Goal: Task Accomplishment & Management: Manage account settings

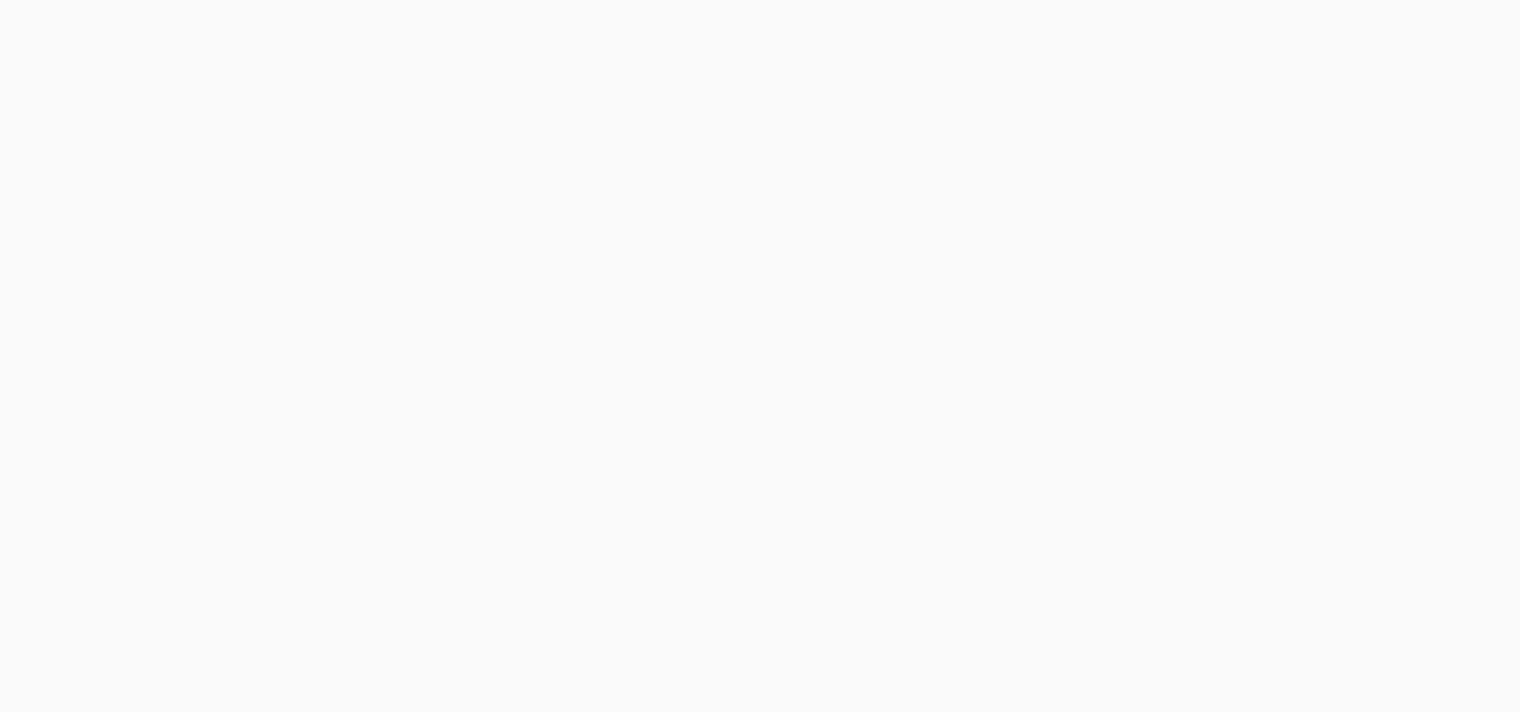
select select "service"
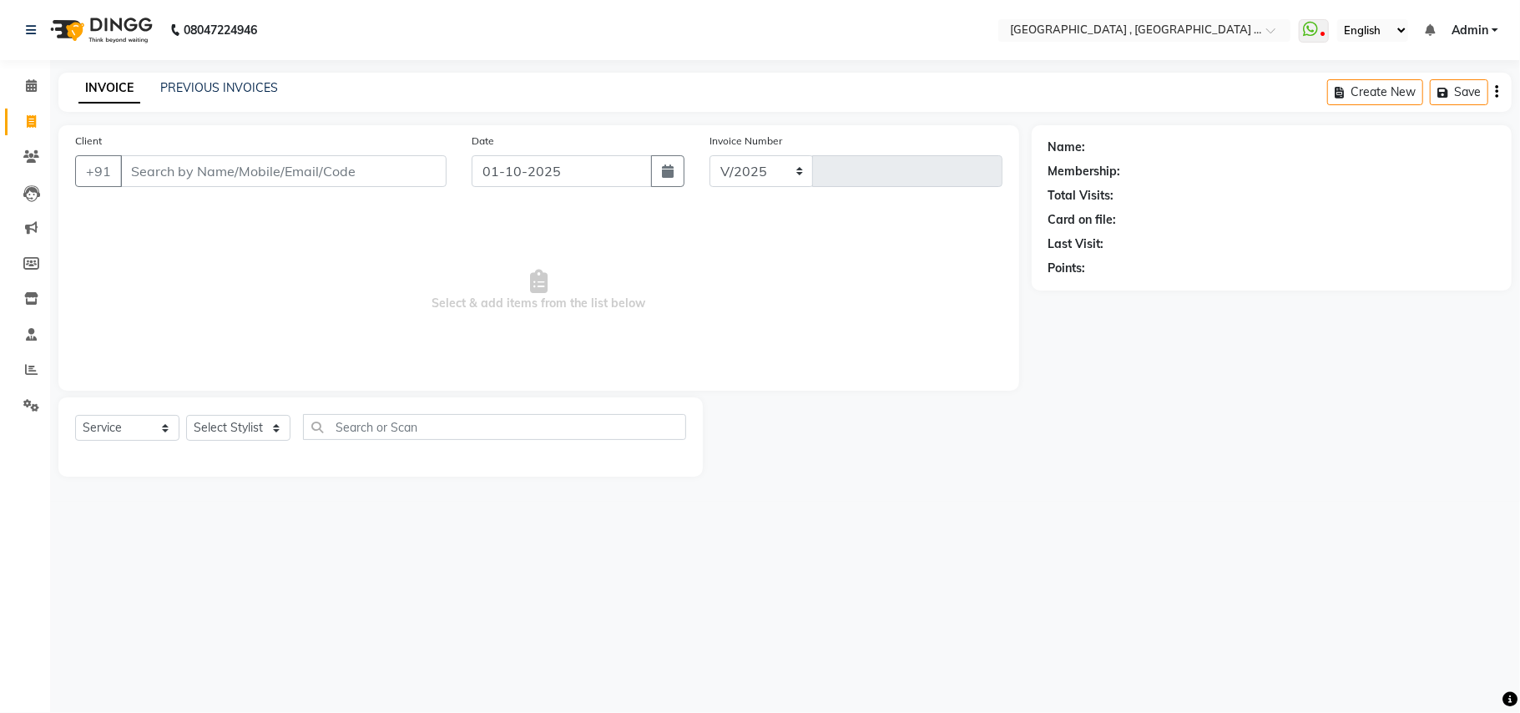
select select "4558"
type input "2510"
click at [284, 162] on input "Client" at bounding box center [283, 171] width 326 height 32
click at [281, 188] on div "Client +91" at bounding box center [261, 166] width 396 height 68
click at [321, 171] on input "Client" at bounding box center [283, 171] width 326 height 32
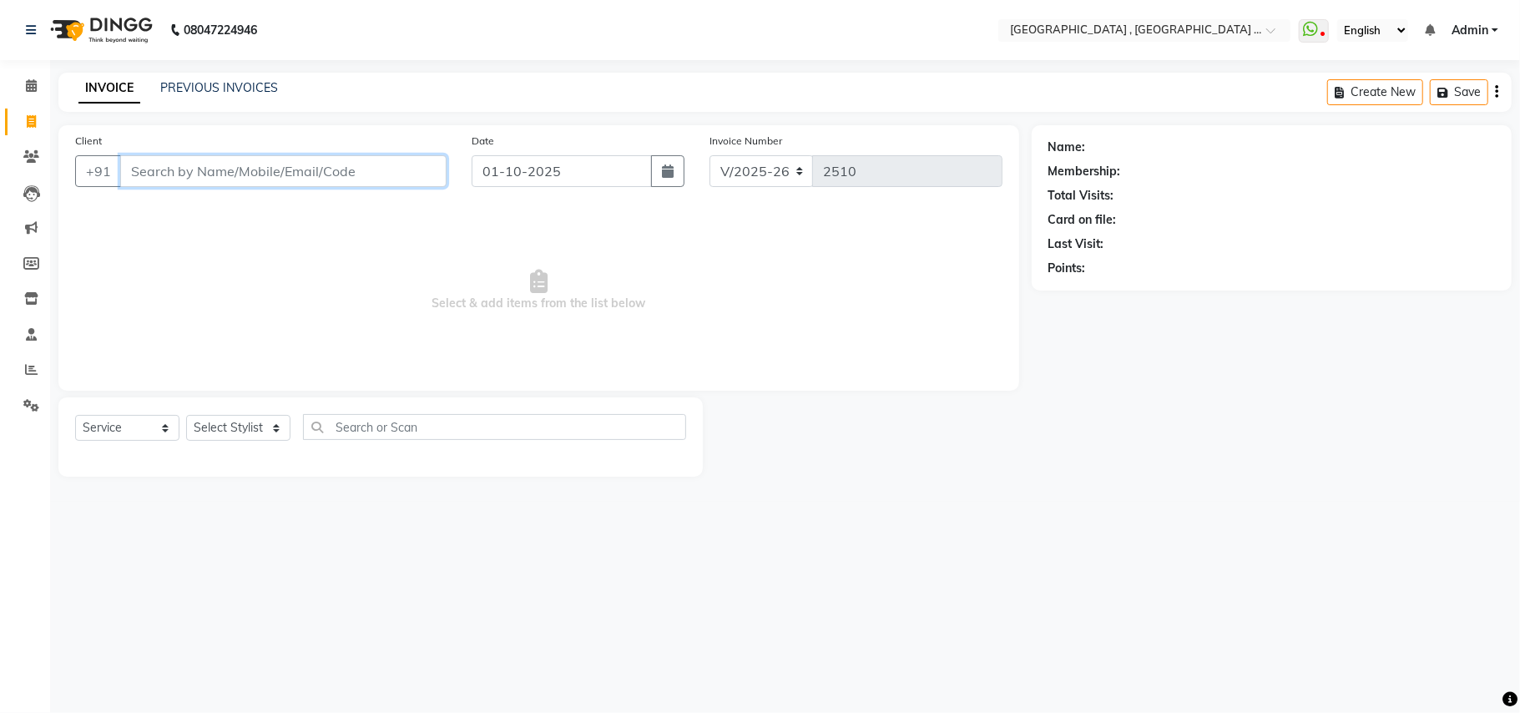
click at [321, 178] on input "Client" at bounding box center [283, 171] width 326 height 32
click at [319, 175] on input "Client" at bounding box center [283, 171] width 326 height 32
click at [328, 171] on input "Client" at bounding box center [283, 171] width 326 height 32
click at [204, 170] on input "Client" at bounding box center [283, 171] width 326 height 32
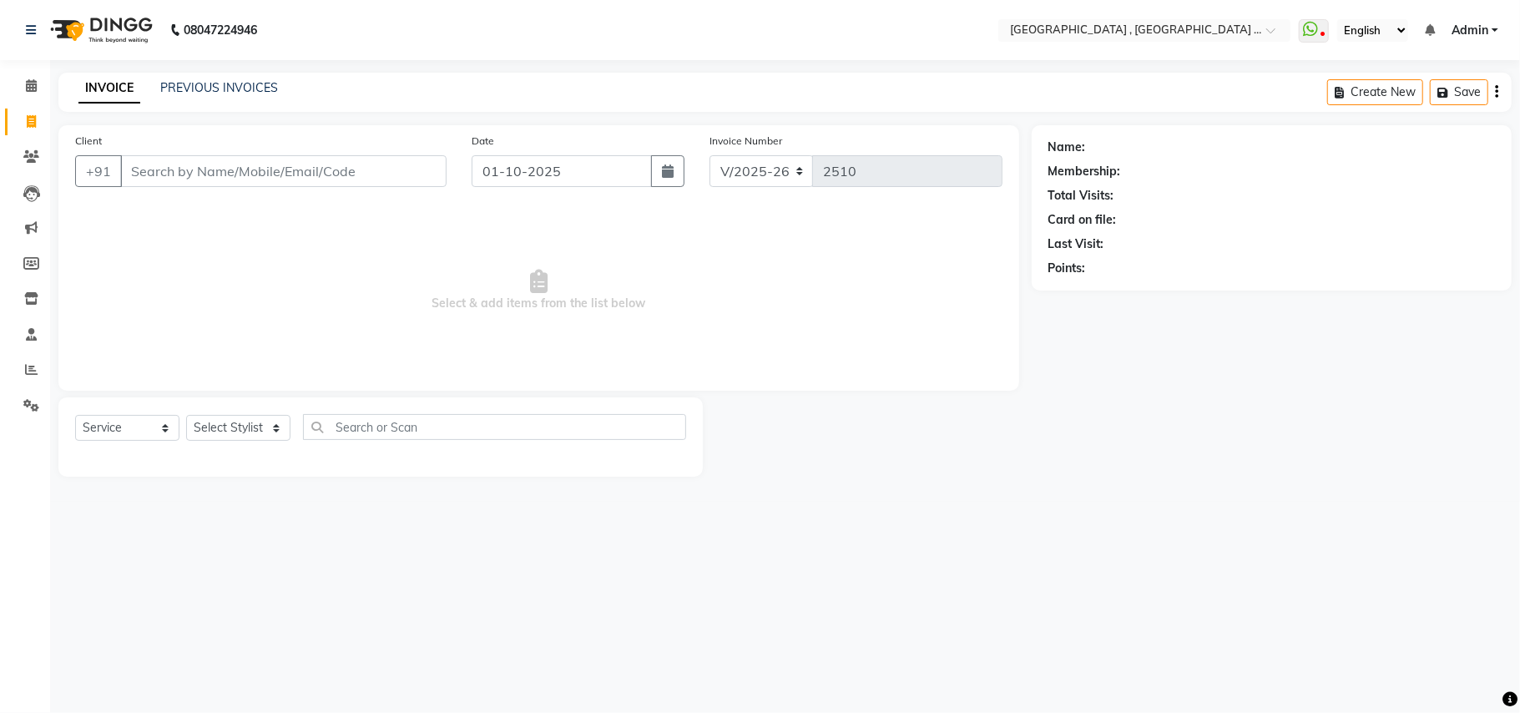
click at [992, 475] on div at bounding box center [867, 436] width 329 height 79
click at [282, 161] on input "Client" at bounding box center [283, 171] width 326 height 32
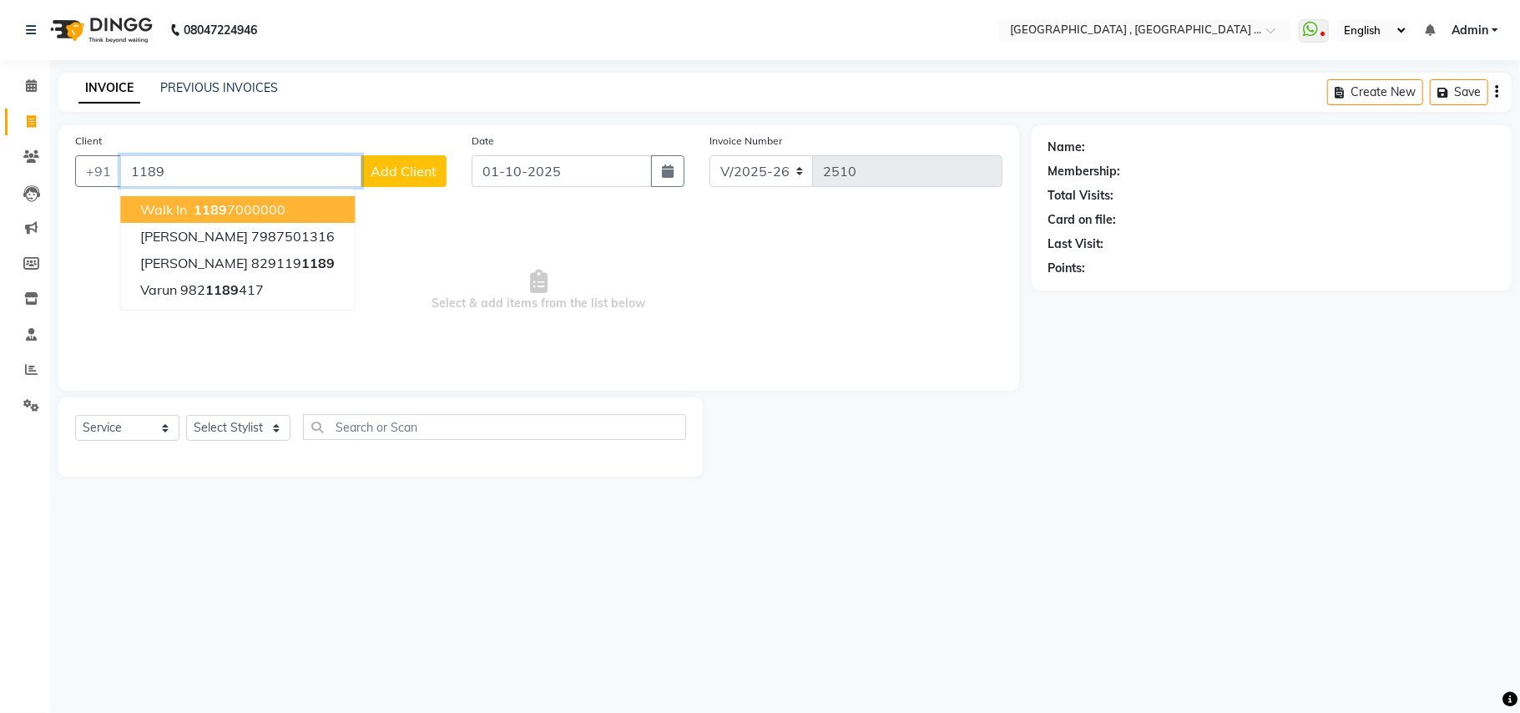
click at [252, 212] on ngb-highlight "1189 7000000" at bounding box center [237, 209] width 95 height 17
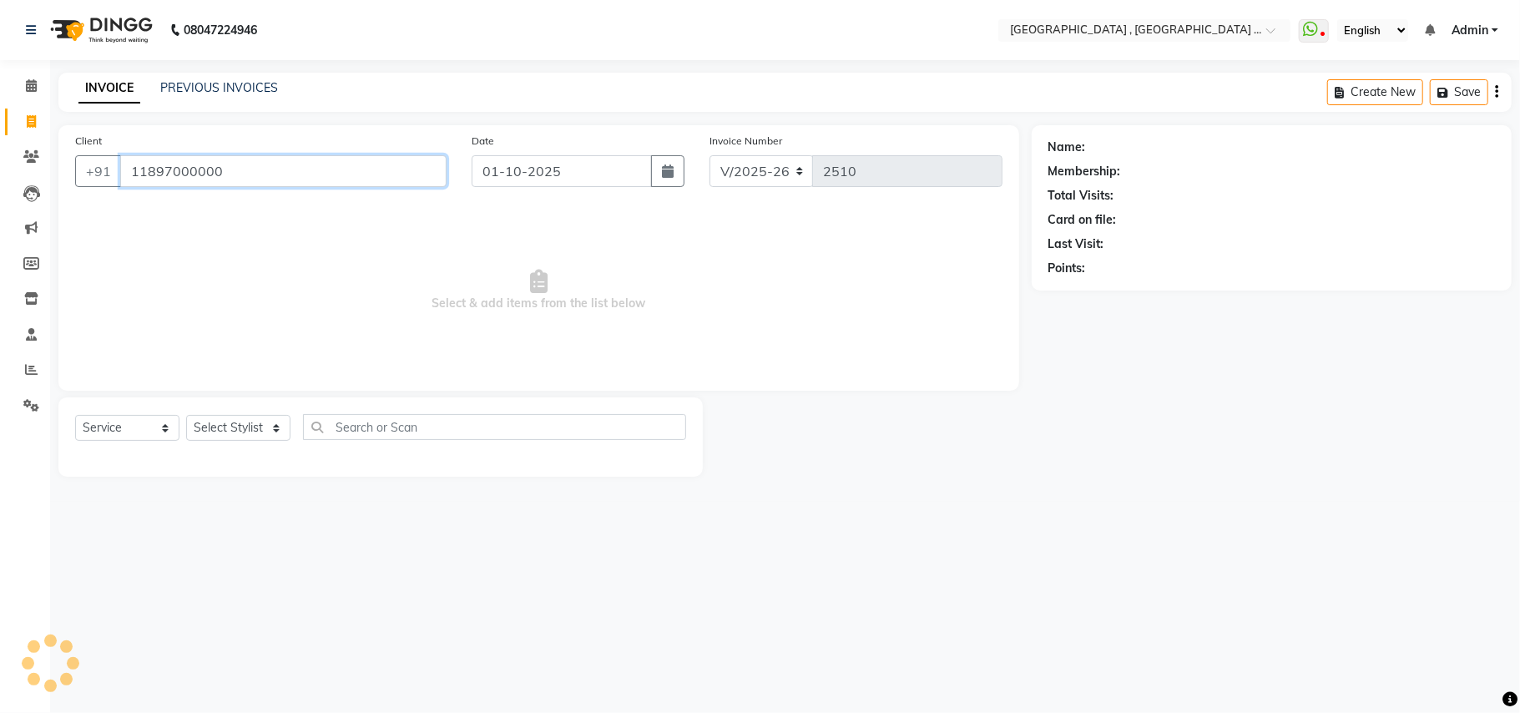
type input "11897000000"
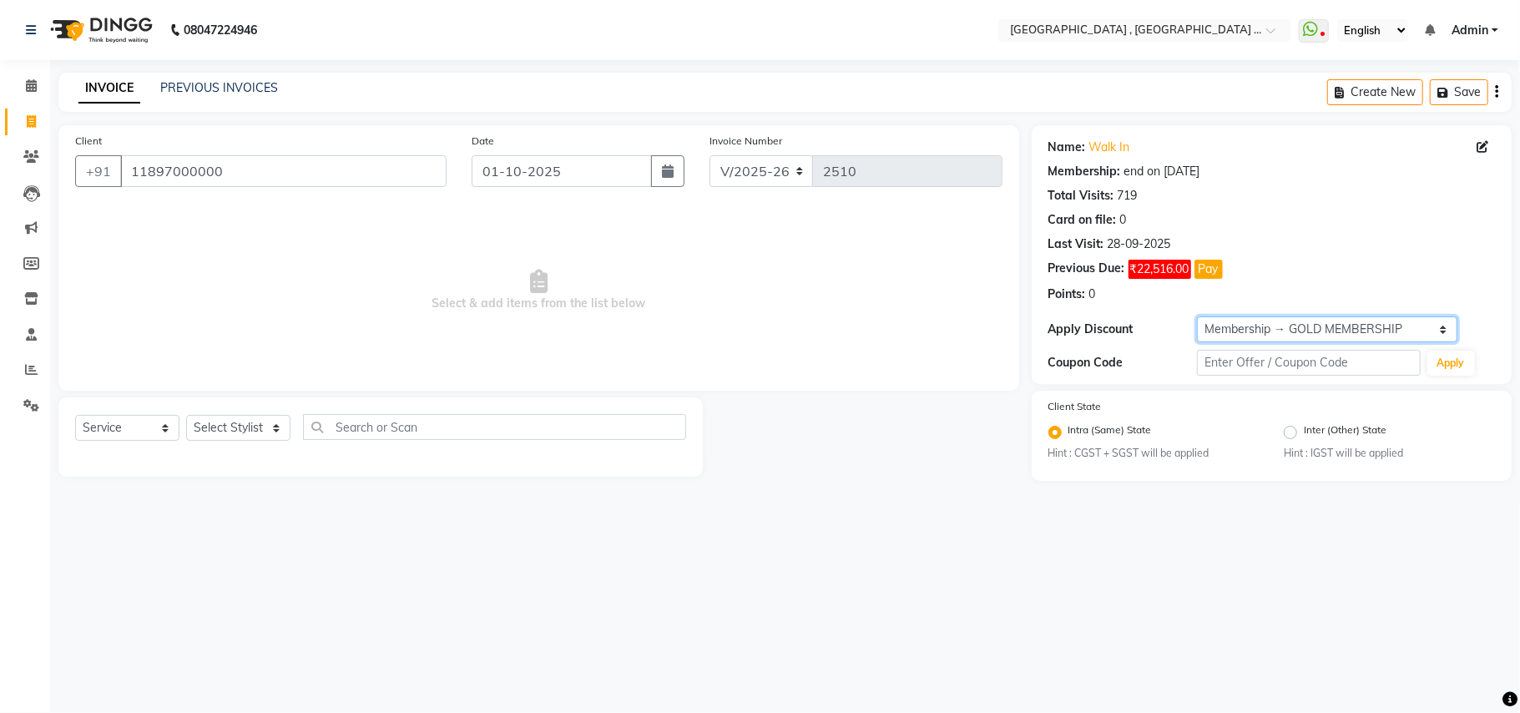
click at [1290, 331] on select "Select Membership → GOLD MEMBERSHIP Membership → GOLD MEMBERSHIP" at bounding box center [1327, 329] width 260 height 26
select select "0:"
click at [1197, 317] on select "Select Membership → GOLD MEMBERSHIP Membership → GOLD MEMBERSHIP" at bounding box center [1327, 329] width 260 height 26
click at [260, 428] on select "Select Stylist Amit [PERSON_NAME] BUNTY Deep [PERSON_NAME] M Gautam la bella [P…" at bounding box center [238, 428] width 104 height 26
select select "51064"
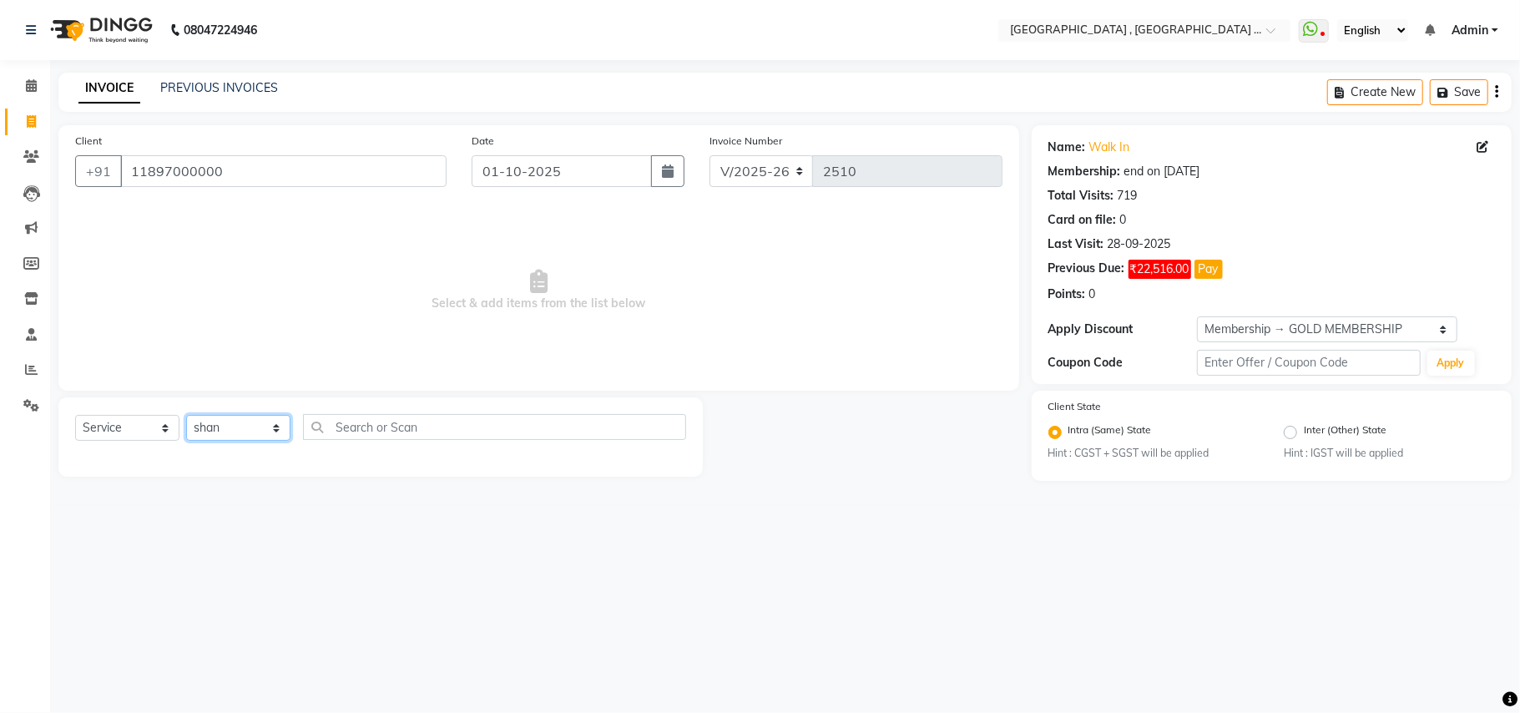
click at [186, 415] on select "Select Stylist Amit [PERSON_NAME] BUNTY Deep [PERSON_NAME] M Gautam la bella [P…" at bounding box center [238, 428] width 104 height 26
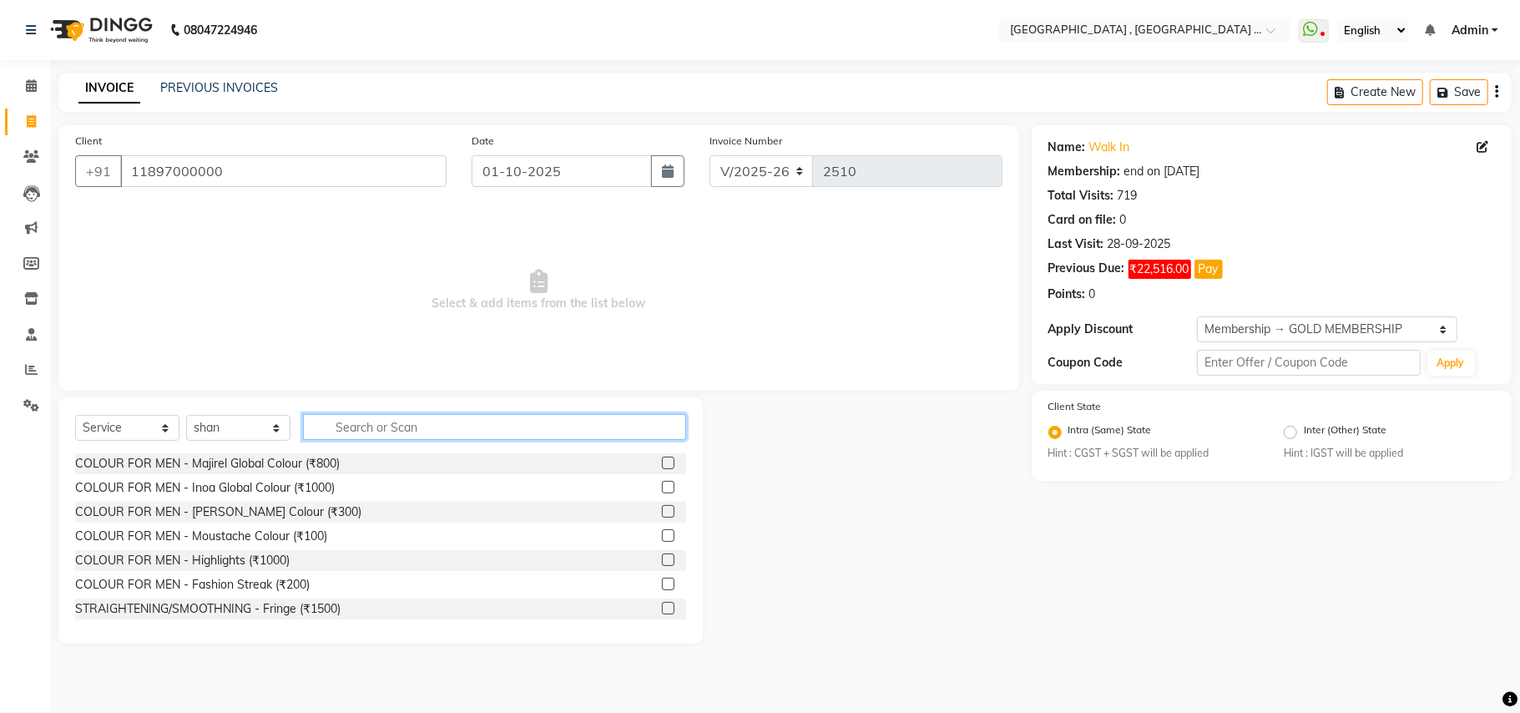
click at [367, 427] on input "text" at bounding box center [494, 427] width 383 height 26
click at [365, 436] on input "cut" at bounding box center [483, 427] width 360 height 26
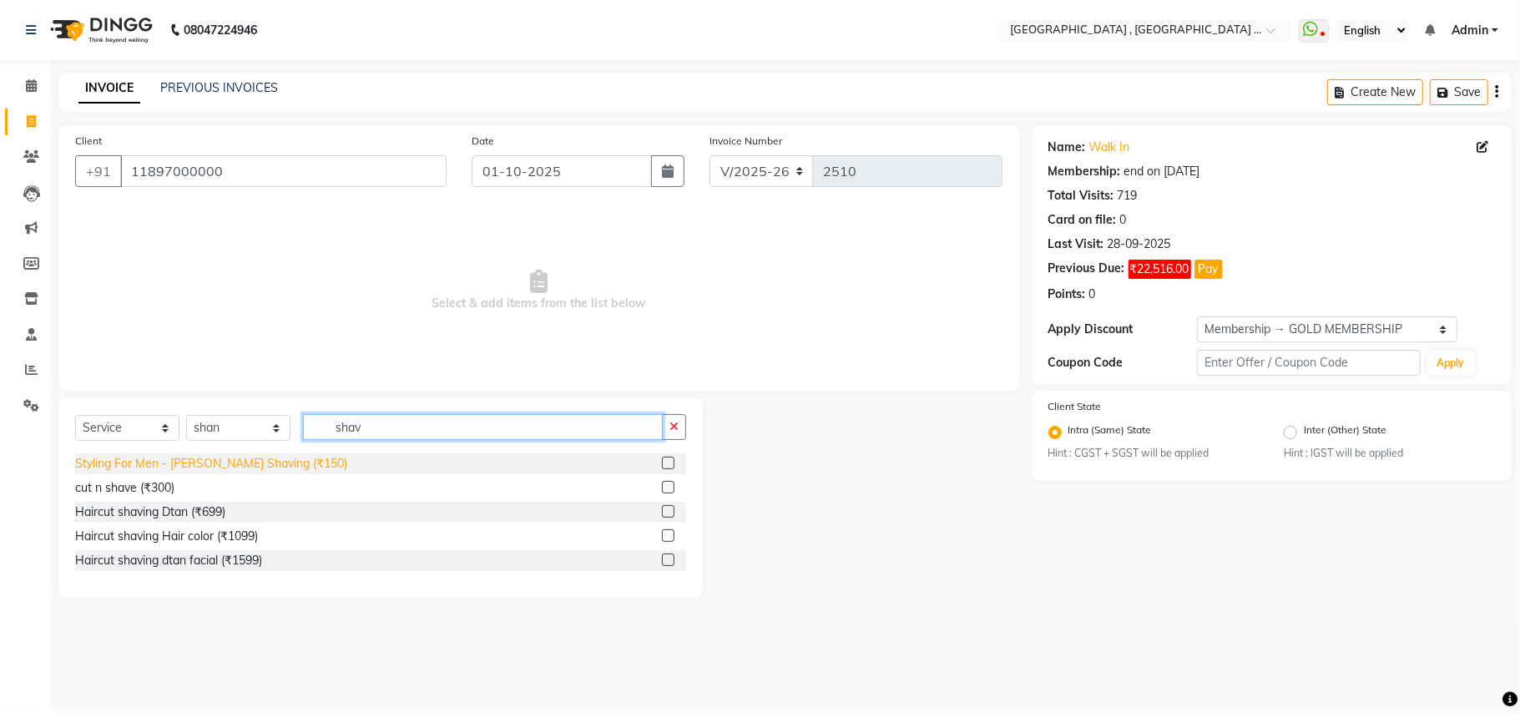
type input "shav"
click at [275, 465] on div "Styling For Men - Beard Shaving (₹150)" at bounding box center [211, 464] width 272 height 18
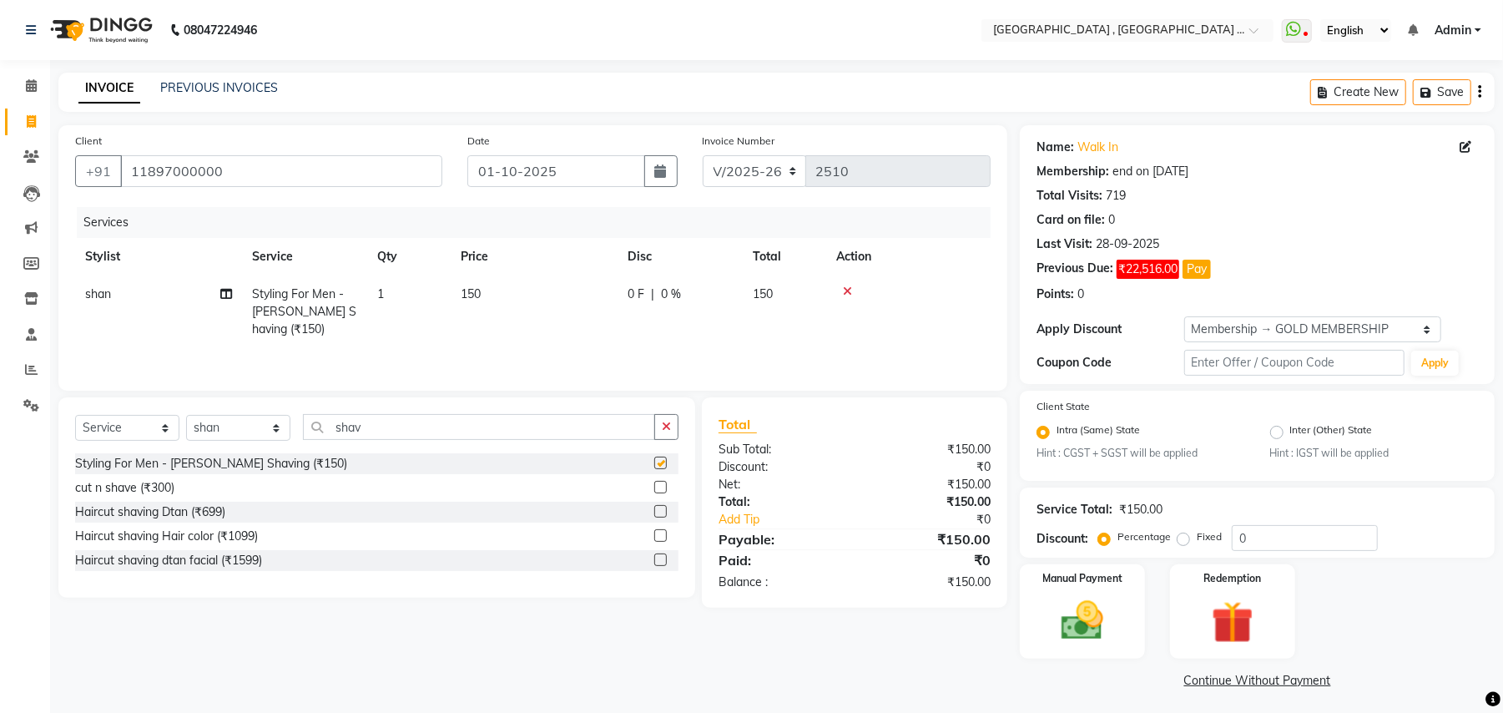
checkbox input "false"
click at [495, 308] on td "150" at bounding box center [534, 311] width 167 height 73
select select "51064"
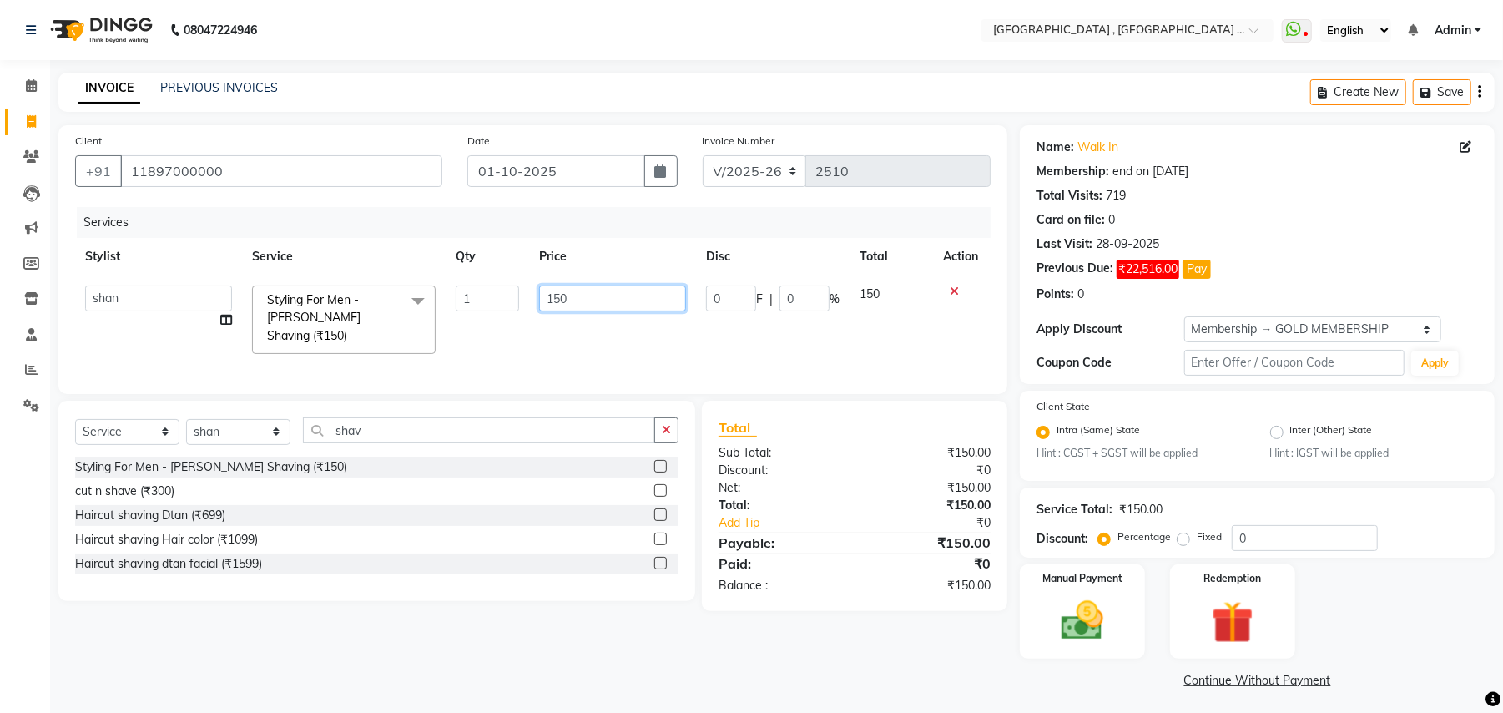
click at [562, 295] on input "150" at bounding box center [612, 298] width 147 height 26
click at [573, 305] on input "150" at bounding box center [612, 298] width 147 height 26
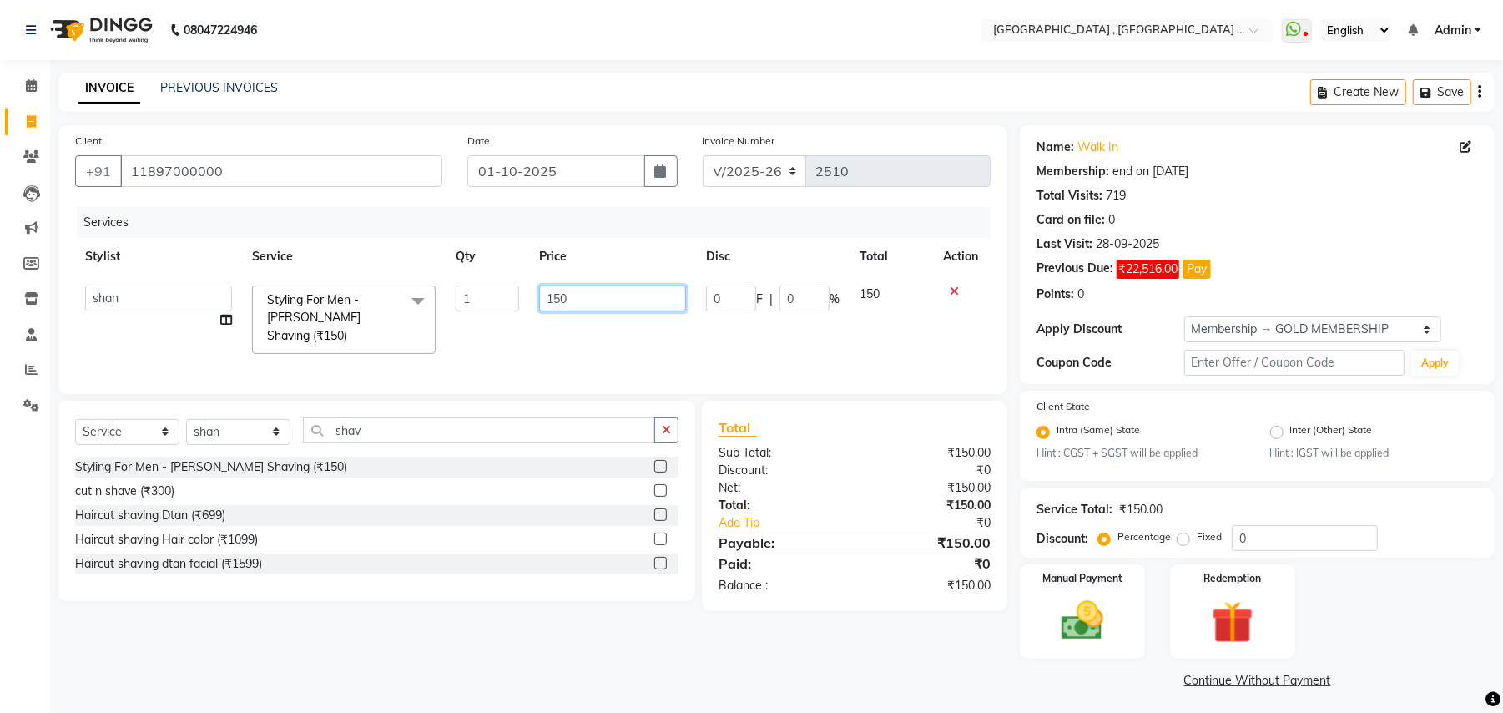
click at [565, 300] on input "150" at bounding box center [612, 298] width 147 height 26
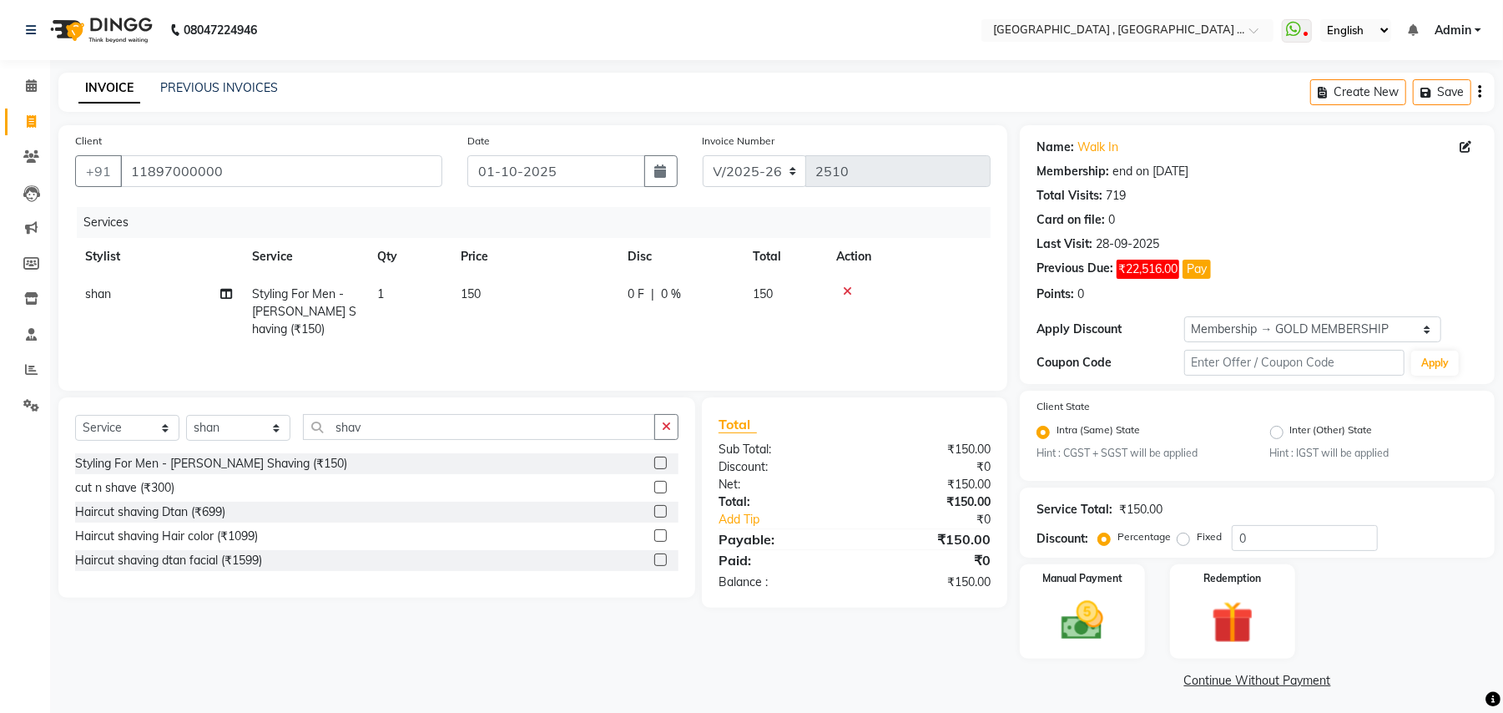
click at [576, 315] on td "150" at bounding box center [534, 311] width 167 height 73
select select "51064"
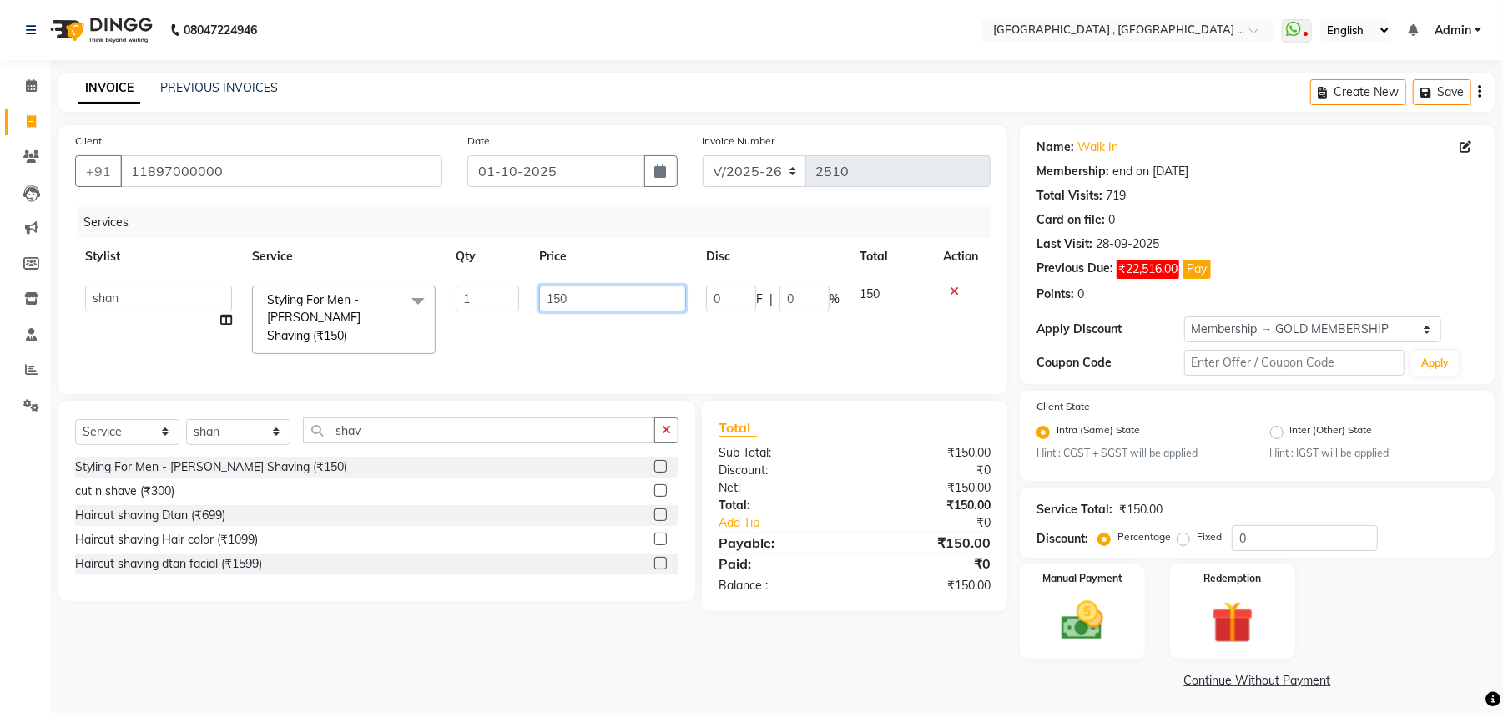
click at [579, 308] on input "150" at bounding box center [612, 298] width 147 height 26
type input "1"
type input "100"
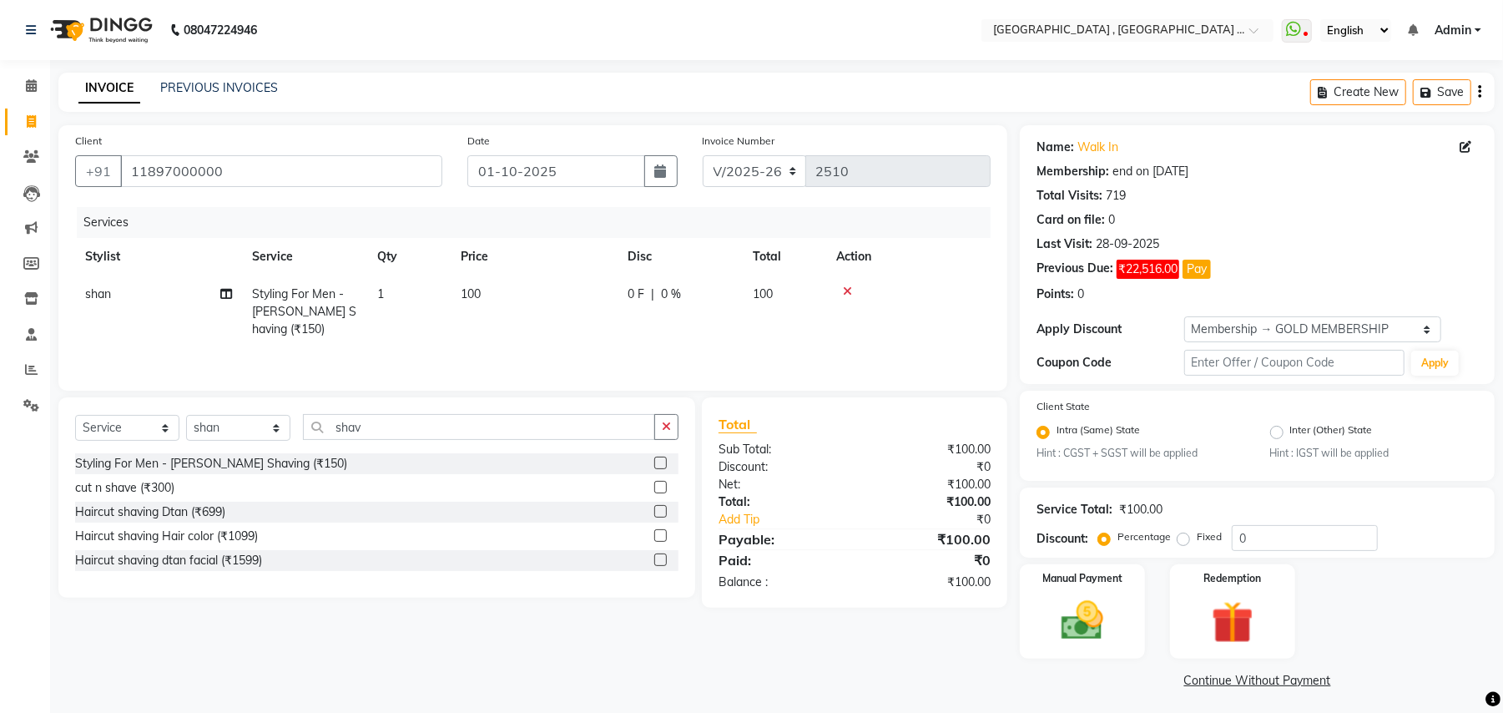
click at [572, 337] on td "100" at bounding box center [534, 311] width 167 height 73
select select "51064"
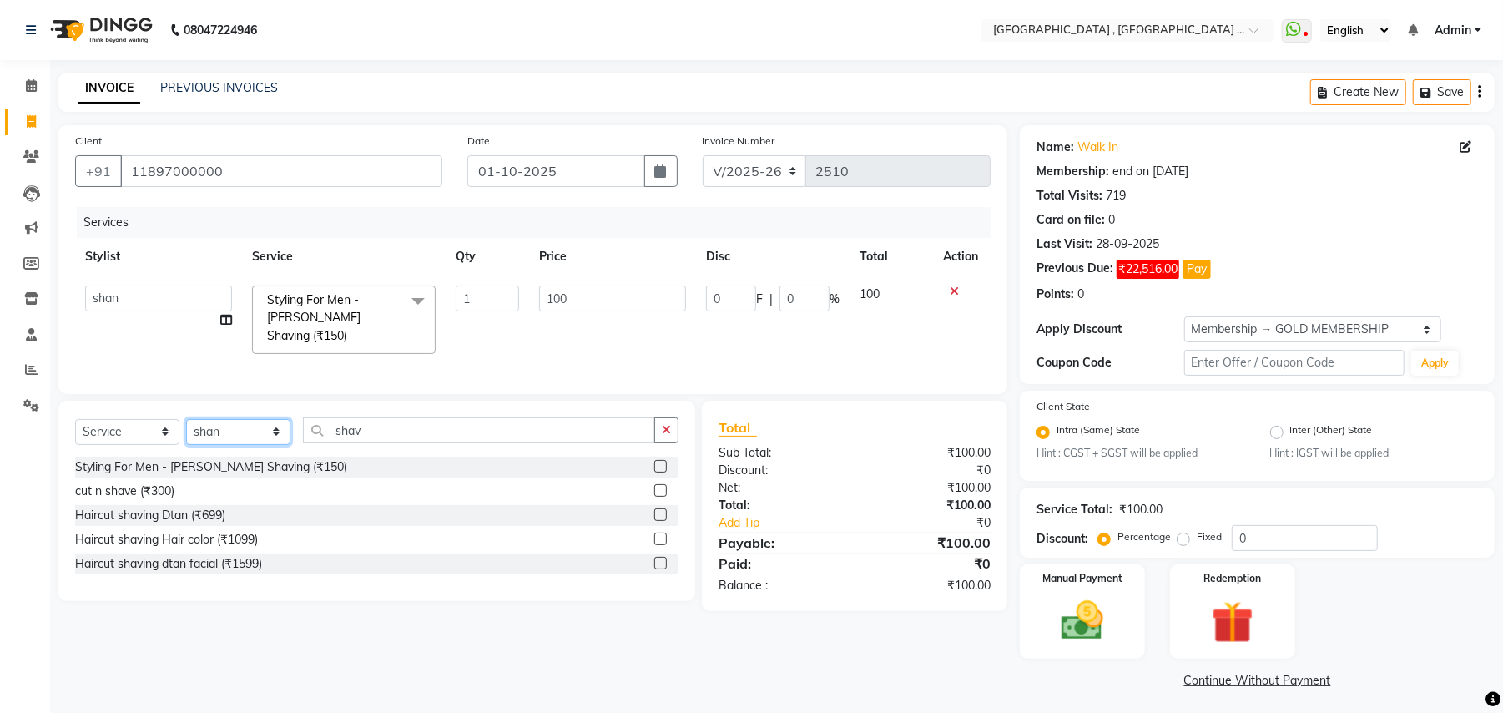
click at [272, 429] on select "Select Stylist Amit Anjali Annu BUNTY Deep Deepika DEVA M Gautam la bella meraj…" at bounding box center [238, 432] width 104 height 26
select select "45225"
click at [186, 419] on select "Select Stylist Amit Anjali Annu BUNTY Deep Deepika DEVA M Gautam la bella meraj…" at bounding box center [238, 432] width 104 height 26
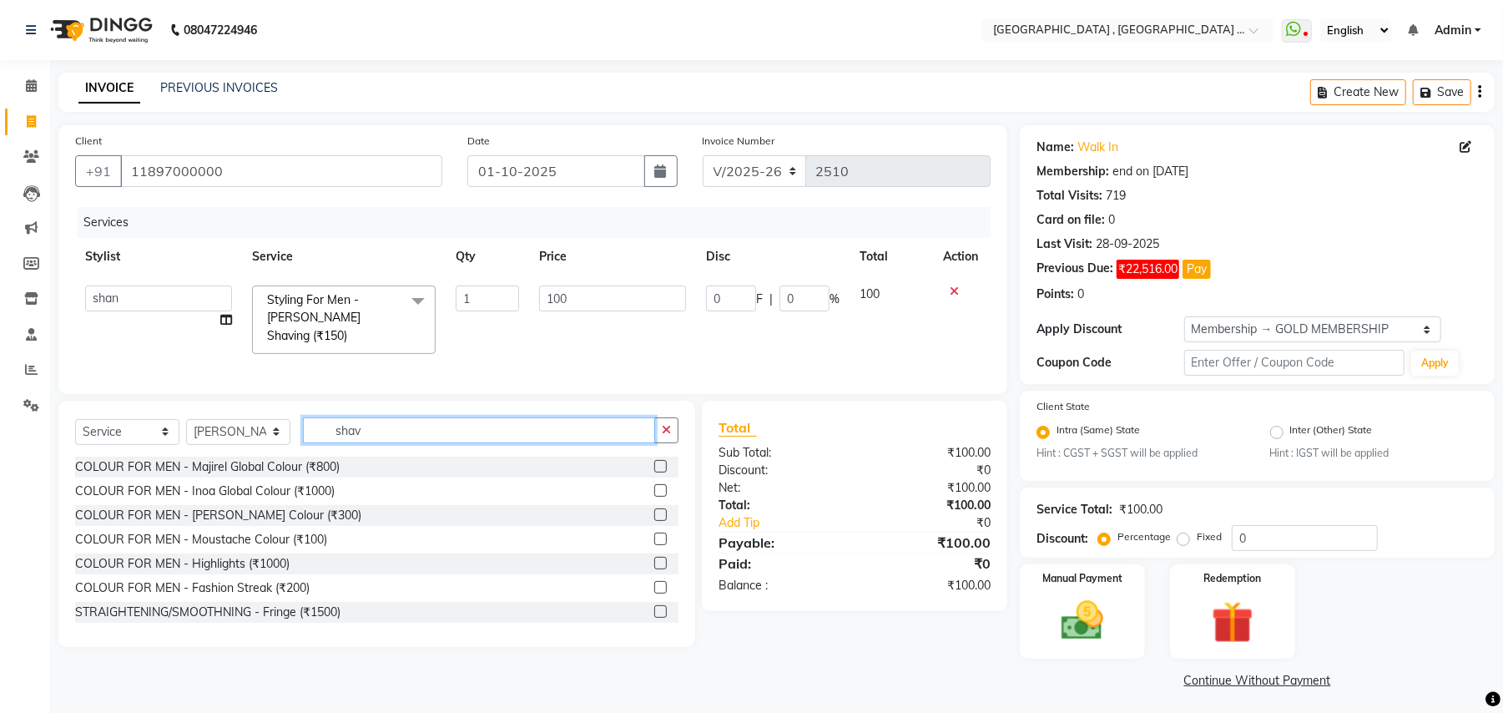
click at [412, 432] on input "shav" at bounding box center [479, 430] width 352 height 26
drag, startPoint x: 366, startPoint y: 447, endPoint x: 381, endPoint y: 424, distance: 28.2
click at [367, 447] on div "Select Service Product Membership Package Voucher Prepaid Gift Card Select Styl…" at bounding box center [376, 436] width 603 height 39
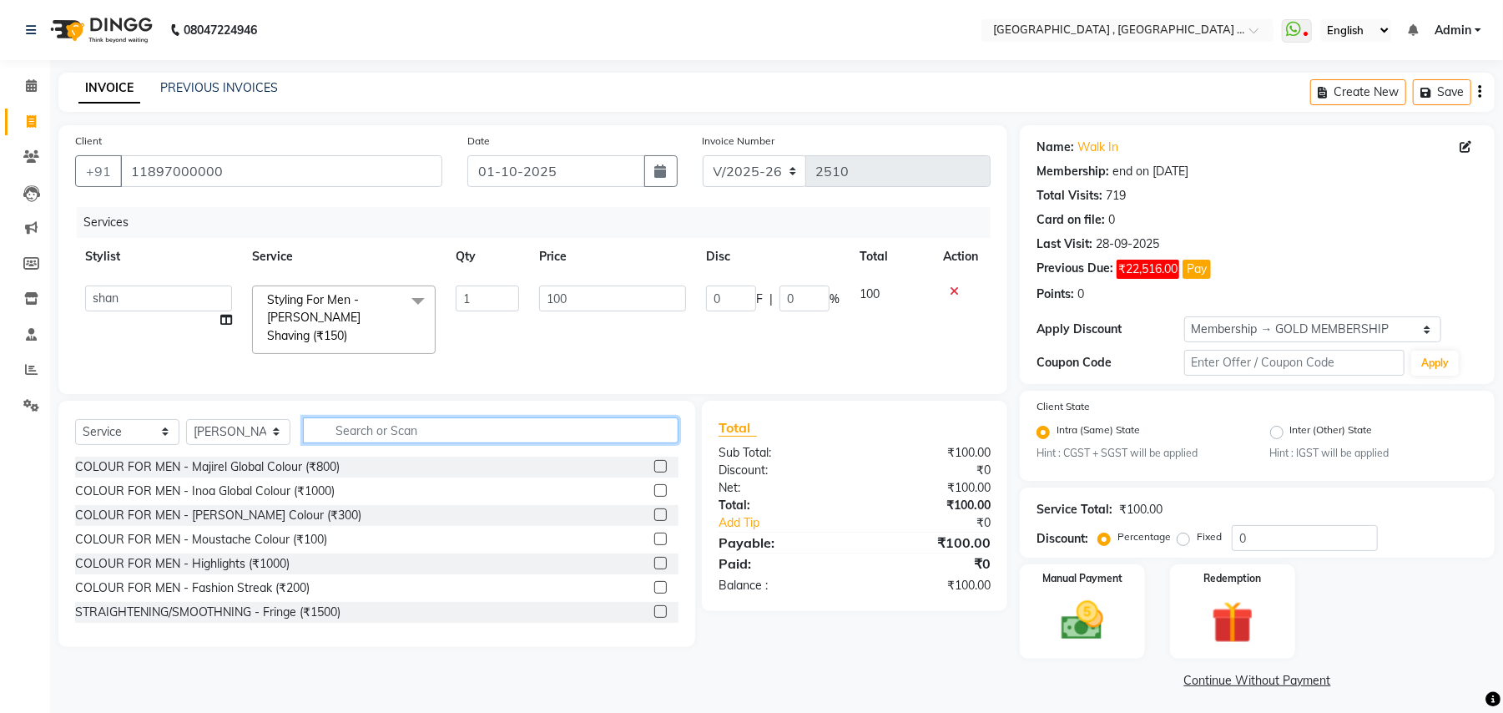
click at [382, 424] on input "text" at bounding box center [491, 430] width 376 height 26
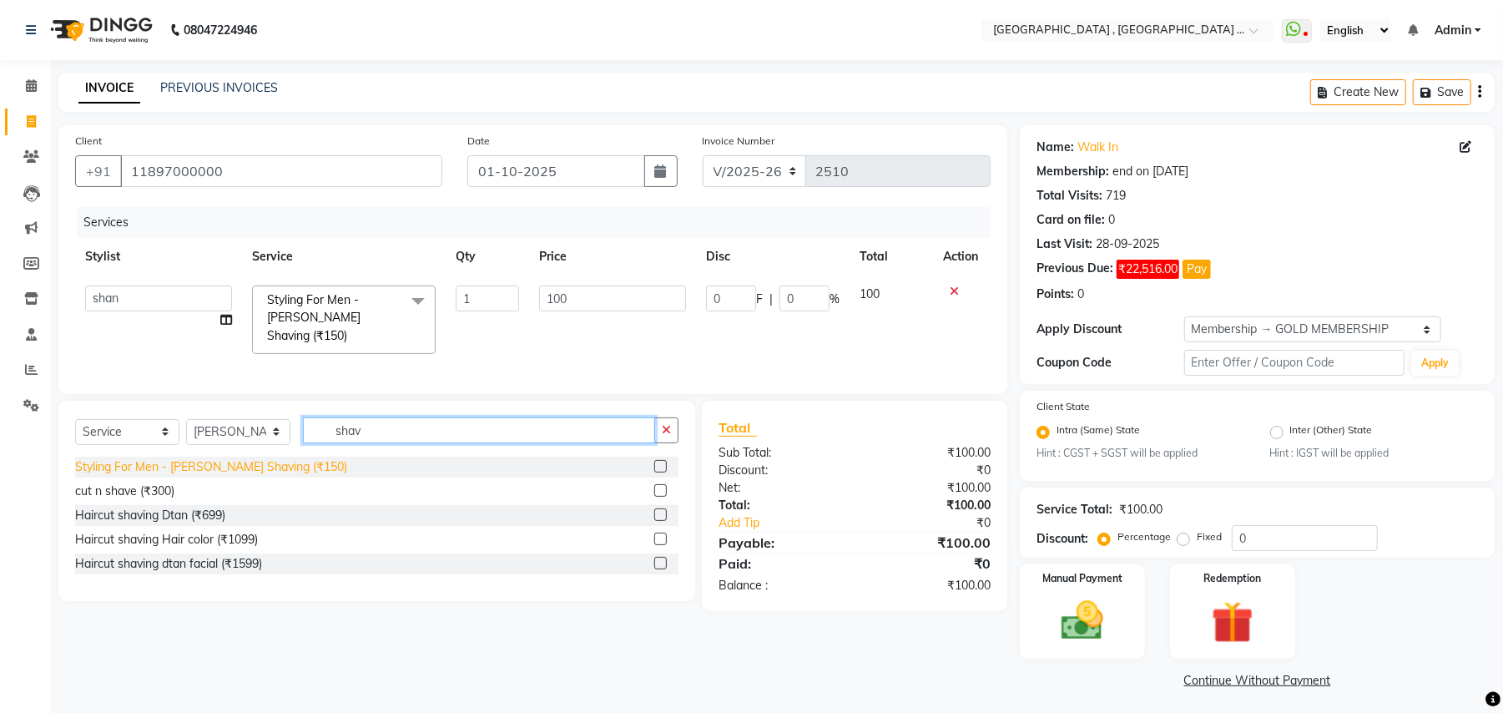
type input "shav"
click at [267, 462] on div "Styling For Men - Beard Shaving (₹150)" at bounding box center [211, 467] width 272 height 18
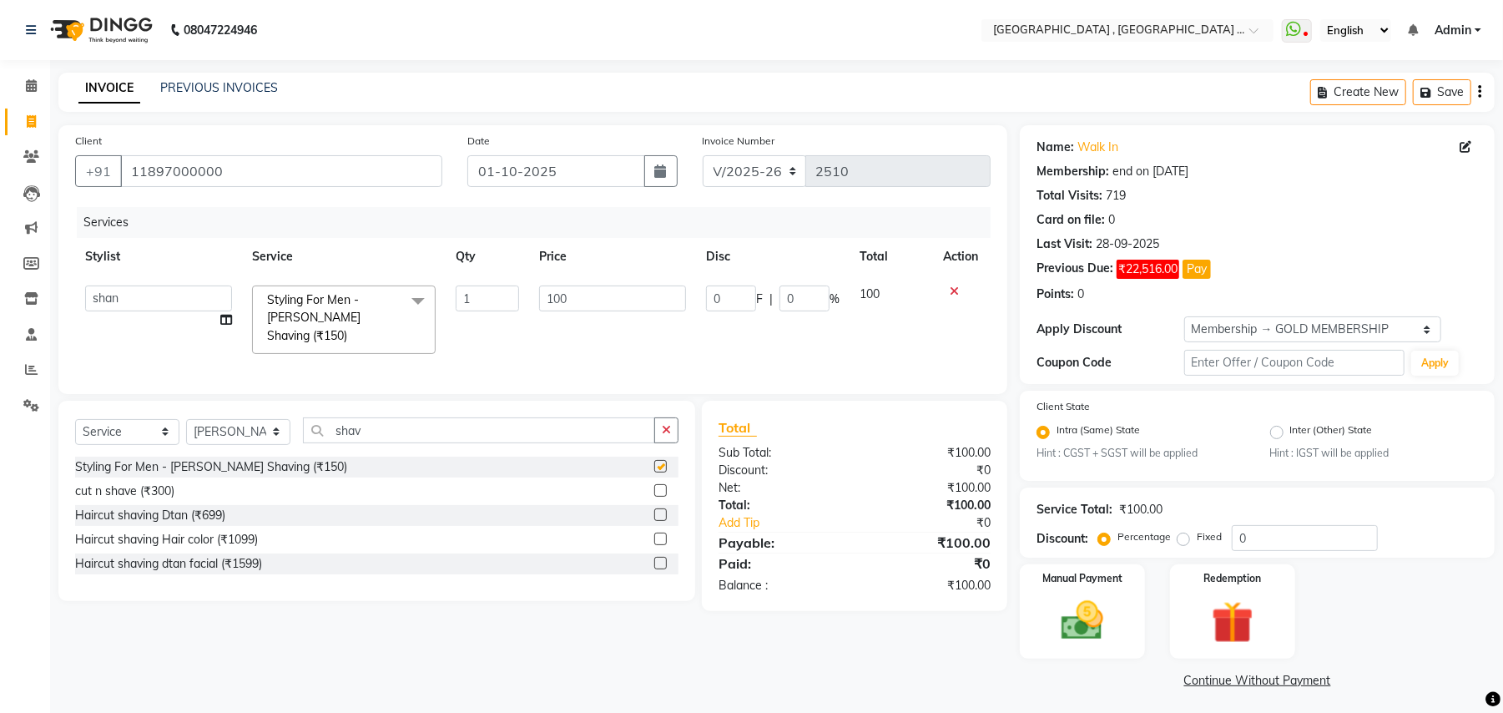
click at [267, 462] on div "Select Service Product Membership Package Voucher Prepaid Gift Card Select Styl…" at bounding box center [376, 501] width 637 height 200
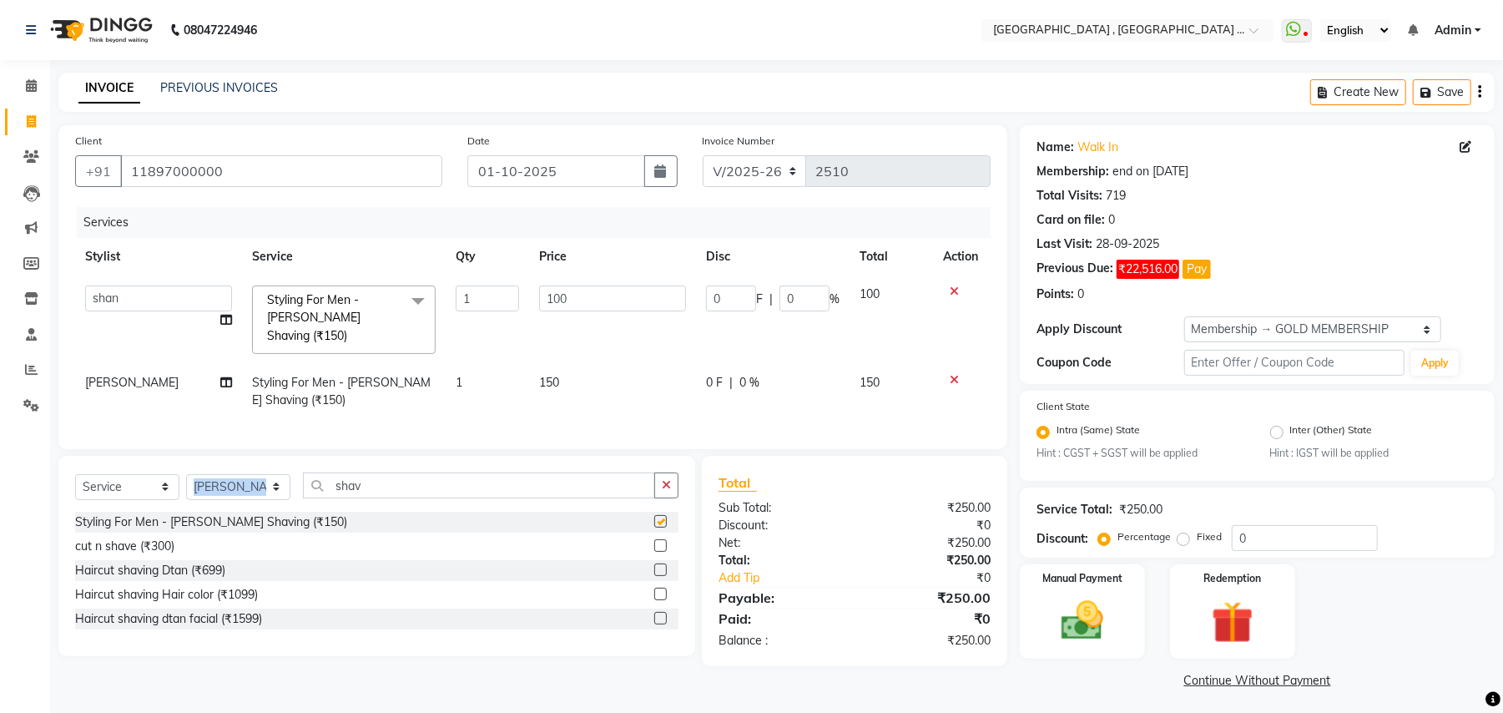
checkbox input "false"
click at [234, 465] on div "Select Service Product Membership Package Voucher Prepaid Gift Card Select Styl…" at bounding box center [376, 556] width 637 height 200
click at [239, 478] on select "Select Stylist Amit Anjali Annu BUNTY Deep Deepika DEVA M Gautam la bella meraj…" at bounding box center [238, 487] width 104 height 26
click at [242, 482] on select "Select Stylist Amit Anjali Annu BUNTY Deep Deepika DEVA M Gautam la bella meraj…" at bounding box center [238, 487] width 104 height 26
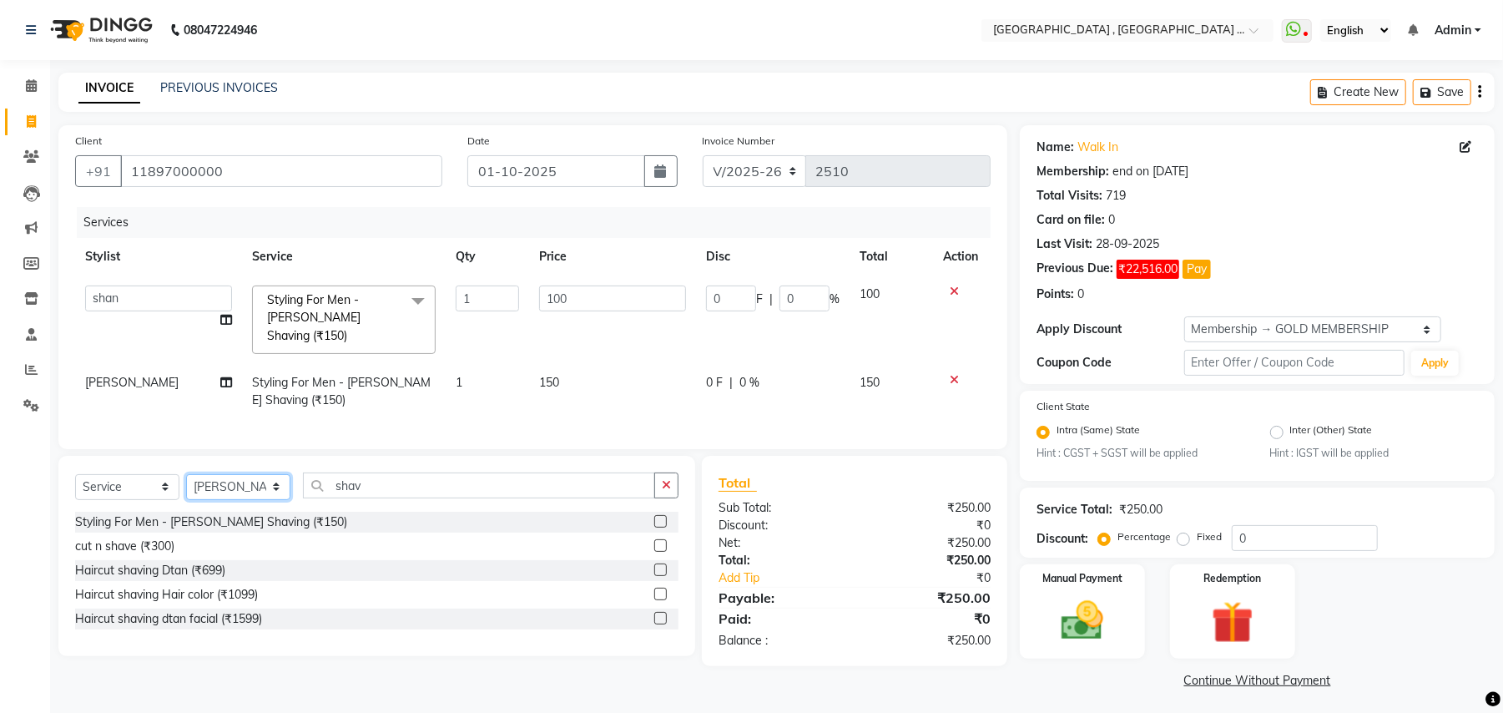
select select "29704"
click at [186, 474] on select "Select Stylist Amit Anjali Annu BUNTY Deep Deepika DEVA M Gautam la bella meraj…" at bounding box center [238, 487] width 104 height 26
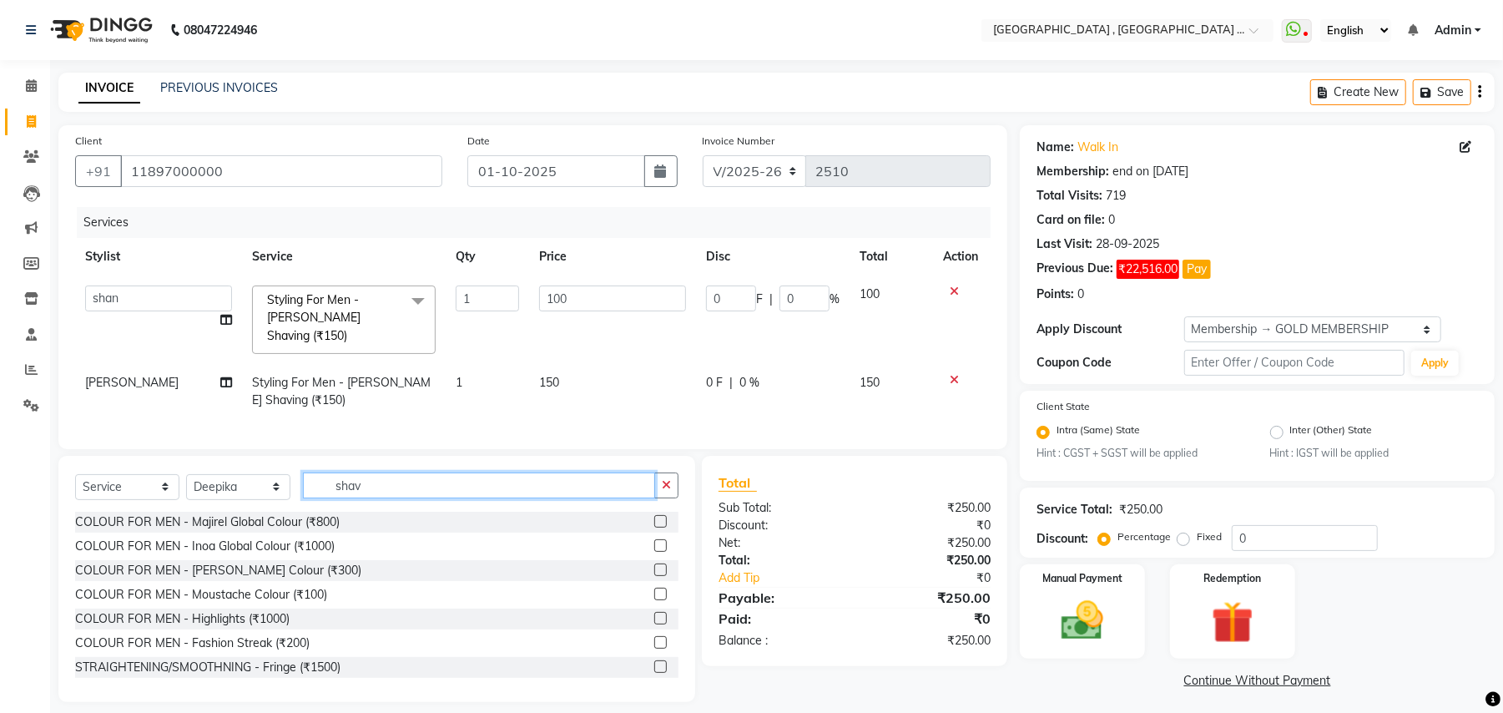
click at [331, 471] on div "Select Service Product Membership Package Voucher Prepaid Gift Card Select Styl…" at bounding box center [376, 579] width 637 height 246
click at [345, 479] on input "shav" at bounding box center [479, 485] width 352 height 26
click at [344, 479] on input "shav" at bounding box center [479, 485] width 352 height 26
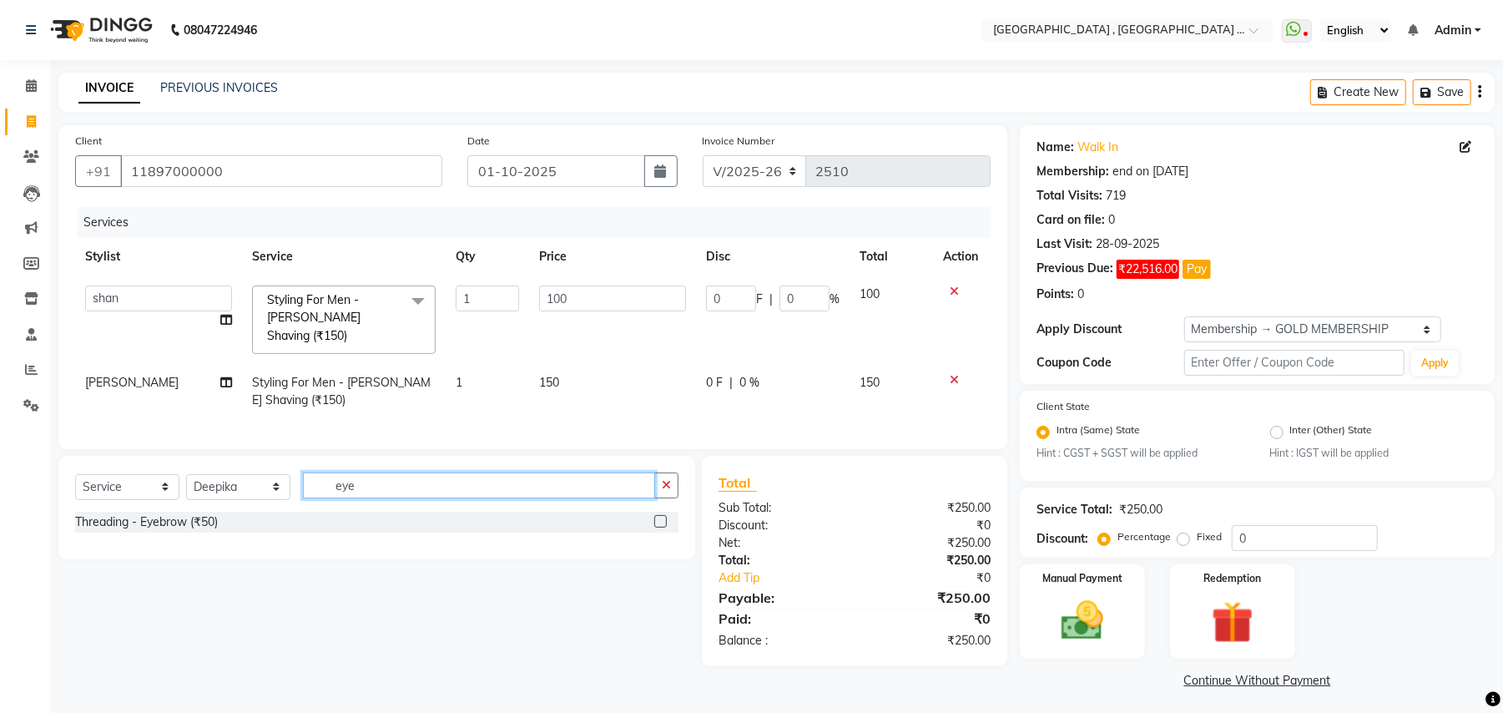
type input "eye"
click at [209, 512] on div "Threading - Eyebrow (₹50)" at bounding box center [376, 522] width 603 height 21
click at [210, 516] on div "Threading - Eyebrow (₹50)" at bounding box center [146, 522] width 143 height 18
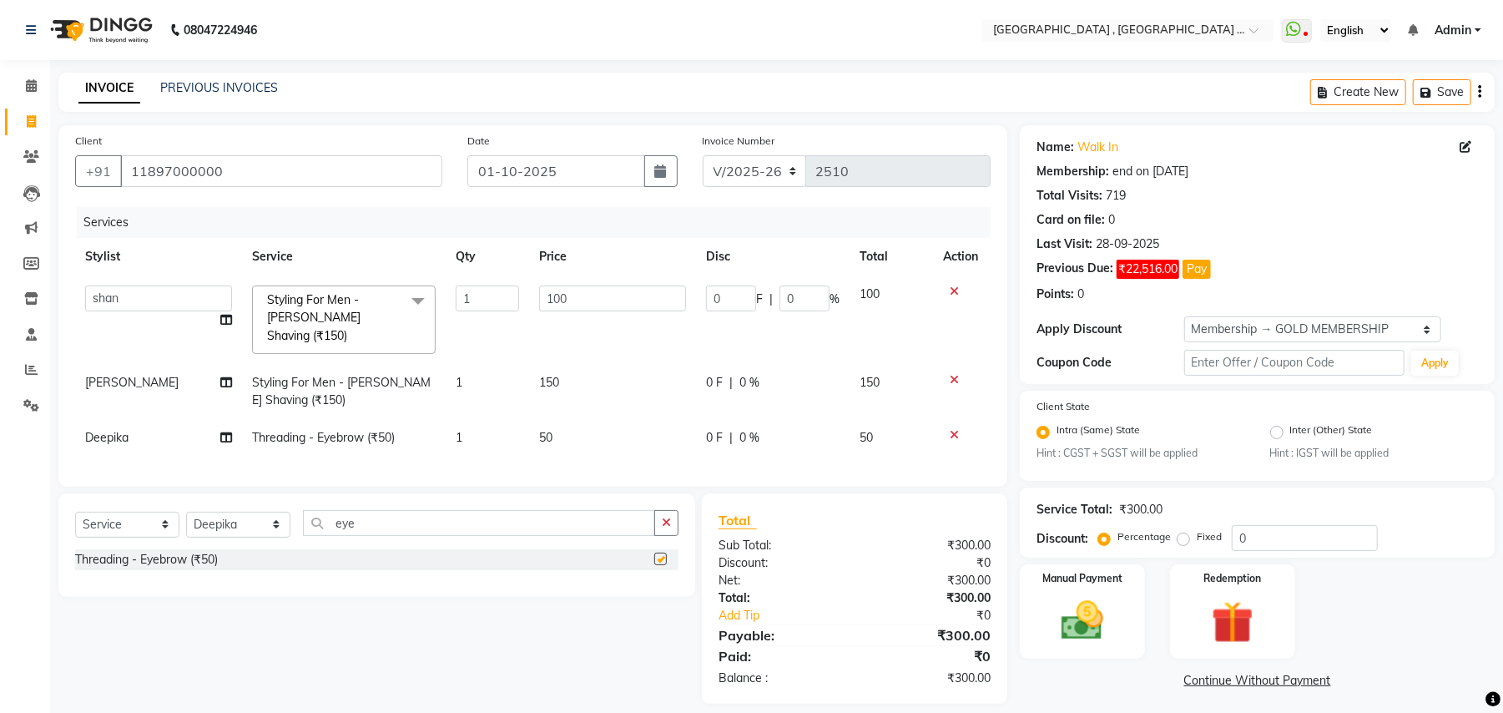
checkbox input "false"
click at [241, 512] on select "Select Stylist Amit Anjali Annu BUNTY Deep Deepika DEVA M Gautam la bella meraj…" at bounding box center [238, 525] width 104 height 26
click at [240, 522] on select "Select Stylist Amit Anjali Annu BUNTY Deep Deepika DEVA M Gautam la bella meraj…" at bounding box center [238, 525] width 104 height 26
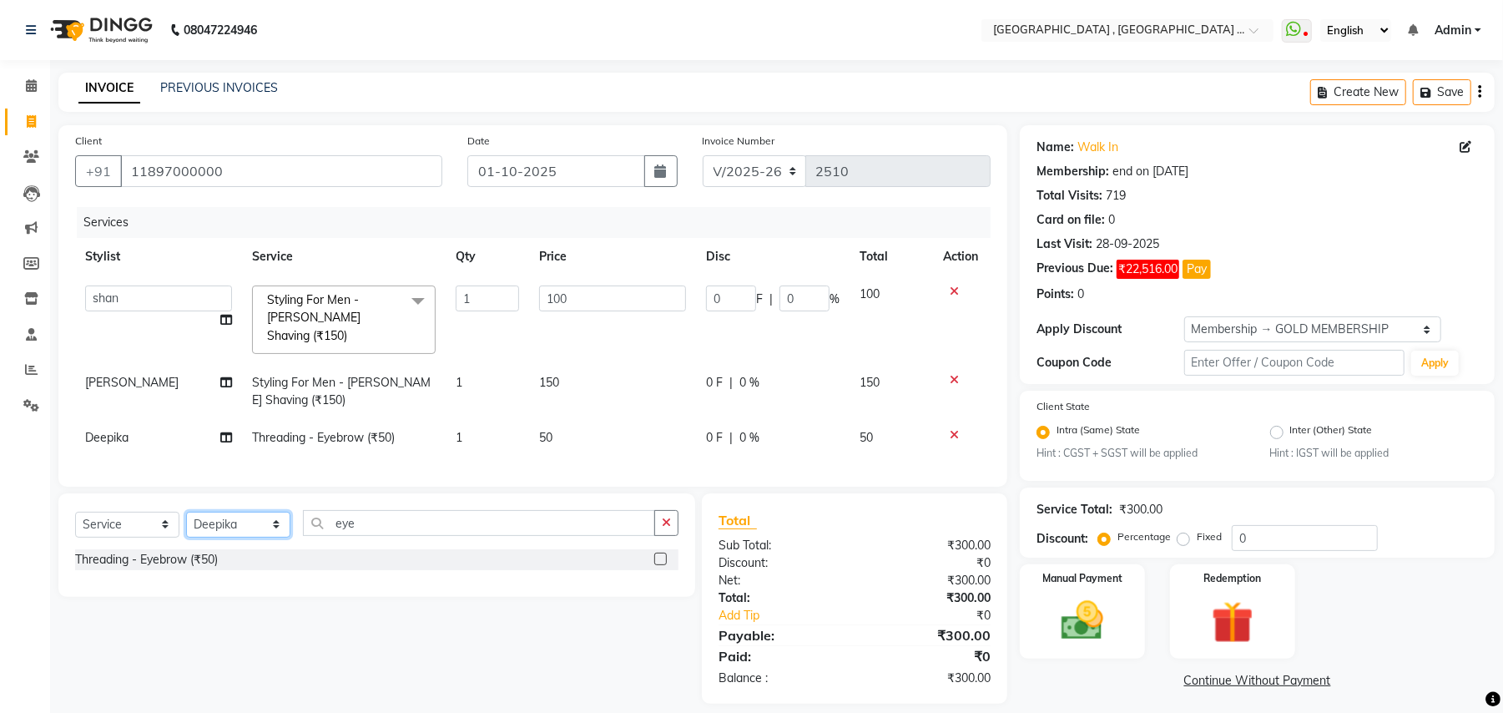
click at [232, 522] on select "Select Stylist Amit Anjali Annu BUNTY Deep Deepika DEVA M Gautam la bella meraj…" at bounding box center [238, 525] width 104 height 26
select select "51064"
click at [186, 512] on select "Select Stylist Amit Anjali Annu BUNTY Deep Deepika DEVA M Gautam la bella meraj…" at bounding box center [238, 525] width 104 height 26
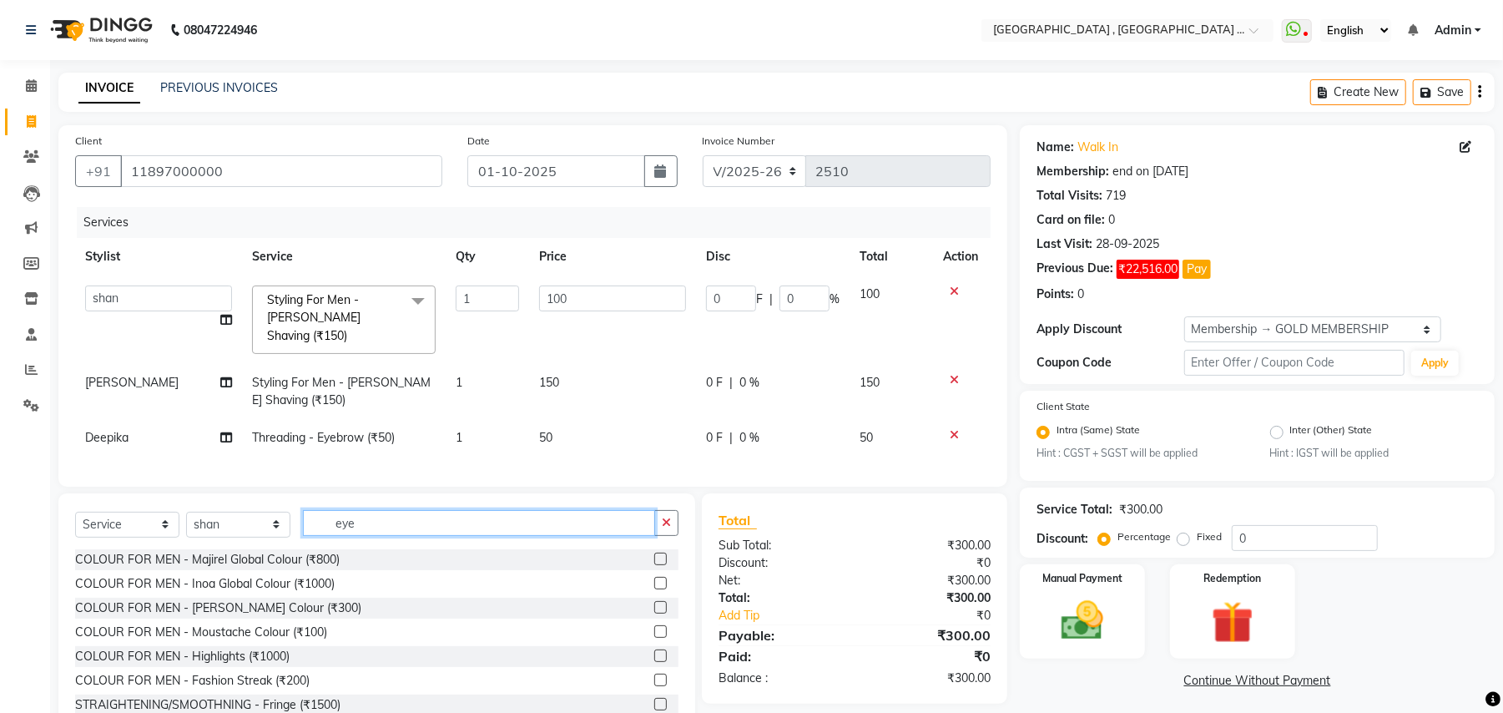
click at [331, 522] on input "eye" at bounding box center [479, 523] width 352 height 26
click at [331, 518] on input "eye" at bounding box center [479, 523] width 352 height 26
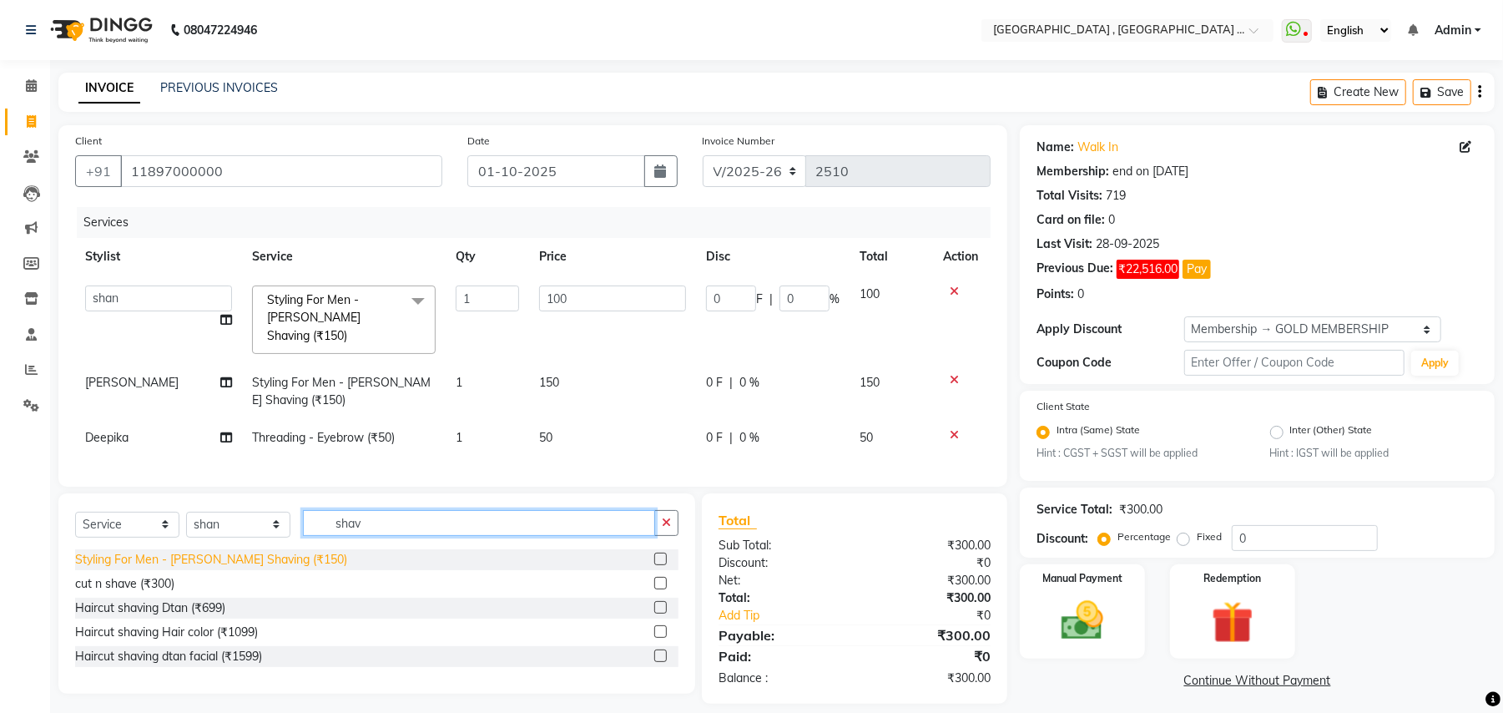
type input "shav"
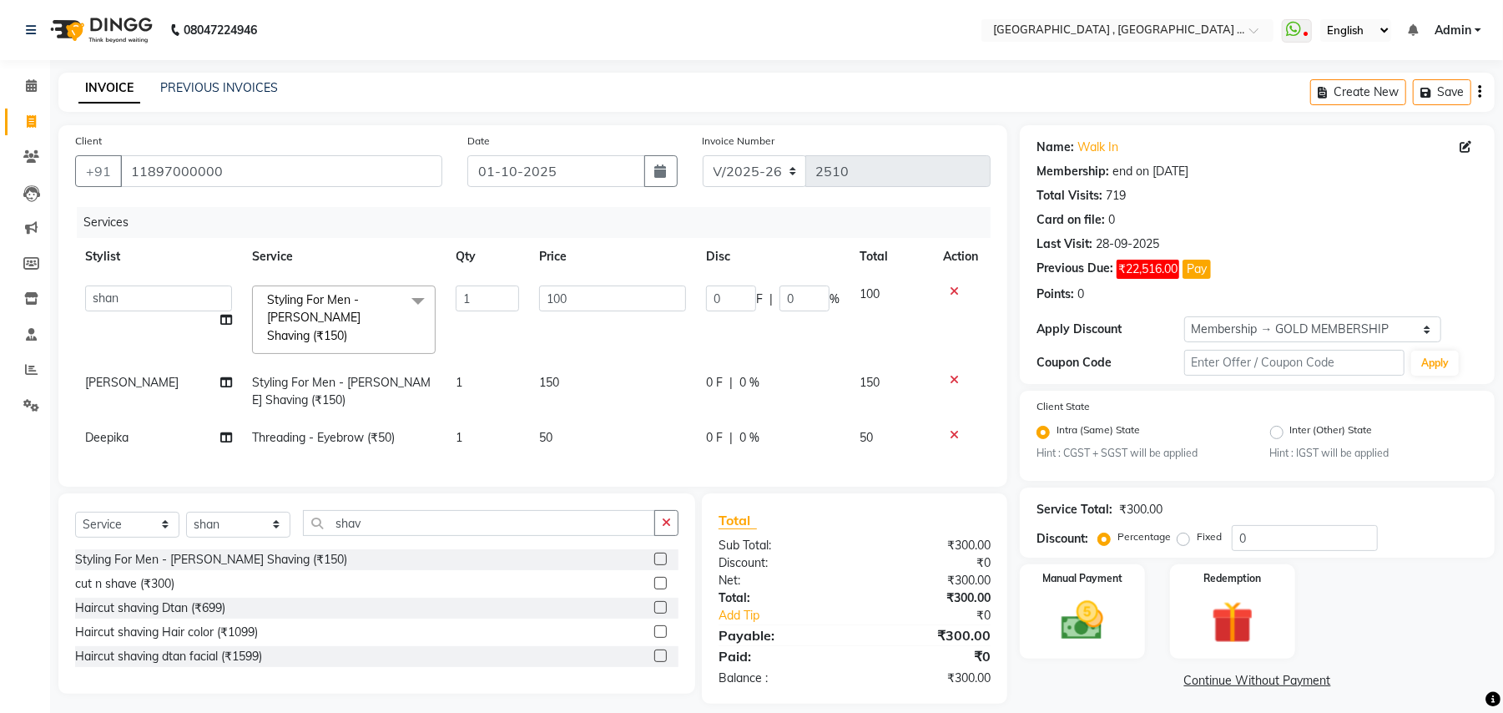
click at [251, 563] on div "Styling For Men - Beard Shaving (₹150)" at bounding box center [211, 560] width 272 height 18
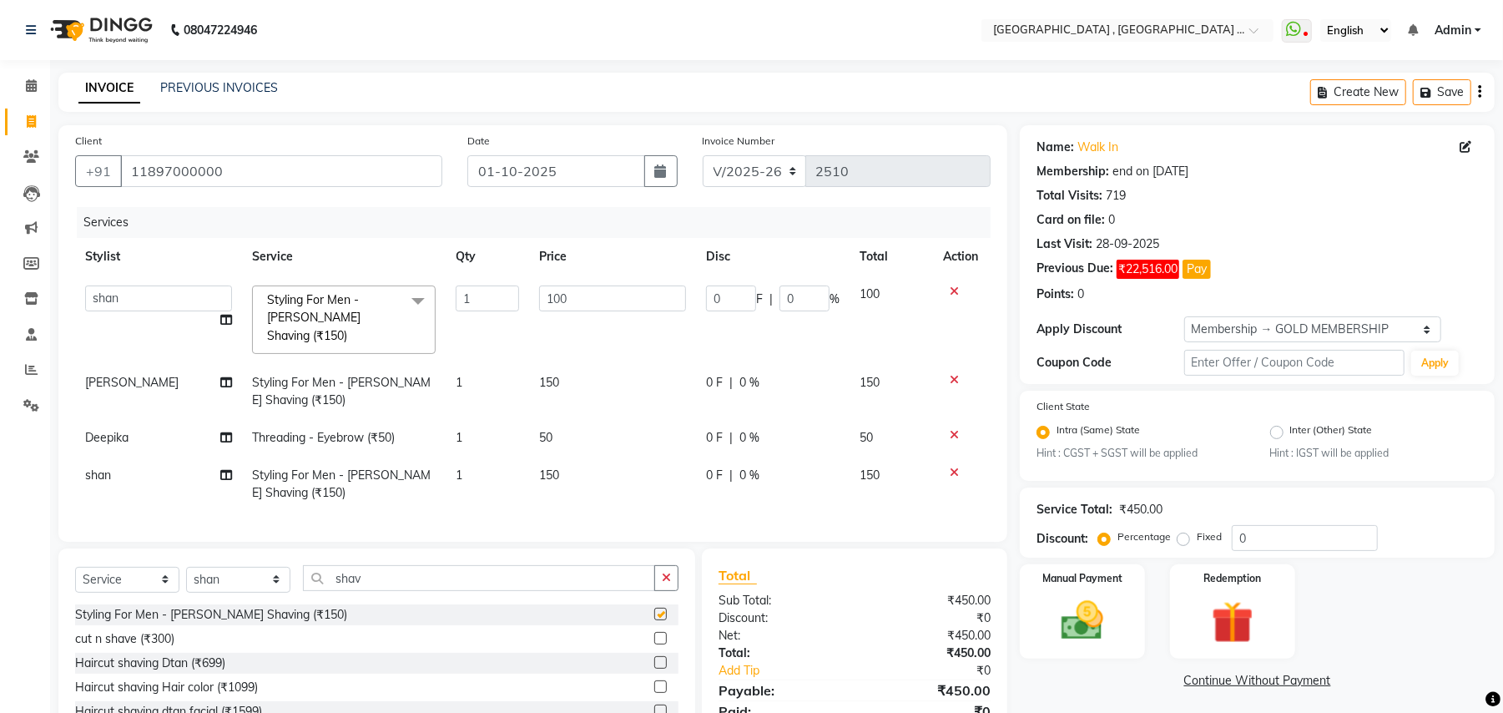
checkbox input "false"
click at [227, 571] on select "Select Stylist Amit Anjali Annu BUNTY Deep Deepika DEVA M Gautam la bella meraj…" at bounding box center [238, 580] width 104 height 26
click at [208, 582] on select "Select Stylist Amit Anjali Annu BUNTY Deep Deepika DEVA M Gautam la bella meraj…" at bounding box center [238, 580] width 104 height 26
select select "71491"
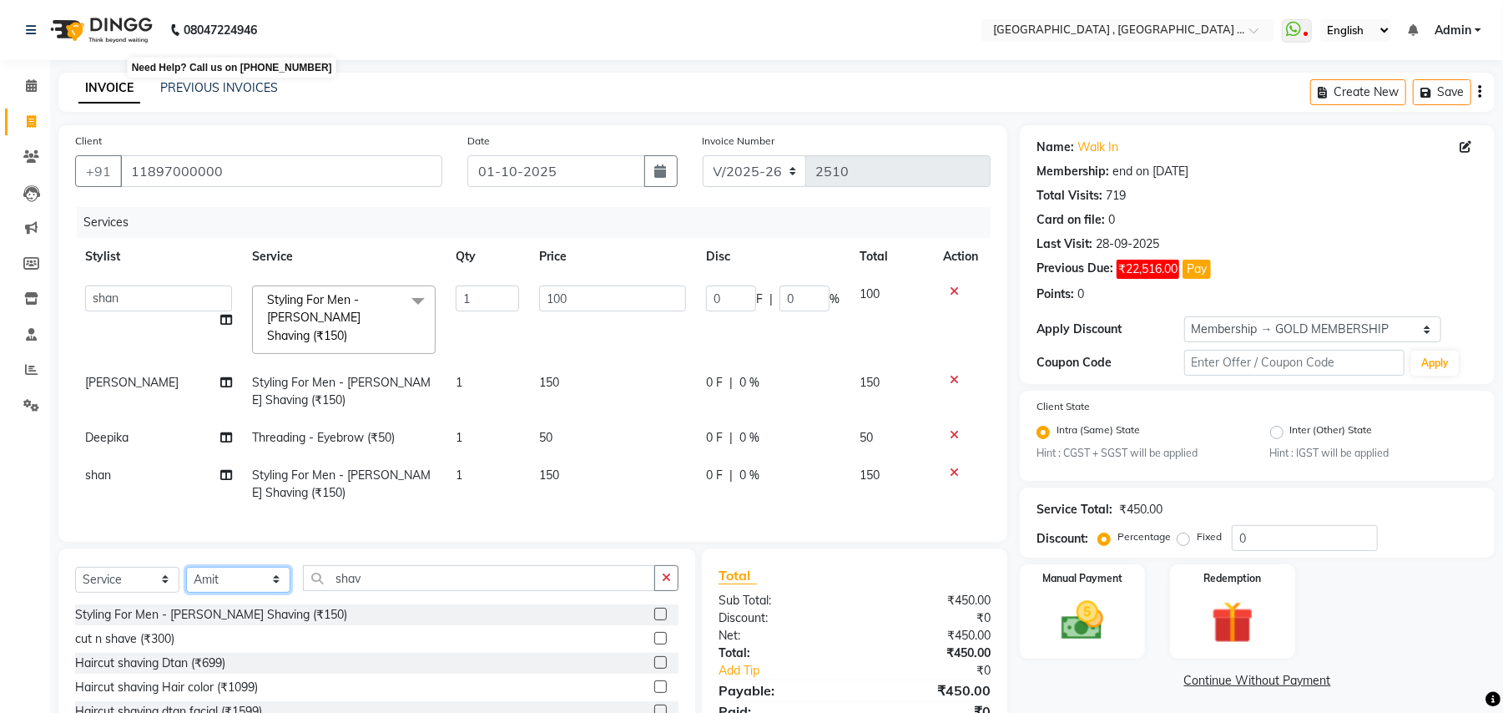
click at [186, 567] on select "Select Stylist Amit Anjali Annu BUNTY Deep Deepika DEVA M Gautam la bella meraj…" at bounding box center [238, 580] width 104 height 26
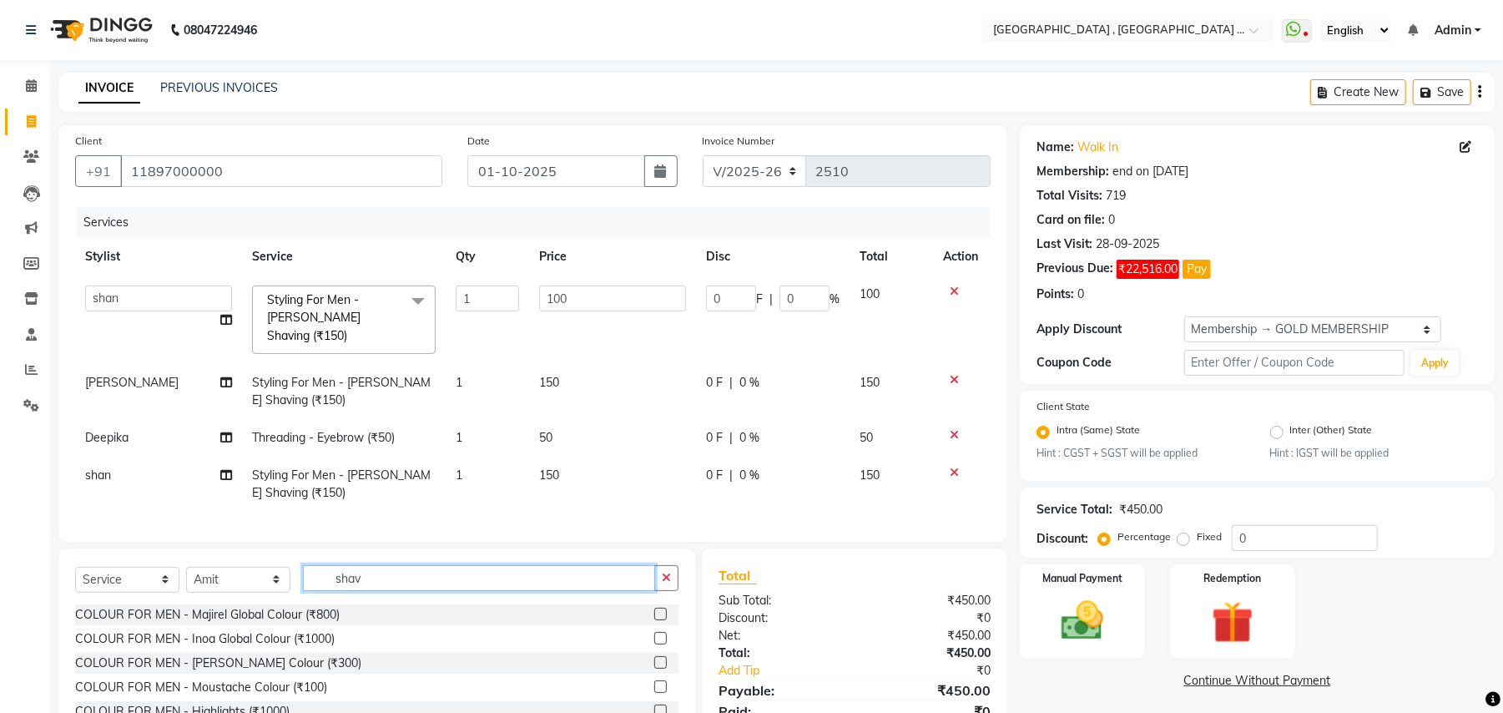
click at [369, 569] on input "shav" at bounding box center [479, 578] width 352 height 26
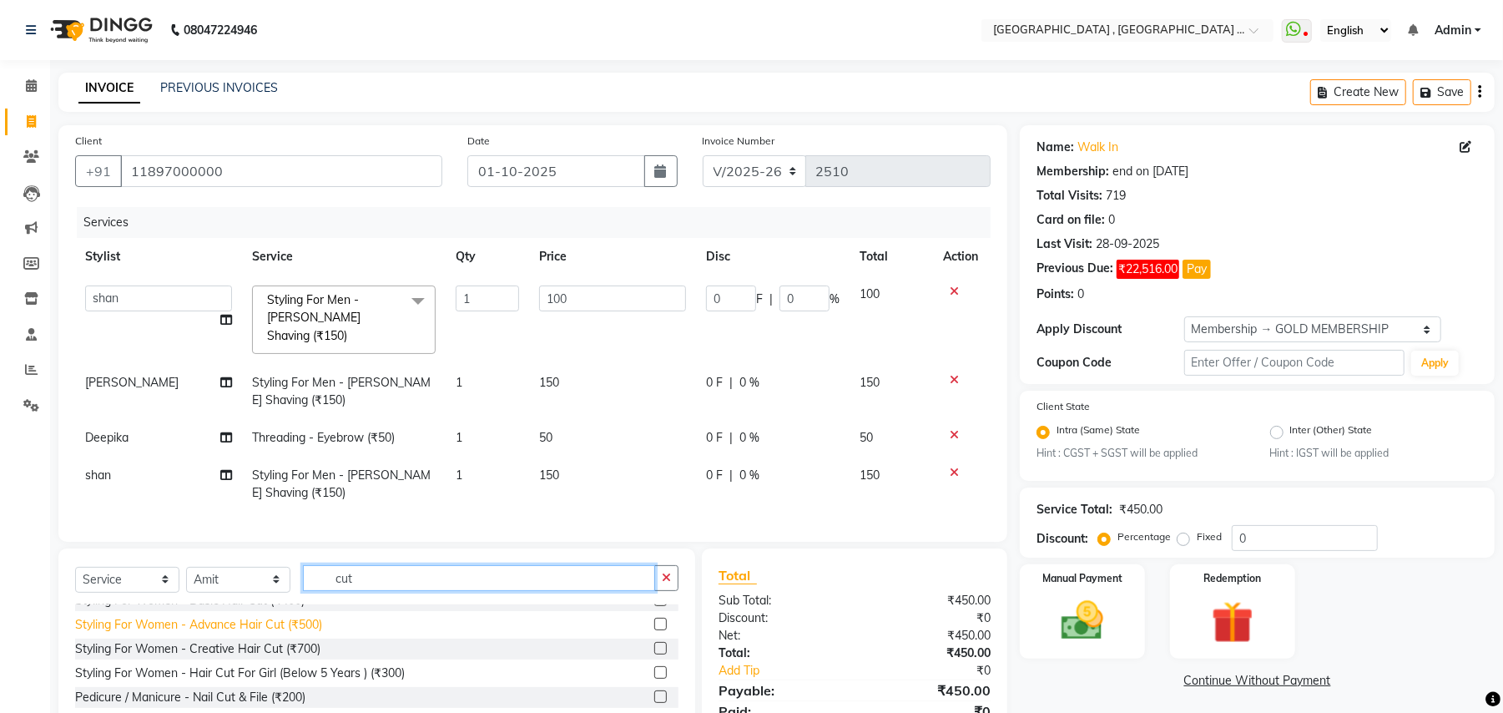
type input "cut"
click at [262, 622] on div "Styling For Women - Advance Hair Cut (₹500)" at bounding box center [198, 625] width 247 height 18
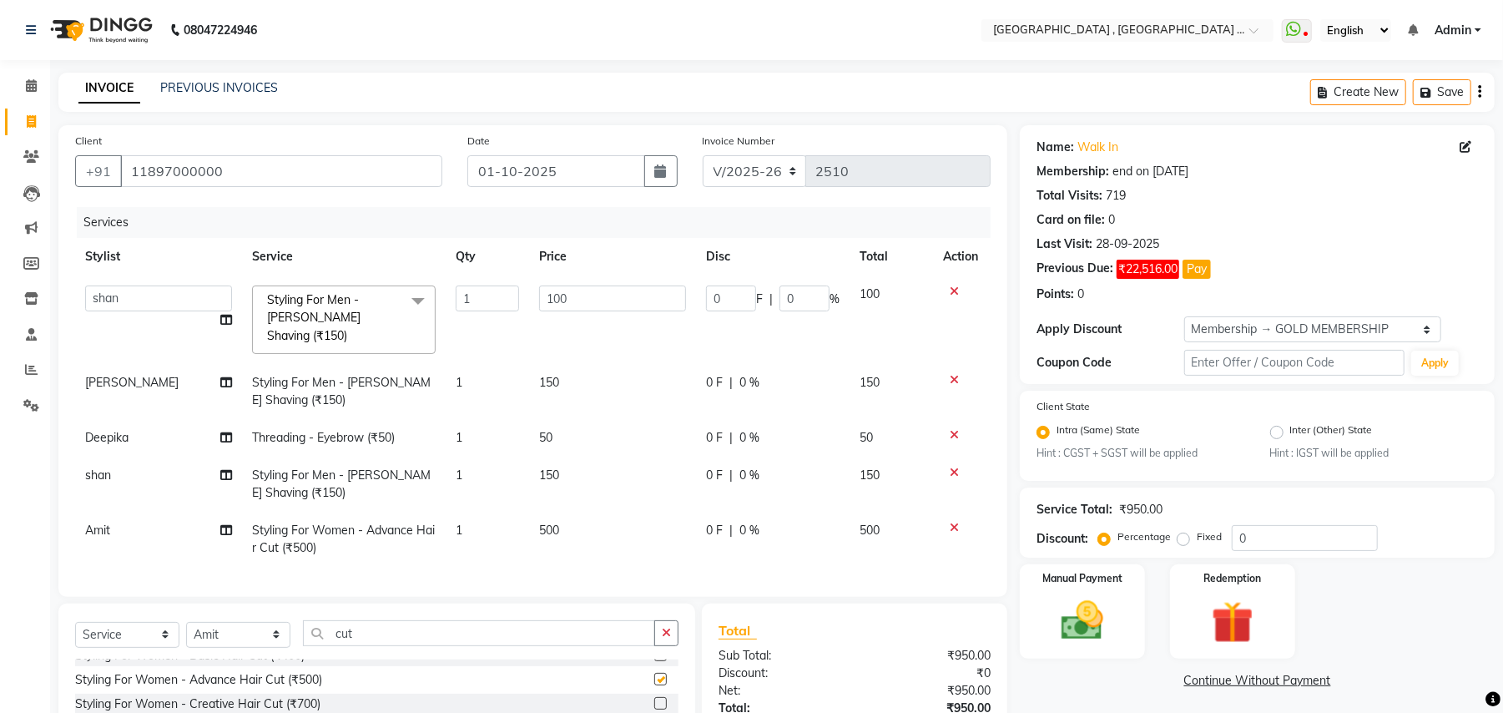
checkbox input "false"
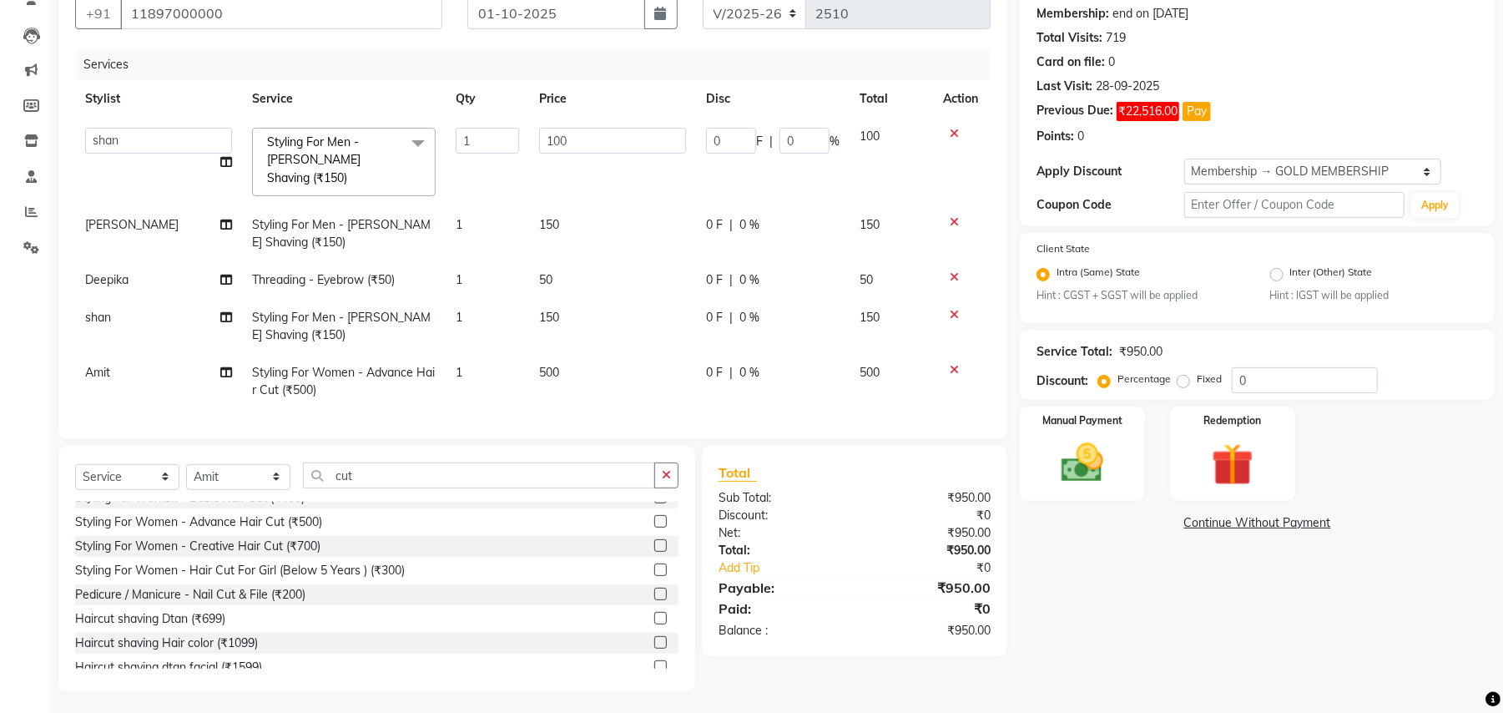
scroll to position [161, 0]
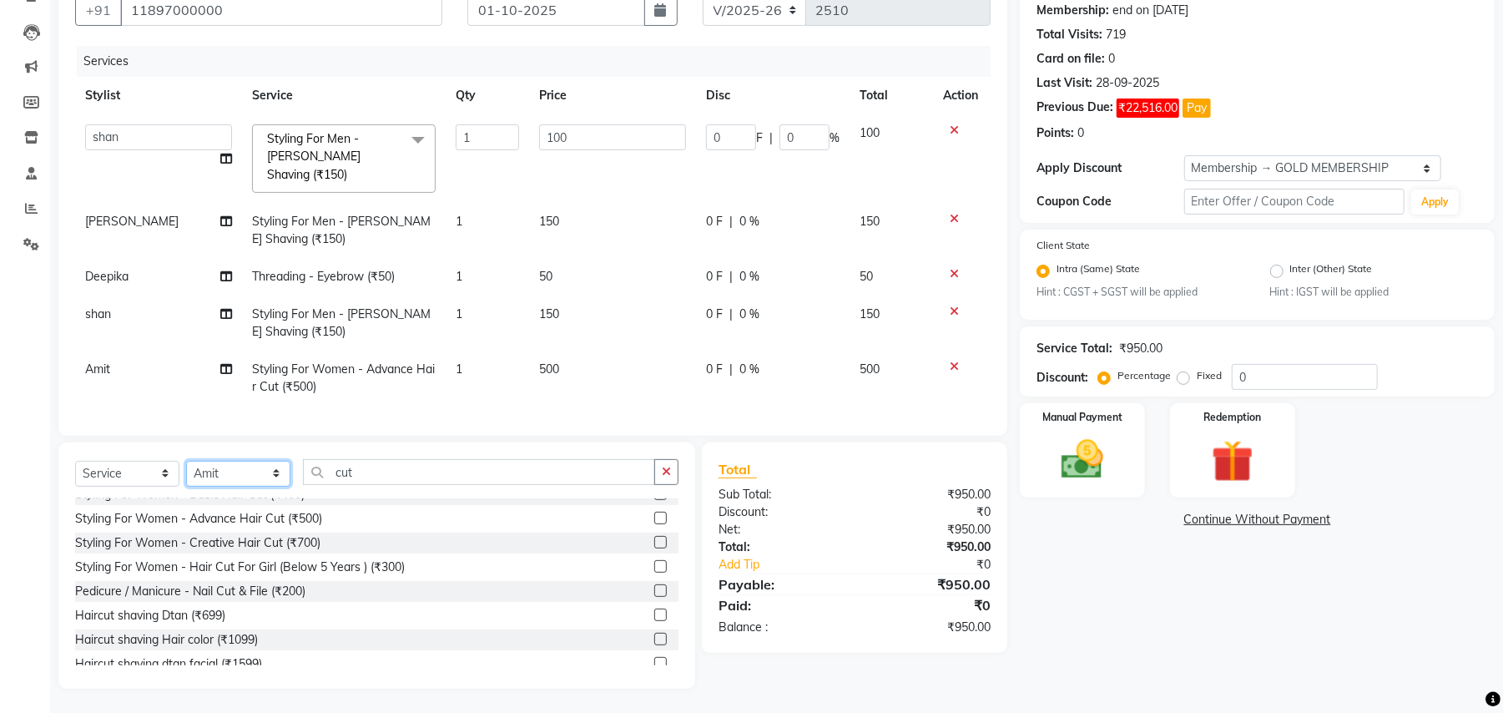
click at [241, 478] on select "Select Stylist Amit Anjali Annu BUNTY Deep Deepika DEVA M Gautam la bella meraj…" at bounding box center [238, 474] width 104 height 26
select select "29704"
click at [186, 461] on select "Select Stylist Amit Anjali Annu BUNTY Deep Deepika DEVA M Gautam la bella meraj…" at bounding box center [238, 474] width 104 height 26
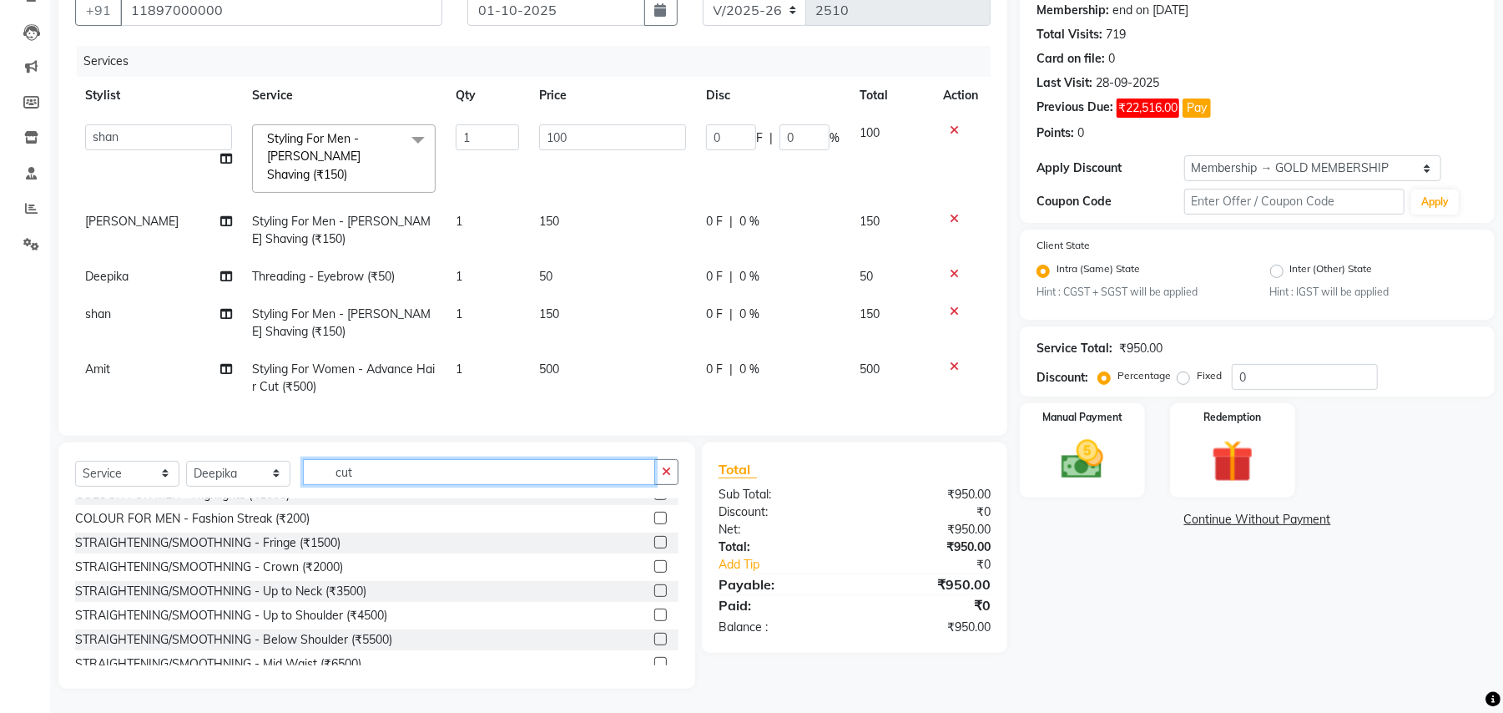
click at [346, 467] on input "cut" at bounding box center [479, 472] width 352 height 26
click at [347, 466] on input "cut" at bounding box center [479, 472] width 352 height 26
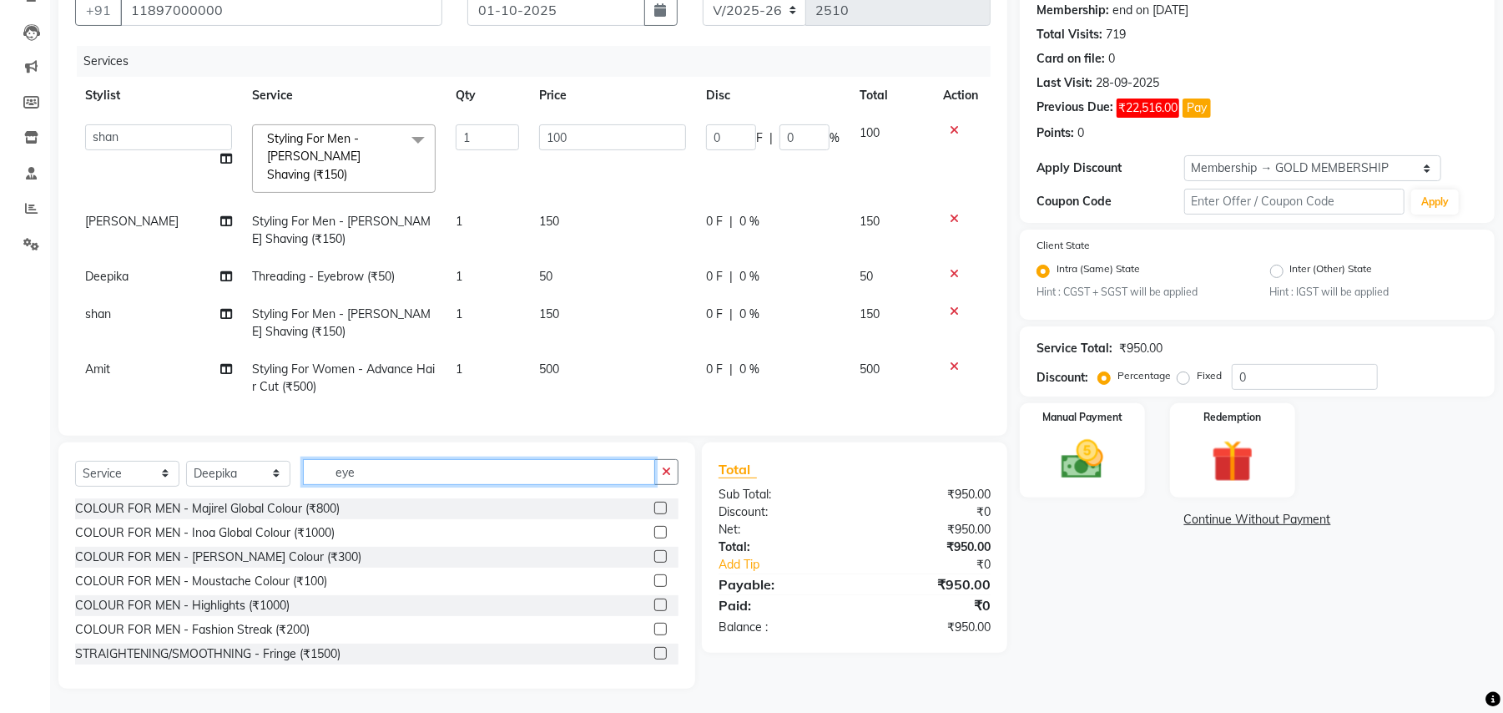
scroll to position [125, 0]
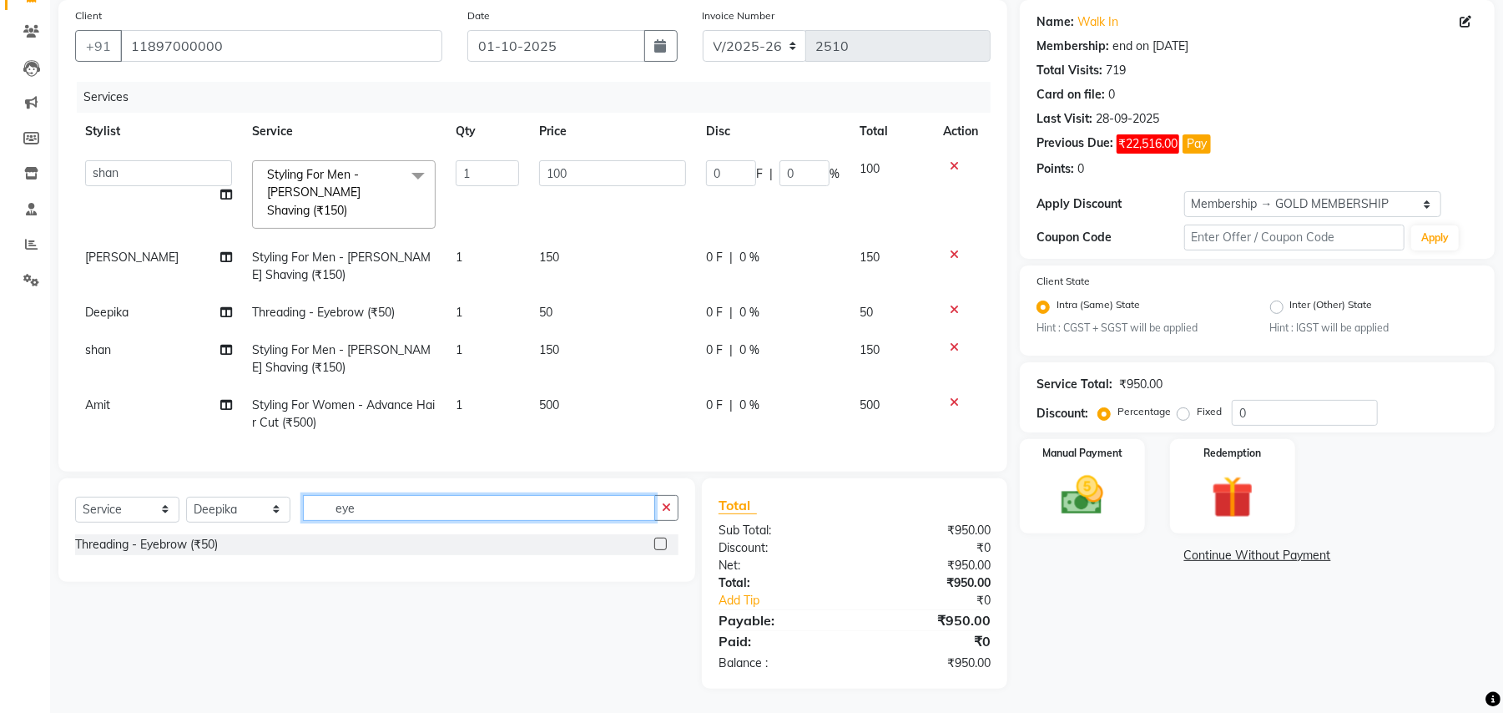
type input "eye"
click at [164, 555] on div "Threading - Eyebrow (₹50)" at bounding box center [376, 546] width 603 height 24
click at [168, 542] on div "Threading - Eyebrow (₹50)" at bounding box center [146, 545] width 143 height 18
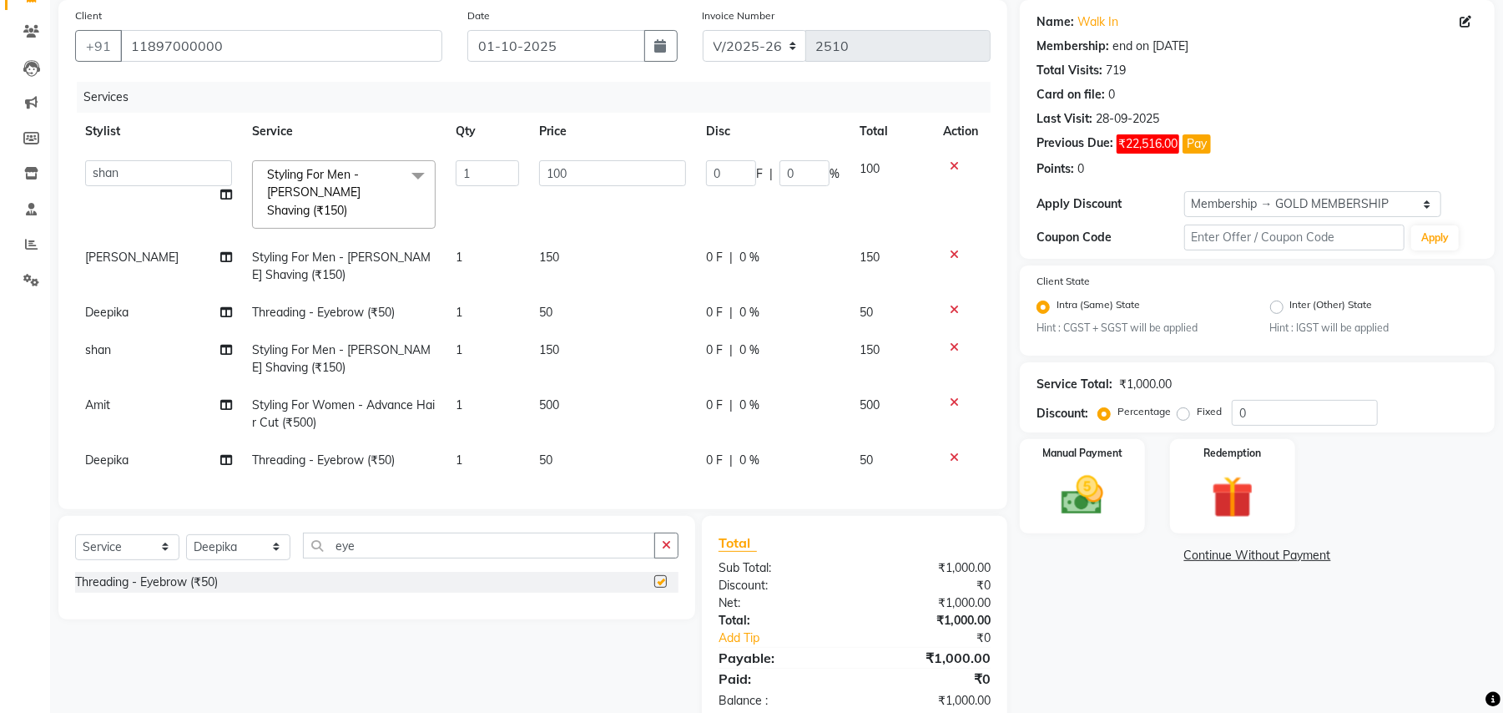
checkbox input "false"
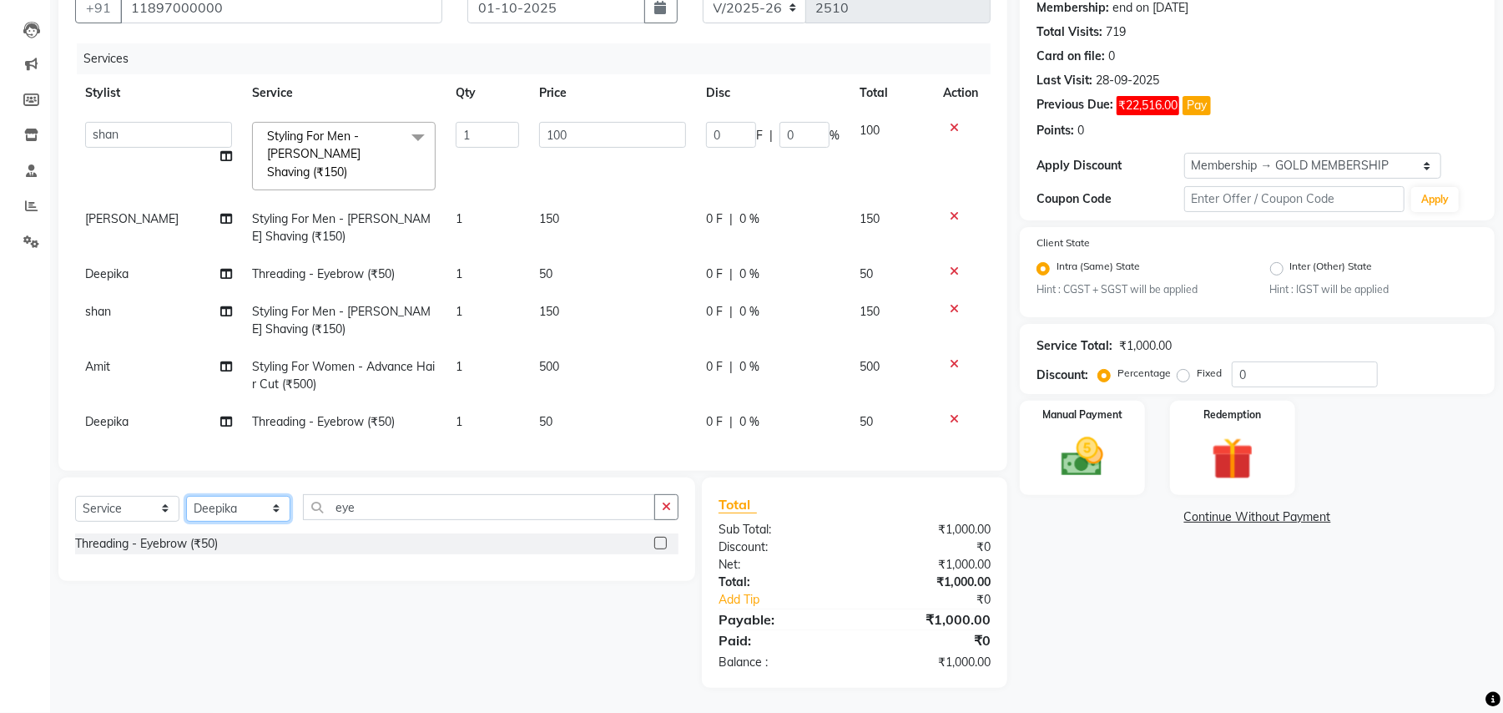
click at [234, 505] on select "Select Stylist Amit Anjali Annu BUNTY Deep Deepika DEVA M Gautam la bella meraj…" at bounding box center [238, 509] width 104 height 26
select select "45225"
click at [186, 496] on select "Select Stylist Amit Anjali Annu BUNTY Deep Deepika DEVA M Gautam la bella meraj…" at bounding box center [238, 509] width 104 height 26
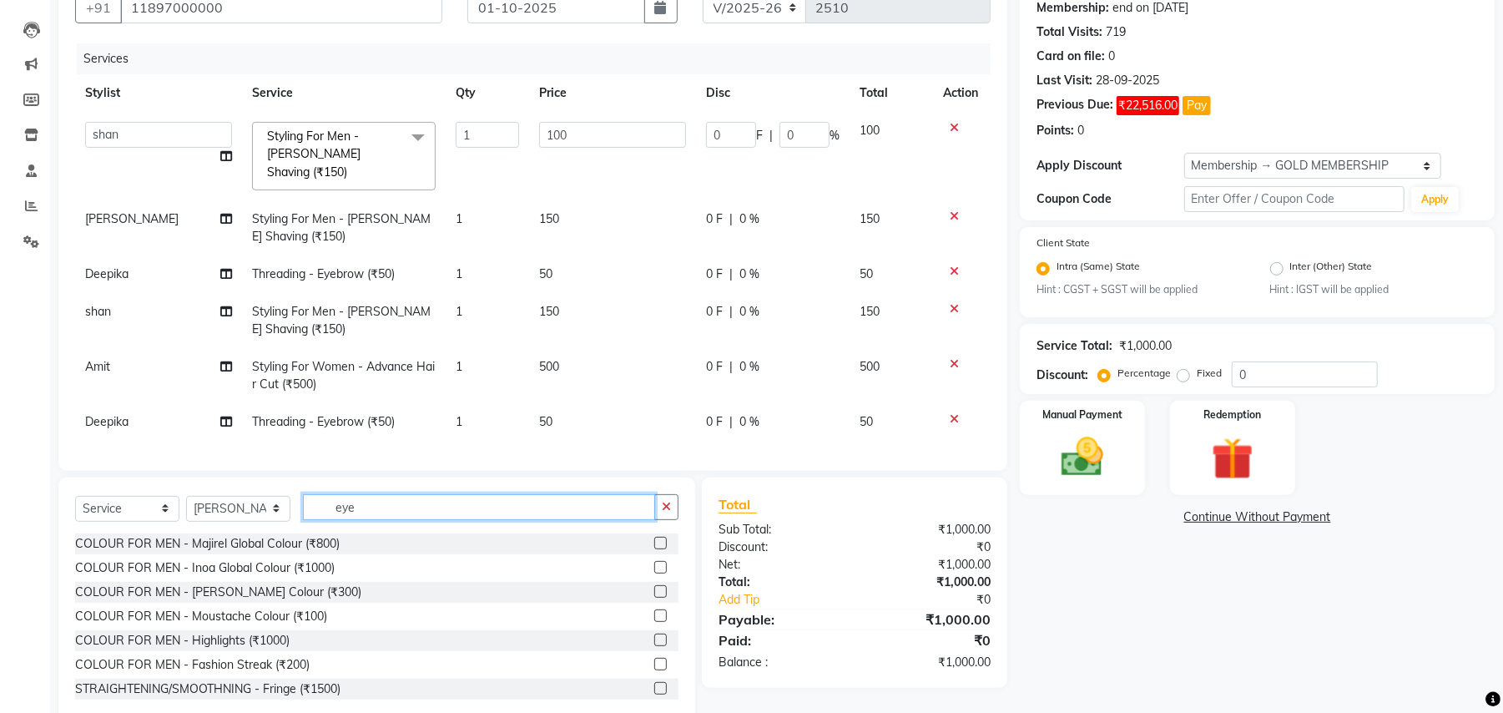
click at [344, 508] on input "eye" at bounding box center [479, 507] width 352 height 26
click at [345, 508] on input "eye" at bounding box center [479, 507] width 352 height 26
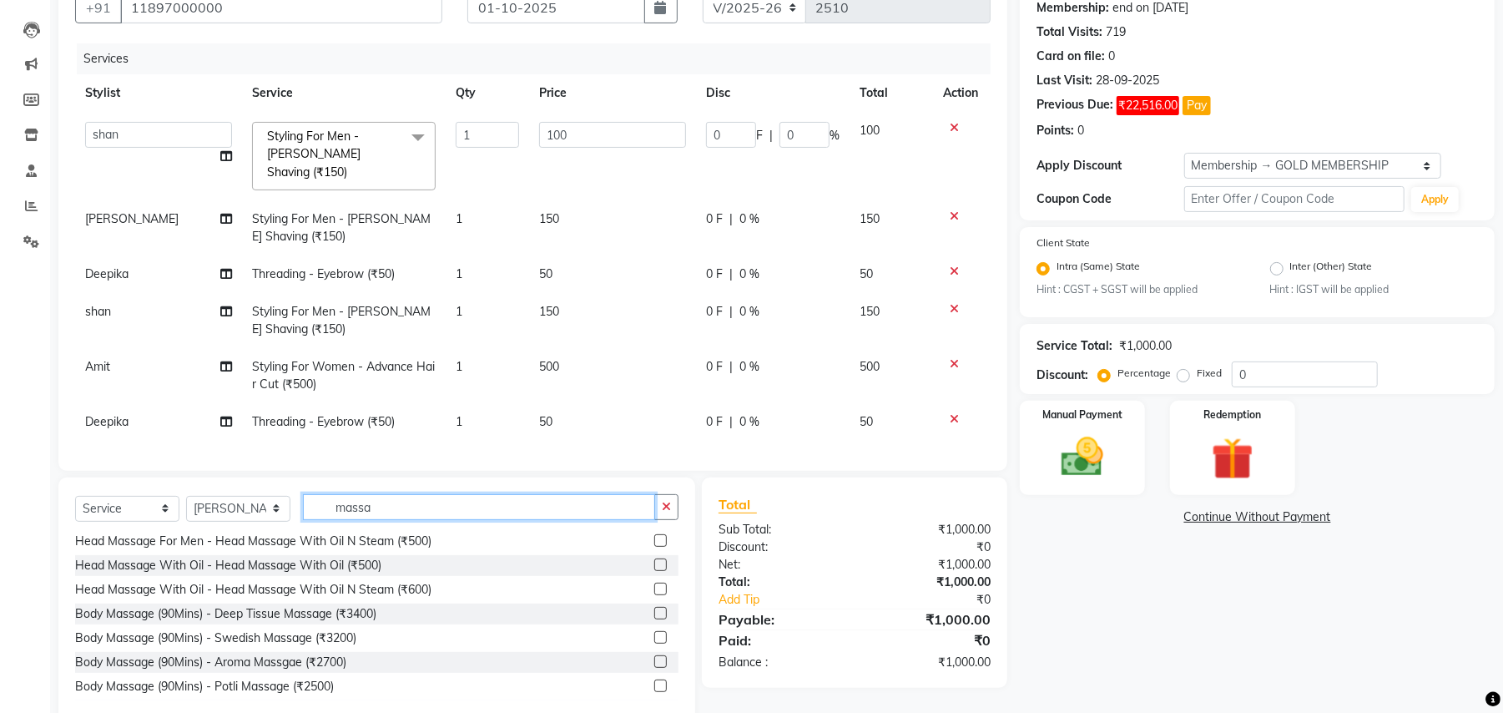
scroll to position [51, 0]
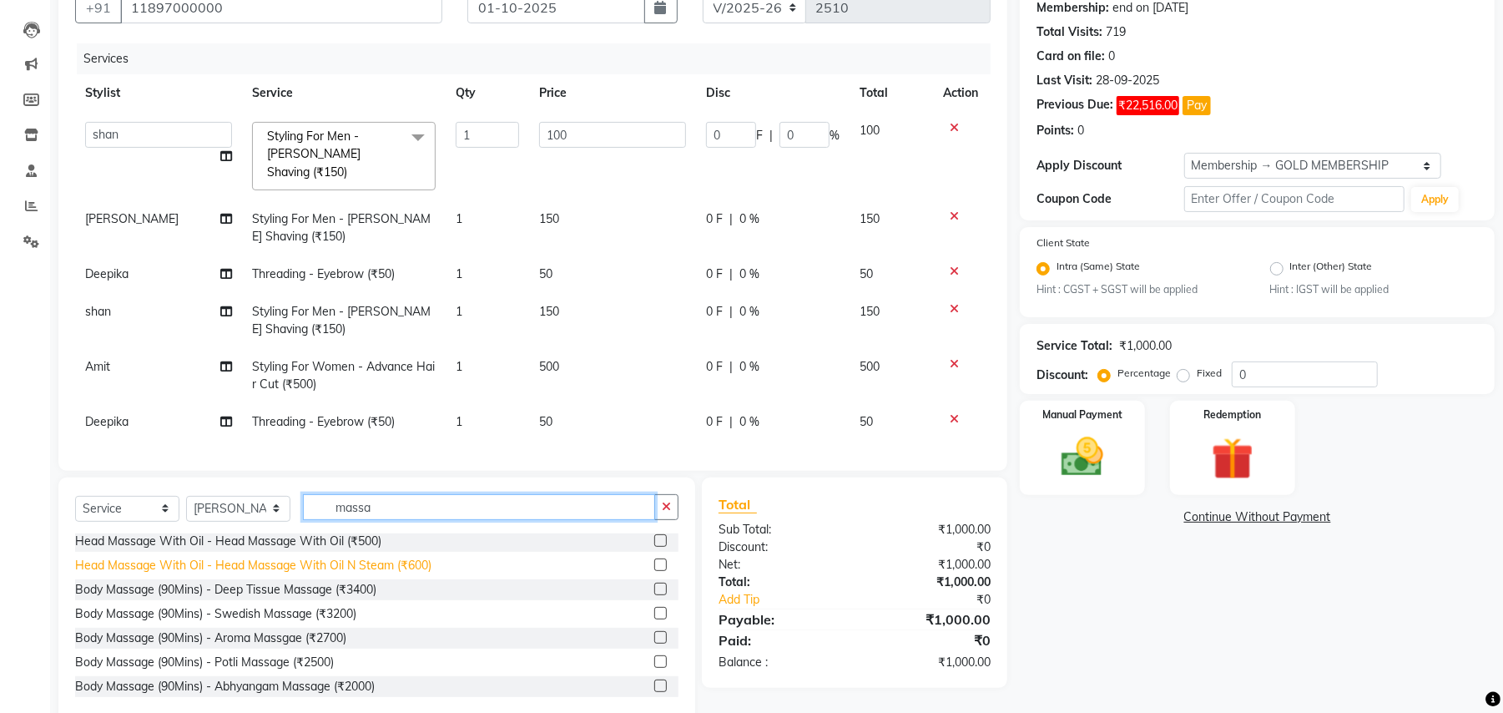
type input "massa"
click at [414, 565] on div "Head Massage With Oil - Head Massage With Oil N Steam (₹600)" at bounding box center [253, 566] width 356 height 18
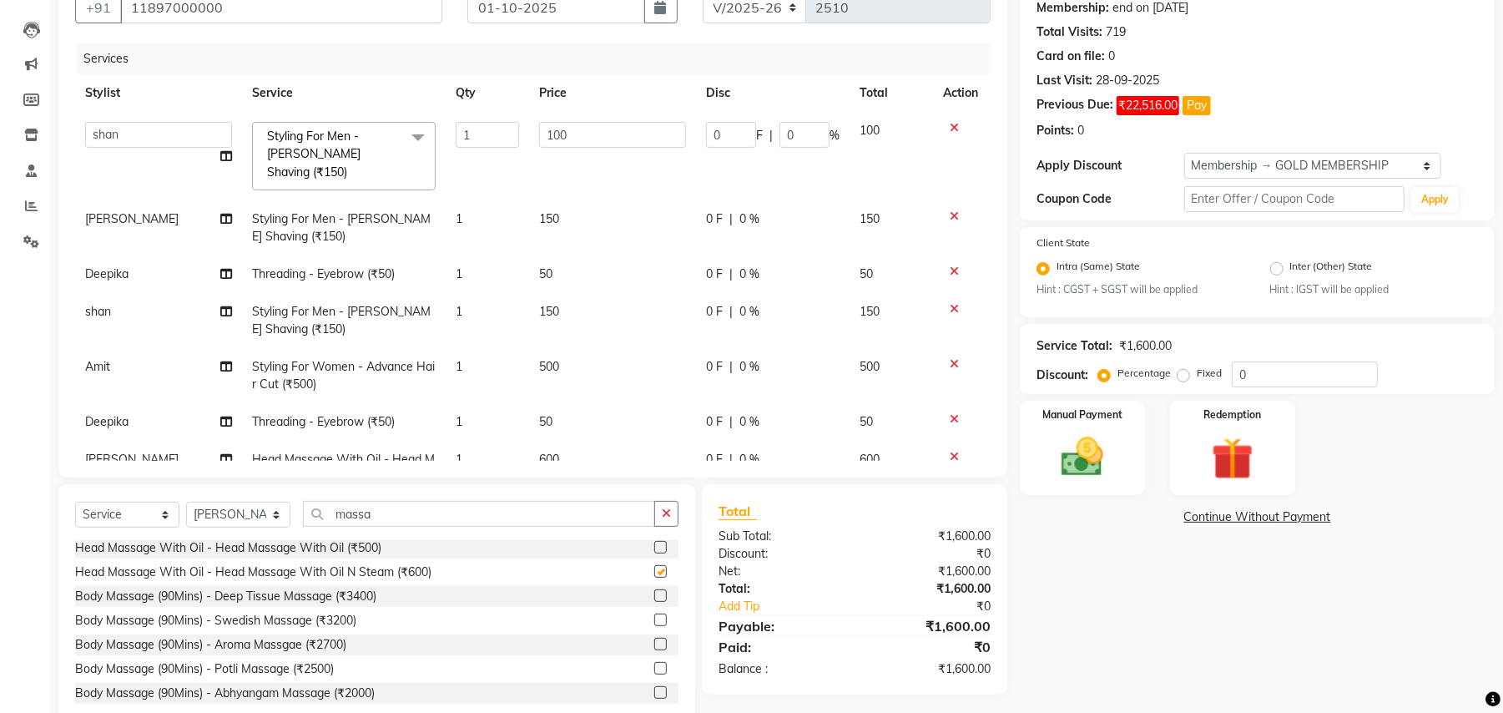
checkbox input "false"
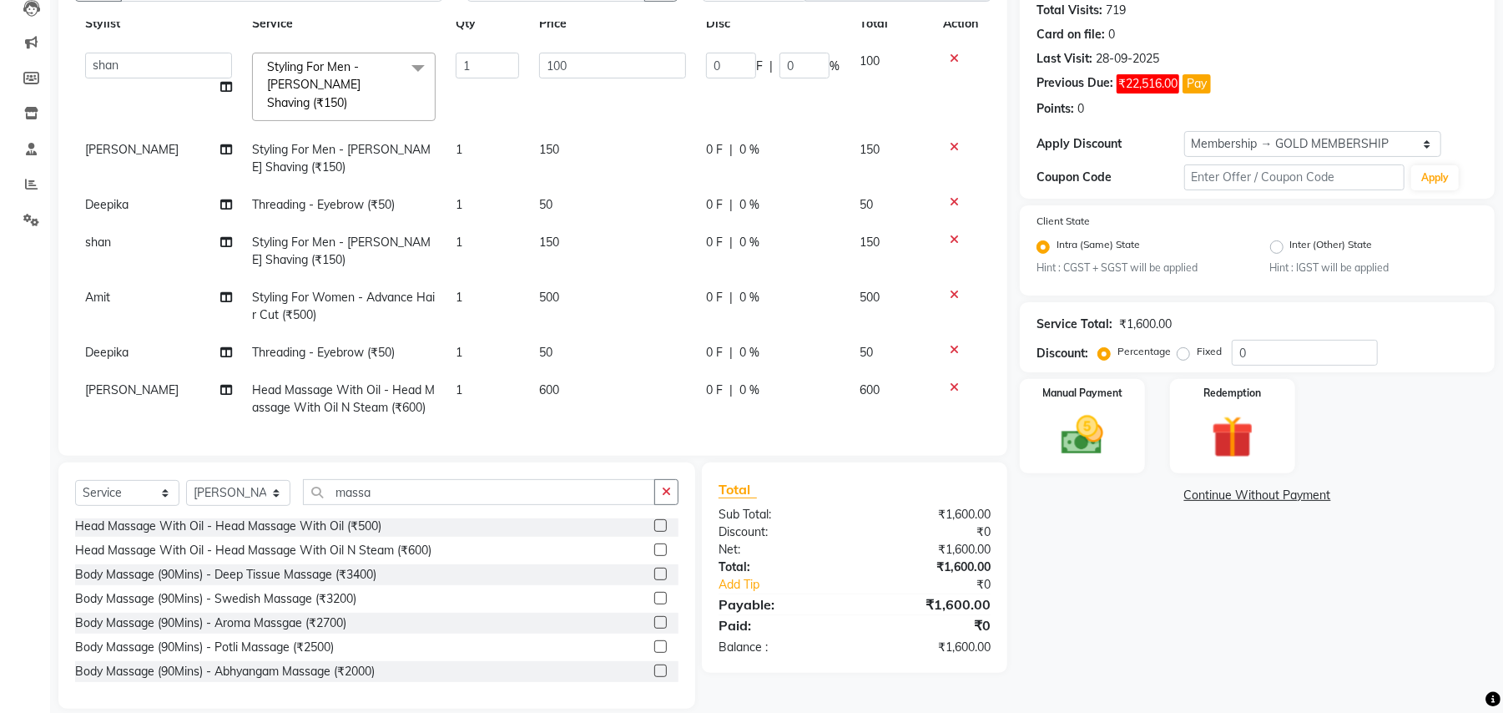
scroll to position [205, 0]
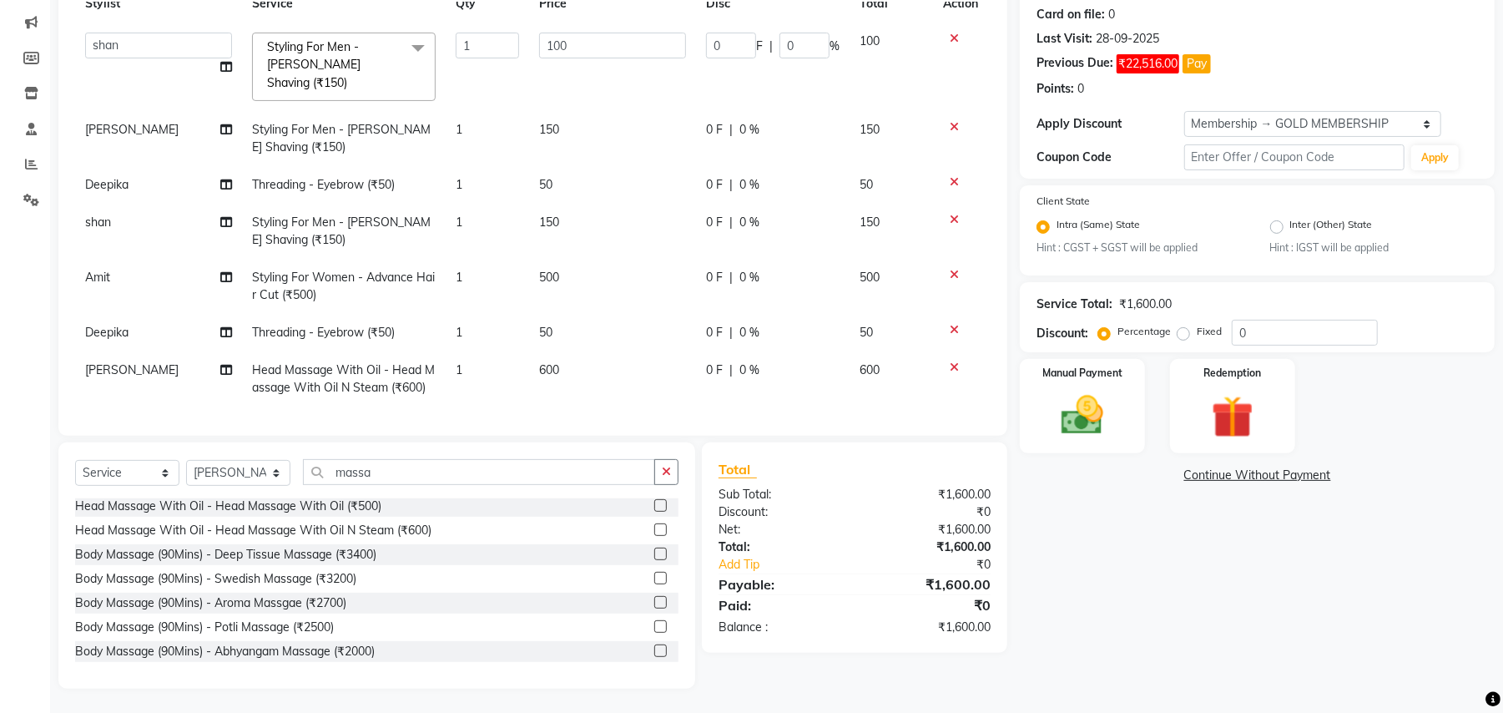
click at [549, 351] on td "600" at bounding box center [612, 378] width 167 height 55
select select "45225"
click at [573, 361] on input "600" at bounding box center [612, 374] width 147 height 26
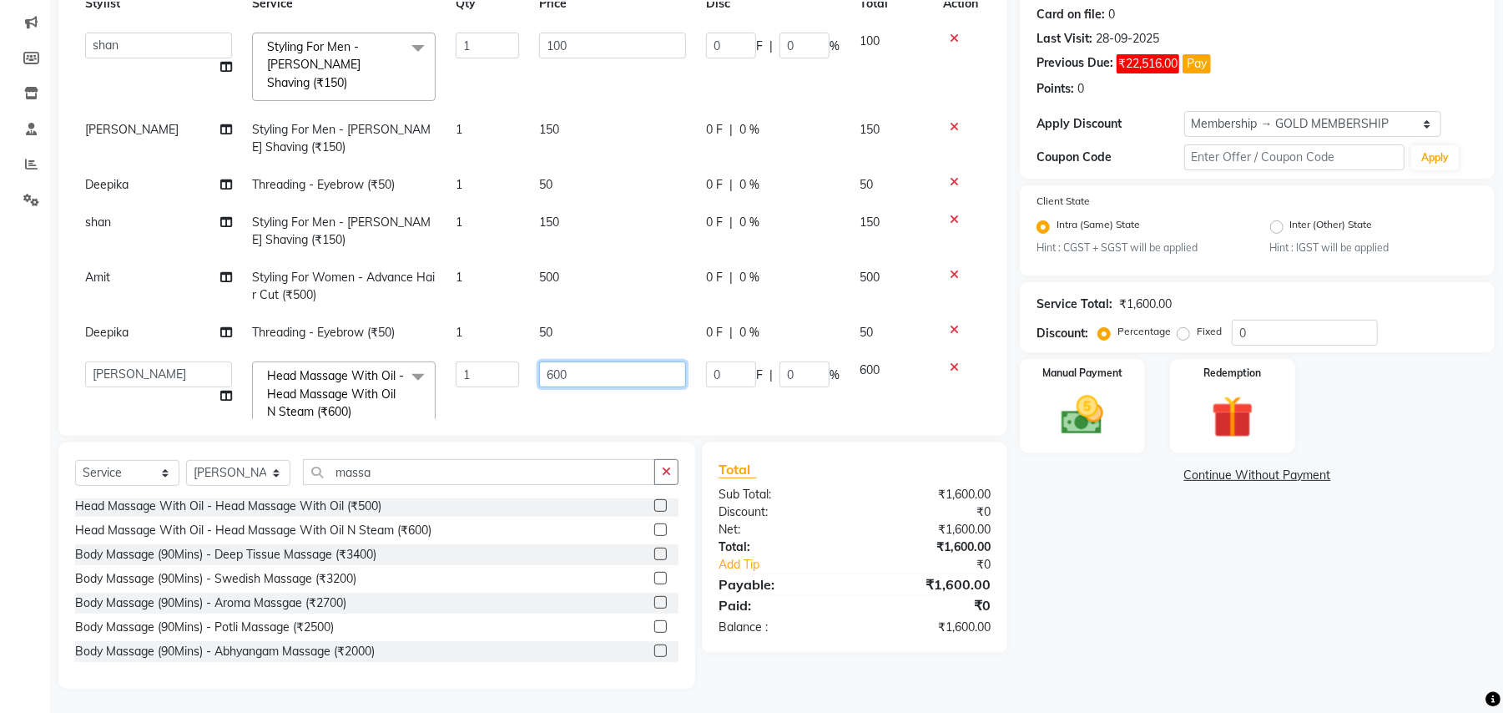
click at [578, 361] on input "600" at bounding box center [612, 374] width 147 height 26
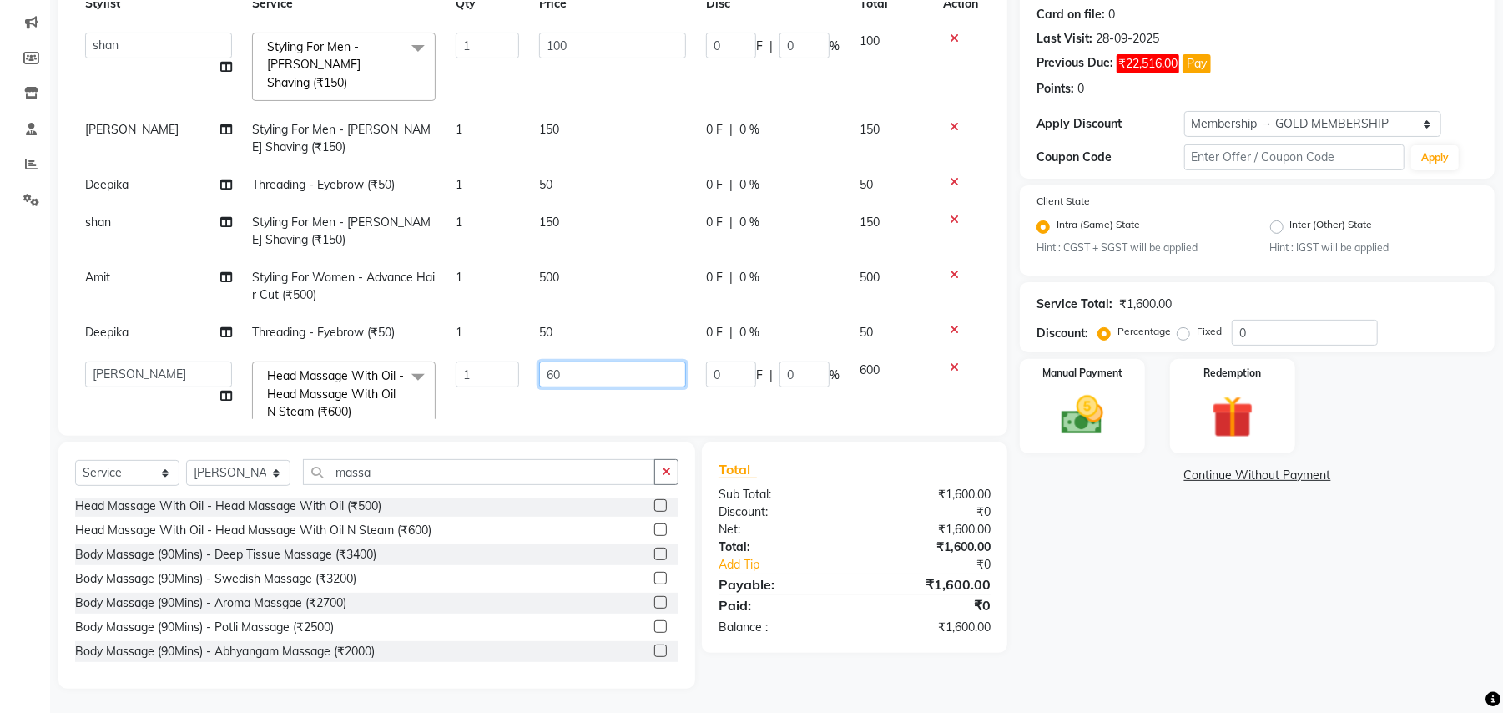
type input "6"
type input "700"
click at [553, 395] on div "Services Stylist Service Qty Price Disc Total Action Amit Anjali Annu BUNTY Dee…" at bounding box center [533, 210] width 916 height 417
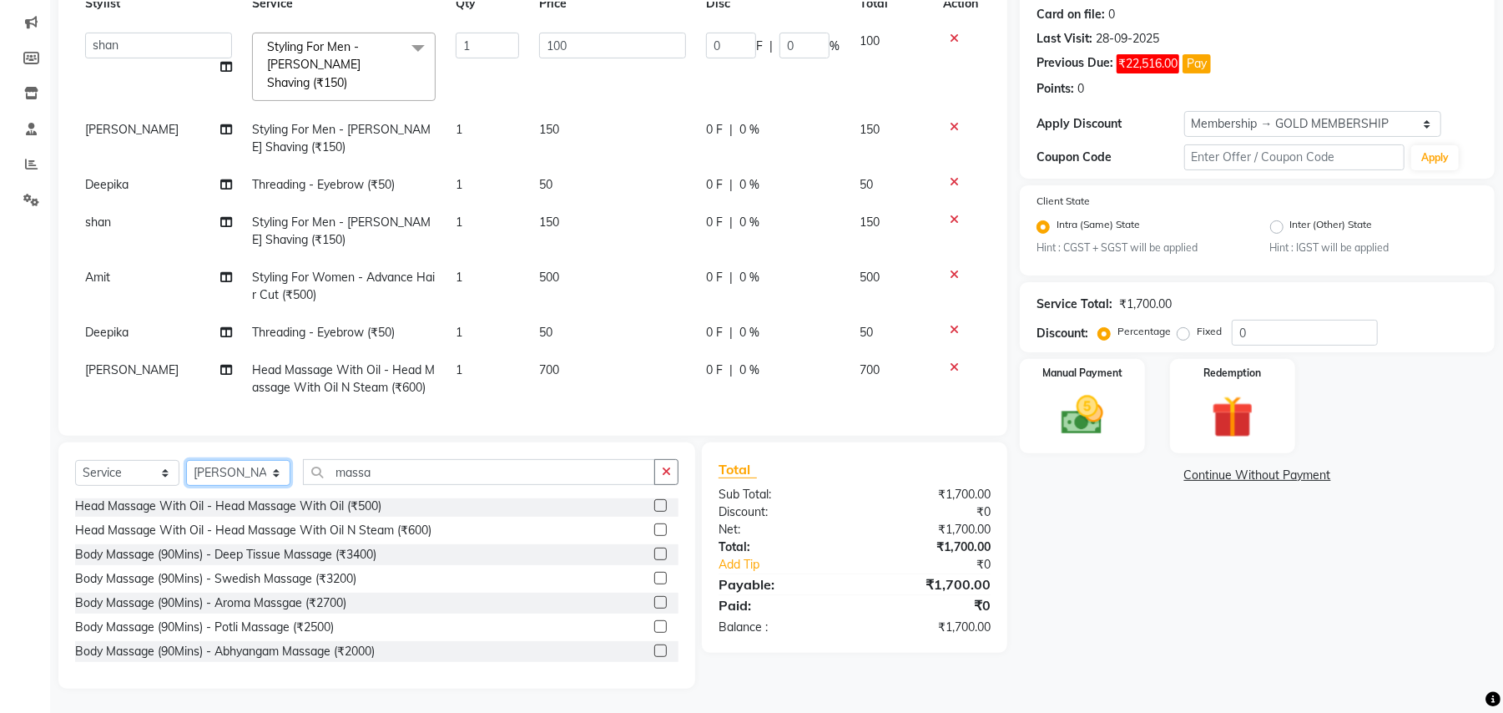
click at [235, 481] on select "Select Stylist Amit Anjali Annu BUNTY Deep Deepika DEVA M Gautam la bella meraj…" at bounding box center [238, 473] width 104 height 26
select select "29704"
click at [186, 460] on select "Select Stylist Amit Anjali Annu BUNTY Deep Deepika DEVA M Gautam la bella meraj…" at bounding box center [238, 473] width 104 height 26
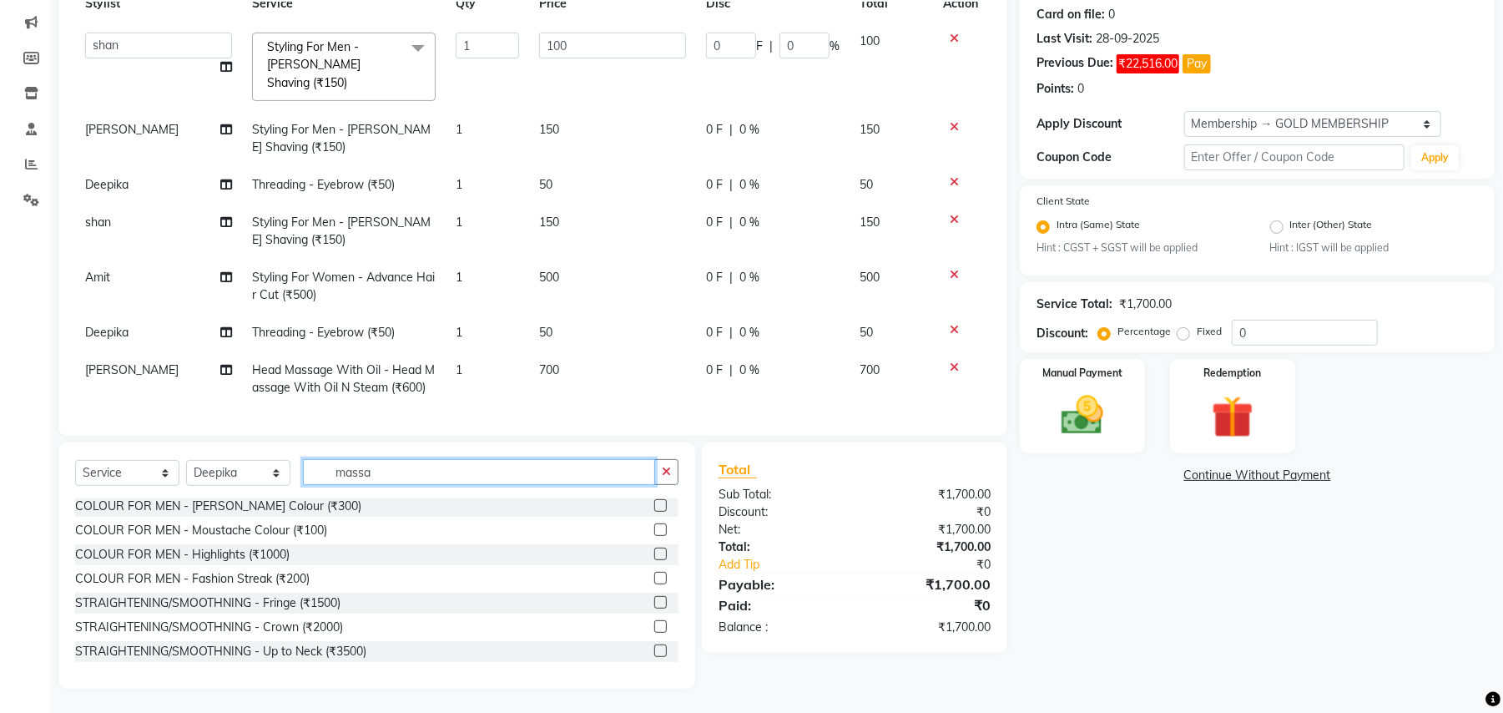
click at [381, 469] on input "massa" at bounding box center [479, 472] width 352 height 26
click at [381, 467] on input "massa" at bounding box center [479, 472] width 352 height 26
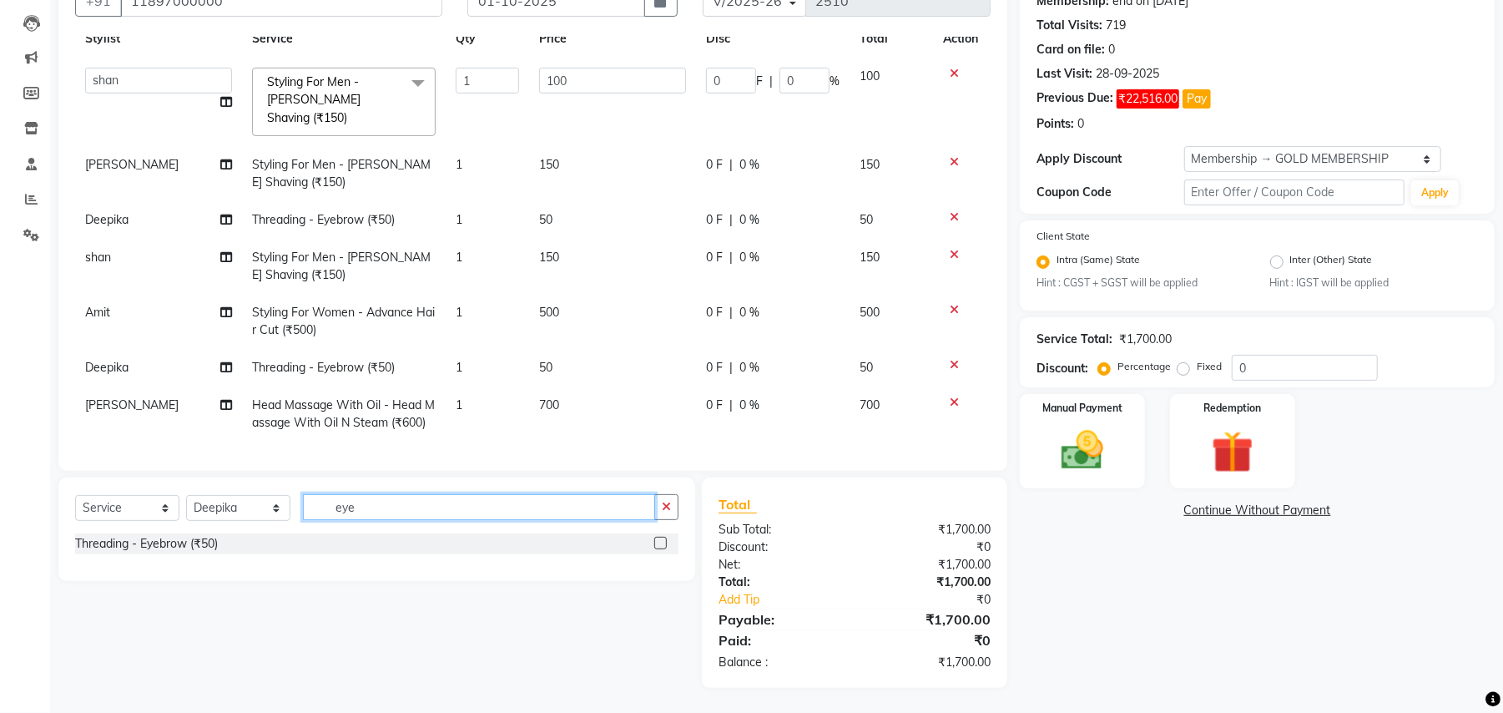
scroll to position [170, 0]
type input "eye"
click at [192, 546] on div "Threading - Eyebrow (₹50)" at bounding box center [146, 544] width 143 height 18
checkbox input "false"
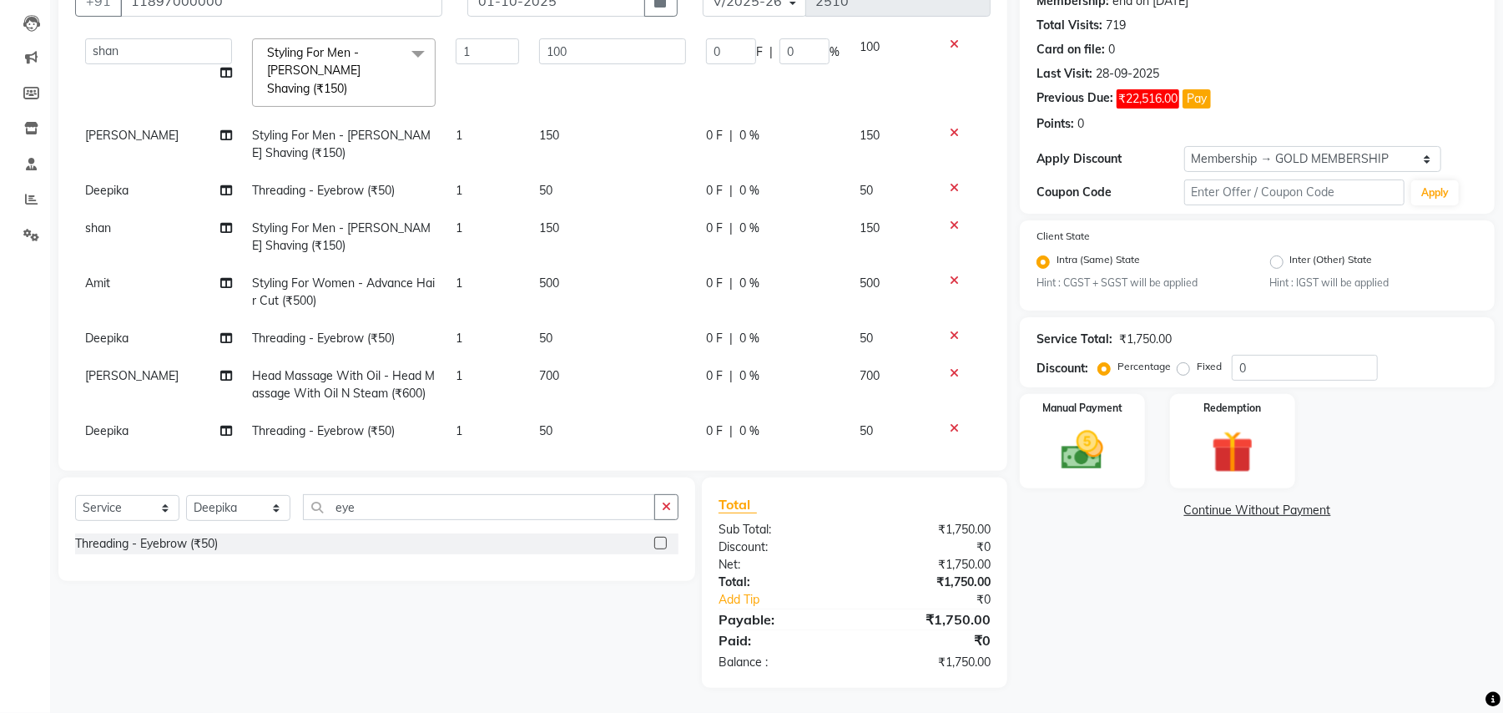
scroll to position [85, 0]
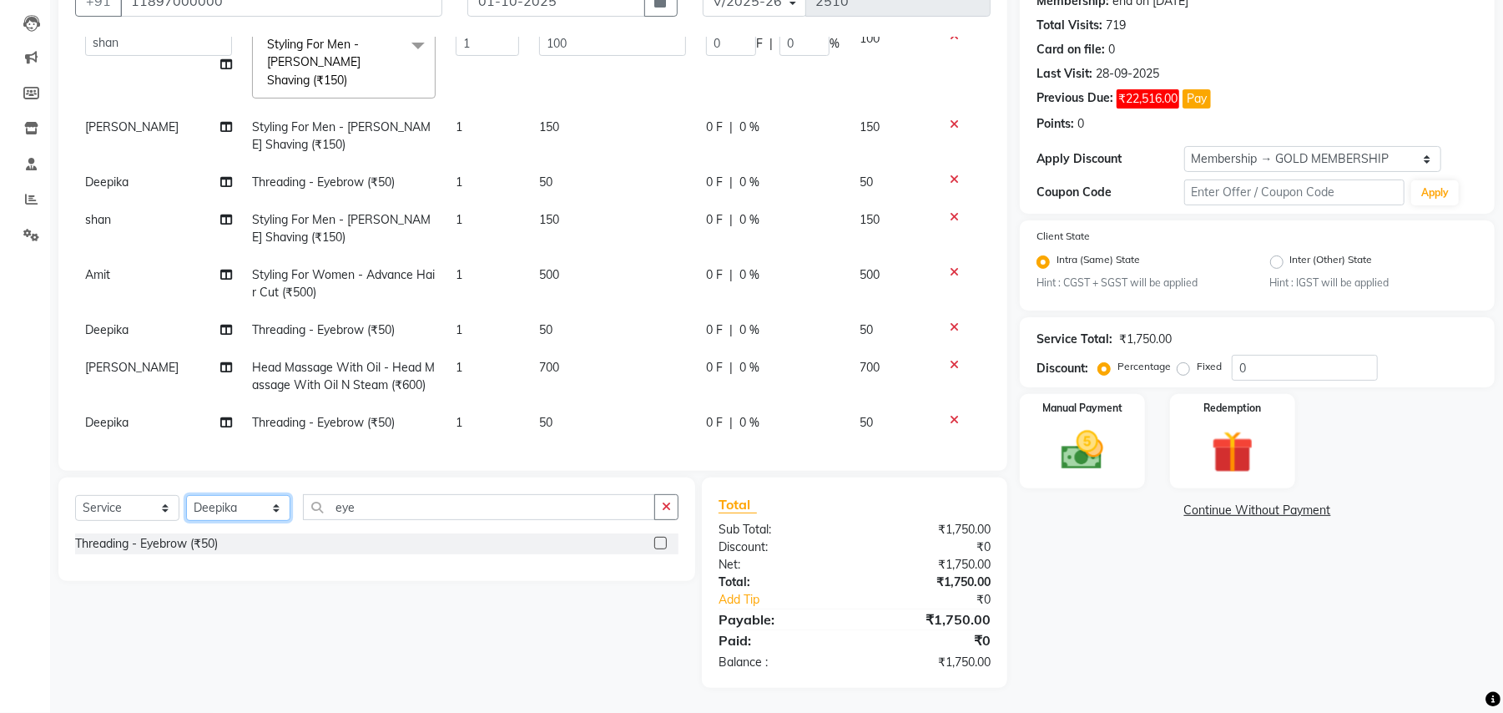
click at [252, 504] on select "Select Stylist Amit Anjali Annu BUNTY Deep Deepika DEVA M Gautam la bella meraj…" at bounding box center [238, 508] width 104 height 26
select select "45225"
click at [186, 495] on select "Select Stylist Amit Anjali Annu BUNTY Deep Deepika DEVA M Gautam la bella meraj…" at bounding box center [238, 508] width 104 height 26
click at [242, 129] on td "Styling For Men - Beard Shaving (₹150)" at bounding box center [344, 136] width 204 height 55
select select "45225"
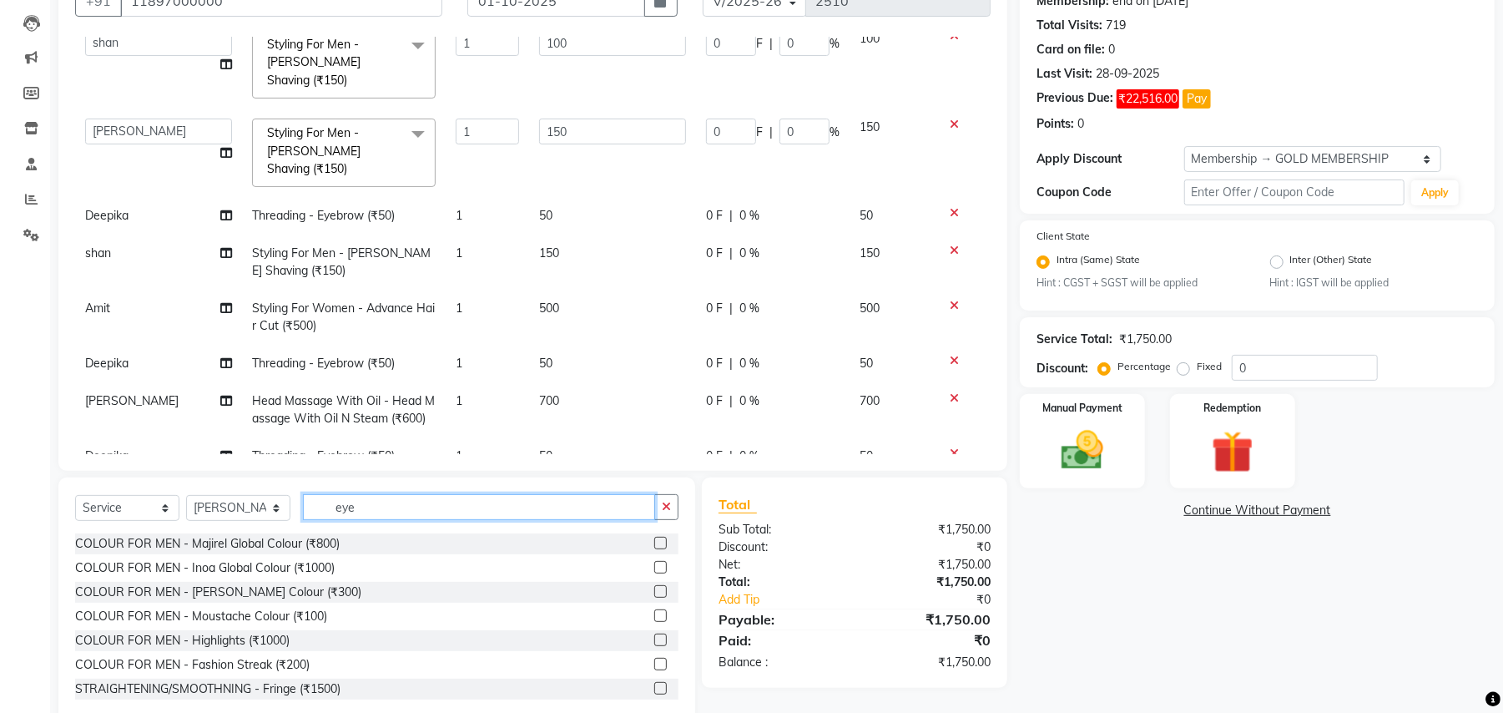
click at [345, 499] on input "eye" at bounding box center [479, 507] width 352 height 26
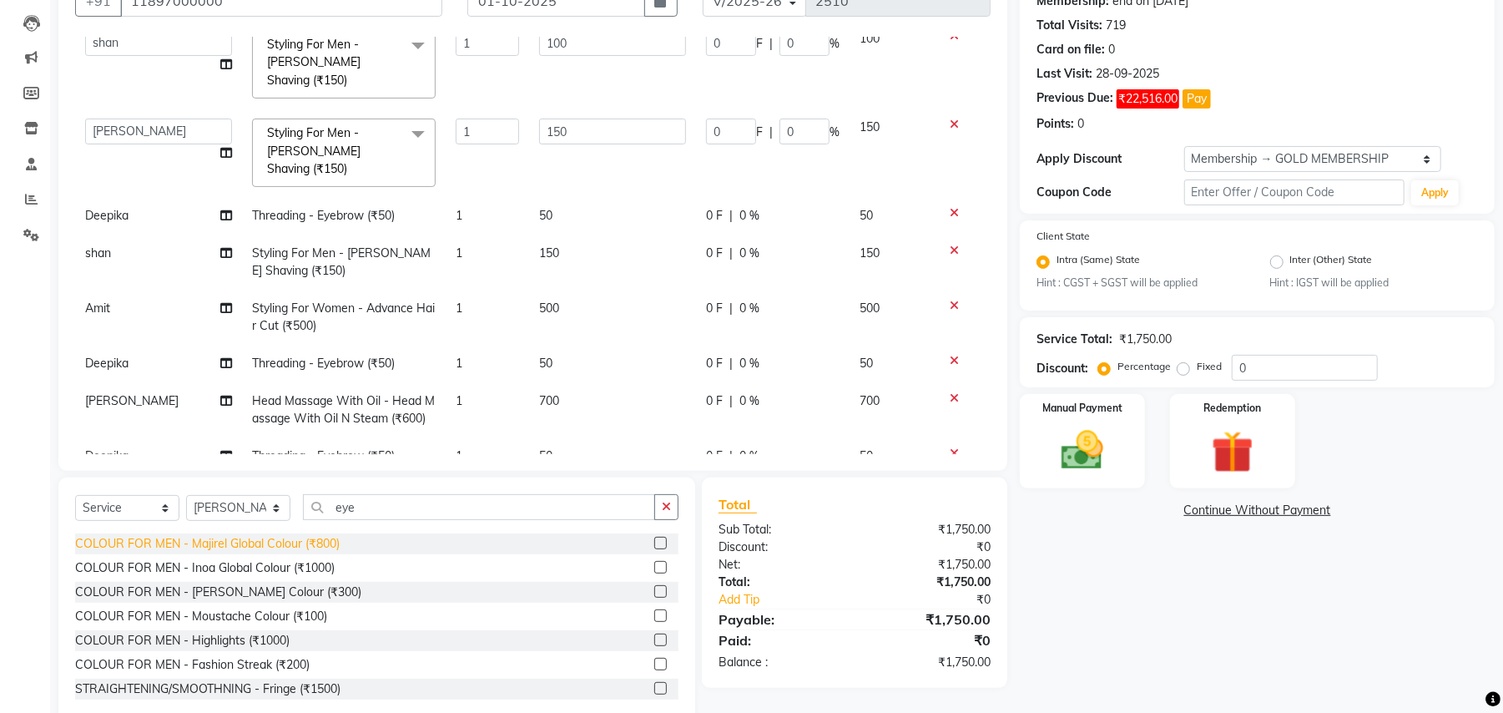
click at [305, 541] on div "COLOUR FOR MEN - Majirel Global Colour (₹800)" at bounding box center [207, 544] width 265 height 18
checkbox input "false"
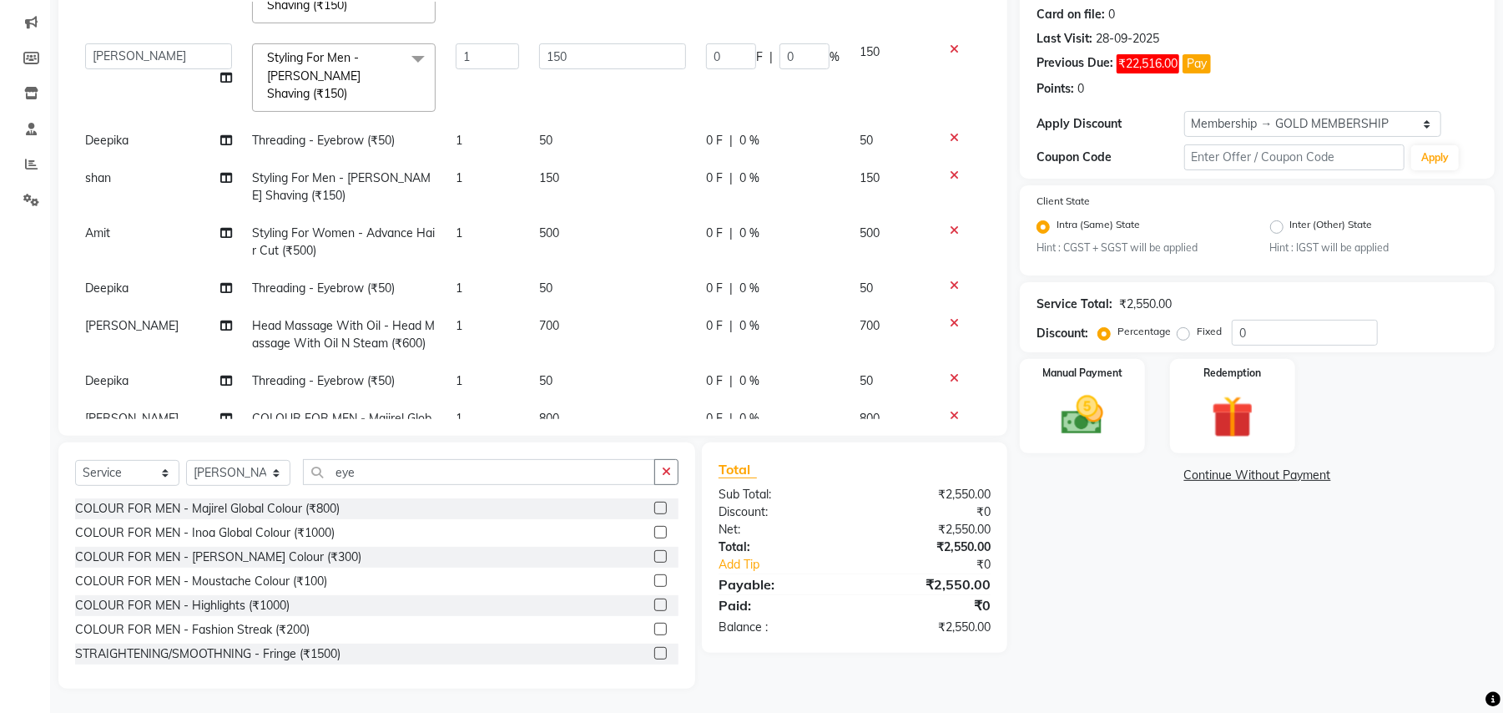
scroll to position [157, 0]
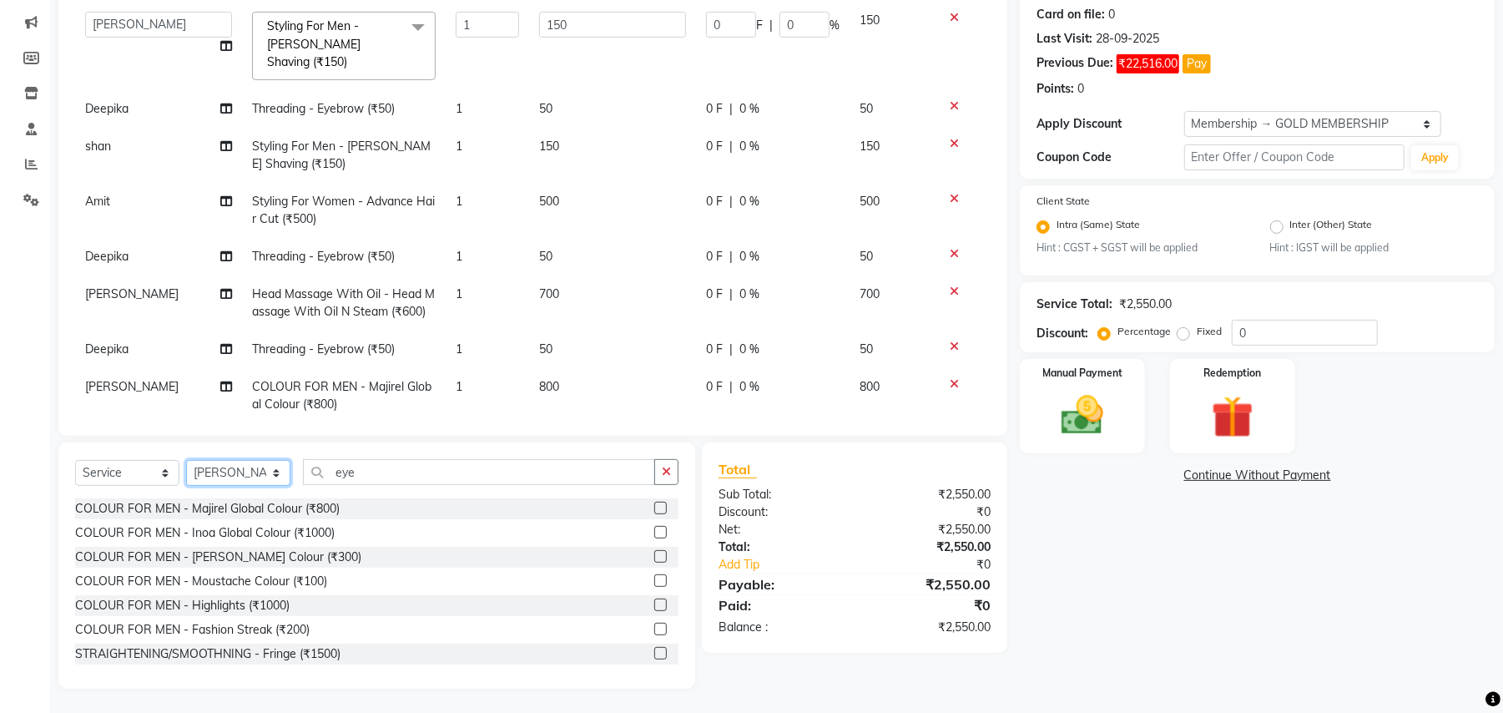
click at [230, 481] on select "Select Stylist Amit Anjali Annu BUNTY Deep Deepika DEVA M Gautam la bella meraj…" at bounding box center [238, 473] width 104 height 26
click at [247, 471] on select "Select Stylist Amit Anjali Annu BUNTY Deep Deepika DEVA M Gautam la bella meraj…" at bounding box center [238, 473] width 104 height 26
select select "29704"
click at [186, 460] on select "Select Stylist Amit Anjali Annu BUNTY Deep Deepika DEVA M Gautam la bella meraj…" at bounding box center [238, 473] width 104 height 26
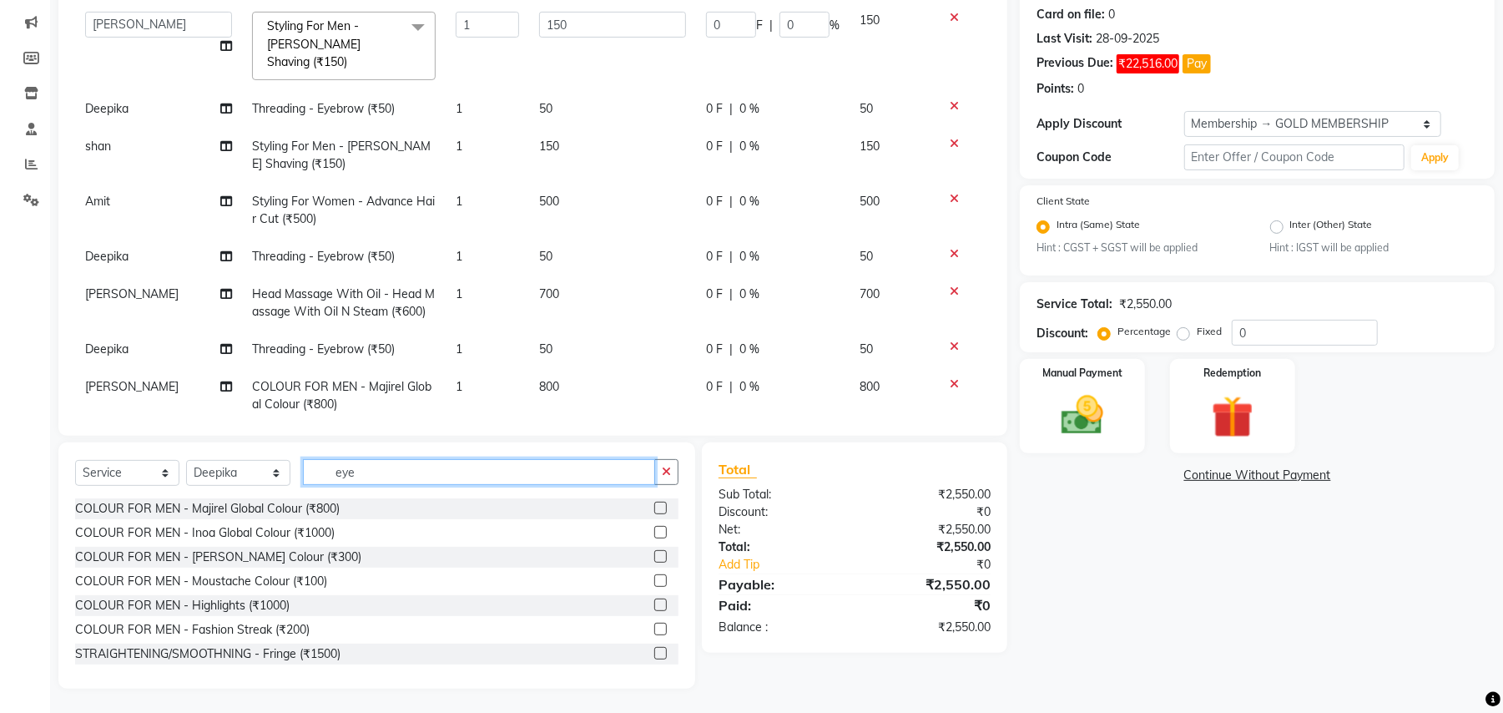
click at [377, 469] on input "eye" at bounding box center [479, 472] width 352 height 26
click at [377, 471] on input "eye" at bounding box center [479, 472] width 352 height 26
type input "eye"
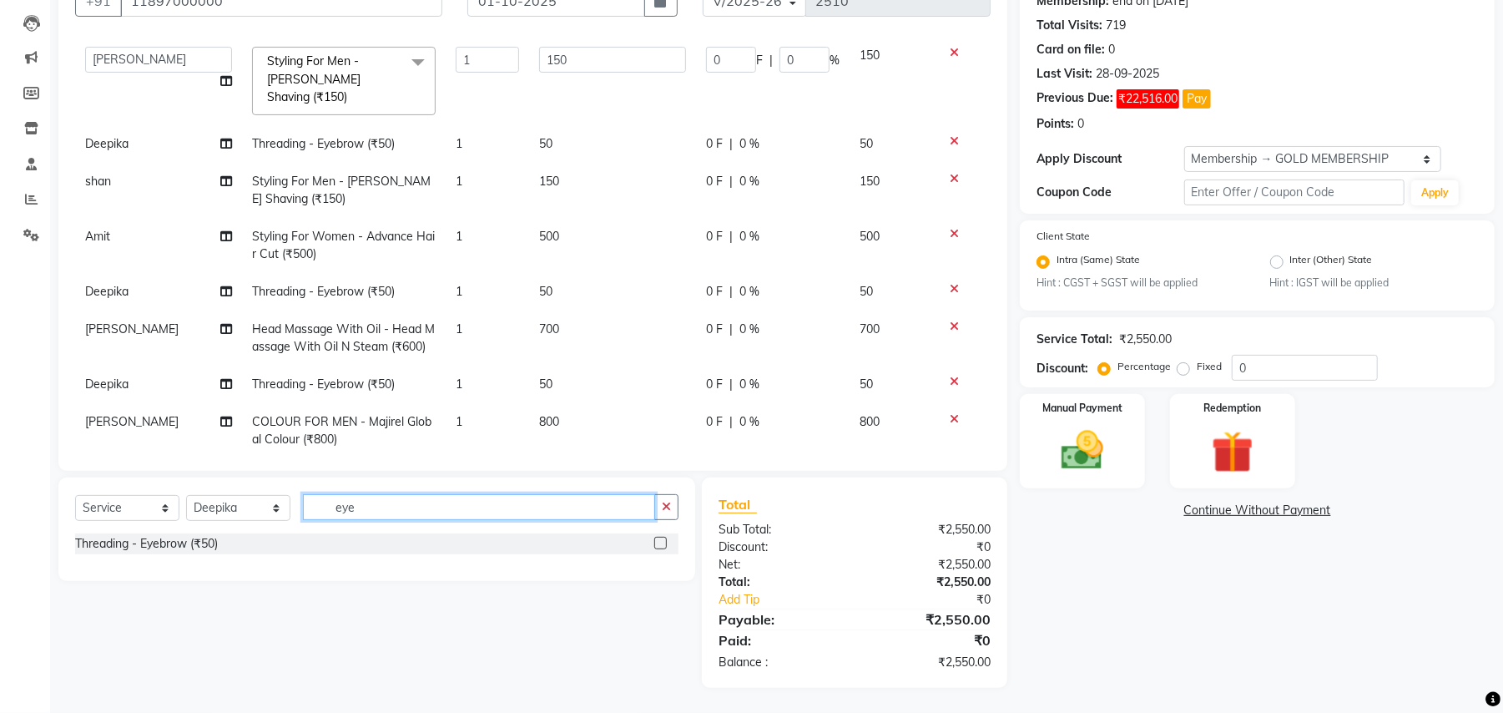
scroll to position [170, 0]
click at [209, 541] on div "Threading - Eyebrow (₹50)" at bounding box center [146, 544] width 143 height 18
checkbox input "false"
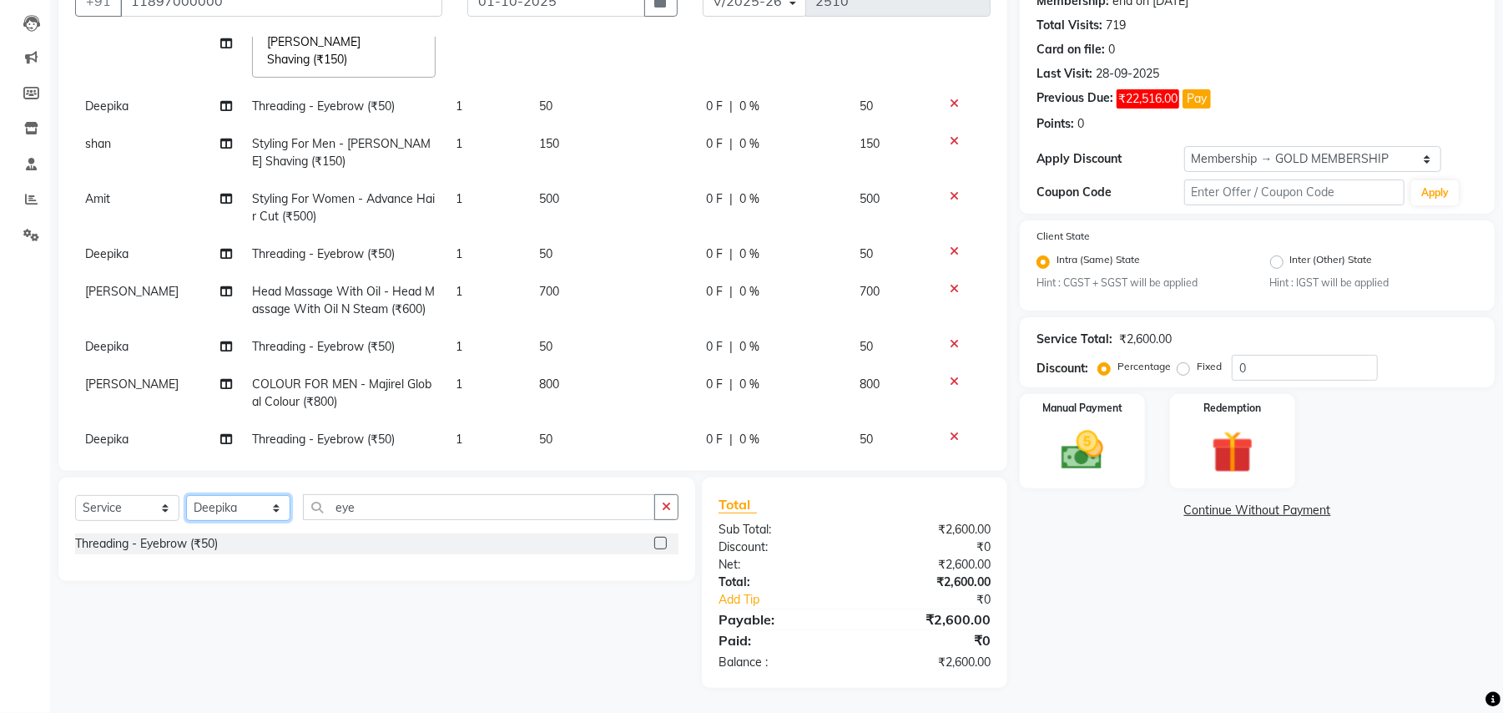
click at [250, 506] on select "Select Stylist Amit Anjali Annu BUNTY Deep Deepika DEVA M Gautam la bella meraj…" at bounding box center [238, 508] width 104 height 26
select select "71491"
click at [186, 495] on select "Select Stylist Amit Anjali Annu BUNTY Deep Deepika DEVA M Gautam la bella meraj…" at bounding box center [238, 508] width 104 height 26
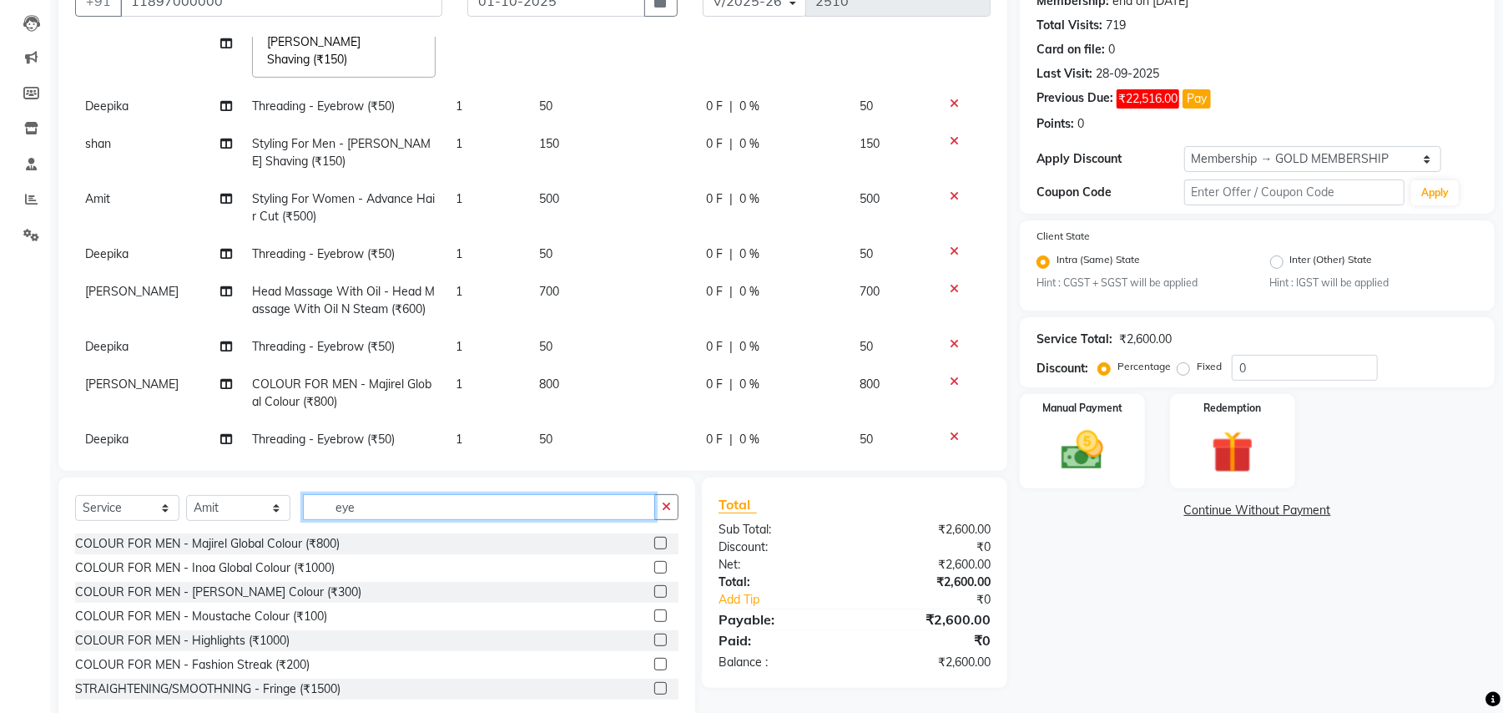
click at [344, 501] on input "eye" at bounding box center [479, 507] width 352 height 26
click at [344, 502] on input "eye" at bounding box center [479, 507] width 352 height 26
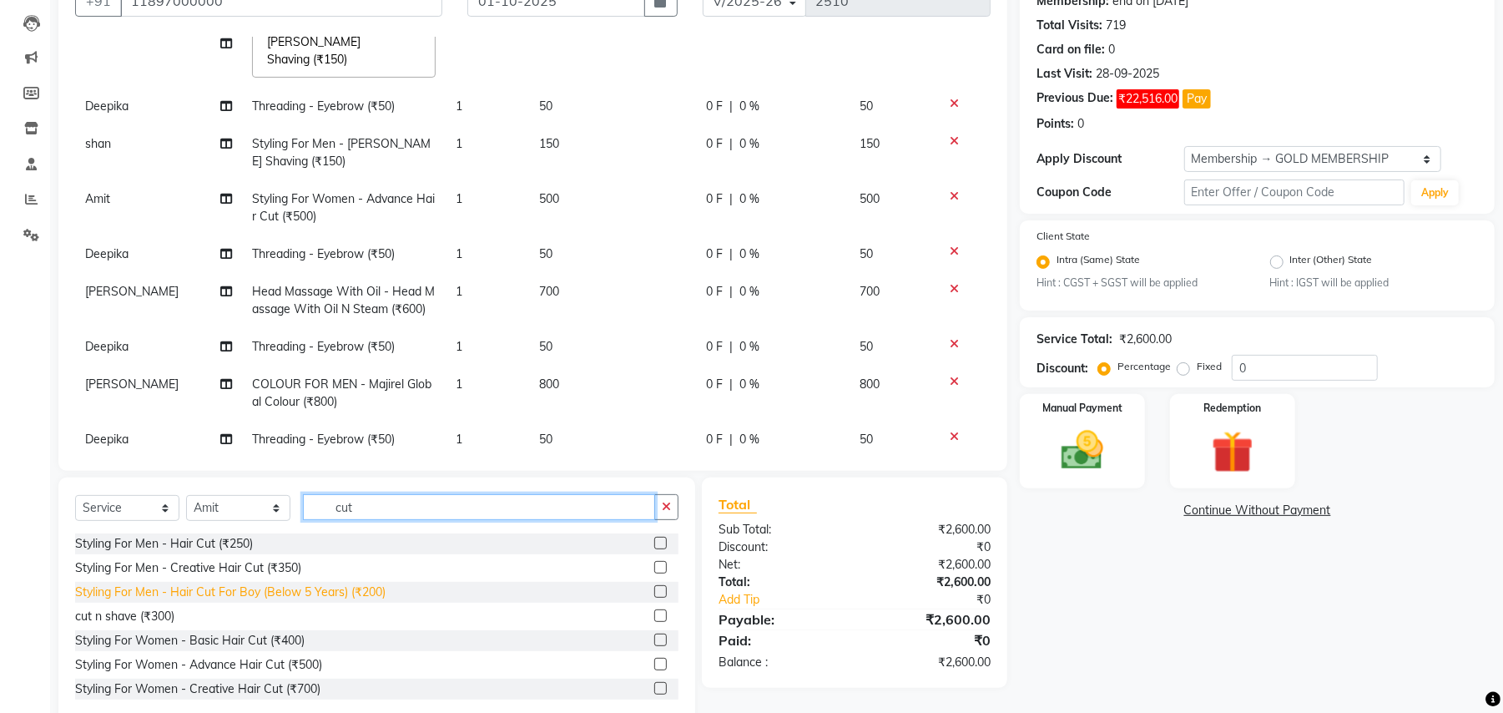
type input "cut"
click at [345, 588] on div "Styling For Men - Hair Cut For Boy (Below 5 Years) (₹200)" at bounding box center [230, 592] width 310 height 18
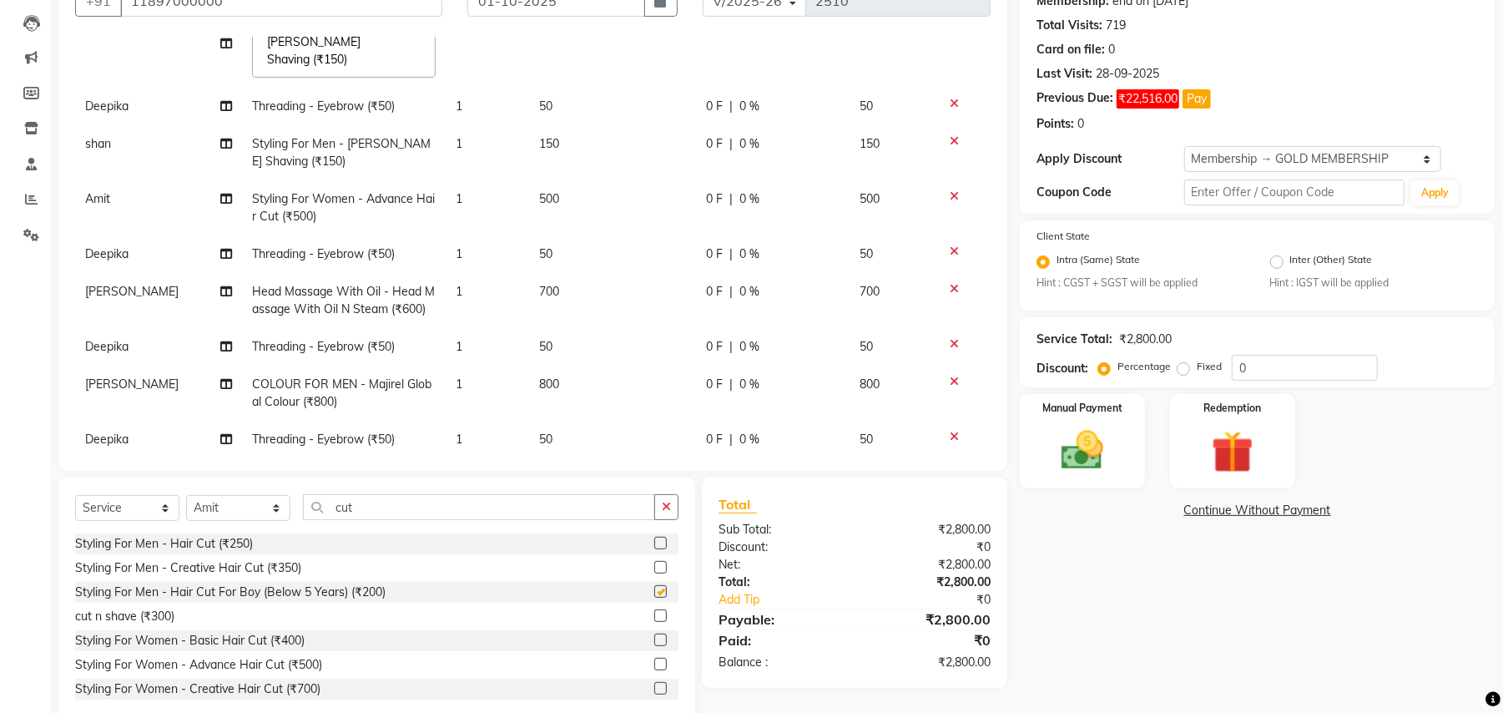
checkbox input "false"
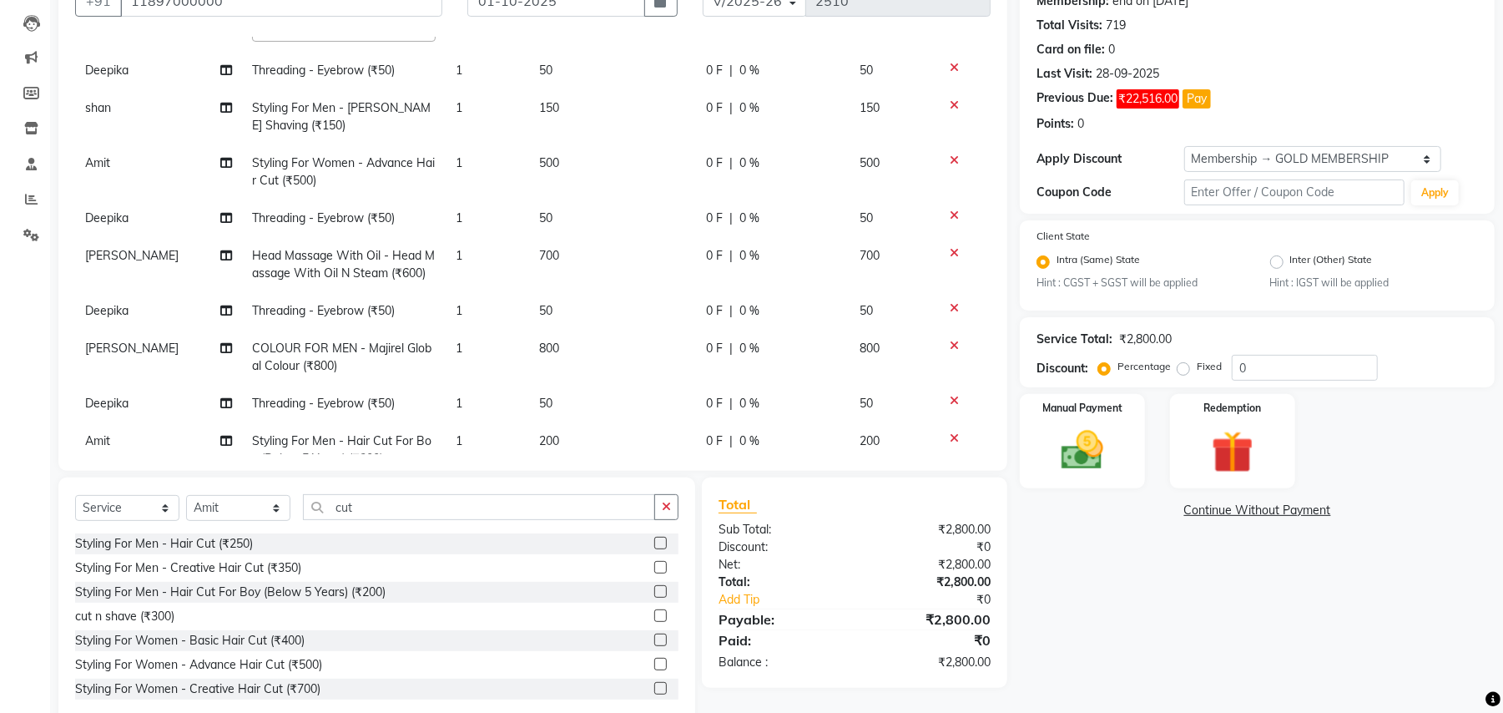
scroll to position [249, 0]
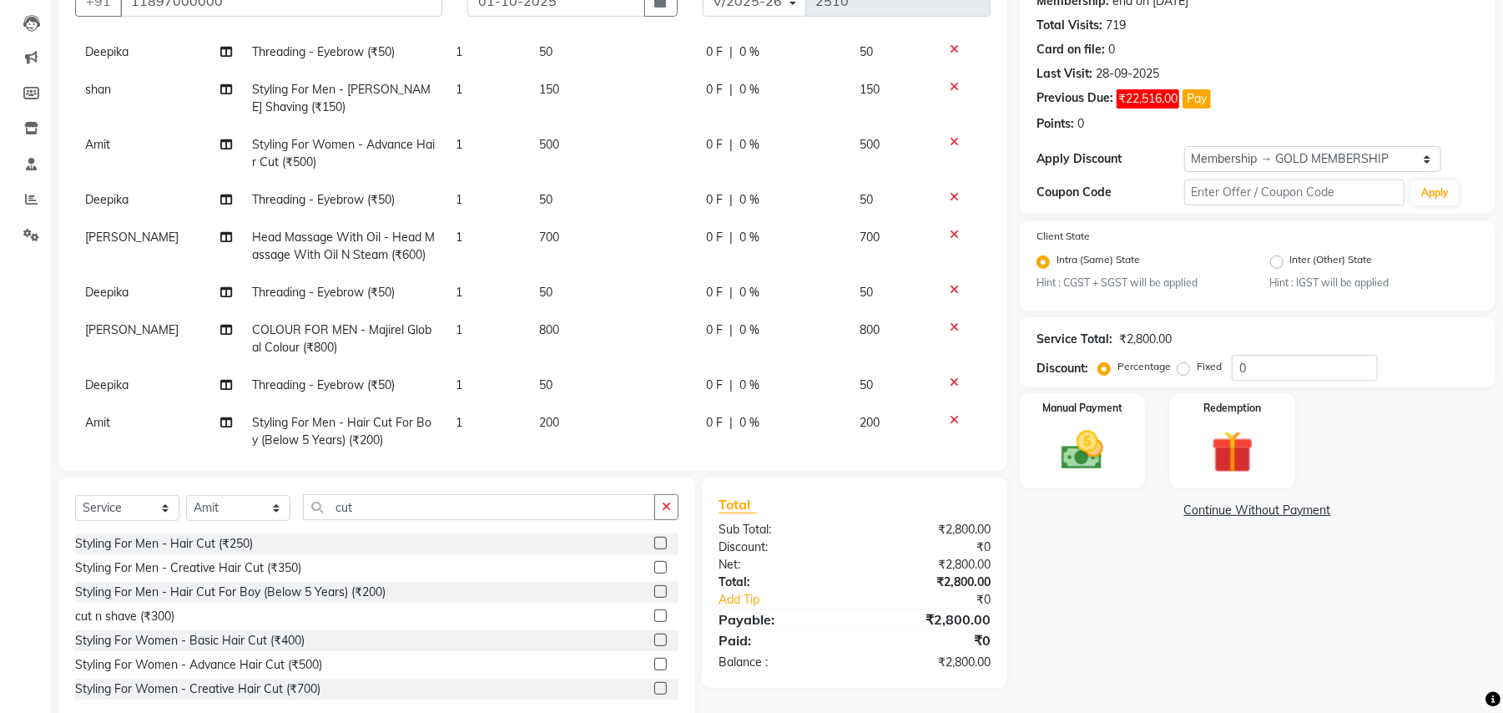
click at [539, 415] on span "200" at bounding box center [549, 422] width 20 height 15
click at [548, 414] on input "200" at bounding box center [612, 427] width 147 height 26
click at [549, 414] on input "200" at bounding box center [612, 427] width 147 height 26
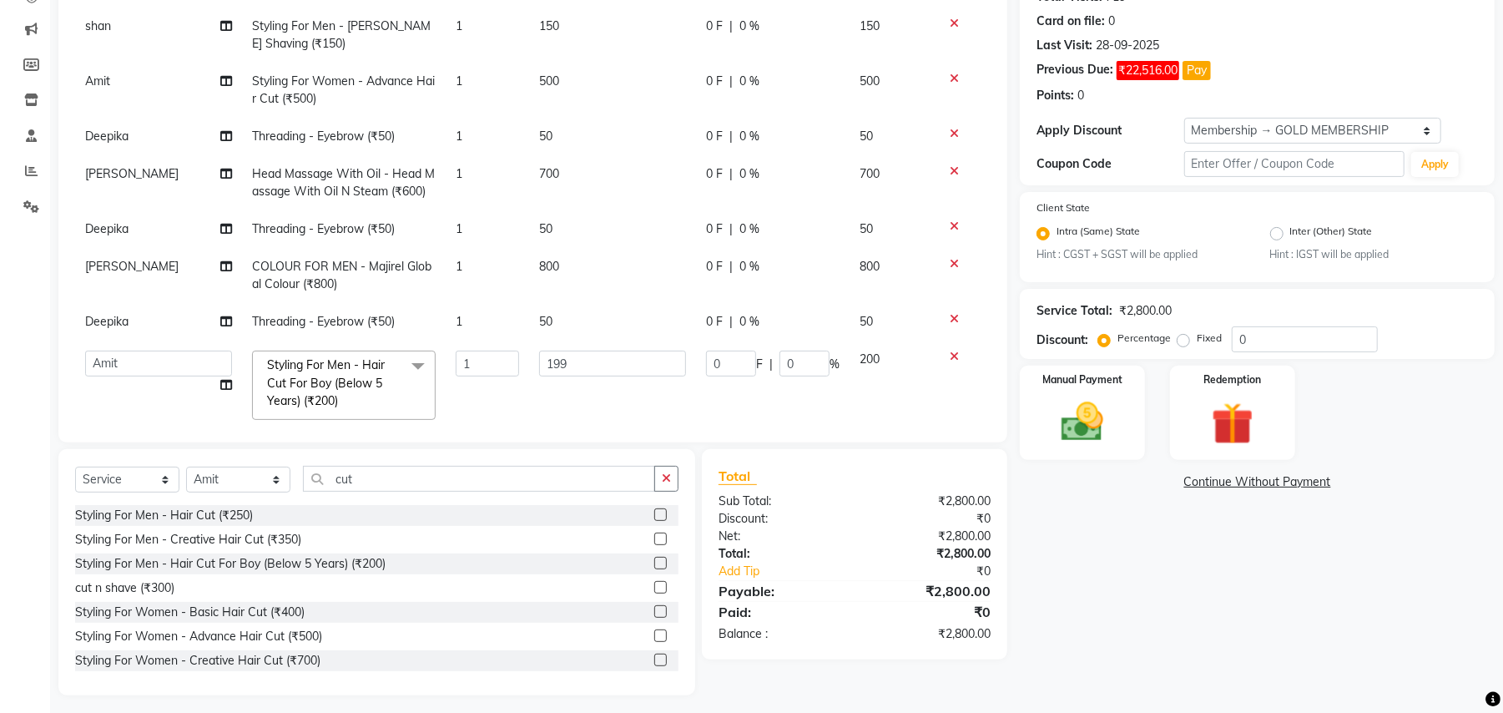
scroll to position [205, 0]
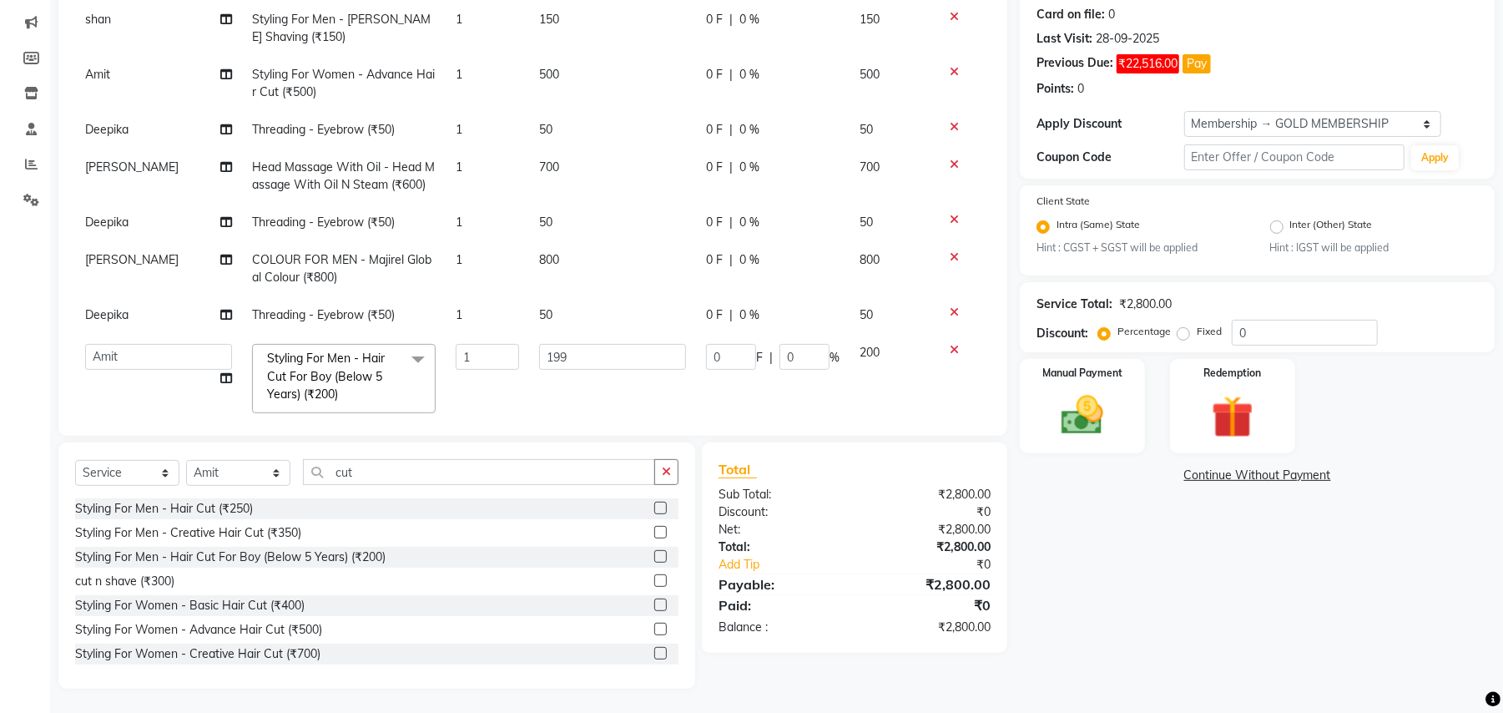
click at [568, 344] on input "199" at bounding box center [612, 357] width 147 height 26
click at [566, 344] on input "199" at bounding box center [612, 357] width 147 height 26
type input "1"
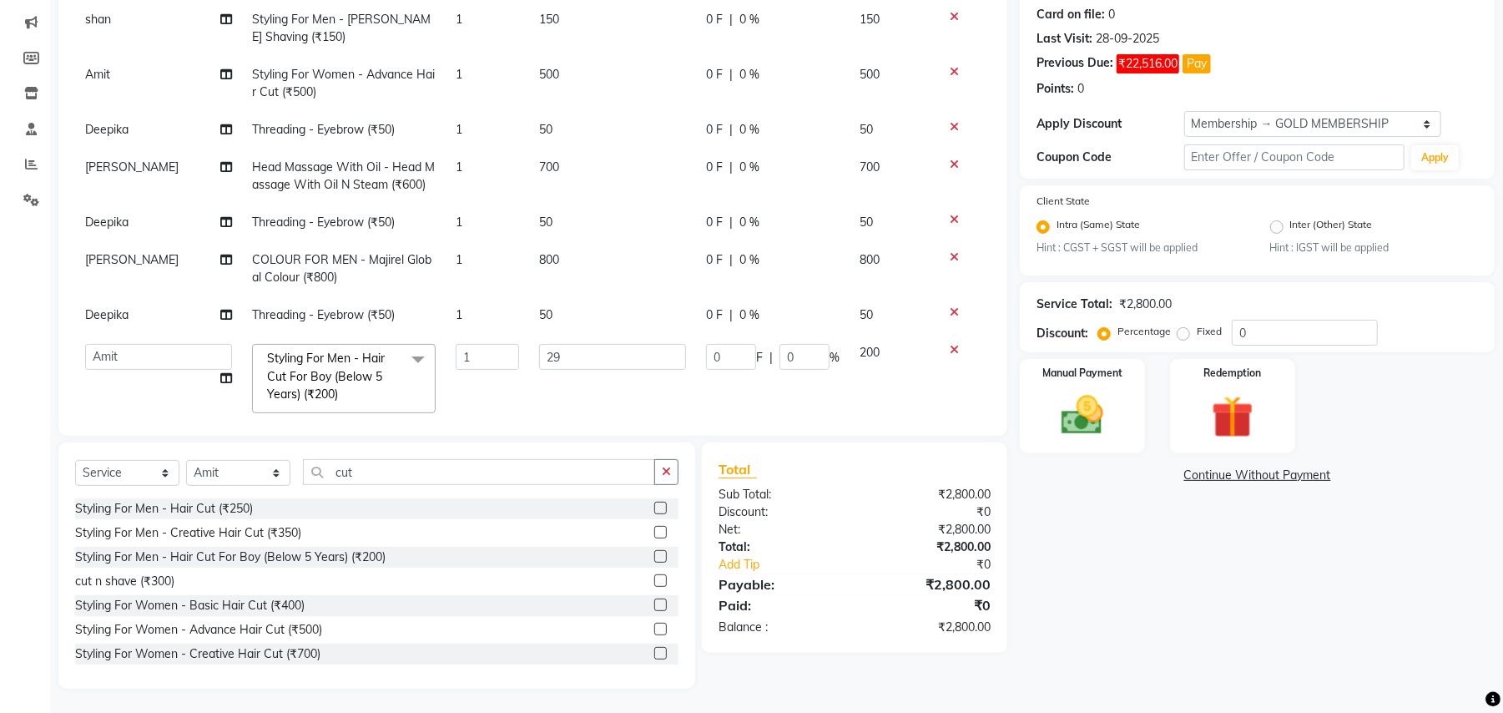
type input "299"
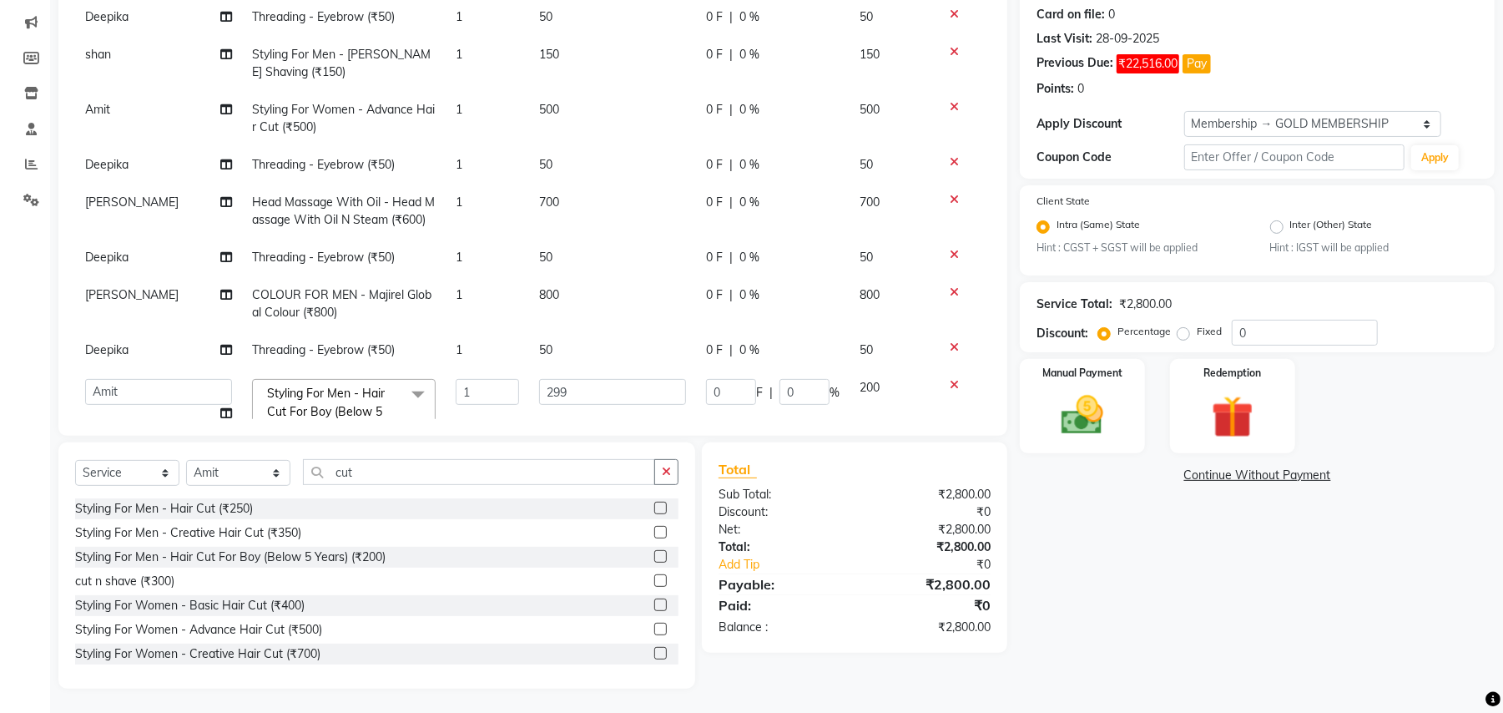
click at [551, 375] on td "299" at bounding box center [612, 413] width 167 height 88
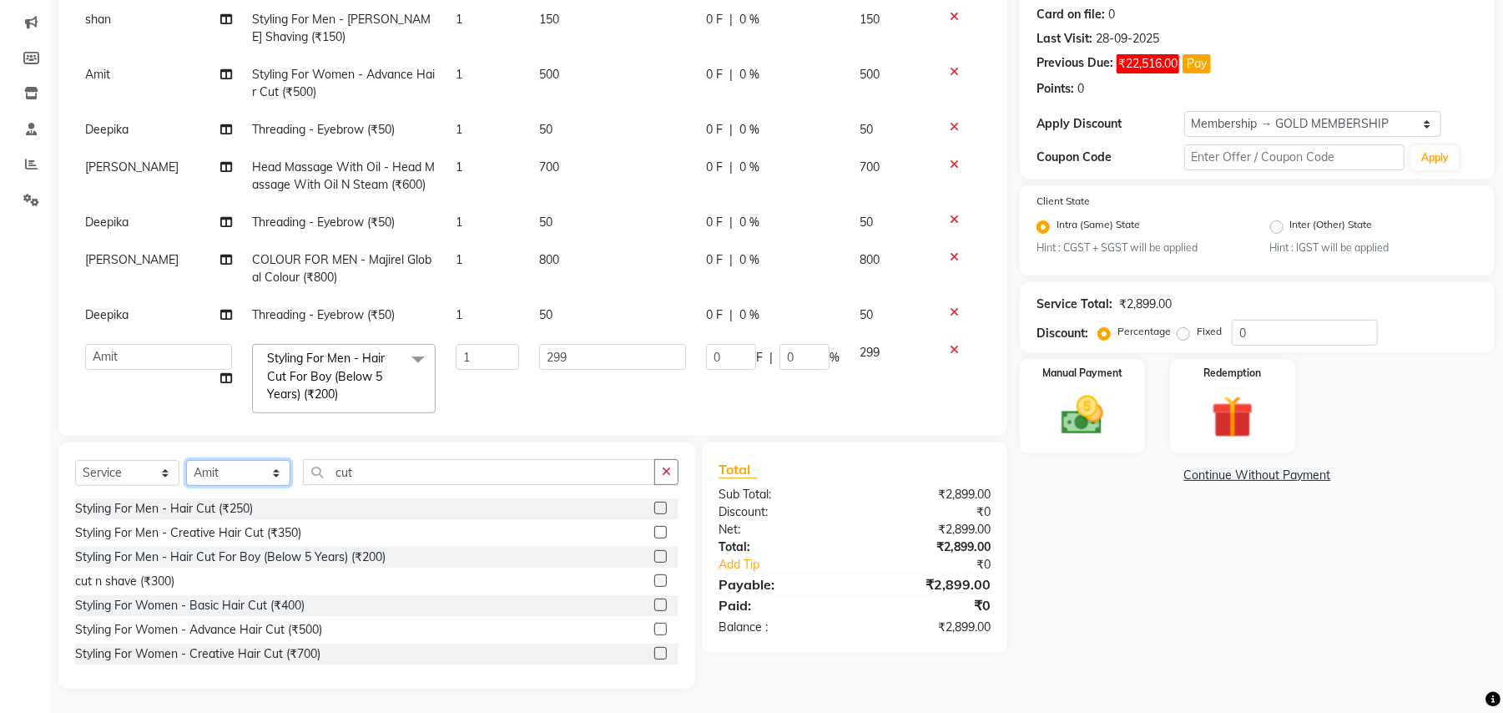
click at [235, 472] on select "Select Stylist Amit Anjali Annu BUNTY Deep Deepika DEVA M Gautam la bella meraj…" at bounding box center [238, 473] width 104 height 26
click at [255, 487] on div "Select Service Product Membership Package Voucher Prepaid Gift Card Select Styl…" at bounding box center [376, 478] width 603 height 39
click at [258, 478] on select "Select Stylist Amit Anjali Annu BUNTY Deep Deepika DEVA M Gautam la bella meraj…" at bounding box center [238, 473] width 104 height 26
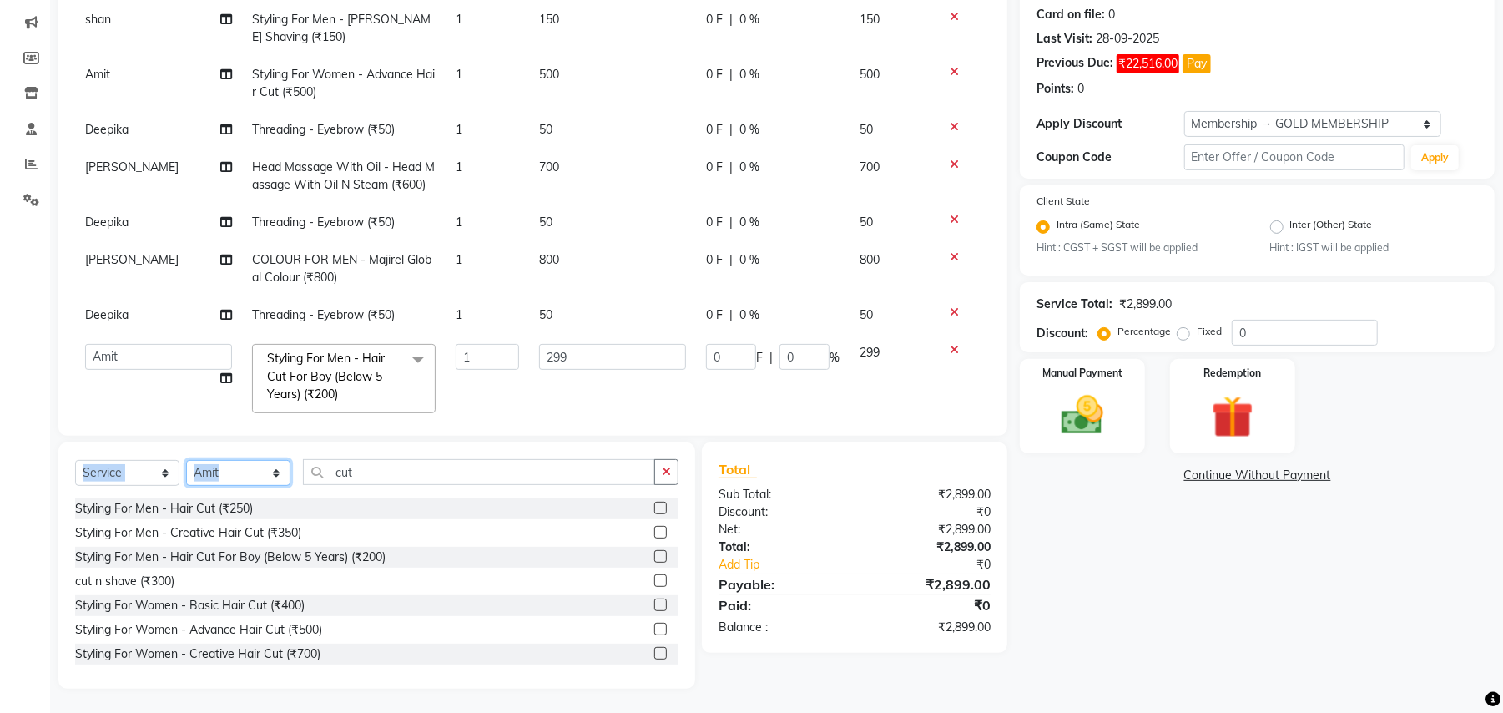
click at [258, 478] on select "Select Stylist Amit Anjali Annu BUNTY Deep Deepika DEVA M Gautam la bella meraj…" at bounding box center [238, 473] width 104 height 26
click at [259, 464] on select "Select Stylist Amit Anjali Annu BUNTY Deep Deepika DEVA M Gautam la bella meraj…" at bounding box center [238, 473] width 104 height 26
click at [265, 472] on select "Select Stylist Amit Anjali Annu BUNTY Deep Deepika DEVA M Gautam la bella meraj…" at bounding box center [238, 473] width 104 height 26
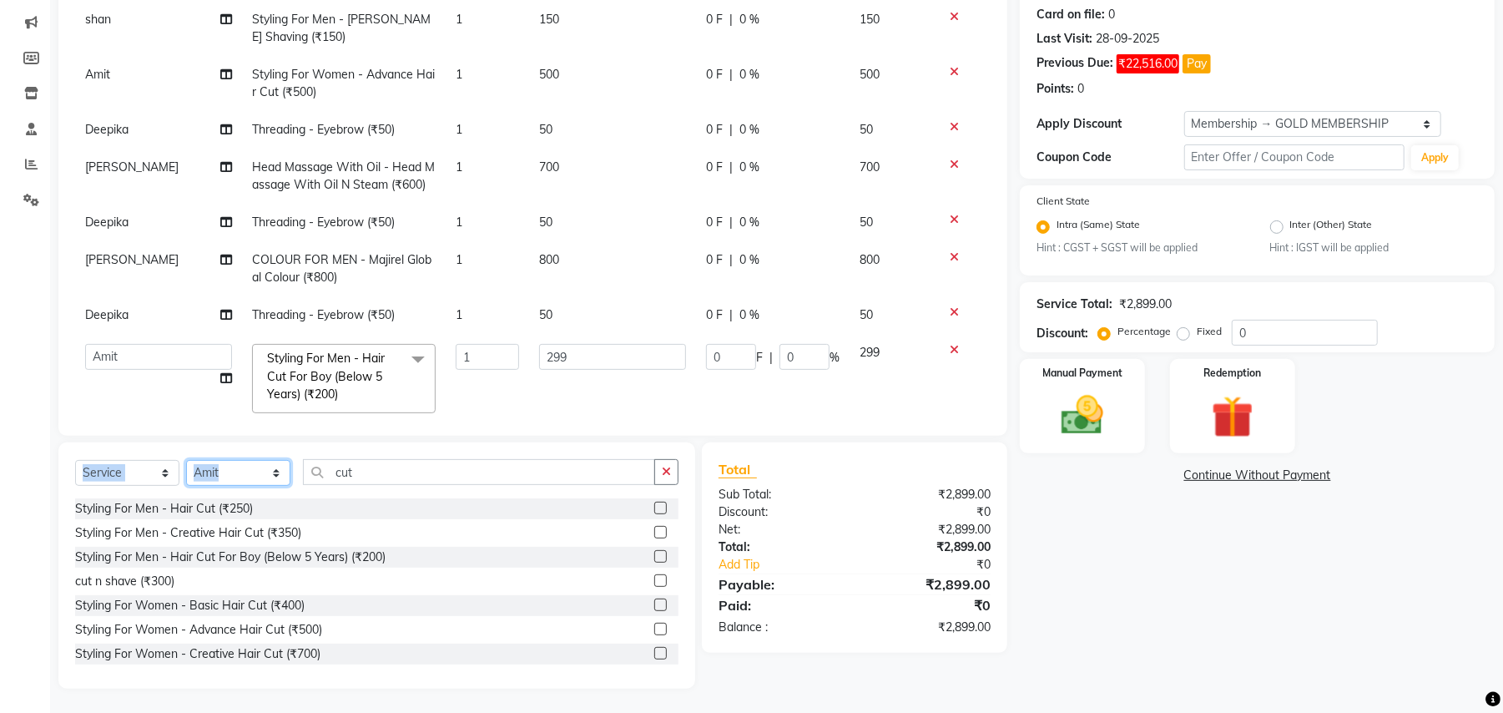
click at [268, 472] on select "Select Stylist Amit Anjali Annu BUNTY Deep Deepika DEVA M Gautam la bella meraj…" at bounding box center [238, 473] width 104 height 26
click at [268, 474] on select "Select Stylist Amit Anjali Annu BUNTY Deep Deepika DEVA M Gautam la bella meraj…" at bounding box center [238, 473] width 104 height 26
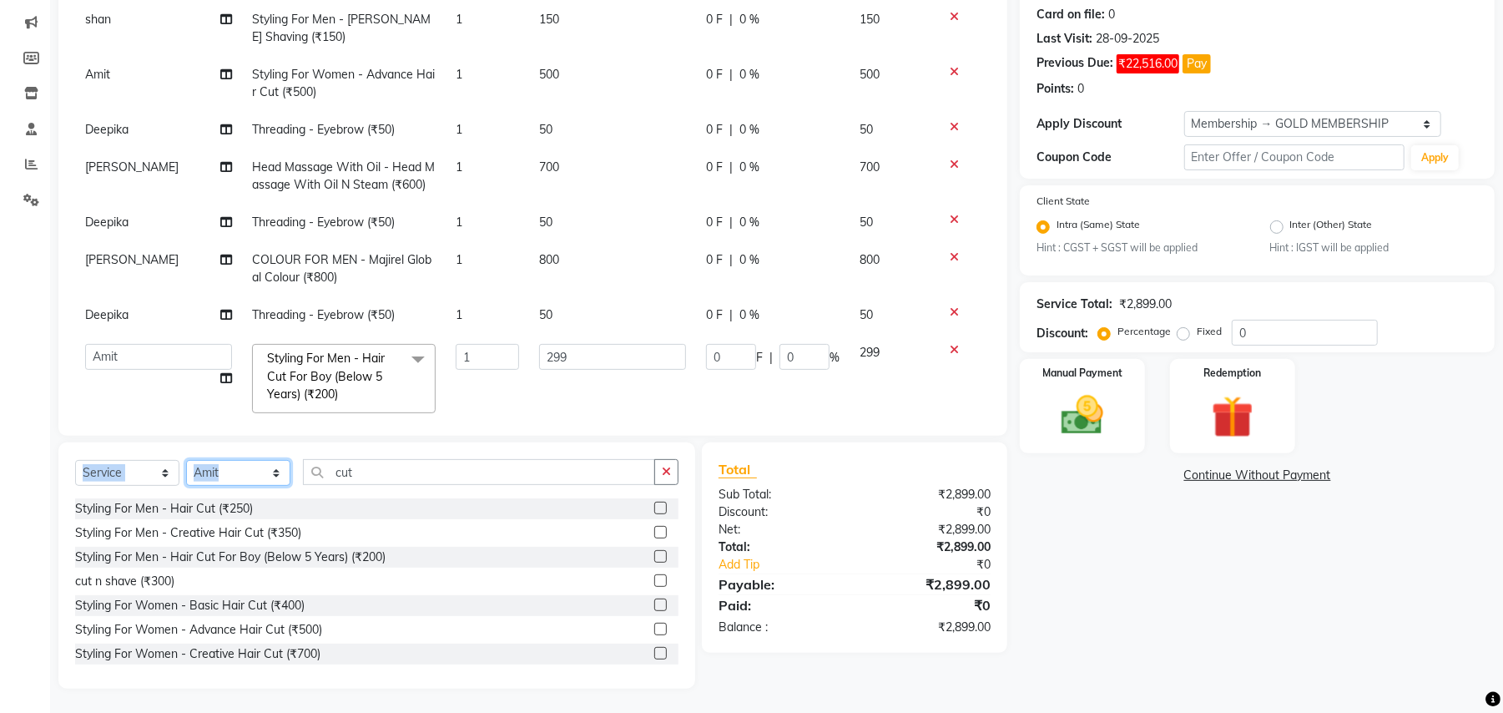
click at [268, 474] on select "Select Stylist Amit Anjali Annu BUNTY Deep Deepika DEVA M Gautam la bella meraj…" at bounding box center [238, 473] width 104 height 26
click at [245, 479] on select "Select Stylist Amit Anjali Annu BUNTY Deep Deepika DEVA M Gautam la bella meraj…" at bounding box center [238, 473] width 104 height 26
click at [242, 479] on select "Select Stylist Amit Anjali Annu BUNTY Deep Deepika DEVA M Gautam la bella meraj…" at bounding box center [238, 473] width 104 height 26
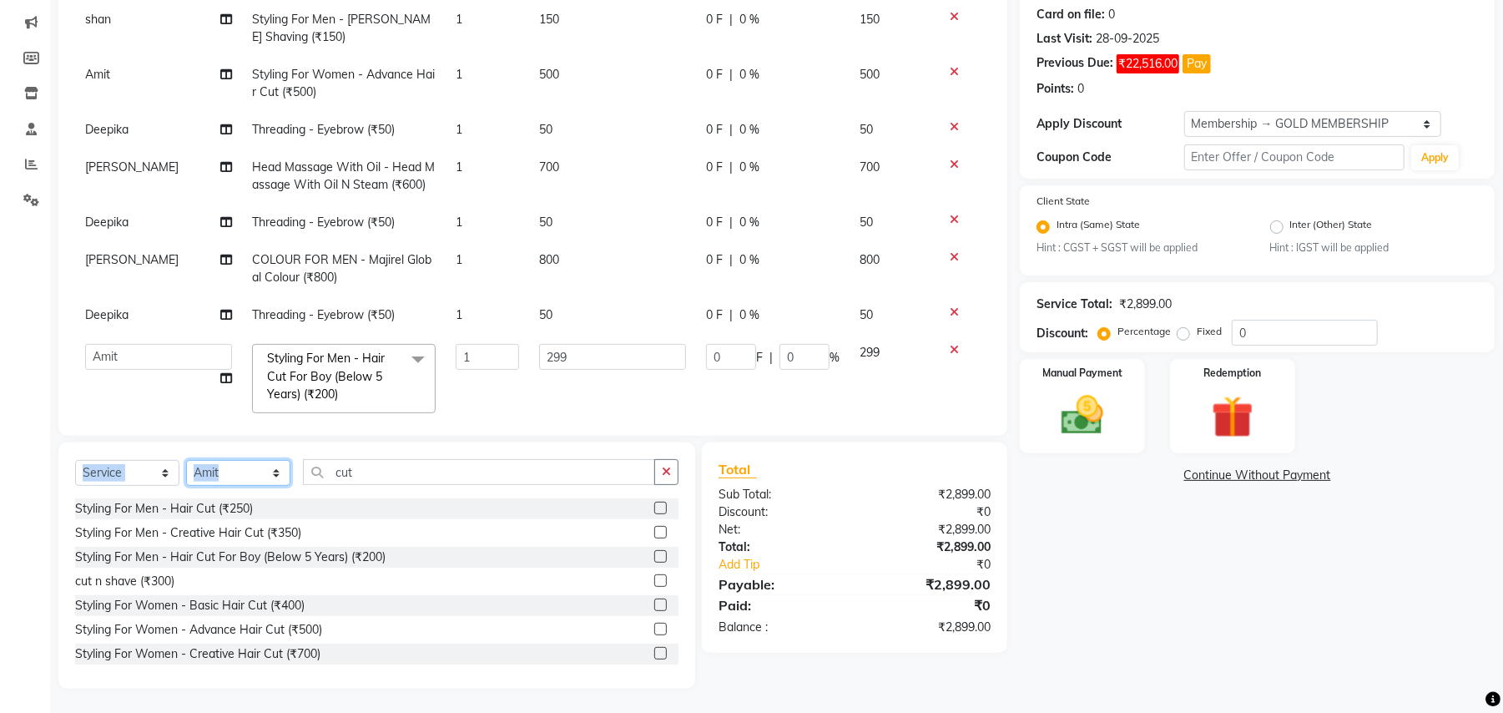
click at [242, 479] on select "Select Stylist Amit Anjali Annu BUNTY Deep Deepika DEVA M Gautam la bella meraj…" at bounding box center [238, 473] width 104 height 26
click at [241, 477] on select "Select Stylist Amit Anjali Annu BUNTY Deep Deepika DEVA M Gautam la bella meraj…" at bounding box center [238, 473] width 104 height 26
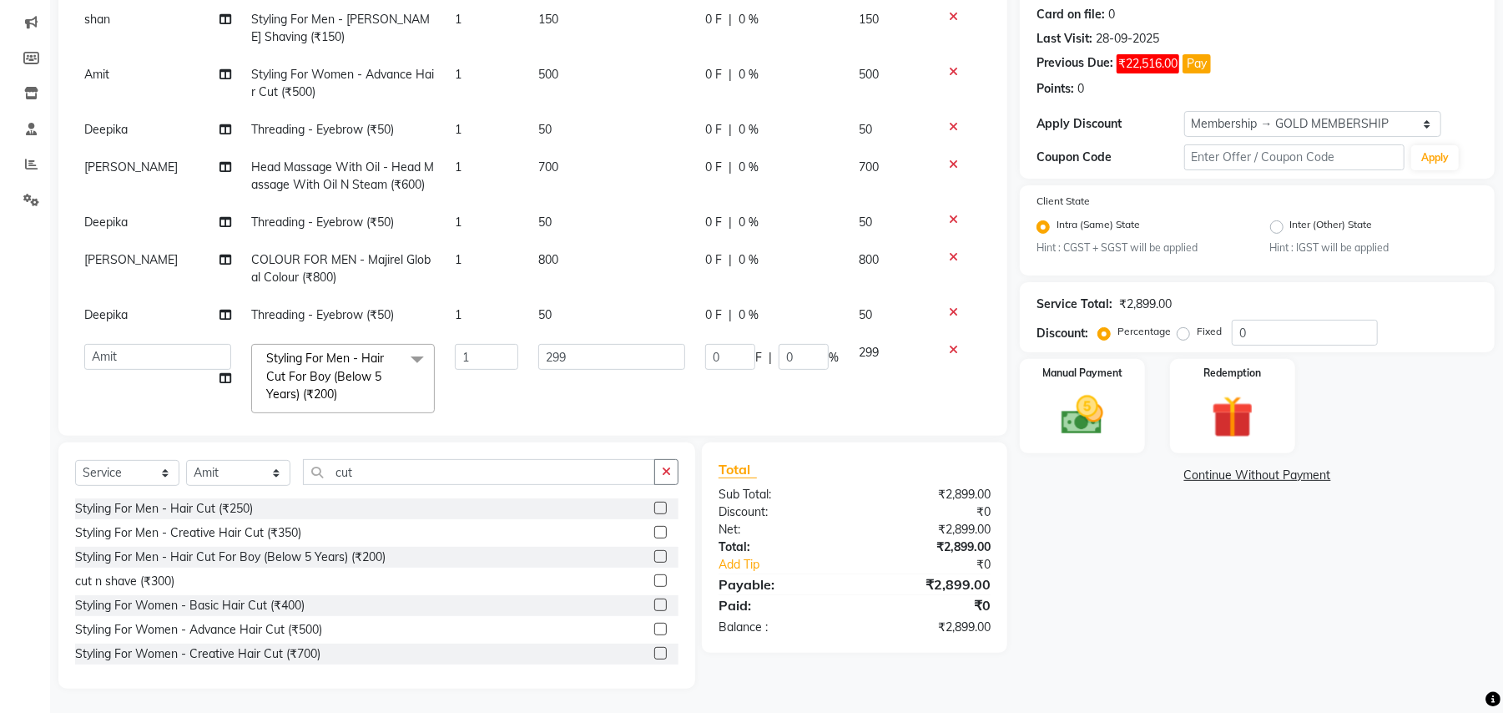
click at [252, 395] on div "Services Stylist Service Qty Price Disc Total Action Amit Anjali Annu BUNTY Dee…" at bounding box center [533, 210] width 916 height 417
click at [191, 377] on td "Amit Anjali Annu BUNTY Deep Deepika DEVA M Gautam la bella meraj Payal prem Pre…" at bounding box center [157, 378] width 167 height 88
click at [242, 476] on select "Select Stylist Amit Anjali Annu BUNTY Deep Deepika DEVA M Gautam la bella meraj…" at bounding box center [238, 473] width 104 height 26
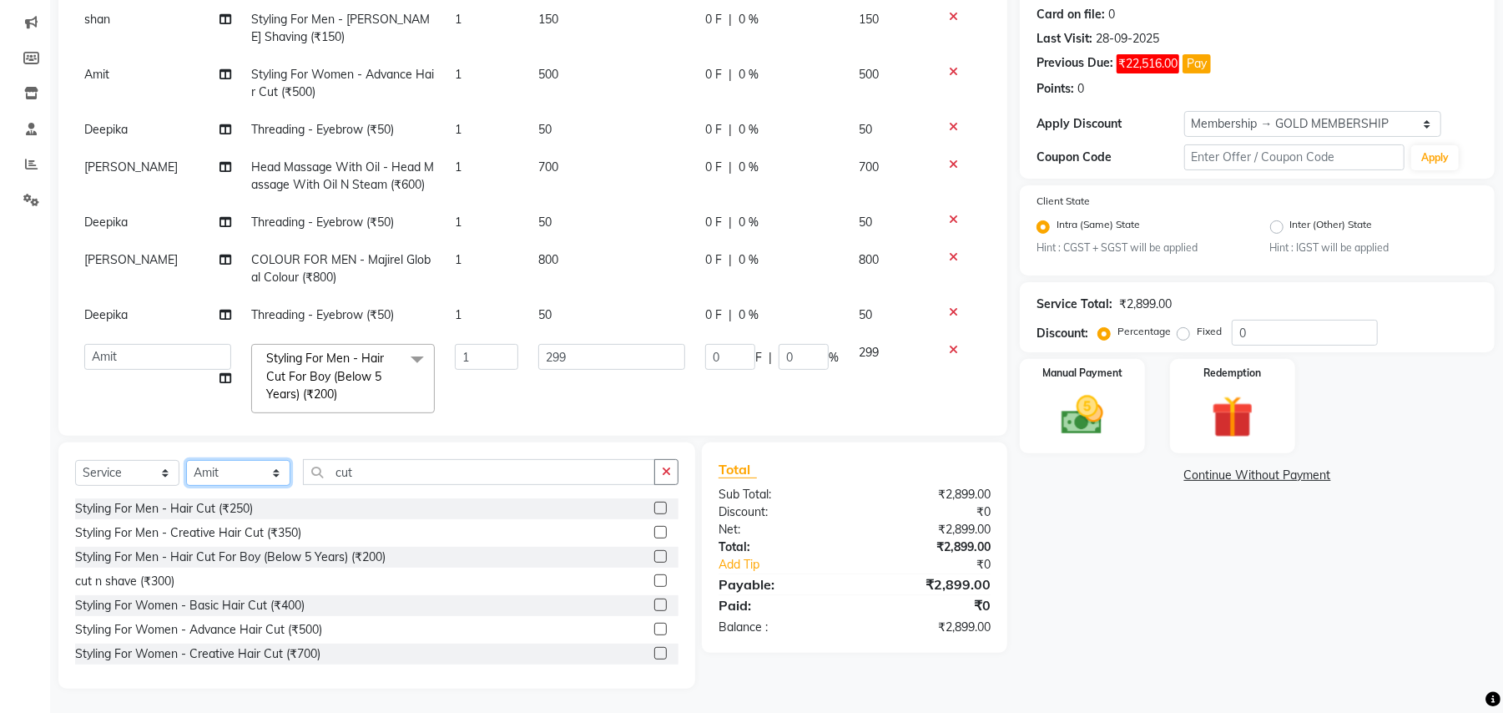
click at [242, 476] on select "Select Stylist Amit Anjali Annu BUNTY Deep Deepika DEVA M Gautam la bella meraj…" at bounding box center [238, 473] width 104 height 26
click at [242, 469] on select "Select Stylist Amit Anjali Annu BUNTY Deep Deepika DEVA M Gautam la bella meraj…" at bounding box center [238, 473] width 104 height 26
click at [245, 466] on select "Select Stylist Amit Anjali Annu BUNTY Deep Deepika DEVA M Gautam la bella meraj…" at bounding box center [238, 473] width 104 height 26
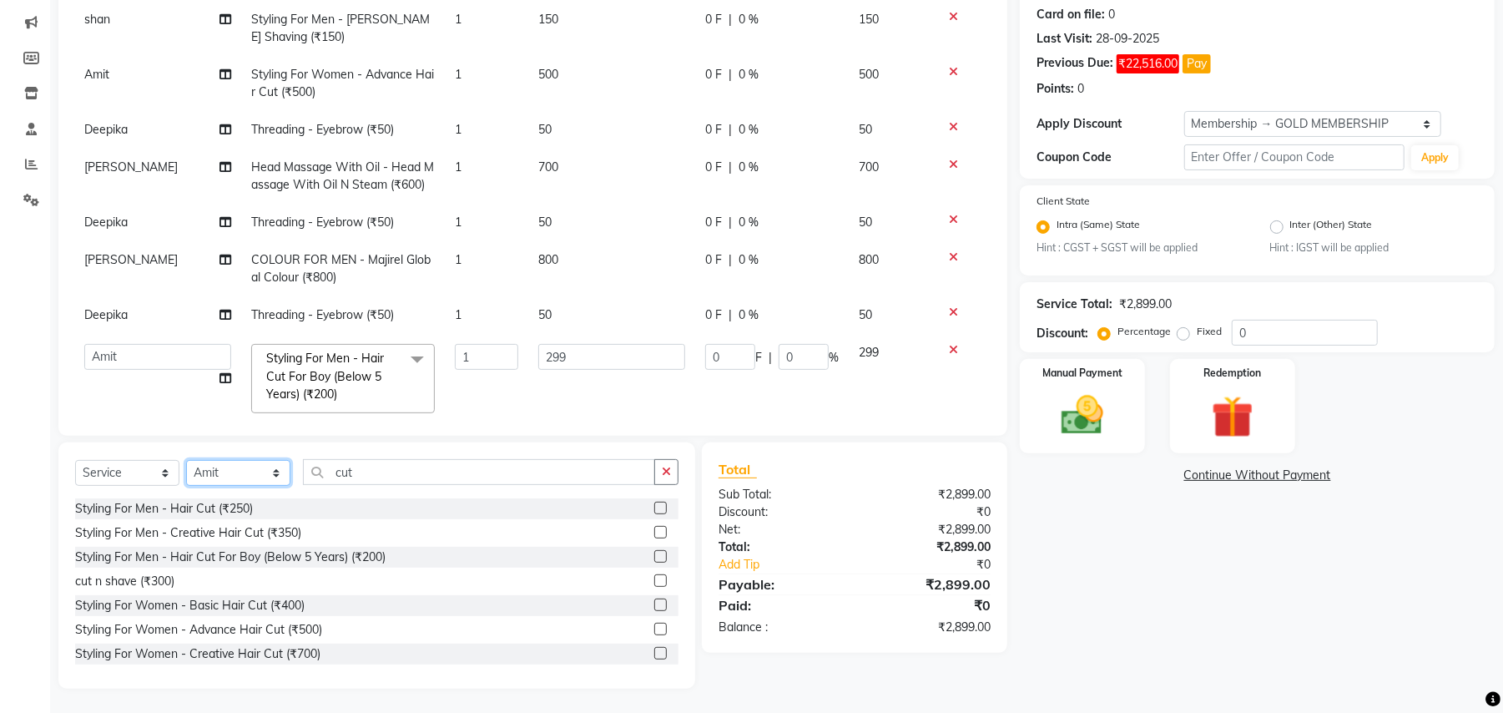
drag, startPoint x: 258, startPoint y: 476, endPoint x: 220, endPoint y: 346, distance: 135.5
click at [220, 346] on div "Client +91 11897000000 Date 01-10-2025 Invoice Number V/2025 V/2025-26 2510 Ser…" at bounding box center [533, 304] width 974 height 769
click at [186, 460] on select "Select Stylist Amit Anjali Annu BUNTY Deep Deepika DEVA M Gautam la bella meraj…" at bounding box center [238, 473] width 104 height 26
click at [261, 471] on select "Select Stylist Amit Anjali Annu BUNTY Deep Deepika DEVA M Gautam la bella meraj…" at bounding box center [238, 473] width 104 height 26
select select "45225"
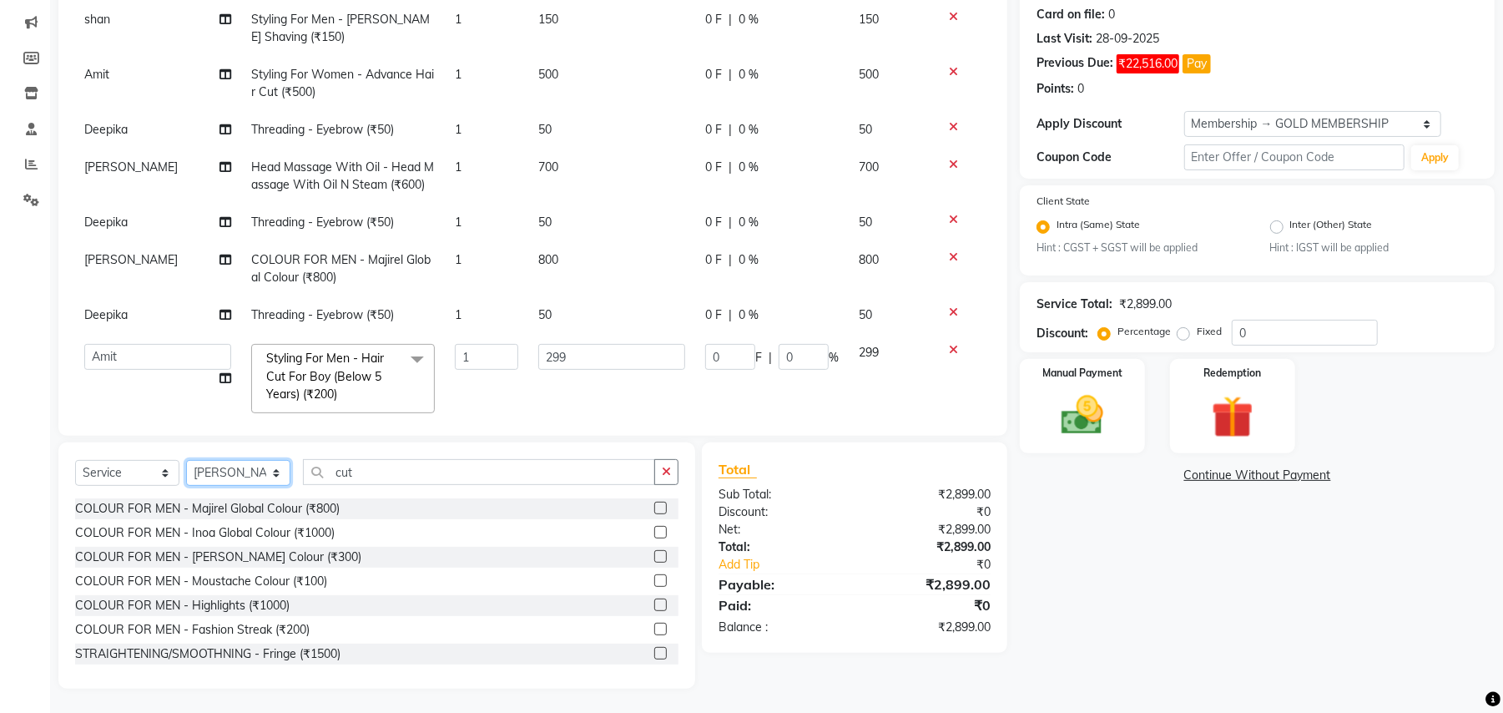
click at [186, 460] on select "Select Stylist Amit Anjali Annu BUNTY Deep Deepika DEVA M Gautam la bella meraj…" at bounding box center [238, 473] width 104 height 26
click at [351, 484] on input "cut" at bounding box center [479, 472] width 352 height 26
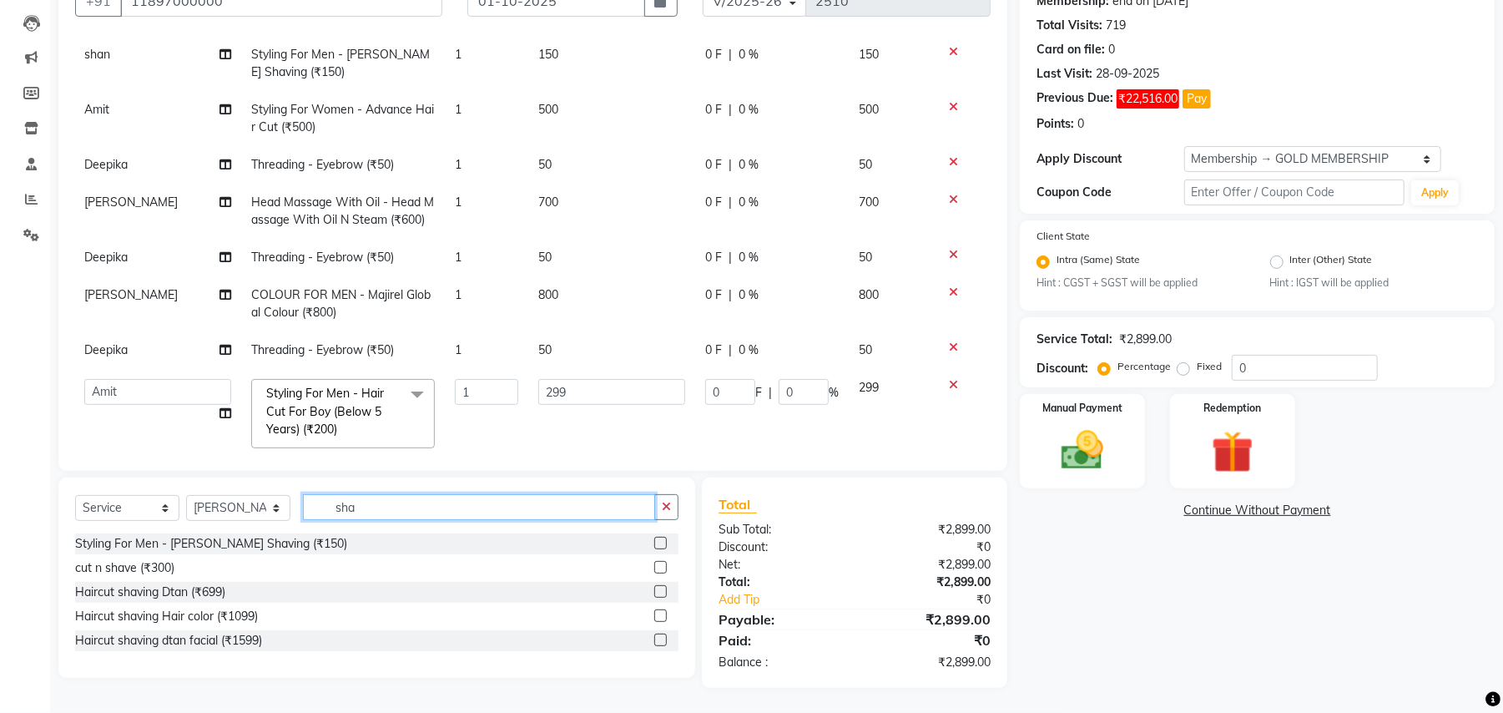
scroll to position [170, 0]
type input "sha"
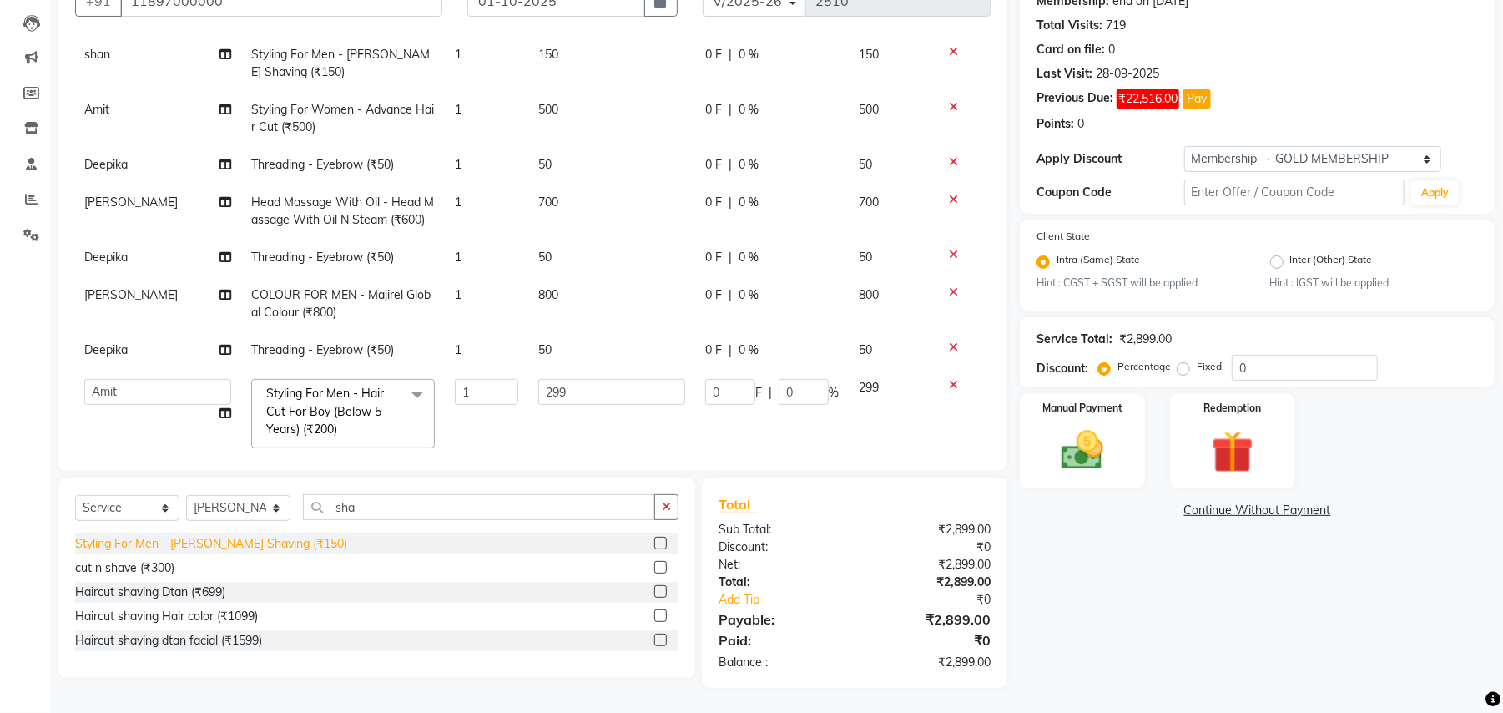
click at [284, 539] on div "Styling For Men - Beard Shaving (₹150)" at bounding box center [211, 544] width 272 height 18
checkbox input "false"
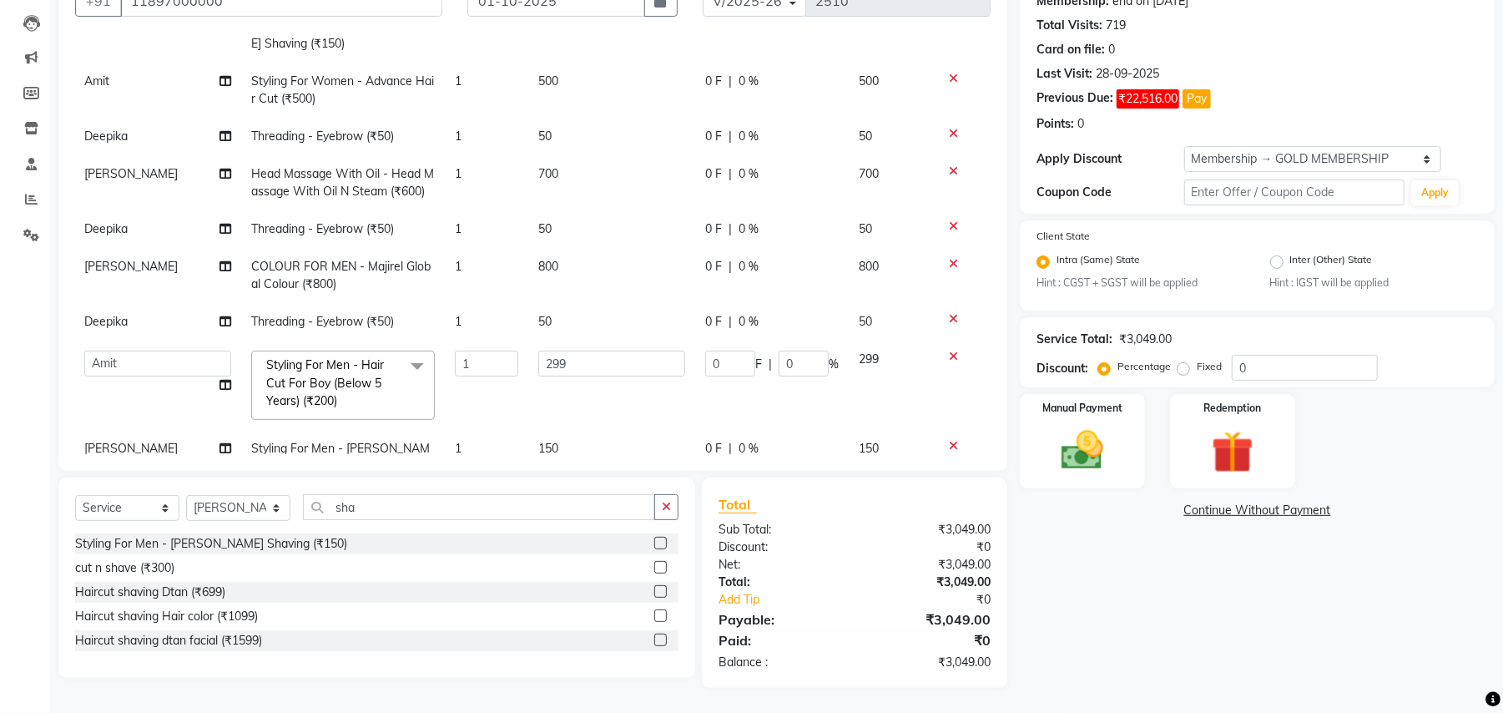
scroll to position [338, 1]
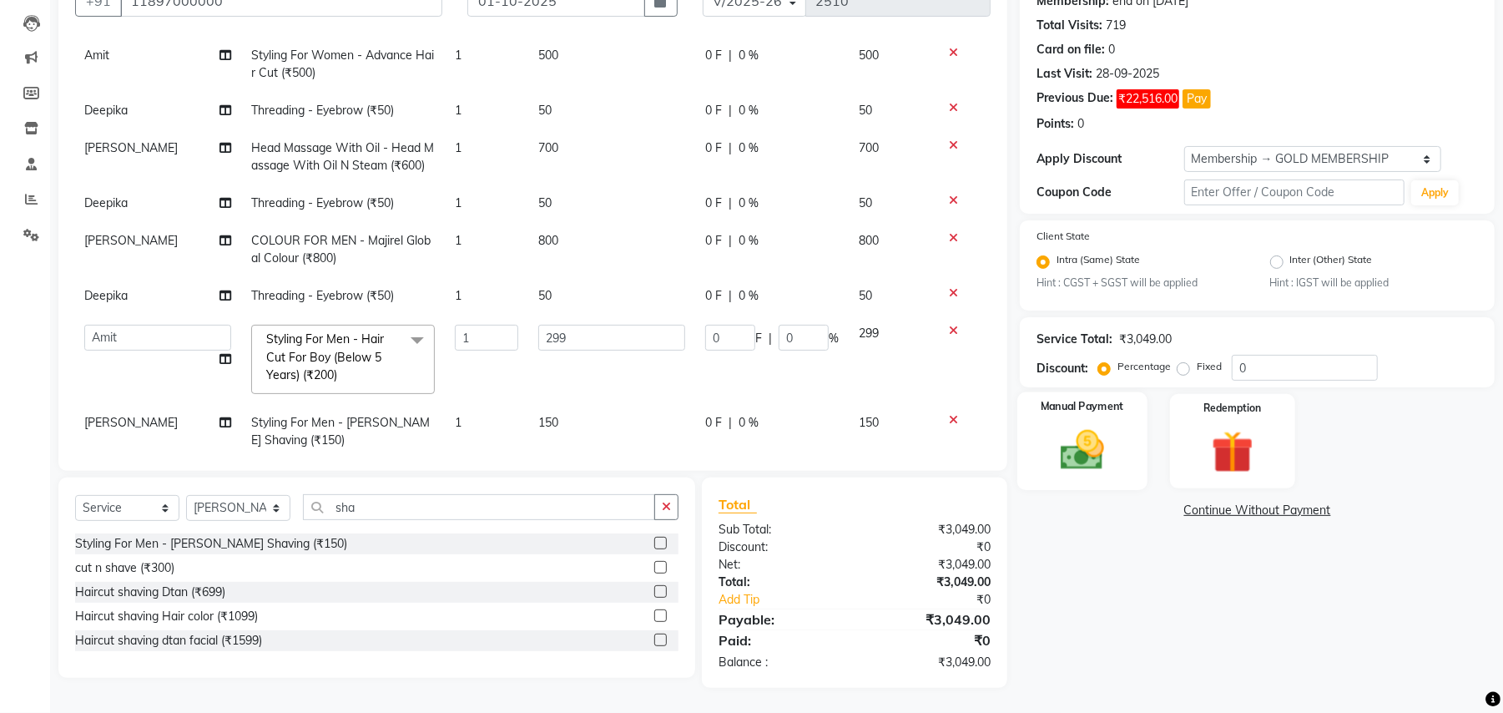
click at [1073, 462] on img at bounding box center [1083, 451] width 72 height 51
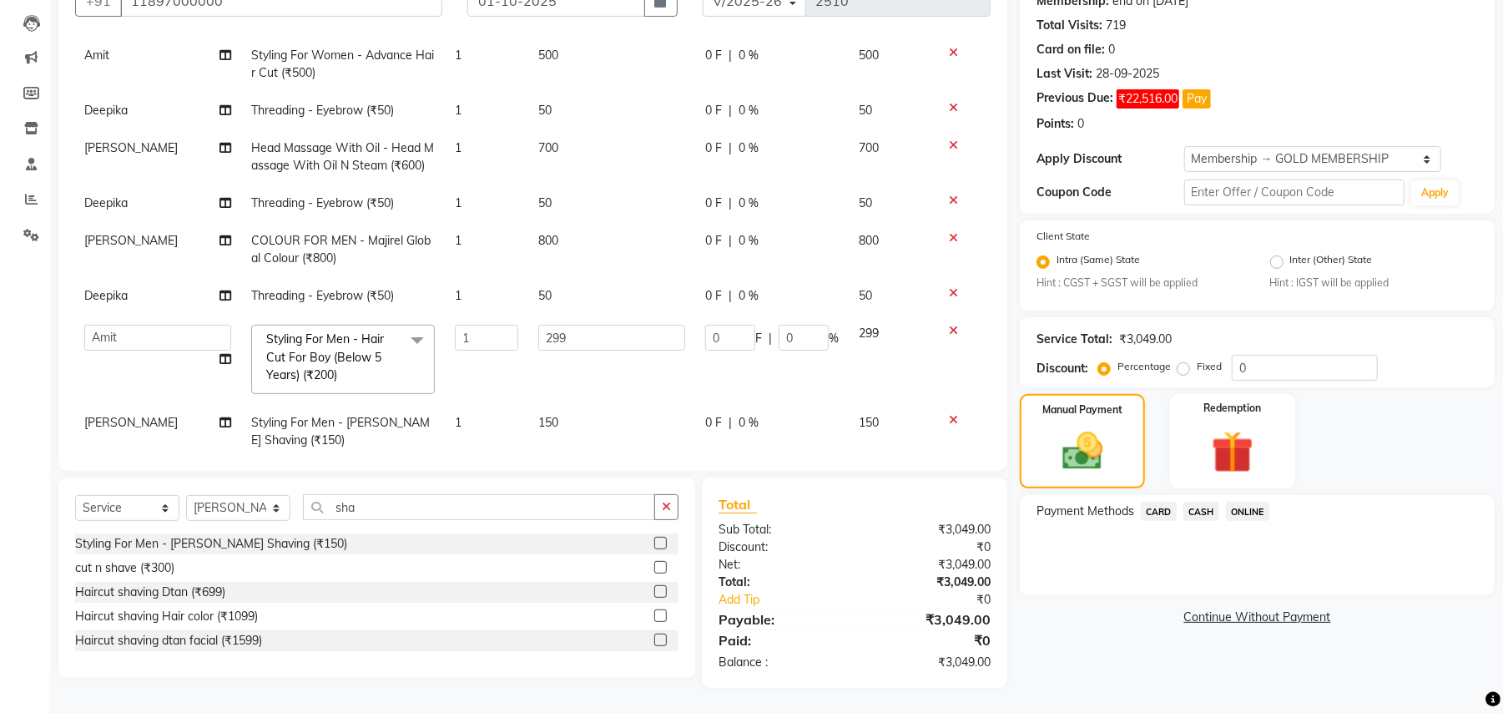
click at [1212, 505] on span "CASH" at bounding box center [1202, 511] width 36 height 19
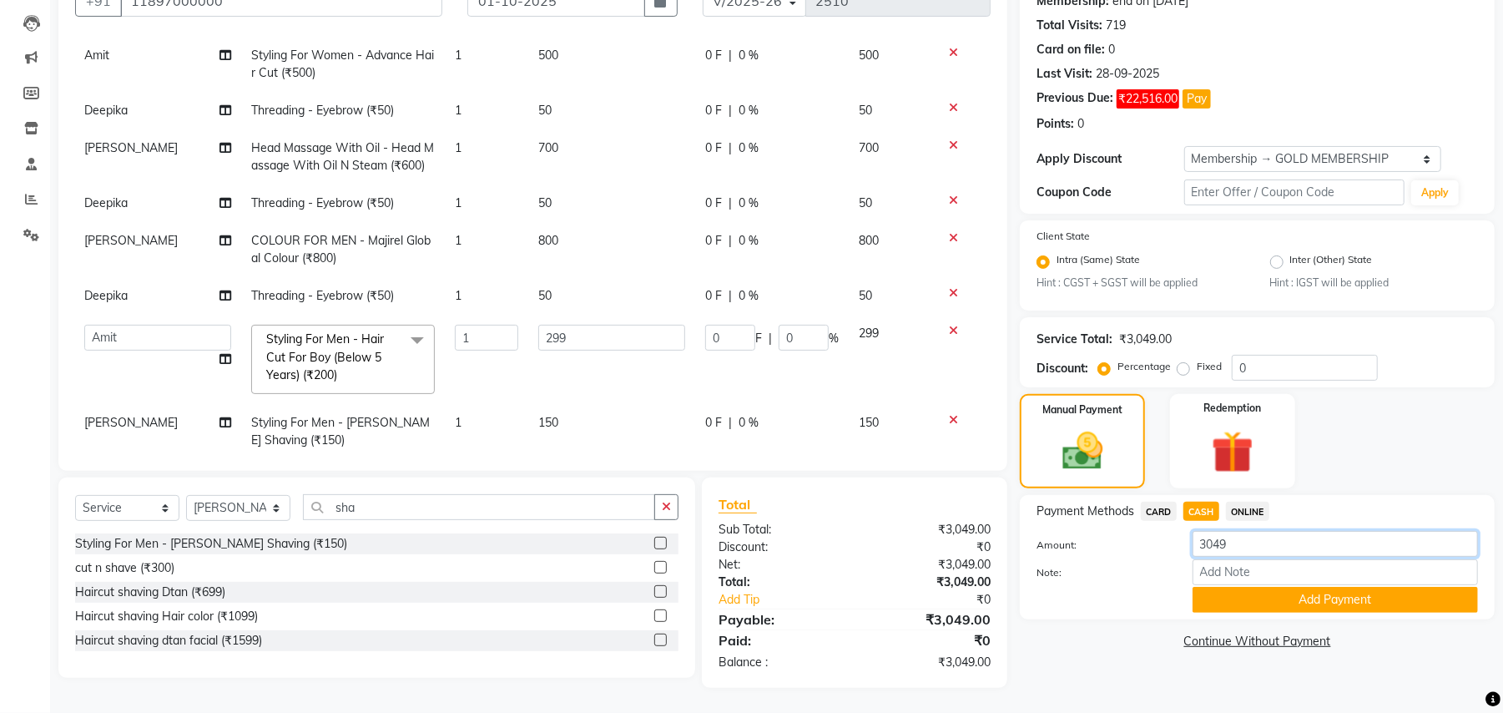
click at [1209, 536] on input "3049" at bounding box center [1335, 544] width 285 height 26
type input "3"
type input "250"
click at [1266, 606] on button "Add Payment" at bounding box center [1335, 600] width 285 height 26
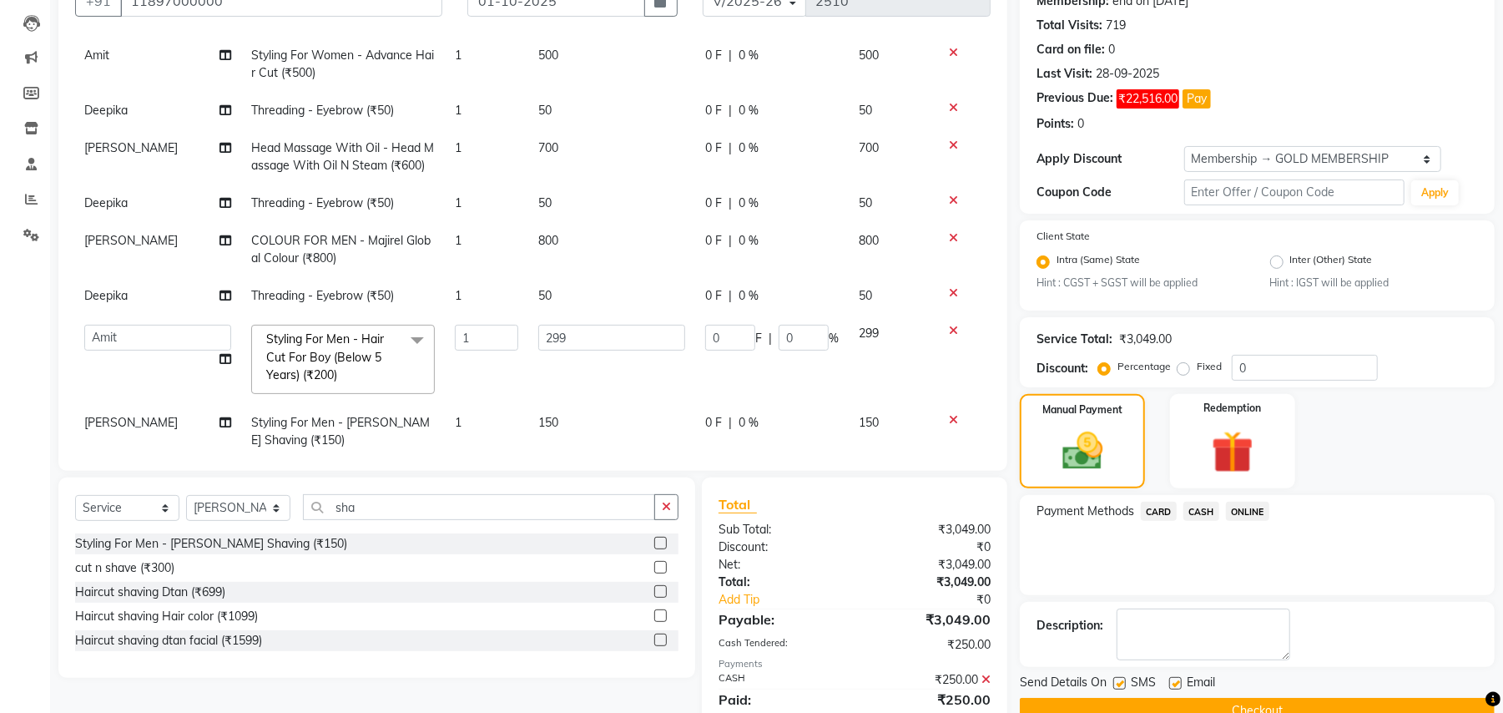
click at [1253, 514] on span "ONLINE" at bounding box center [1247, 511] width 43 height 19
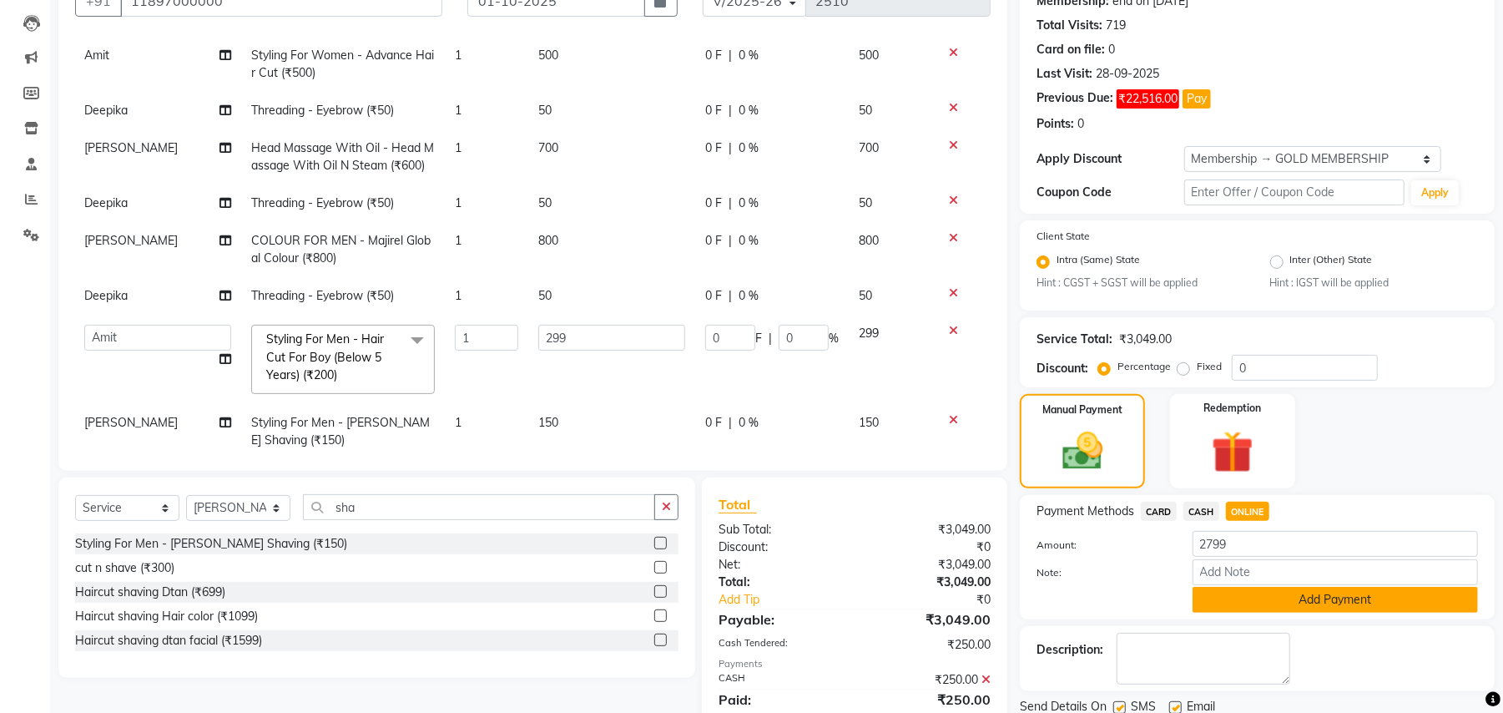
click at [1263, 602] on button "Add Payment" at bounding box center [1335, 600] width 285 height 26
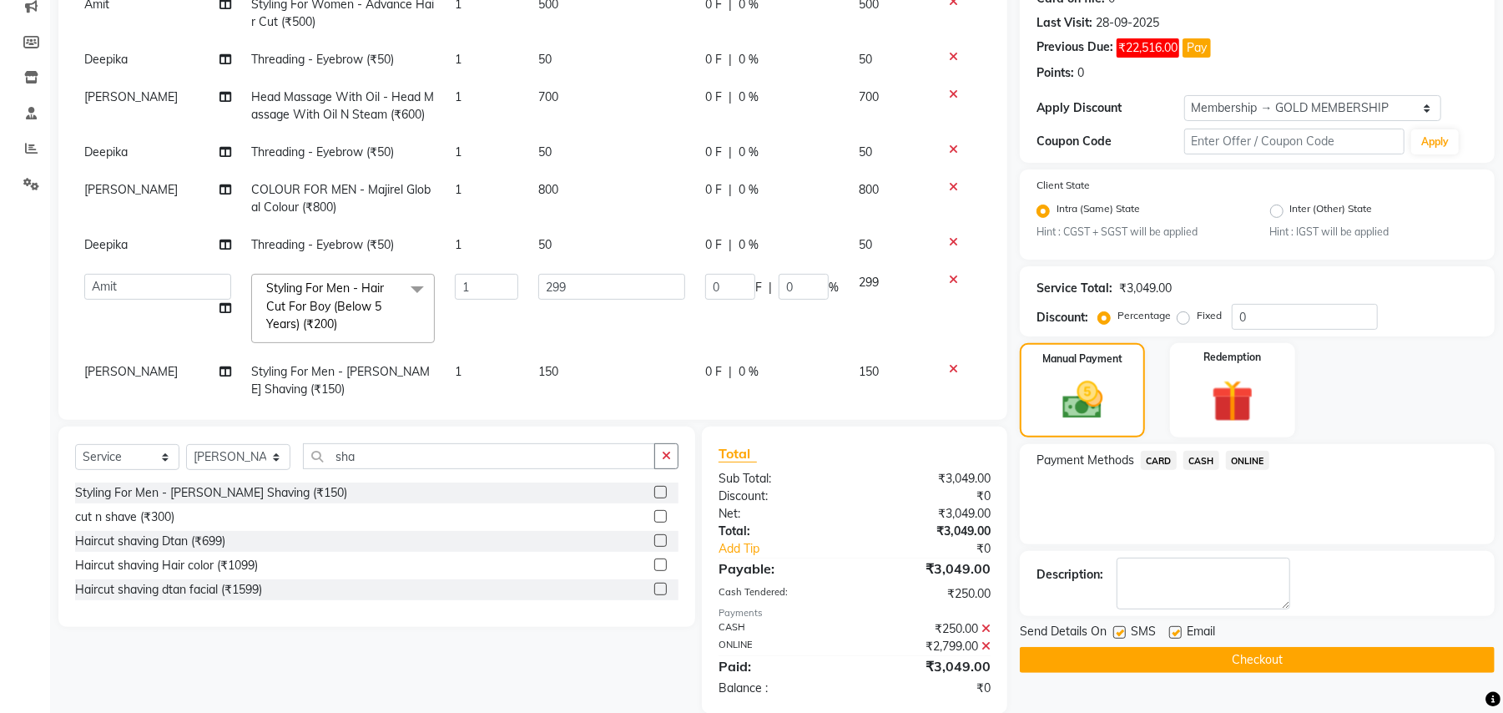
scroll to position [247, 0]
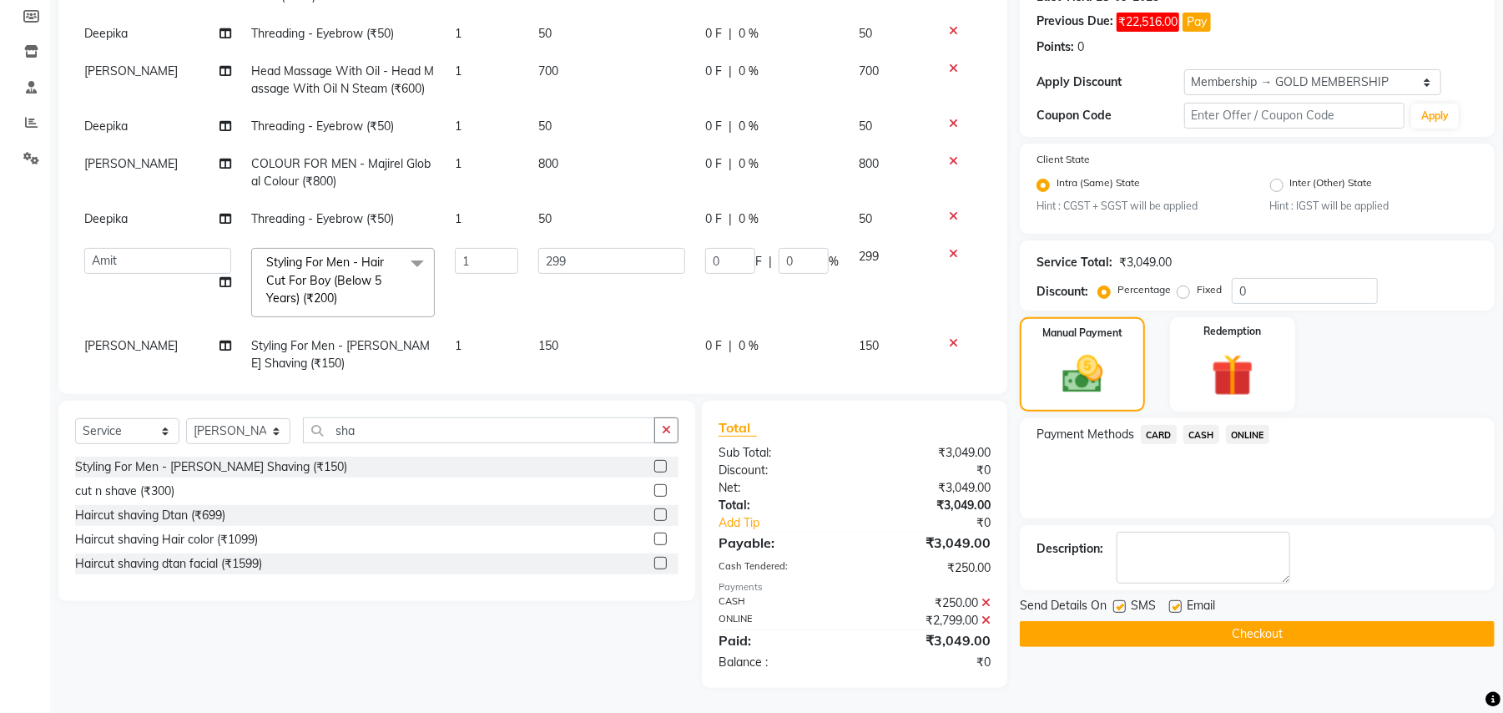
click at [1257, 636] on button "Checkout" at bounding box center [1257, 634] width 475 height 26
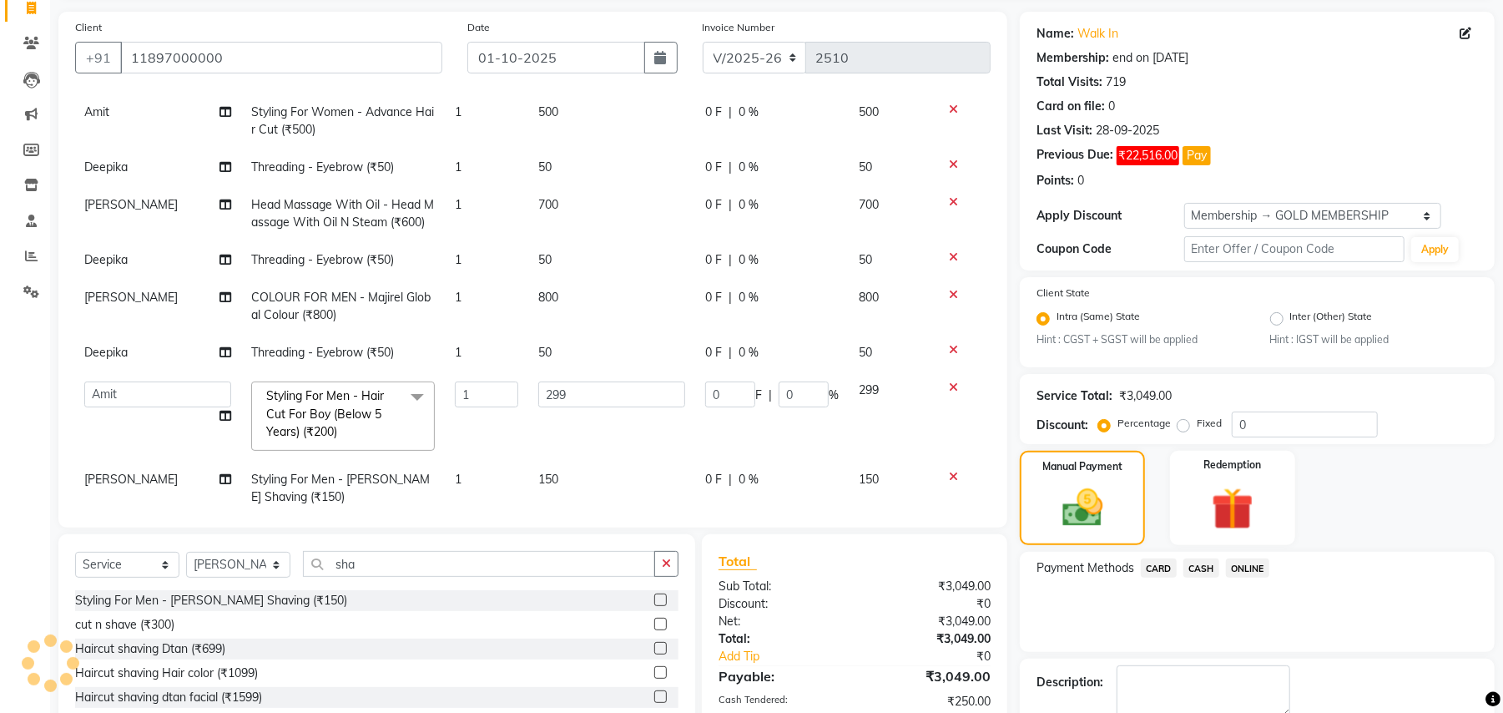
scroll to position [0, 0]
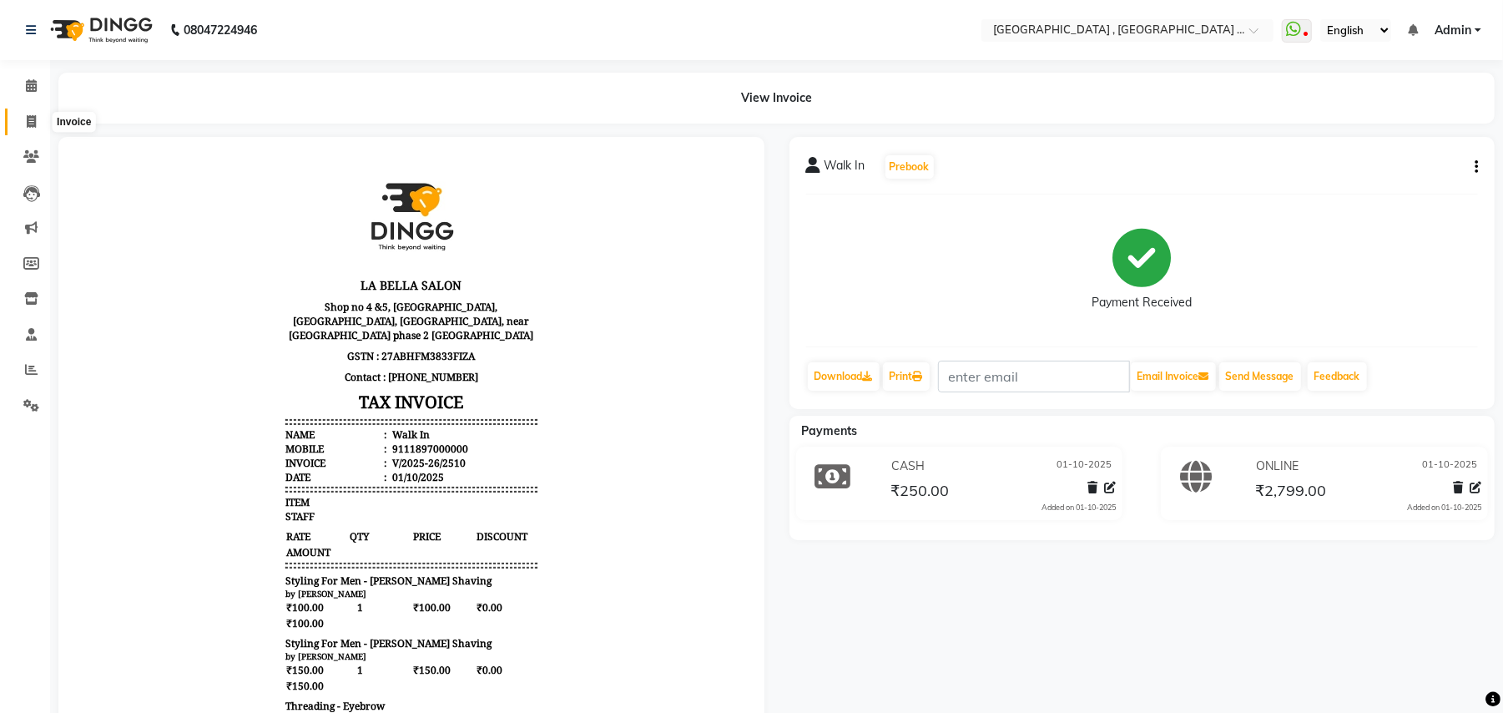
click at [18, 124] on span at bounding box center [31, 122] width 29 height 19
select select "service"
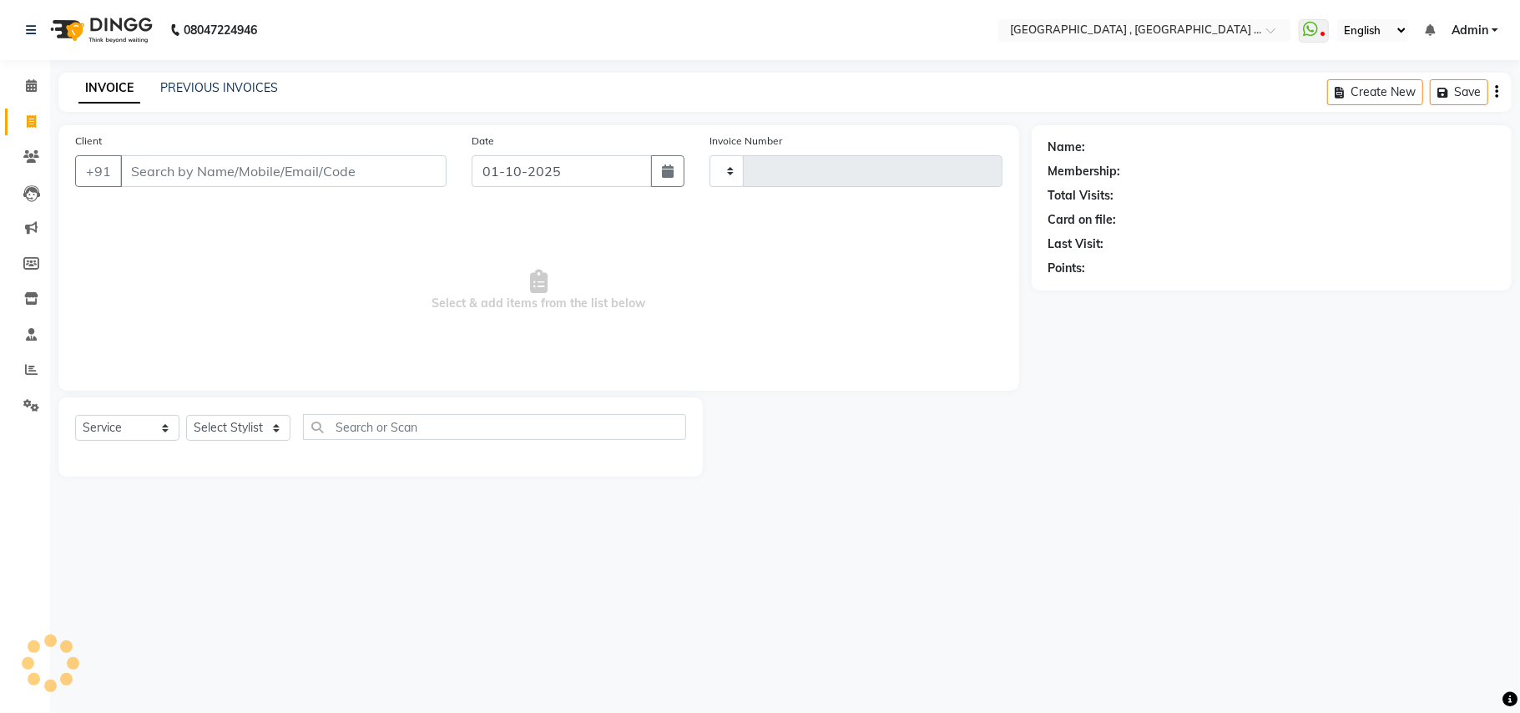
type input "2511"
select select "4558"
click at [182, 93] on link "PREVIOUS INVOICES" at bounding box center [219, 87] width 118 height 15
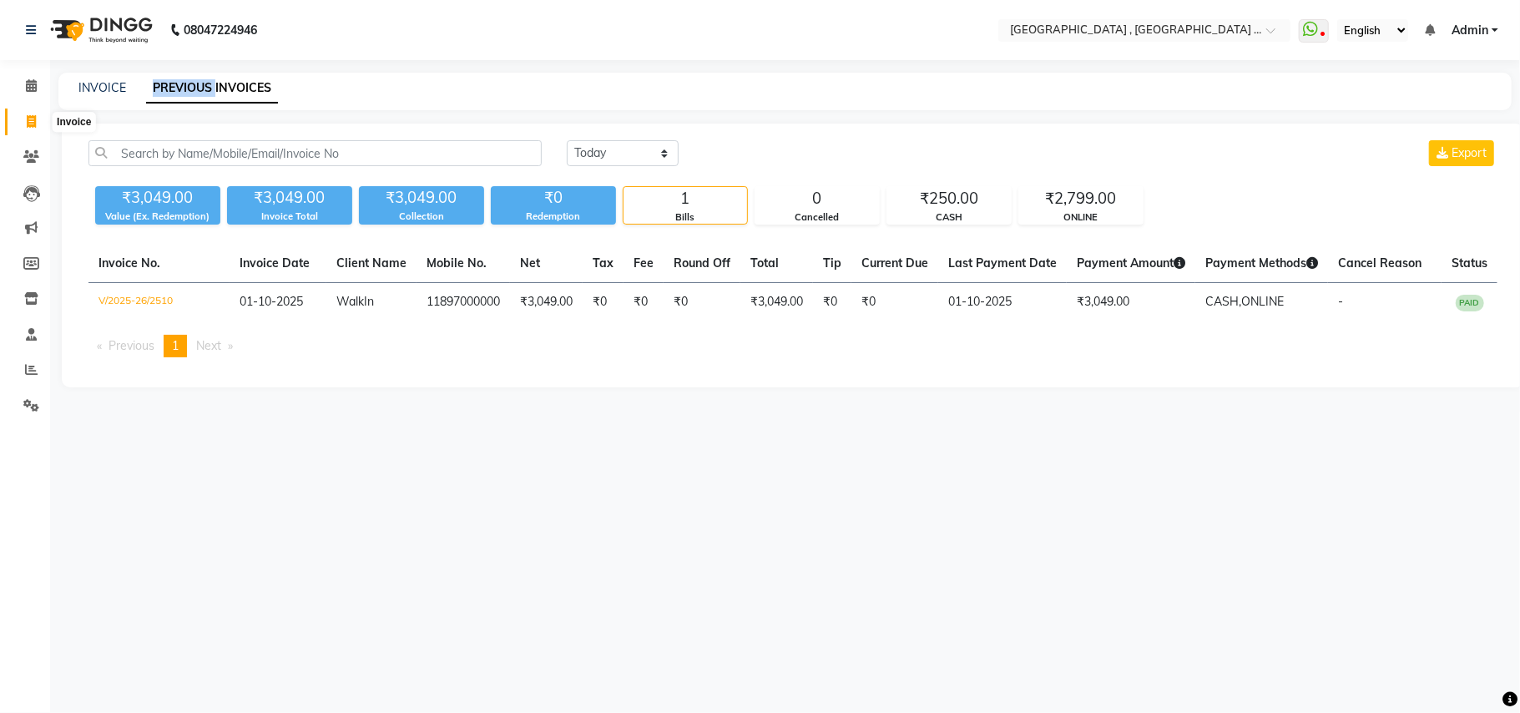
click at [31, 113] on span at bounding box center [31, 122] width 29 height 19
select select "4558"
select select "service"
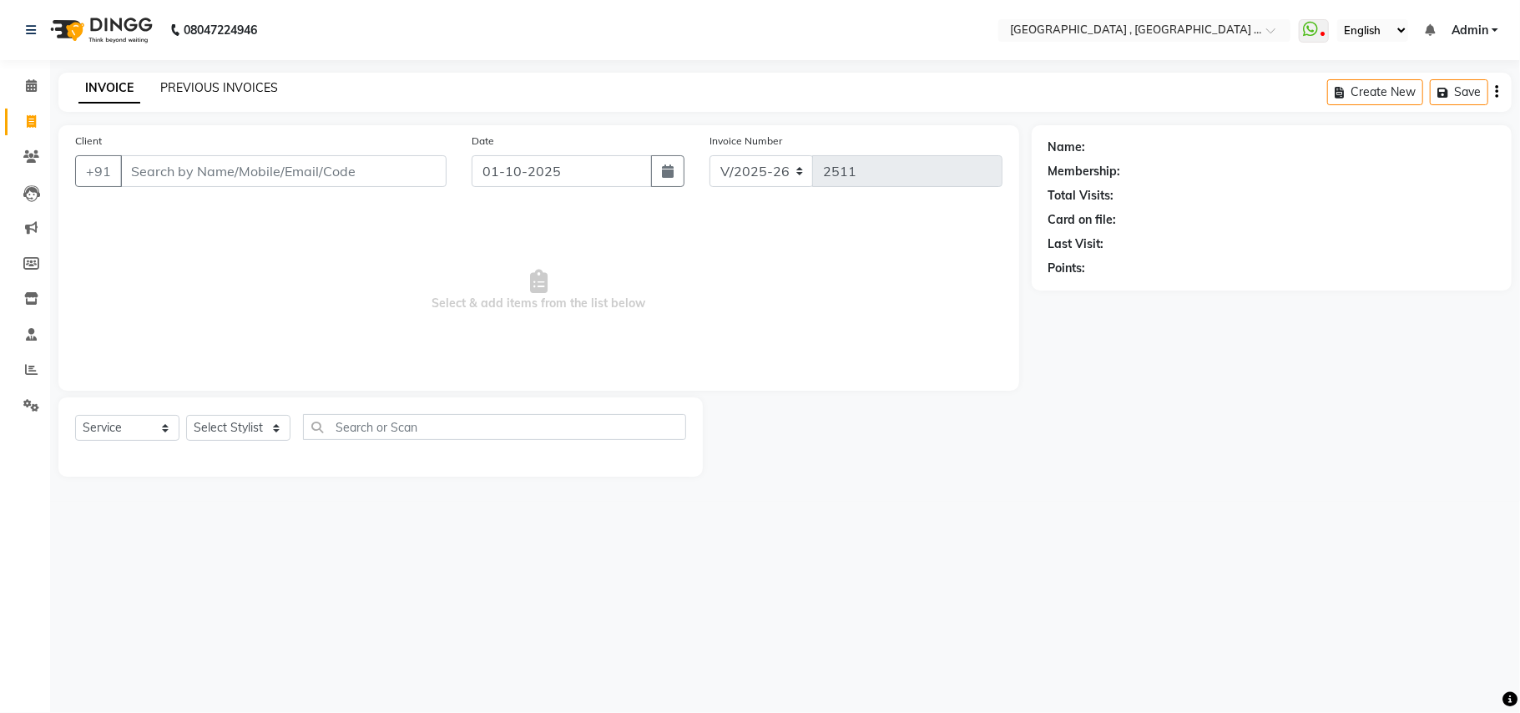
click at [215, 85] on link "PREVIOUS INVOICES" at bounding box center [219, 87] width 118 height 15
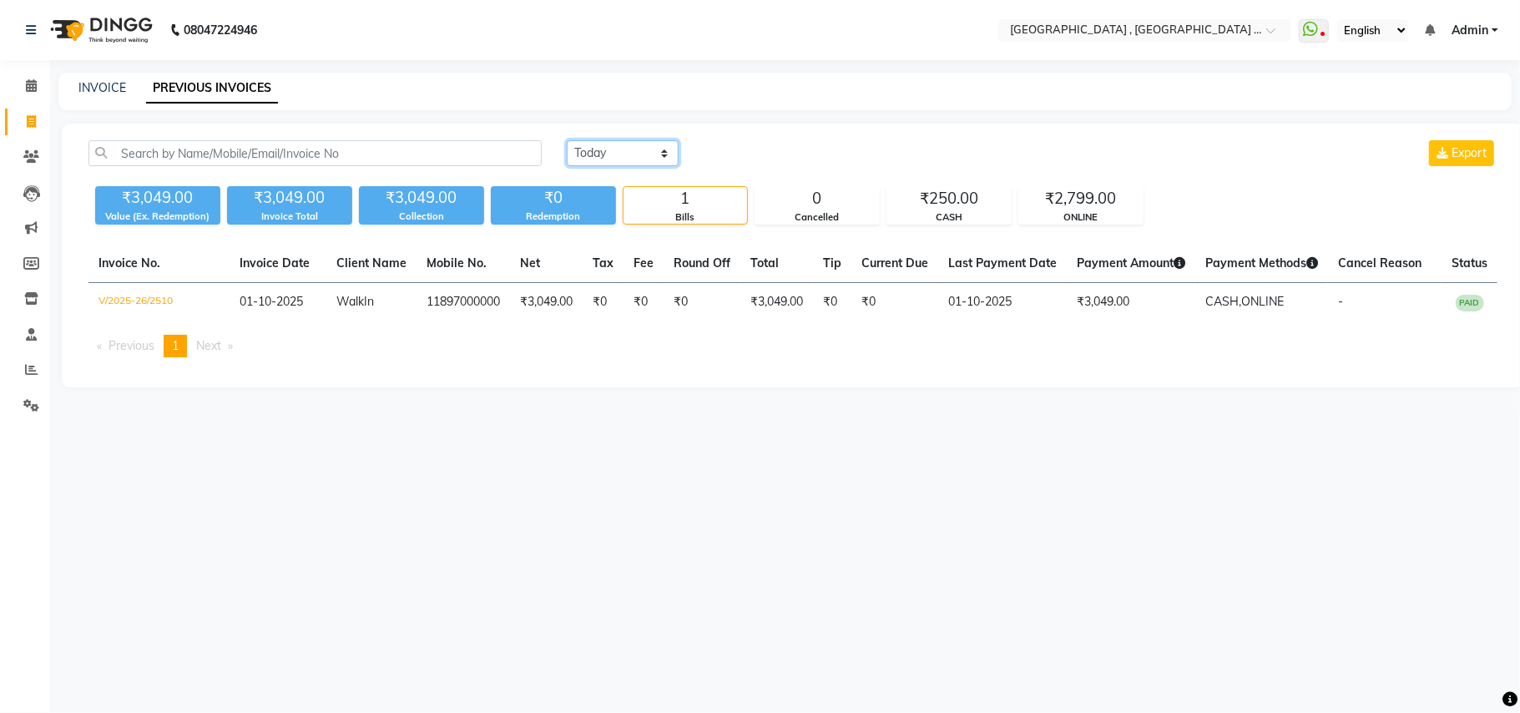
click at [653, 154] on select "Today Yesterday Custom Range" at bounding box center [623, 153] width 112 height 26
select select "range"
click at [567, 140] on select "Today Yesterday Custom Range" at bounding box center [623, 153] width 112 height 26
click at [739, 160] on input "01-10-2025" at bounding box center [758, 153] width 117 height 23
select select "10"
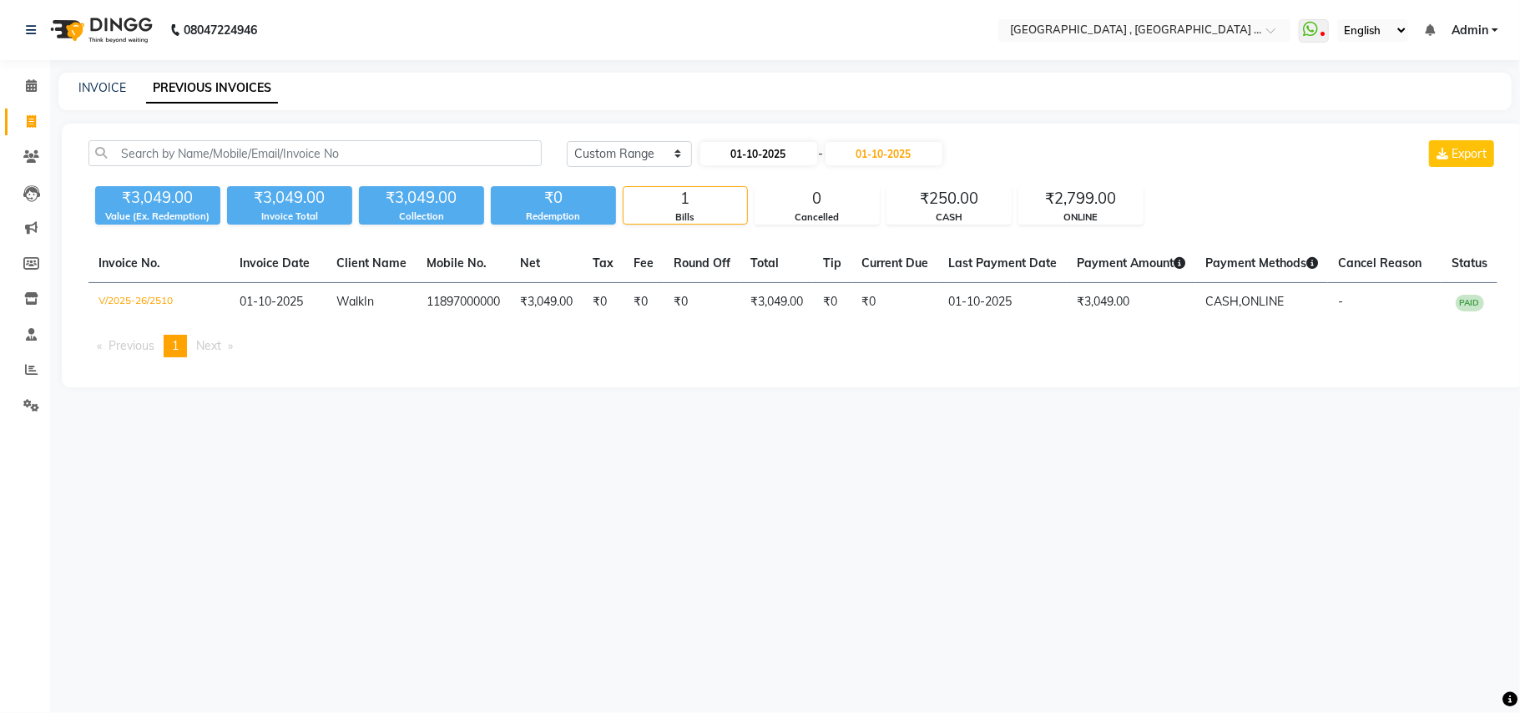
select select "2025"
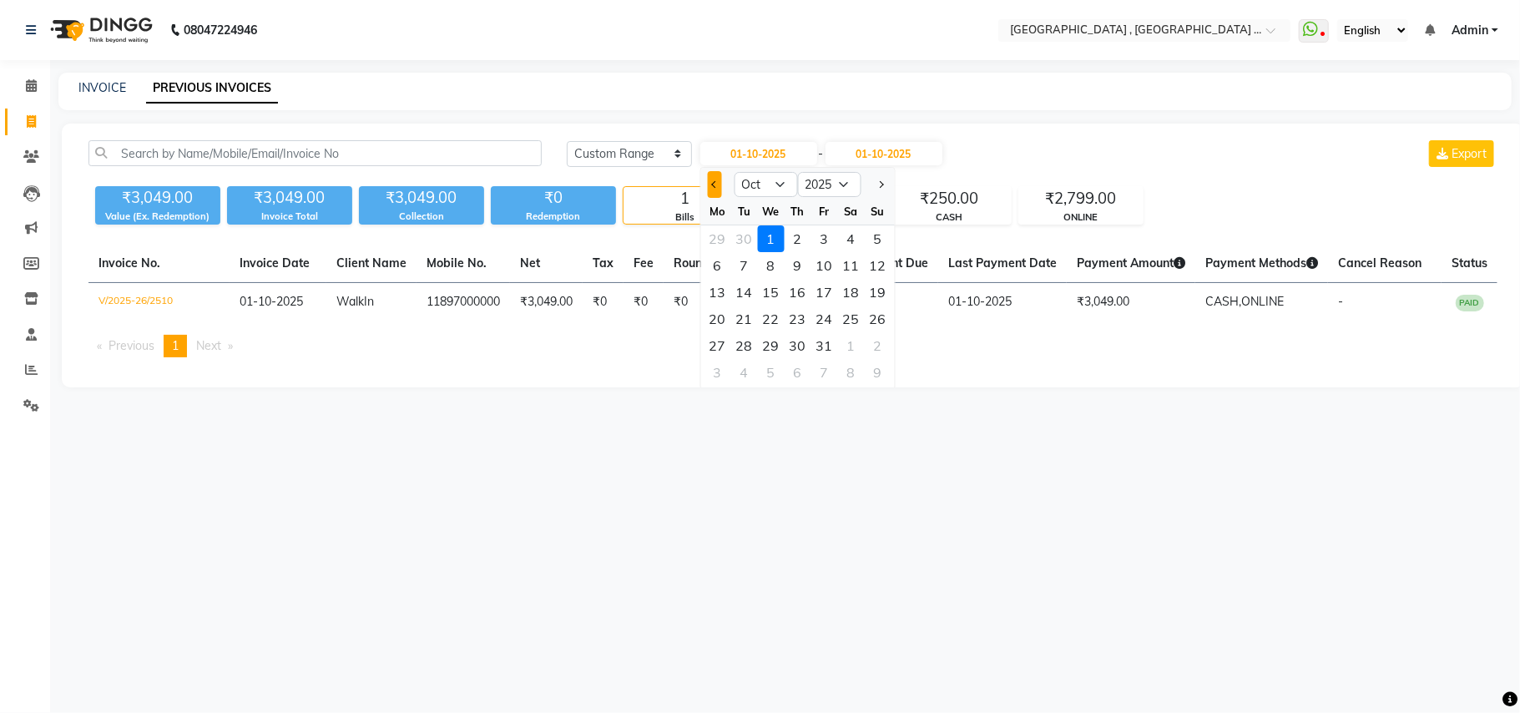
click at [712, 195] on button "Previous month" at bounding box center [714, 184] width 14 height 27
select select "9"
click at [746, 339] on div "30" at bounding box center [743, 345] width 27 height 27
type input "30-09-2025"
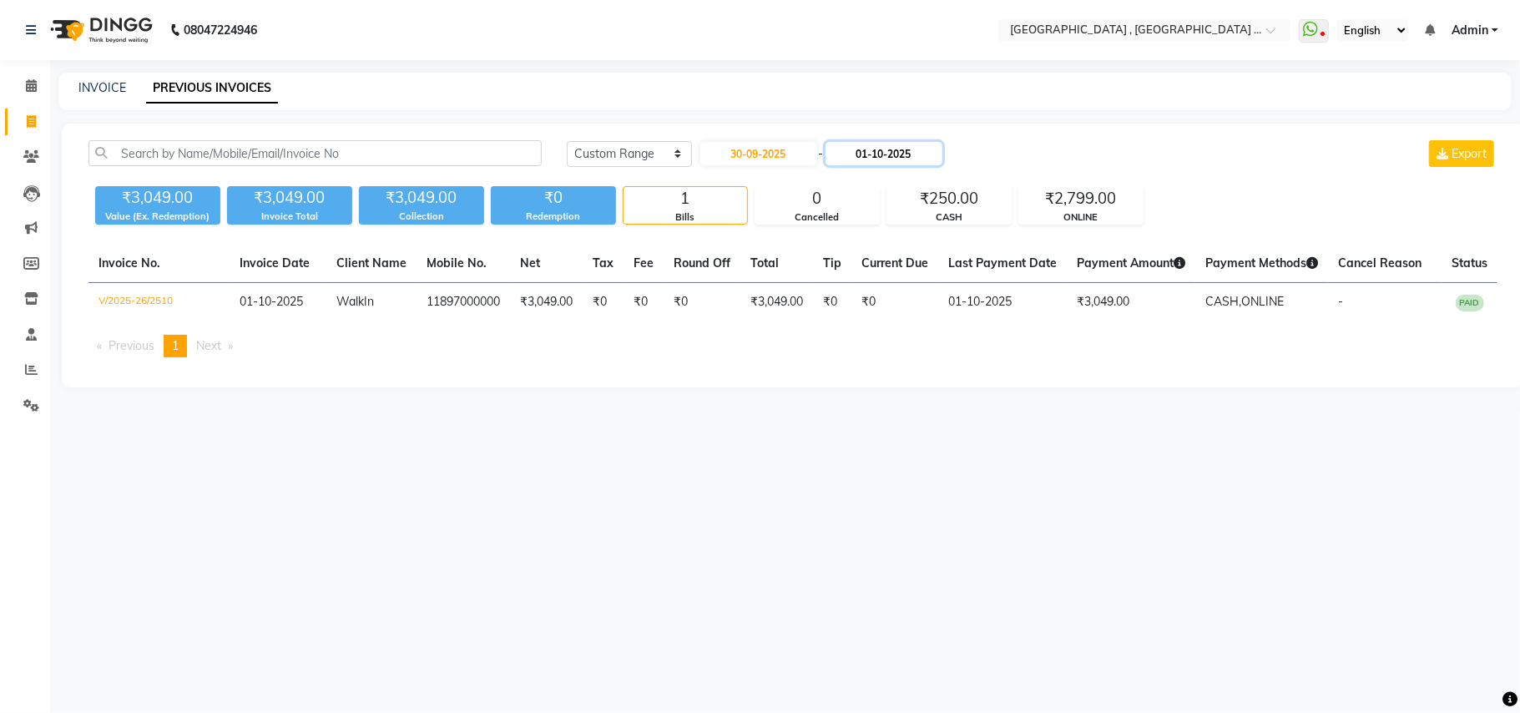
click at [898, 164] on input "01-10-2025" at bounding box center [883, 153] width 117 height 23
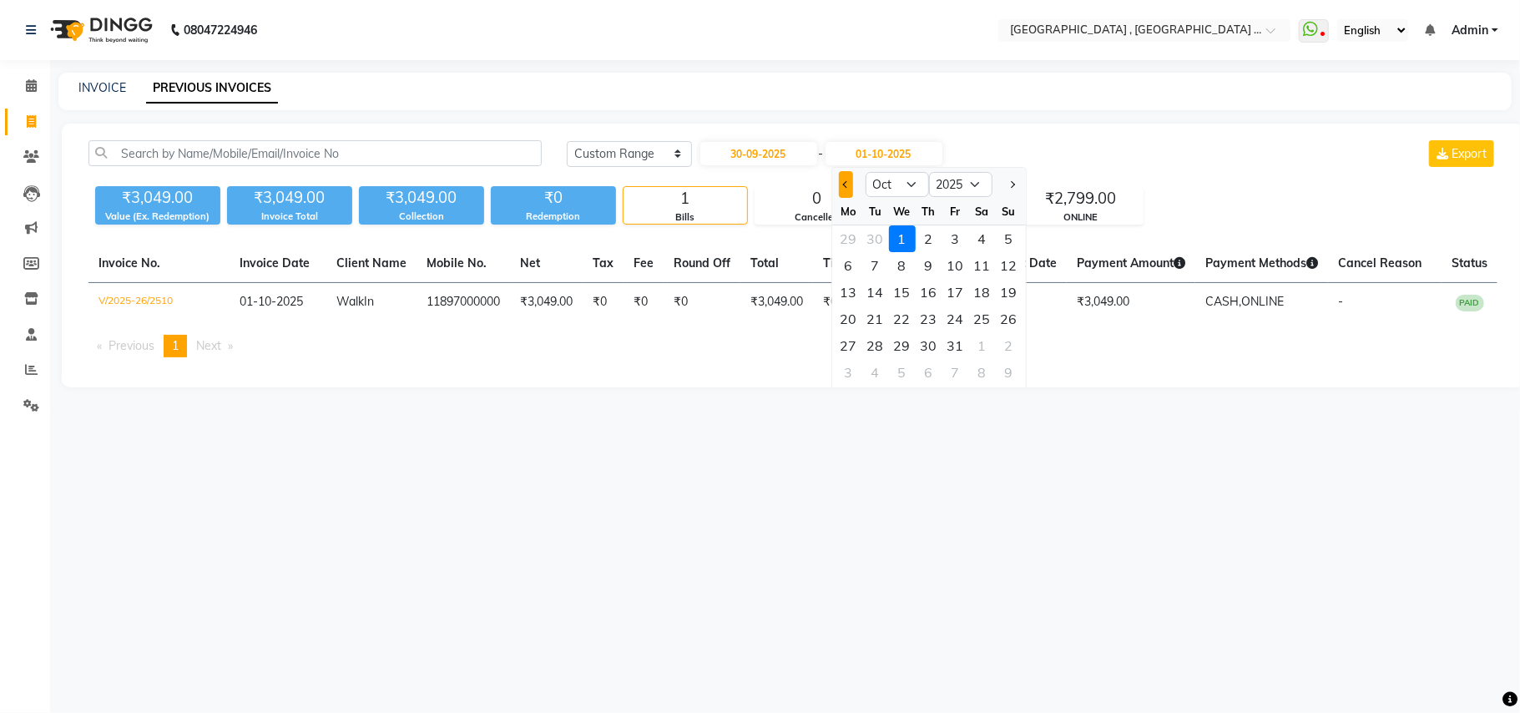
click at [839, 190] on button "Previous month" at bounding box center [846, 184] width 14 height 27
select select "9"
click at [869, 342] on div "30" at bounding box center [875, 345] width 27 height 27
type input "30-09-2025"
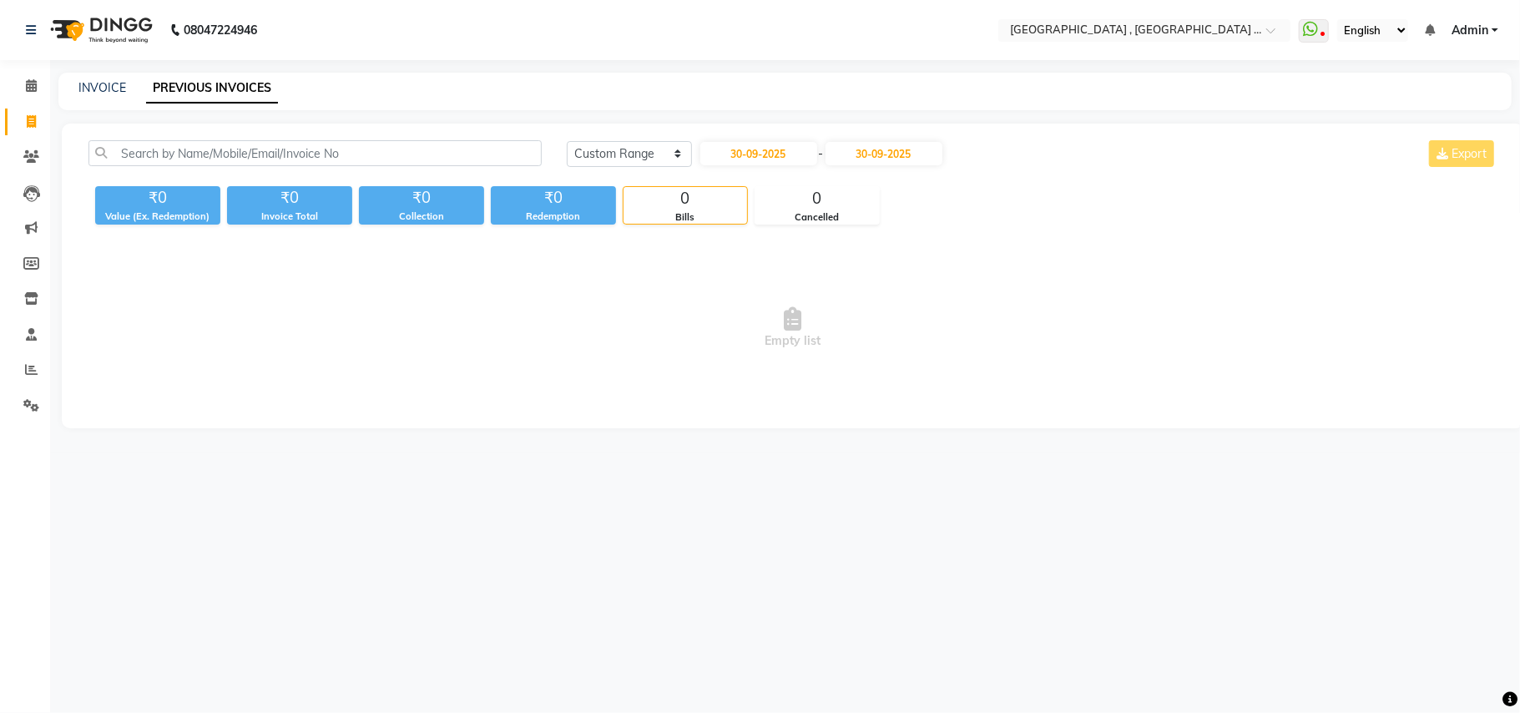
click at [598, 27] on nav "08047224946 Select Location × La Bella Salon , Palava Lakeshore Khoni WhatsApp …" at bounding box center [760, 30] width 1520 height 60
click at [41, 365] on span at bounding box center [31, 370] width 29 height 19
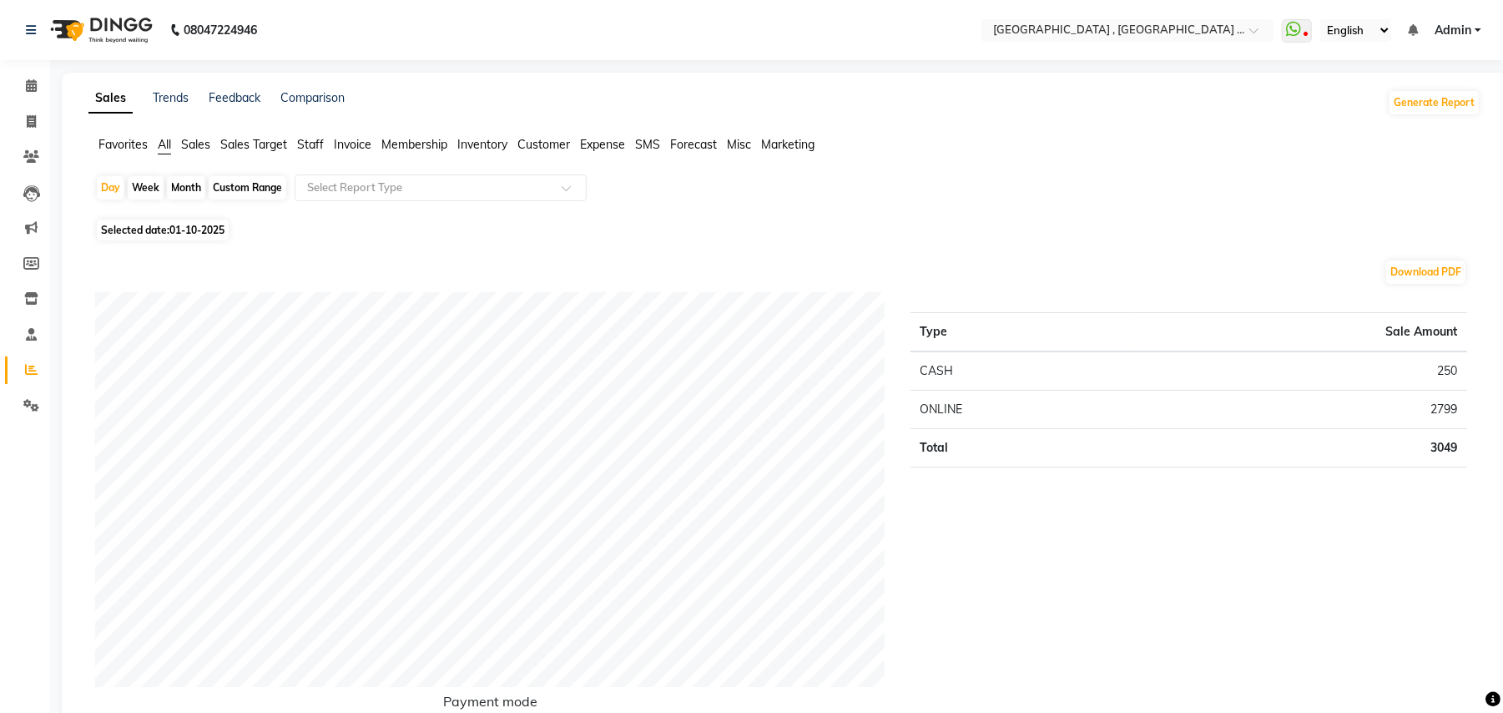
click at [319, 148] on span "Staff" at bounding box center [310, 144] width 27 height 15
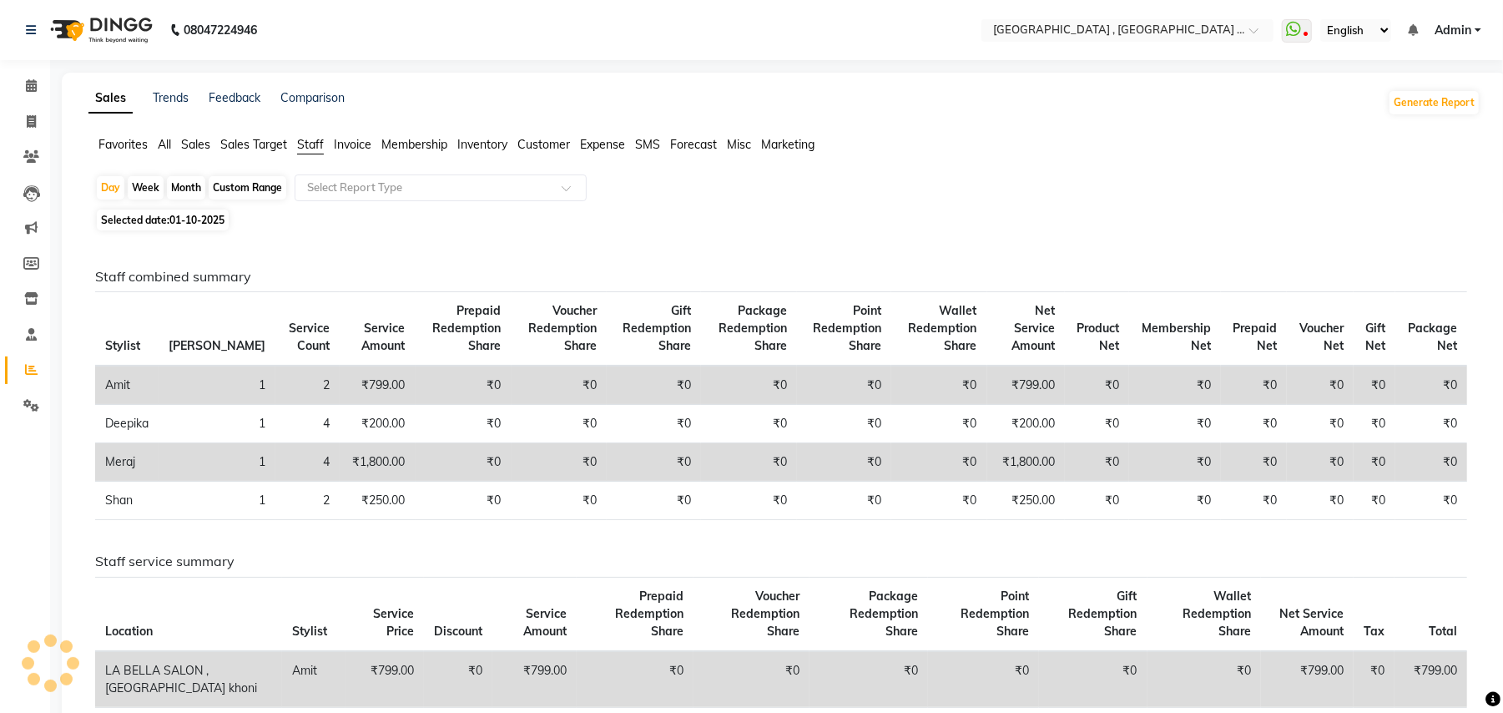
click at [188, 191] on div "Month" at bounding box center [186, 187] width 38 height 23
select select "10"
select select "2025"
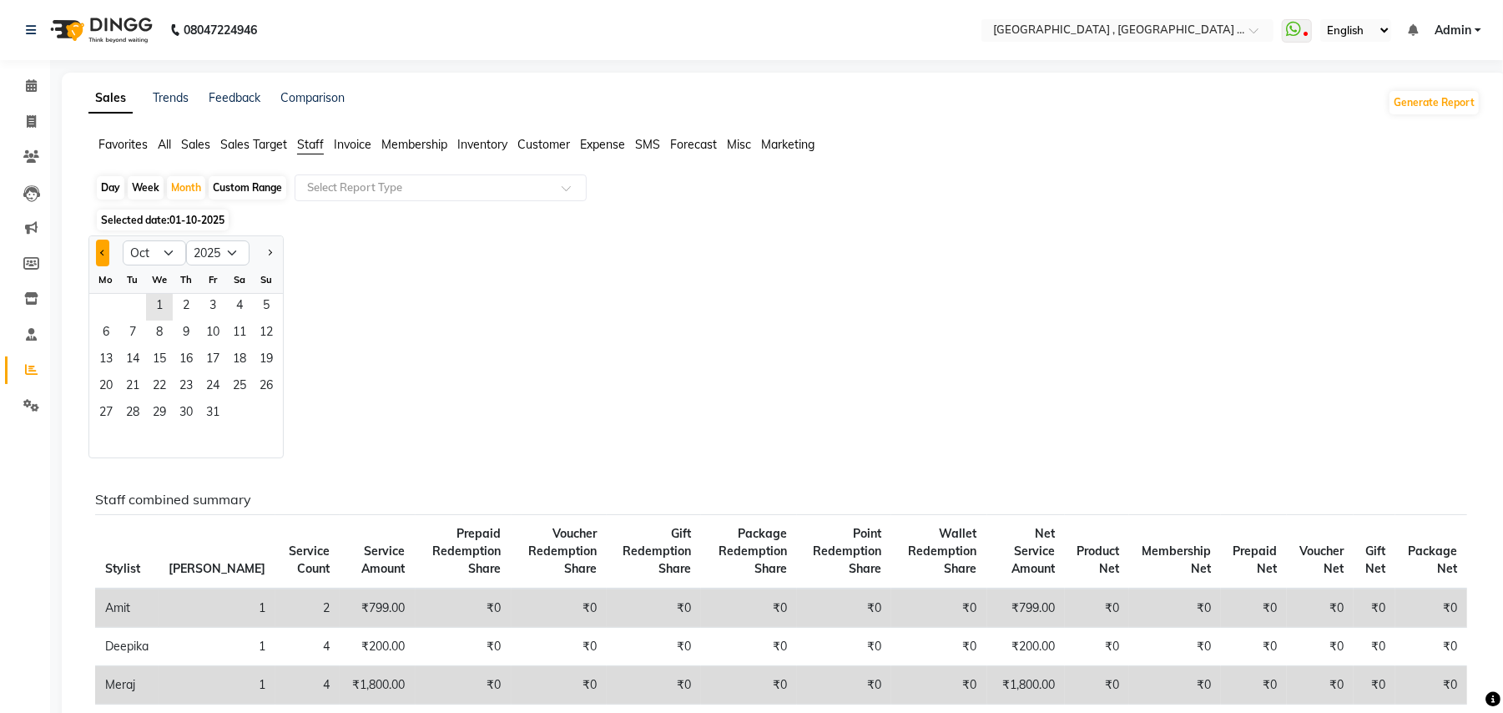
click at [108, 250] on button "Previous month" at bounding box center [102, 253] width 13 height 27
select select "9"
click at [114, 301] on span "1" at bounding box center [106, 307] width 27 height 27
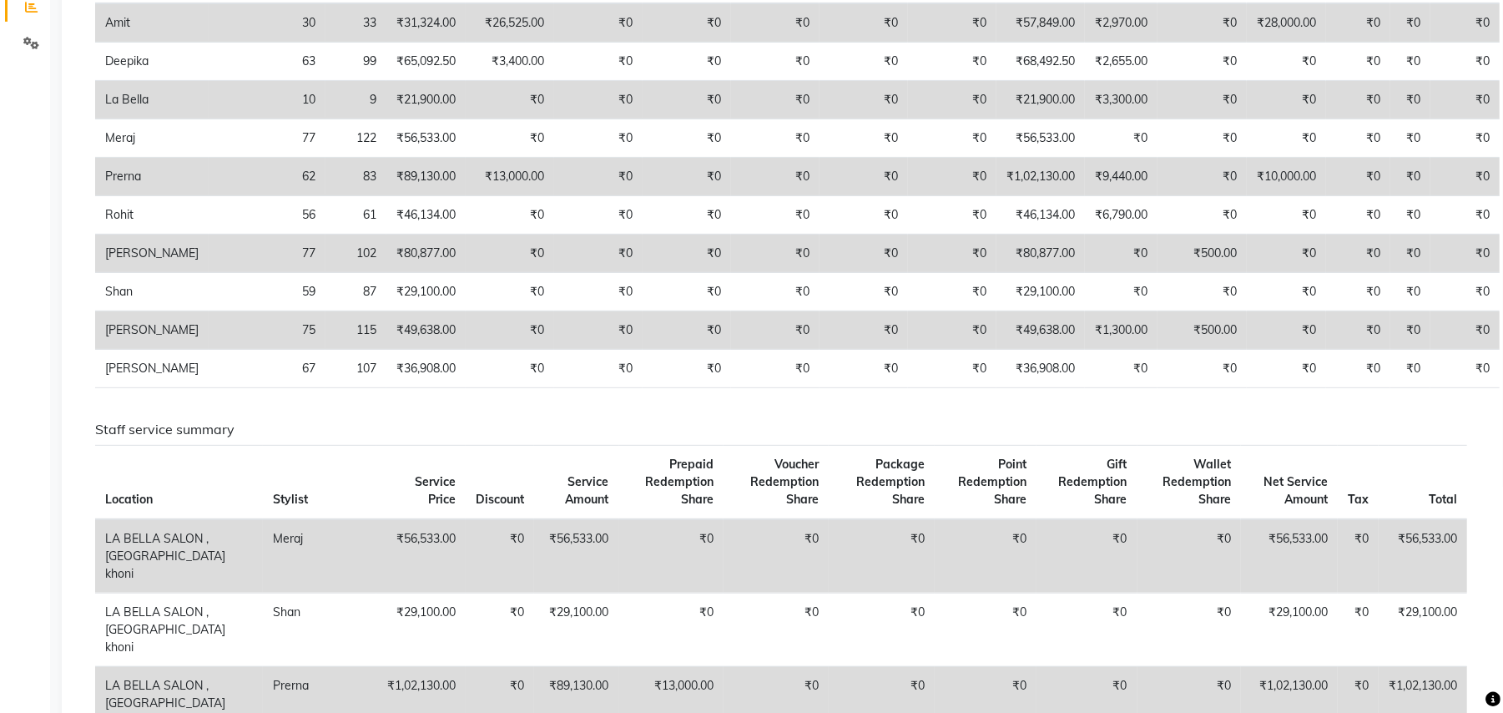
scroll to position [222, 0]
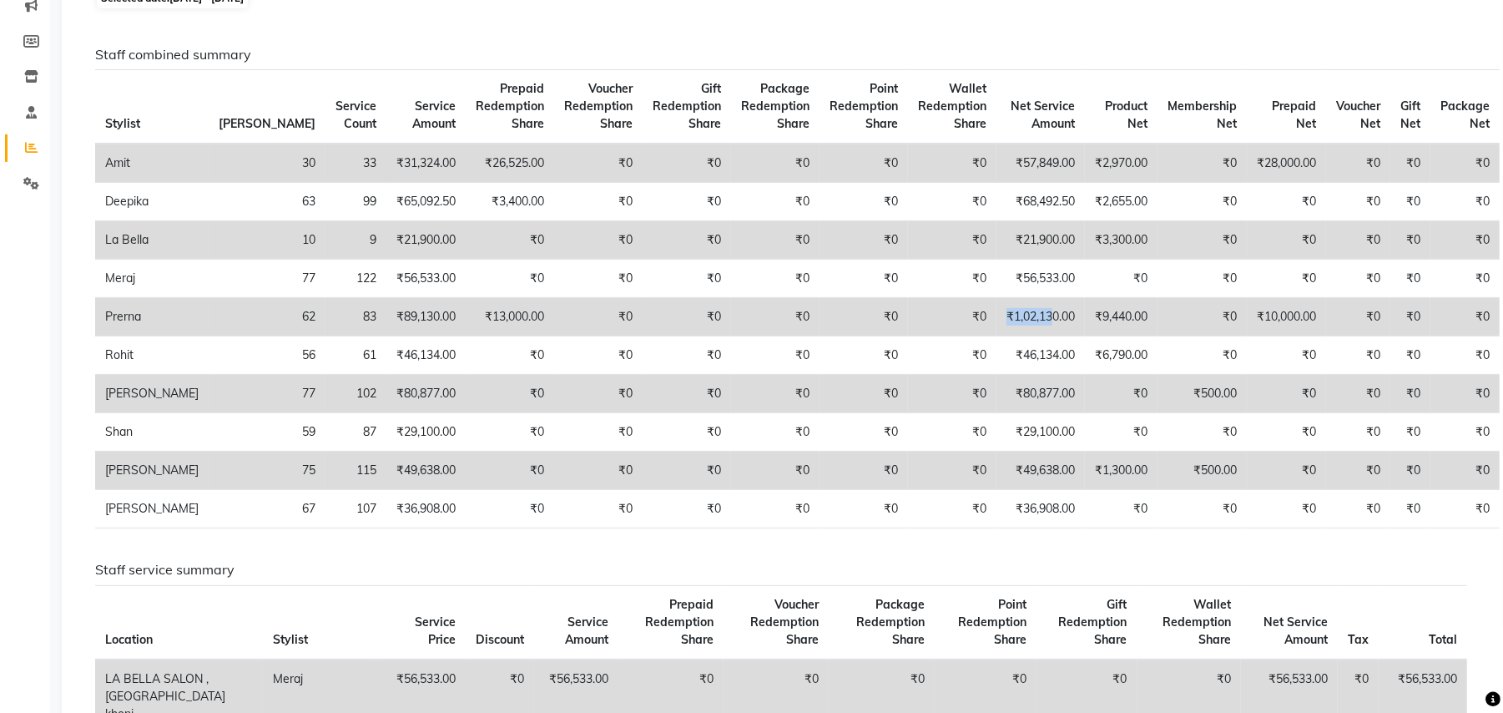
drag, startPoint x: 949, startPoint y: 318, endPoint x: 1006, endPoint y: 331, distance: 58.3
click at [1006, 331] on td "₹1,02,130.00" at bounding box center [1041, 317] width 88 height 38
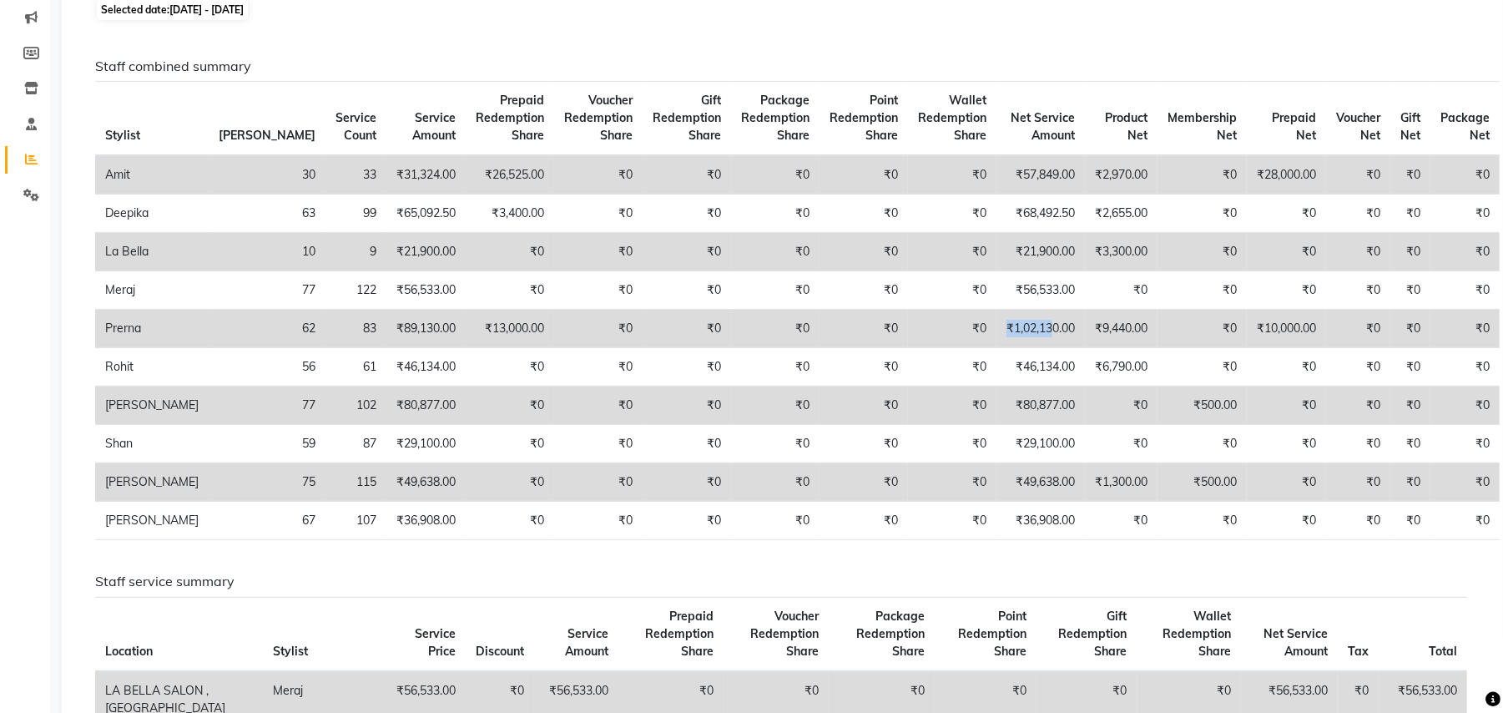
scroll to position [0, 0]
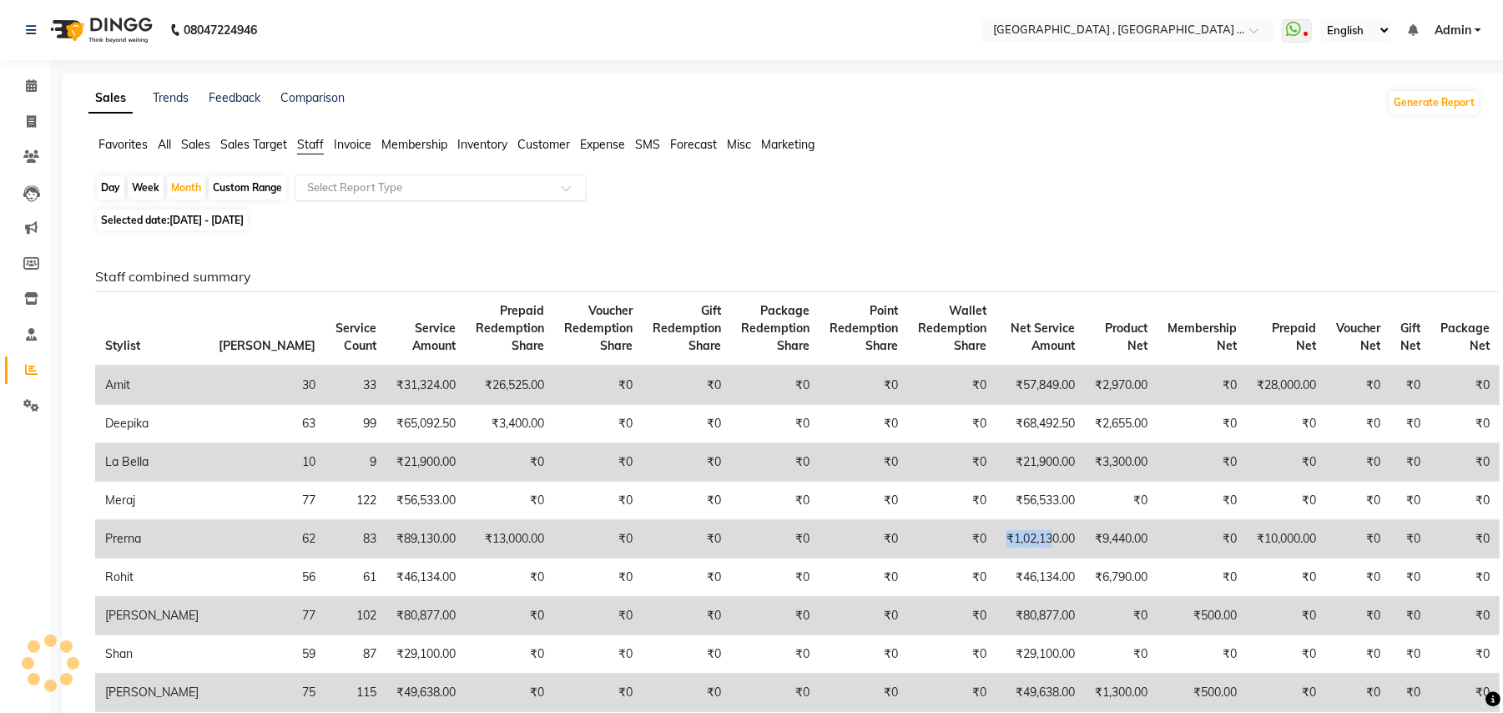
click at [341, 190] on input "text" at bounding box center [424, 187] width 240 height 17
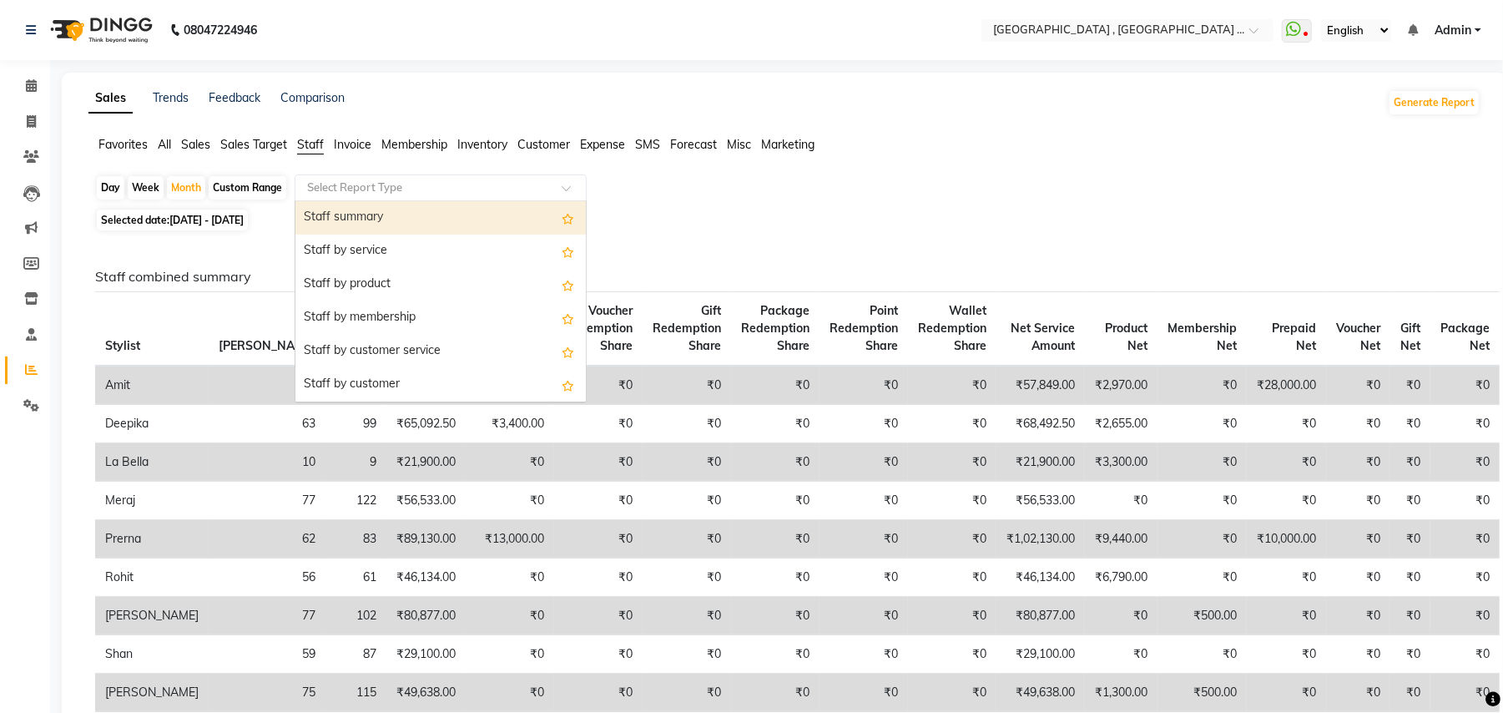
click at [374, 221] on div "Staff summary" at bounding box center [440, 217] width 290 height 33
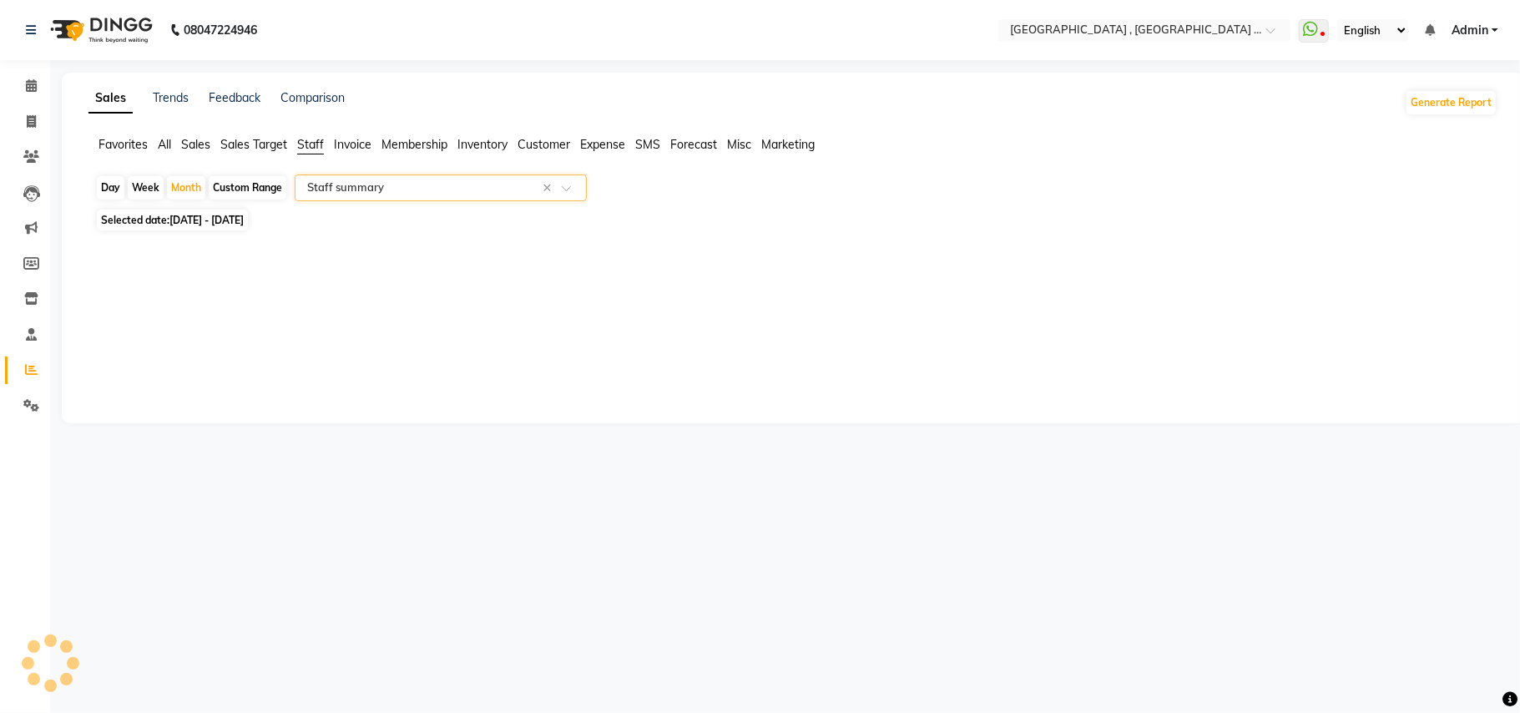
select select "full_report"
select select "pdf"
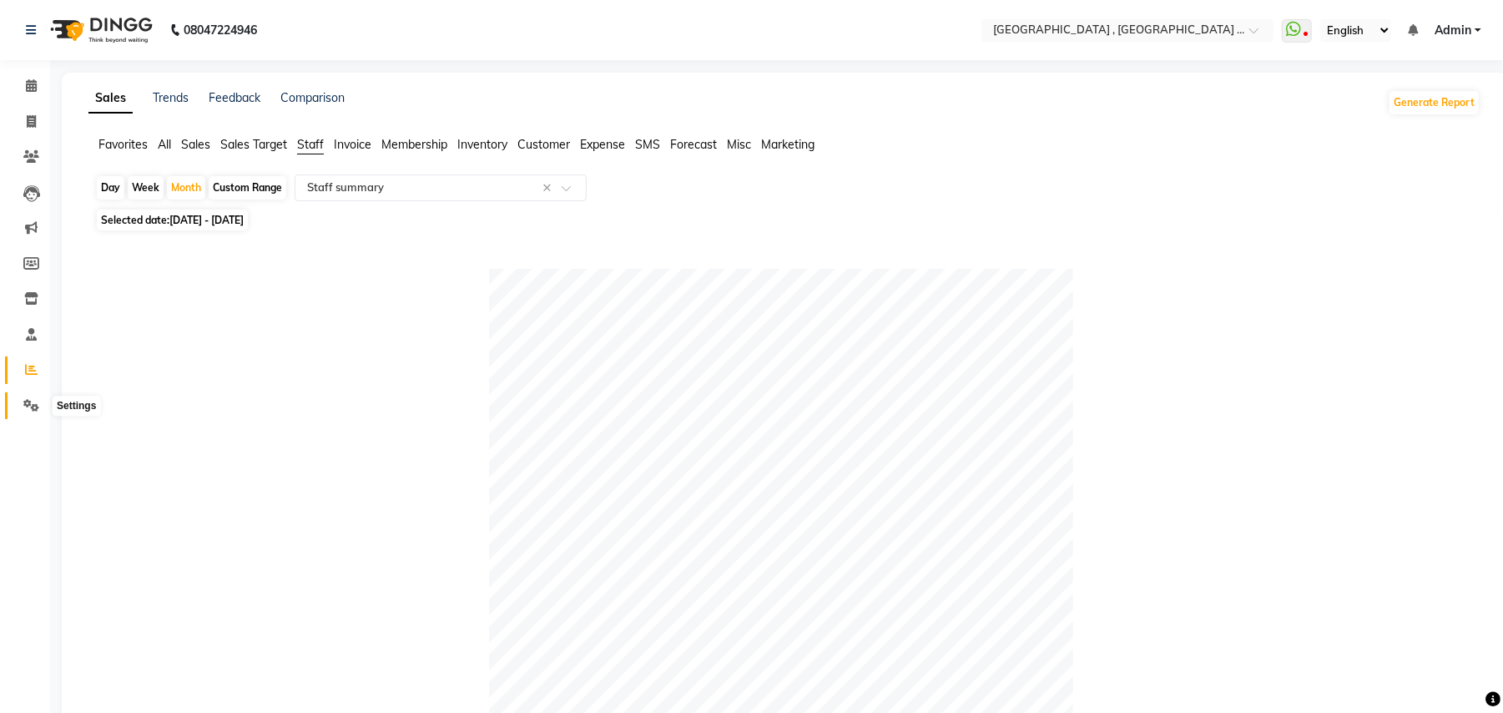
click at [25, 404] on icon at bounding box center [31, 405] width 16 height 13
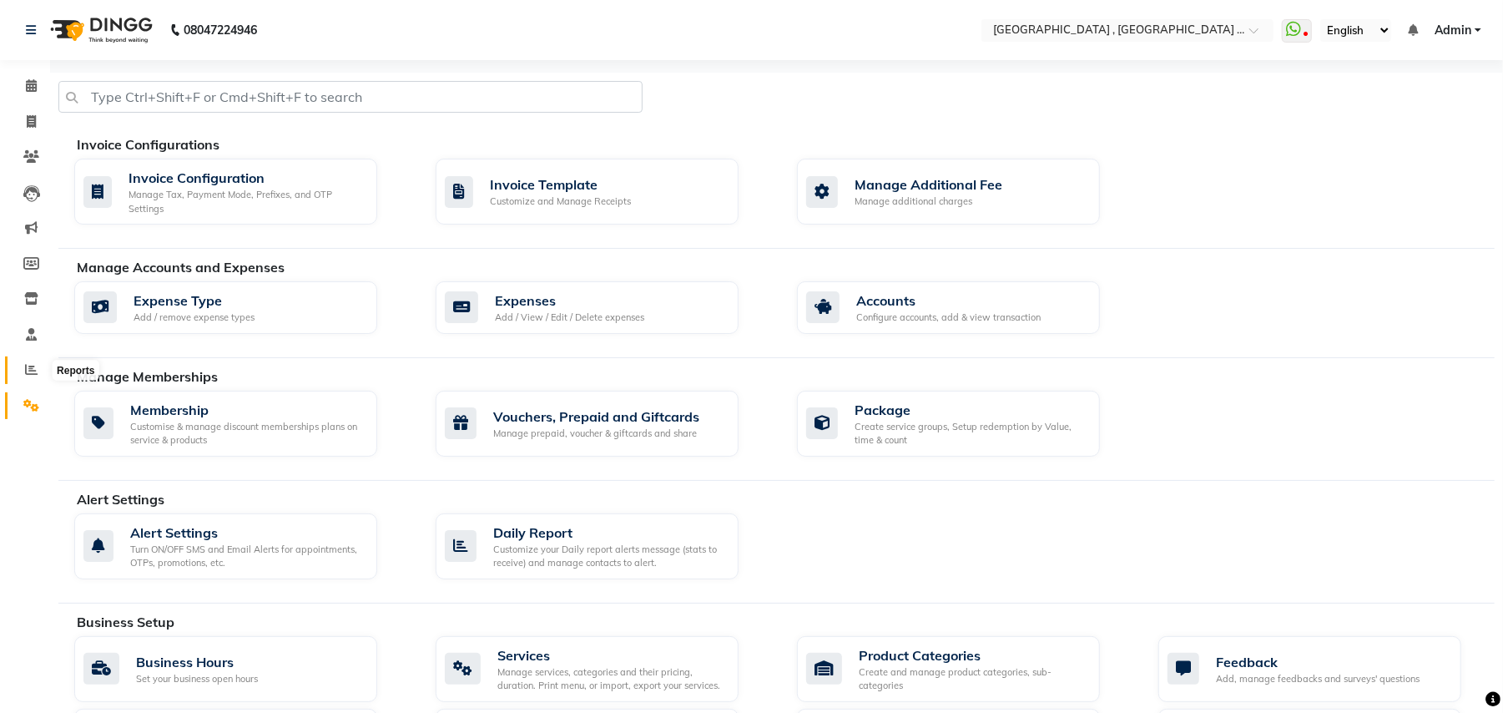
click at [30, 366] on icon at bounding box center [31, 369] width 13 height 13
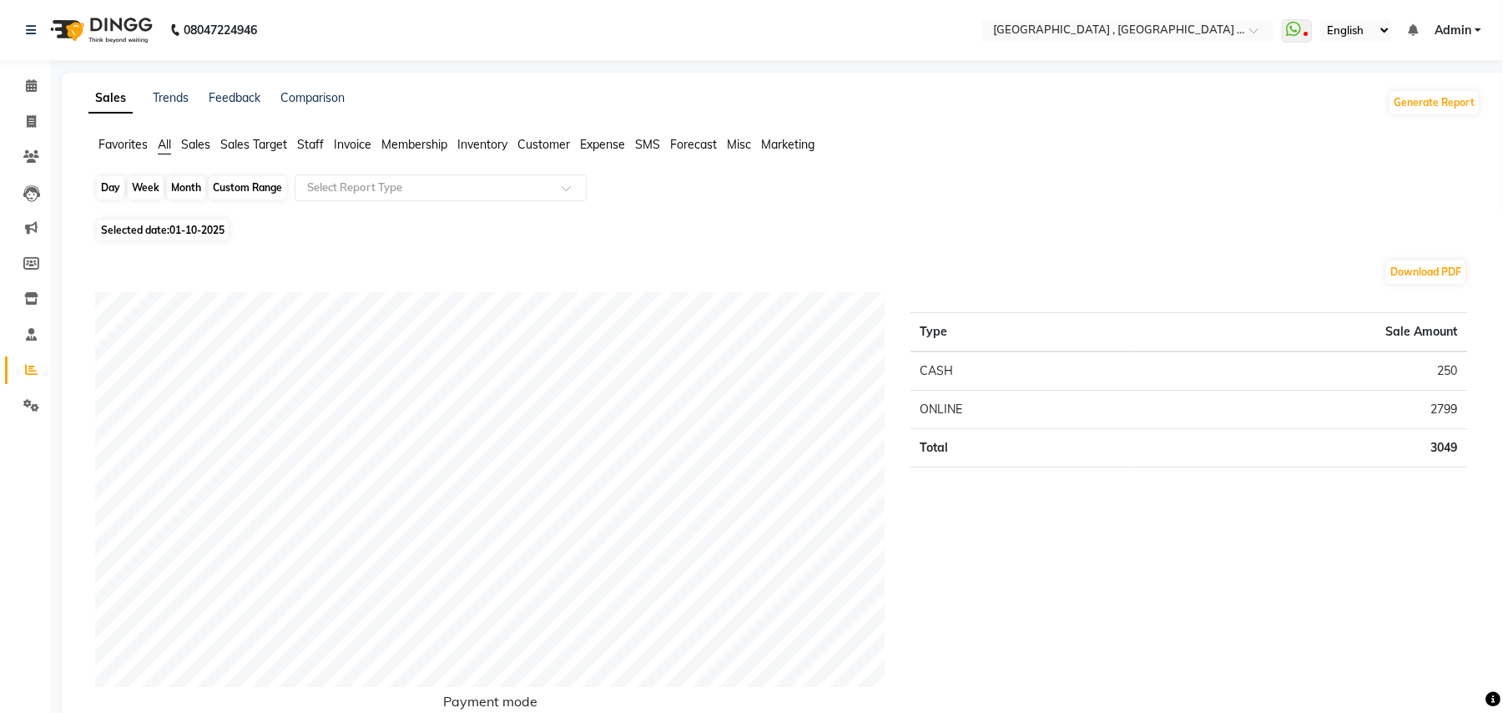
click at [109, 192] on div "Day" at bounding box center [111, 187] width 28 height 23
click at [169, 230] on span "Selected date: 01-10-2025" at bounding box center [163, 230] width 132 height 21
select select "10"
select select "2025"
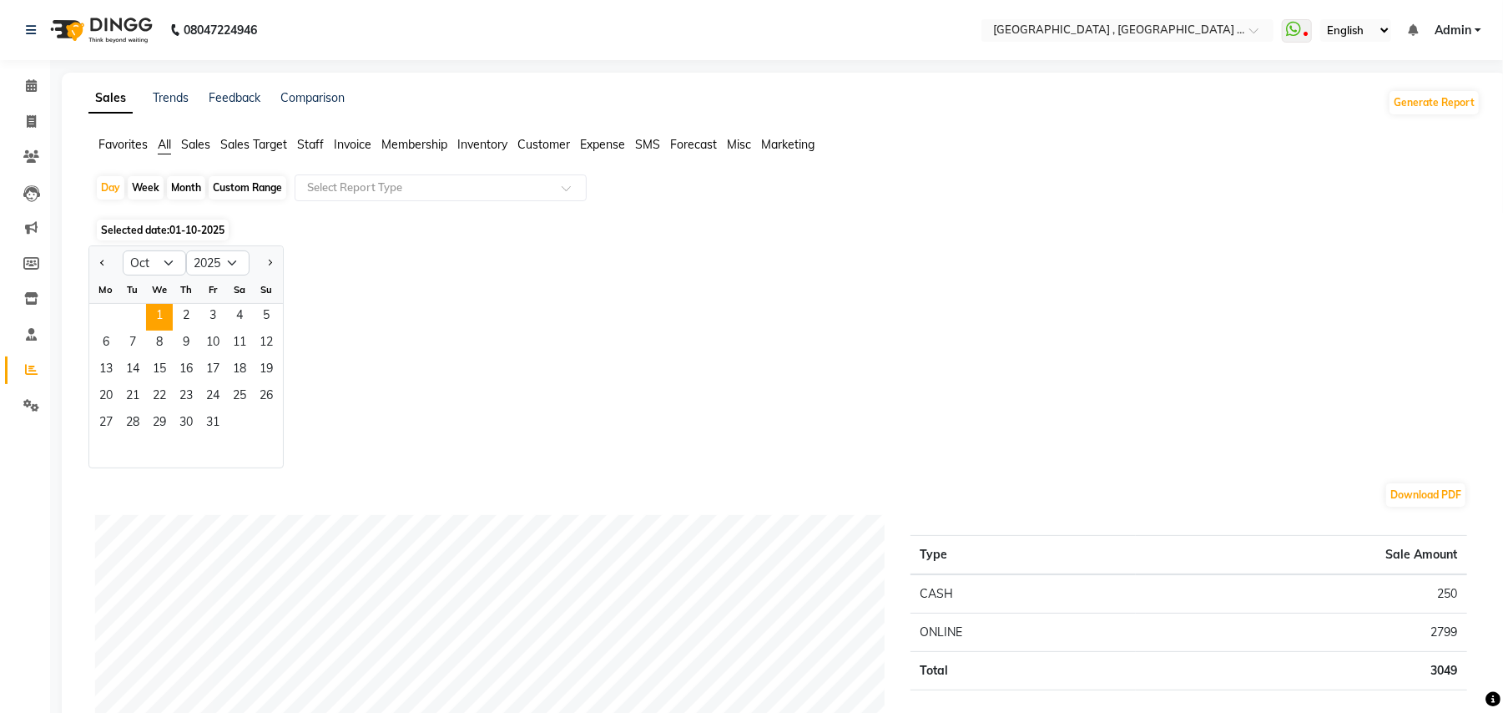
click at [110, 270] on div at bounding box center [105, 263] width 33 height 27
click at [103, 268] on button "Previous month" at bounding box center [102, 263] width 13 height 27
select select "9"
click at [108, 315] on span "1" at bounding box center [106, 317] width 27 height 27
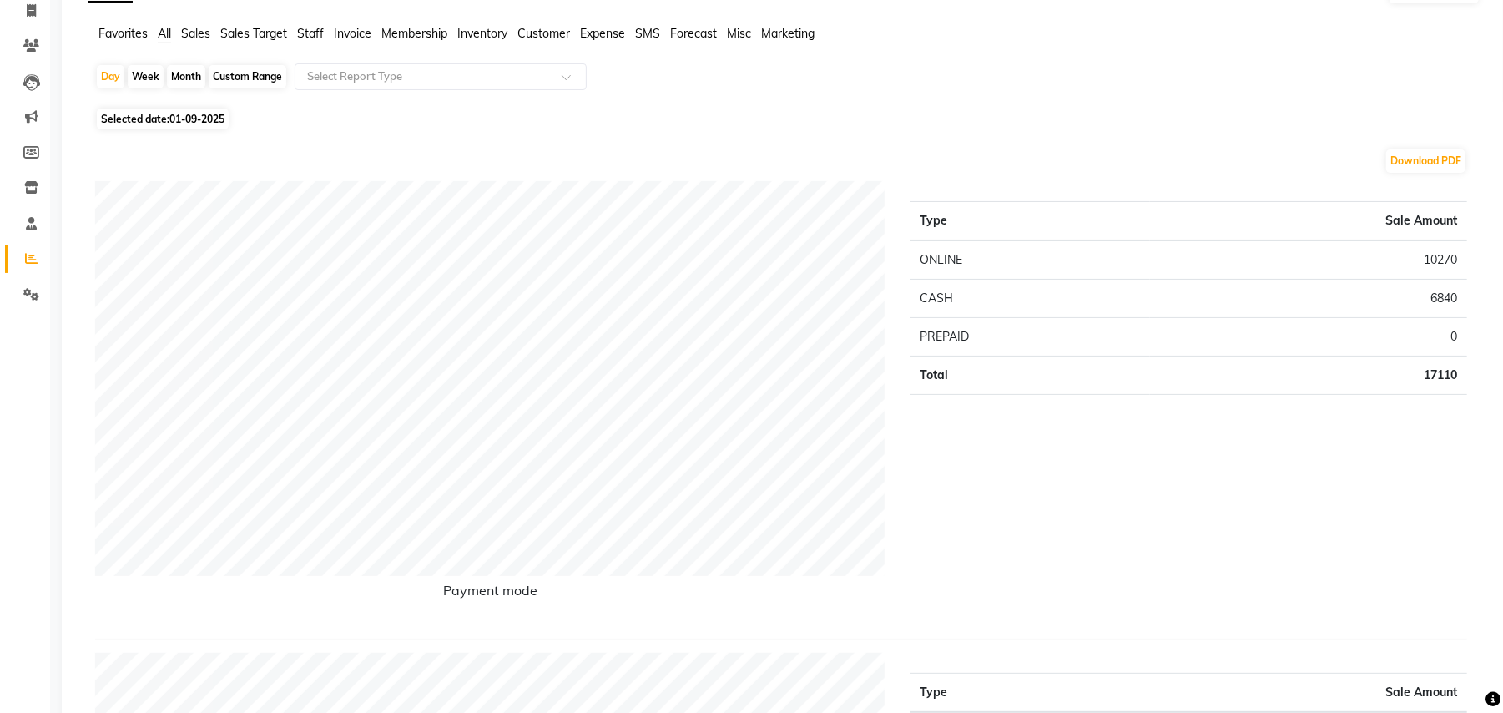
scroll to position [42, 0]
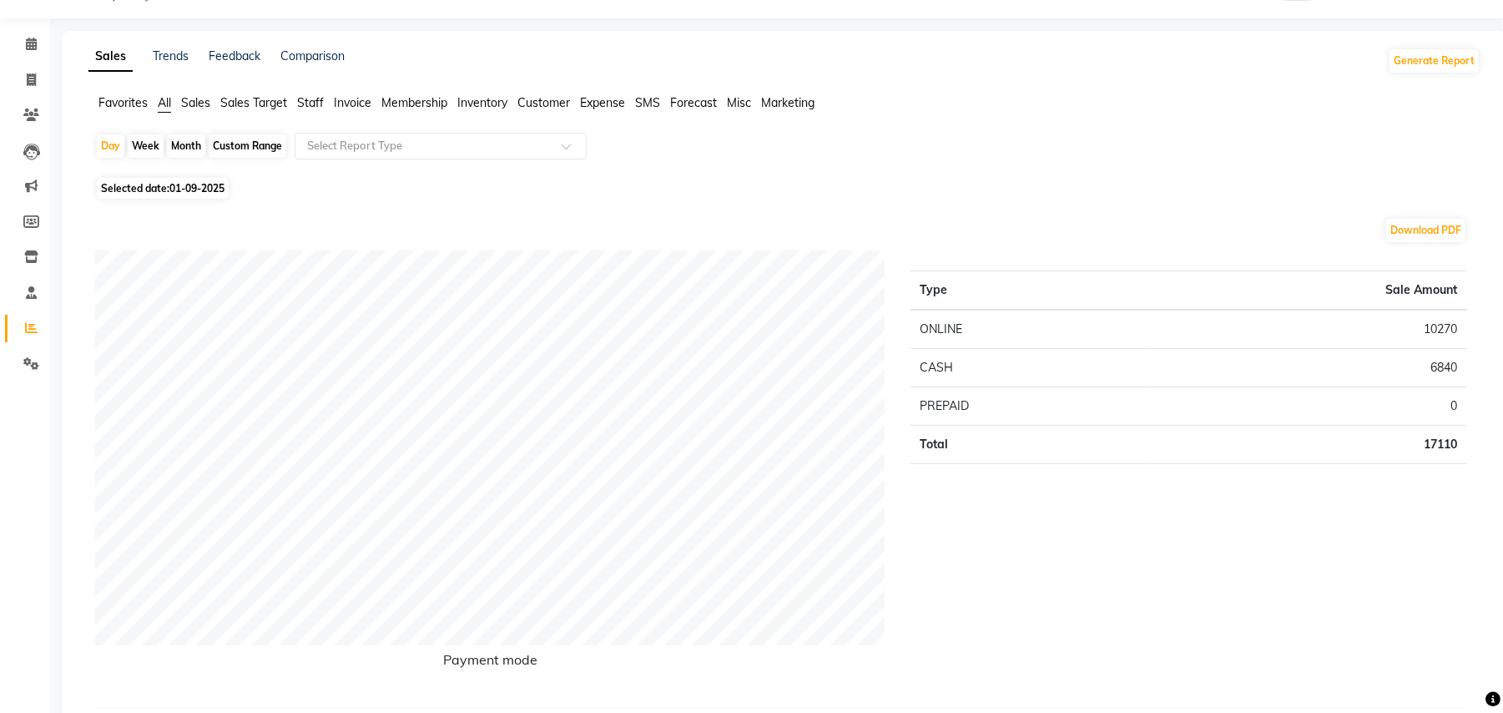
drag, startPoint x: 300, startPoint y: 98, endPoint x: 308, endPoint y: 110, distance: 14.6
click at [302, 98] on span "Staff" at bounding box center [310, 102] width 27 height 15
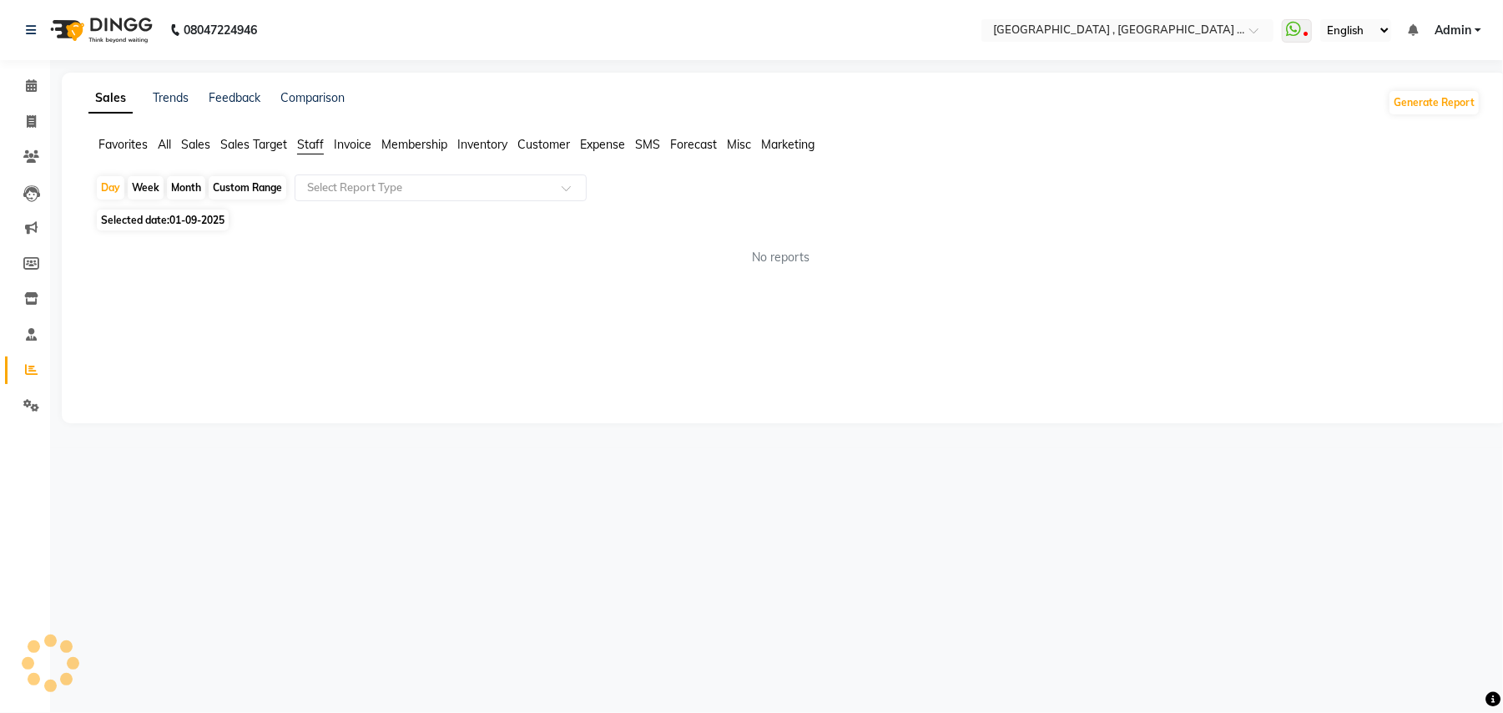
scroll to position [0, 0]
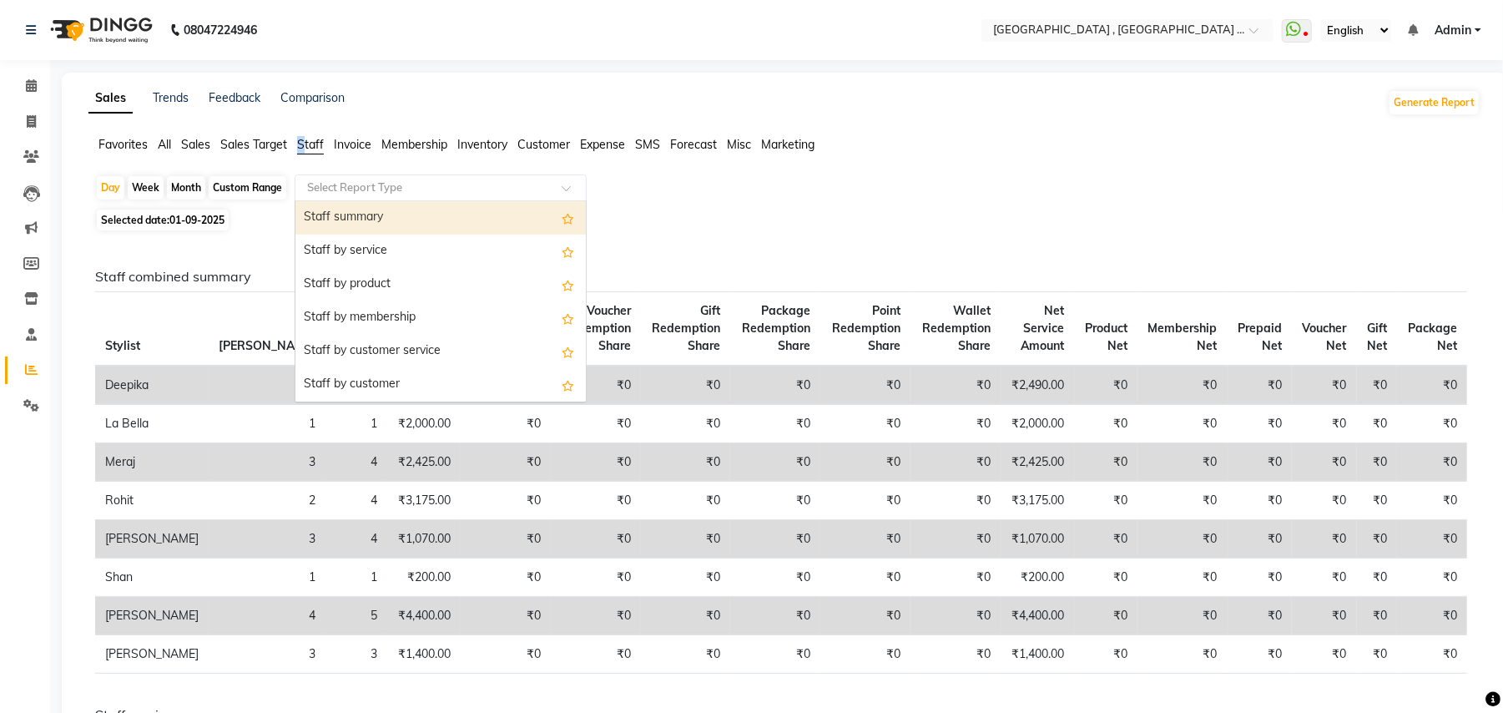
click at [339, 188] on input "text" at bounding box center [424, 187] width 240 height 17
click at [362, 214] on div "Staff summary" at bounding box center [440, 217] width 290 height 33
select select "full_report"
select select "pdf"
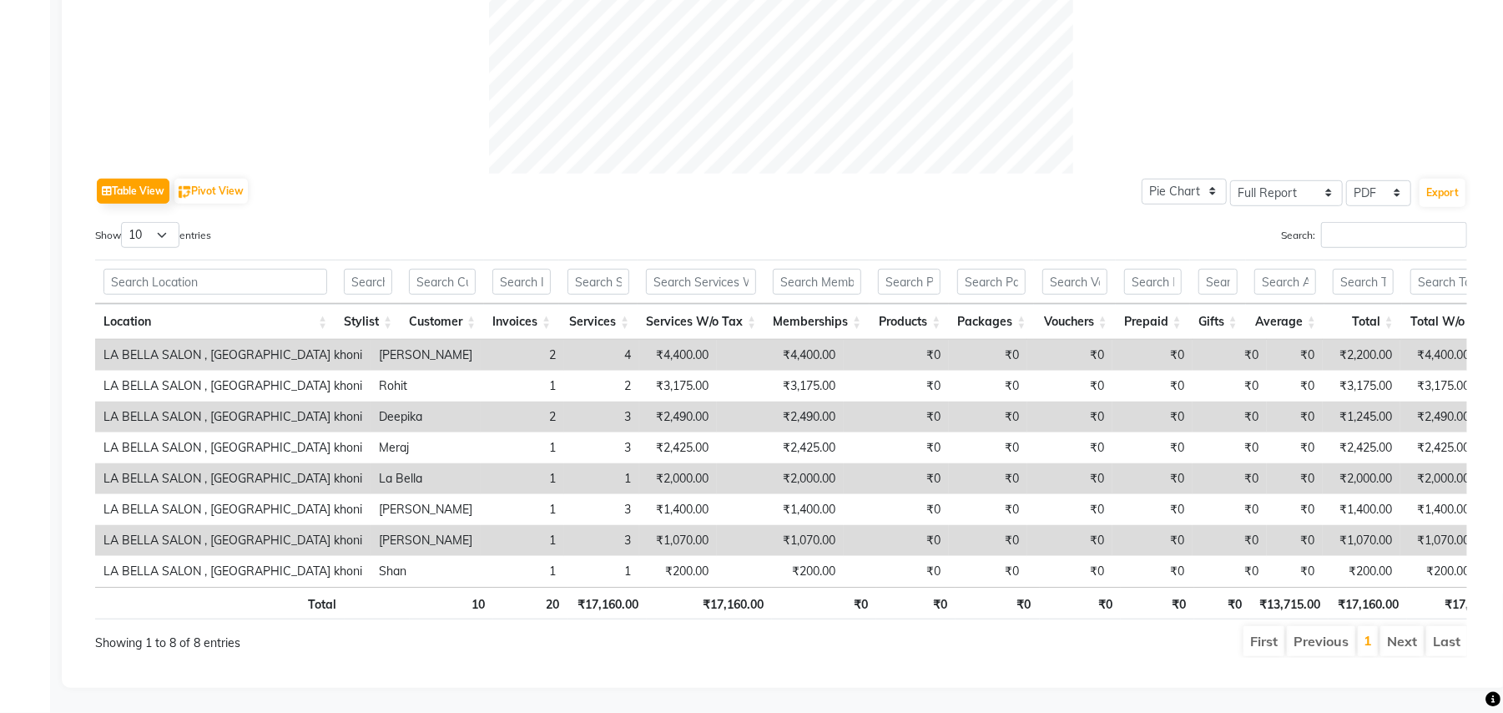
scroll to position [691, 0]
click at [308, 349] on td "LA BELLA SALON , Palava Lakeshore khoni" at bounding box center [232, 355] width 275 height 31
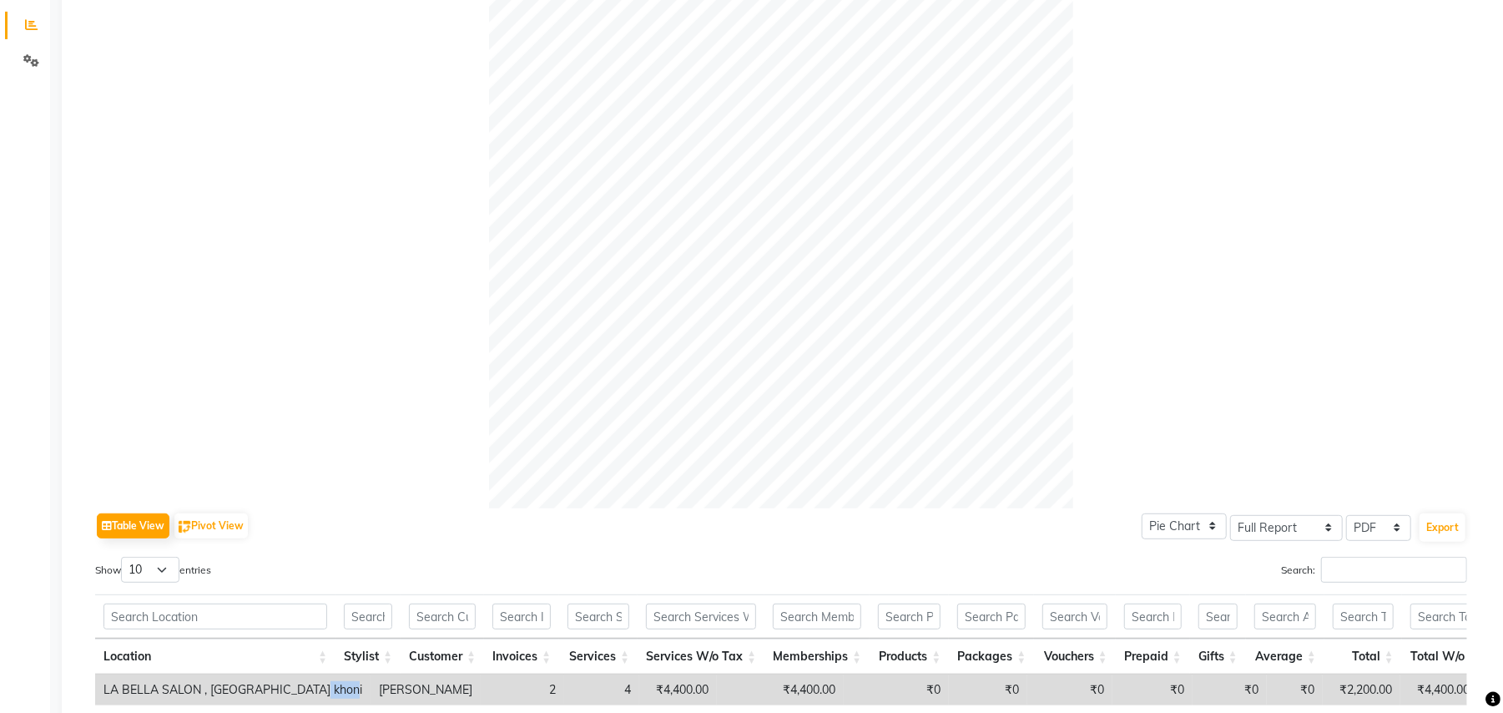
scroll to position [0, 0]
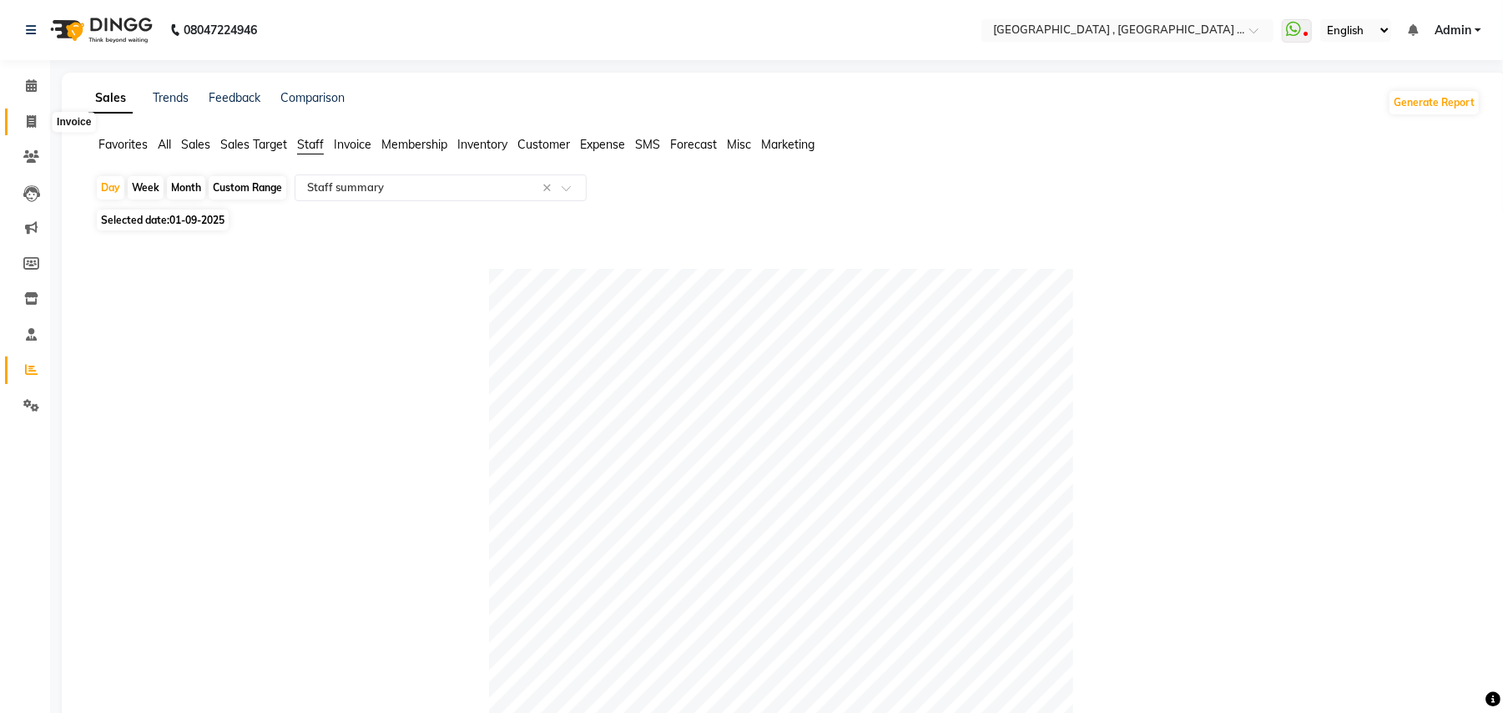
click at [27, 127] on icon at bounding box center [31, 121] width 9 height 13
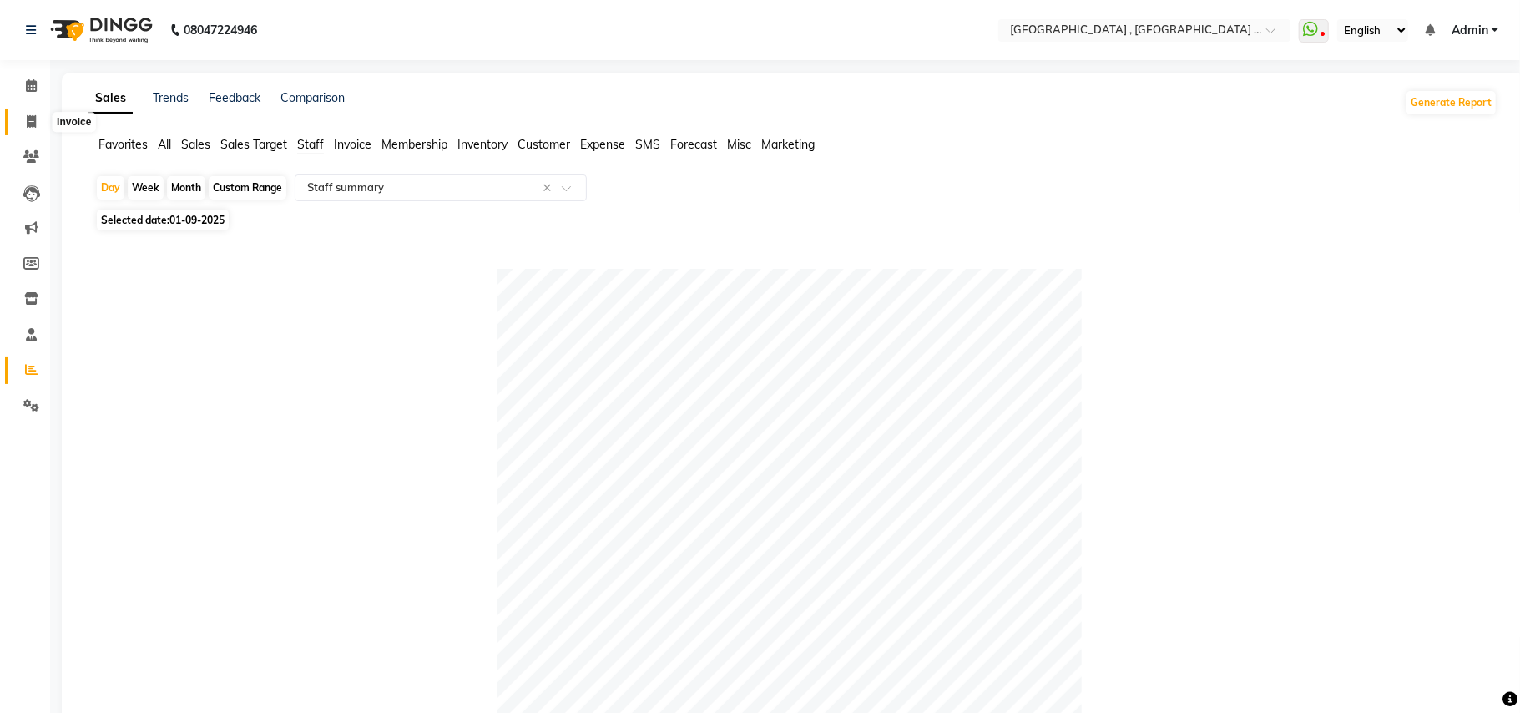
select select "service"
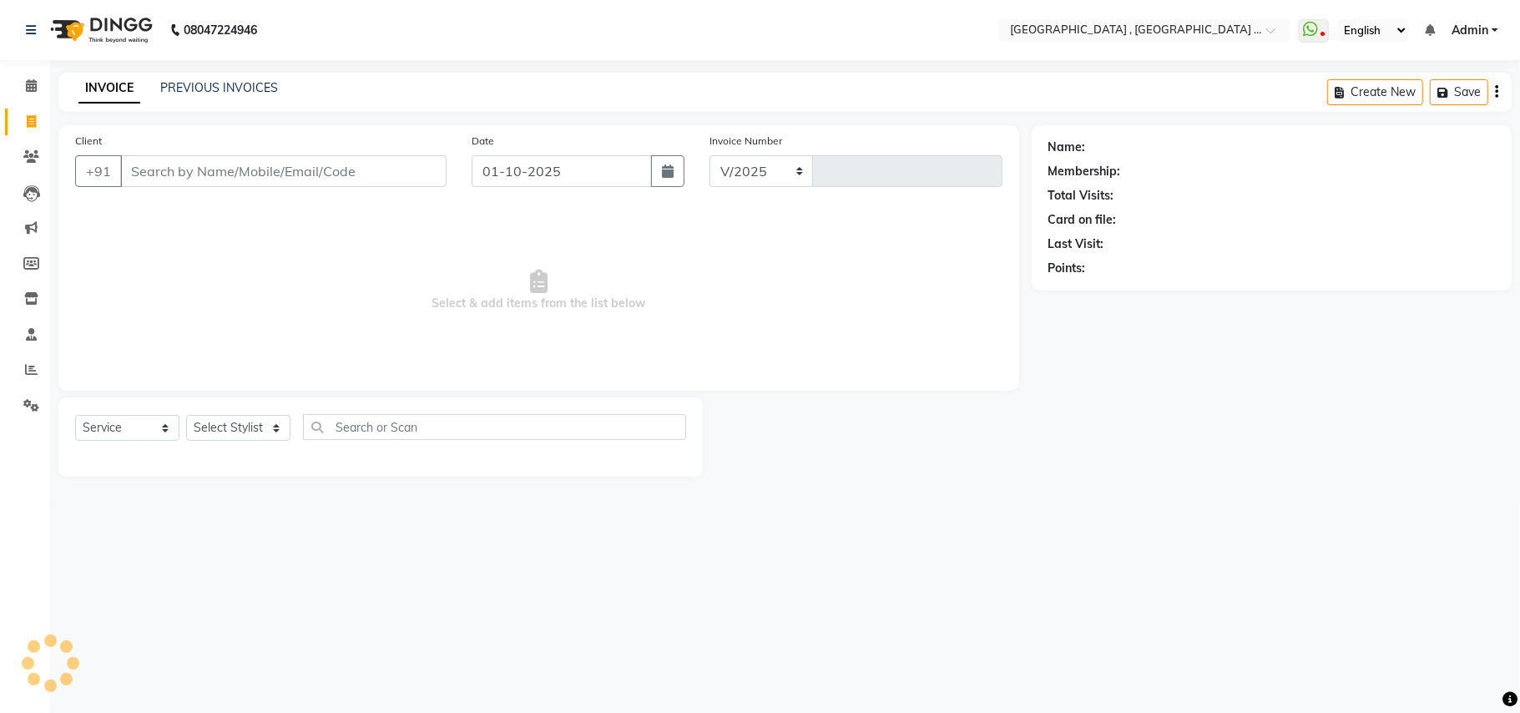
select select "4558"
type input "2511"
click at [247, 88] on link "PREVIOUS INVOICES" at bounding box center [219, 87] width 118 height 15
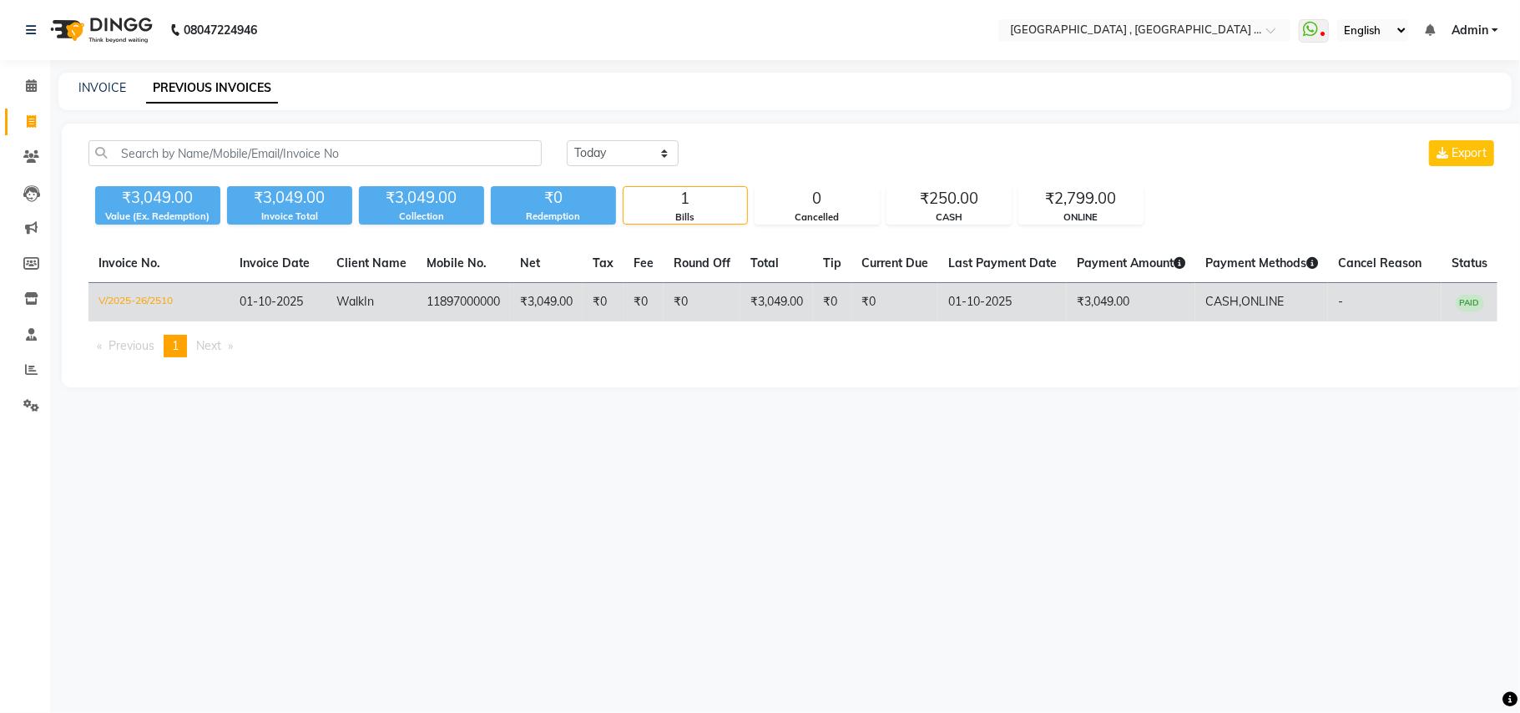
click at [427, 298] on td "11897000000" at bounding box center [462, 302] width 93 height 39
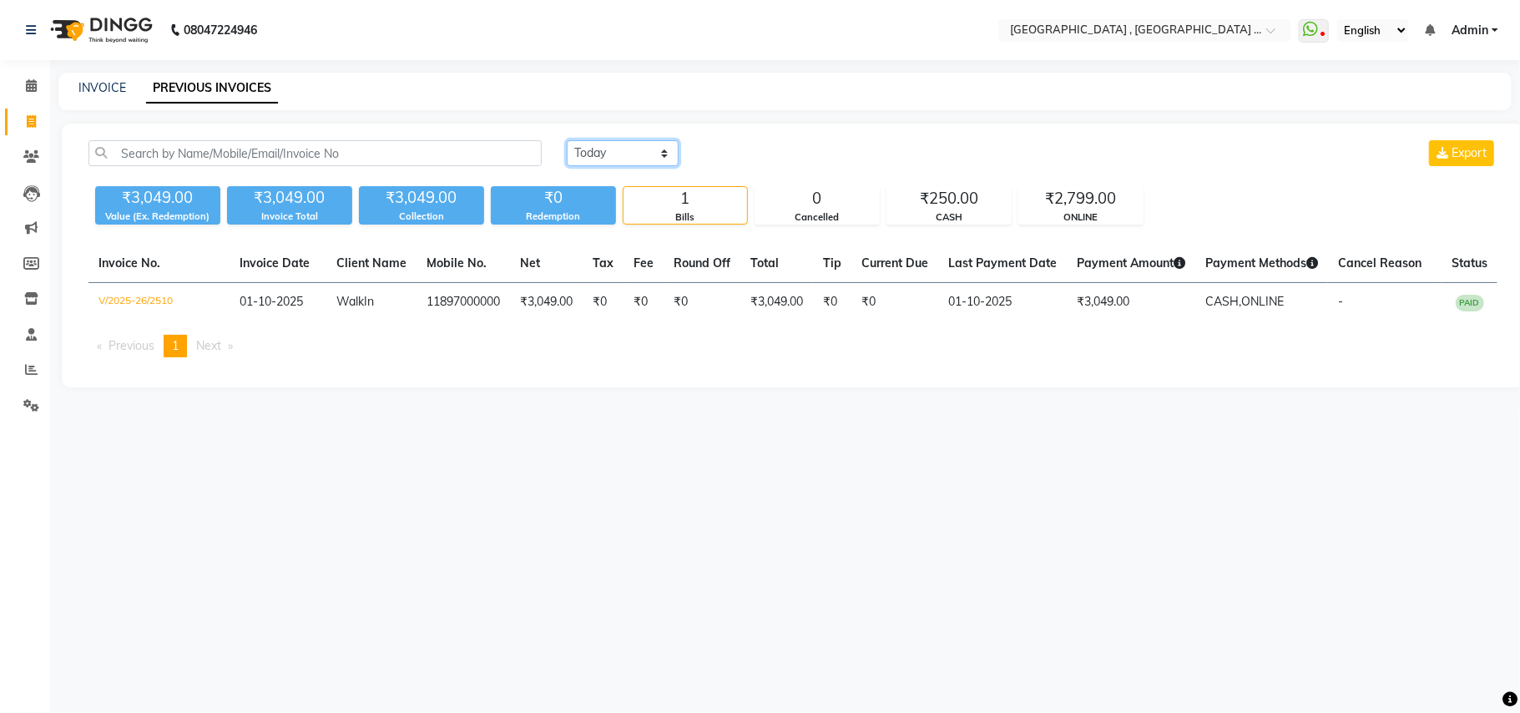
click at [639, 158] on select "Today Yesterday Custom Range" at bounding box center [623, 153] width 112 height 26
select select "range"
click at [567, 140] on select "Today Yesterday Custom Range" at bounding box center [623, 153] width 112 height 26
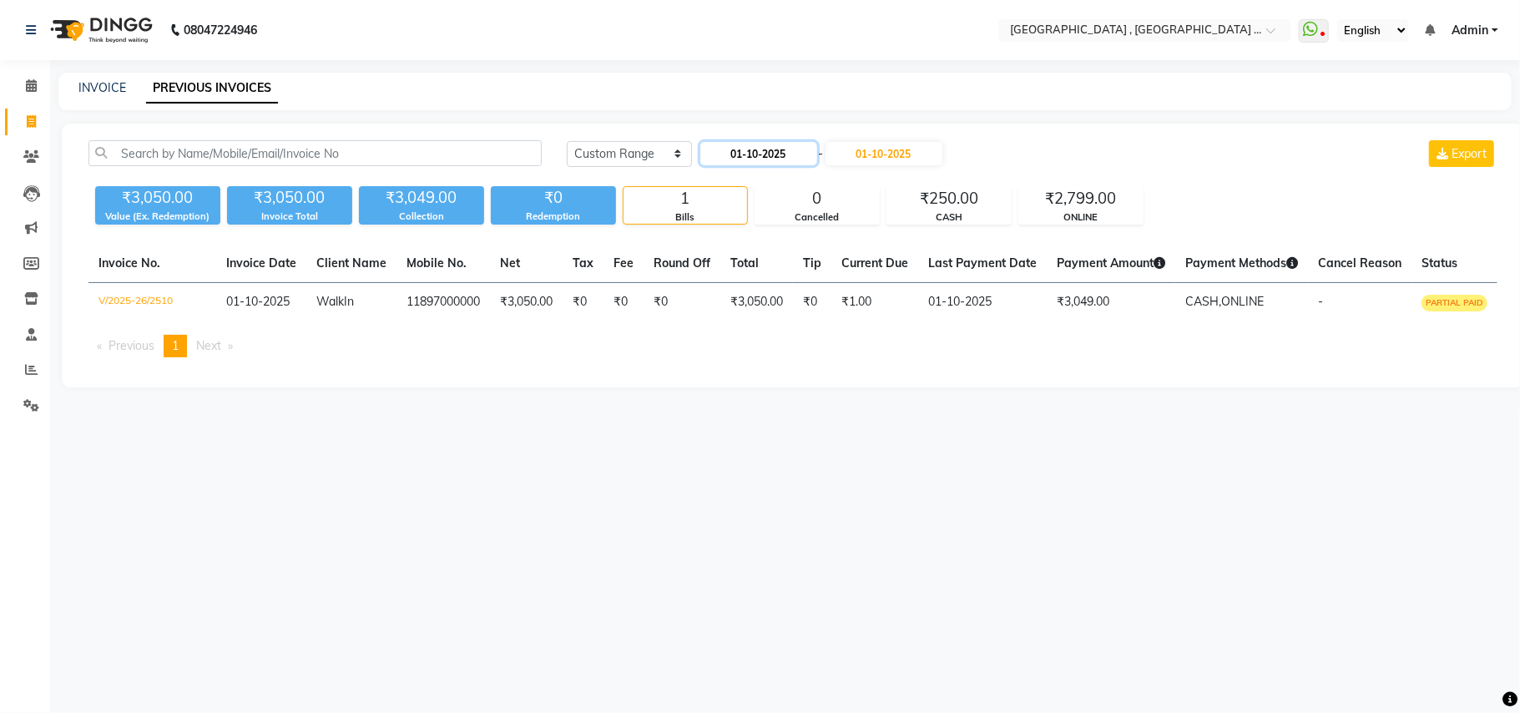
click at [772, 152] on input "01-10-2025" at bounding box center [758, 153] width 117 height 23
select select "10"
select select "2025"
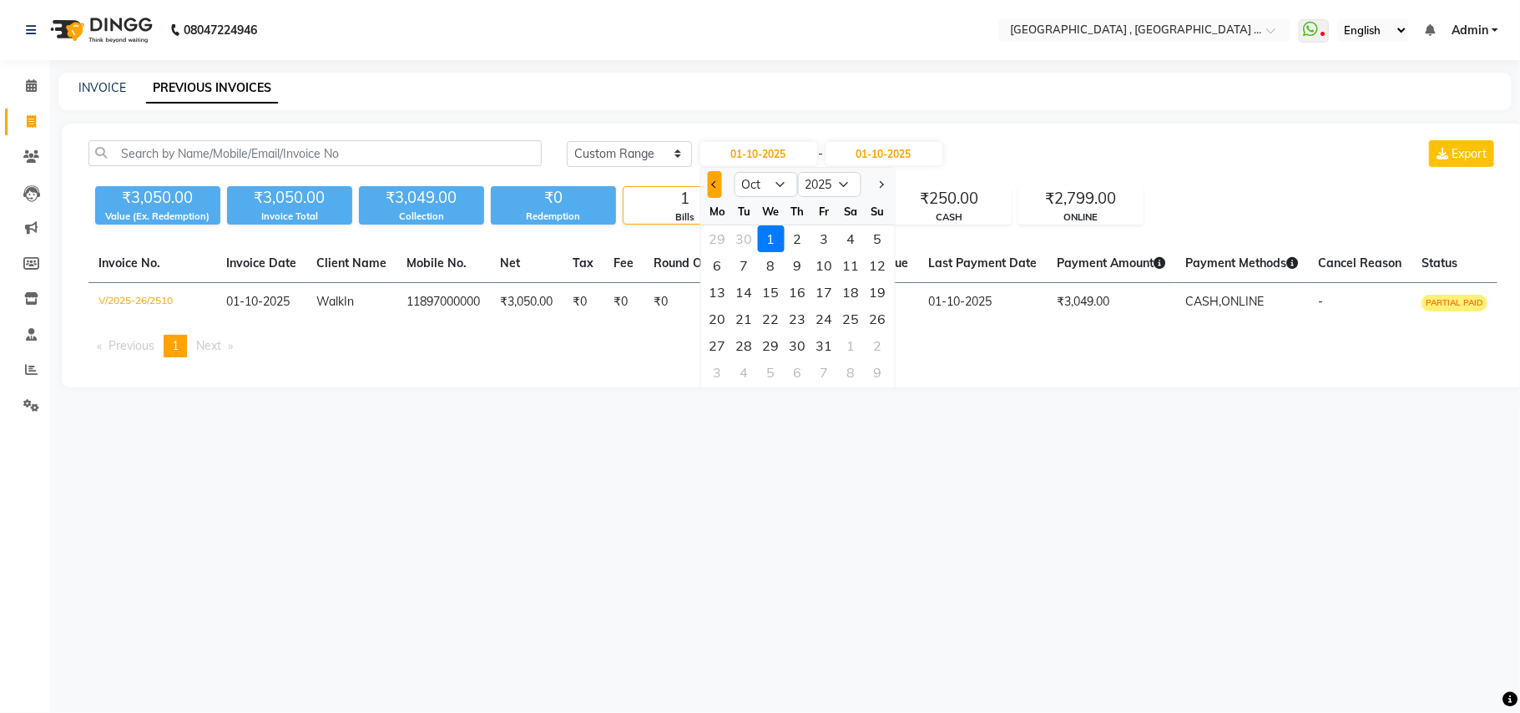
click at [716, 197] on button "Previous month" at bounding box center [714, 184] width 14 height 27
select select "9"
click at [32, 124] on icon at bounding box center [31, 121] width 9 height 13
select select "service"
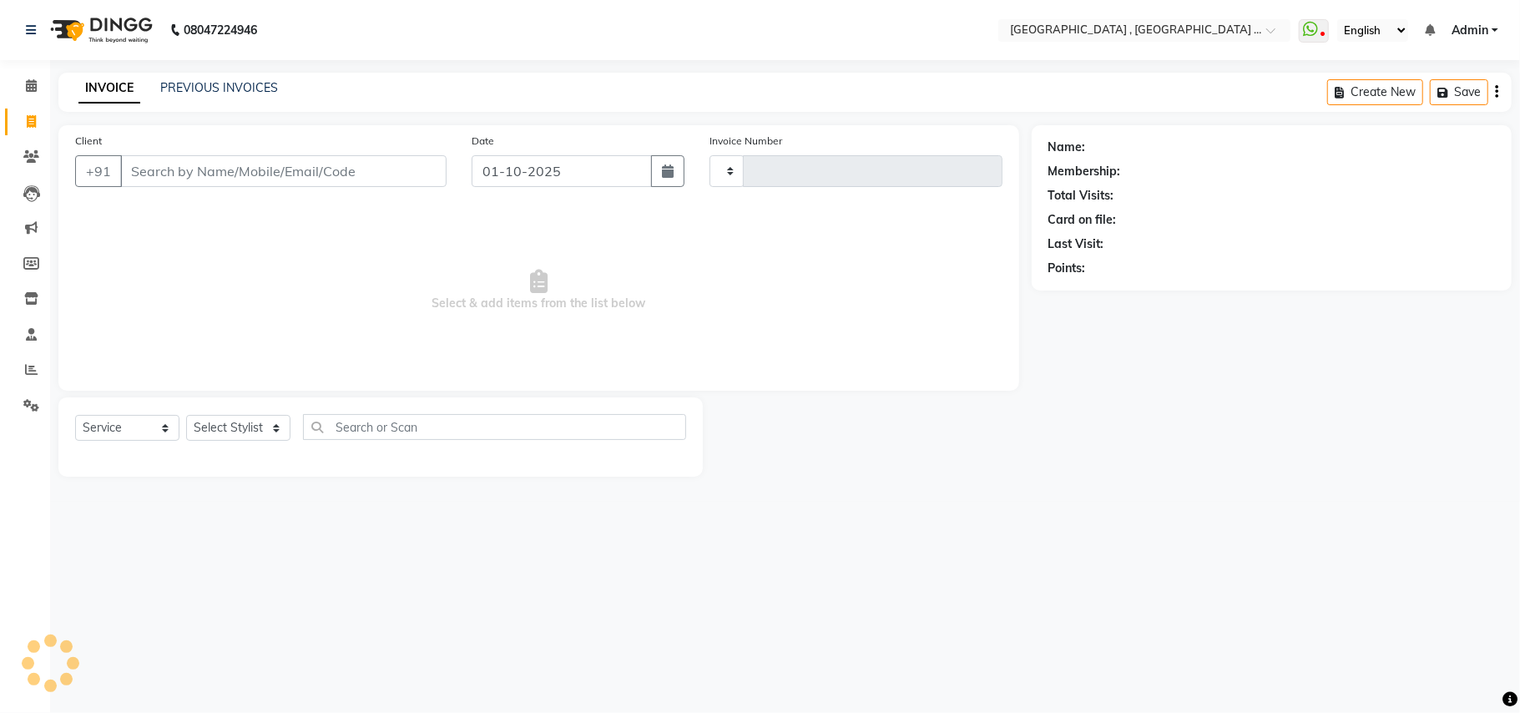
type input "2511"
select select "4558"
click at [527, 162] on input "01-10-2025" at bounding box center [562, 171] width 180 height 32
select select "10"
select select "2025"
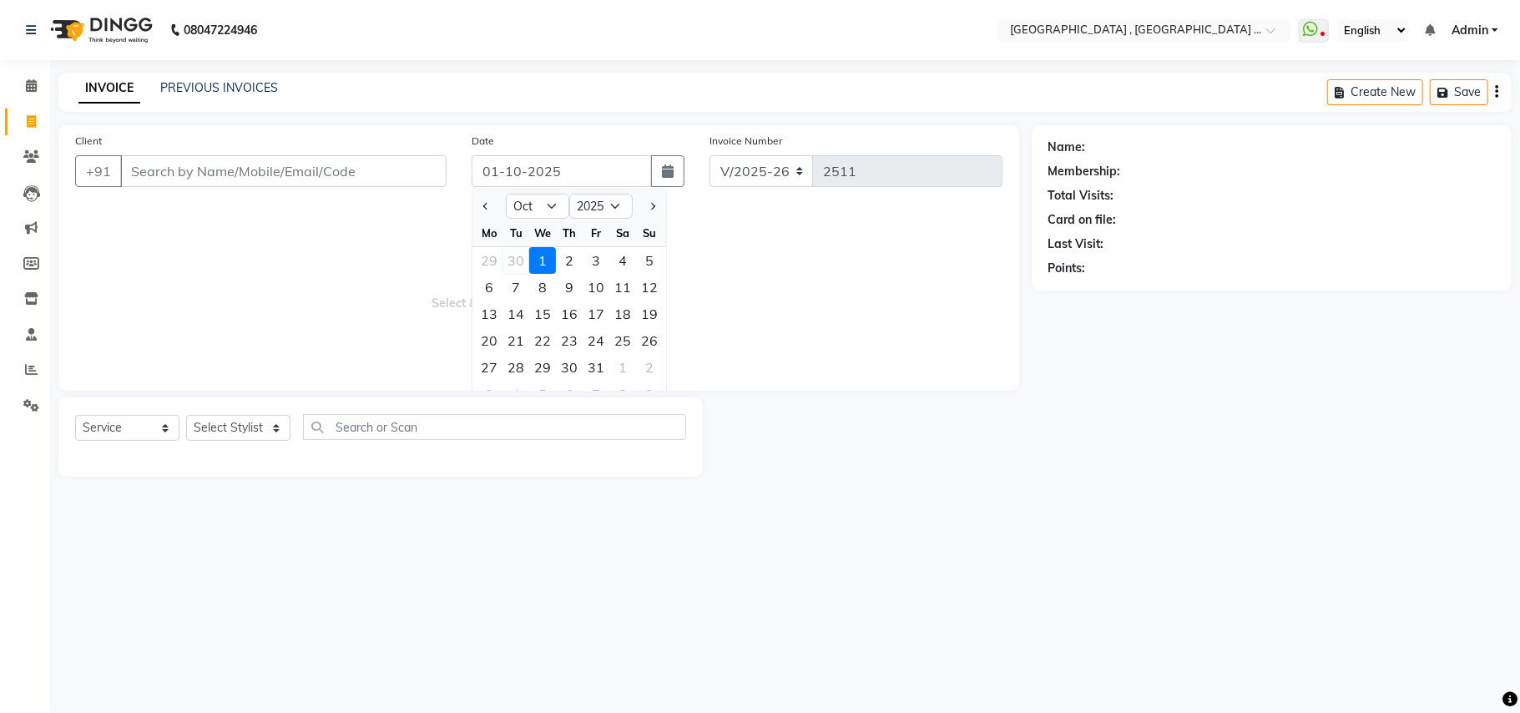
click at [512, 262] on div "30" at bounding box center [515, 260] width 27 height 27
type input "30-09-2025"
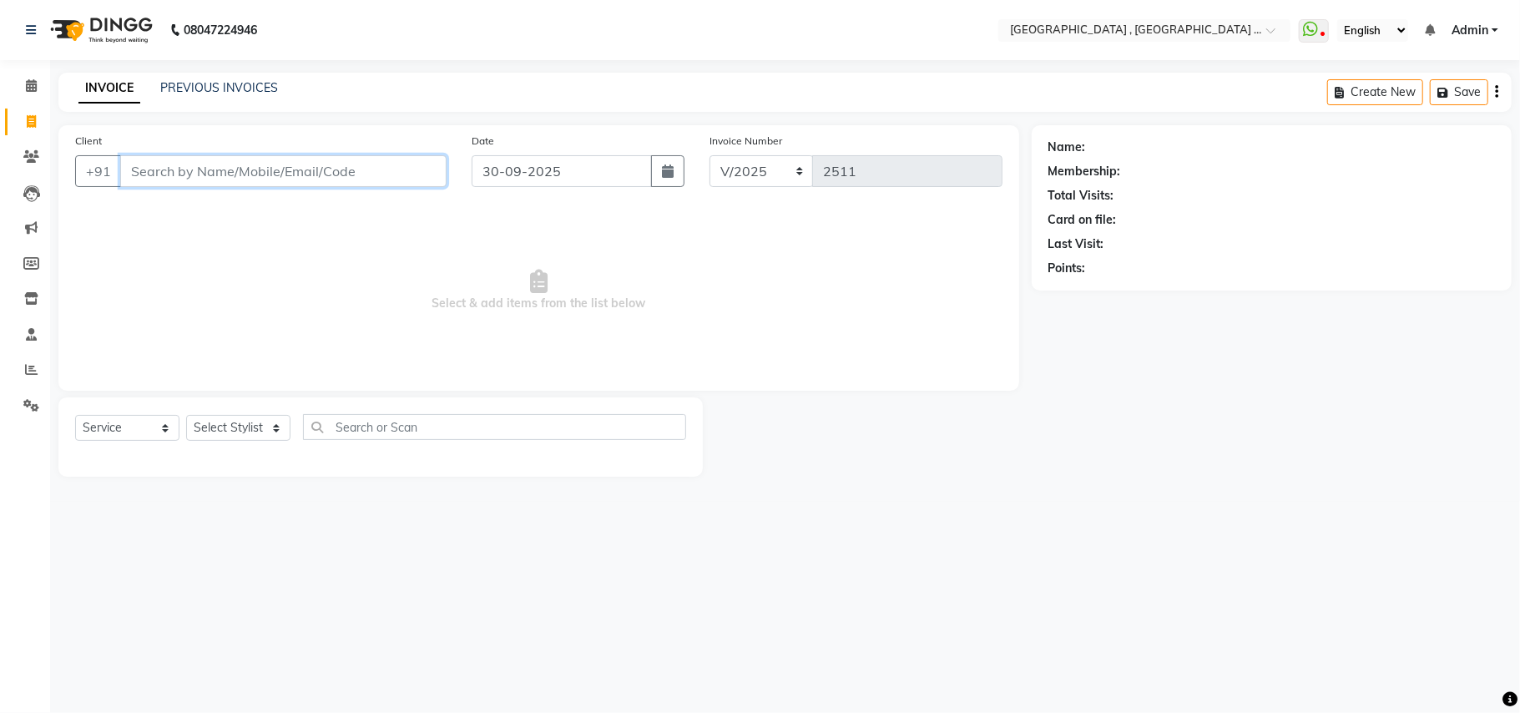
click at [307, 169] on input "Client" at bounding box center [283, 171] width 326 height 32
click at [271, 175] on input "Client" at bounding box center [283, 171] width 326 height 32
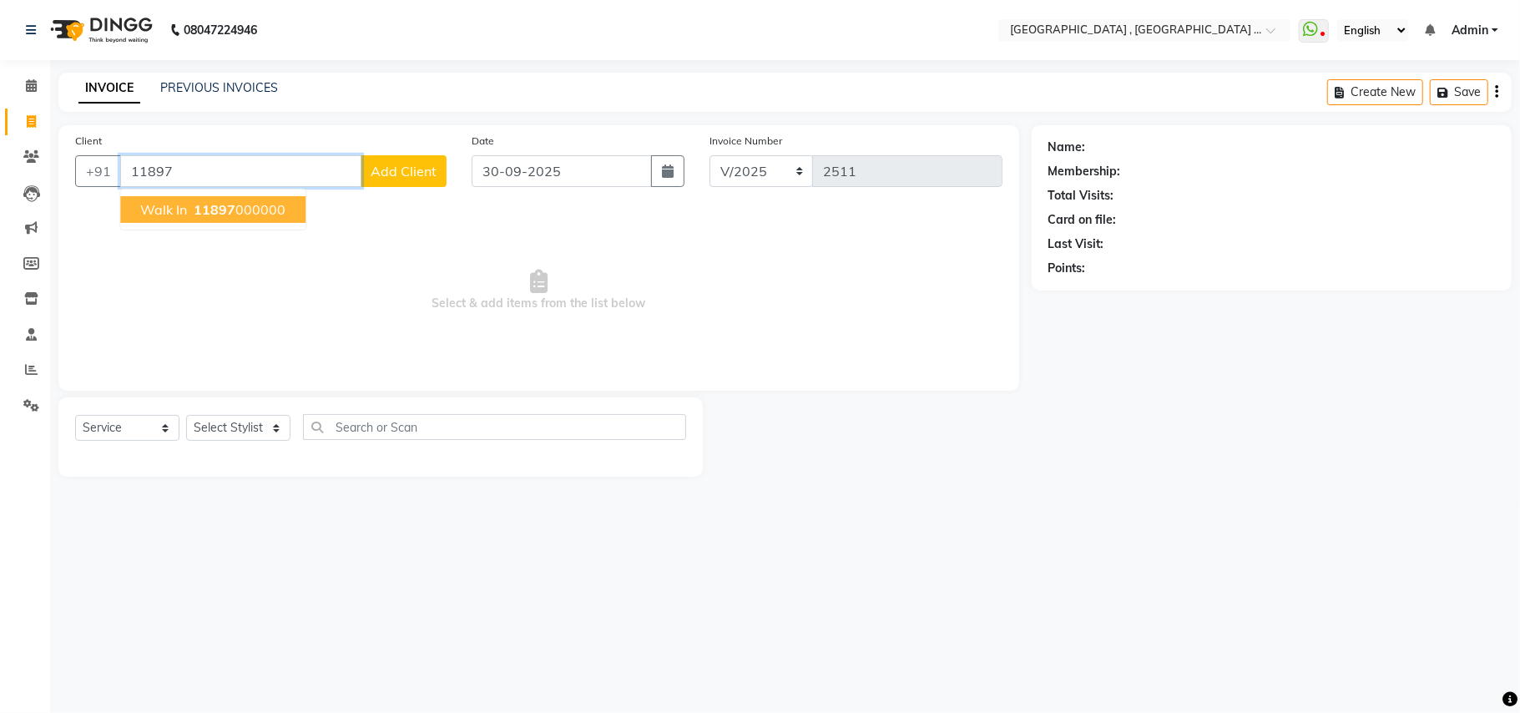
click at [254, 218] on button "Walk In 11897 000000" at bounding box center [212, 209] width 185 height 27
type input "11897000000"
drag, startPoint x: 254, startPoint y: 218, endPoint x: 382, endPoint y: 225, distance: 128.8
click at [254, 218] on span "Select & add items from the list below" at bounding box center [538, 290] width 927 height 167
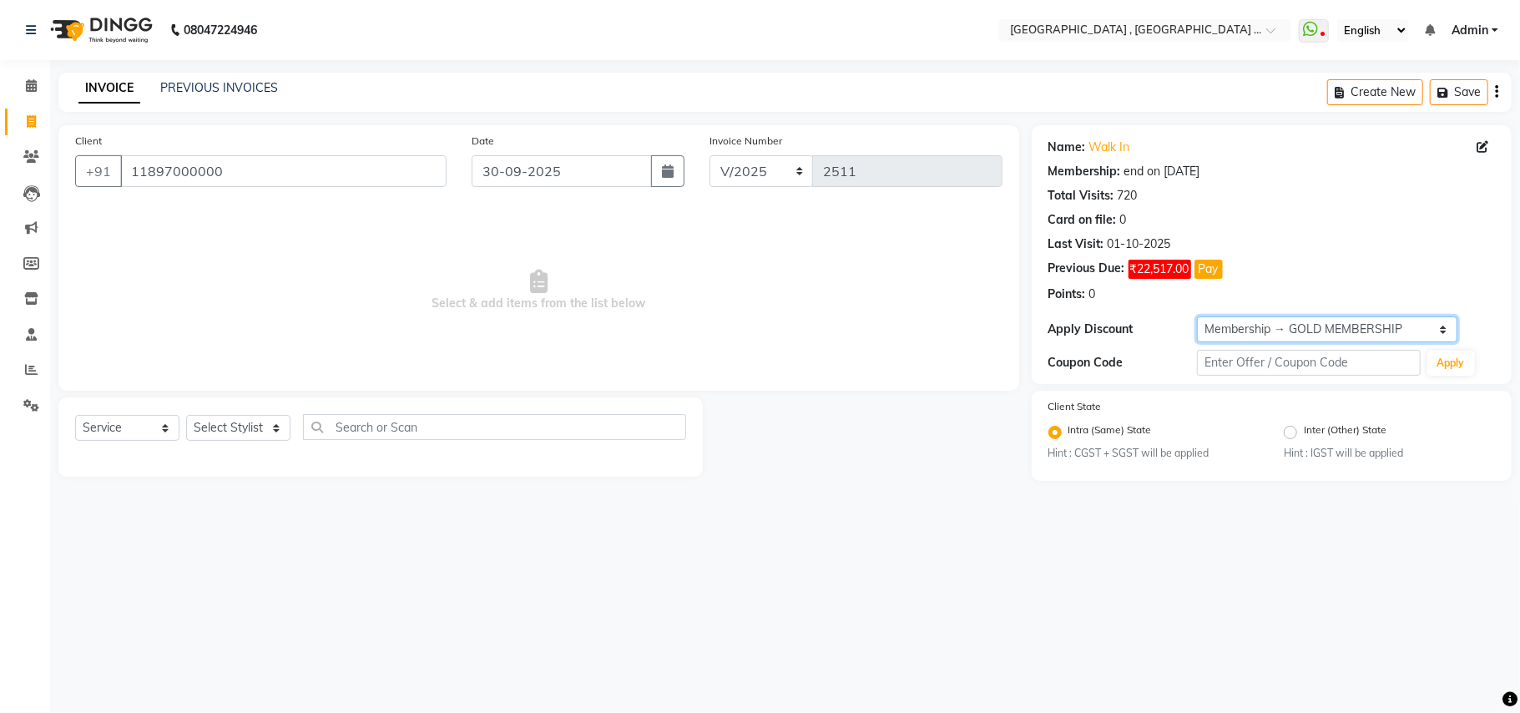
click at [1300, 328] on select "Select Membership → GOLD MEMBERSHIP Membership → GOLD MEMBERSHIP" at bounding box center [1327, 329] width 260 height 26
select select "0:"
click at [1197, 317] on select "Select Membership → GOLD MEMBERSHIP Membership → GOLD MEMBERSHIP" at bounding box center [1327, 329] width 260 height 26
click at [272, 411] on div "Select Service Product Membership Package Voucher Prepaid Gift Card Select Styl…" at bounding box center [380, 436] width 644 height 79
click at [254, 429] on select "Select Stylist Amit Anjali Annu BUNTY Deep Deepika DEVA M Gautam la bella meraj…" at bounding box center [238, 428] width 104 height 26
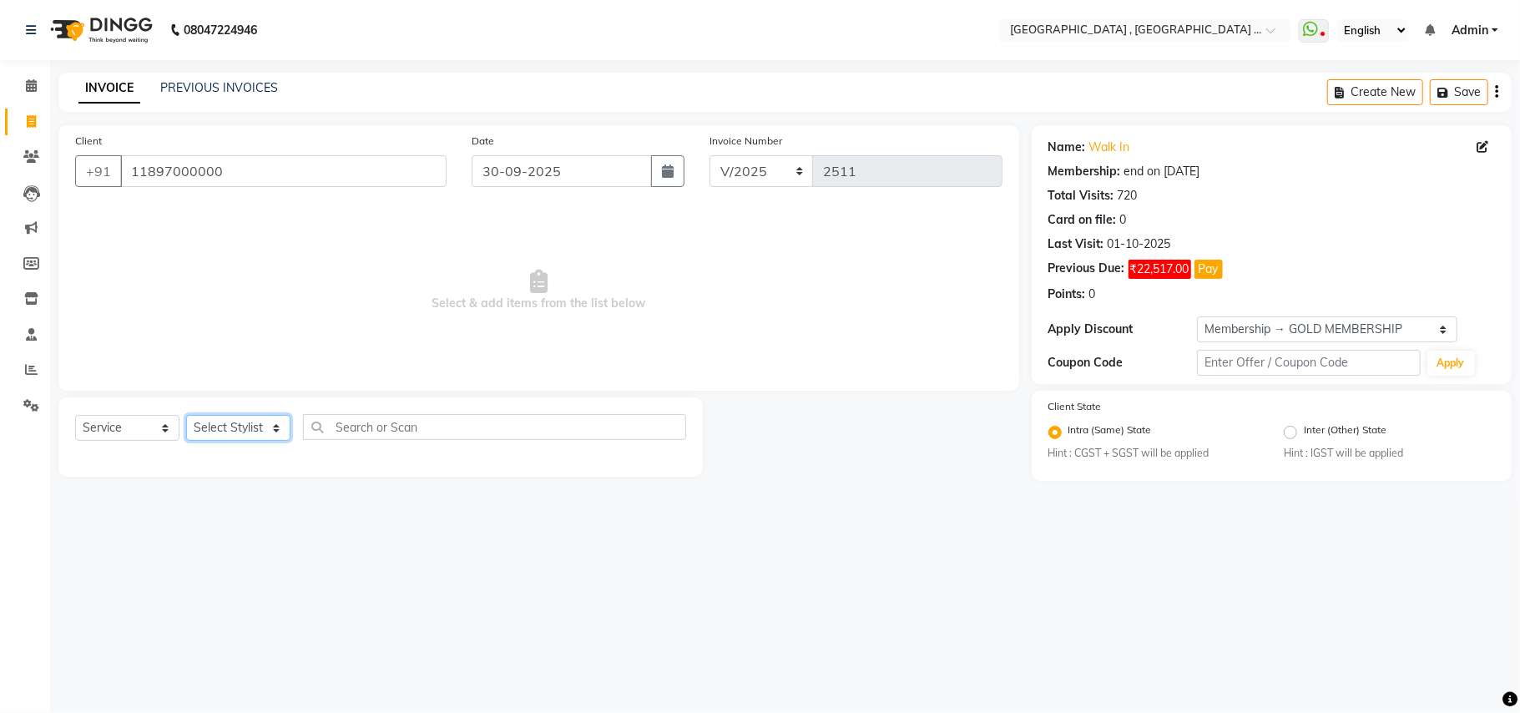
select select "68186"
click at [186, 415] on select "Select Stylist Amit Anjali Annu BUNTY Deep Deepika DEVA M Gautam la bella meraj…" at bounding box center [238, 428] width 104 height 26
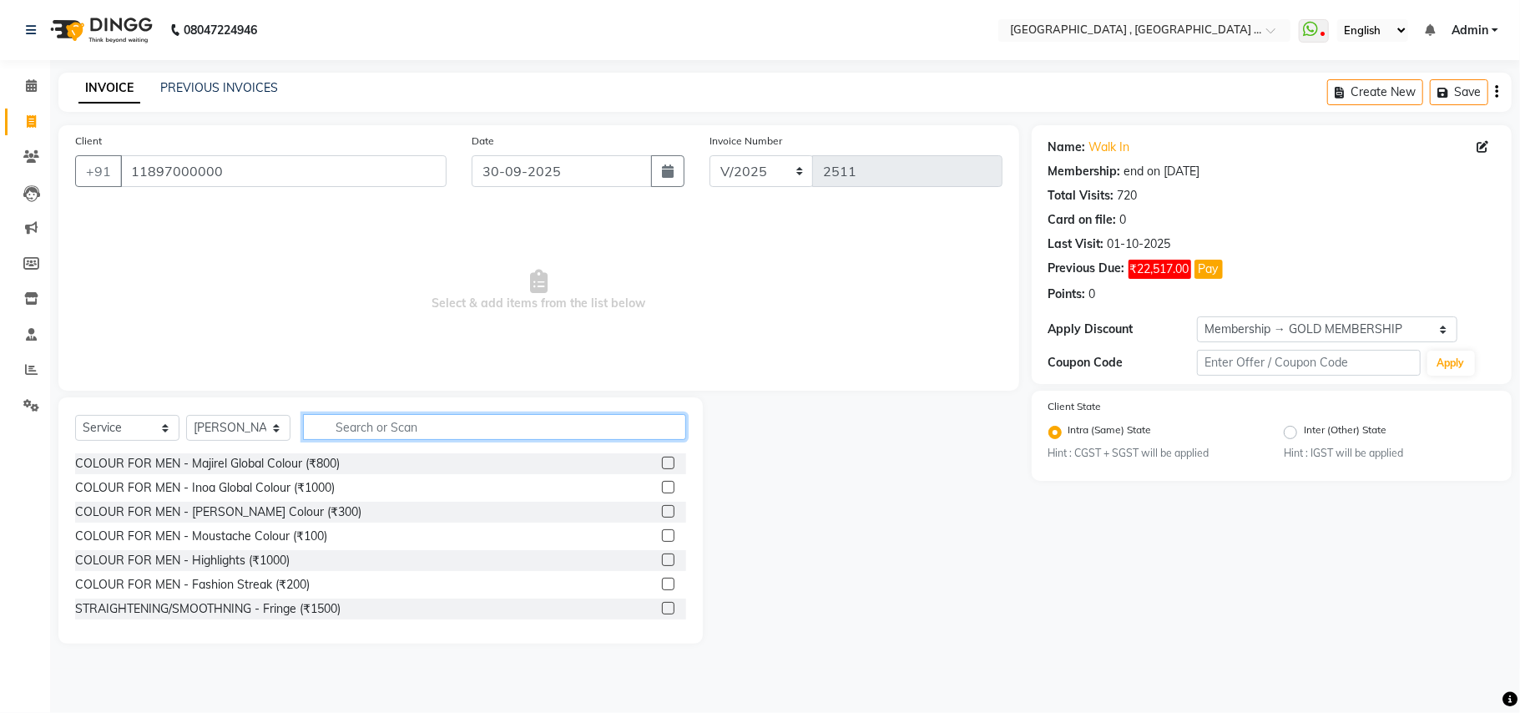
click at [345, 417] on input "text" at bounding box center [494, 427] width 383 height 26
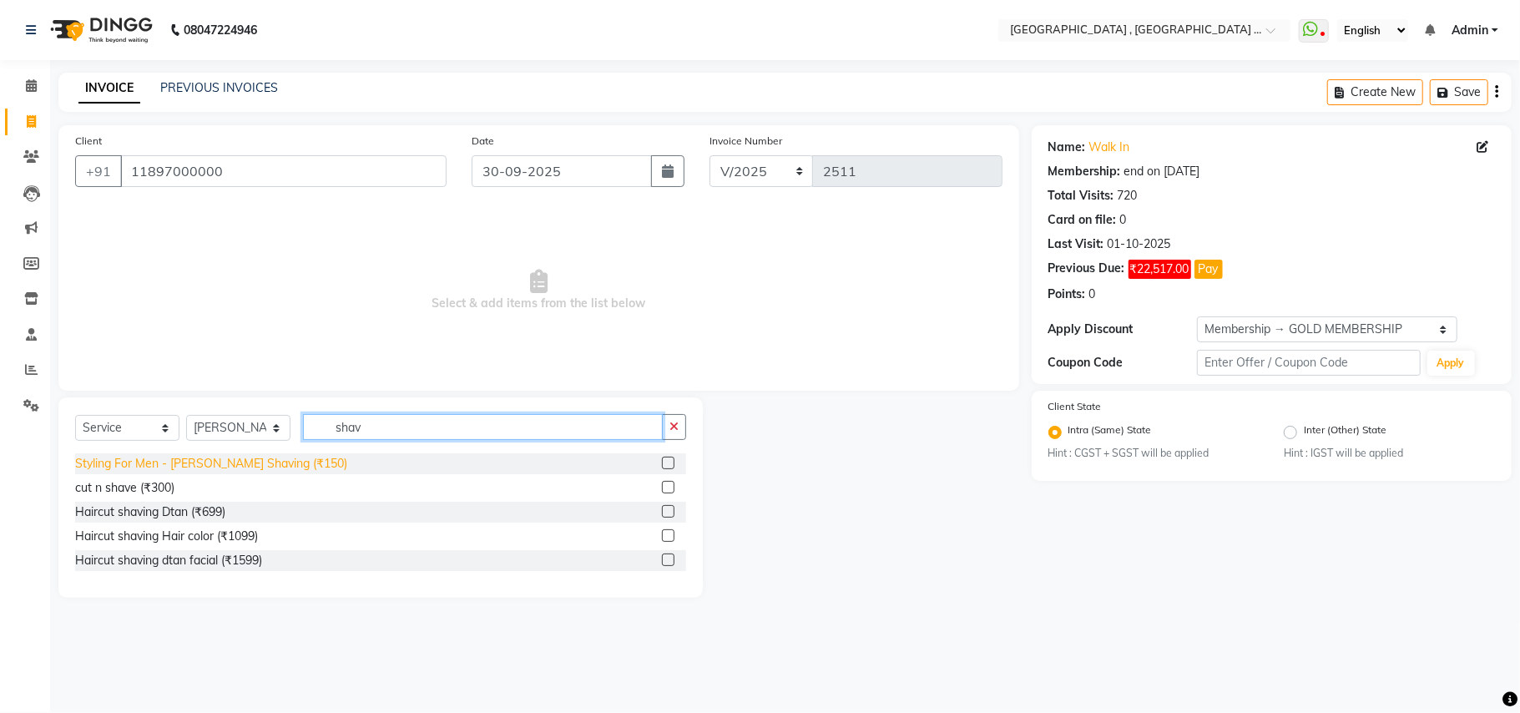
type input "shav"
click at [245, 462] on div "Styling For Men - Beard Shaving (₹150)" at bounding box center [211, 464] width 272 height 18
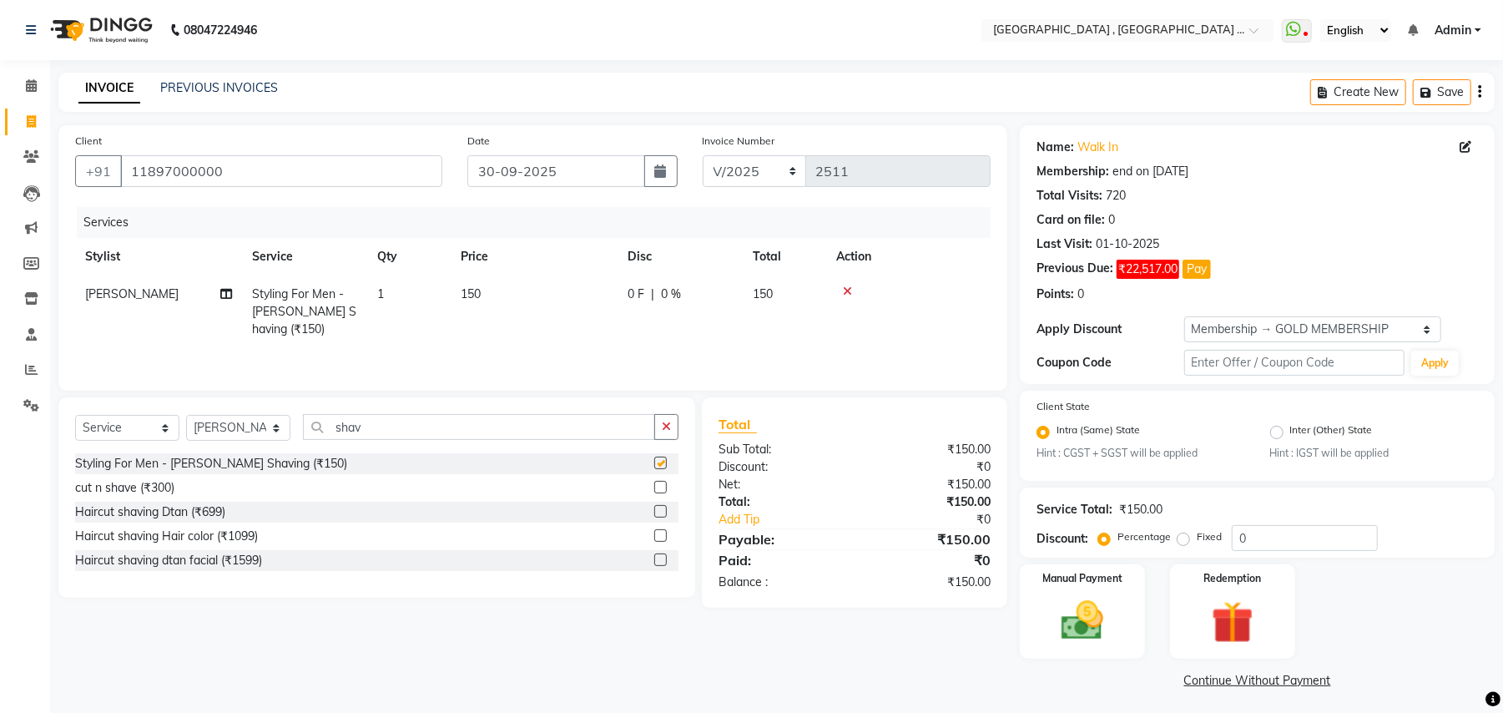
checkbox input "false"
click at [219, 441] on select "Select Stylist Amit Anjali Annu BUNTY Deep Deepika DEVA M Gautam la bella meraj…" at bounding box center [238, 428] width 104 height 26
select select "51064"
click at [186, 419] on select "Select Stylist Amit Anjali Annu BUNTY Deep Deepika DEVA M Gautam la bella meraj…" at bounding box center [238, 428] width 104 height 26
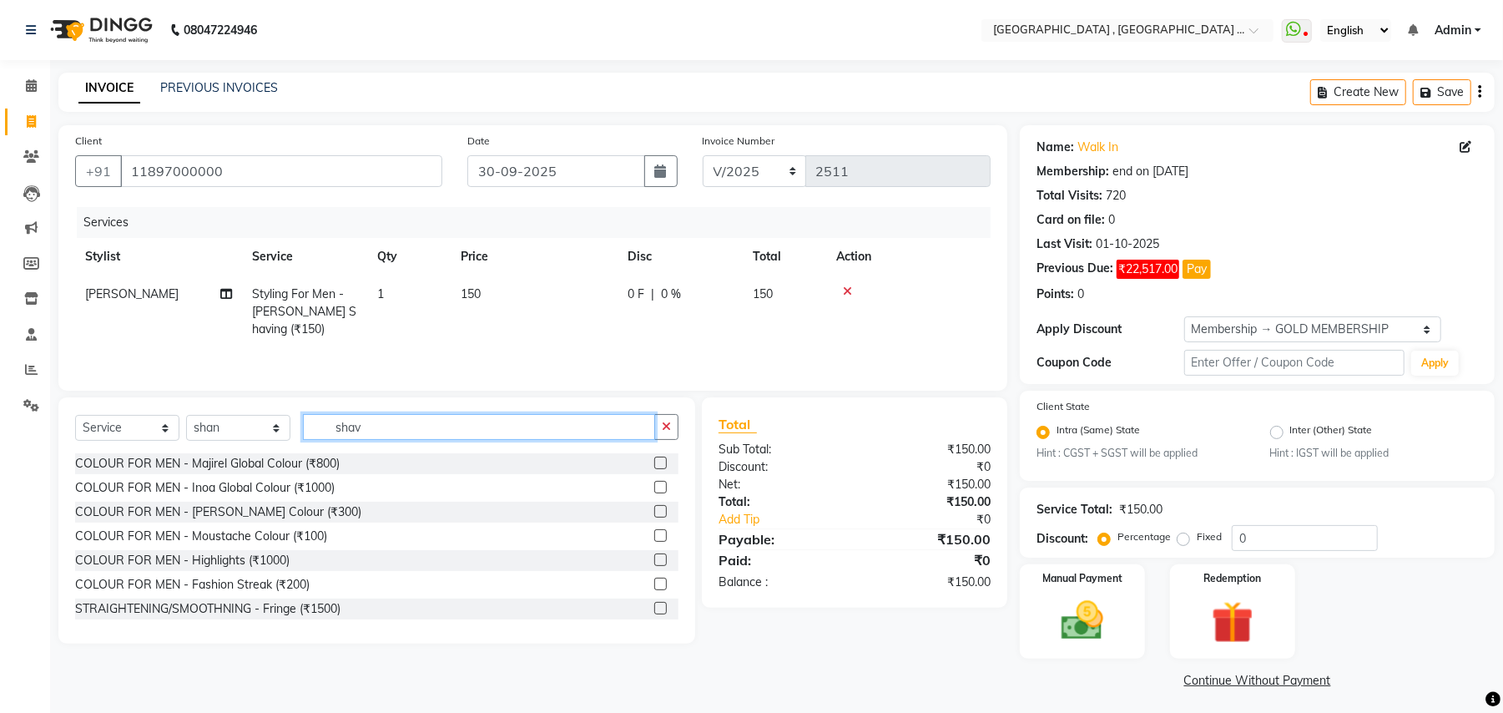
click at [417, 427] on input "shav" at bounding box center [479, 427] width 352 height 26
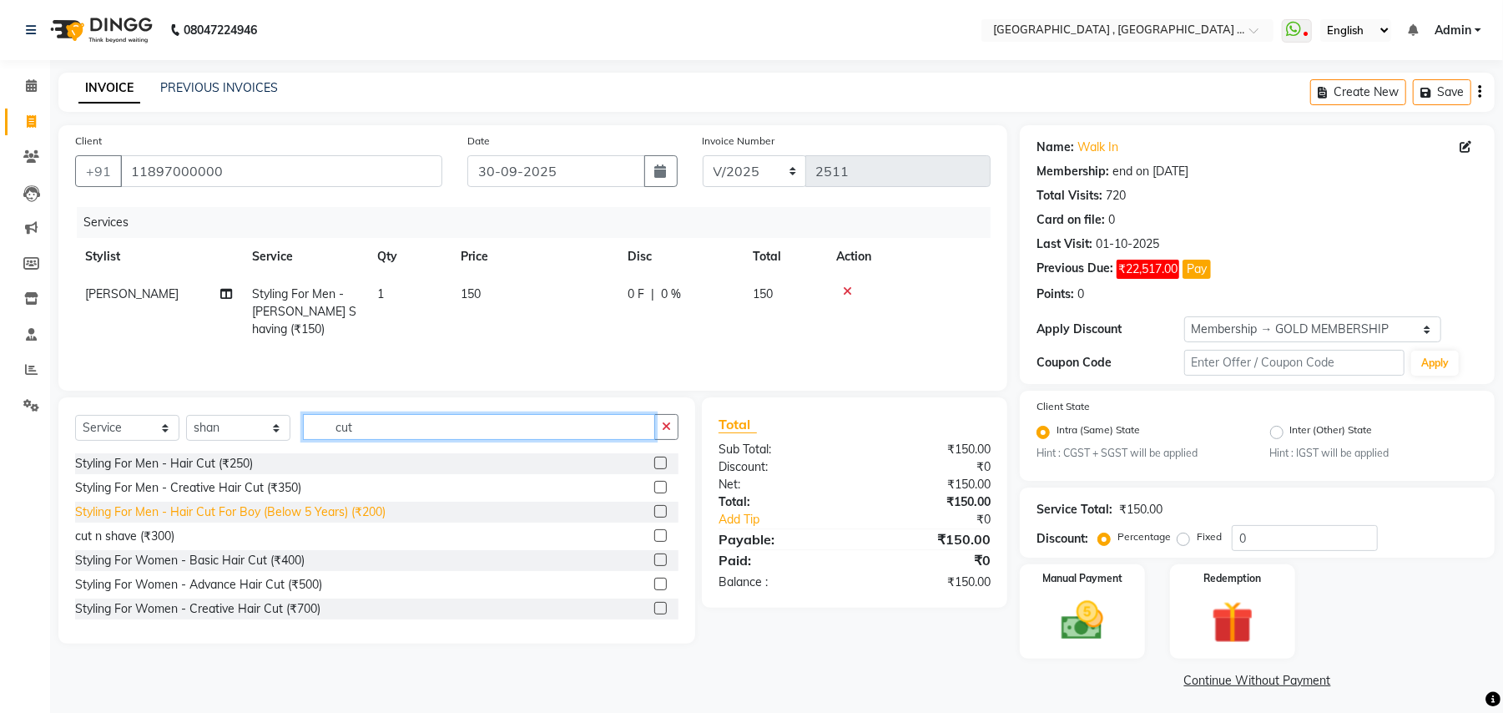
type input "cut"
click at [377, 509] on div "Styling For Men - Hair Cut For Boy (Below 5 Years) (₹200)" at bounding box center [230, 512] width 310 height 18
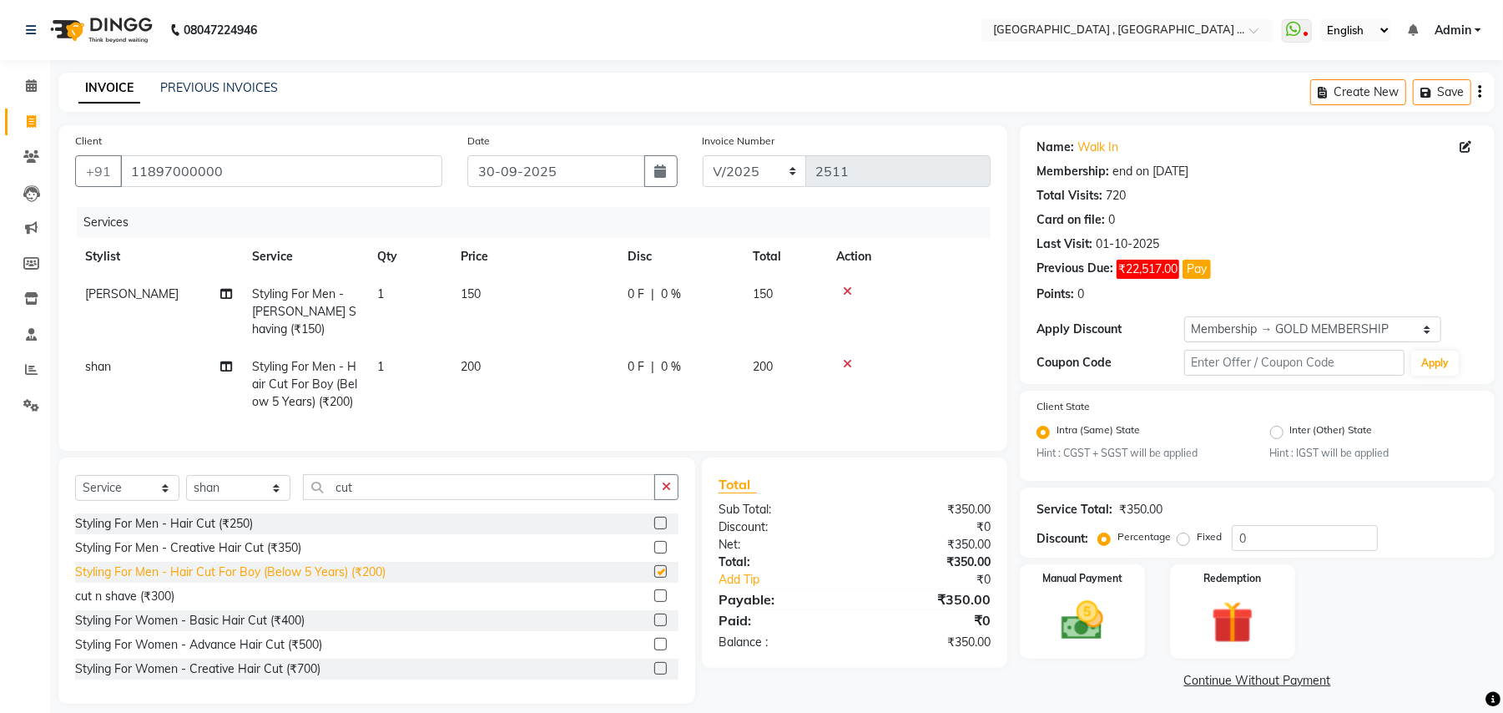
checkbox input "false"
click at [219, 533] on div "Styling For Men - Hair Cut (₹250)" at bounding box center [164, 524] width 178 height 18
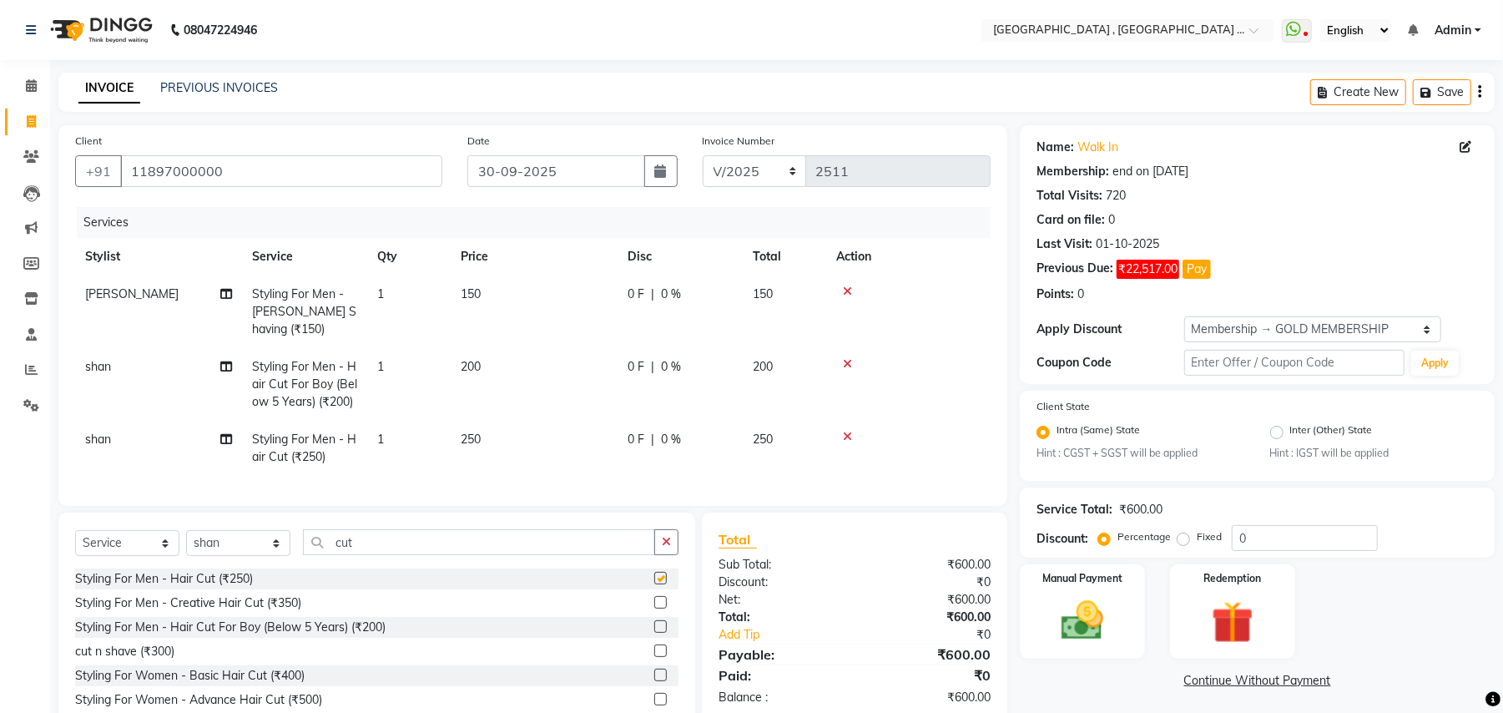
checkbox input "false"
click at [843, 358] on icon at bounding box center [847, 364] width 9 height 12
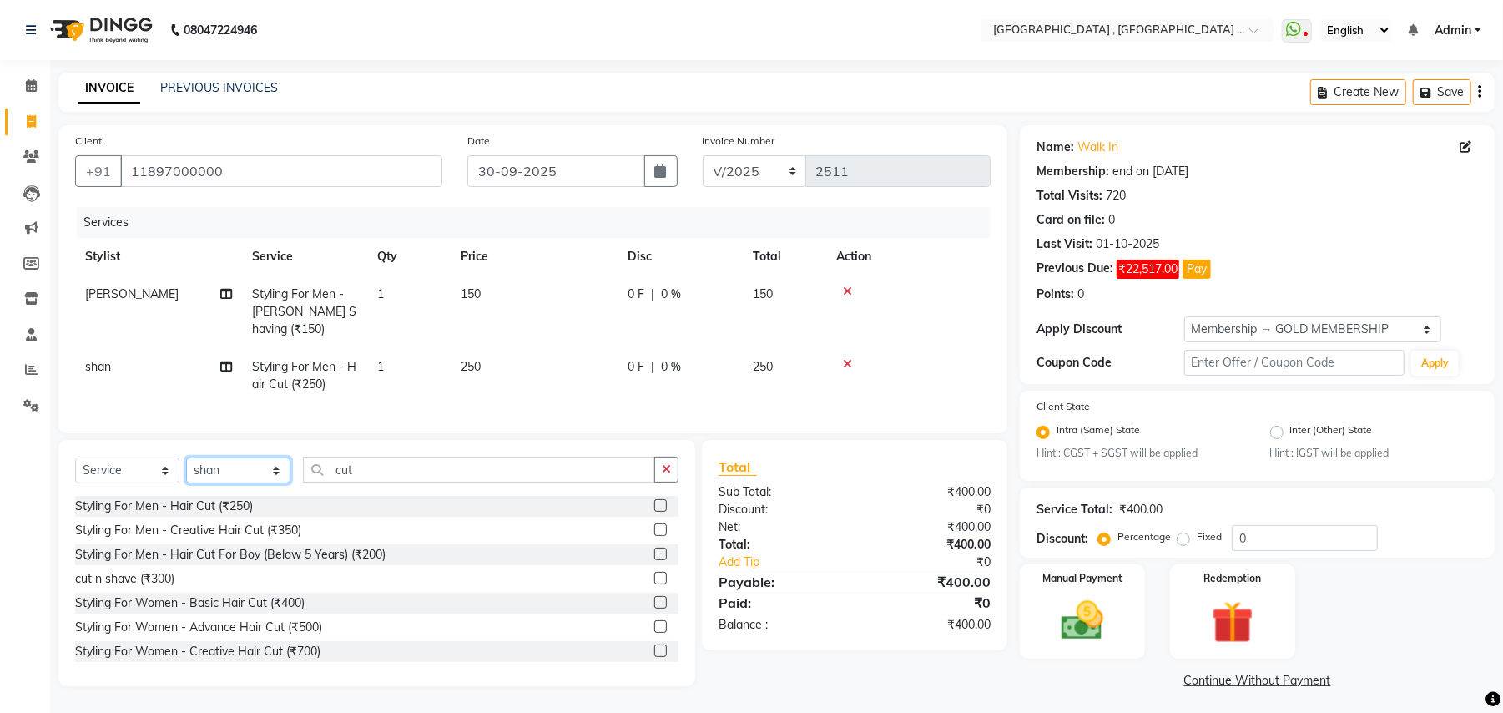
click at [268, 483] on select "Select Stylist Amit Anjali Annu BUNTY Deep Deepika DEVA M Gautam la bella meraj…" at bounding box center [238, 470] width 104 height 26
select select "29706"
click at [186, 474] on select "Select Stylist Amit Anjali Annu BUNTY Deep Deepika DEVA M Gautam la bella meraj…" at bounding box center [238, 470] width 104 height 26
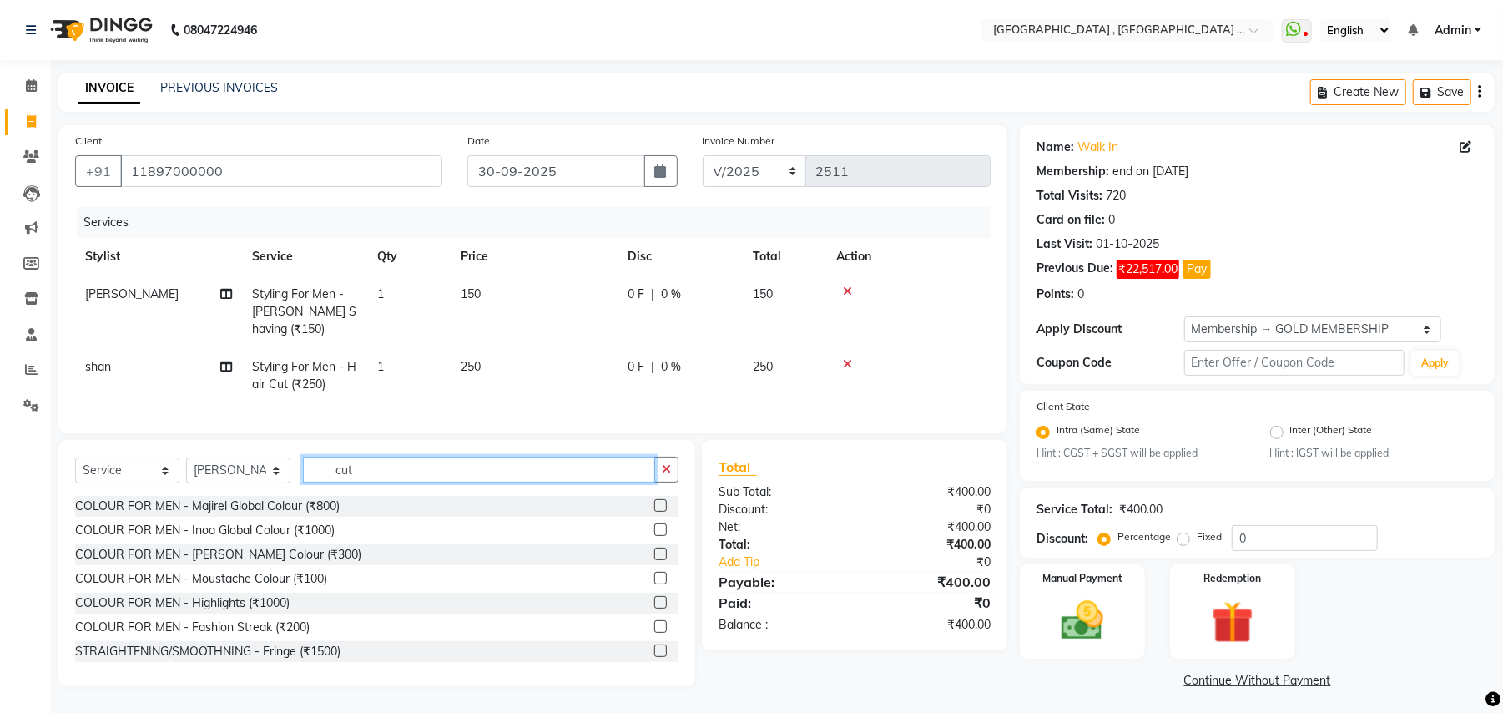
click at [395, 472] on input "cut" at bounding box center [479, 470] width 352 height 26
type input "v"
type input "cut"
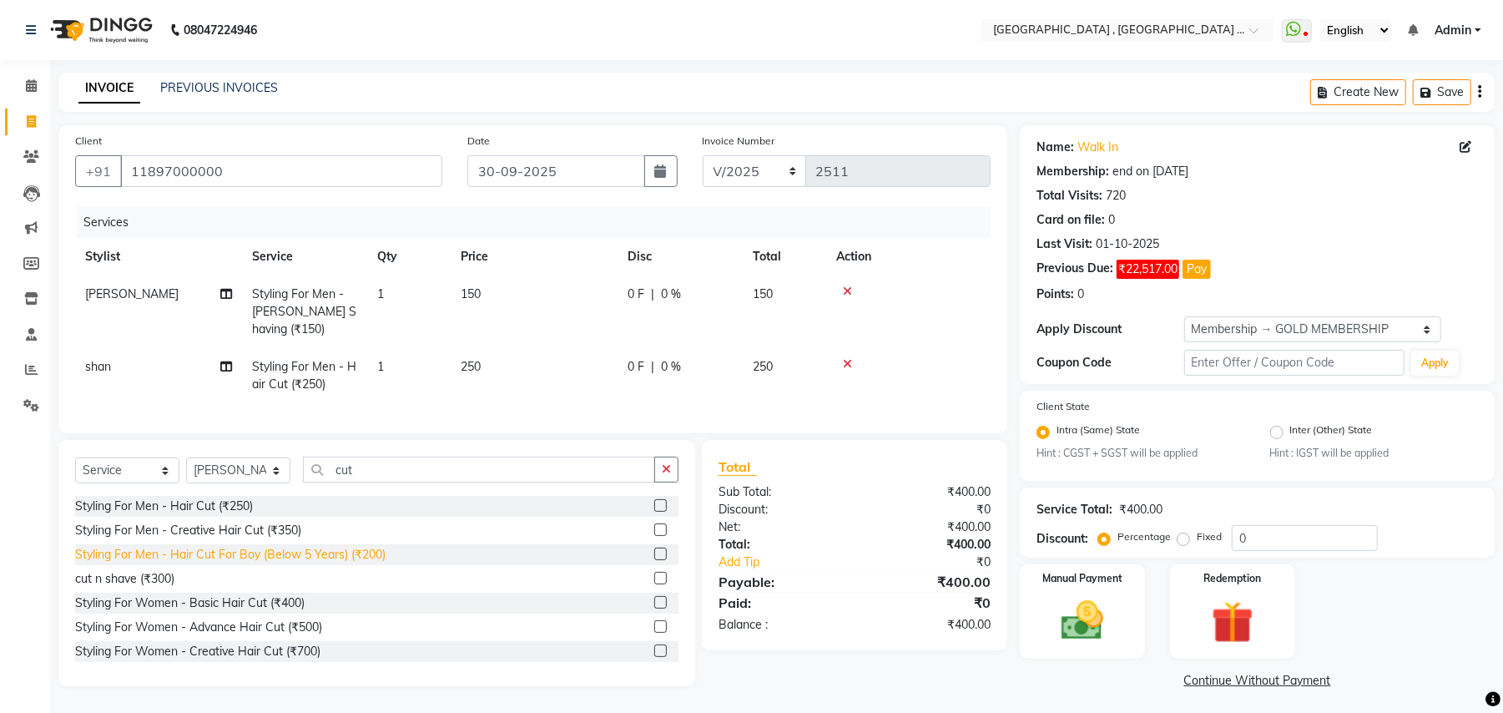
click at [355, 563] on div "Styling For Men - Hair Cut For Boy (Below 5 Years) (₹200)" at bounding box center [230, 555] width 310 height 18
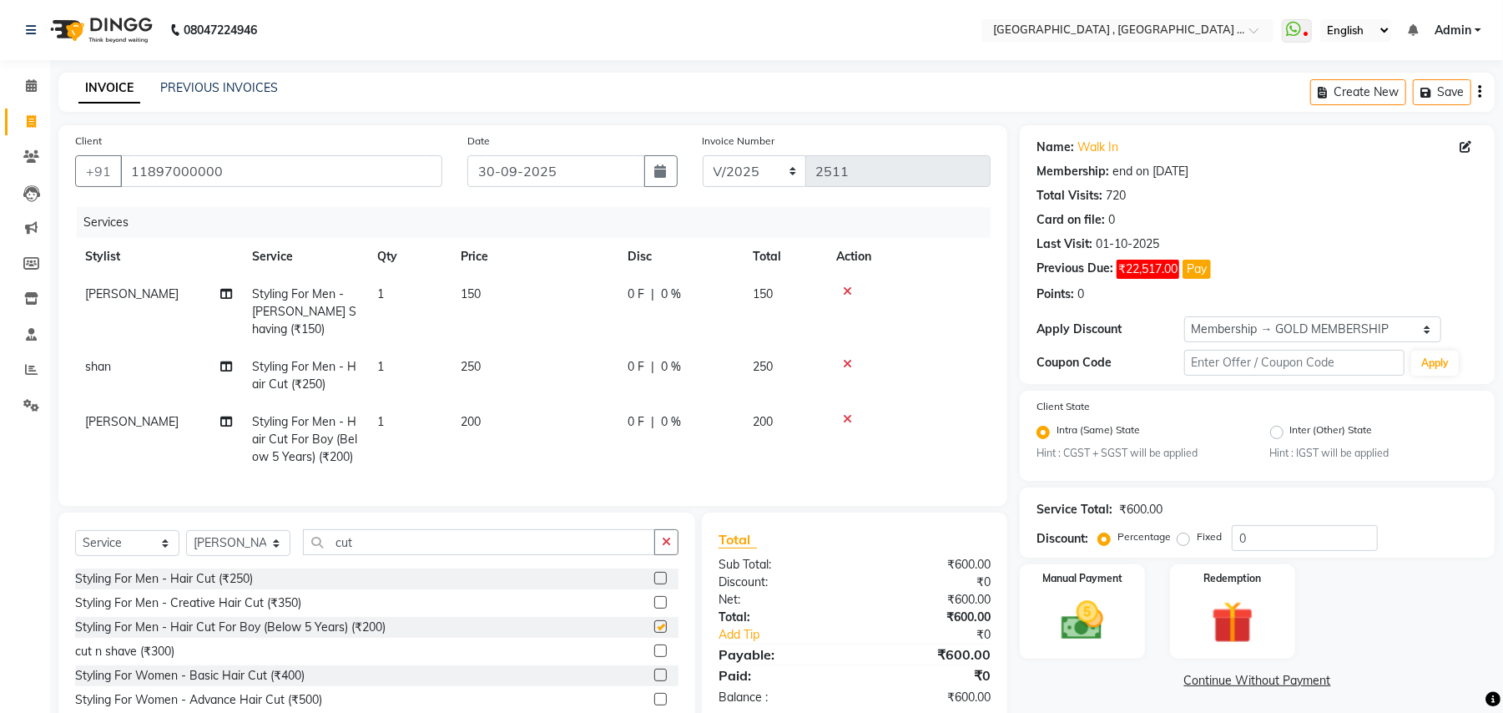
checkbox input "false"
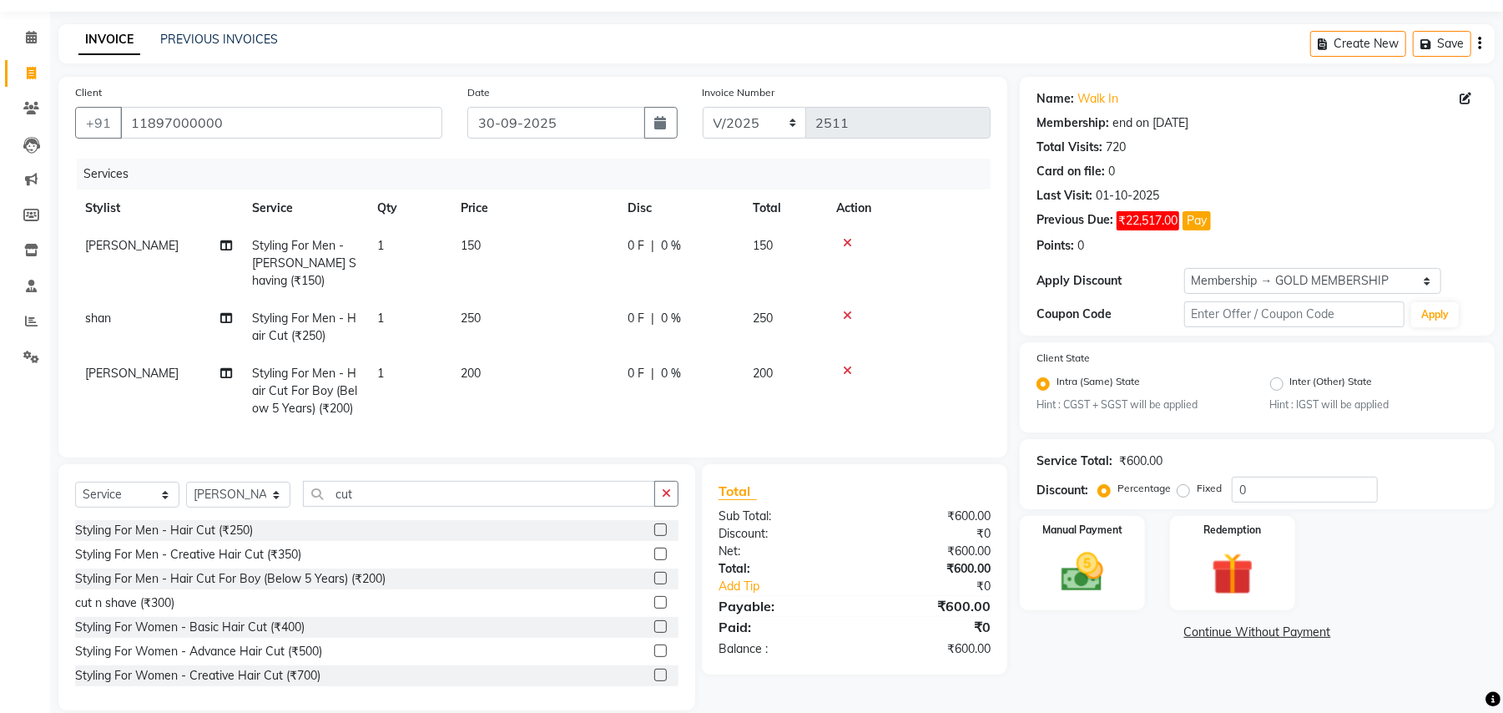
scroll to position [88, 0]
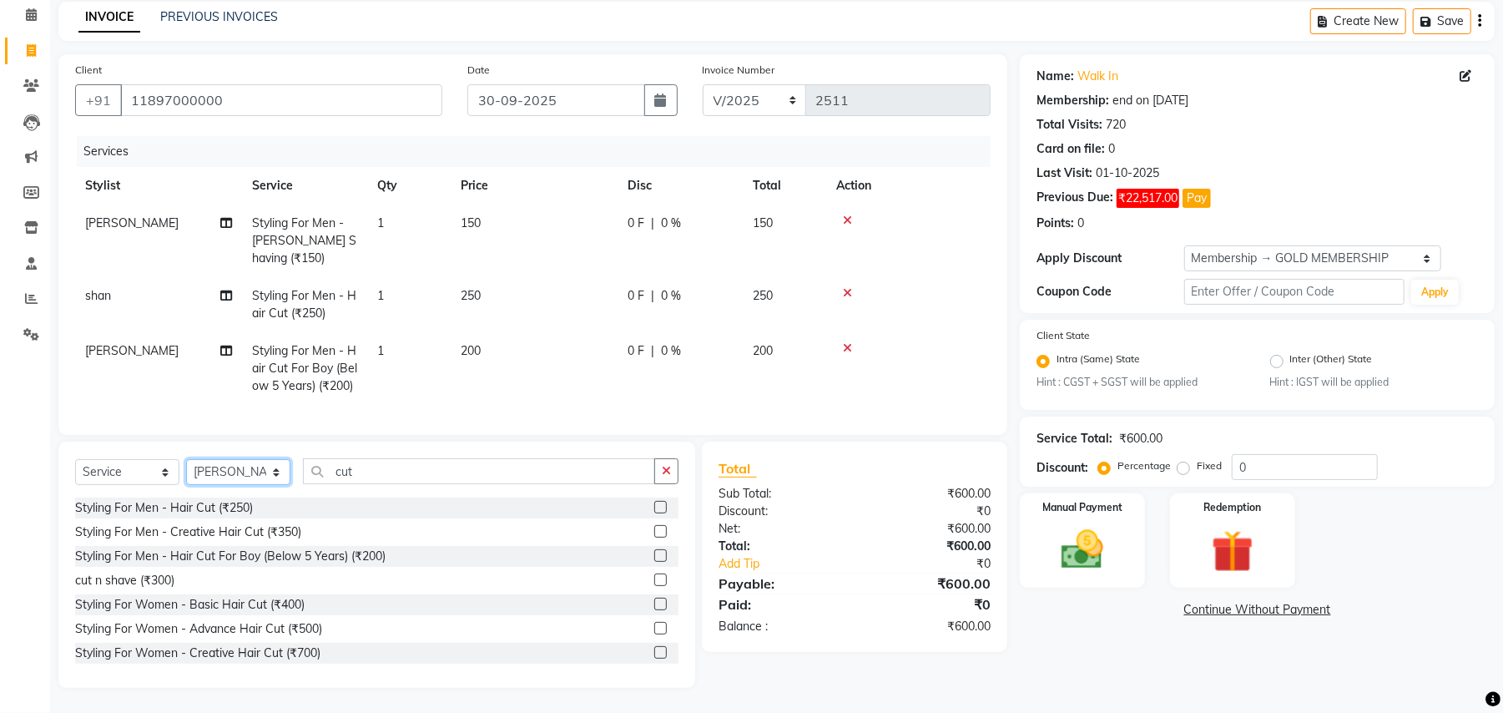
click at [271, 471] on select "Select Stylist Amit Anjali Annu BUNTY Deep Deepika DEVA M Gautam la bella meraj…" at bounding box center [238, 472] width 104 height 26
click at [234, 475] on select "Select Stylist Amit Anjali Annu BUNTY Deep Deepika DEVA M Gautam la bella meraj…" at bounding box center [238, 472] width 104 height 26
select select "68186"
click at [186, 459] on select "Select Stylist Amit Anjali Annu BUNTY Deep Deepika DEVA M Gautam la bella meraj…" at bounding box center [238, 472] width 104 height 26
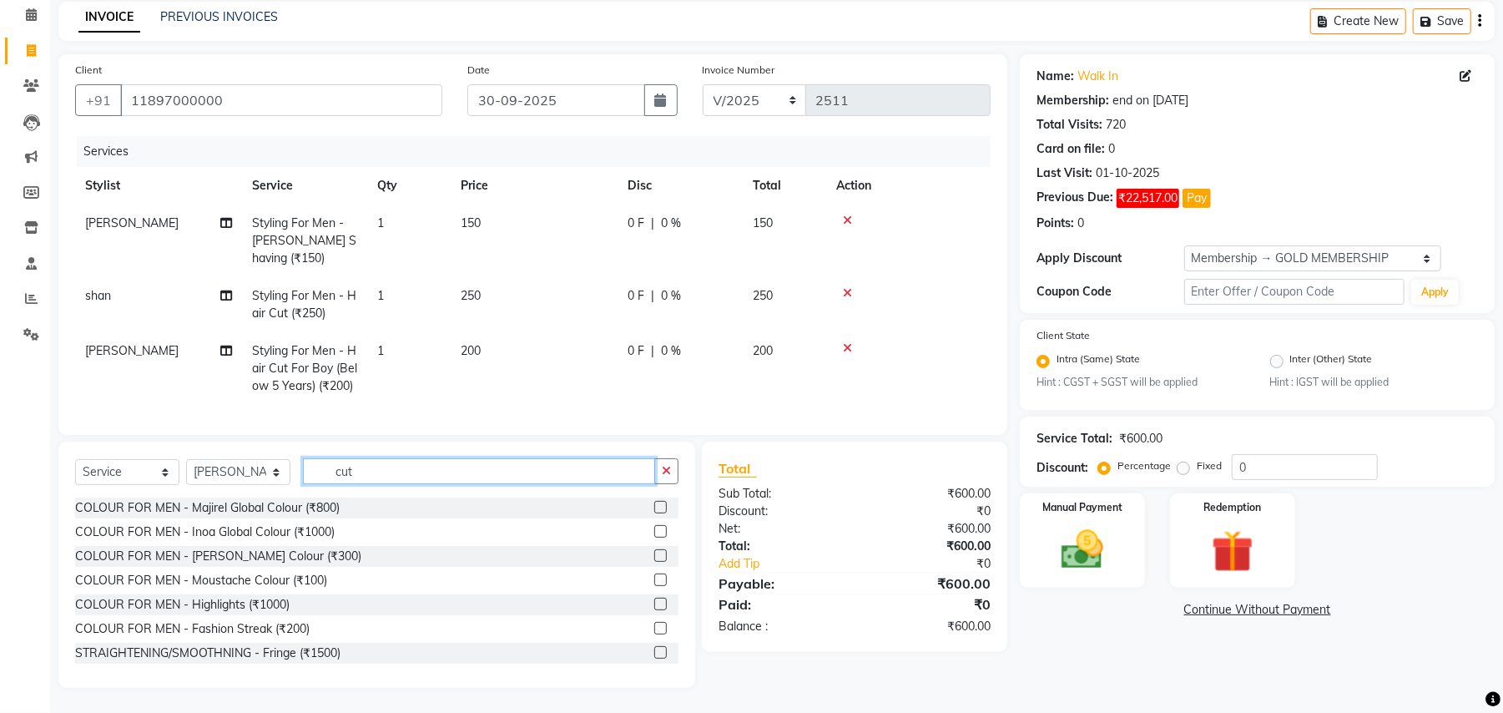
click at [329, 471] on input "cut" at bounding box center [479, 471] width 352 height 26
click at [331, 471] on input "cut" at bounding box center [479, 471] width 352 height 26
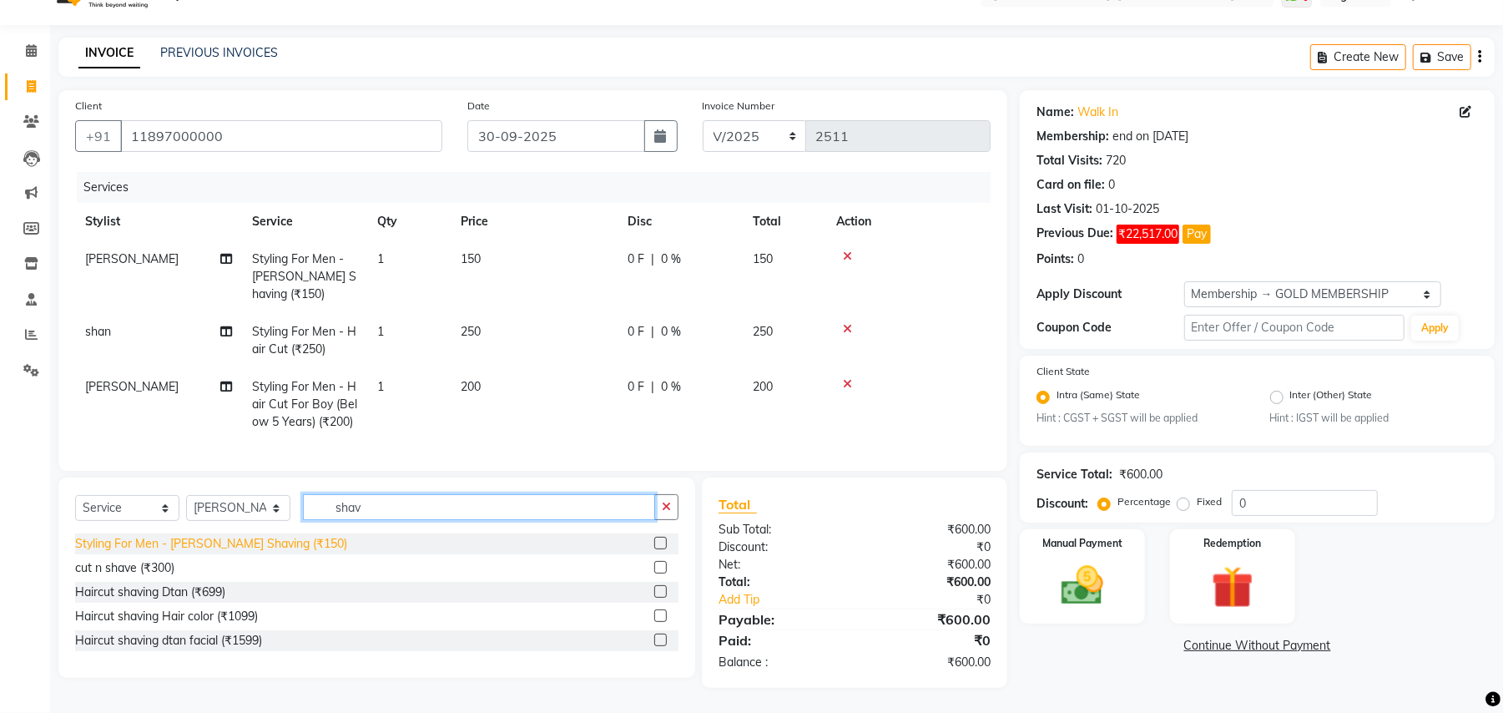
type input "shav"
click at [274, 545] on div "Styling For Men - Beard Shaving (₹150)" at bounding box center [211, 544] width 272 height 18
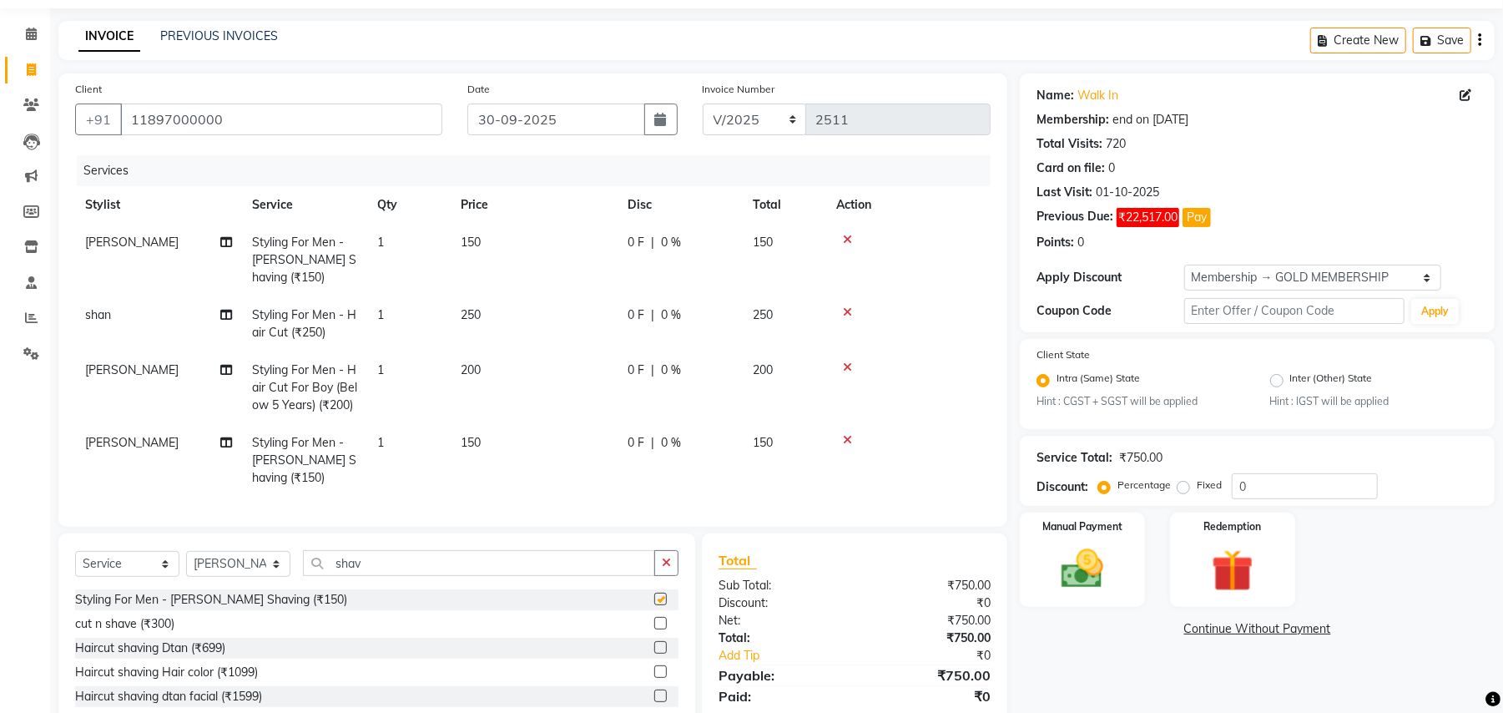
checkbox input "false"
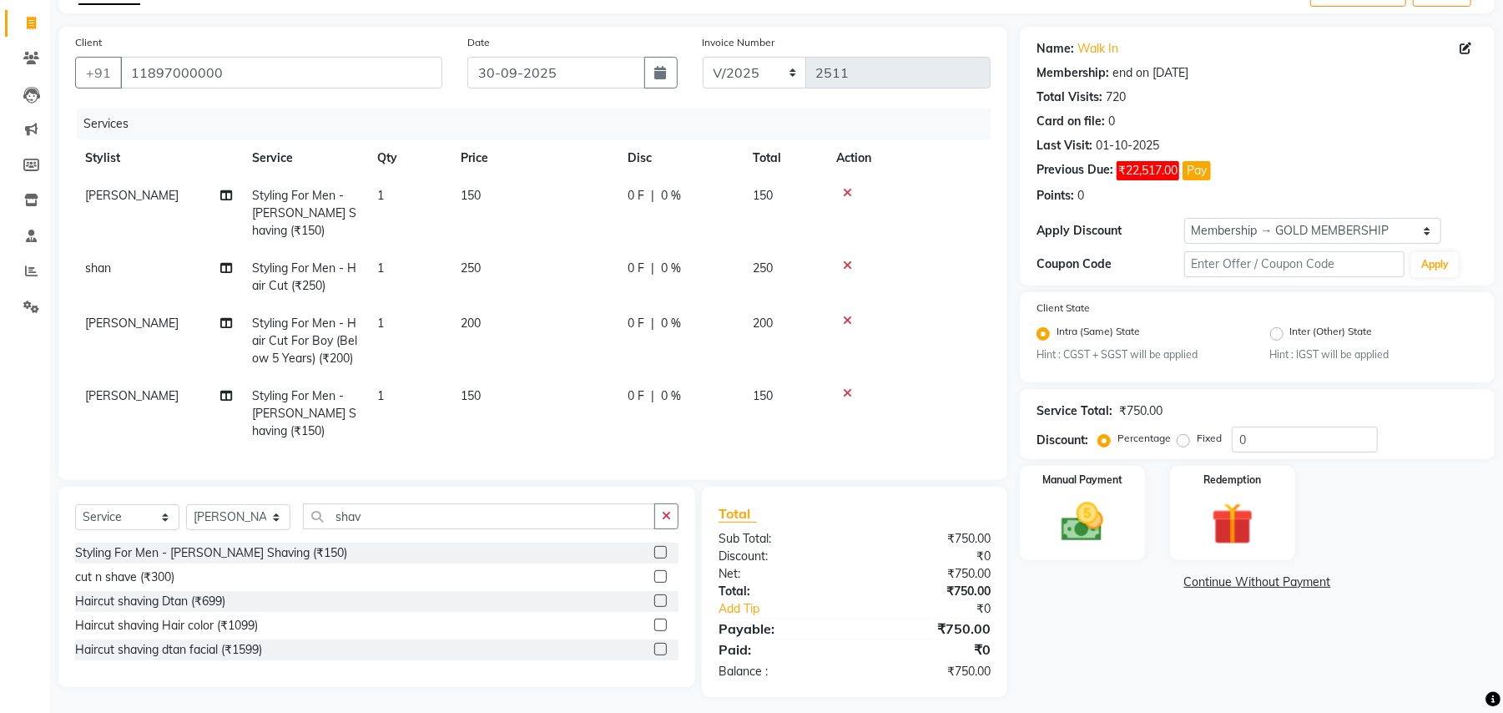
scroll to position [124, 0]
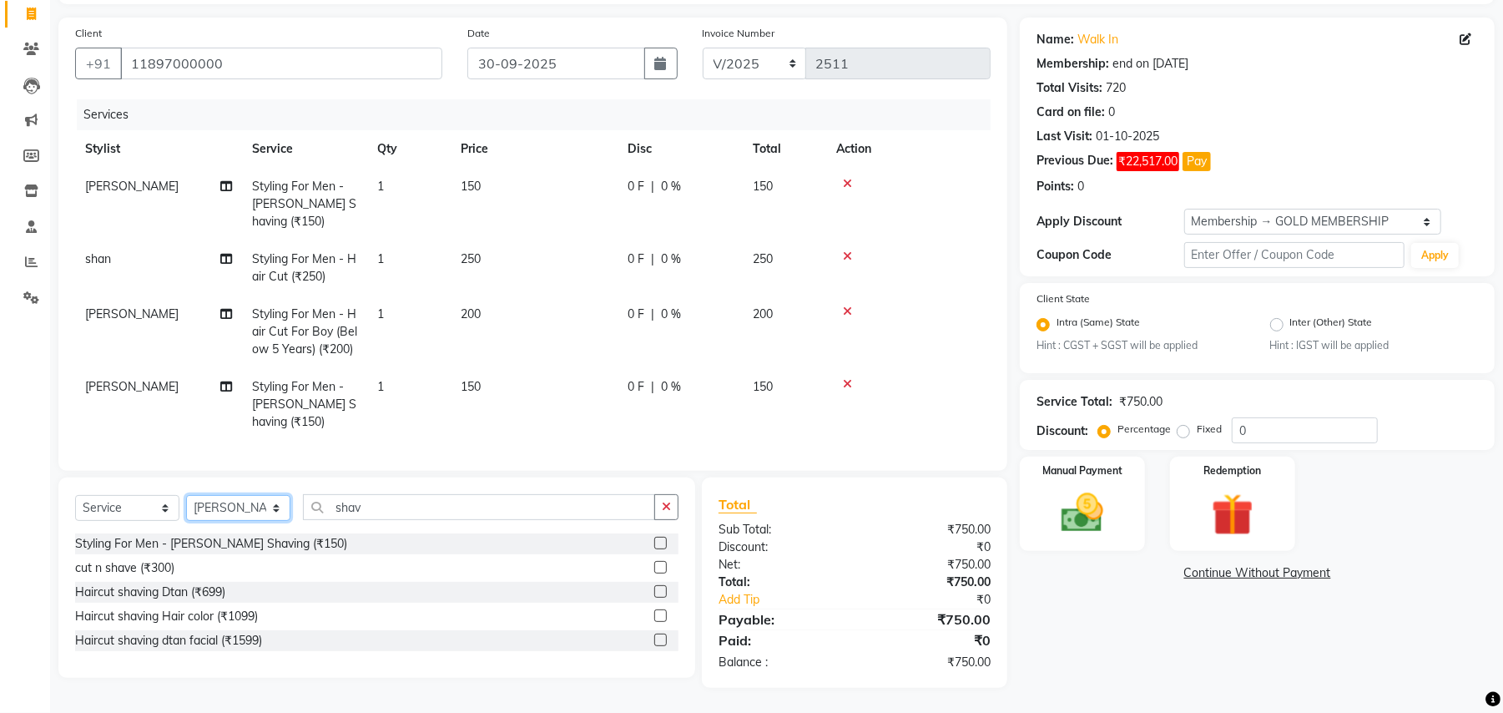
click at [245, 508] on select "Select Stylist Amit Anjali Annu BUNTY Deep Deepika DEVA M Gautam la bella meraj…" at bounding box center [238, 508] width 104 height 26
select select "51064"
click at [186, 495] on select "Select Stylist Amit Anjali Annu BUNTY Deep Deepika DEVA M Gautam la bella meraj…" at bounding box center [238, 508] width 104 height 26
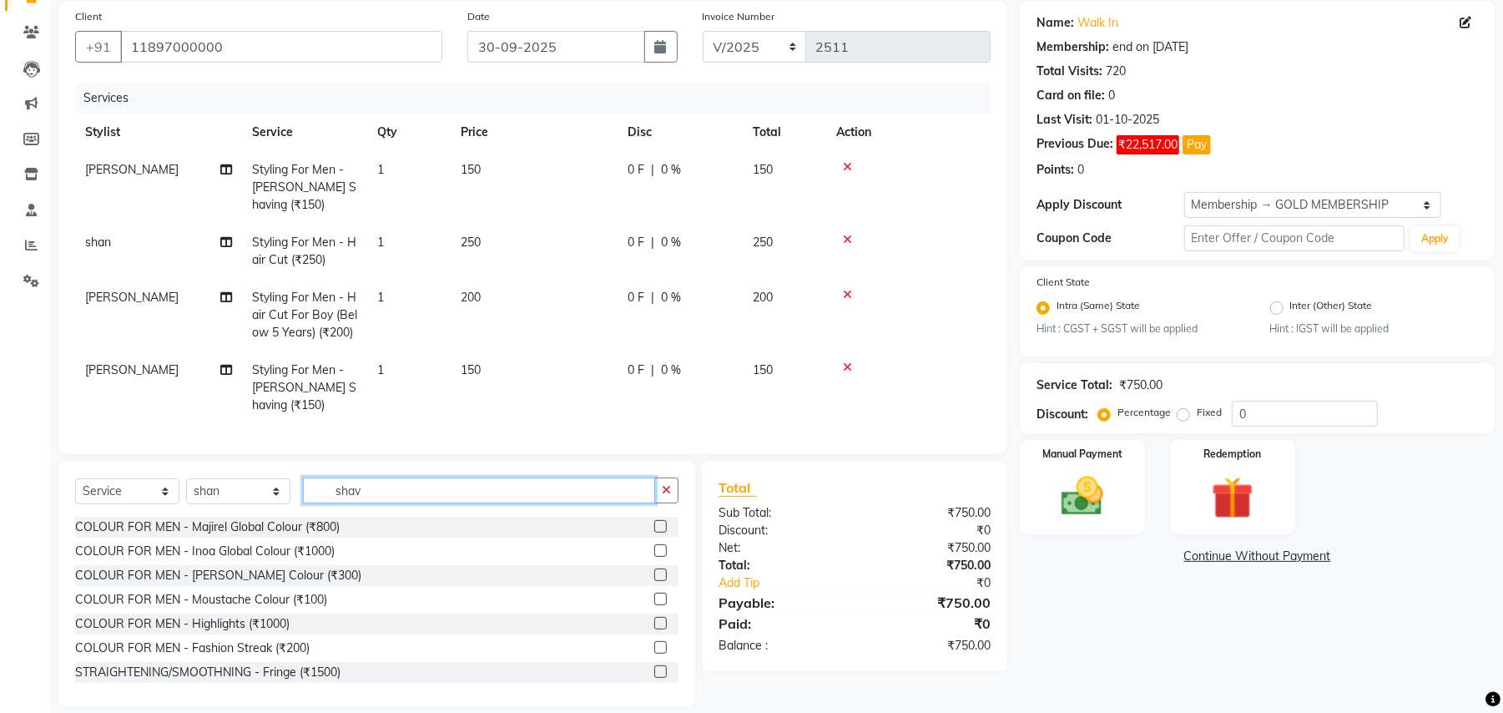
click at [361, 503] on input "shav" at bounding box center [479, 490] width 352 height 26
click at [279, 560] on div "COLOUR FOR MEN - Inoa Global Colour (₹1000)" at bounding box center [205, 552] width 260 height 18
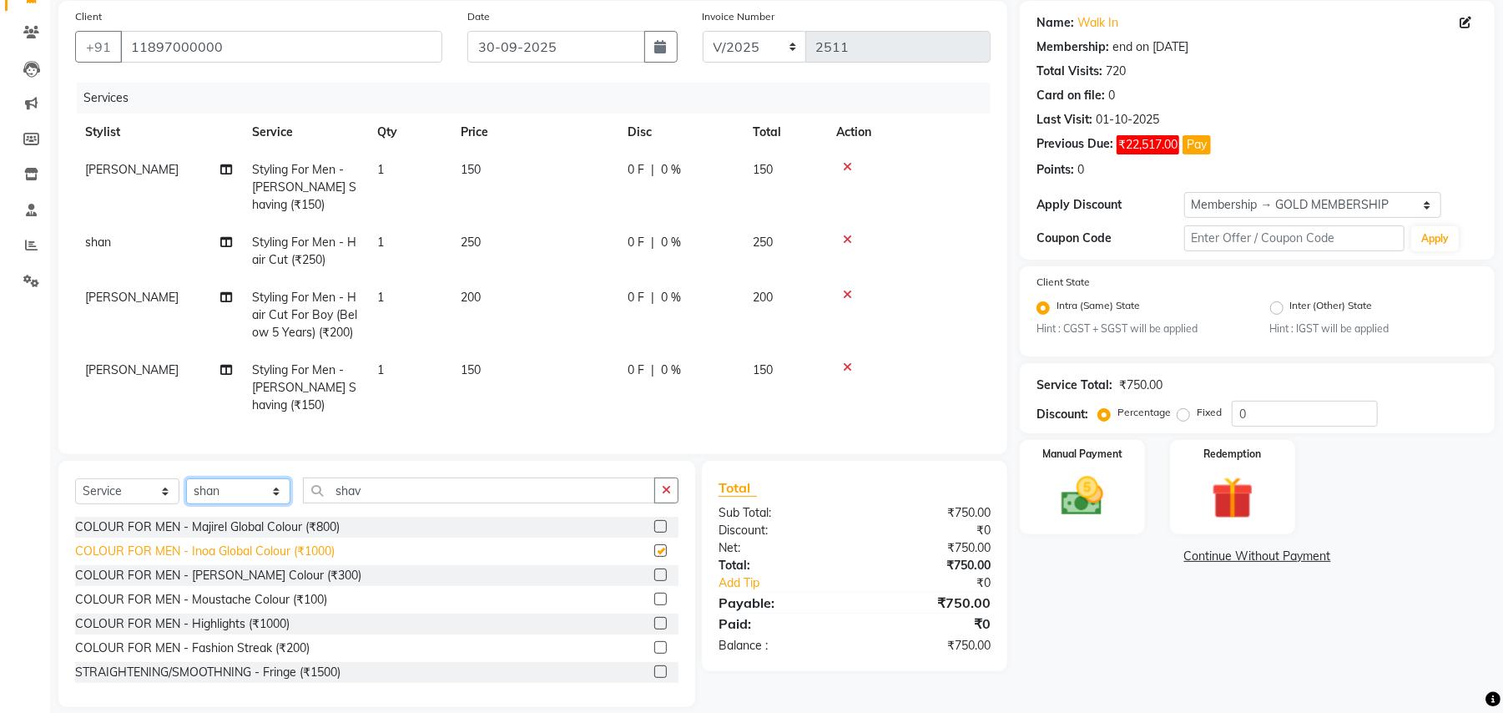
click at [279, 504] on select "Select Stylist Amit Anjali Annu BUNTY Deep Deepika DEVA M Gautam la bella meraj…" at bounding box center [238, 491] width 104 height 26
checkbox input "false"
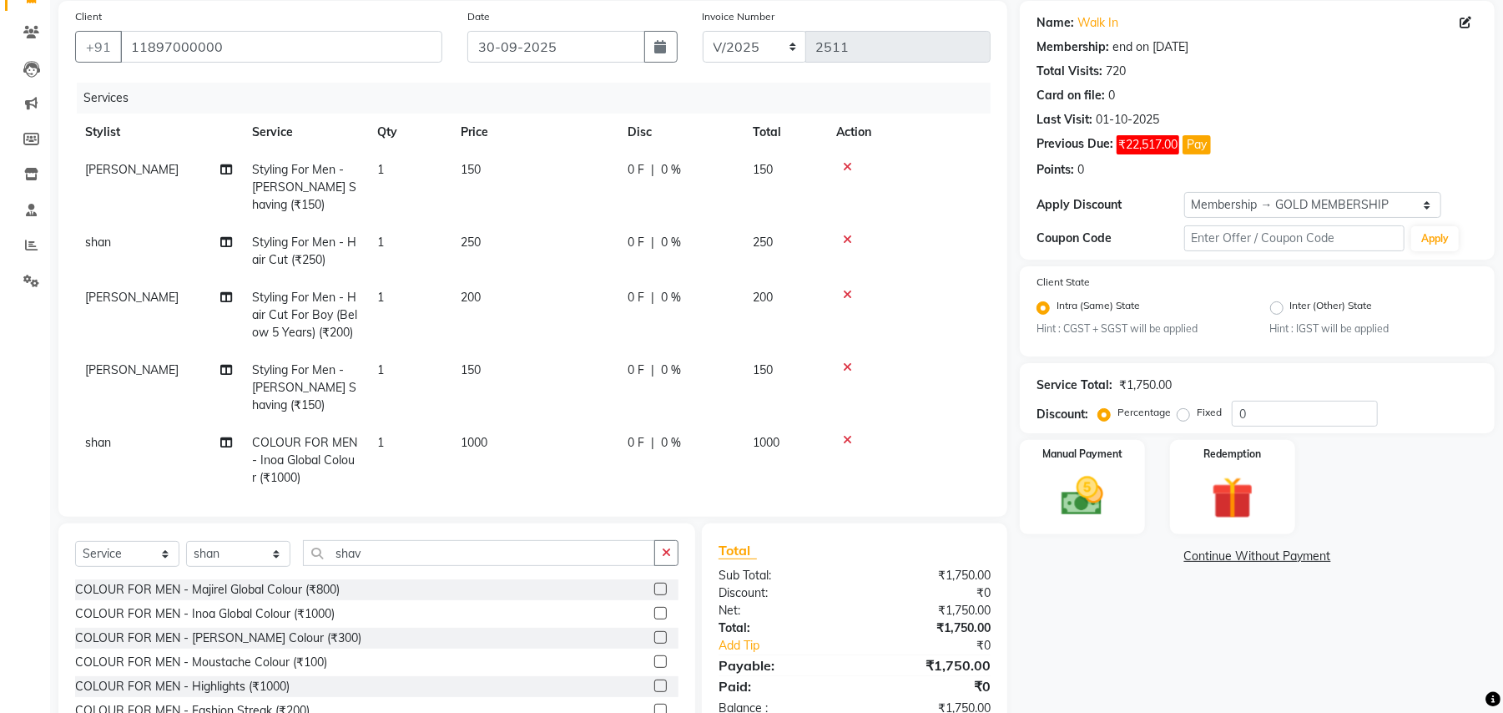
click at [850, 437] on icon at bounding box center [847, 440] width 9 height 12
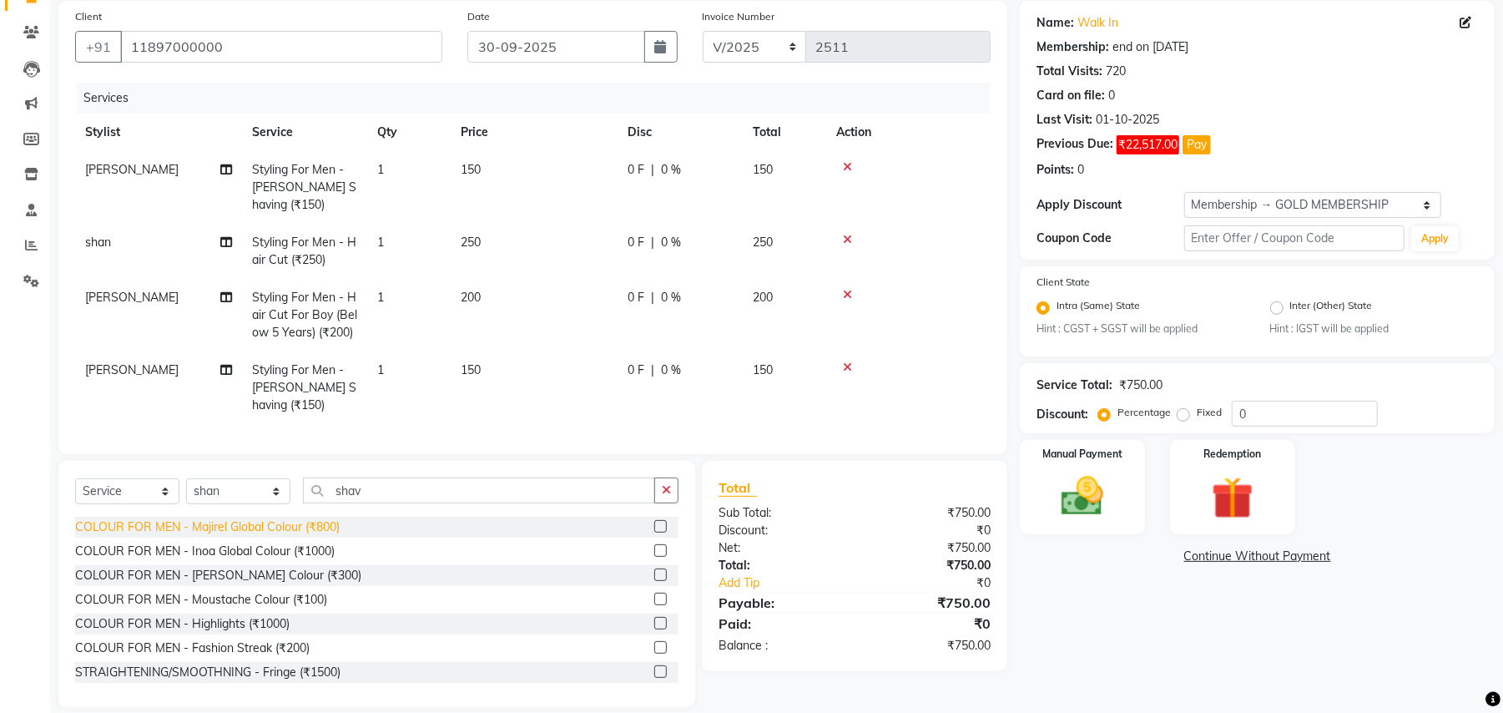
click at [318, 534] on div "COLOUR FOR MEN - Majirel Global Colour (₹800)" at bounding box center [207, 527] width 265 height 18
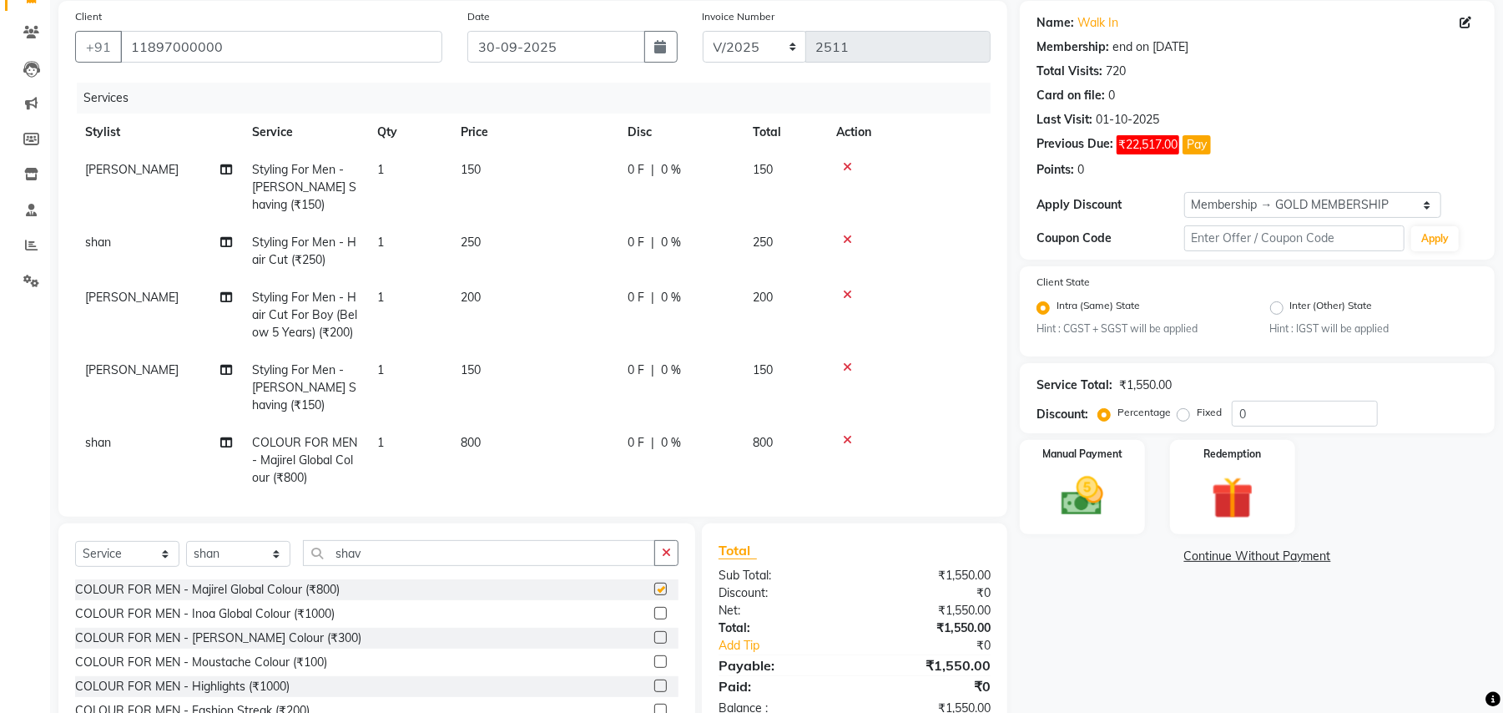
checkbox input "false"
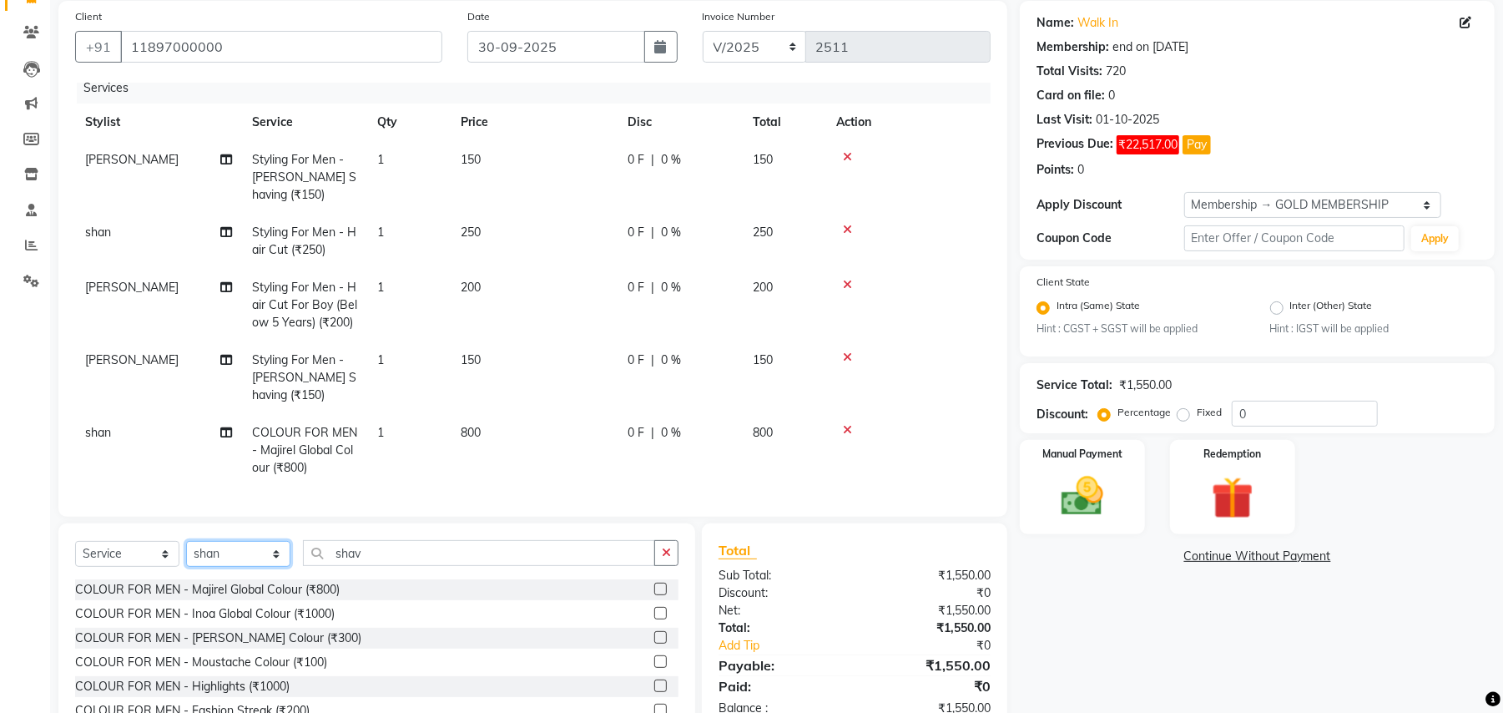
click at [267, 552] on select "Select Stylist Amit Anjali Annu BUNTY Deep Deepika DEVA M Gautam la bella meraj…" at bounding box center [238, 554] width 104 height 26
select select "66284"
click at [186, 541] on select "Select Stylist Amit Anjali Annu BUNTY Deep Deepika DEVA M Gautam la bella meraj…" at bounding box center [238, 554] width 104 height 26
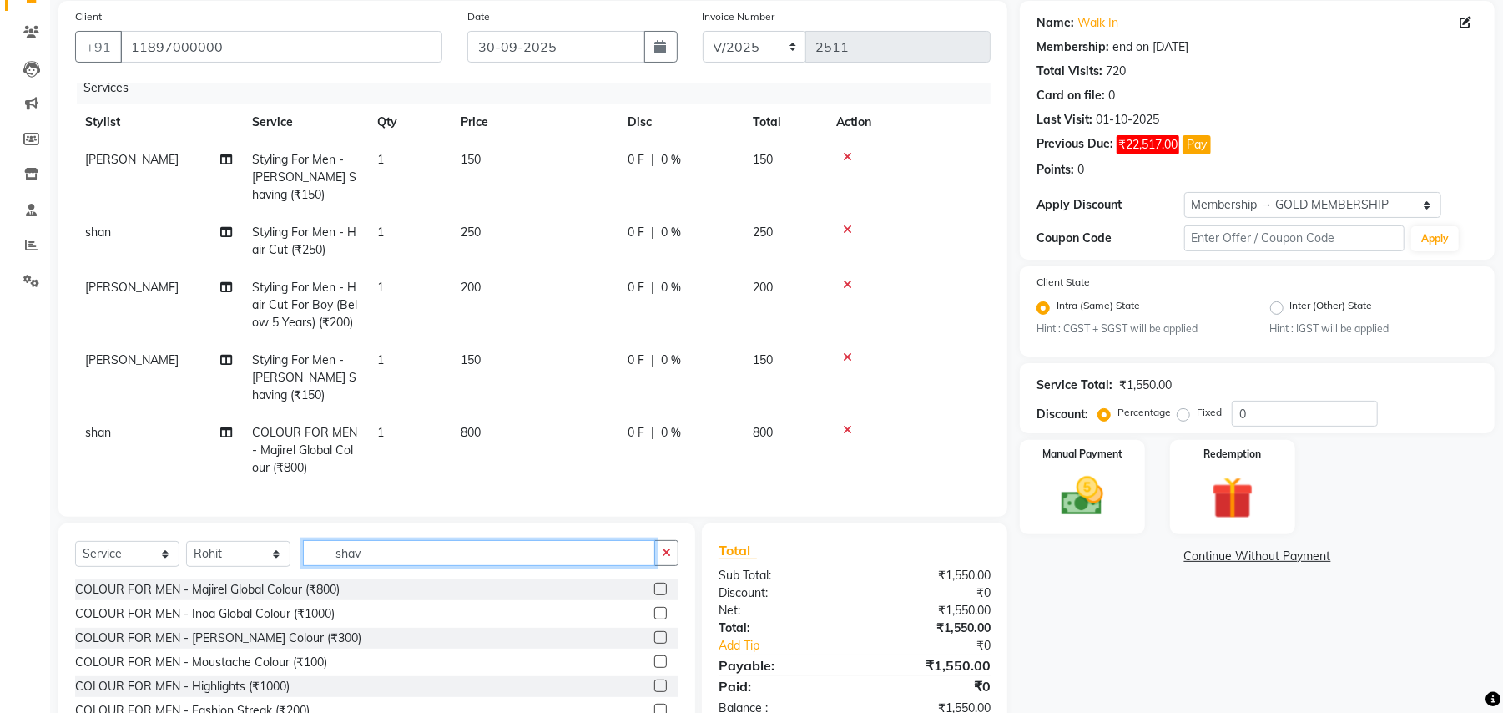
click at [338, 548] on input "shav" at bounding box center [479, 553] width 352 height 26
type input "cut"
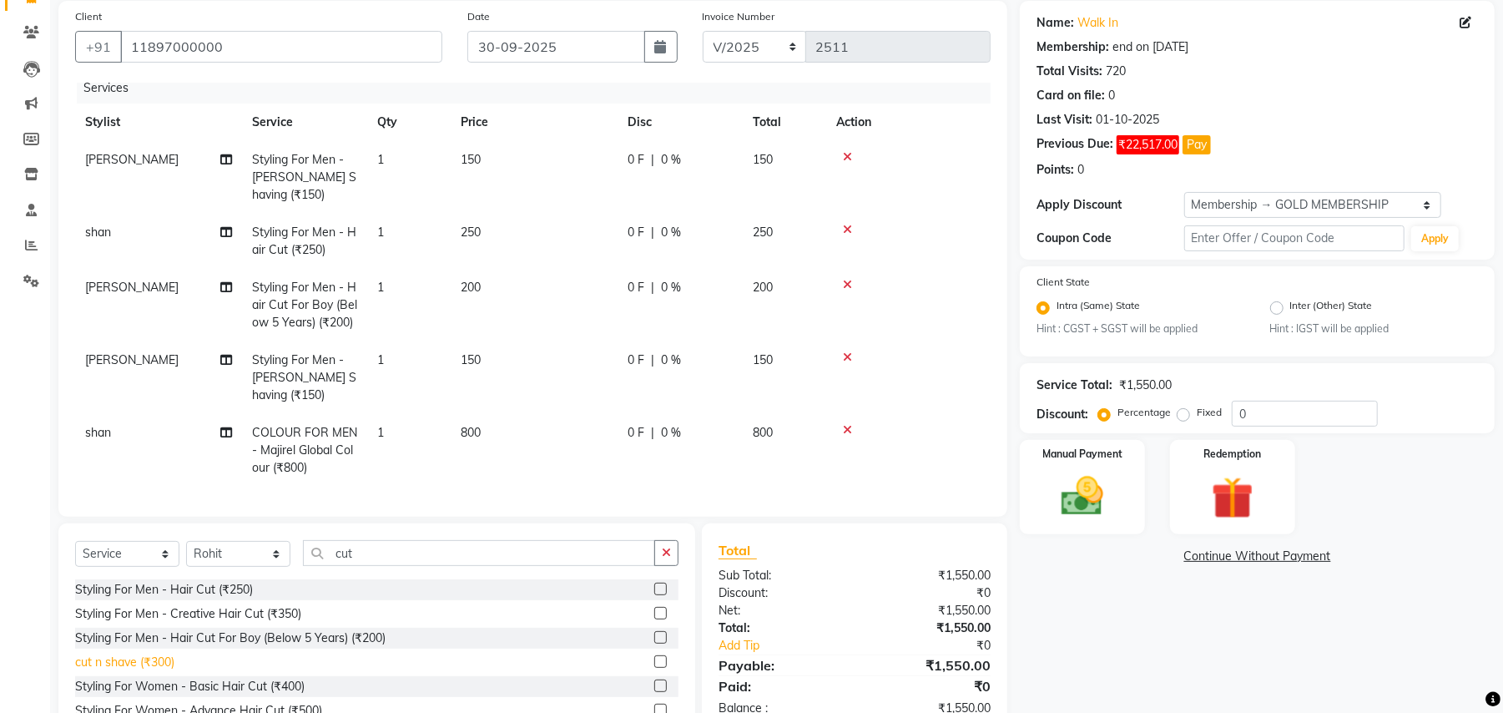
click at [168, 658] on div "cut n shave (₹300)" at bounding box center [124, 663] width 99 height 18
checkbox input "false"
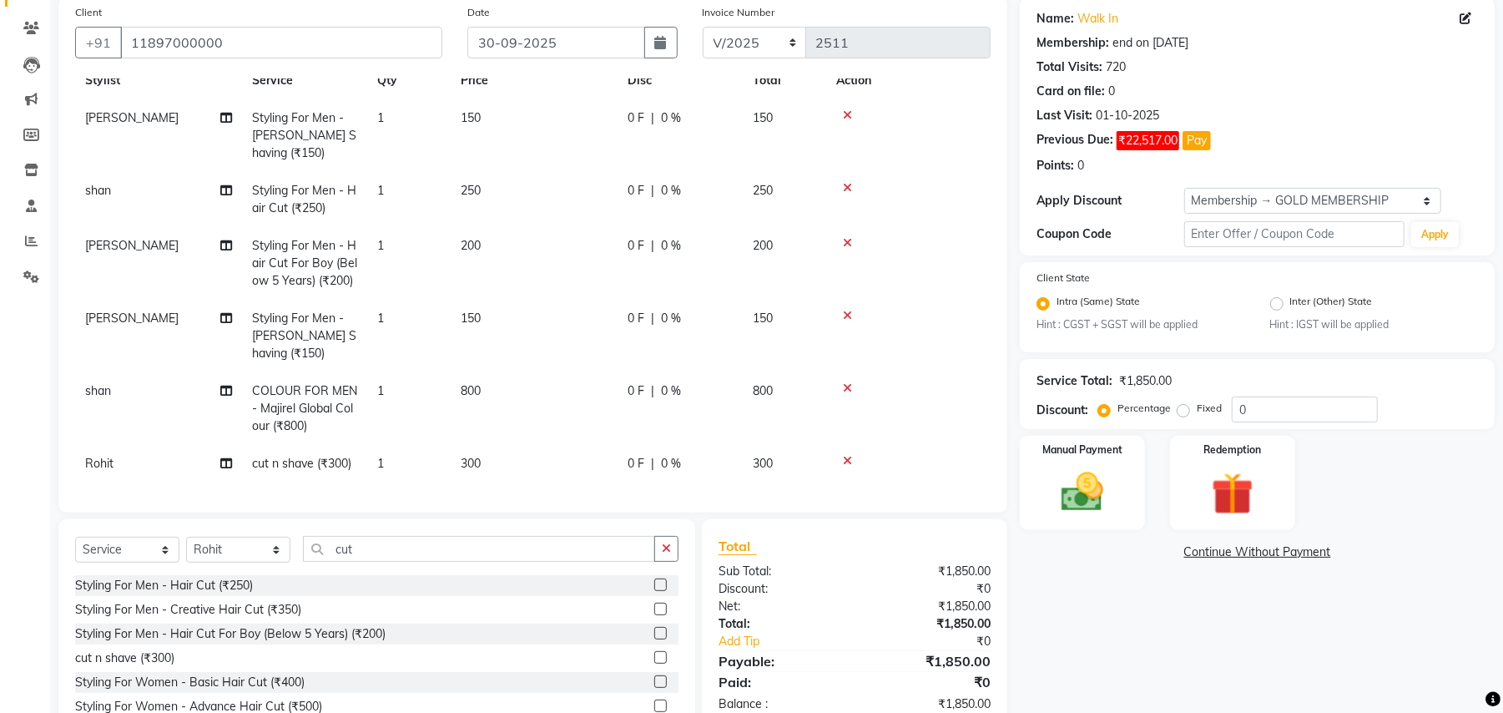
scroll to position [205, 0]
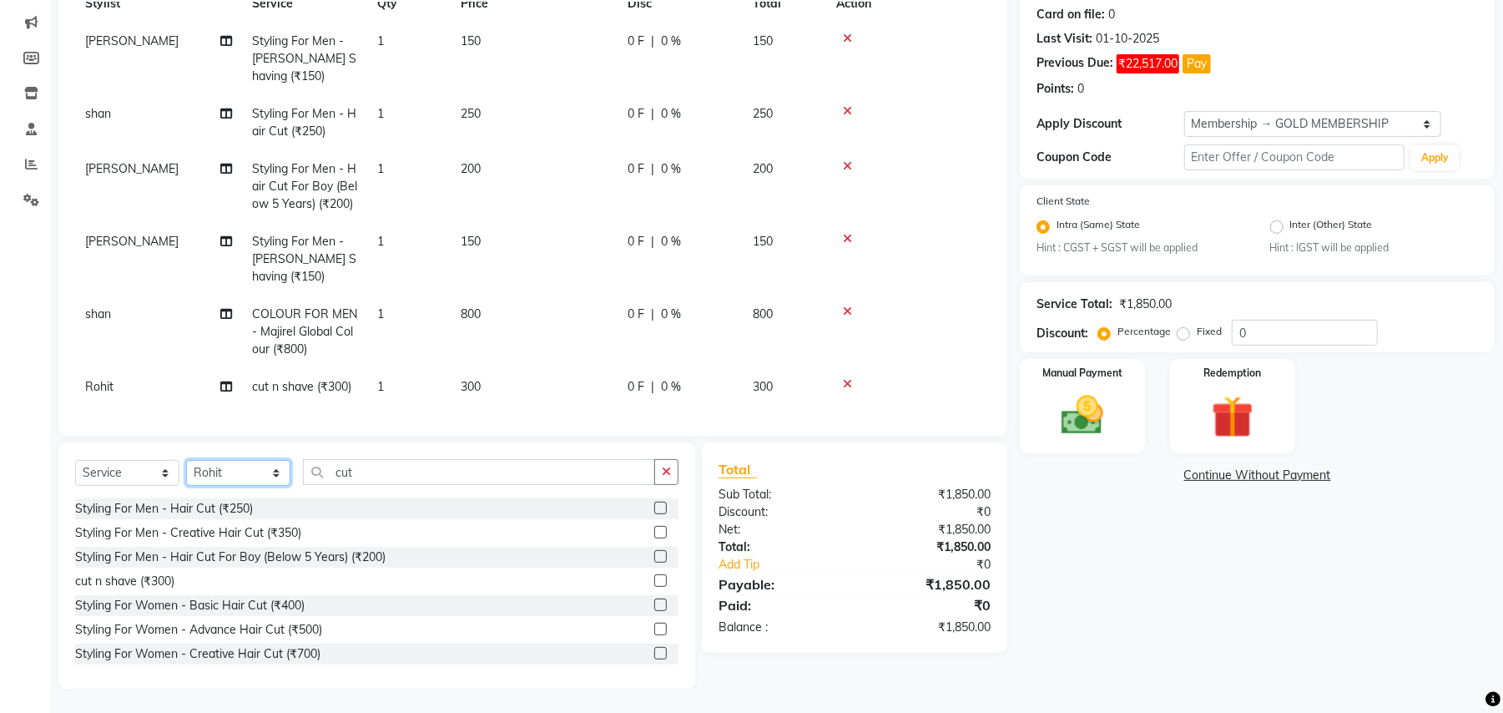
click at [255, 476] on select "Select Stylist Amit Anjali Annu BUNTY Deep Deepika DEVA M Gautam la bella meraj…" at bounding box center [238, 473] width 104 height 26
select select "29706"
click at [186, 460] on select "Select Stylist Amit Anjali Annu BUNTY Deep Deepika DEVA M Gautam la bella meraj…" at bounding box center [238, 473] width 104 height 26
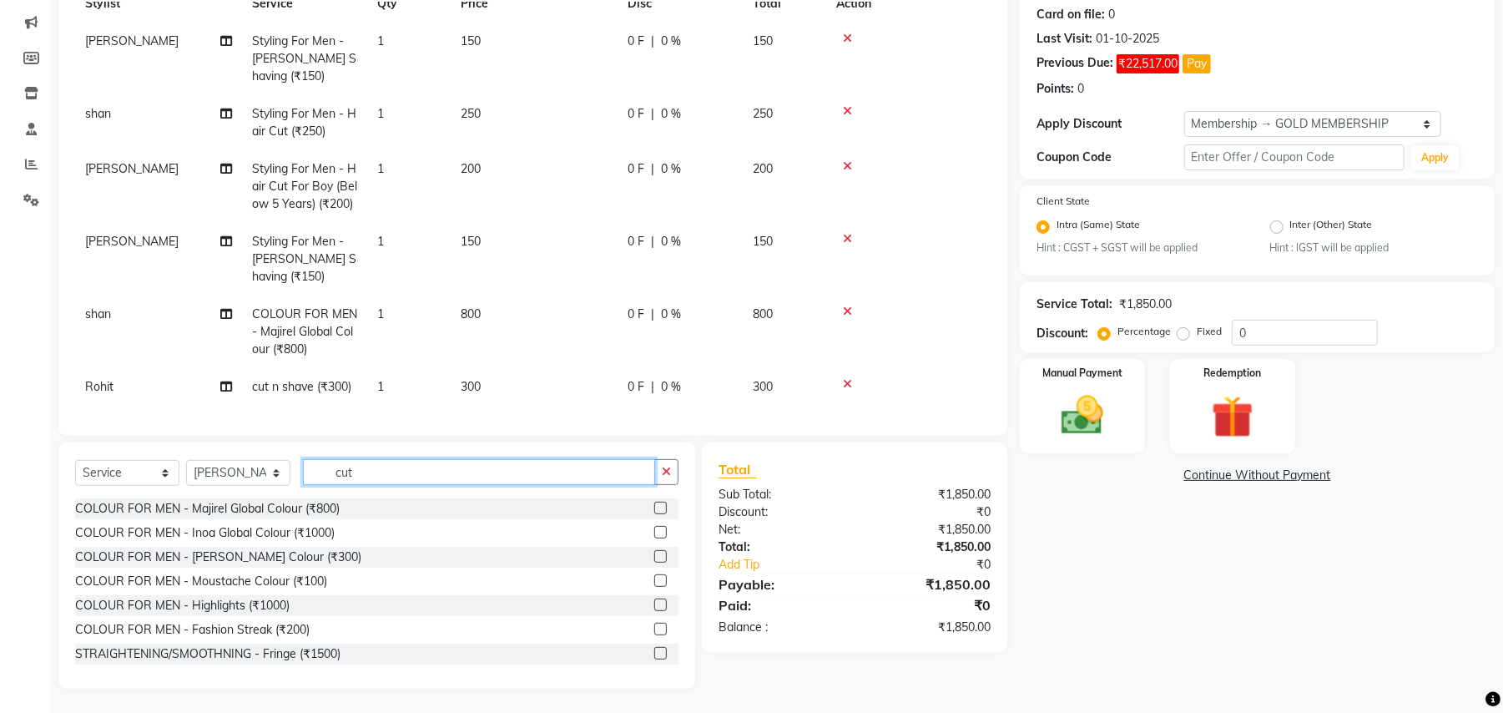
click at [321, 466] on input "cut" at bounding box center [479, 472] width 352 height 26
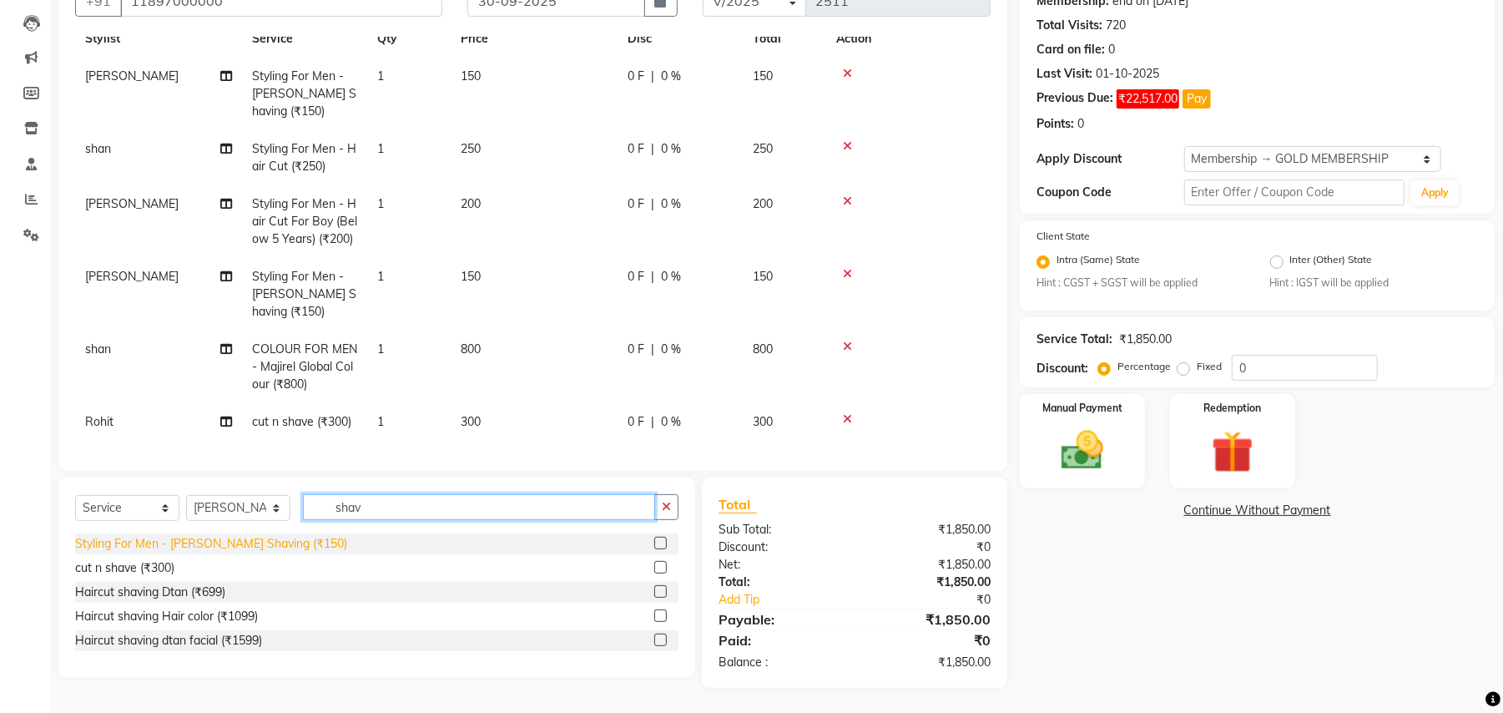
type input "shav"
click at [265, 542] on div "Styling For Men - Beard Shaving (₹150)" at bounding box center [211, 544] width 272 height 18
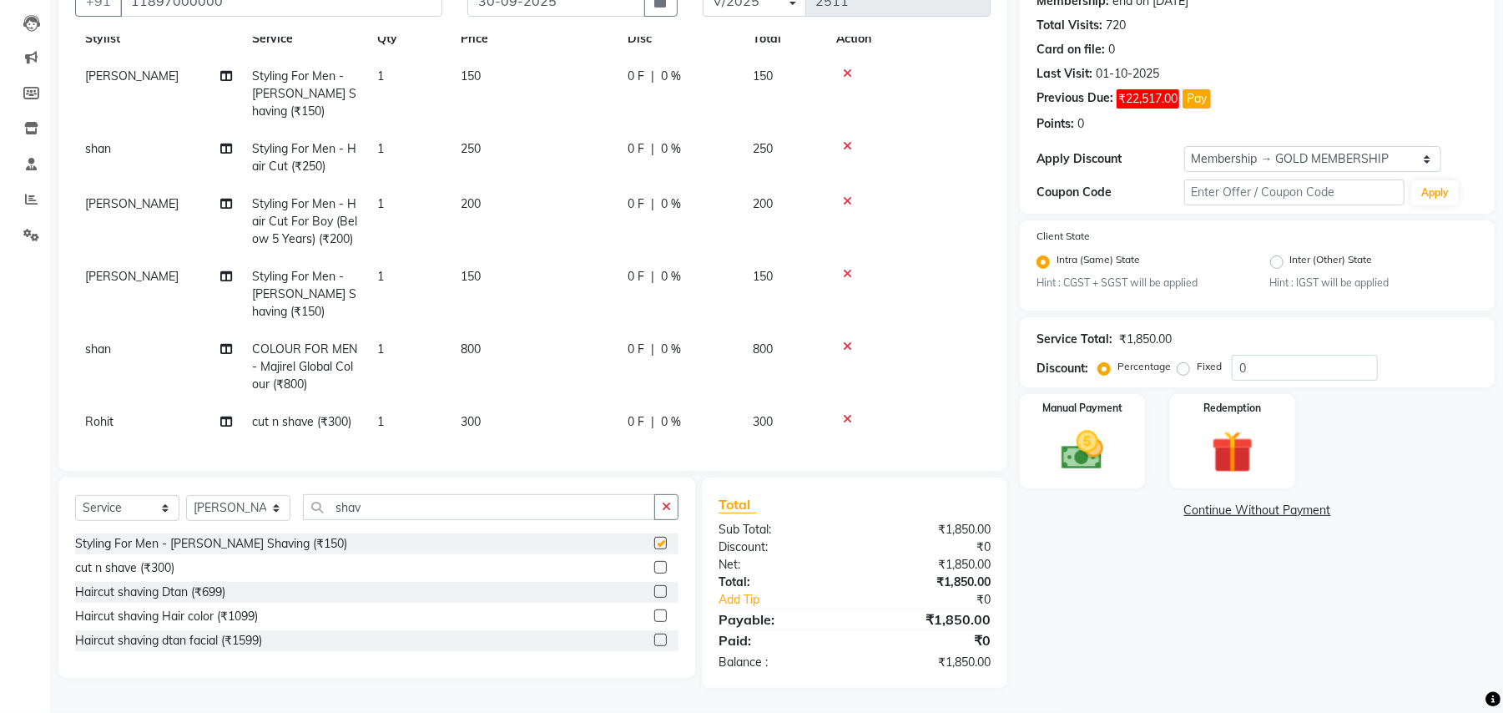
checkbox input "false"
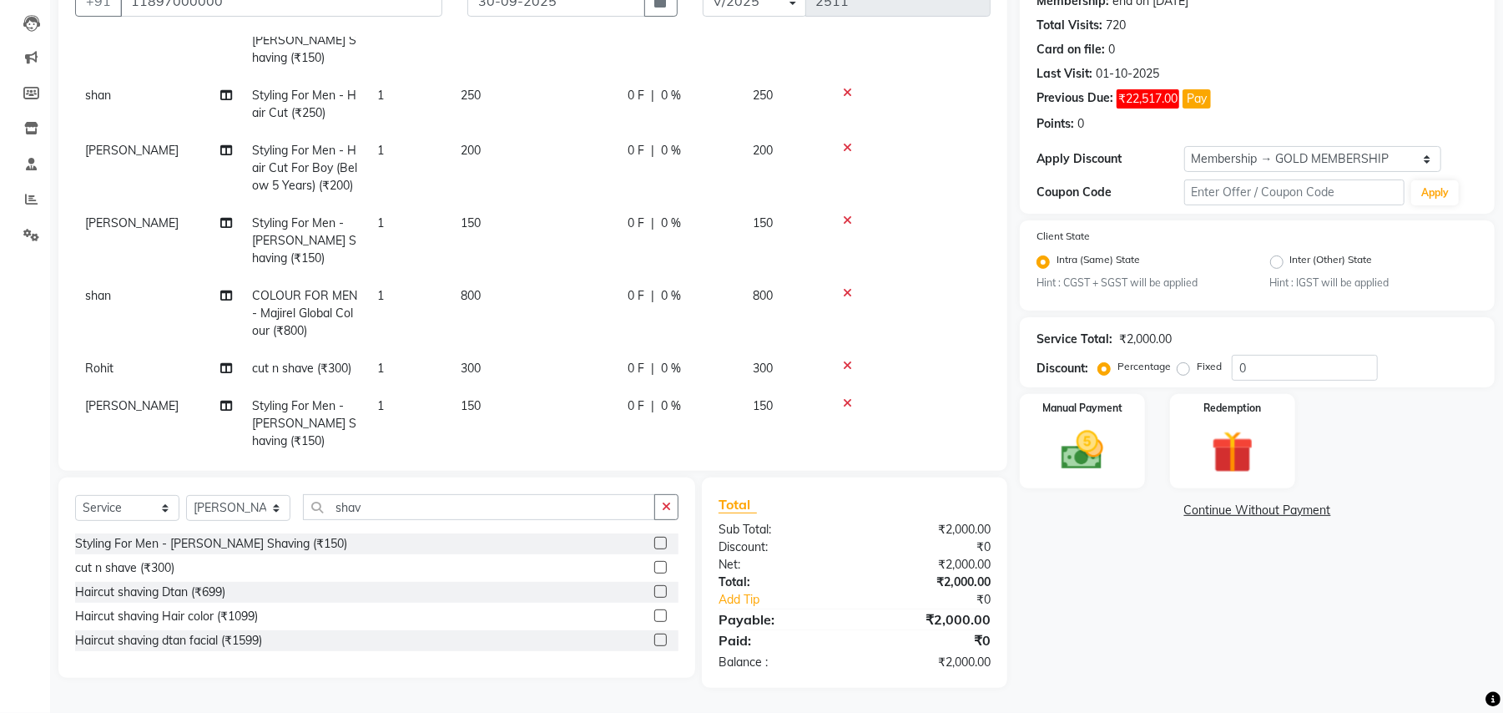
scroll to position [137, 0]
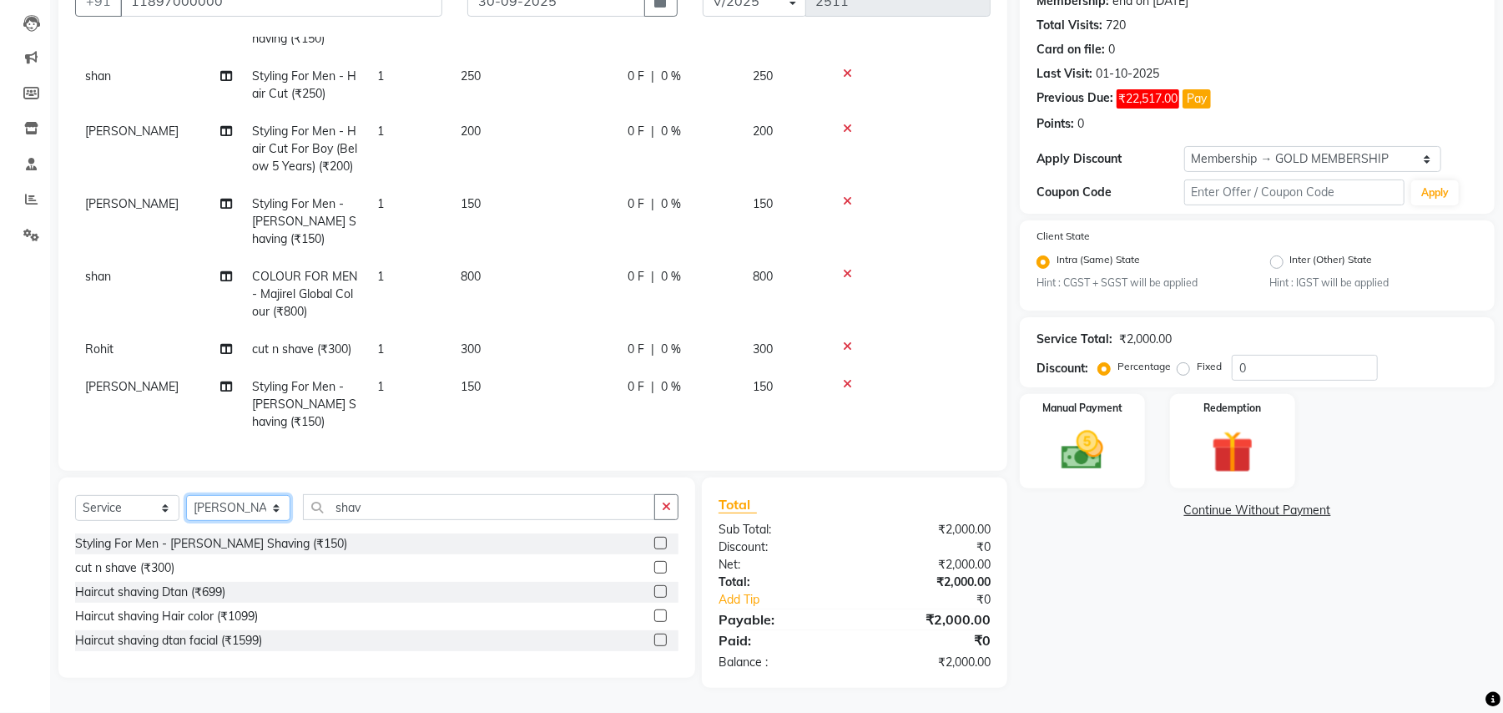
click at [255, 502] on select "Select Stylist Amit Anjali Annu BUNTY Deep Deepika DEVA M Gautam la bella meraj…" at bounding box center [238, 508] width 104 height 26
select select "29704"
click at [186, 495] on select "Select Stylist Amit Anjali Annu BUNTY Deep Deepika DEVA M Gautam la bella meraj…" at bounding box center [238, 508] width 104 height 26
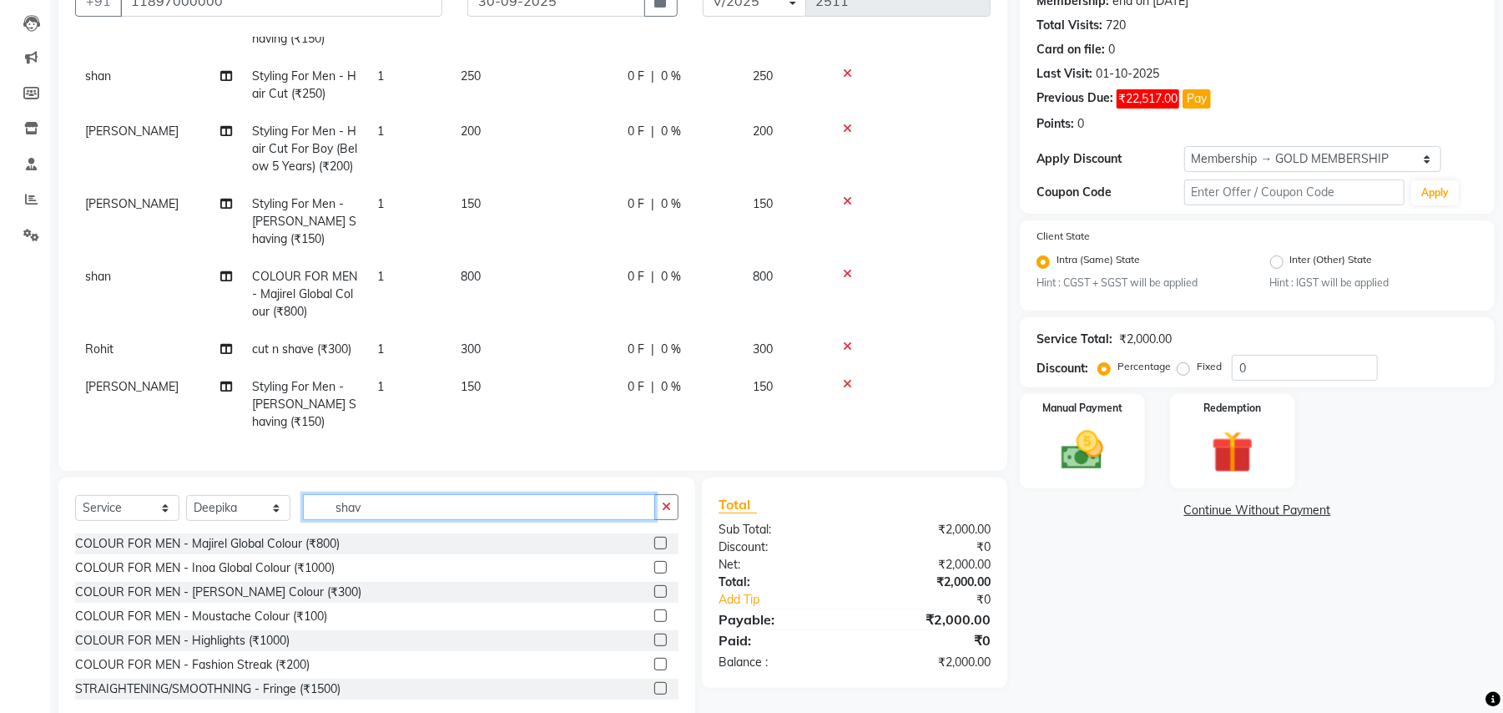
click at [371, 508] on input "shav" at bounding box center [479, 507] width 352 height 26
click at [371, 506] on input "shav" at bounding box center [479, 507] width 352 height 26
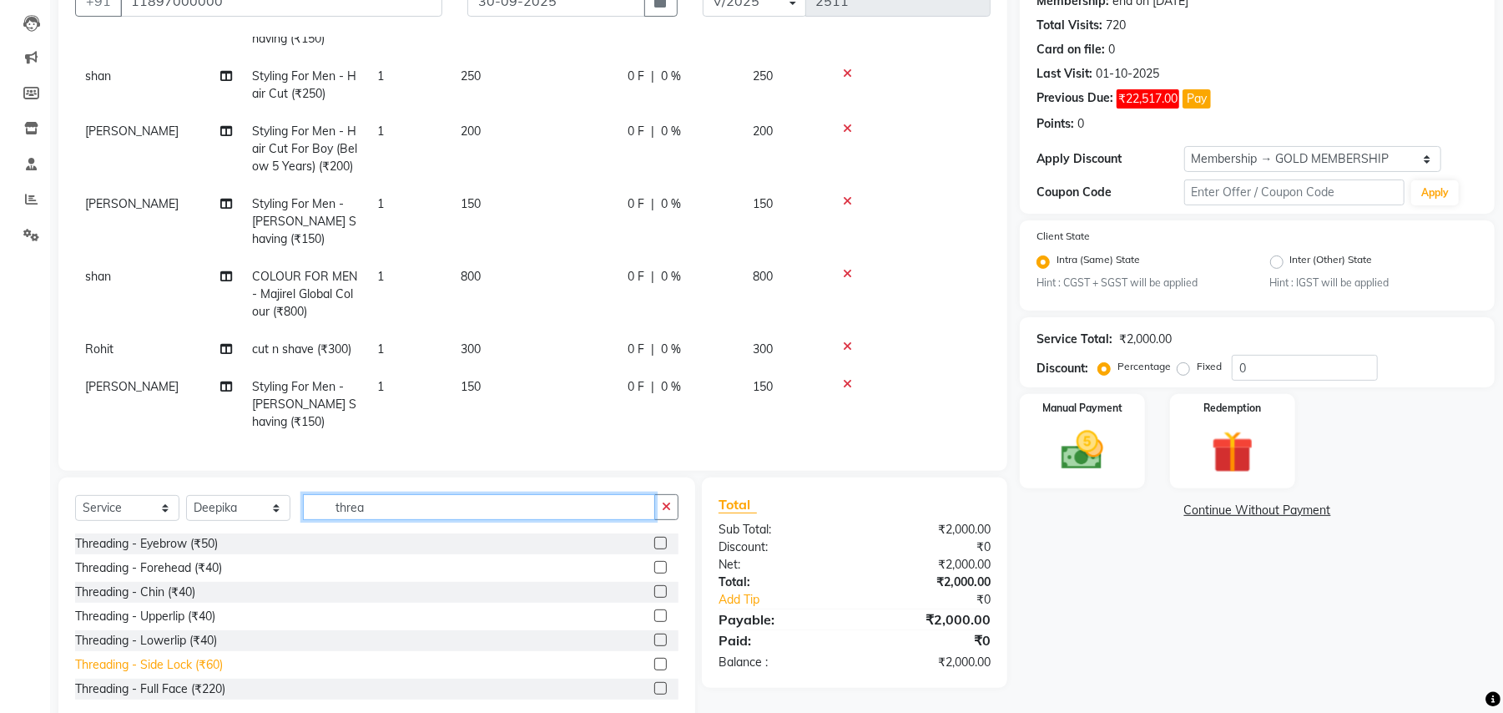
type input "threa"
drag, startPoint x: 210, startPoint y: 659, endPoint x: 219, endPoint y: 651, distance: 11.8
click at [209, 659] on div "Threading - Side Lock (₹60)" at bounding box center [149, 665] width 148 height 18
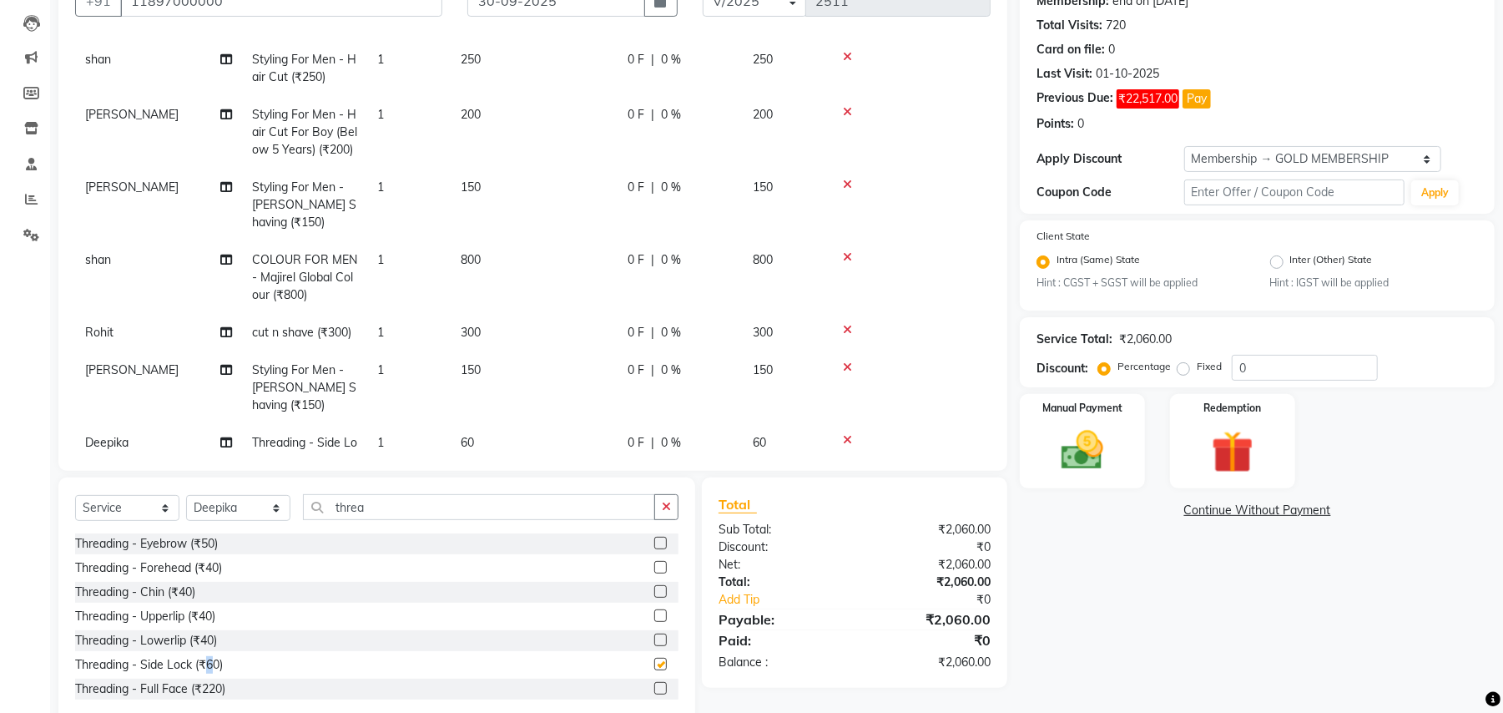
checkbox input "false"
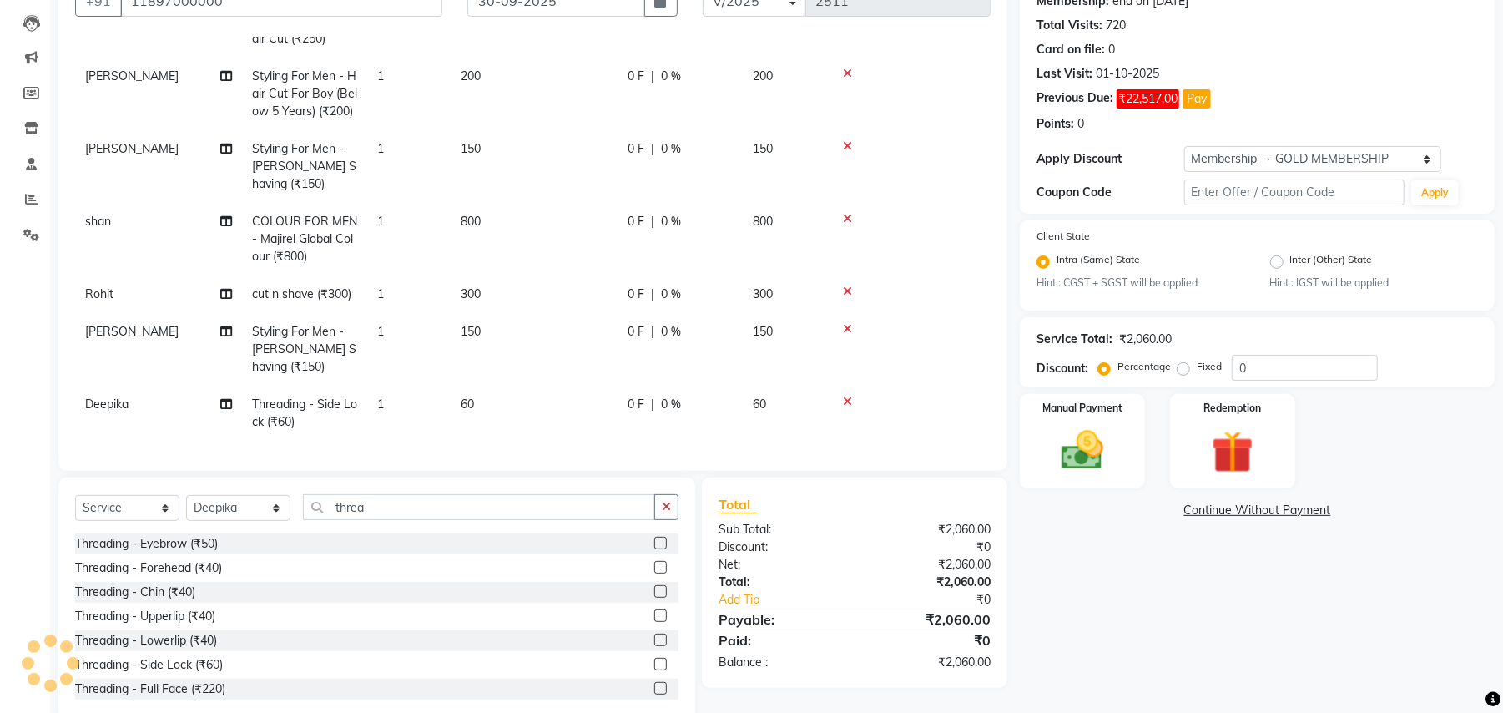
click at [485, 387] on td "60" at bounding box center [534, 413] width 167 height 55
select select "29704"
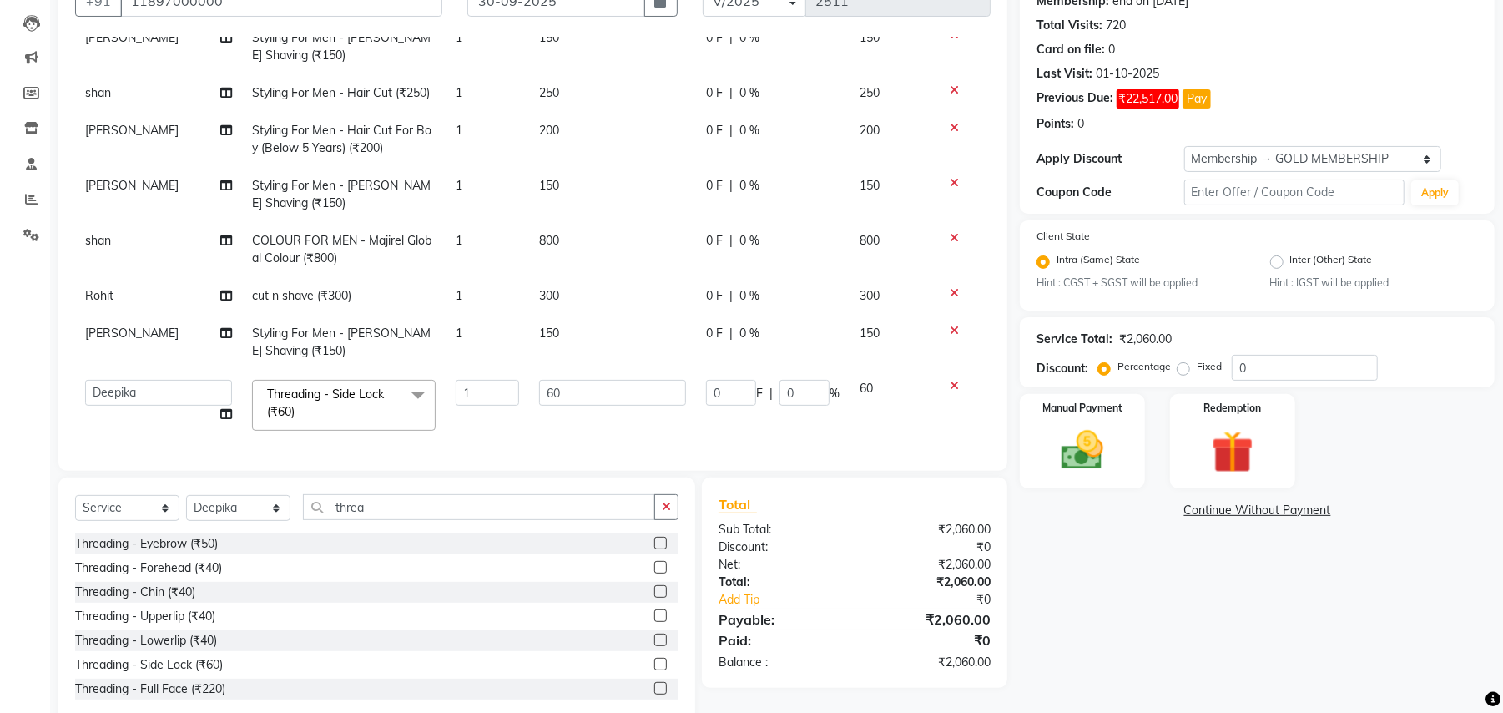
scroll to position [103, 0]
click at [508, 384] on input "1" at bounding box center [487, 393] width 63 height 26
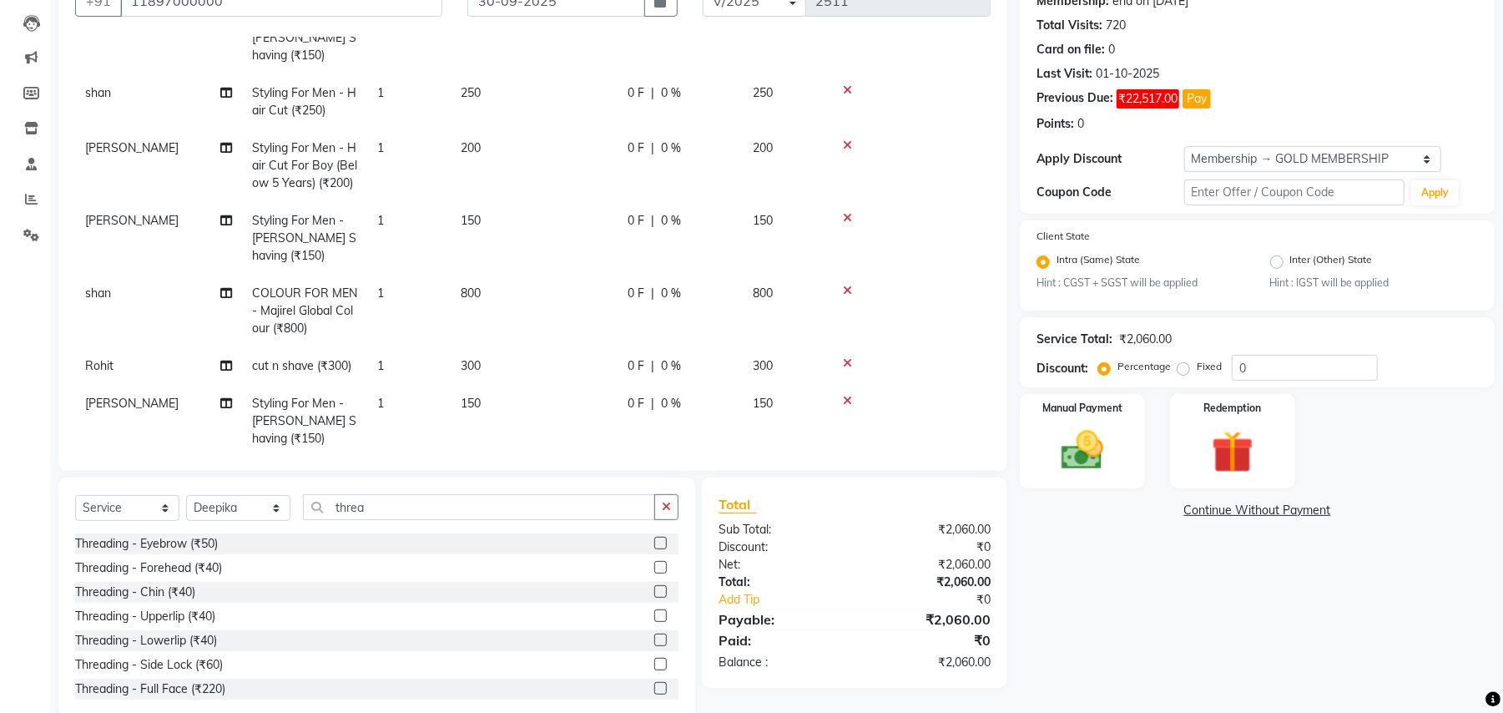
click at [561, 381] on td "300" at bounding box center [534, 366] width 167 height 38
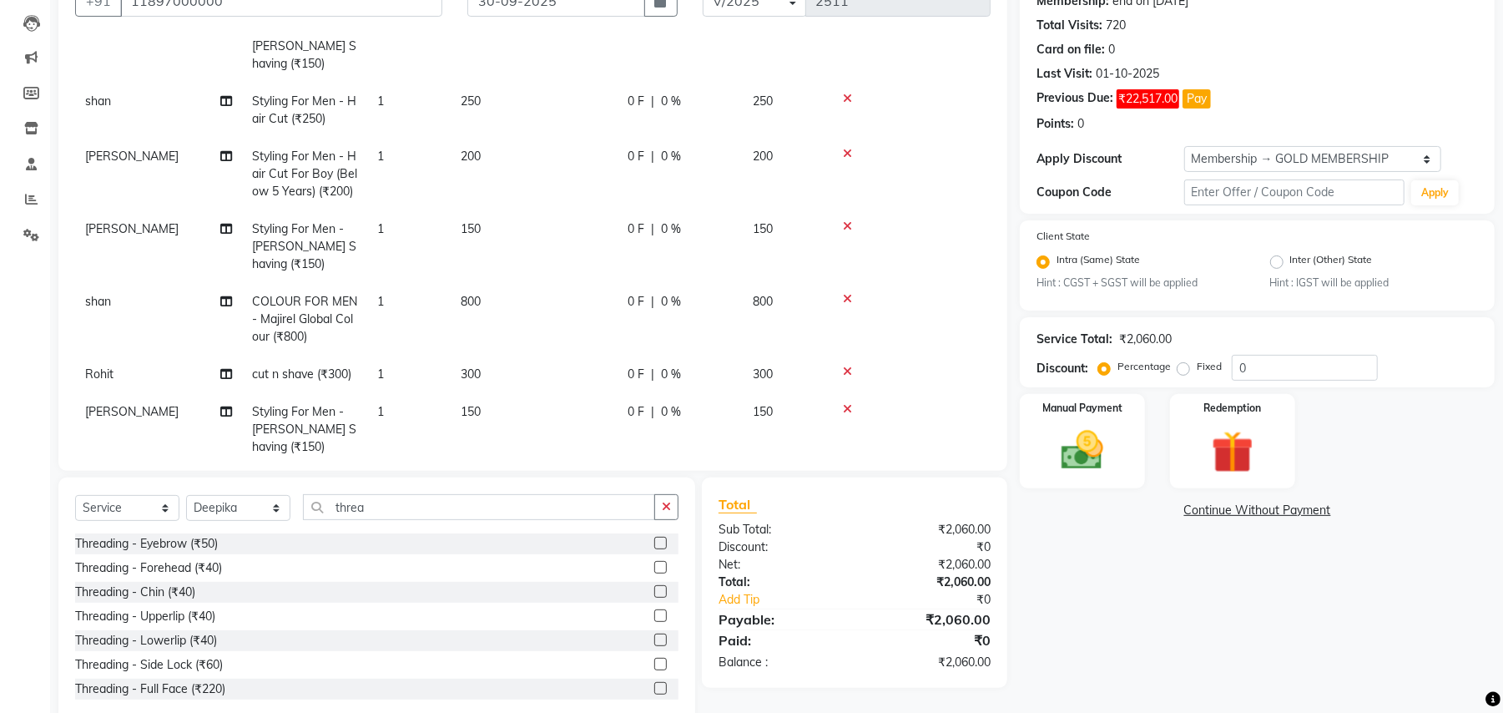
select select "66284"
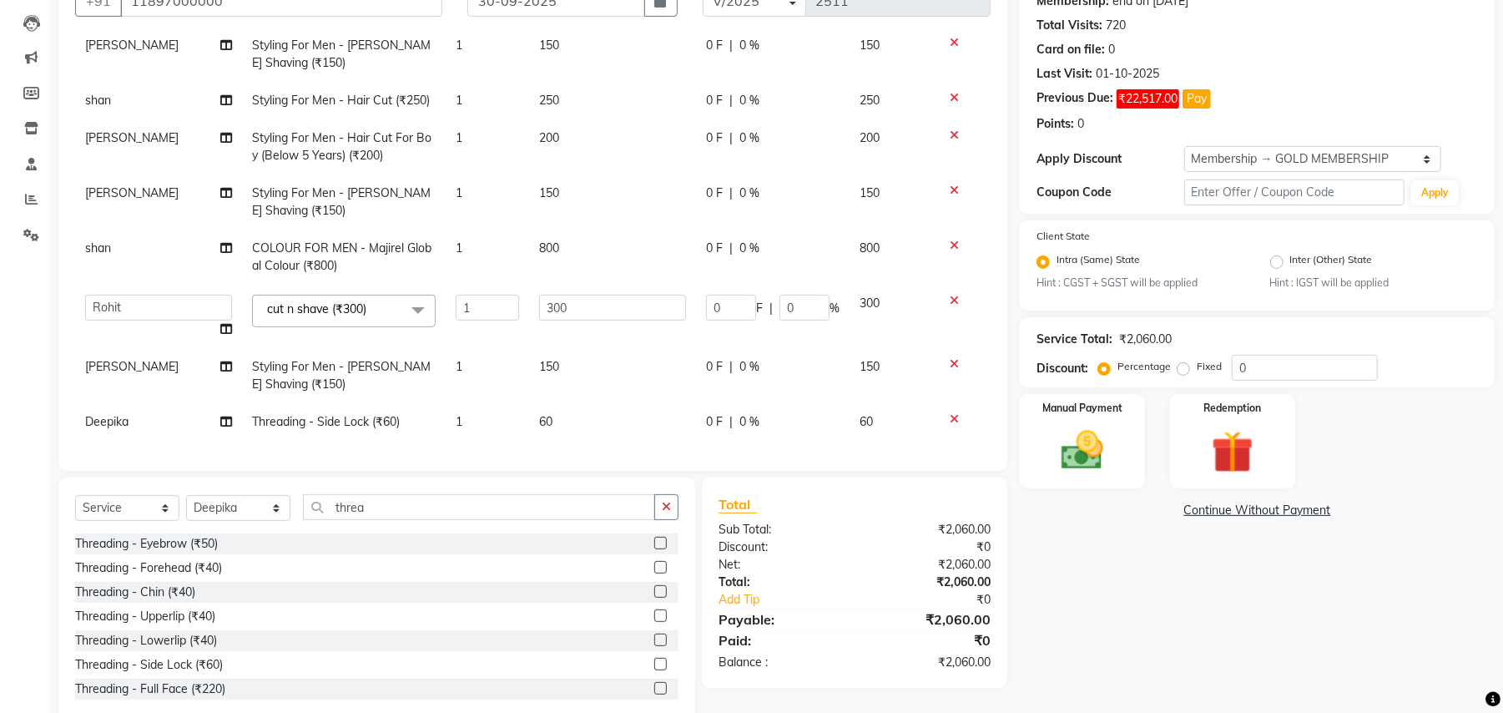
click at [553, 407] on td "60" at bounding box center [612, 422] width 167 height 38
select select "29704"
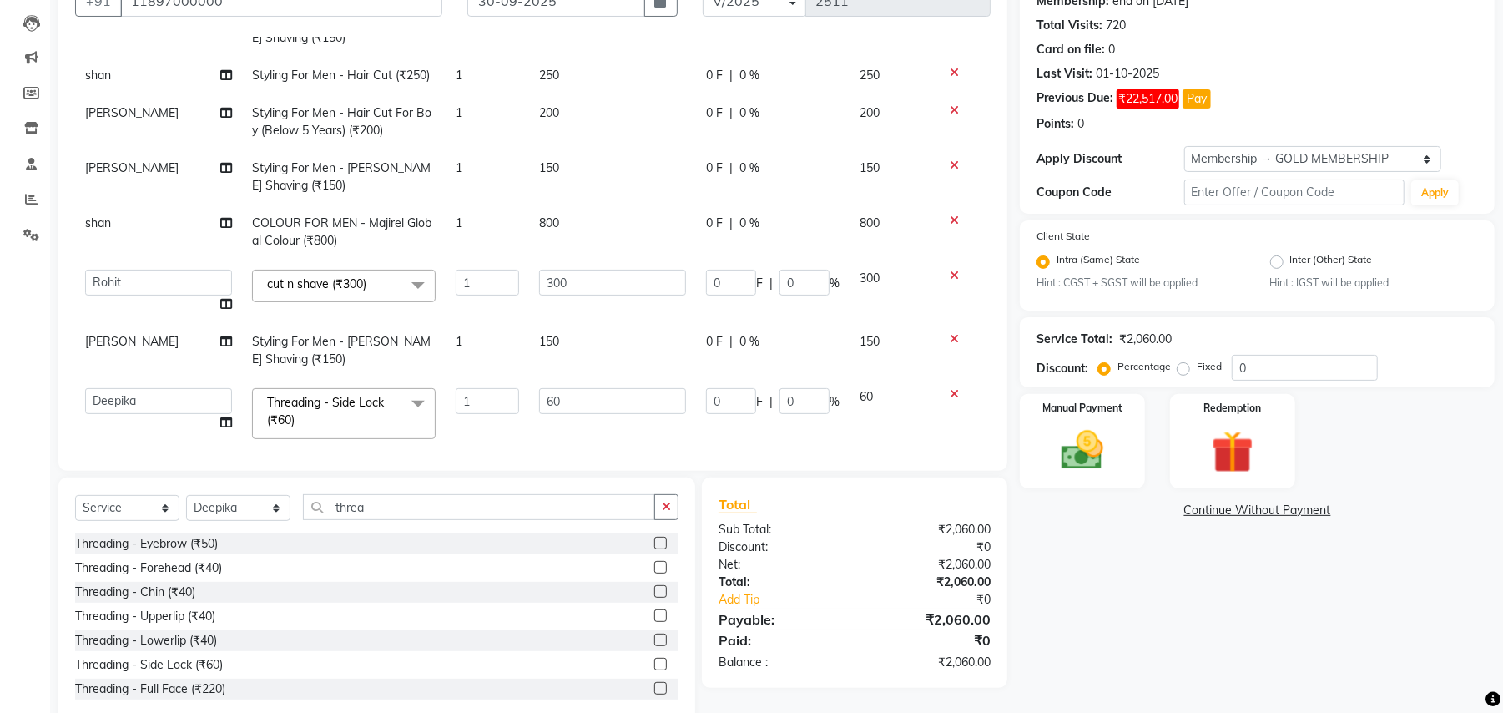
click at [553, 407] on input "60" at bounding box center [612, 401] width 147 height 26
click at [553, 406] on input "60" at bounding box center [612, 401] width 147 height 26
click at [576, 405] on input "60" at bounding box center [612, 401] width 147 height 26
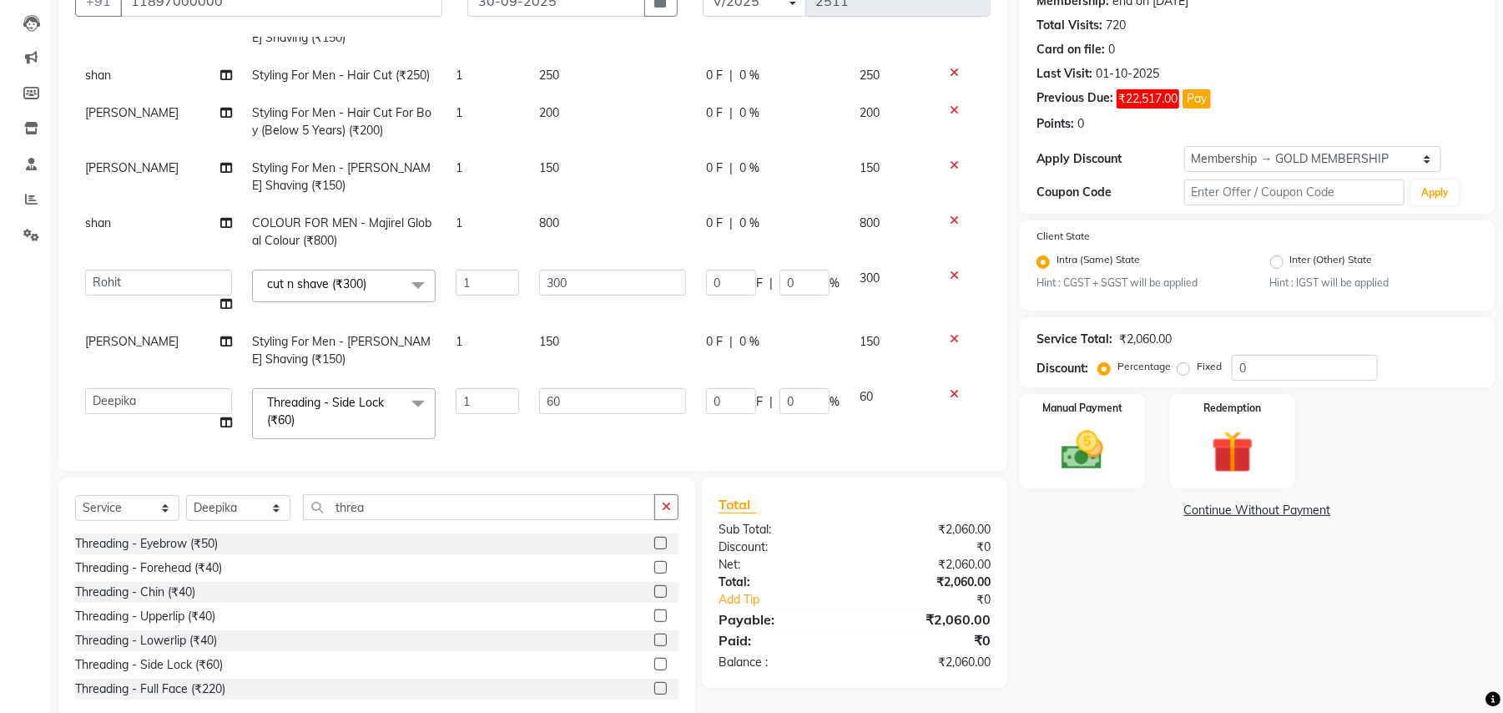
click at [576, 405] on input "60" at bounding box center [612, 401] width 147 height 26
type input "140"
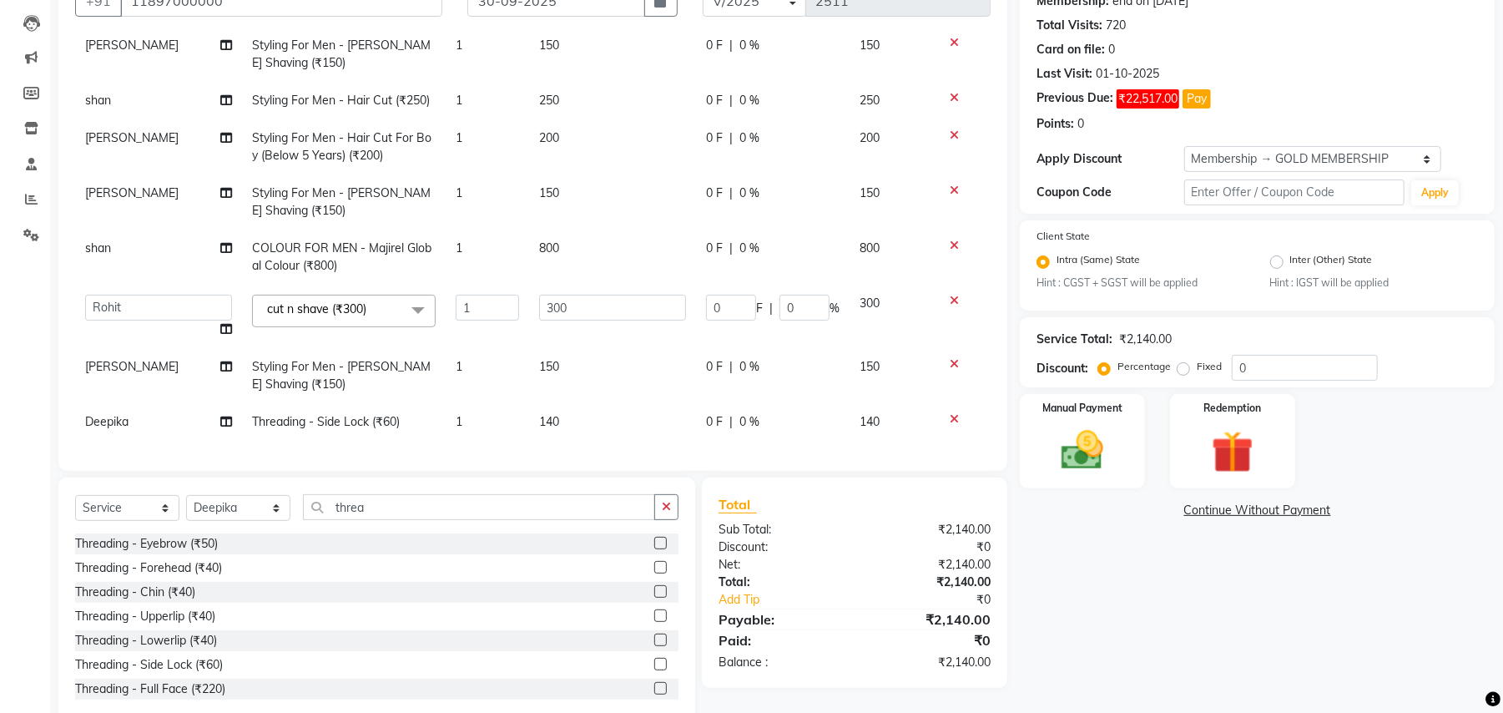
scroll to position [95, 0]
click at [578, 425] on div "Services Stylist Service Qty Price Disc Total Action Tabraz Styling For Men - B…" at bounding box center [533, 245] width 916 height 417
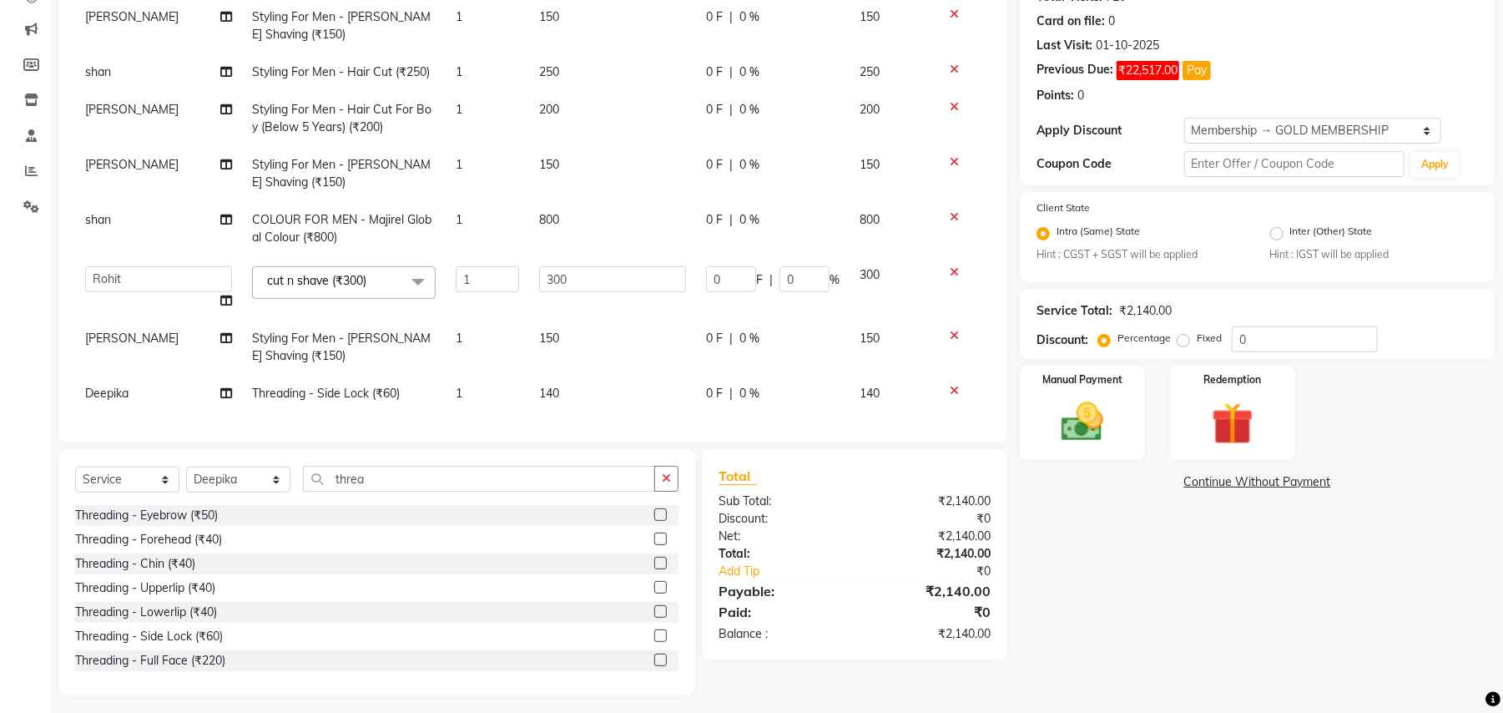
scroll to position [205, 0]
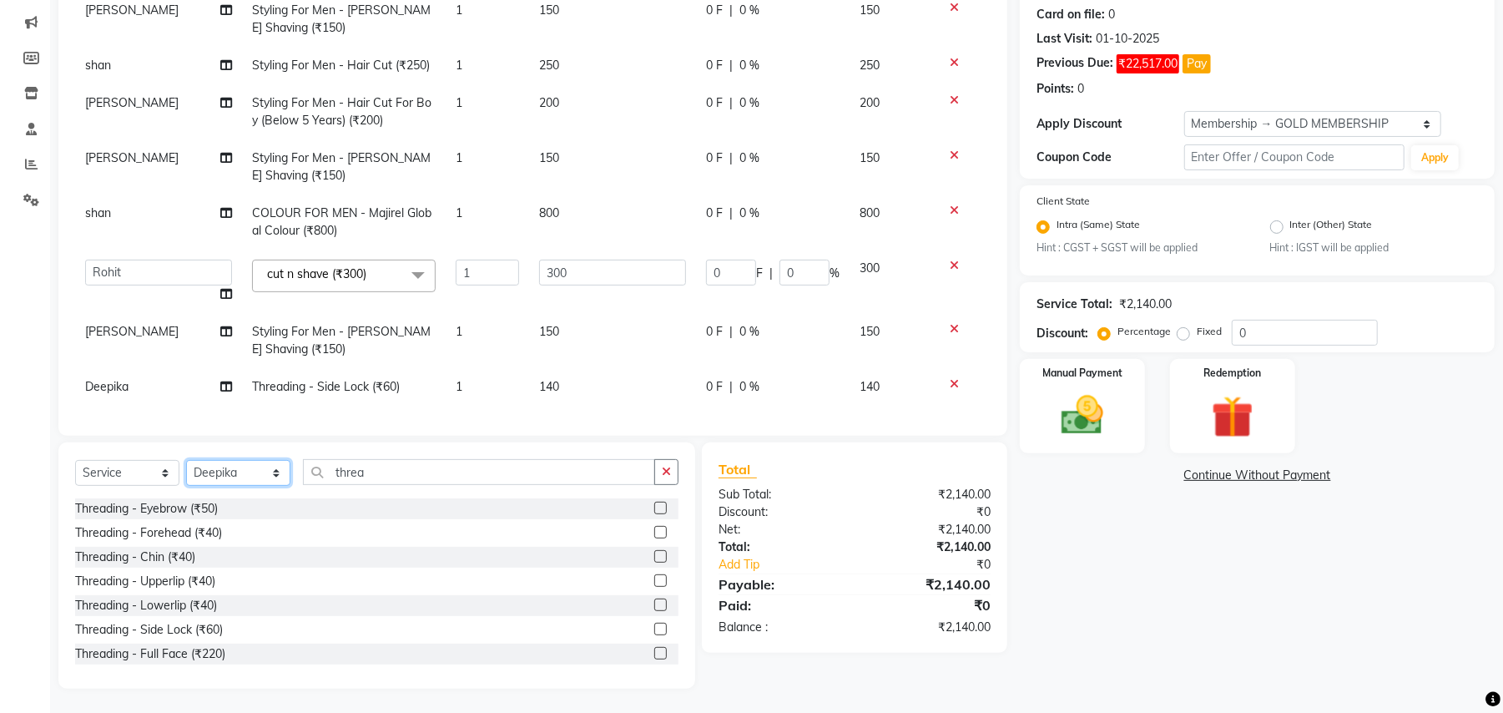
click at [270, 478] on select "Select Stylist Amit Anjali Annu BUNTY Deep Deepika DEVA M Gautam la bella meraj…" at bounding box center [238, 473] width 104 height 26
click at [366, 474] on input "threa" at bounding box center [479, 472] width 352 height 26
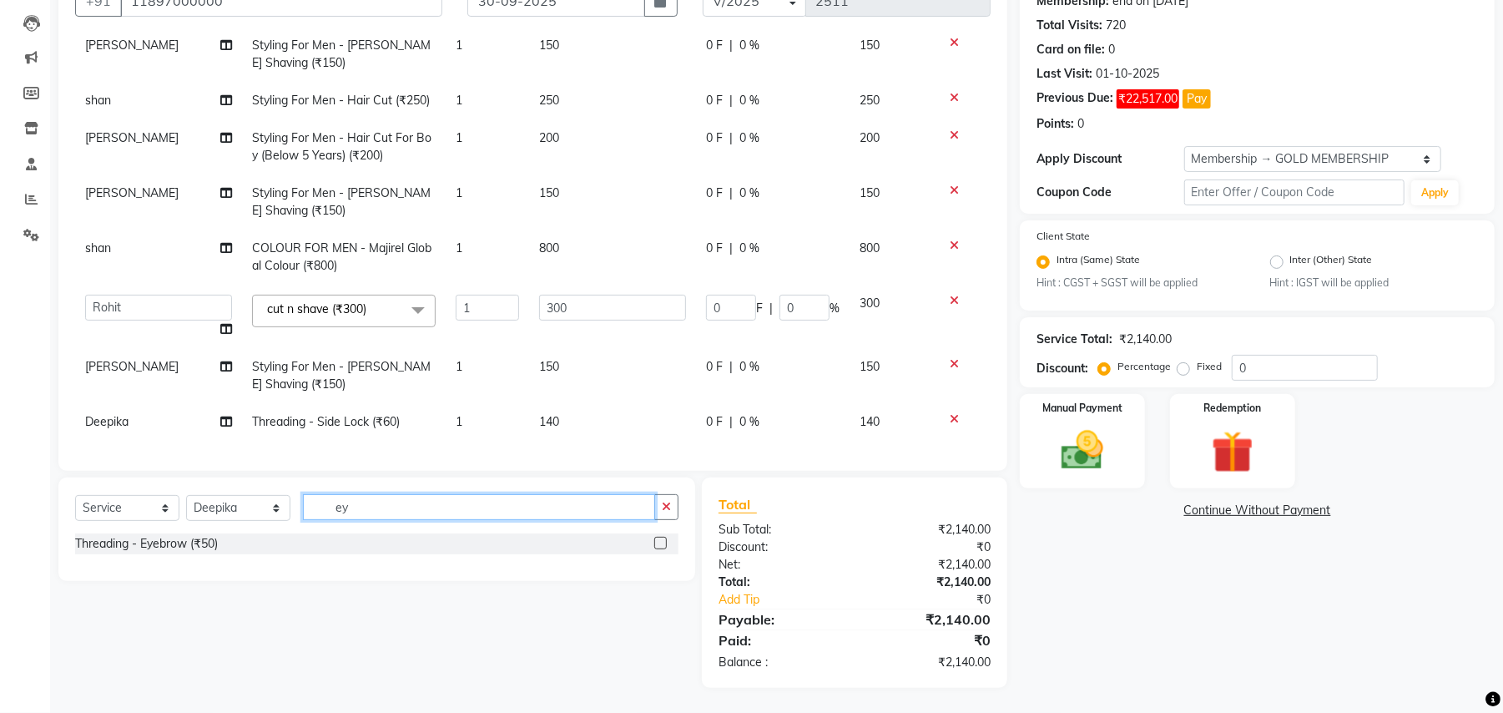
scroll to position [170, 0]
type input "eye"
click at [209, 542] on div "Threading - Eyebrow (₹50)" at bounding box center [146, 544] width 143 height 18
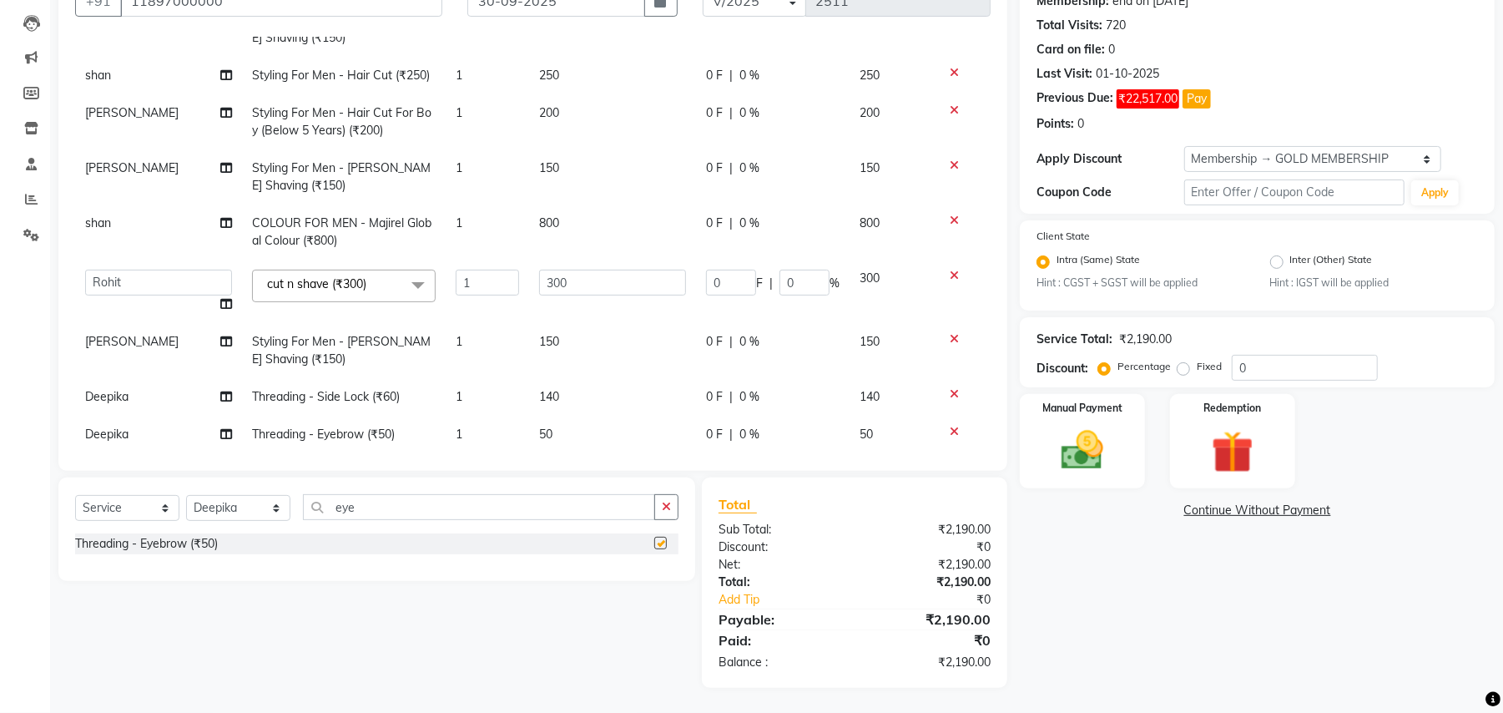
checkbox input "false"
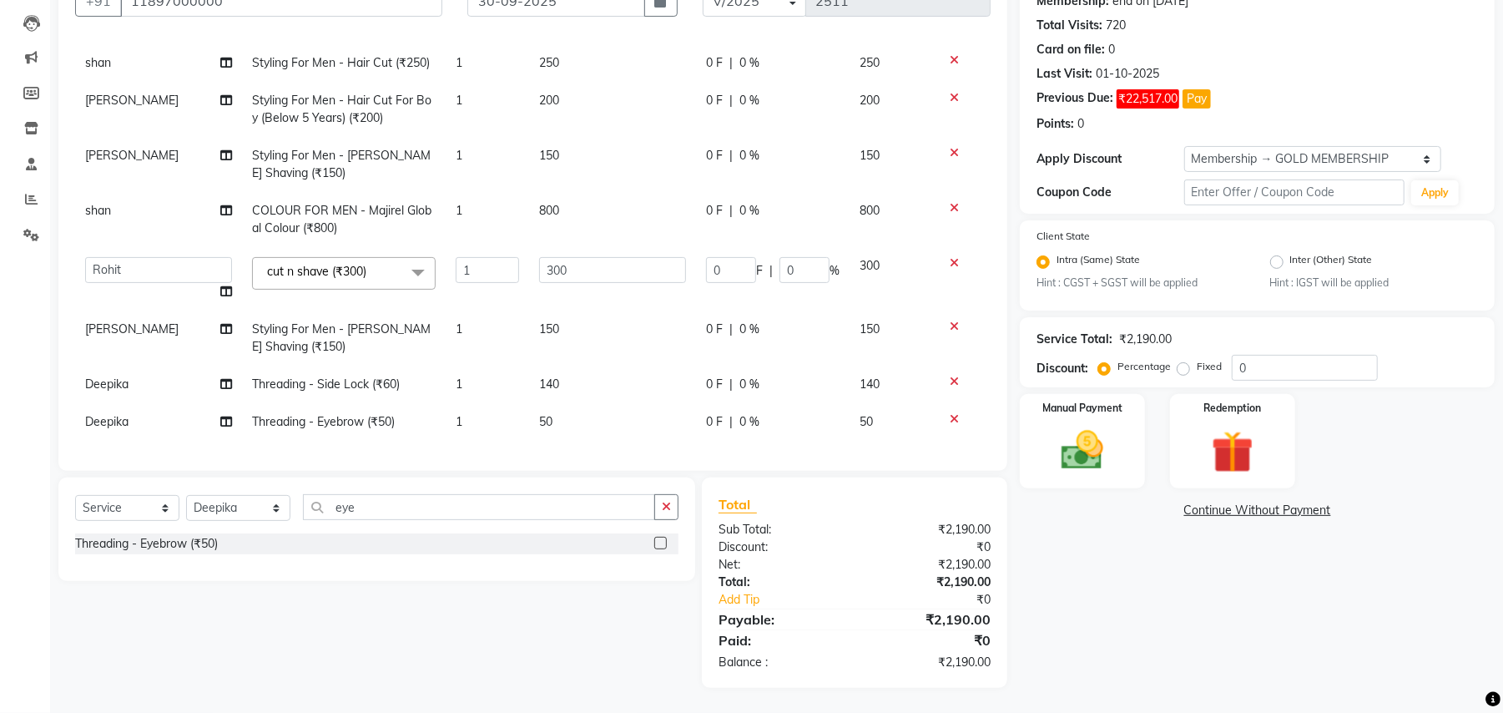
scroll to position [132, 0]
click at [271, 514] on select "Select Stylist Amit Anjali Annu BUNTY Deep Deepika DEVA M Gautam la bella meraj…" at bounding box center [238, 508] width 104 height 26
select select "66284"
click at [186, 495] on select "Select Stylist Amit Anjali Annu BUNTY Deep Deepika DEVA M Gautam la bella meraj…" at bounding box center [238, 508] width 104 height 26
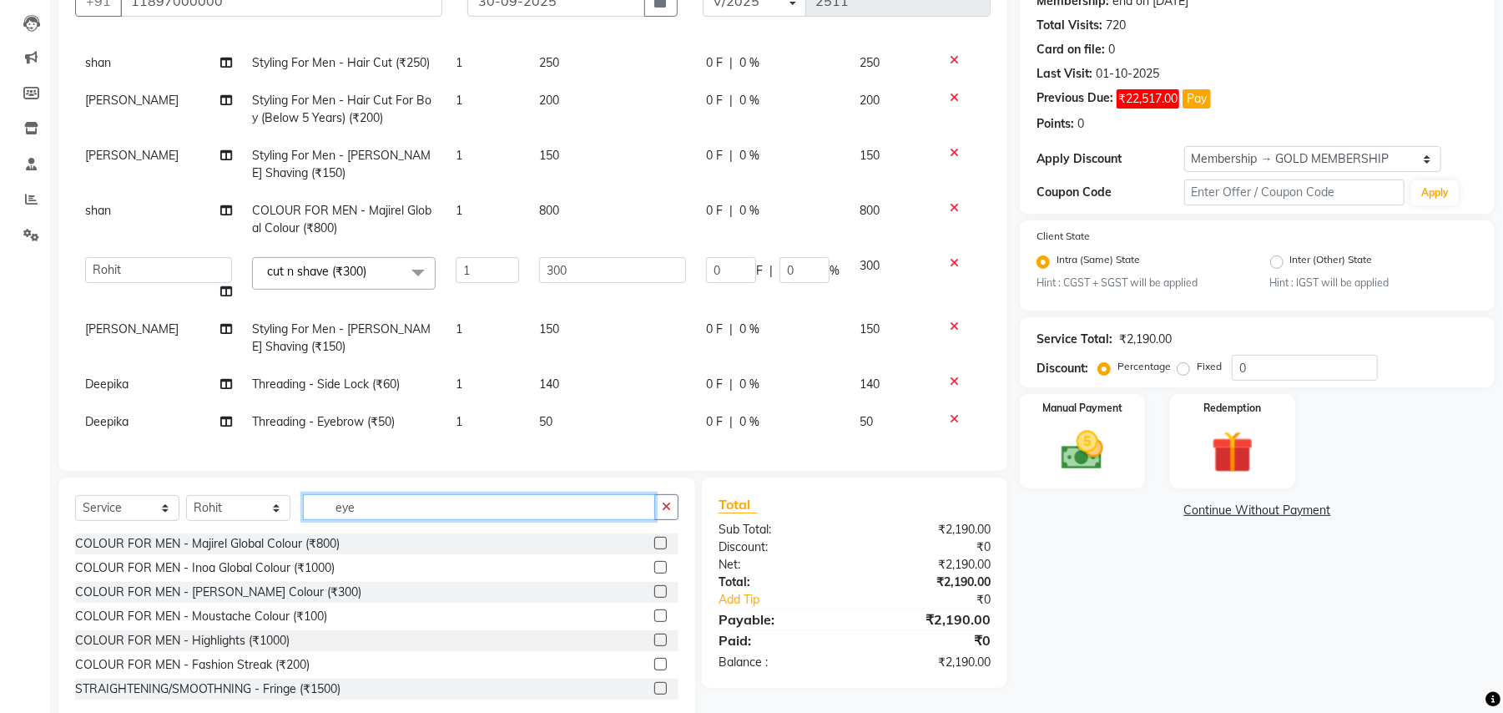
click at [351, 497] on input "eye" at bounding box center [479, 507] width 352 height 26
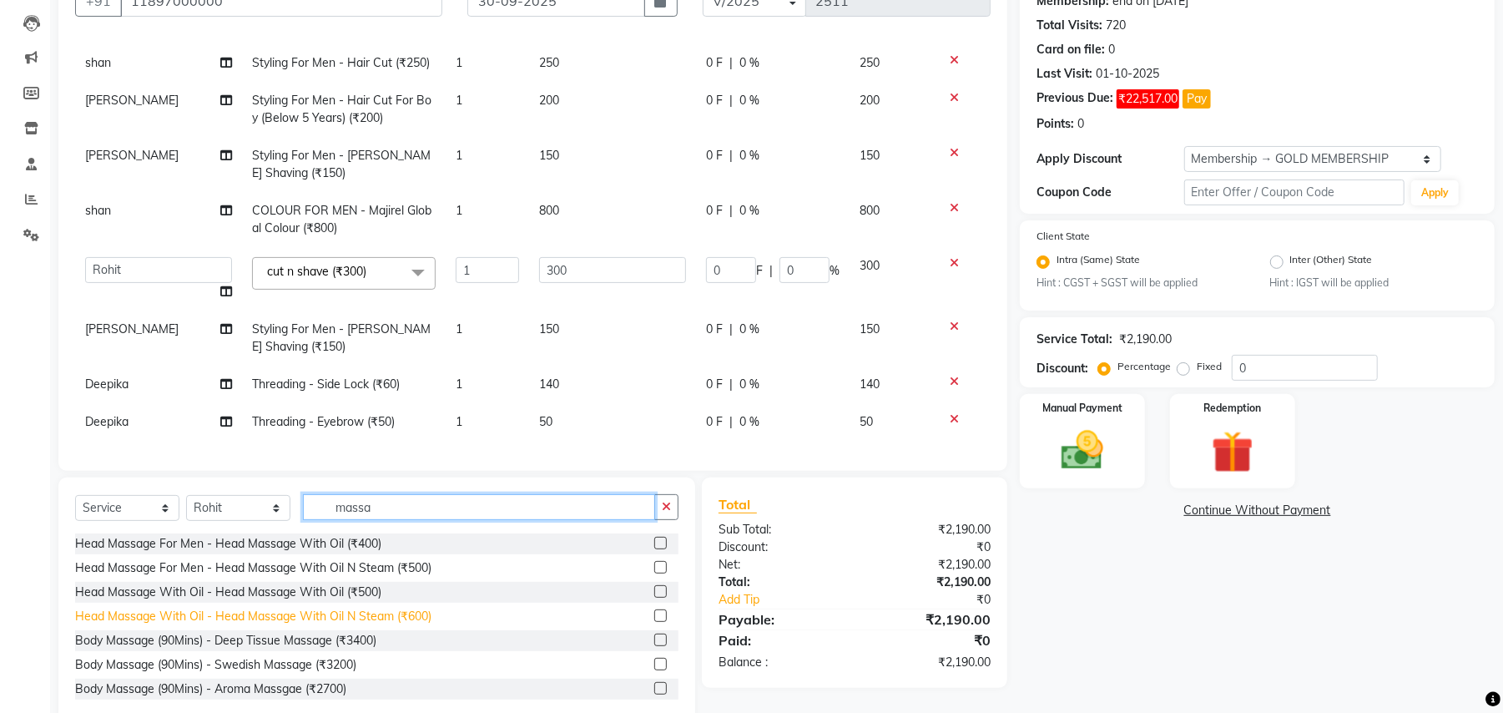
type input "massa"
click at [414, 616] on div "Head Massage With Oil - Head Massage With Oil N Steam (₹600)" at bounding box center [253, 617] width 356 height 18
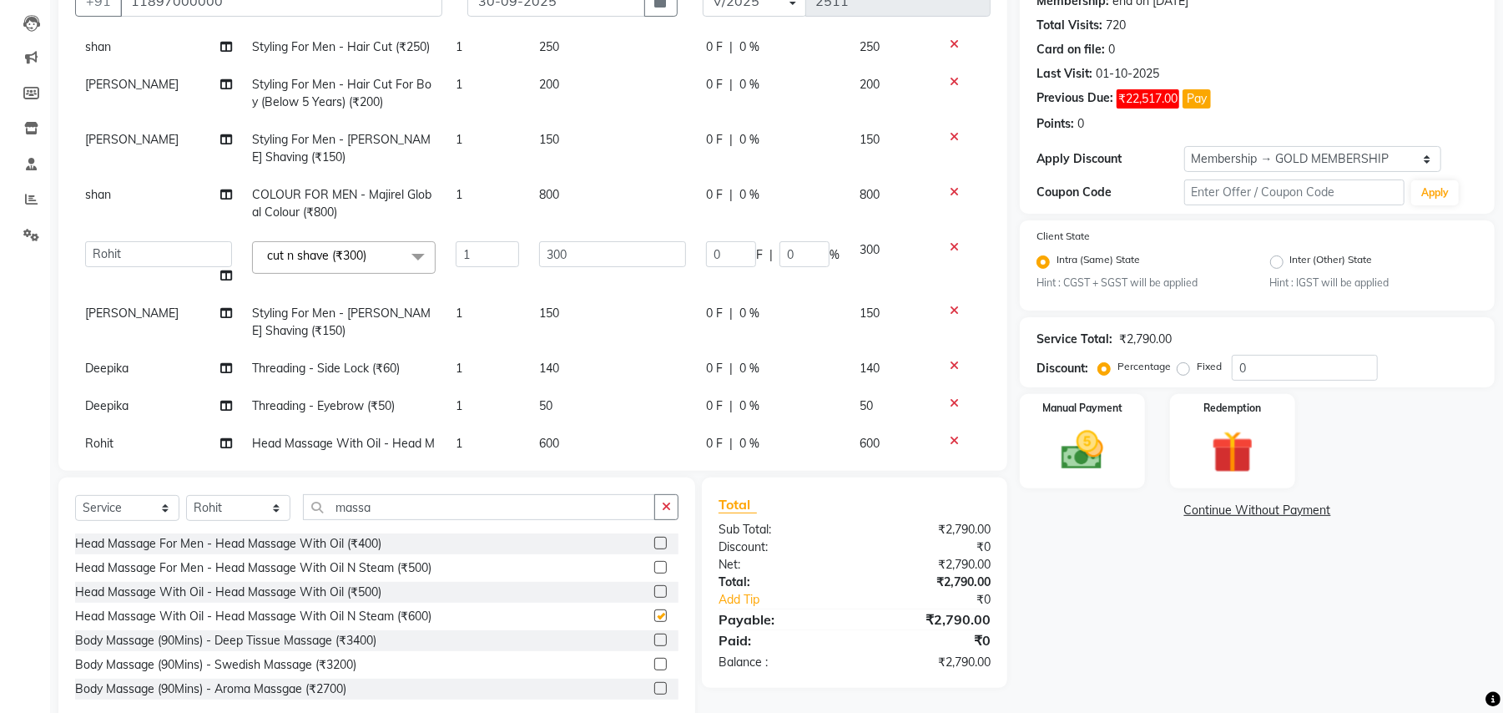
checkbox input "false"
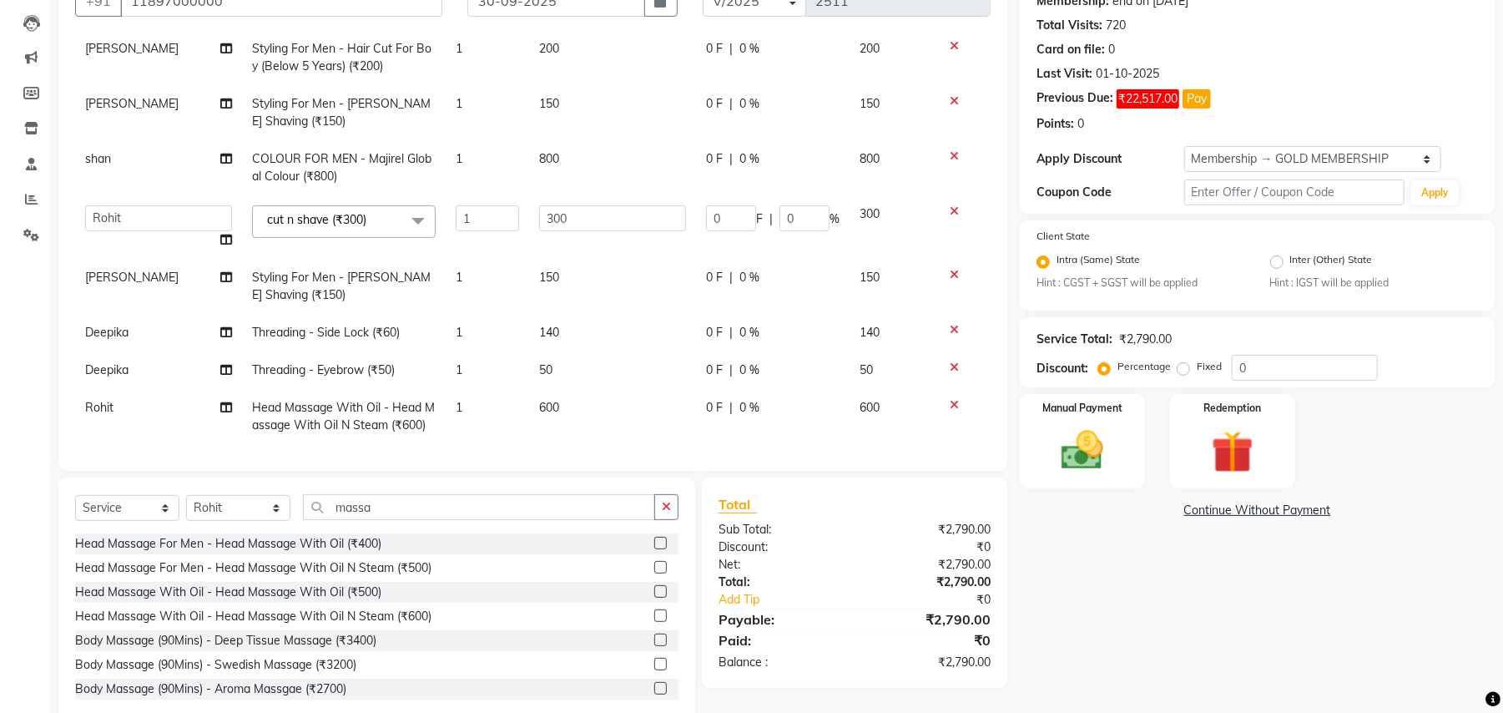
scroll to position [188, 0]
click at [542, 395] on td "600" at bounding box center [612, 413] width 167 height 55
select select "66284"
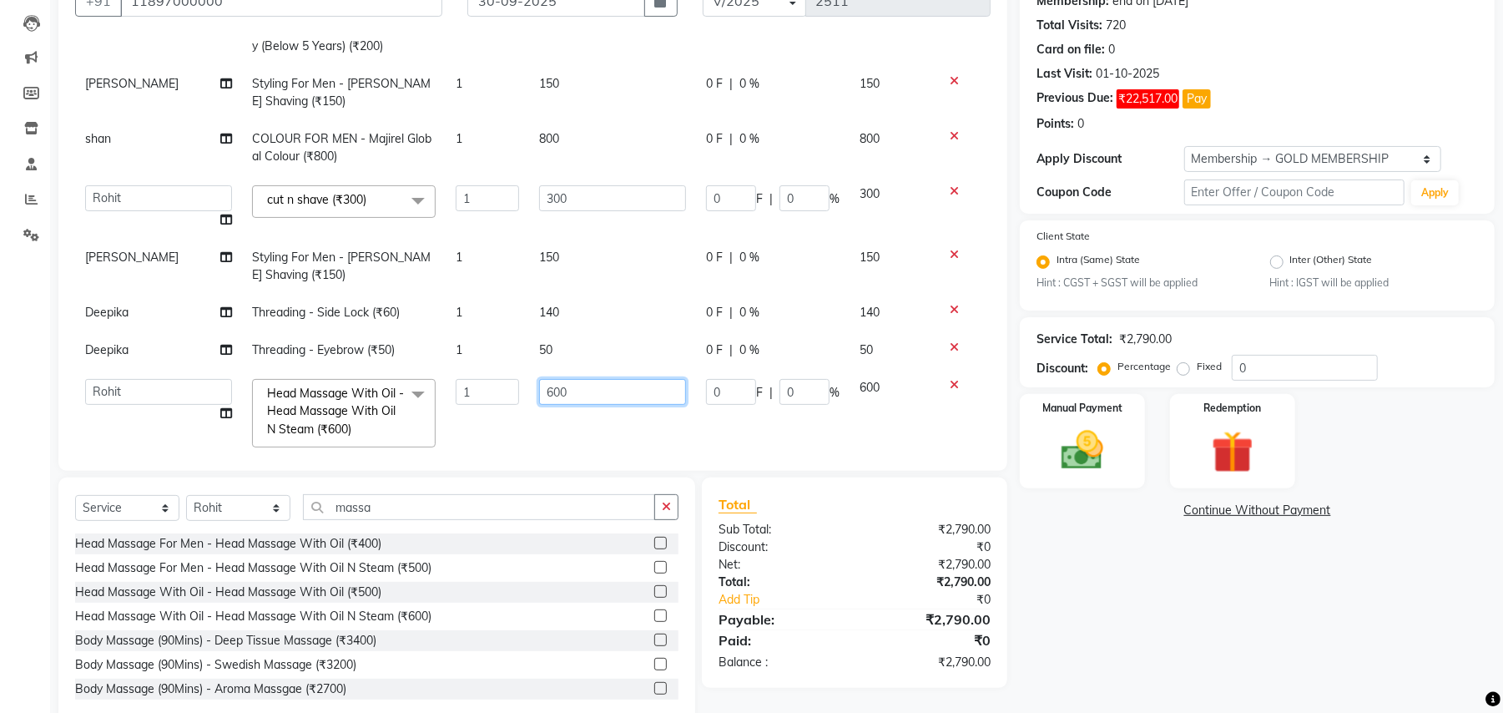
click at [588, 391] on input "600" at bounding box center [612, 392] width 147 height 26
type input "1600"
click at [585, 428] on div "Services Stylist Service Qty Price Disc Total Action Tabraz Styling For Men - B…" at bounding box center [533, 245] width 916 height 417
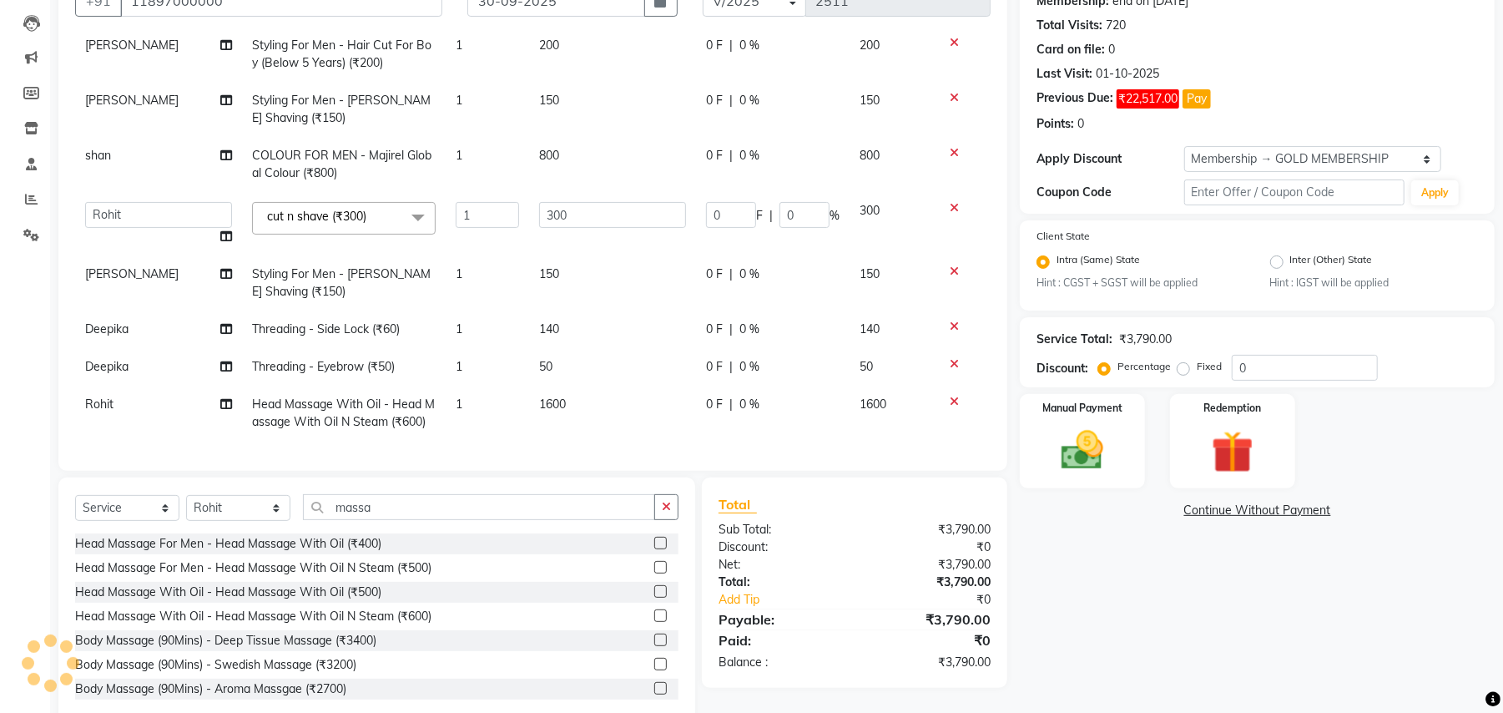
scroll to position [205, 0]
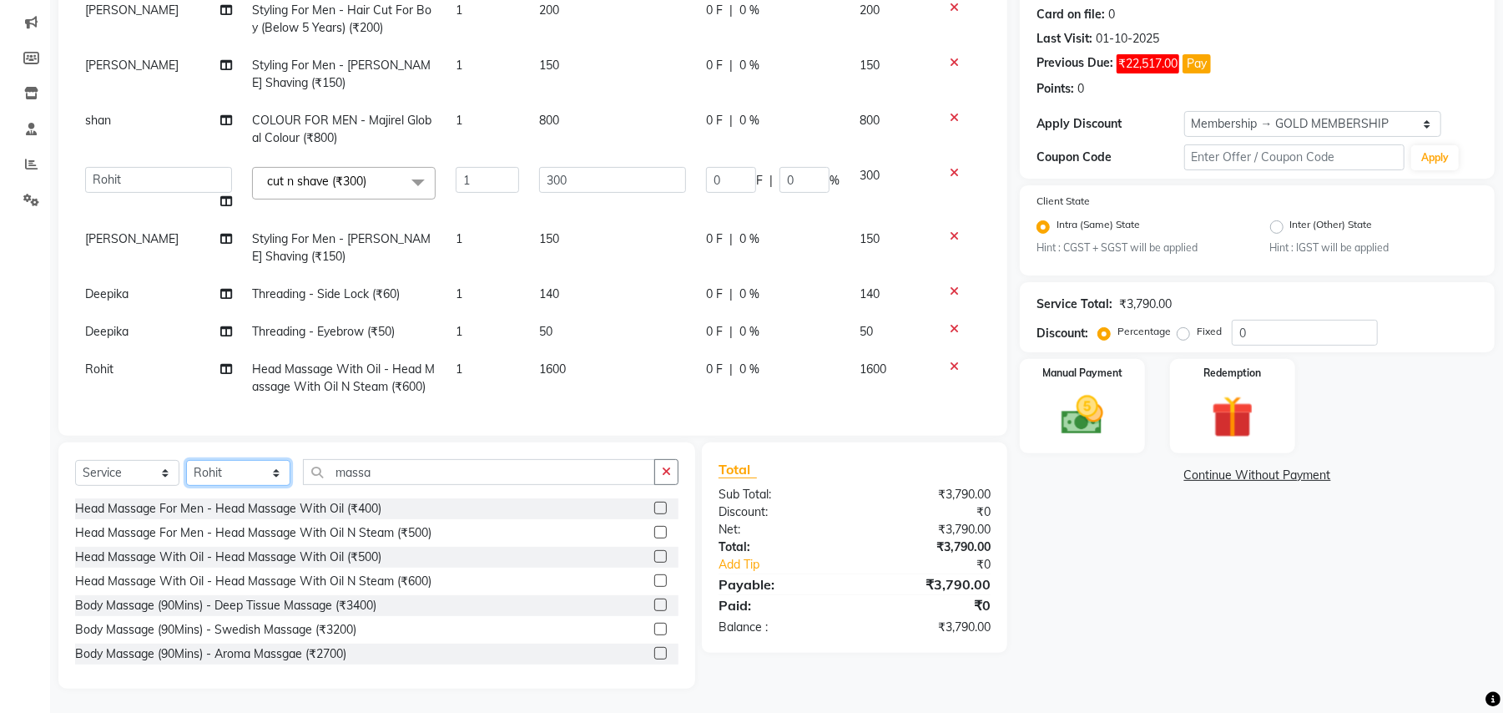
click at [231, 476] on select "Select Stylist Amit Anjali Annu BUNTY Deep Deepika DEVA M Gautam la bella meraj…" at bounding box center [238, 473] width 104 height 26
click at [222, 466] on select "Select Stylist Amit Anjali Annu BUNTY Deep Deepika DEVA M Gautam la bella meraj…" at bounding box center [238, 473] width 104 height 26
click at [231, 477] on select "Select Stylist Amit Anjali Annu BUNTY Deep Deepika DEVA M Gautam la bella meraj…" at bounding box center [238, 473] width 104 height 26
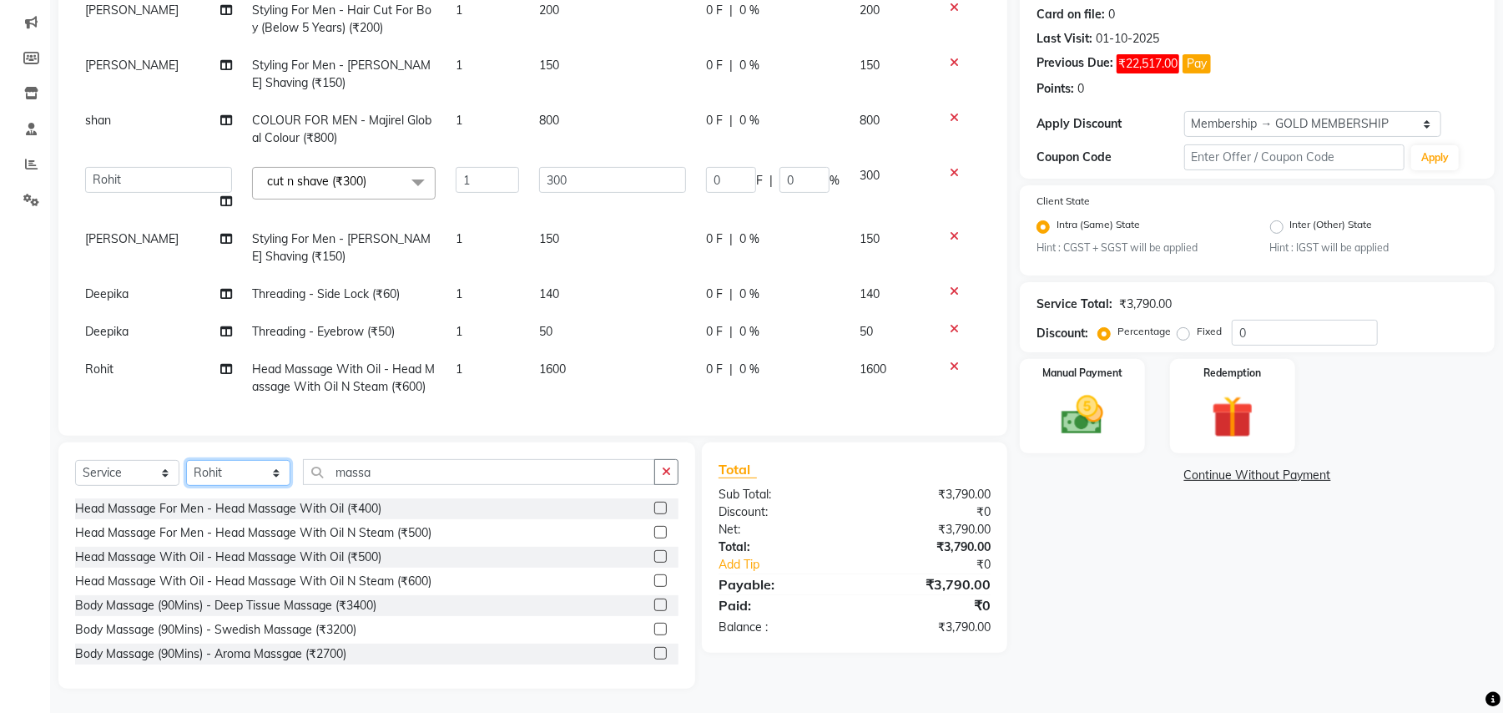
select select "68186"
click at [186, 460] on select "Select Stylist Amit Anjali Annu BUNTY Deep Deepika DEVA M Gautam la bella meraj…" at bounding box center [238, 473] width 104 height 26
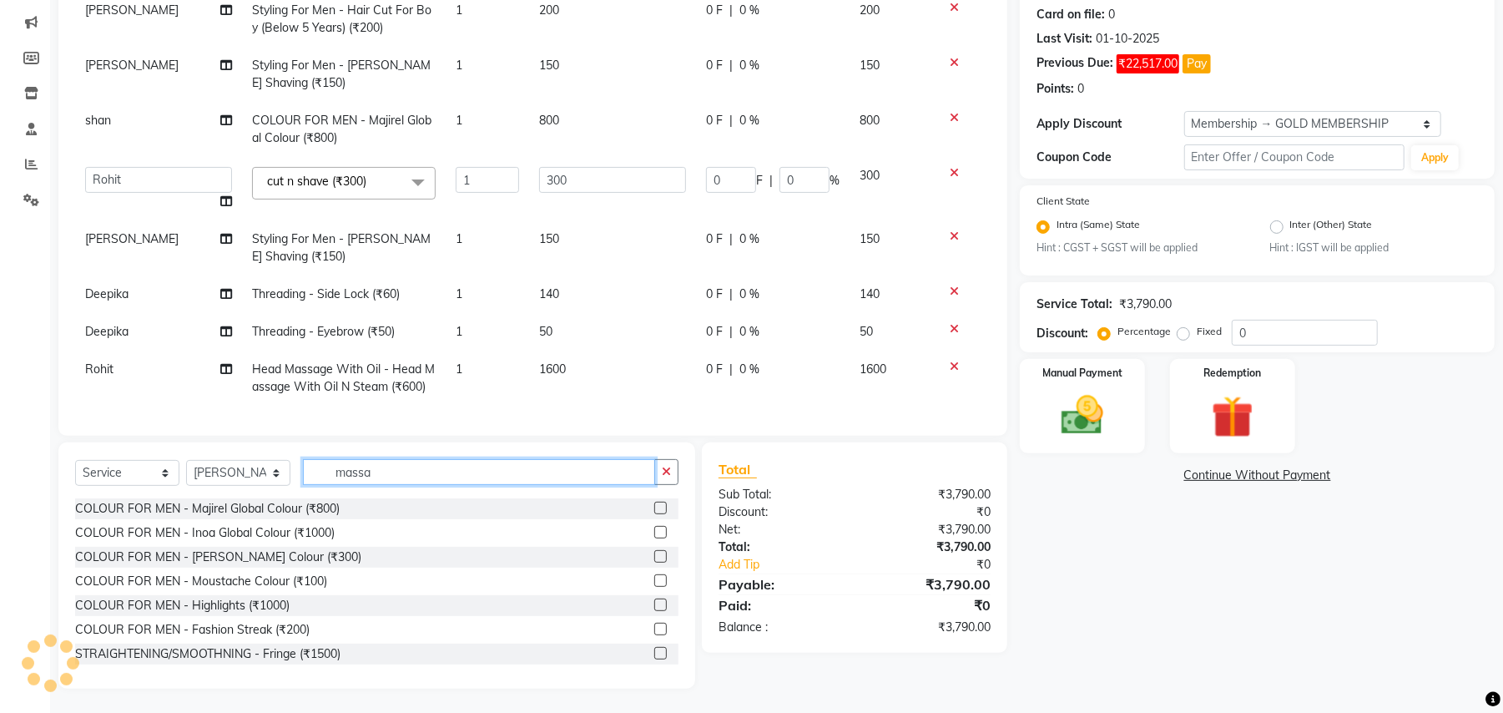
click at [374, 472] on input "massa" at bounding box center [479, 472] width 352 height 26
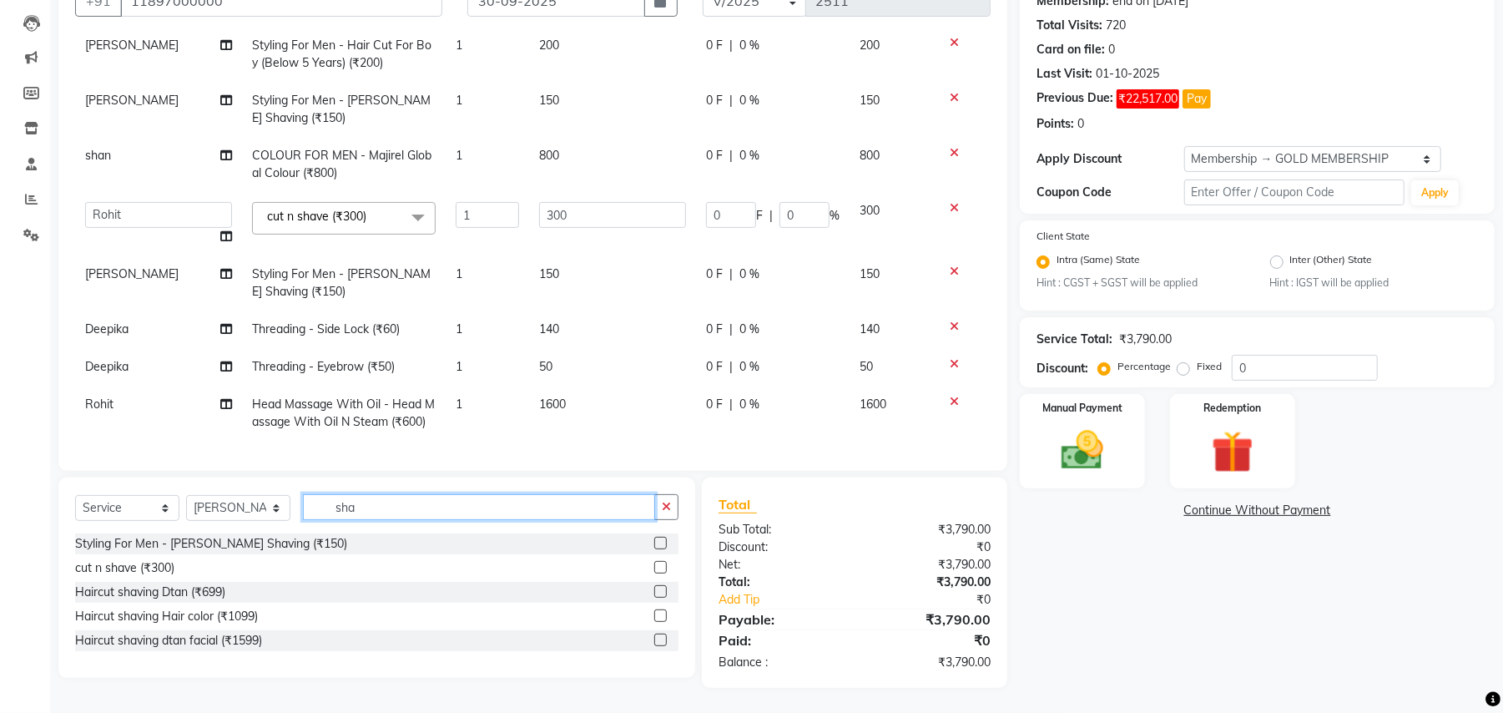
scroll to position [170, 0]
type input "shav"
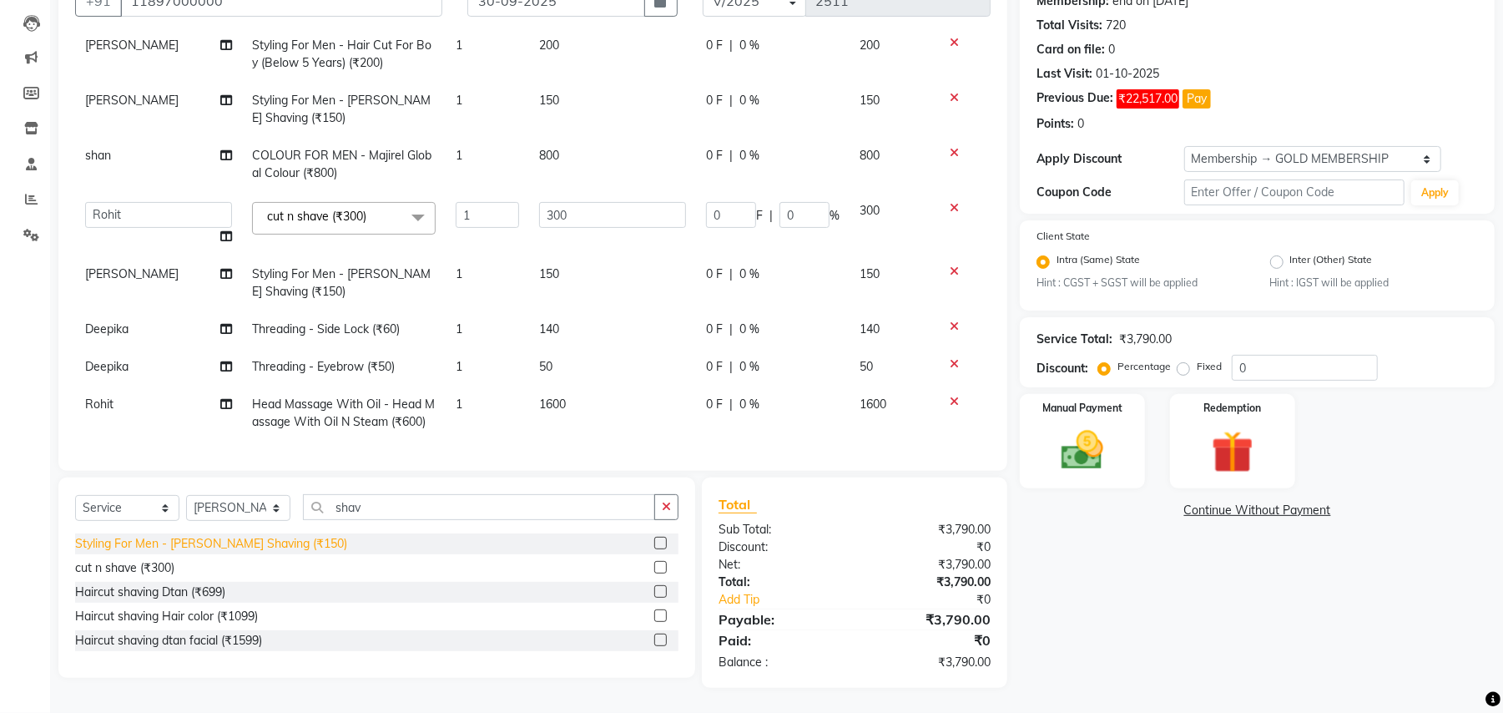
click at [262, 536] on div "Styling For Men - Beard Shaving (₹150)" at bounding box center [211, 544] width 272 height 18
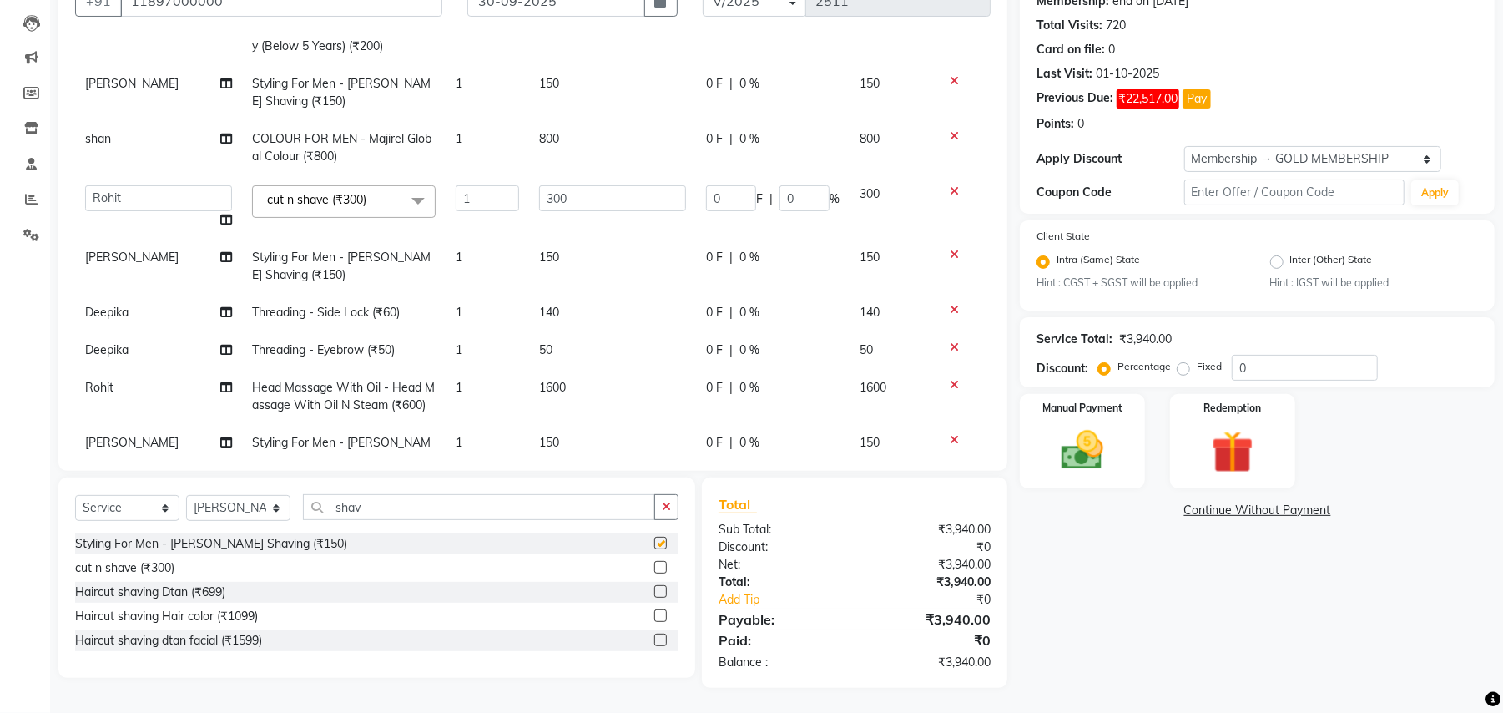
checkbox input "false"
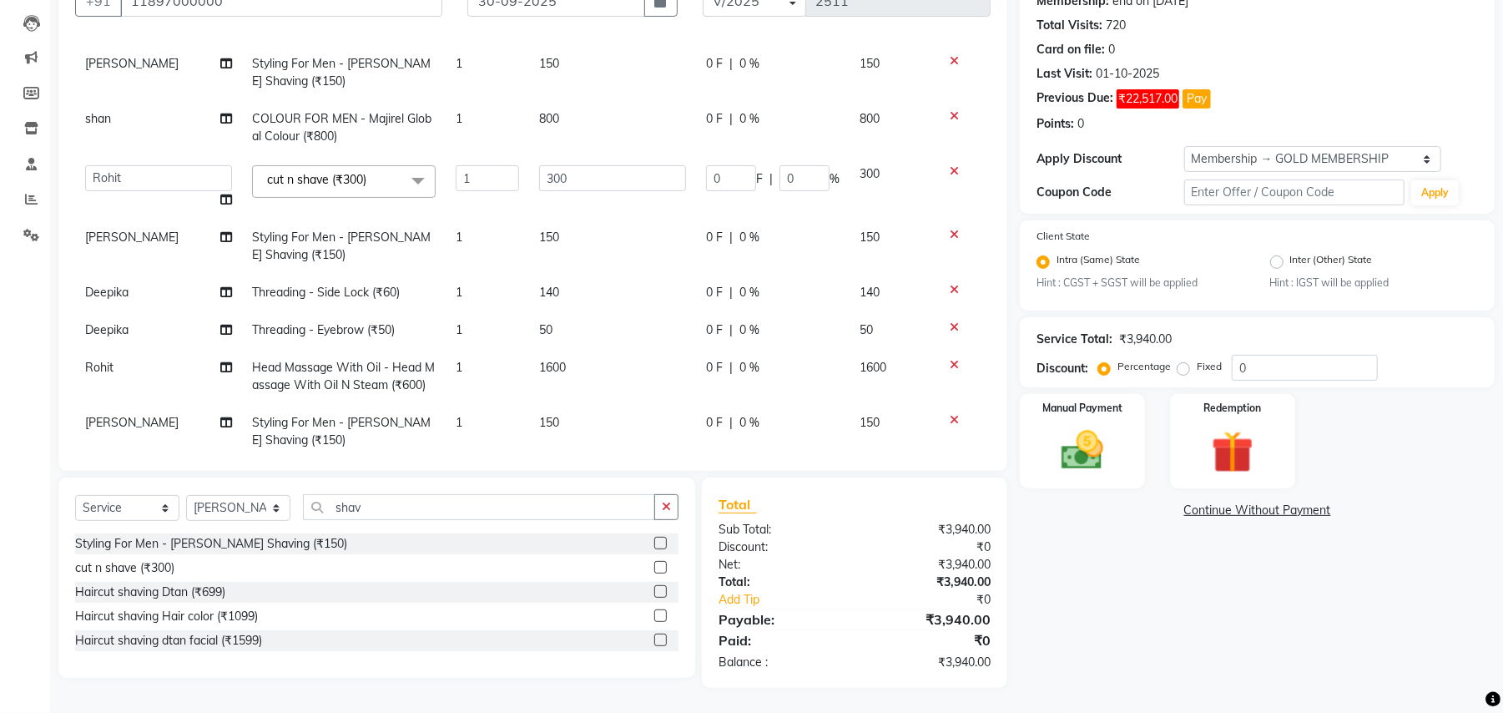
scroll to position [242, 0]
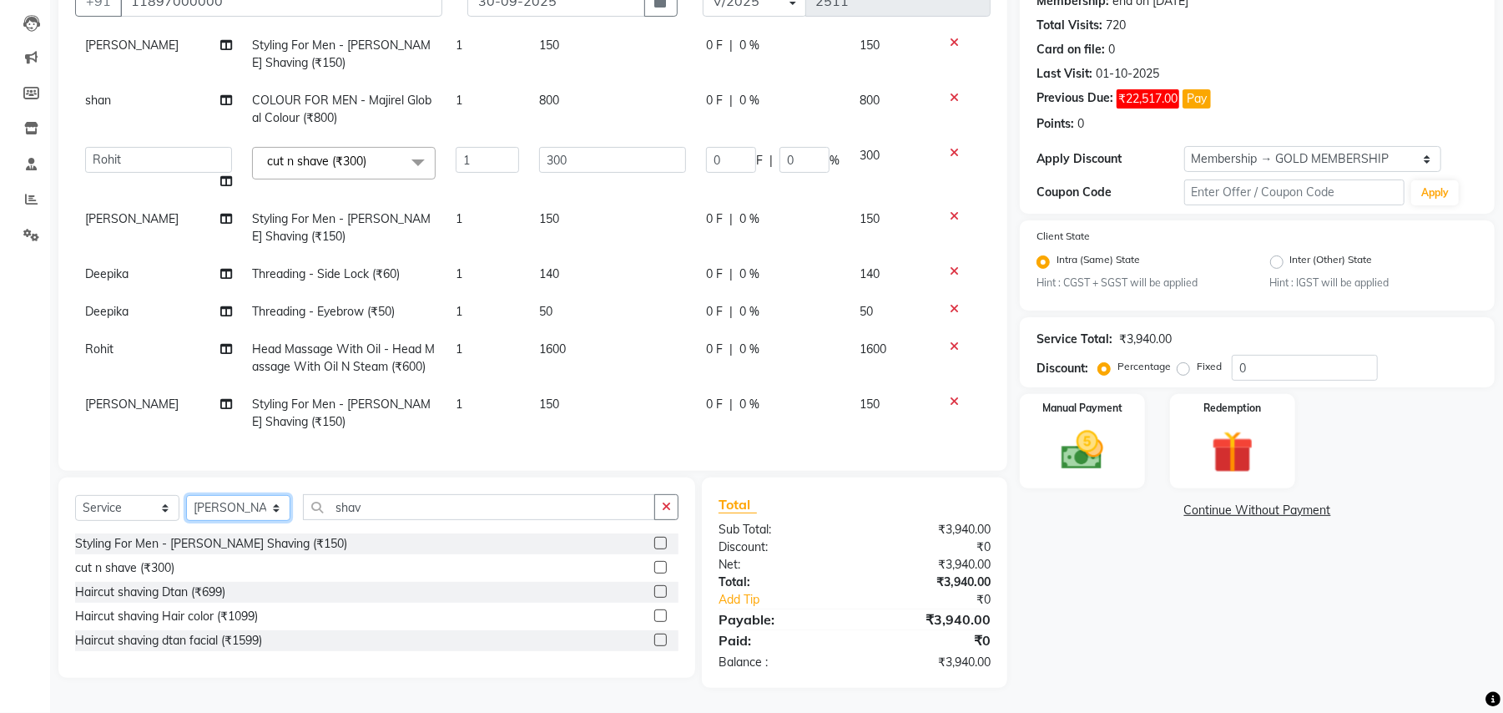
click at [249, 506] on select "Select Stylist Amit Anjali Annu BUNTY Deep Deepika DEVA M Gautam la bella meraj…" at bounding box center [238, 508] width 104 height 26
select select "29704"
click at [186, 495] on select "Select Stylist Amit Anjali Annu BUNTY Deep Deepika DEVA M Gautam la bella meraj…" at bounding box center [238, 508] width 104 height 26
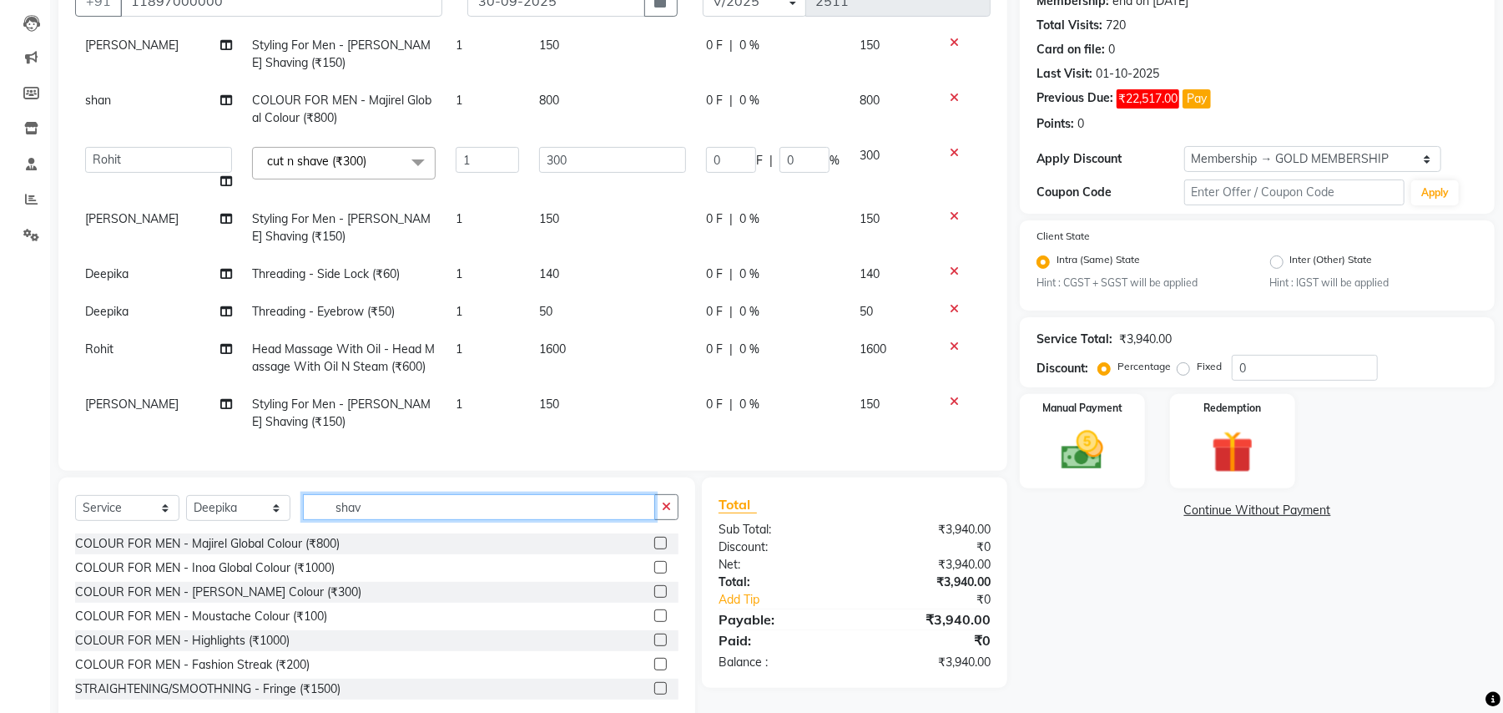
click at [374, 514] on input "shav" at bounding box center [479, 507] width 352 height 26
click at [372, 514] on input "shav" at bounding box center [479, 507] width 352 height 26
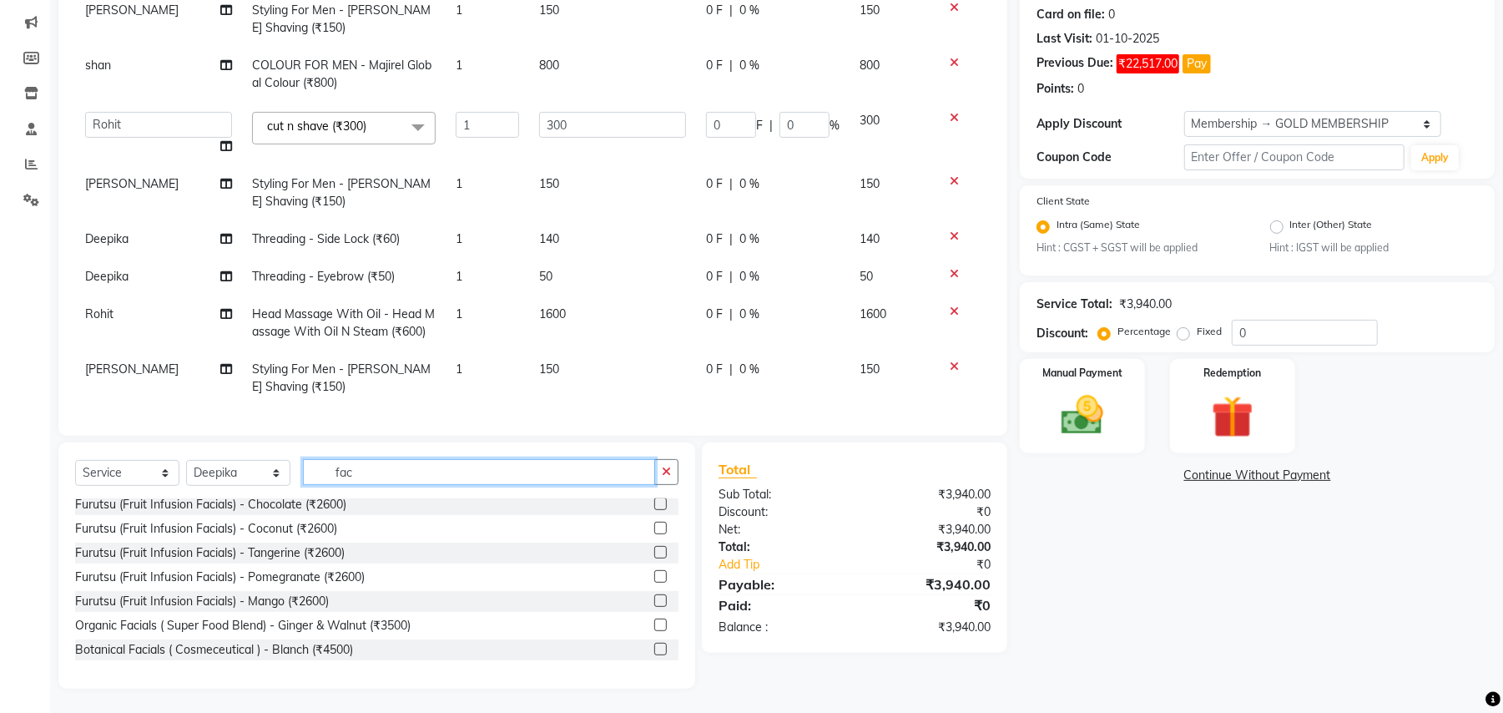
scroll to position [334, 0]
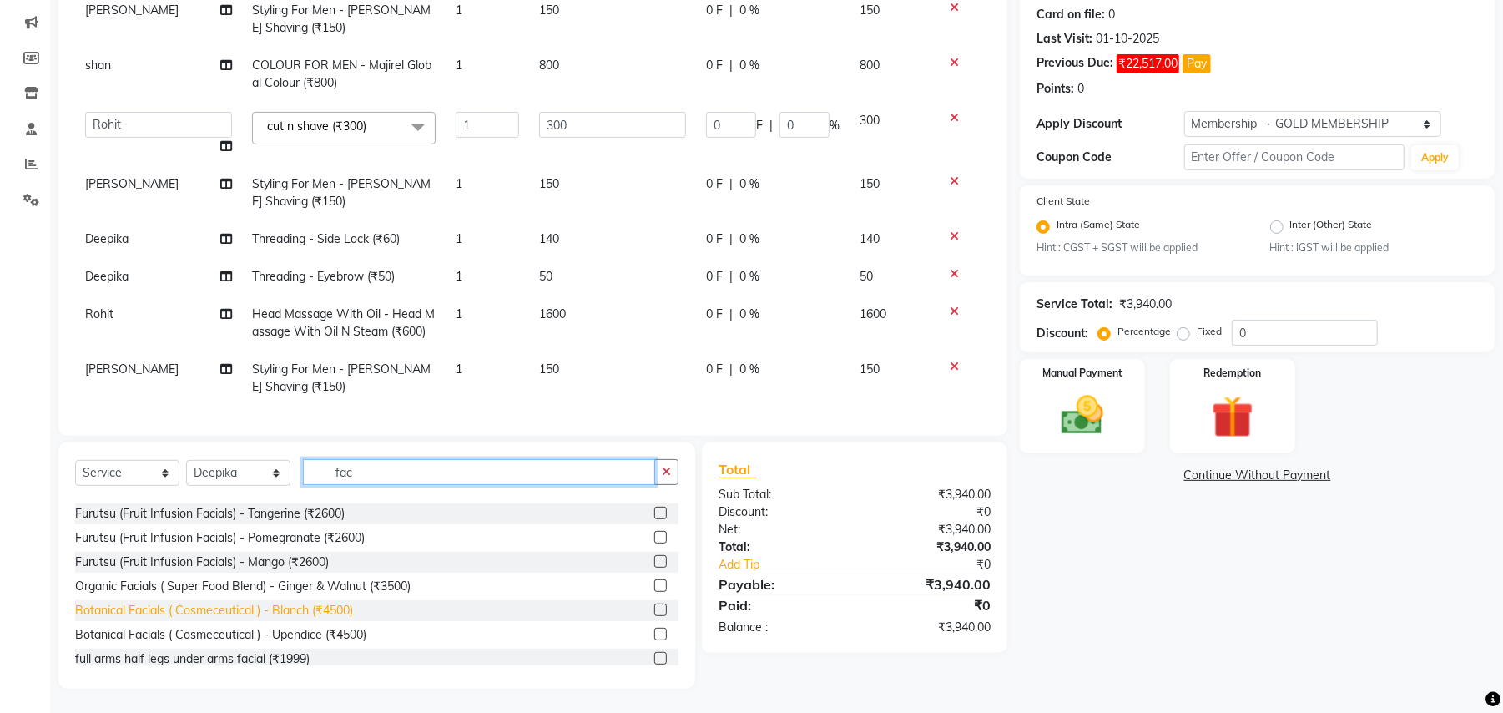
type input "fac"
click at [338, 605] on div "Botanical Facials ( Cosmeceutical ) - Blanch (₹4500)" at bounding box center [214, 611] width 278 height 18
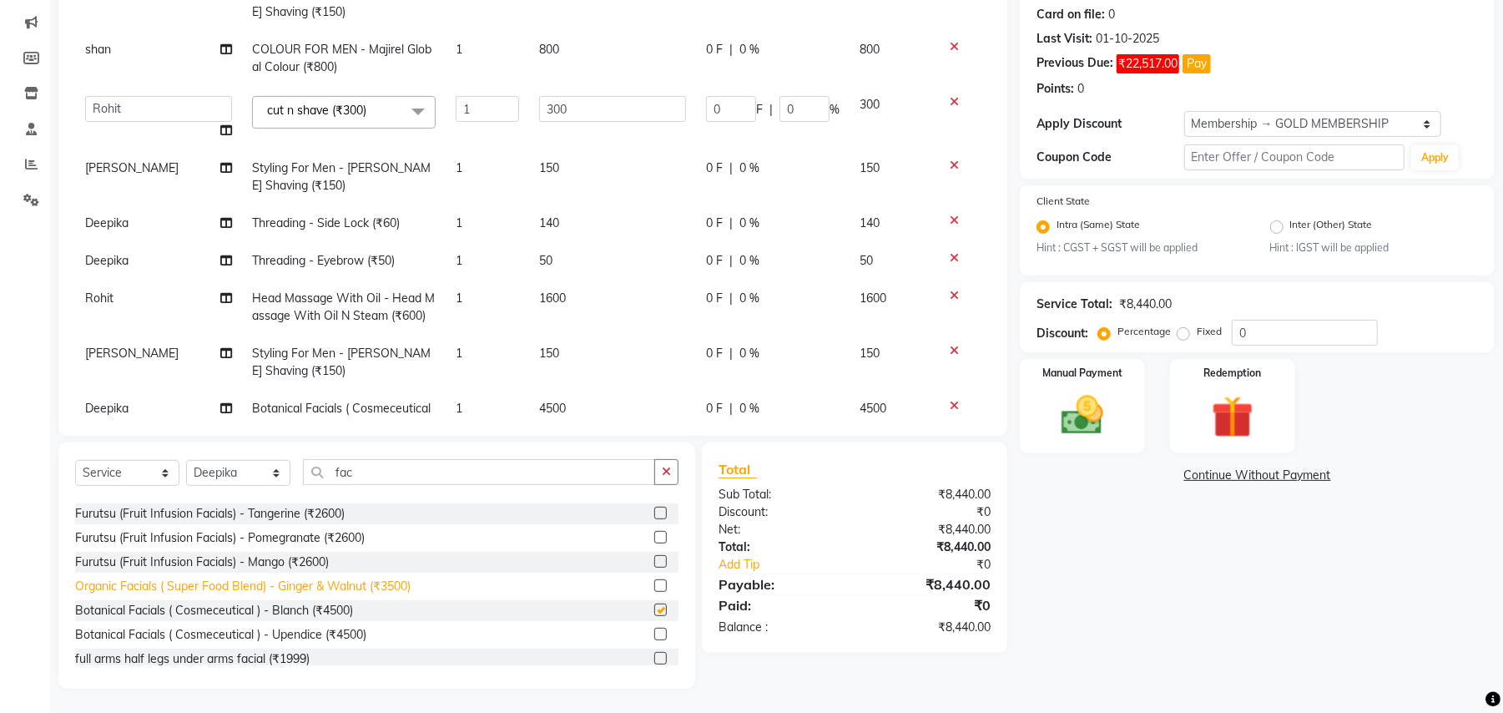
checkbox input "false"
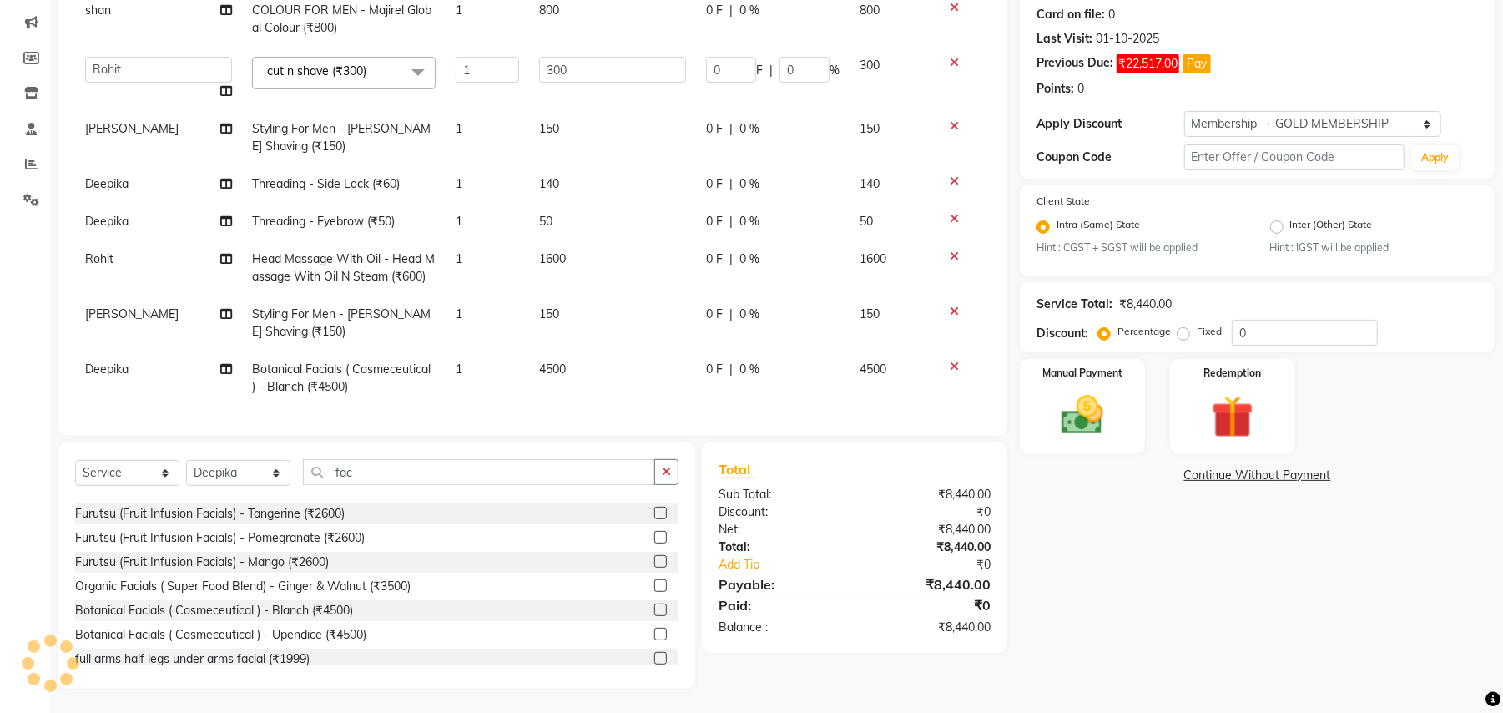
click at [556, 361] on span "4500" at bounding box center [552, 368] width 27 height 15
select select "29704"
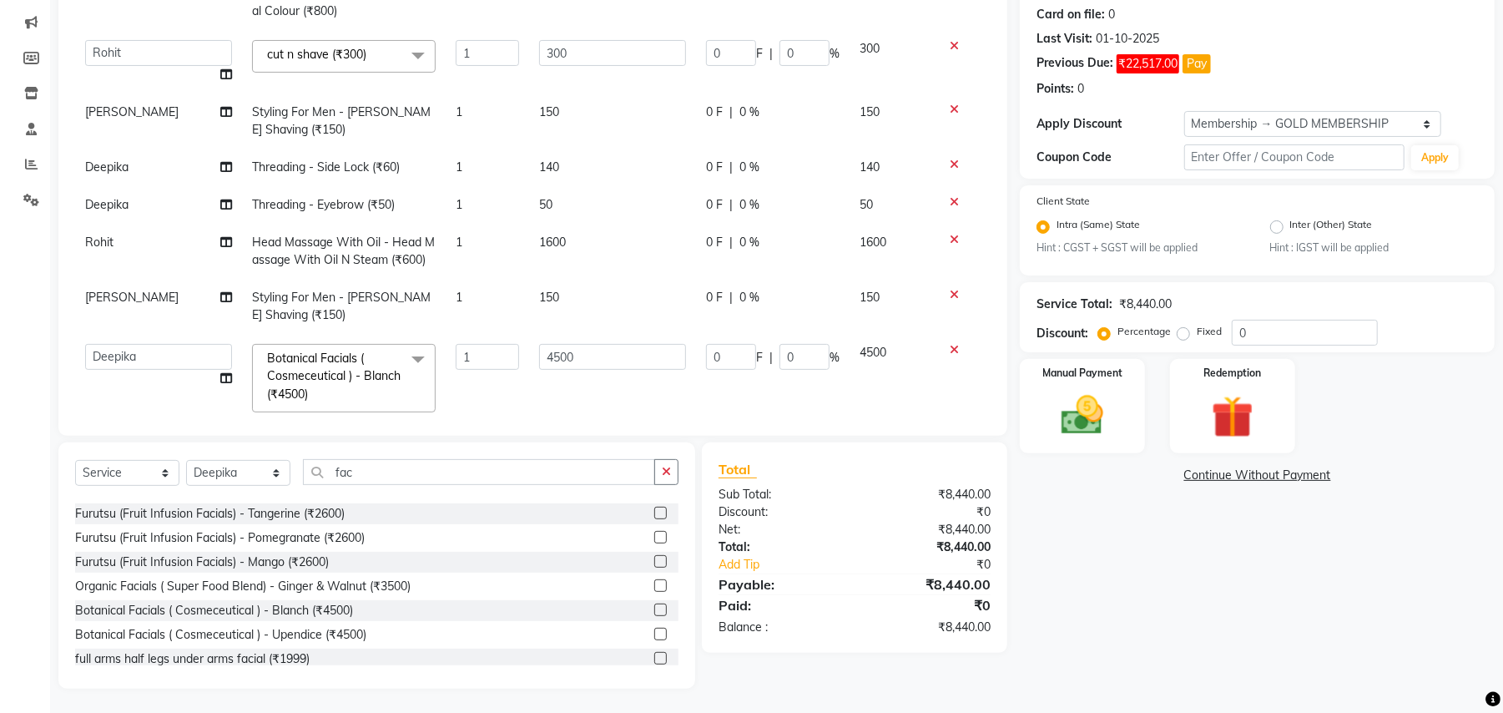
click at [614, 355] on input "4500" at bounding box center [612, 357] width 147 height 26
click at [602, 368] on input "4500" at bounding box center [612, 357] width 147 height 26
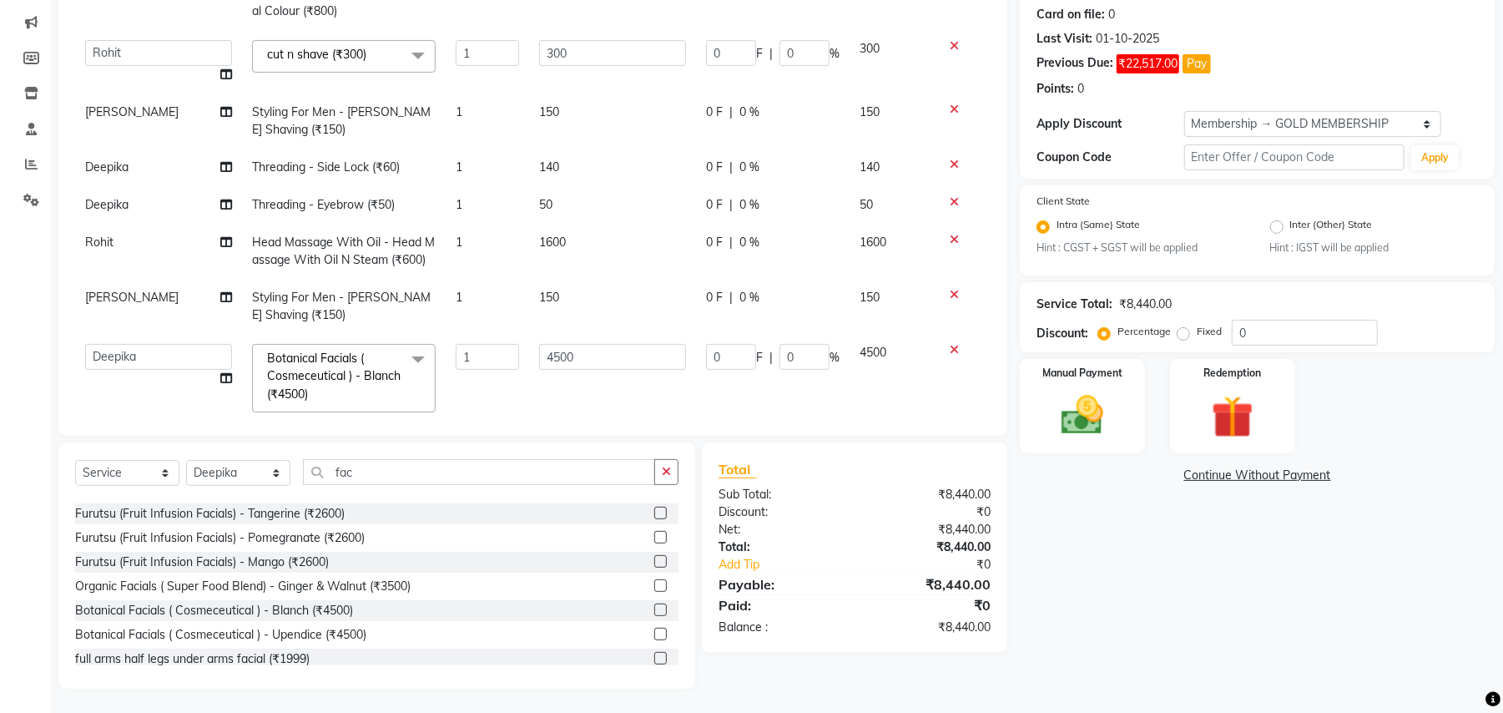
click at [602, 368] on input "4500" at bounding box center [612, 357] width 147 height 26
type input "4050"
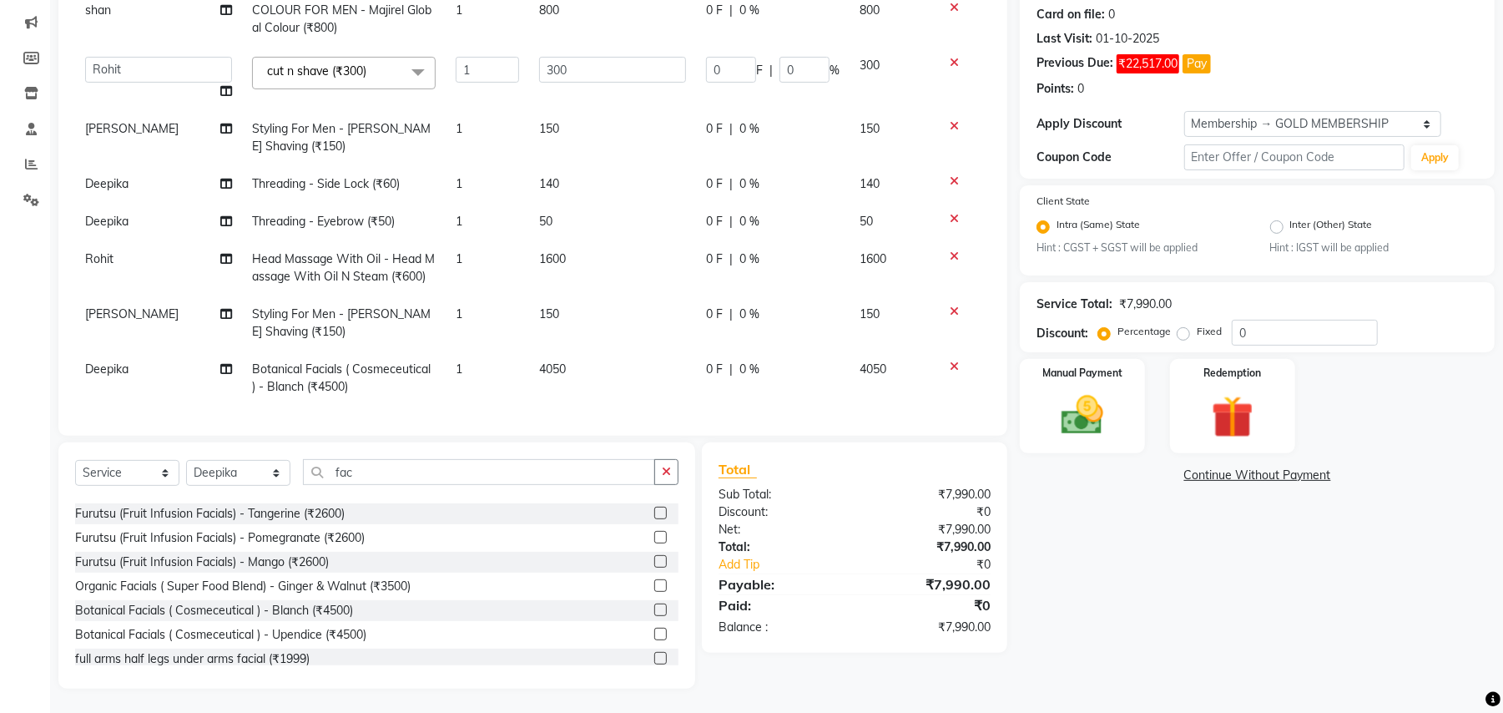
click at [583, 389] on div "Services Stylist Service Qty Price Disc Total Action Tabraz Styling For Men - B…" at bounding box center [533, 210] width 916 height 417
click at [235, 468] on select "Select Stylist Amit Anjali Annu BUNTY Deep Deepika DEVA M Gautam la bella meraj…" at bounding box center [238, 473] width 104 height 26
click at [232, 474] on select "Select Stylist Amit Anjali Annu BUNTY Deep Deepika DEVA M Gautam la bella meraj…" at bounding box center [238, 473] width 104 height 26
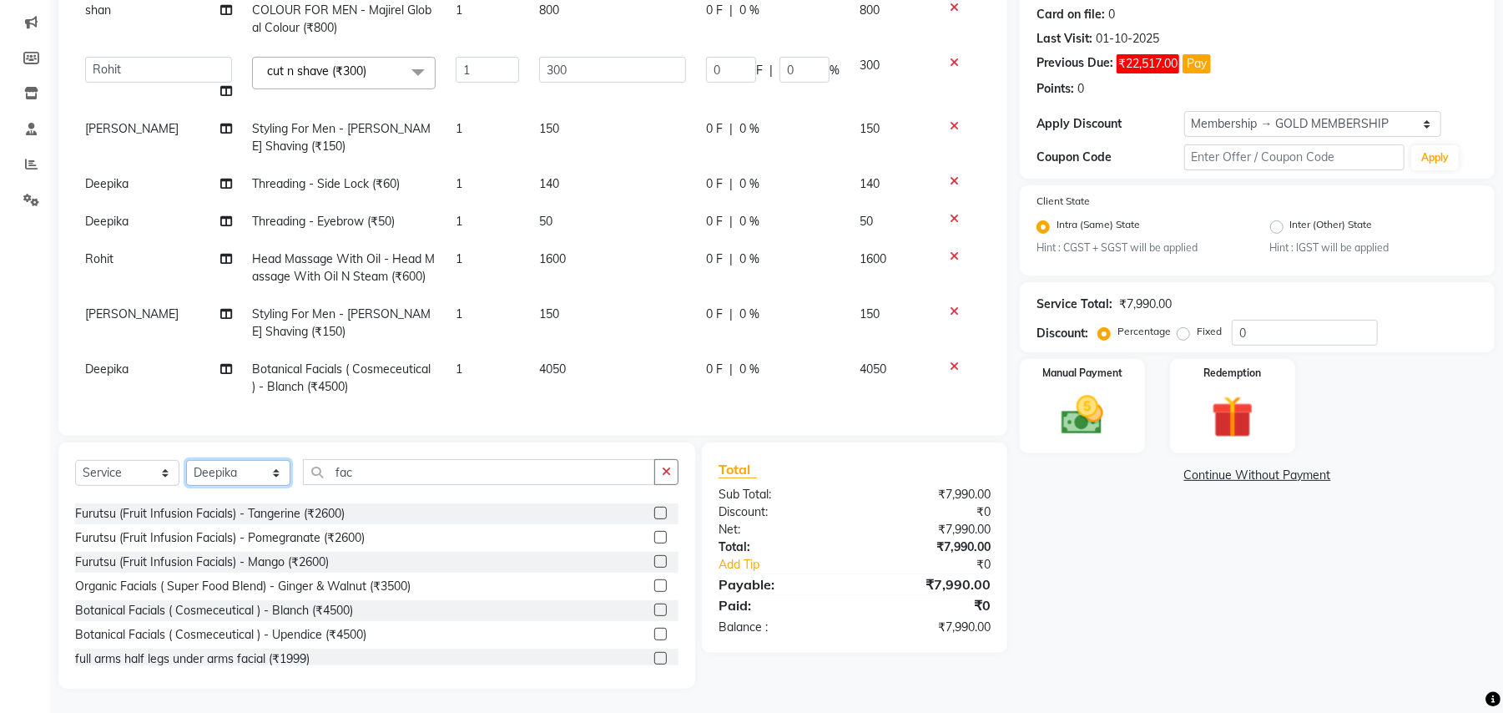
select select "68186"
click at [186, 460] on select "Select Stylist Amit Anjali Annu BUNTY Deep Deepika DEVA M Gautam la bella meraj…" at bounding box center [238, 473] width 104 height 26
click at [229, 435] on div "Client +91 11897000000 Date 30-09-2025 Invoice Number V/2025 V/2025-26 2511 Ser…" at bounding box center [533, 304] width 974 height 769
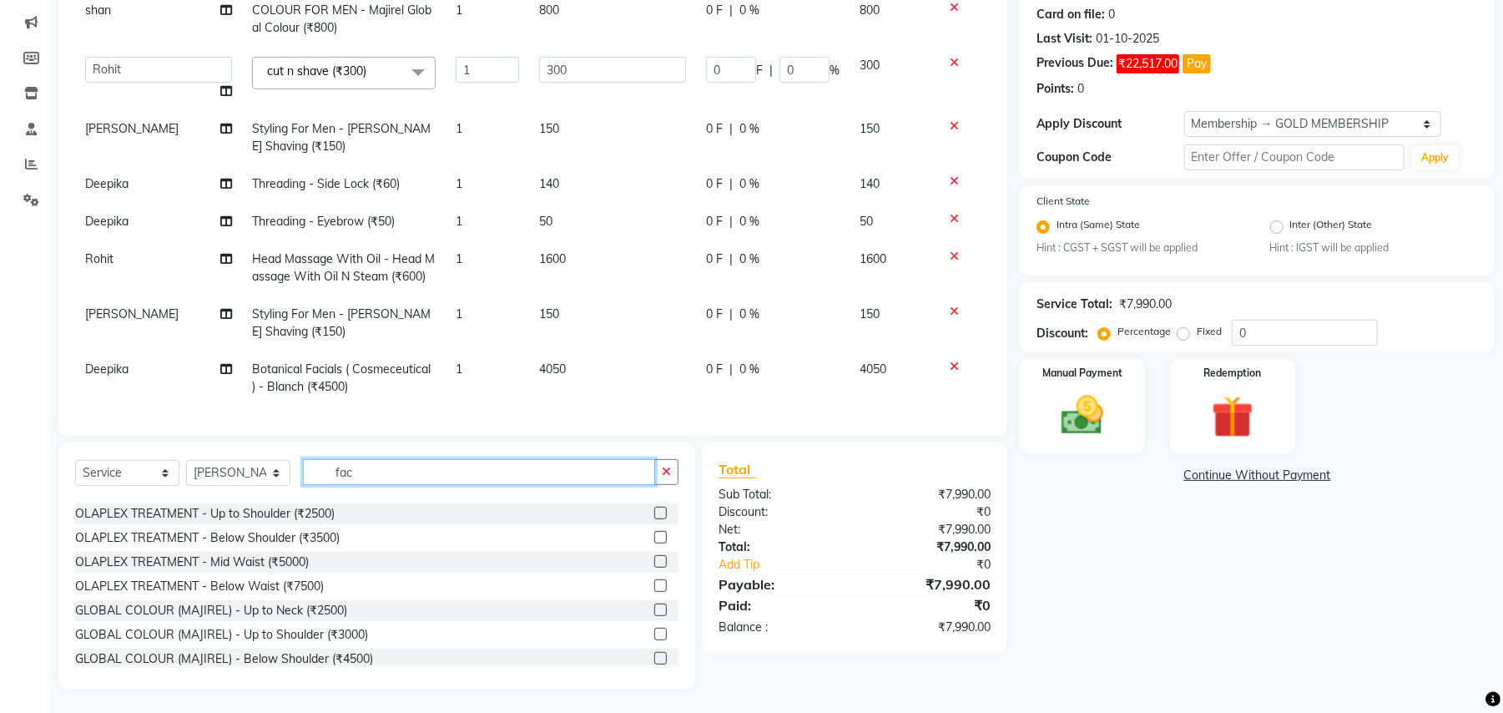
click at [322, 482] on input "fac" at bounding box center [479, 472] width 352 height 26
click at [364, 469] on input "fac" at bounding box center [479, 472] width 352 height 26
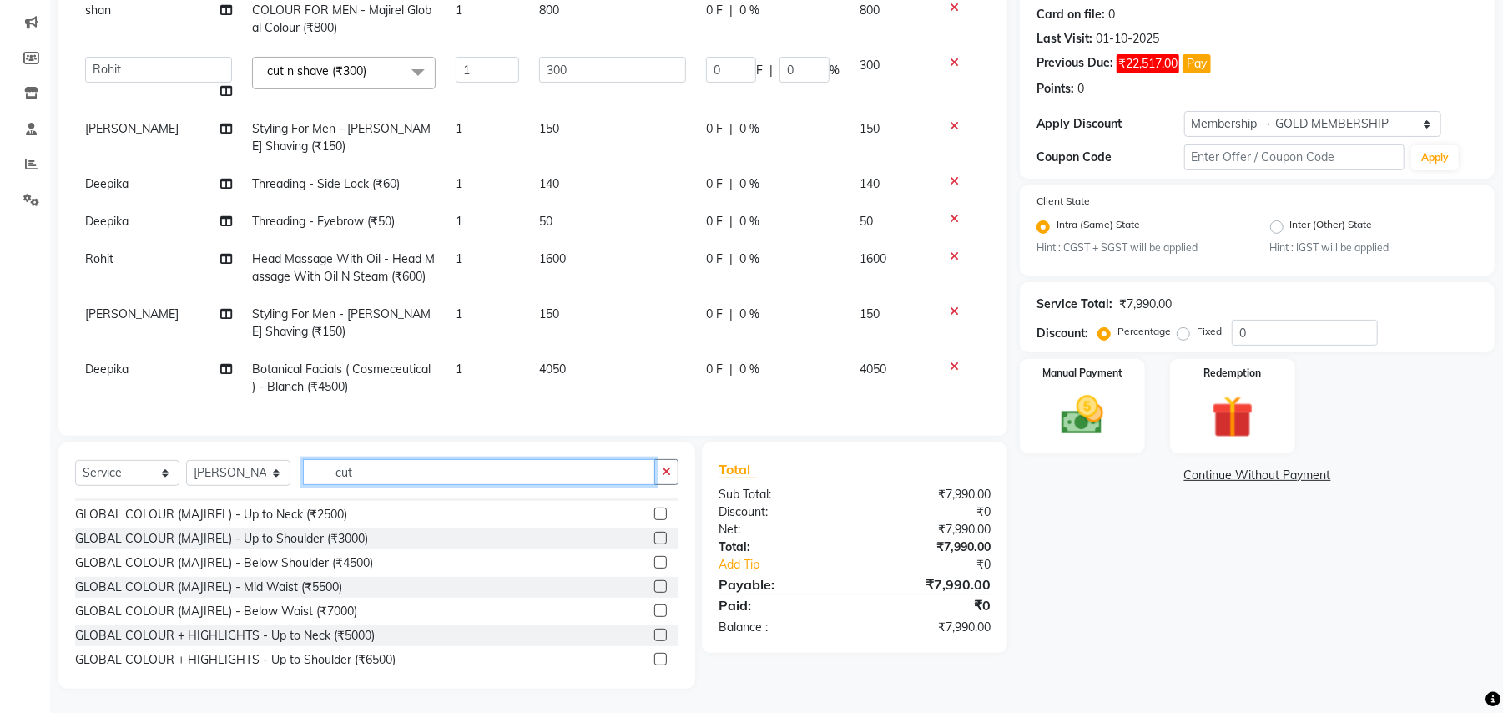
scroll to position [124, 0]
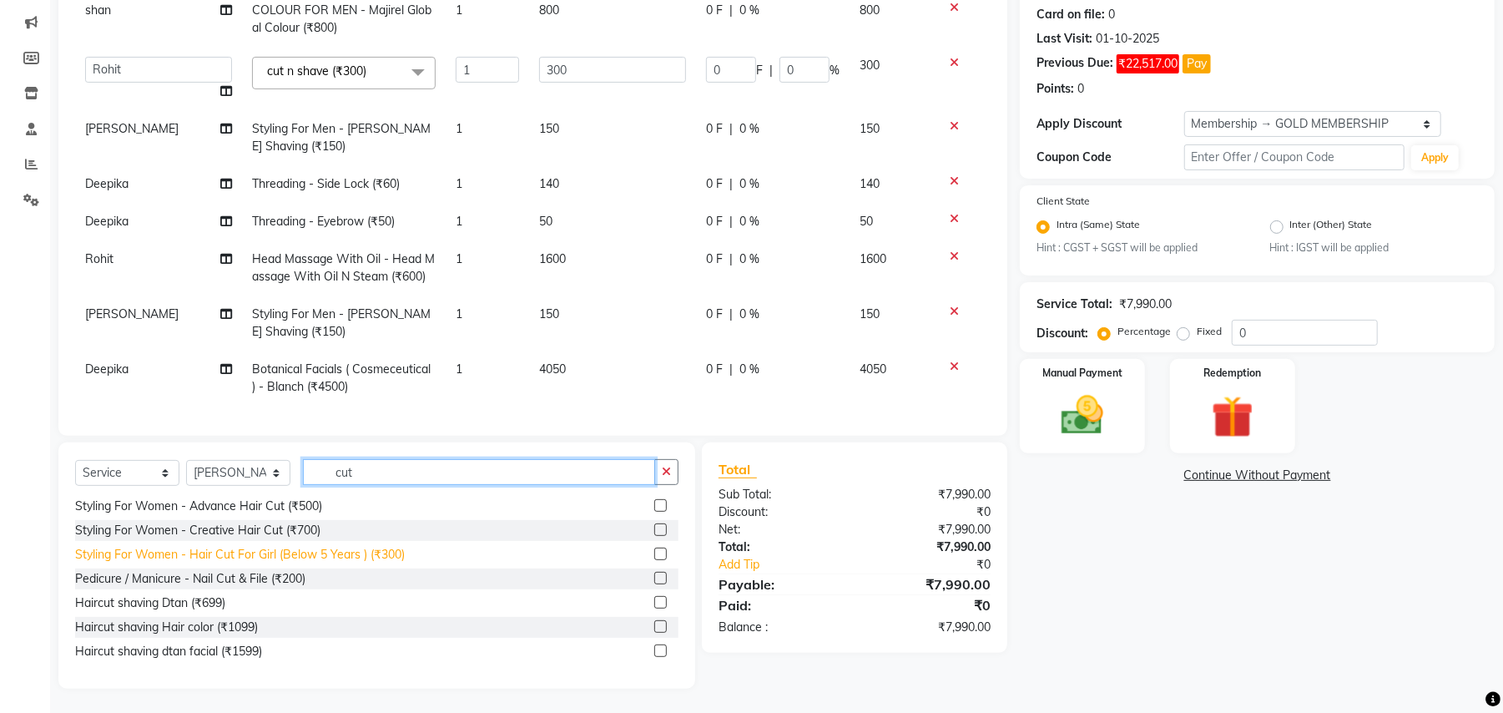
type input "cut"
click at [294, 548] on div "Styling For Women - Hair Cut For Girl (Below 5 Years ) (₹300)" at bounding box center [240, 555] width 330 height 18
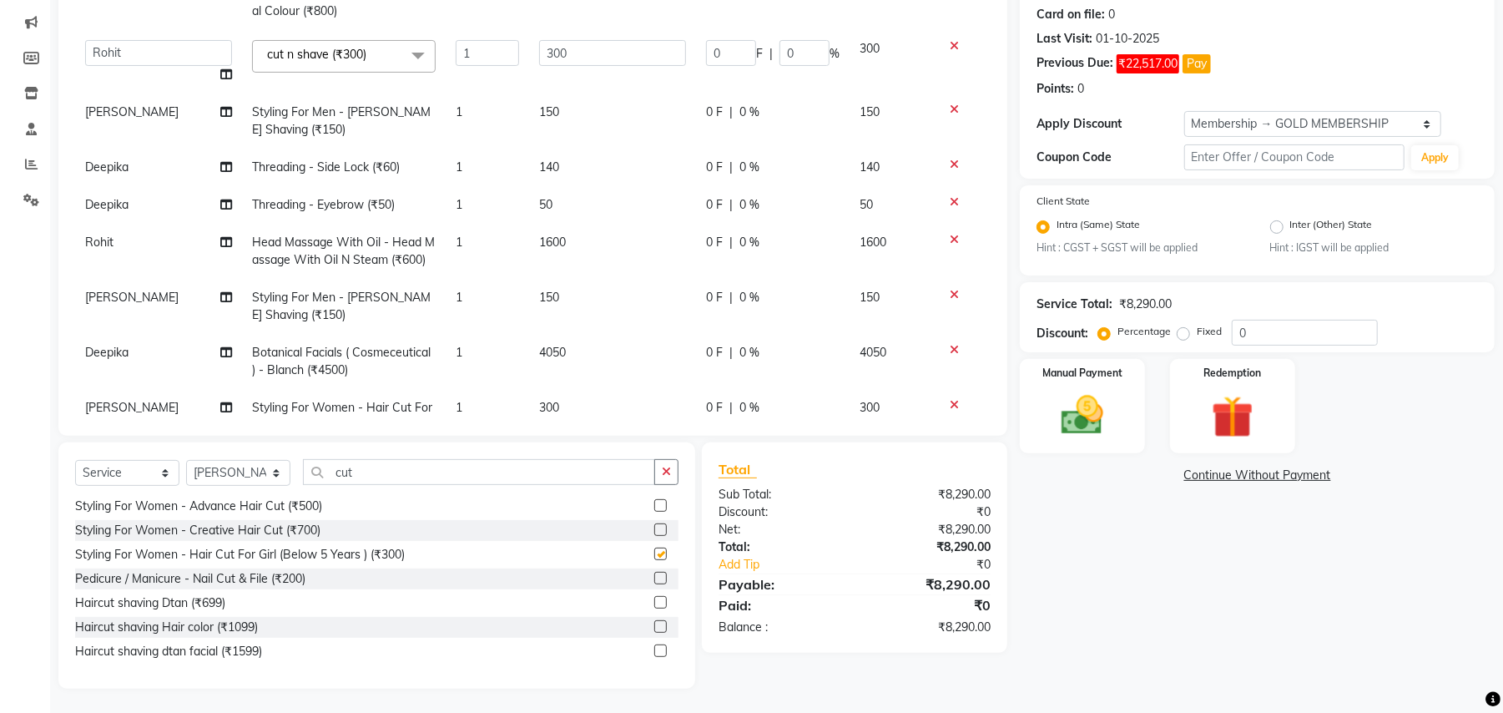
checkbox input "false"
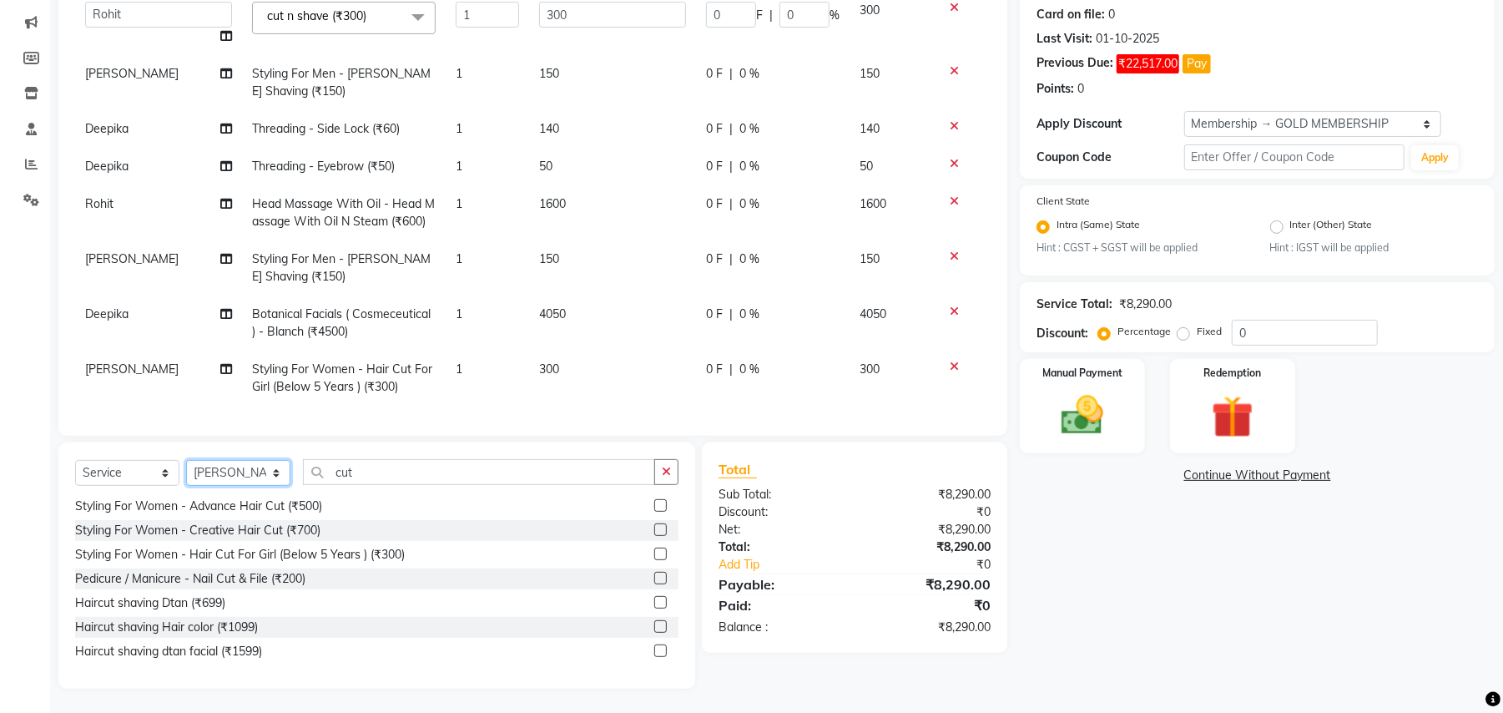
drag, startPoint x: 259, startPoint y: 477, endPoint x: 259, endPoint y: 462, distance: 15.9
click at [259, 477] on select "Select Stylist Amit Anjali Annu BUNTY Deep Deepika DEVA M Gautam la bella meraj…" at bounding box center [238, 473] width 104 height 26
select select "29704"
click at [186, 460] on select "Select Stylist Amit Anjali Annu BUNTY Deep Deepika DEVA M Gautam la bella meraj…" at bounding box center [238, 473] width 104 height 26
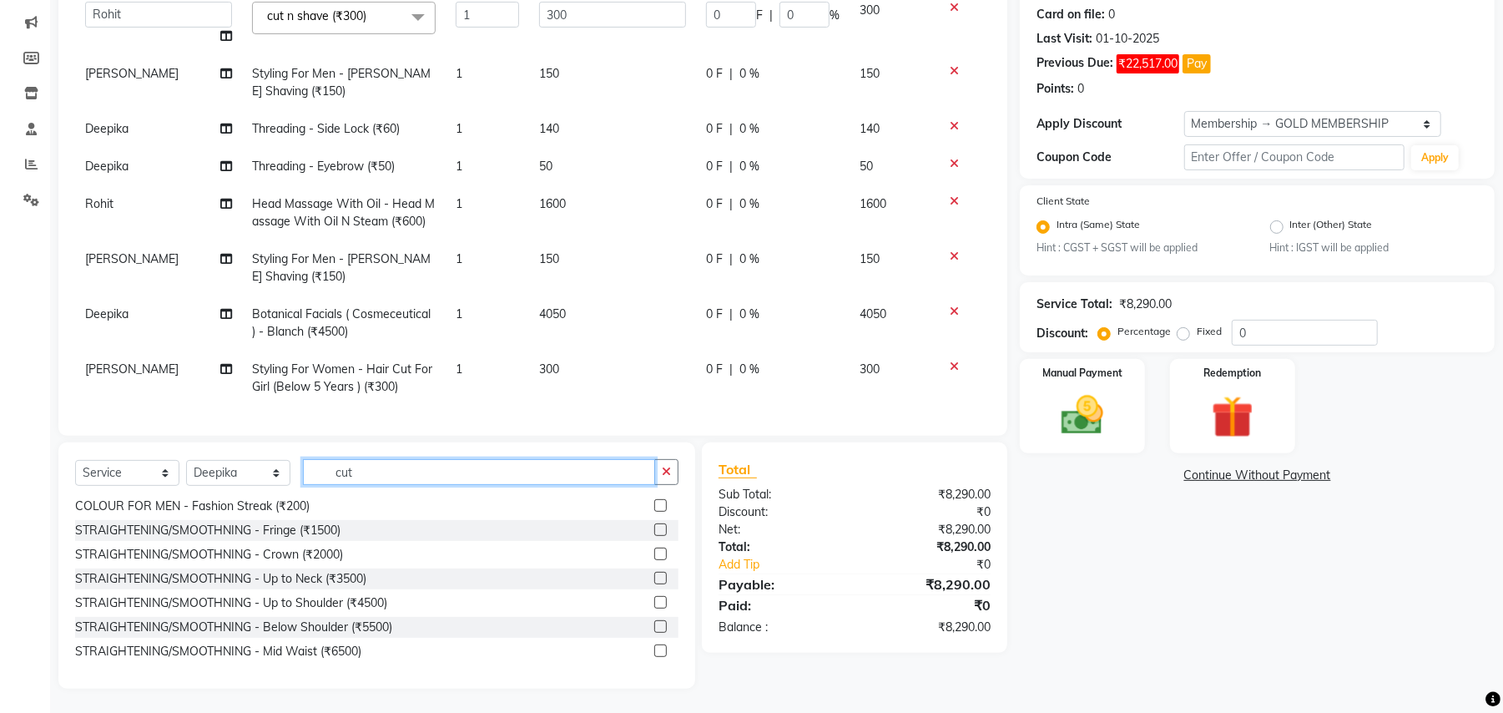
click at [381, 475] on input "cut" at bounding box center [479, 472] width 352 height 26
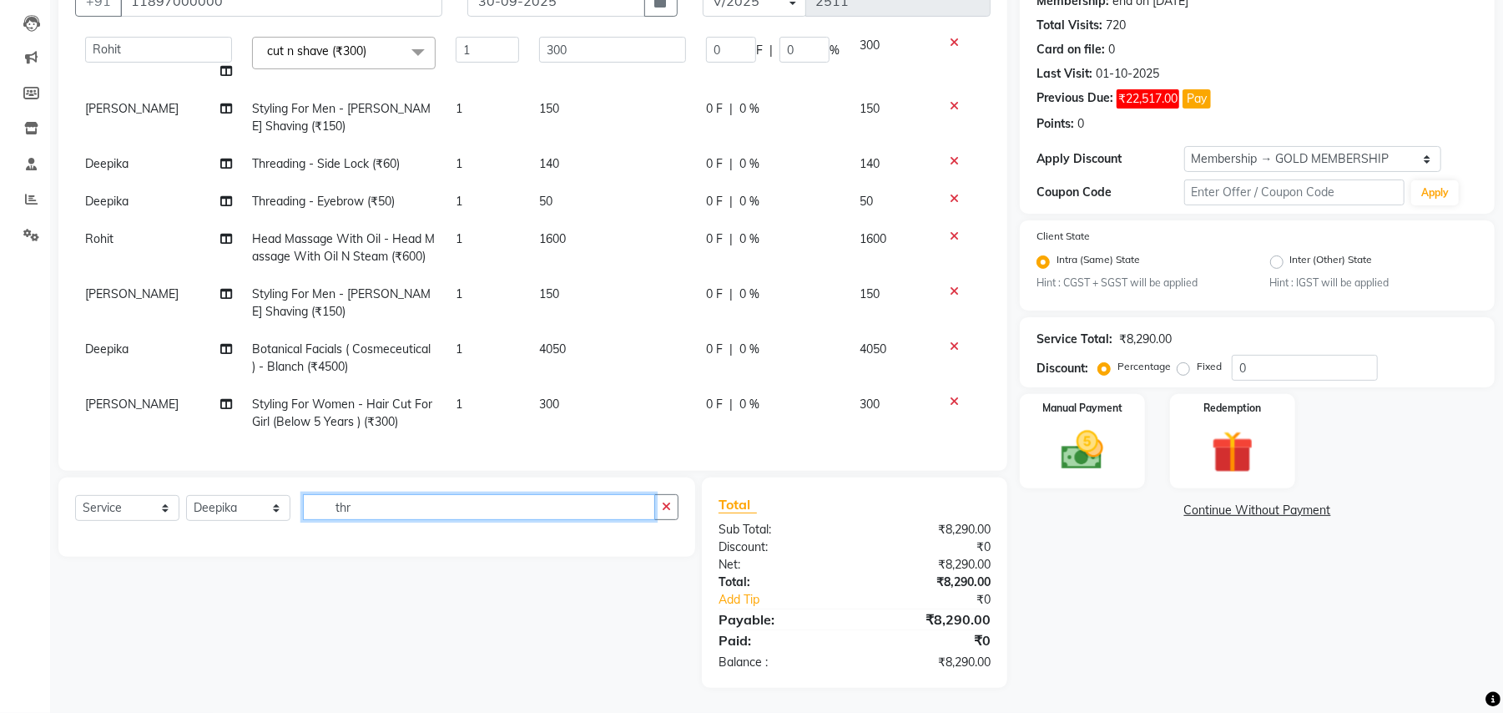
scroll to position [205, 0]
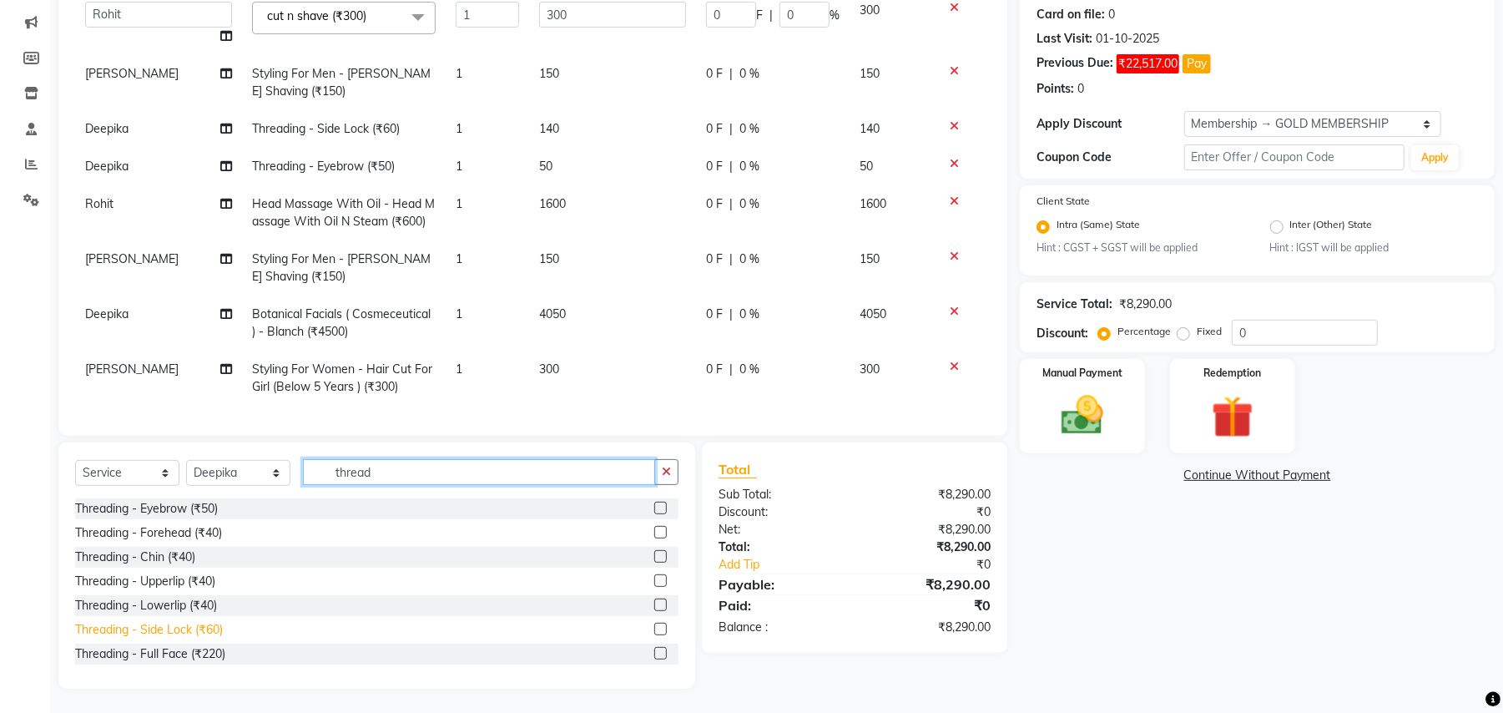
type input "thread"
click at [211, 625] on div "Threading - Side Lock (₹60)" at bounding box center [149, 630] width 148 height 18
checkbox input "false"
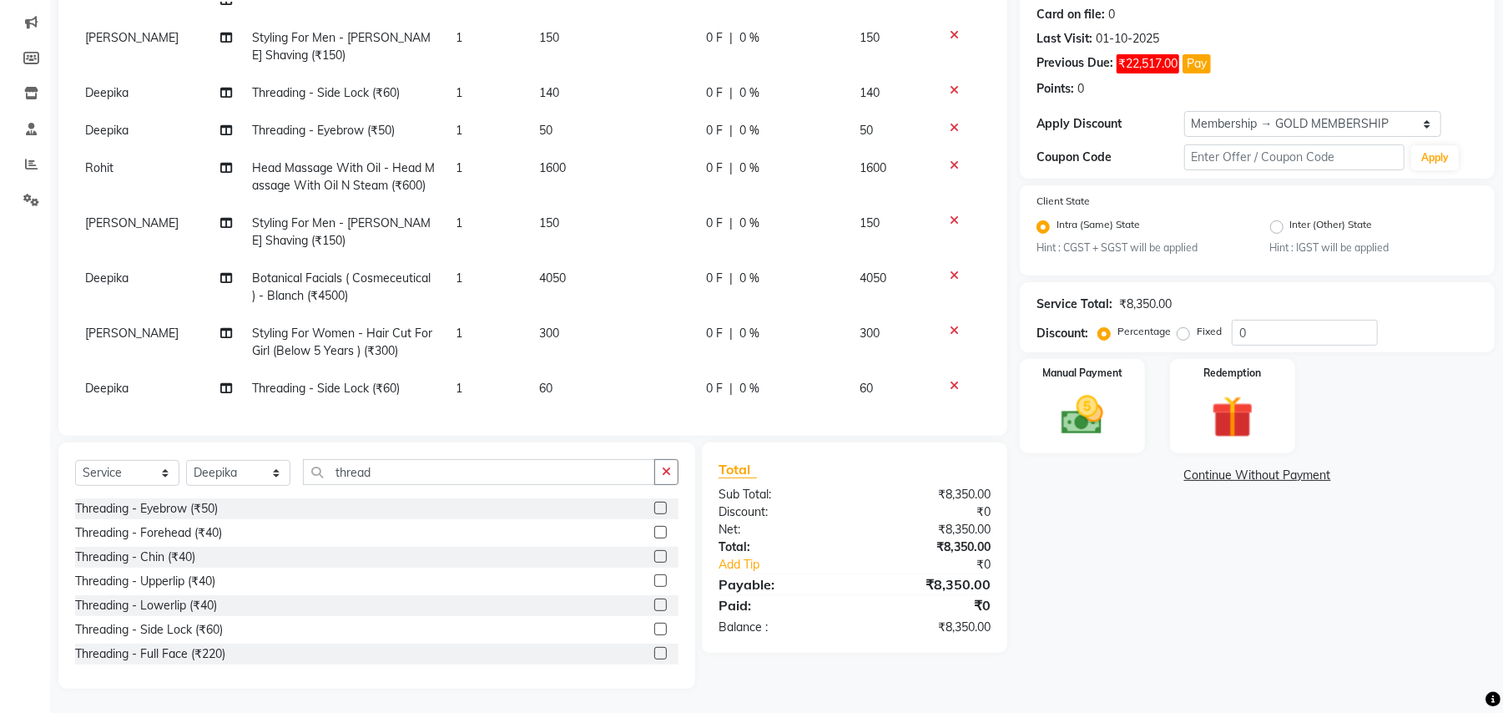
scroll to position [391, 0]
click at [556, 368] on td "60" at bounding box center [612, 387] width 167 height 38
select select "29704"
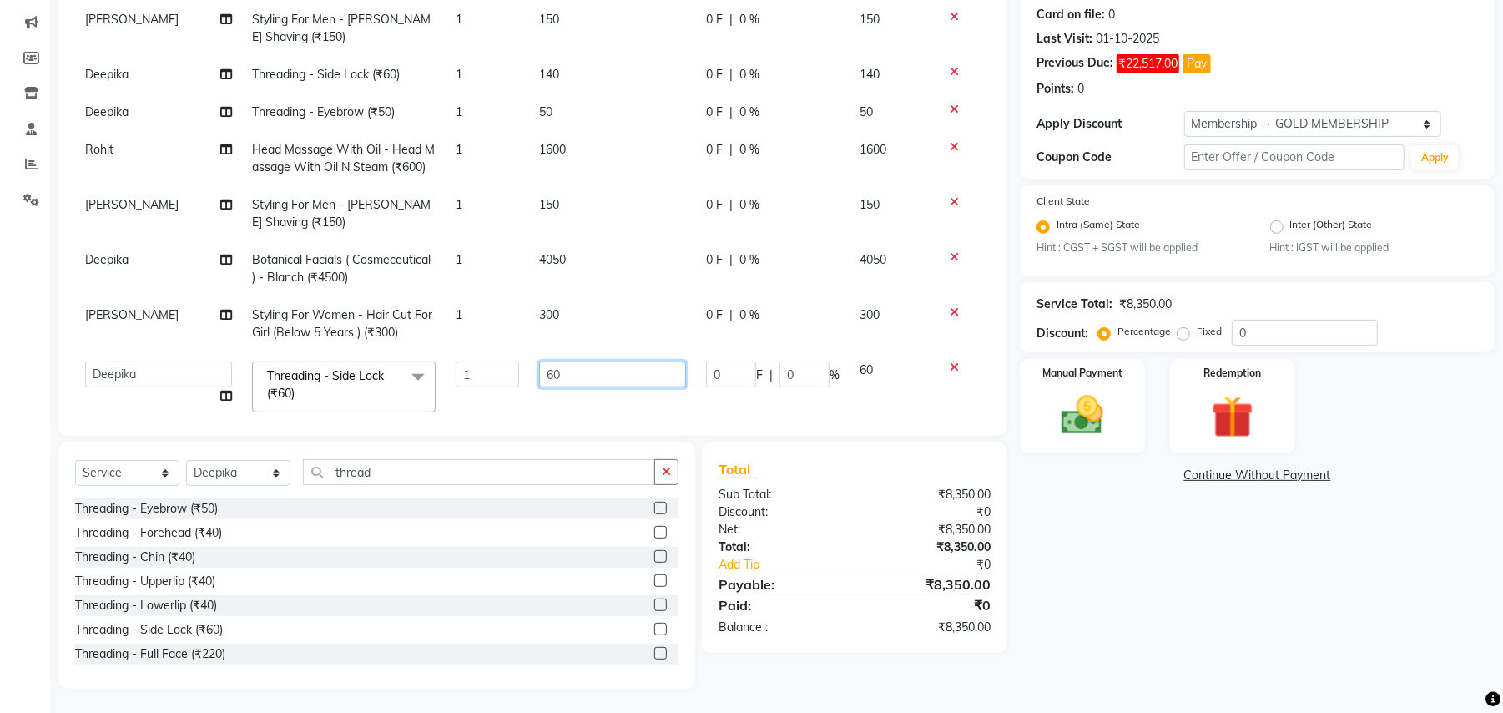
click at [609, 379] on input "60" at bounding box center [612, 374] width 147 height 26
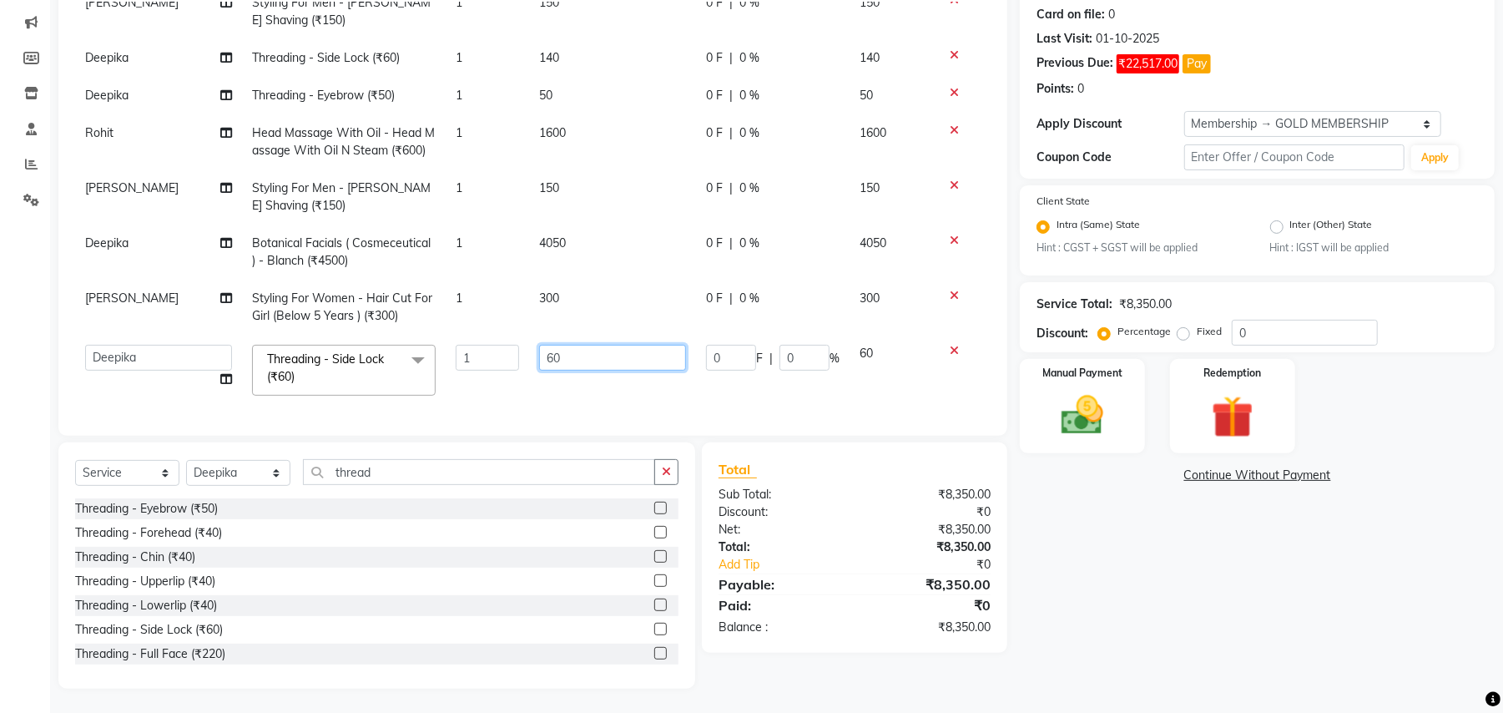
scroll to position [424, 0]
click at [559, 345] on input "60" at bounding box center [612, 358] width 147 height 26
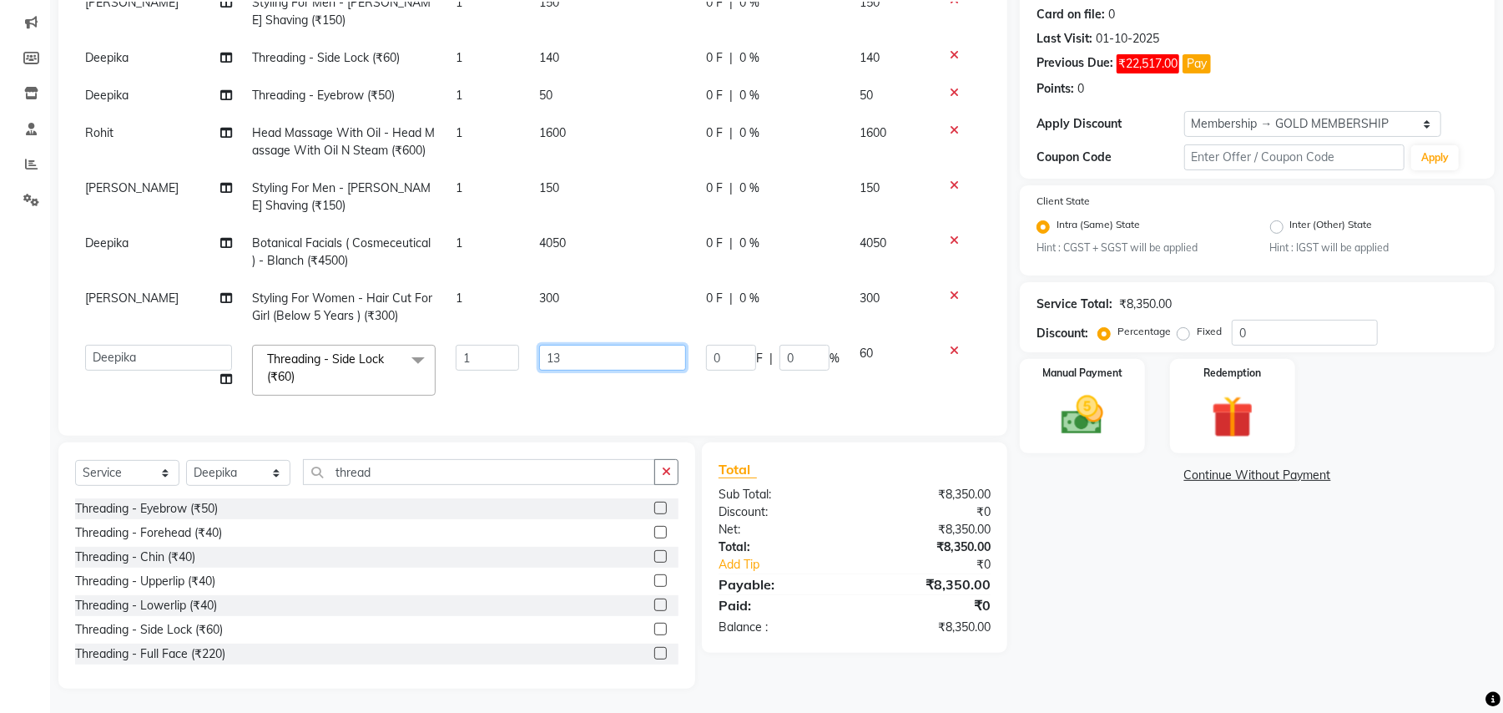
type input "130"
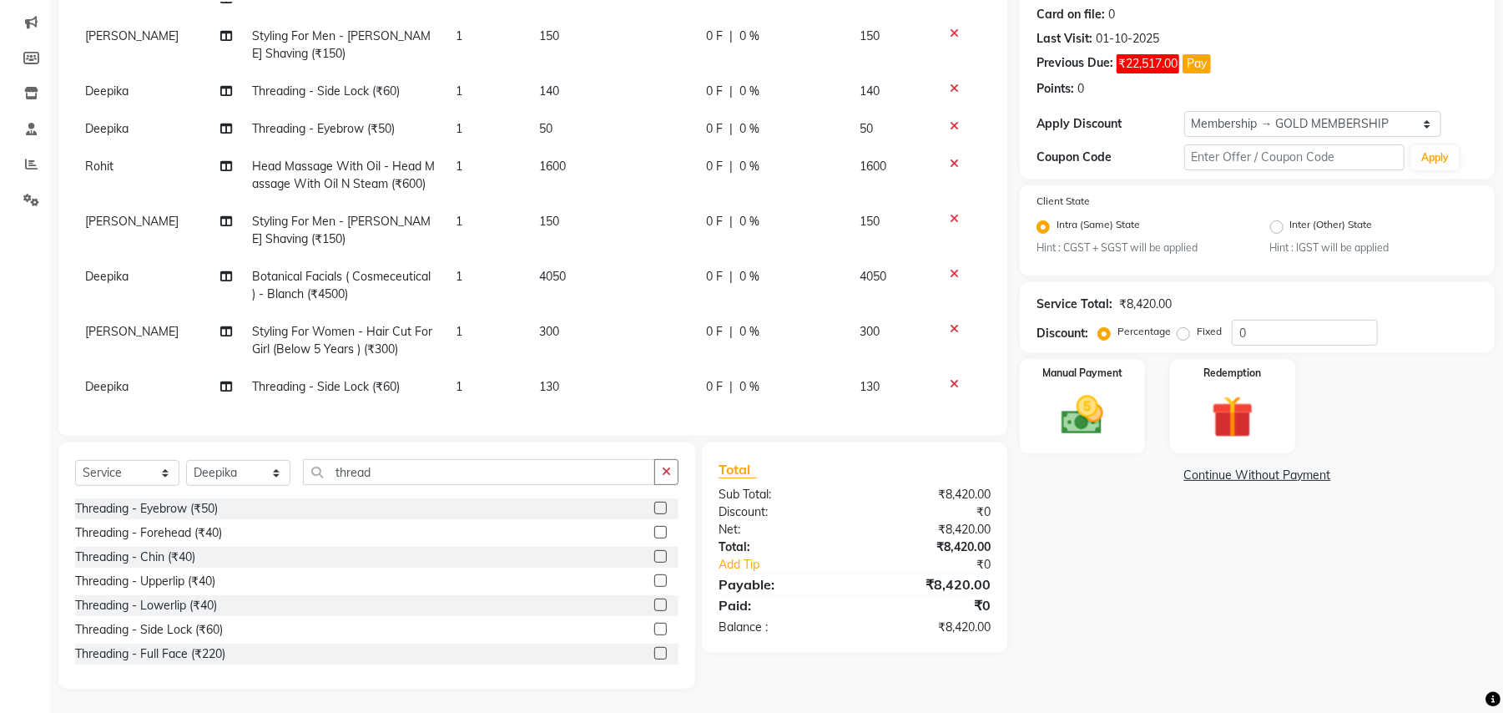
click at [574, 371] on td "130" at bounding box center [612, 387] width 167 height 38
select select "29704"
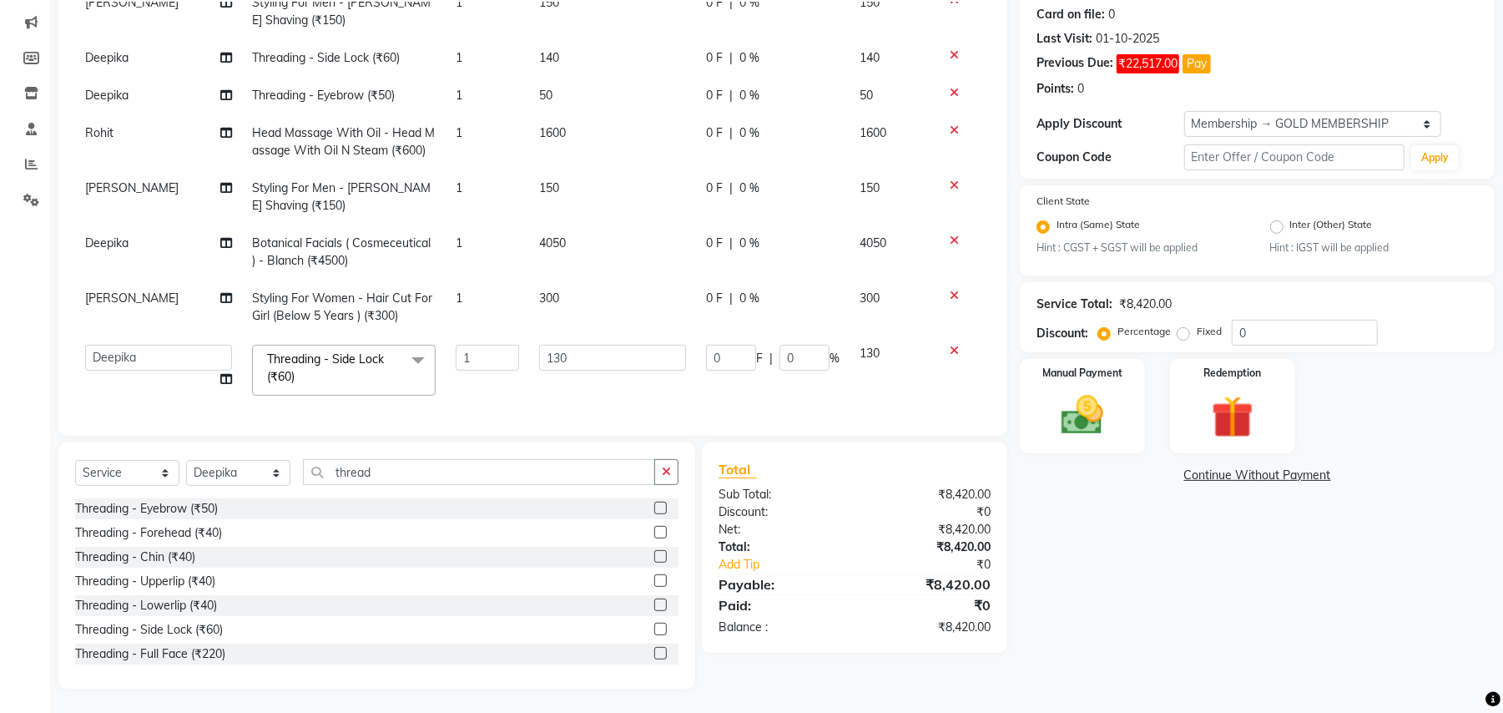
click at [541, 376] on td "130" at bounding box center [612, 370] width 167 height 71
click at [229, 466] on select "Select Stylist Amit Anjali Annu BUNTY Deep Deepika DEVA M Gautam la bella meraj…" at bounding box center [238, 473] width 104 height 26
select select "66284"
click at [186, 460] on select "Select Stylist Amit Anjali Annu BUNTY Deep Deepika DEVA M Gautam la bella meraj…" at bounding box center [238, 473] width 104 height 26
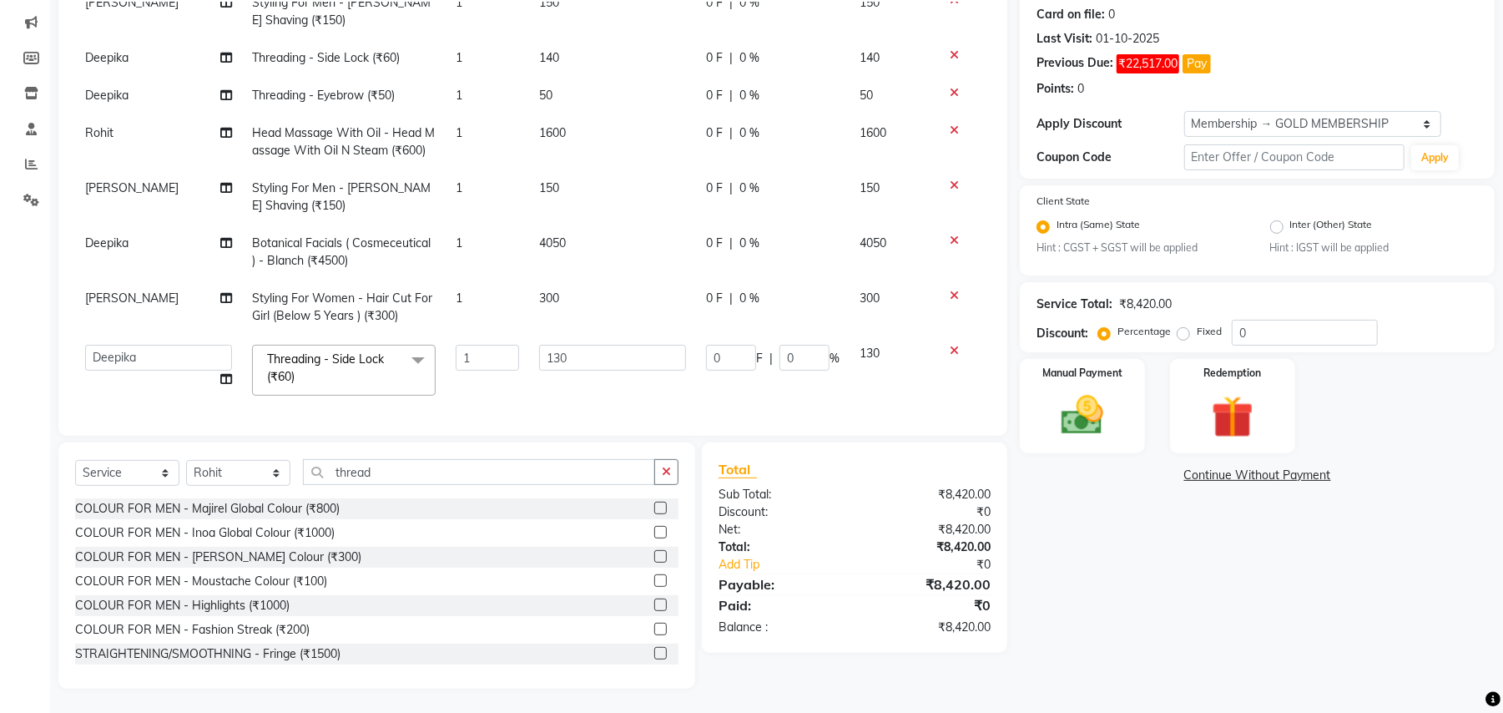
click at [375, 486] on div "Select Service Product Membership Package Voucher Prepaid Gift Card Select Styl…" at bounding box center [376, 478] width 603 height 39
click at [372, 472] on input "thread" at bounding box center [479, 472] width 352 height 26
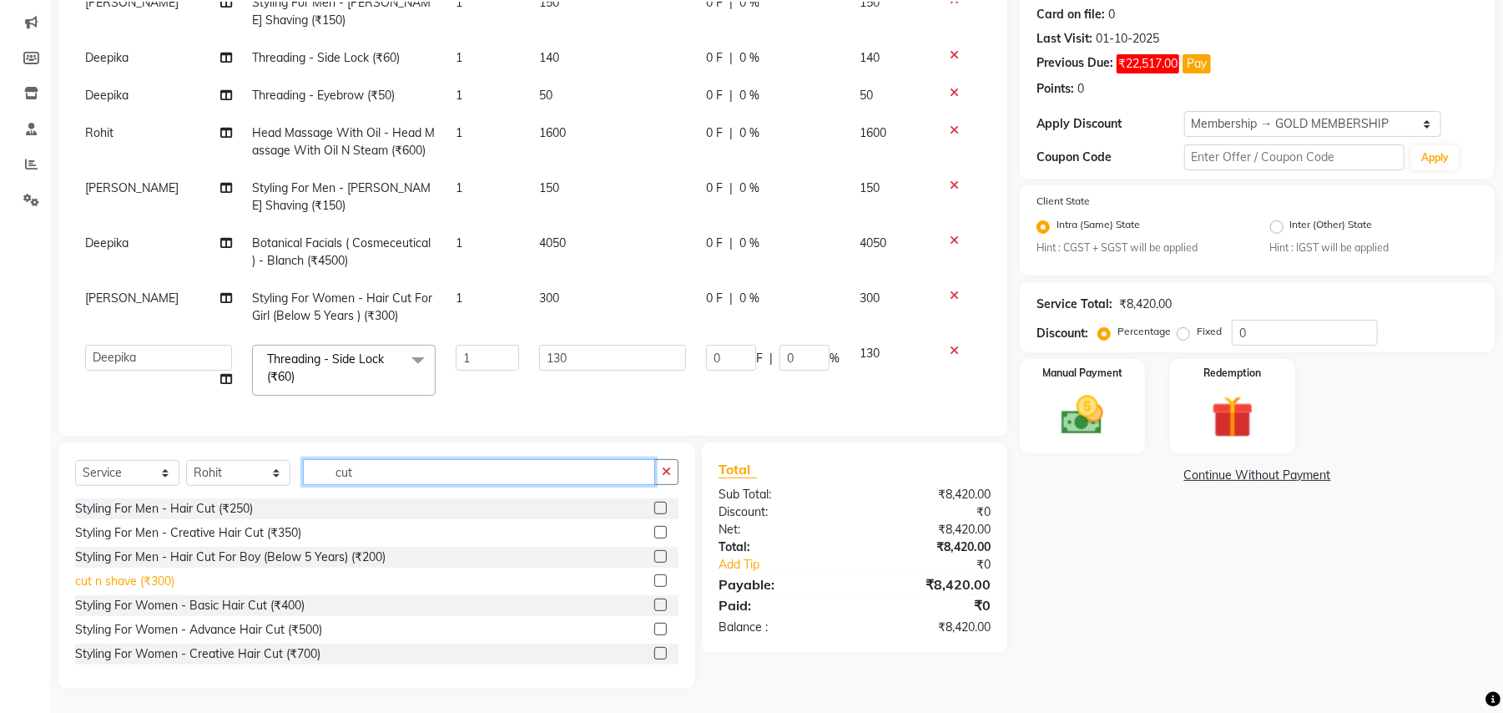
type input "cut"
click at [159, 575] on div "cut n shave (₹300)" at bounding box center [124, 582] width 99 height 18
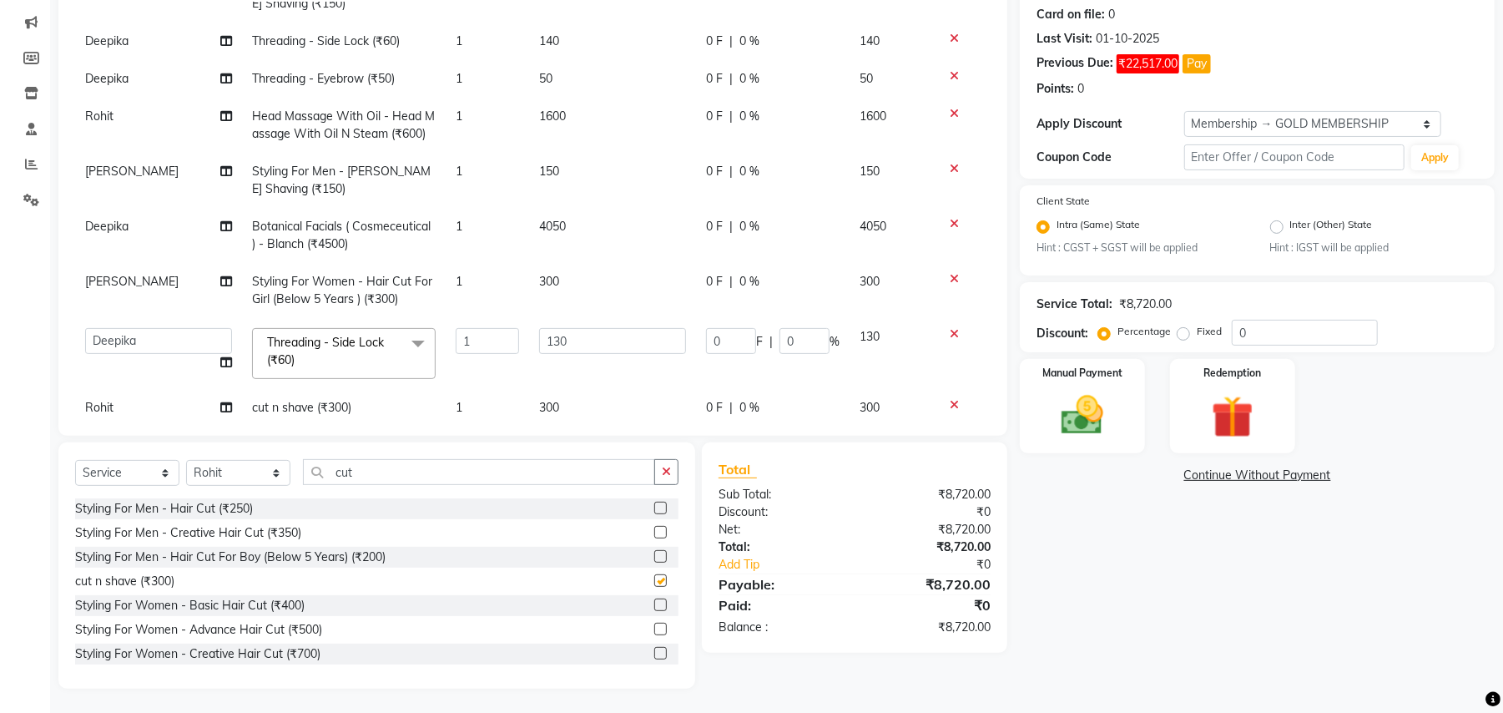
checkbox input "false"
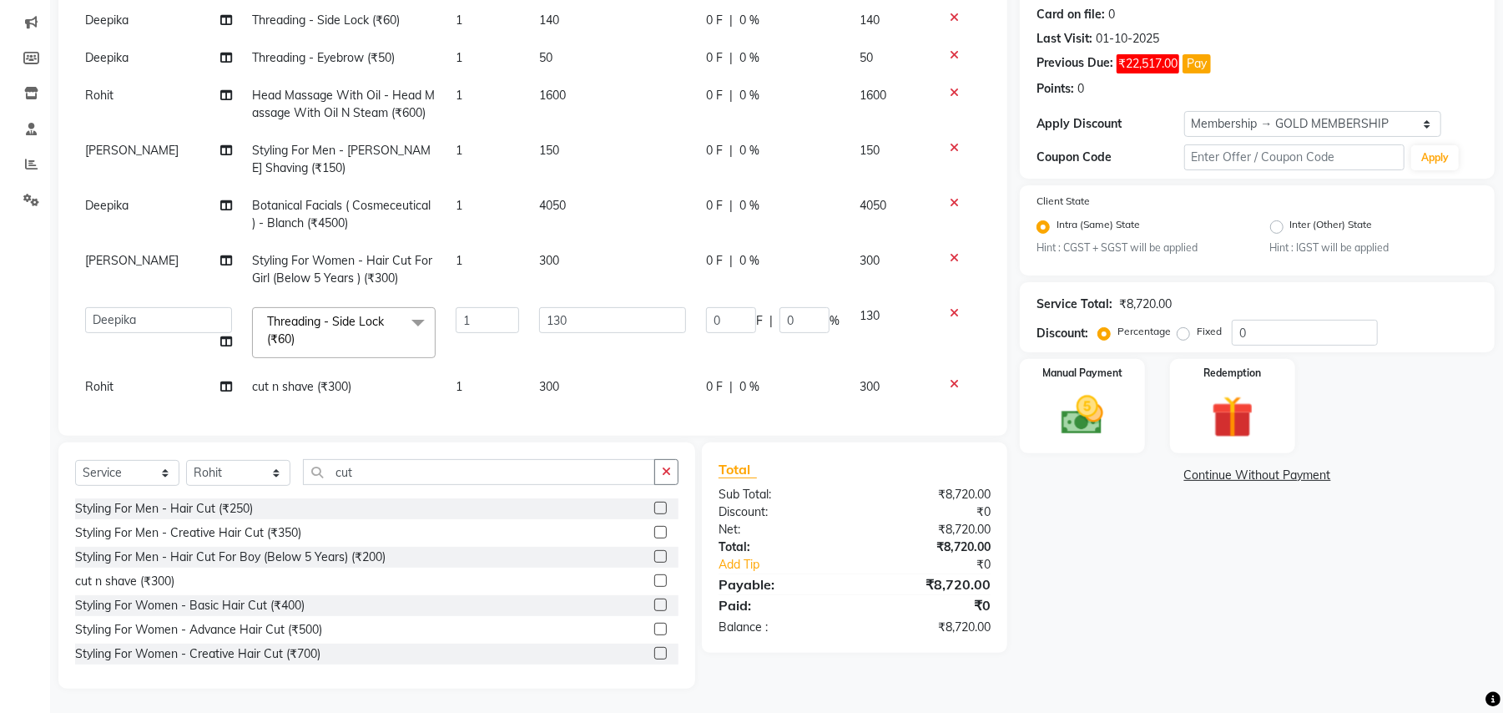
scroll to position [462, 0]
click at [237, 489] on div "Select Service Product Membership Package Voucher Prepaid Gift Card Select Styl…" at bounding box center [376, 478] width 603 height 39
click at [242, 477] on select "Select Stylist Amit Anjali Annu BUNTY Deep Deepika DEVA M Gautam la bella meraj…" at bounding box center [238, 473] width 104 height 26
select select "29704"
click at [186, 460] on select "Select Stylist Amit Anjali Annu BUNTY Deep Deepika DEVA M Gautam la bella meraj…" at bounding box center [238, 473] width 104 height 26
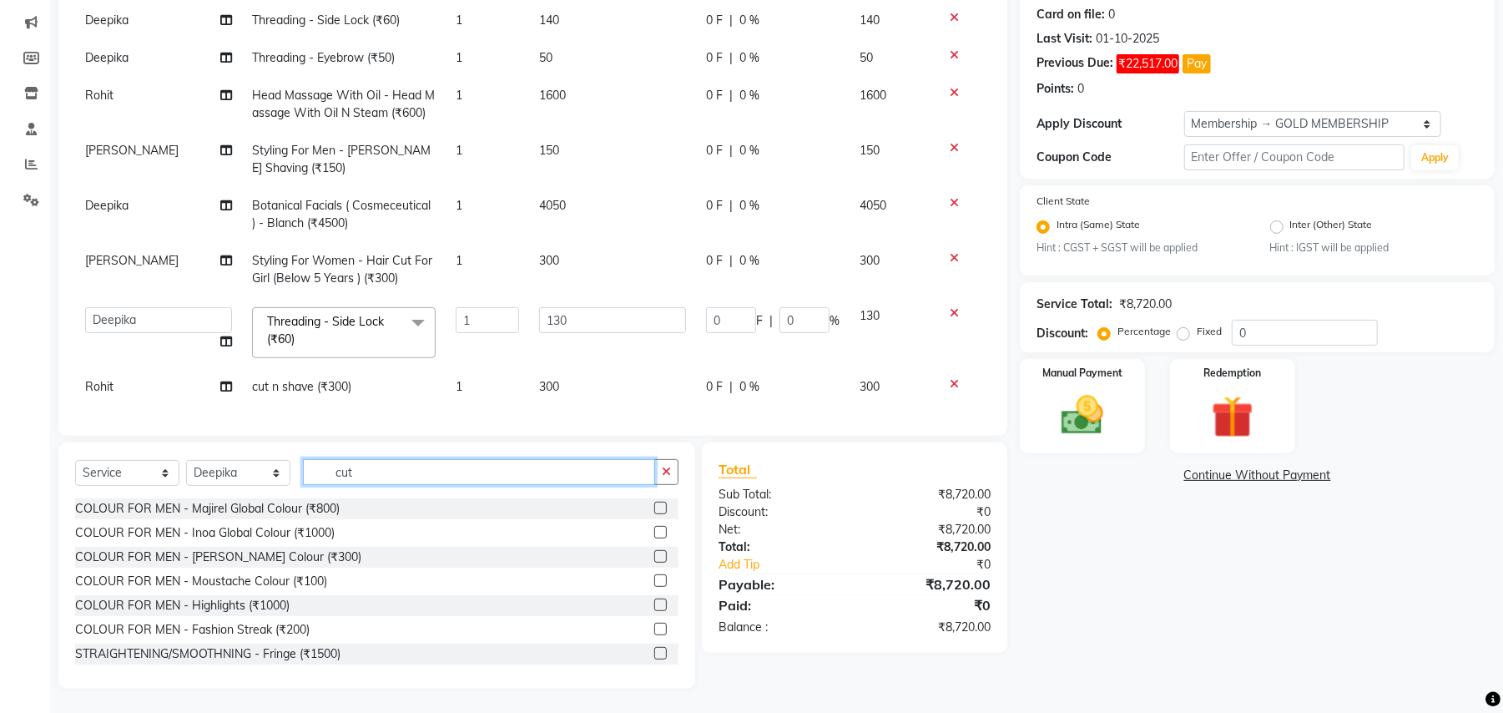
click at [342, 476] on input "cut" at bounding box center [479, 472] width 352 height 26
click at [341, 477] on input "cut" at bounding box center [479, 472] width 352 height 26
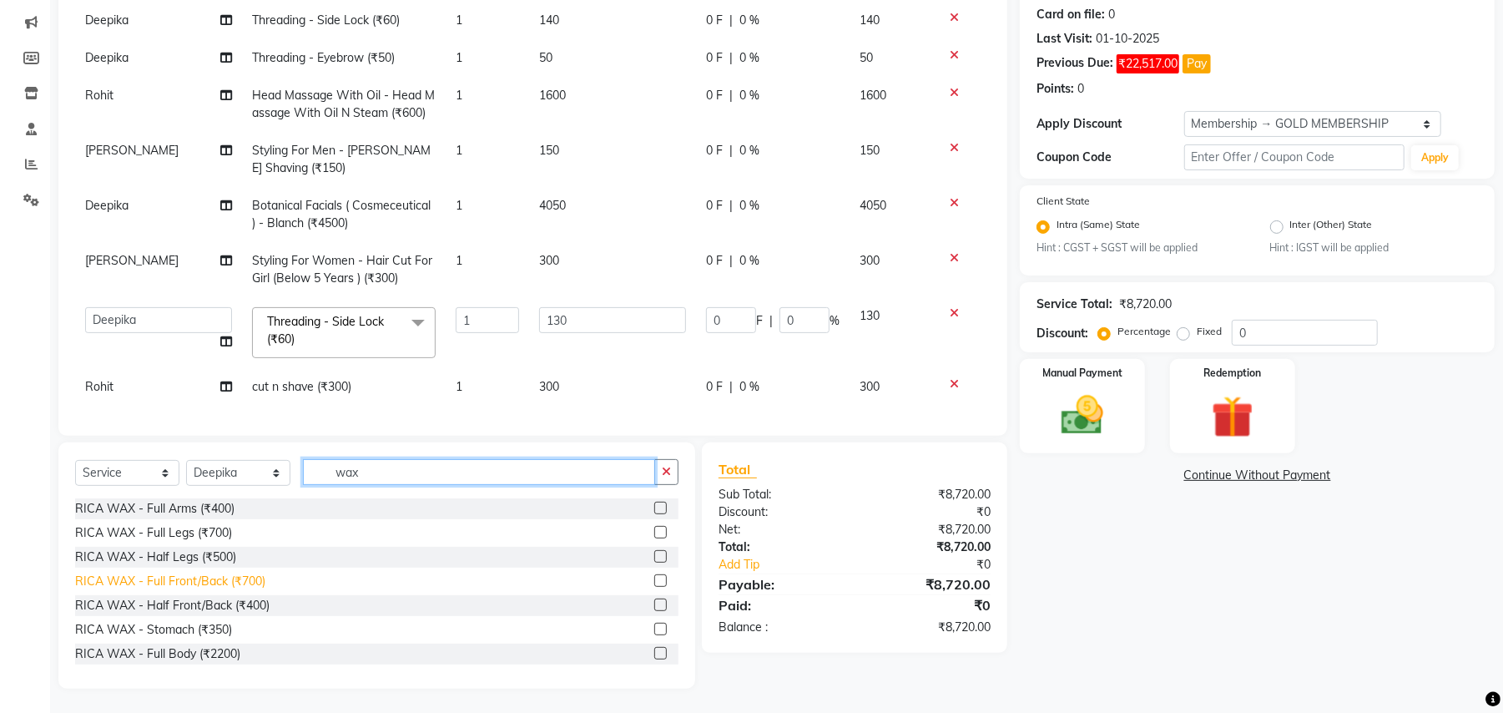
type input "wax"
click at [247, 582] on div "RICA WAX - Full Front/Back (₹700)" at bounding box center [170, 582] width 190 height 18
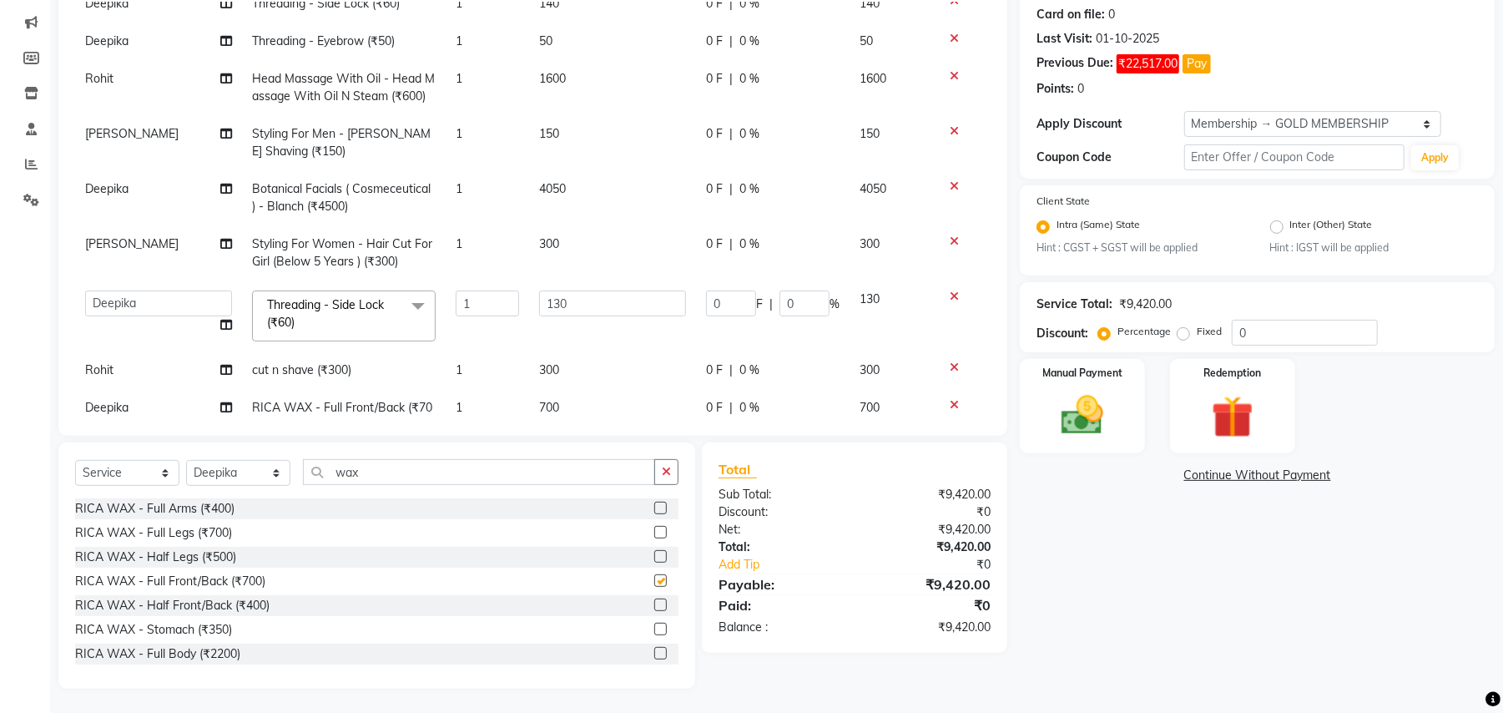
checkbox input "false"
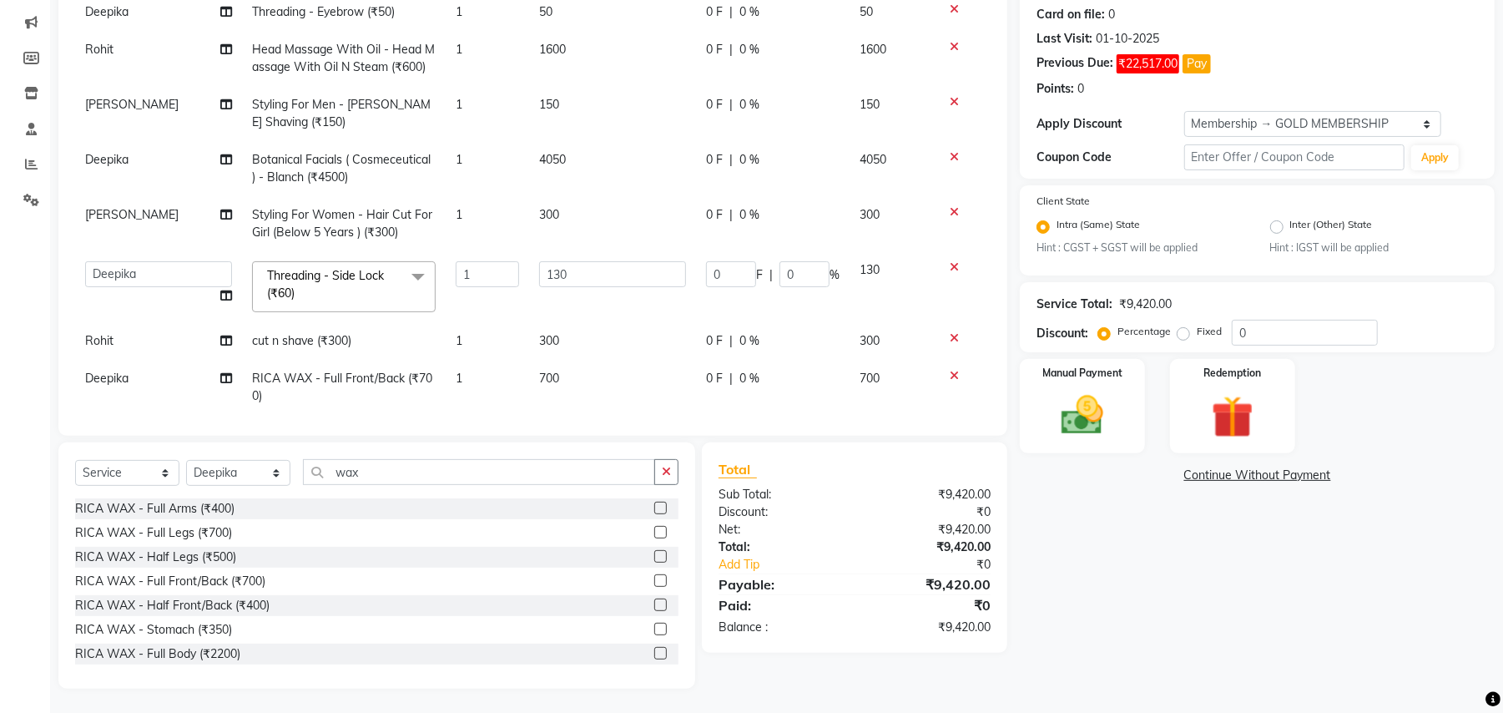
scroll to position [517, 0]
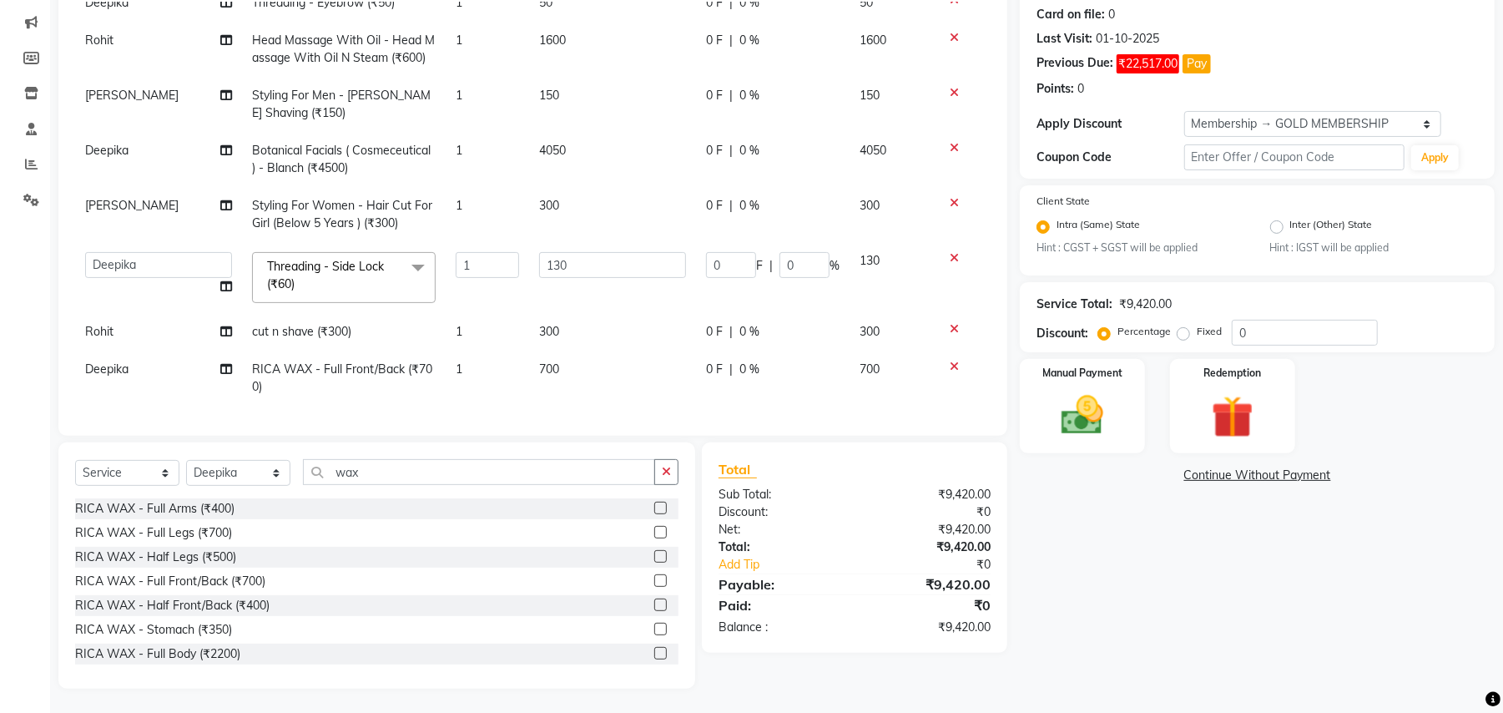
click at [573, 361] on td "700" at bounding box center [612, 378] width 167 height 55
select select "29704"
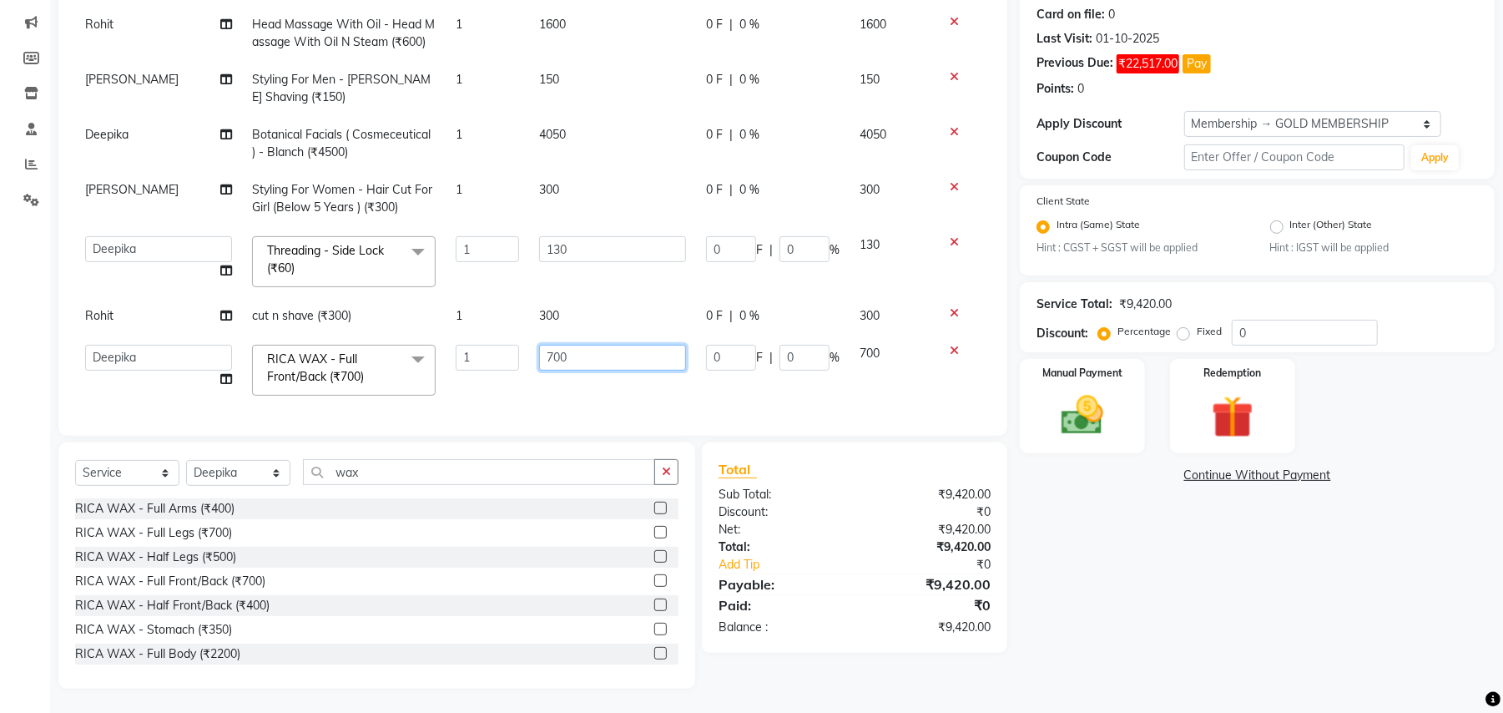
click at [603, 352] on input "700" at bounding box center [612, 358] width 147 height 26
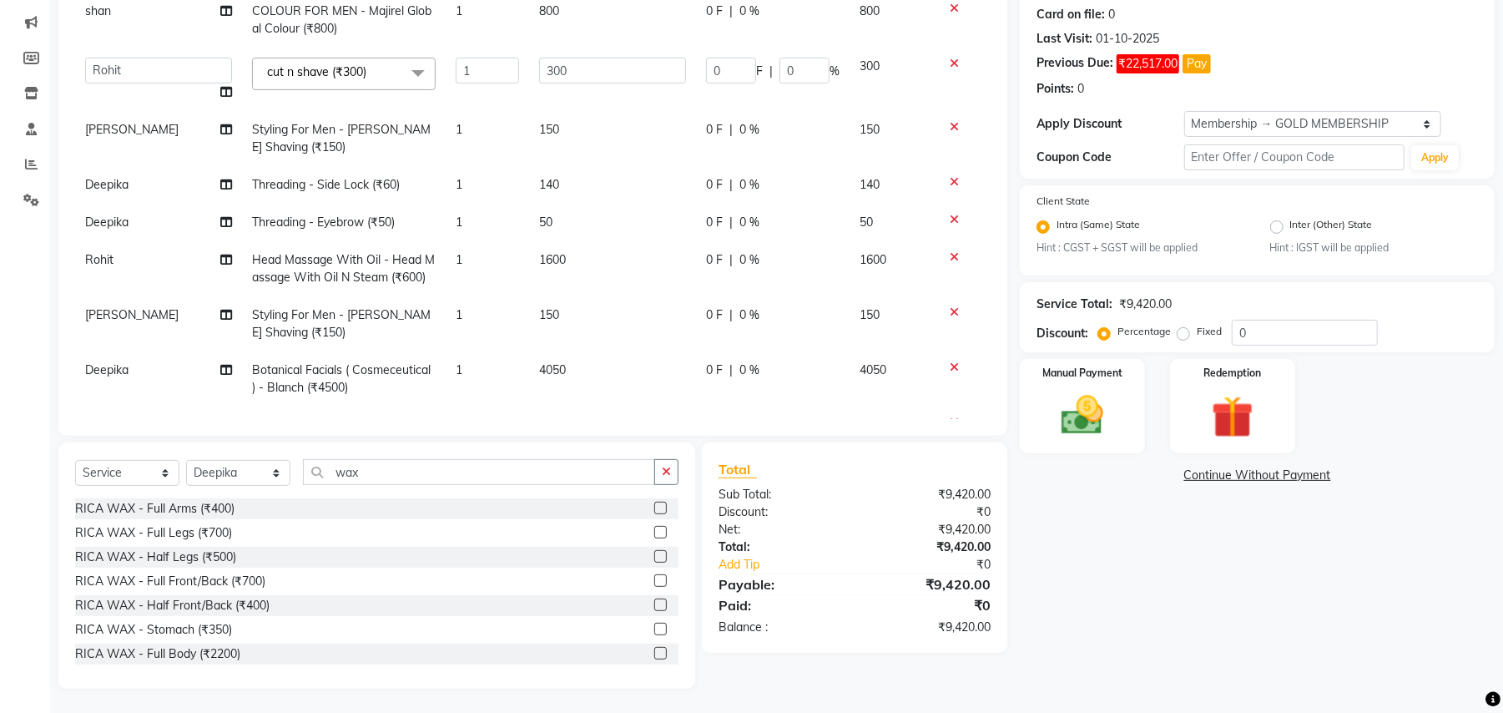
scroll to position [533, 0]
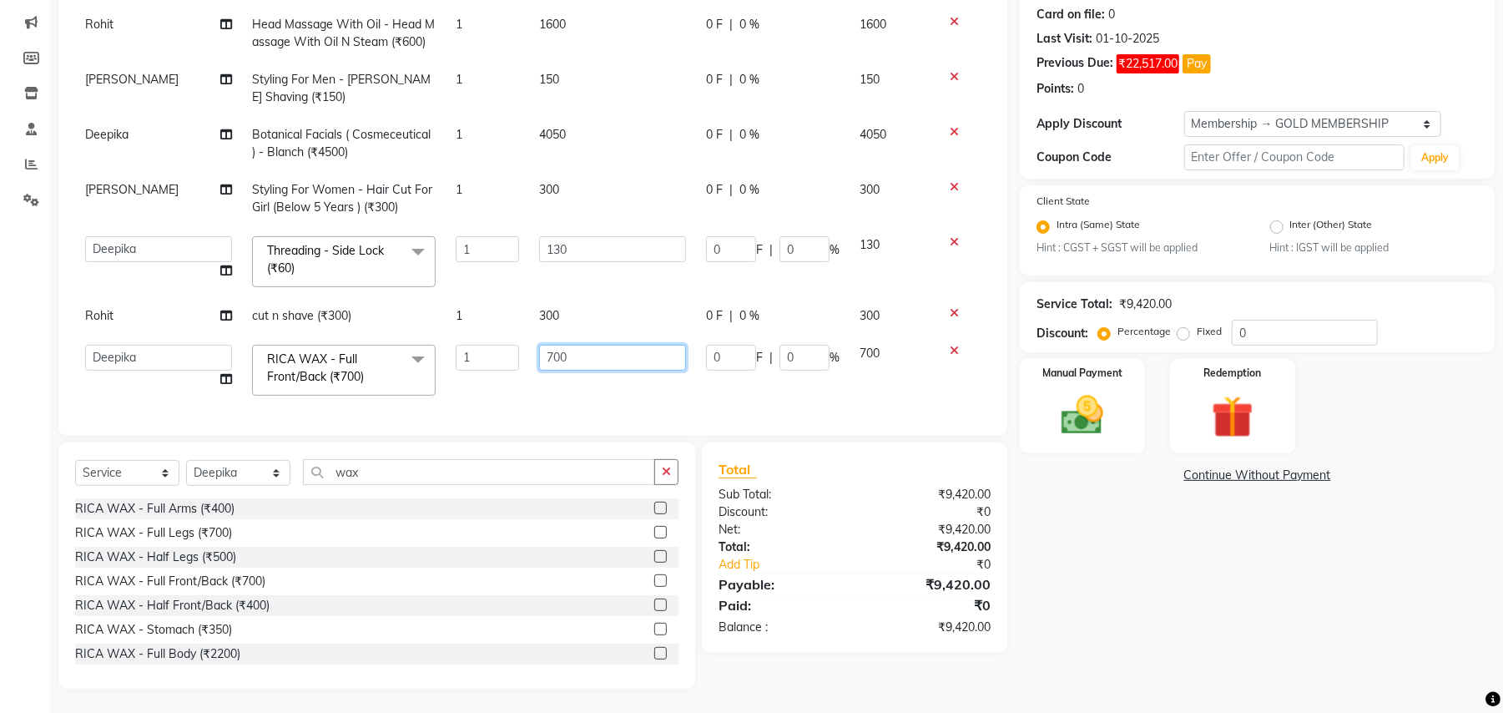
click at [564, 347] on input "700" at bounding box center [612, 358] width 147 height 26
type input "829"
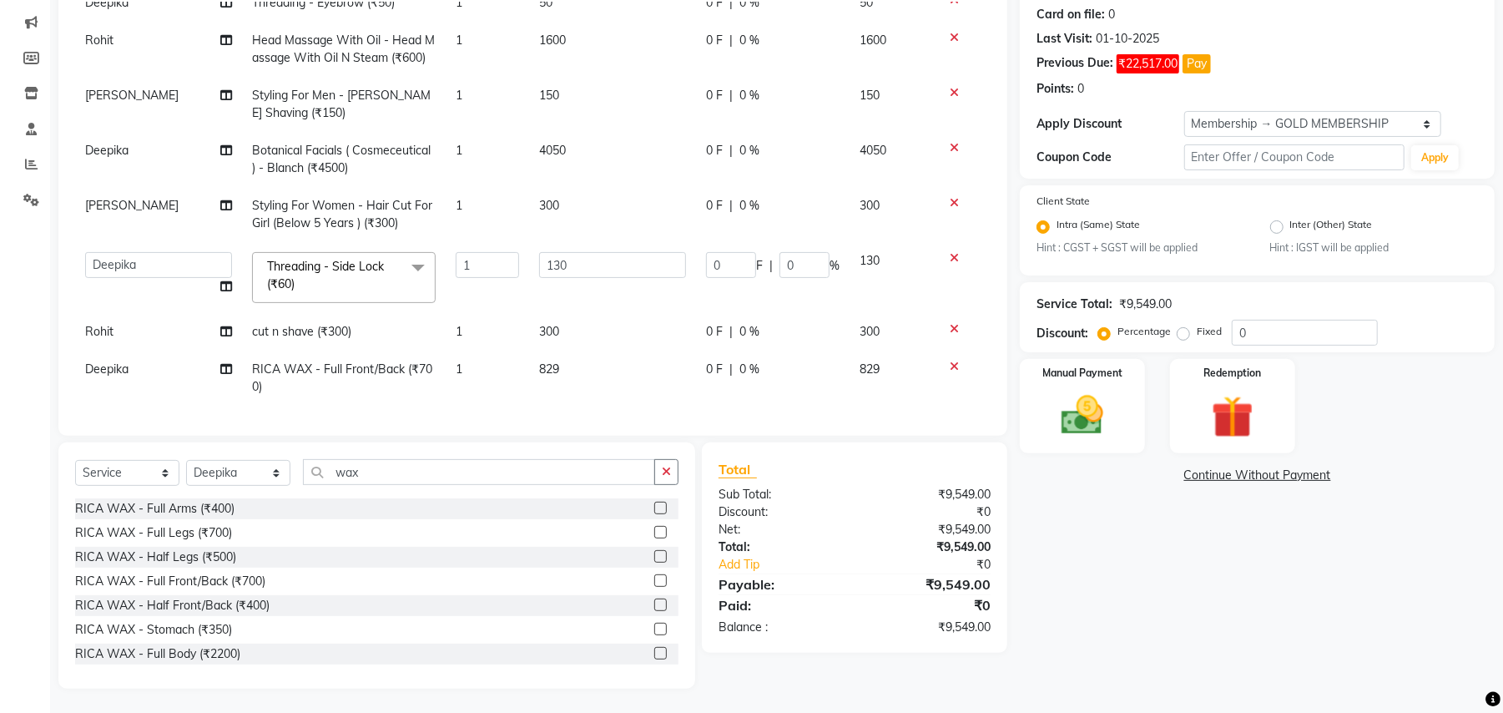
click at [546, 386] on td "829" at bounding box center [612, 378] width 167 height 55
select select "29704"
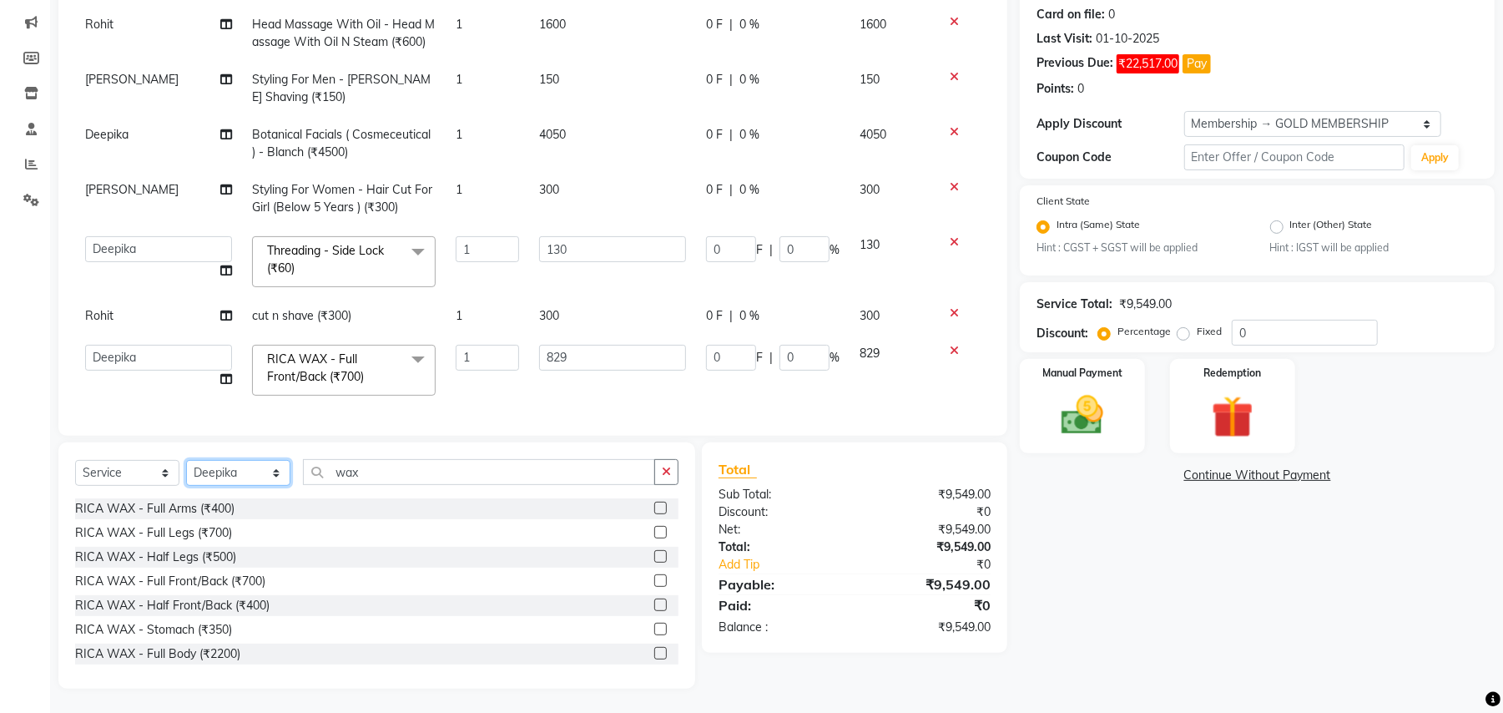
click at [228, 476] on select "Select Stylist Amit Anjali Annu BUNTY Deep Deepika DEVA M Gautam la bella meraj…" at bounding box center [238, 473] width 104 height 26
click at [364, 475] on input "wax" at bounding box center [479, 472] width 352 height 26
click at [367, 475] on input "wax" at bounding box center [479, 472] width 352 height 26
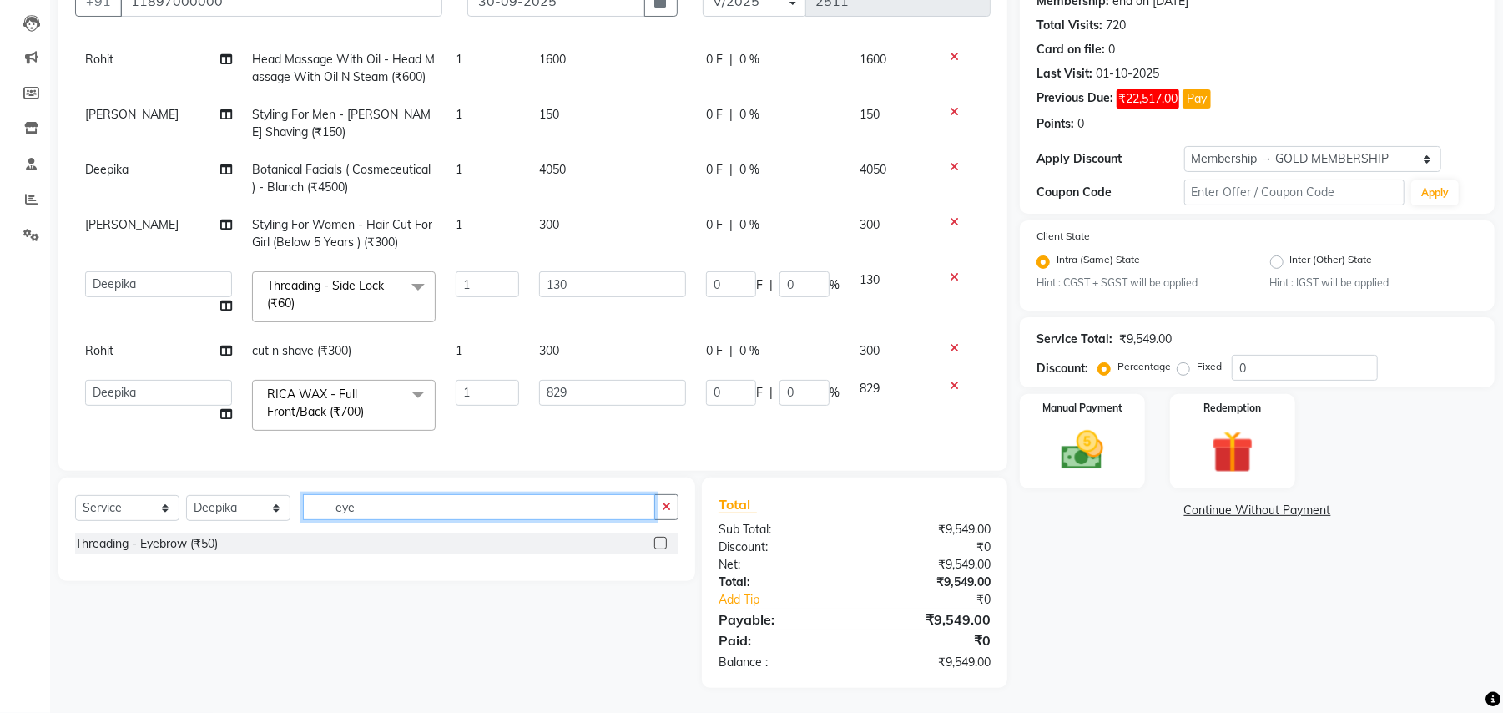
scroll to position [170, 0]
type input "eye"
click at [192, 549] on div "Threading - Eyebrow (₹50)" at bounding box center [146, 544] width 143 height 18
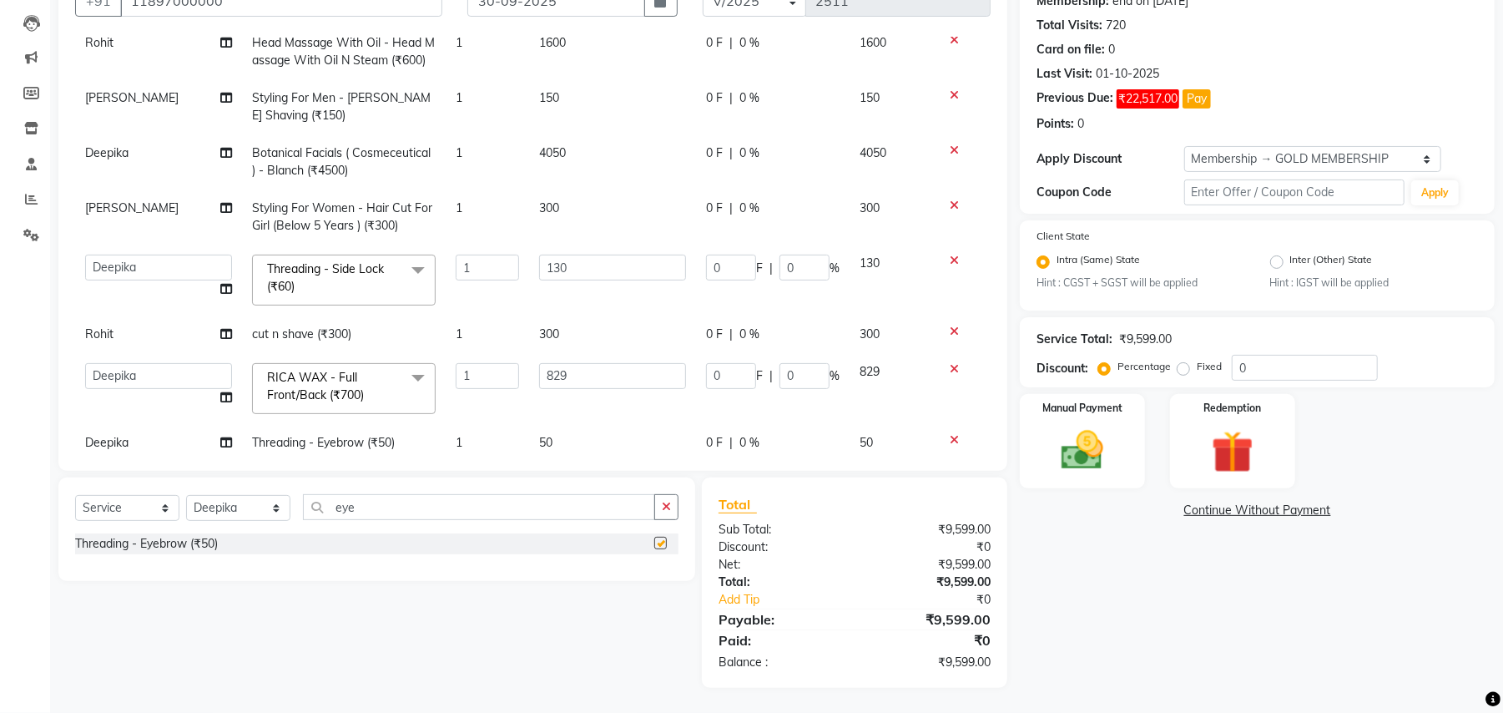
checkbox input "false"
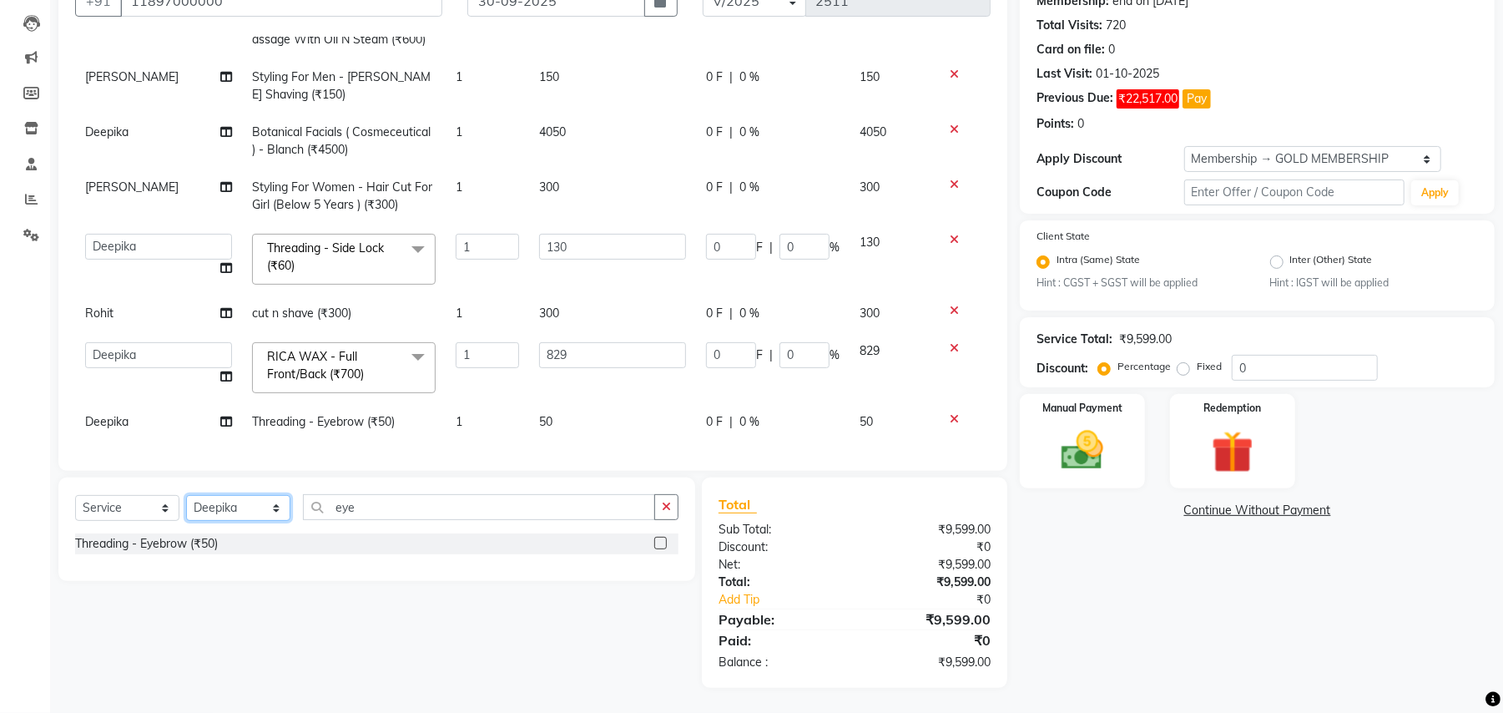
click at [255, 517] on select "Select Stylist Amit Anjali Annu BUNTY Deep Deepika DEVA M Gautam la bella meraj…" at bounding box center [238, 508] width 104 height 26
select select "66284"
click at [186, 495] on select "Select Stylist Amit Anjali Annu BUNTY Deep Deepika DEVA M Gautam la bella meraj…" at bounding box center [238, 508] width 104 height 26
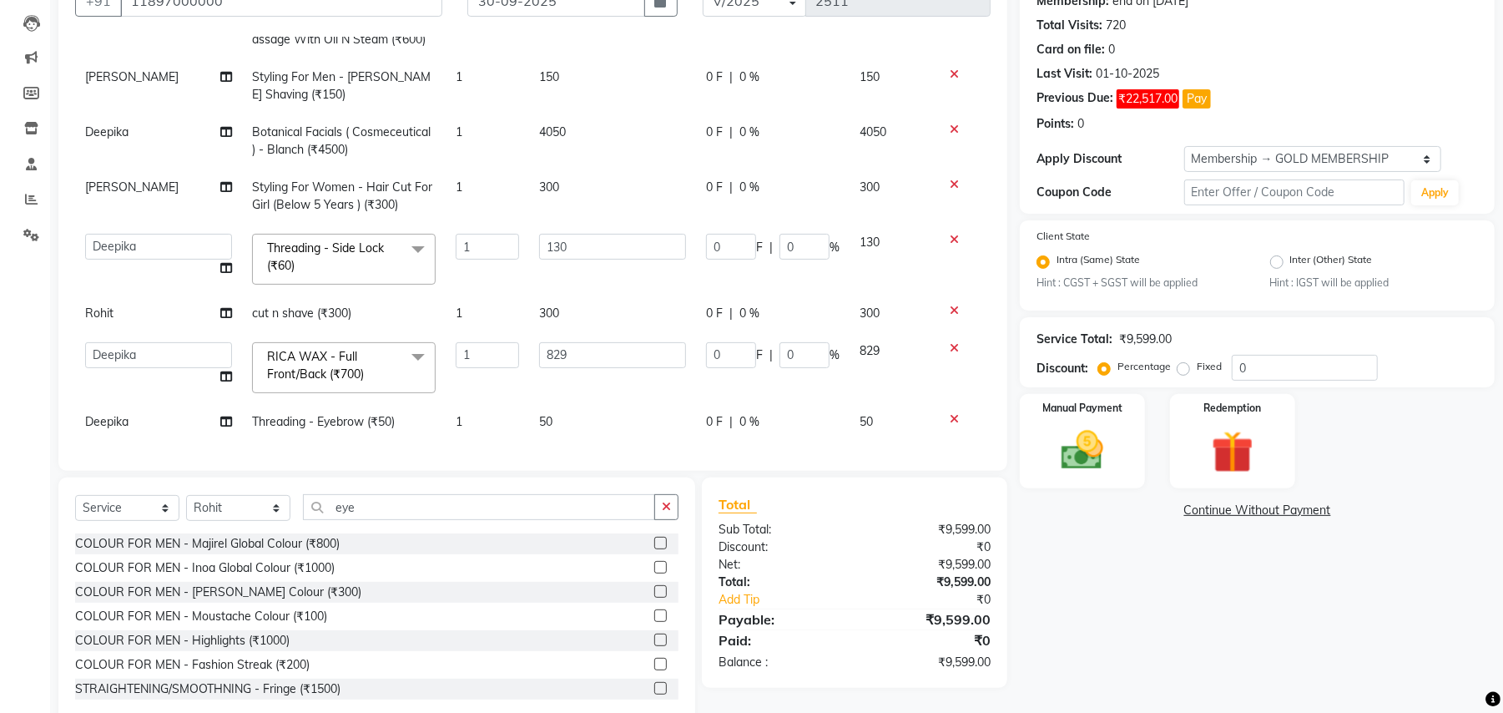
click at [425, 492] on div "Select Service Product Membership Package Voucher Prepaid Gift Card Select Styl…" at bounding box center [376, 600] width 637 height 246
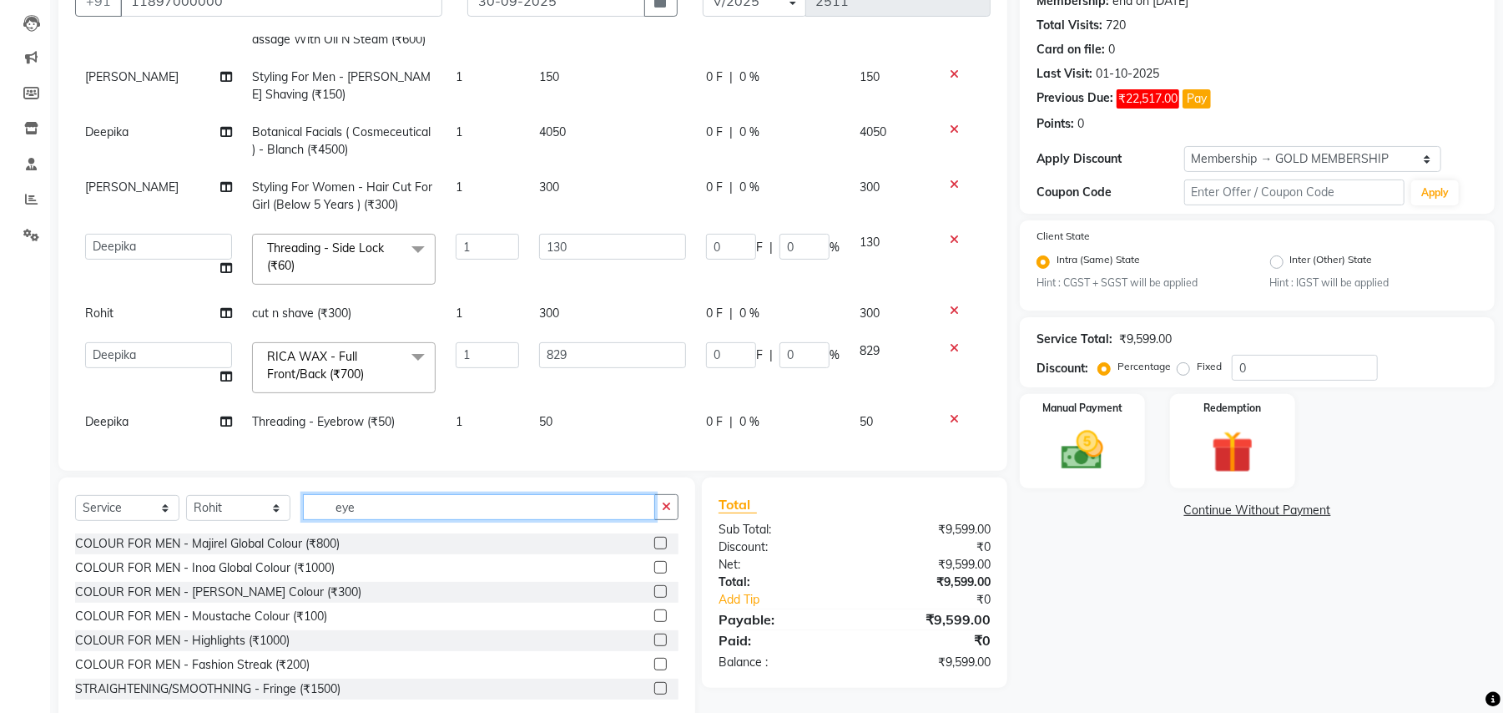
click at [411, 497] on input "eye" at bounding box center [479, 507] width 352 height 26
drag, startPoint x: 408, startPoint y: 497, endPoint x: 405, endPoint y: 488, distance: 9.8
click at [407, 497] on input "eye" at bounding box center [479, 507] width 352 height 26
click at [405, 492] on div "Select Service Product Membership Package Voucher Prepaid Gift Card Select Styl…" at bounding box center [376, 600] width 637 height 246
type input "cut"
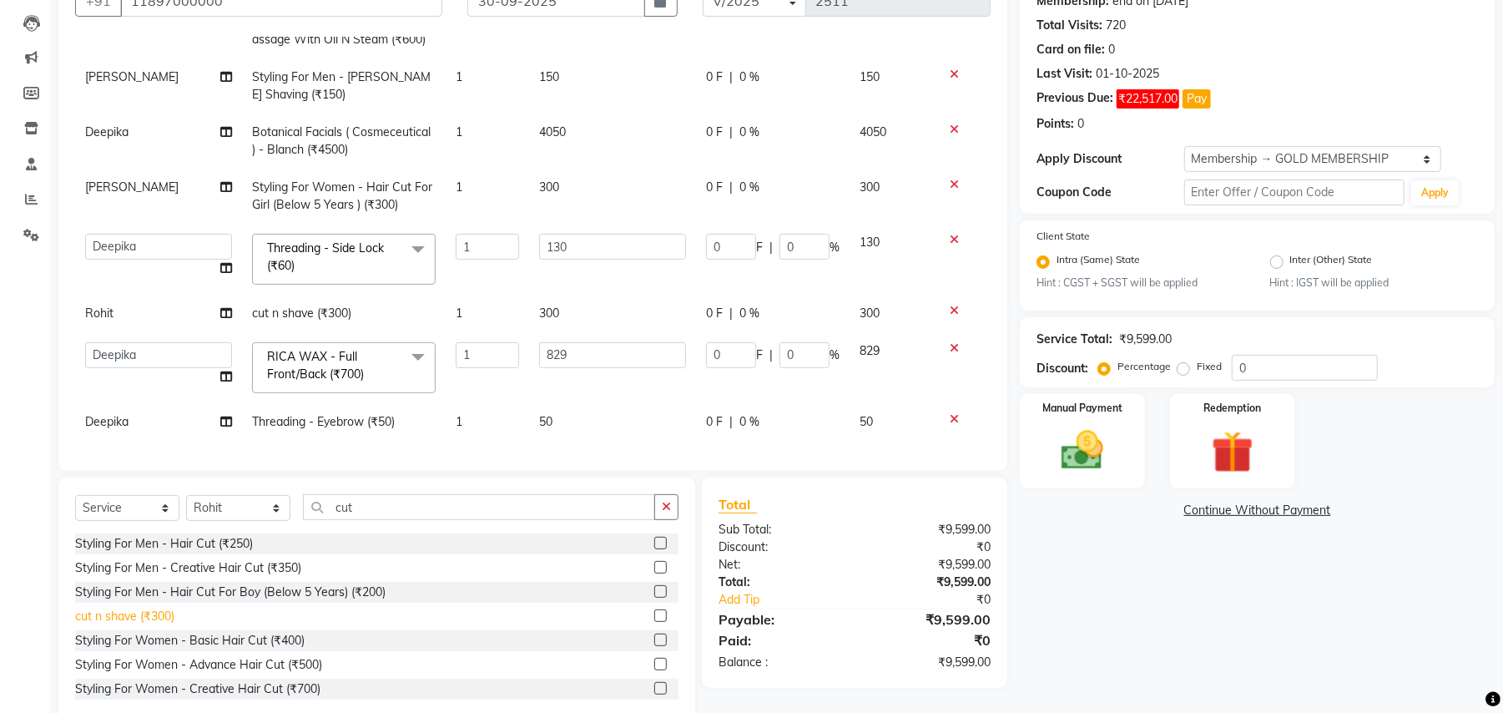
click at [154, 618] on div "cut n shave (₹300)" at bounding box center [124, 617] width 99 height 18
checkbox input "false"
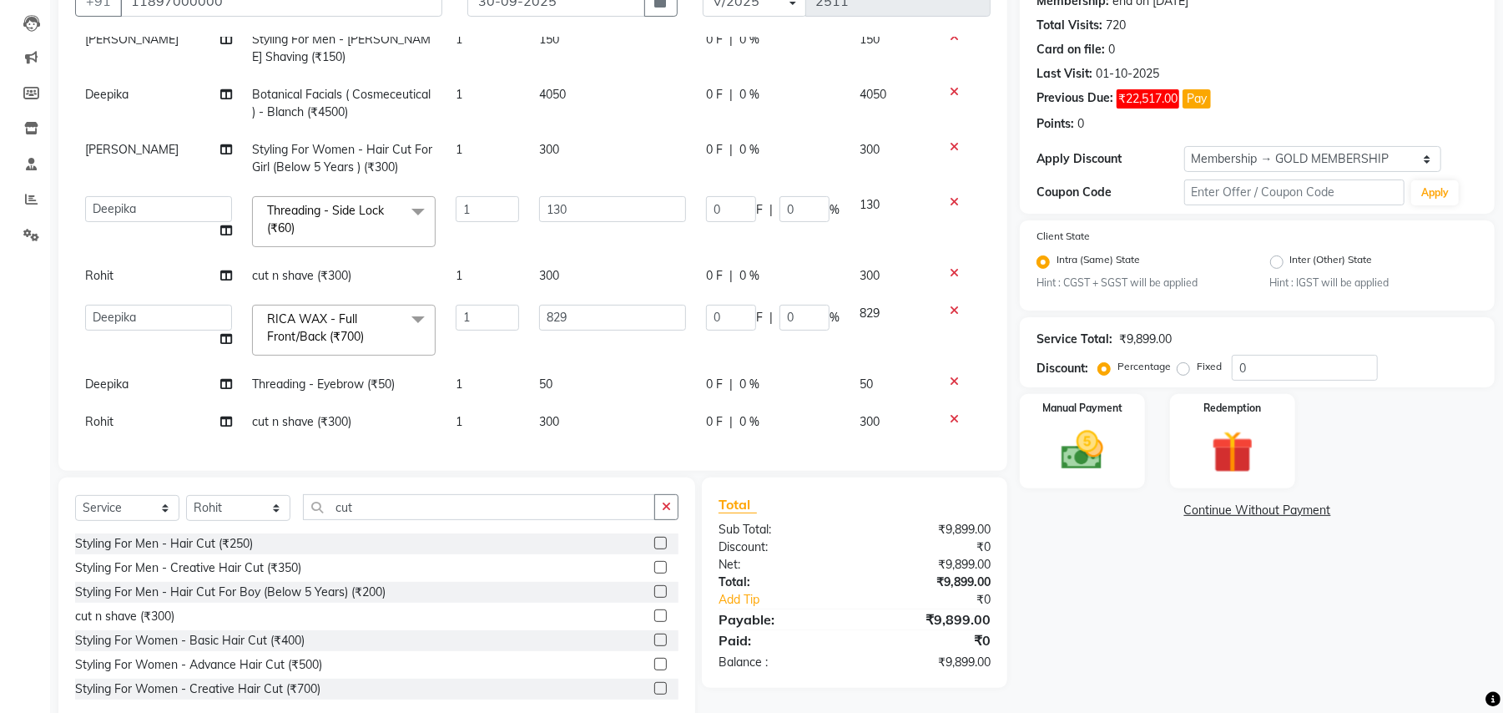
scroll to position [205, 0]
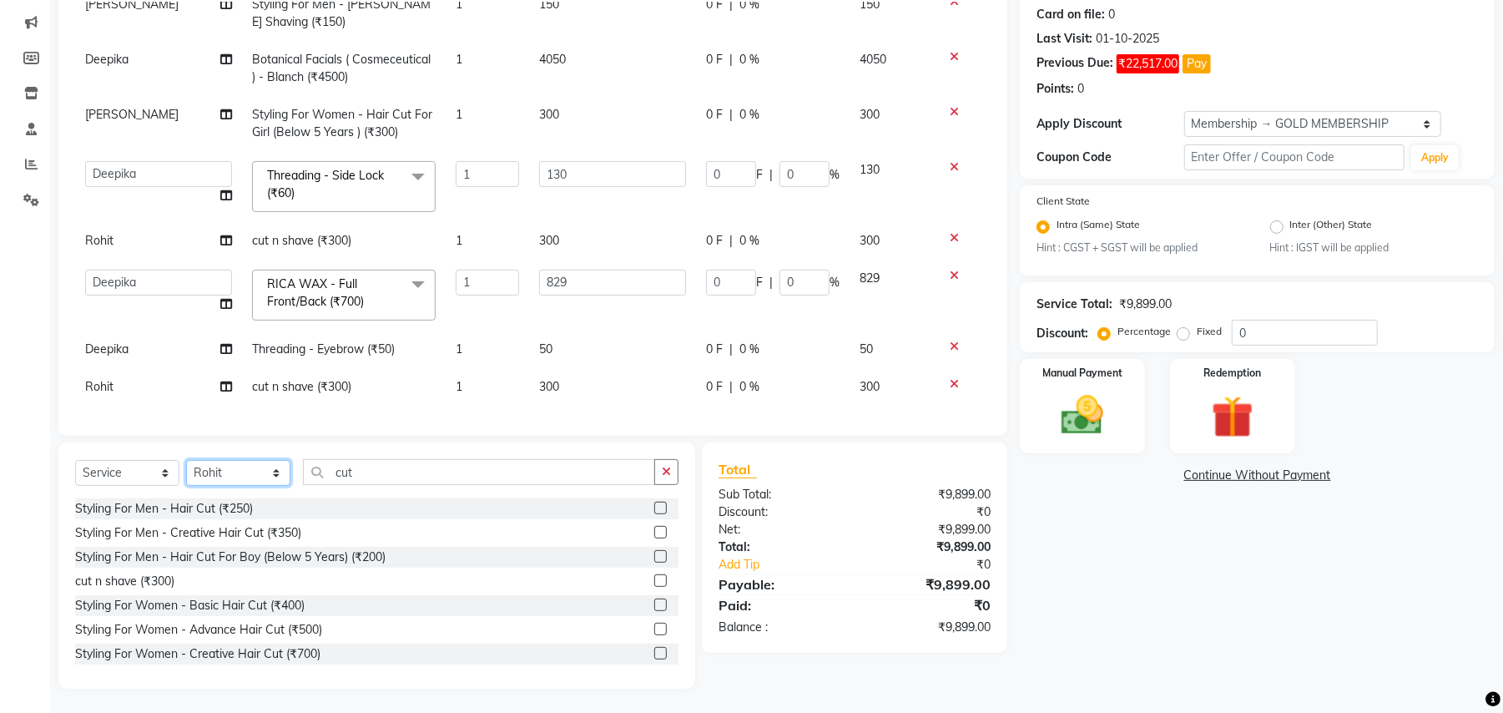
click at [239, 476] on select "Select Stylist Amit Anjali Annu BUNTY Deep Deepika DEVA M Gautam la bella meraj…" at bounding box center [238, 473] width 104 height 26
click at [237, 474] on select "Select Stylist Amit Anjali Annu BUNTY Deep Deepika DEVA M Gautam la bella meraj…" at bounding box center [238, 473] width 104 height 26
select select "51064"
click at [186, 460] on select "Select Stylist Amit Anjali Annu BUNTY Deep Deepika DEVA M Gautam la bella meraj…" at bounding box center [238, 473] width 104 height 26
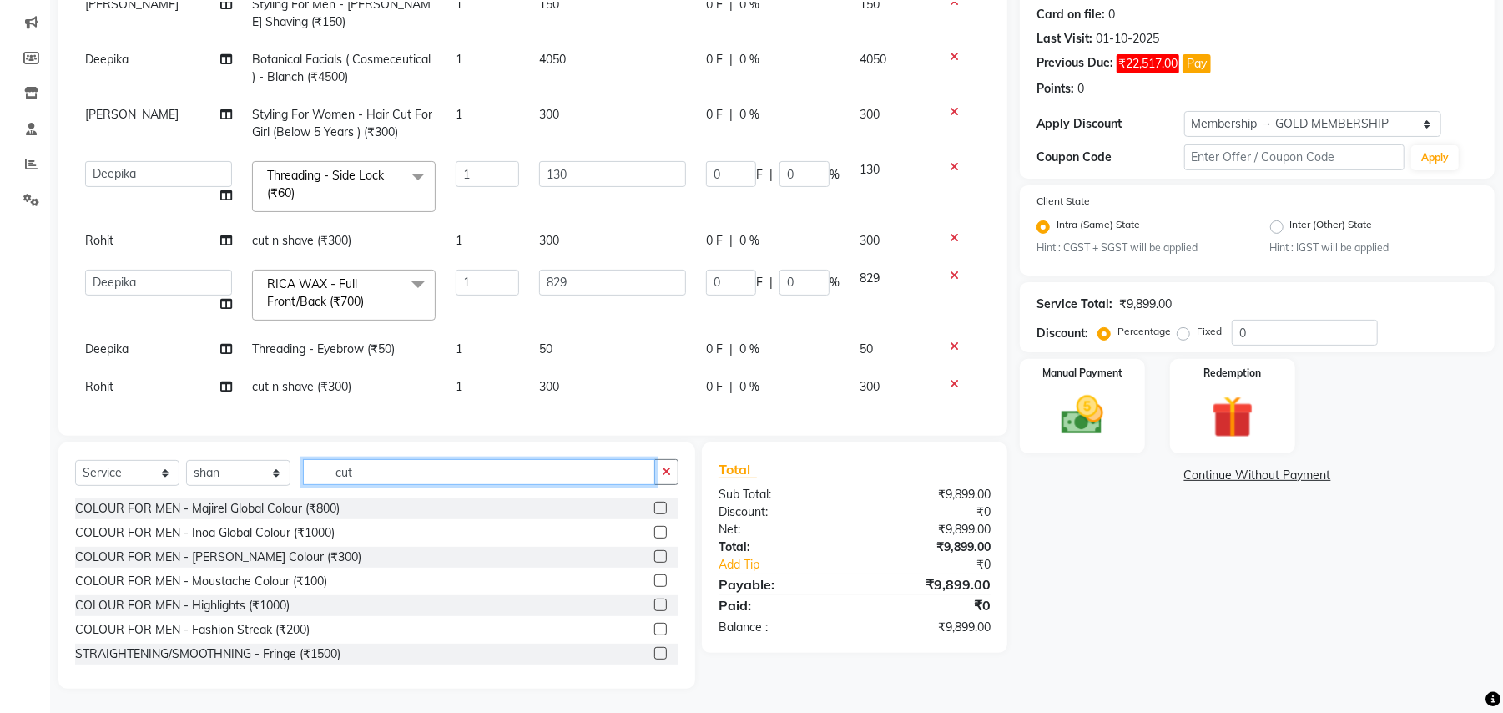
click at [369, 472] on input "cut" at bounding box center [479, 472] width 352 height 26
type input "cut"
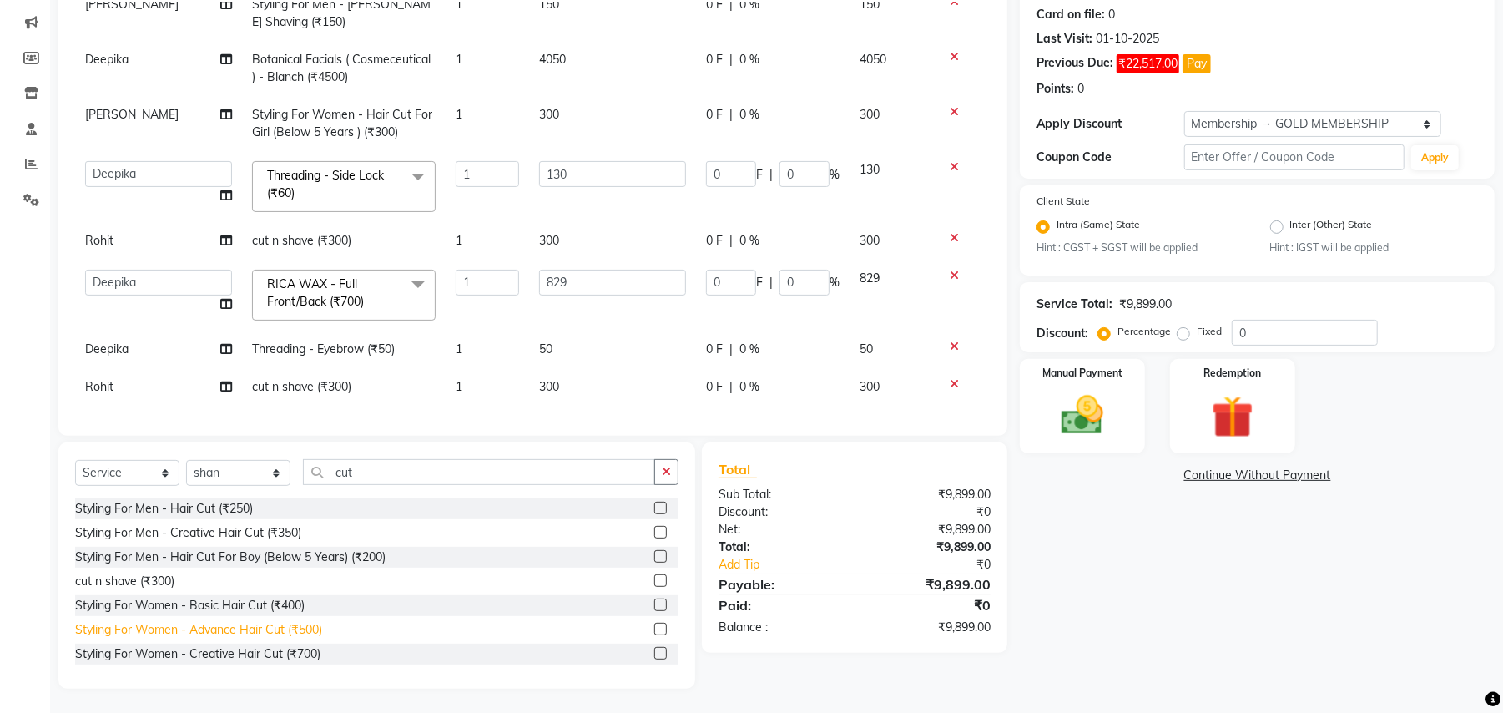
click at [281, 628] on div "Styling For Women - Advance Hair Cut (₹500)" at bounding box center [198, 630] width 247 height 18
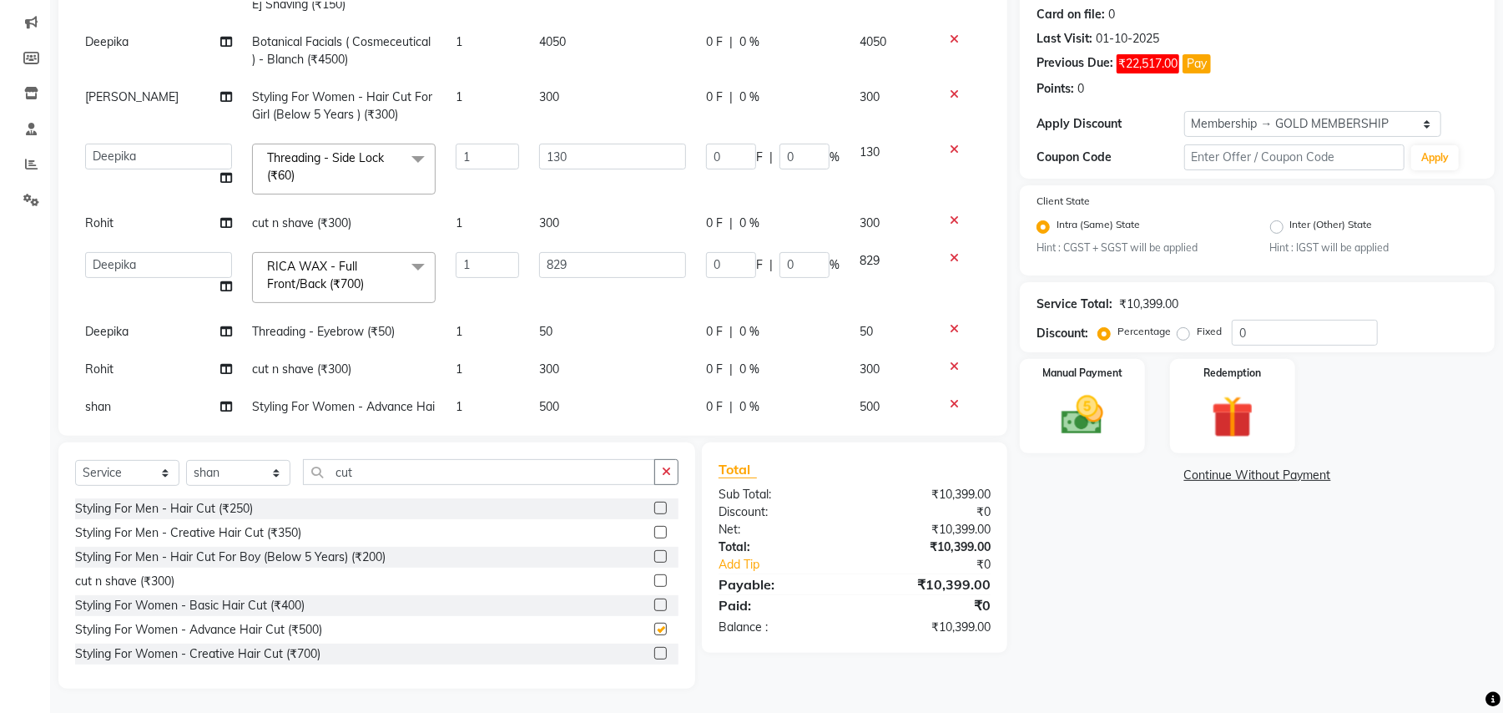
checkbox input "false"
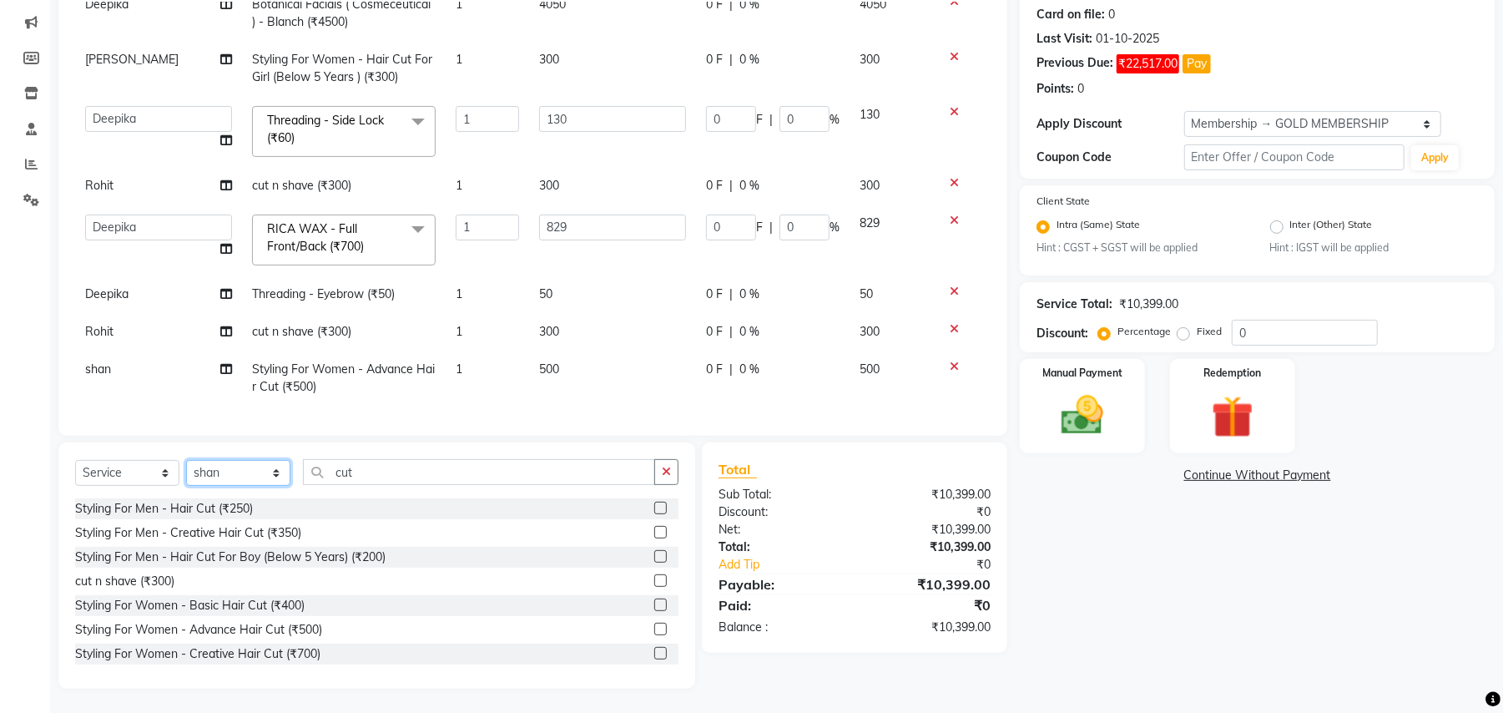
click at [212, 477] on select "Select Stylist Amit Anjali Annu BUNTY Deep Deepika DEVA M Gautam la bella meraj…" at bounding box center [238, 473] width 104 height 26
select select "29706"
click at [186, 460] on select "Select Stylist Amit Anjali Annu BUNTY Deep Deepika DEVA M Gautam la bella meraj…" at bounding box center [238, 473] width 104 height 26
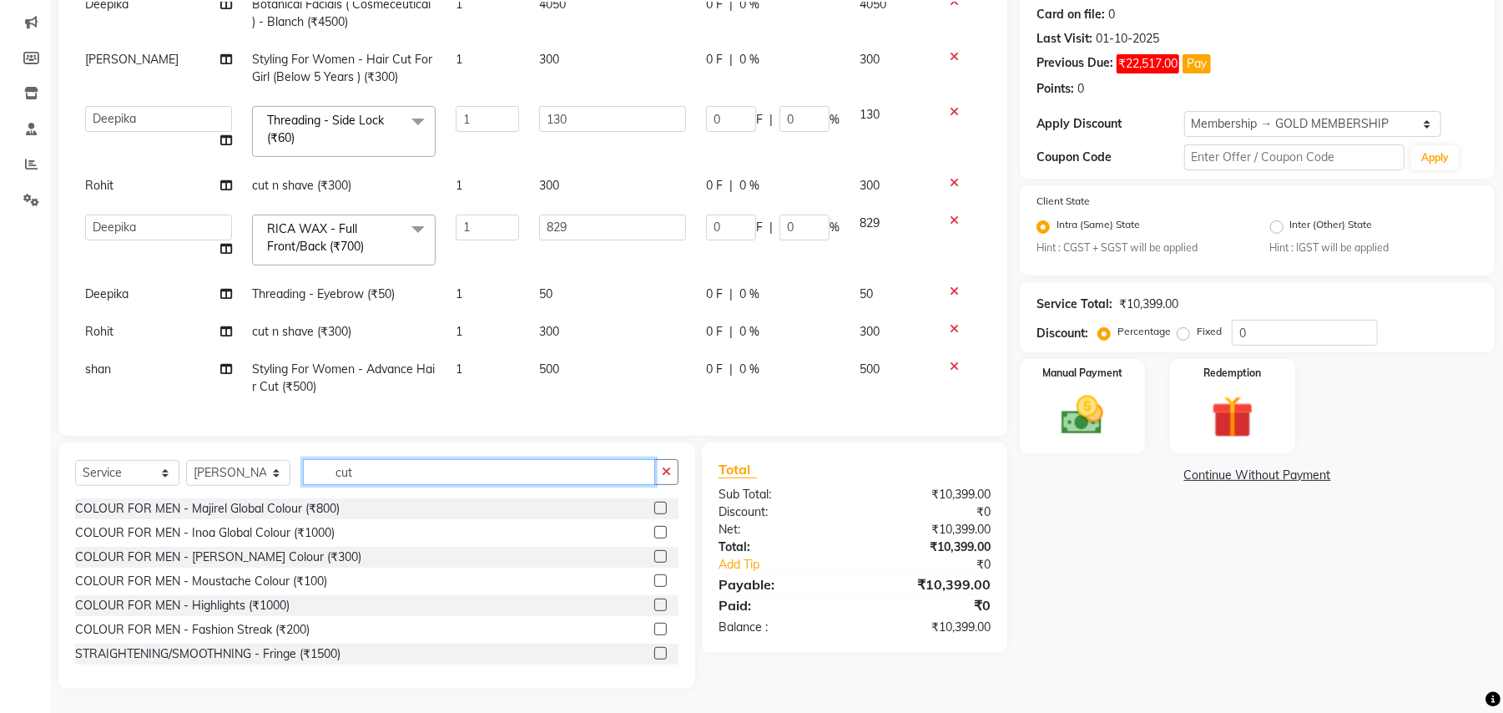
click at [354, 466] on input "cut" at bounding box center [479, 472] width 352 height 26
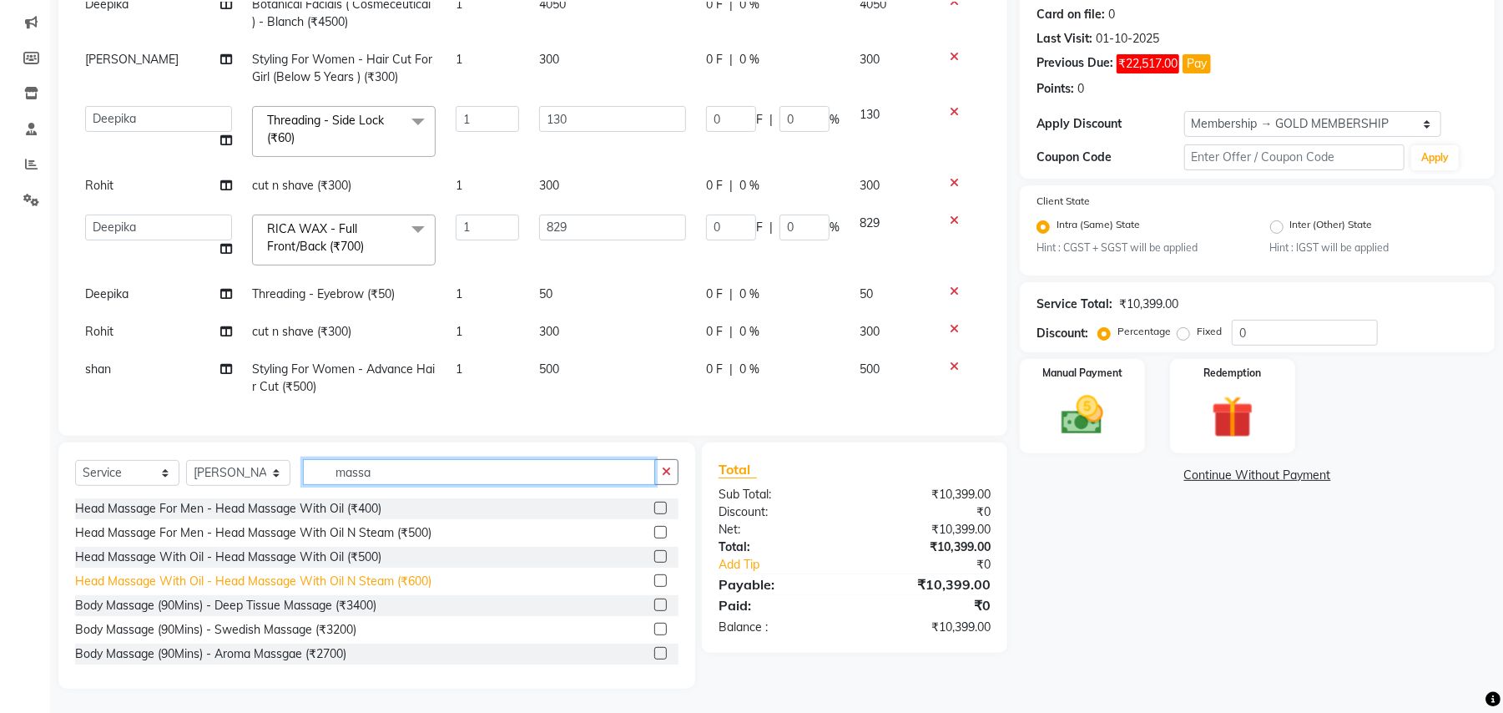
type input "massa"
click at [414, 581] on div "Head Massage With Oil - Head Massage With Oil N Steam (₹600)" at bounding box center [253, 582] width 356 height 18
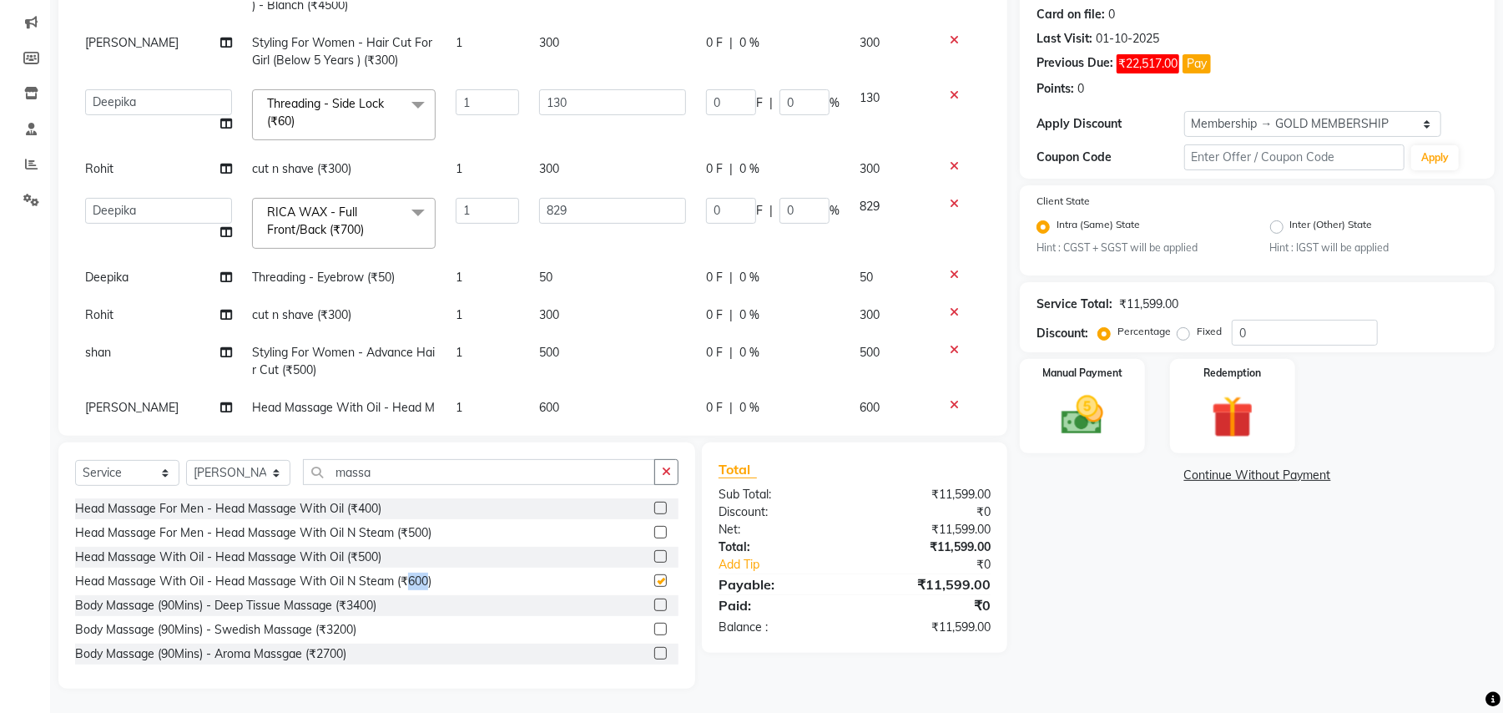
checkbox input "false"
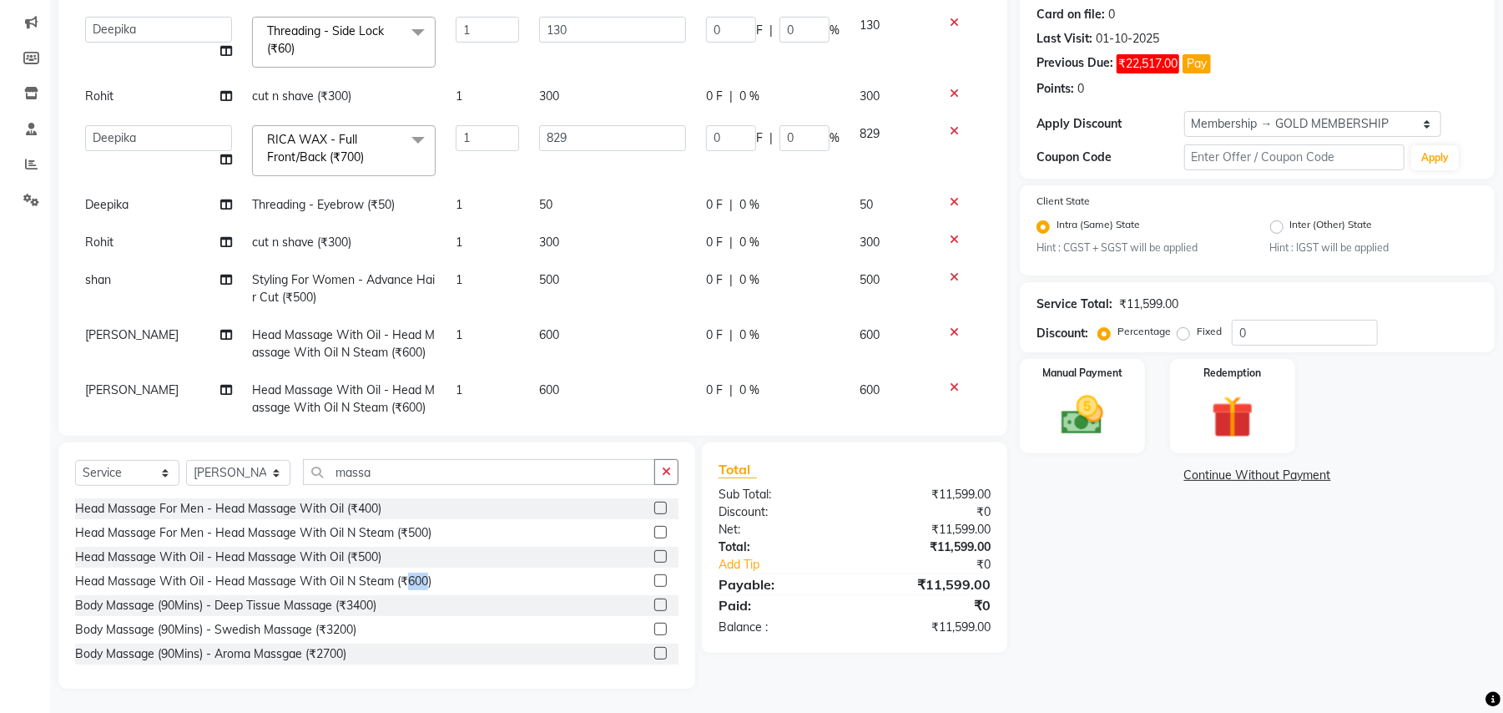
scroll to position [773, 0]
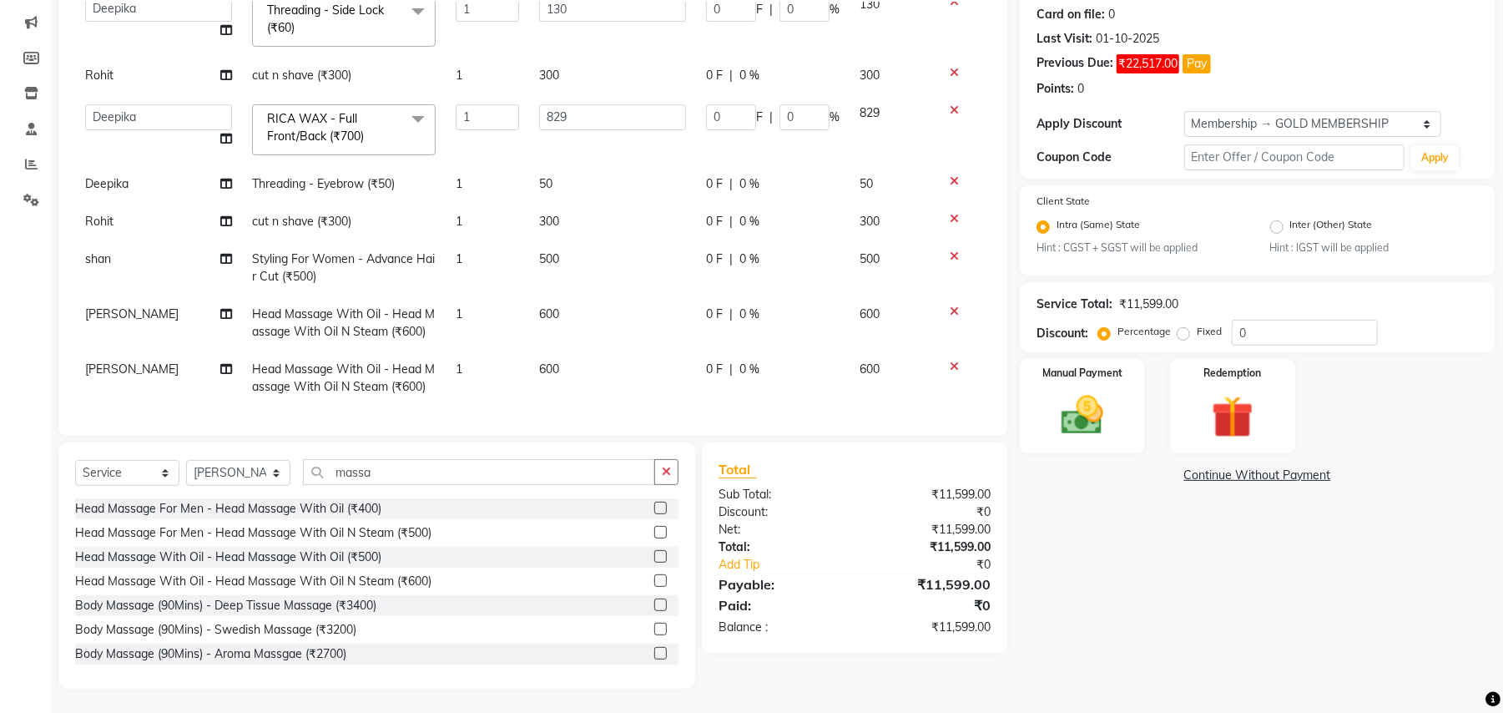
click at [950, 361] on icon at bounding box center [954, 367] width 9 height 12
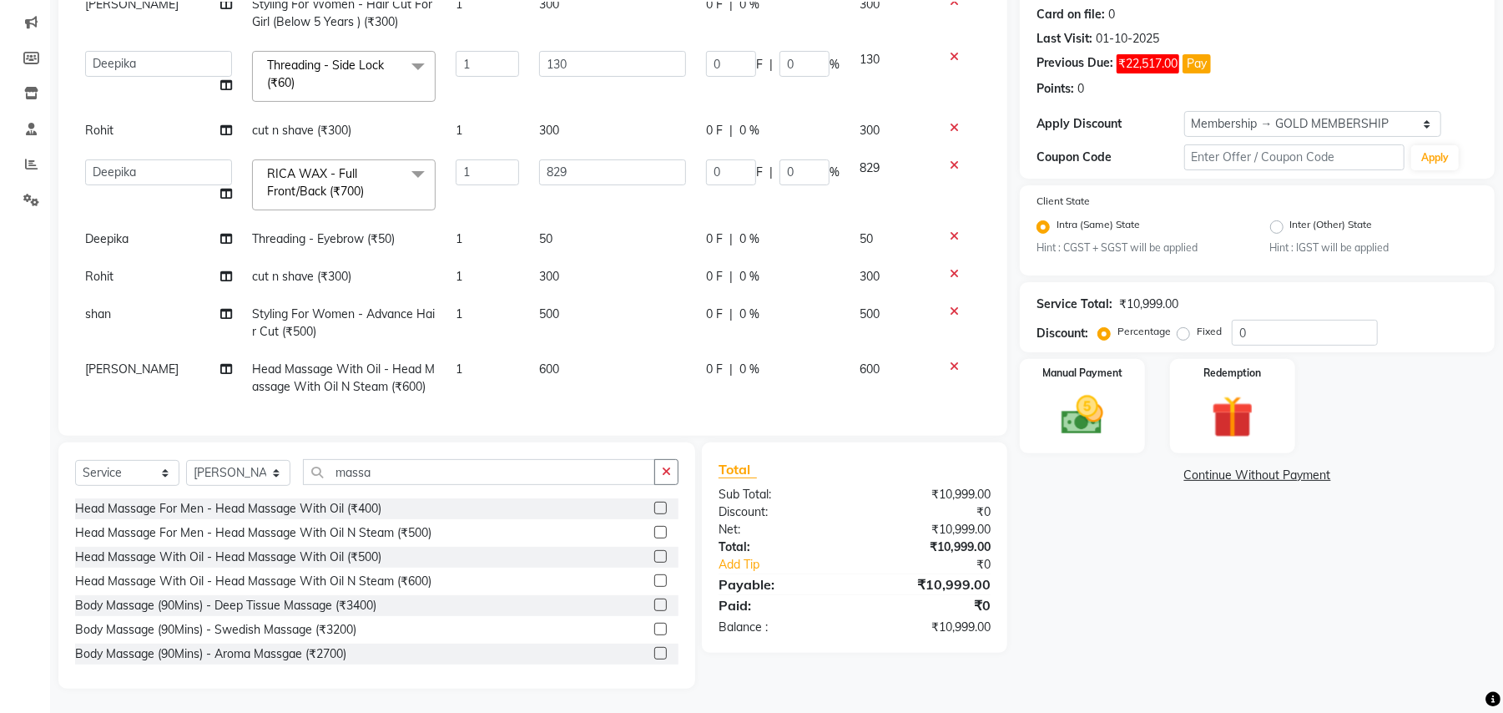
click at [578, 351] on td "600" at bounding box center [612, 378] width 167 height 55
select select "29706"
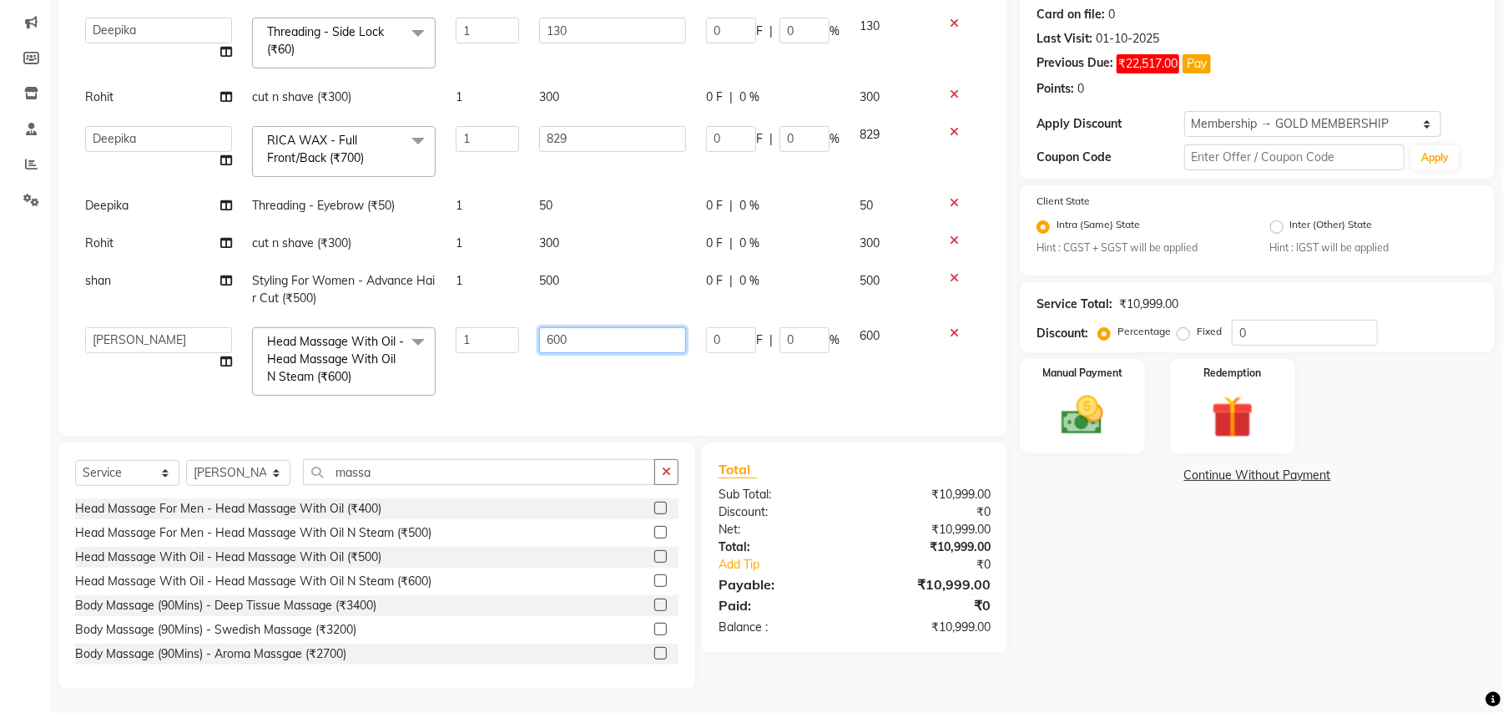
click at [606, 327] on input "600" at bounding box center [612, 340] width 147 height 26
click at [579, 327] on input "600" at bounding box center [612, 340] width 147 height 26
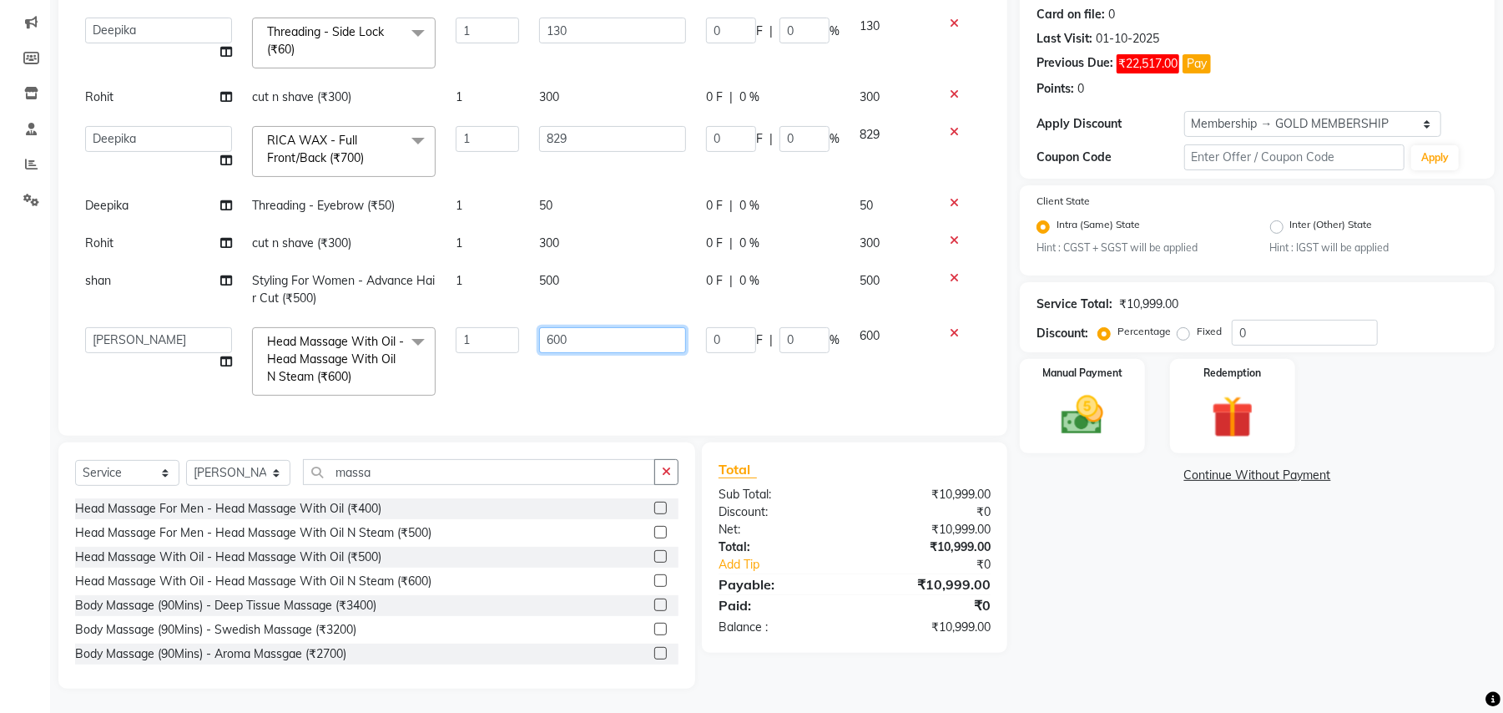
click at [579, 327] on input "600" at bounding box center [612, 340] width 147 height 26
type input "650"
click at [569, 372] on td "650" at bounding box center [612, 361] width 167 height 88
select select "29706"
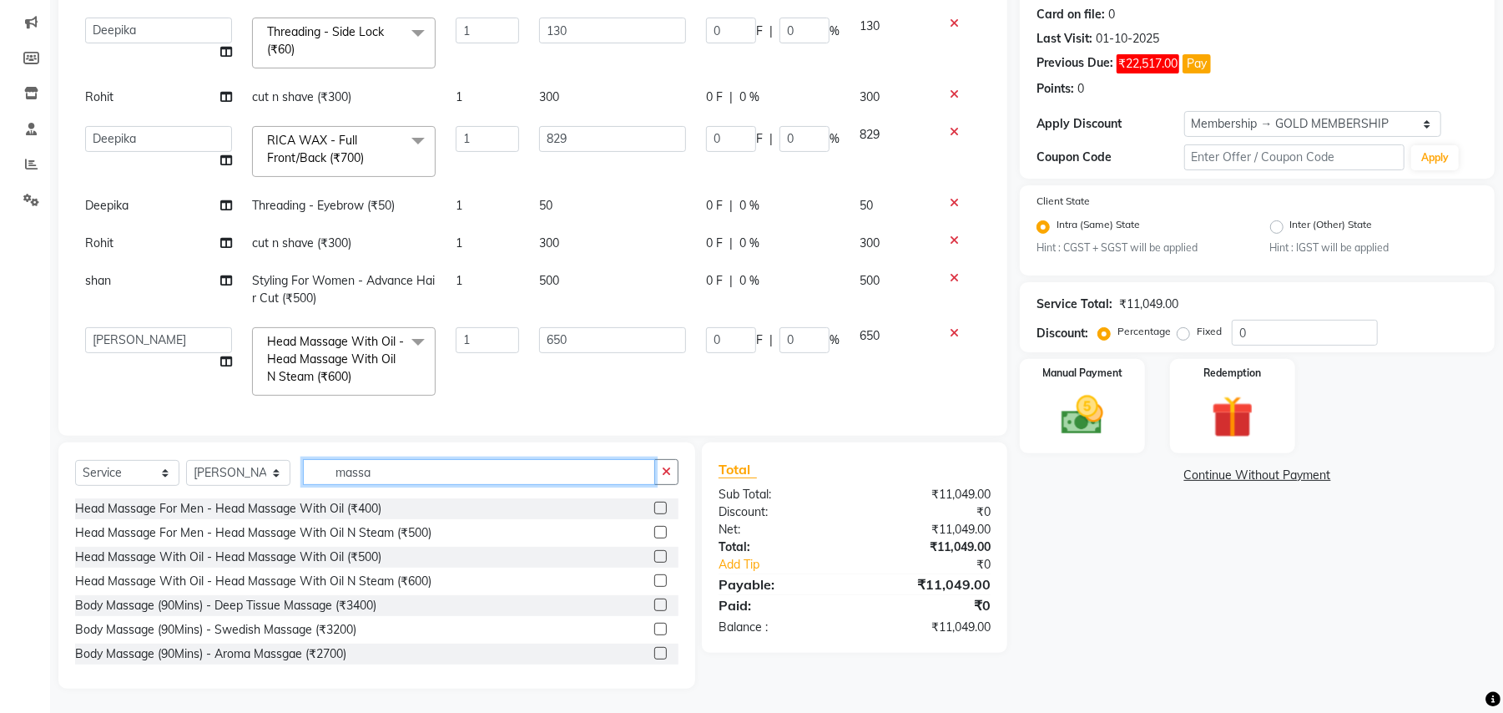
click at [381, 479] on input "massa" at bounding box center [479, 472] width 352 height 26
click at [385, 462] on input "massa" at bounding box center [479, 472] width 352 height 26
click at [376, 472] on input "massa" at bounding box center [479, 472] width 352 height 26
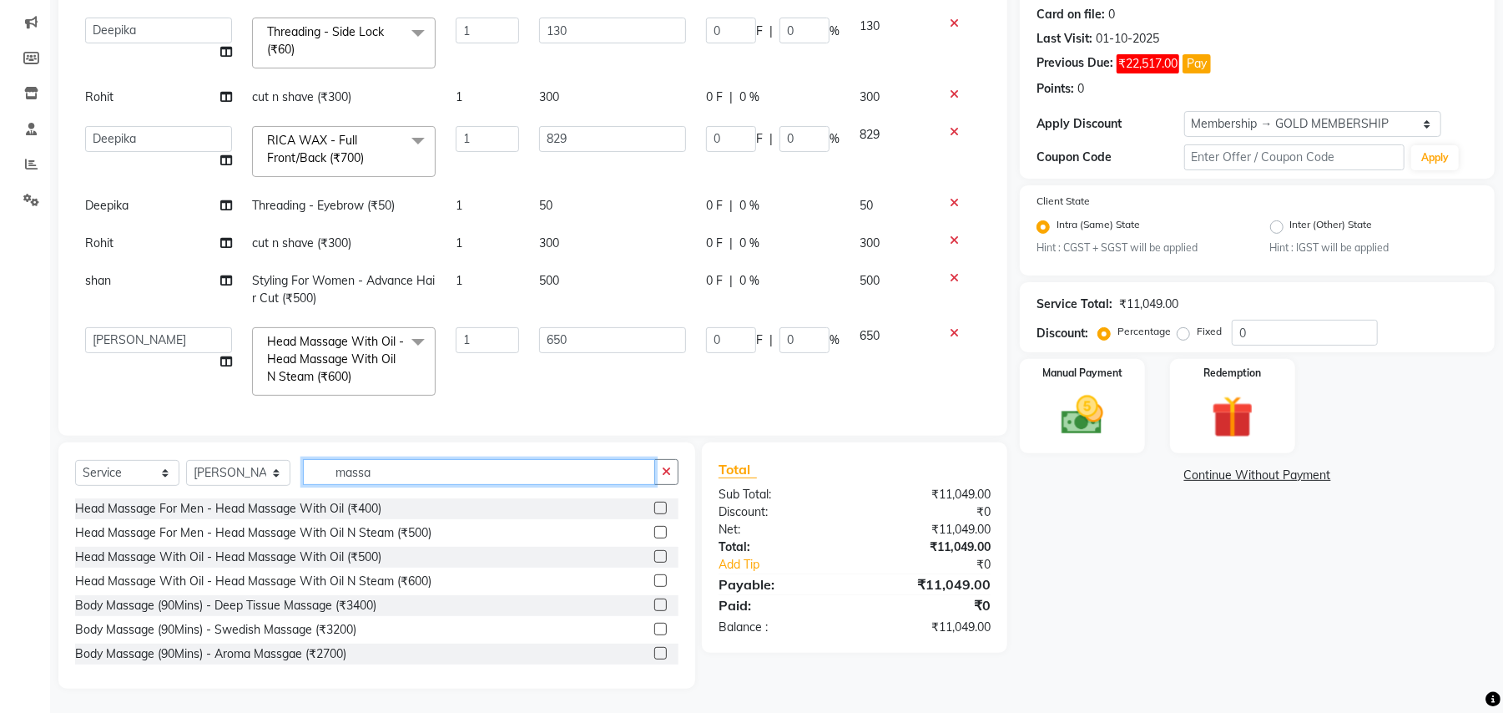
click at [376, 472] on input "massa" at bounding box center [479, 472] width 352 height 26
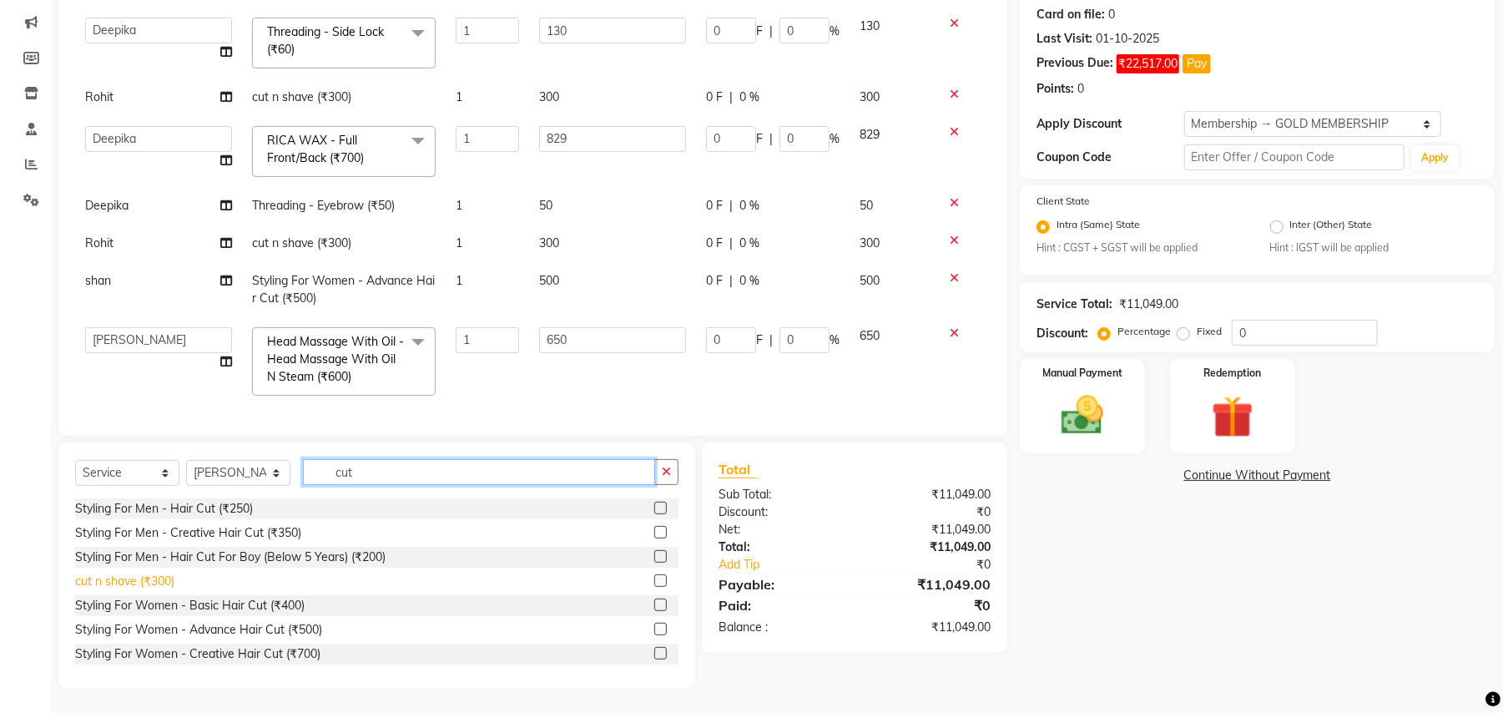
type input "cut"
click at [147, 583] on div "cut n shave (₹300)" at bounding box center [124, 582] width 99 height 18
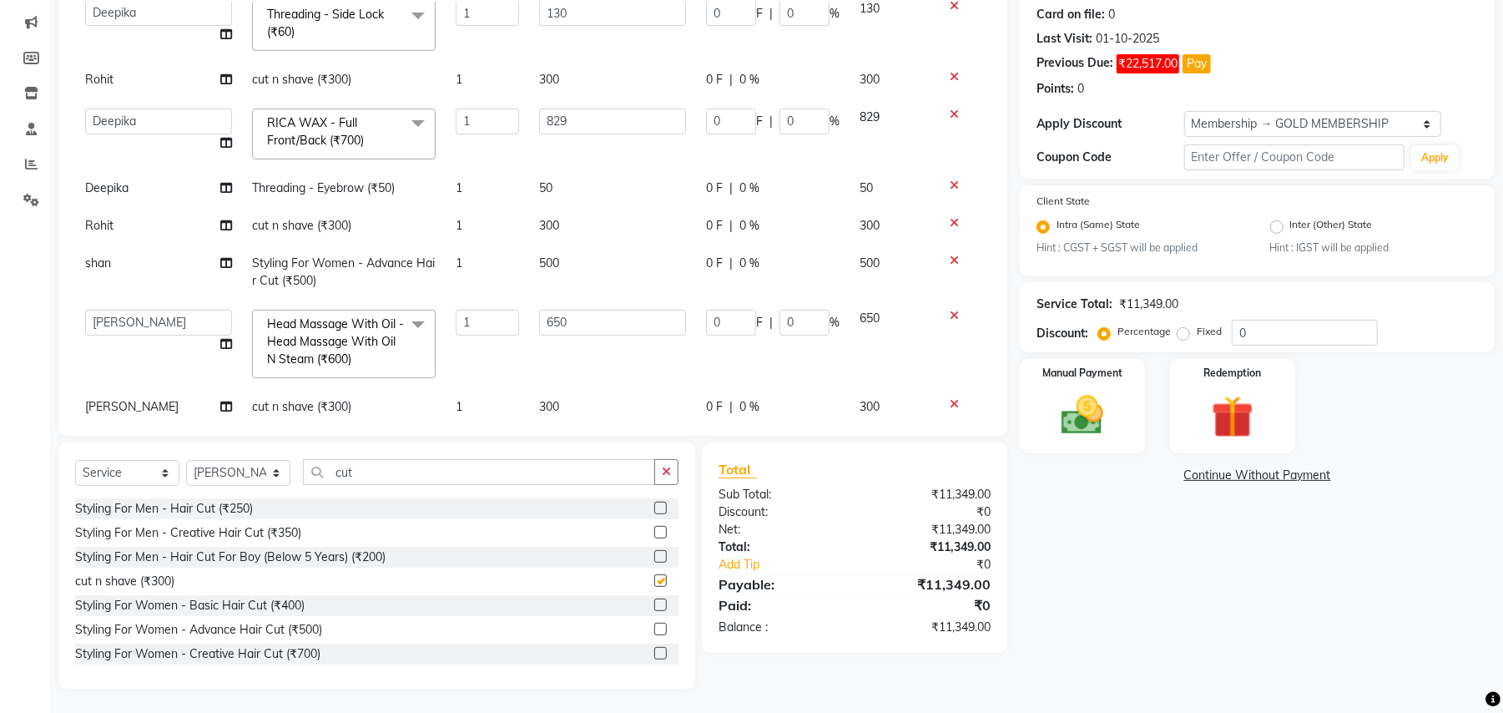
checkbox input "false"
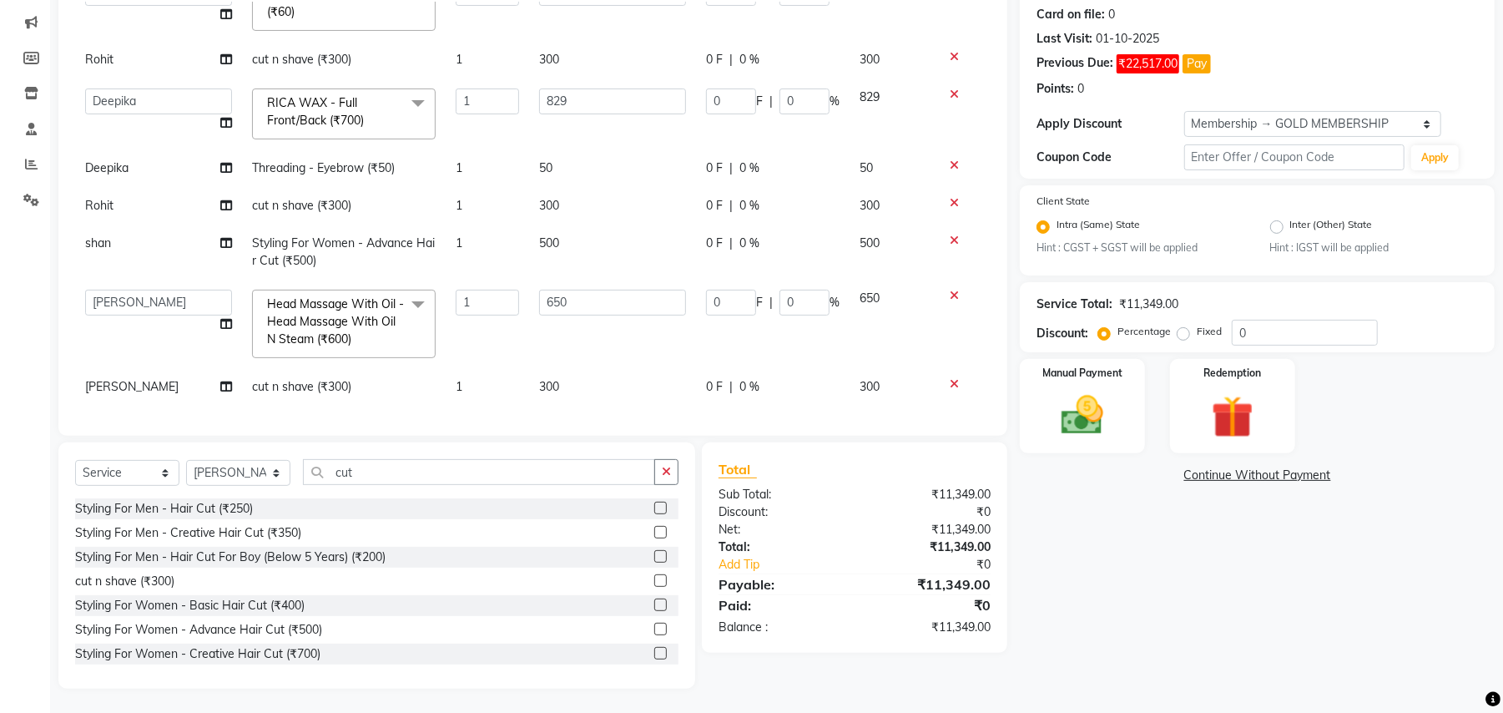
scroll to position [790, 0]
click at [244, 469] on select "Select Stylist Amit Anjali Annu BUNTY Deep Deepika DEVA M Gautam la bella meraj…" at bounding box center [238, 473] width 104 height 26
select select "29704"
click at [186, 460] on select "Select Stylist Amit Anjali Annu BUNTY Deep Deepika DEVA M Gautam la bella meraj…" at bounding box center [238, 473] width 104 height 26
click at [220, 53] on icon at bounding box center [226, 59] width 12 height 12
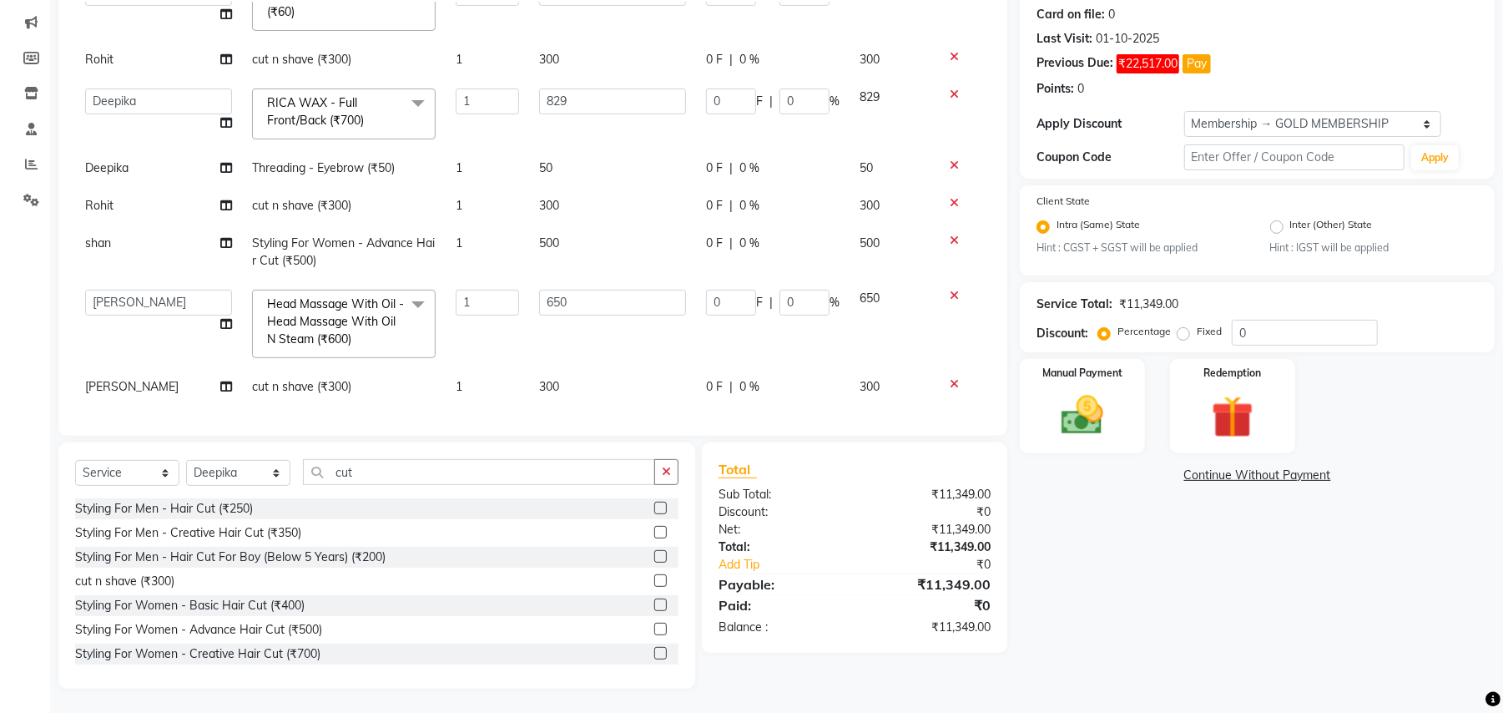
select select "66284"
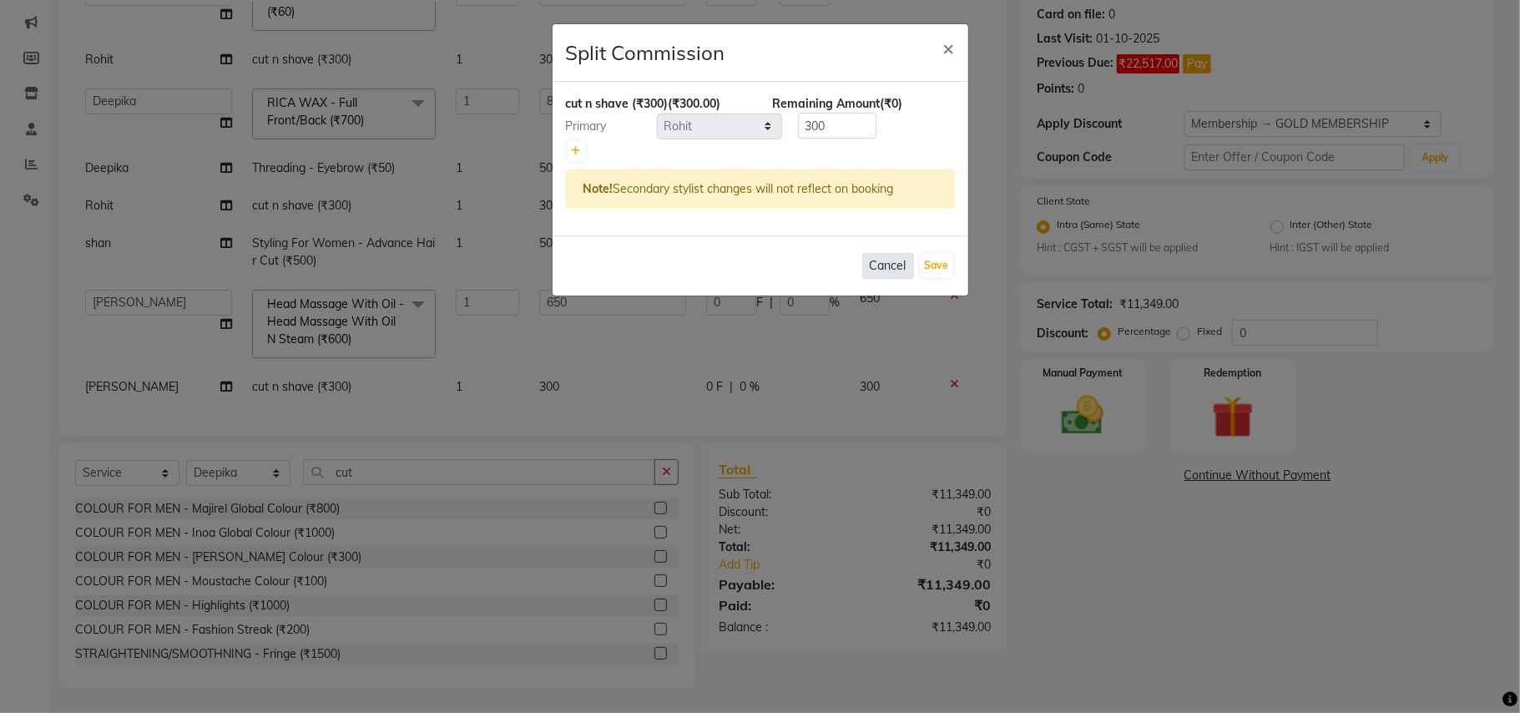
click at [890, 272] on button "Cancel" at bounding box center [888, 266] width 52 height 26
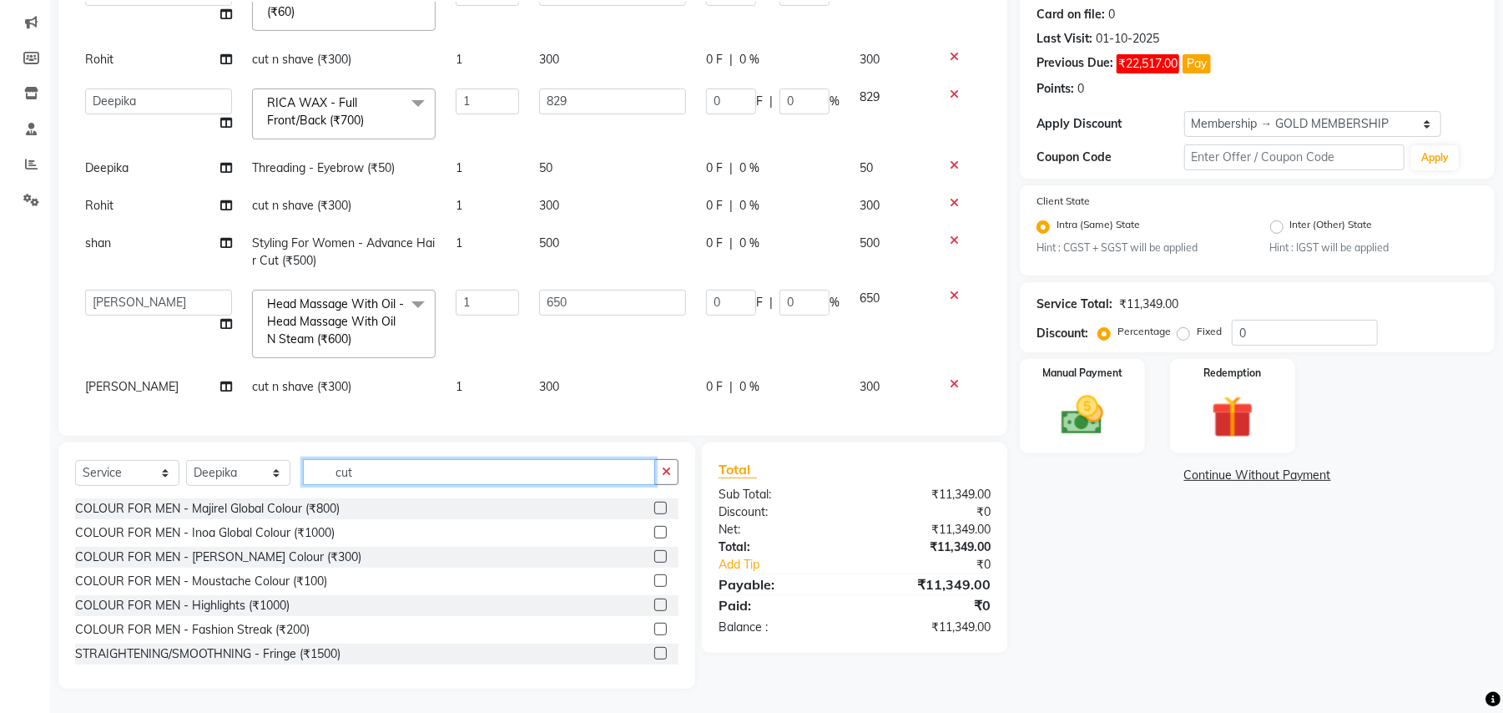
click at [369, 464] on input "cut" at bounding box center [479, 472] width 352 height 26
click at [368, 464] on input "cut" at bounding box center [479, 472] width 352 height 26
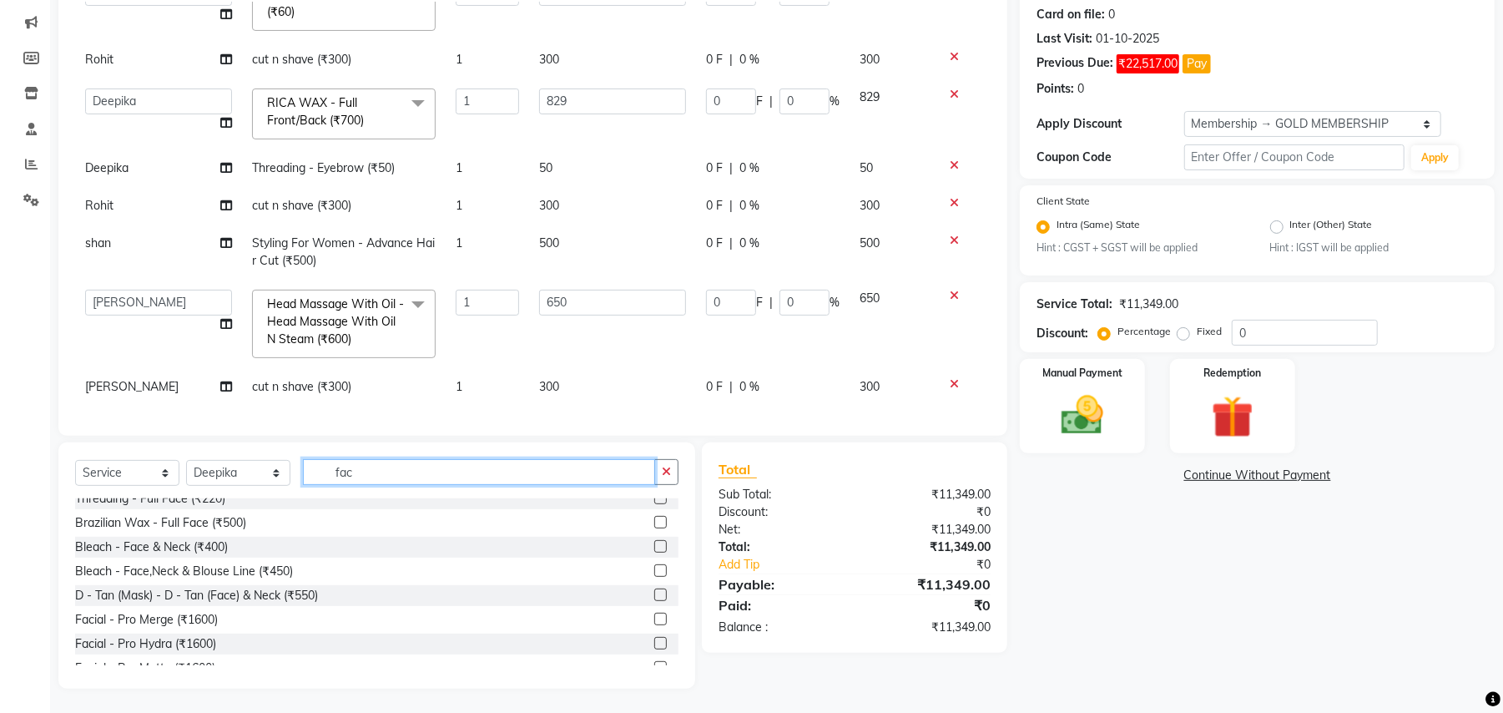
scroll to position [222, 0]
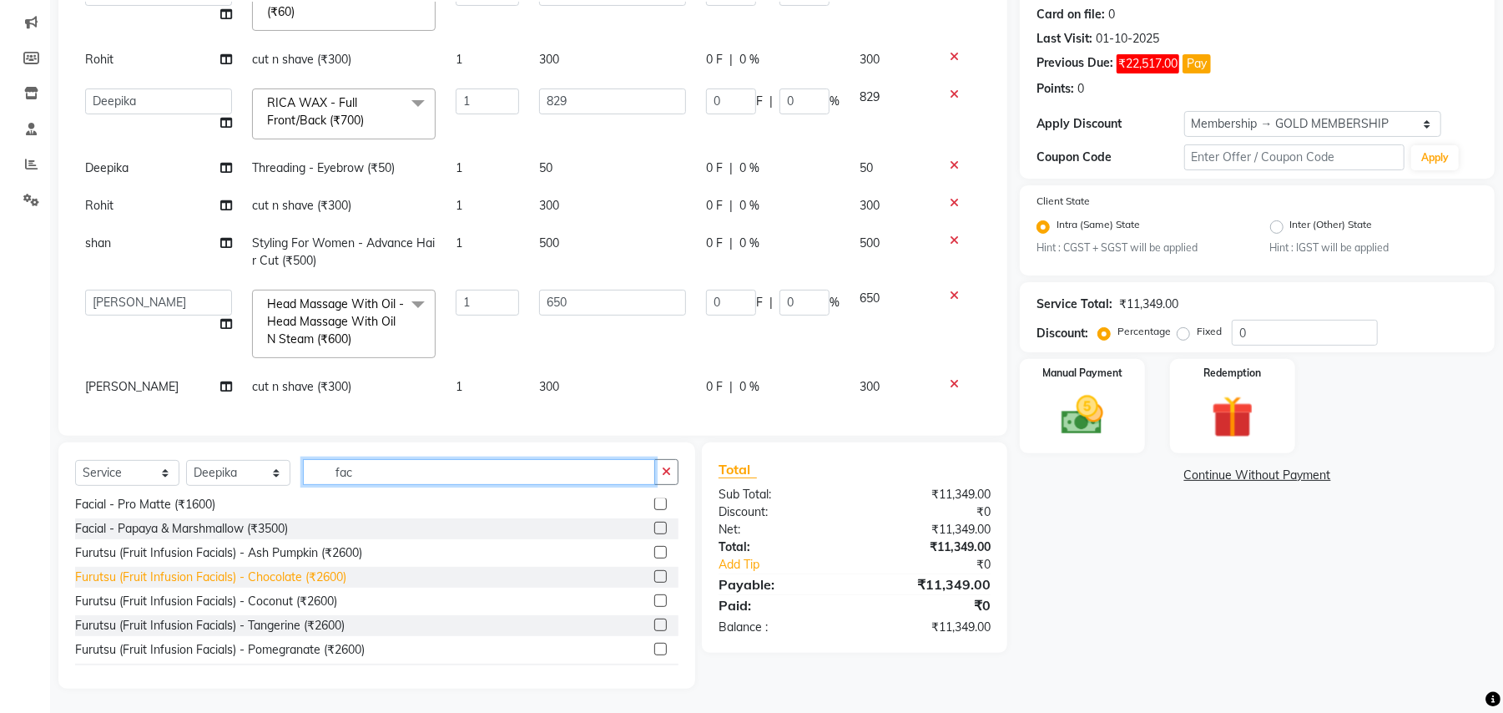
type input "fac"
click at [334, 573] on div "Furutsu (Fruit Infusion Facials) - Chocolate (₹2600)" at bounding box center [210, 577] width 271 height 18
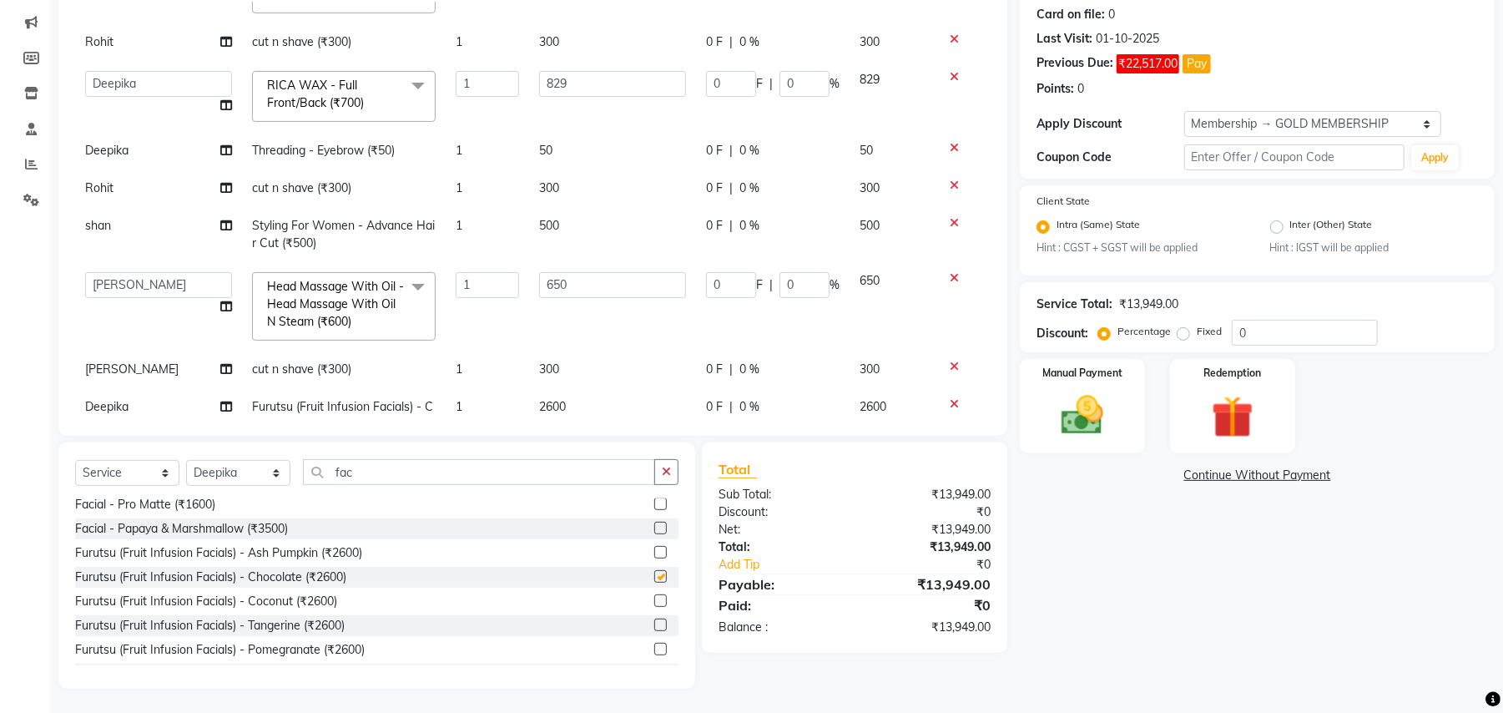
checkbox input "false"
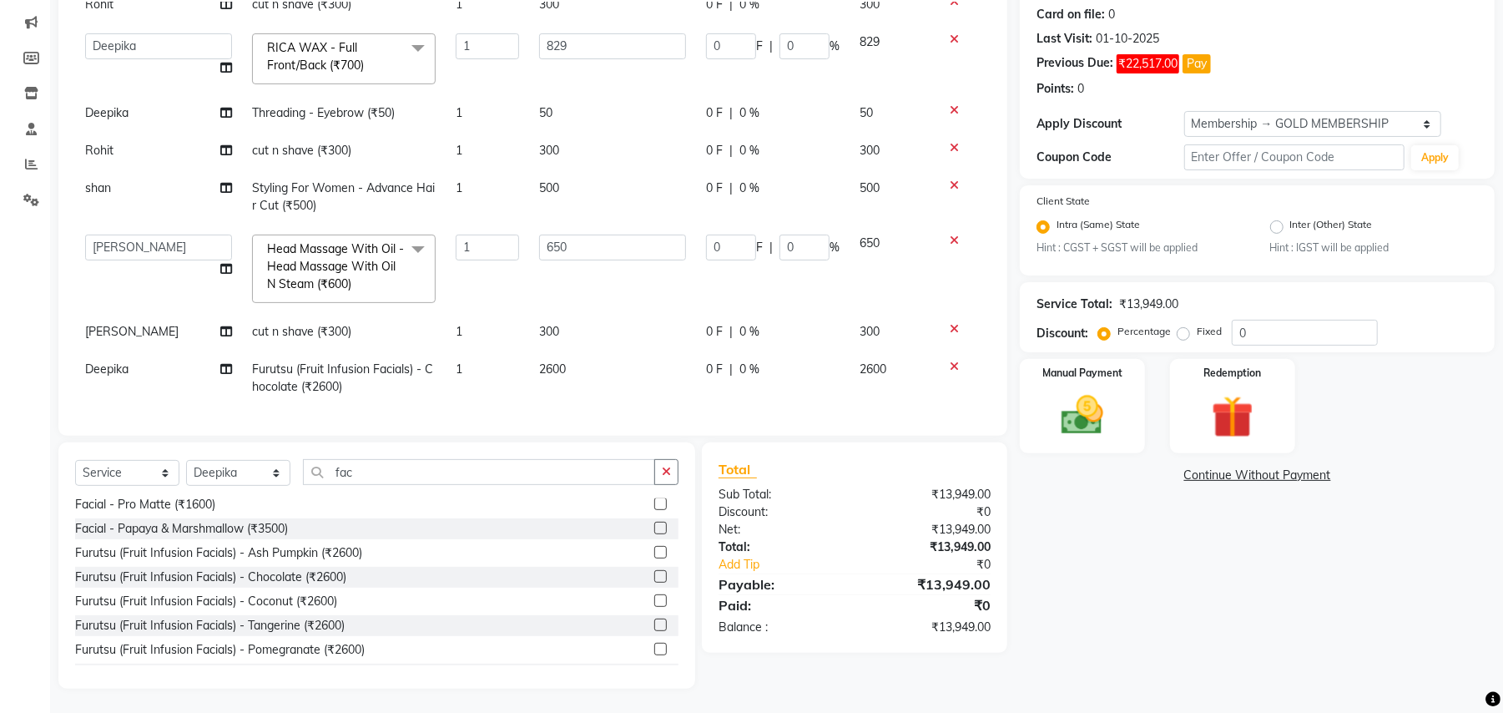
click at [554, 361] on span "2600" at bounding box center [552, 368] width 27 height 15
select select "29704"
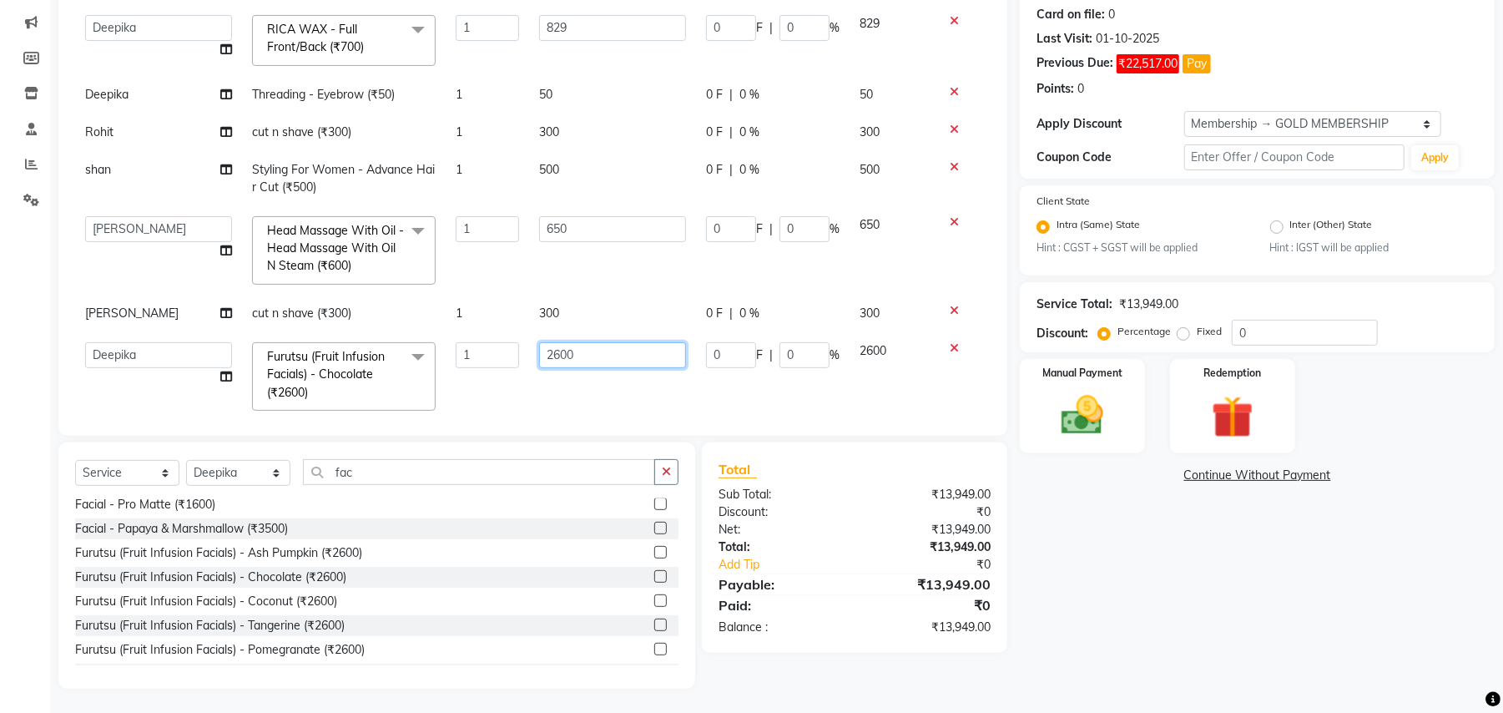
click at [596, 357] on input "2600" at bounding box center [612, 355] width 147 height 26
type input "3980"
click at [555, 391] on div "Services Stylist Service Qty Price Disc Total Action Tabraz Styling For Men - B…" at bounding box center [533, 210] width 916 height 417
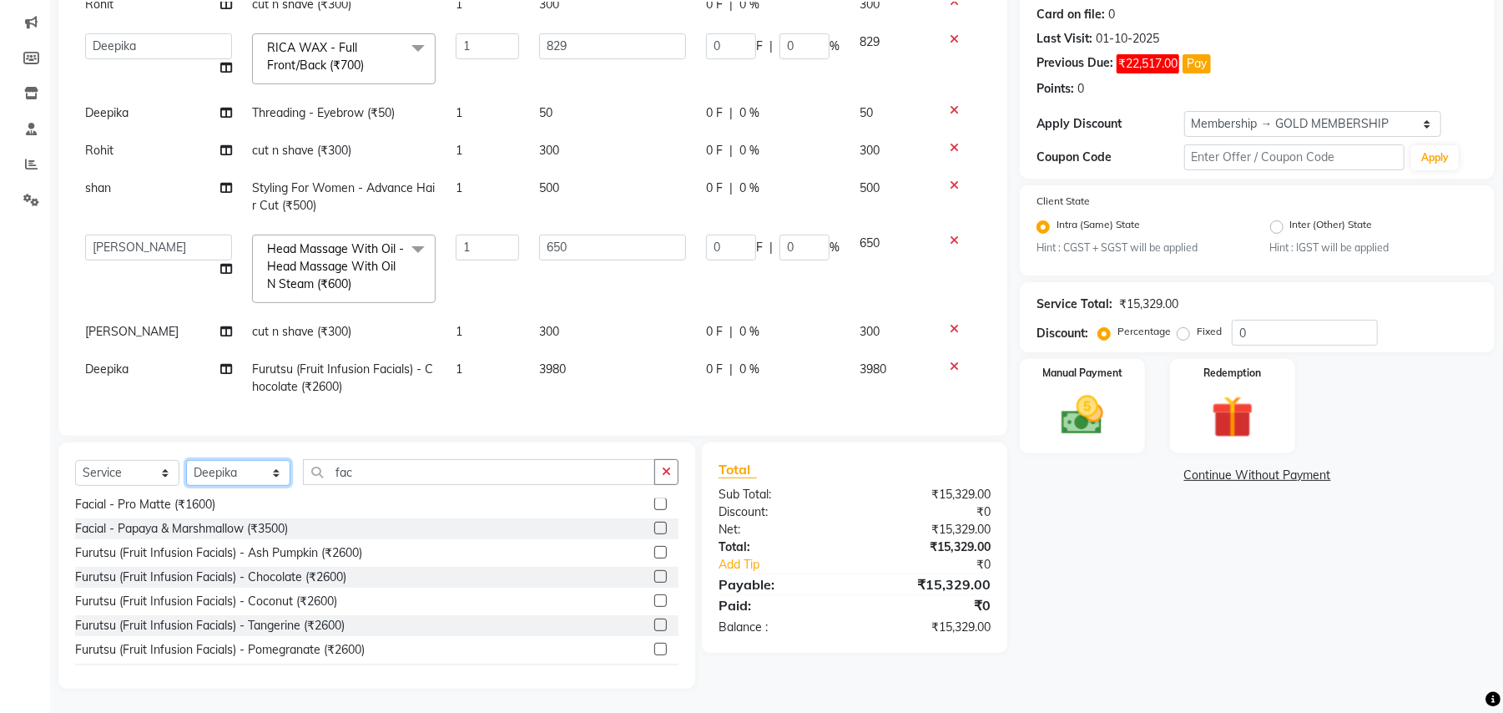
click at [249, 476] on select "Select Stylist Amit Anjali Annu BUNTY Deep Deepika DEVA M Gautam la bella meraj…" at bounding box center [238, 473] width 104 height 26
select select "29706"
click at [186, 460] on select "Select Stylist Amit Anjali Annu BUNTY Deep Deepika DEVA M Gautam la bella meraj…" at bounding box center [238, 473] width 104 height 26
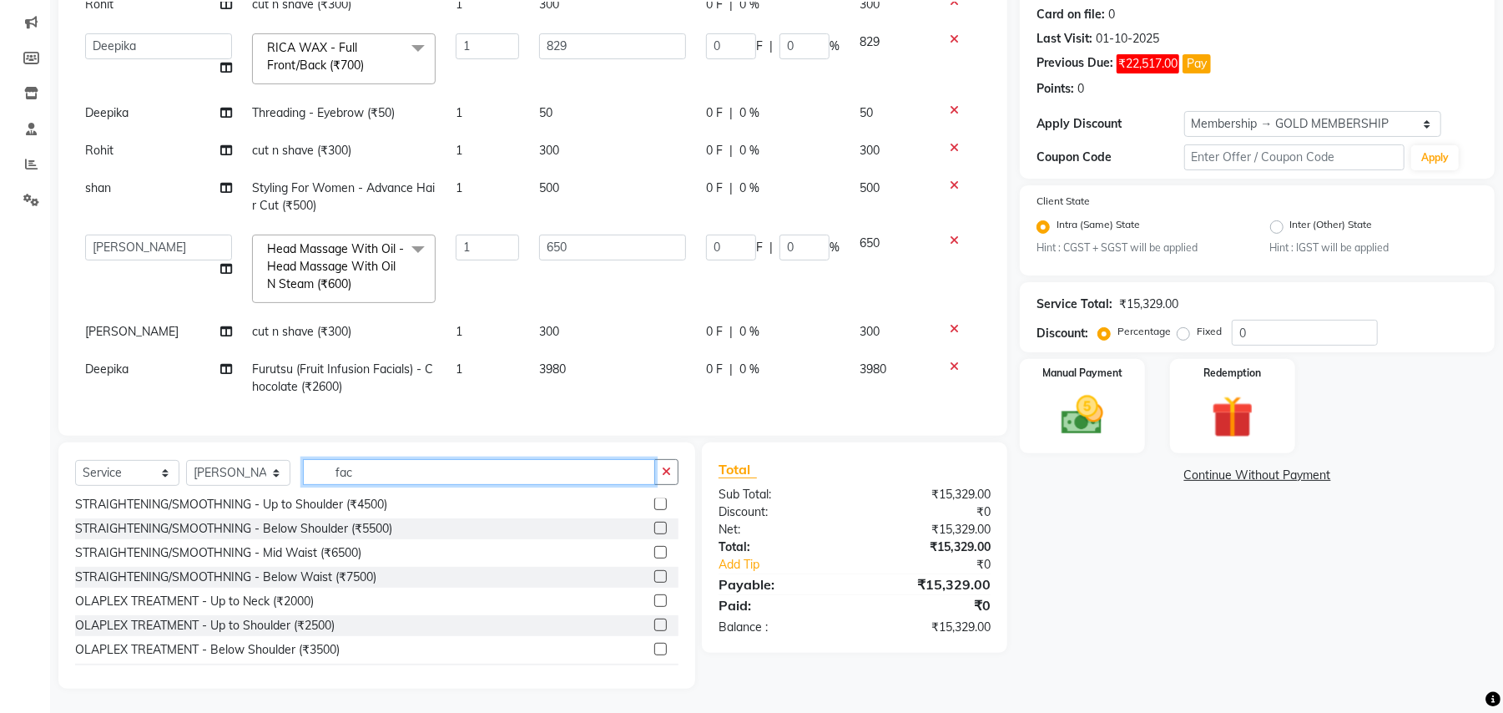
click at [344, 459] on input "fac" at bounding box center [479, 472] width 352 height 26
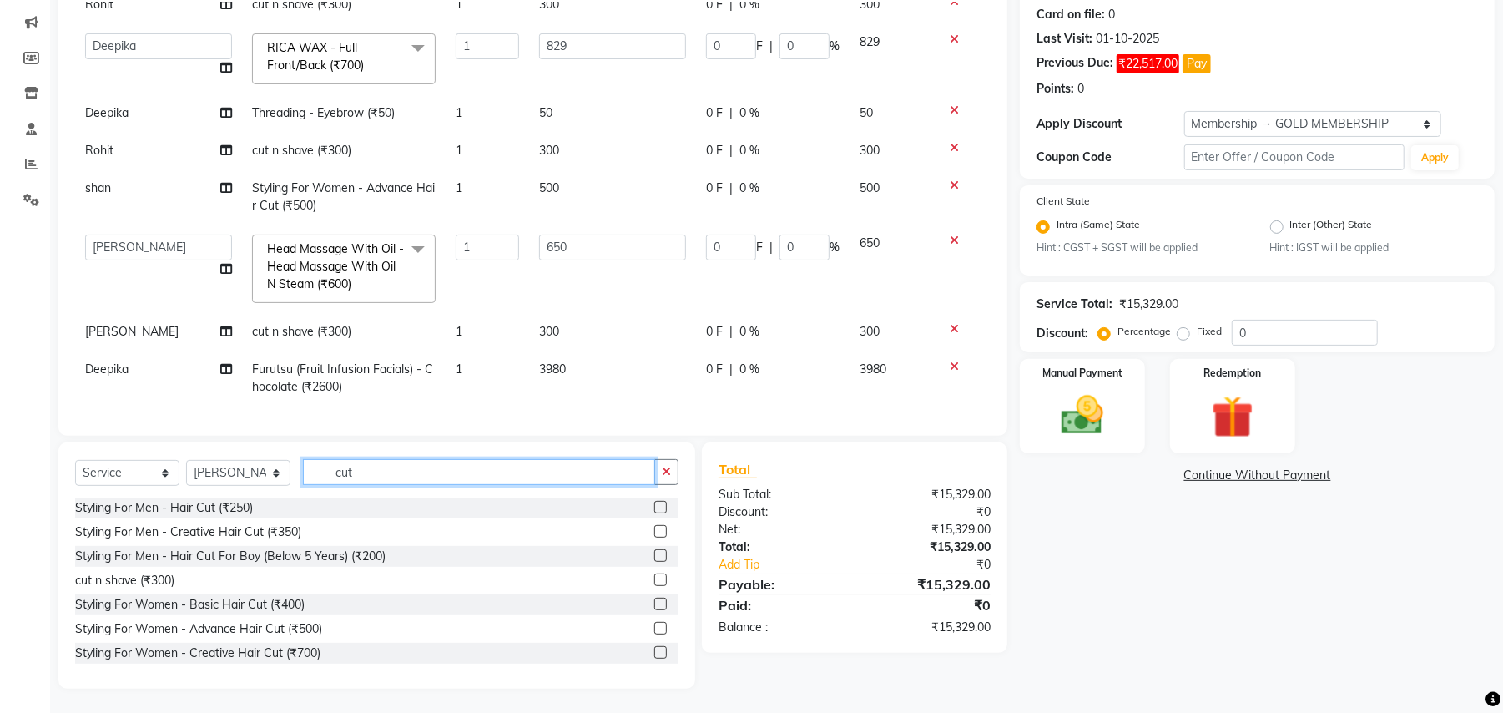
scroll to position [0, 0]
type input "cut"
click at [139, 578] on div "cut n shave (₹300)" at bounding box center [124, 582] width 99 height 18
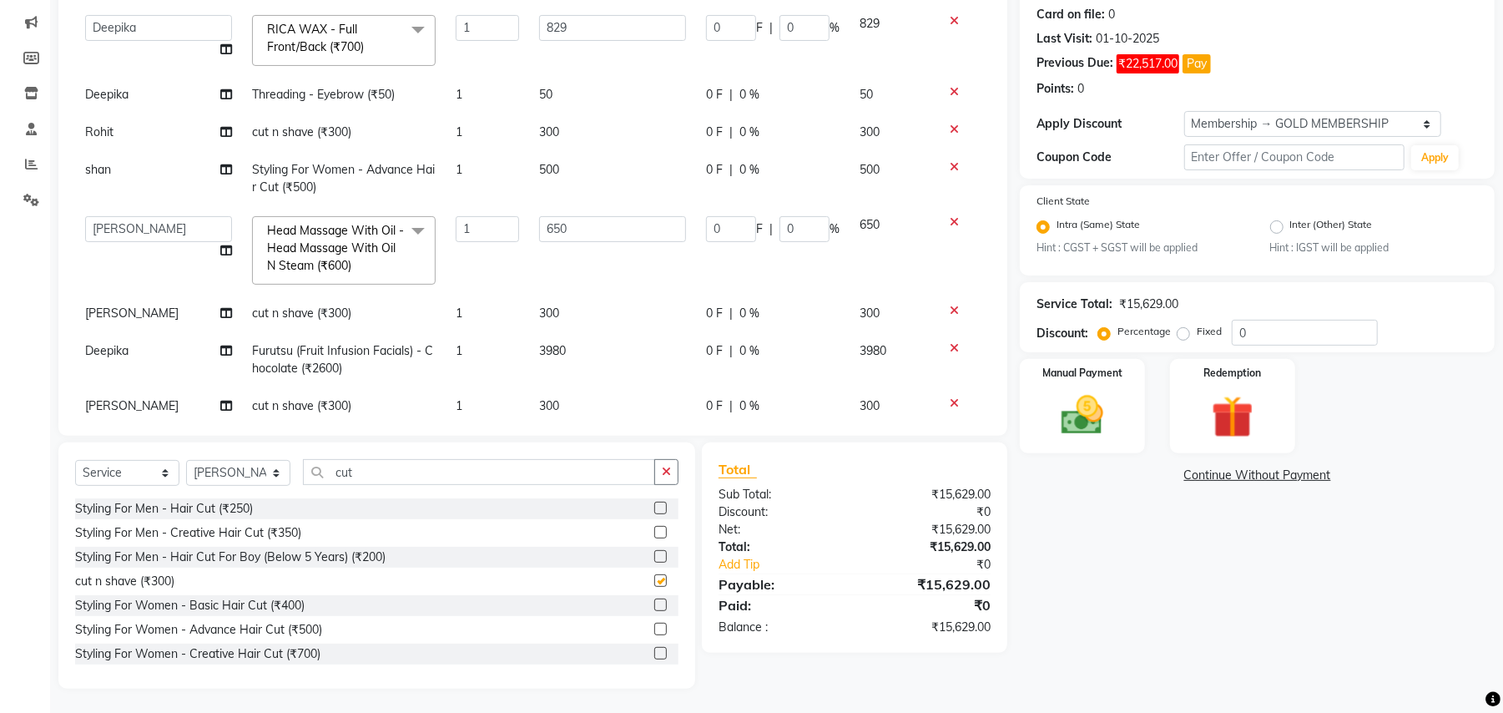
checkbox input "false"
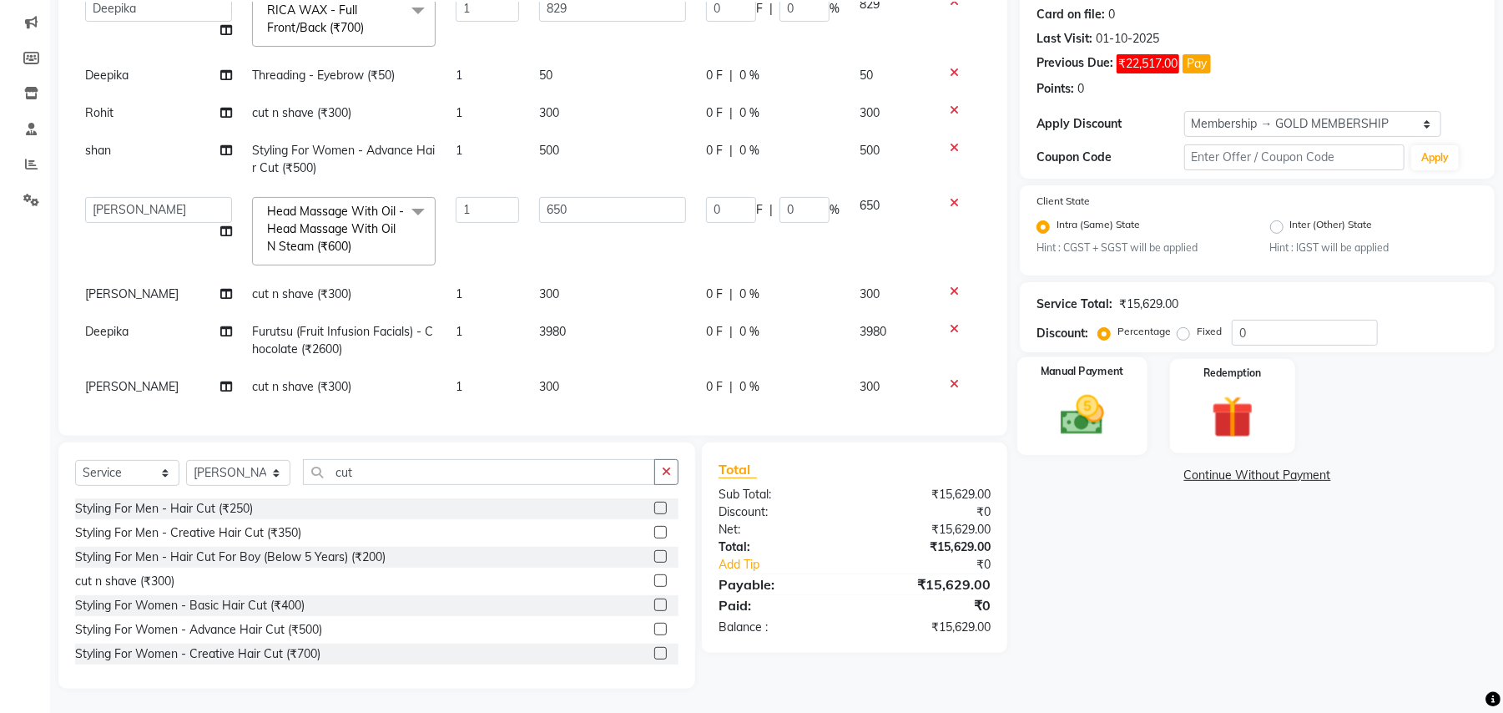
click at [1079, 421] on img at bounding box center [1083, 416] width 72 height 51
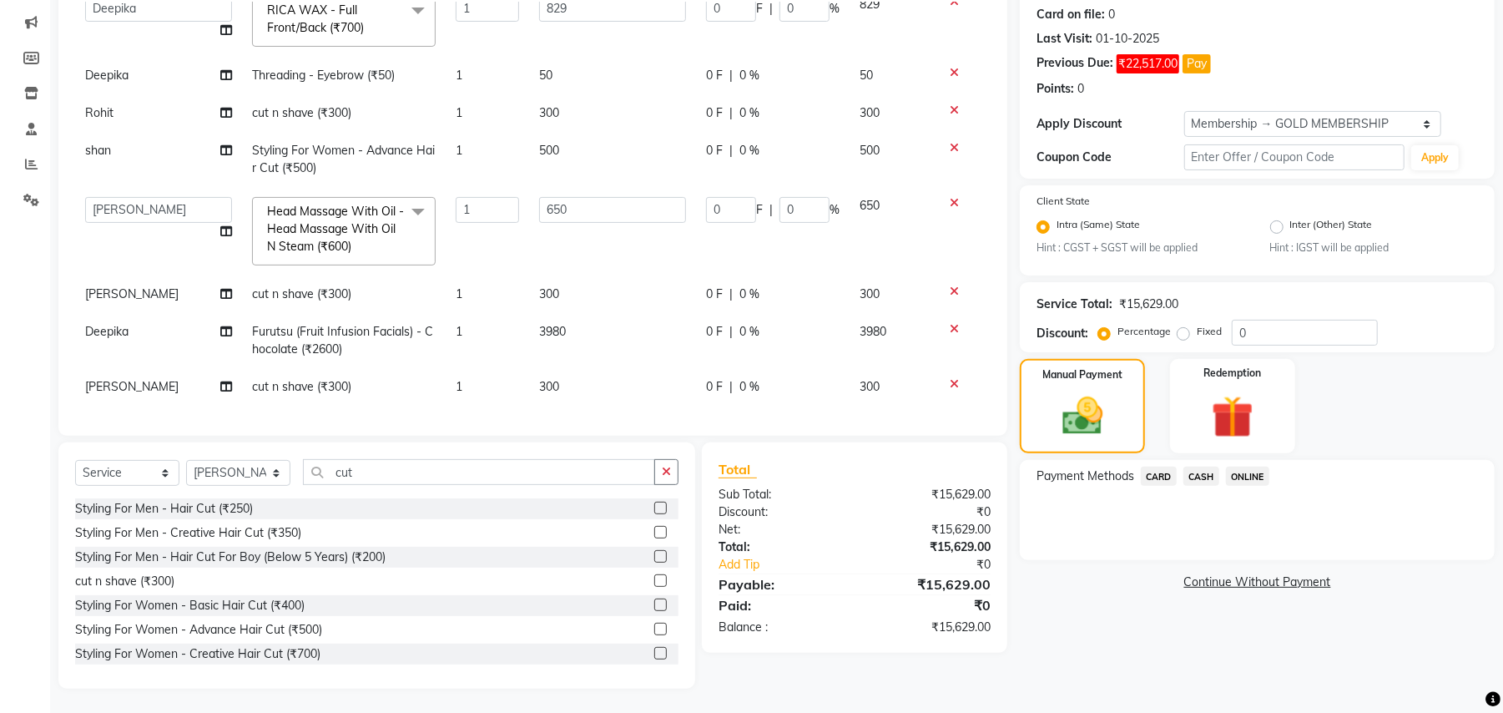
click at [1214, 481] on span "CASH" at bounding box center [1202, 476] width 36 height 19
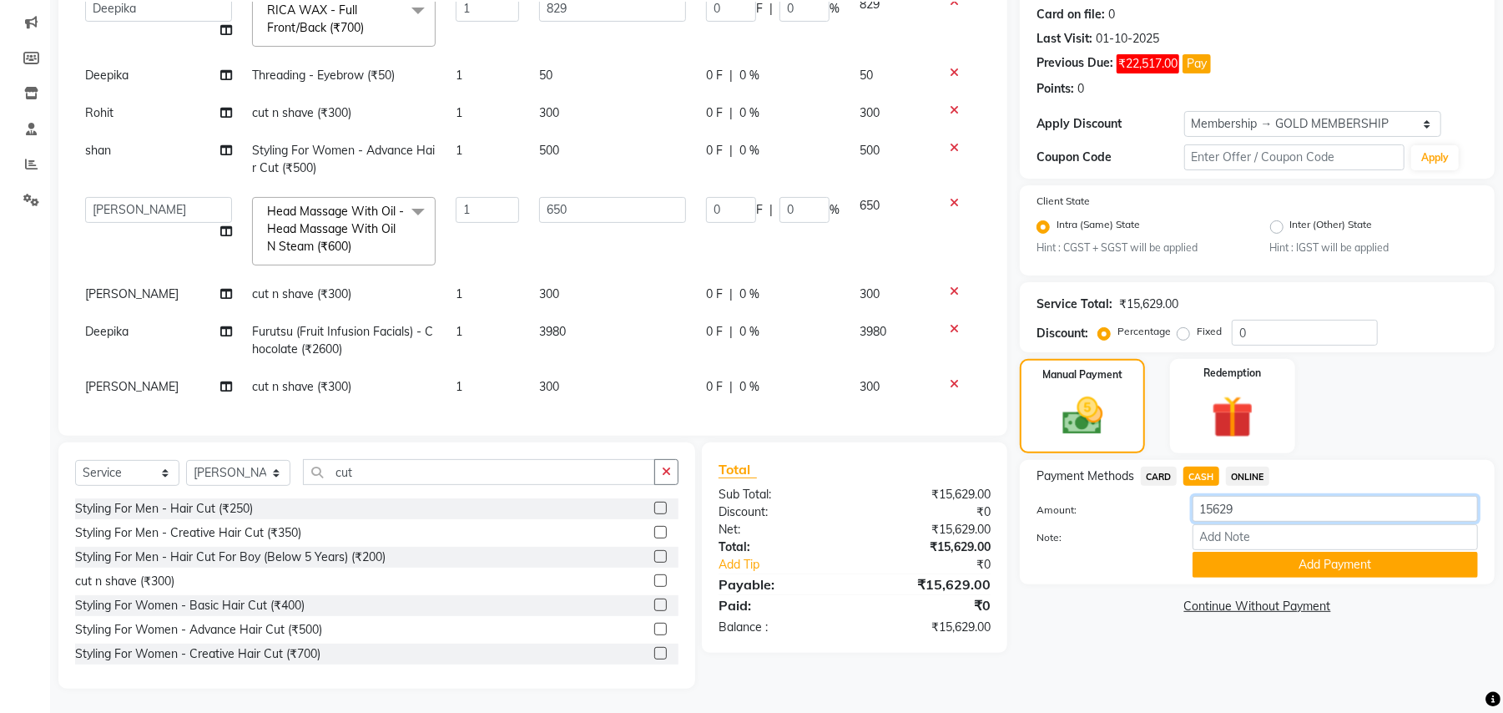
click at [1219, 502] on input "15629" at bounding box center [1335, 509] width 285 height 26
type input "1"
type input "2250"
click at [1240, 558] on button "Add Payment" at bounding box center [1335, 565] width 285 height 26
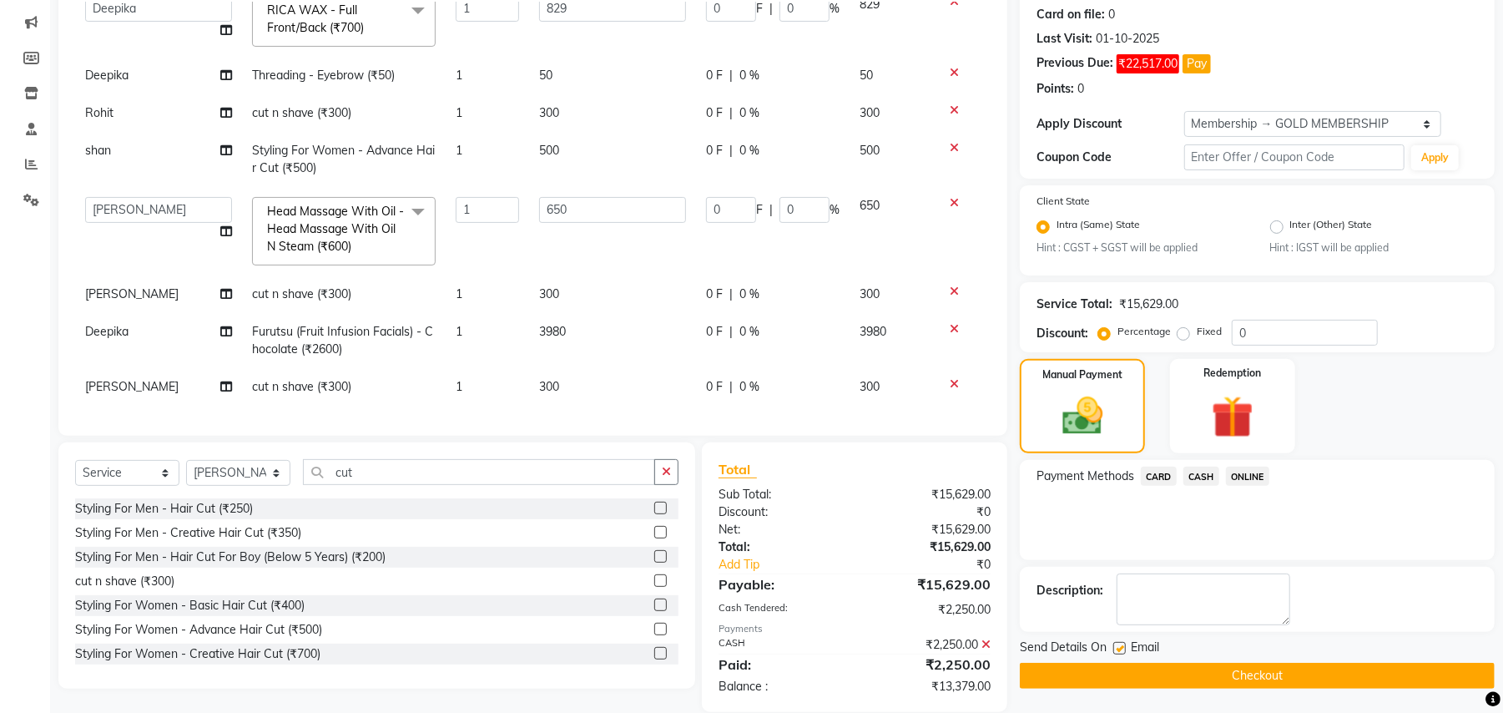
click at [1157, 474] on span "CARD" at bounding box center [1159, 476] width 36 height 19
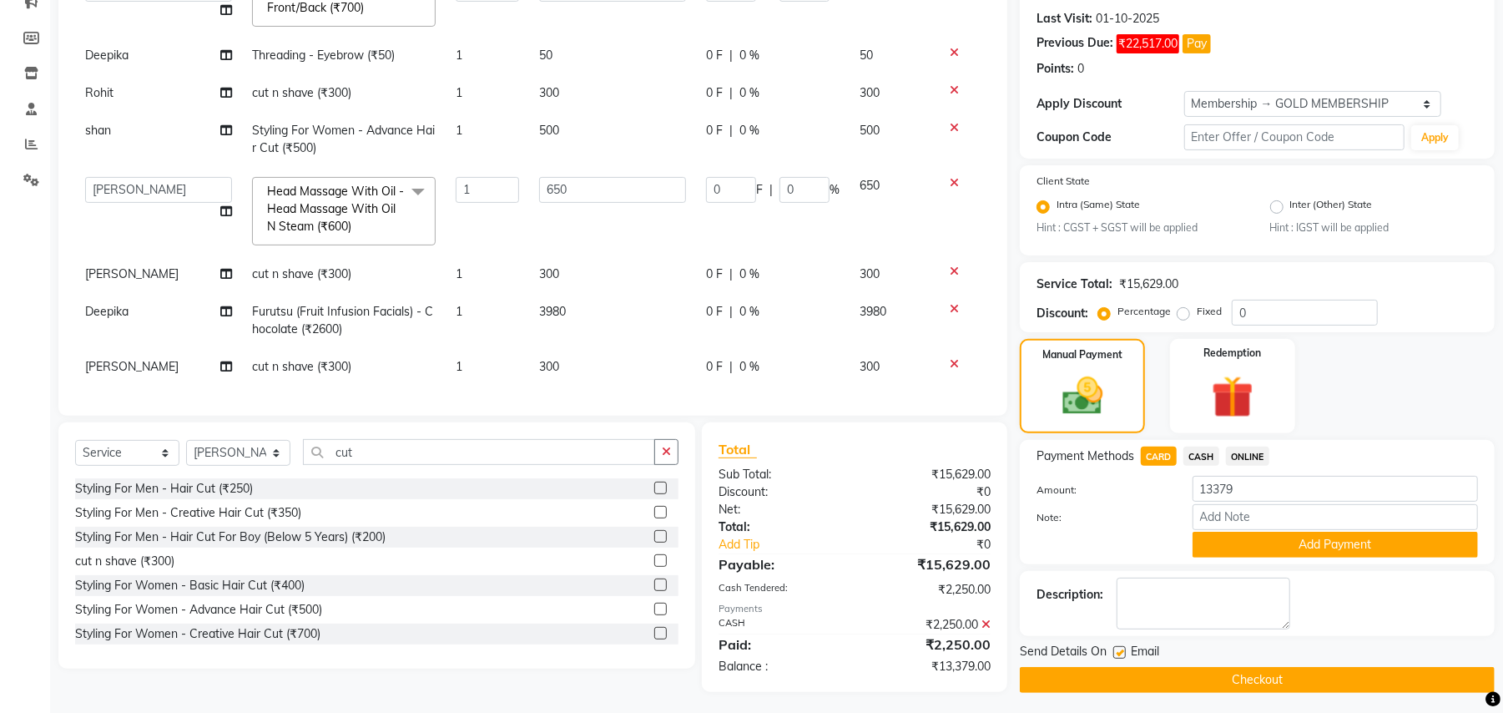
scroll to position [231, 0]
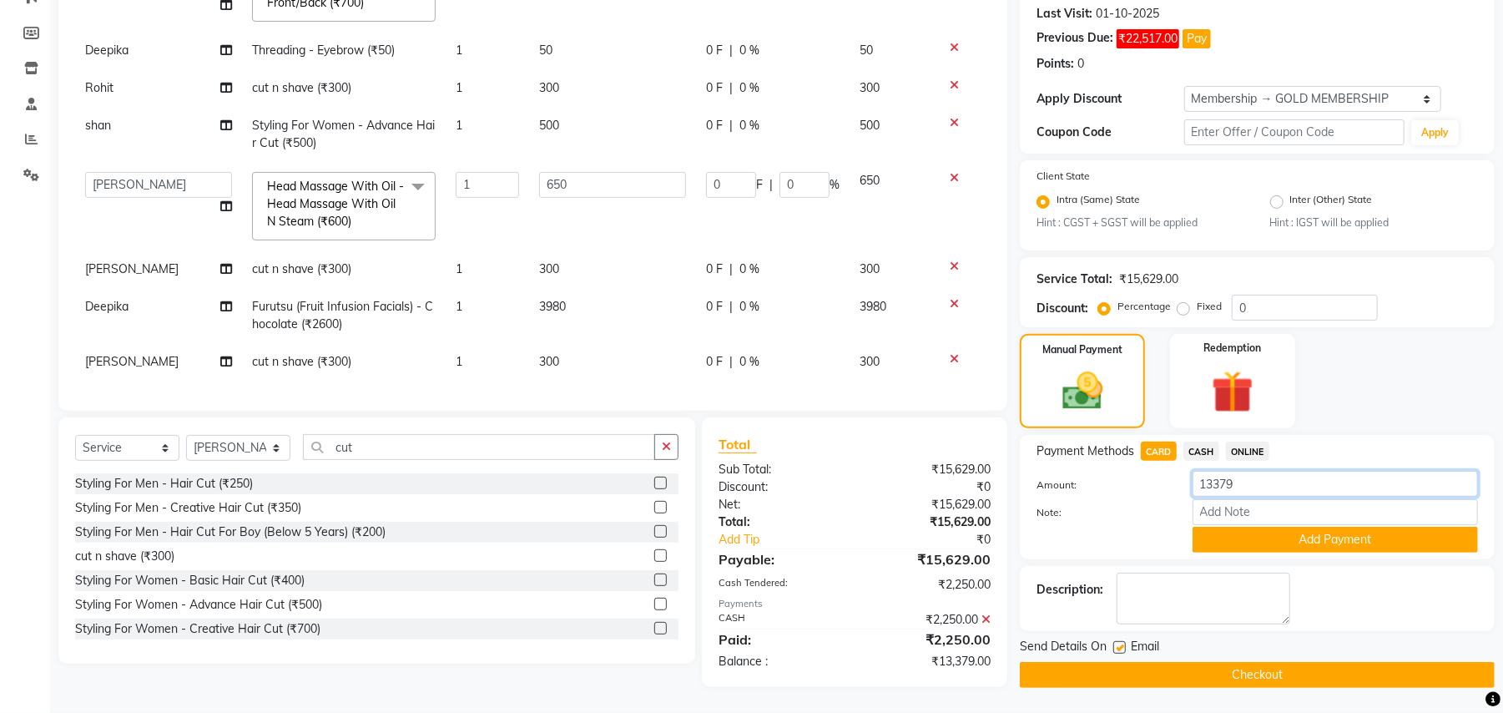
click at [1227, 487] on input "13379" at bounding box center [1335, 484] width 285 height 26
click at [1225, 486] on input "13379" at bounding box center [1335, 484] width 285 height 26
type input "8030"
click at [1295, 531] on button "Add Payment" at bounding box center [1335, 540] width 285 height 26
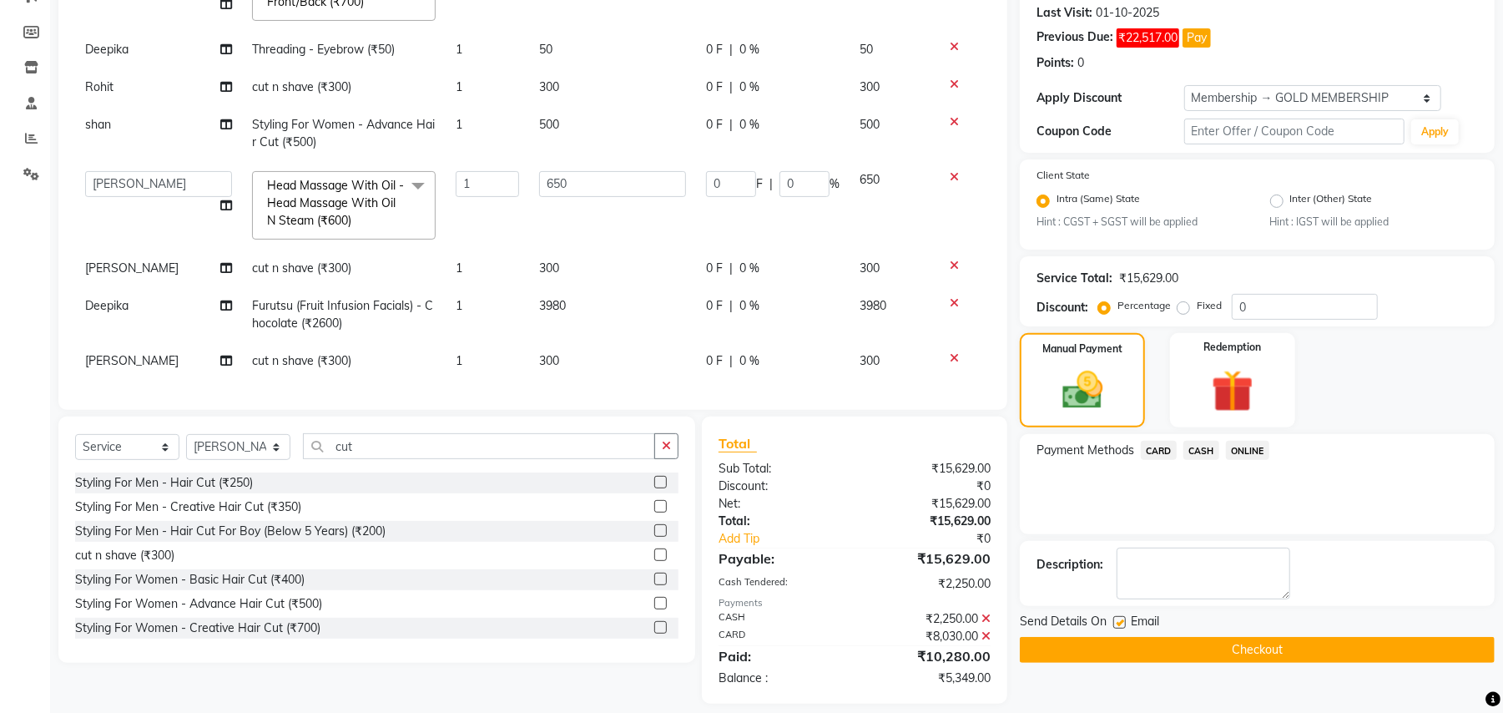
click at [1242, 454] on span "ONLINE" at bounding box center [1247, 450] width 43 height 19
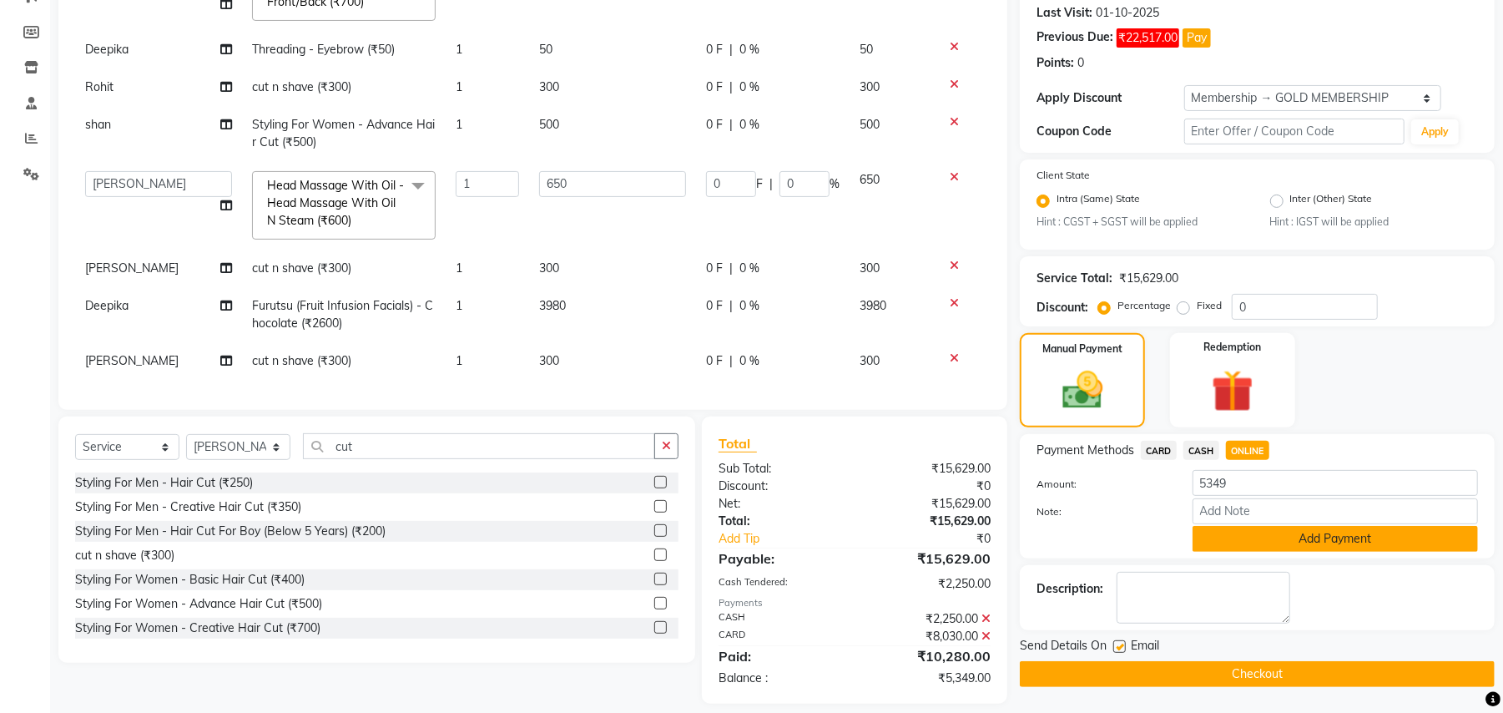
click at [1255, 534] on button "Add Payment" at bounding box center [1335, 539] width 285 height 26
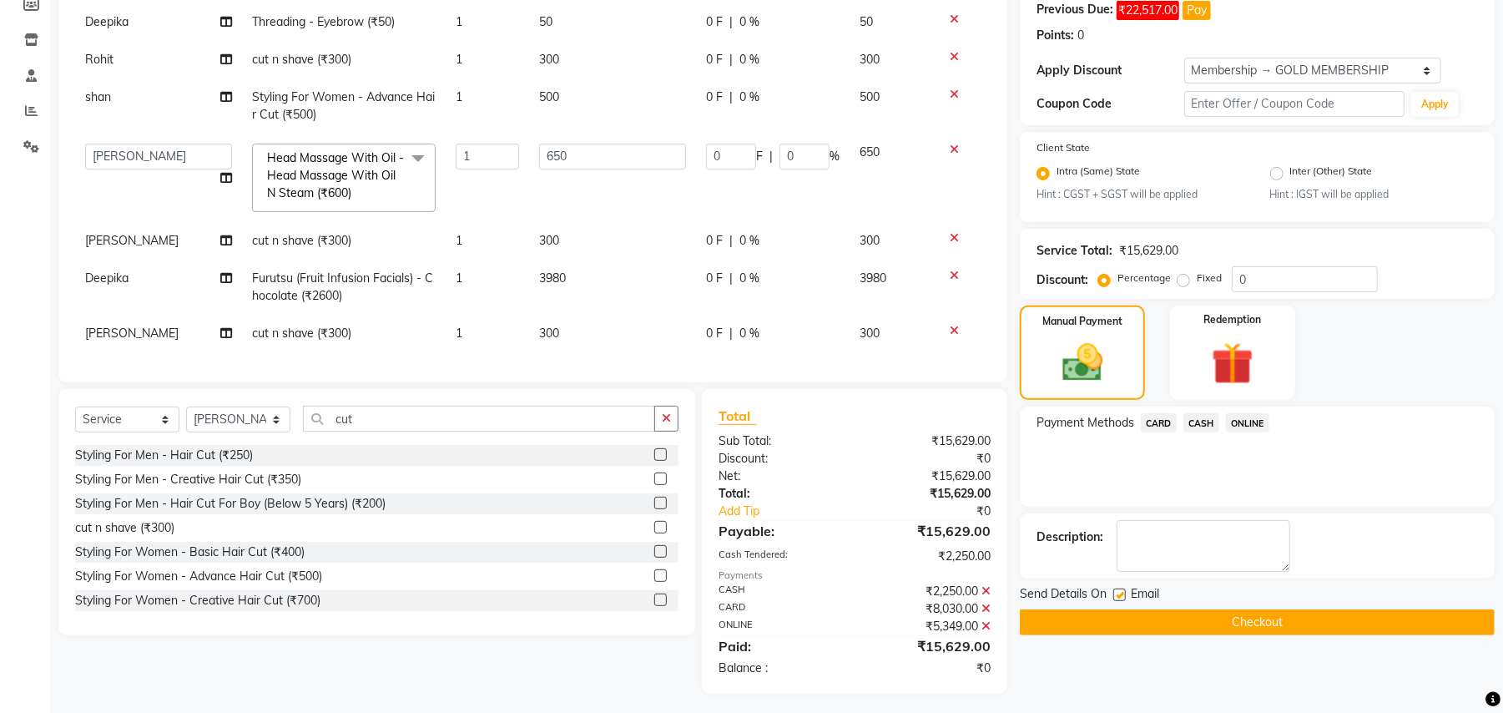
scroll to position [265, 0]
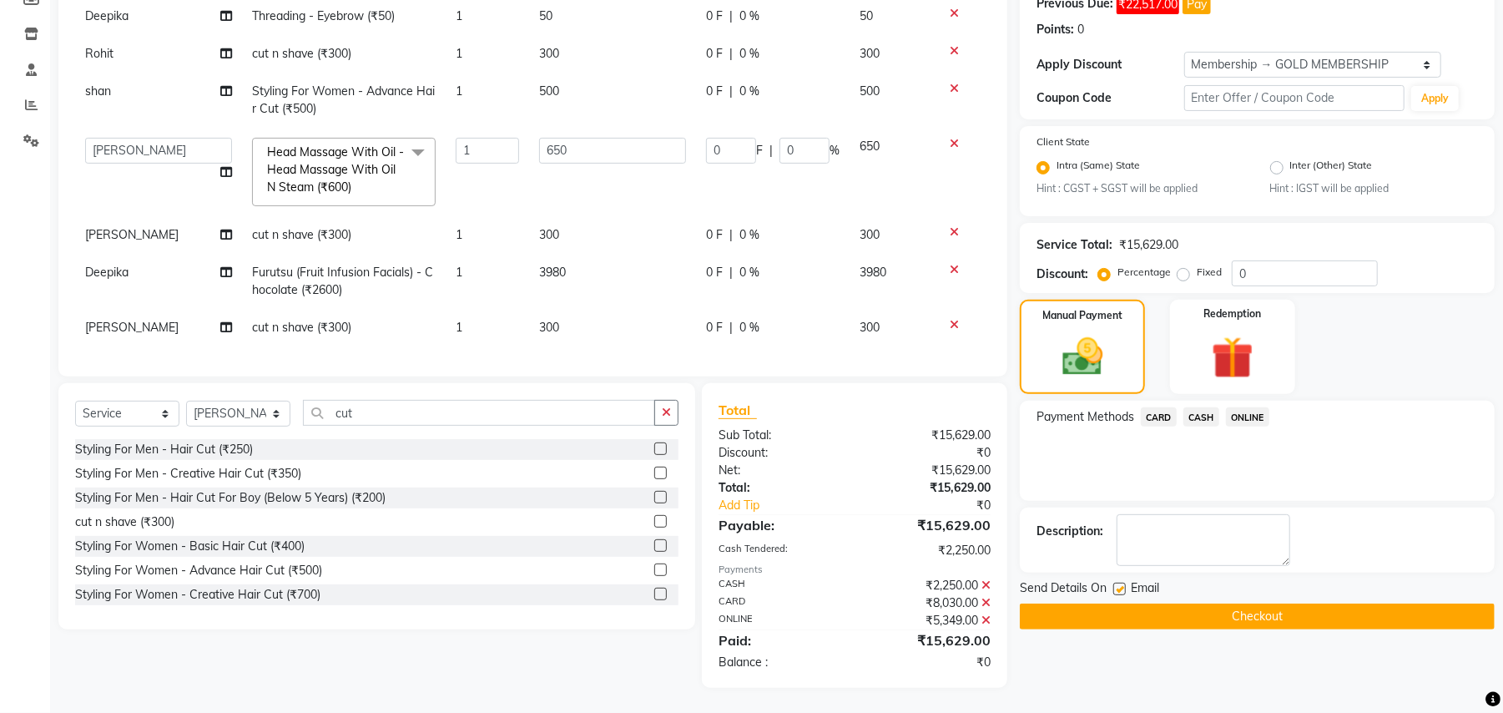
click at [1245, 621] on button "Checkout" at bounding box center [1257, 616] width 475 height 26
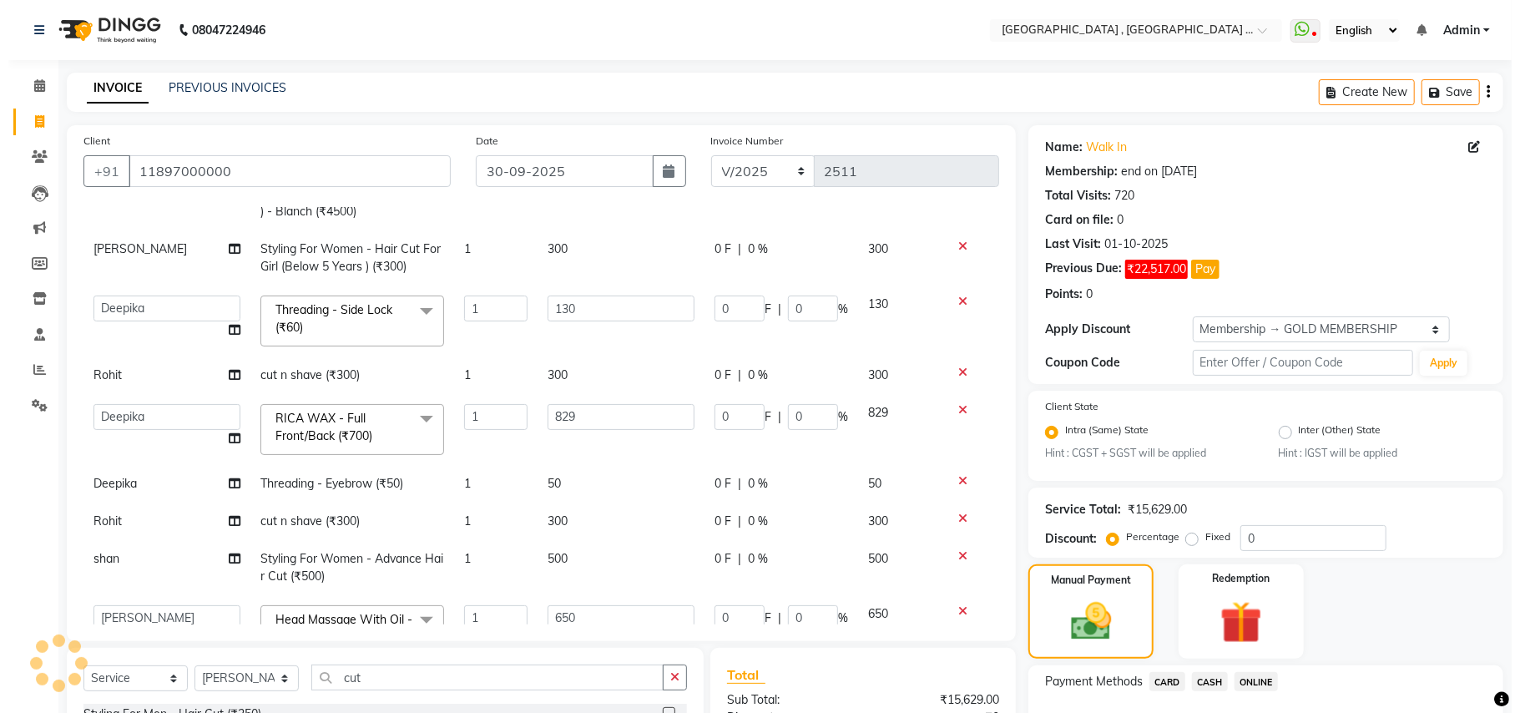
scroll to position [659, 0]
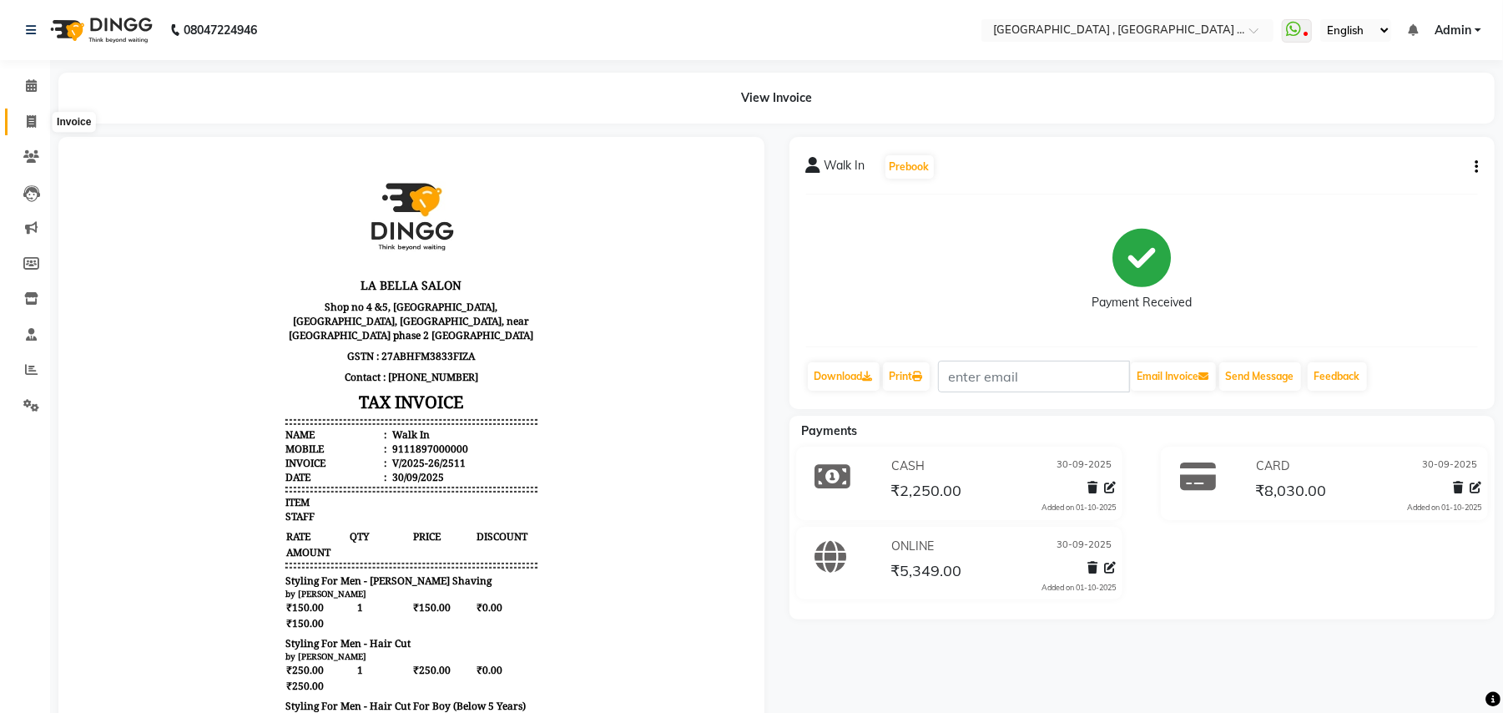
click at [27, 115] on icon at bounding box center [31, 121] width 9 height 13
select select "4558"
select select "service"
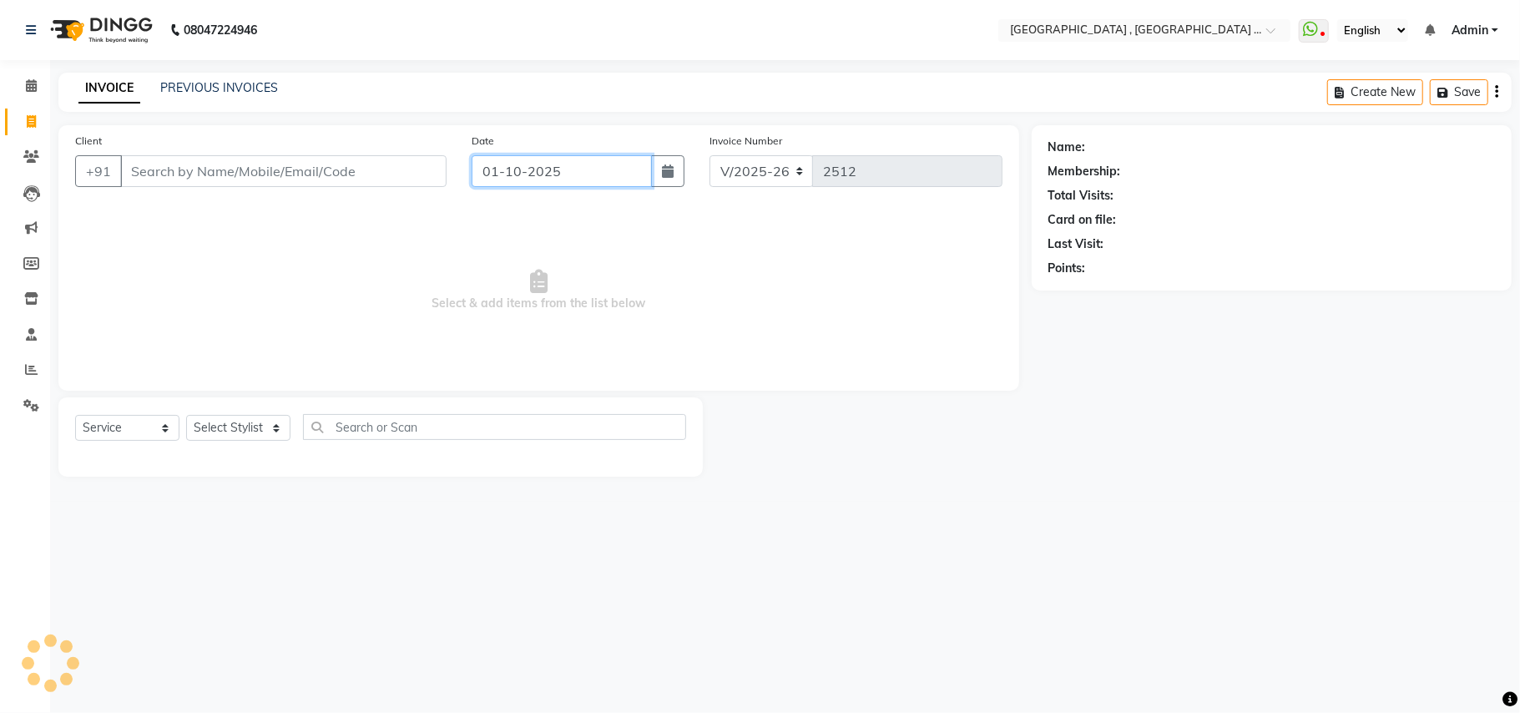
click at [514, 170] on input "01-10-2025" at bounding box center [562, 171] width 180 height 32
select select "10"
select select "2025"
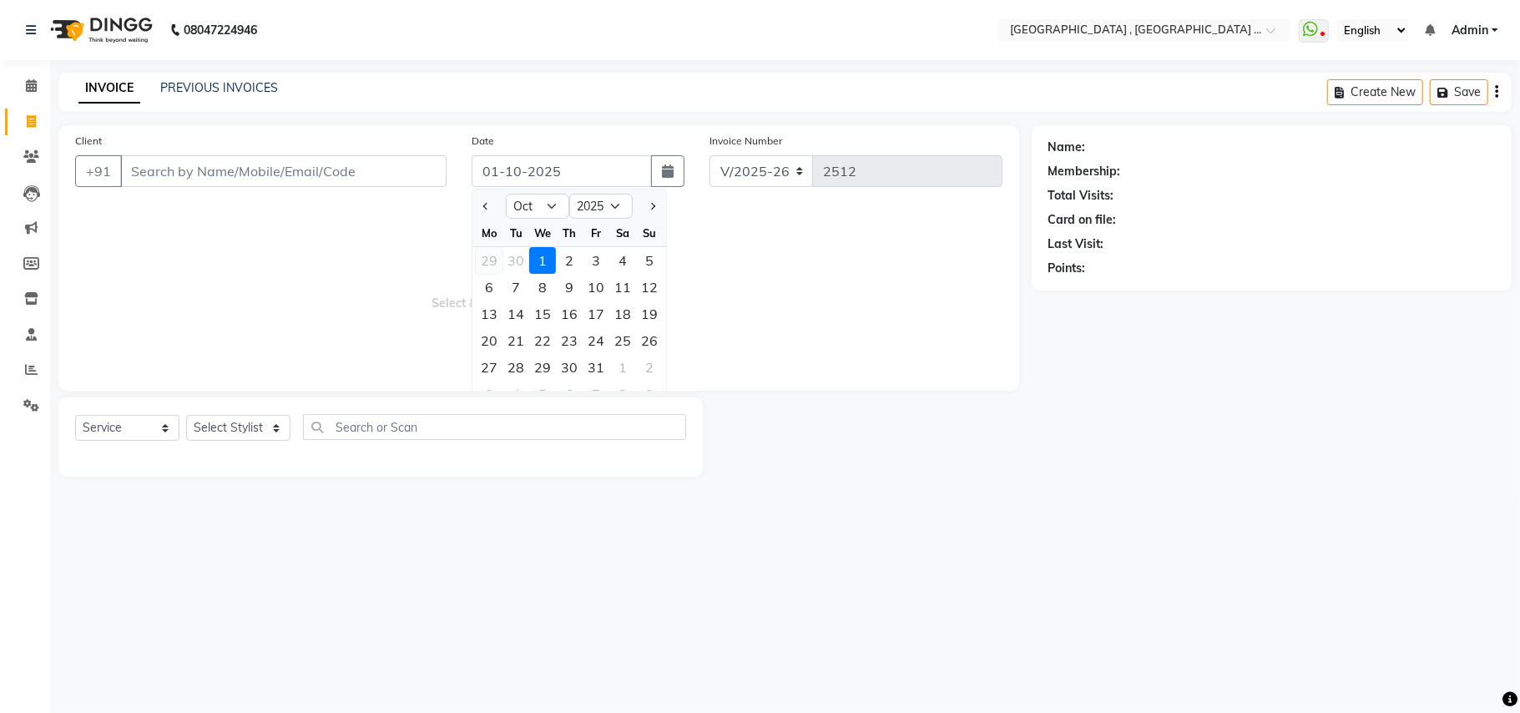
click at [496, 255] on div "29" at bounding box center [489, 260] width 27 height 27
click at [496, 255] on span "Select & add items from the list below" at bounding box center [538, 290] width 927 height 167
type input "29-09-2025"
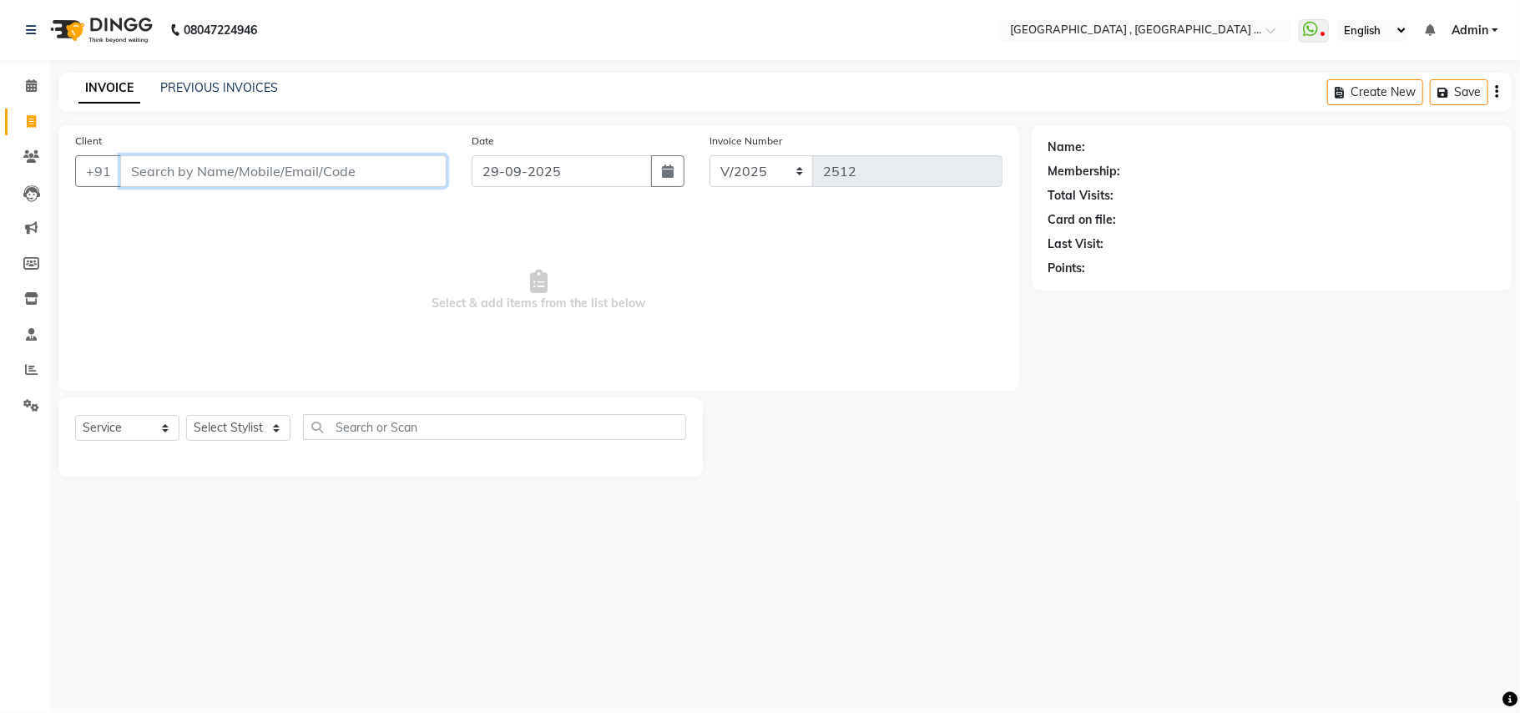
click at [347, 162] on input "Client" at bounding box center [283, 171] width 326 height 32
click at [218, 170] on input "Client" at bounding box center [283, 171] width 326 height 32
click at [191, 174] on input "Client" at bounding box center [283, 171] width 326 height 32
click at [212, 174] on input "Client" at bounding box center [283, 171] width 326 height 32
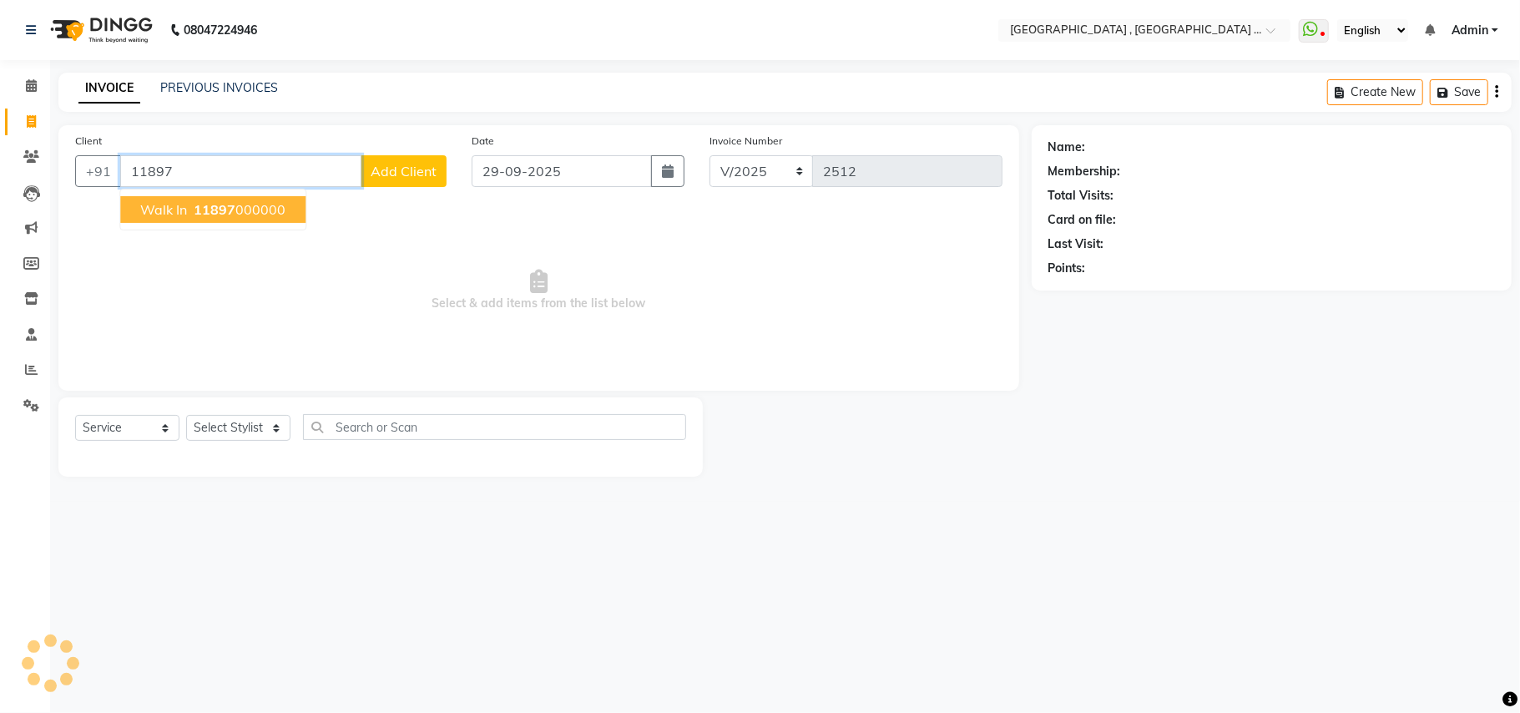
click at [232, 211] on span "11897" at bounding box center [215, 209] width 42 height 17
type input "11897000000"
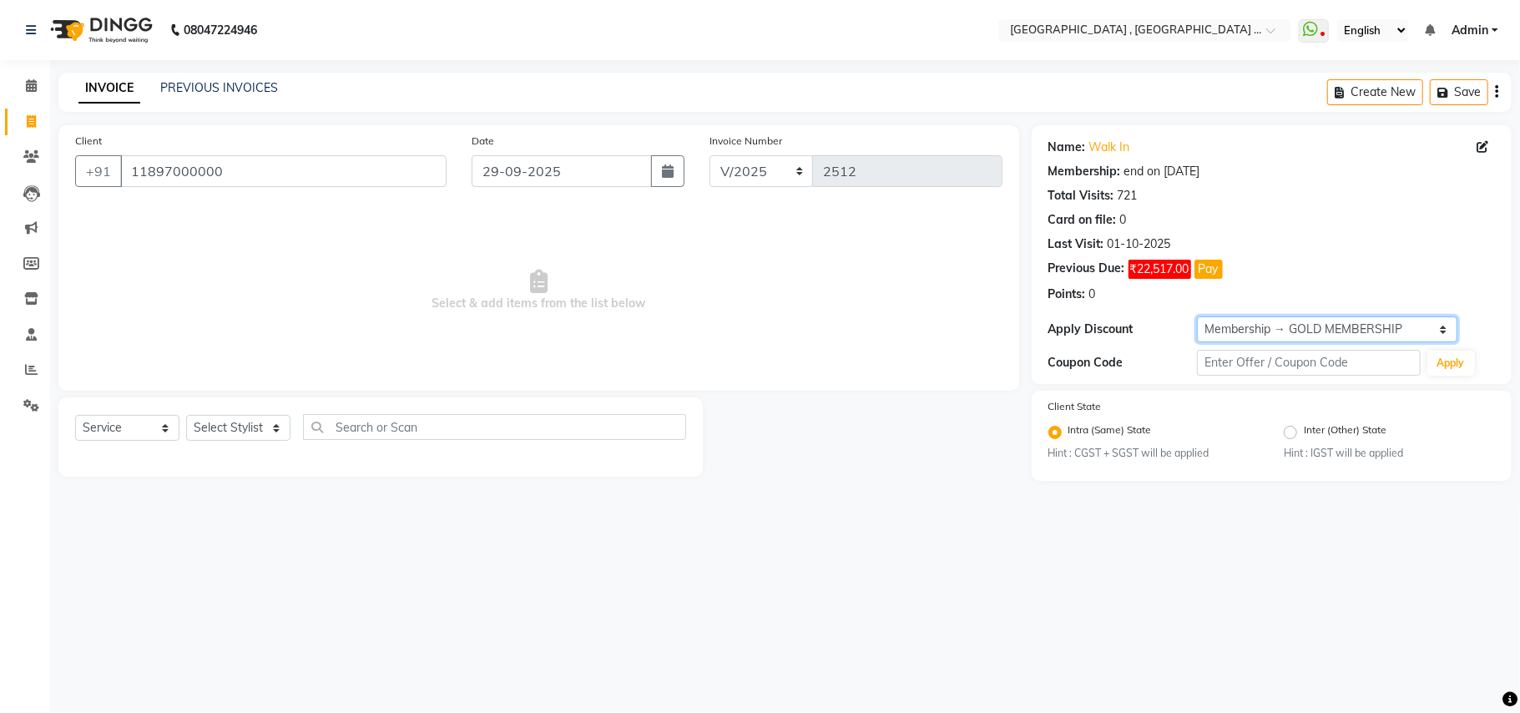
click at [1270, 328] on select "Select Membership → GOLD MEMBERSHIP Membership → GOLD MEMBERSHIP" at bounding box center [1327, 329] width 260 height 26
select select "0:"
click at [1197, 317] on select "Select Membership → GOLD MEMBERSHIP Membership → GOLD MEMBERSHIP" at bounding box center [1327, 329] width 260 height 26
click at [262, 434] on select "Select Stylist Amit Anjali Annu BUNTY Deep Deepika DEVA M Gautam la bella meraj…" at bounding box center [238, 428] width 104 height 26
select select "45225"
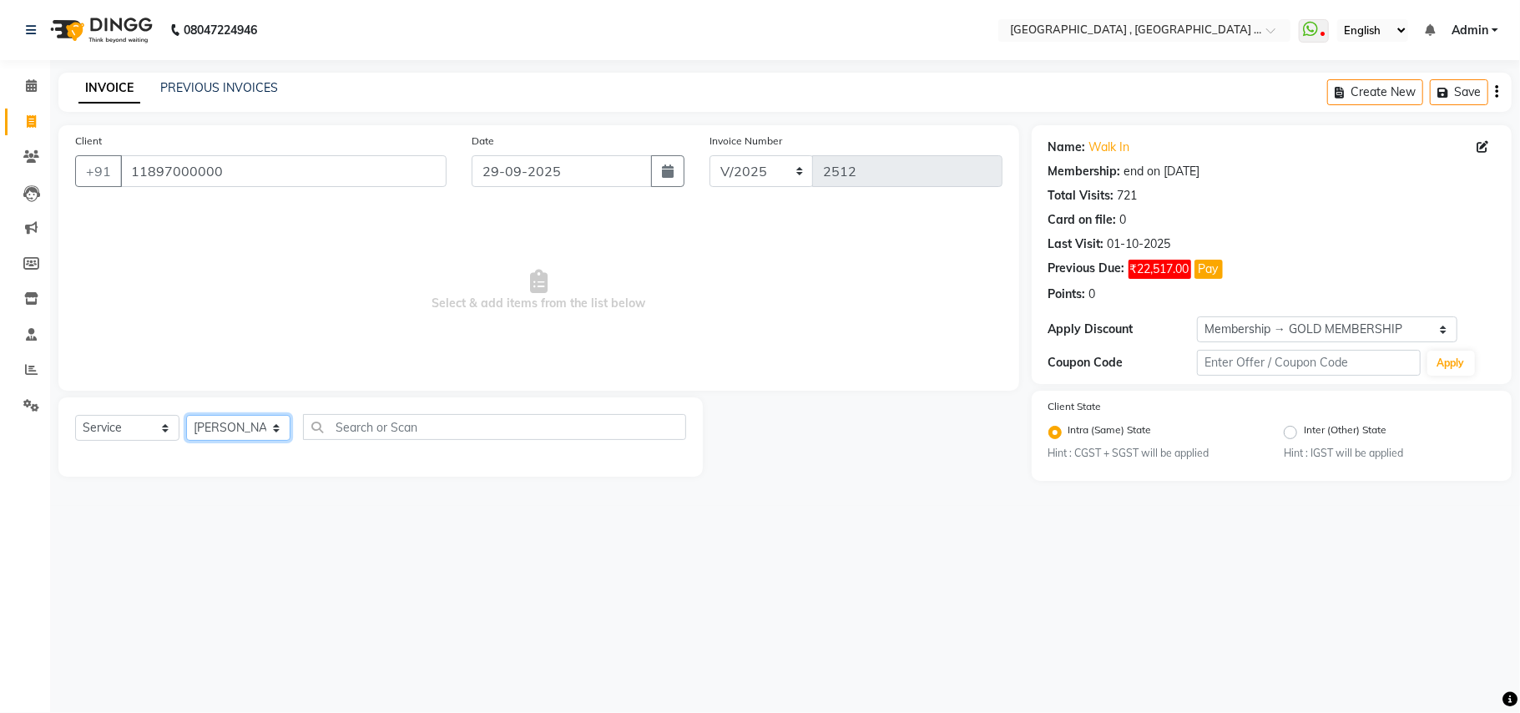
click at [186, 415] on select "Select Stylist Amit Anjali Annu BUNTY Deep Deepika DEVA M Gautam la bella meraj…" at bounding box center [238, 428] width 104 height 26
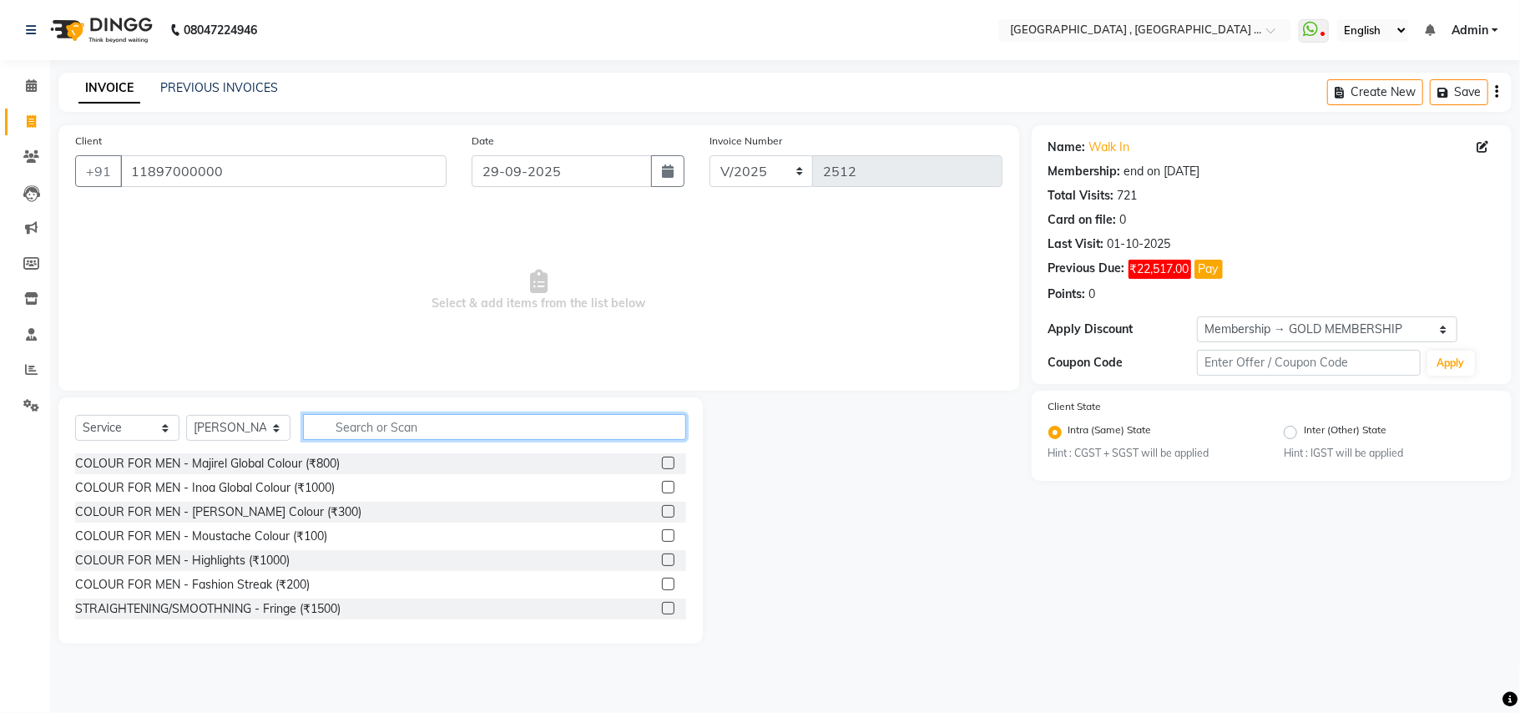
click at [337, 418] on input "text" at bounding box center [494, 427] width 383 height 26
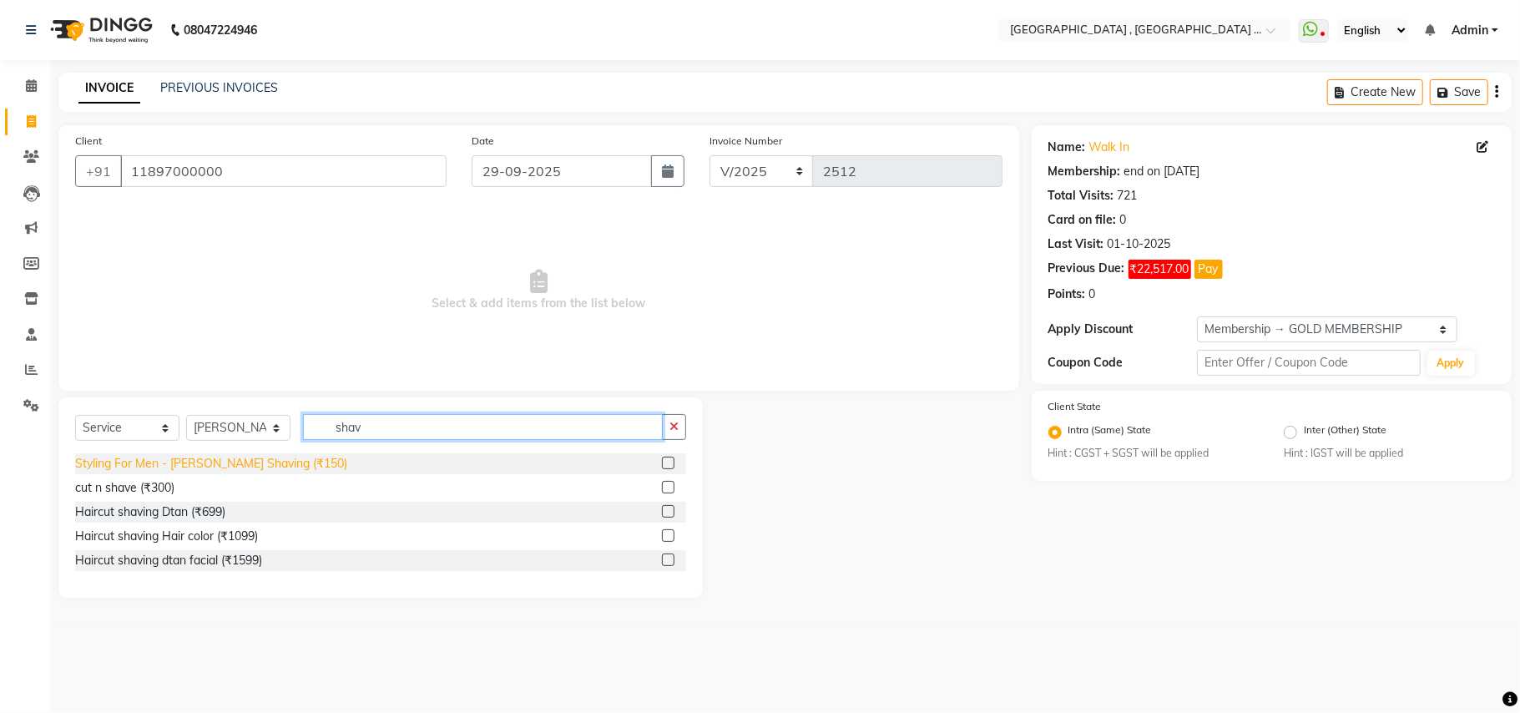
type input "shav"
click at [232, 457] on div "Styling For Men - Beard Shaving (₹150)" at bounding box center [211, 464] width 272 height 18
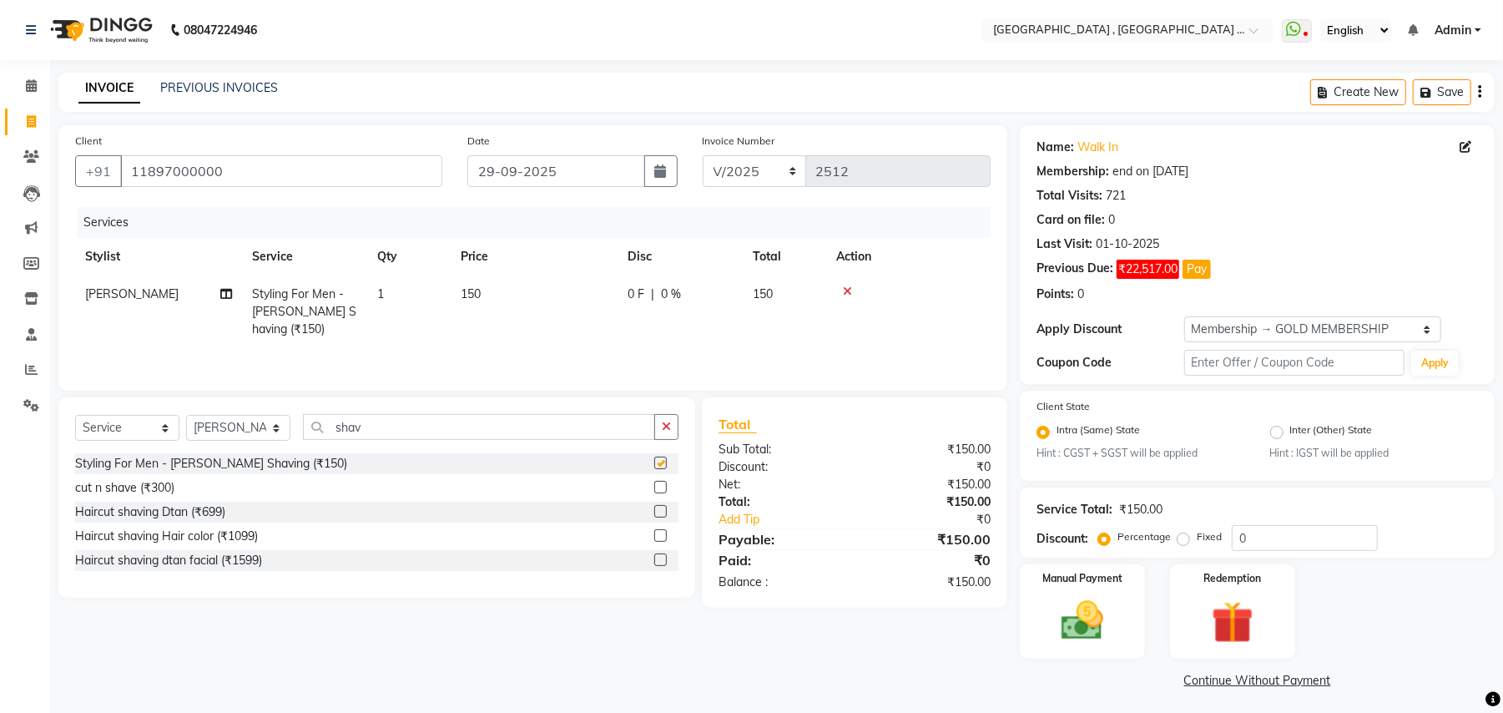
checkbox input "false"
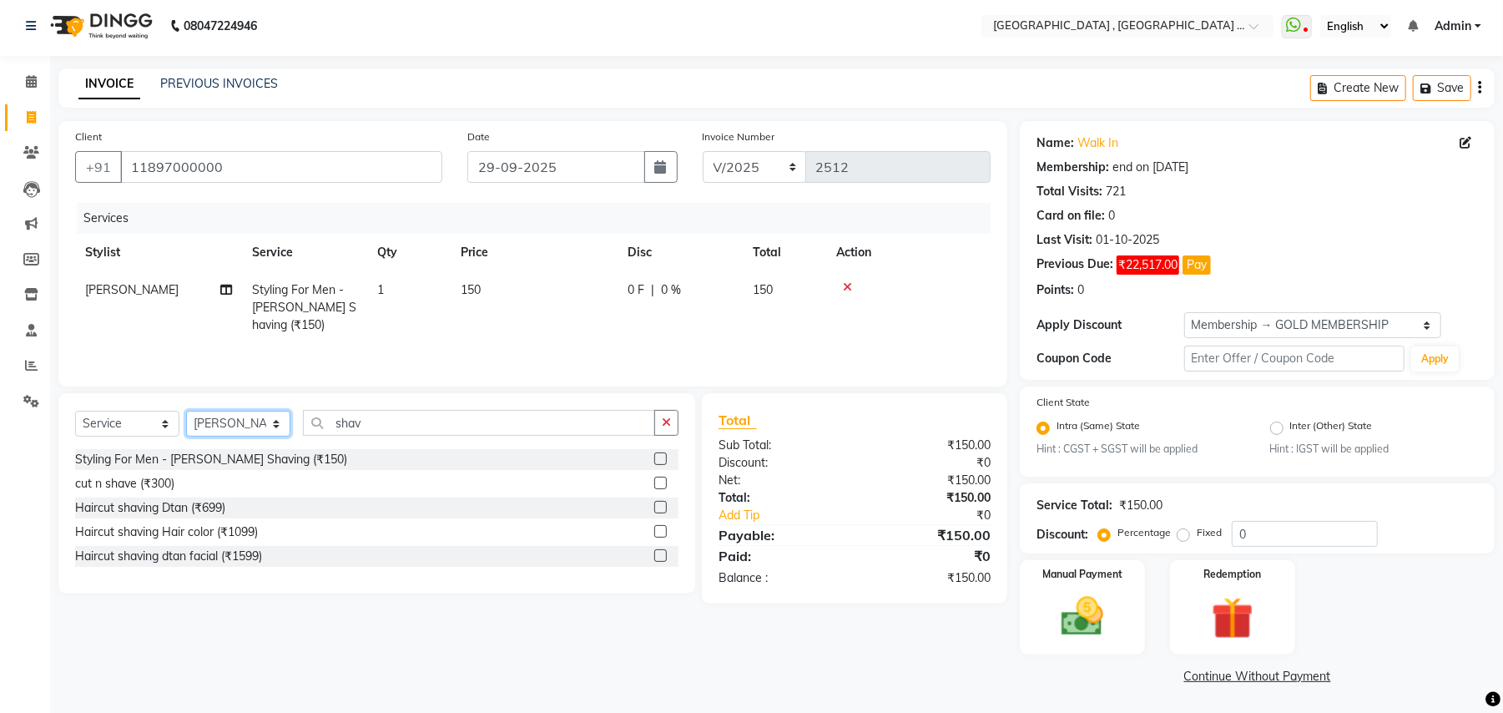
drag, startPoint x: 201, startPoint y: 424, endPoint x: 218, endPoint y: 429, distance: 17.4
click at [201, 424] on select "Select Stylist Amit Anjali Annu BUNTY Deep Deepika DEVA M Gautam la bella meraj…" at bounding box center [238, 424] width 104 height 26
select select "29706"
click at [186, 415] on select "Select Stylist Amit Anjali Annu BUNTY Deep Deepika DEVA M Gautam la bella meraj…" at bounding box center [238, 424] width 104 height 26
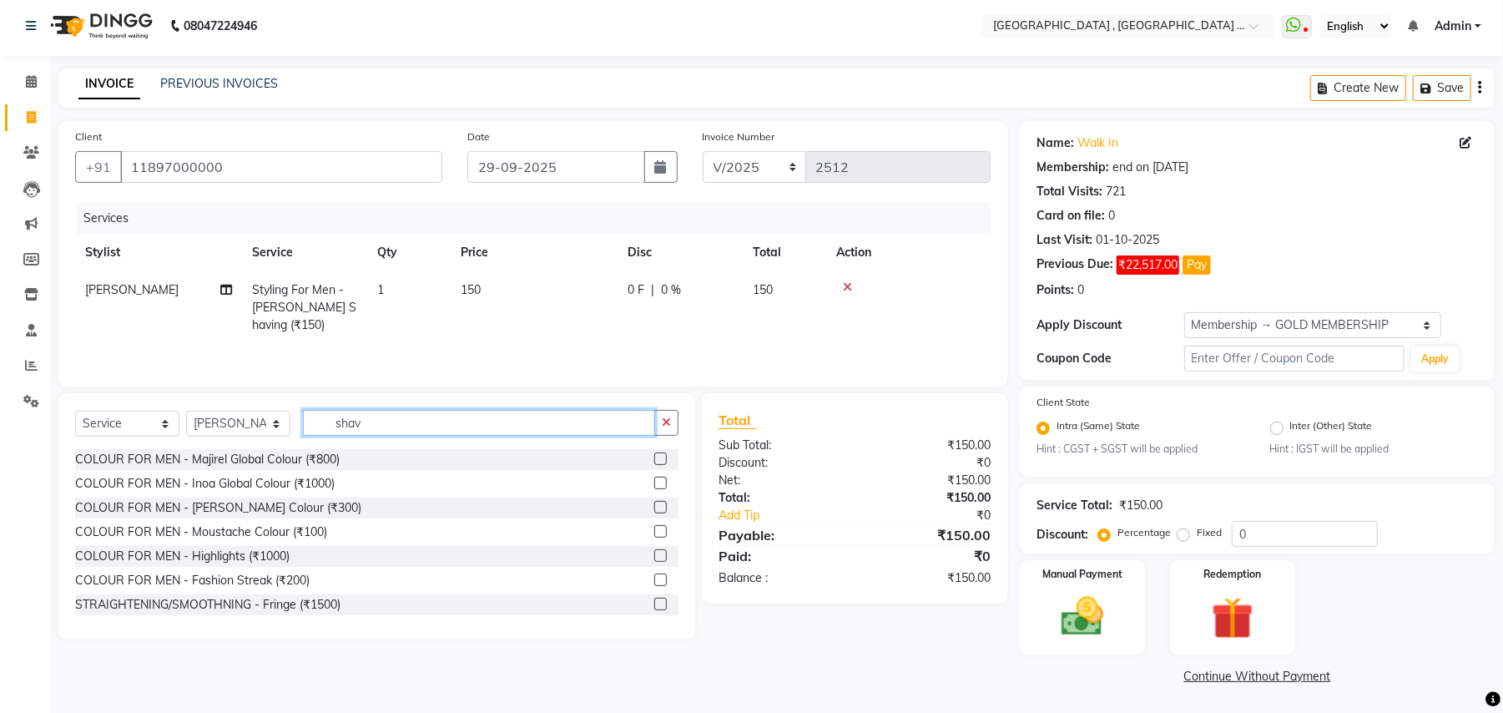
click at [334, 424] on input "shav" at bounding box center [479, 423] width 352 height 26
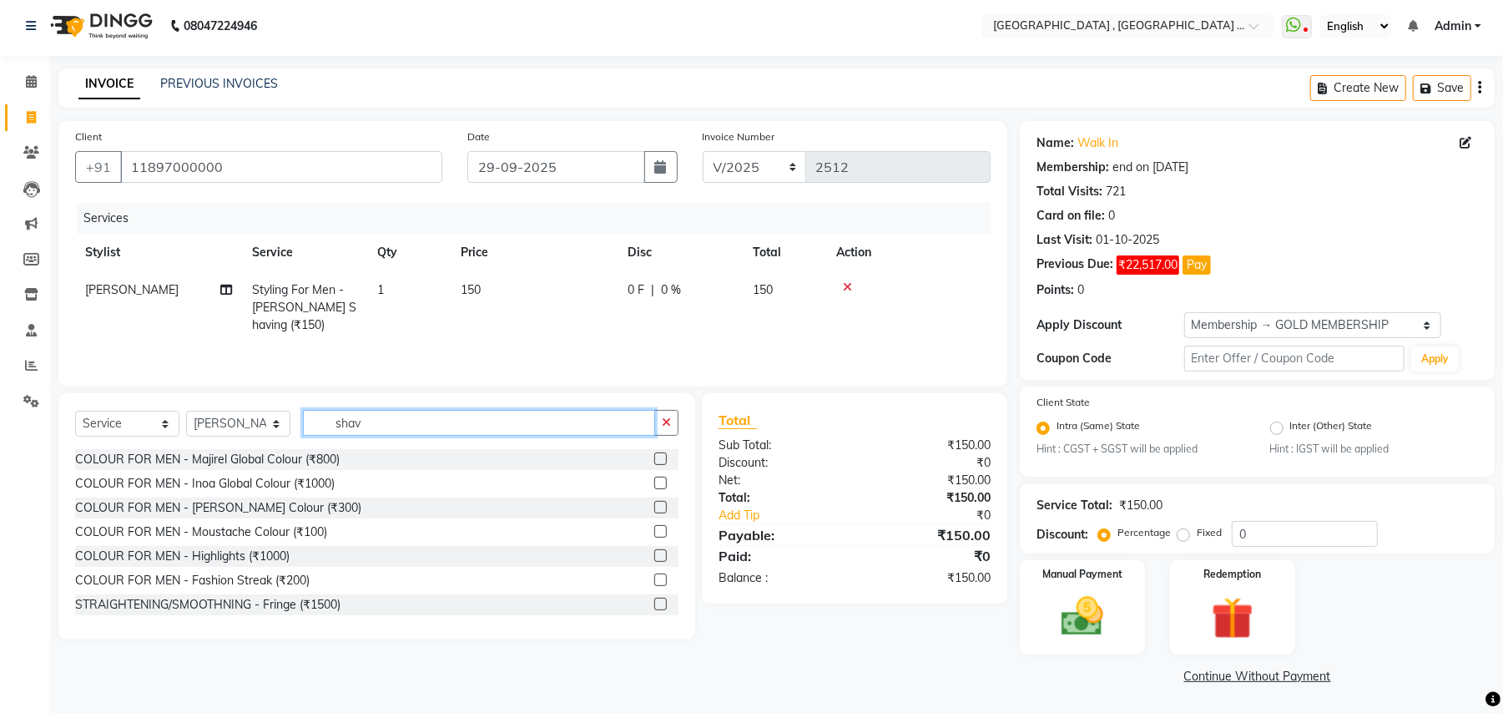
click at [334, 424] on input "shav" at bounding box center [479, 423] width 352 height 26
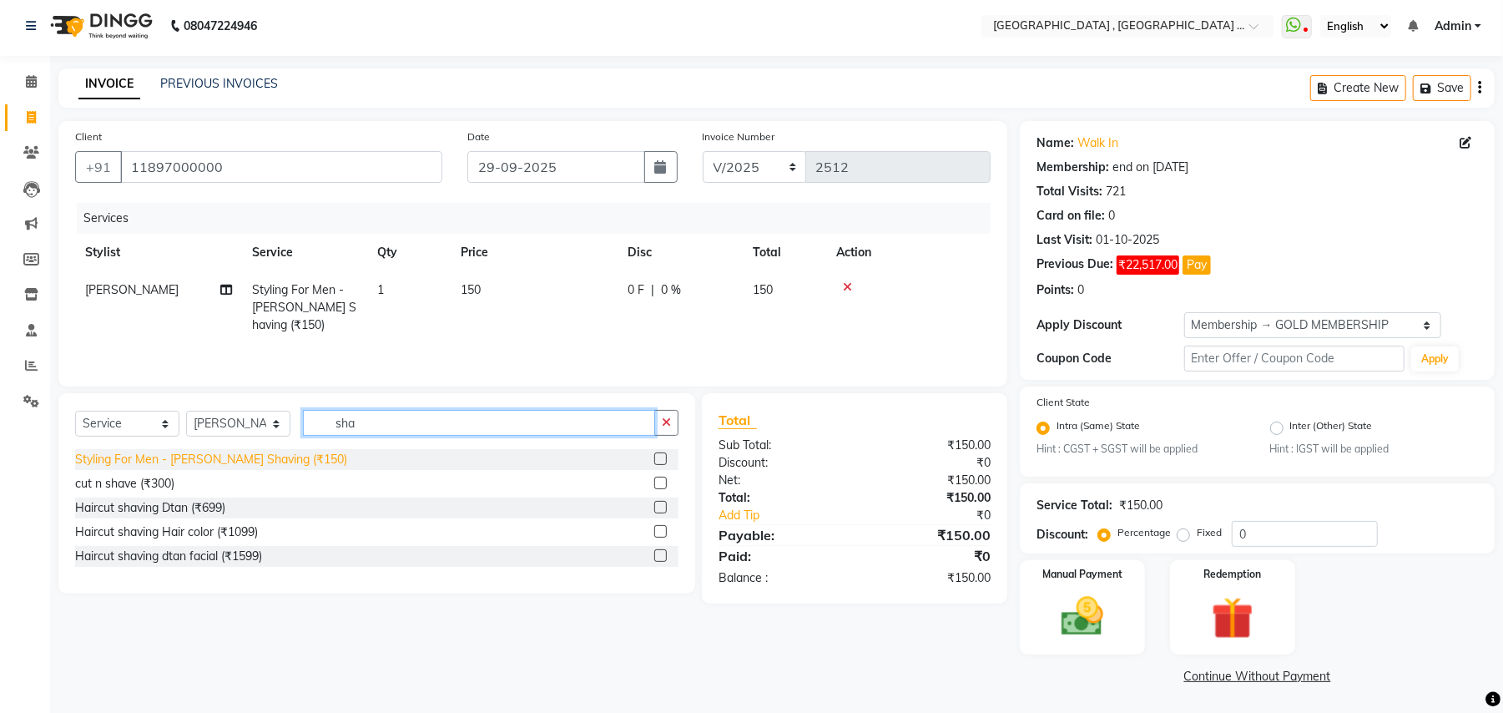
type input "sha"
click at [278, 461] on div "Styling For Men - Beard Shaving (₹150)" at bounding box center [211, 460] width 272 height 18
checkbox input "false"
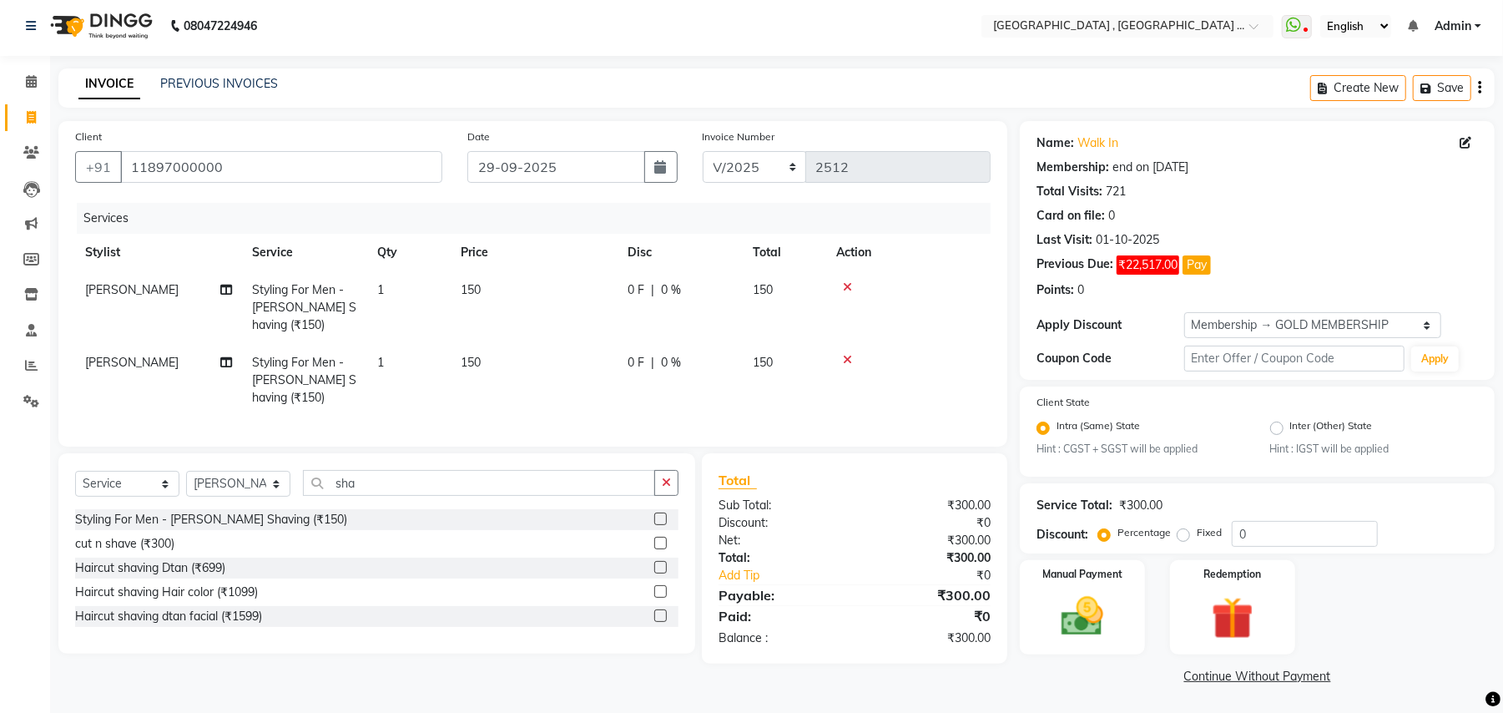
click at [501, 365] on td "150" at bounding box center [534, 380] width 167 height 73
select select "29706"
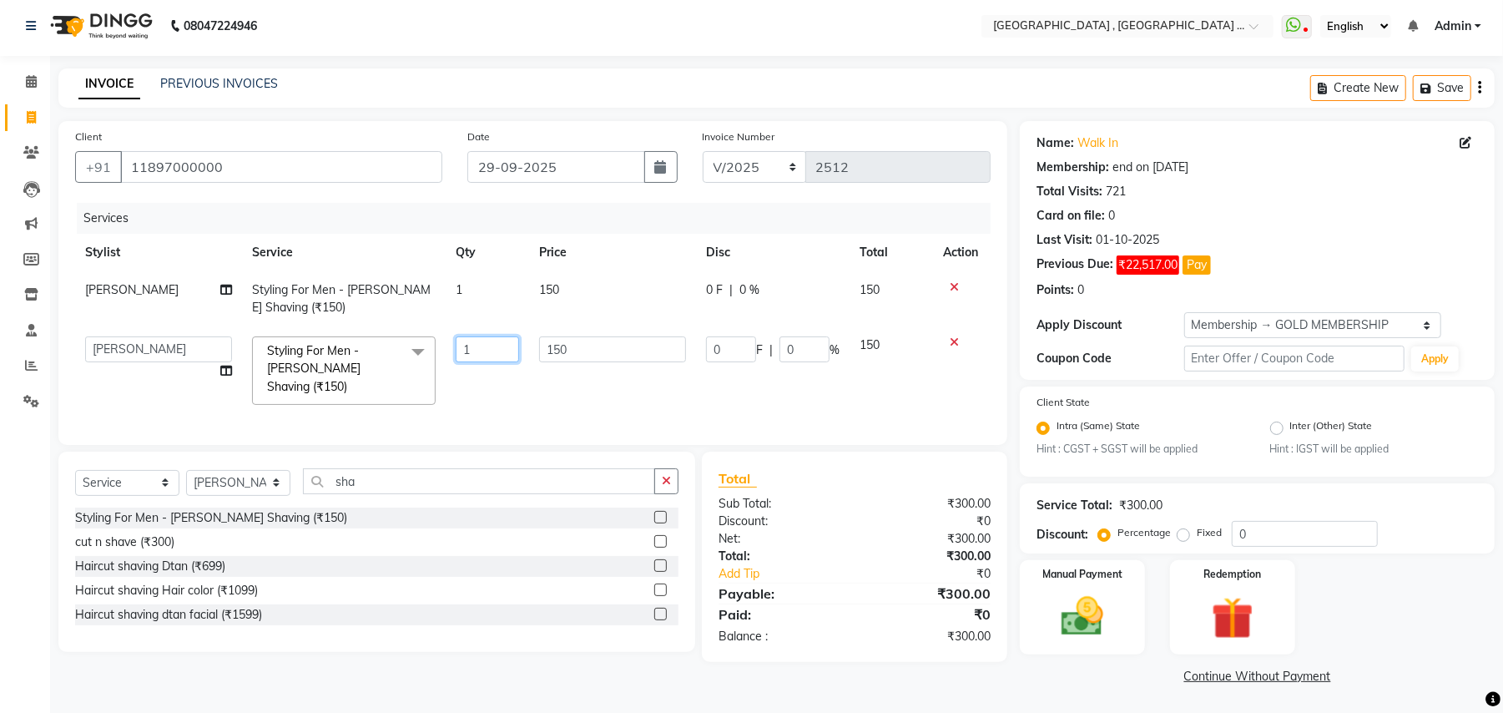
drag, startPoint x: 527, startPoint y: 355, endPoint x: 566, endPoint y: 366, distance: 39.9
click at [533, 355] on tr "Amit Anjali Annu BUNTY Deep Deepika DEVA M Gautam la bella meraj Payal prem Pre…" at bounding box center [533, 370] width 916 height 88
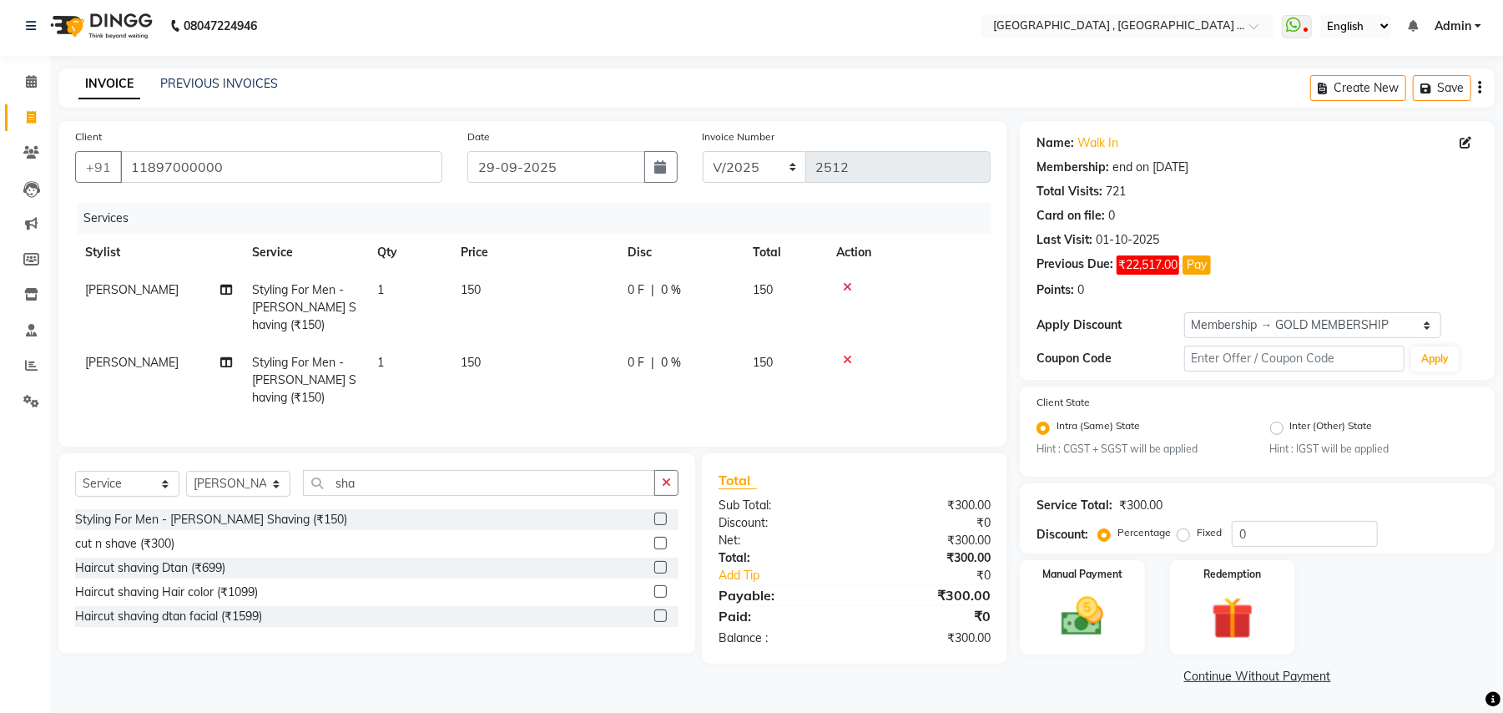
click at [571, 362] on td "150" at bounding box center [534, 380] width 167 height 73
select select "29706"
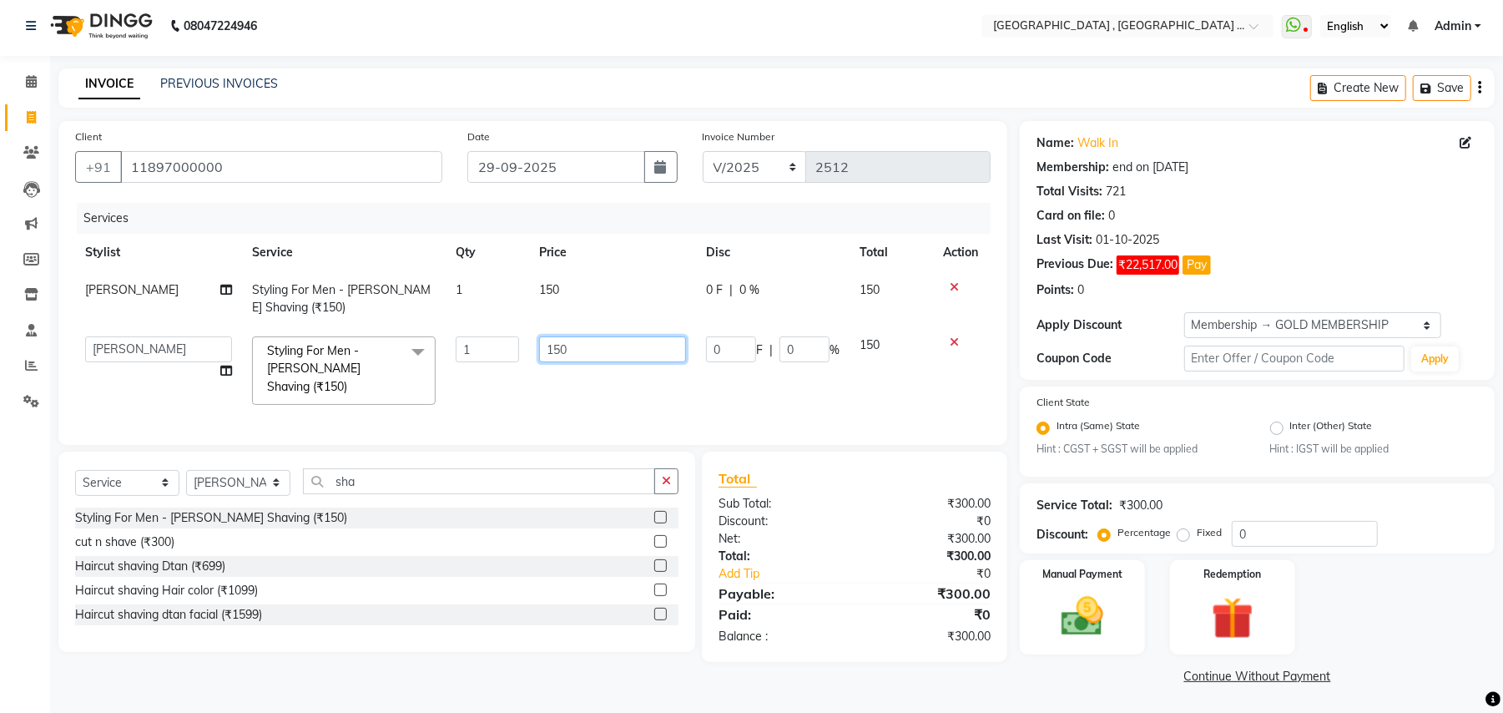
drag, startPoint x: 571, startPoint y: 362, endPoint x: 568, endPoint y: 354, distance: 9.0
click at [568, 354] on input "150" at bounding box center [612, 349] width 147 height 26
type input "1"
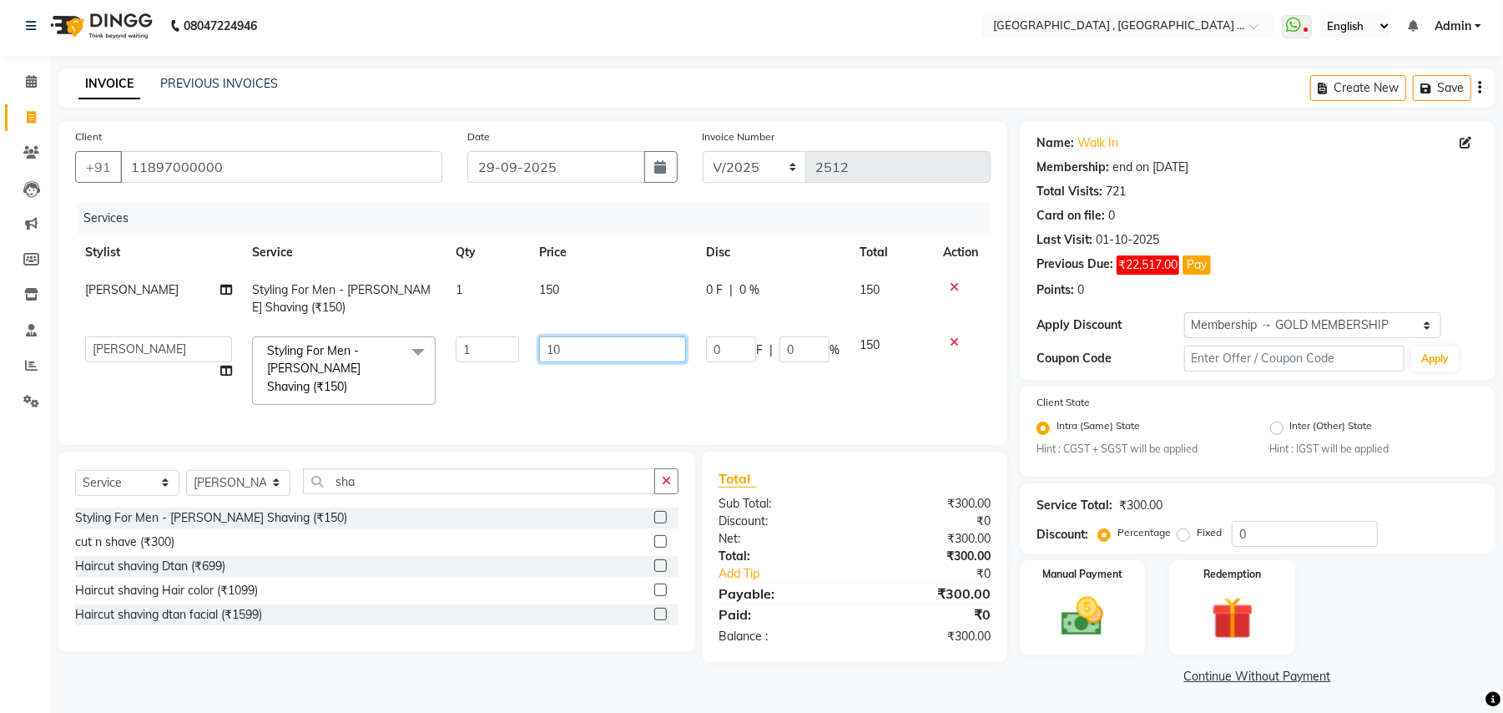
type input "100"
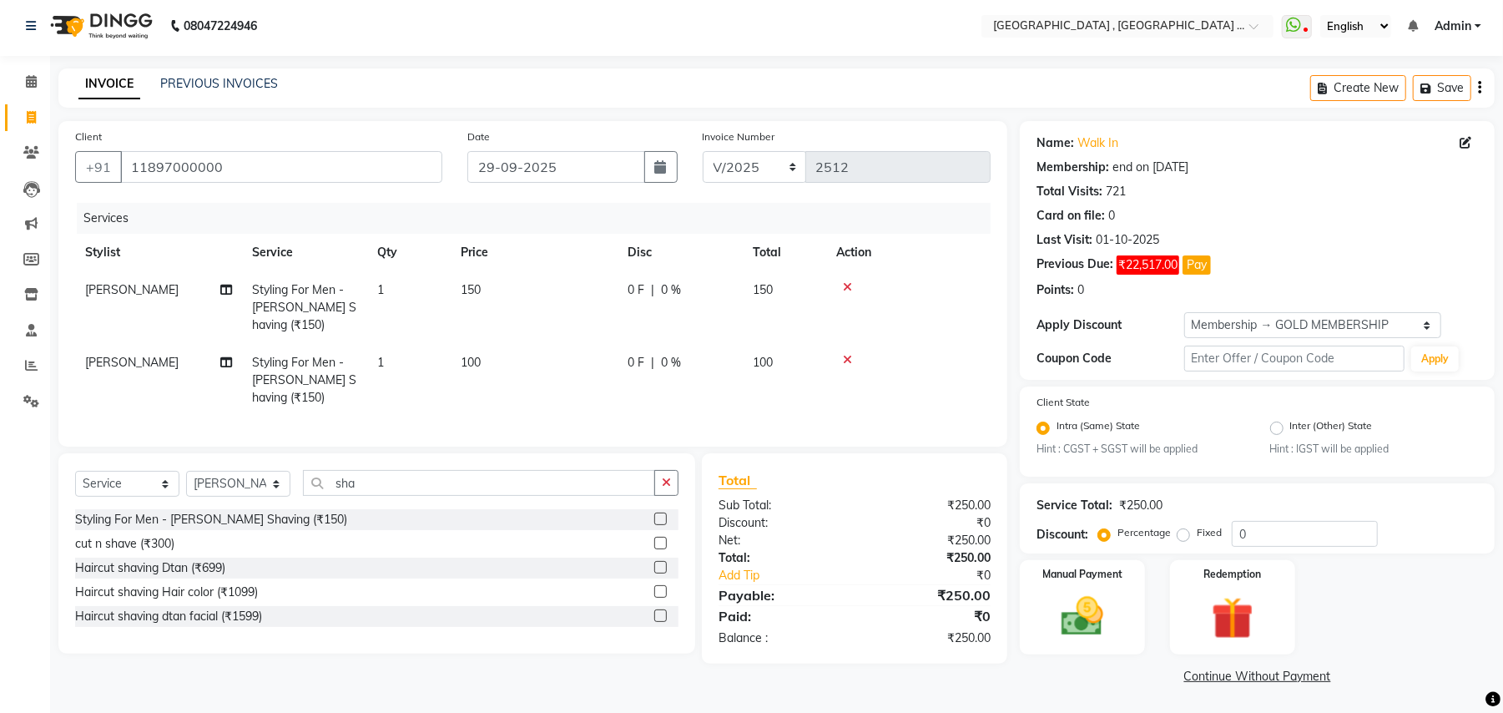
click at [358, 314] on td "Styling For Men - Beard Shaving (₹150)" at bounding box center [304, 307] width 125 height 73
select select "45225"
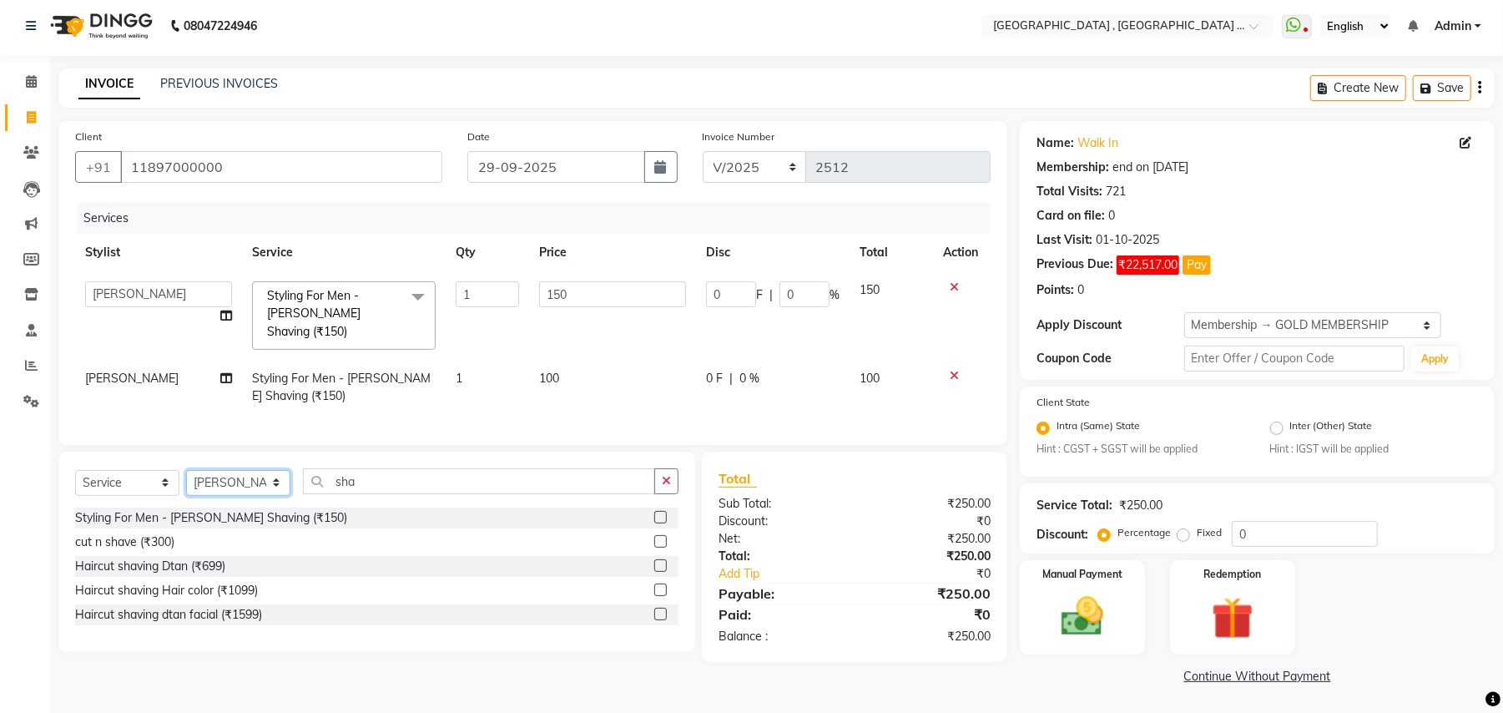
click at [234, 475] on select "Select Stylist Amit Anjali Annu BUNTY Deep Deepika DEVA M Gautam la bella meraj…" at bounding box center [238, 483] width 104 height 26
select select "68186"
click at [186, 470] on select "Select Stylist Amit Anjali Annu BUNTY Deep Deepika DEVA M Gautam la bella meraj…" at bounding box center [238, 483] width 104 height 26
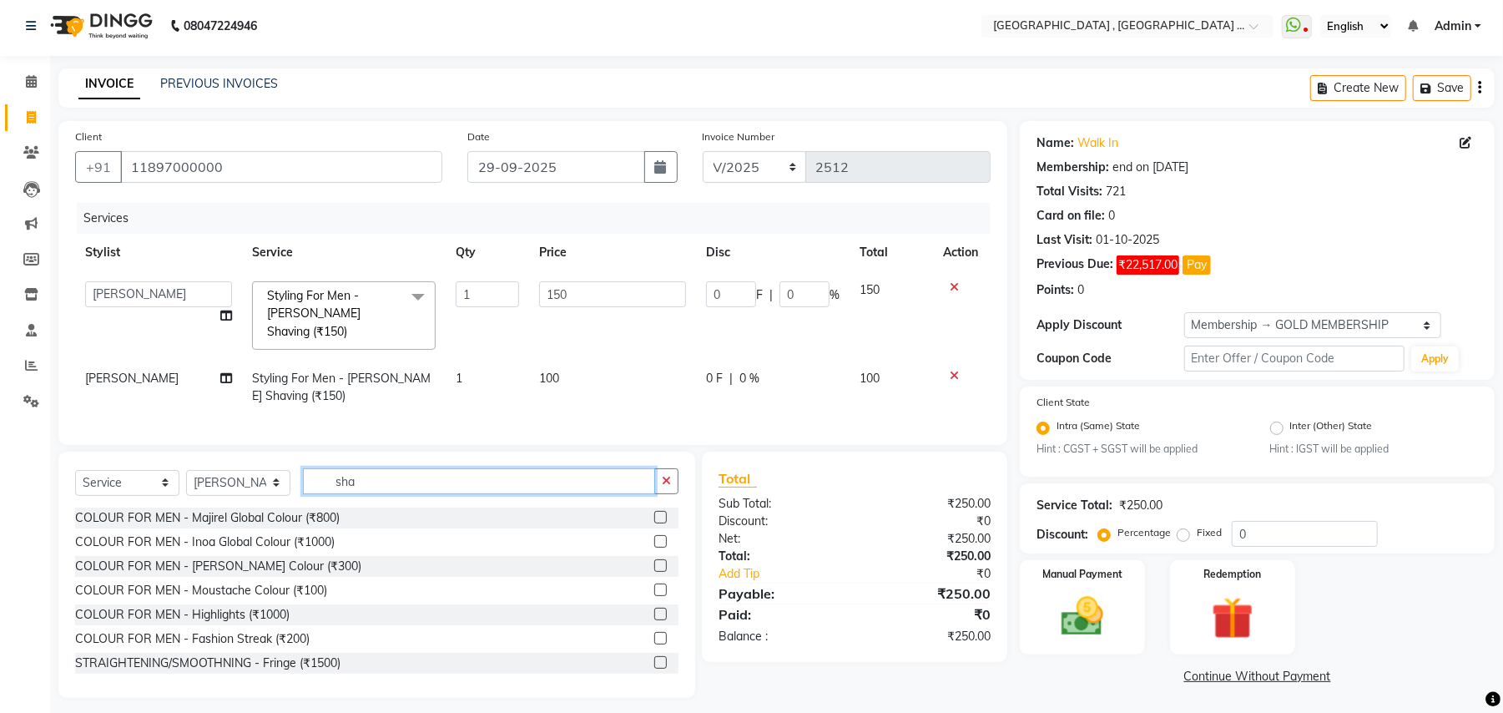
click at [351, 482] on input "sha" at bounding box center [479, 481] width 352 height 26
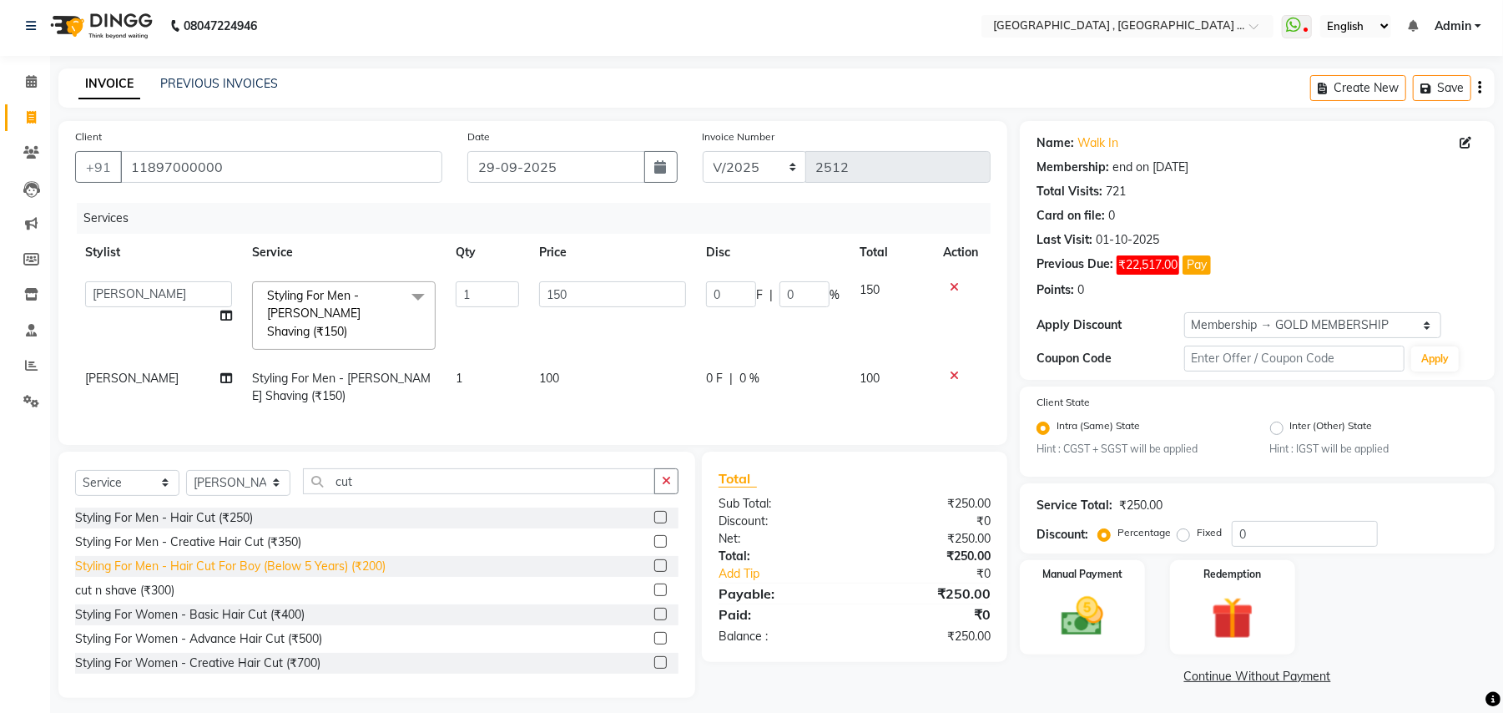
click at [294, 565] on div "Styling For Men - Hair Cut For Boy (Below 5 Years) (₹200)" at bounding box center [230, 567] width 310 height 18
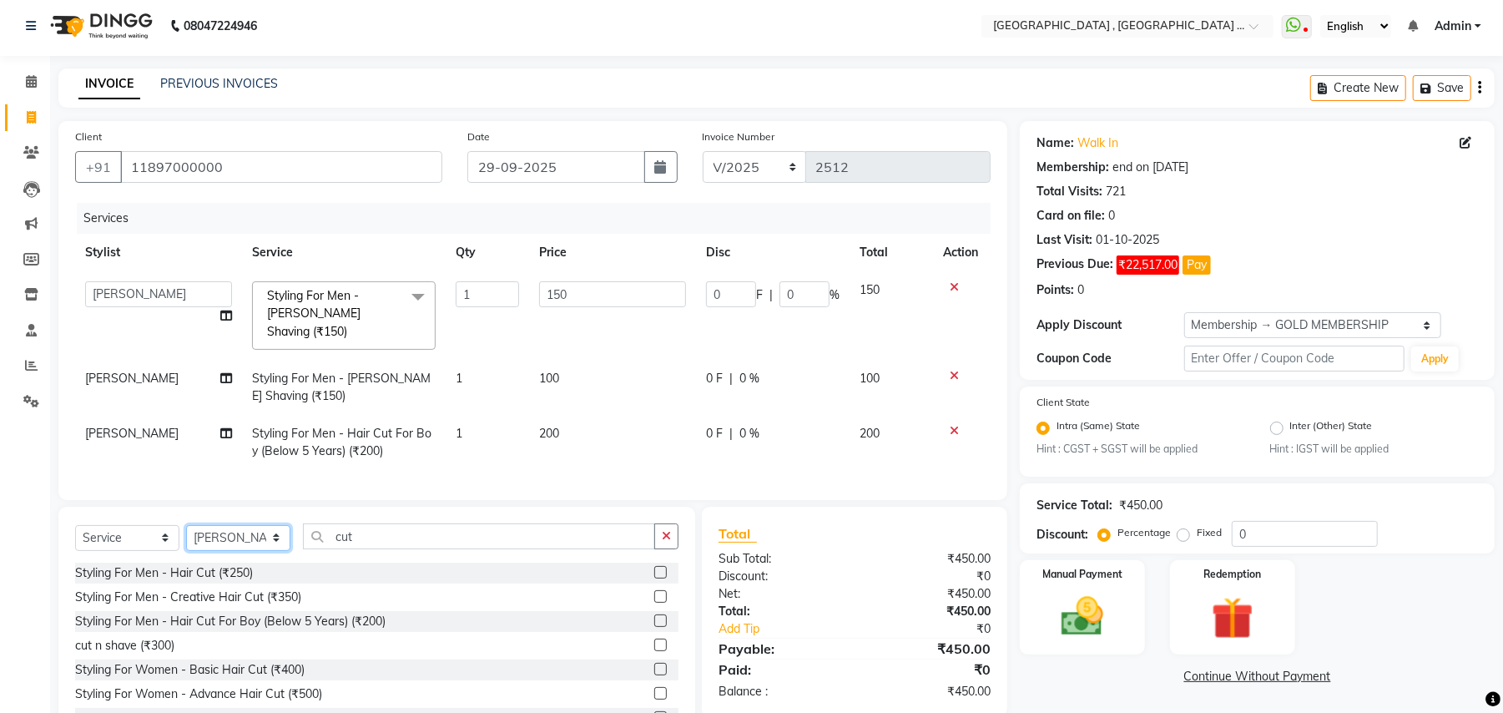
drag, startPoint x: 238, startPoint y: 529, endPoint x: 242, endPoint y: 539, distance: 10.9
click at [235, 531] on select "Select Stylist Amit Anjali Annu BUNTY Deep Deepika DEVA M Gautam la bella meraj…" at bounding box center [238, 538] width 104 height 26
click at [242, 539] on select "Select Stylist Amit Anjali Annu BUNTY Deep Deepika DEVA M Gautam la bella meraj…" at bounding box center [238, 538] width 104 height 26
click at [245, 541] on select "Select Stylist Amit Anjali Annu BUNTY Deep Deepika DEVA M Gautam la bella meraj…" at bounding box center [238, 538] width 104 height 26
click at [186, 525] on select "Select Stylist Amit Anjali Annu BUNTY Deep Deepika DEVA M Gautam la bella meraj…" at bounding box center [238, 538] width 104 height 26
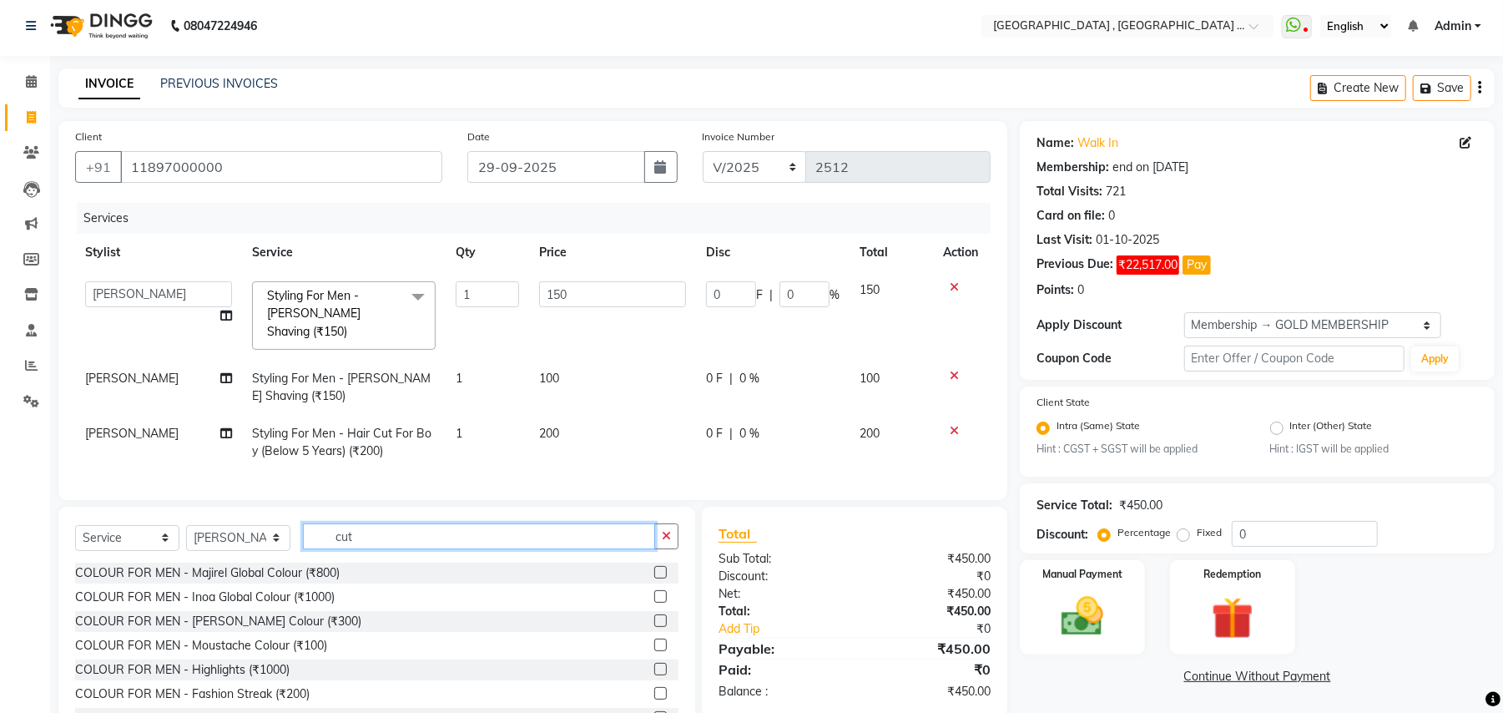
click at [364, 541] on input "cut" at bounding box center [479, 536] width 352 height 26
click at [432, 531] on input "cut" at bounding box center [479, 536] width 352 height 26
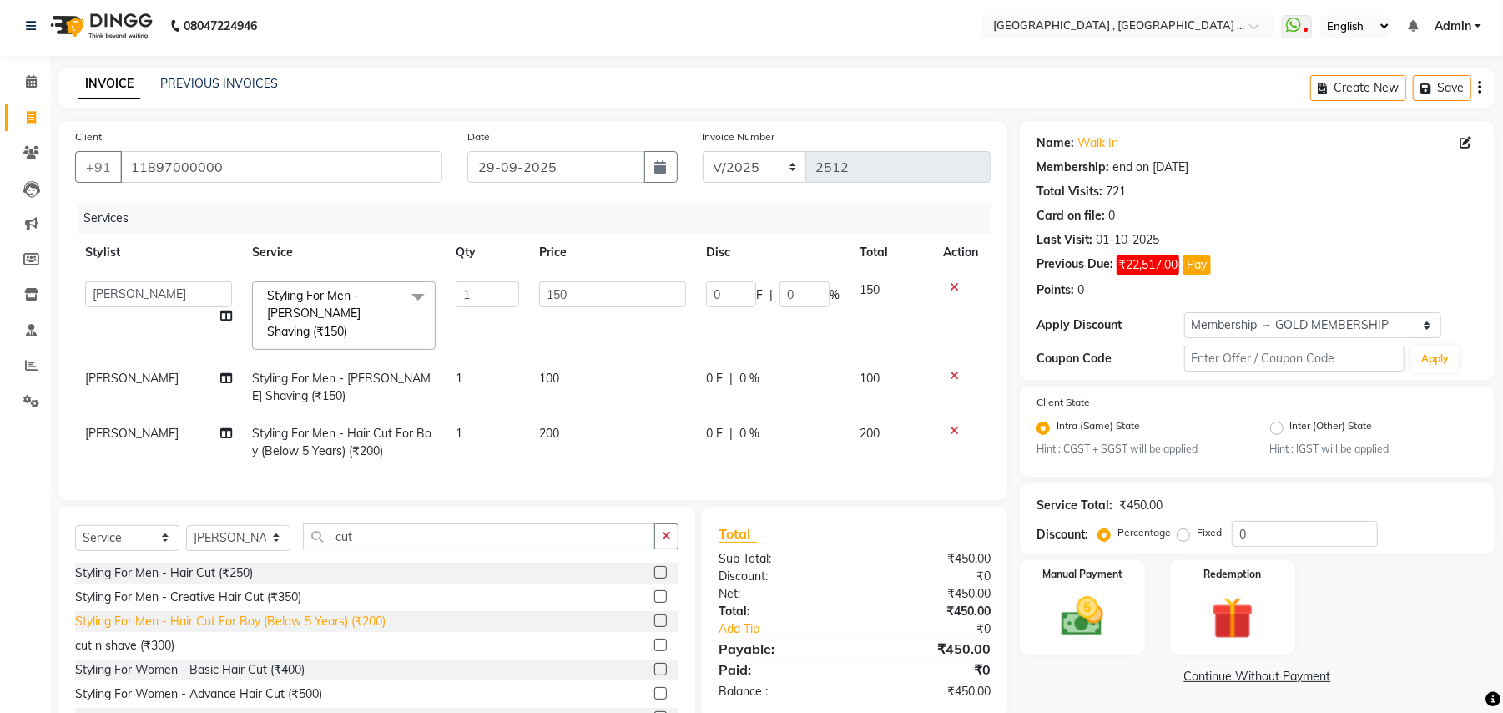
click at [358, 616] on div "Styling For Men - Hair Cut For Boy (Below 5 Years) (₹200)" at bounding box center [230, 622] width 310 height 18
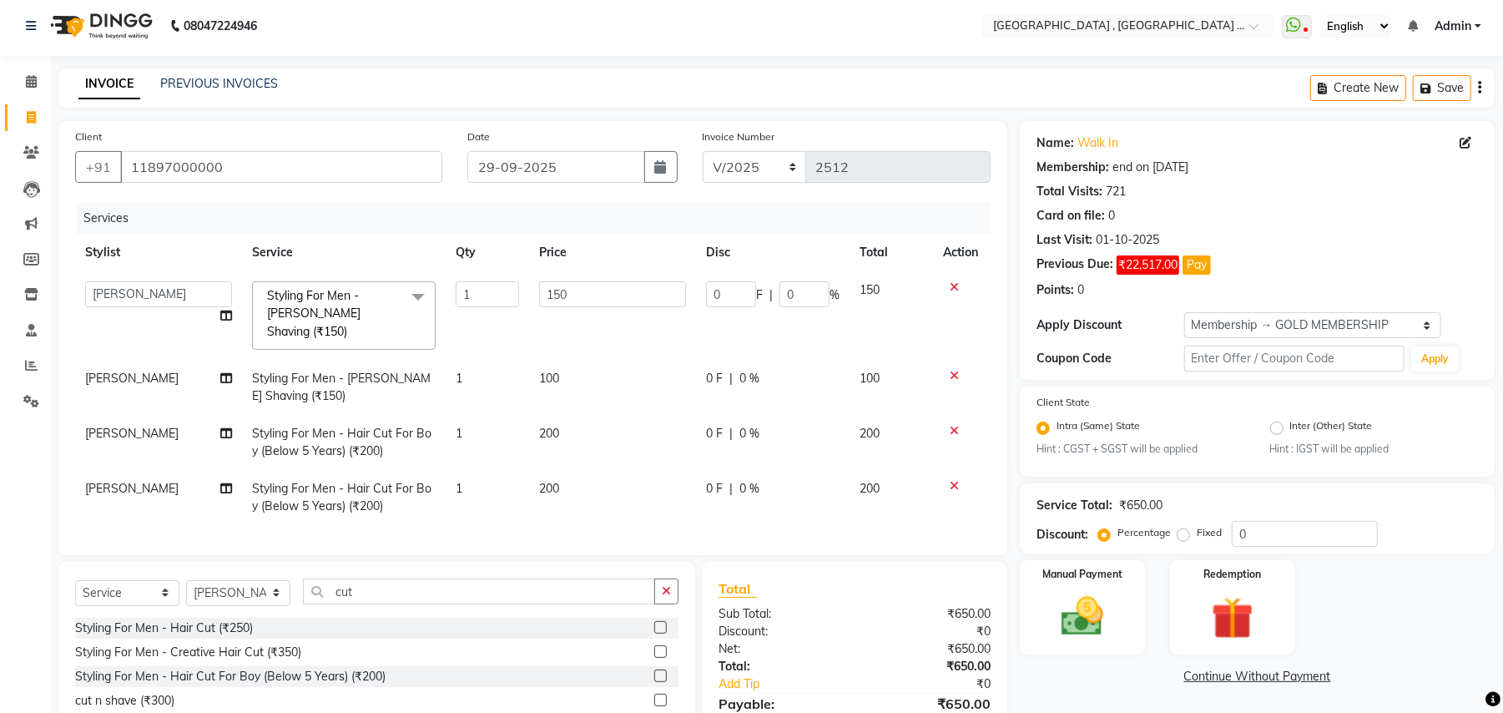
scroll to position [124, 0]
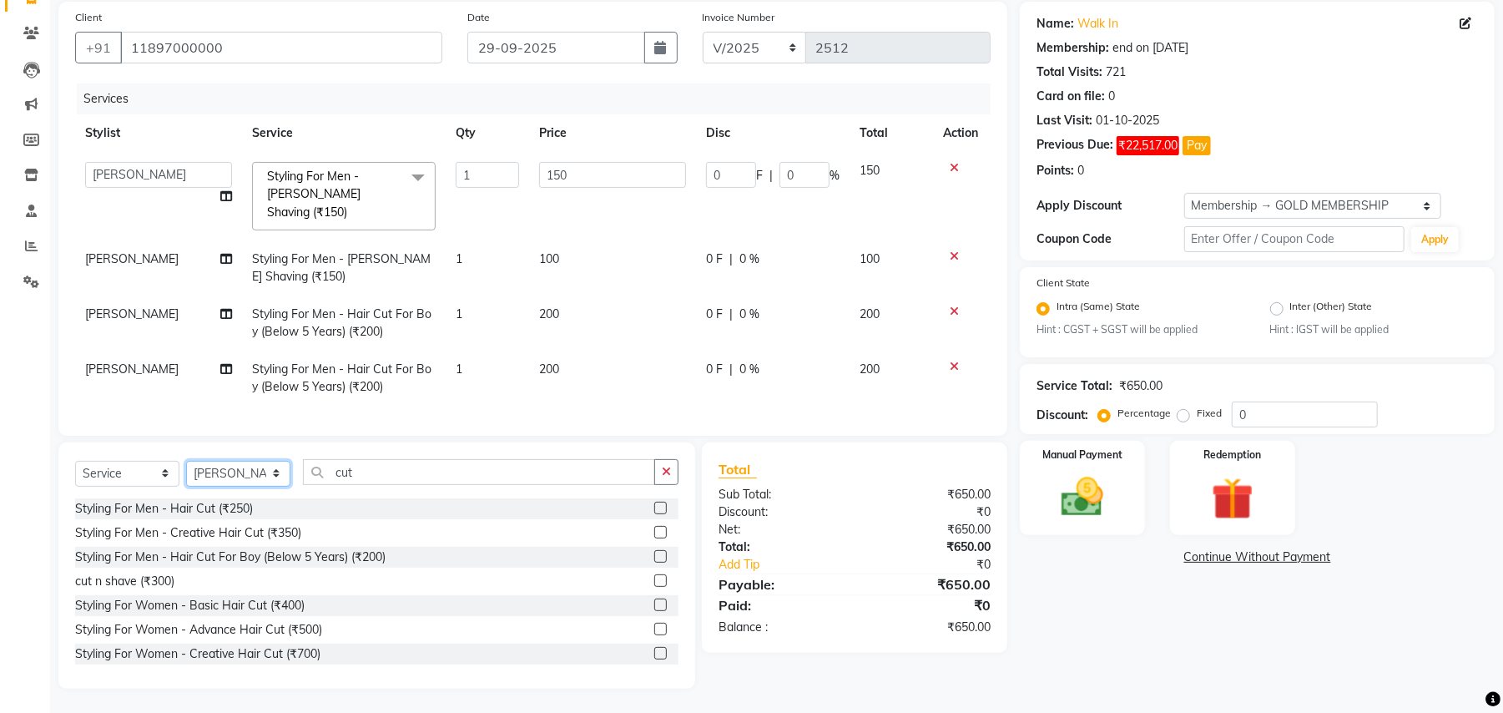
click at [239, 479] on select "Select Stylist Amit Anjali Annu BUNTY Deep Deepika DEVA M Gautam la bella meraj…" at bounding box center [238, 474] width 104 height 26
click at [186, 461] on select "Select Stylist Amit Anjali Annu BUNTY Deep Deepika DEVA M Gautam la bella meraj…" at bounding box center [238, 474] width 104 height 26
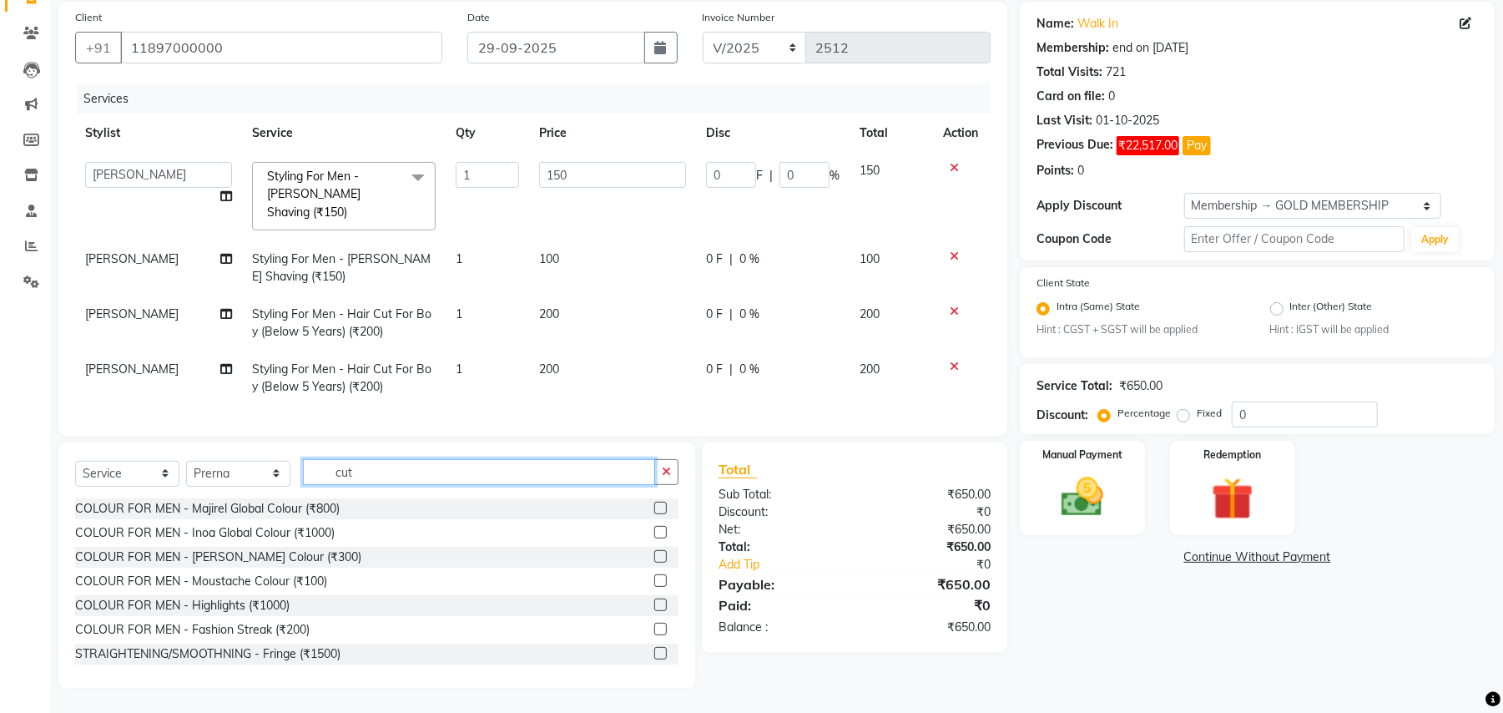
click at [355, 472] on input "cut" at bounding box center [479, 472] width 352 height 26
click at [357, 472] on input "cut" at bounding box center [479, 472] width 352 height 26
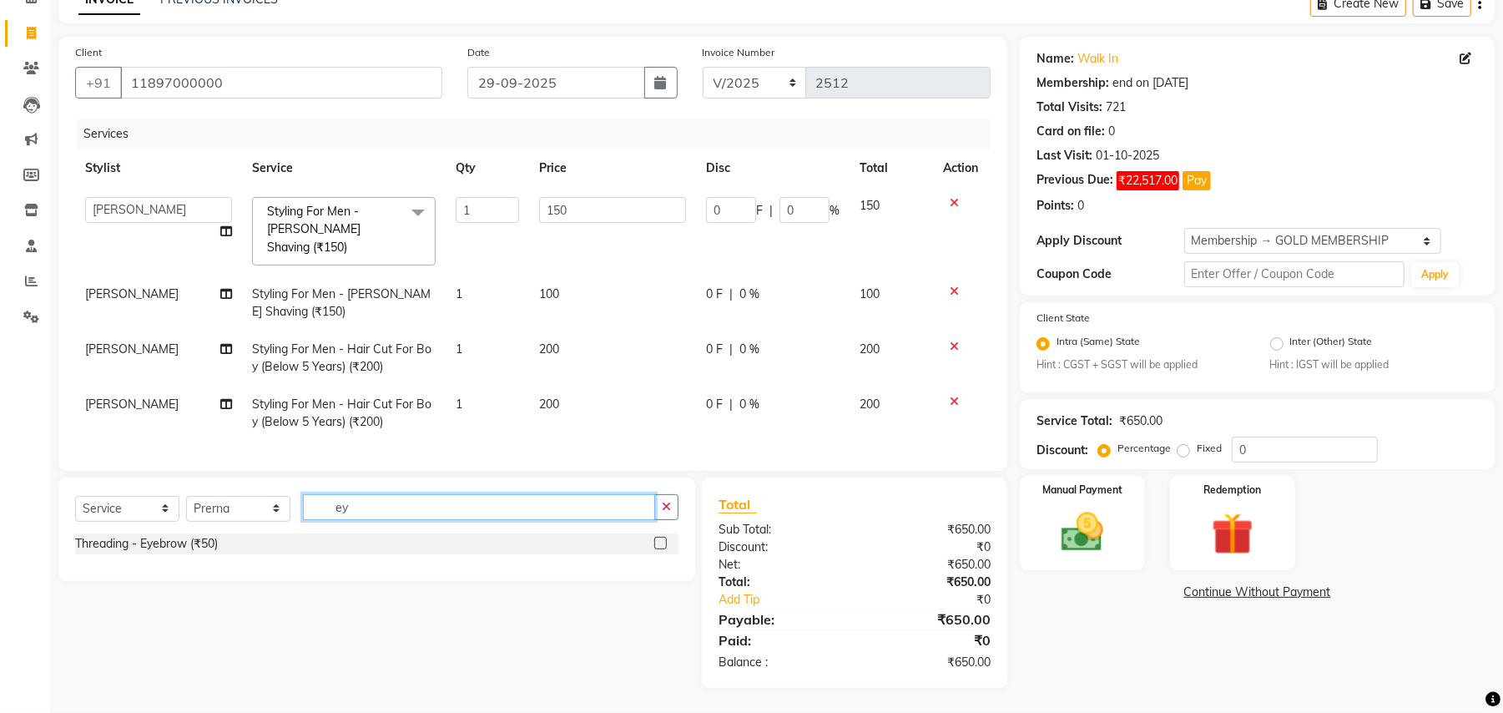
scroll to position [88, 0]
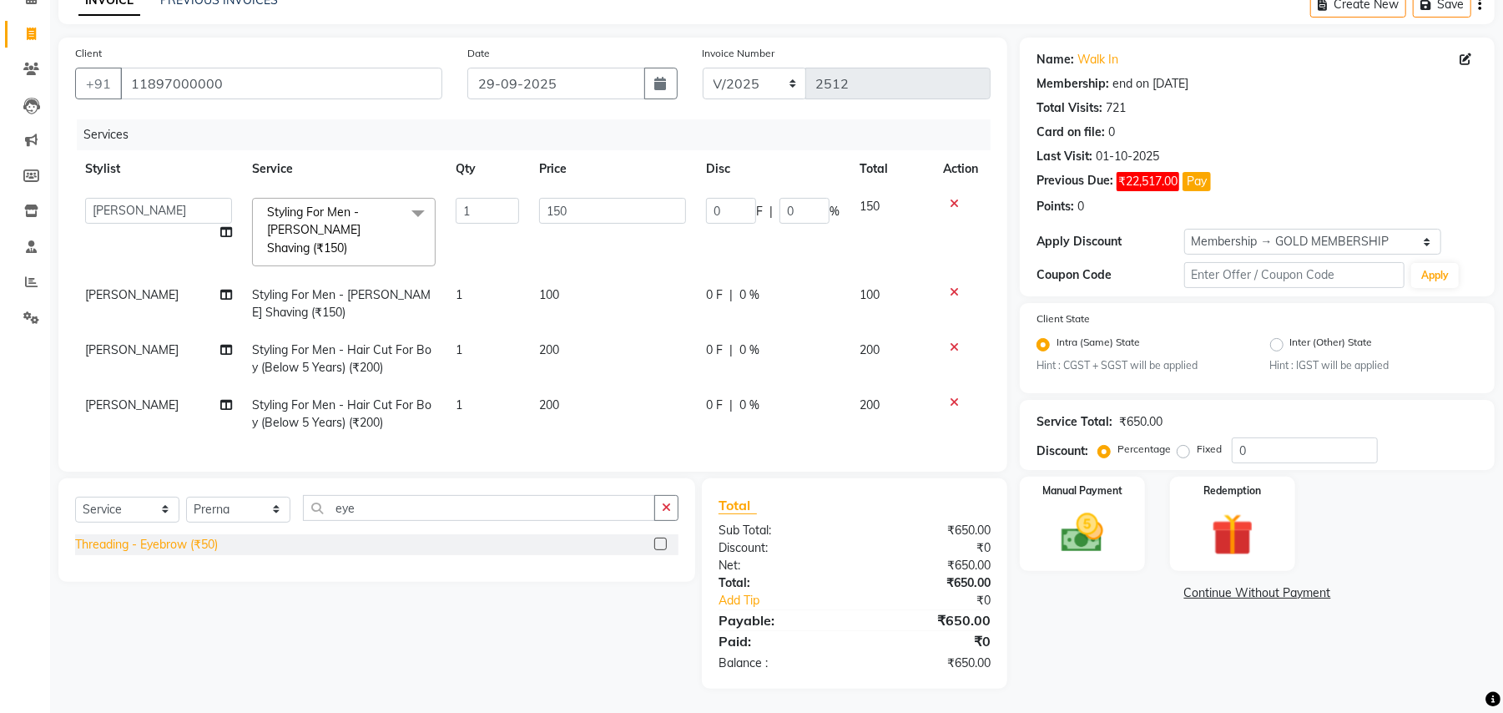
click at [198, 543] on div "Threading - Eyebrow (₹50)" at bounding box center [146, 545] width 143 height 18
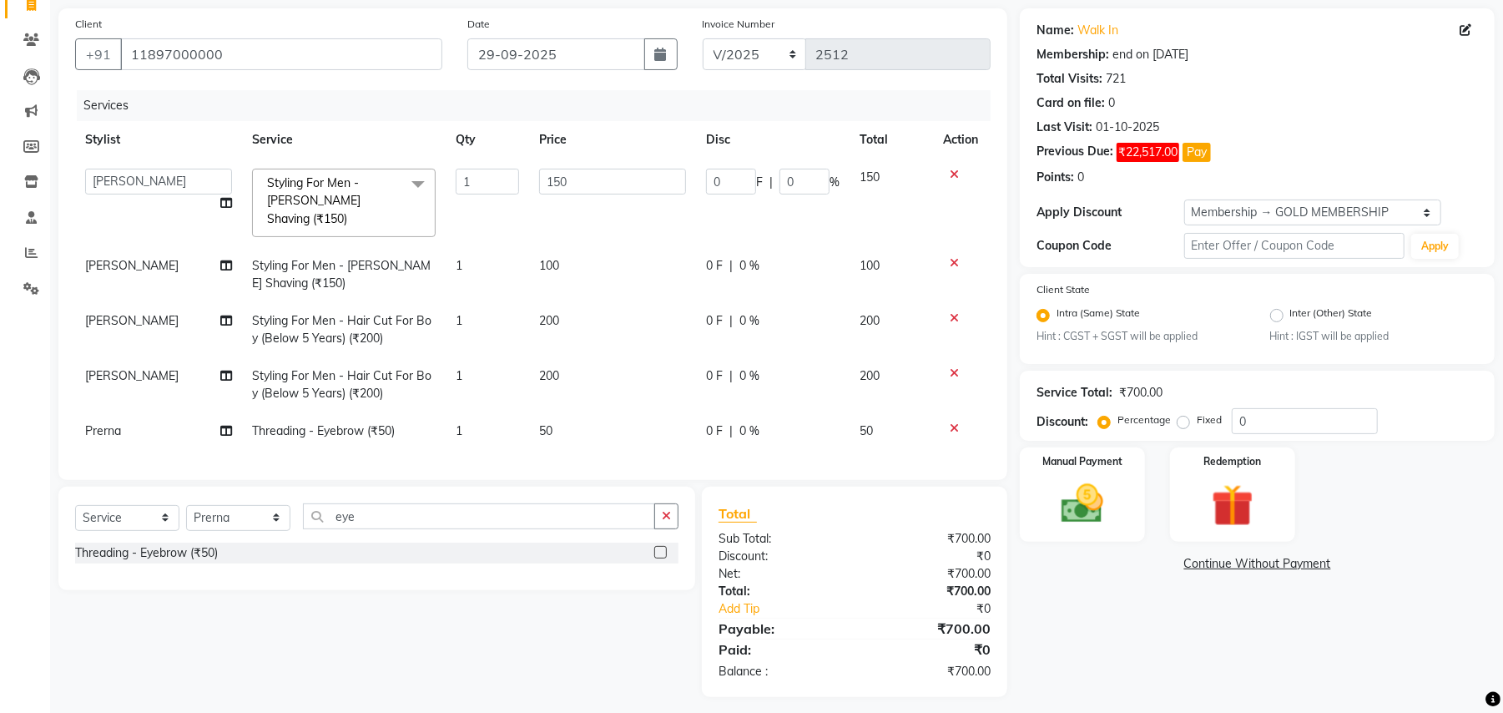
scroll to position [125, 0]
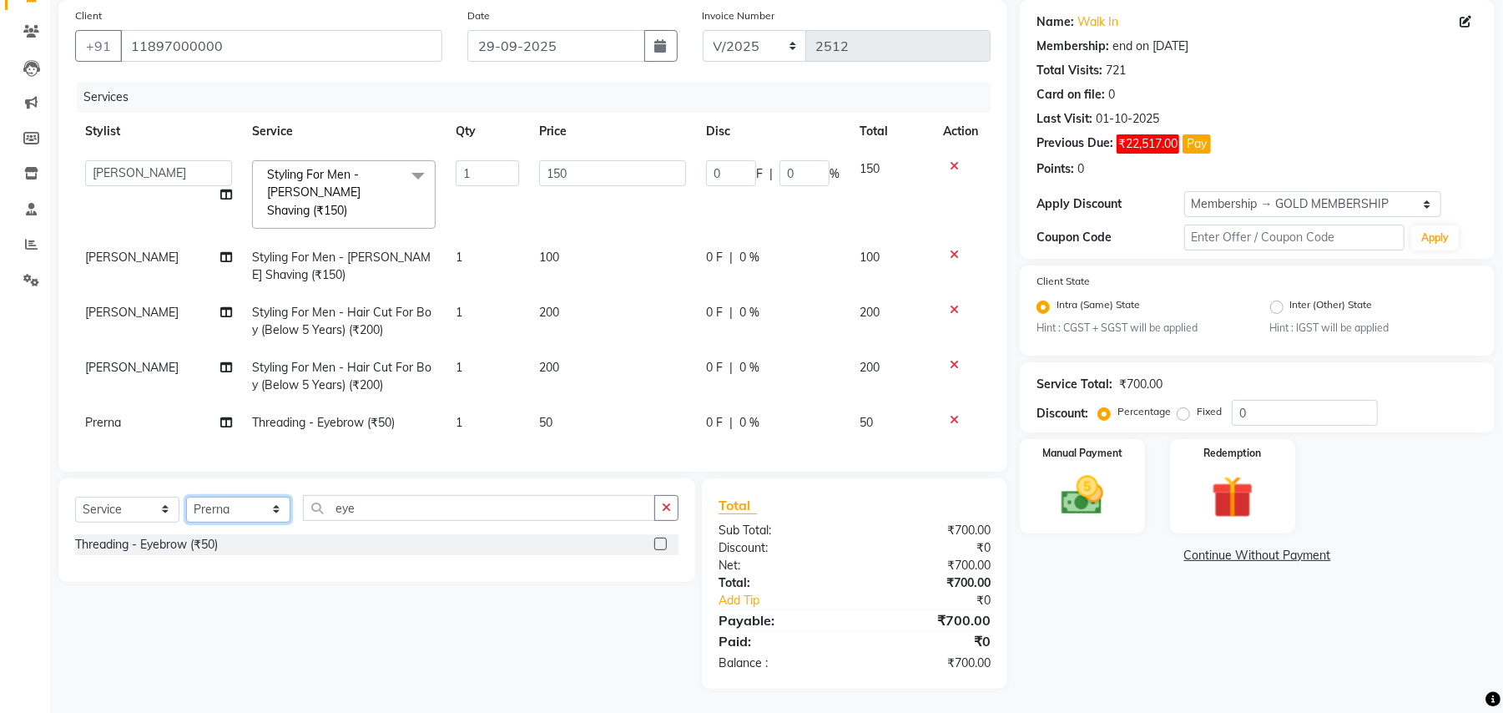
click at [239, 507] on select "Select Stylist Amit Anjali Annu BUNTY Deep Deepika DEVA M Gautam la bella meraj…" at bounding box center [238, 510] width 104 height 26
click at [186, 497] on select "Select Stylist Amit Anjali Annu BUNTY Deep Deepika DEVA M Gautam la bella meraj…" at bounding box center [238, 510] width 104 height 26
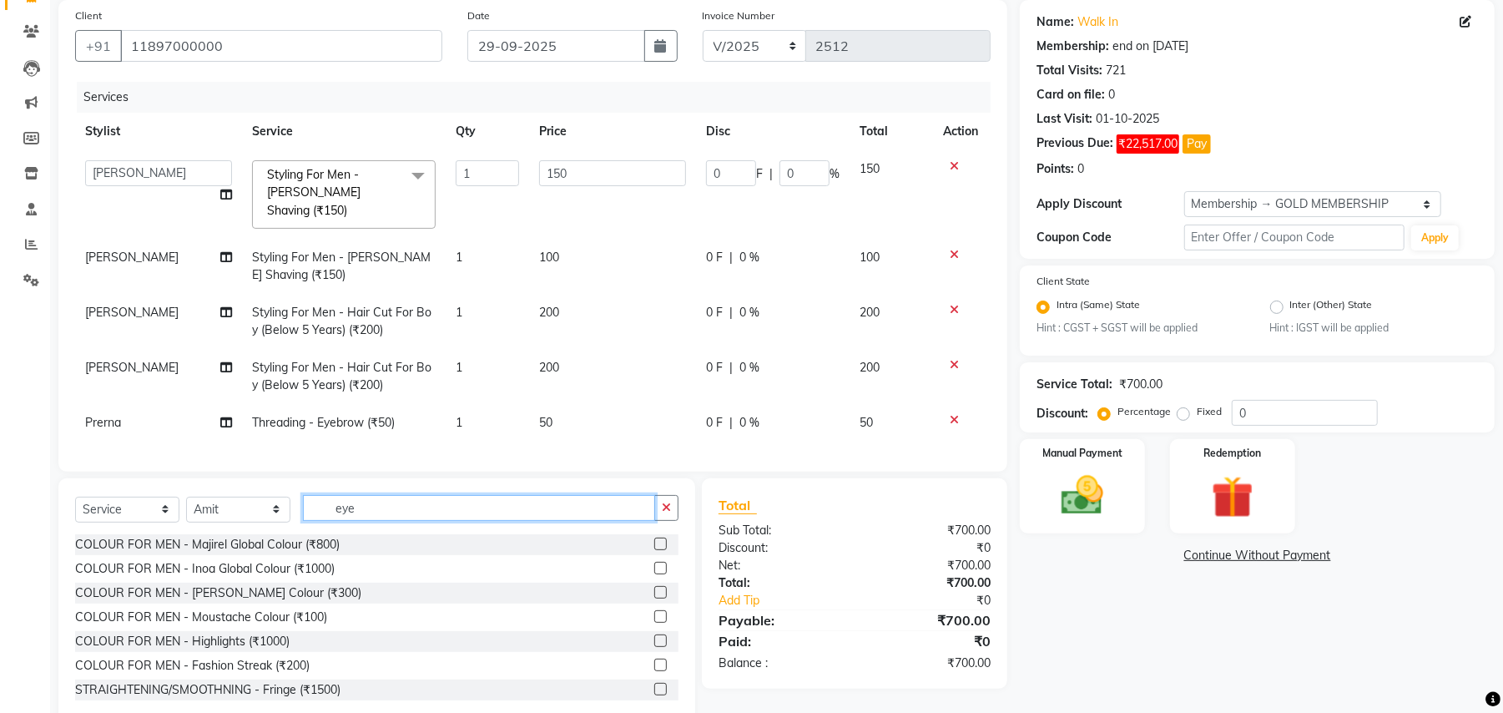
click at [366, 512] on input "eye" at bounding box center [479, 508] width 352 height 26
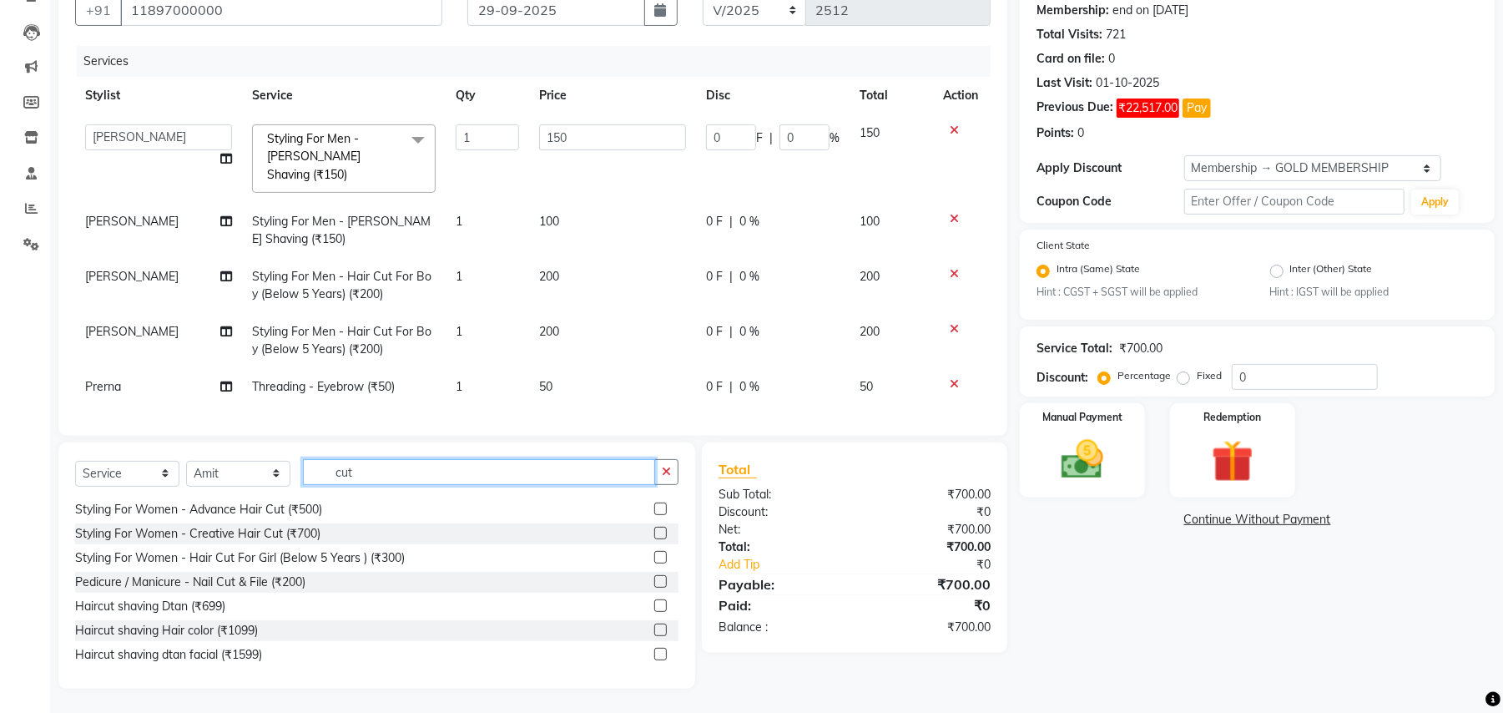
scroll to position [124, 0]
click at [359, 466] on input "cut" at bounding box center [479, 472] width 352 height 26
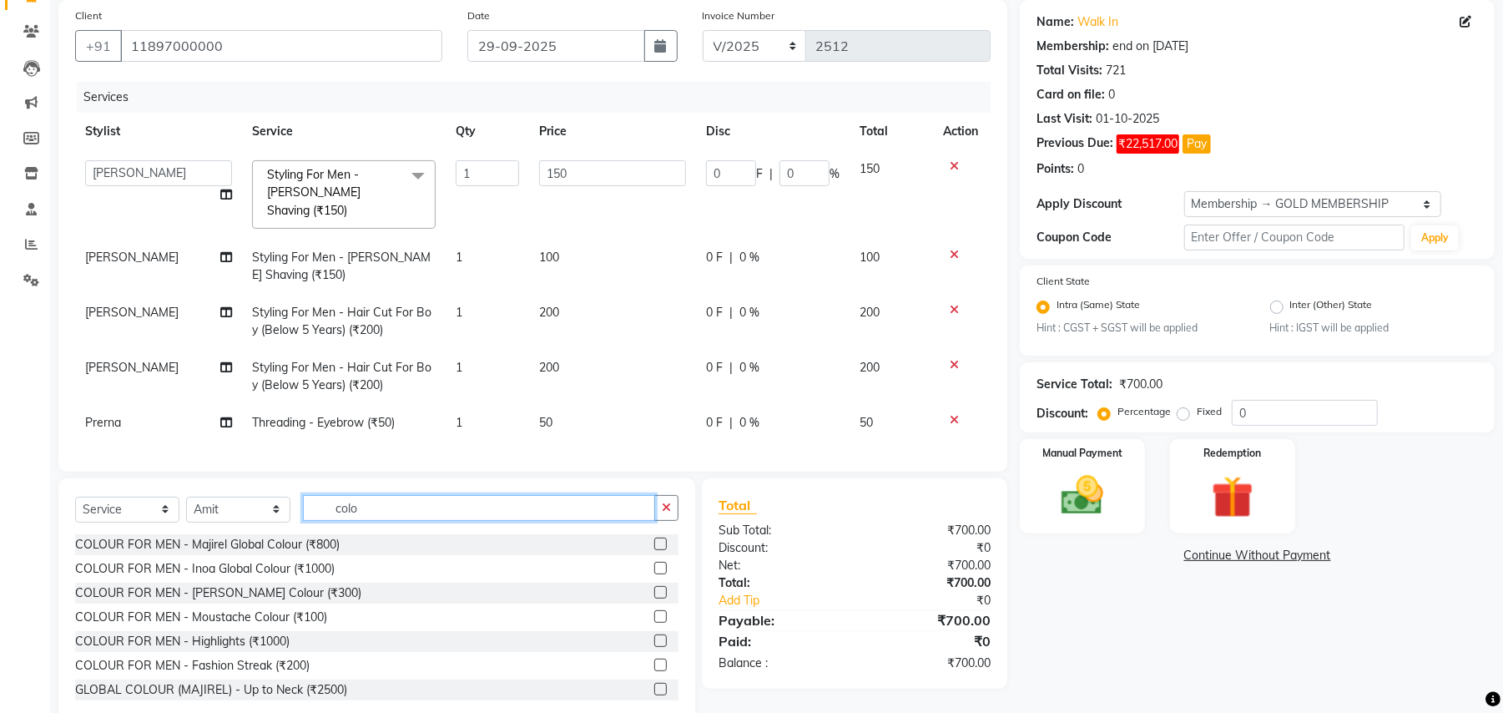
scroll to position [161, 0]
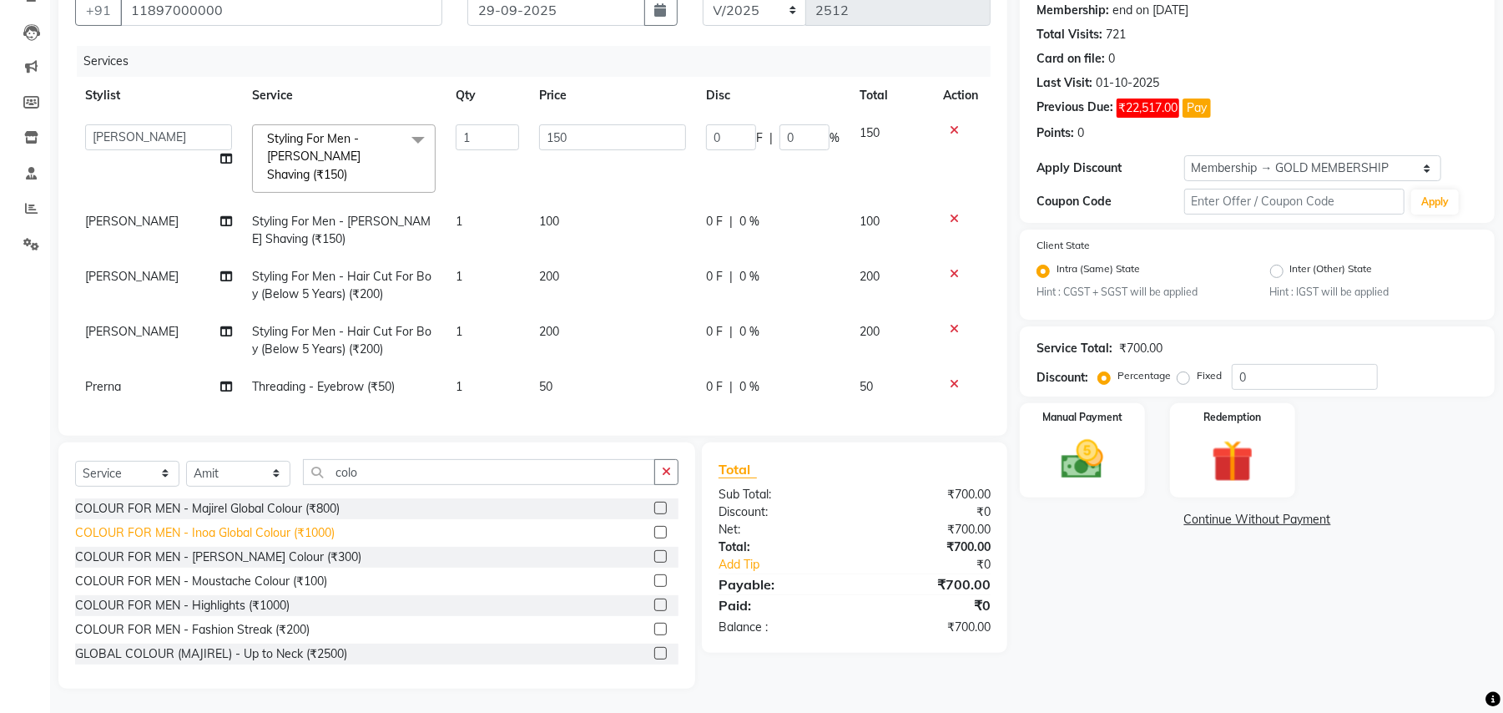
click at [311, 536] on div "COLOUR FOR MEN - Inoa Global Colour (₹1000)" at bounding box center [205, 533] width 260 height 18
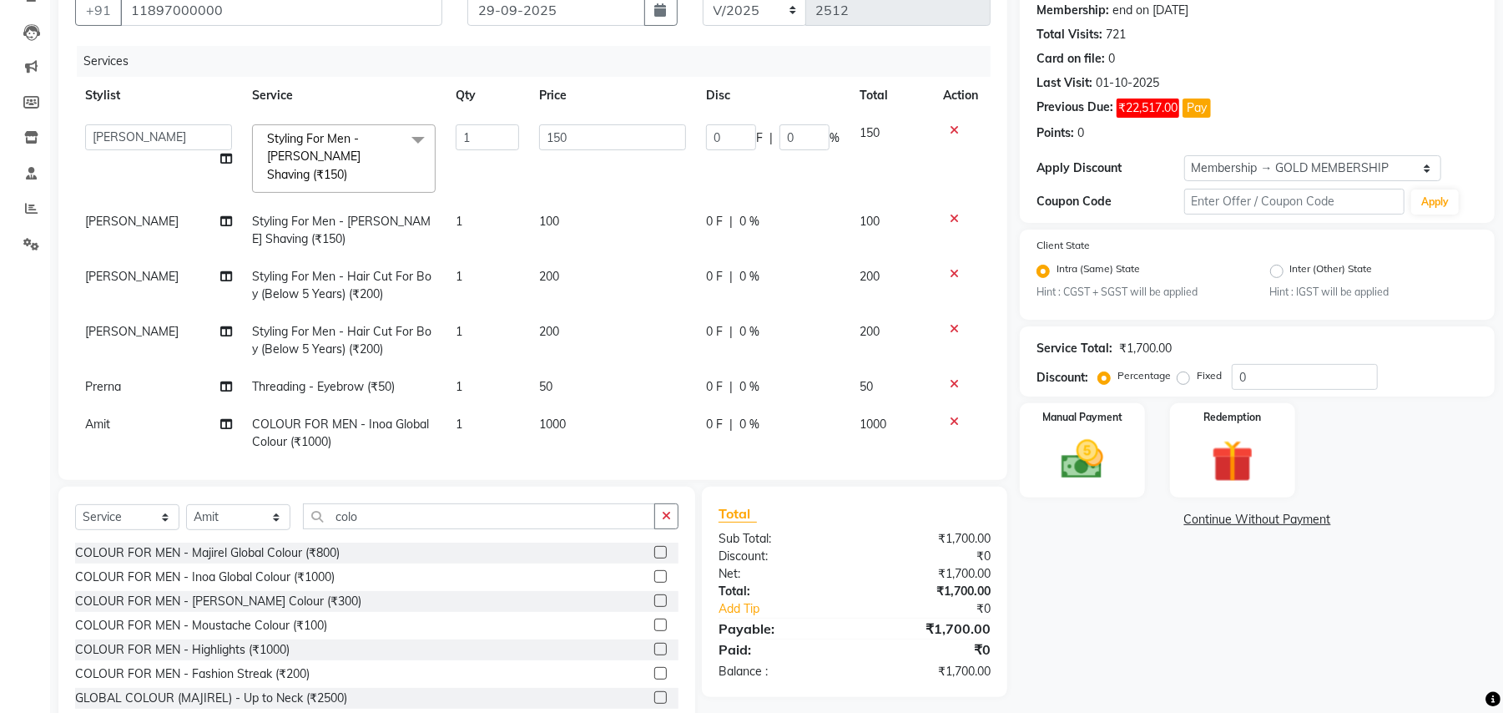
click at [539, 416] on span "1000" at bounding box center [552, 423] width 27 height 15
click at [548, 419] on input "1000" at bounding box center [612, 429] width 147 height 26
click at [514, 437] on td "1" at bounding box center [487, 433] width 83 height 55
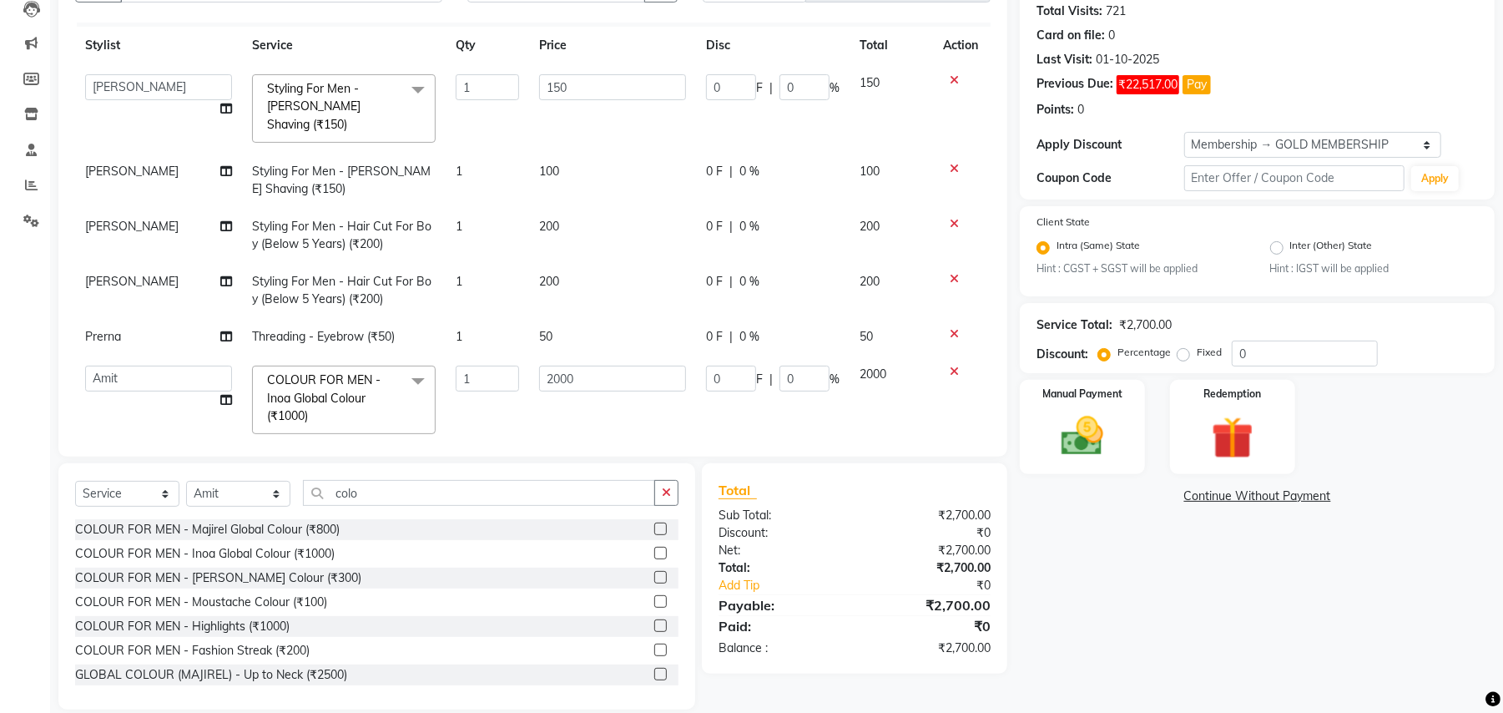
scroll to position [205, 0]
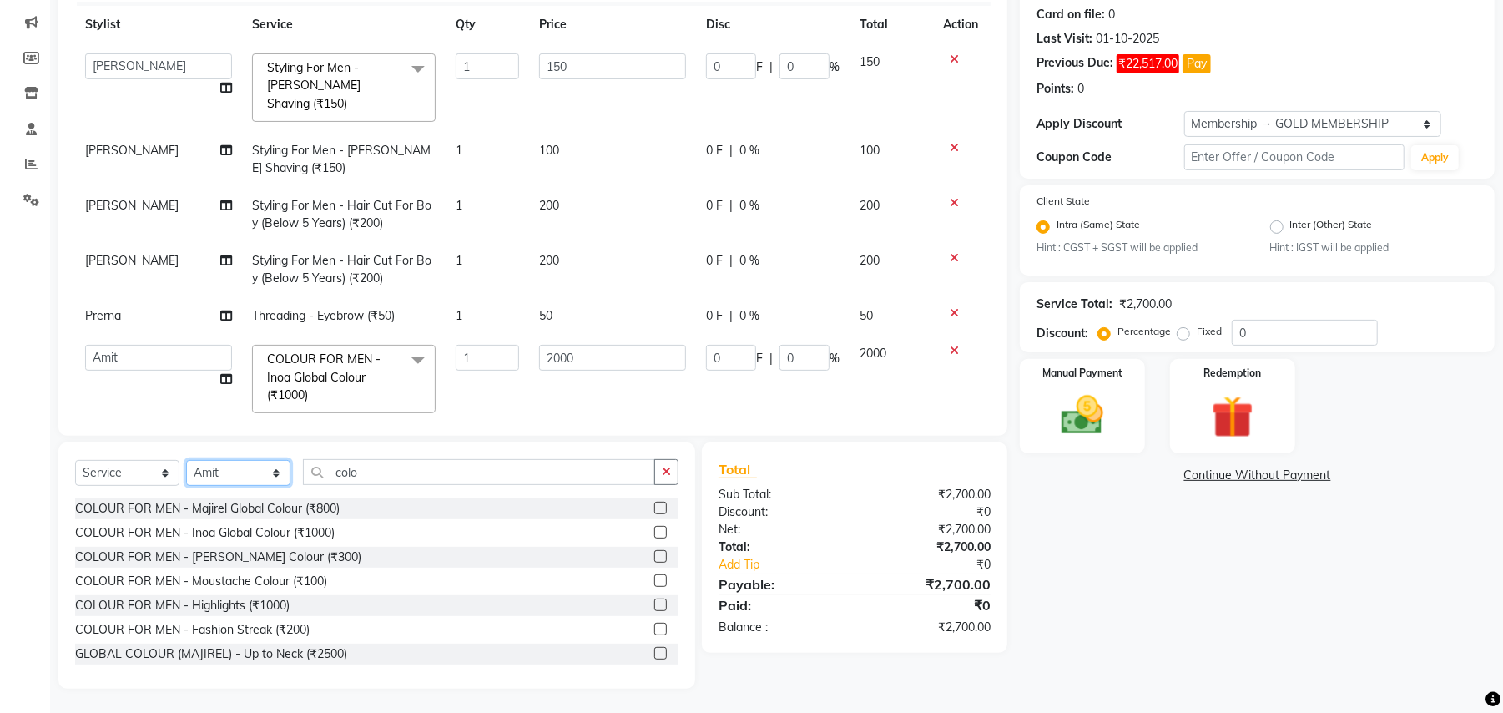
click at [239, 476] on select "Select Stylist Amit Anjali Annu BUNTY Deep Deepika DEVA M Gautam la bella meraj…" at bounding box center [238, 473] width 104 height 26
click at [186, 460] on select "Select Stylist Amit Anjali Annu BUNTY Deep Deepika DEVA M Gautam la bella meraj…" at bounding box center [238, 473] width 104 height 26
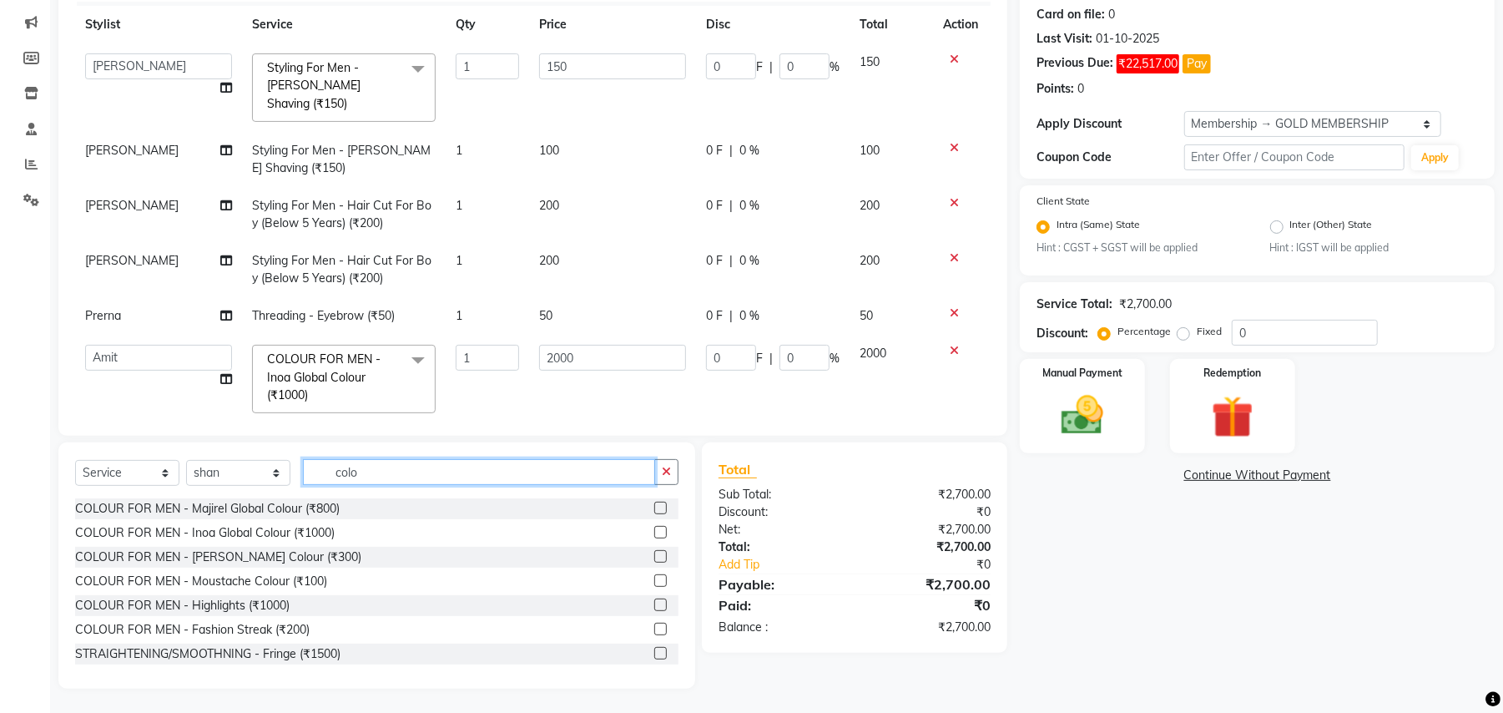
click at [331, 467] on input "colo" at bounding box center [479, 472] width 352 height 26
click at [342, 465] on input "colo" at bounding box center [479, 472] width 352 height 26
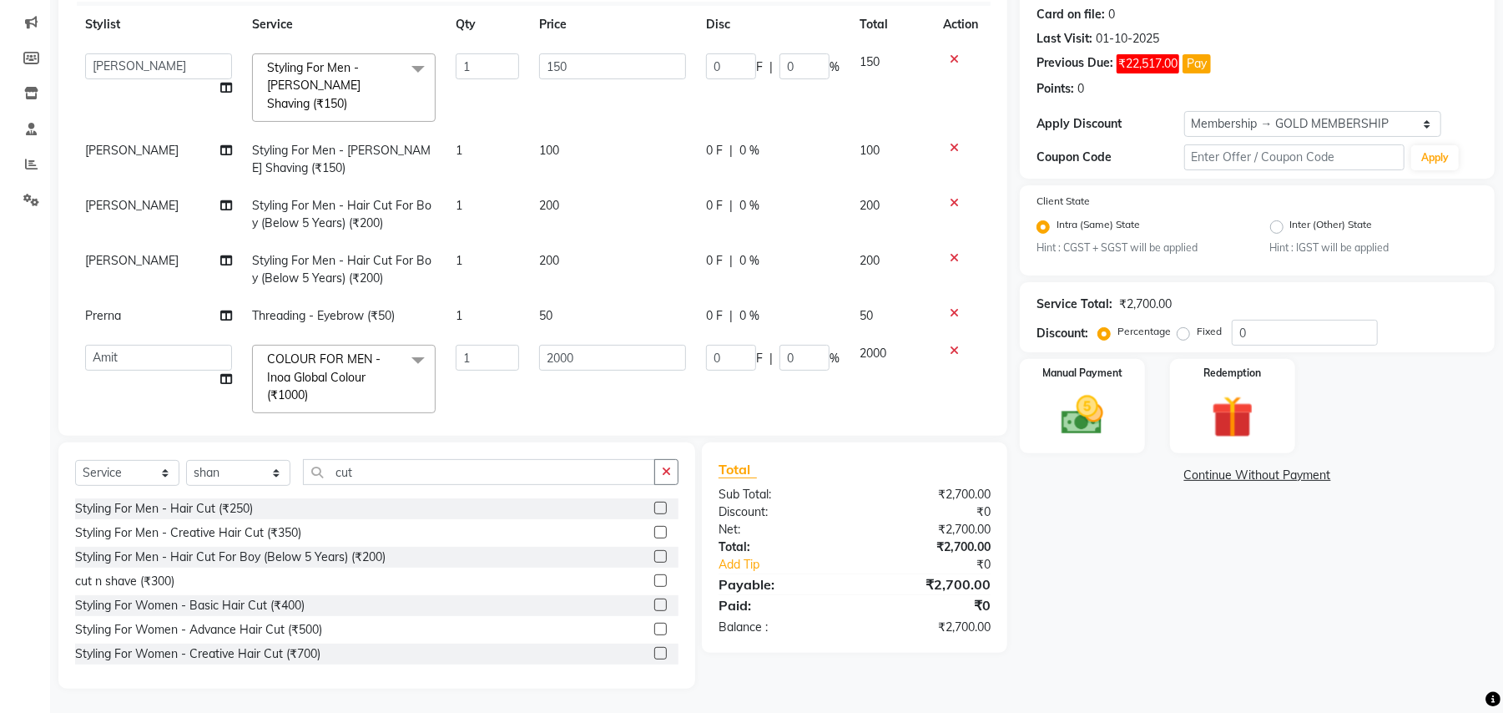
drag, startPoint x: 157, startPoint y: 576, endPoint x: 218, endPoint y: 575, distance: 60.9
click at [159, 576] on div "cut n shave (₹300)" at bounding box center [124, 582] width 99 height 18
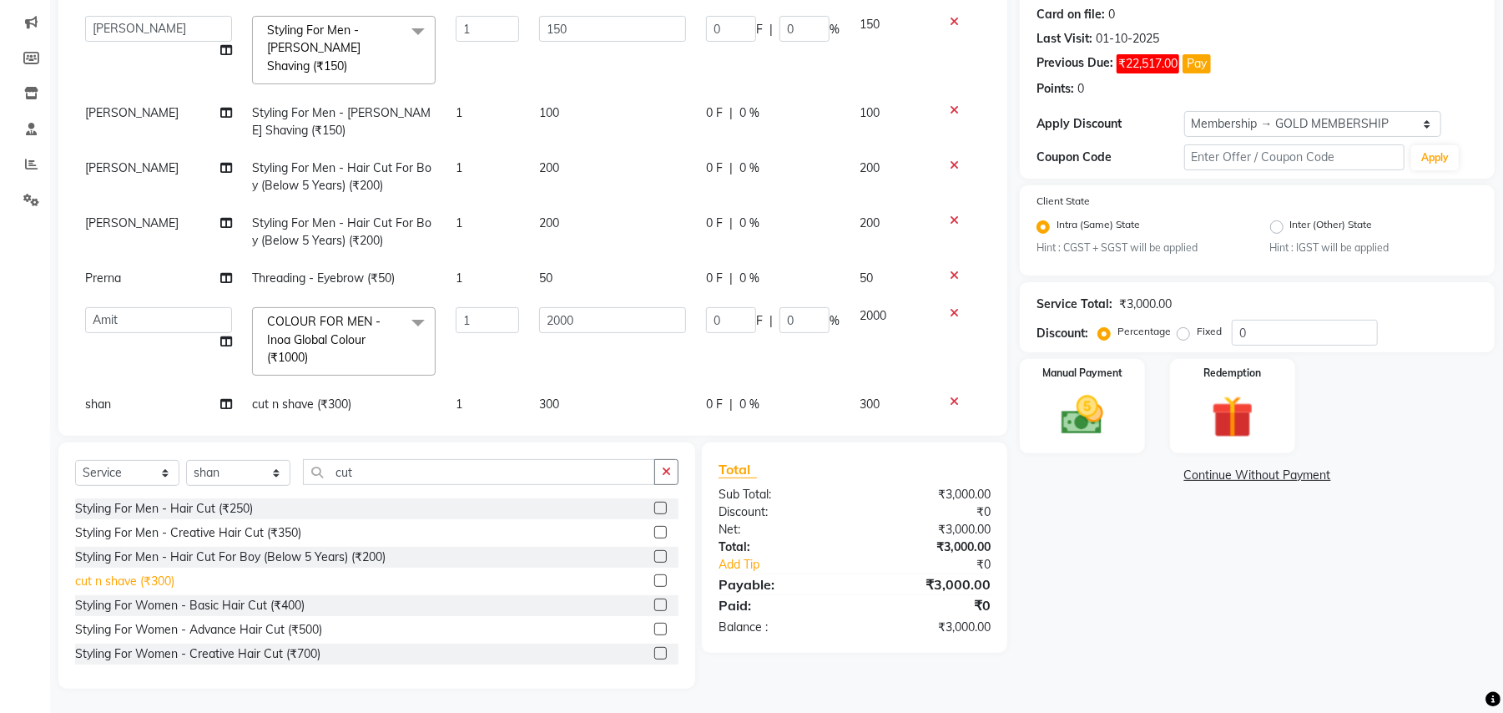
click at [135, 578] on div "cut n shave (₹300)" at bounding box center [124, 582] width 99 height 18
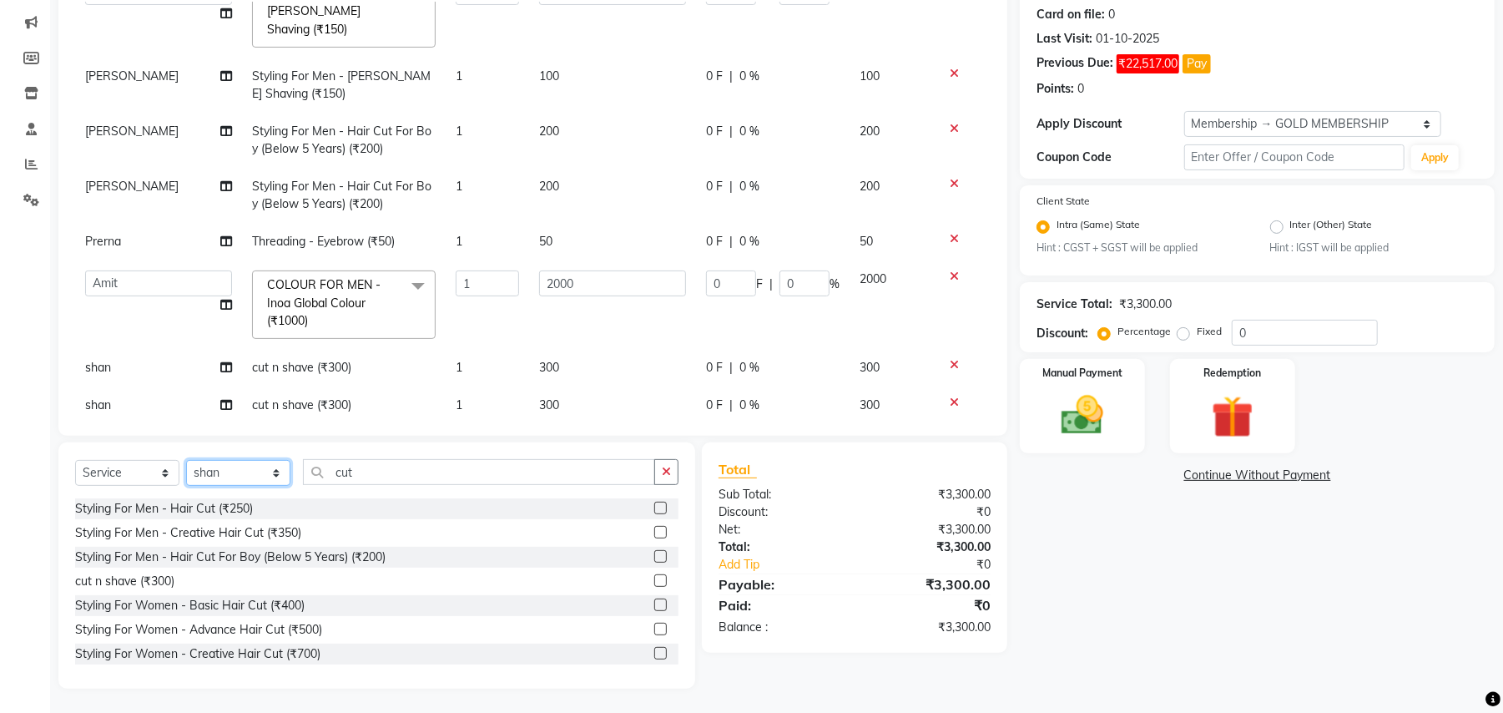
click at [235, 476] on select "Select Stylist Amit Anjali Annu BUNTY Deep Deepika DEVA M Gautam la bella meraj…" at bounding box center [238, 473] width 104 height 26
click at [186, 460] on select "Select Stylist Amit Anjali Annu BUNTY Deep Deepika DEVA M Gautam la bella meraj…" at bounding box center [238, 473] width 104 height 26
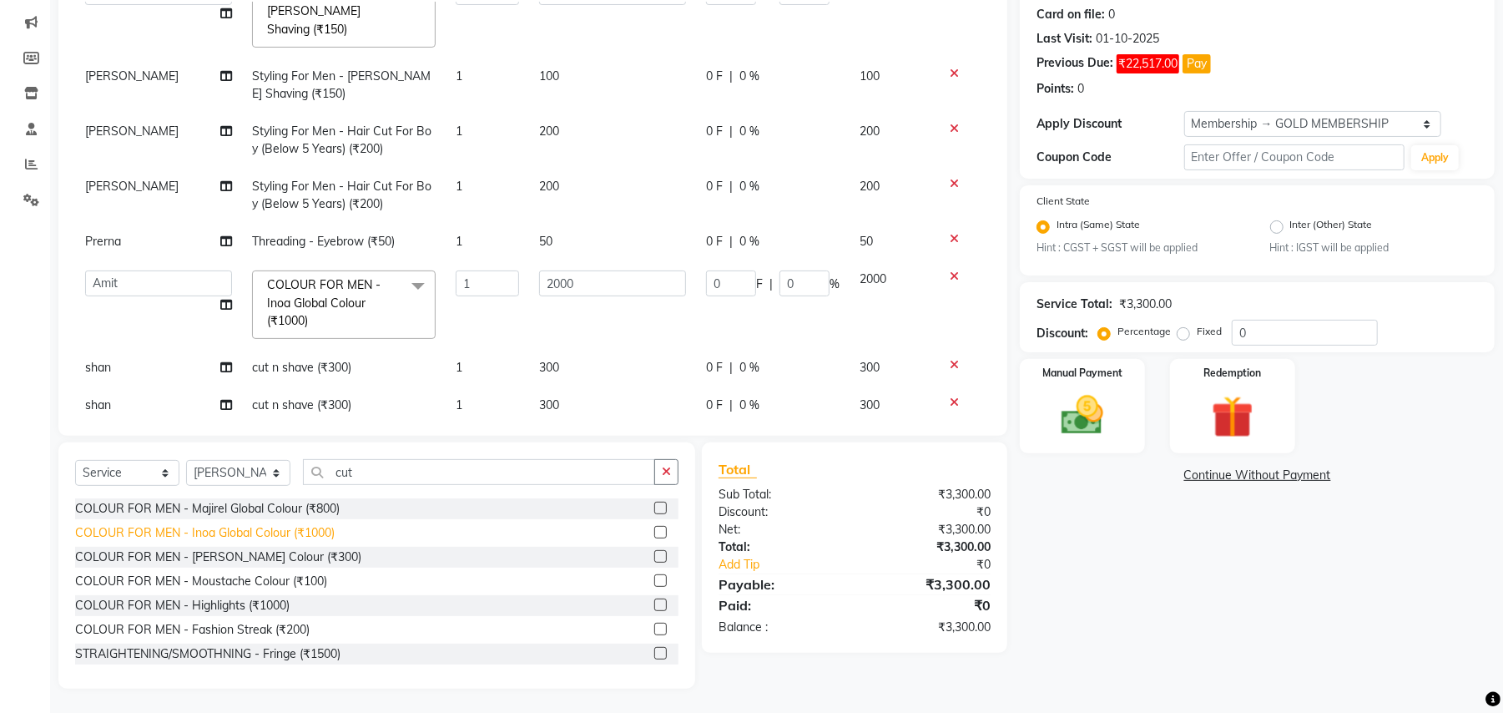
click at [318, 528] on div "COLOUR FOR MEN - Inoa Global Colour (₹1000)" at bounding box center [205, 533] width 260 height 18
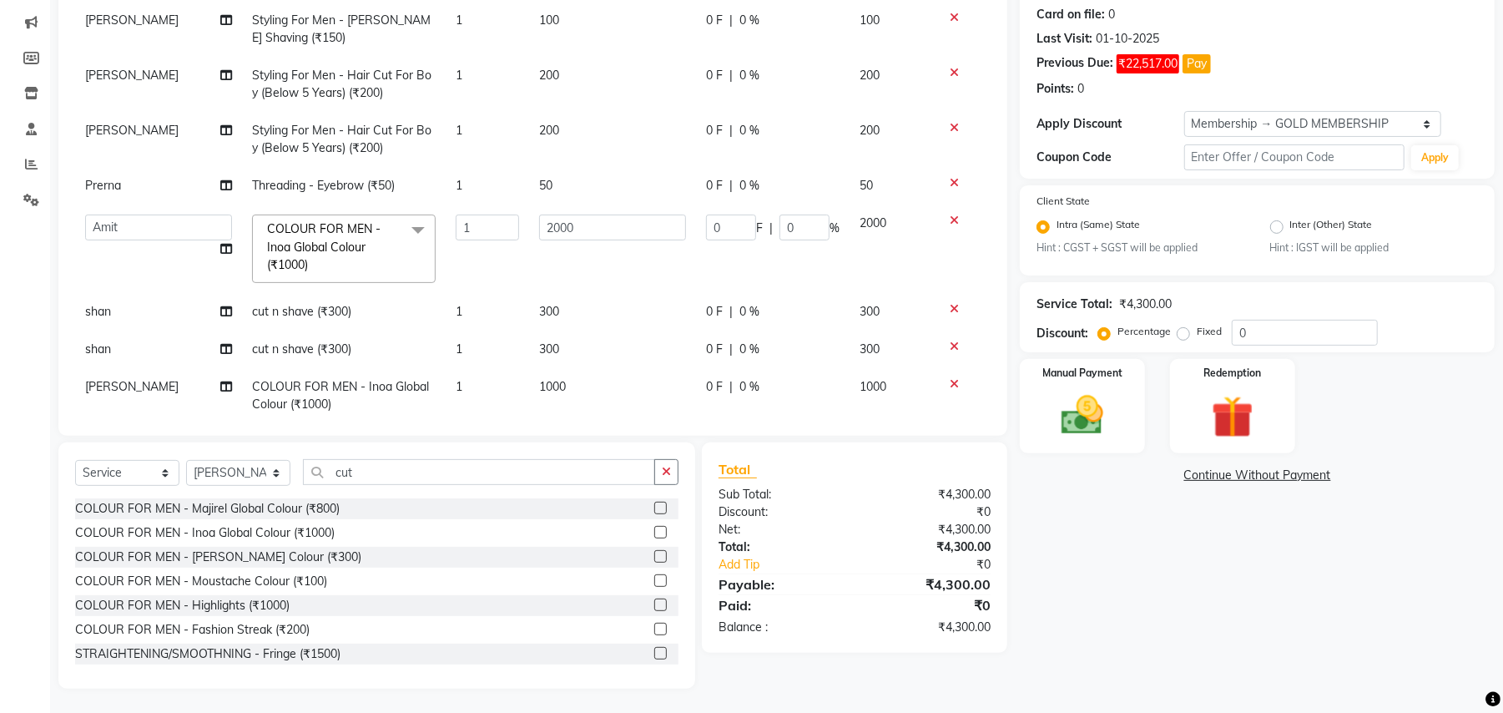
click at [545, 368] on td "1000" at bounding box center [612, 395] width 167 height 55
click at [568, 378] on input "1000" at bounding box center [612, 391] width 147 height 26
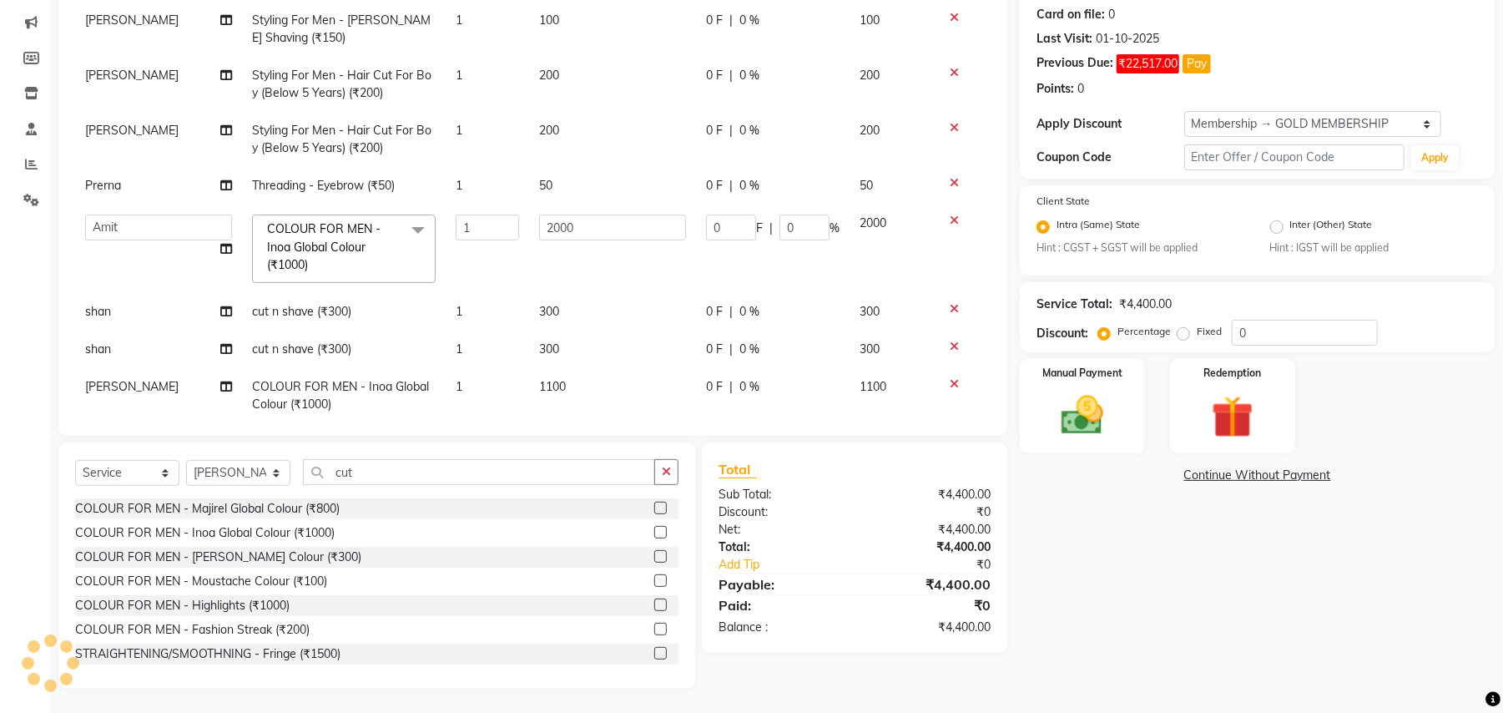
click at [571, 388] on div "Services Stylist Service Qty Price Disc Total Action Amit Anjali Annu BUNTY Dee…" at bounding box center [533, 210] width 916 height 417
click at [254, 477] on select "Select Stylist Amit Anjali Annu BUNTY Deep Deepika DEVA M Gautam la bella meraj…" at bounding box center [238, 473] width 104 height 26
click at [186, 460] on select "Select Stylist Amit Anjali Annu BUNTY Deep Deepika DEVA M Gautam la bella meraj…" at bounding box center [238, 473] width 104 height 26
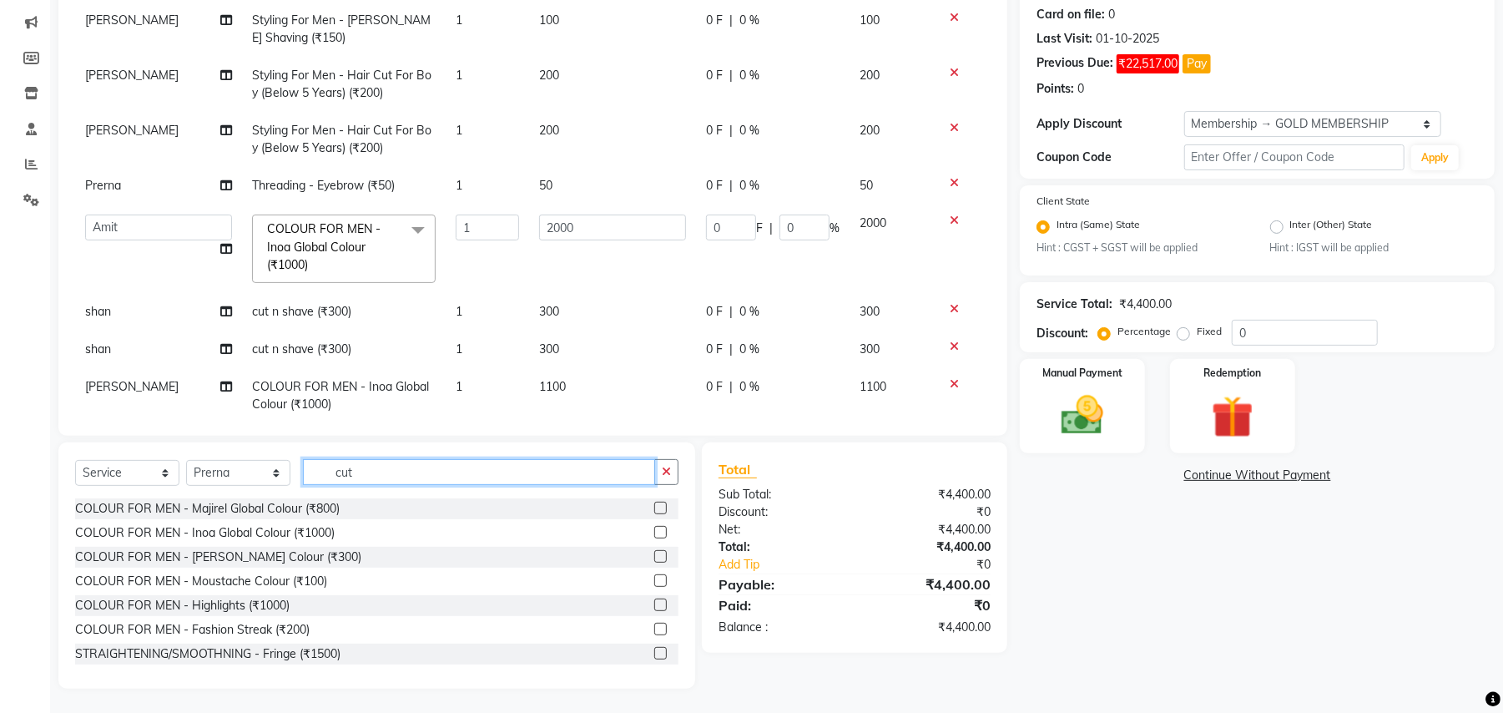
click at [347, 469] on input "cut" at bounding box center [479, 472] width 352 height 26
click at [348, 469] on input "cut" at bounding box center [479, 472] width 352 height 26
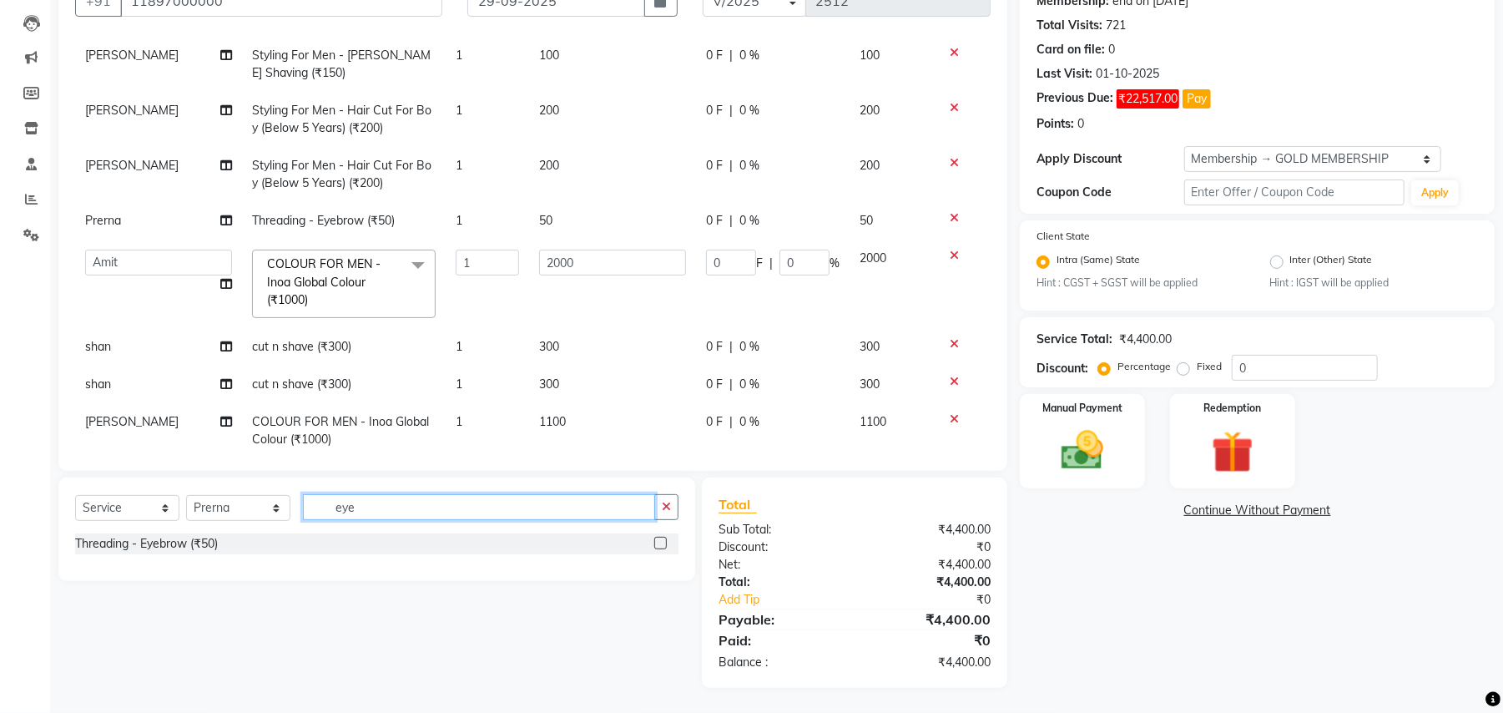
scroll to position [170, 0]
click at [194, 538] on div "Threading - Eyebrow (₹50)" at bounding box center [146, 544] width 143 height 18
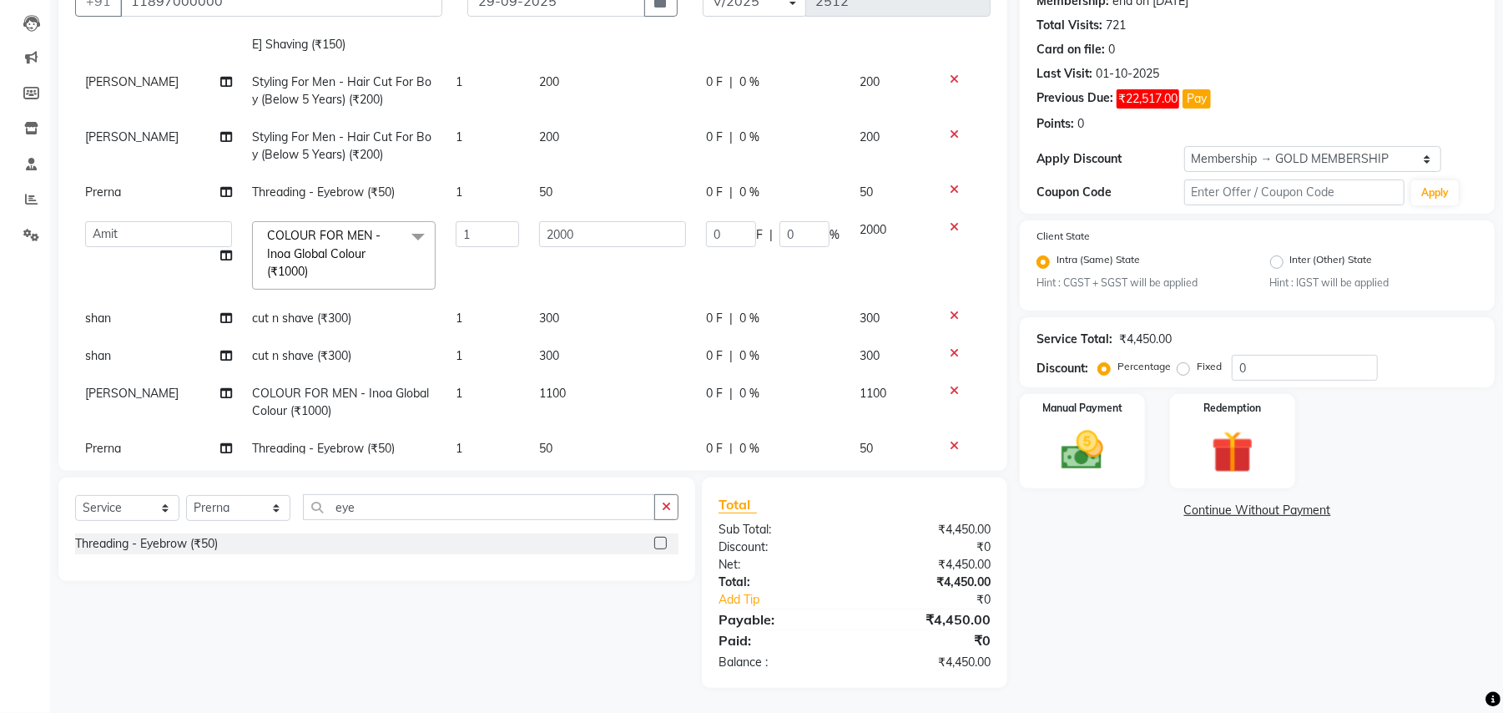
scroll to position [194, 0]
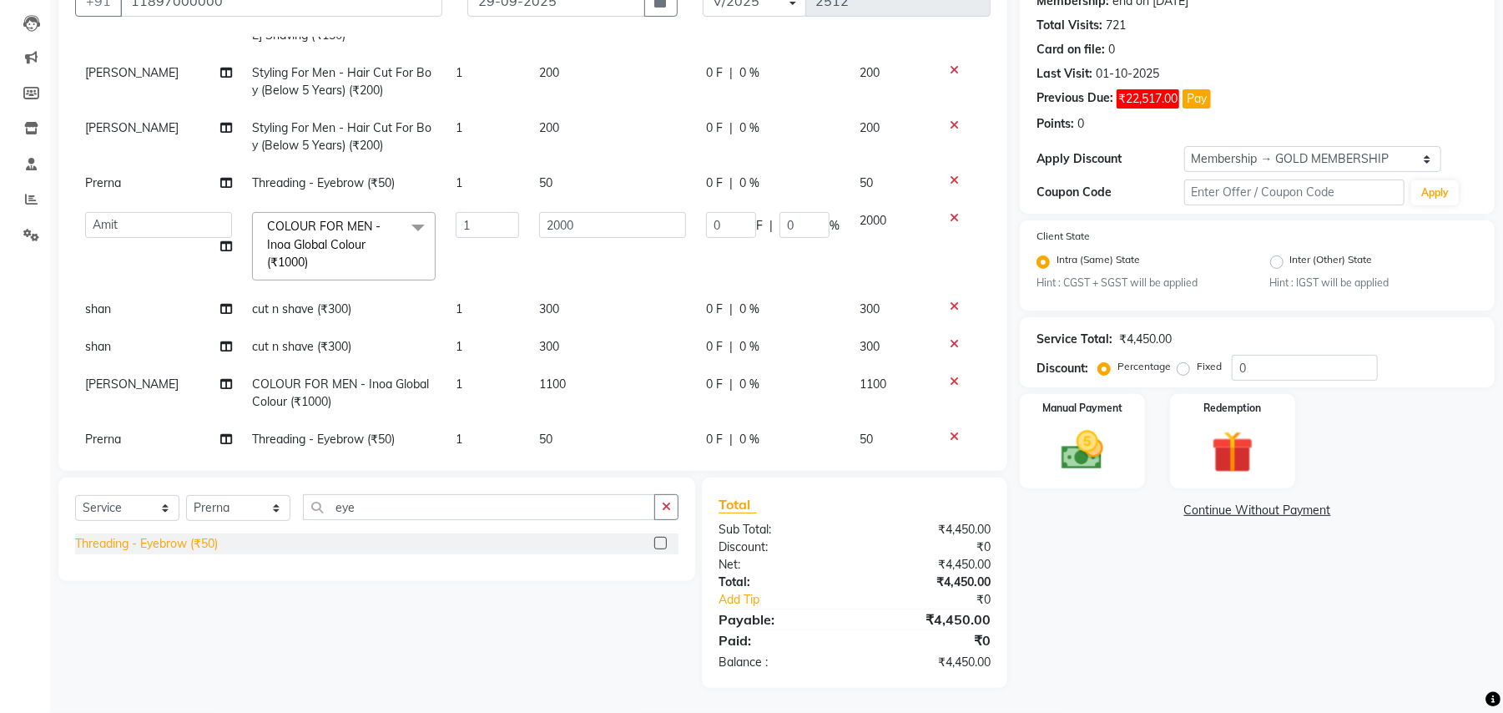
click at [192, 535] on div "Threading - Eyebrow (₹50)" at bounding box center [146, 544] width 143 height 18
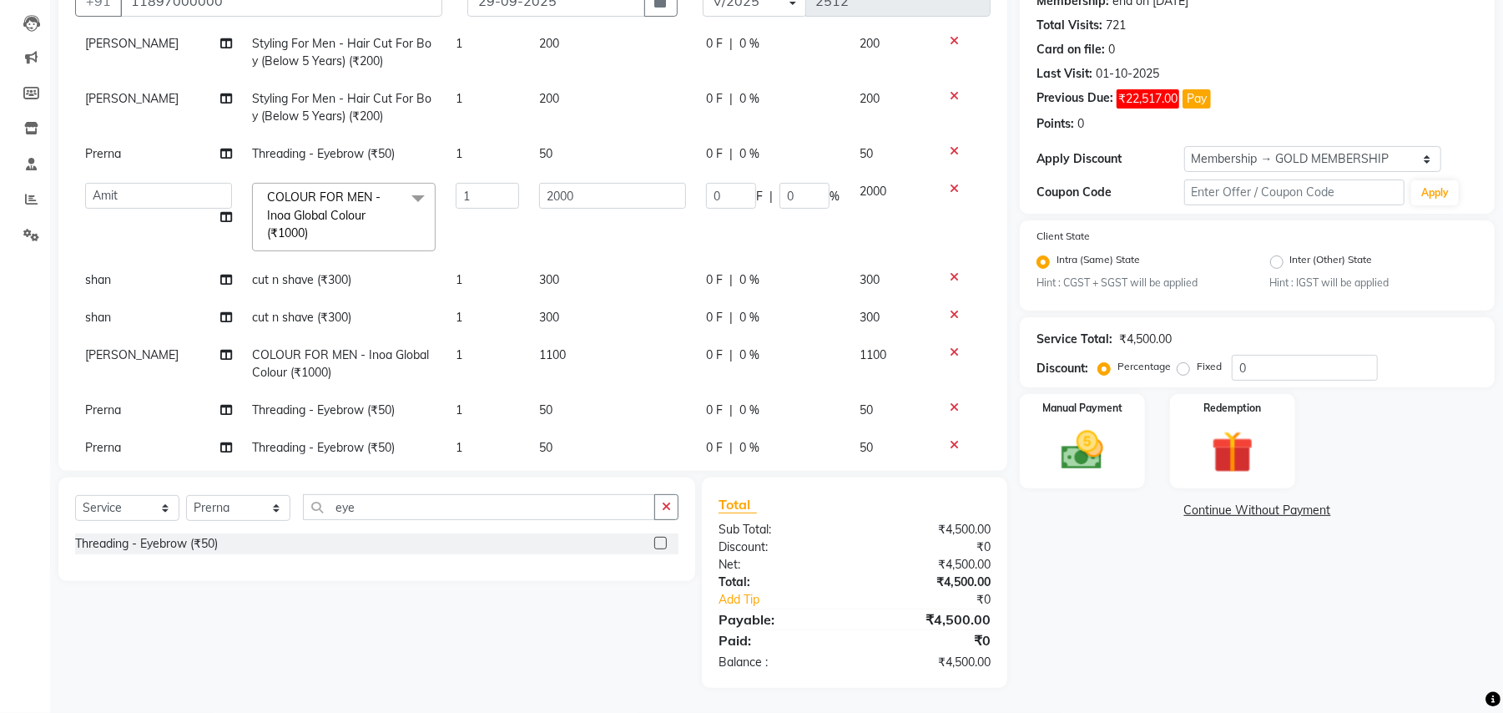
scroll to position [231, 0]
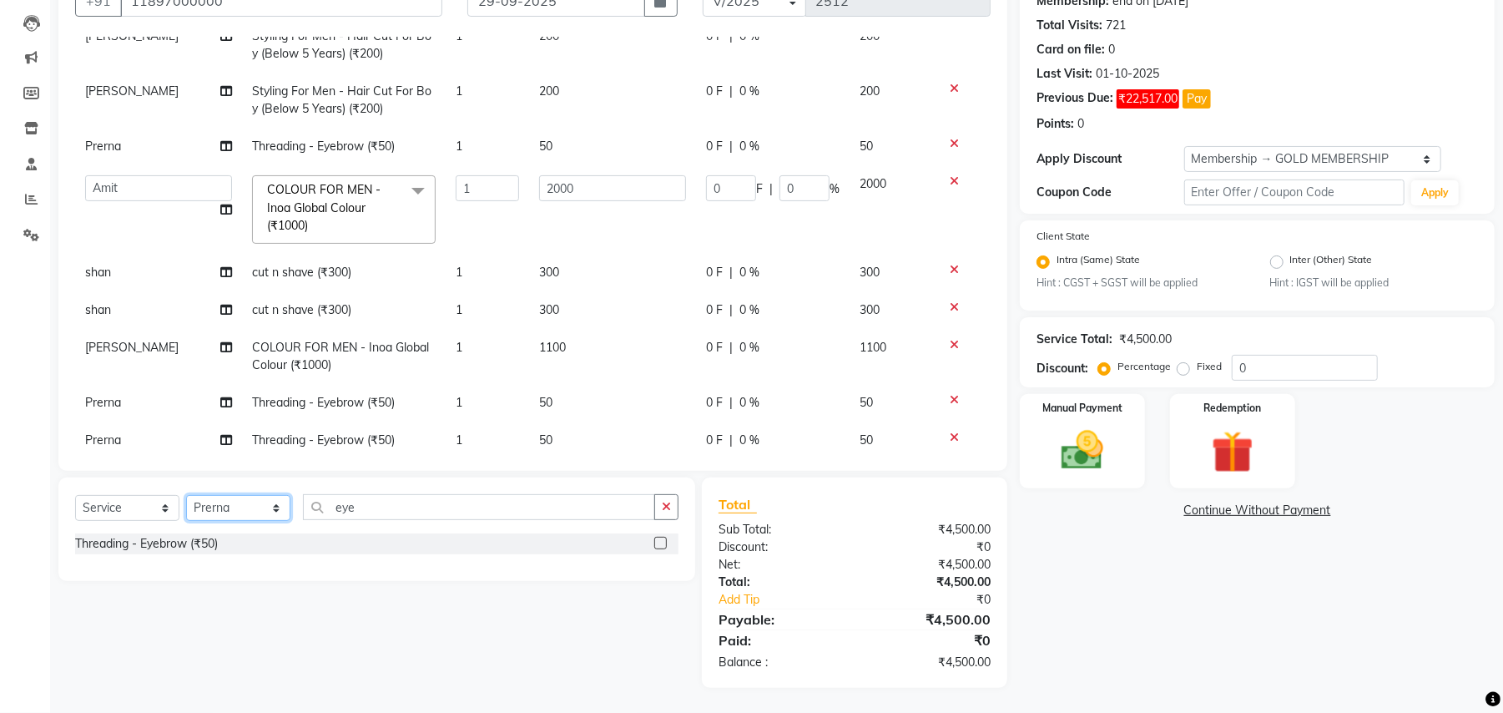
drag, startPoint x: 261, startPoint y: 497, endPoint x: 234, endPoint y: 515, distance: 32.6
click at [261, 497] on select "Select Stylist Amit Anjali Annu BUNTY Deep Deepika DEVA M Gautam la bella meraj…" at bounding box center [238, 508] width 104 height 26
click at [234, 515] on select "Select Stylist Amit Anjali Annu BUNTY Deep Deepika DEVA M Gautam la bella meraj…" at bounding box center [238, 508] width 104 height 26
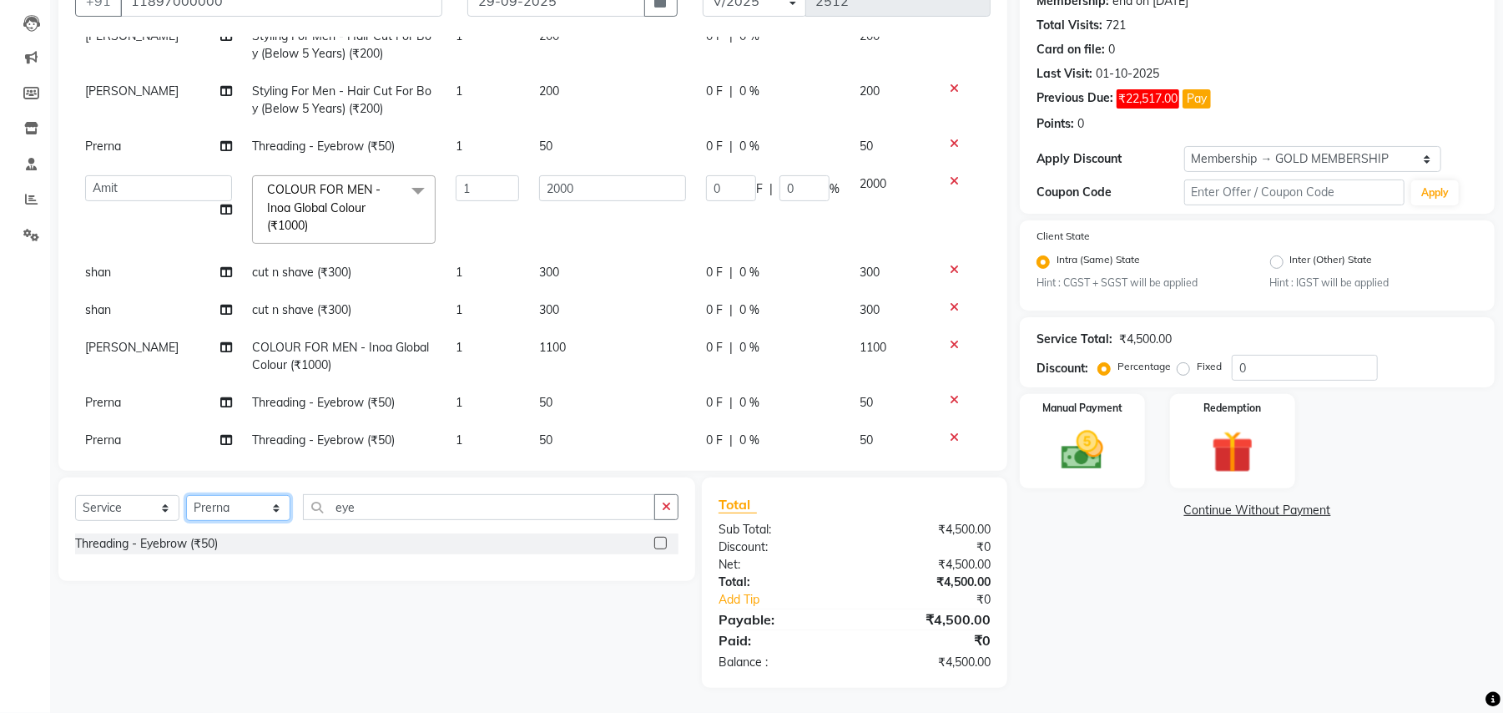
click at [239, 502] on select "Select Stylist Amit Anjali Annu BUNTY Deep Deepika DEVA M Gautam la bella meraj…" at bounding box center [238, 508] width 104 height 26
click at [244, 509] on select "Select Stylist Amit Anjali Annu BUNTY Deep Deepika DEVA M Gautam la bella meraj…" at bounding box center [238, 508] width 104 height 26
click at [186, 495] on select "Select Stylist Amit Anjali Annu BUNTY Deep Deepika DEVA M Gautam la bella meraj…" at bounding box center [238, 508] width 104 height 26
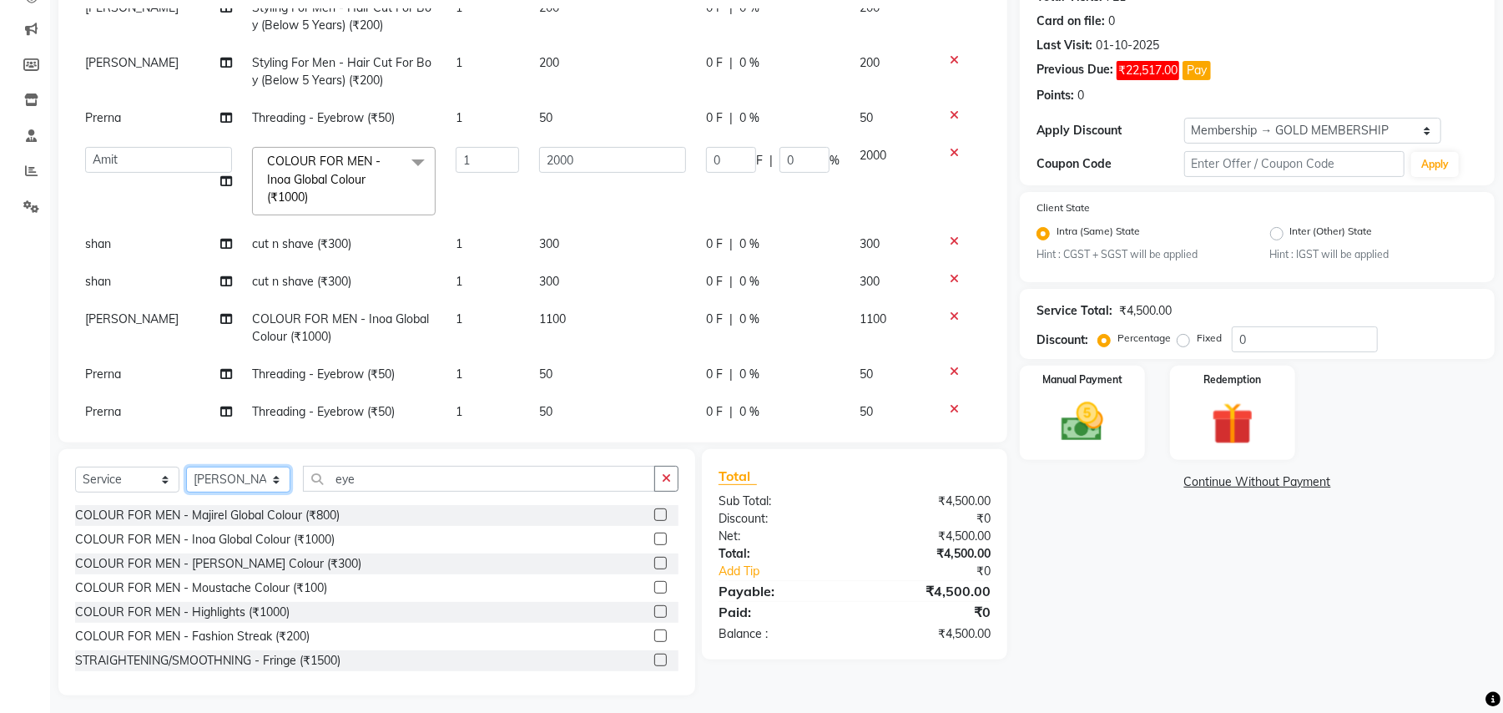
scroll to position [205, 0]
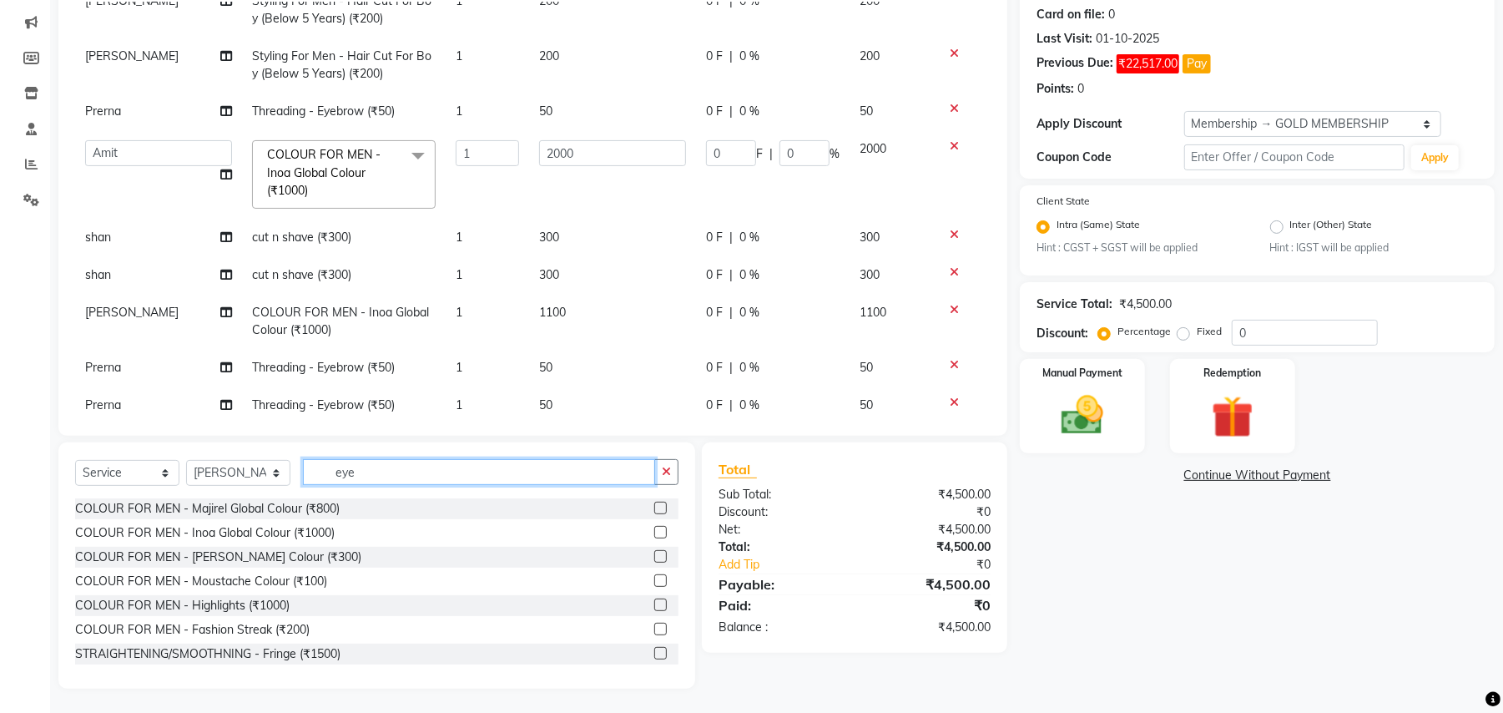
click at [344, 474] on input "eye" at bounding box center [479, 472] width 352 height 26
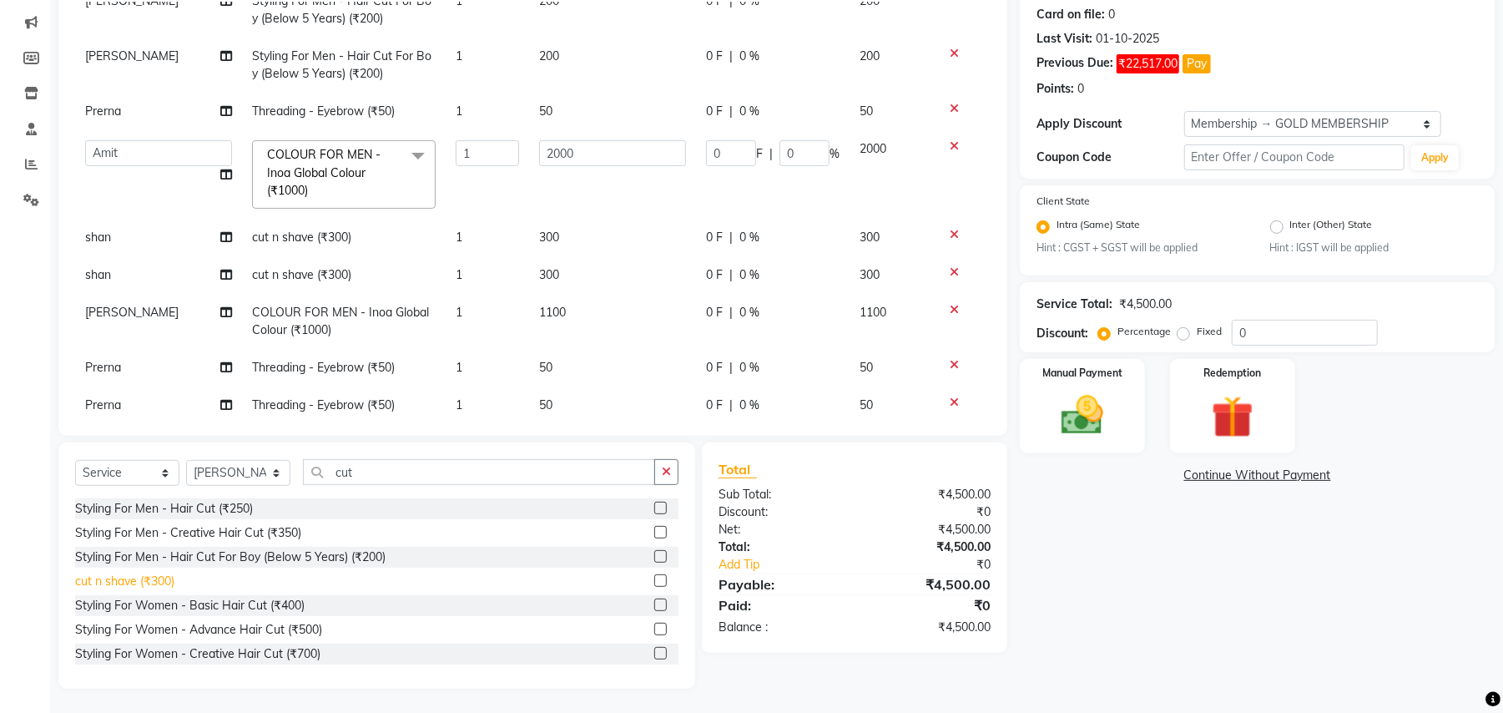
click at [161, 582] on div "cut n shave (₹300)" at bounding box center [124, 582] width 99 height 18
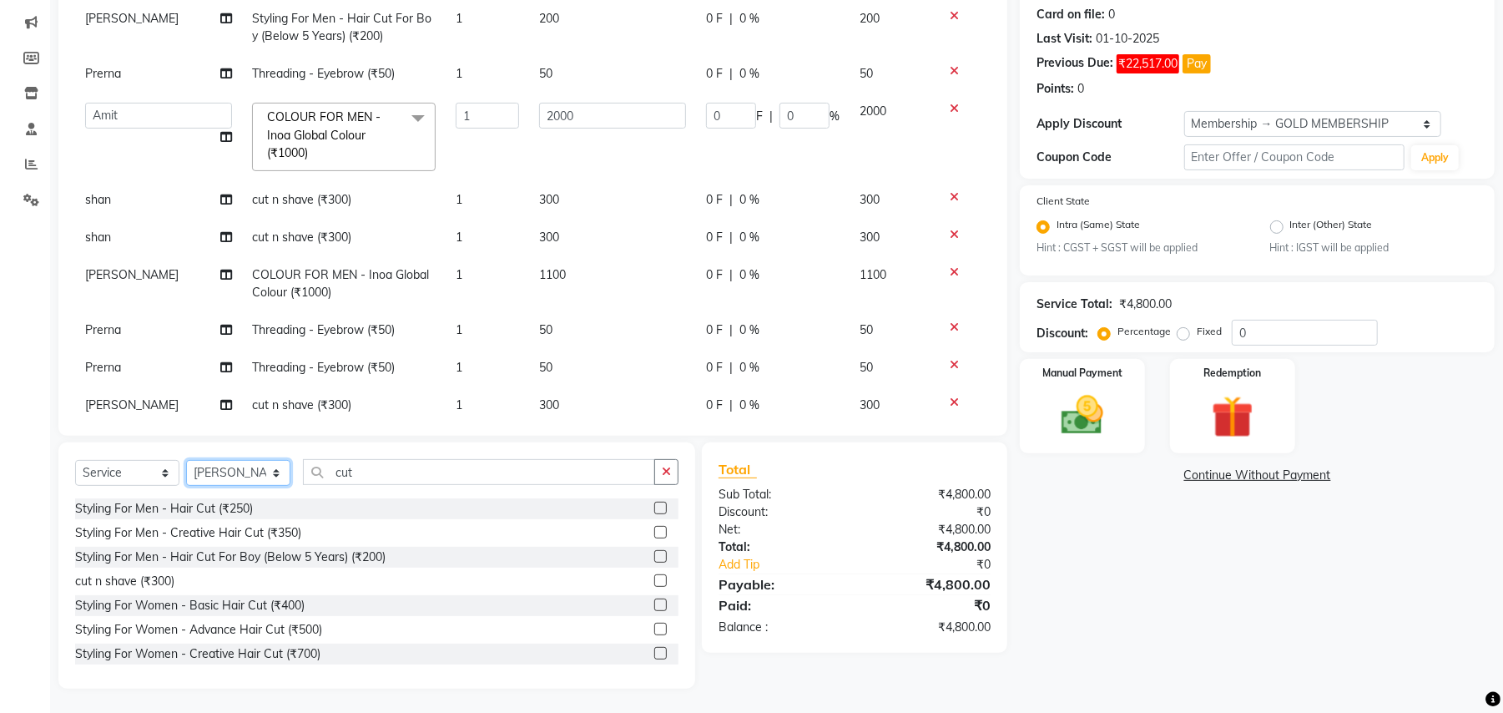
click at [227, 466] on select "Select Stylist Amit Anjali Annu BUNTY Deep Deepika DEVA M Gautam la bella meraj…" at bounding box center [238, 473] width 104 height 26
click at [186, 460] on select "Select Stylist Amit Anjali Annu BUNTY Deep Deepika DEVA M Gautam la bella meraj…" at bounding box center [238, 473] width 104 height 26
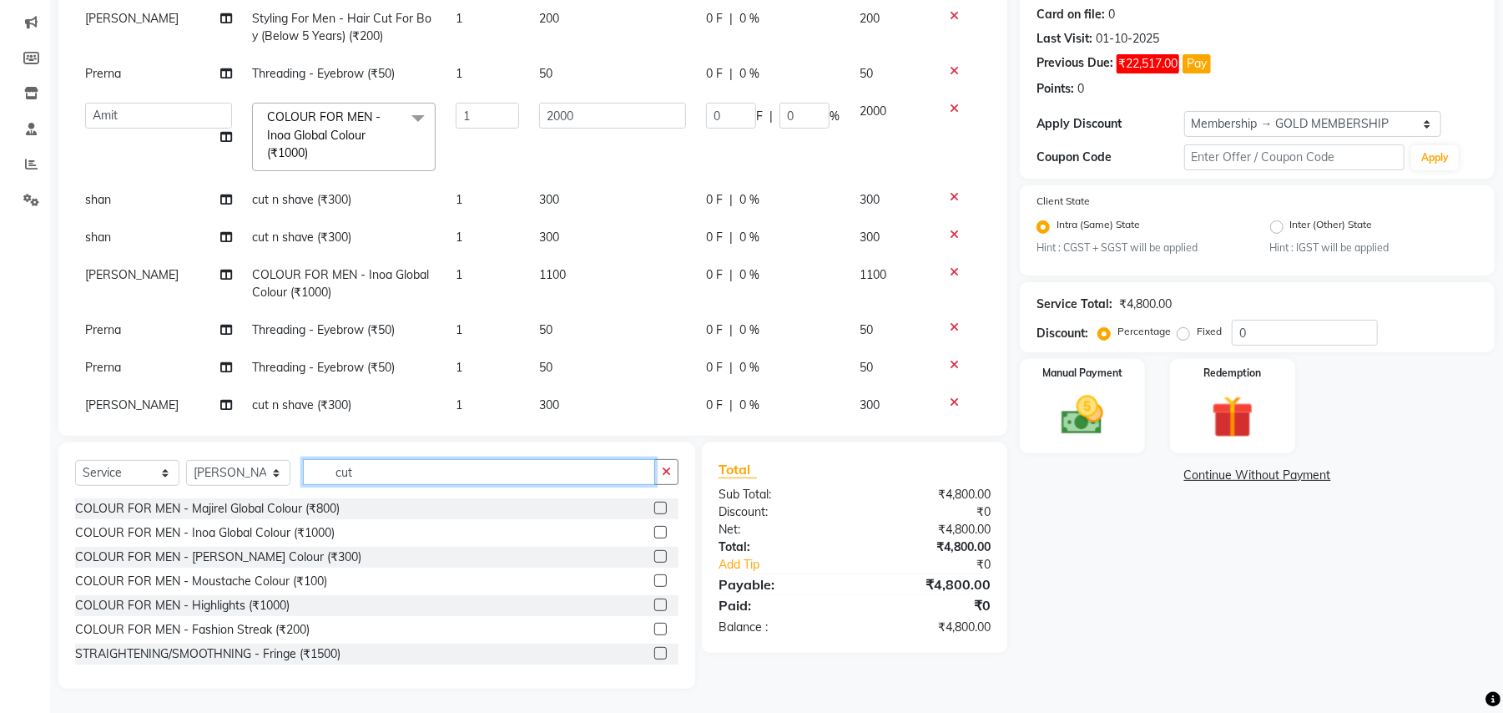
click at [346, 472] on input "cut" at bounding box center [479, 472] width 352 height 26
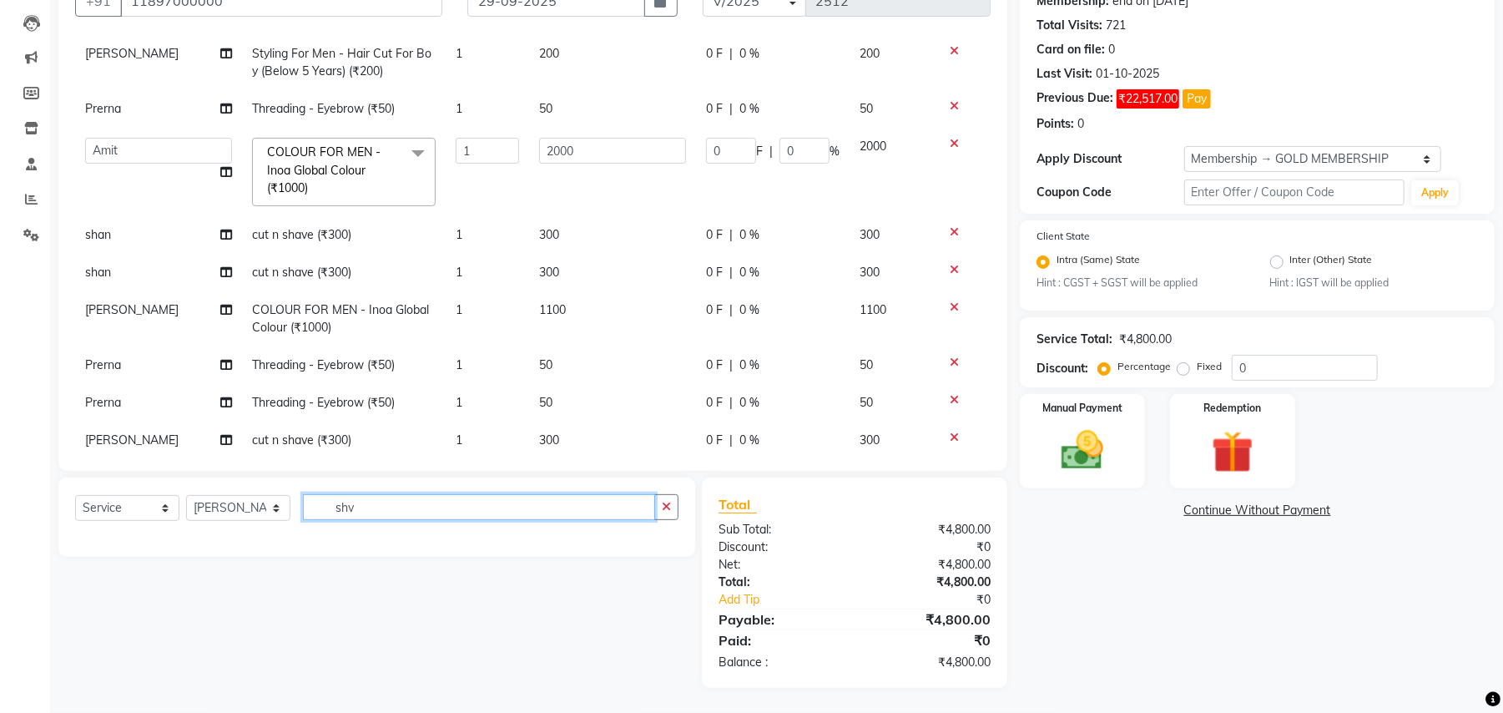
scroll to position [170, 0]
click at [384, 516] on input "shv" at bounding box center [479, 507] width 352 height 26
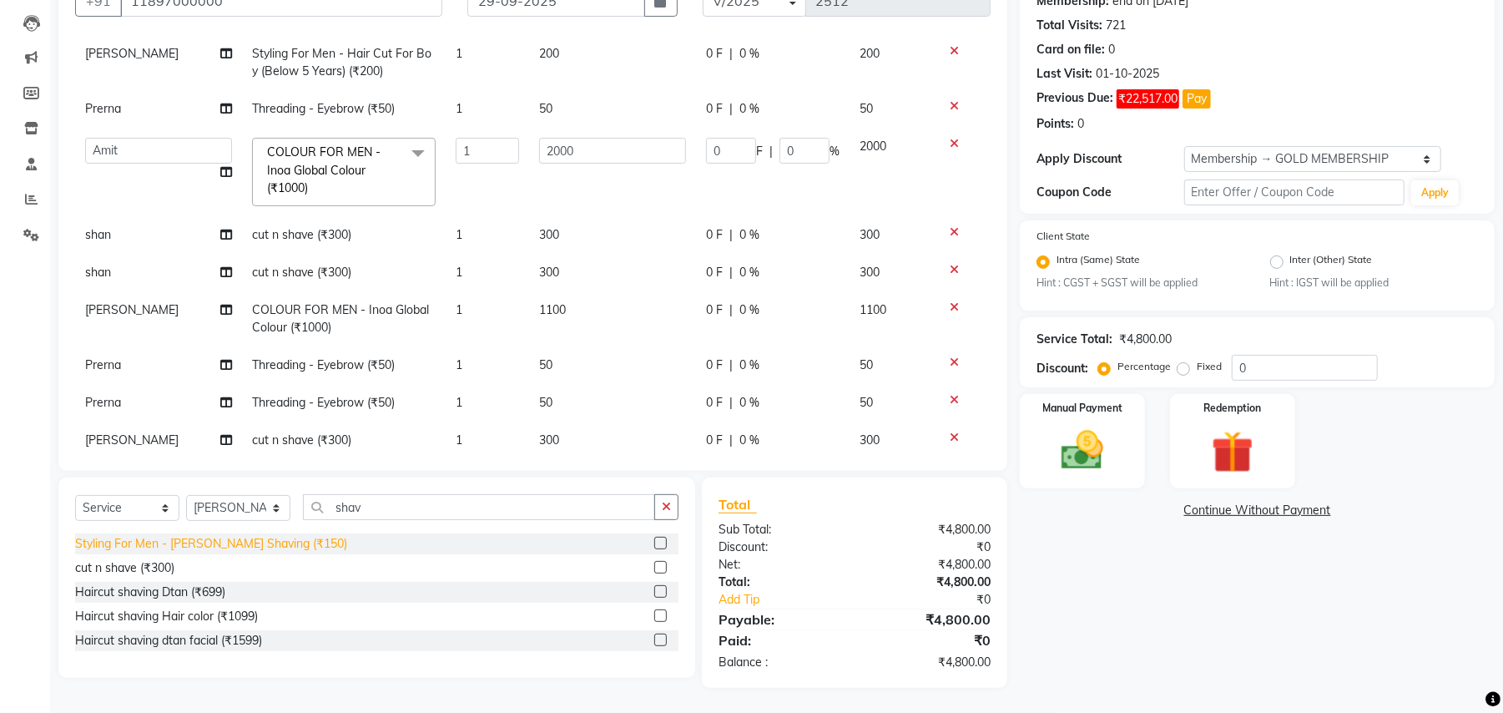
click at [268, 541] on div "Styling For Men - Beard Shaving (₹150)" at bounding box center [211, 544] width 272 height 18
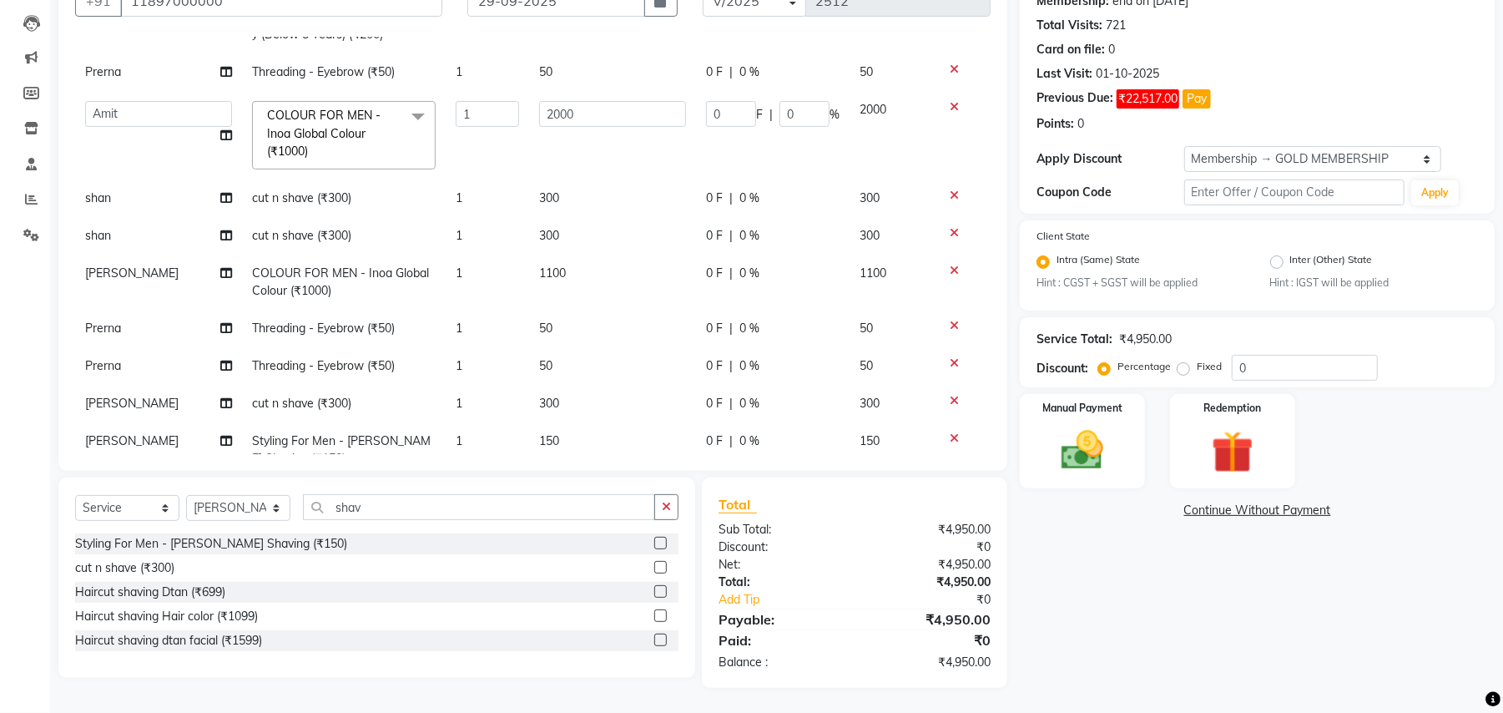
scroll to position [325, 0]
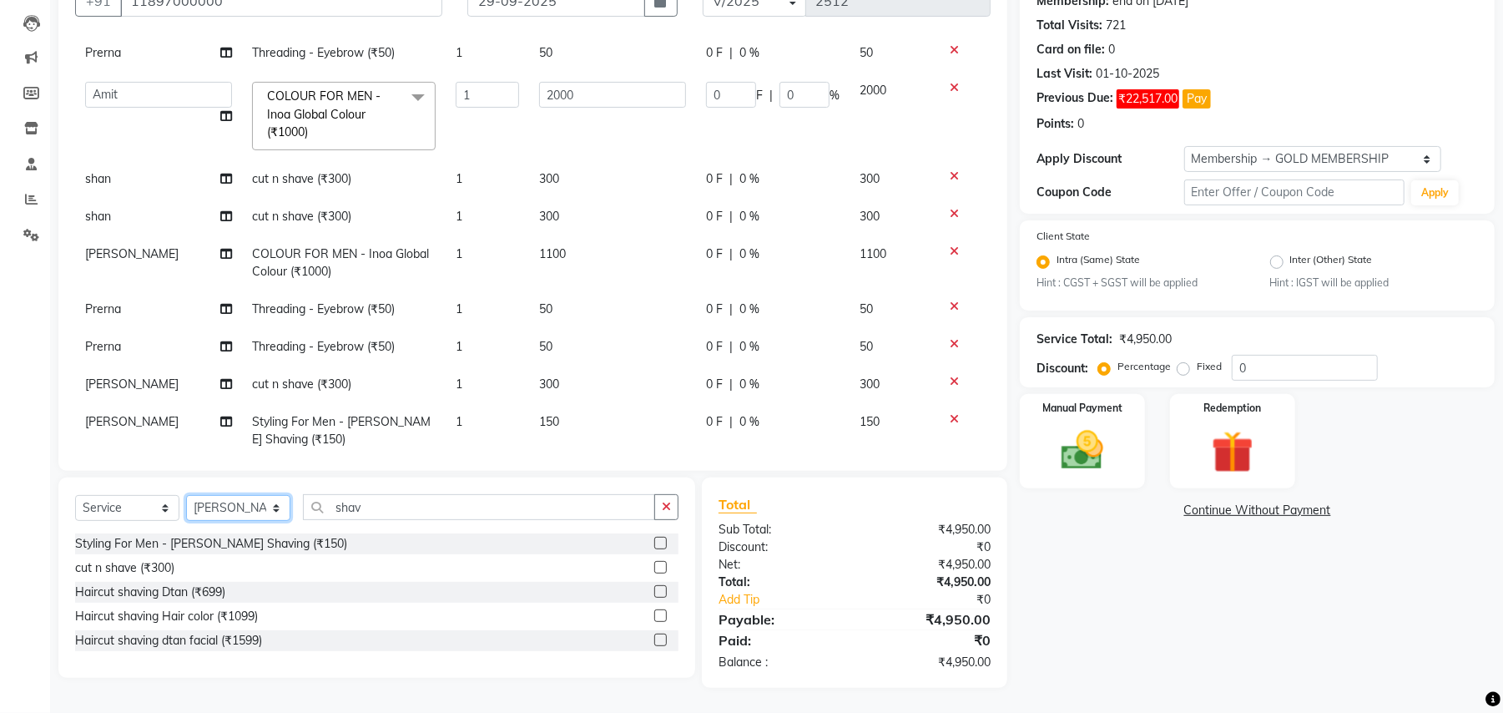
click at [255, 512] on select "Select Stylist Amit Anjali Annu BUNTY Deep Deepika DEVA M Gautam la bella meraj…" at bounding box center [238, 508] width 104 height 26
click at [251, 511] on select "Select Stylist Amit Anjali Annu BUNTY Deep Deepika DEVA M Gautam la bella meraj…" at bounding box center [238, 508] width 104 height 26
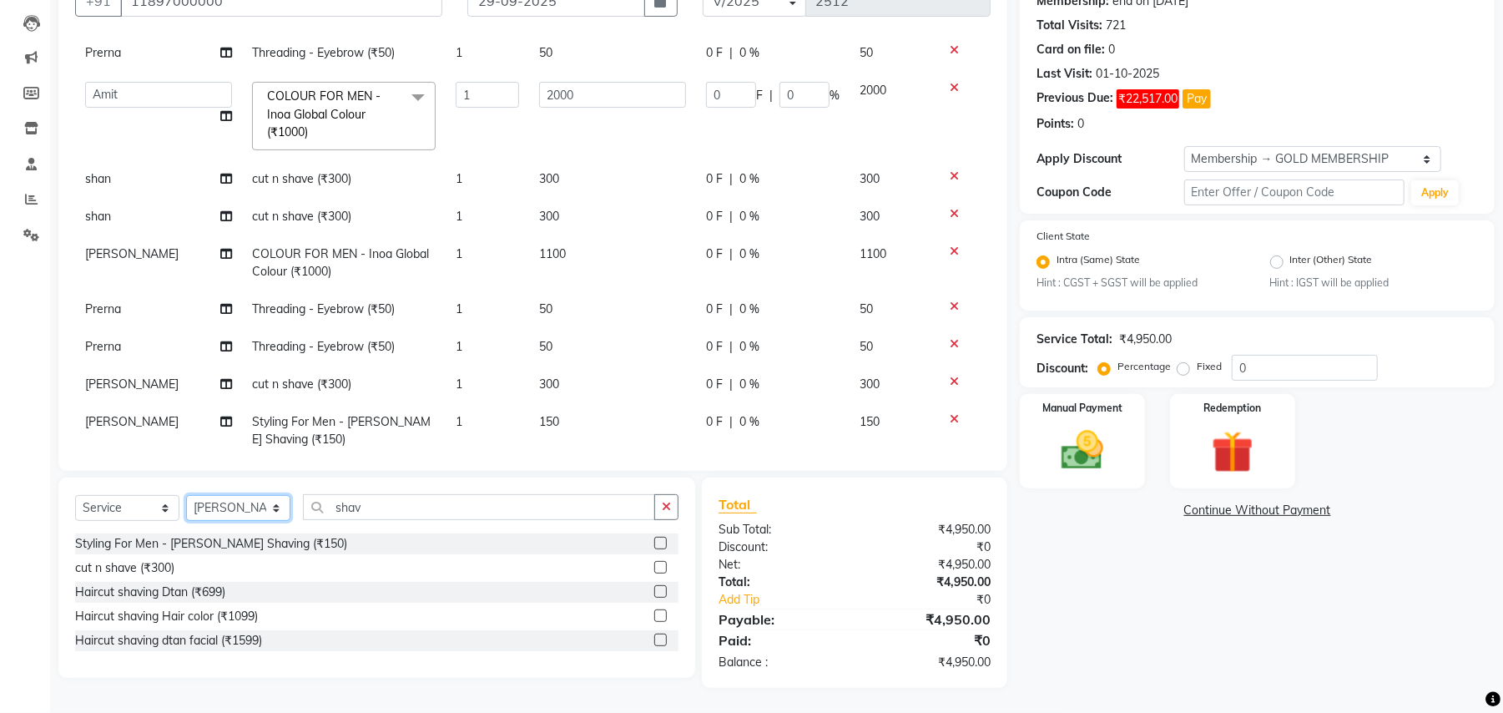
click at [186, 495] on select "Select Stylist Amit Anjali Annu BUNTY Deep Deepika DEVA M Gautam la bella meraj…" at bounding box center [238, 508] width 104 height 26
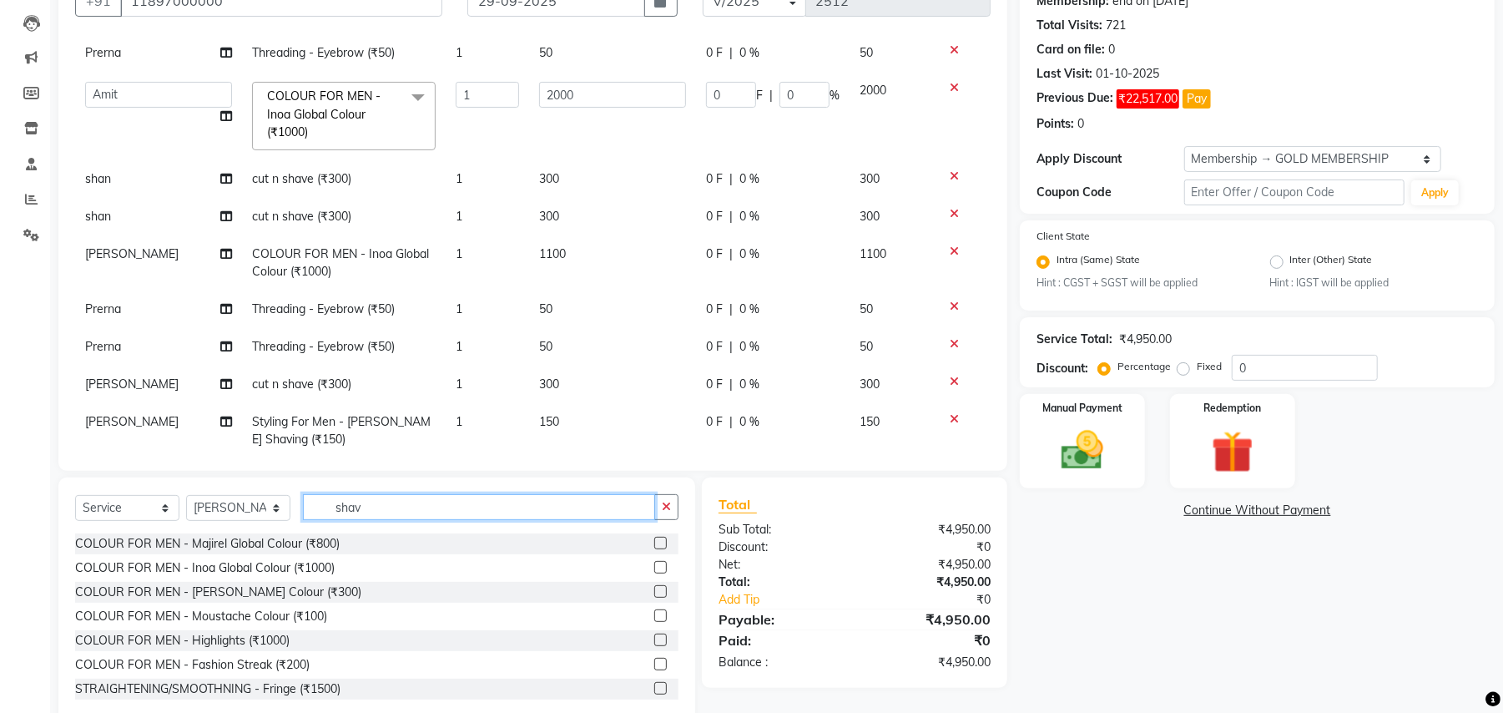
click at [341, 497] on input "shav" at bounding box center [479, 507] width 352 height 26
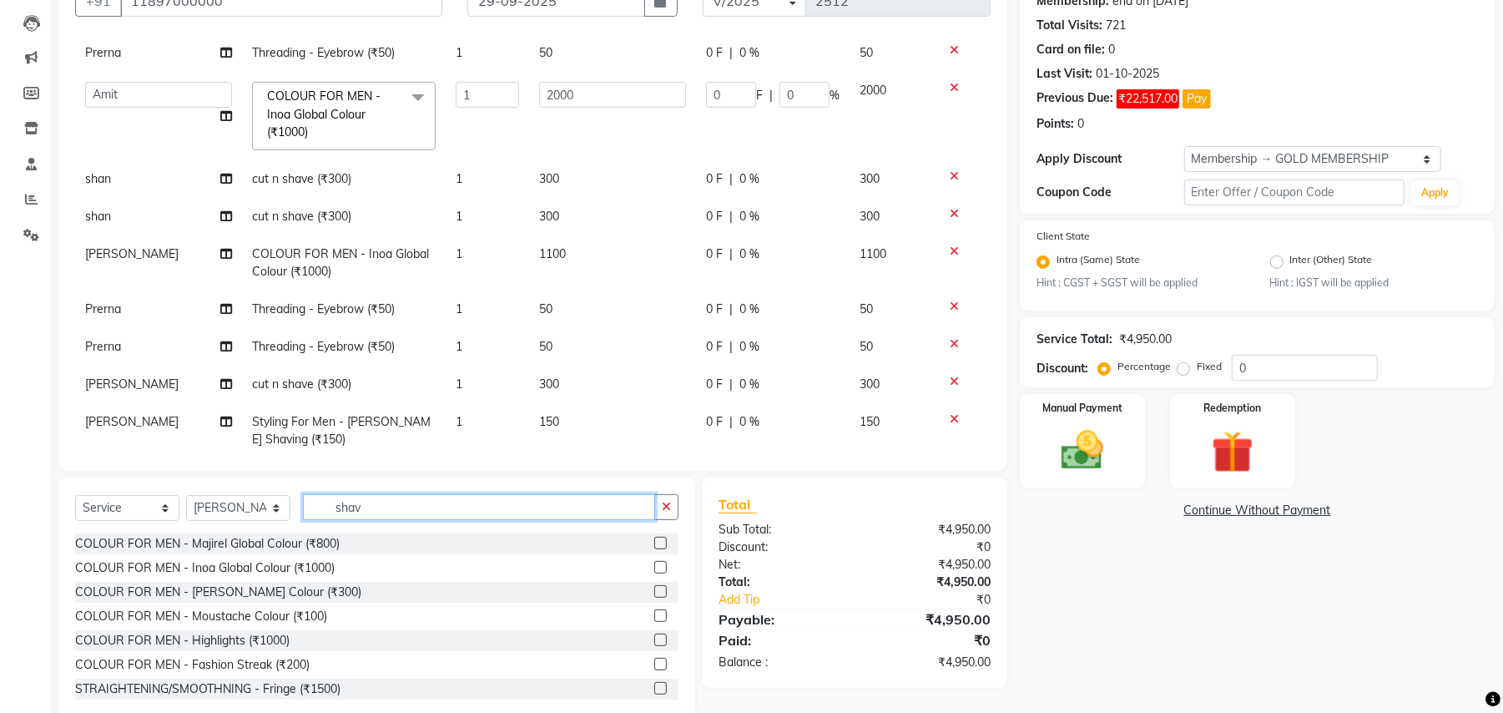
click at [341, 497] on input "shav" at bounding box center [479, 507] width 352 height 26
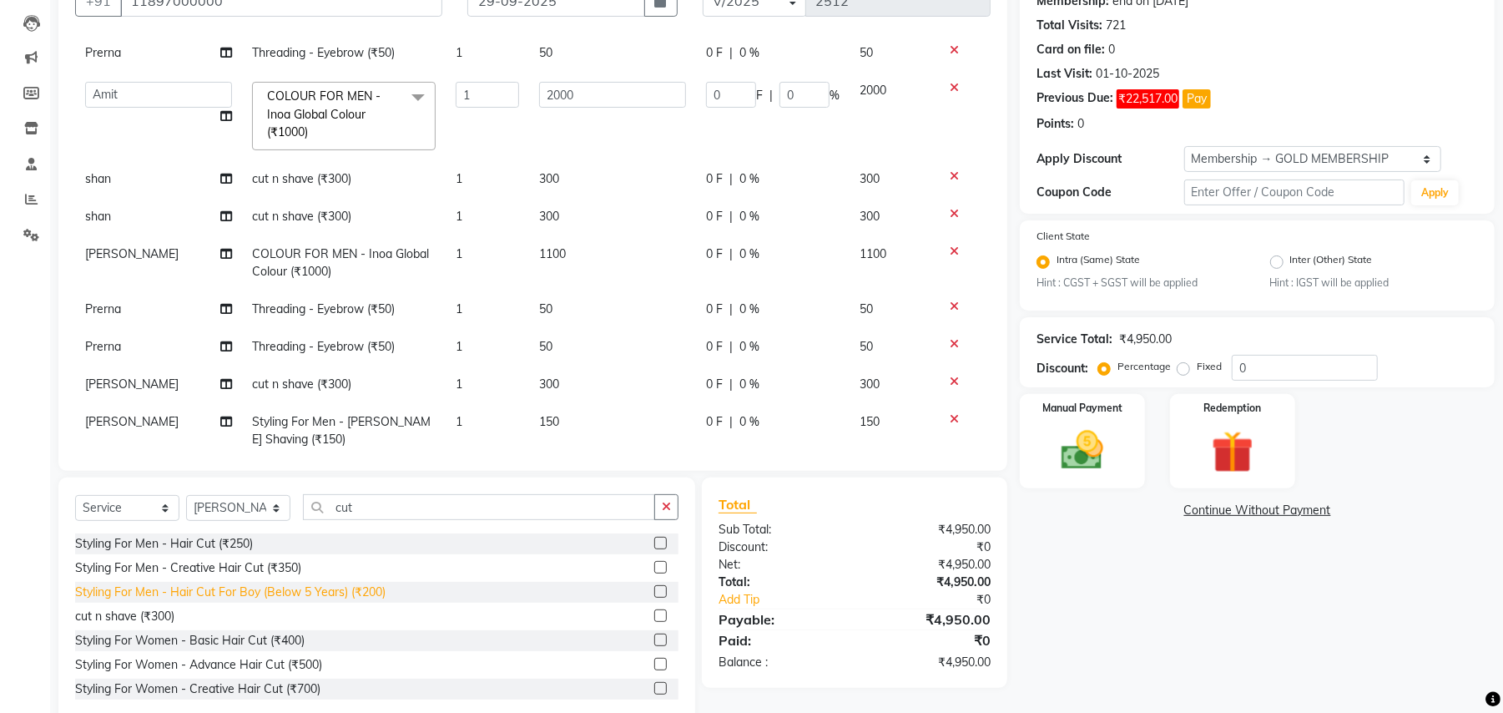
click at [332, 598] on div "Styling For Men - Hair Cut For Boy (Below 5 Years) (₹200)" at bounding box center [230, 592] width 310 height 18
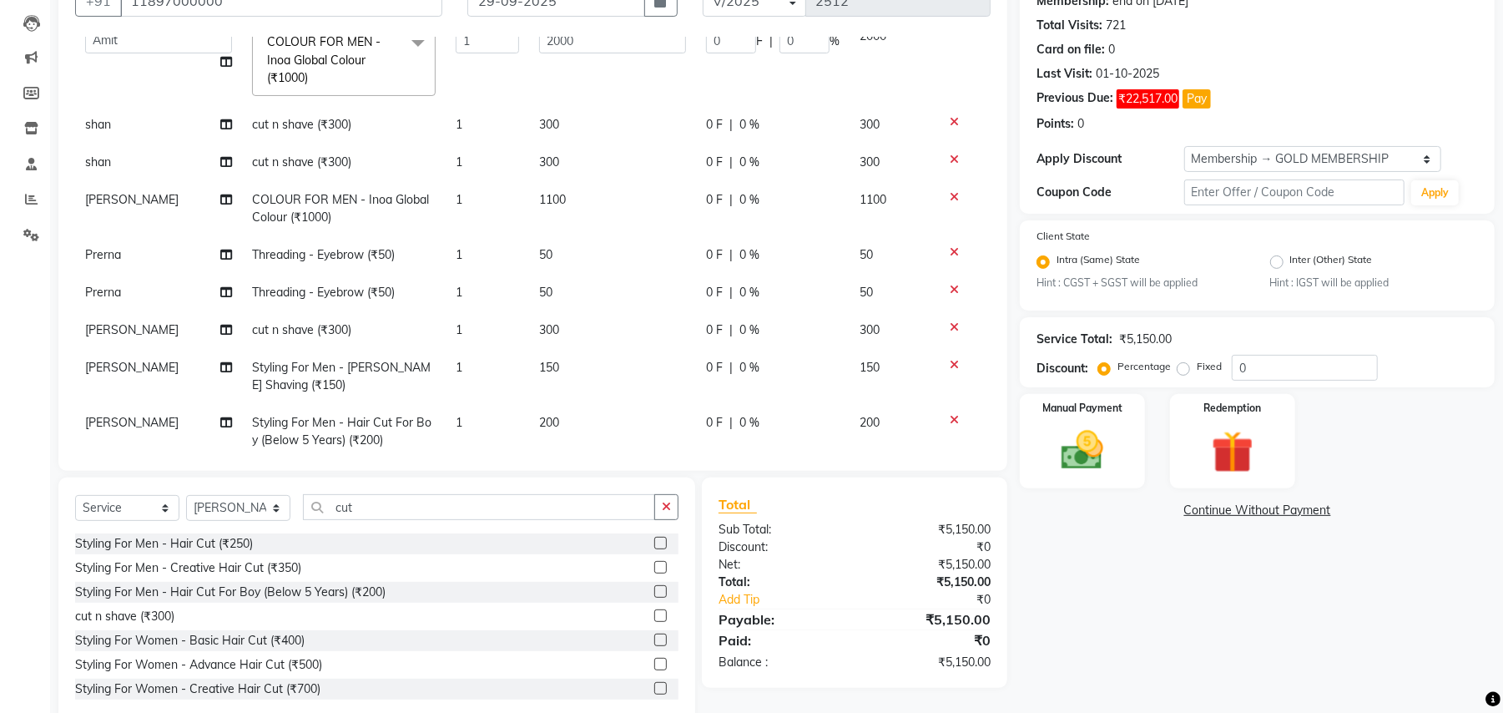
scroll to position [205, 0]
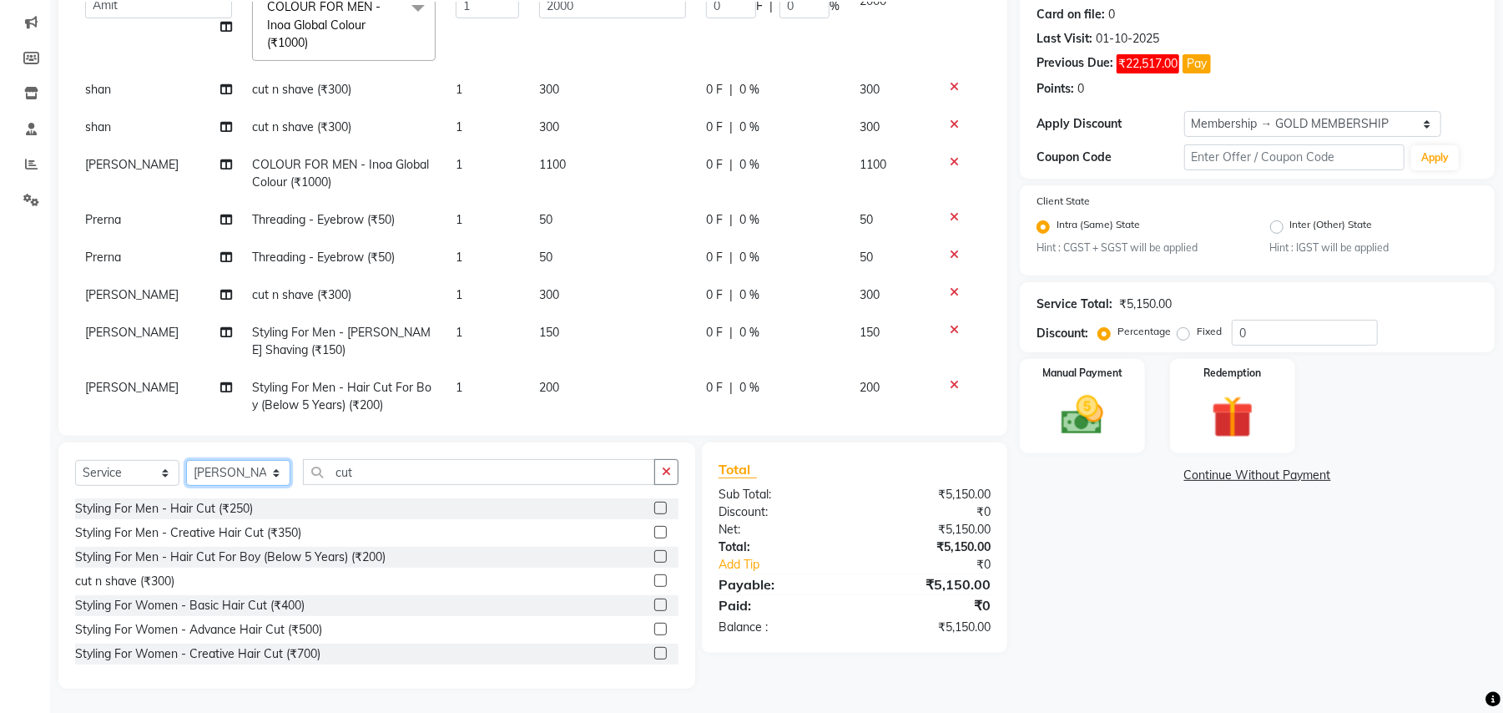
click at [232, 479] on select "Select Stylist Amit Anjali Annu BUNTY Deep Deepika DEVA M Gautam la bella meraj…" at bounding box center [238, 473] width 104 height 26
click at [235, 472] on select "Select Stylist Amit Anjali Annu BUNTY Deep Deepika DEVA M Gautam la bella meraj…" at bounding box center [238, 473] width 104 height 26
click at [186, 460] on select "Select Stylist Amit Anjali Annu BUNTY Deep Deepika DEVA M Gautam la bella meraj…" at bounding box center [238, 473] width 104 height 26
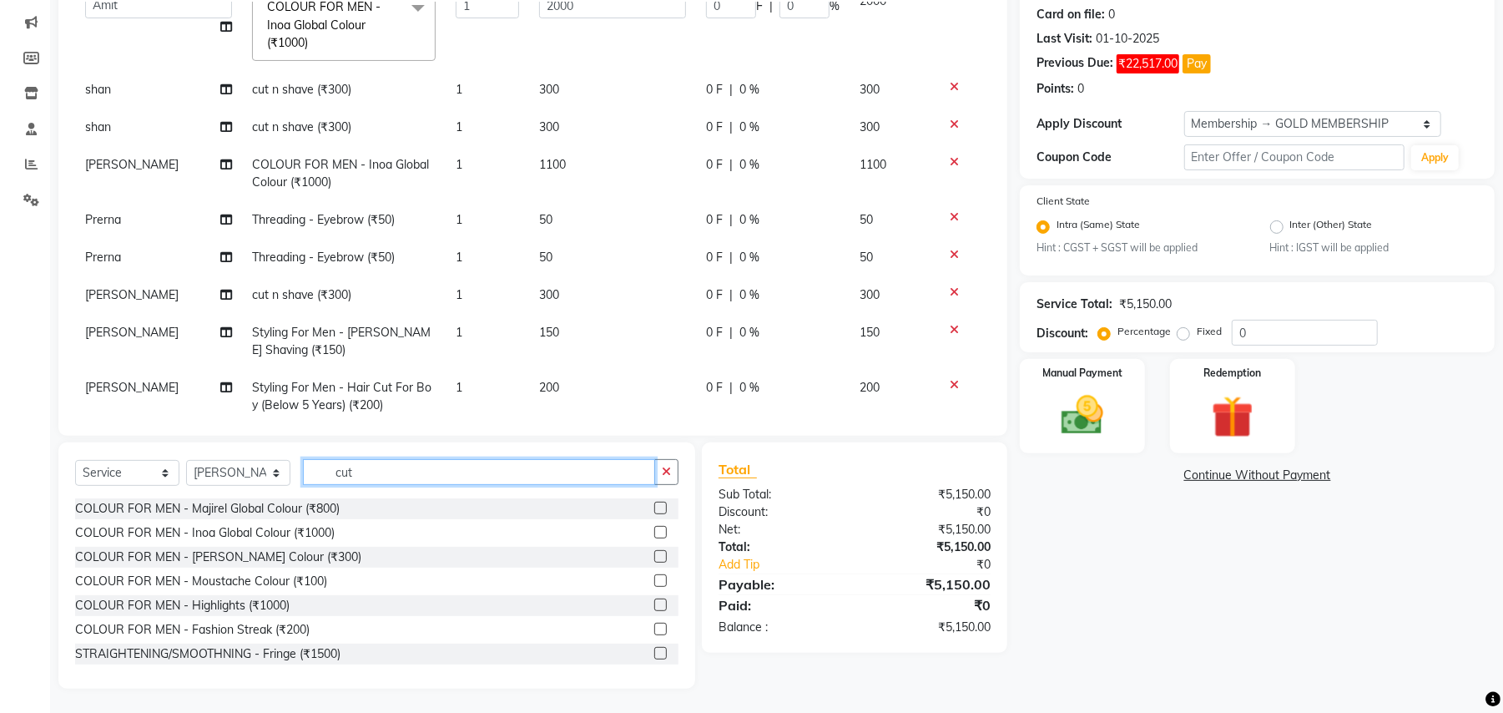
click at [399, 472] on input "cut" at bounding box center [479, 472] width 352 height 26
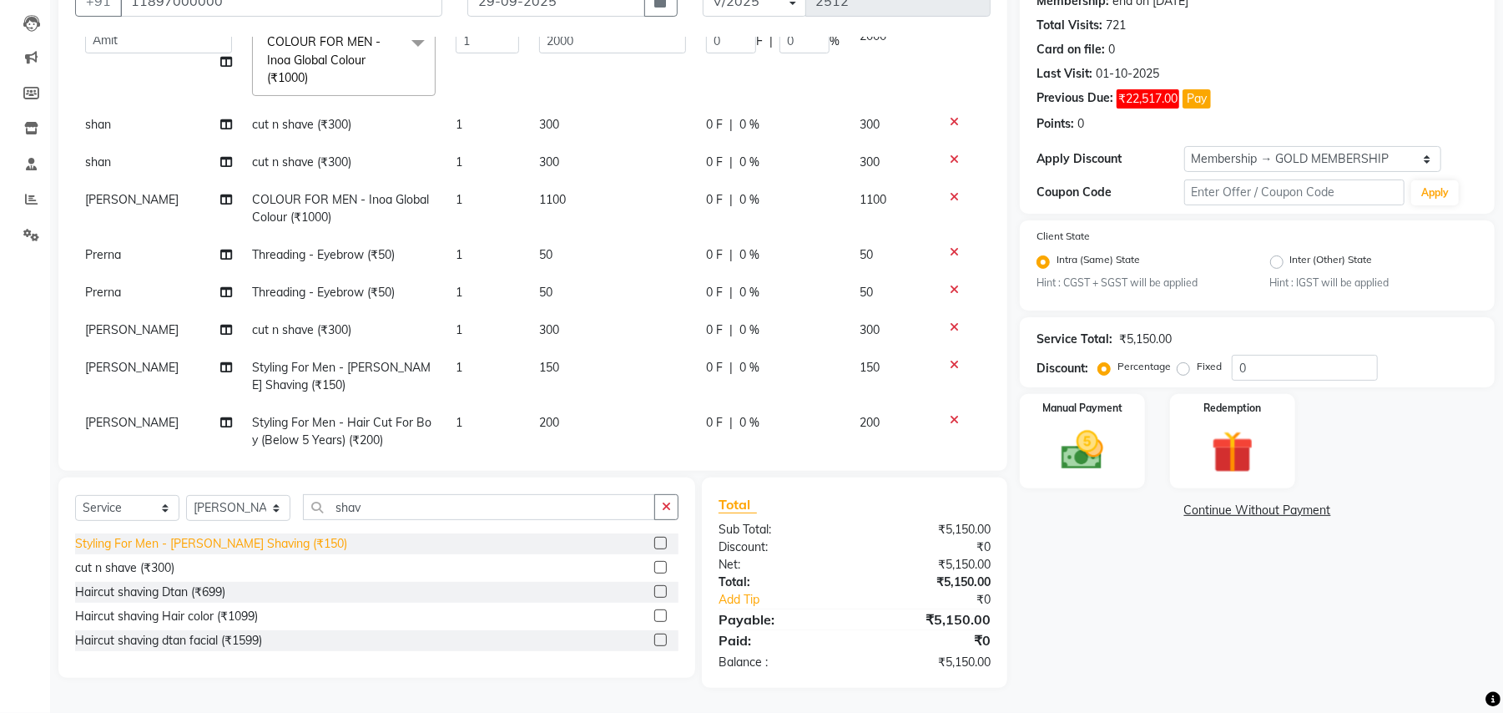
click at [282, 541] on div "Styling For Men - Beard Shaving (₹150)" at bounding box center [211, 544] width 272 height 18
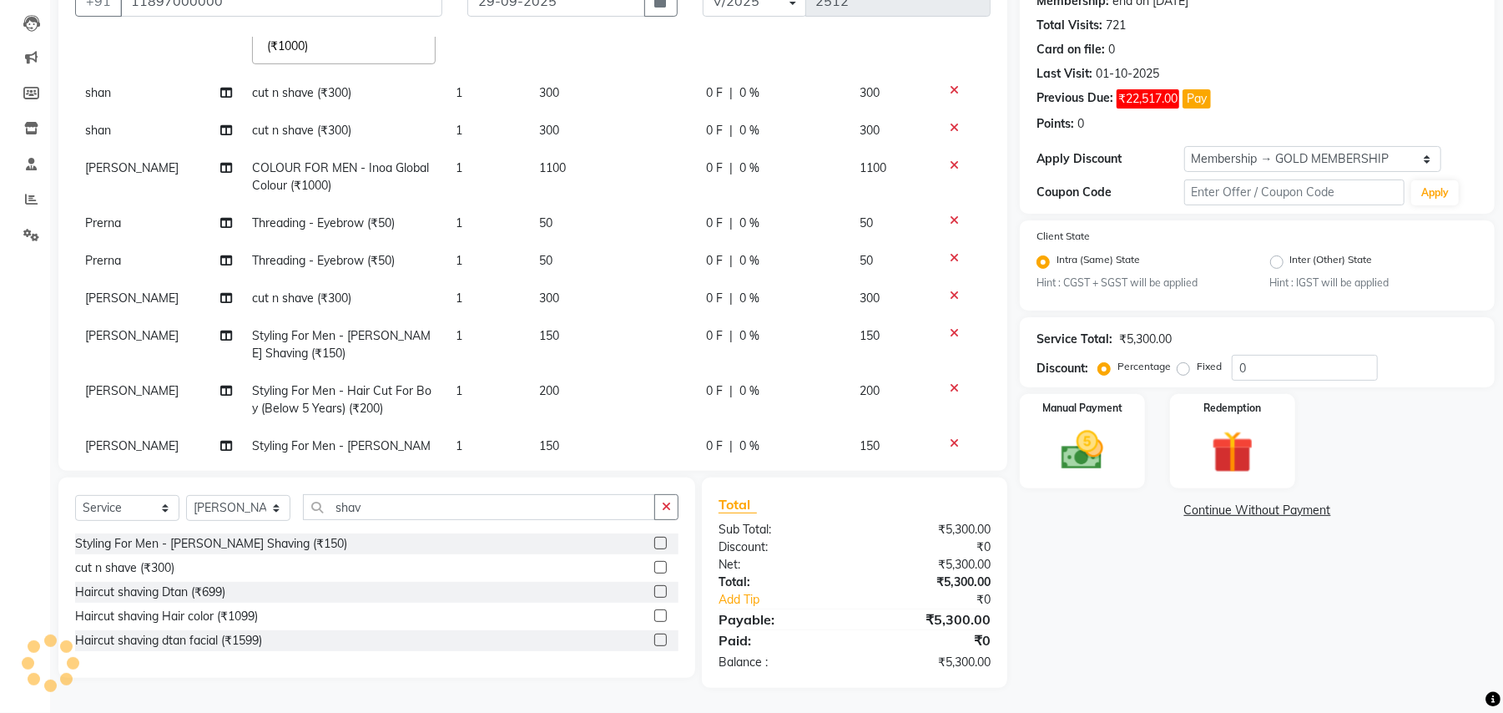
scroll to position [435, 0]
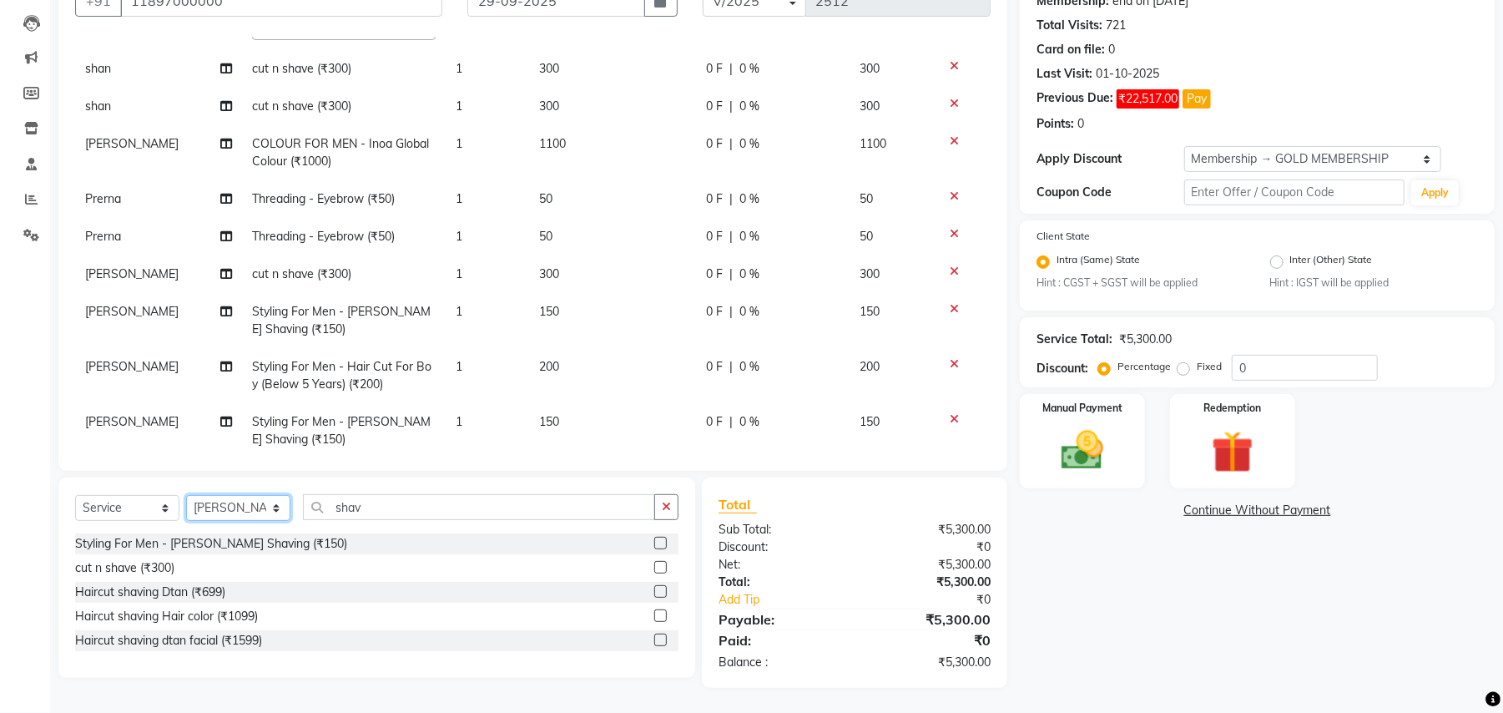
click at [245, 499] on select "Select Stylist Amit Anjali Annu BUNTY Deep Deepika DEVA M Gautam la bella meraj…" at bounding box center [238, 508] width 104 height 26
click at [186, 495] on select "Select Stylist Amit Anjali Annu BUNTY Deep Deepika DEVA M Gautam la bella meraj…" at bounding box center [238, 508] width 104 height 26
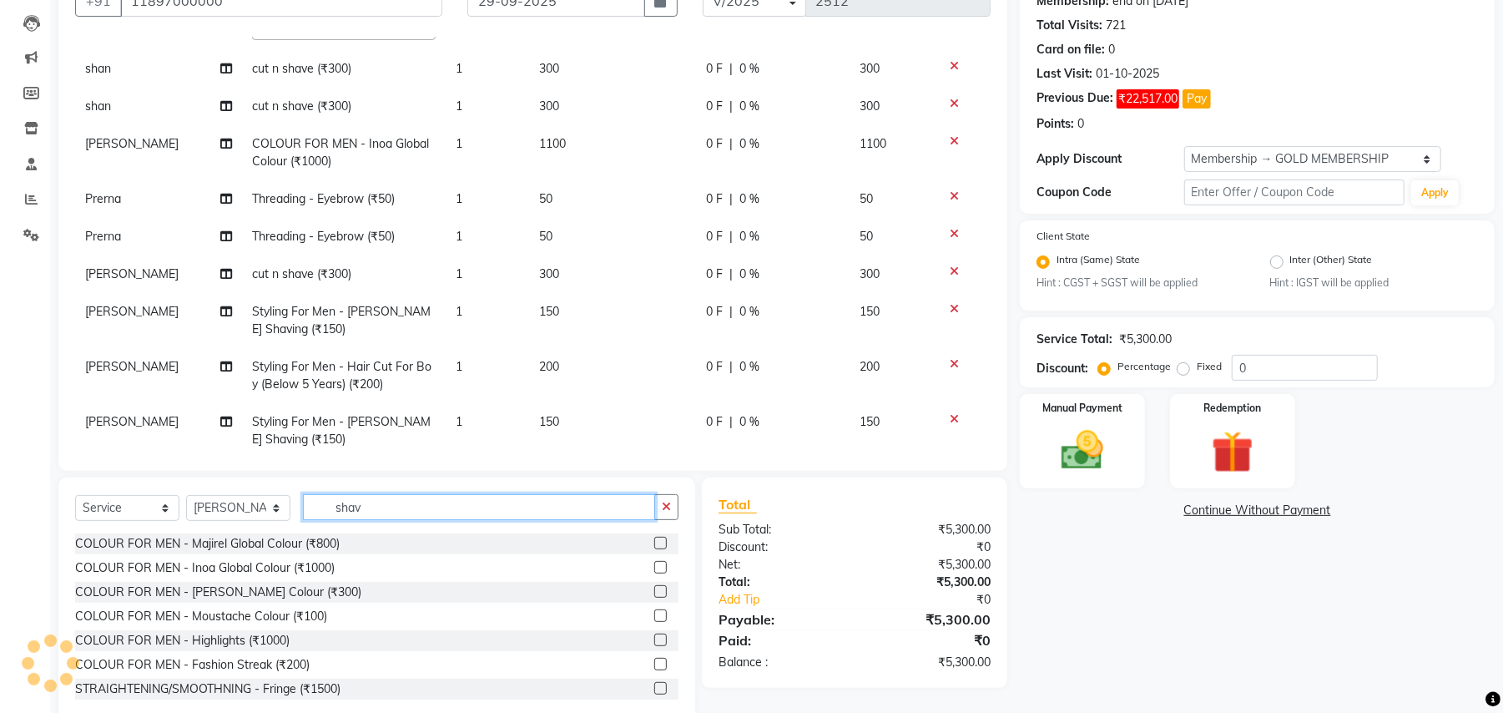
click at [358, 517] on input "shav" at bounding box center [479, 507] width 352 height 26
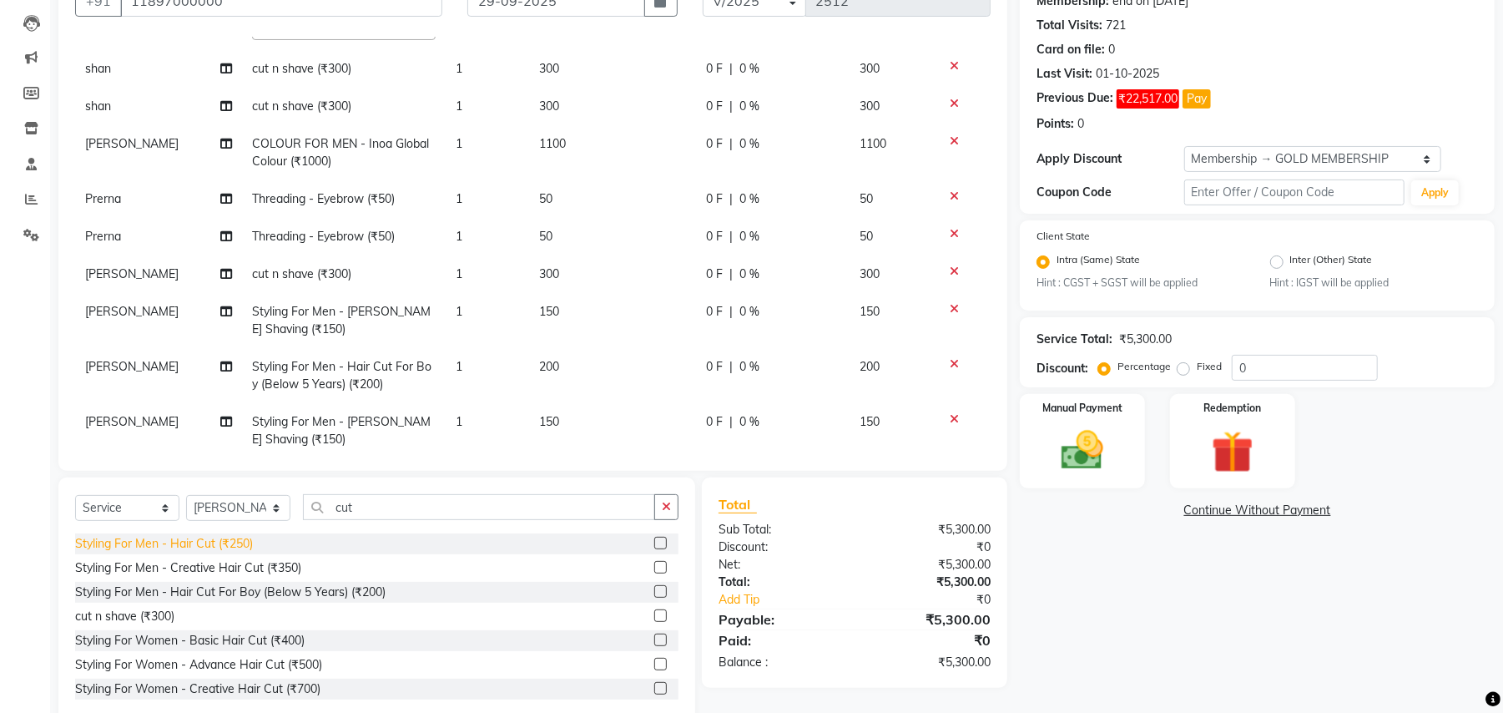
click at [245, 545] on div "Styling For Men - Hair Cut (₹250)" at bounding box center [164, 544] width 178 height 18
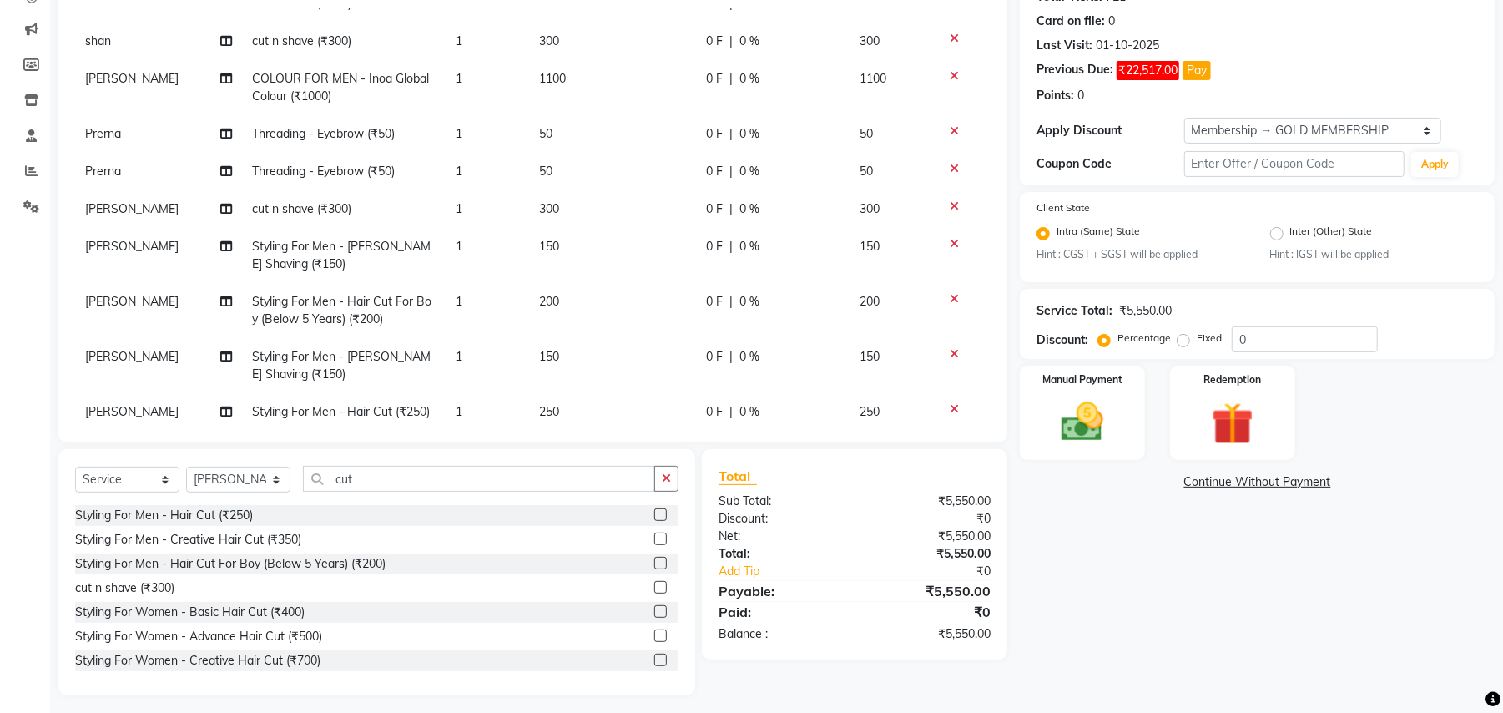
scroll to position [205, 0]
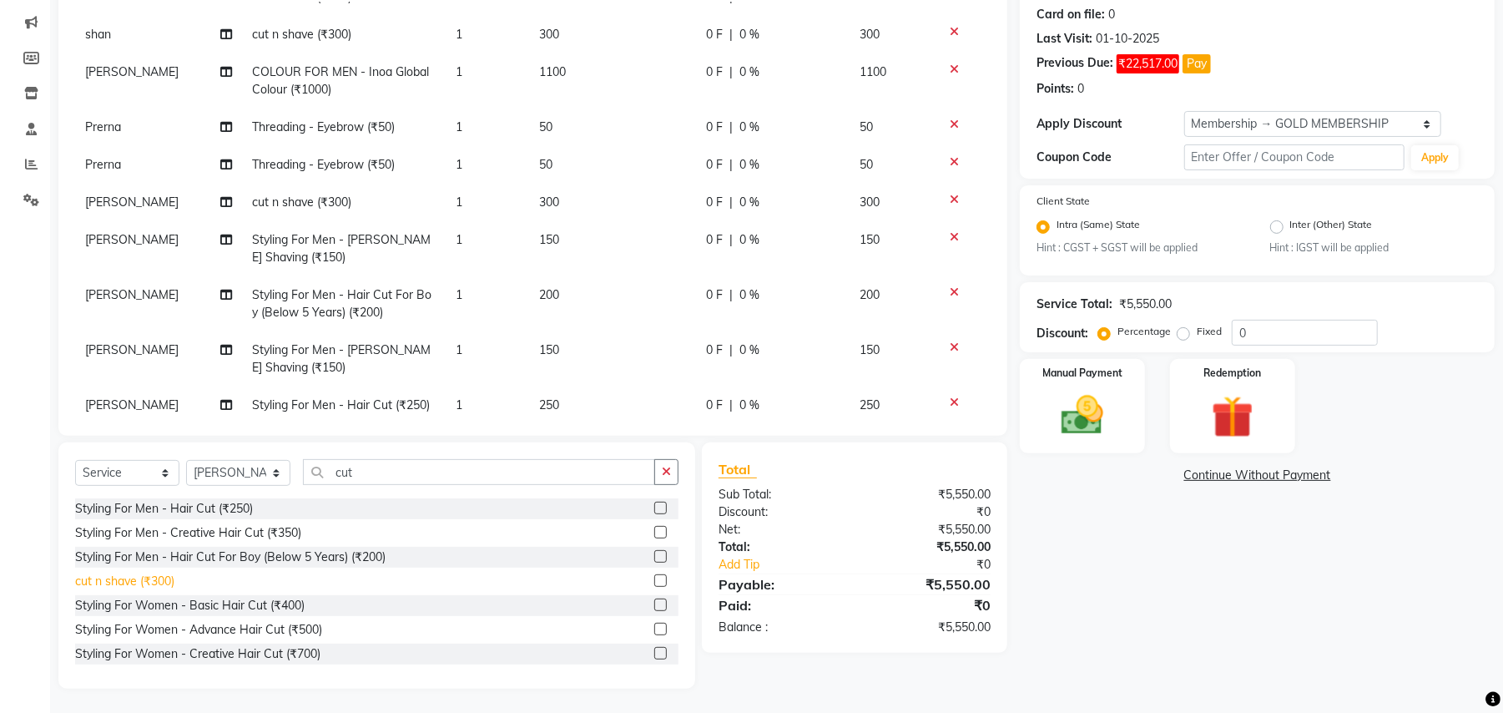
click at [161, 578] on div "cut n shave (₹300)" at bounding box center [124, 582] width 99 height 18
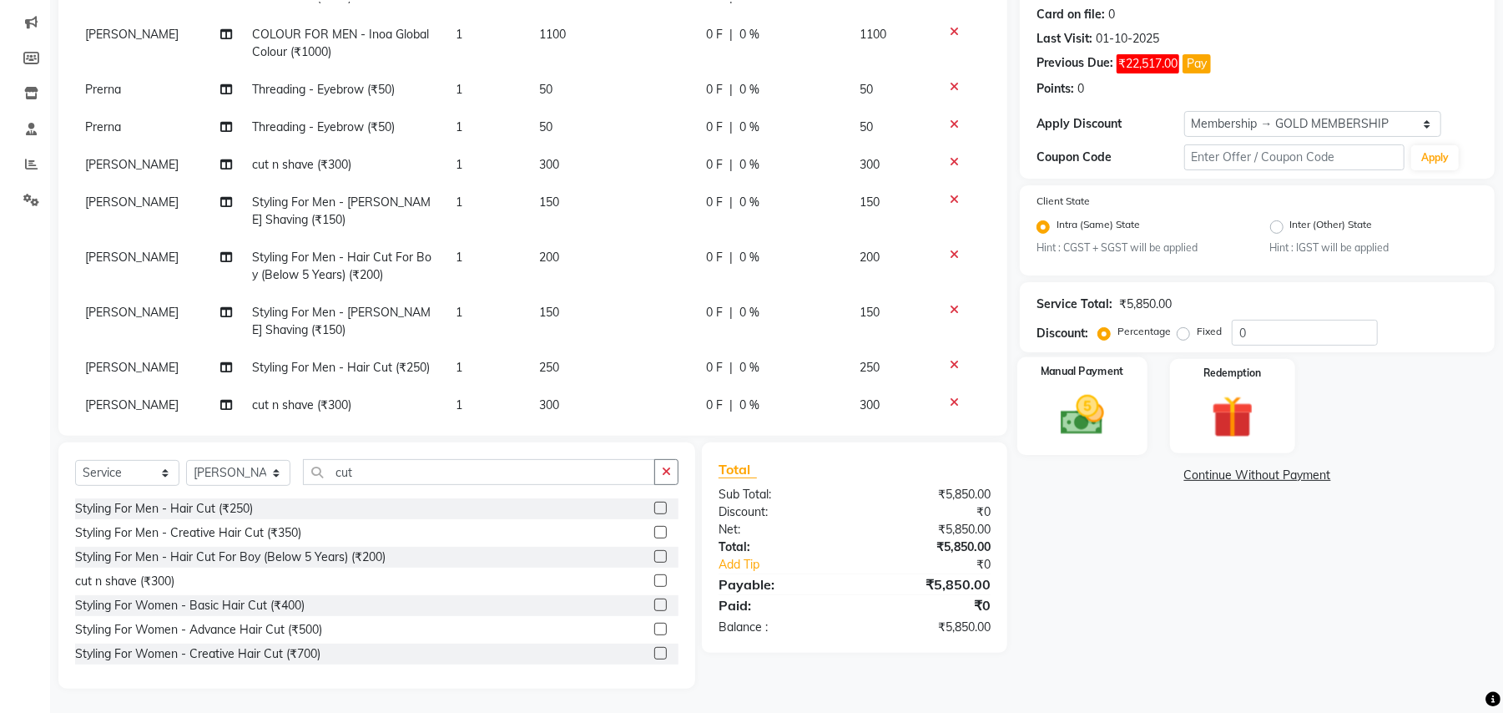
click at [1097, 418] on img at bounding box center [1083, 416] width 72 height 51
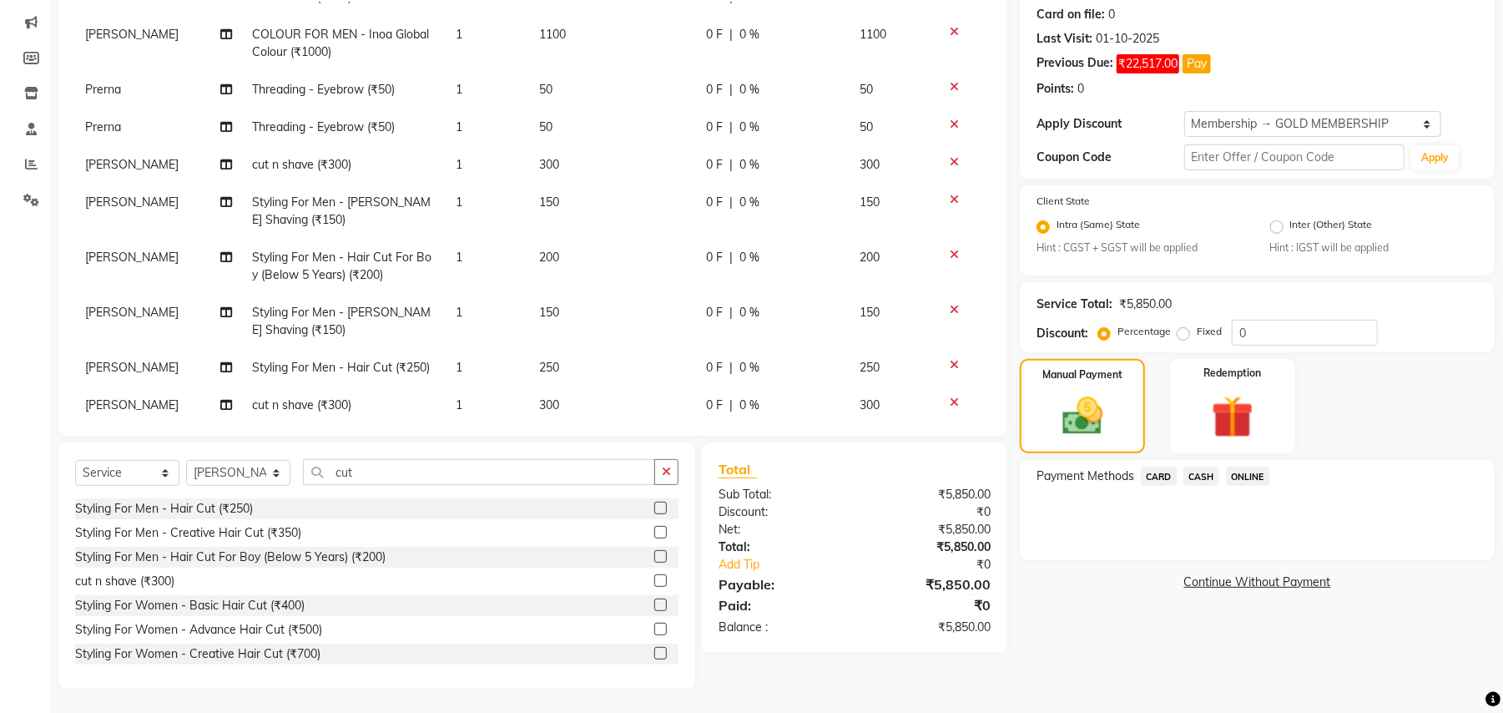
click at [1184, 474] on span "CASH" at bounding box center [1202, 476] width 36 height 19
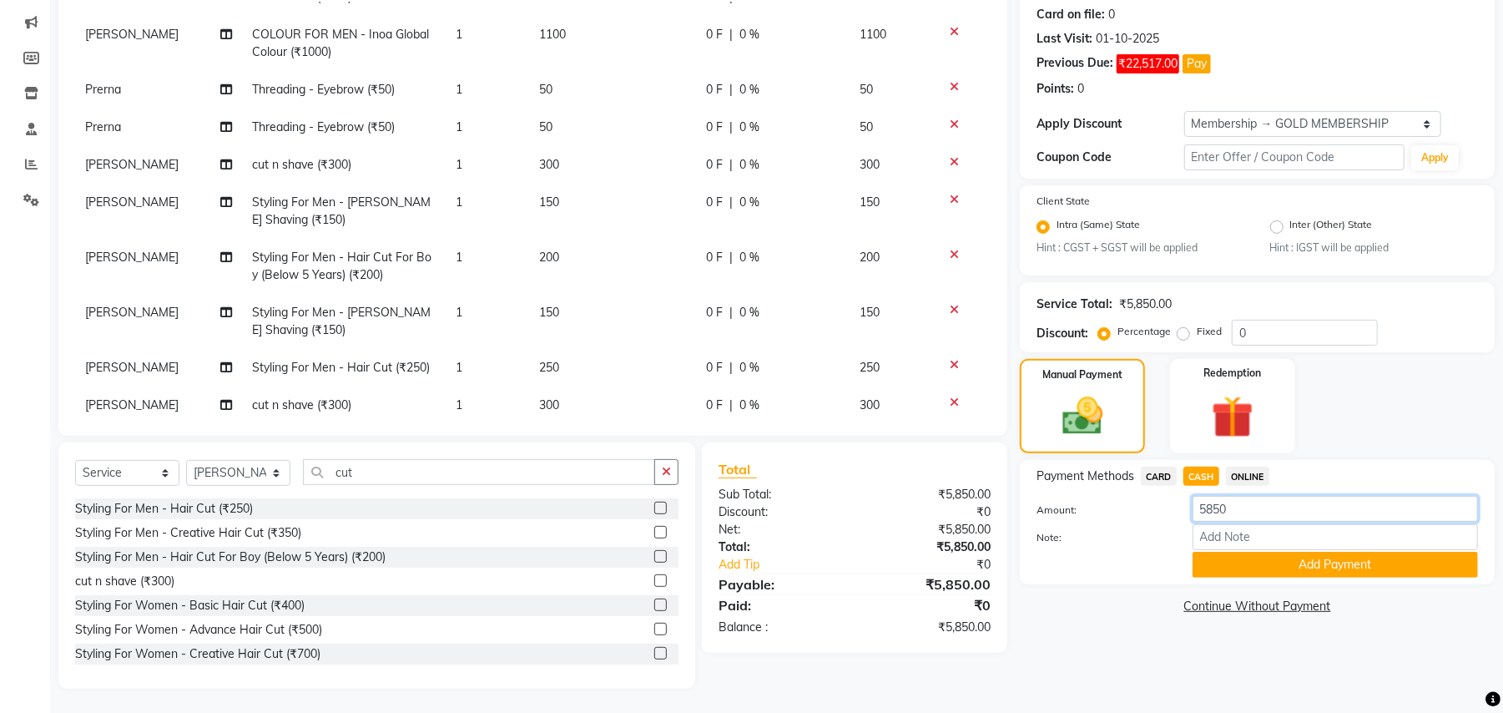
click at [1222, 516] on input "5850" at bounding box center [1335, 509] width 285 height 26
click at [1219, 515] on input "5850" at bounding box center [1335, 509] width 285 height 26
click at [1259, 556] on button "Add Payment" at bounding box center [1335, 565] width 285 height 26
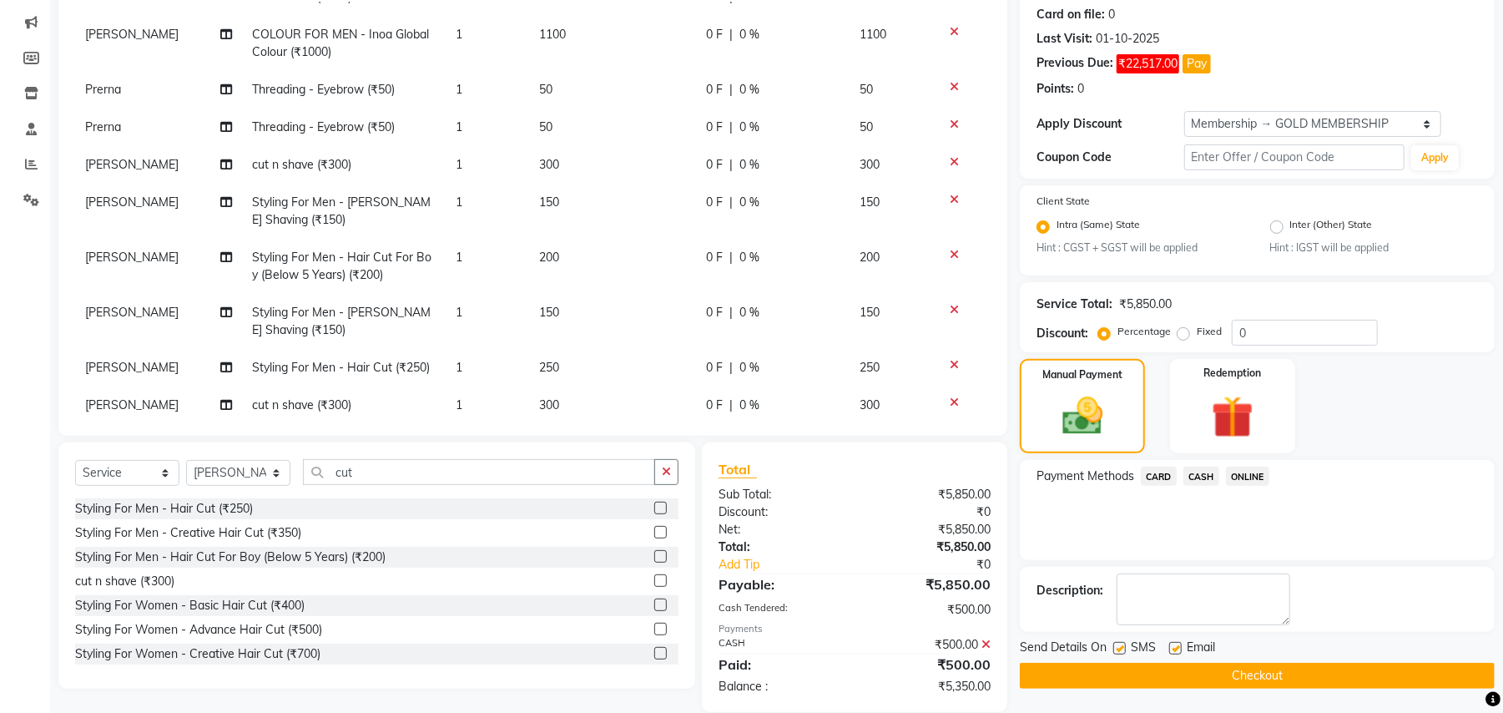
click at [1167, 469] on span "CARD" at bounding box center [1159, 476] width 36 height 19
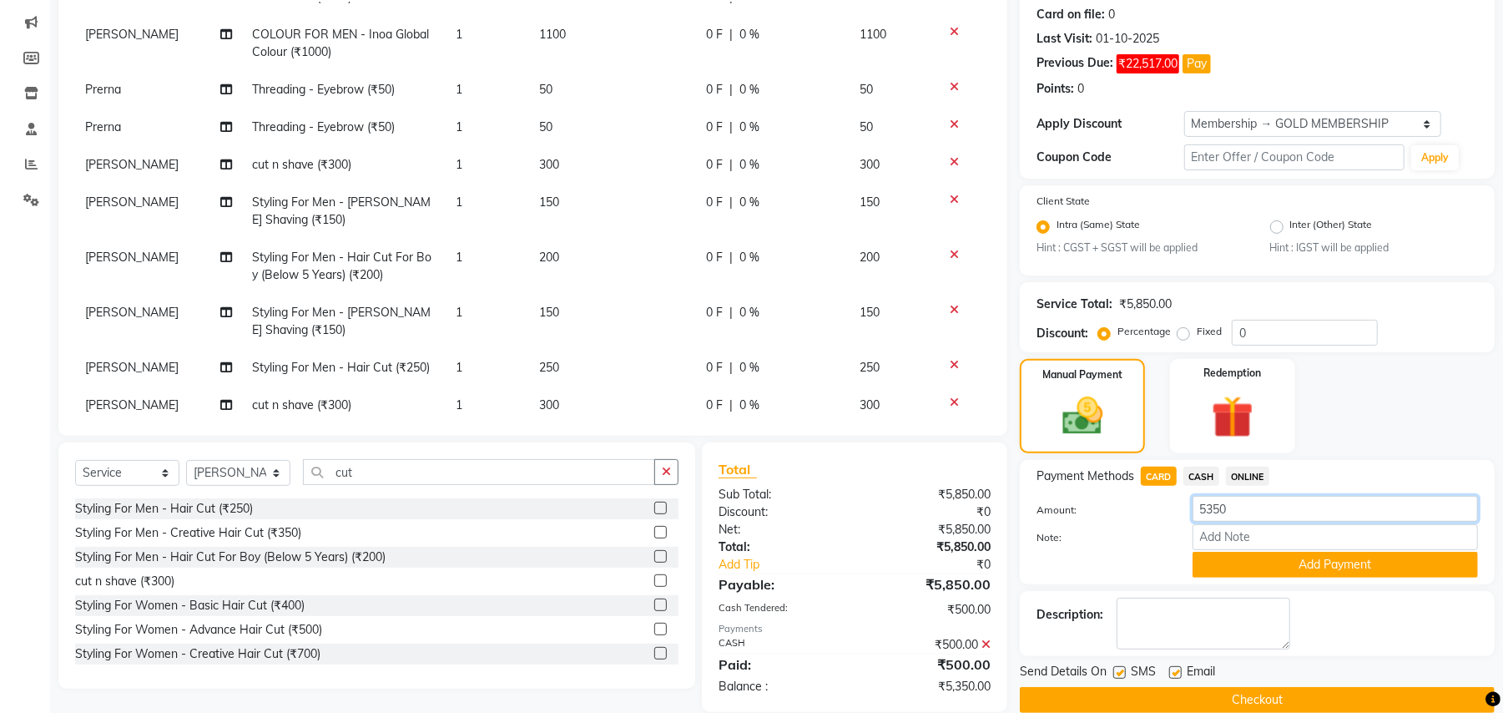
click at [1217, 507] on input "5350" at bounding box center [1335, 509] width 285 height 26
drag, startPoint x: 1217, startPoint y: 507, endPoint x: 1227, endPoint y: 512, distance: 11.2
click at [1217, 507] on input "5350" at bounding box center [1335, 509] width 285 height 26
click at [1270, 569] on button "Add Payment" at bounding box center [1335, 565] width 285 height 26
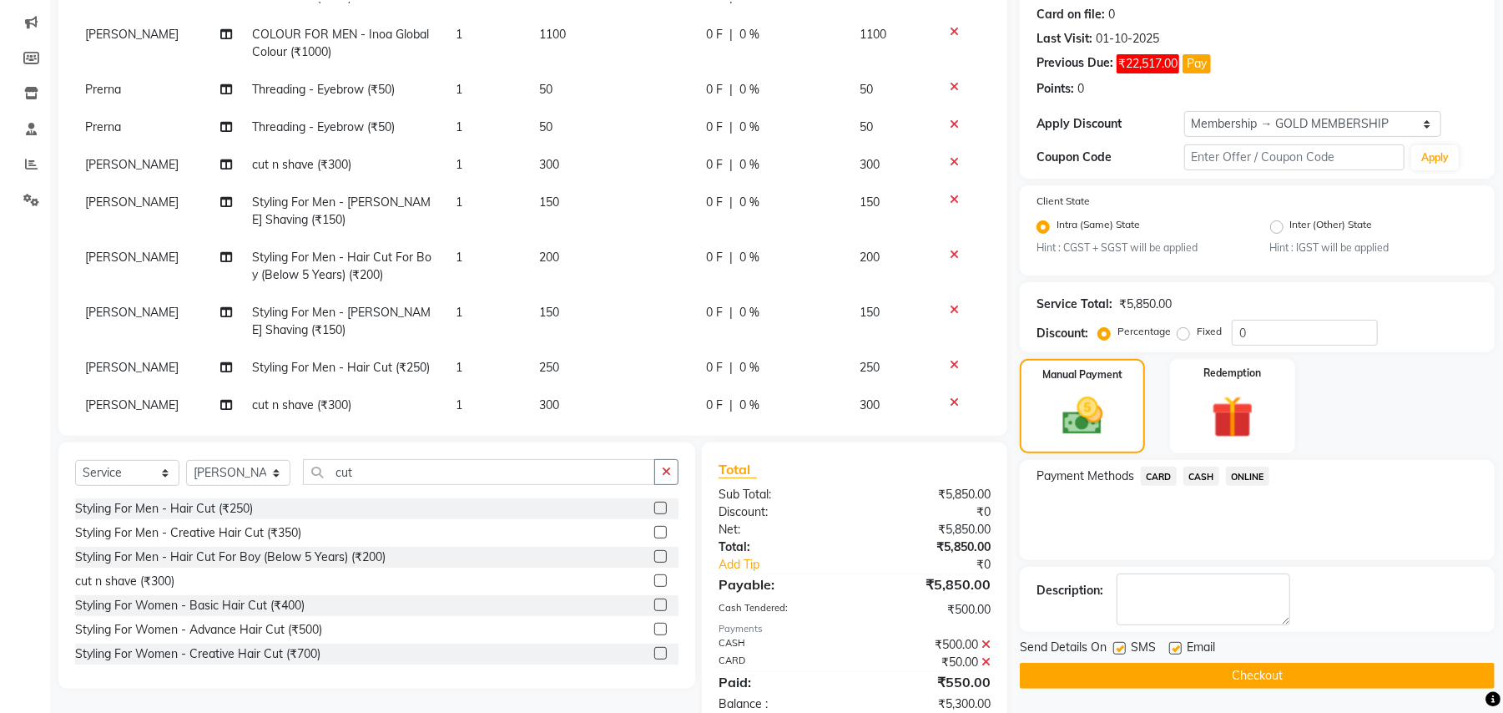
click at [1249, 474] on span "ONLINE" at bounding box center [1247, 476] width 43 height 19
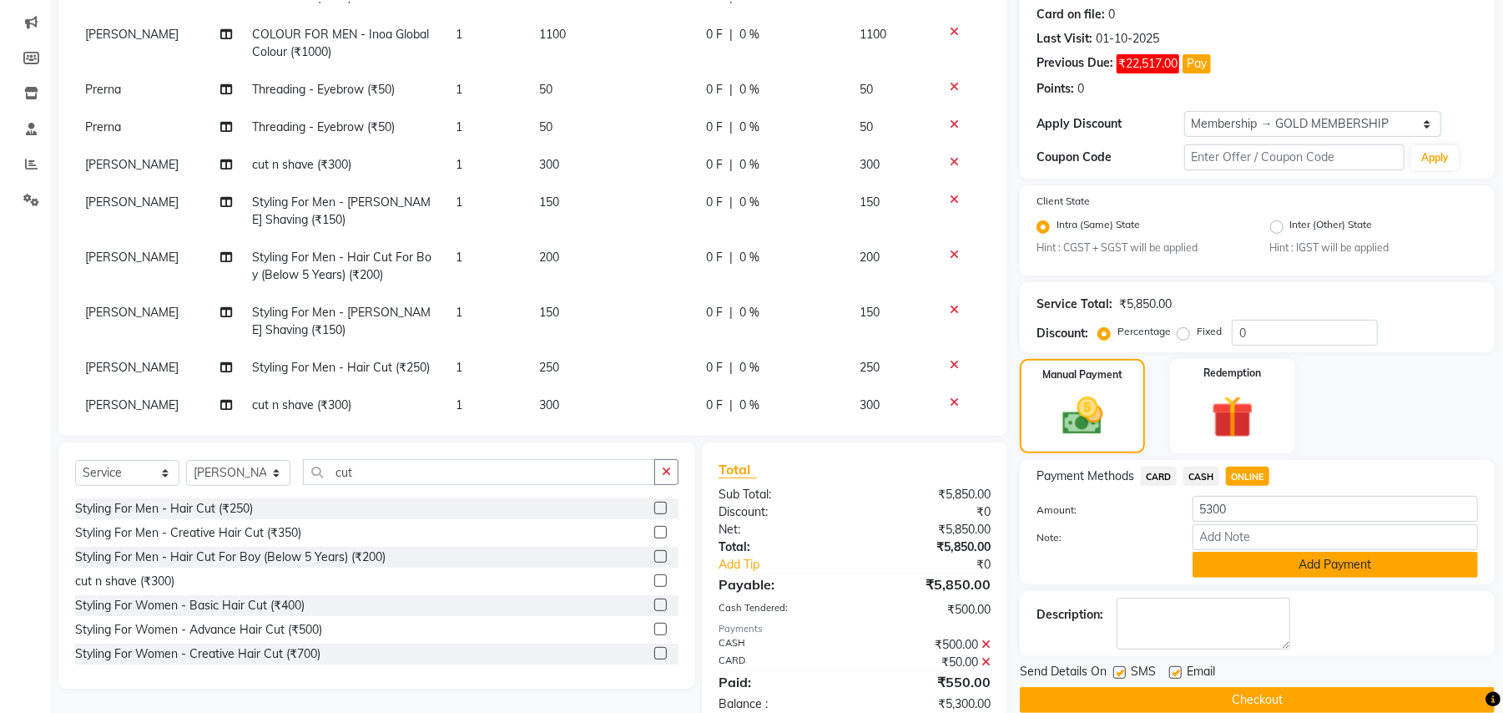
click at [1240, 553] on button "Add Payment" at bounding box center [1335, 565] width 285 height 26
click at [1242, 555] on div "Payment Methods CARD CASH ONLINE Amount: 5300 Note: Add Payment" at bounding box center [1257, 522] width 475 height 124
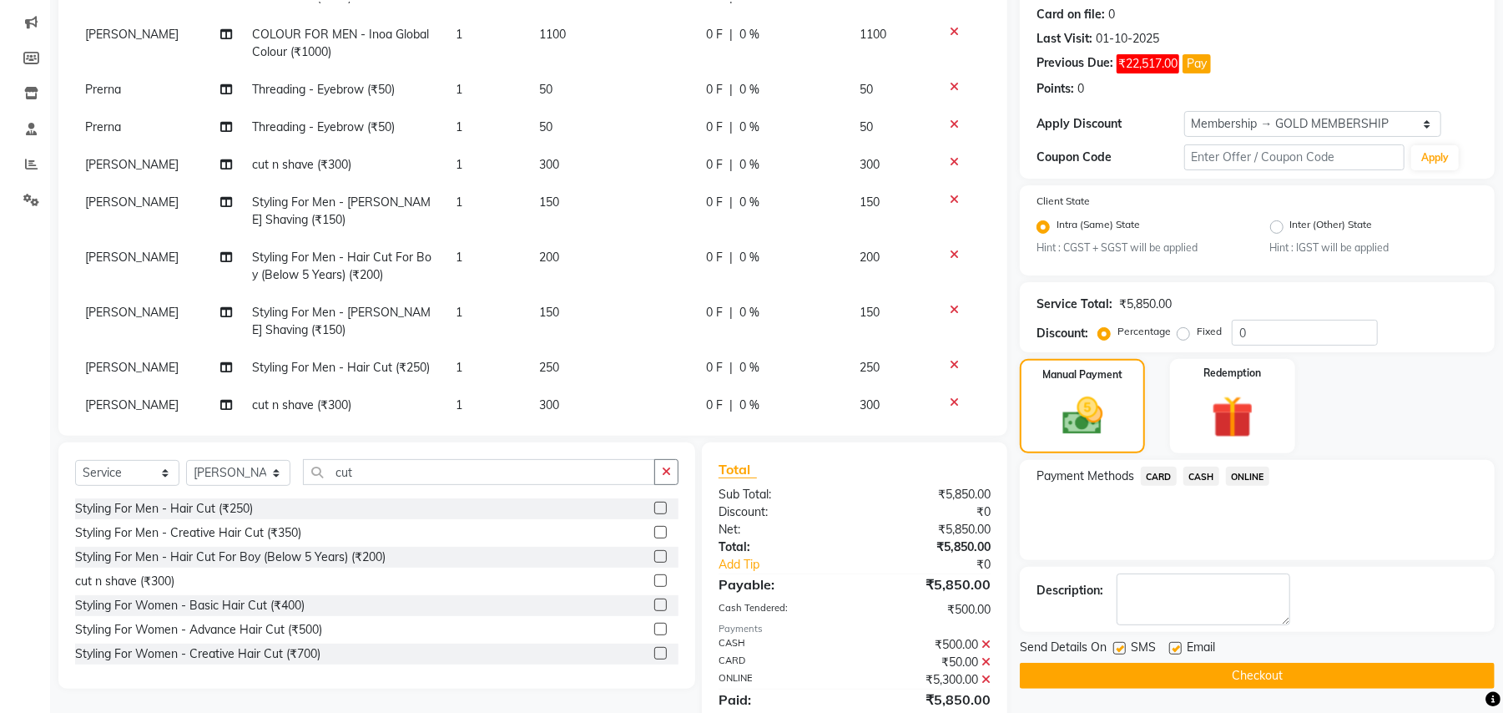
scroll to position [265, 0]
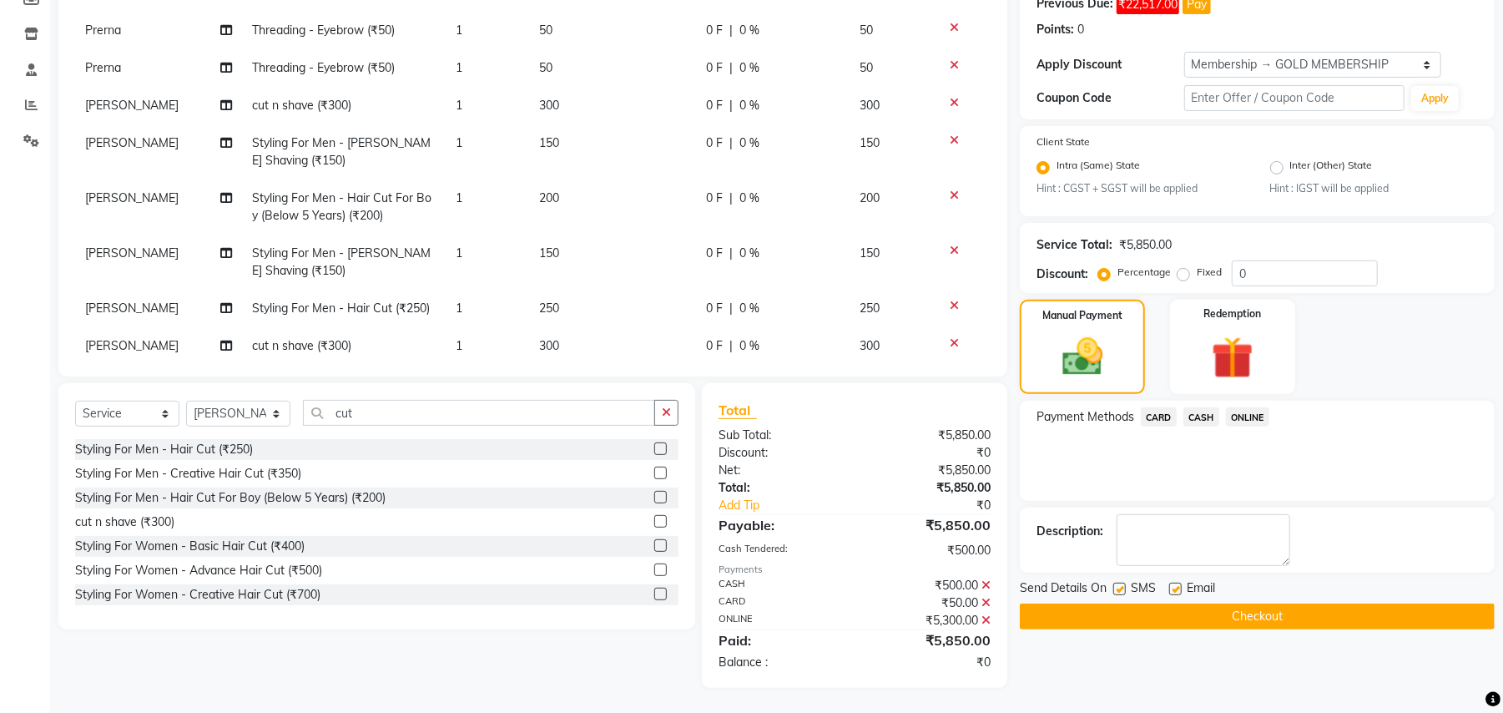
click at [1280, 626] on button "Checkout" at bounding box center [1257, 616] width 475 height 26
click at [1280, 626] on div "Checkout" at bounding box center [1257, 616] width 475 height 26
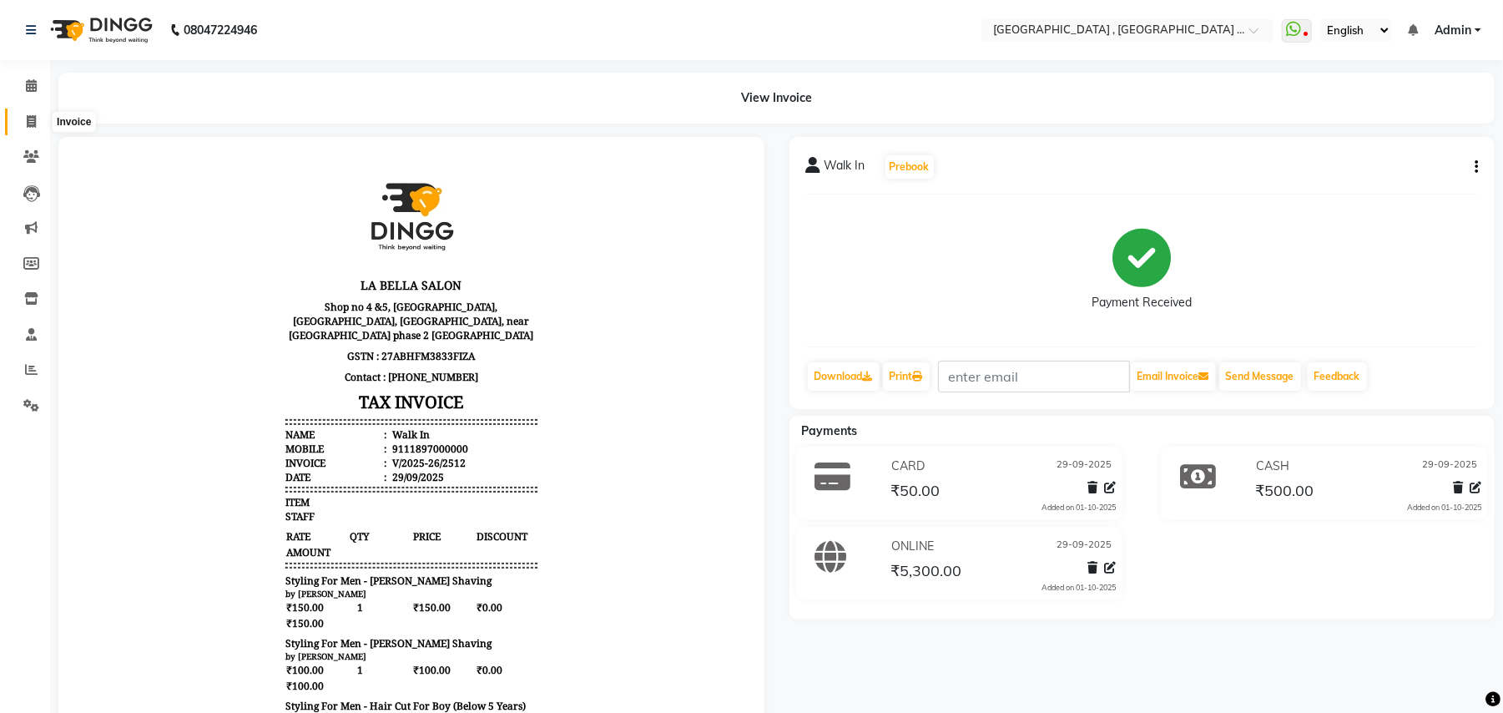
drag, startPoint x: 28, startPoint y: 130, endPoint x: 44, endPoint y: 121, distance: 19.1
click at [30, 132] on link "Invoice" at bounding box center [25, 123] width 40 height 28
click at [33, 110] on link "Invoice" at bounding box center [25, 123] width 40 height 28
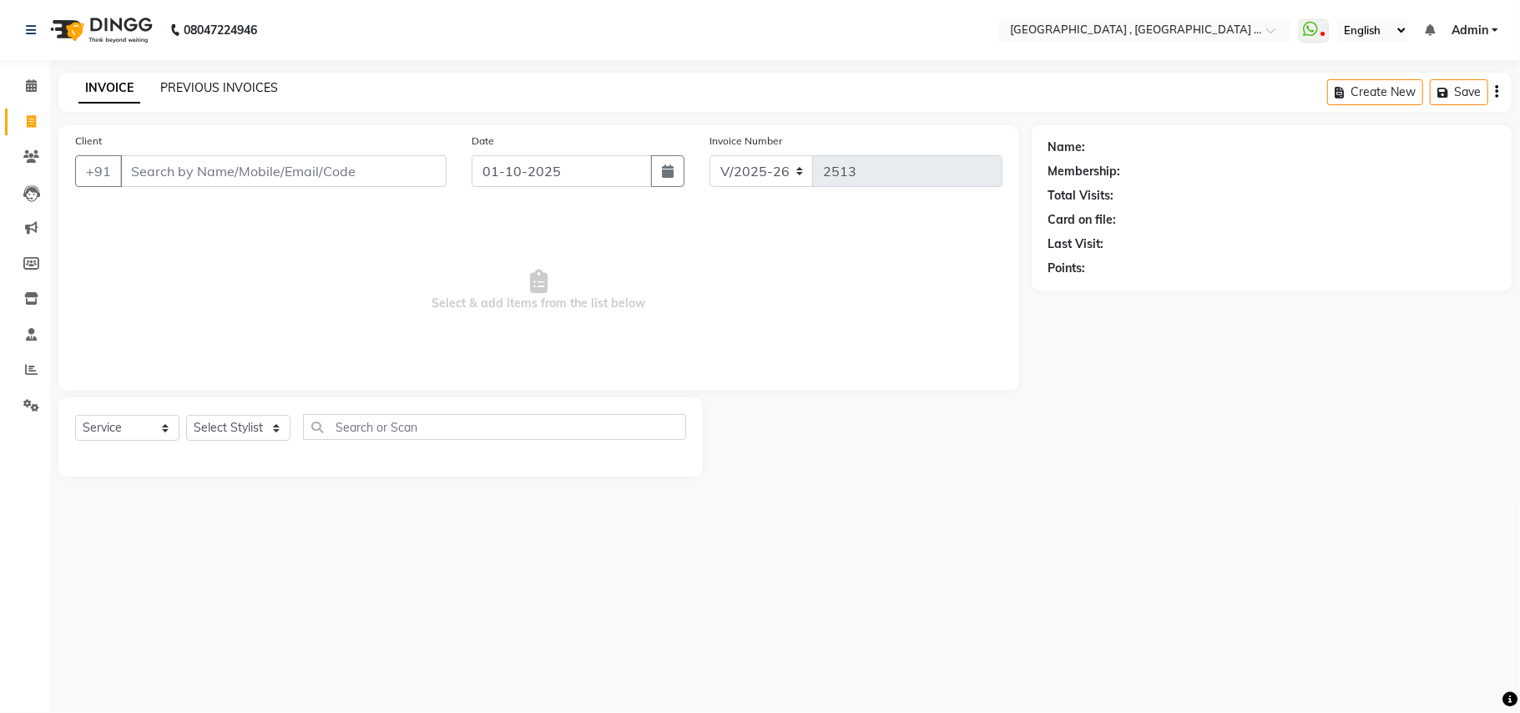
click at [214, 80] on link "PREVIOUS INVOICES" at bounding box center [219, 87] width 118 height 15
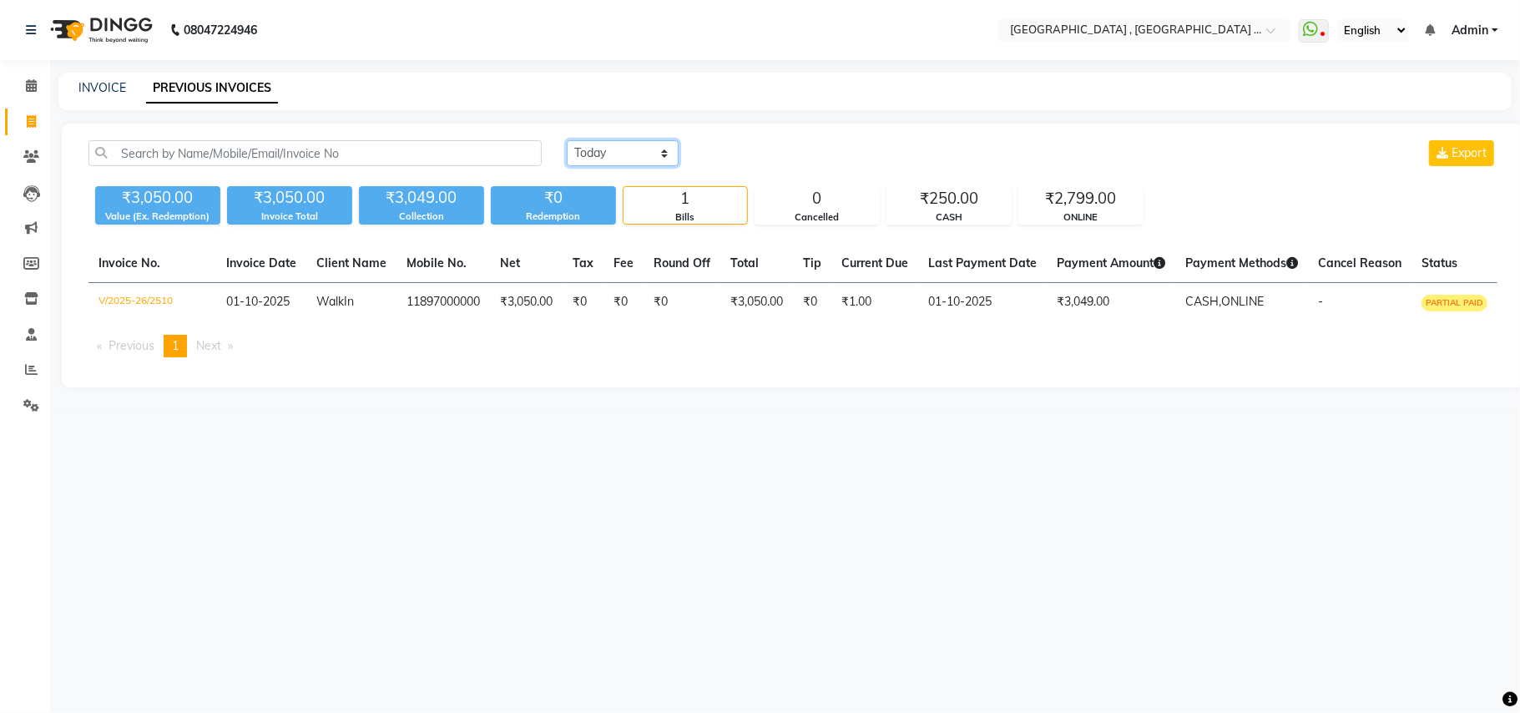
drag, startPoint x: 592, startPoint y: 160, endPoint x: 602, endPoint y: 182, distance: 23.9
click at [591, 159] on select "Today Yesterday Custom Range" at bounding box center [623, 153] width 112 height 26
click at [567, 140] on select "Today Yesterday Custom Range" at bounding box center [623, 153] width 112 height 26
click at [742, 142] on input "01-10-2025" at bounding box center [758, 153] width 117 height 23
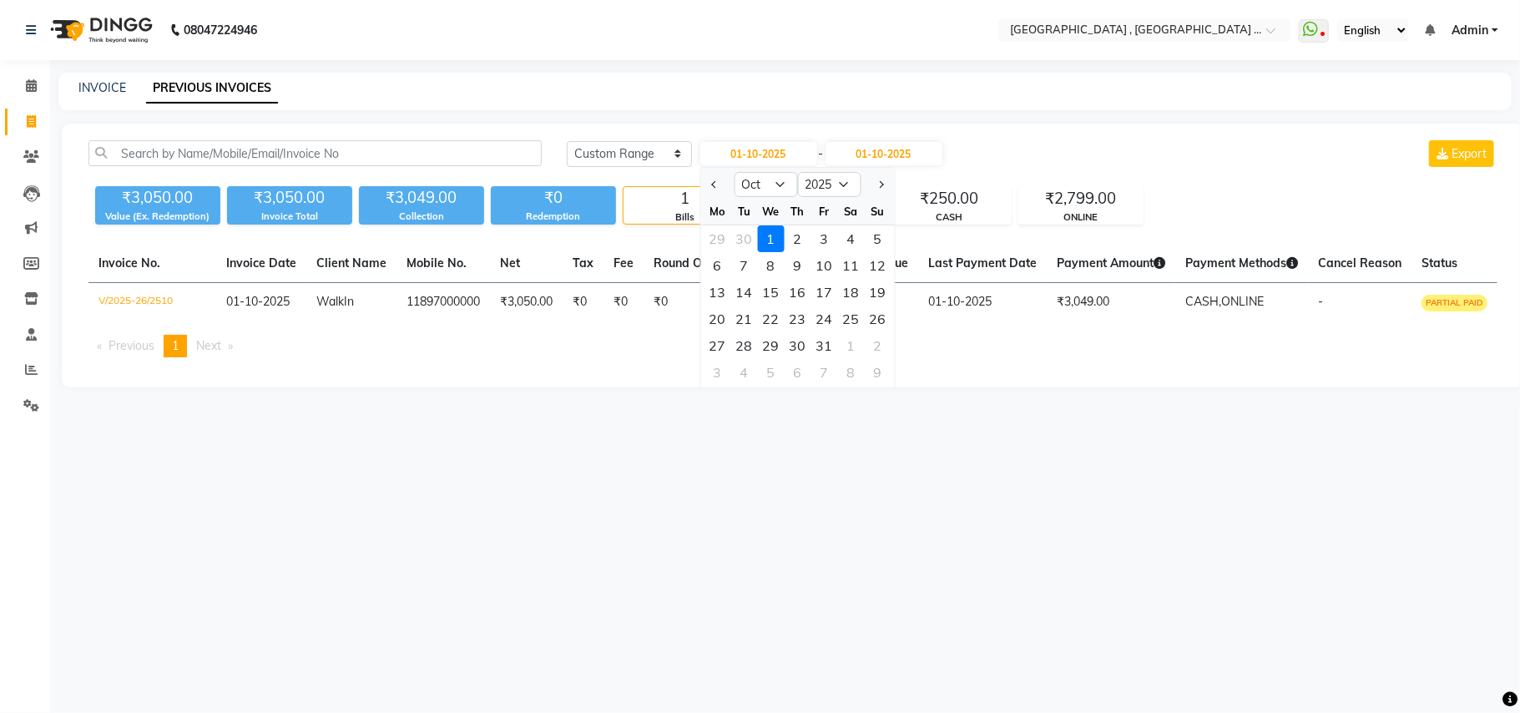
click at [704, 180] on div at bounding box center [716, 184] width 33 height 27
click at [711, 185] on button "Previous month" at bounding box center [714, 184] width 14 height 27
click at [878, 312] on div "28" at bounding box center [877, 318] width 27 height 27
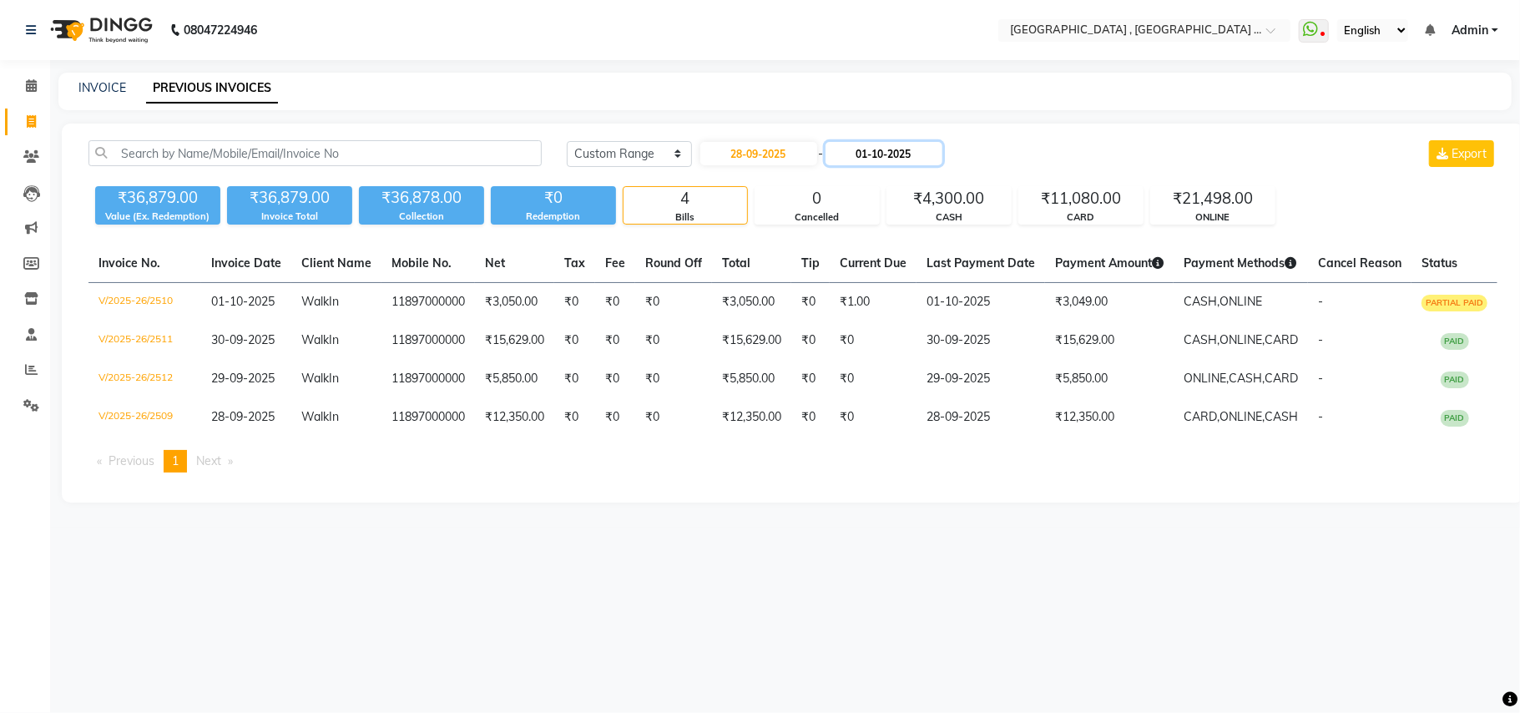
click at [871, 158] on input "01-10-2025" at bounding box center [883, 153] width 117 height 23
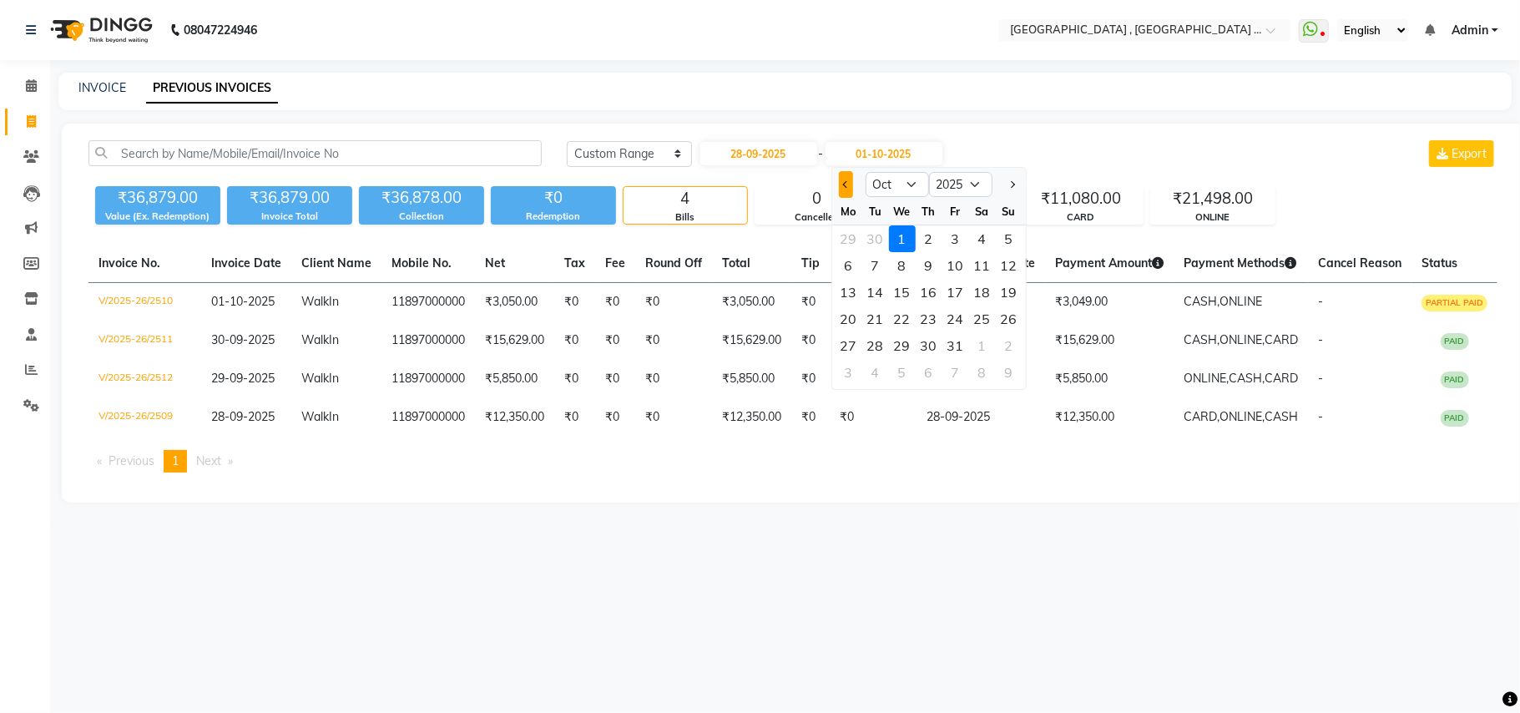
click at [845, 190] on button "Previous month" at bounding box center [846, 184] width 14 height 27
click at [1005, 312] on div "28" at bounding box center [1009, 318] width 27 height 27
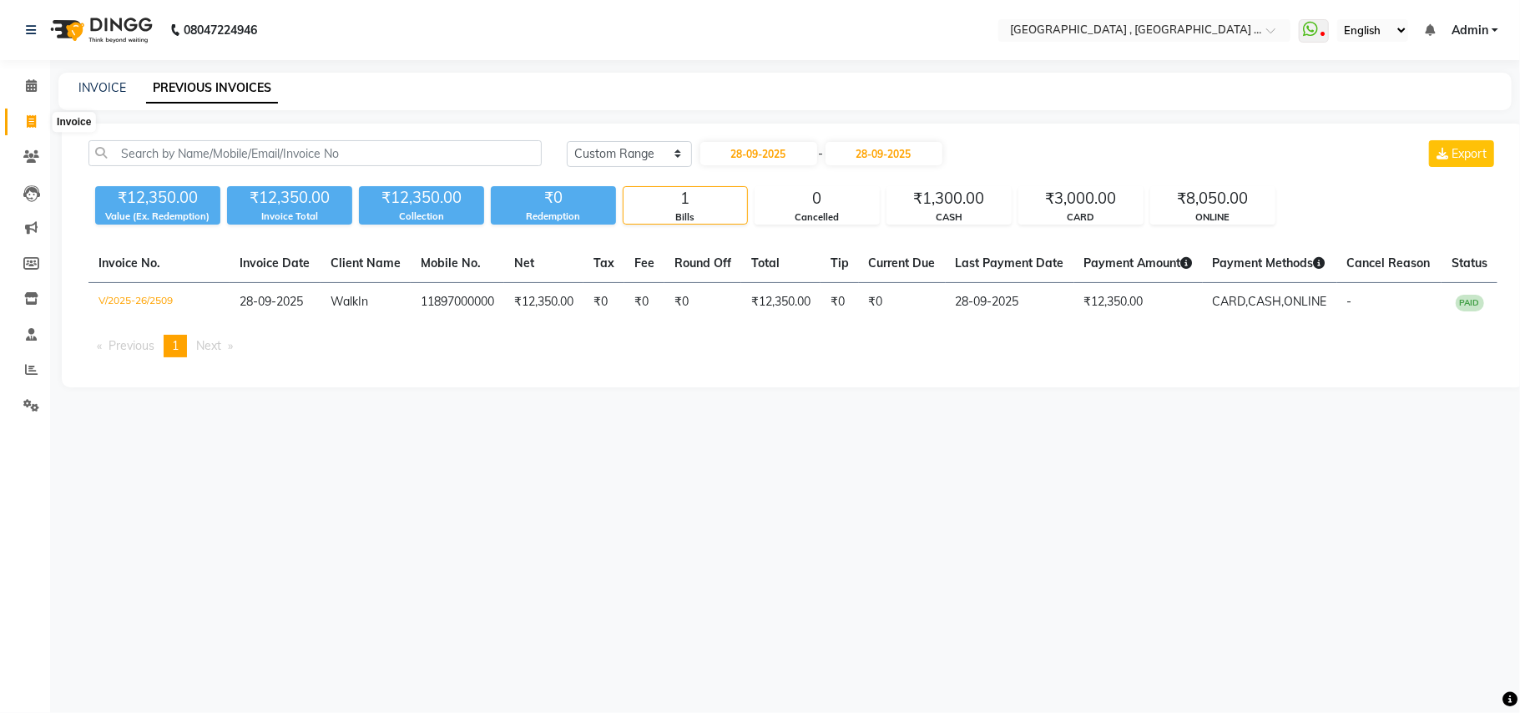
click at [20, 114] on span at bounding box center [31, 122] width 29 height 19
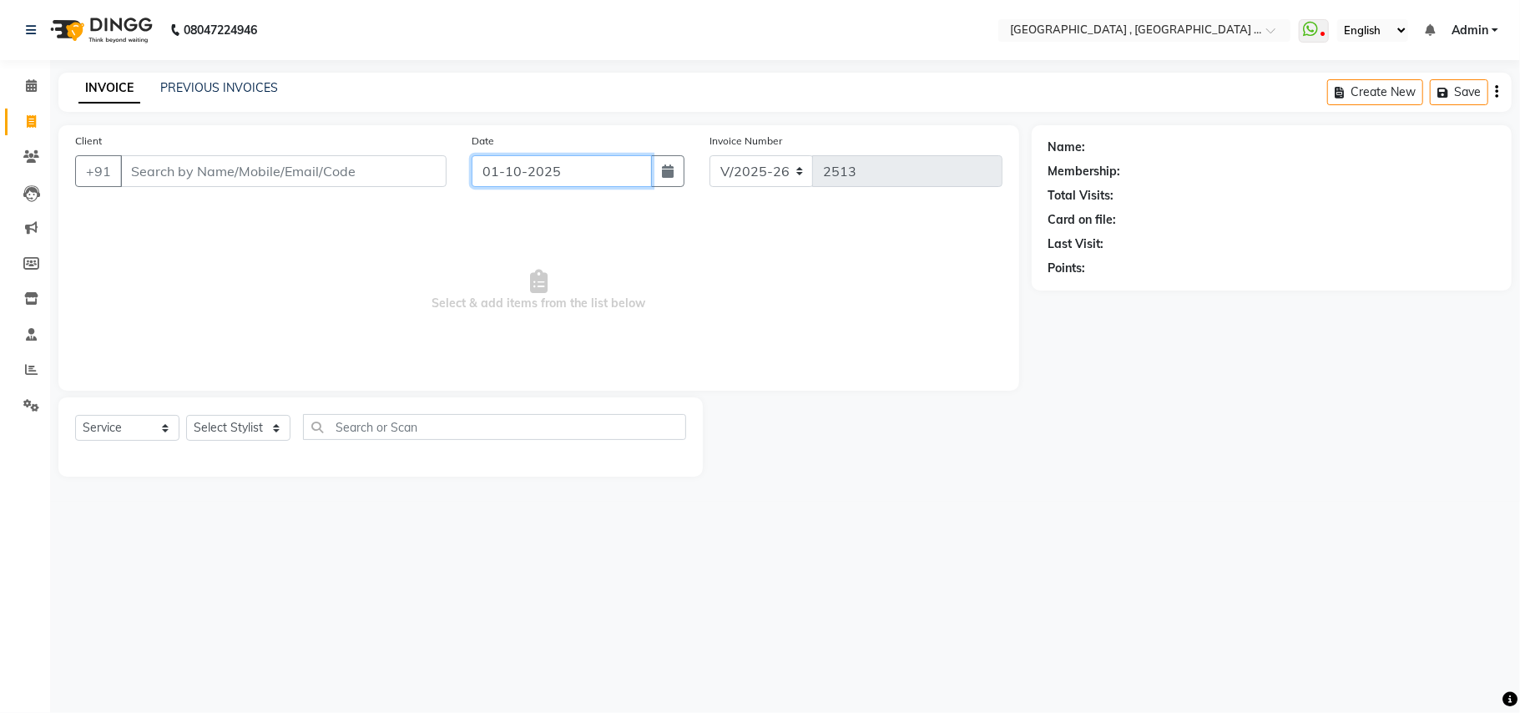
click at [529, 181] on input "01-10-2025" at bounding box center [562, 171] width 180 height 32
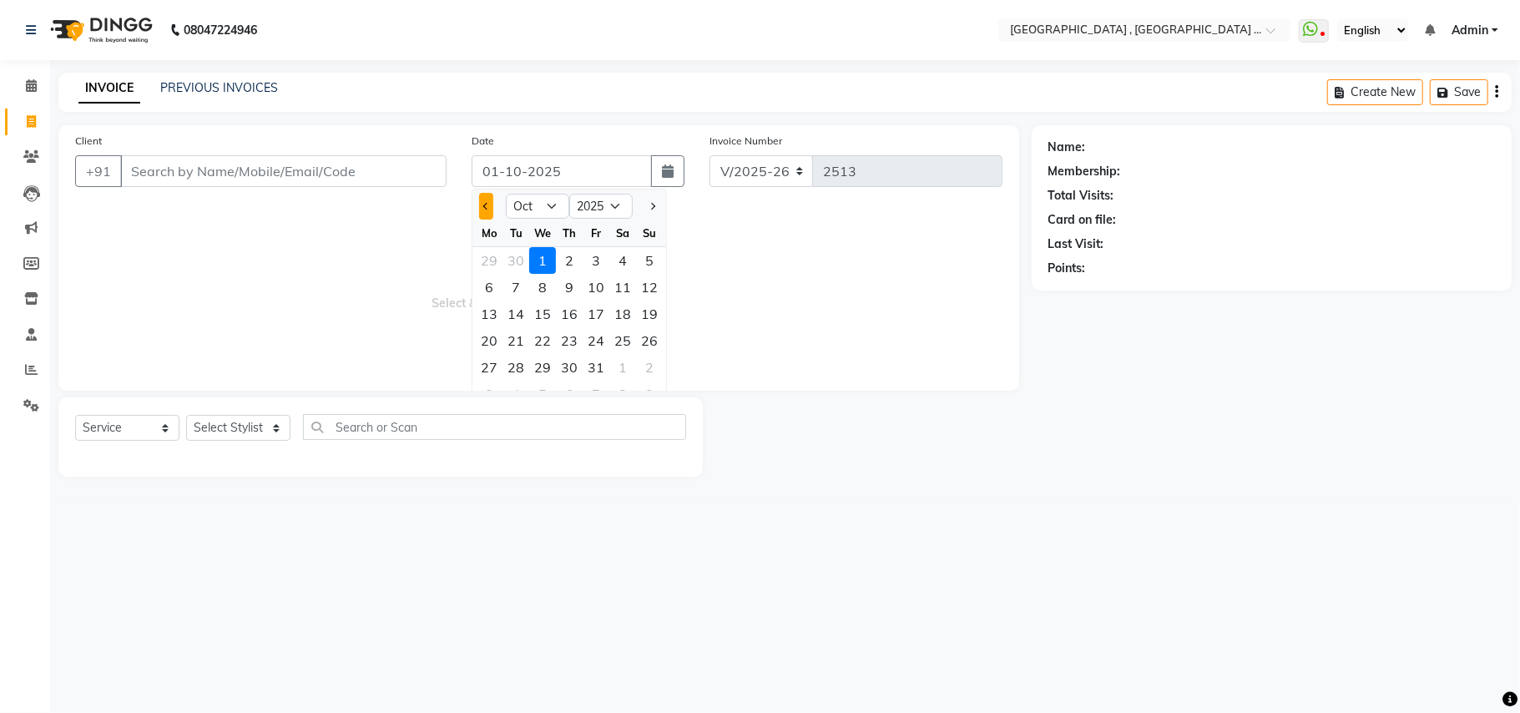
click at [481, 199] on button "Previous month" at bounding box center [486, 206] width 14 height 27
drag, startPoint x: 481, startPoint y: 199, endPoint x: 494, endPoint y: 215, distance: 20.7
click at [481, 199] on button "Previous month" at bounding box center [486, 206] width 14 height 27
click at [494, 255] on div "28" at bounding box center [489, 260] width 27 height 27
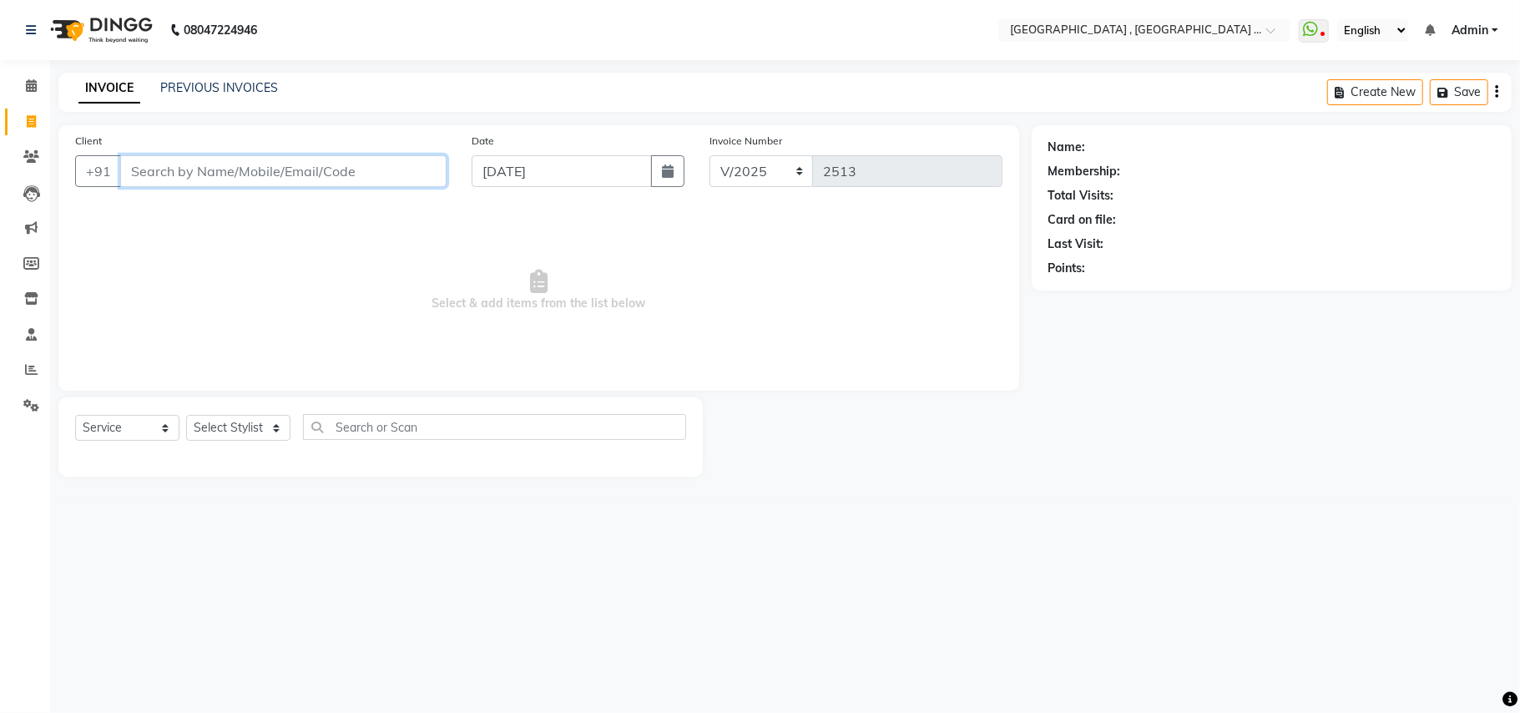
drag, startPoint x: 194, startPoint y: 182, endPoint x: 182, endPoint y: 177, distance: 13.5
click at [195, 182] on input "Client" at bounding box center [283, 171] width 326 height 32
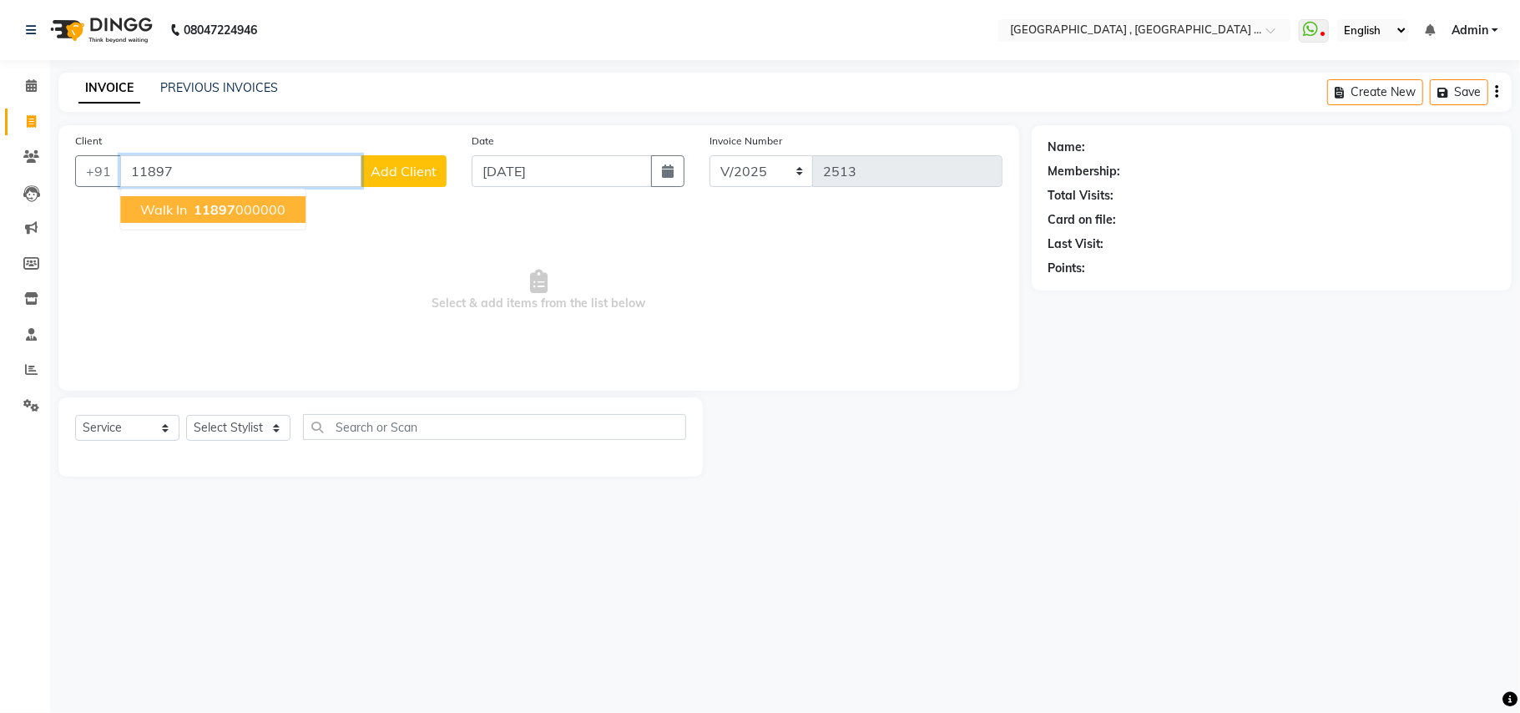
click at [245, 197] on button "Walk In 11897 000000" at bounding box center [212, 209] width 185 height 27
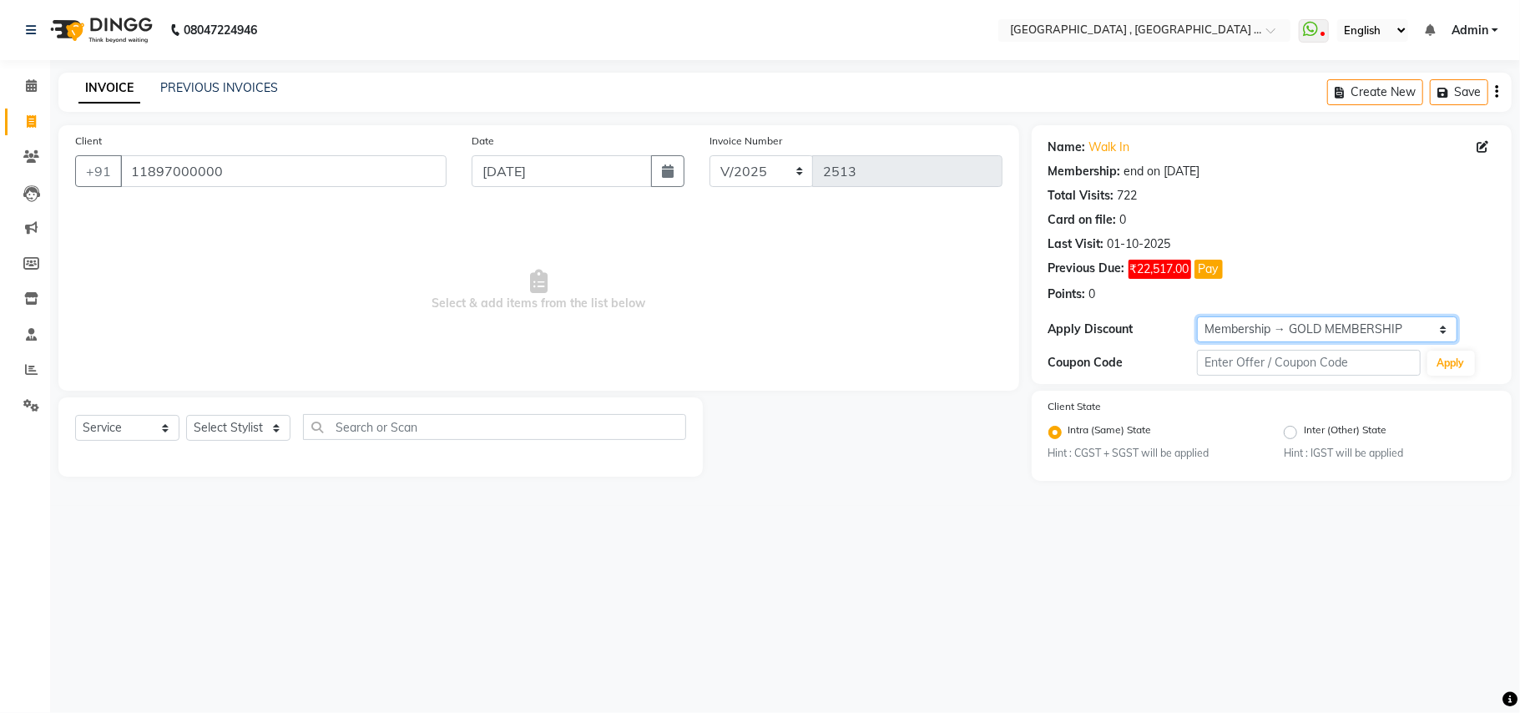
click at [1233, 334] on select "Select Membership → GOLD MEMBERSHIP Membership → GOLD MEMBERSHIP" at bounding box center [1327, 329] width 260 height 26
click at [1197, 317] on select "Select Membership → GOLD MEMBERSHIP Membership → GOLD MEMBERSHIP" at bounding box center [1327, 329] width 260 height 26
click at [265, 421] on select "Select Stylist Amit Anjali Annu BUNTY Deep Deepika DEVA M Gautam la bella meraj…" at bounding box center [238, 428] width 104 height 26
click at [186, 415] on select "Select Stylist Amit Anjali Annu BUNTY Deep Deepika DEVA M Gautam la bella meraj…" at bounding box center [238, 428] width 104 height 26
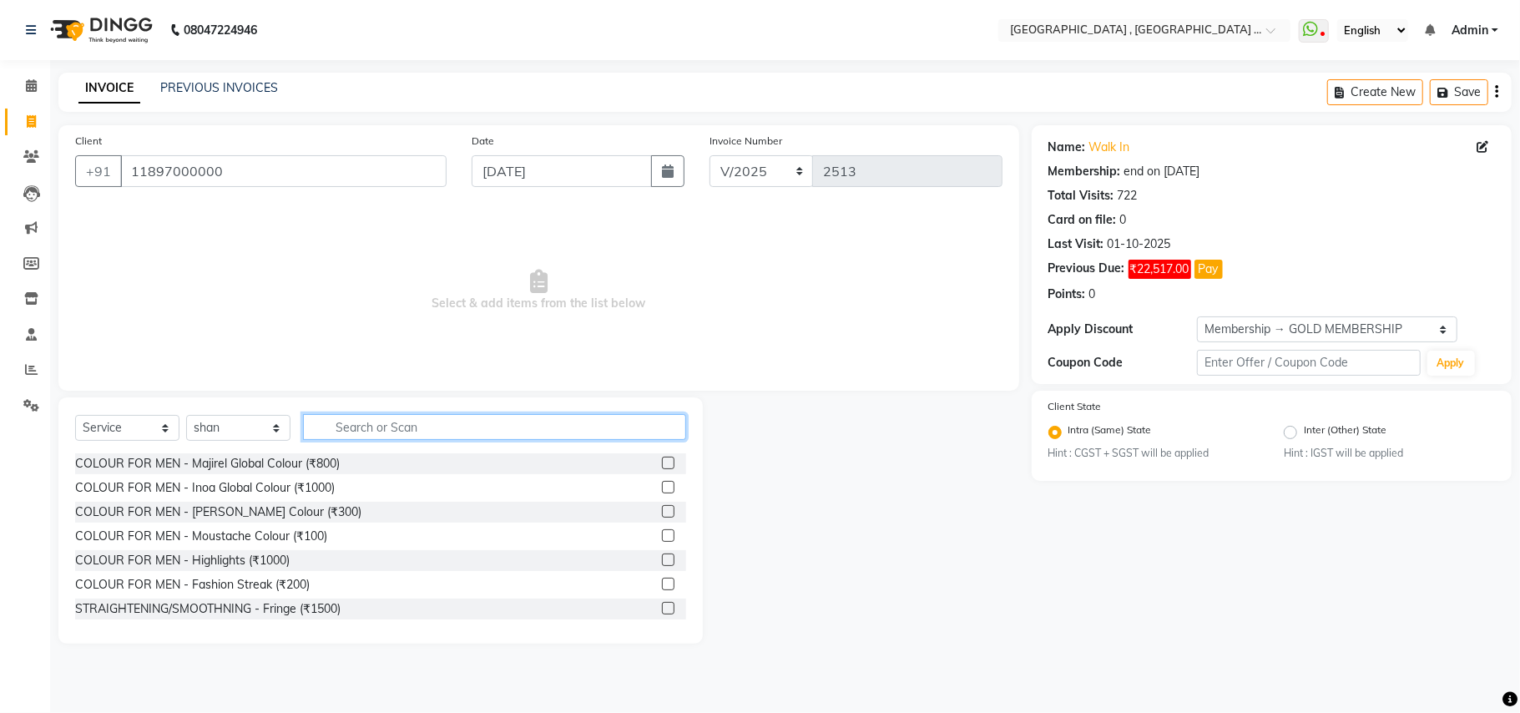
click at [376, 417] on input "text" at bounding box center [494, 427] width 383 height 26
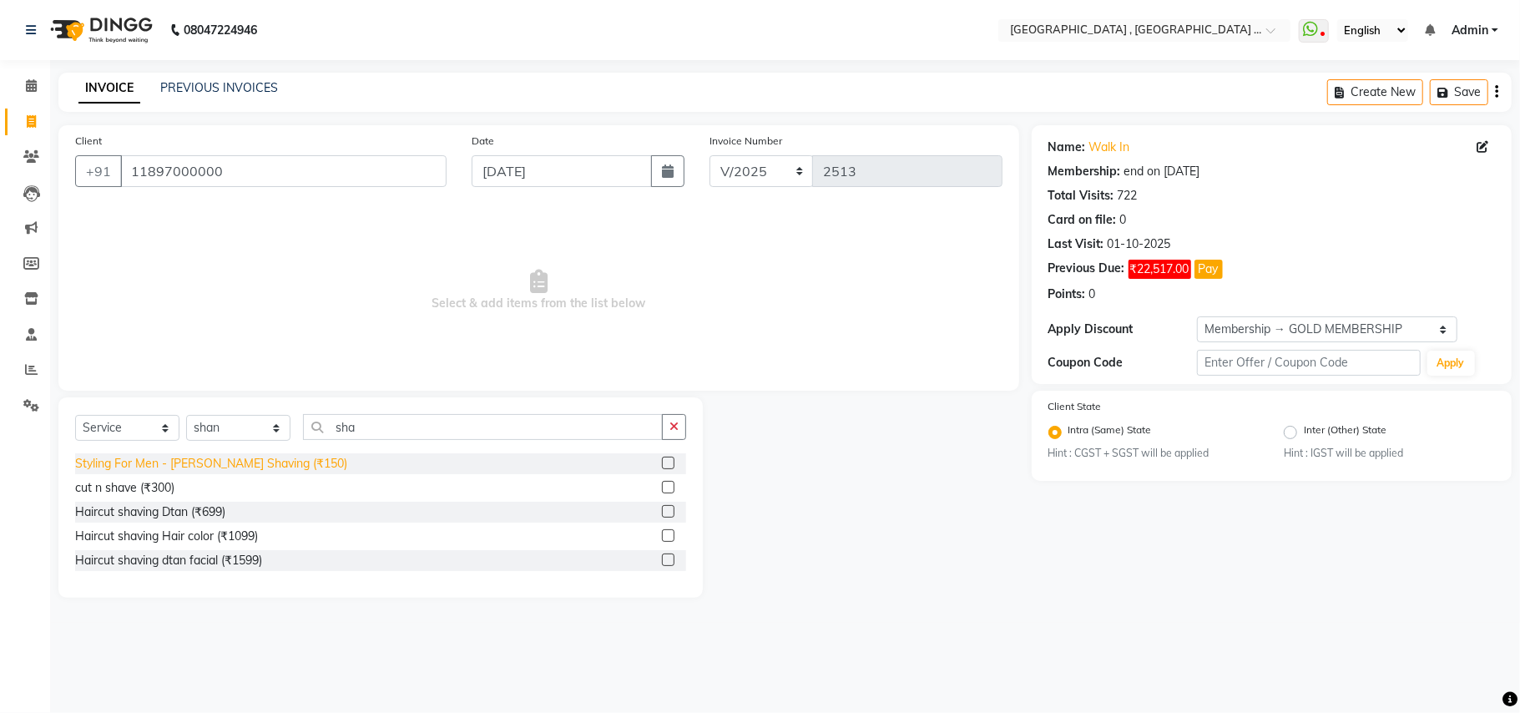
click at [255, 459] on div "Styling For Men - Beard Shaving (₹150)" at bounding box center [211, 464] width 272 height 18
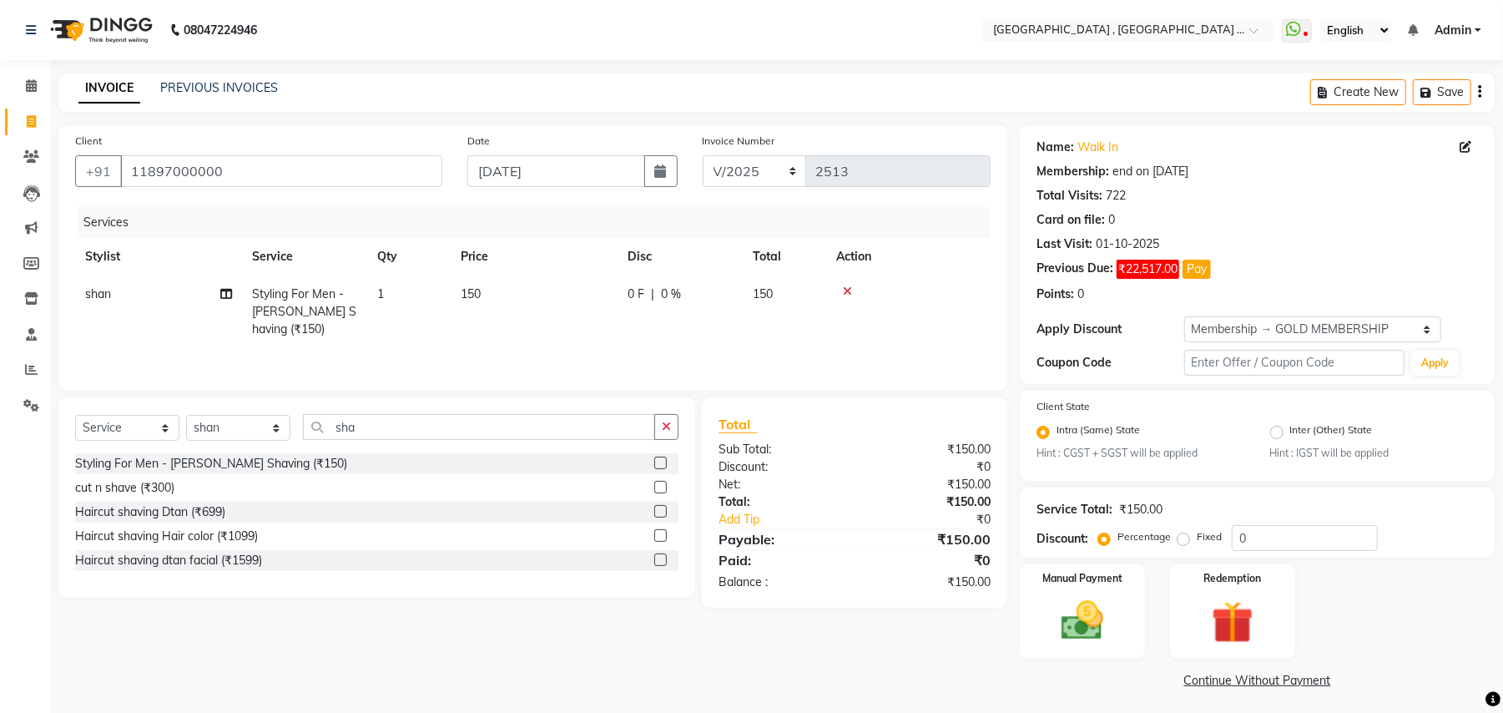
scroll to position [4, 0]
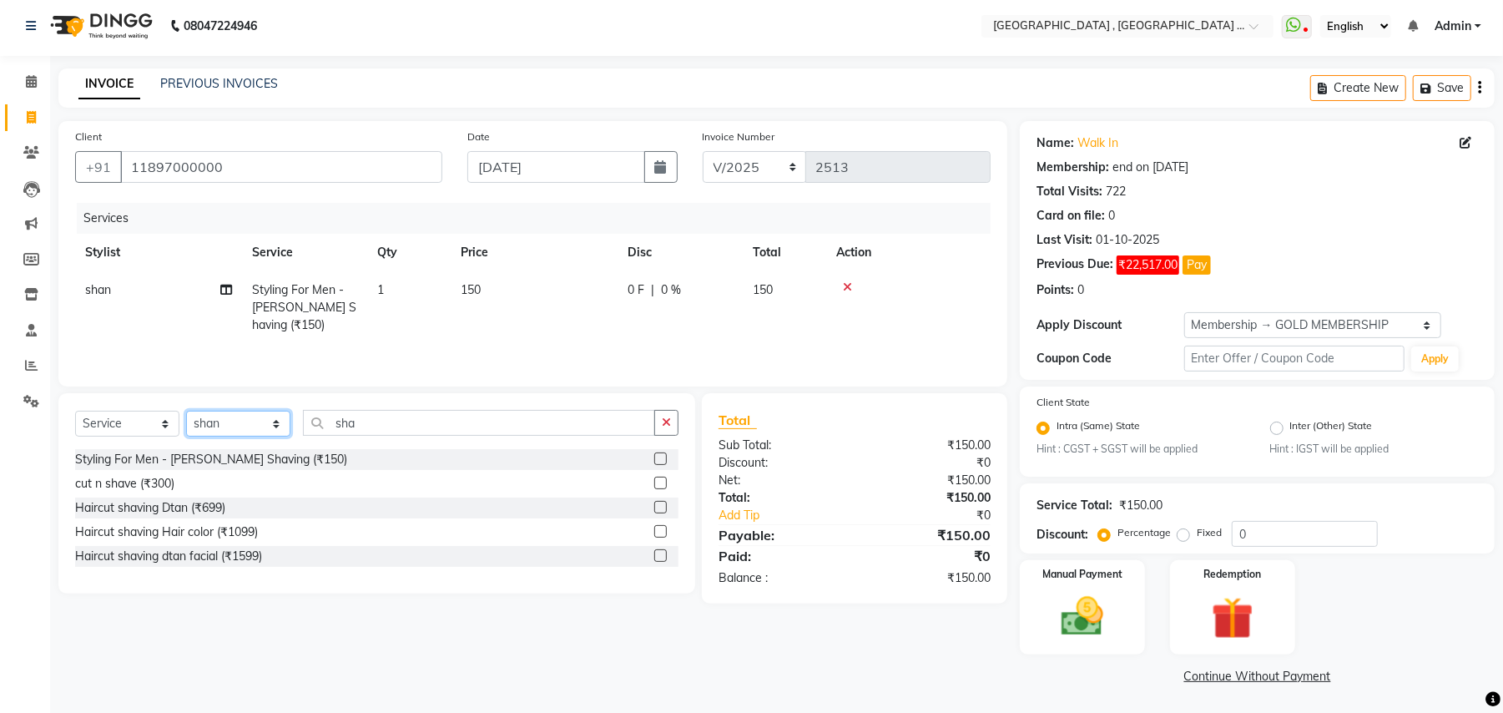
click at [242, 427] on select "Select Stylist Amit Anjali Annu BUNTY Deep Deepika DEVA M Gautam la bella meraj…" at bounding box center [238, 424] width 104 height 26
click at [186, 415] on select "Select Stylist Amit Anjali Annu BUNTY Deep Deepika DEVA M Gautam la bella meraj…" at bounding box center [238, 424] width 104 height 26
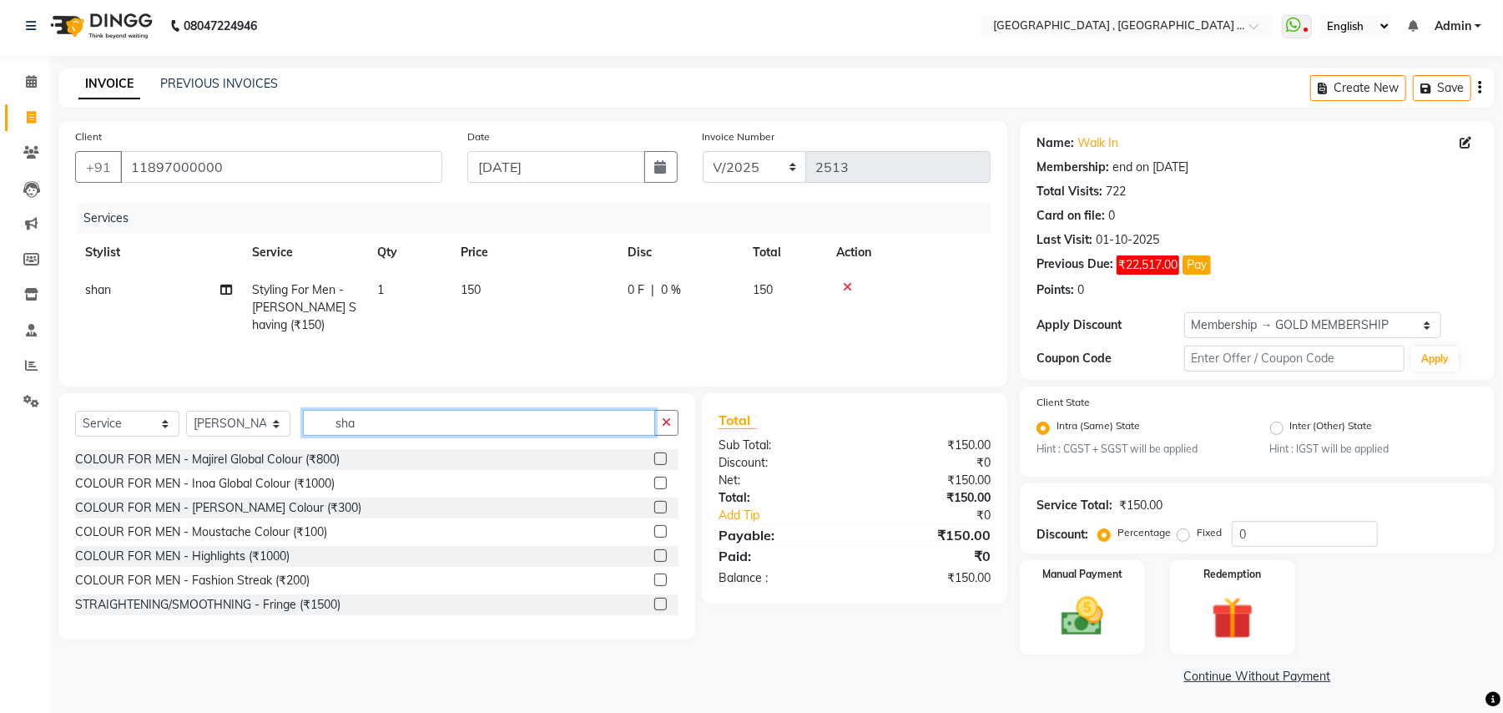
click at [371, 421] on input "sha" at bounding box center [479, 423] width 352 height 26
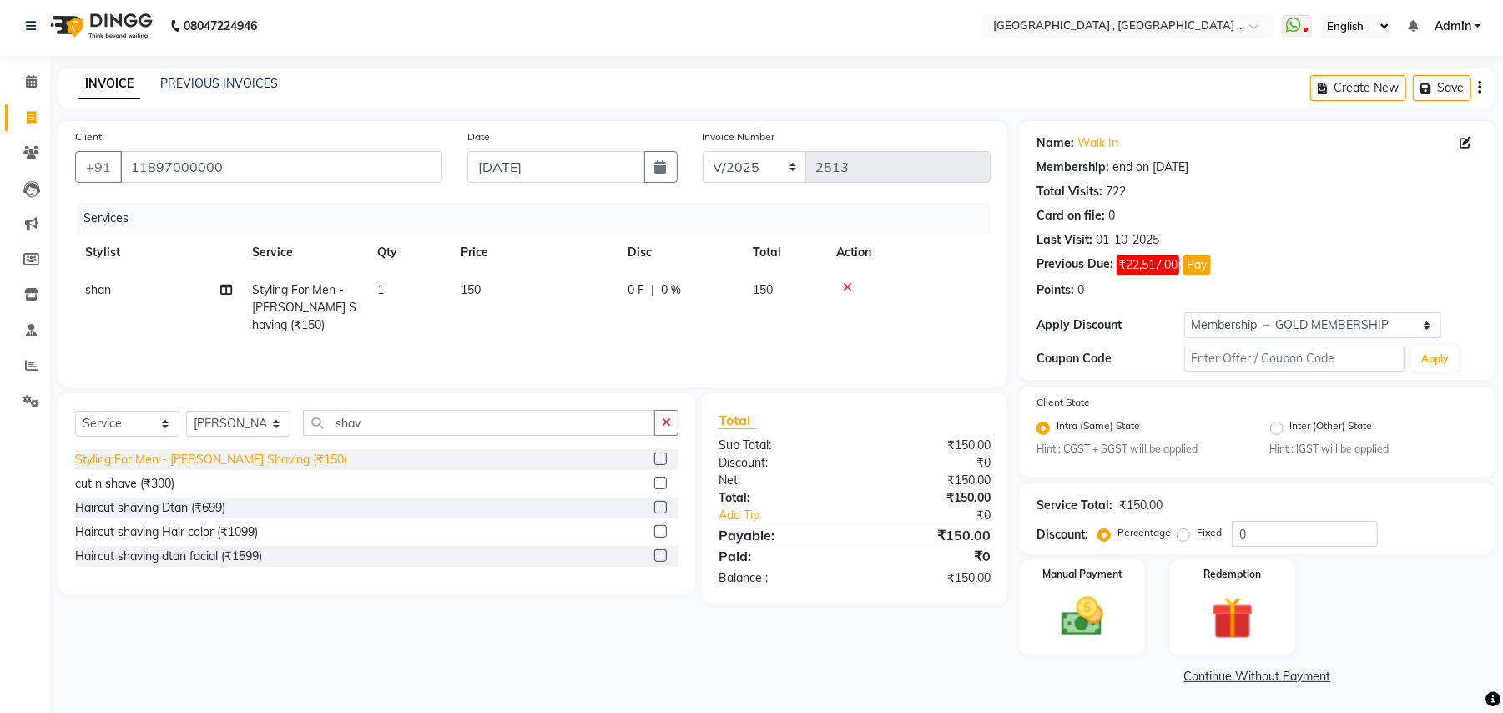
click at [261, 464] on div "Styling For Men - Beard Shaving (₹150)" at bounding box center [211, 460] width 272 height 18
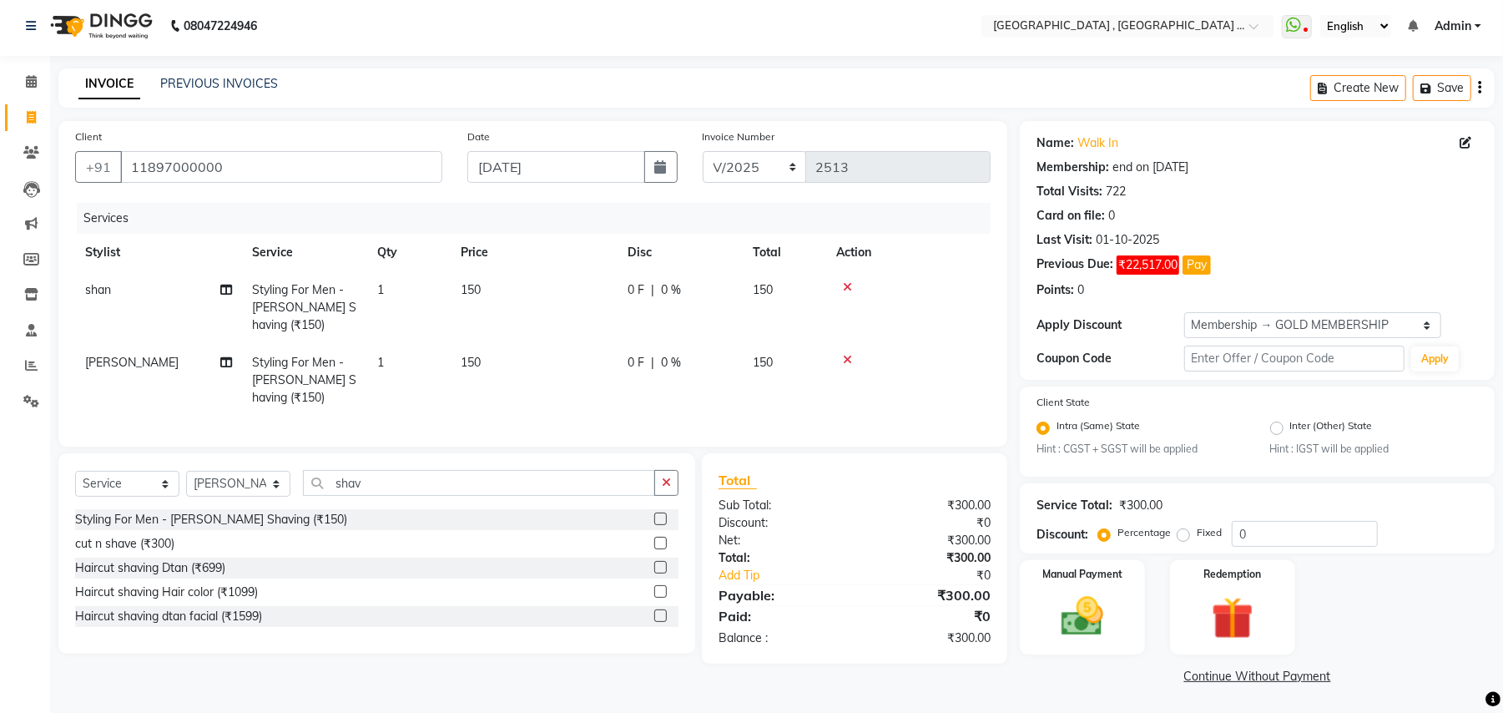
drag, startPoint x: 474, startPoint y: 354, endPoint x: 494, endPoint y: 368, distance: 24.5
click at [472, 355] on span "150" at bounding box center [471, 362] width 20 height 15
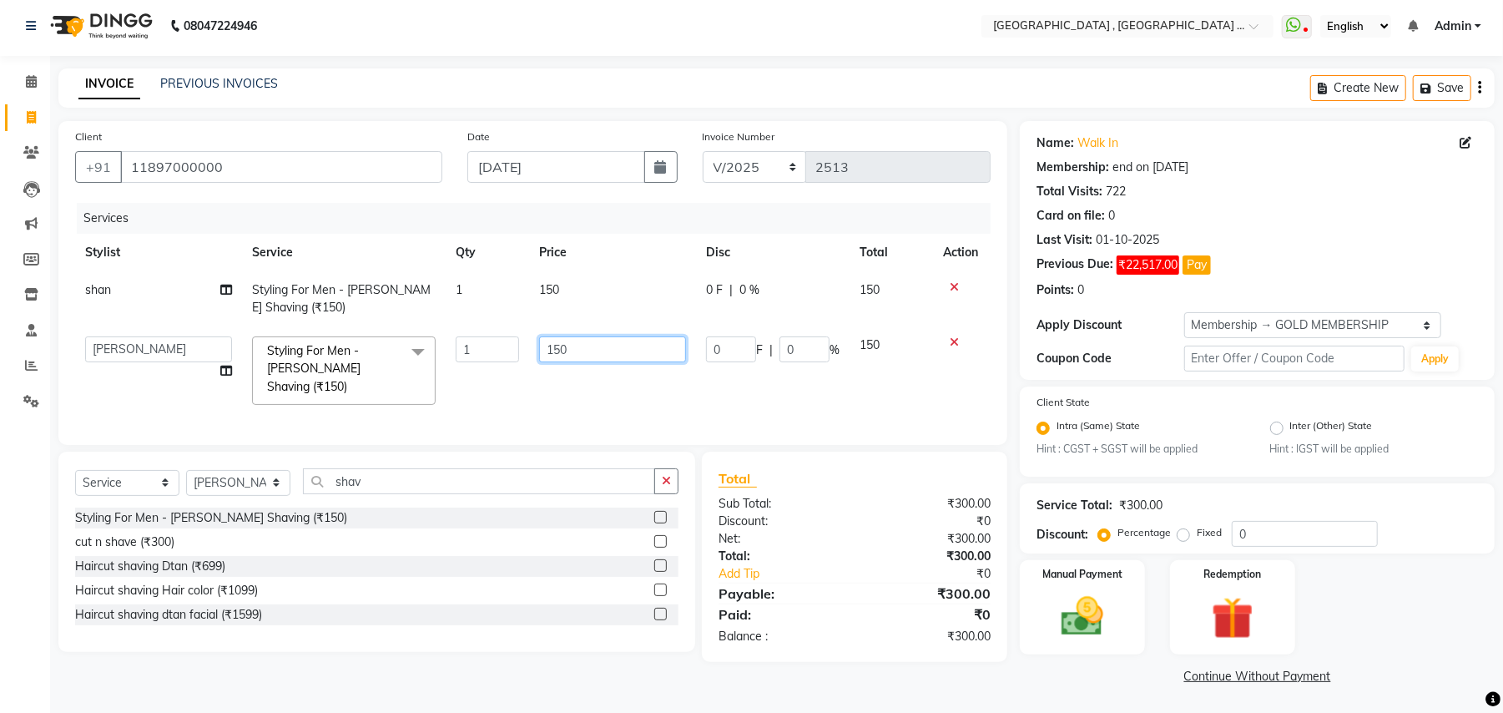
click at [548, 346] on input "150" at bounding box center [612, 349] width 147 height 26
click at [565, 361] on input "150" at bounding box center [612, 349] width 147 height 26
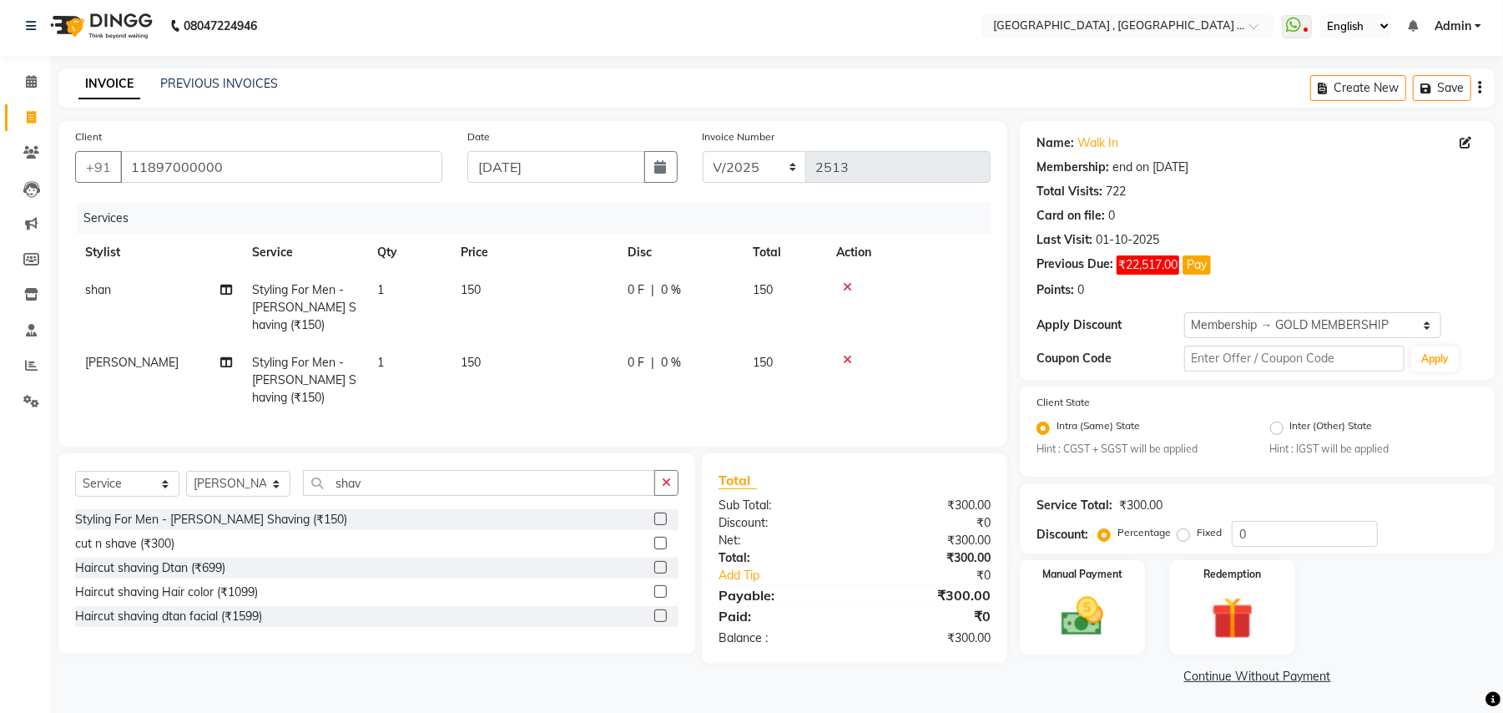
click at [549, 378] on td "150" at bounding box center [534, 380] width 167 height 73
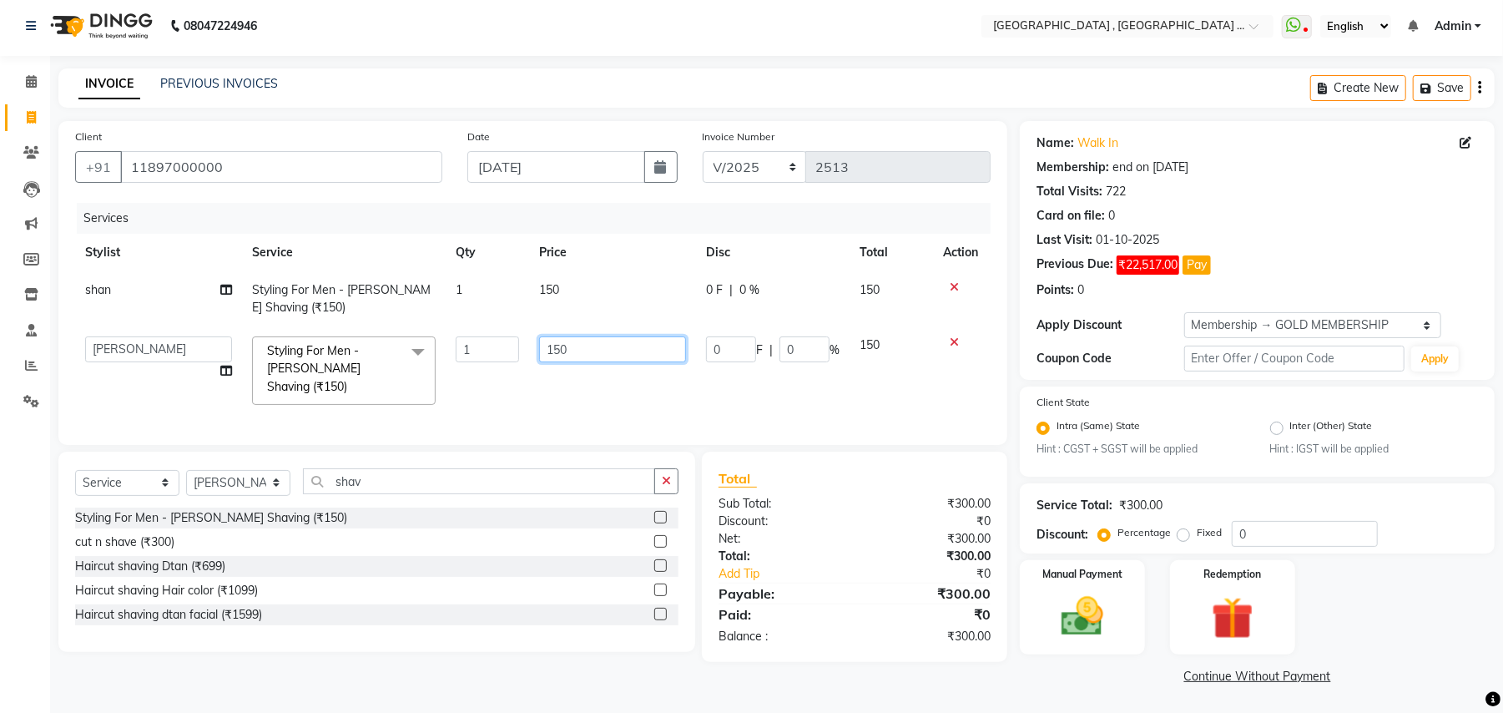
click at [599, 354] on input "150" at bounding box center [612, 349] width 147 height 26
click at [588, 358] on input "150" at bounding box center [612, 349] width 147 height 26
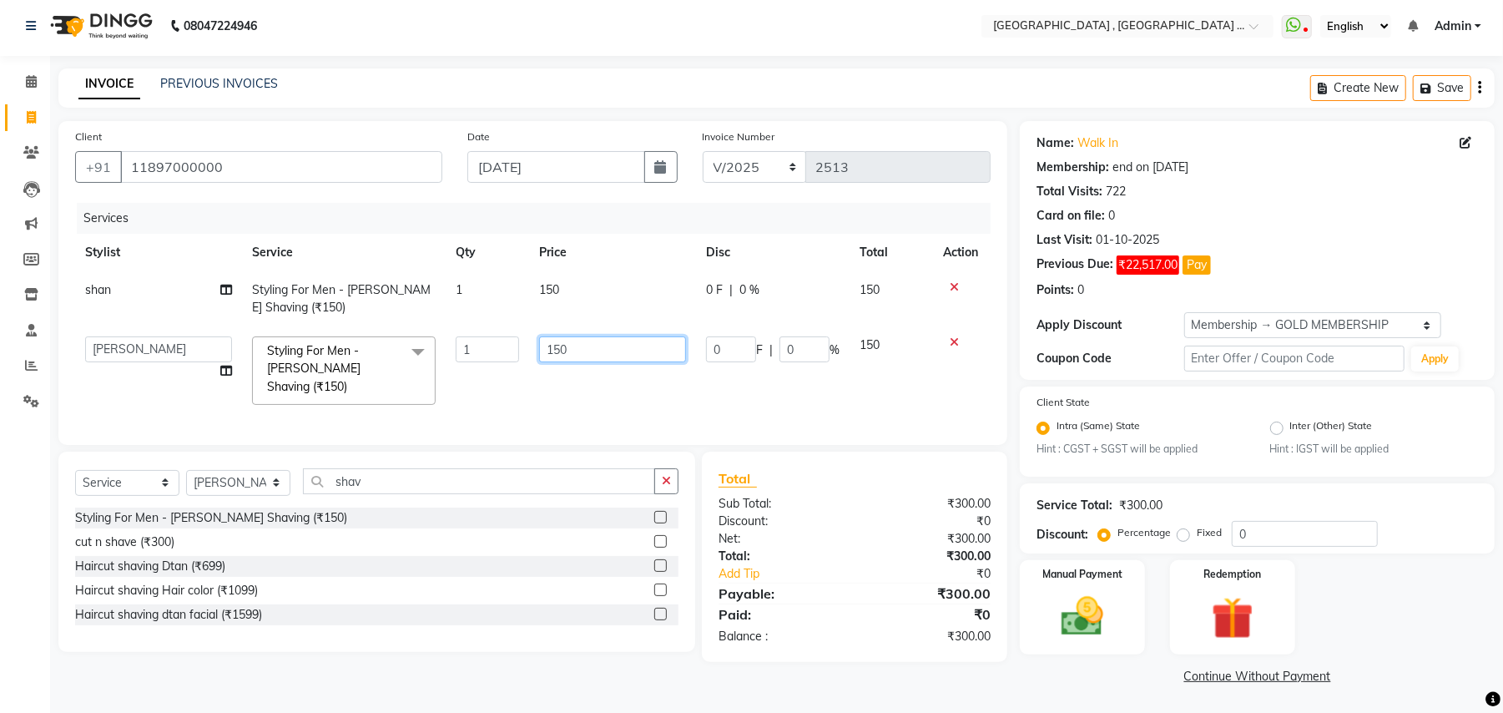
click at [573, 355] on input "150" at bounding box center [612, 349] width 147 height 26
click at [558, 351] on input "150" at bounding box center [612, 349] width 147 height 26
click at [487, 398] on div "Services Stylist Service Qty Price Disc Total Action shan Styling For Men - Bea…" at bounding box center [533, 315] width 916 height 225
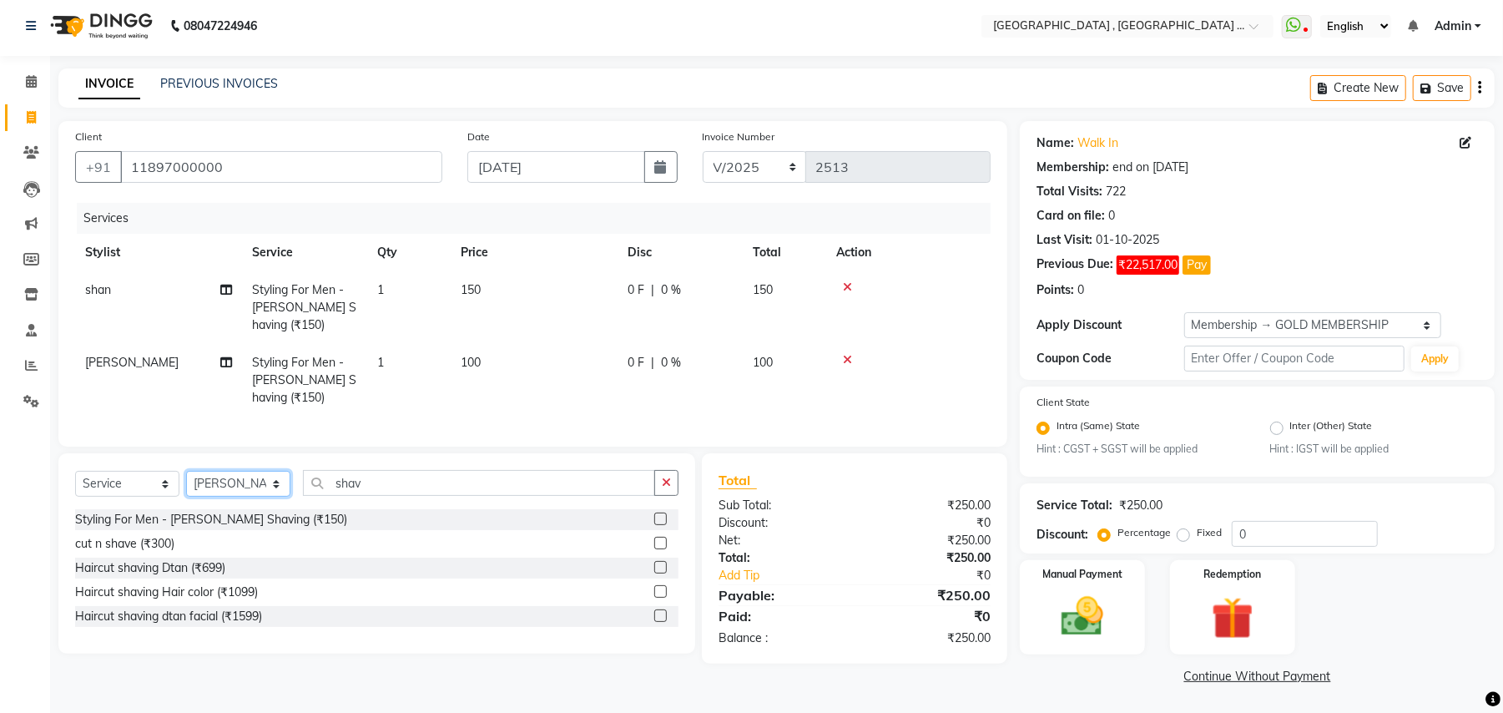
click at [242, 495] on select "Select Stylist Amit Anjali Annu BUNTY Deep Deepika DEVA M Gautam la bella meraj…" at bounding box center [238, 484] width 104 height 26
click at [186, 487] on select "Select Stylist Amit Anjali Annu BUNTY Deep Deepika DEVA M Gautam la bella meraj…" at bounding box center [238, 484] width 104 height 26
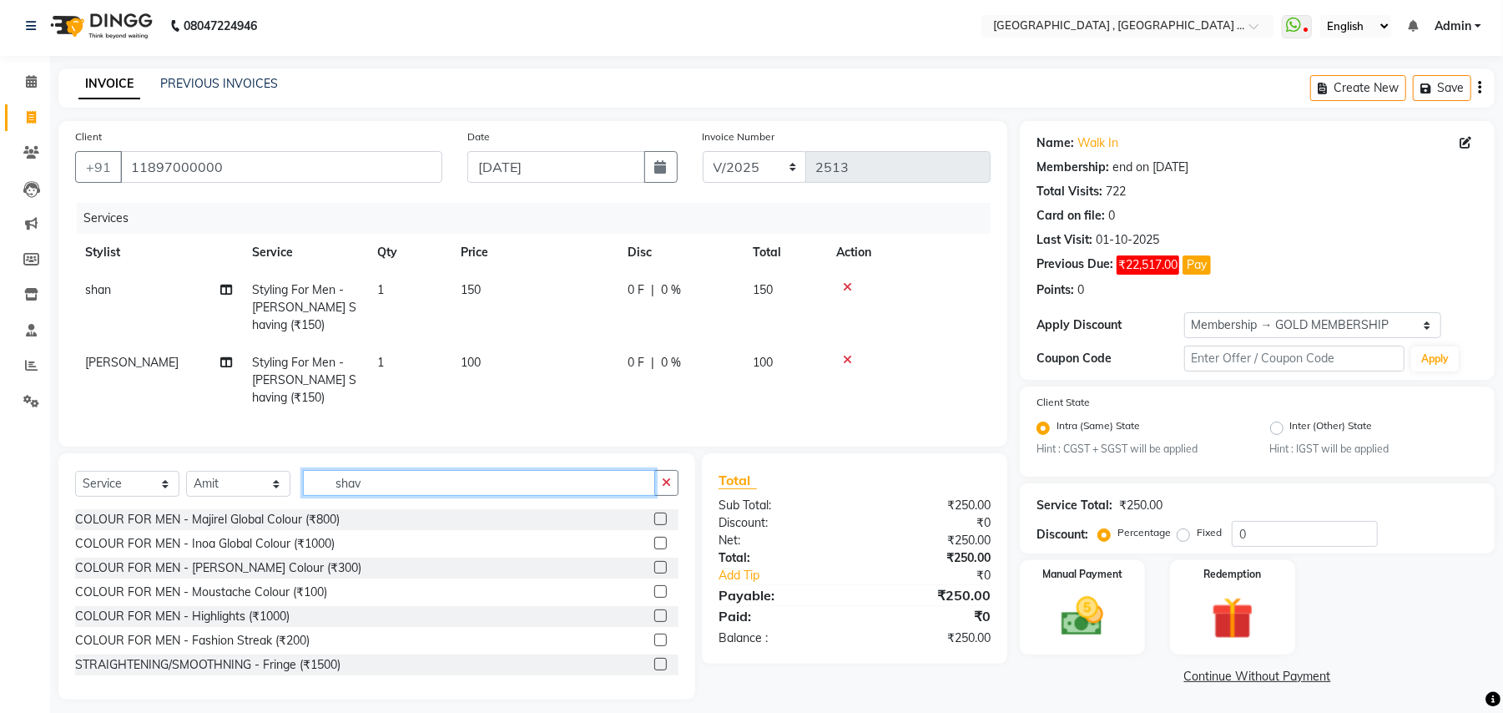
click at [332, 496] on input "shav" at bounding box center [479, 483] width 352 height 26
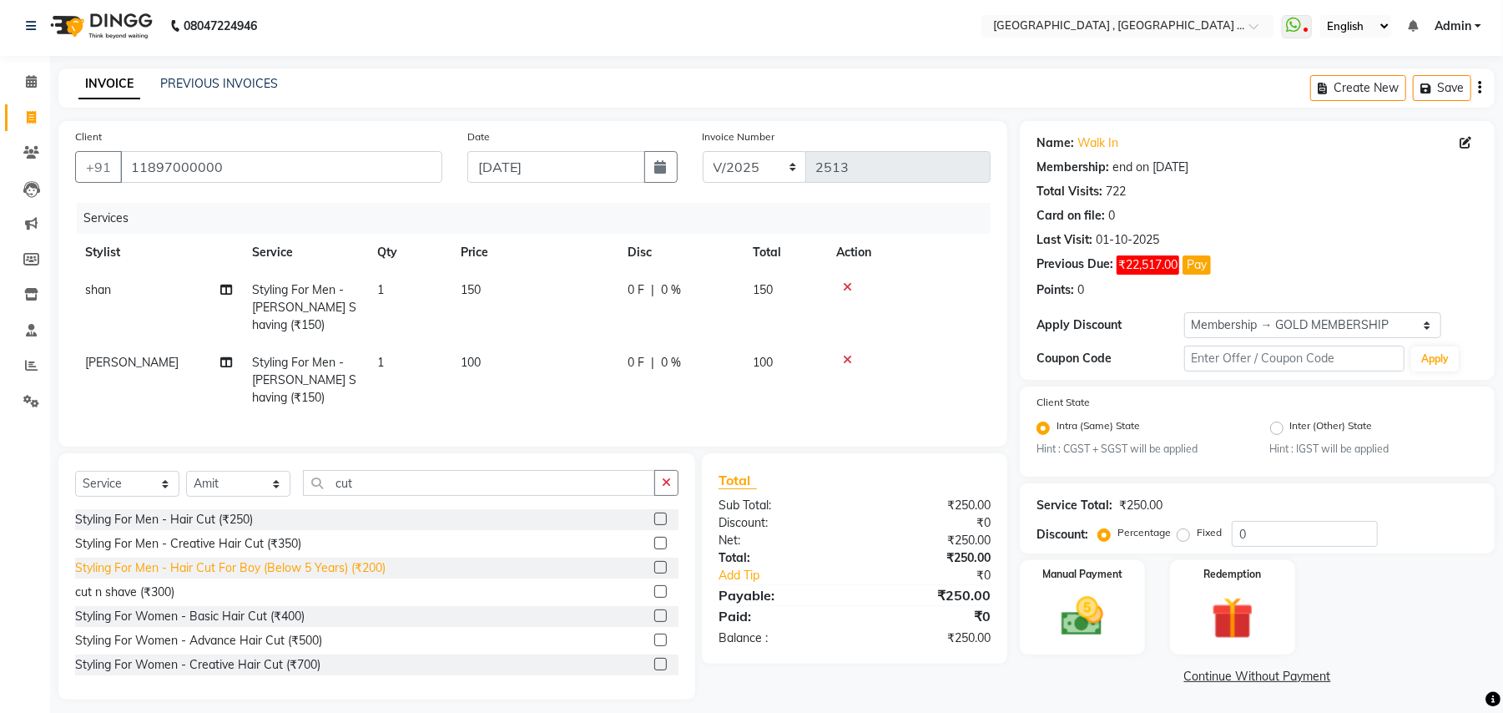
click at [341, 577] on div "Styling For Men - Hair Cut For Boy (Below 5 Years) (₹200)" at bounding box center [230, 568] width 310 height 18
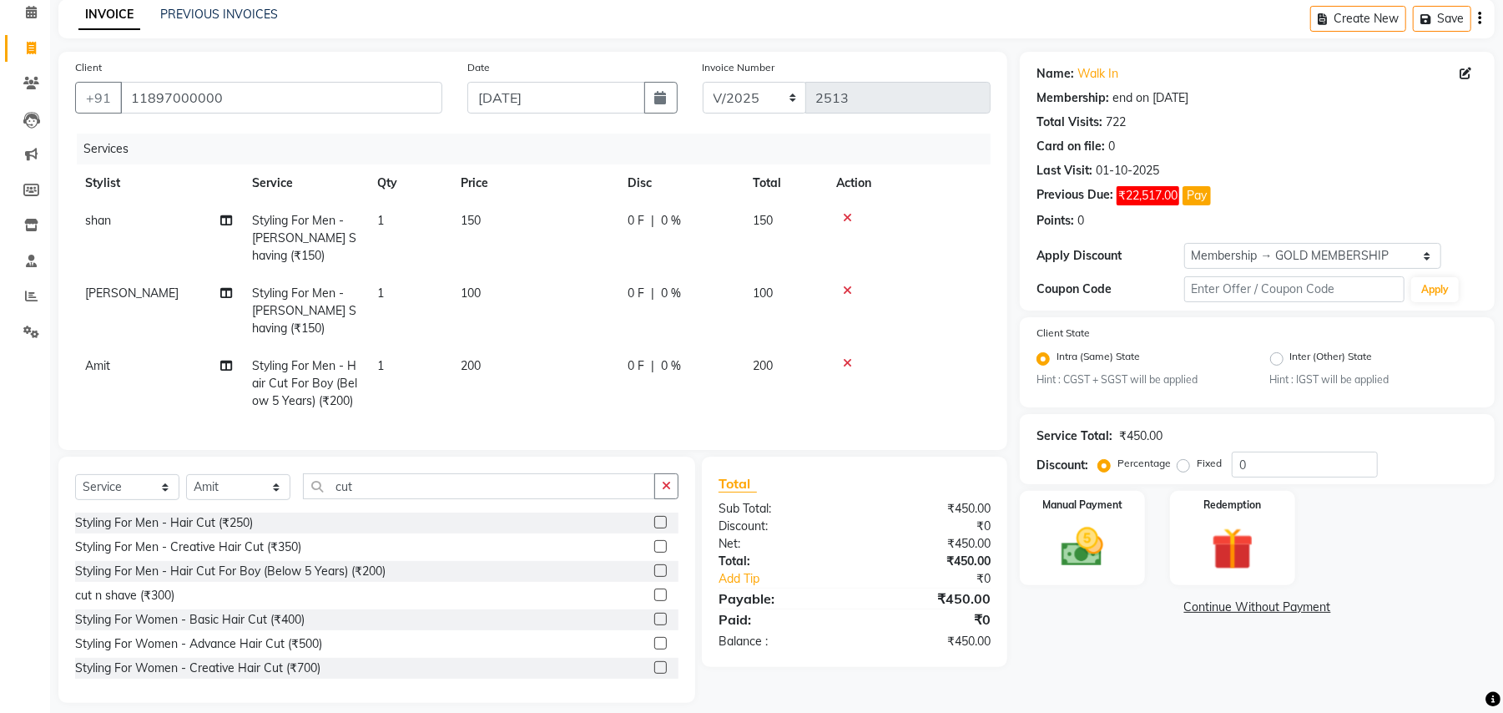
scroll to position [105, 0]
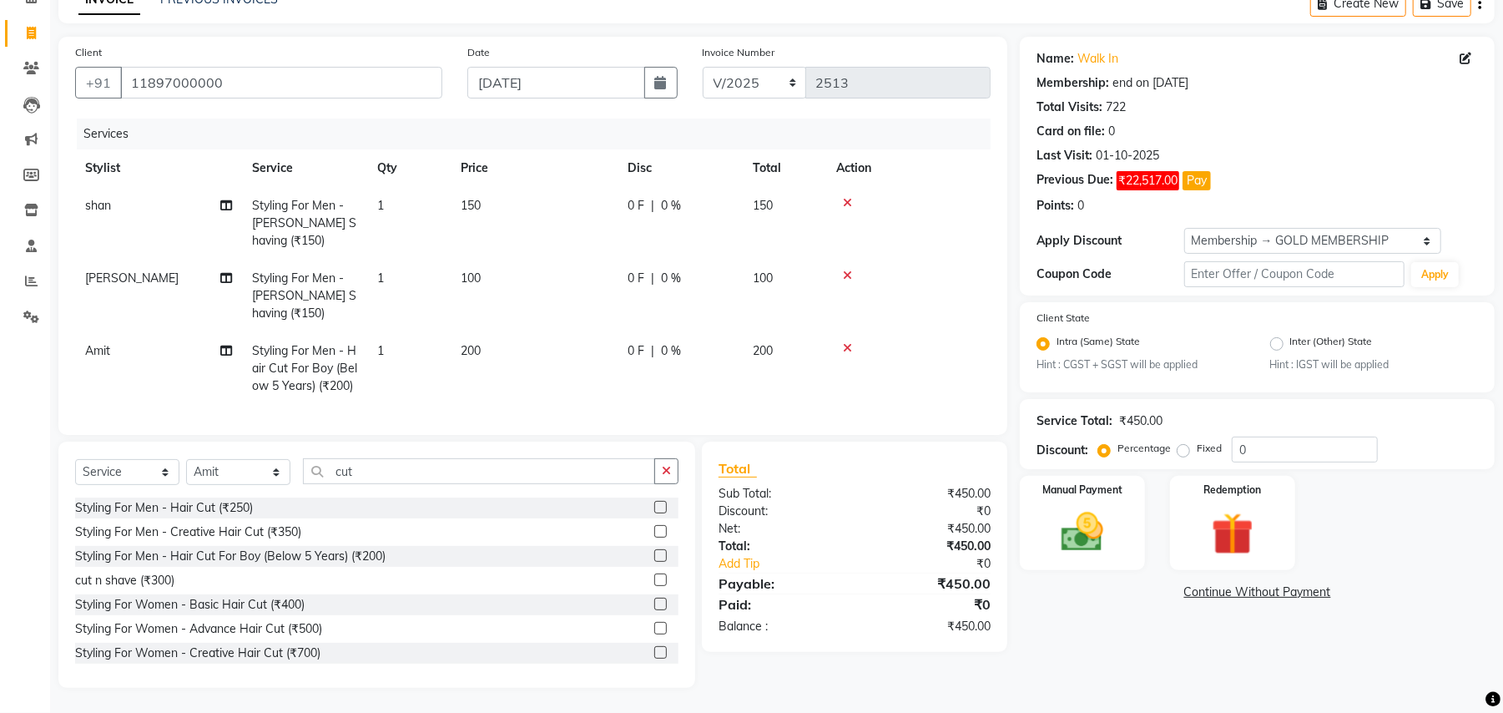
click at [232, 456] on div "Select Service Product Membership Package Voucher Prepaid Gift Card Select Styl…" at bounding box center [376, 565] width 637 height 246
click at [237, 467] on select "Select Stylist Amit Anjali Annu BUNTY Deep Deepika DEVA M Gautam la bella meraj…" at bounding box center [238, 472] width 104 height 26
click at [186, 459] on select "Select Stylist Amit Anjali Annu BUNTY Deep Deepika DEVA M Gautam la bella meraj…" at bounding box center [238, 472] width 104 height 26
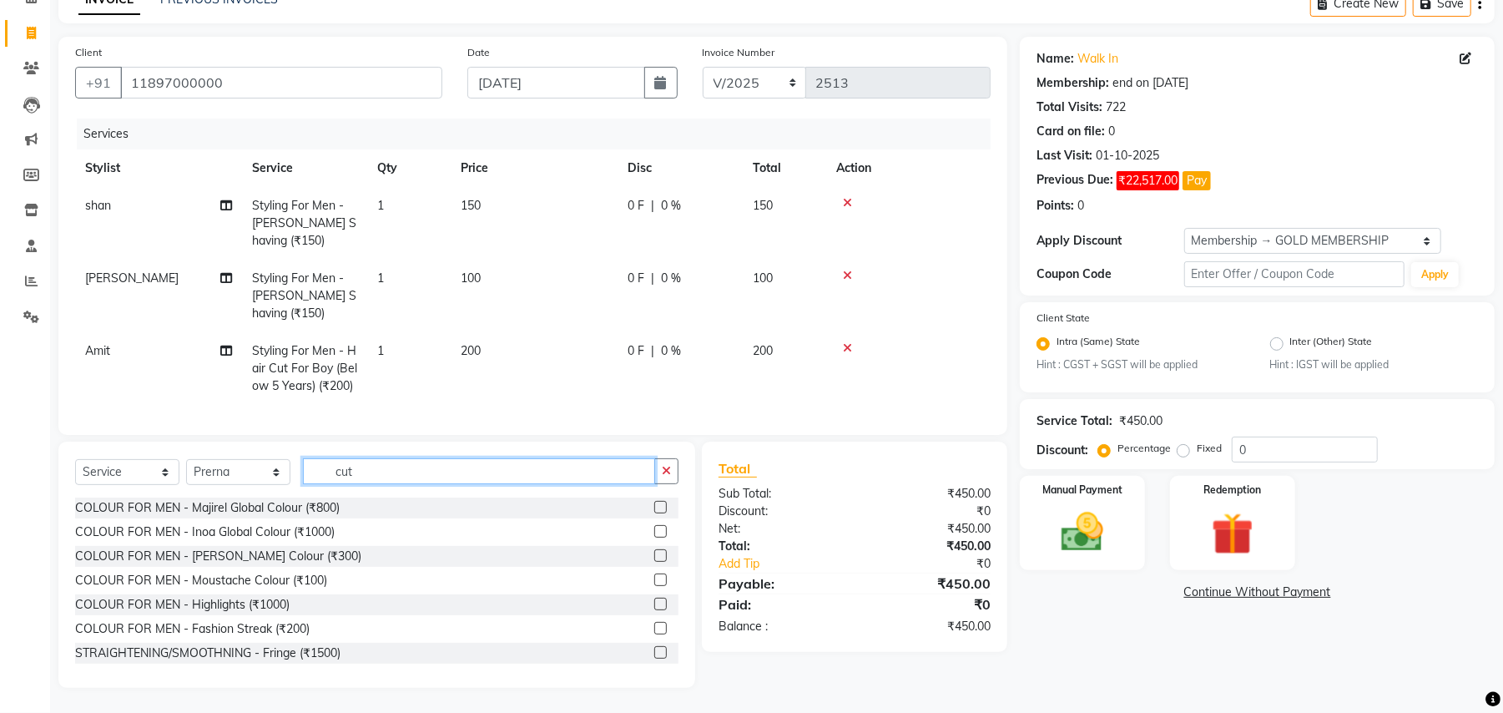
click at [341, 461] on input "cut" at bounding box center [479, 471] width 352 height 26
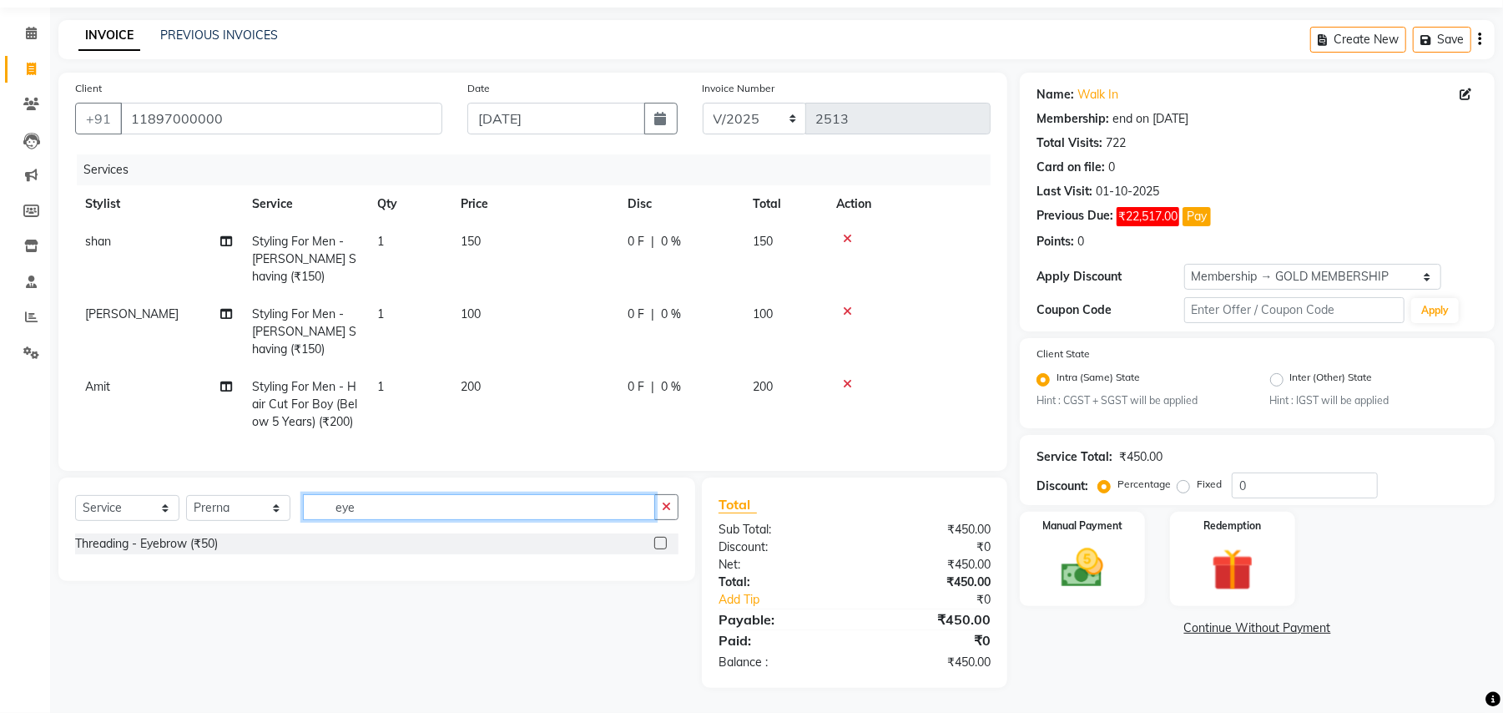
scroll to position [68, 0]
click at [181, 538] on div "Threading - Eyebrow (₹50)" at bounding box center [146, 544] width 143 height 18
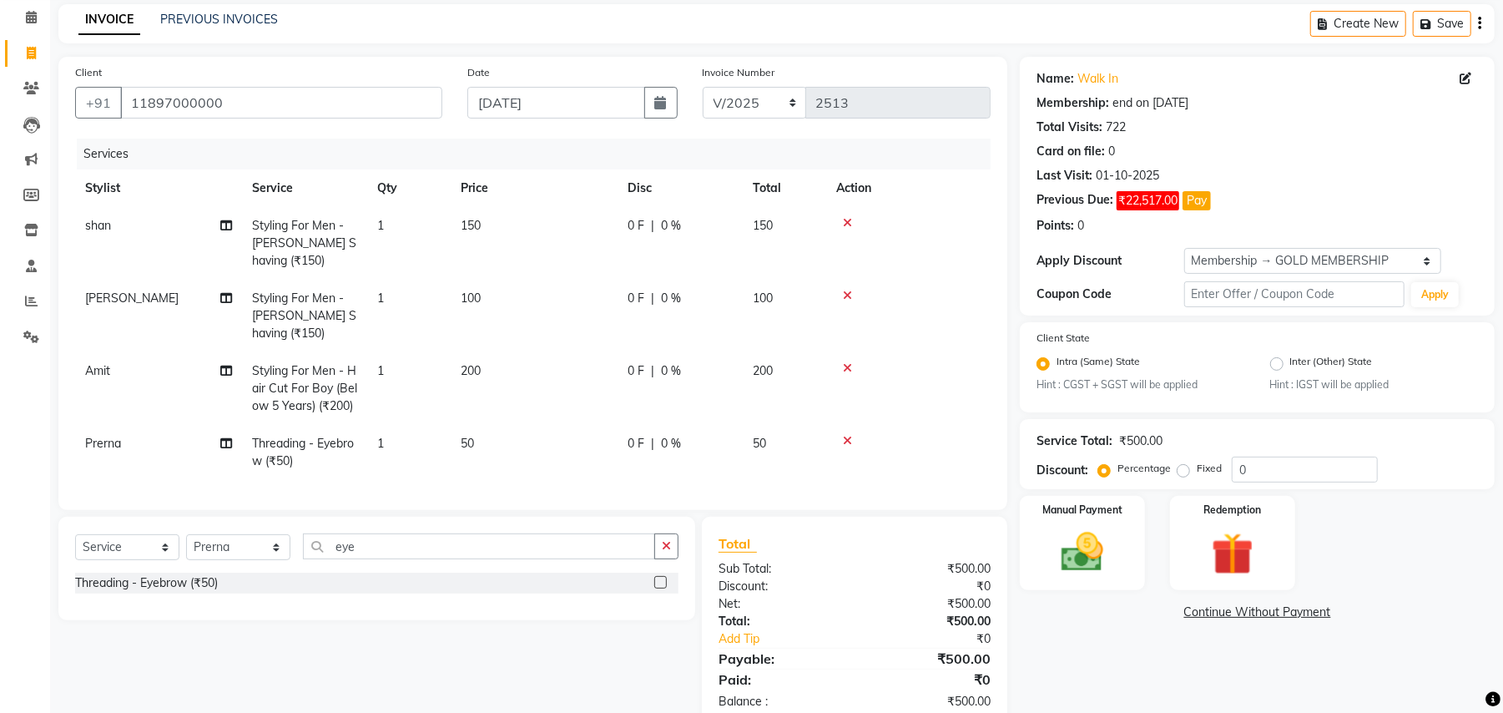
click at [461, 441] on span "50" at bounding box center [467, 443] width 13 height 15
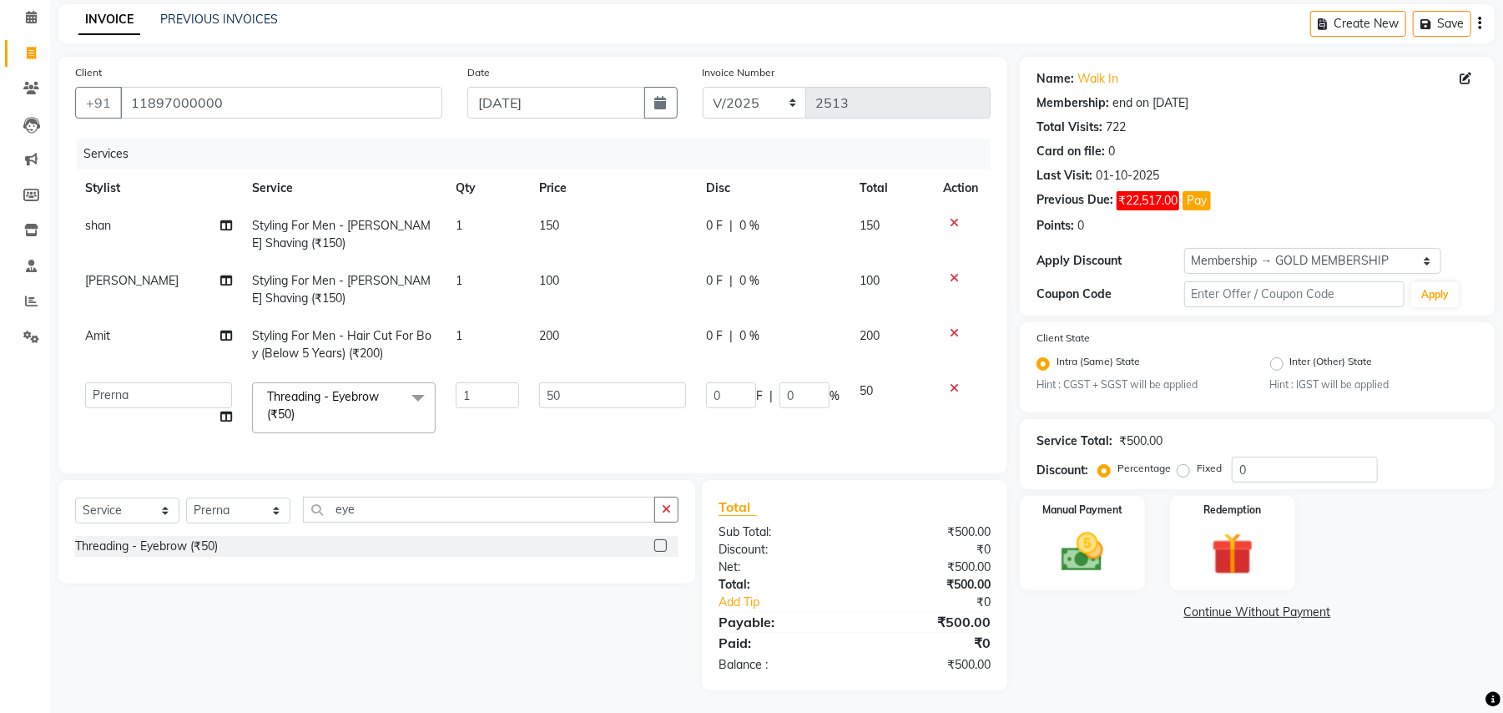
click at [461, 441] on td "1" at bounding box center [487, 407] width 83 height 71
click at [565, 402] on input "50" at bounding box center [612, 395] width 147 height 26
click at [564, 401] on input "50" at bounding box center [612, 395] width 147 height 26
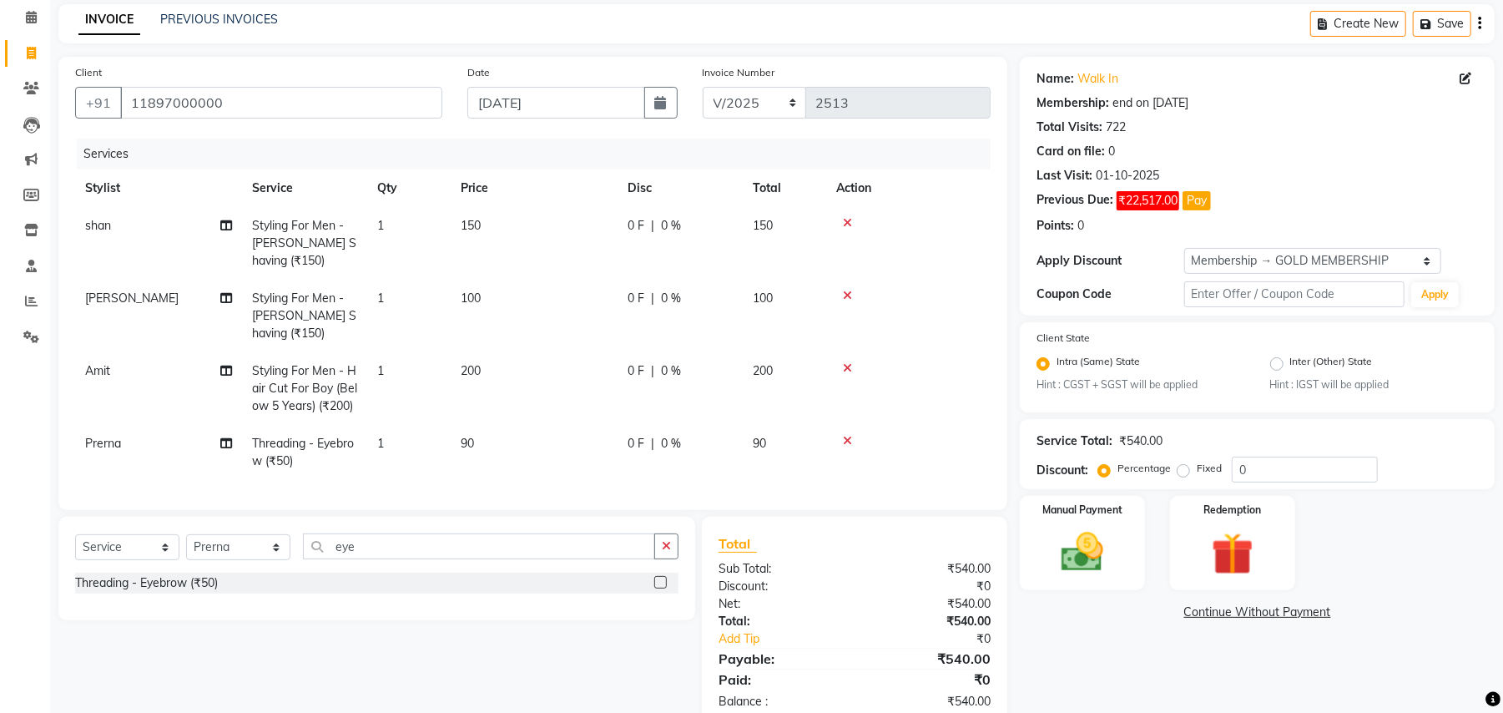
click at [589, 427] on td "90" at bounding box center [534, 452] width 167 height 55
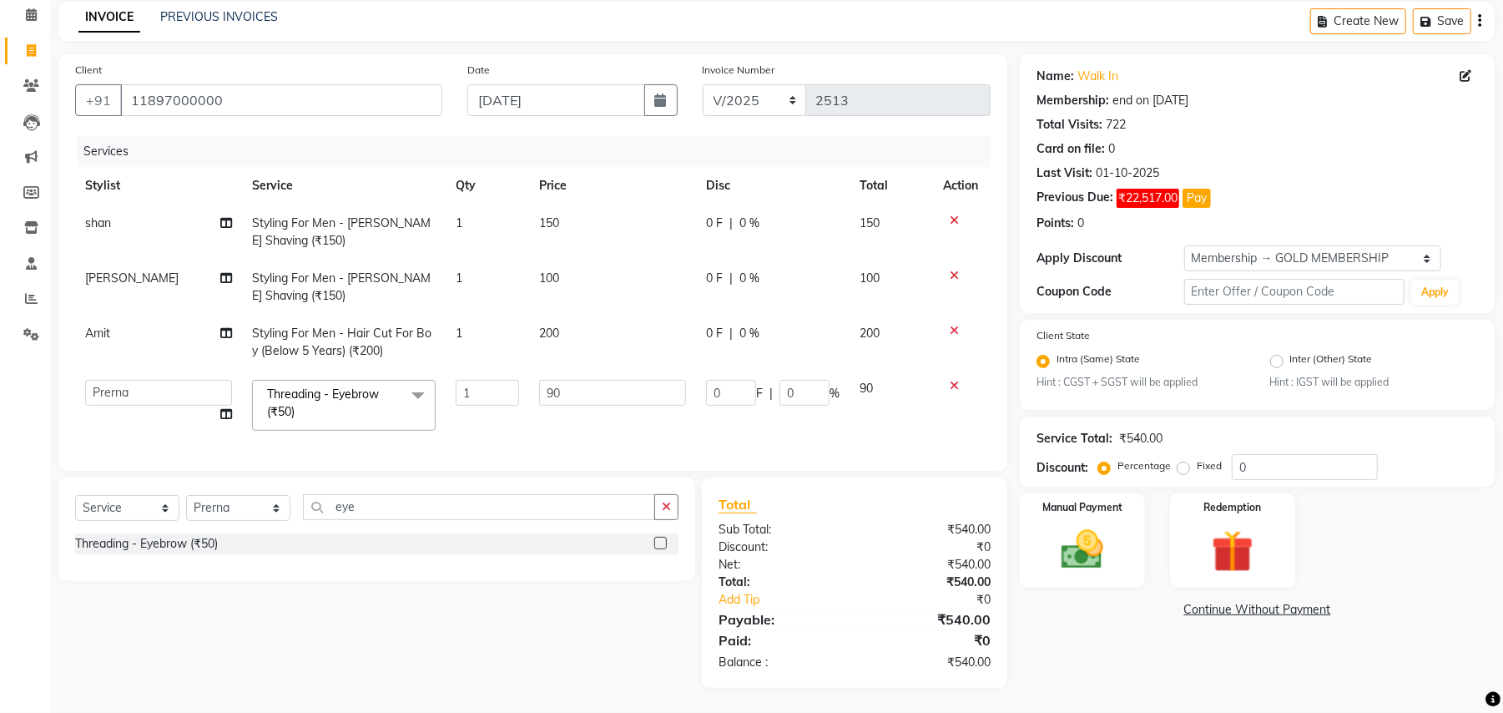
scroll to position [88, 0]
drag, startPoint x: 245, startPoint y: 515, endPoint x: 252, endPoint y: 504, distance: 12.7
click at [245, 515] on select "Select Stylist Amit Anjali Annu BUNTY Deep Deepika DEVA M Gautam la bella meraj…" at bounding box center [238, 508] width 104 height 26
click at [265, 506] on select "Select Stylist Amit Anjali Annu BUNTY Deep Deepika DEVA M Gautam la bella meraj…" at bounding box center [238, 508] width 104 height 26
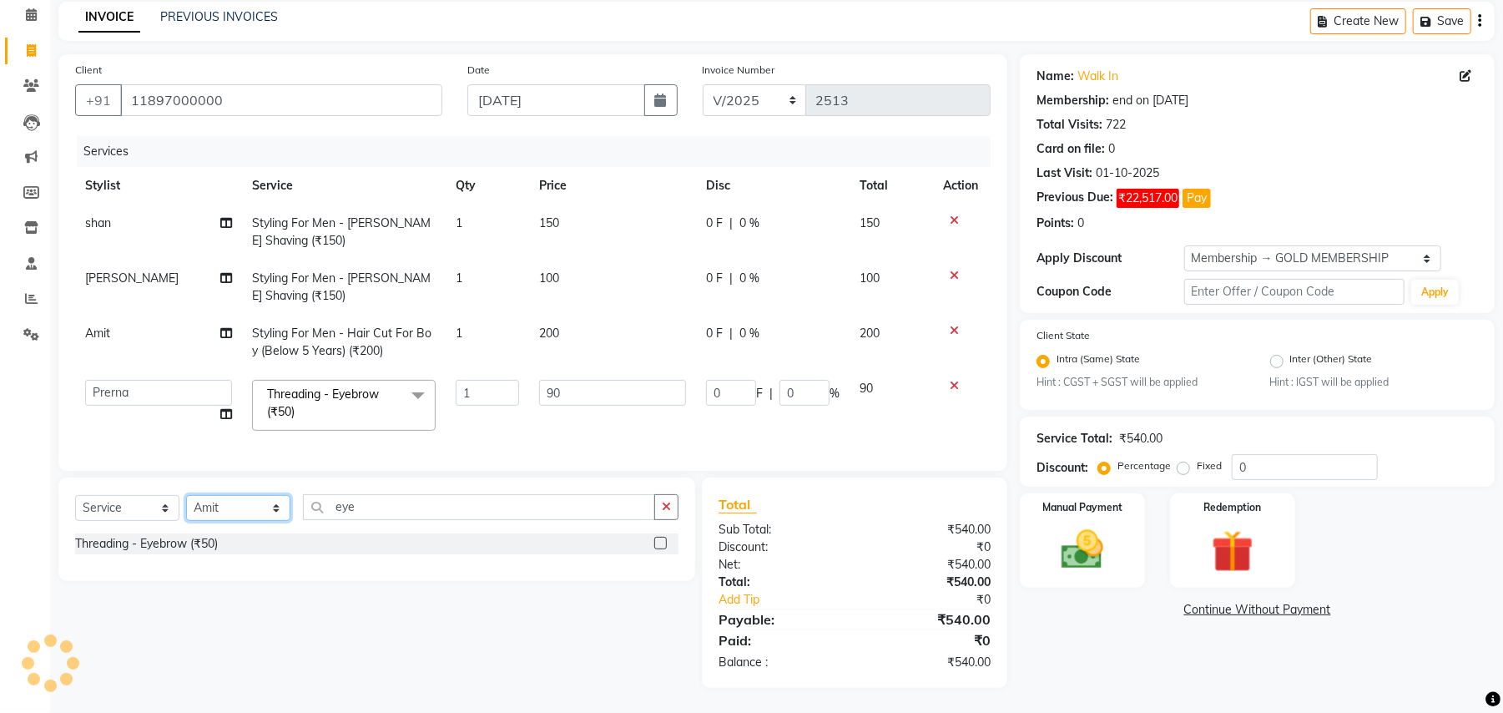
click at [186, 495] on select "Select Stylist Amit Anjali Annu BUNTY Deep Deepika DEVA M Gautam la bella meraj…" at bounding box center [238, 508] width 104 height 26
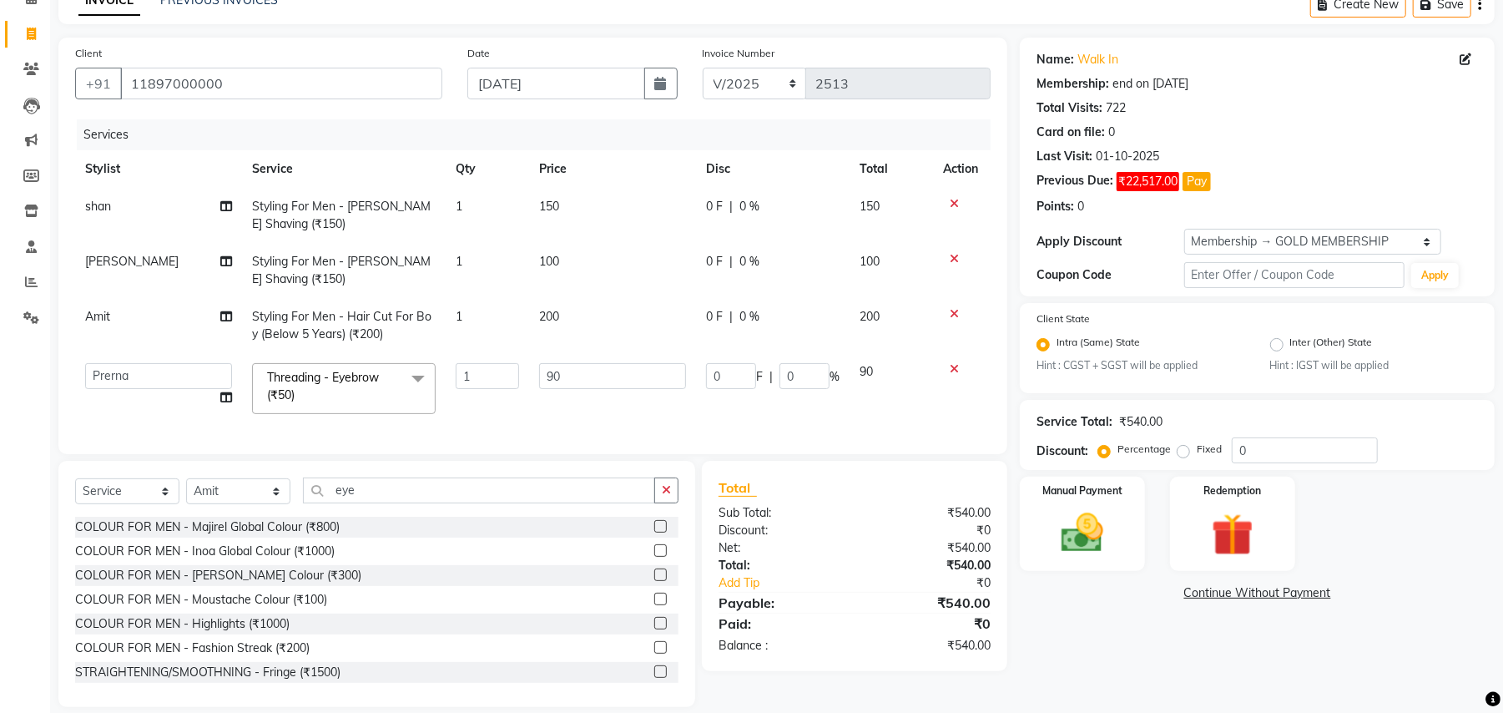
click at [369, 492] on div "Select Service Product Membership Package Voucher Prepaid Gift Card Select Styl…" at bounding box center [376, 584] width 637 height 246
click at [365, 503] on input "eye" at bounding box center [479, 490] width 352 height 26
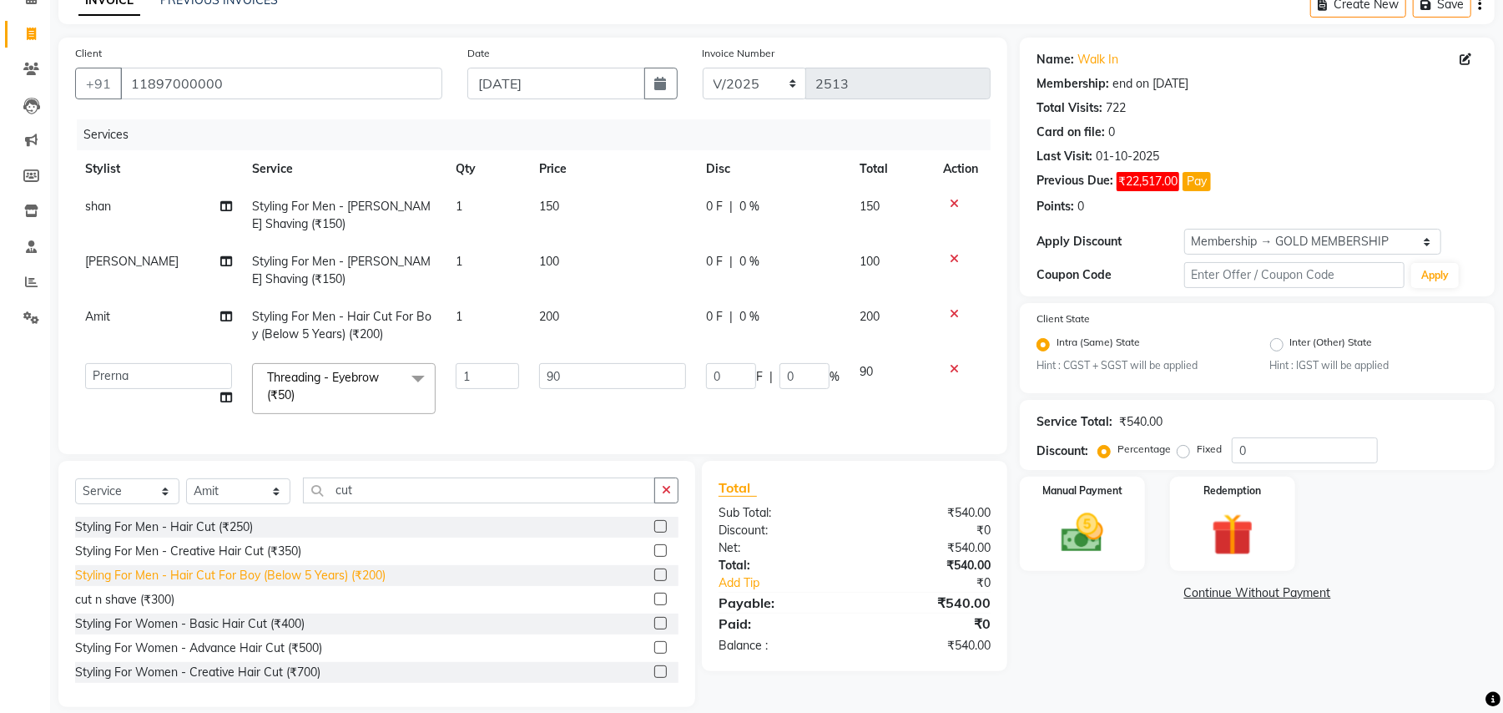
click at [371, 584] on div "Styling For Men - Hair Cut For Boy (Below 5 Years) (₹200)" at bounding box center [230, 576] width 310 height 18
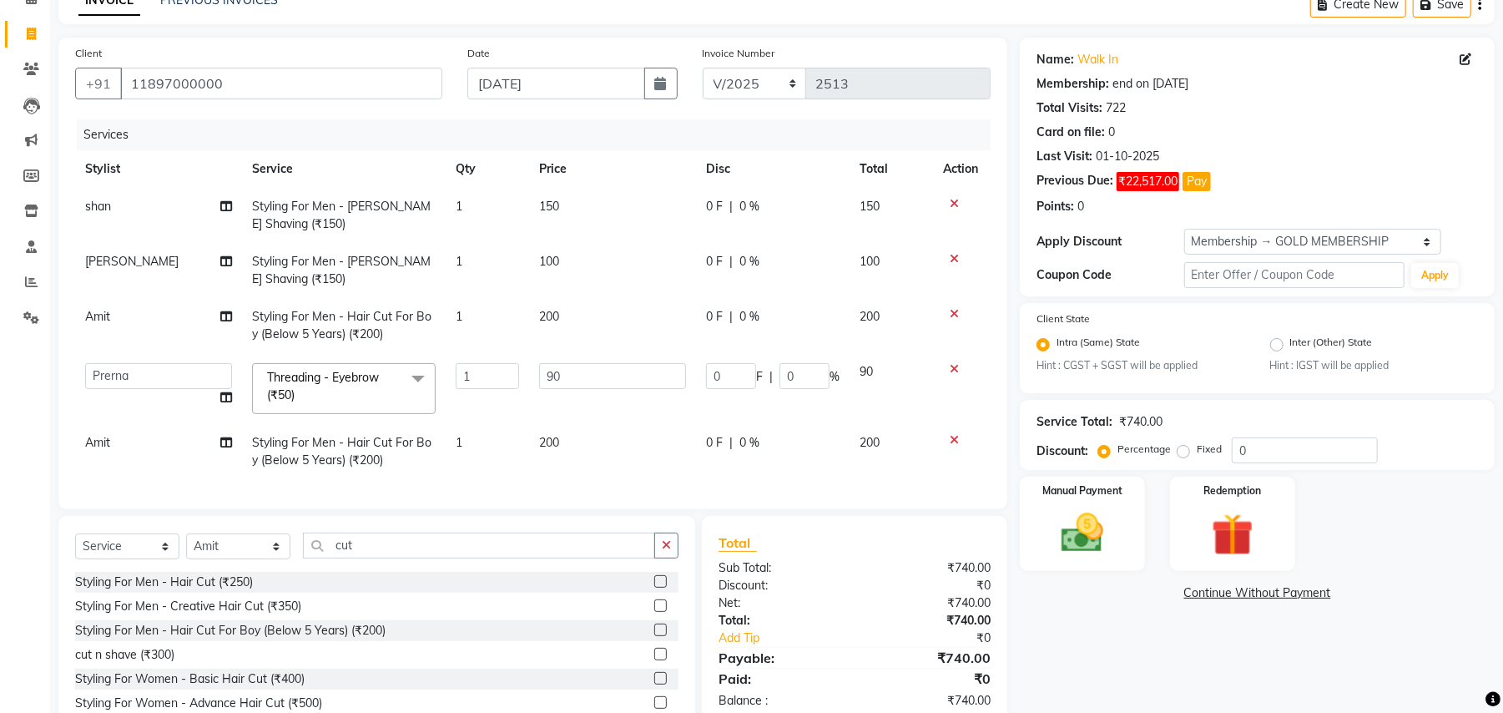
scroll to position [179, 0]
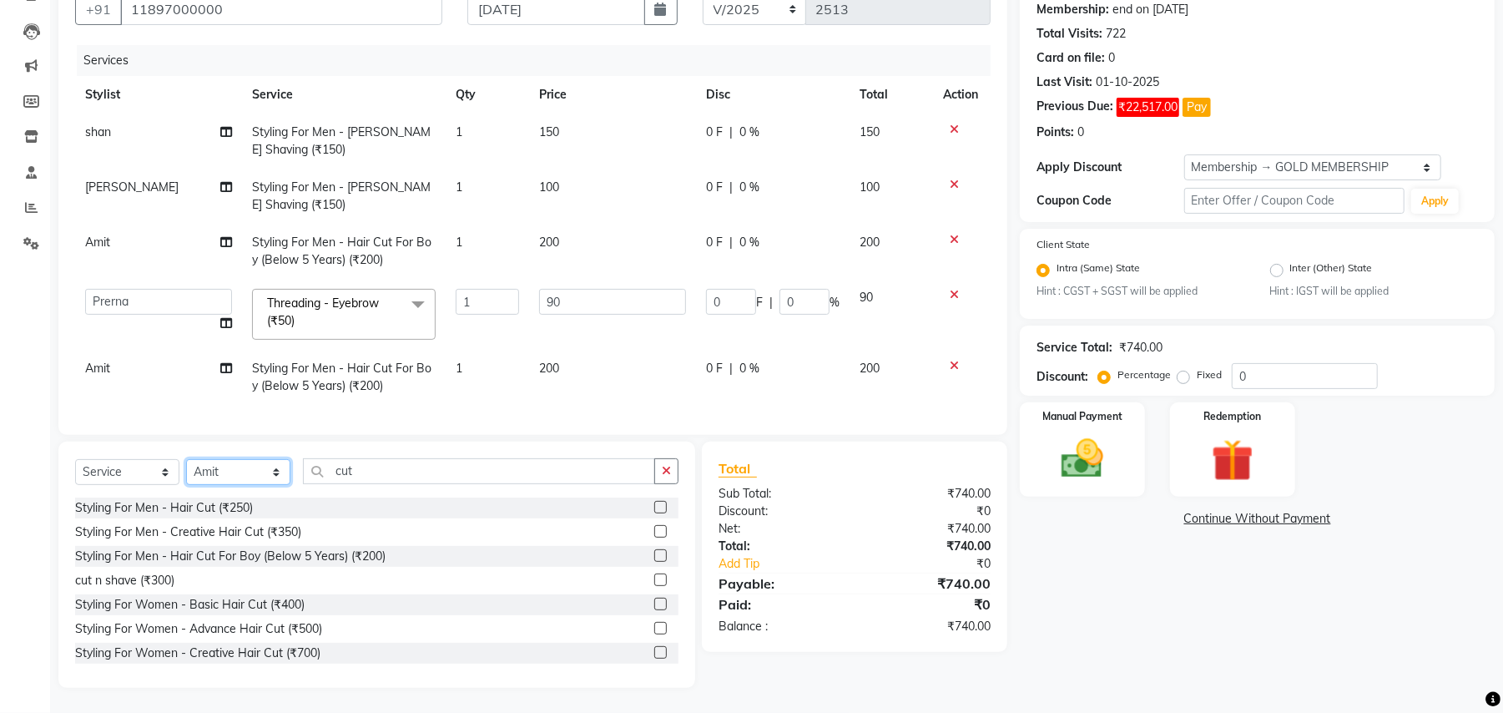
click at [215, 466] on select "Select Stylist Amit Anjali Annu BUNTY Deep Deepika DEVA M Gautam la bella meraj…" at bounding box center [238, 472] width 104 height 26
click at [186, 459] on select "Select Stylist Amit Anjali Annu BUNTY Deep Deepika DEVA M Gautam la bella meraj…" at bounding box center [238, 472] width 104 height 26
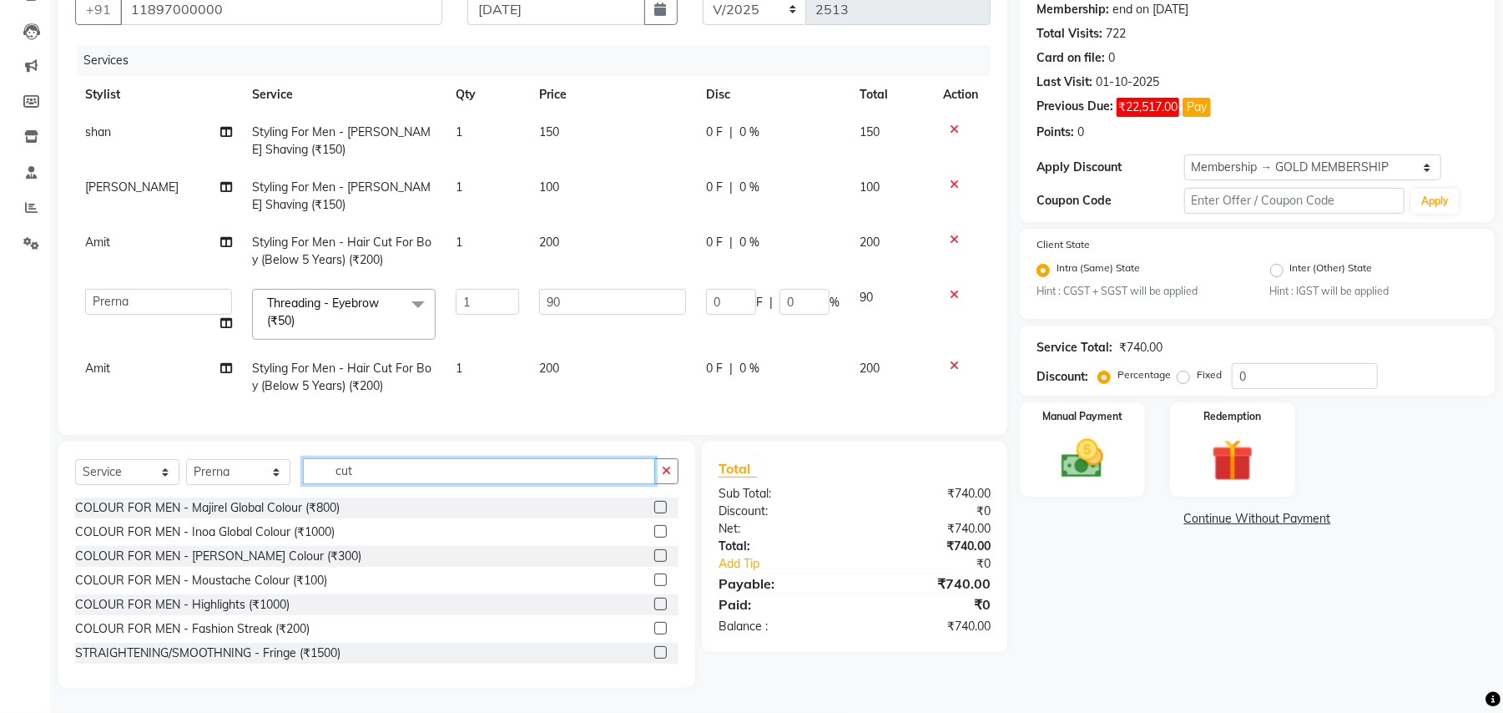
click at [361, 481] on input "cut" at bounding box center [479, 471] width 352 height 26
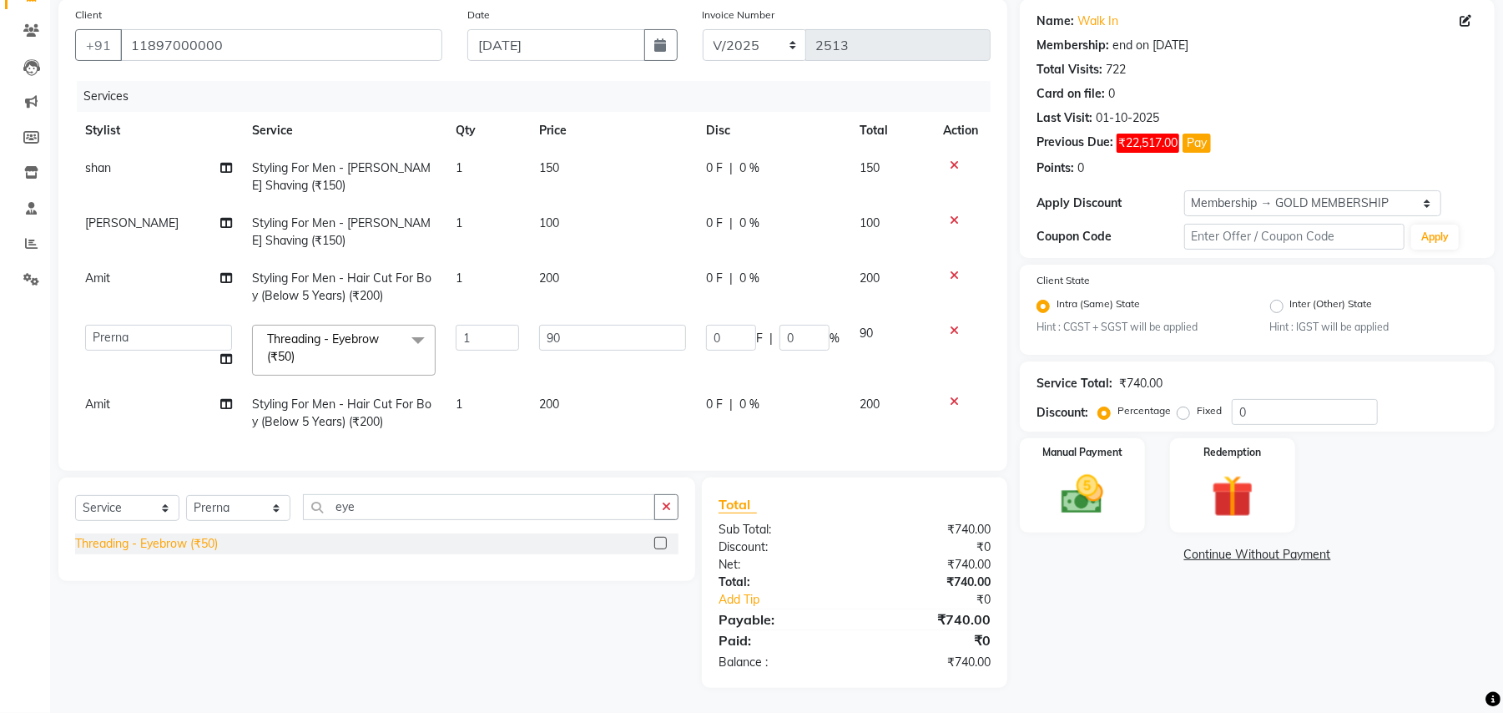
click at [204, 538] on div "Threading - Eyebrow (₹50)" at bounding box center [146, 544] width 143 height 18
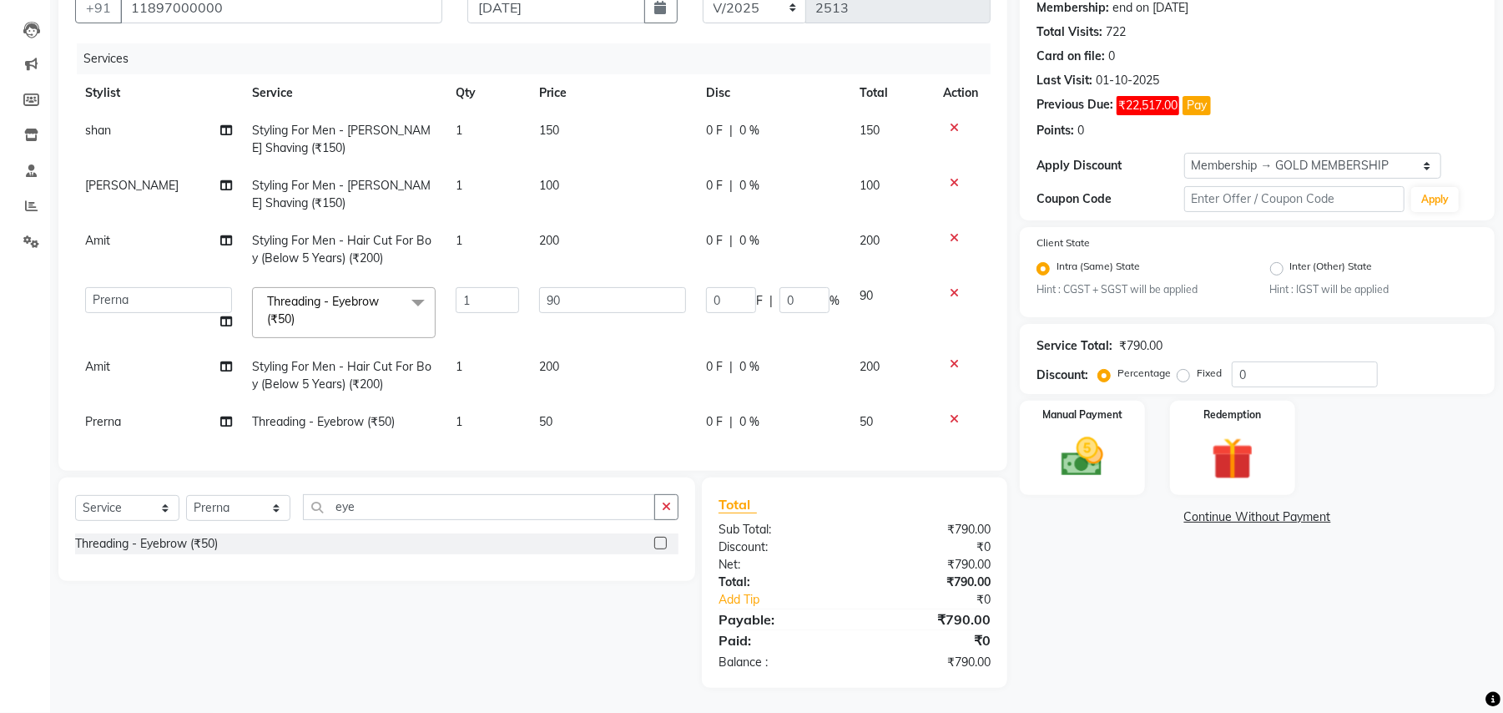
scroll to position [170, 0]
click at [219, 502] on select "Select Stylist Amit Anjali Annu BUNTY Deep Deepika DEVA M Gautam la bella meraj…" at bounding box center [238, 508] width 104 height 26
click at [186, 495] on select "Select Stylist Amit Anjali Annu BUNTY Deep Deepika DEVA M Gautam la bella meraj…" at bounding box center [238, 508] width 104 height 26
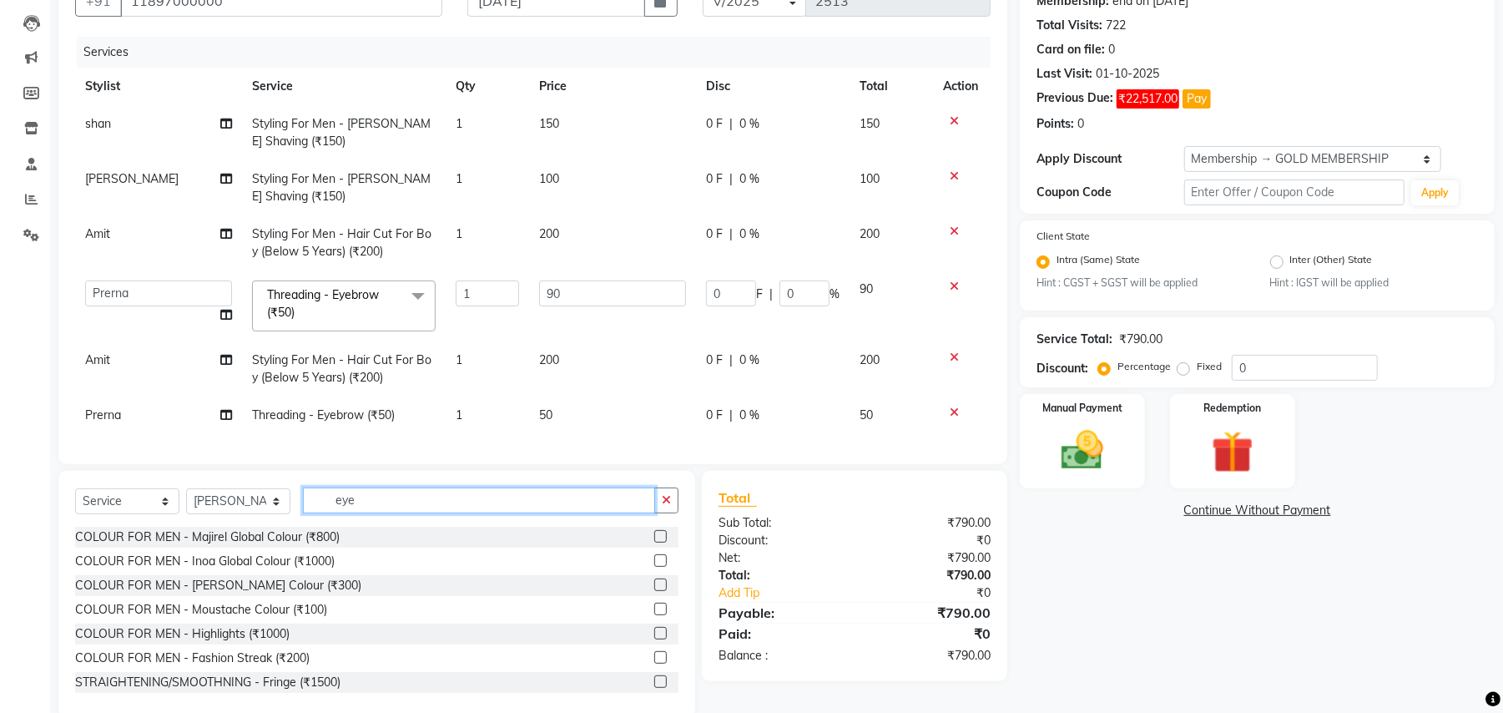
click at [361, 513] on input "eye" at bounding box center [479, 500] width 352 height 26
click at [369, 507] on input "eye" at bounding box center [479, 500] width 352 height 26
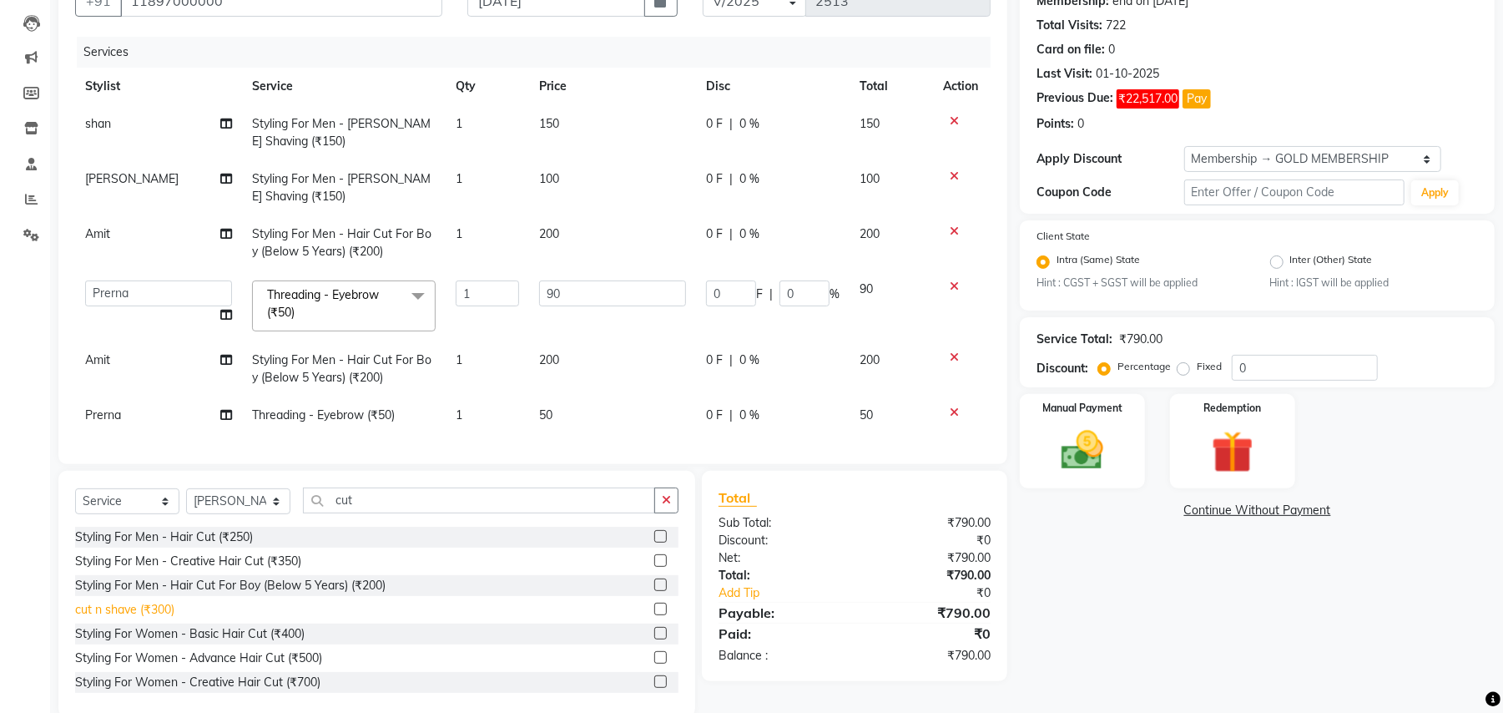
click at [154, 611] on div "cut n shave (₹300)" at bounding box center [124, 610] width 99 height 18
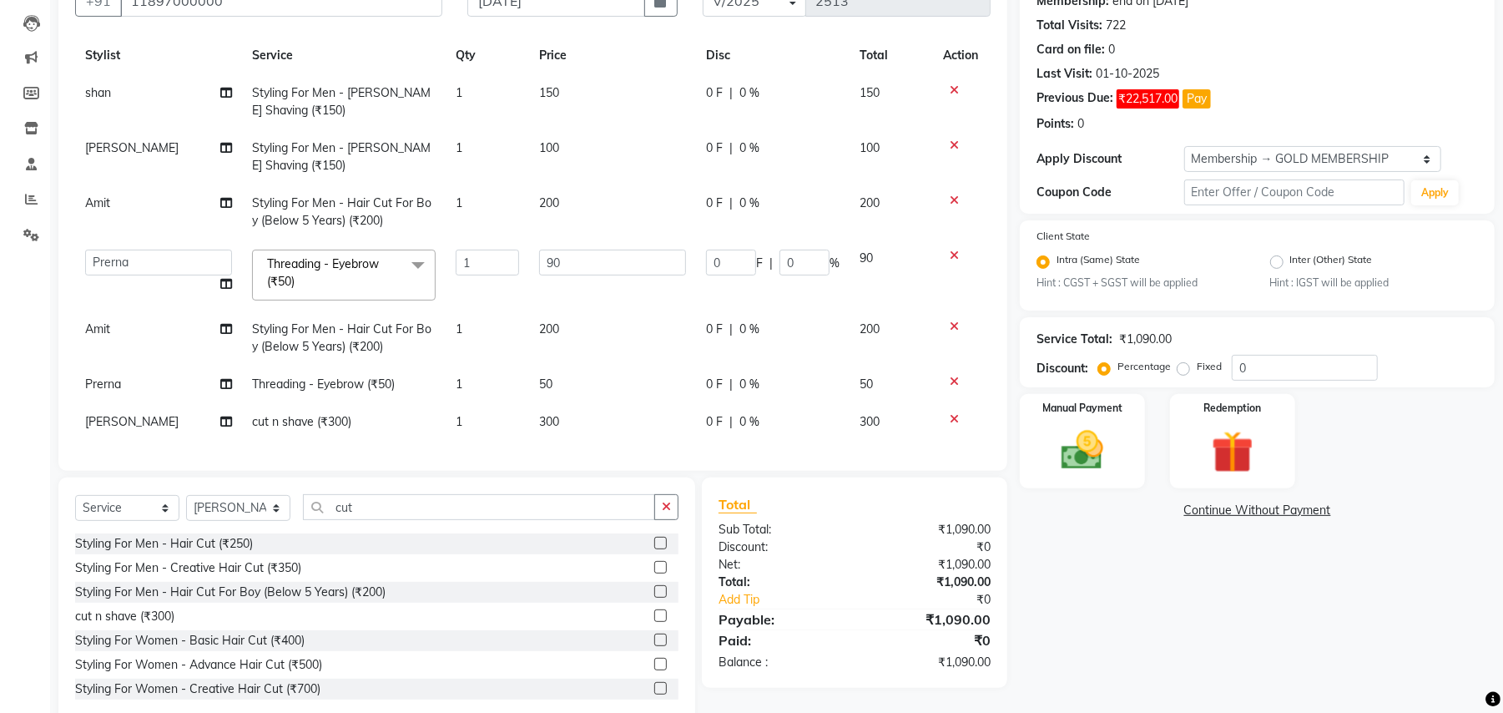
scroll to position [48, 0]
click at [1052, 426] on img at bounding box center [1083, 451] width 72 height 51
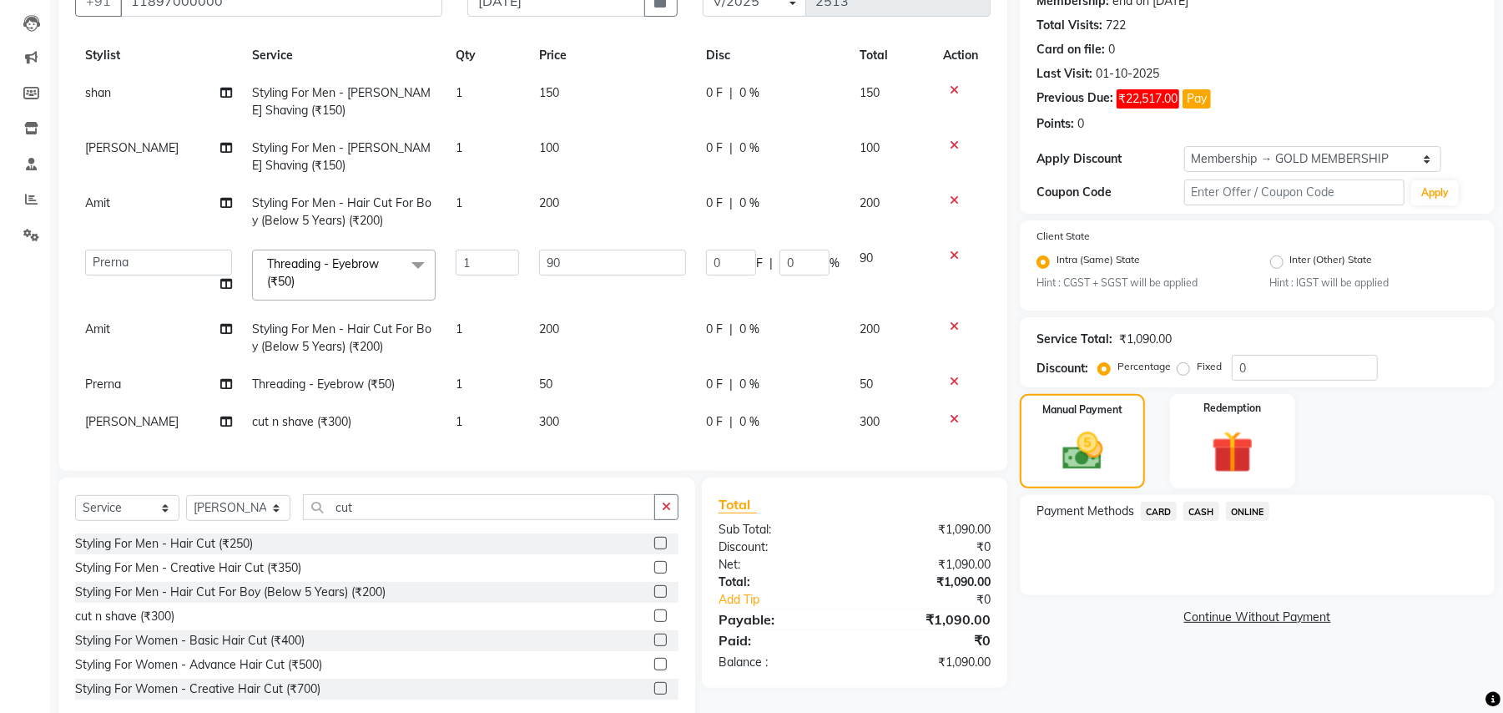
click at [1190, 514] on span "CASH" at bounding box center [1202, 511] width 36 height 19
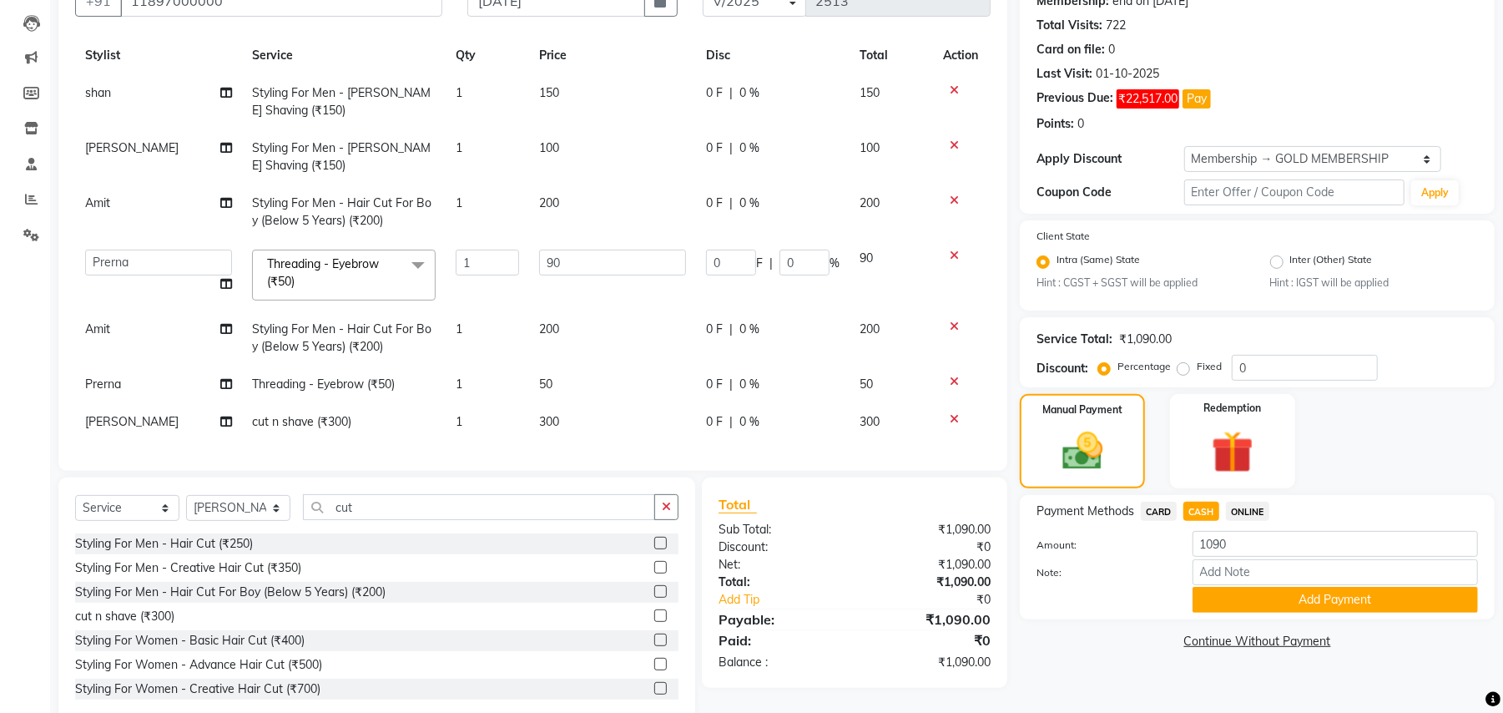
scroll to position [205, 0]
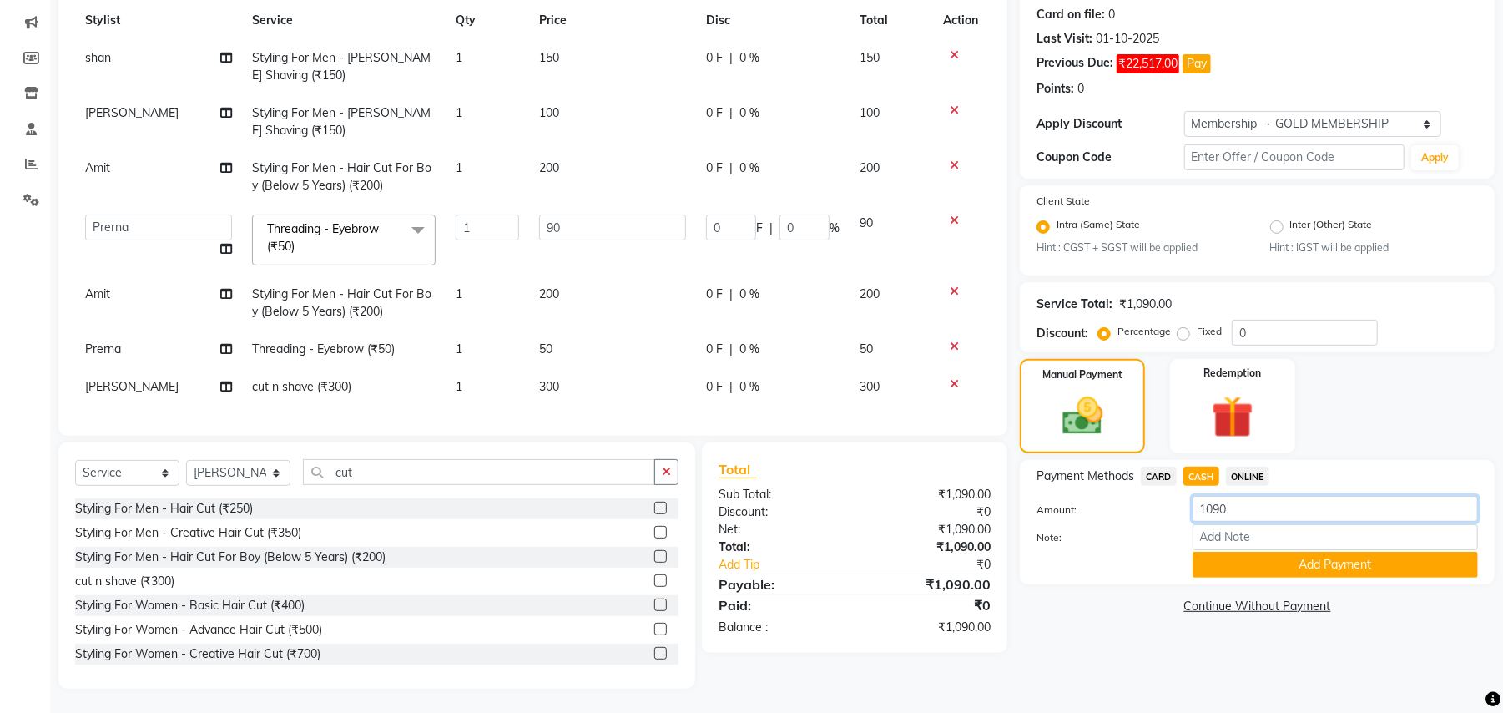
click at [1199, 509] on input "1090" at bounding box center [1335, 509] width 285 height 26
click at [1269, 563] on button "Add Payment" at bounding box center [1335, 565] width 285 height 26
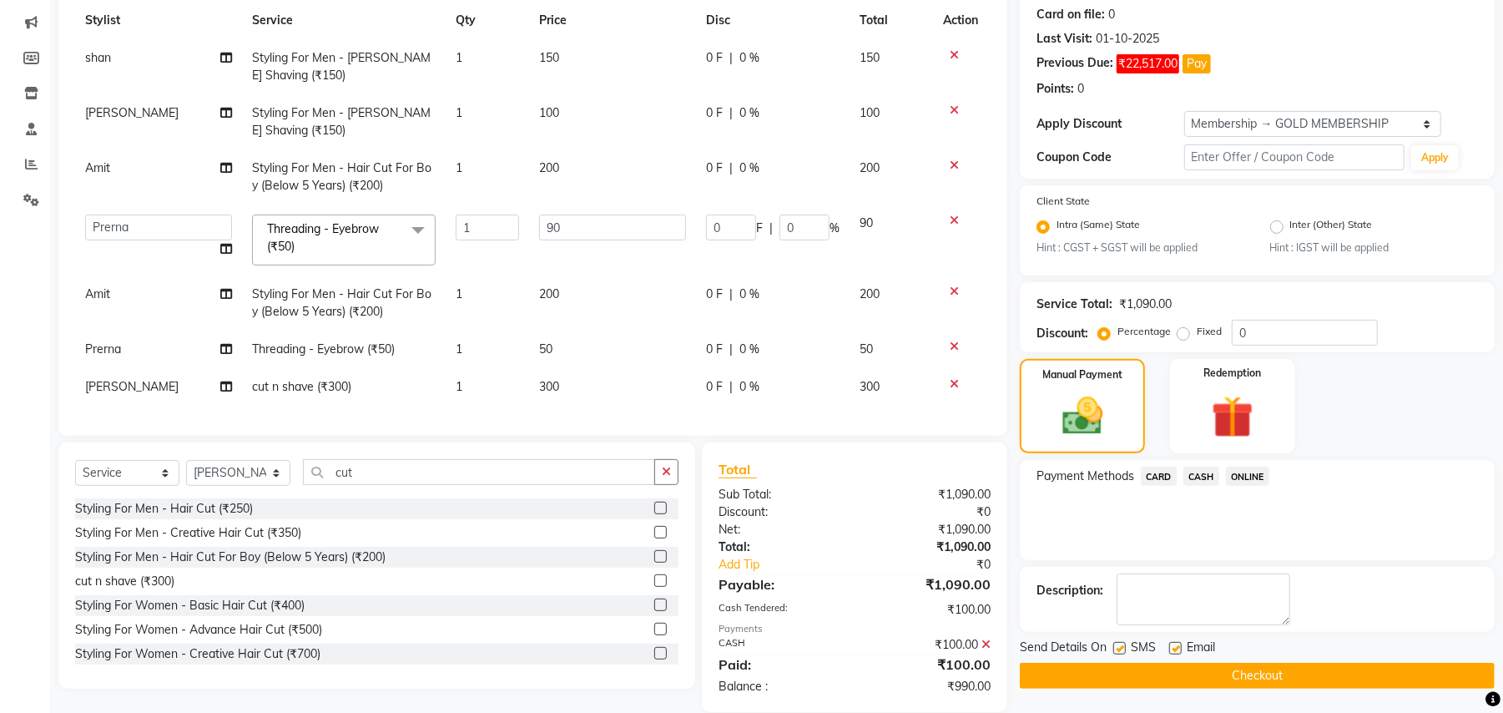
click at [1239, 477] on span "ONLINE" at bounding box center [1247, 476] width 43 height 19
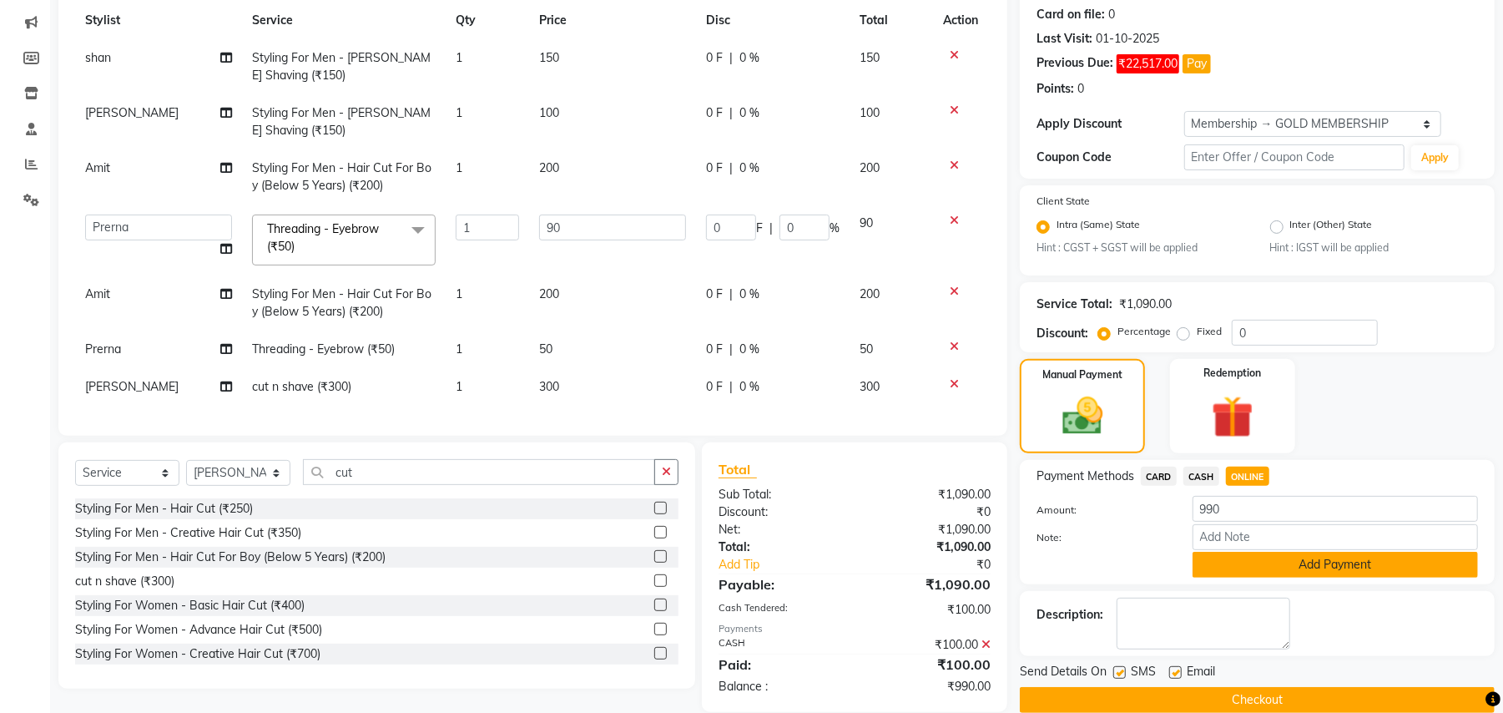
click at [1263, 552] on button "Add Payment" at bounding box center [1335, 565] width 285 height 26
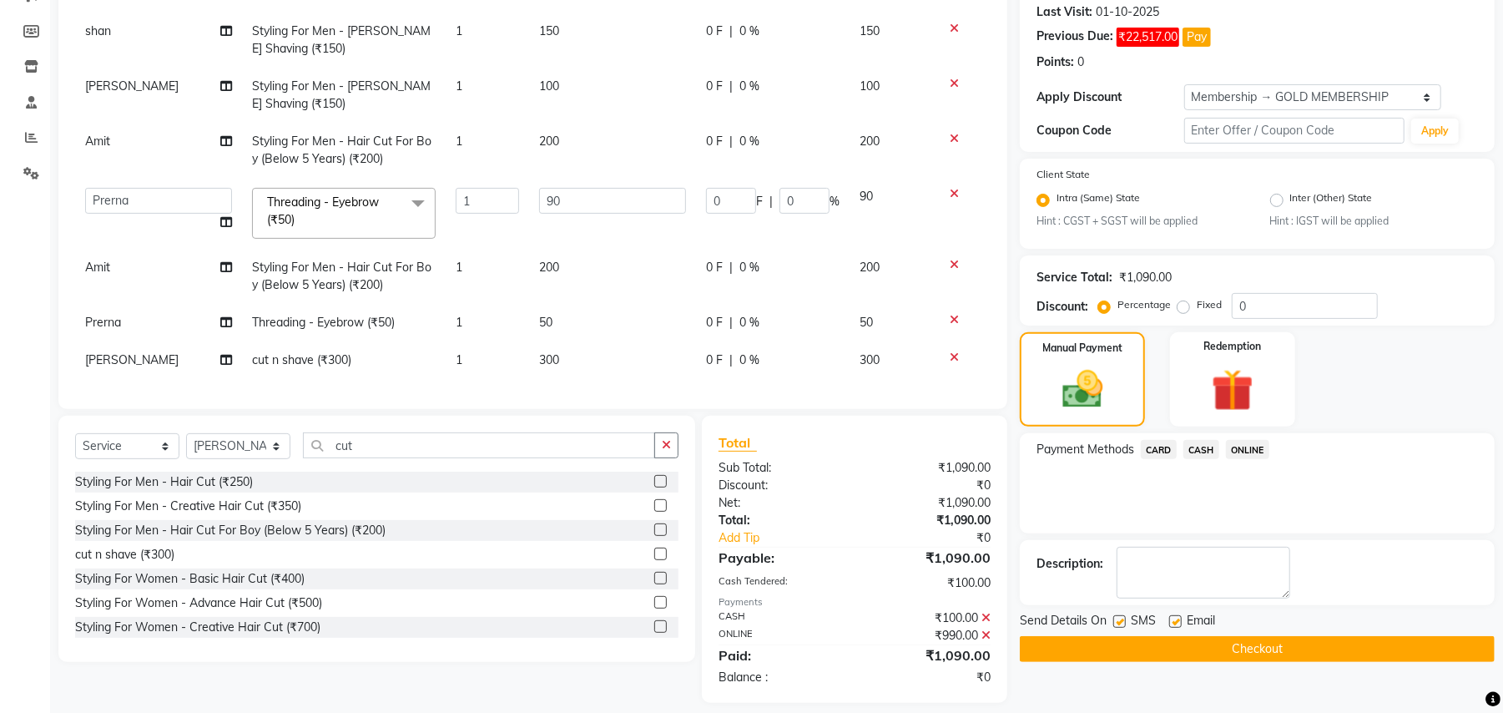
scroll to position [247, 0]
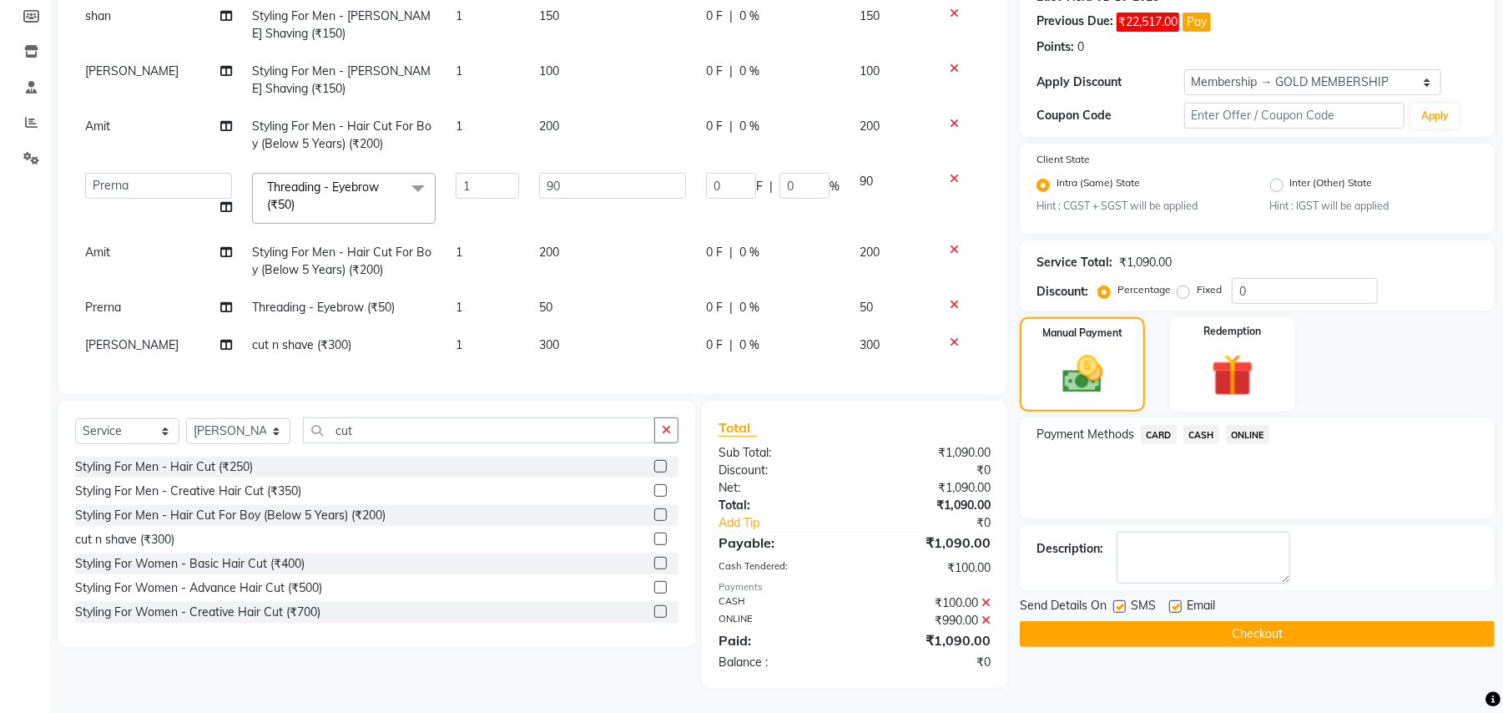
click at [1267, 624] on button "Checkout" at bounding box center [1257, 634] width 475 height 26
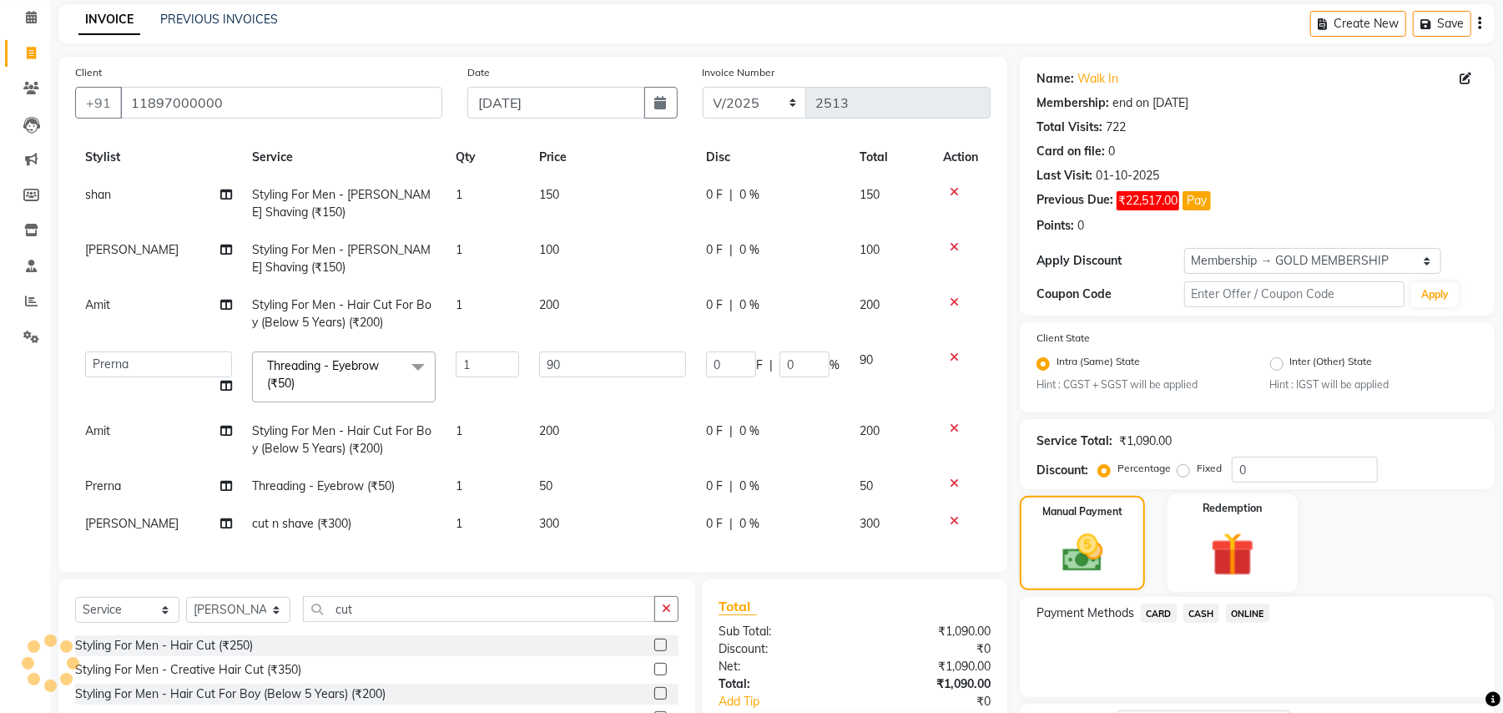
scroll to position [0, 0]
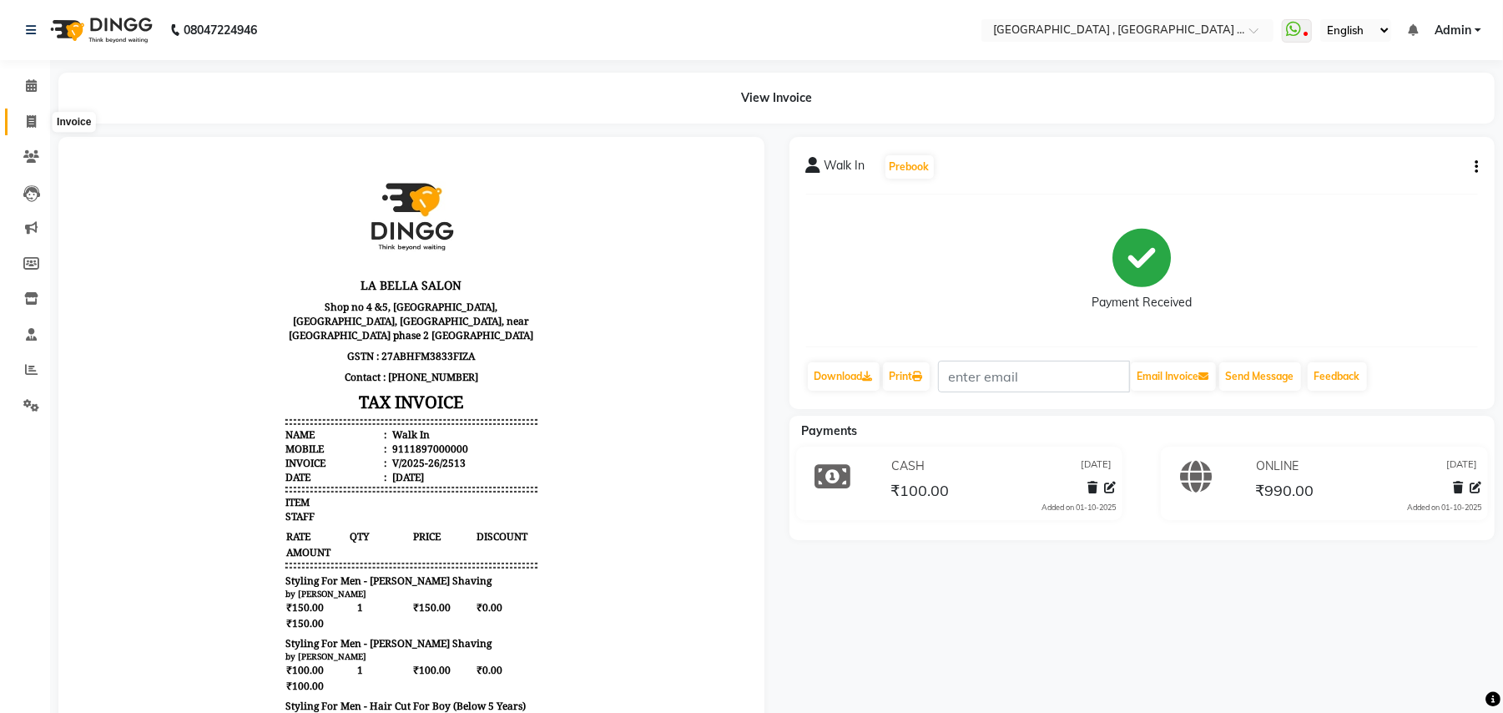
click at [27, 121] on icon at bounding box center [31, 121] width 9 height 13
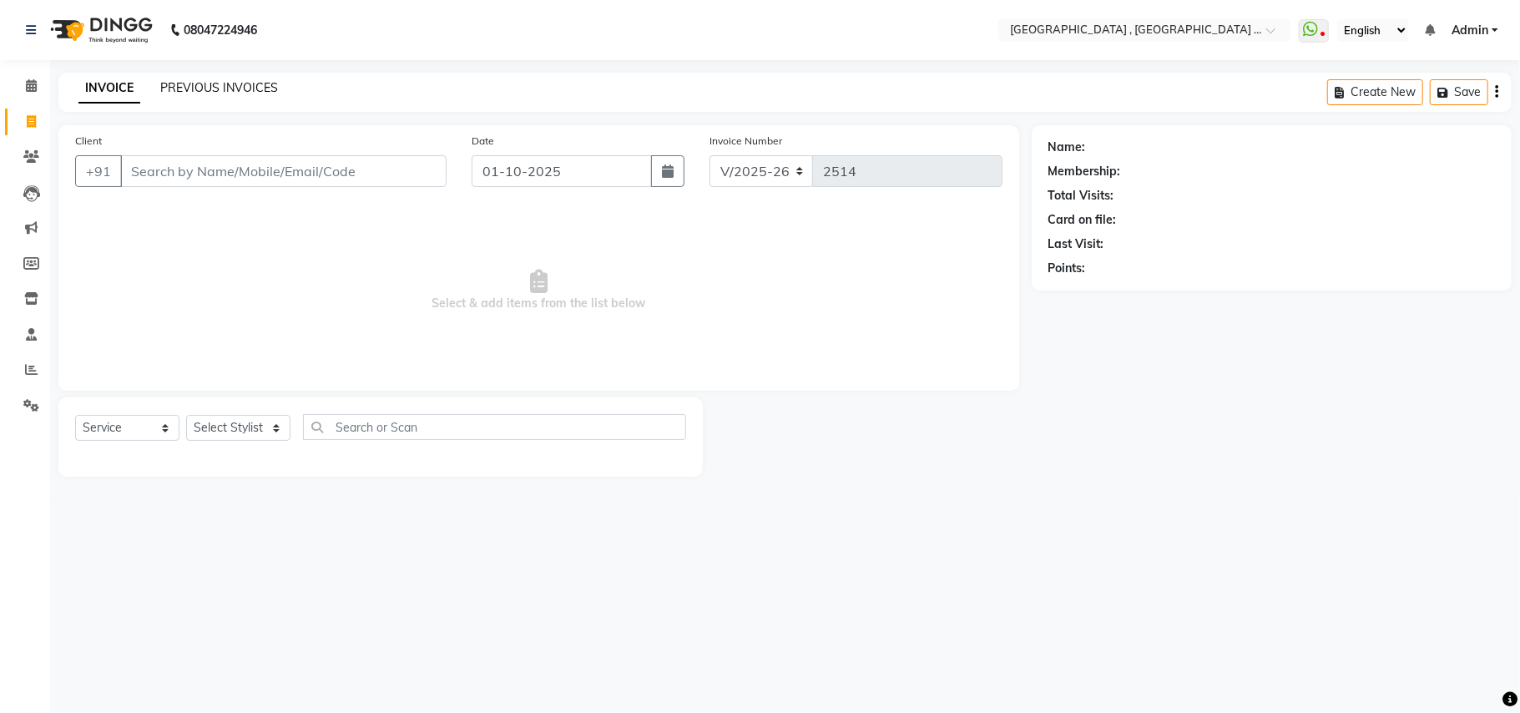
click at [230, 90] on link "PREVIOUS INVOICES" at bounding box center [219, 87] width 118 height 15
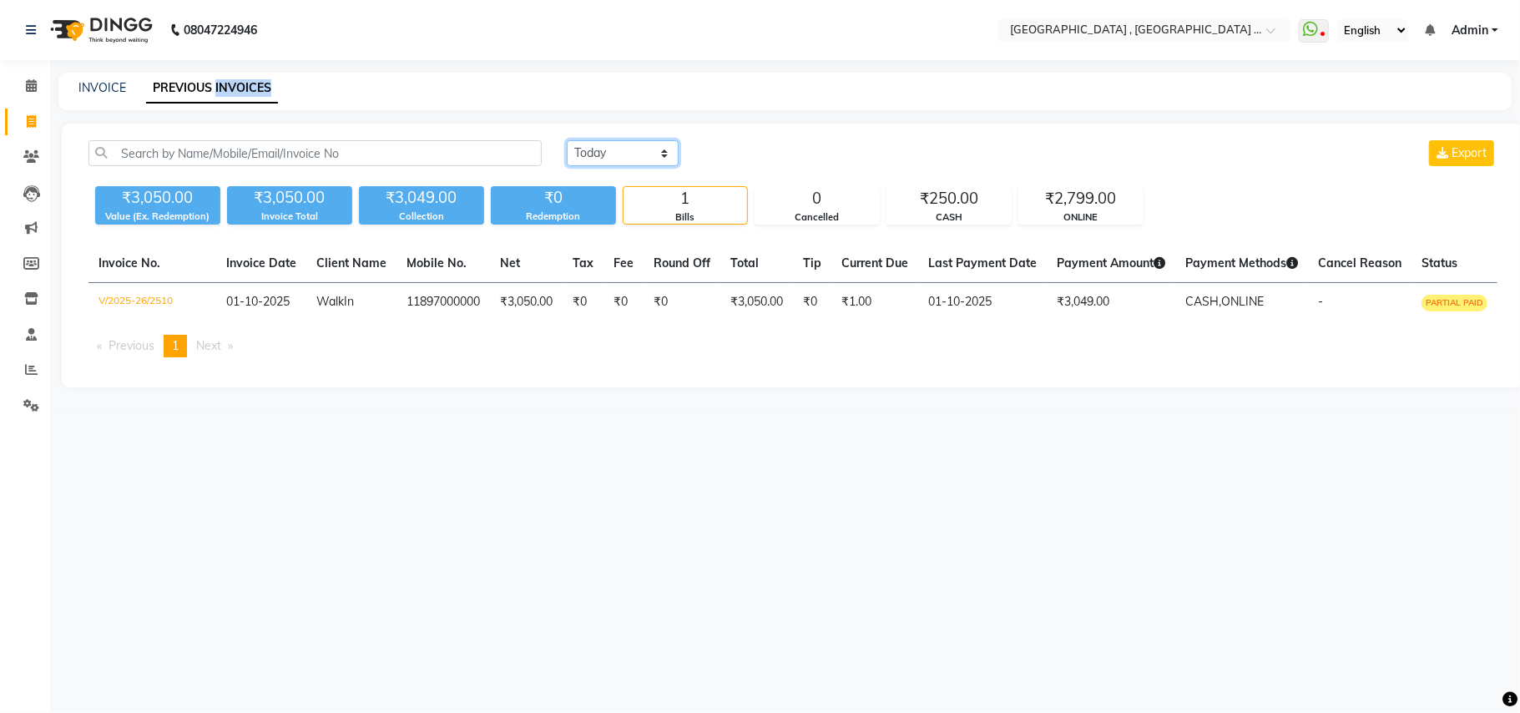
click at [642, 147] on select "Today Yesterday Custom Range" at bounding box center [623, 153] width 112 height 26
click at [567, 140] on select "Today Yesterday Custom Range" at bounding box center [623, 153] width 112 height 26
click at [785, 152] on input "01-10-2025" at bounding box center [758, 153] width 117 height 23
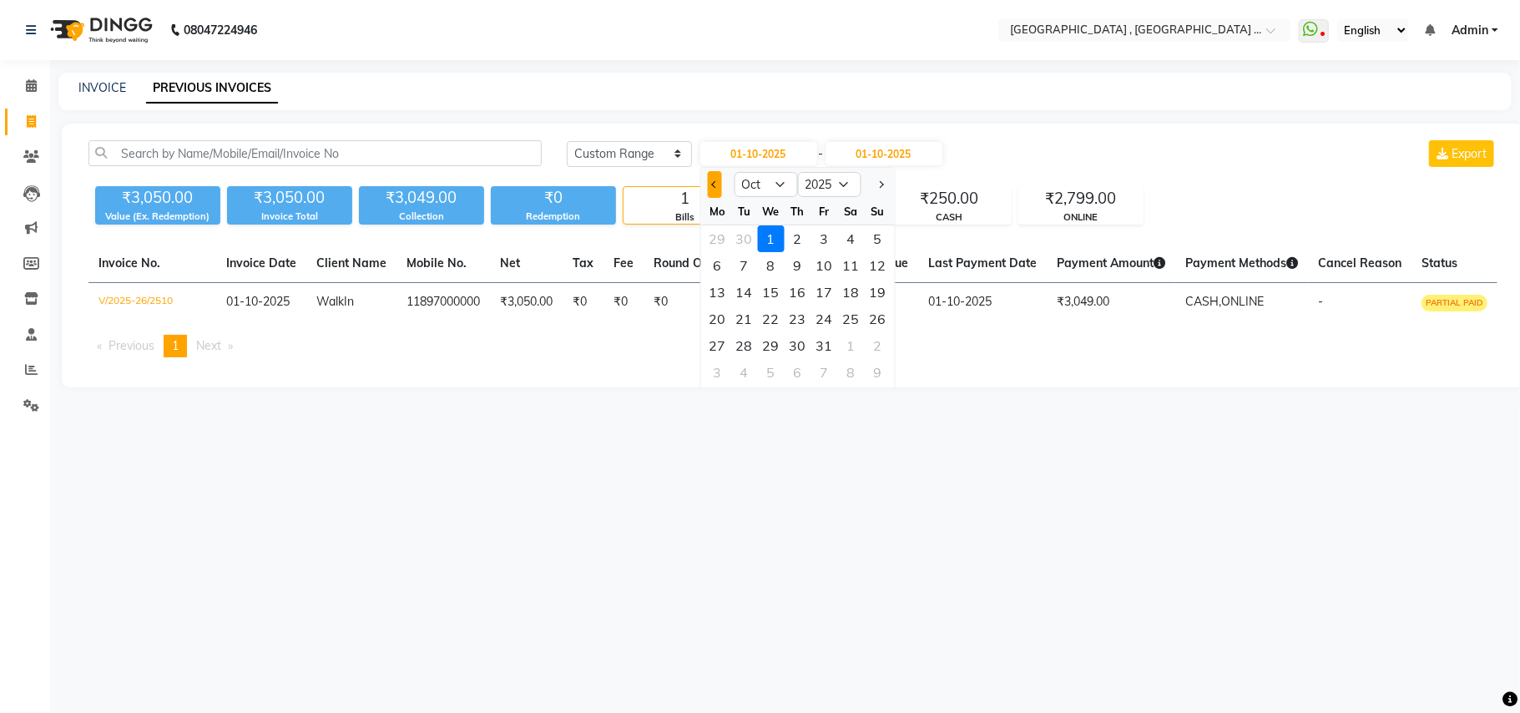
click at [718, 185] on button "Previous month" at bounding box center [714, 184] width 14 height 27
click at [869, 315] on div "28" at bounding box center [877, 318] width 27 height 27
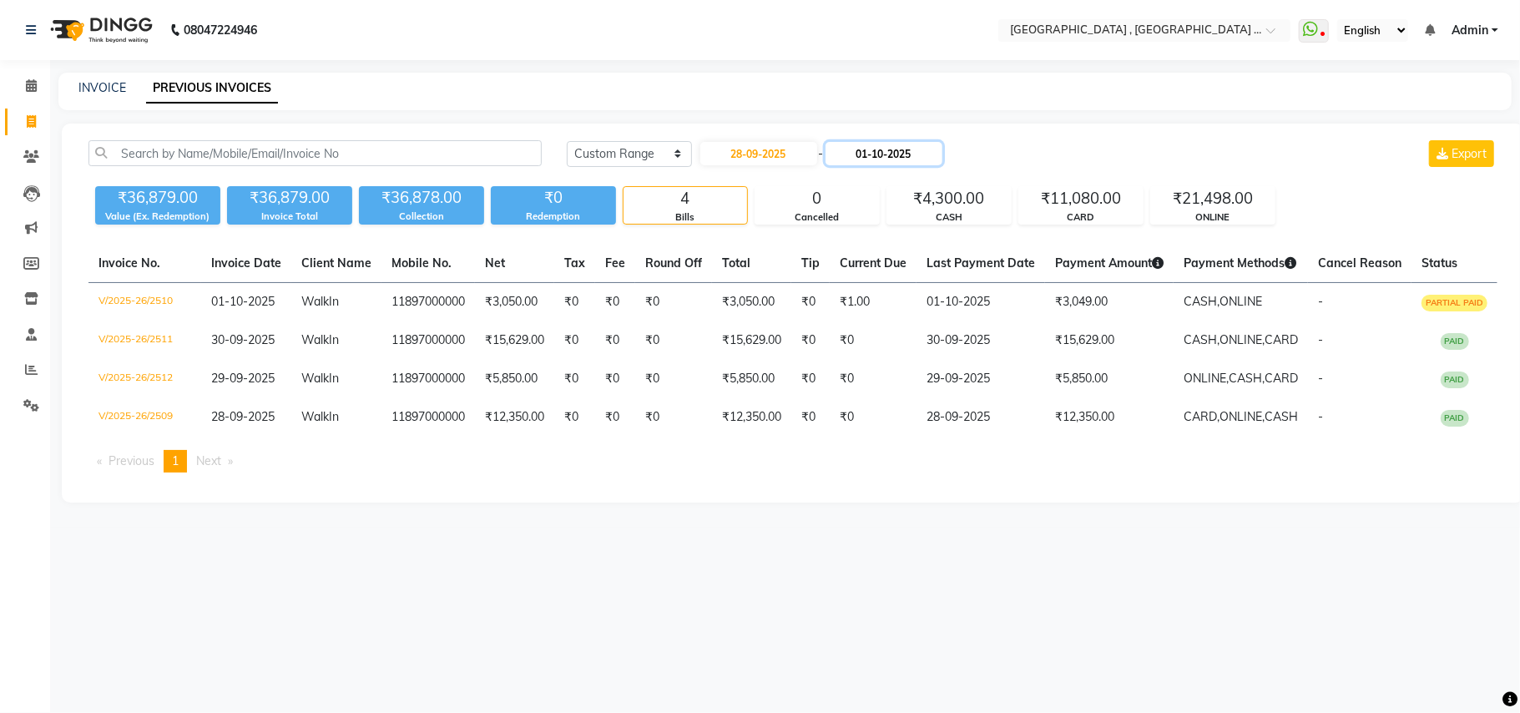
click at [882, 164] on input "01-10-2025" at bounding box center [883, 153] width 117 height 23
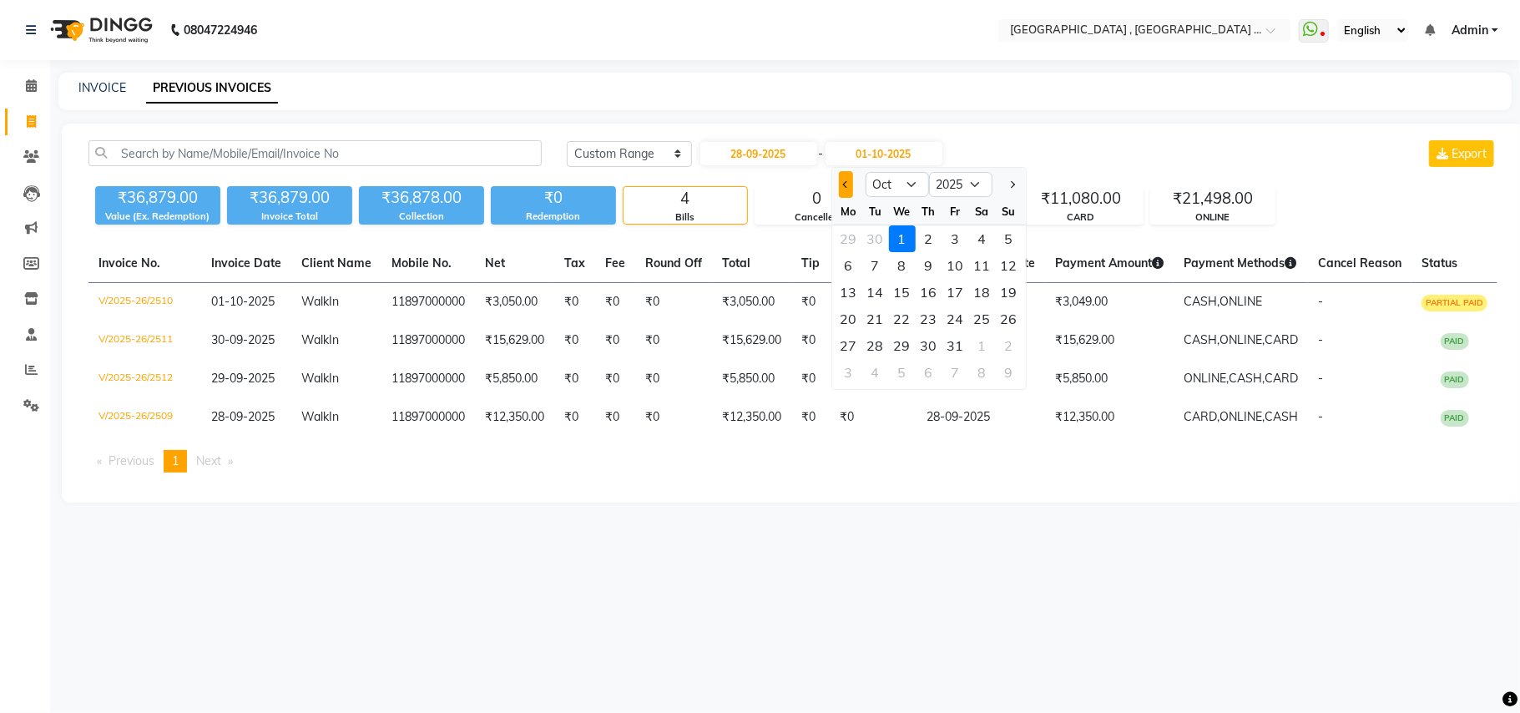
click at [839, 179] on button "Previous month" at bounding box center [846, 184] width 14 height 27
click at [1007, 315] on div "28" at bounding box center [1009, 318] width 27 height 27
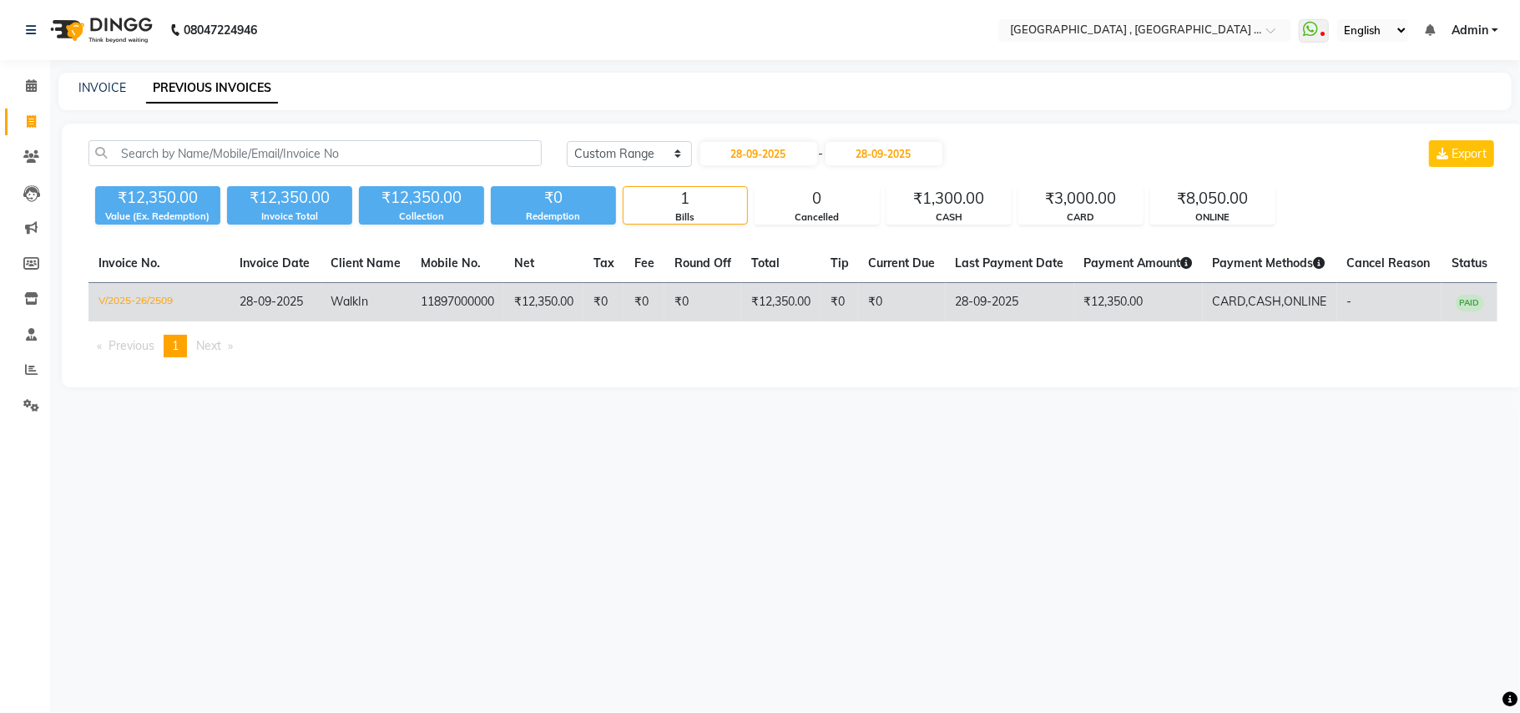
click at [675, 300] on td "₹0" at bounding box center [702, 302] width 77 height 39
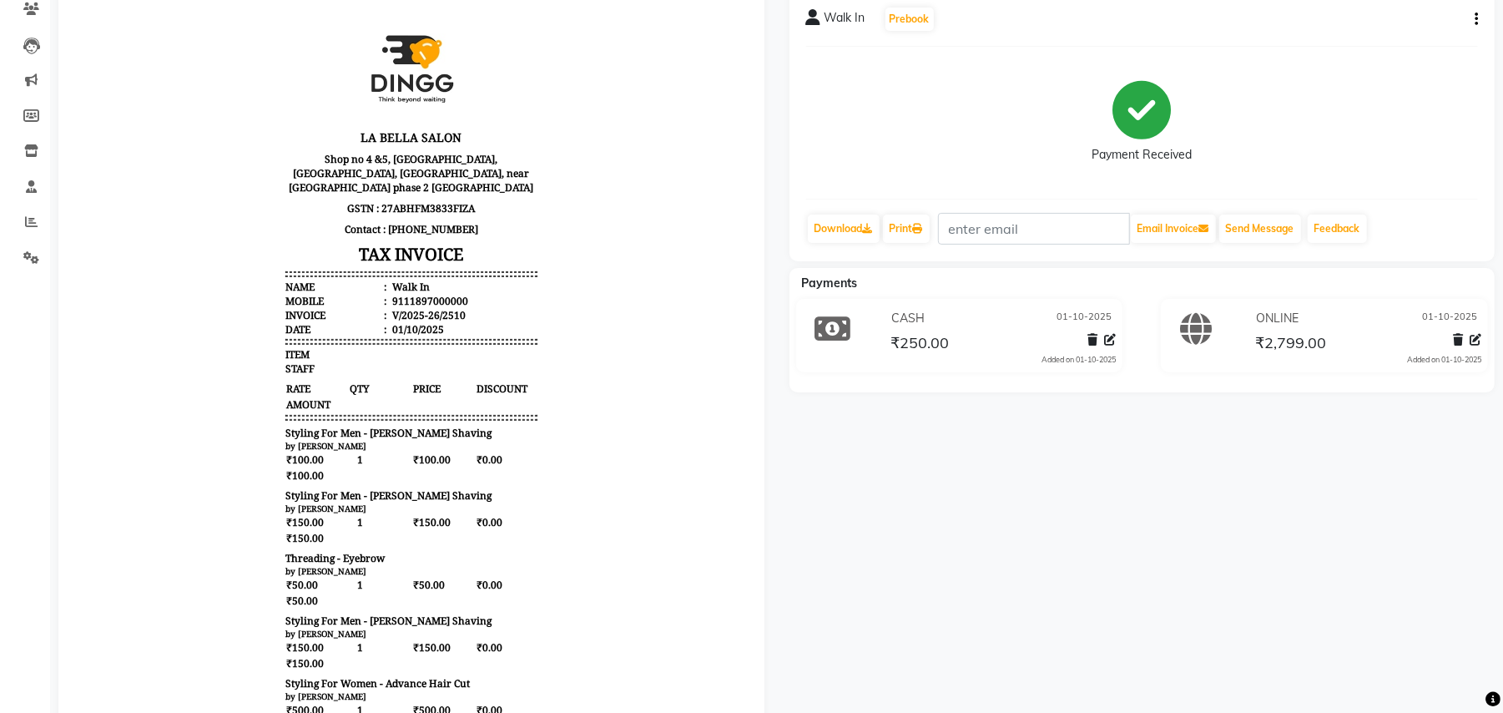
scroll to position [145, 0]
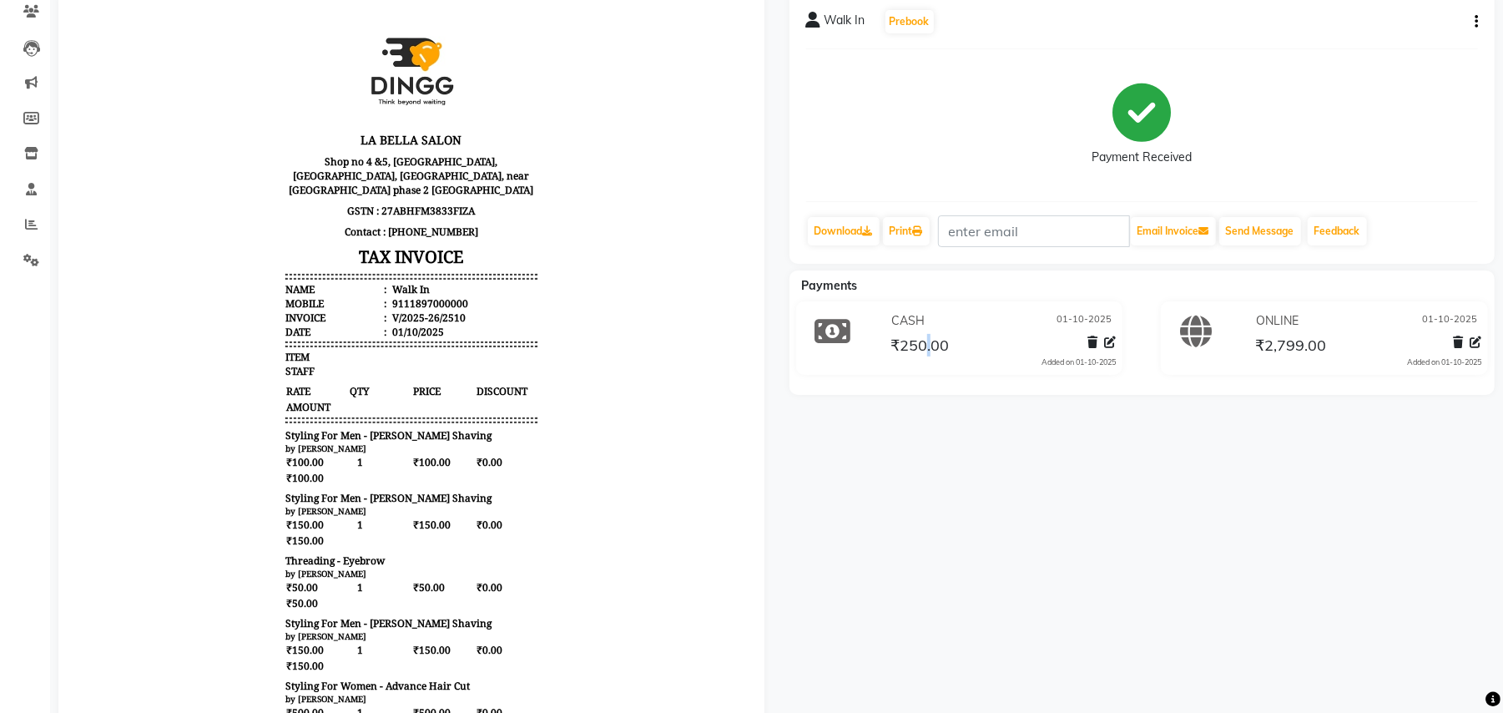
click at [929, 341] on span "₹250.00" at bounding box center [920, 347] width 58 height 23
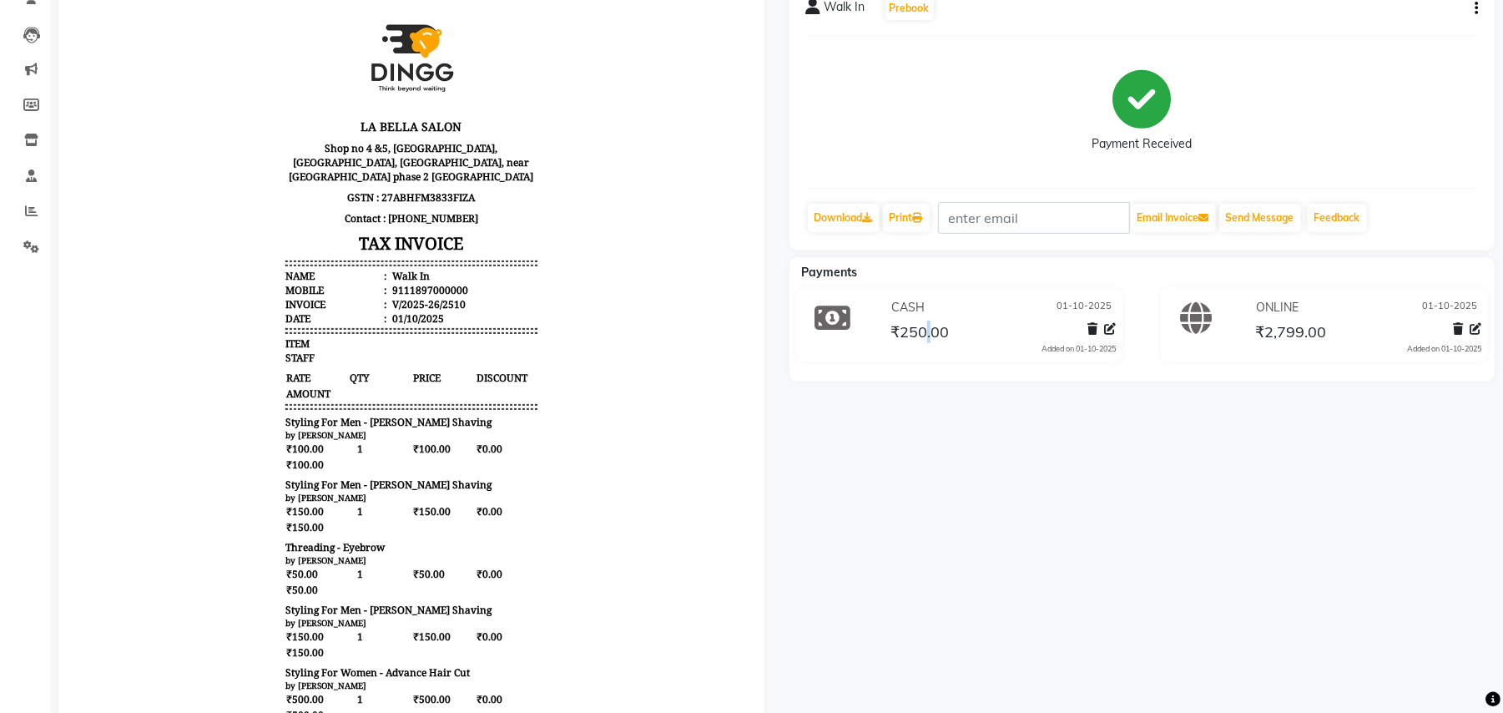
scroll to position [0, 0]
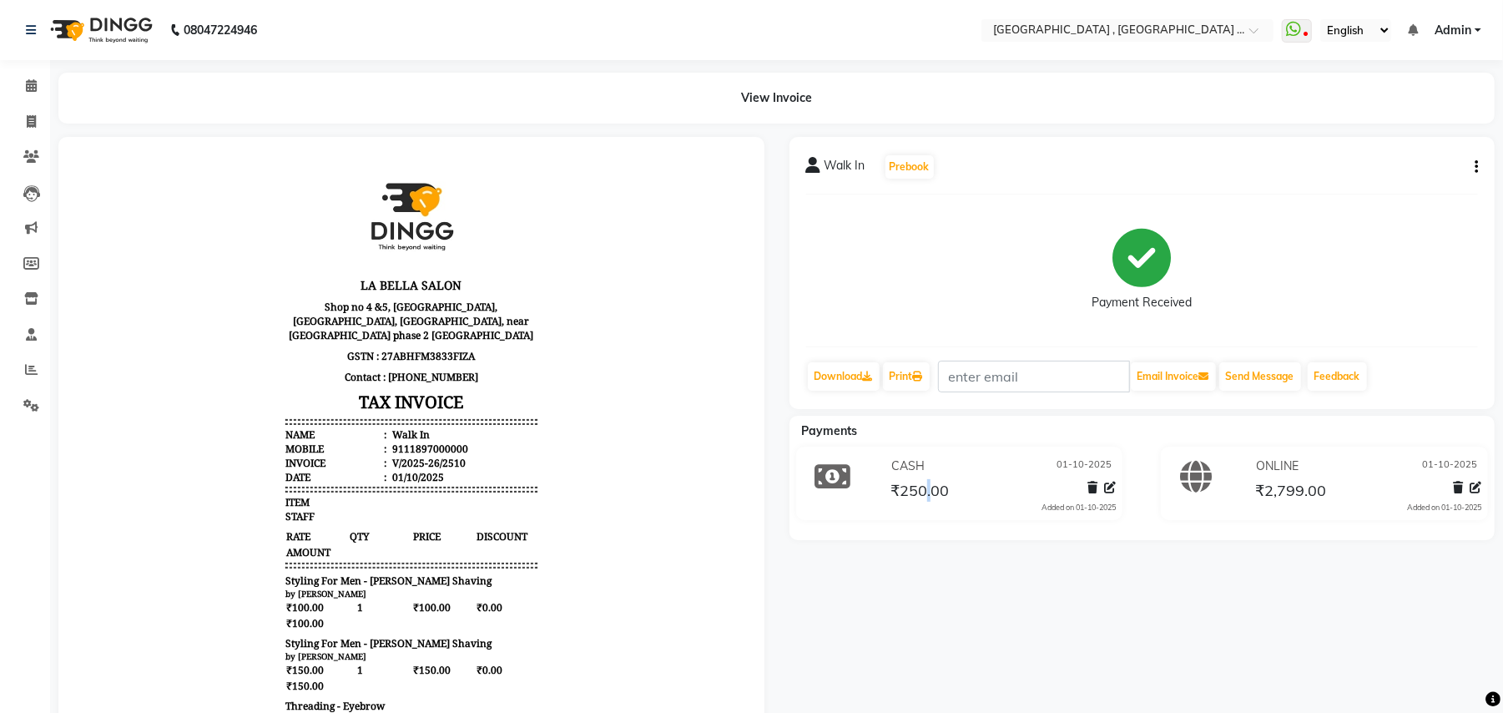
click at [1468, 172] on button "button" at bounding box center [1473, 168] width 10 height 18
click at [1476, 168] on icon "button" at bounding box center [1476, 167] width 3 height 1
click at [1352, 185] on div "Edit Invoice" at bounding box center [1392, 187] width 114 height 21
select select "service"
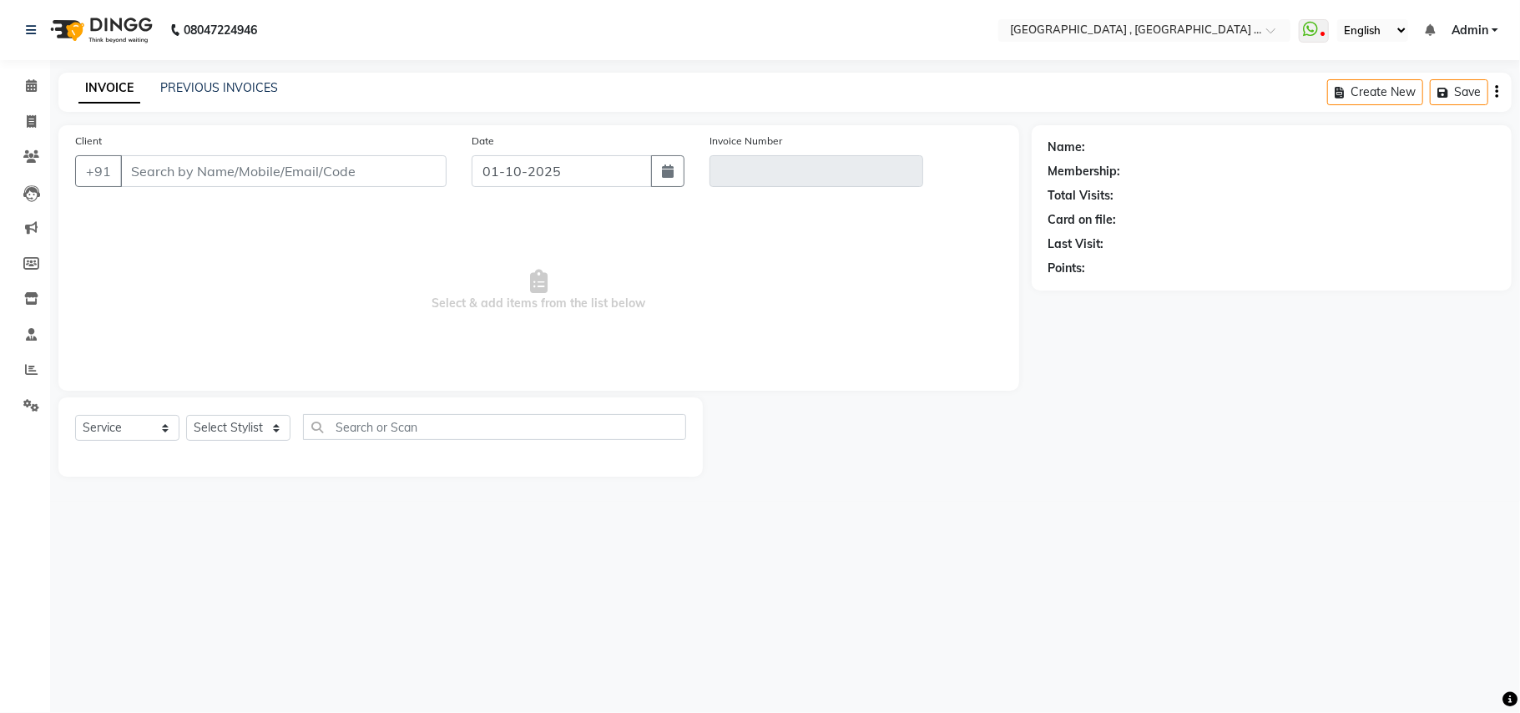
type input "11897000000"
type input "V/2025-26/2510"
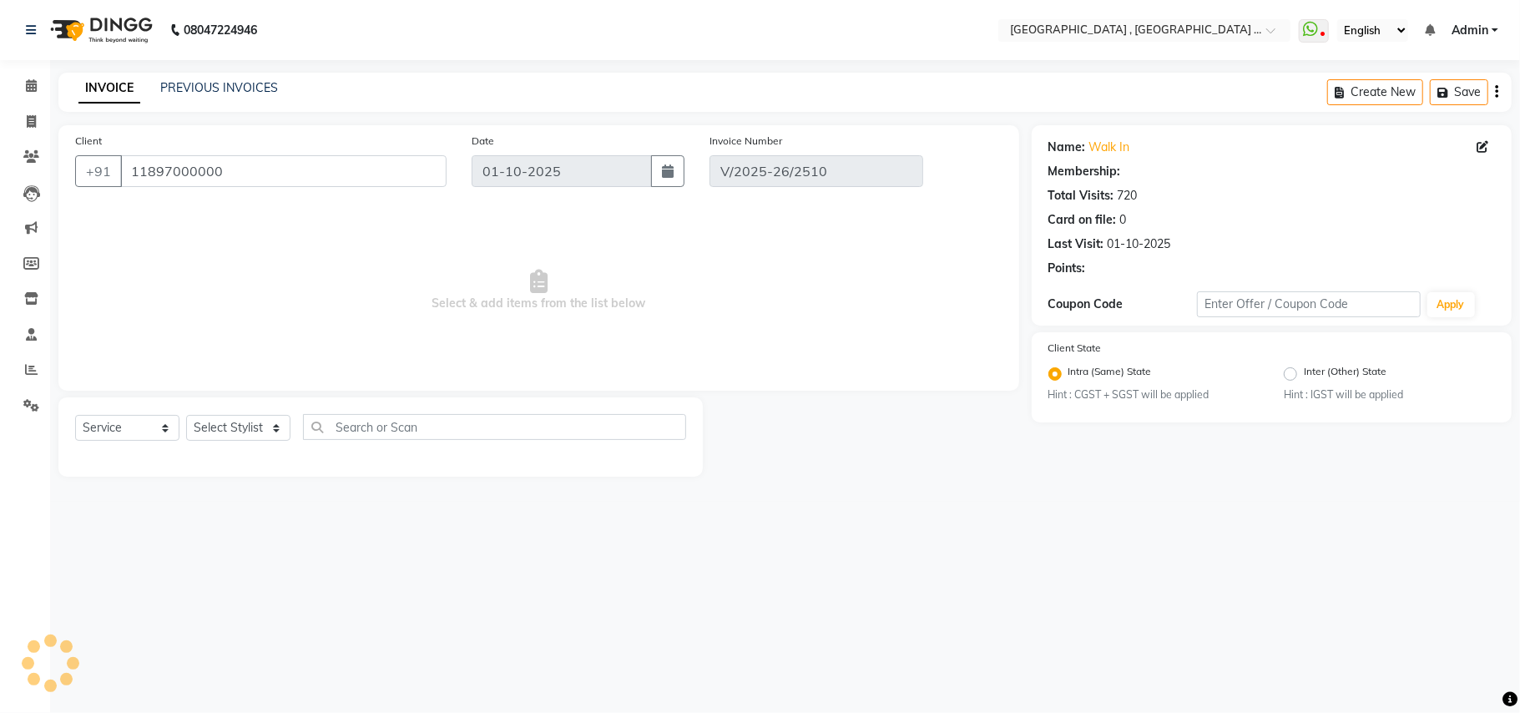
select select "select"
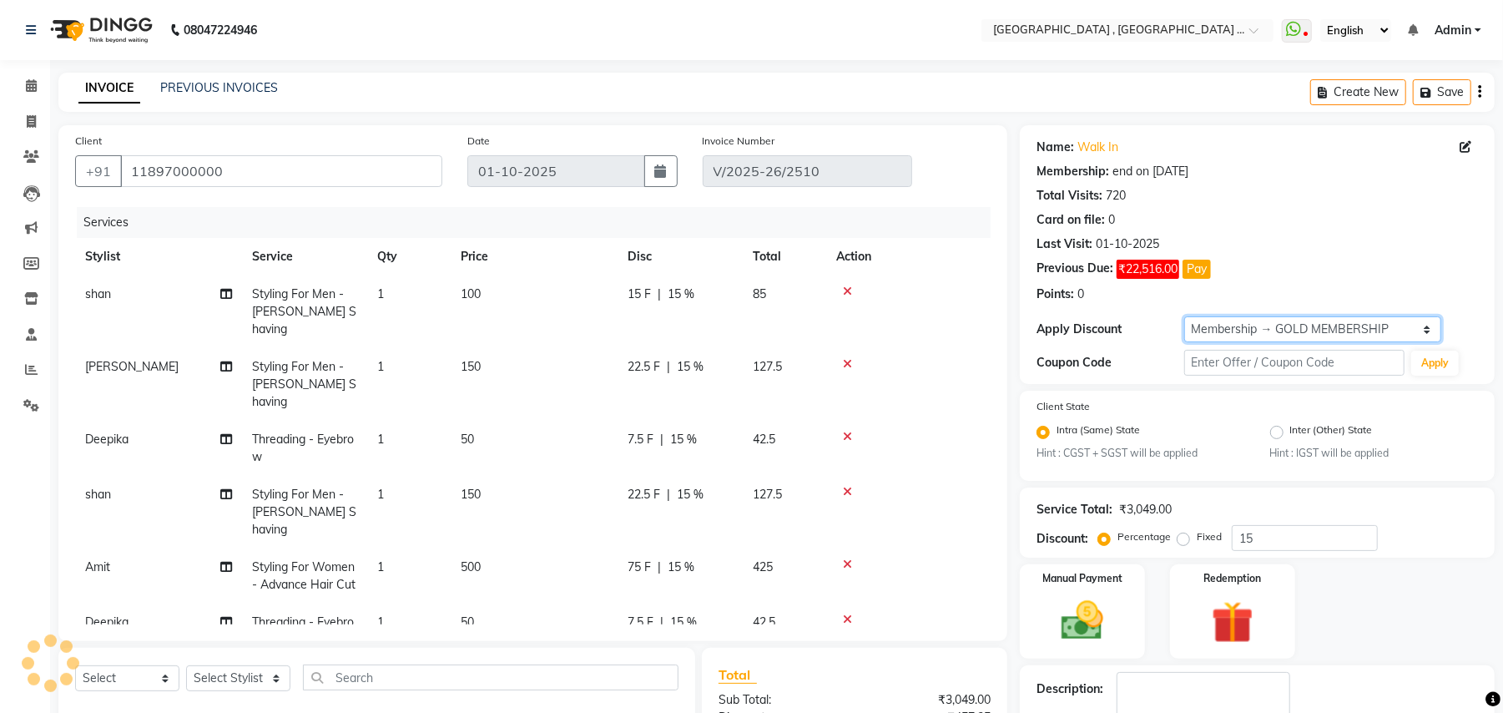
click at [1260, 325] on select "Select Membership → GOLD MEMBERSHIP Membership → GOLD MEMBERSHIP" at bounding box center [1312, 329] width 257 height 26
select select "0:"
click at [1184, 317] on select "Select Membership → GOLD MEMBERSHIP Membership → GOLD MEMBERSHIP" at bounding box center [1312, 329] width 257 height 26
type input "0"
click at [487, 603] on td "50" at bounding box center [534, 630] width 167 height 55
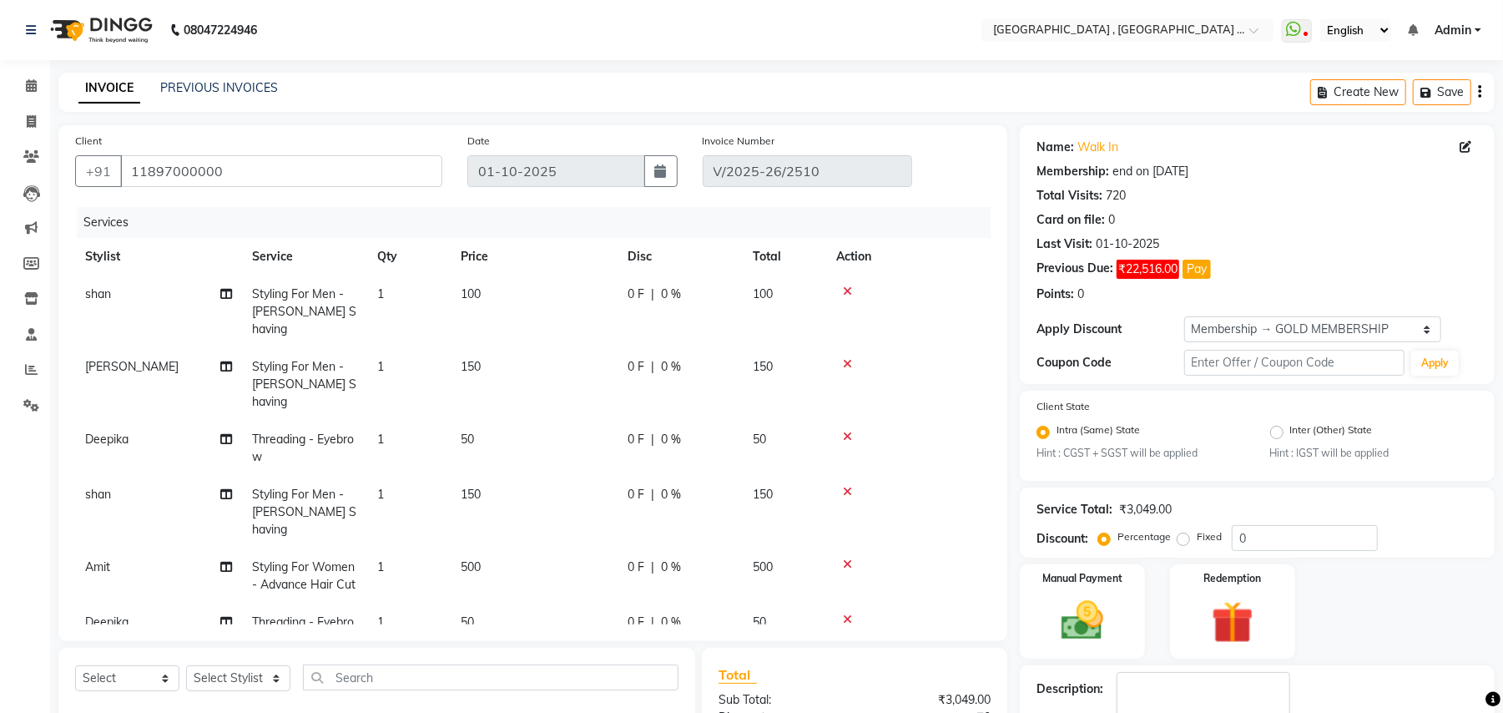
click at [451, 659] on td "1" at bounding box center [408, 704] width 83 height 90
select select "29704"
select select "45225"
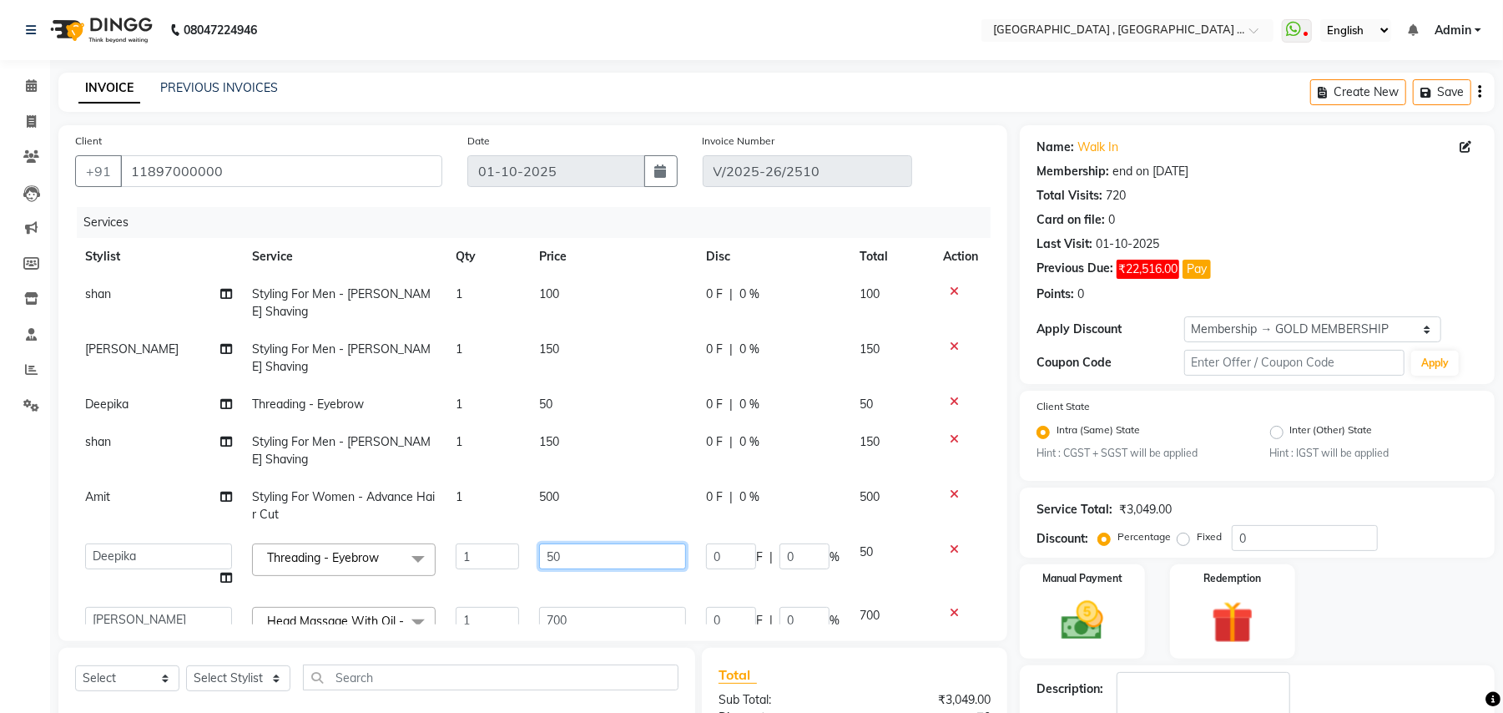
click at [561, 543] on input "50" at bounding box center [612, 556] width 147 height 26
click at [561, 543] on input "5" at bounding box center [612, 556] width 147 height 26
type input "51"
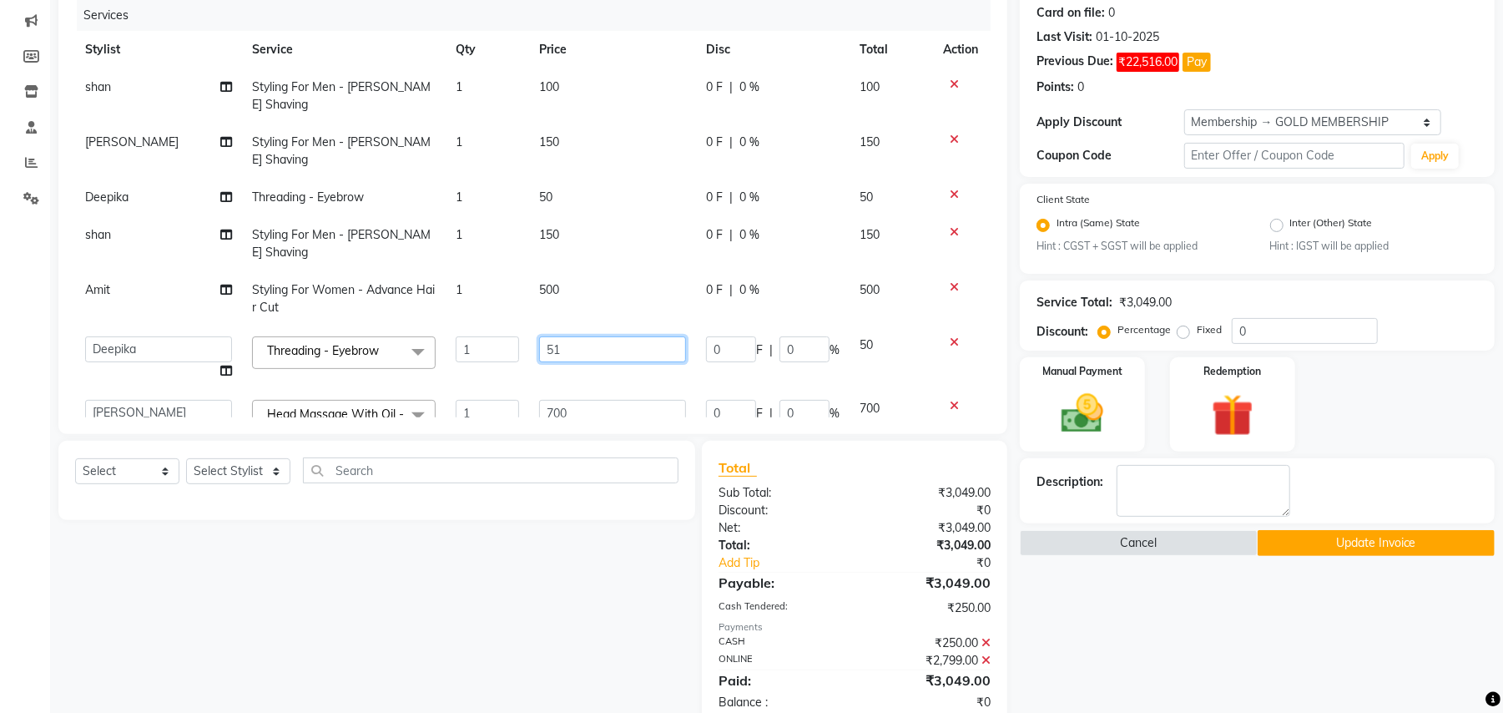
scroll to position [247, 0]
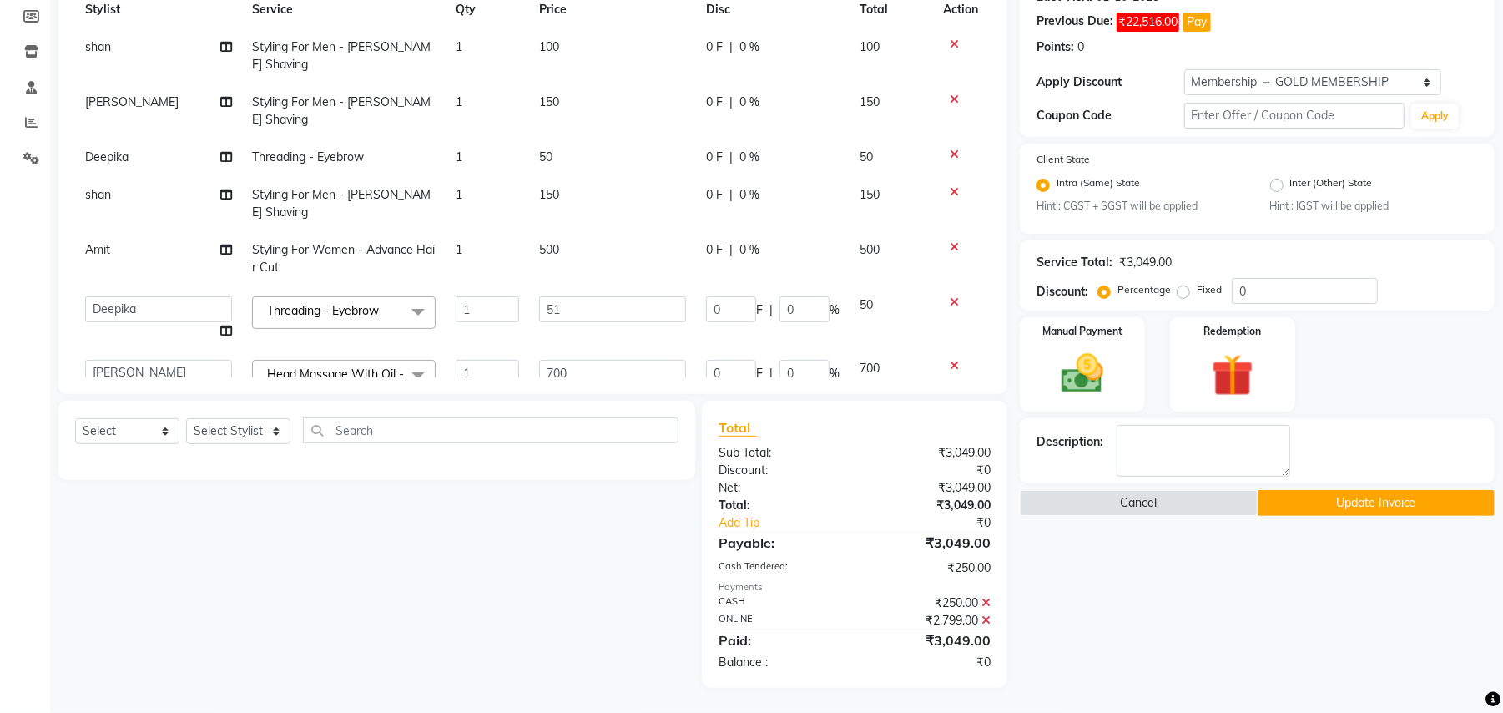
click at [1339, 496] on button "Update Invoice" at bounding box center [1376, 503] width 237 height 26
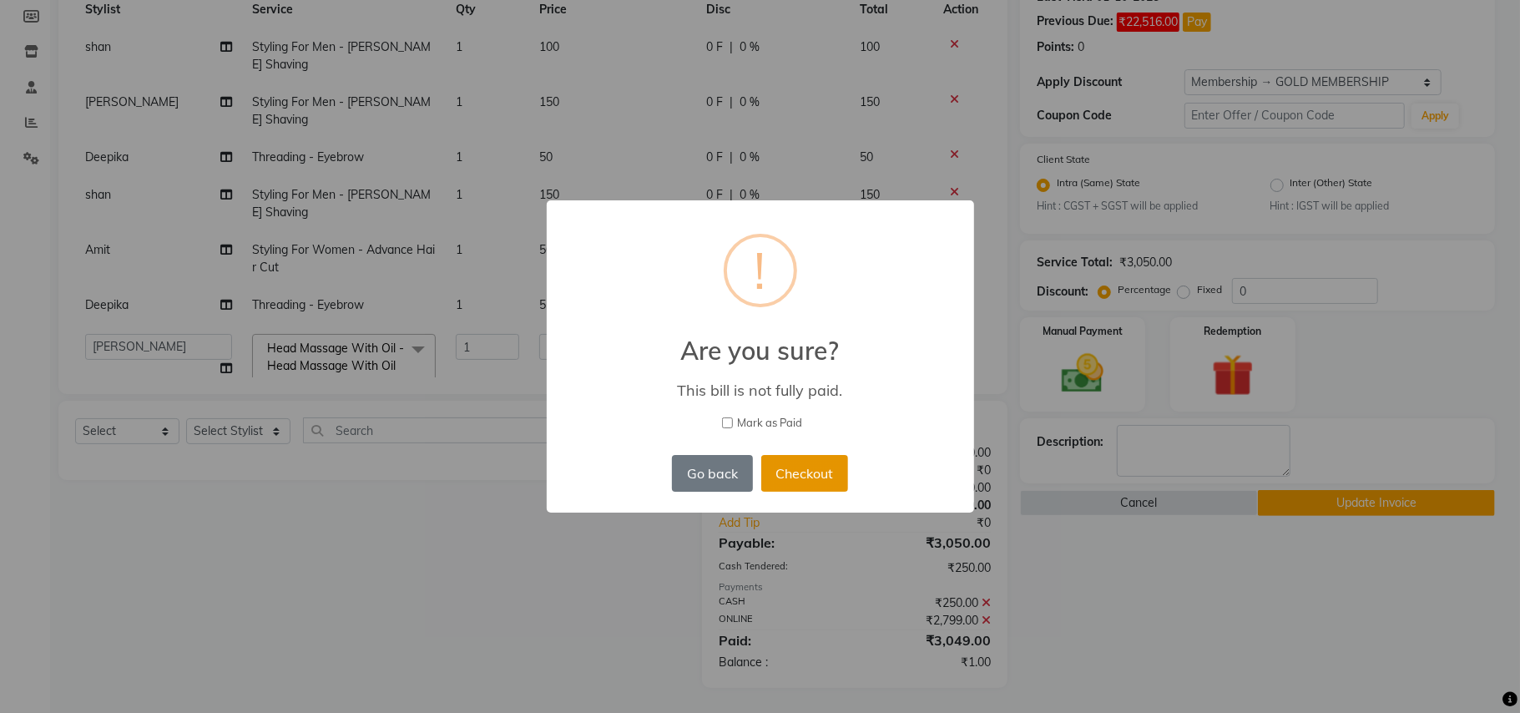
click at [796, 471] on button "Checkout" at bounding box center [804, 473] width 87 height 37
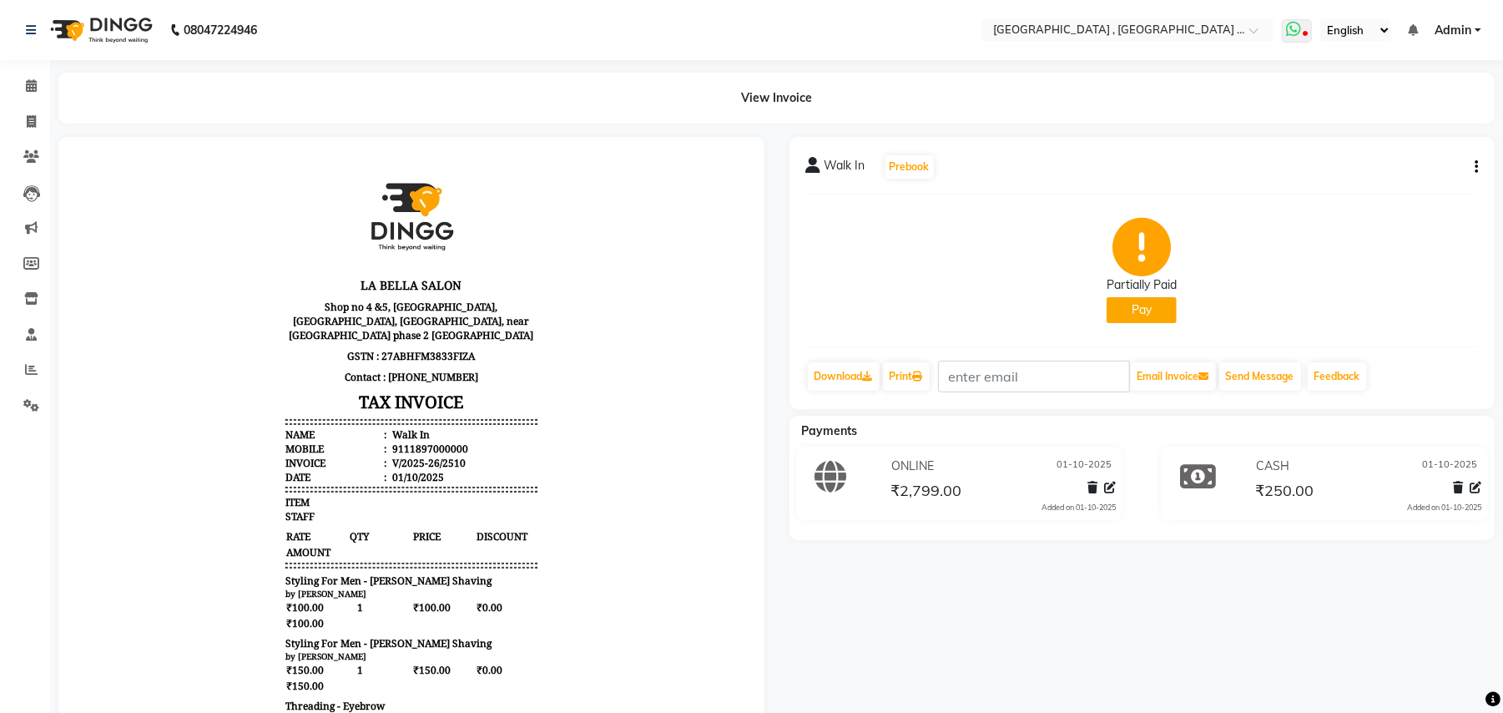
click at [1293, 38] on span at bounding box center [1297, 30] width 30 height 23
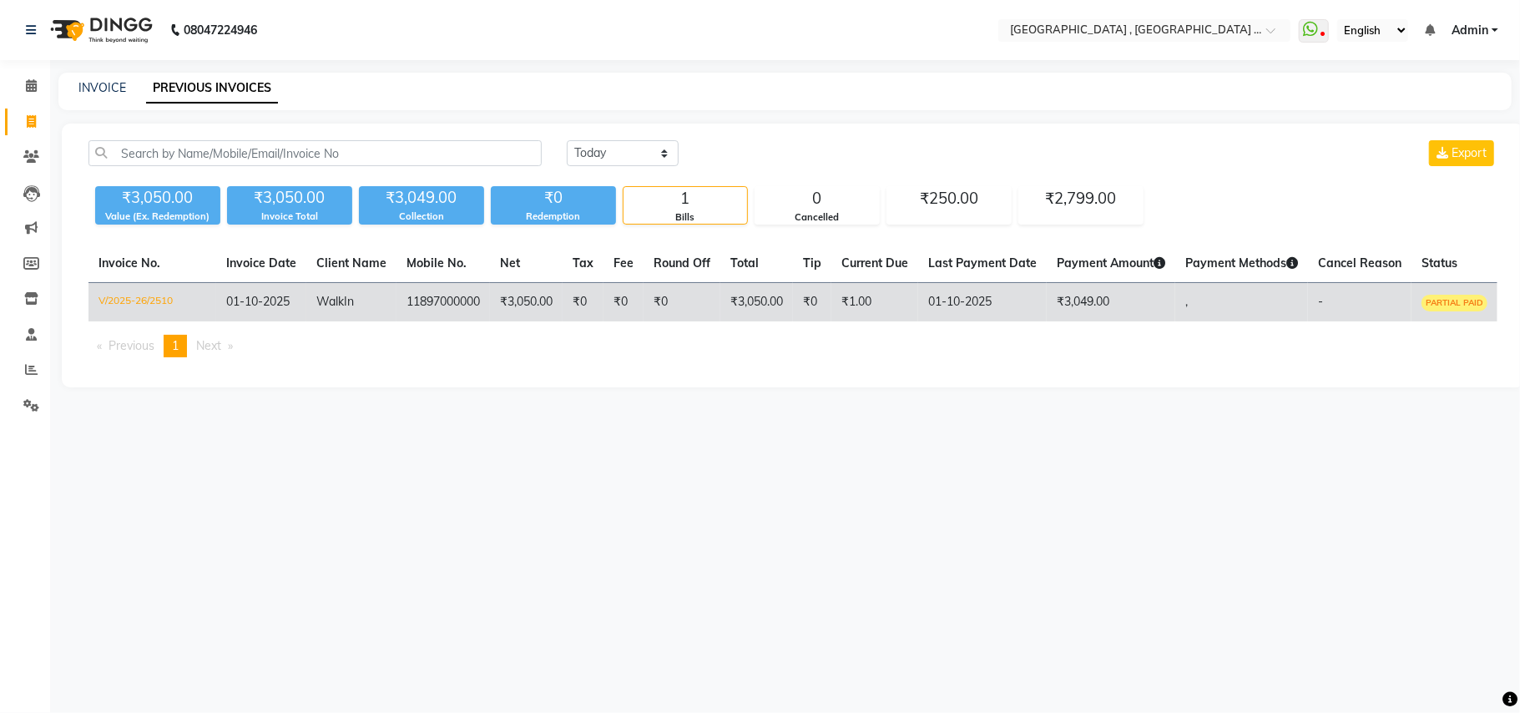
click at [531, 288] on td "₹3,050.00" at bounding box center [526, 302] width 73 height 39
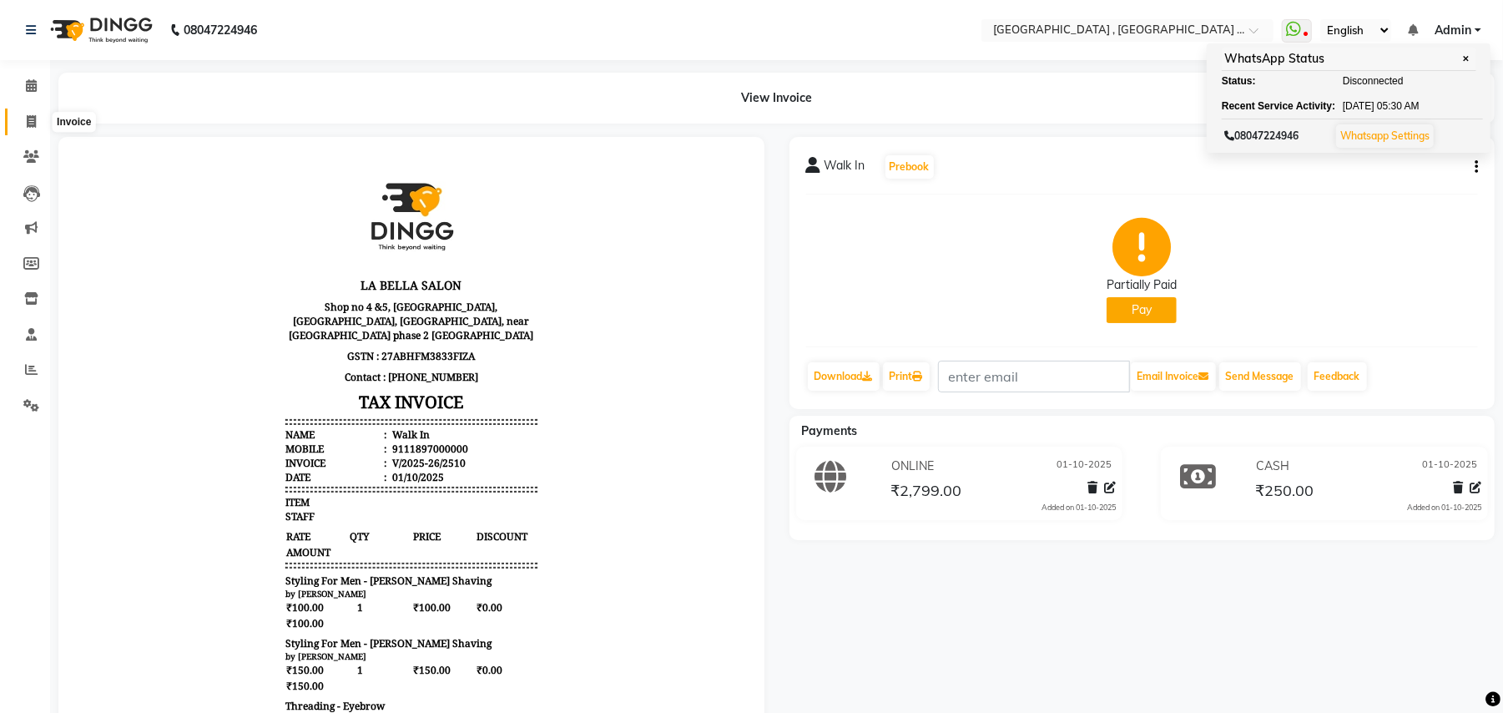
click at [33, 118] on icon at bounding box center [31, 121] width 9 height 13
select select "4558"
select select "service"
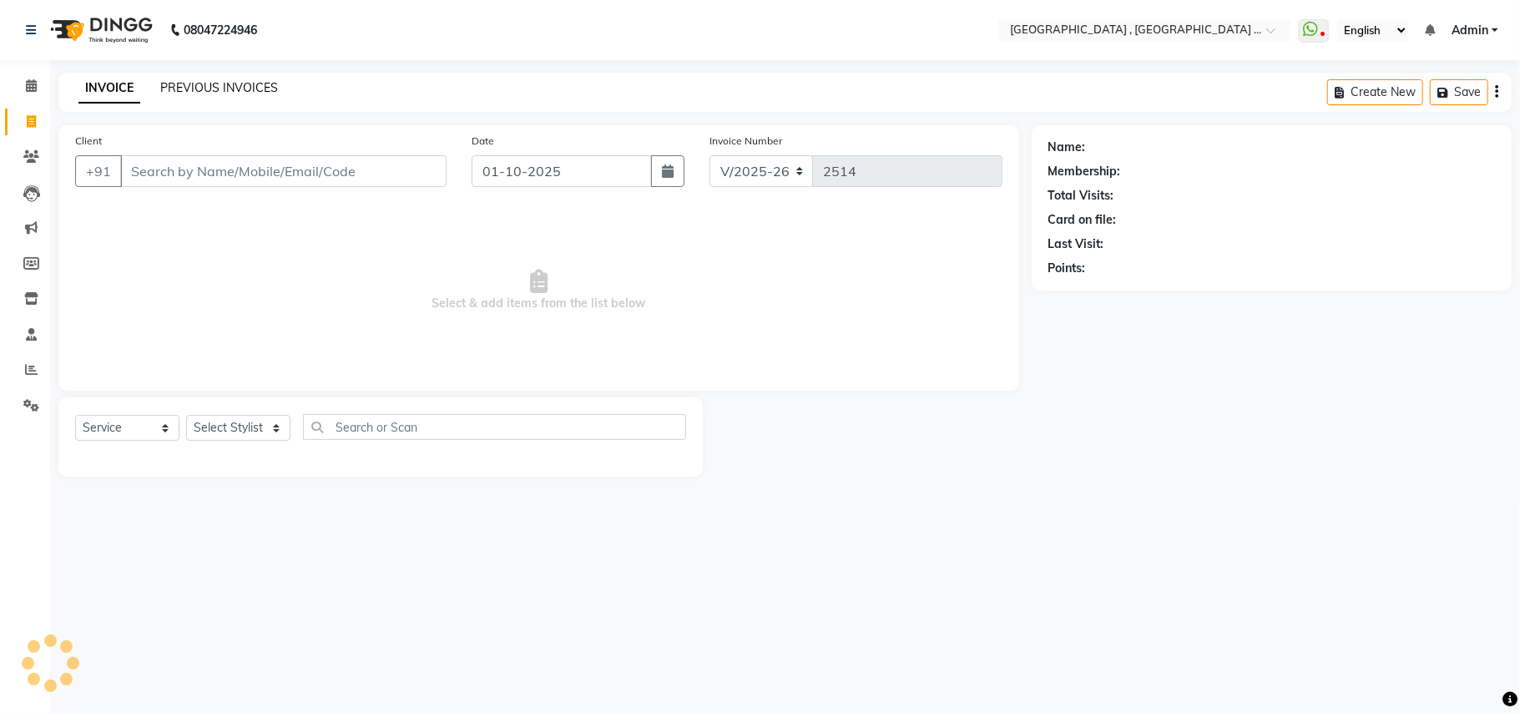
click at [234, 93] on link "PREVIOUS INVOICES" at bounding box center [219, 87] width 118 height 15
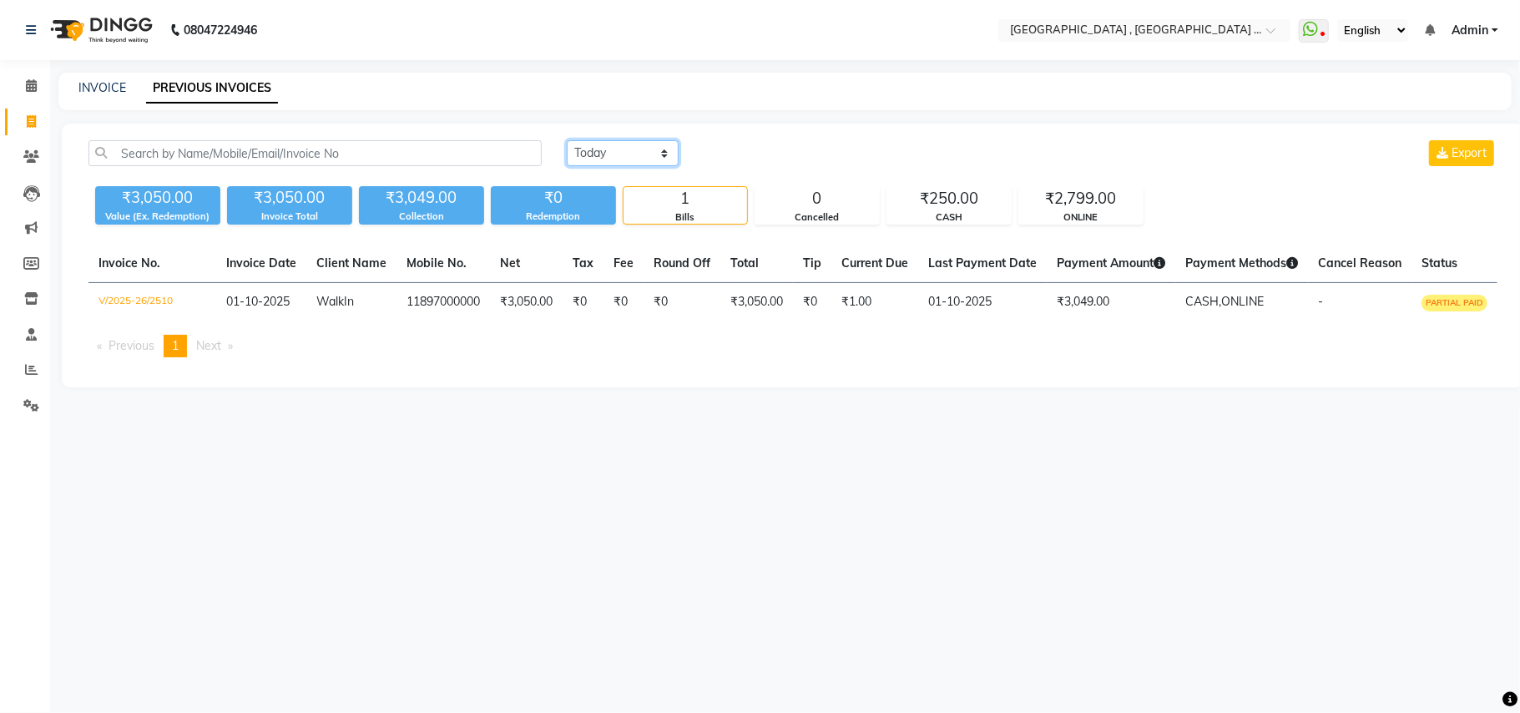
click at [641, 157] on select "Today Yesterday Custom Range" at bounding box center [623, 153] width 112 height 26
select select "range"
click at [567, 140] on select "Today Yesterday Custom Range" at bounding box center [623, 153] width 112 height 26
click at [795, 147] on input "01-10-2025" at bounding box center [758, 153] width 117 height 23
select select "10"
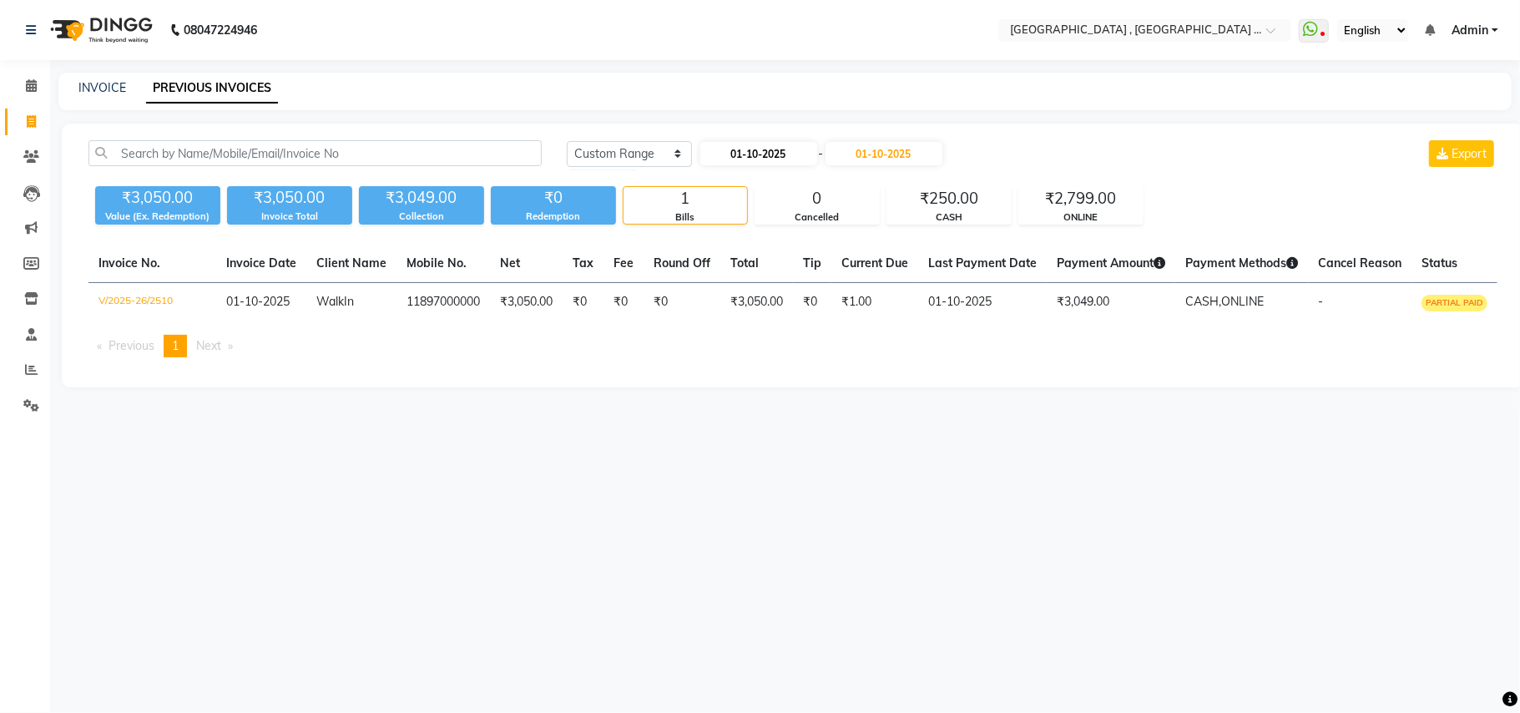
select select "2025"
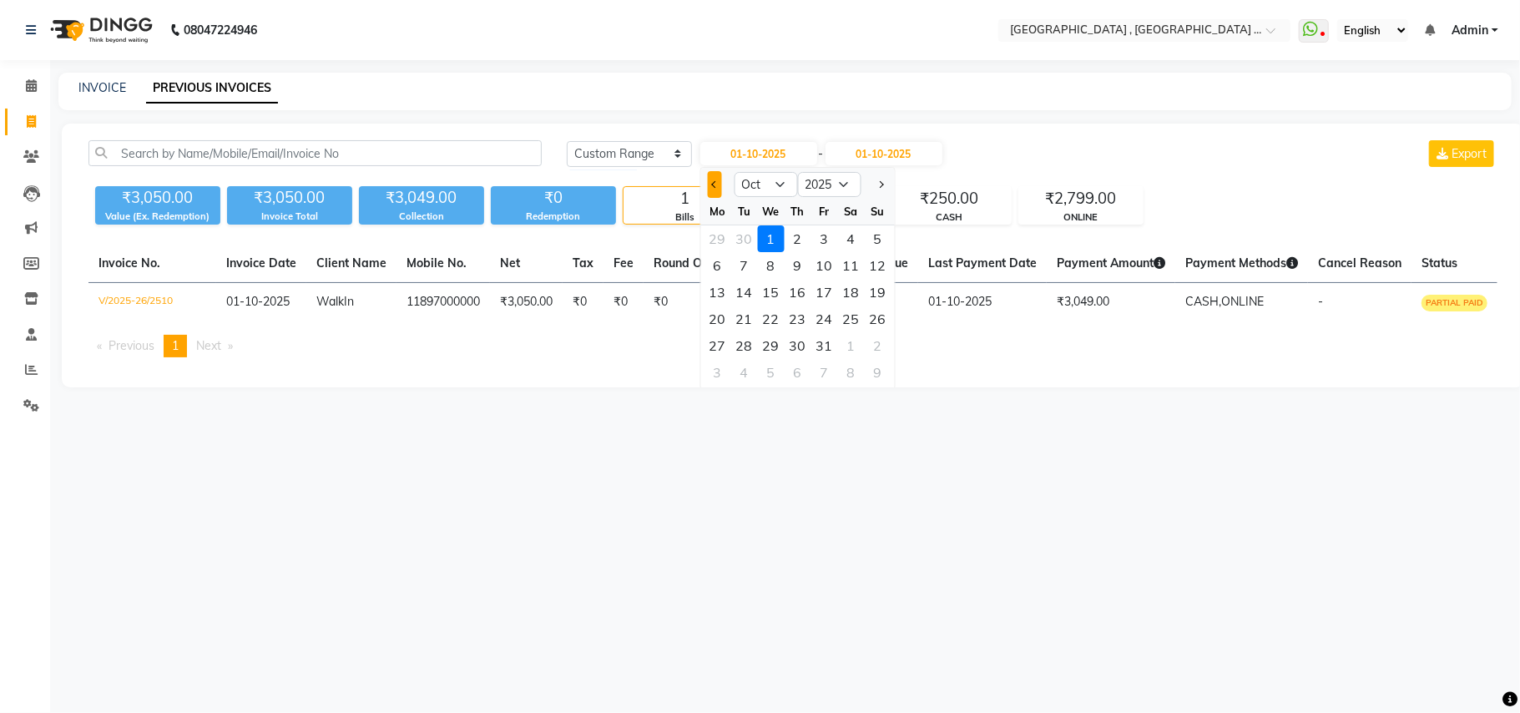
click at [716, 184] on span "Previous month" at bounding box center [714, 184] width 7 height 7
select select "9"
click at [880, 321] on div "28" at bounding box center [877, 318] width 27 height 27
type input "28-09-2025"
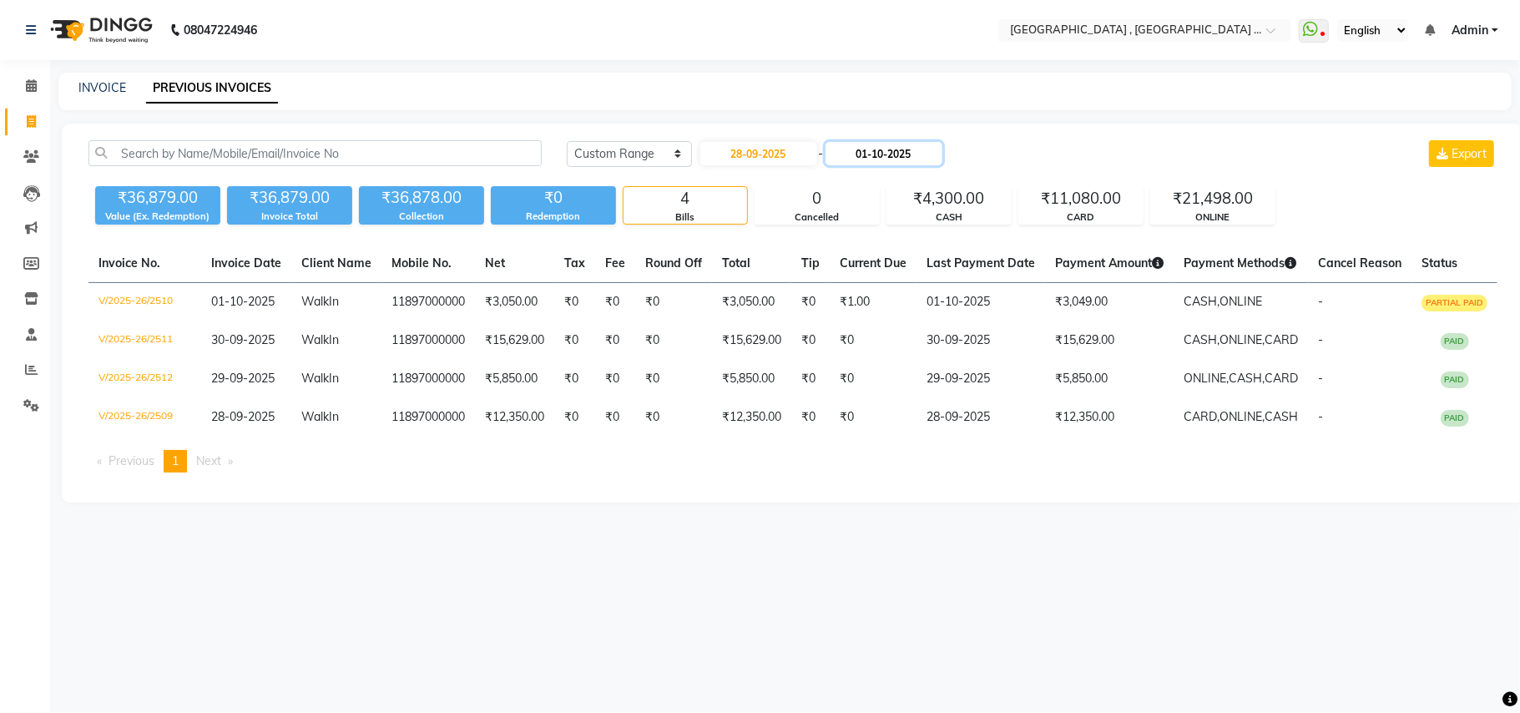
click at [890, 155] on input "01-10-2025" at bounding box center [883, 153] width 117 height 23
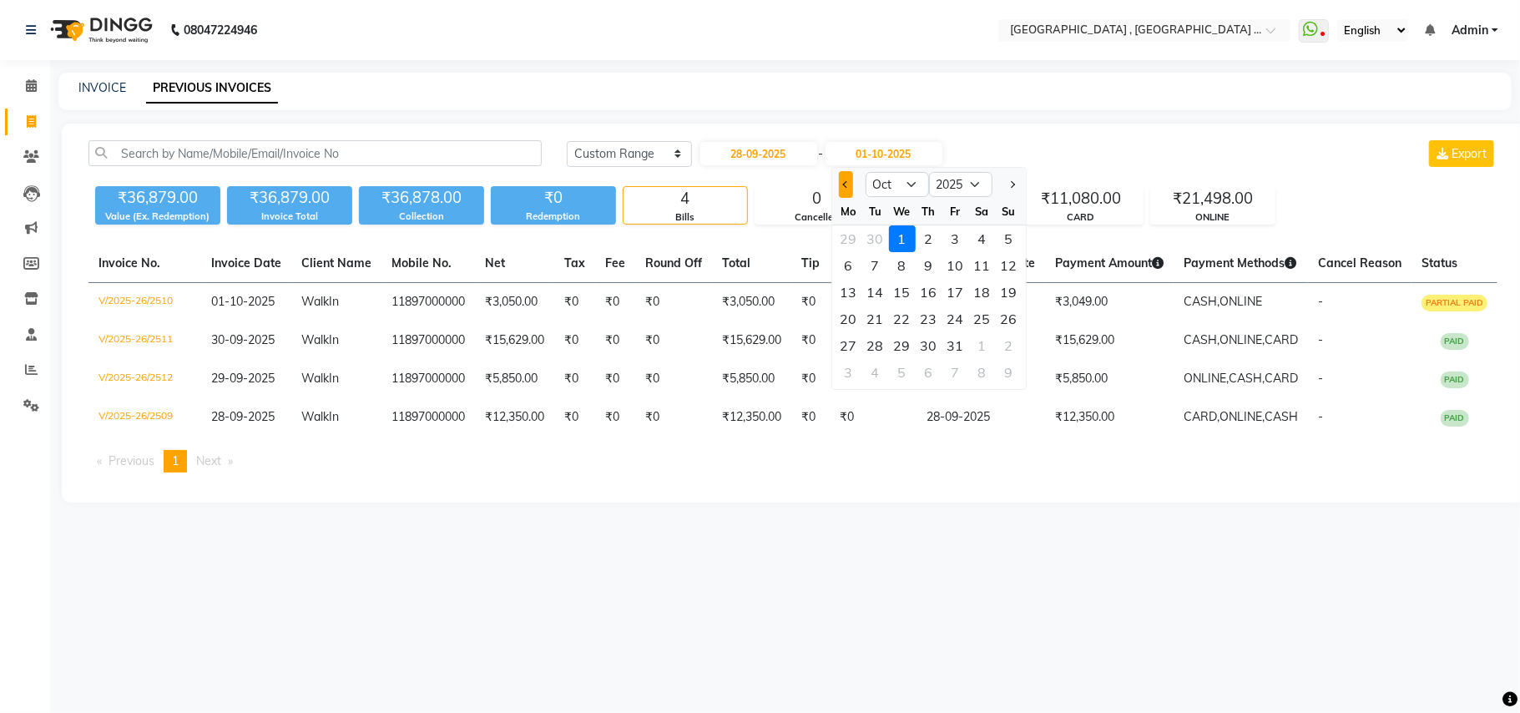
click at [845, 181] on span "Previous month" at bounding box center [845, 184] width 7 height 7
select select "9"
click at [1002, 312] on div "28" at bounding box center [1009, 318] width 27 height 27
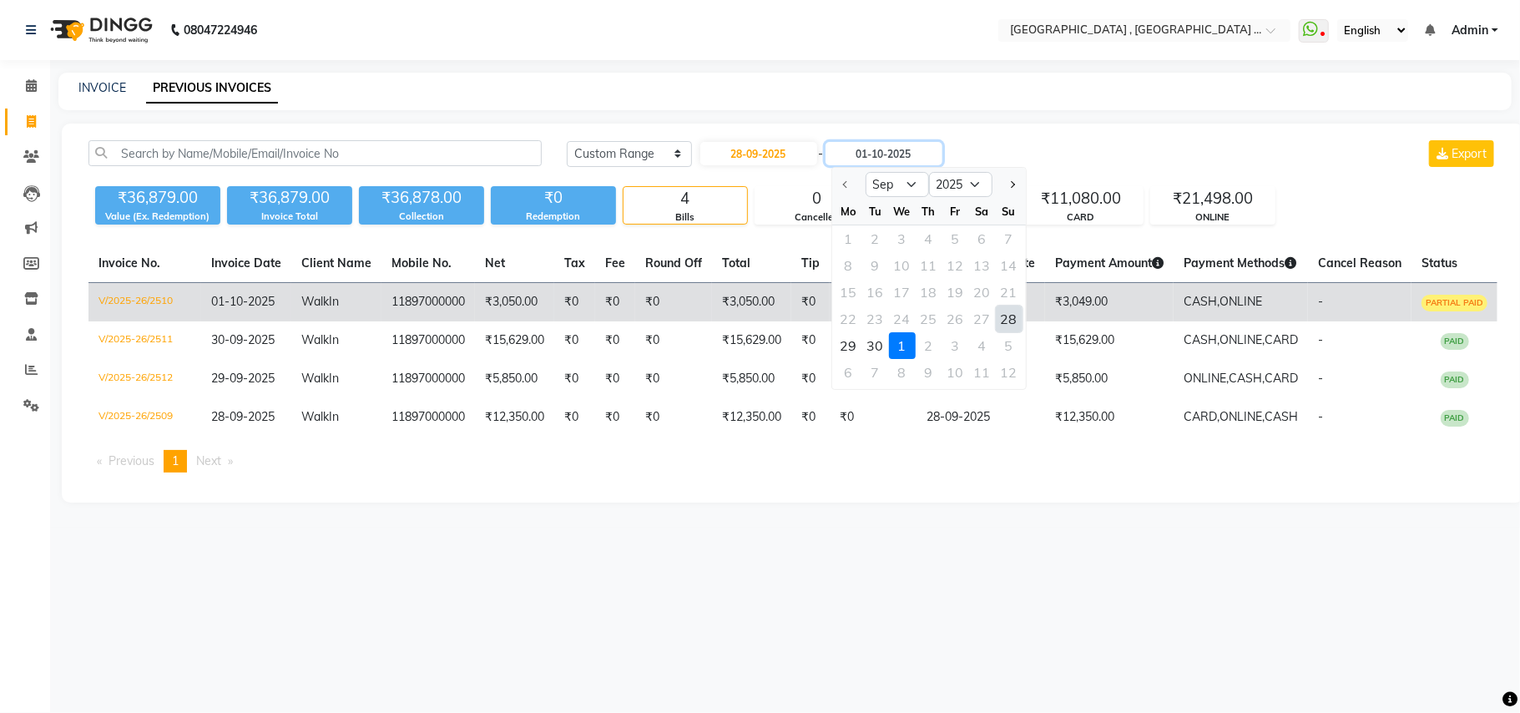
type input "28-09-2025"
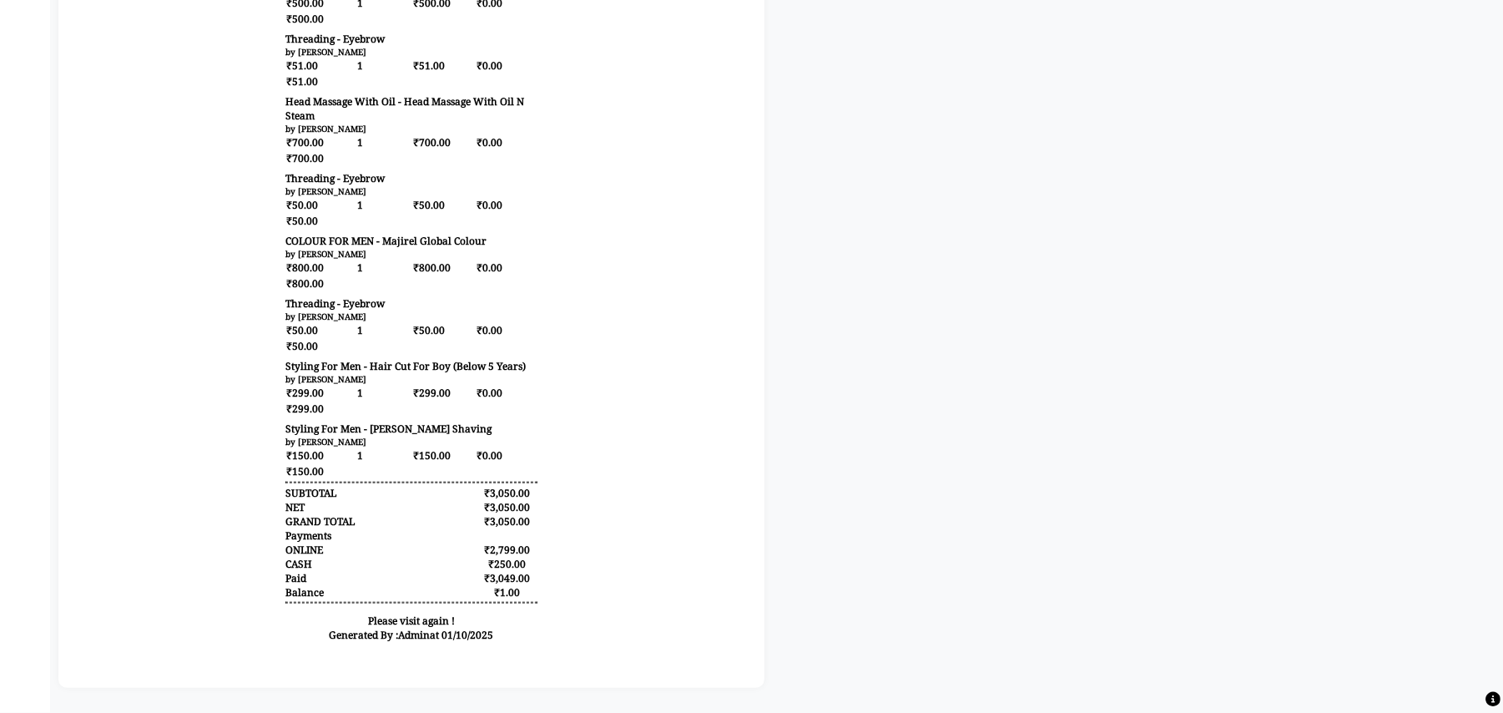
click at [477, 600] on div "₹1.00" at bounding box center [506, 593] width 62 height 14
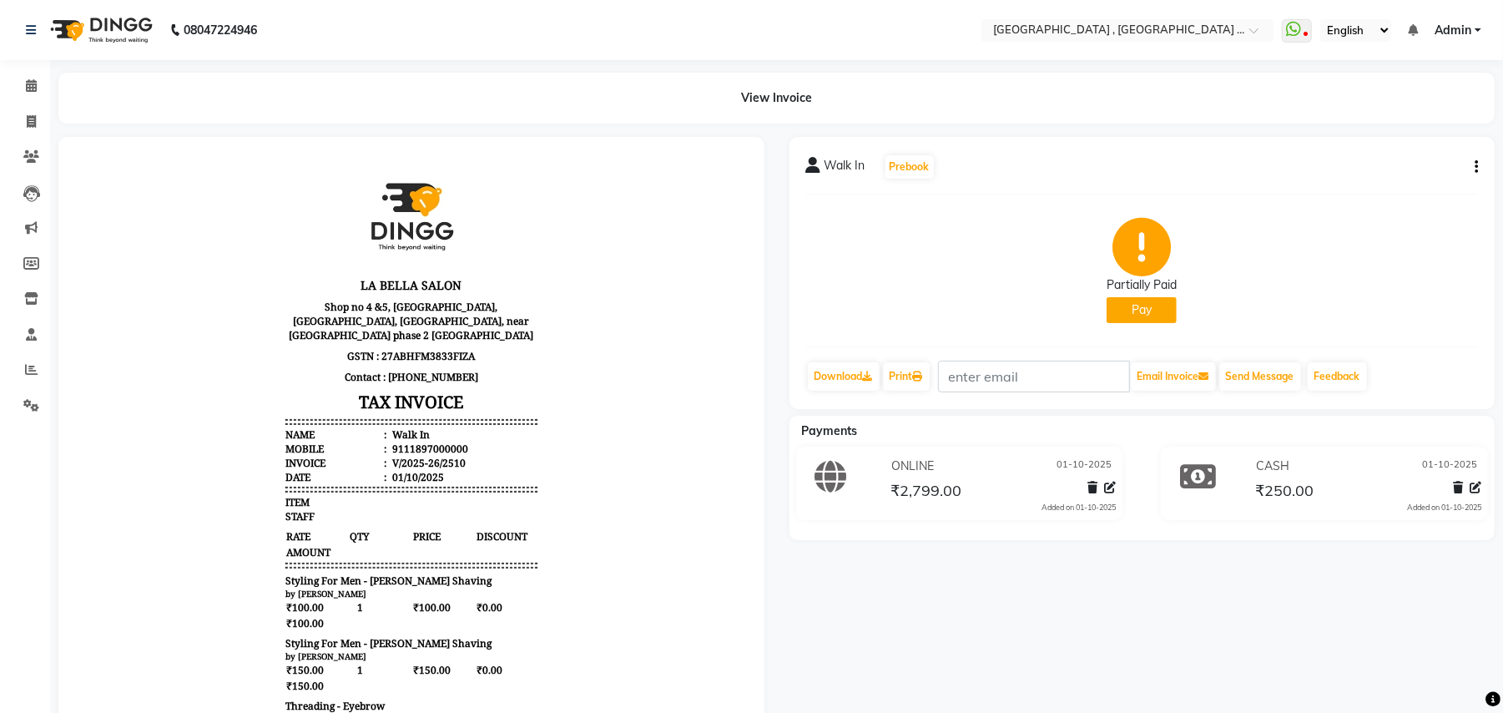
click at [1149, 318] on button "Pay" at bounding box center [1142, 310] width 70 height 26
select select "1"
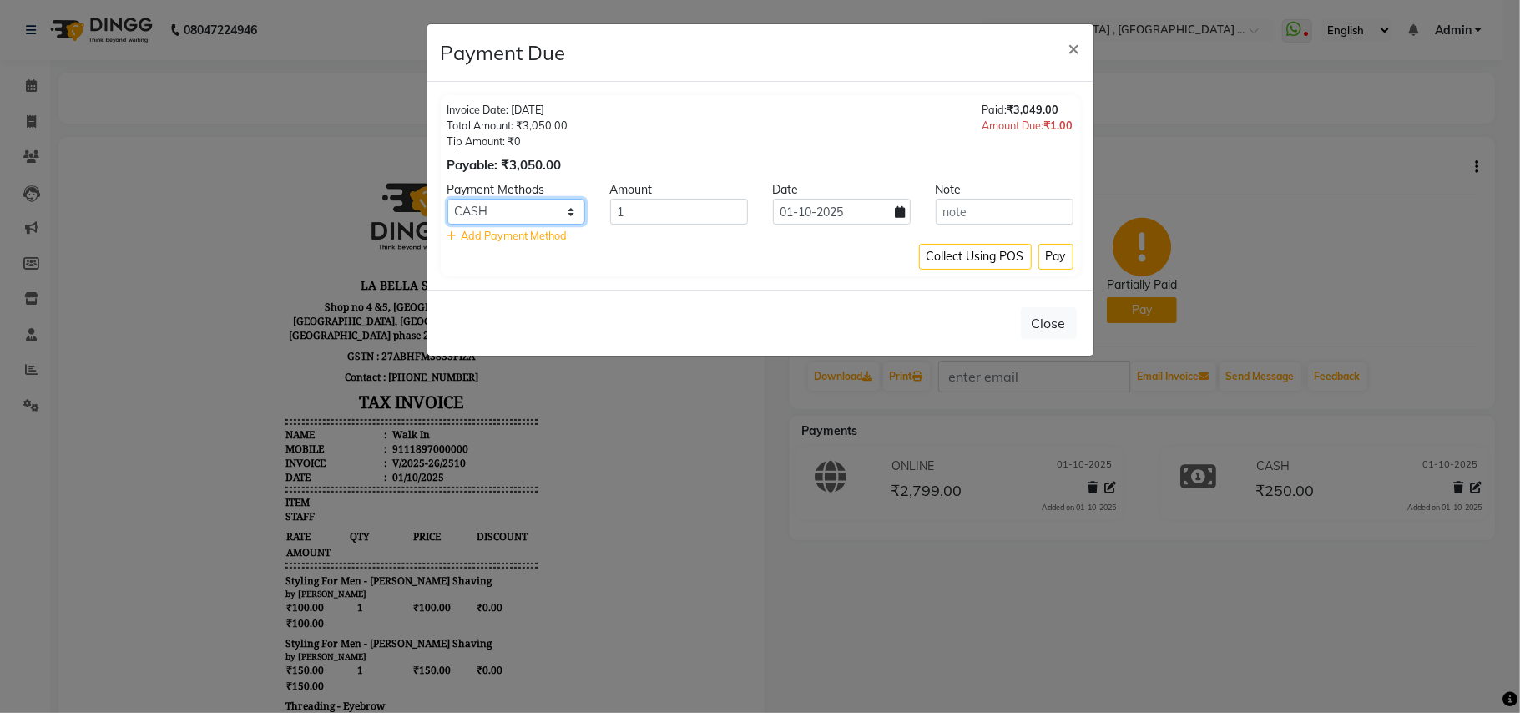
click at [527, 211] on select "CARD CASH ONLINE" at bounding box center [516, 212] width 138 height 26
click at [1053, 259] on button "Pay" at bounding box center [1055, 257] width 35 height 26
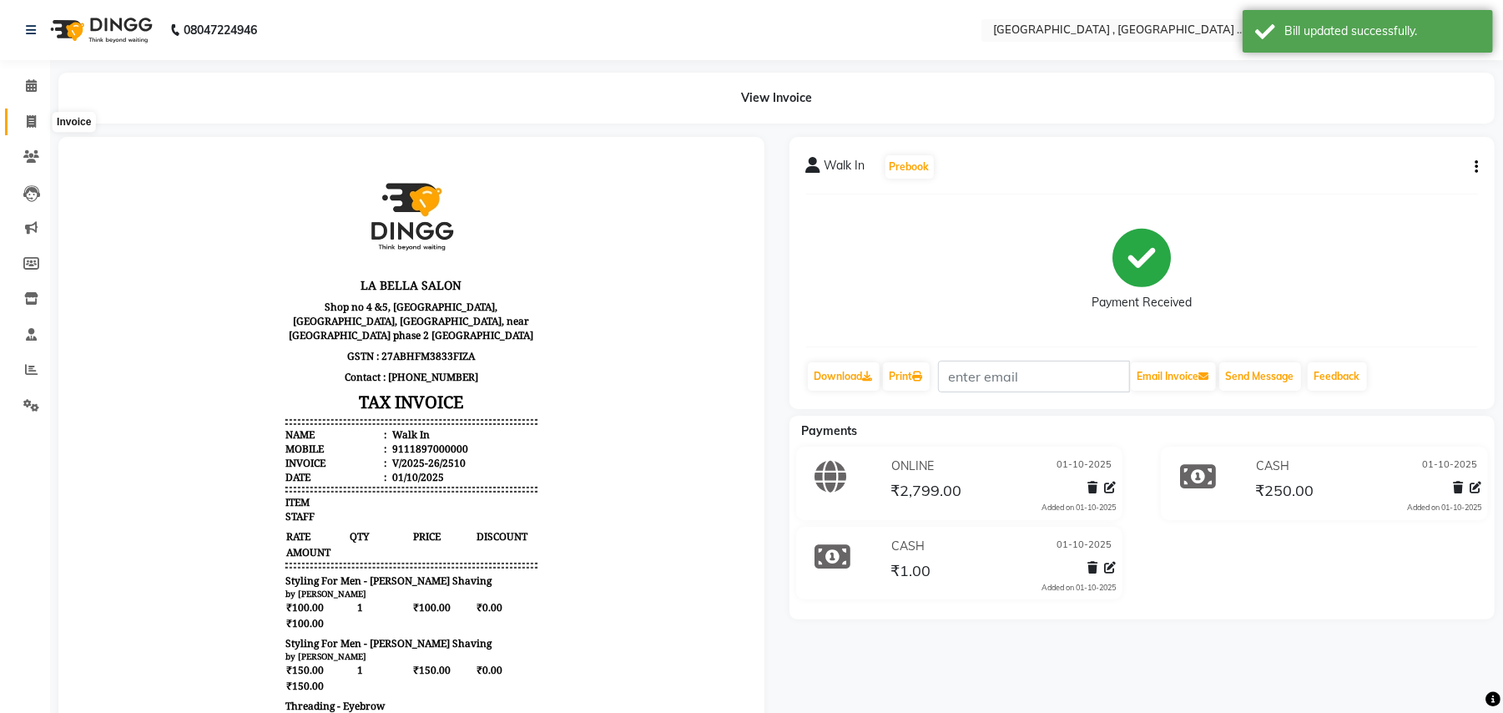
click at [21, 122] on span at bounding box center [31, 122] width 29 height 19
select select "4558"
select select "service"
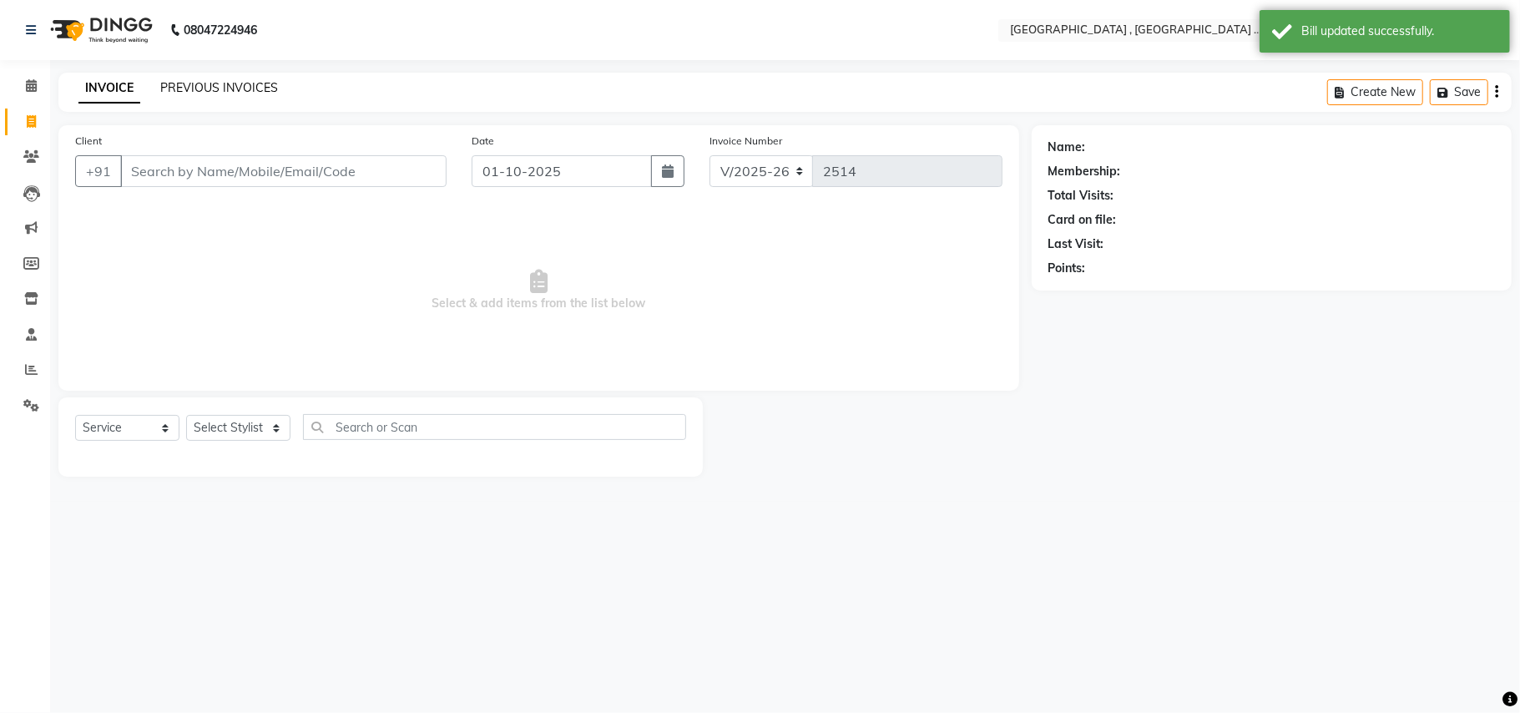
click at [225, 90] on link "PREVIOUS INVOICES" at bounding box center [219, 87] width 118 height 15
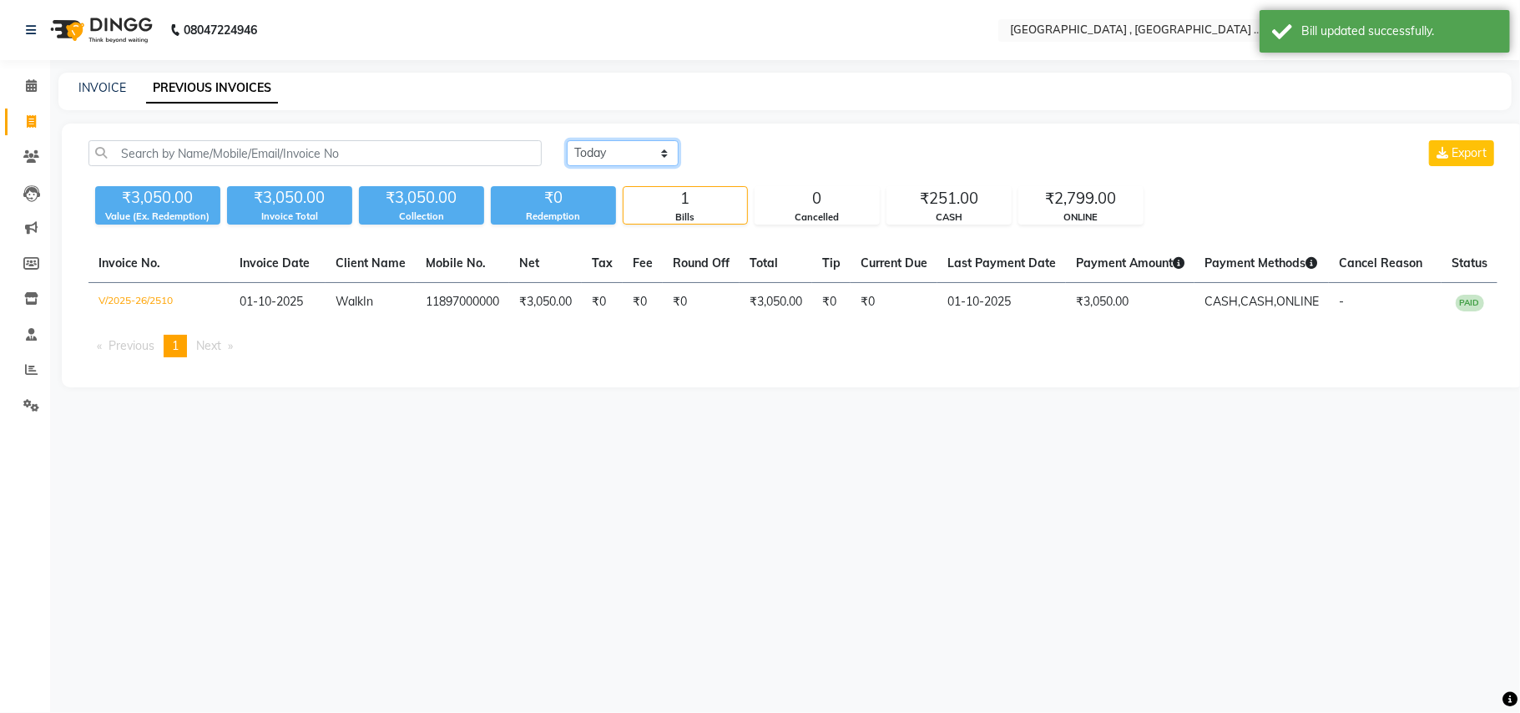
click at [598, 158] on select "Today Yesterday Custom Range" at bounding box center [623, 153] width 112 height 26
select select "range"
click at [567, 140] on select "Today Yesterday Custom Range" at bounding box center [623, 153] width 112 height 26
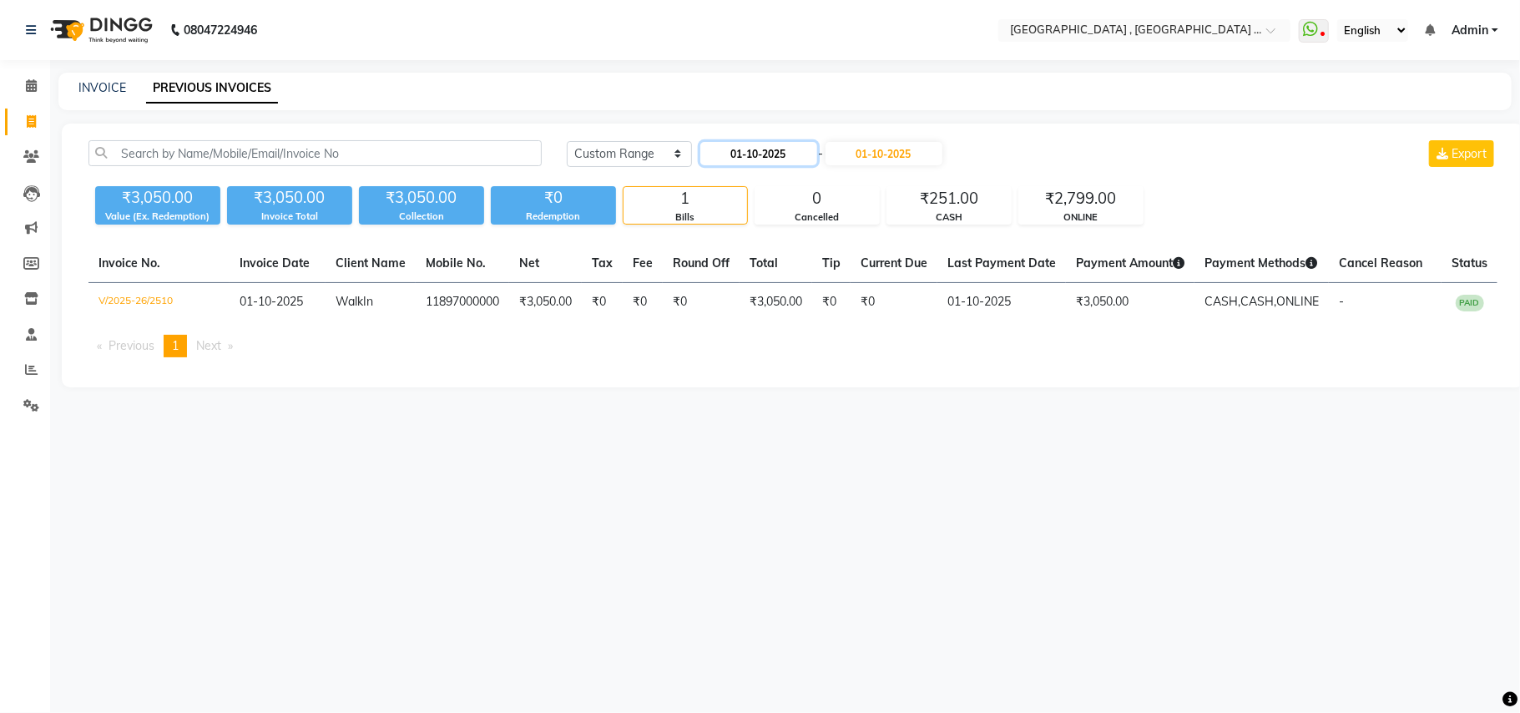
click at [742, 147] on input "01-10-2025" at bounding box center [758, 153] width 117 height 23
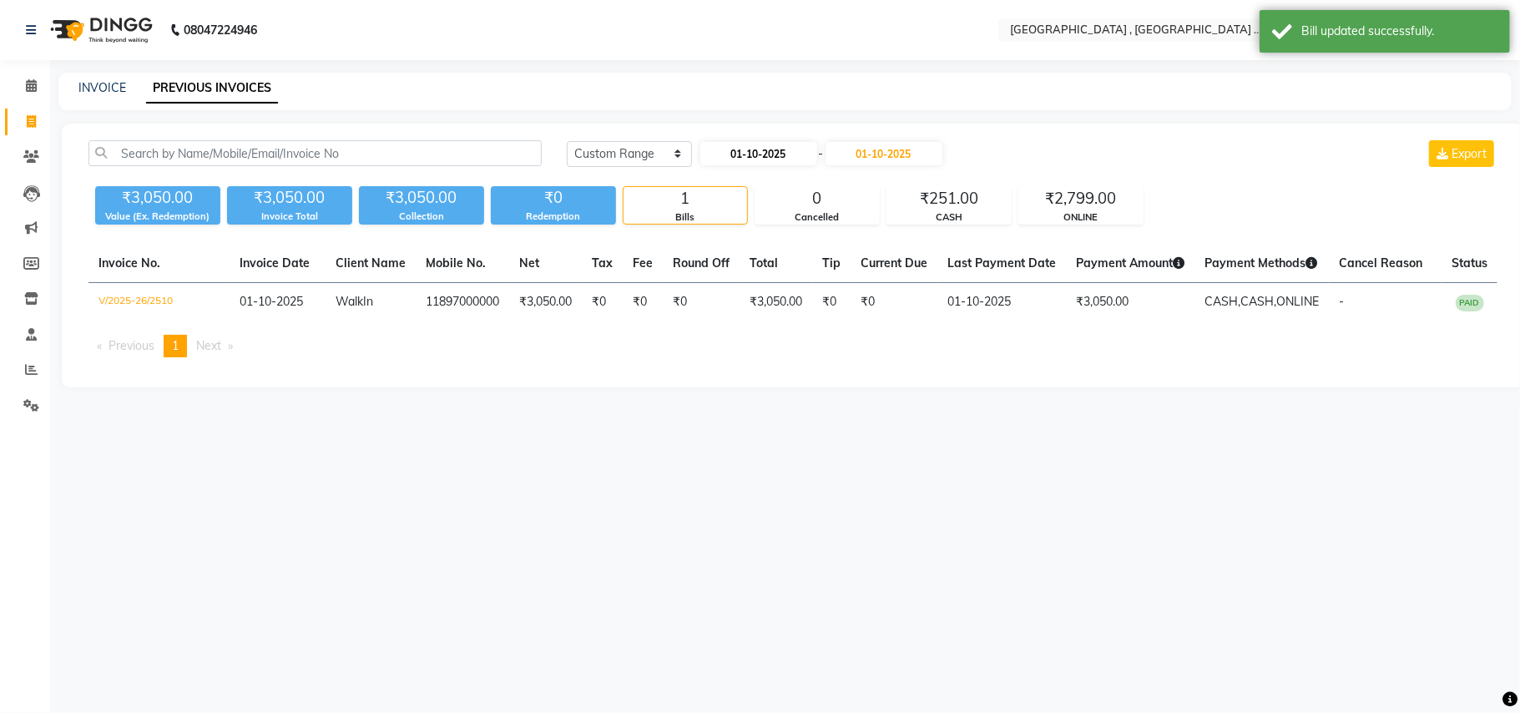
select select "10"
select select "2025"
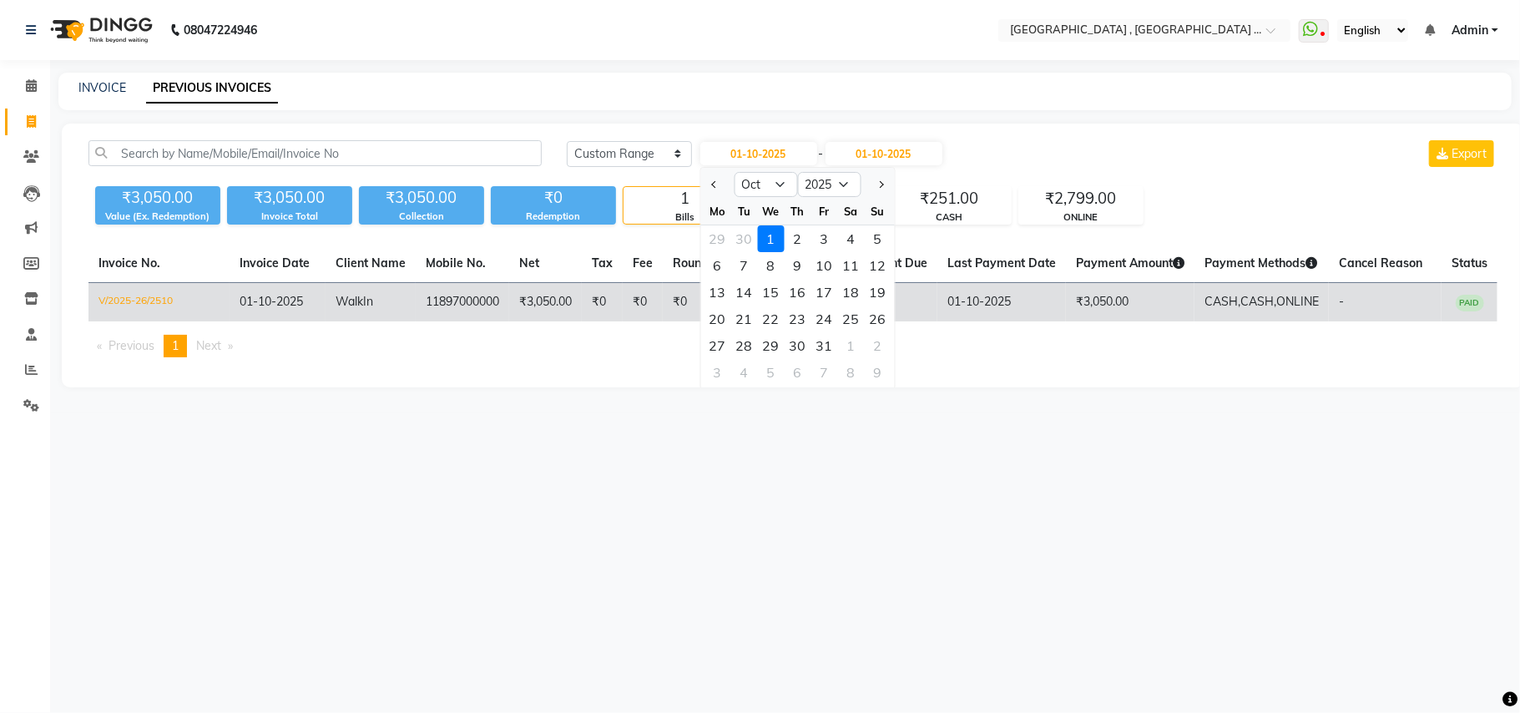
click at [739, 342] on div "28" at bounding box center [743, 345] width 27 height 27
type input "28-10-2025"
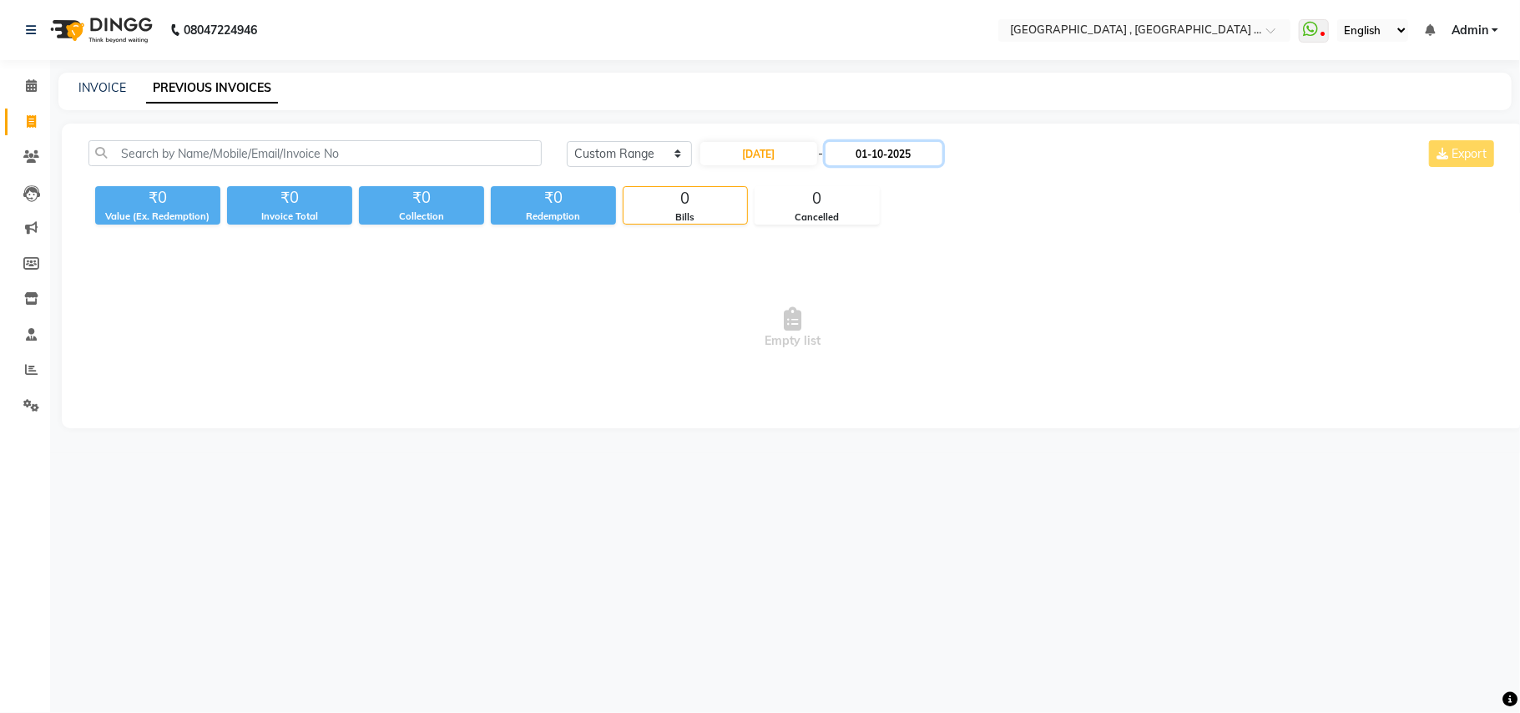
click at [872, 152] on input "01-10-2025" at bounding box center [883, 153] width 117 height 23
click at [869, 342] on div "28" at bounding box center [875, 345] width 27 height 27
type input "28-10-2025"
click at [714, 301] on span "Empty list" at bounding box center [792, 328] width 1409 height 167
click at [748, 151] on input "28-10-2025" at bounding box center [758, 153] width 117 height 23
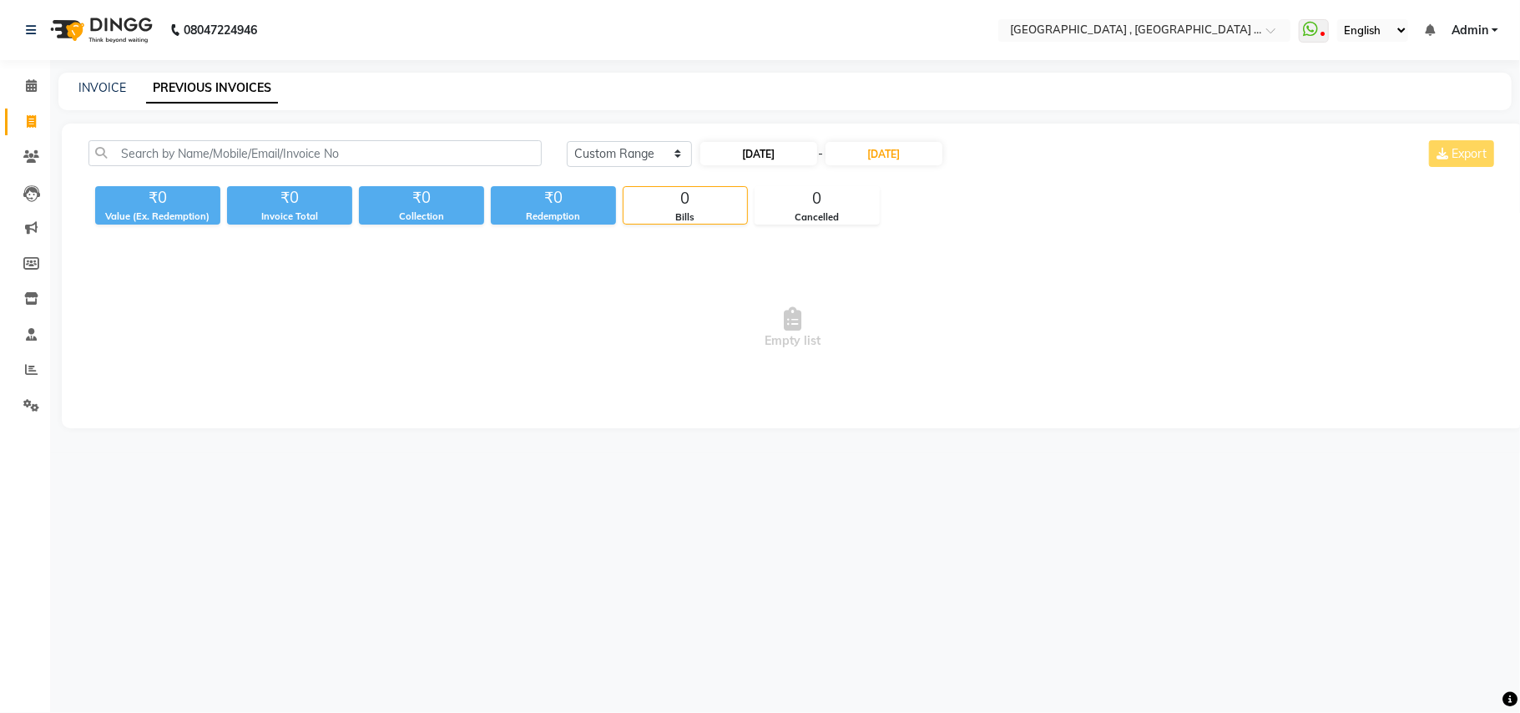
select select "10"
select select "2025"
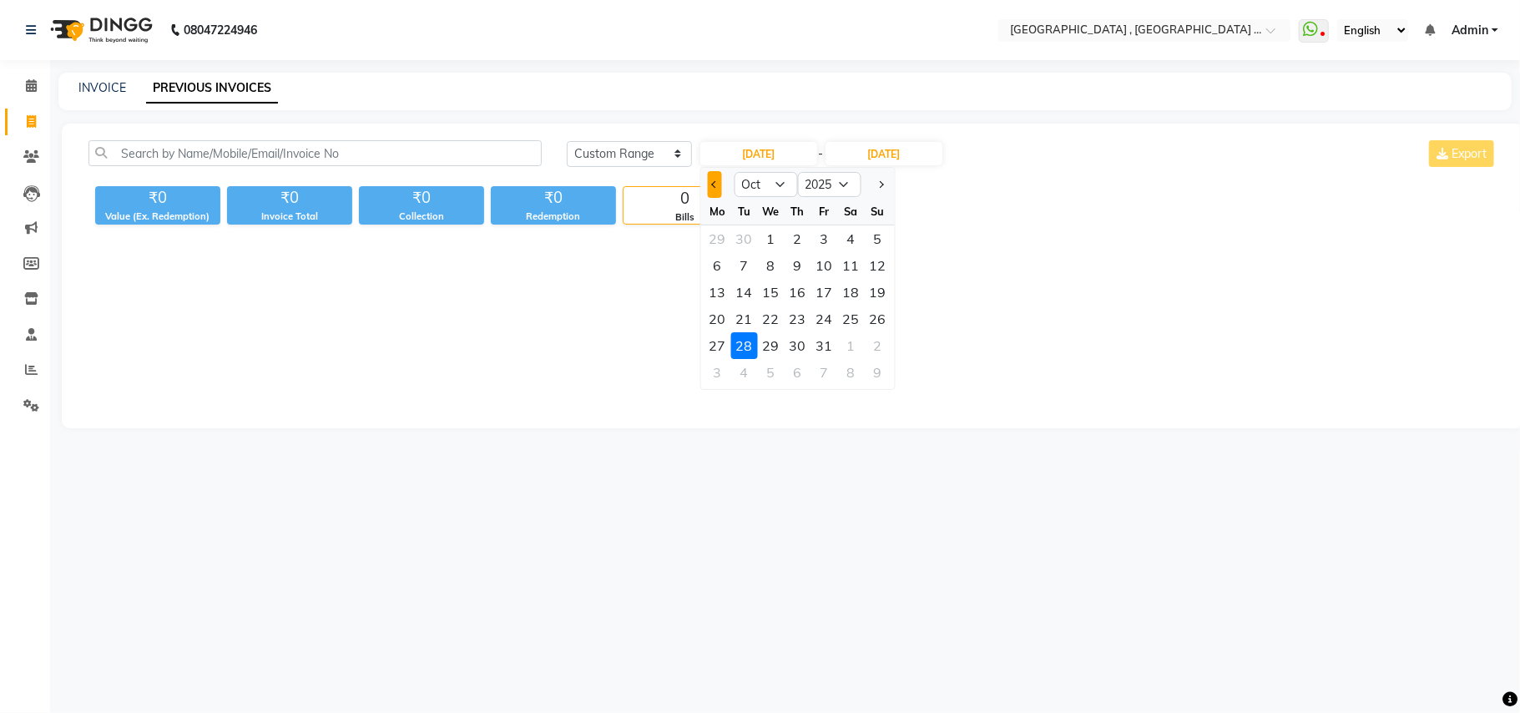
click at [714, 181] on span "Previous month" at bounding box center [714, 184] width 7 height 7
select select "9"
click at [14, 119] on link "Invoice" at bounding box center [25, 123] width 40 height 28
select select "service"
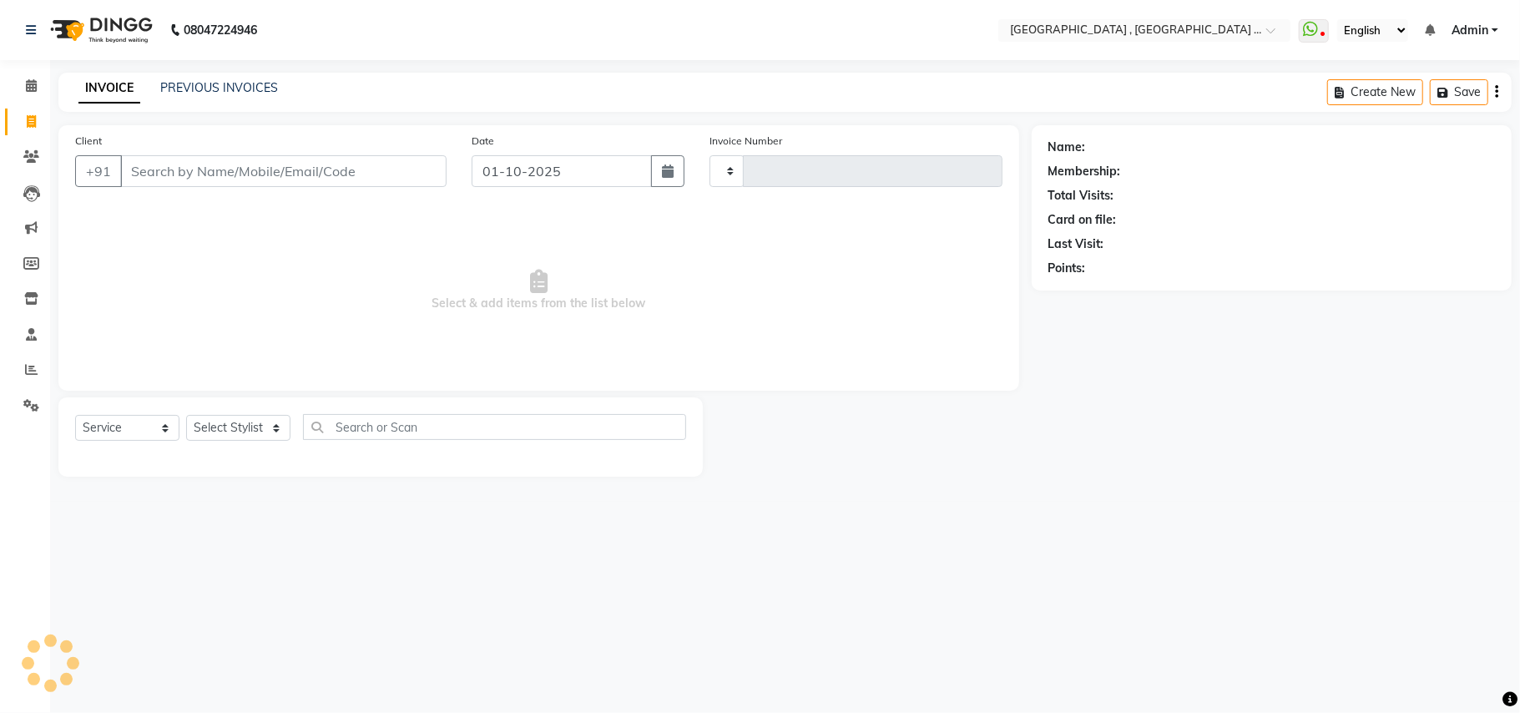
type input "2514"
select select "4558"
click at [27, 371] on icon at bounding box center [31, 369] width 13 height 13
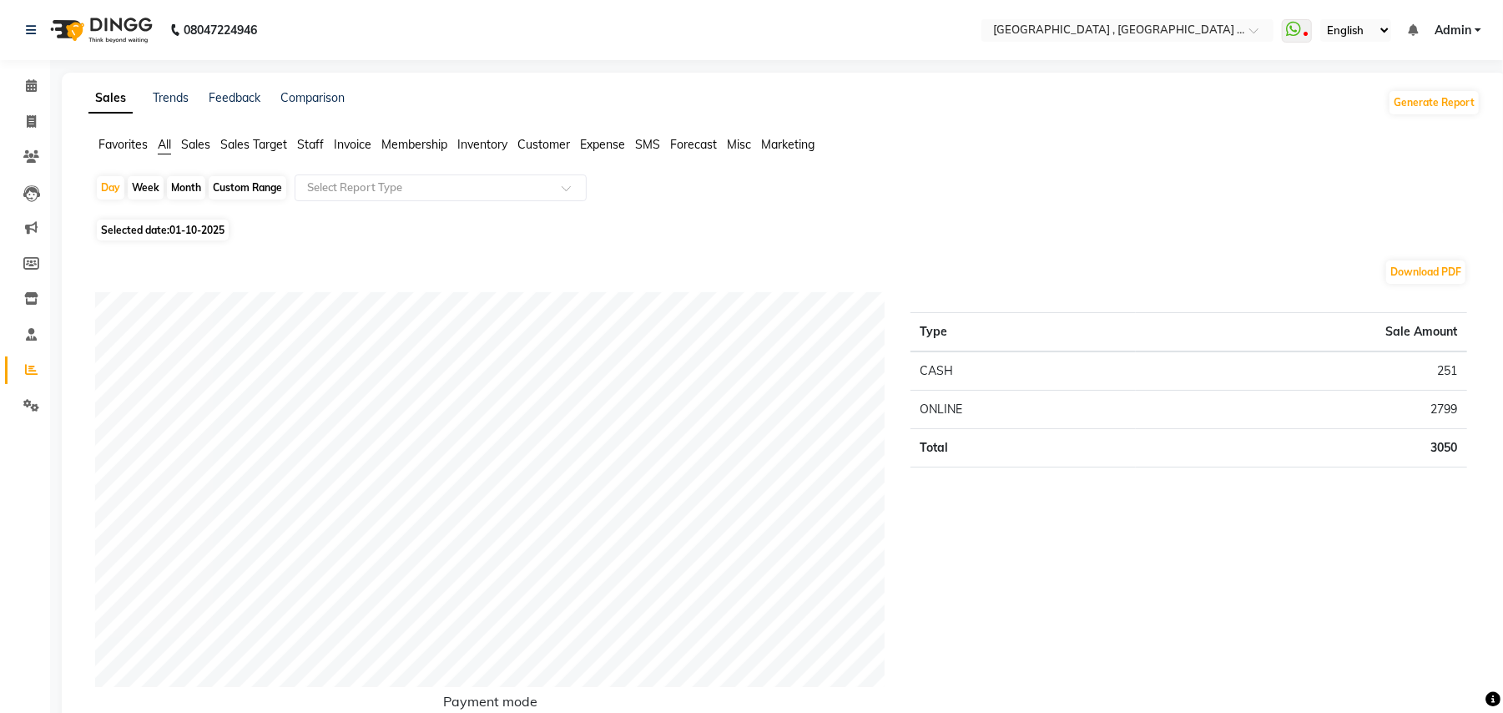
click at [240, 144] on span "Sales Target" at bounding box center [253, 144] width 67 height 15
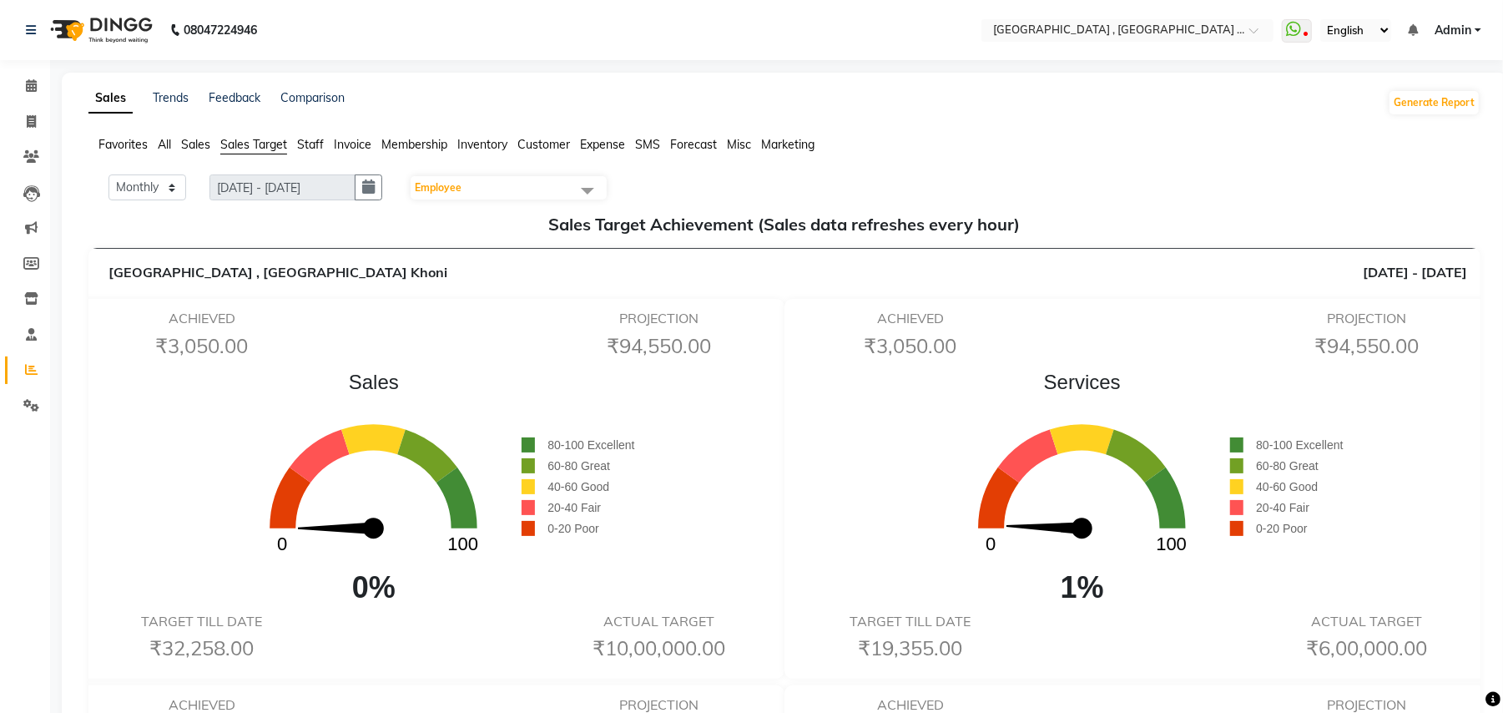
click at [317, 139] on span "Staff" at bounding box center [310, 144] width 27 height 15
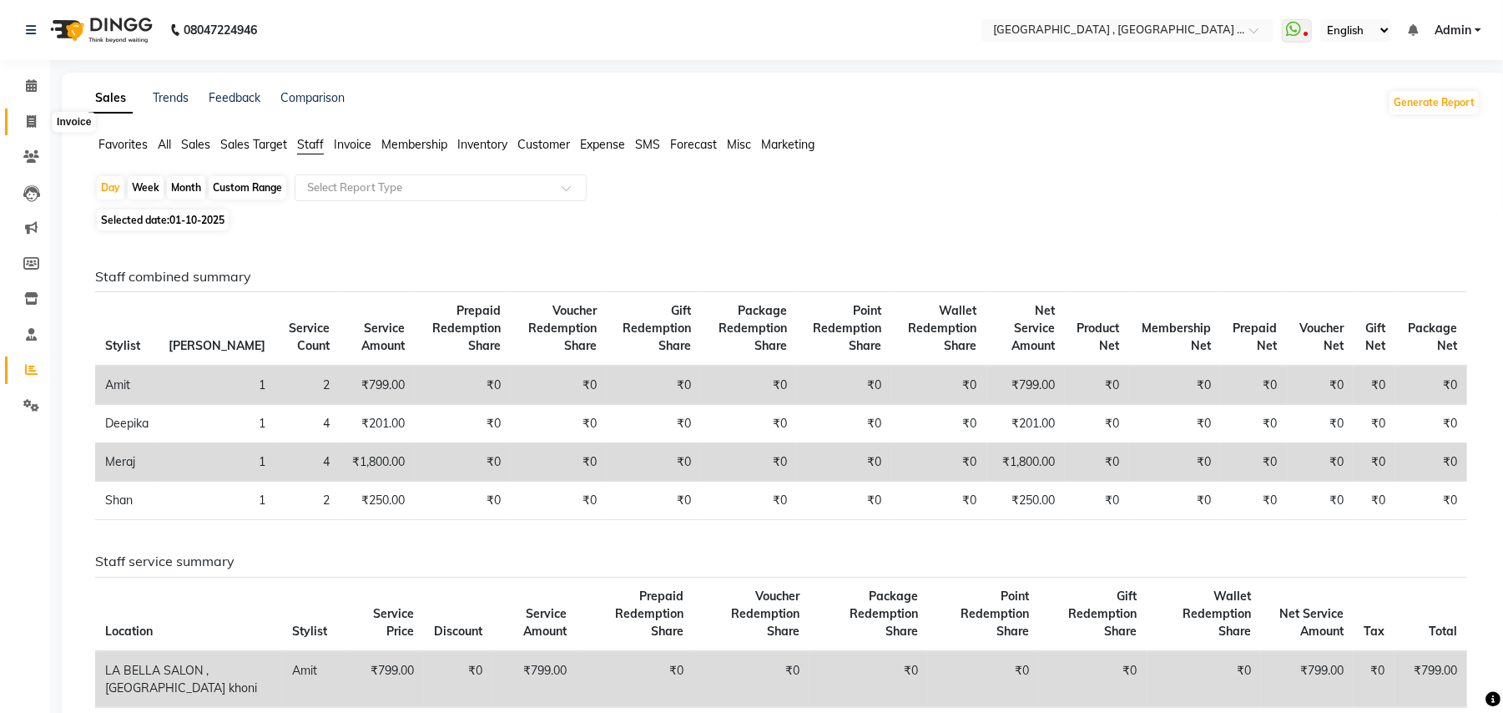
click at [24, 114] on span at bounding box center [31, 122] width 29 height 19
select select "4558"
select select "service"
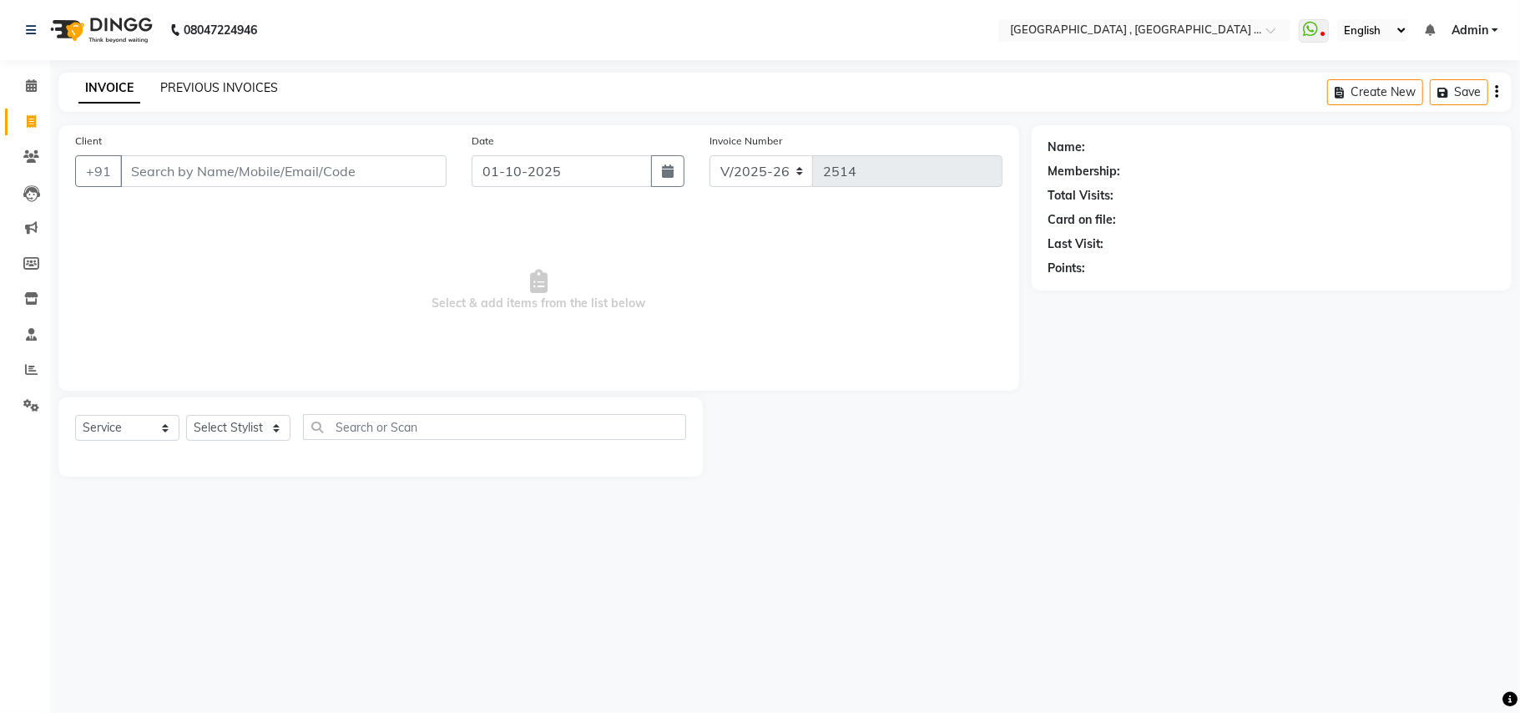
click at [212, 83] on link "PREVIOUS INVOICES" at bounding box center [219, 87] width 118 height 15
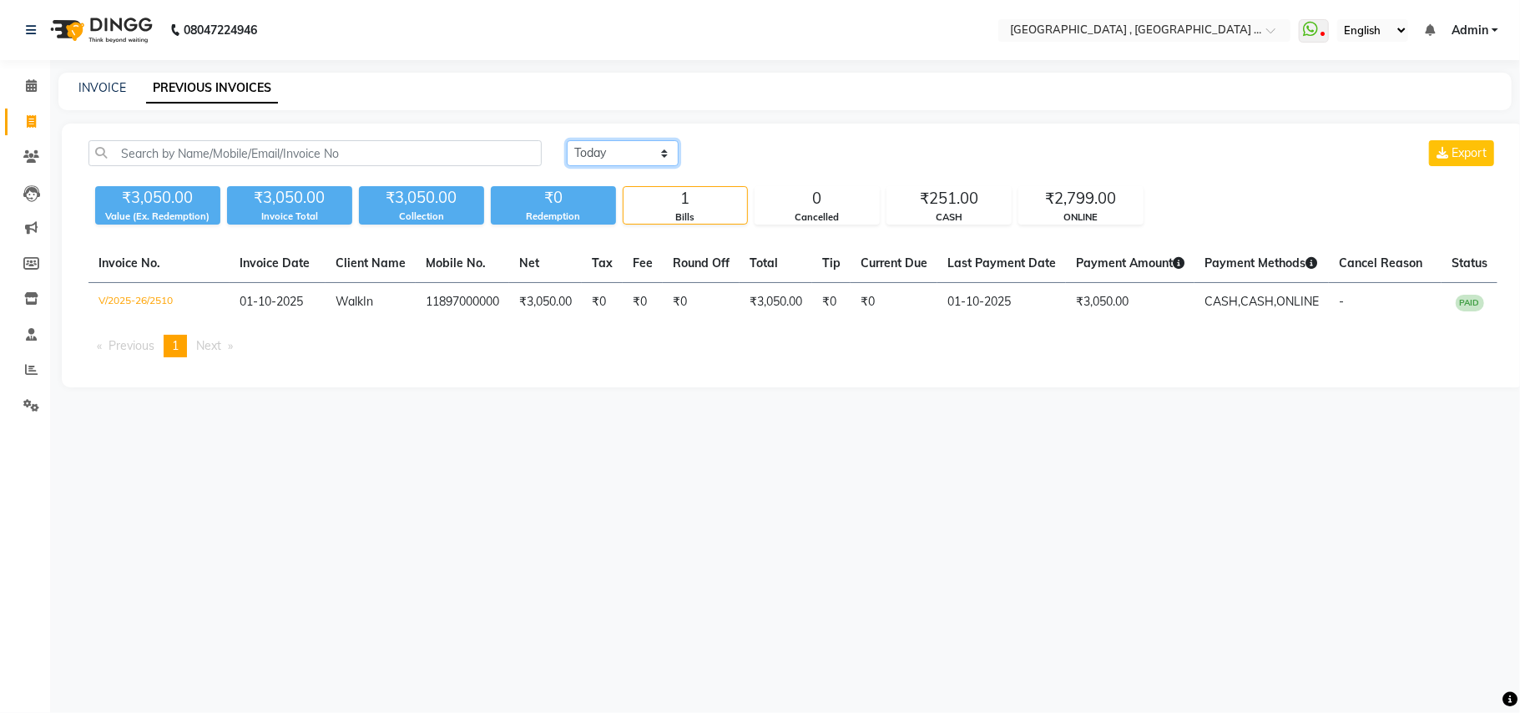
click at [629, 144] on select "Today Yesterday Custom Range" at bounding box center [623, 153] width 112 height 26
select select "range"
click at [567, 140] on select "Today Yesterday Custom Range" at bounding box center [623, 153] width 112 height 26
click at [755, 164] on input "01-10-2025" at bounding box center [758, 153] width 117 height 23
select select "10"
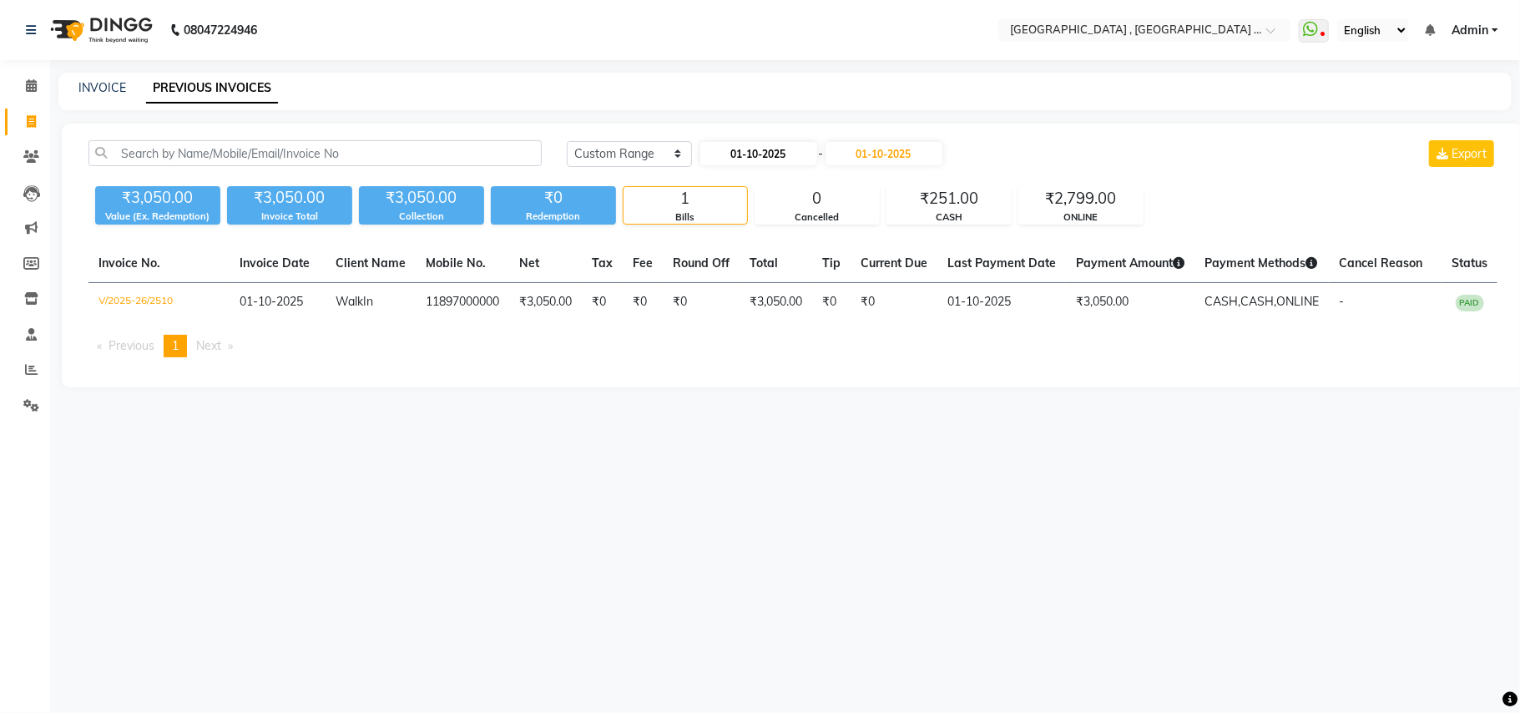
select select "2025"
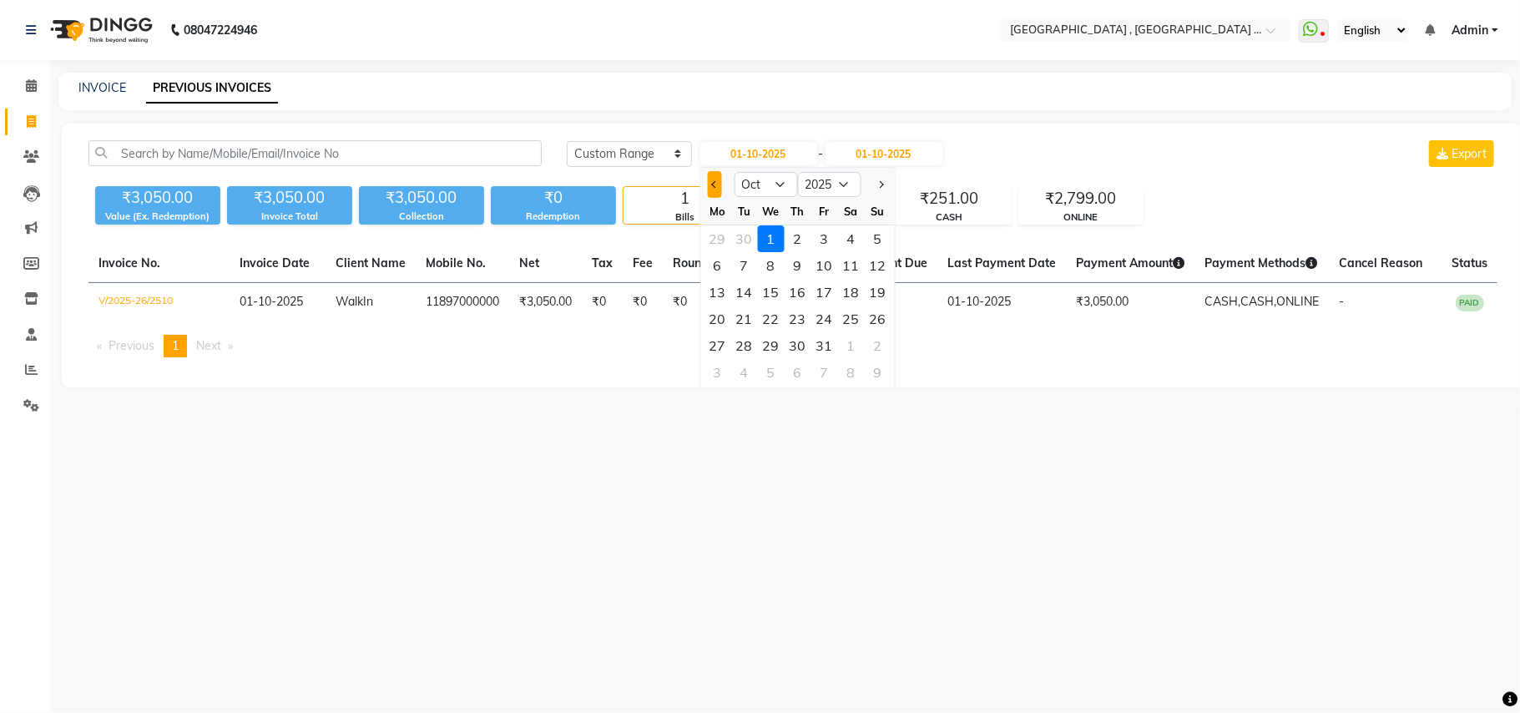
click at [715, 178] on button "Previous month" at bounding box center [714, 184] width 14 height 27
select select "9"
click at [879, 312] on div "28" at bounding box center [877, 318] width 27 height 27
type input "28-09-2025"
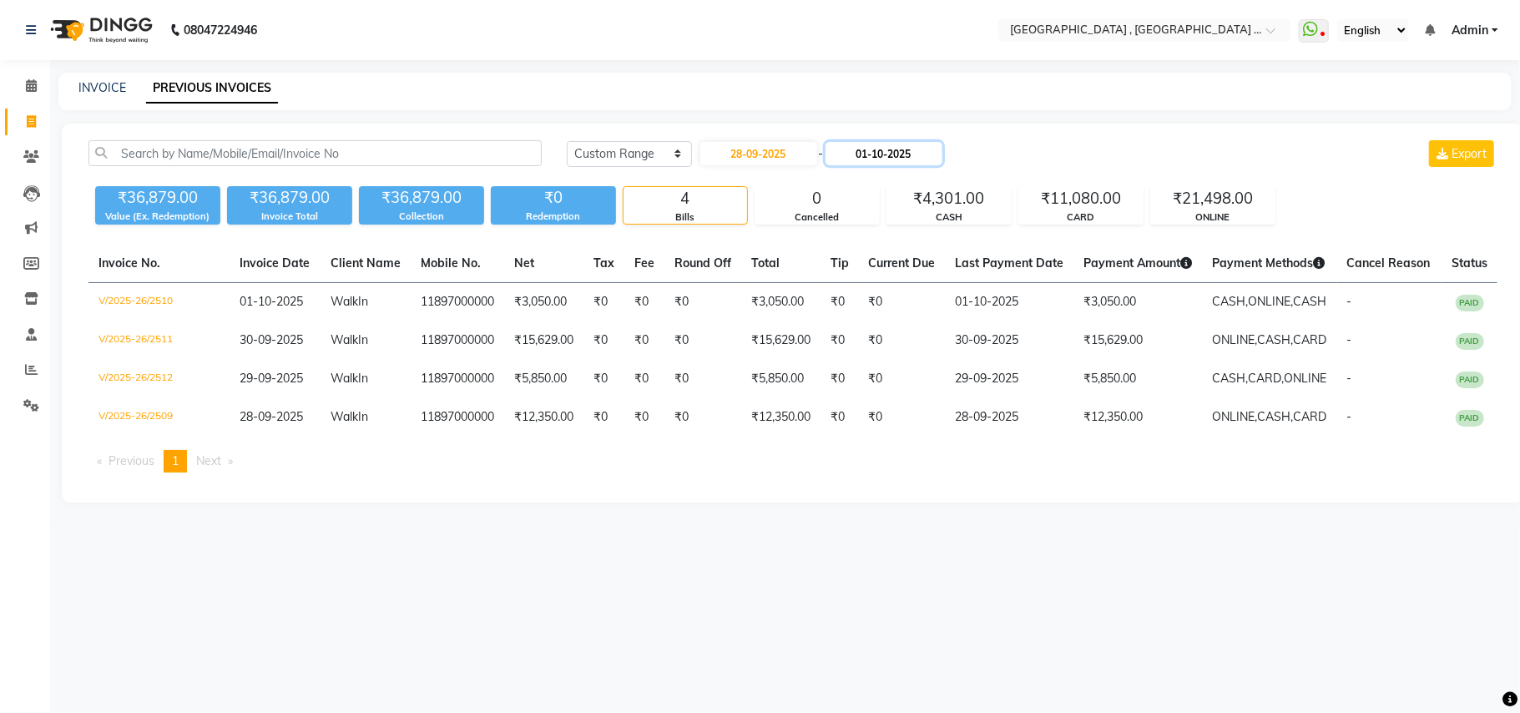
click at [886, 157] on input "01-10-2025" at bounding box center [883, 153] width 117 height 23
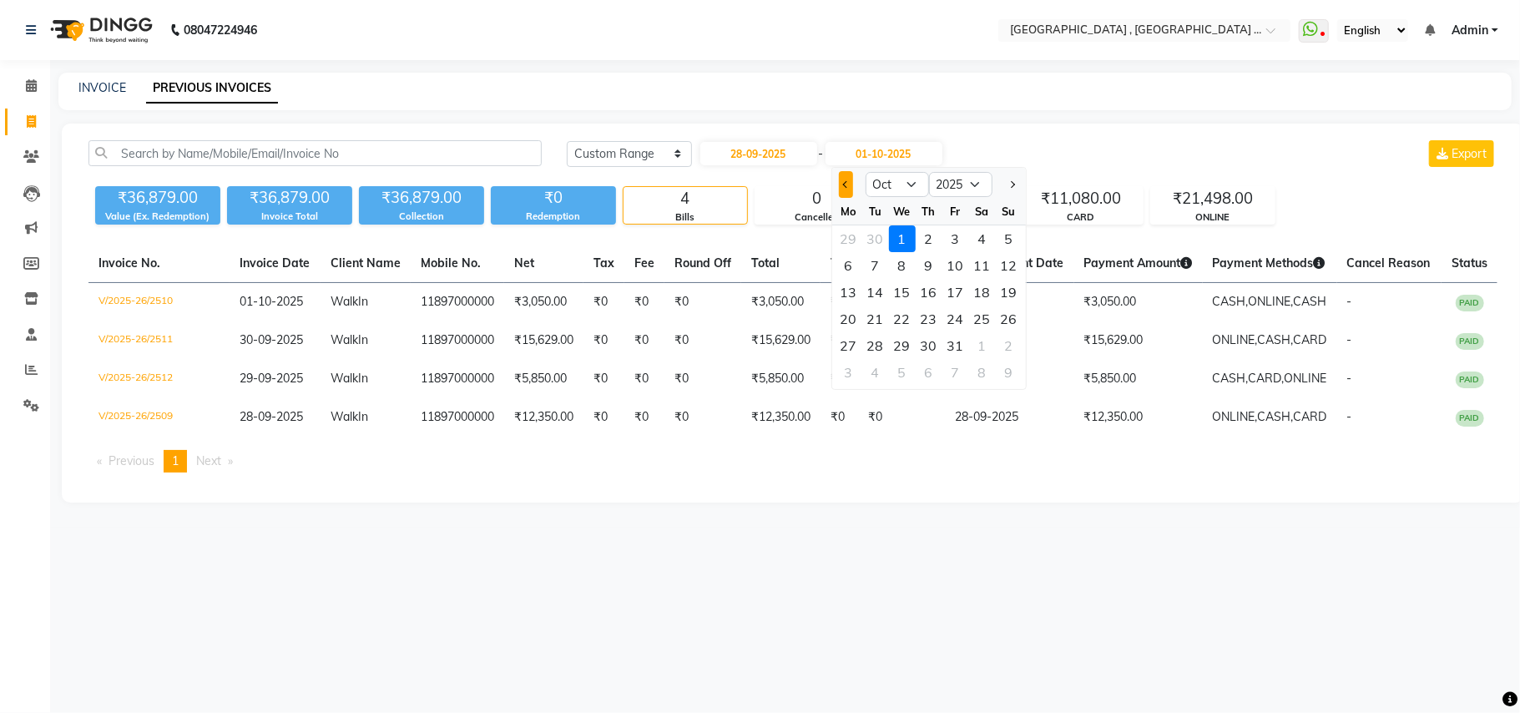
click at [840, 187] on button "Previous month" at bounding box center [846, 184] width 14 height 27
select select "9"
click at [840, 187] on div at bounding box center [848, 184] width 33 height 27
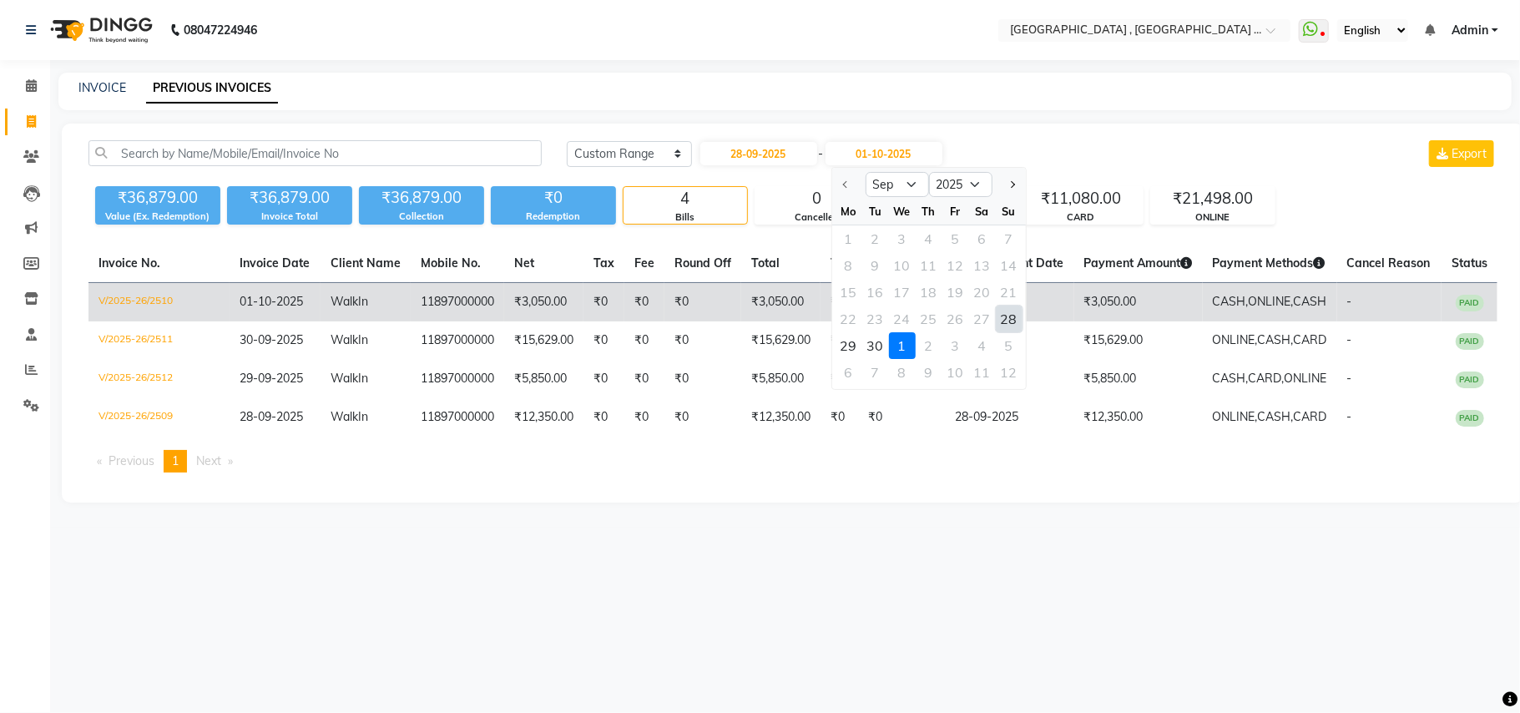
drag, startPoint x: 1002, startPoint y: 312, endPoint x: 1012, endPoint y: 315, distance: 10.3
click at [1003, 312] on div "28" at bounding box center [1009, 318] width 27 height 27
type input "28-09-2025"
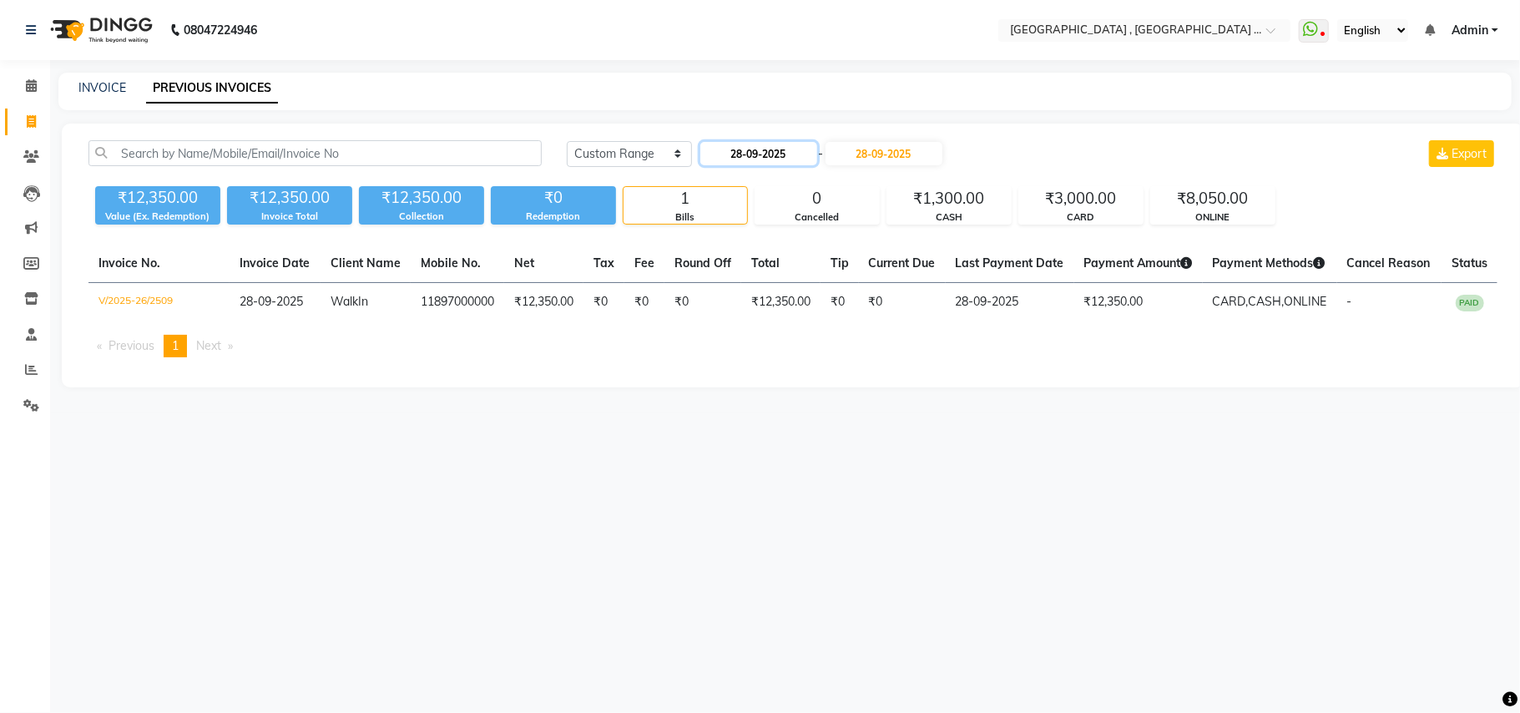
click at [749, 154] on input "28-09-2025" at bounding box center [758, 153] width 117 height 23
select select "9"
select select "2025"
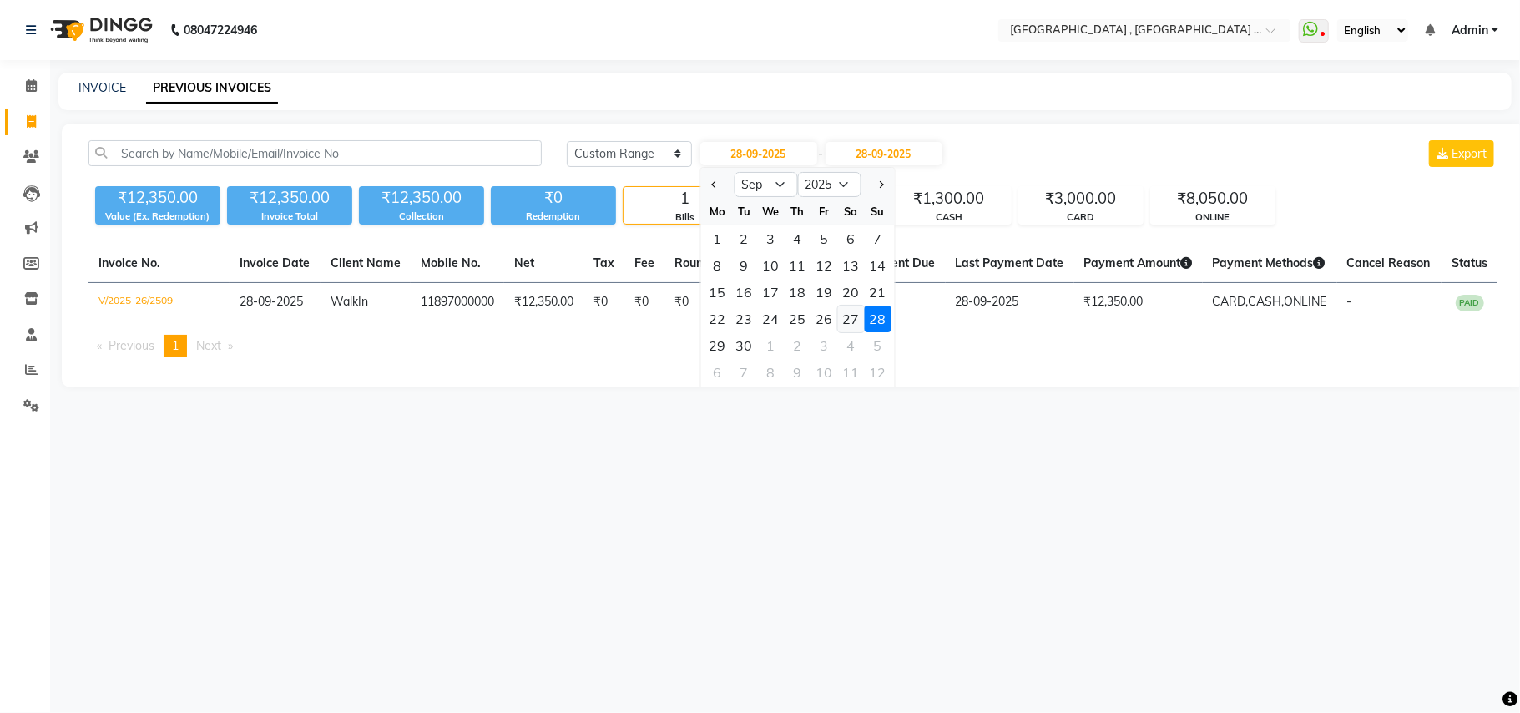
click at [856, 310] on div "27" at bounding box center [850, 318] width 27 height 27
click at [859, 310] on td "₹0" at bounding box center [902, 302] width 87 height 39
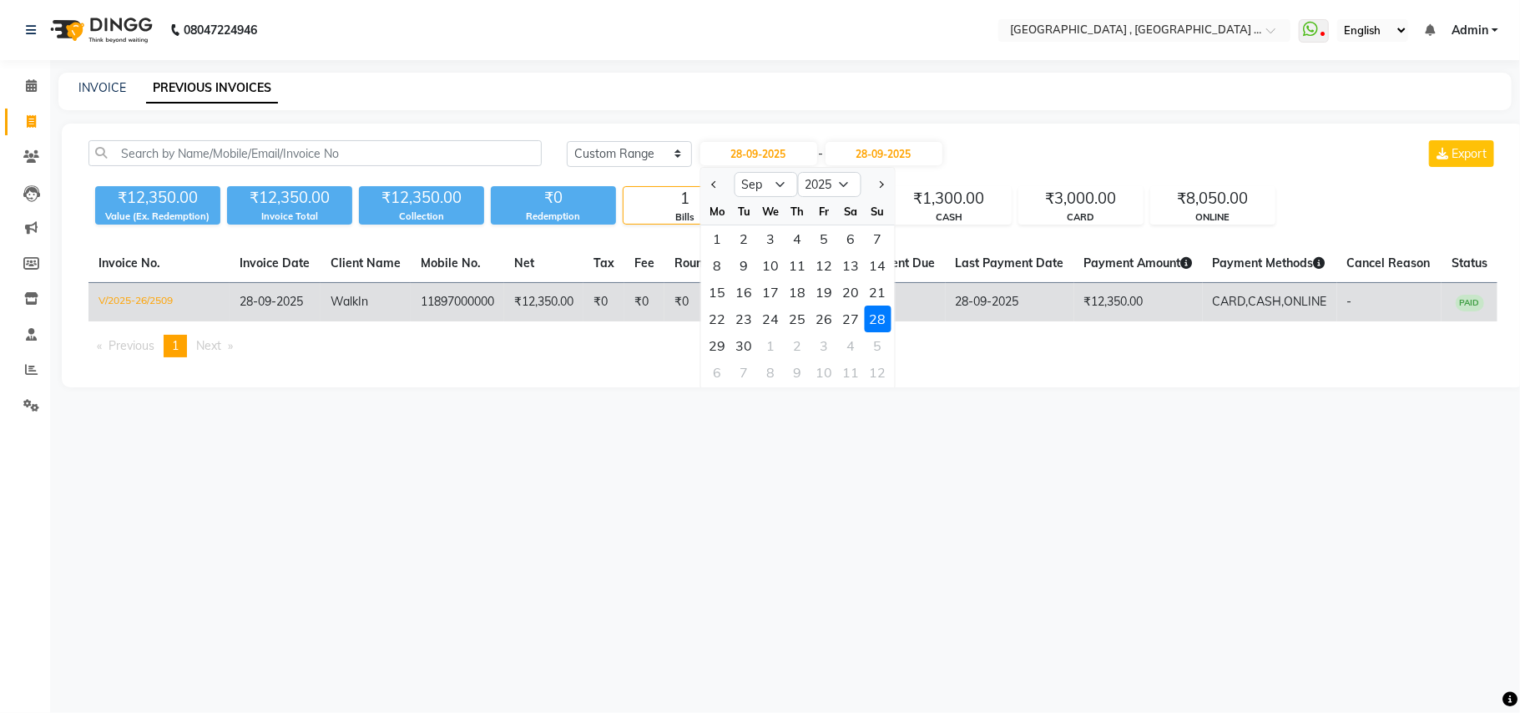
type input "27-09-2025"
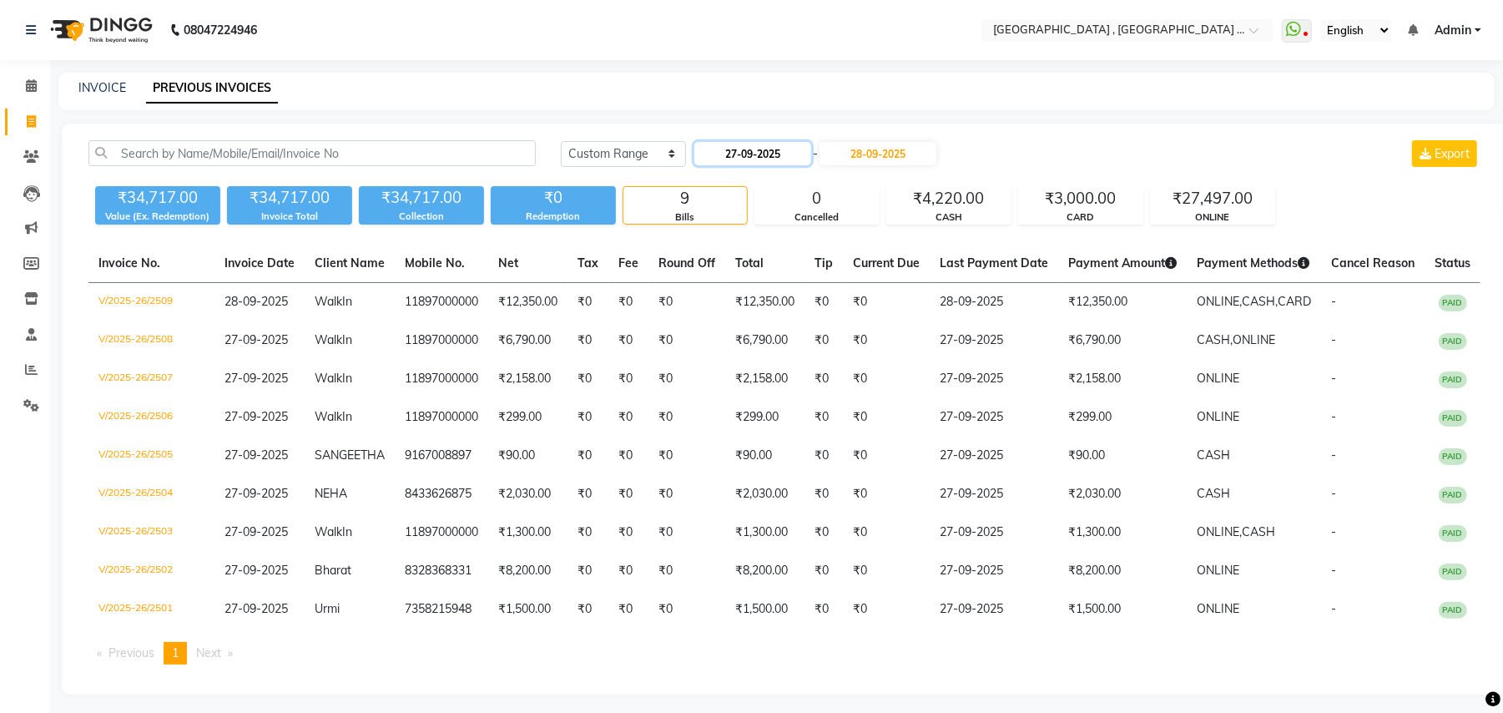
click at [798, 154] on input "27-09-2025" at bounding box center [752, 153] width 117 height 23
select select "9"
select select "2025"
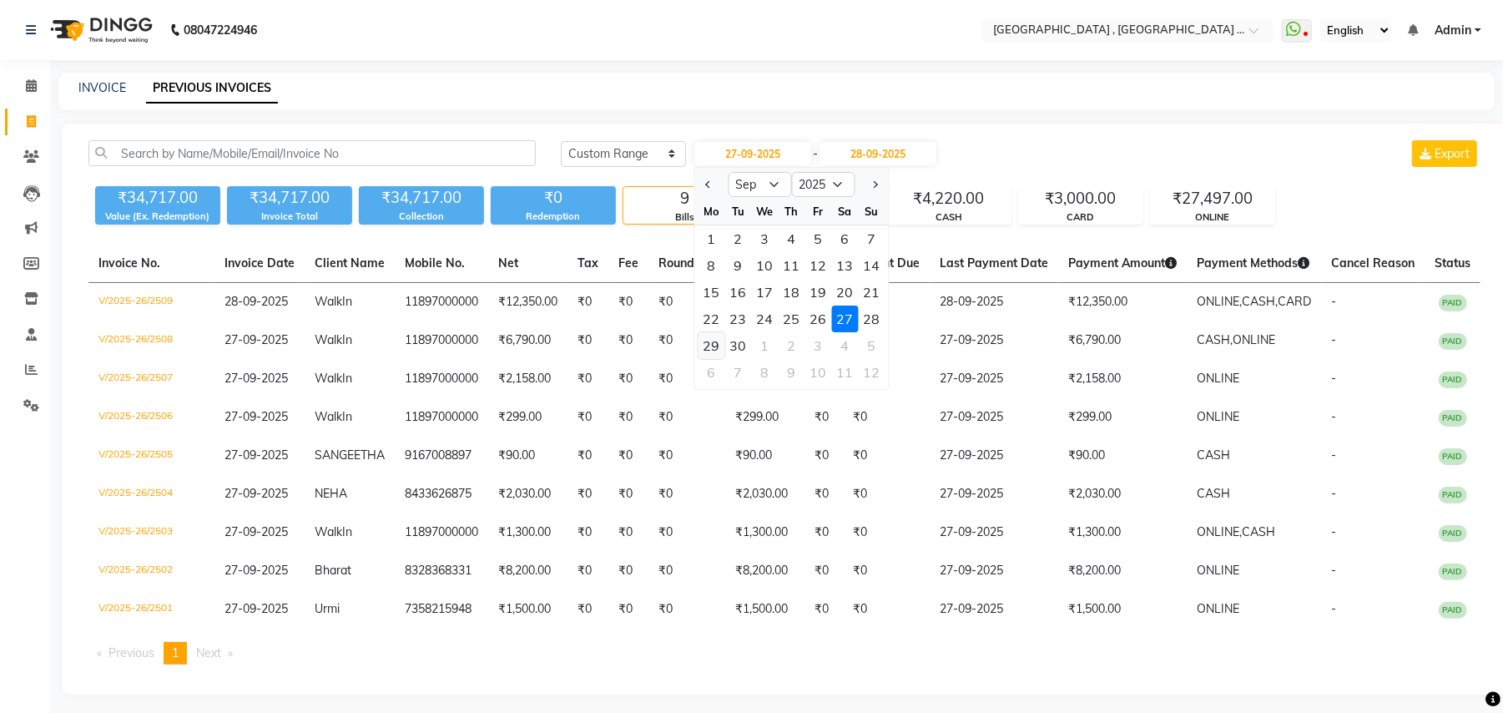
click at [713, 345] on div "29" at bounding box center [712, 345] width 27 height 27
type input "29-09-2025"
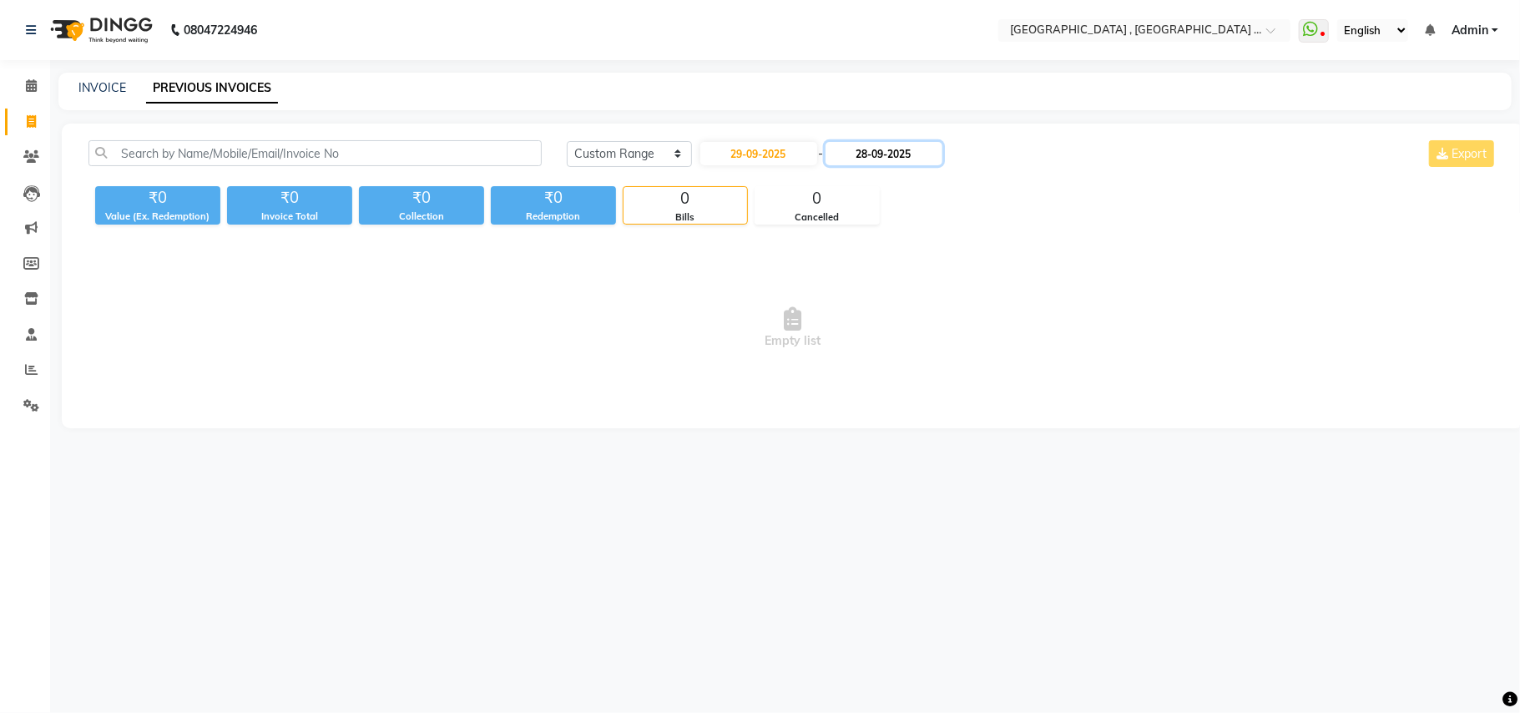
click at [906, 155] on input "28-09-2025" at bounding box center [883, 153] width 117 height 23
click at [849, 334] on div "29" at bounding box center [848, 345] width 27 height 27
type input "29-09-2025"
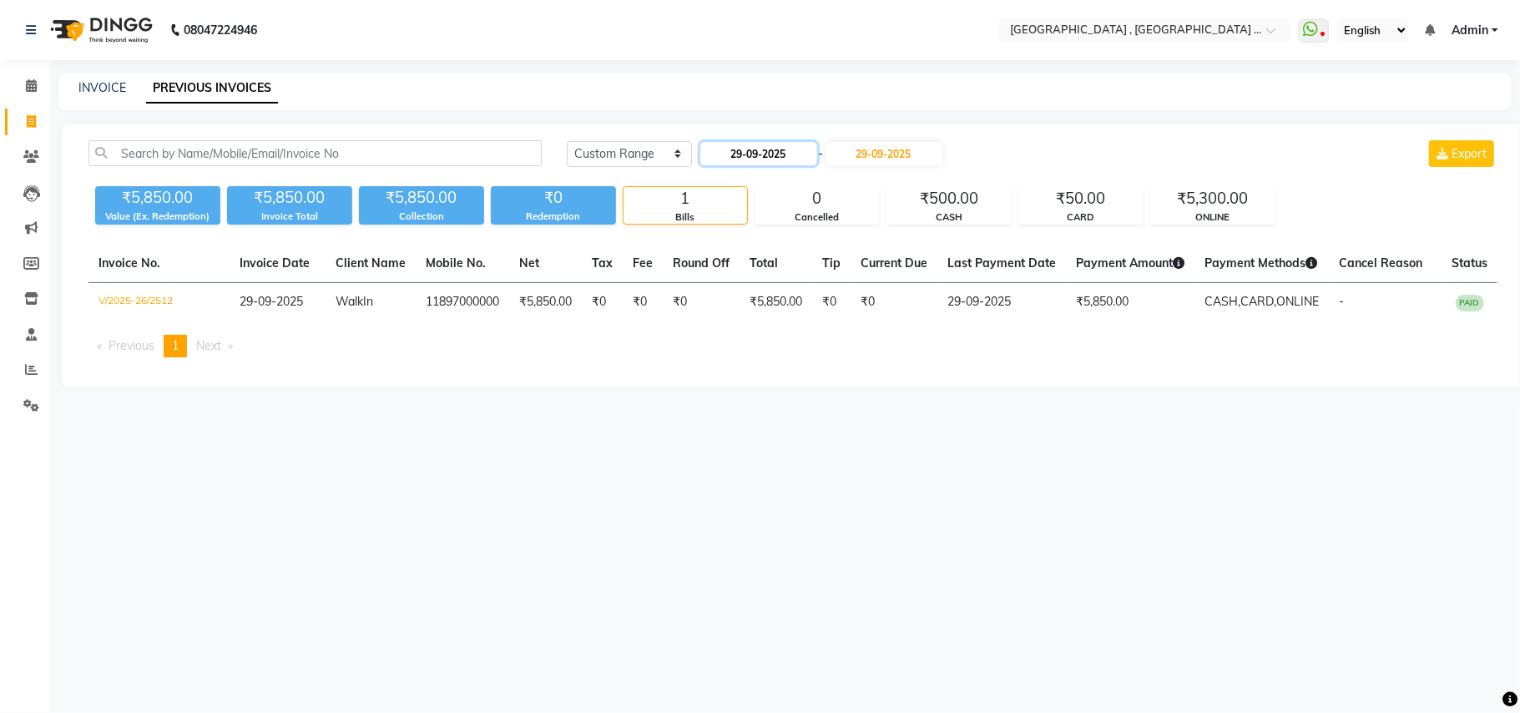
click at [782, 154] on input "29-09-2025" at bounding box center [758, 153] width 117 height 23
select select "9"
select select "2025"
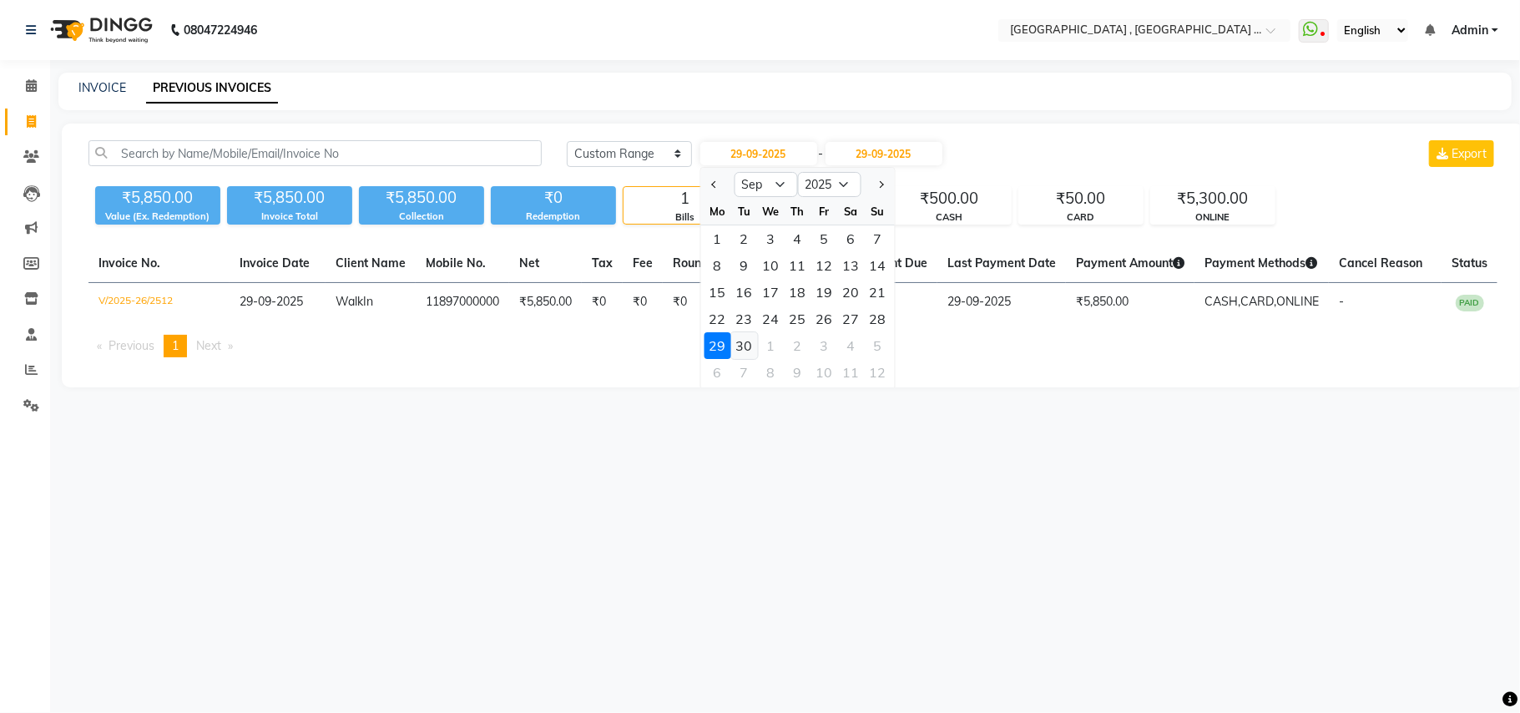
click at [745, 346] on div "30" at bounding box center [743, 345] width 27 height 27
type input "30-09-2025"
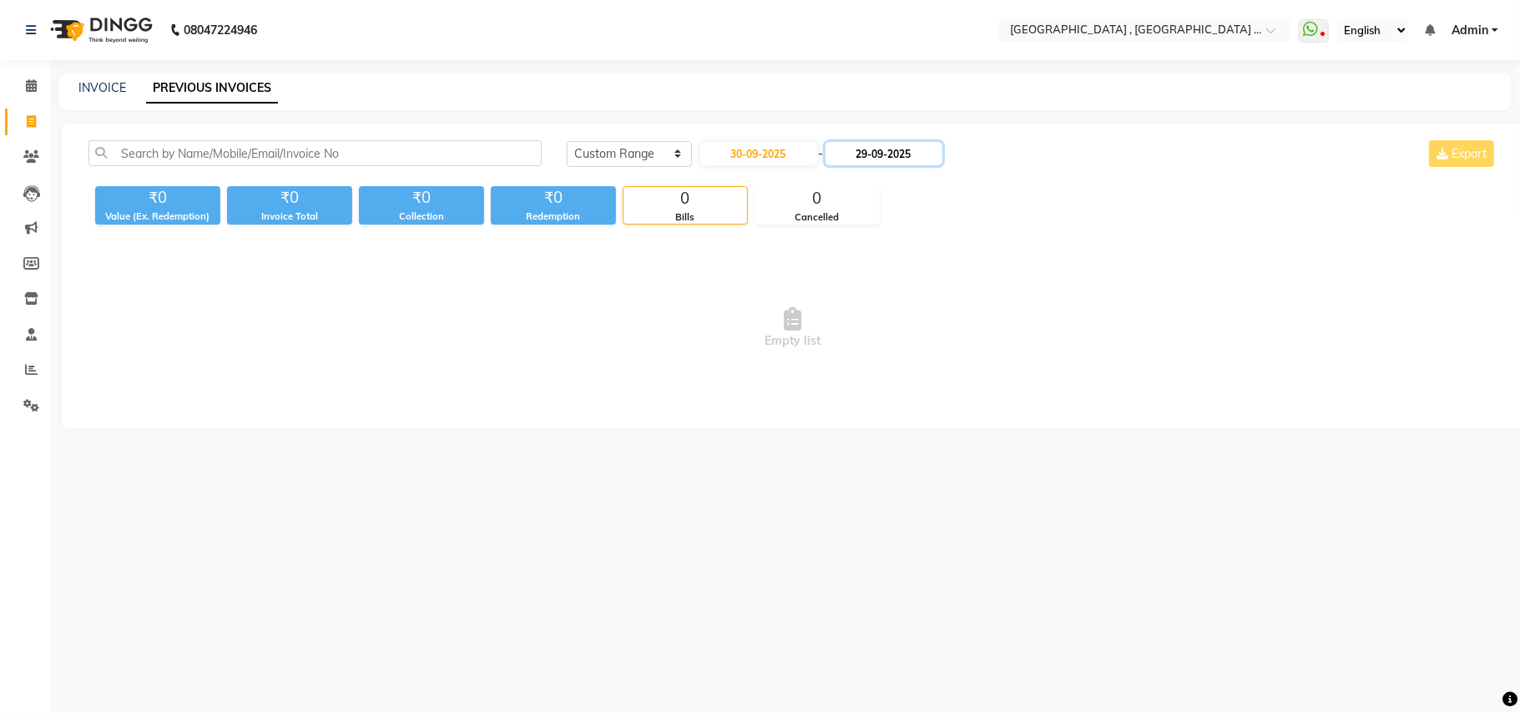
click at [906, 155] on input "29-09-2025" at bounding box center [883, 153] width 117 height 23
click at [875, 345] on div "30" at bounding box center [875, 345] width 27 height 27
type input "30-09-2025"
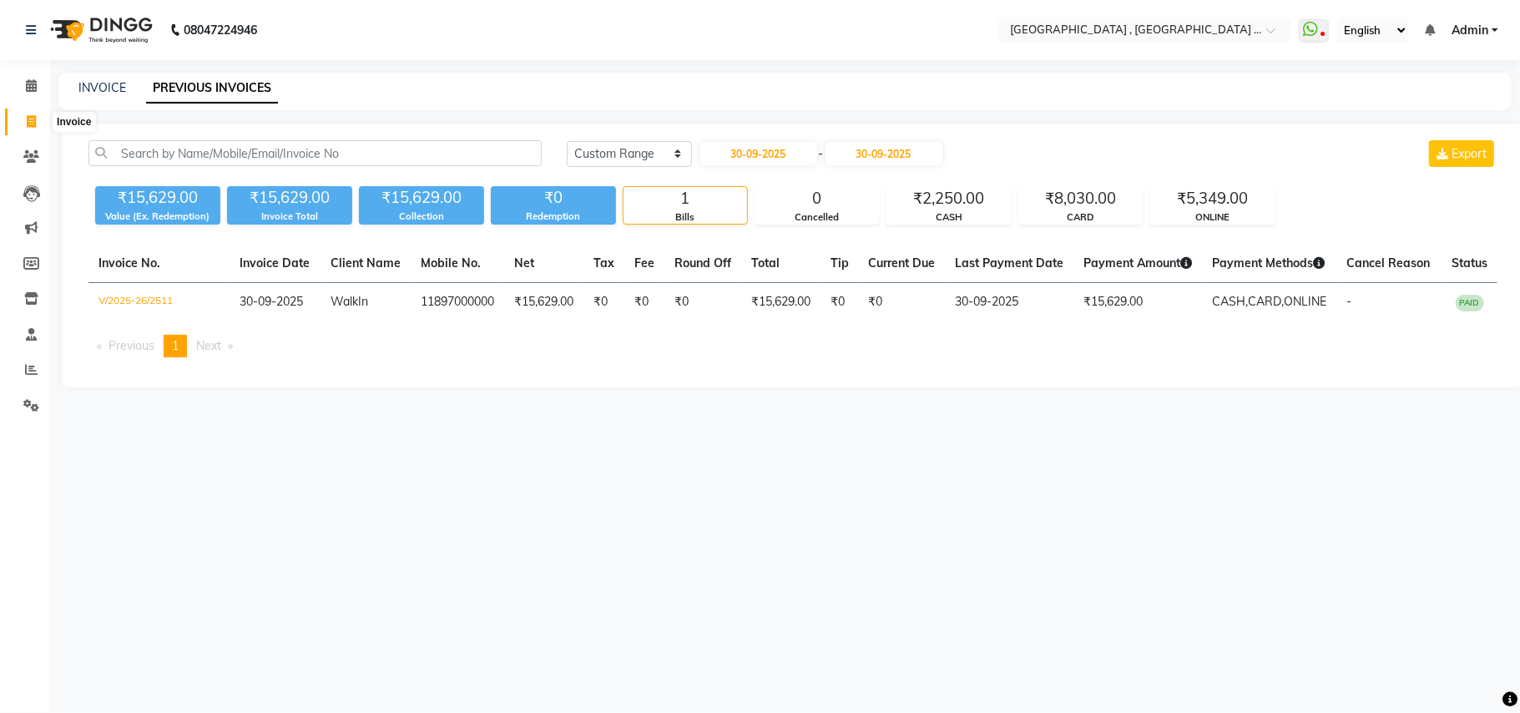
click at [38, 127] on span at bounding box center [31, 122] width 29 height 19
select select "service"
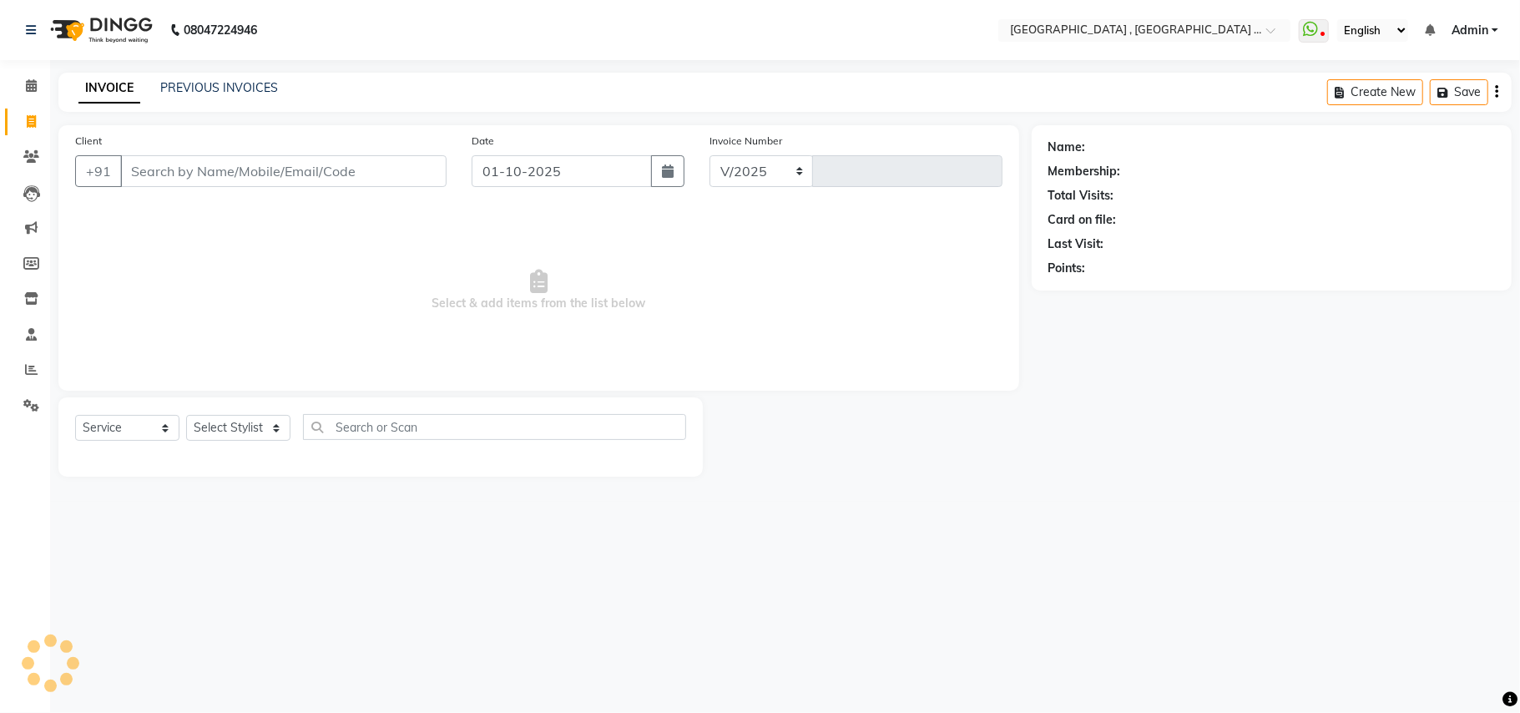
select select "4558"
type input "2514"
click at [538, 171] on input "01-10-2025" at bounding box center [562, 171] width 180 height 32
select select "10"
select select "2025"
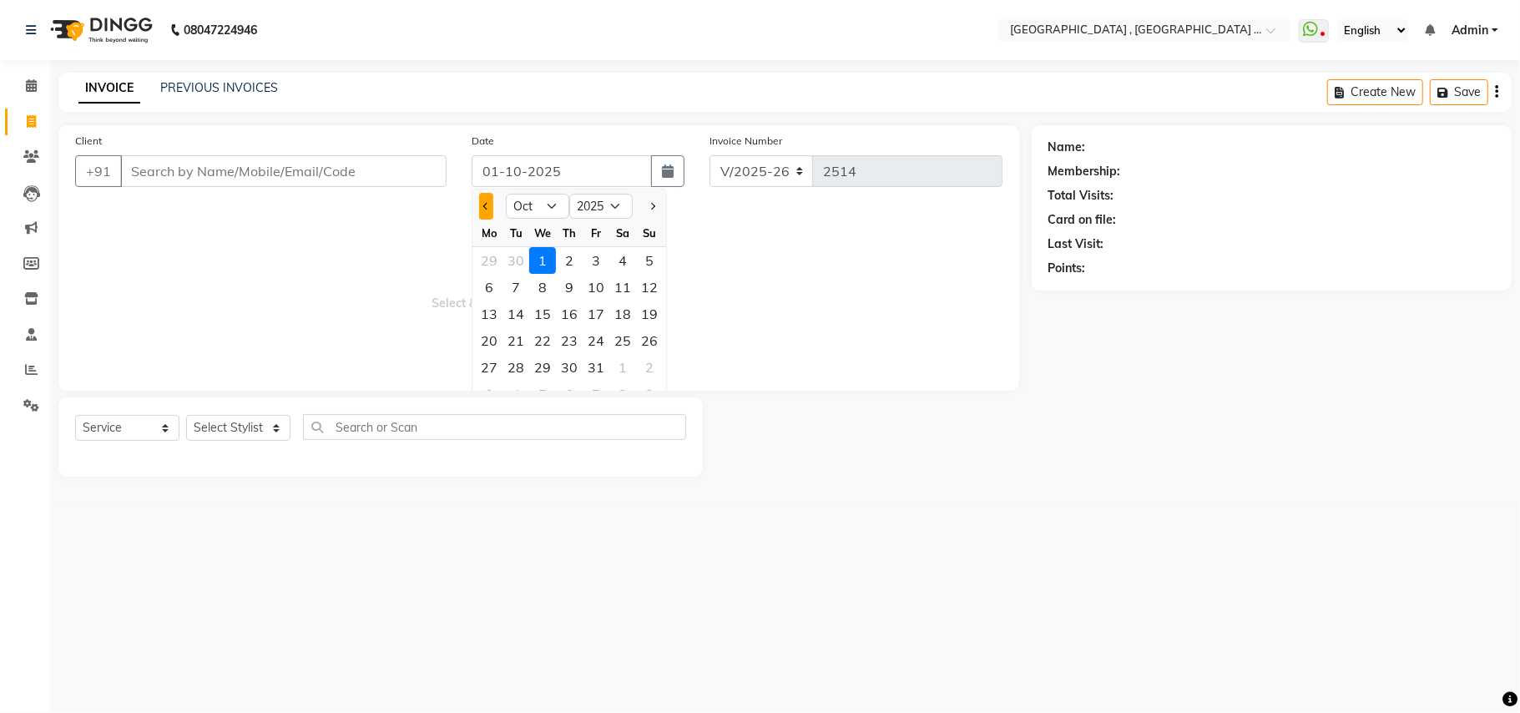
click at [489, 204] on span "Previous month" at bounding box center [486, 206] width 7 height 7
select select "9"
click at [652, 334] on div "28" at bounding box center [649, 340] width 27 height 27
type input "28-09-2025"
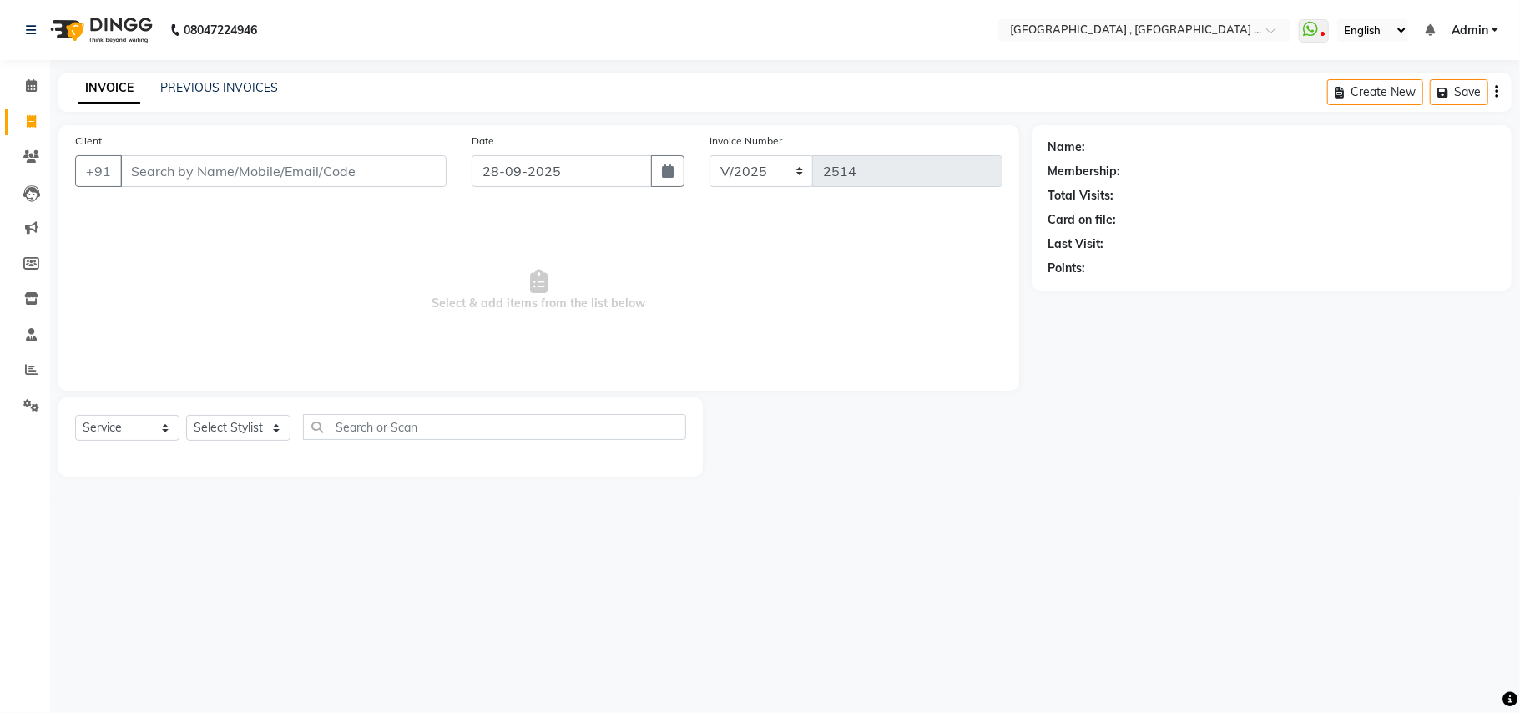
click at [451, 277] on span "Select & add items from the list below" at bounding box center [538, 290] width 927 height 167
drag, startPoint x: 297, startPoint y: 494, endPoint x: 248, endPoint y: 432, distance: 79.6
click at [295, 494] on main "INVOICE PREVIOUS INVOICES Create New Save Client +91 Date 28-09-2025 Invoice Nu…" at bounding box center [785, 287] width 1470 height 429
click at [247, 431] on select "Select Stylist Amit Anjali Annu BUNTY Deep Deepika DEVA M Gautam la bella meraj…" at bounding box center [238, 428] width 104 height 26
select select "44894"
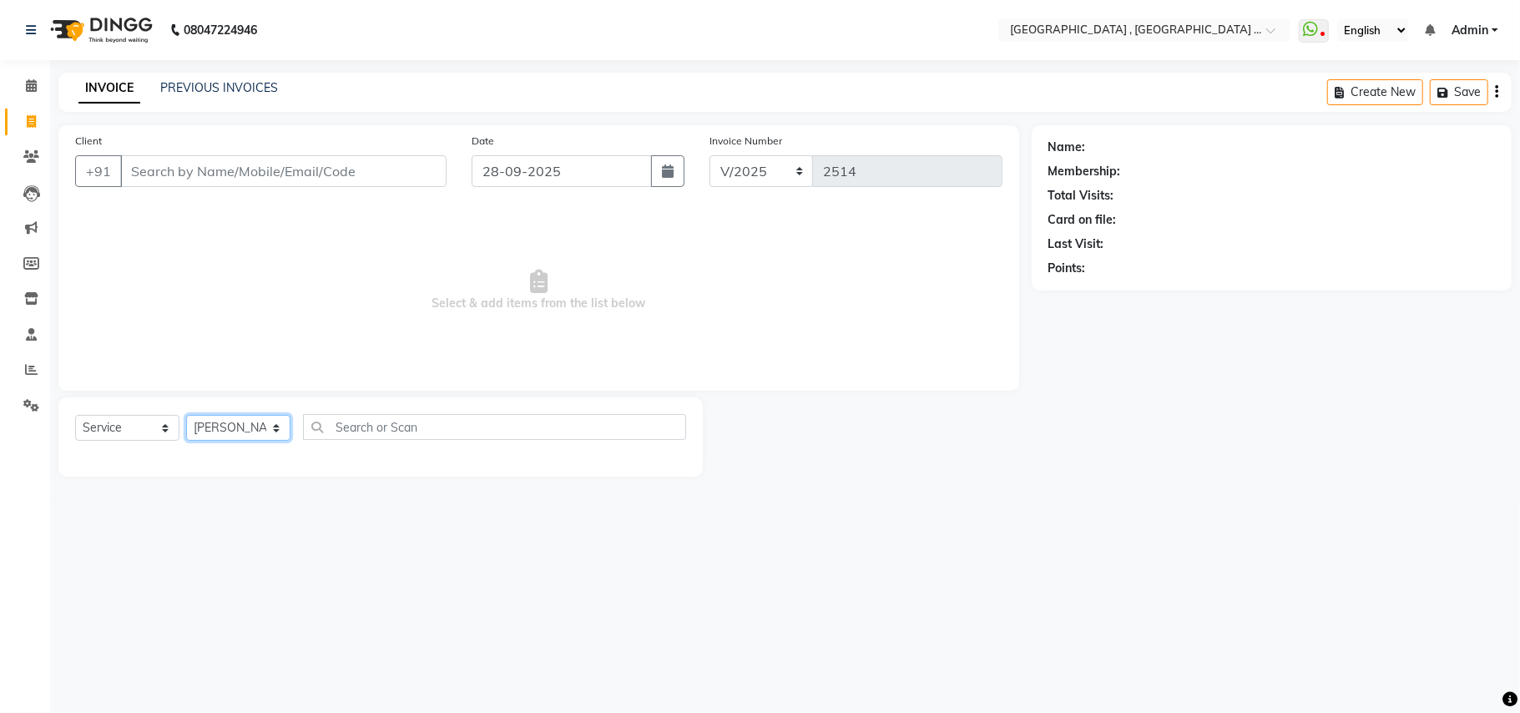
click at [186, 415] on select "Select Stylist Amit Anjali Annu BUNTY Deep Deepika DEVA M Gautam la bella meraj…" at bounding box center [238, 428] width 104 height 26
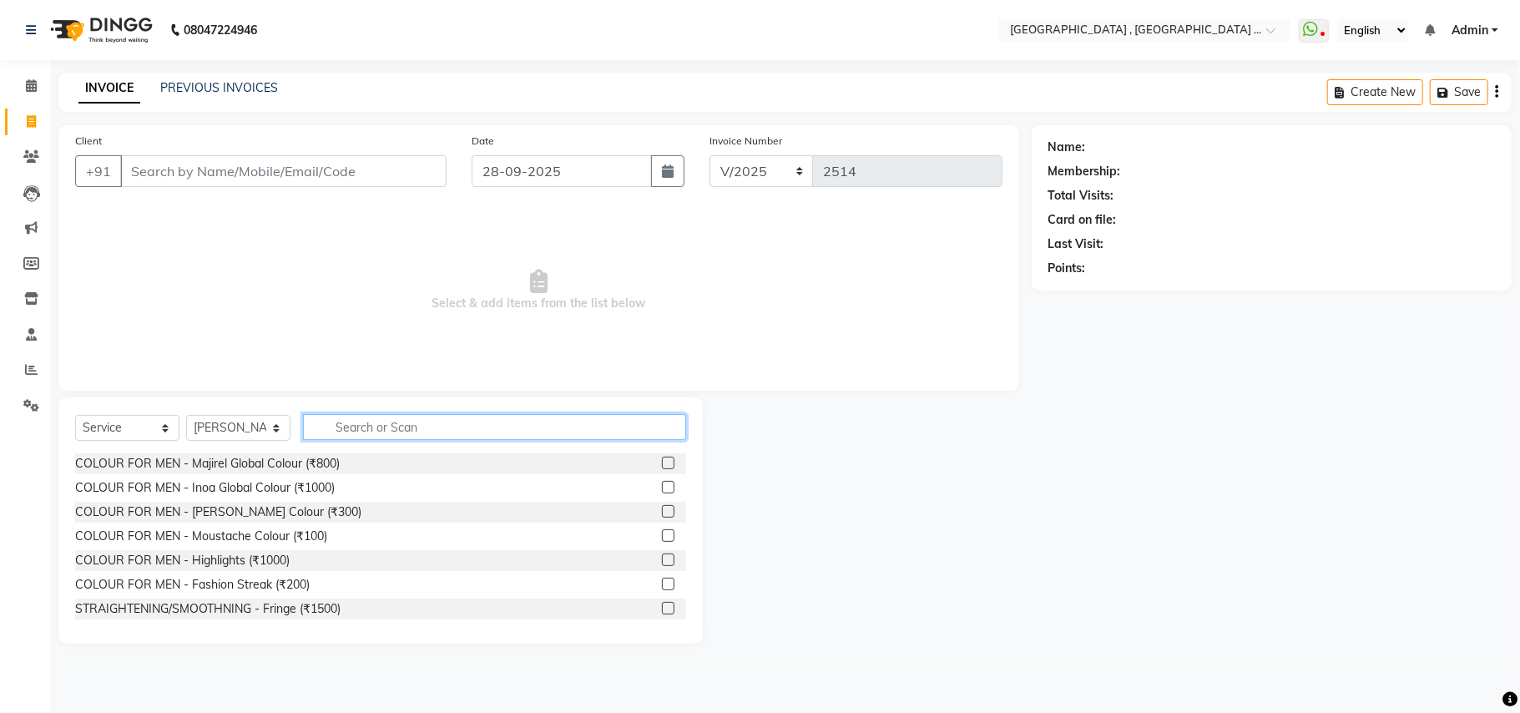
click at [395, 432] on input "text" at bounding box center [494, 427] width 383 height 26
click at [387, 425] on input "text" at bounding box center [494, 427] width 383 height 26
click at [386, 425] on input "w" at bounding box center [494, 427] width 383 height 26
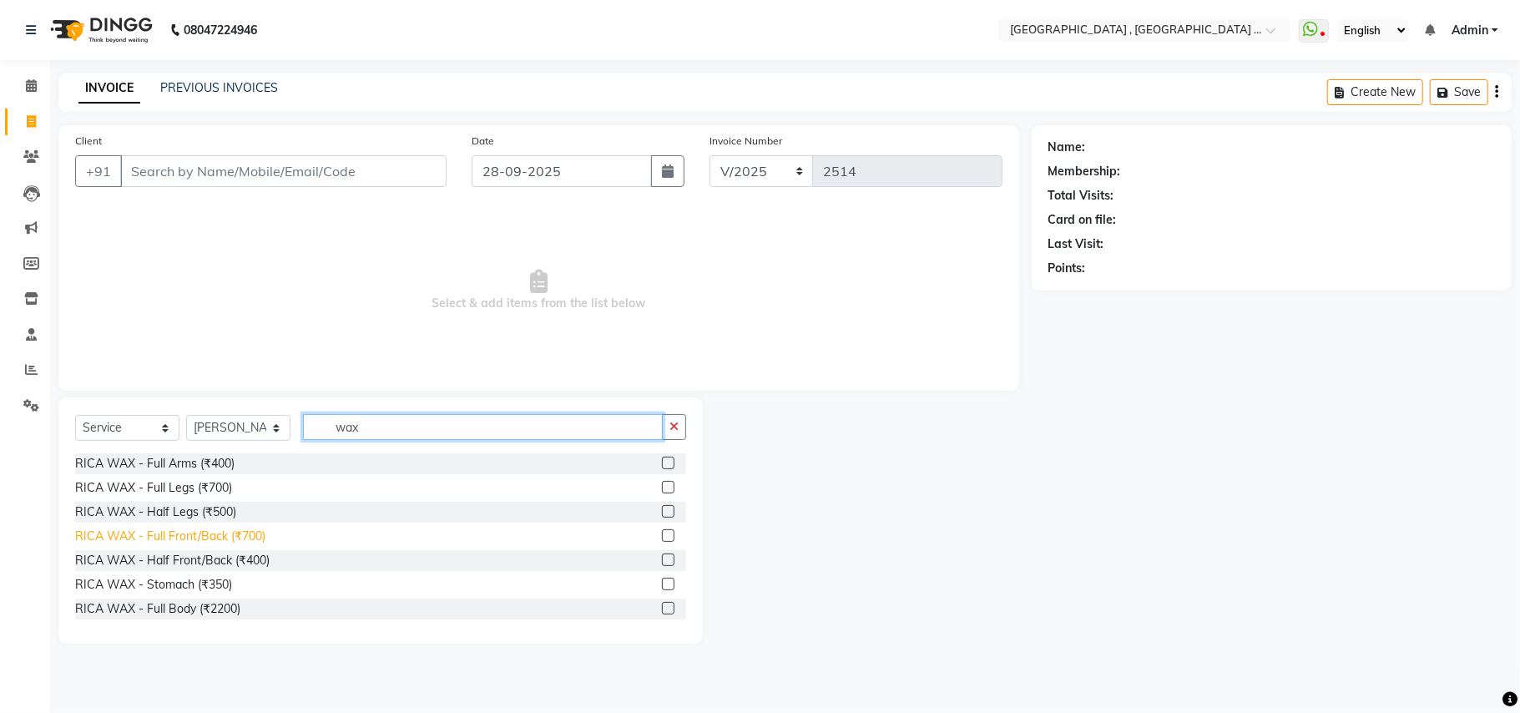
type input "wax"
click at [245, 534] on div "RICA WAX - Full Front/Back (₹700)" at bounding box center [170, 536] width 190 height 18
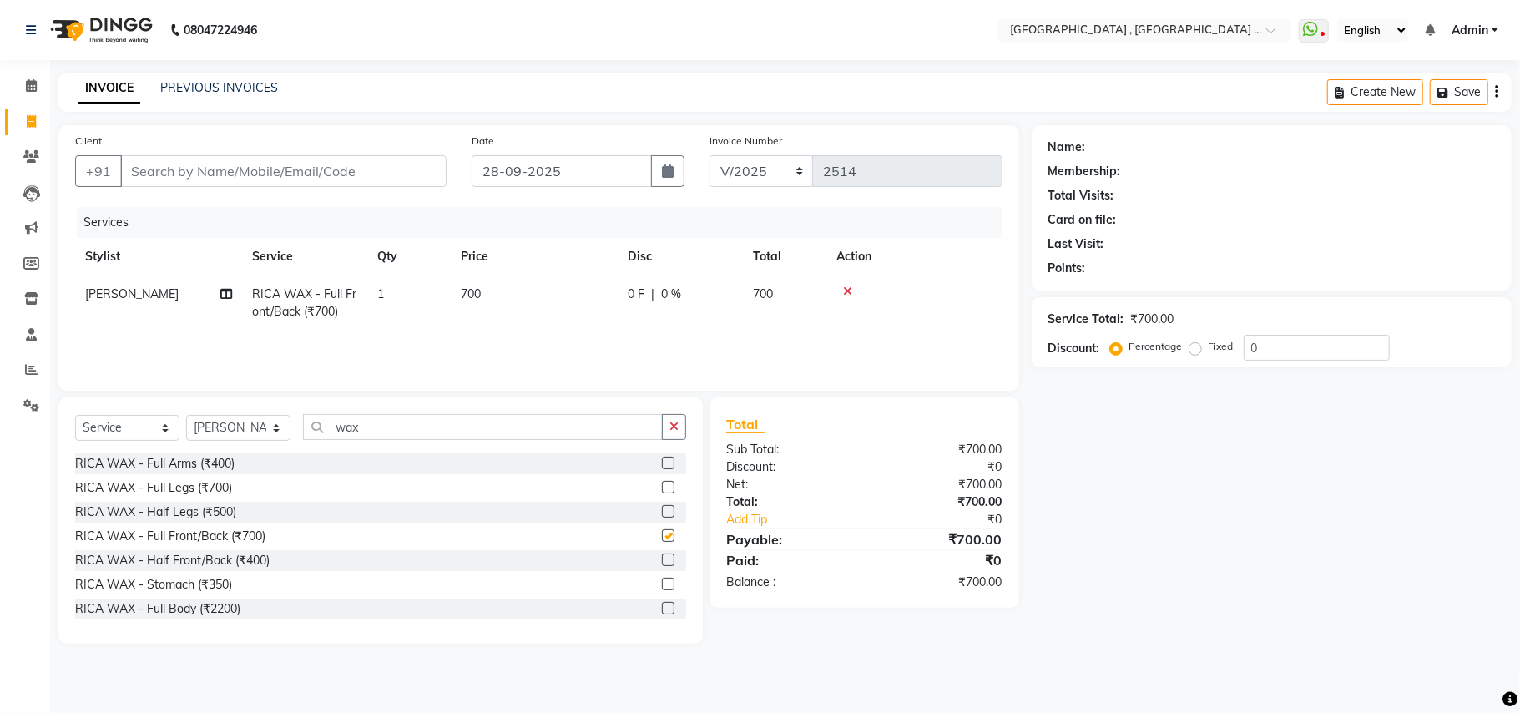
checkbox input "false"
click at [475, 305] on td "700" at bounding box center [534, 302] width 167 height 55
select select "44894"
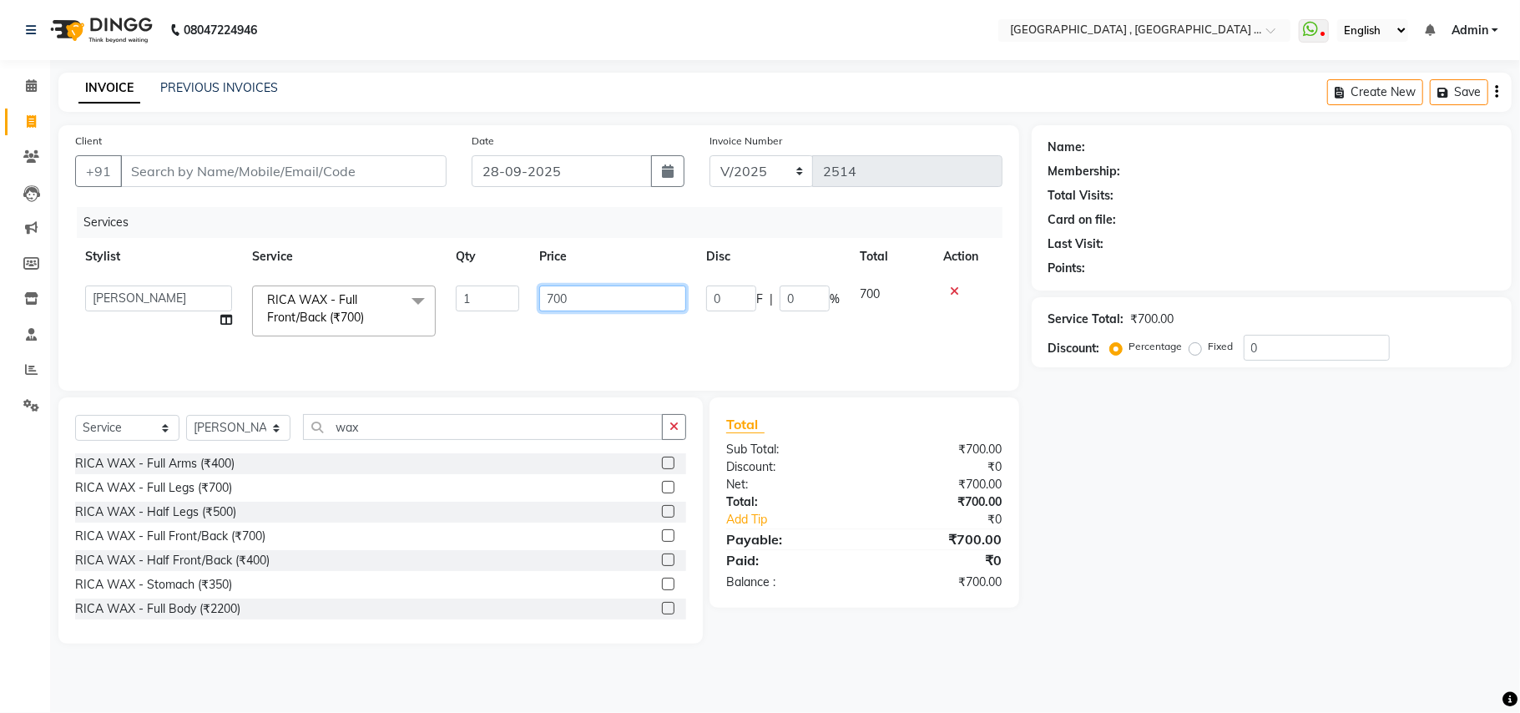
click at [561, 292] on input "700" at bounding box center [612, 298] width 147 height 26
type input "1000"
click at [504, 357] on div "Services Stylist Service Qty Price Disc Total Action Amit Anjali Annu BUNTY Dee…" at bounding box center [538, 290] width 927 height 167
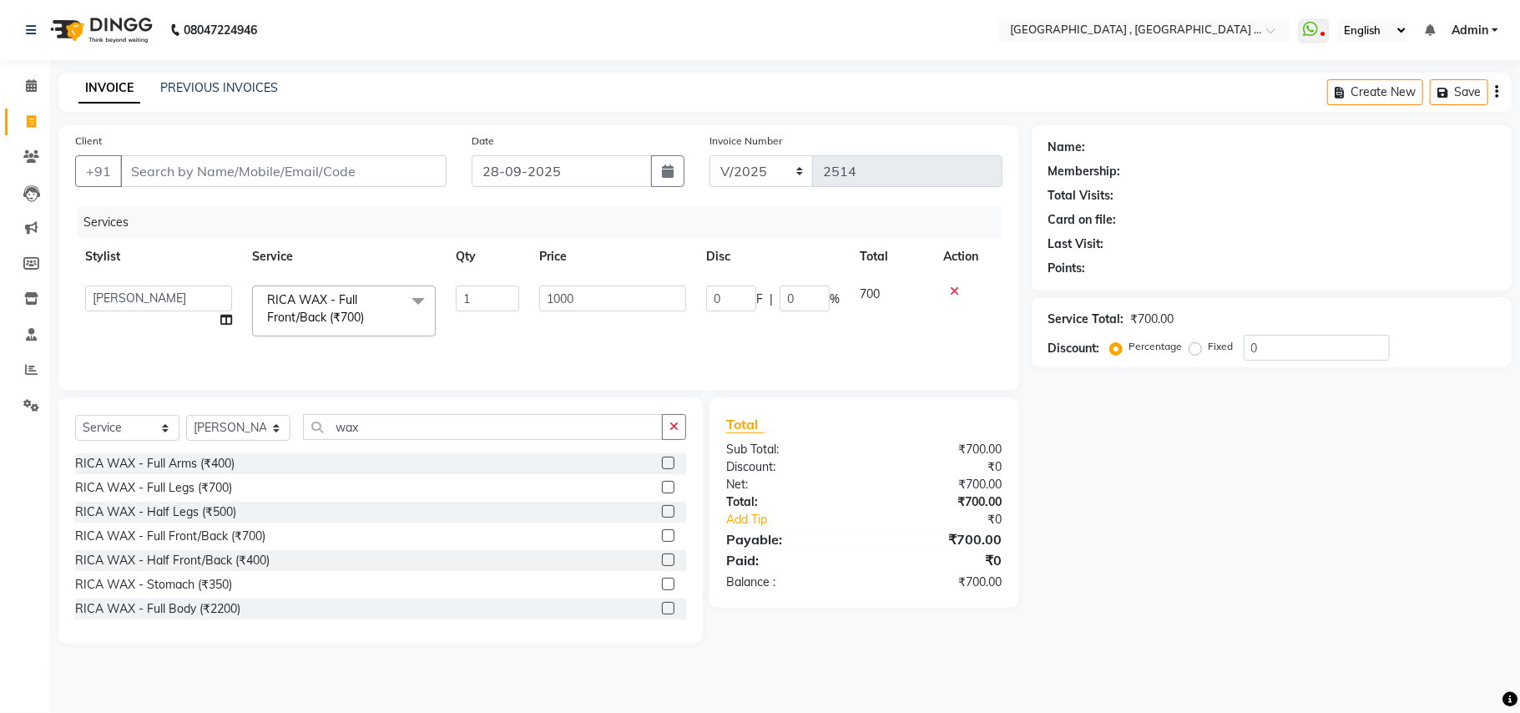
click at [502, 338] on div "Services Stylist Service Qty Price Disc Total Action Amit Anjali Annu BUNTY Dee…" at bounding box center [538, 290] width 927 height 167
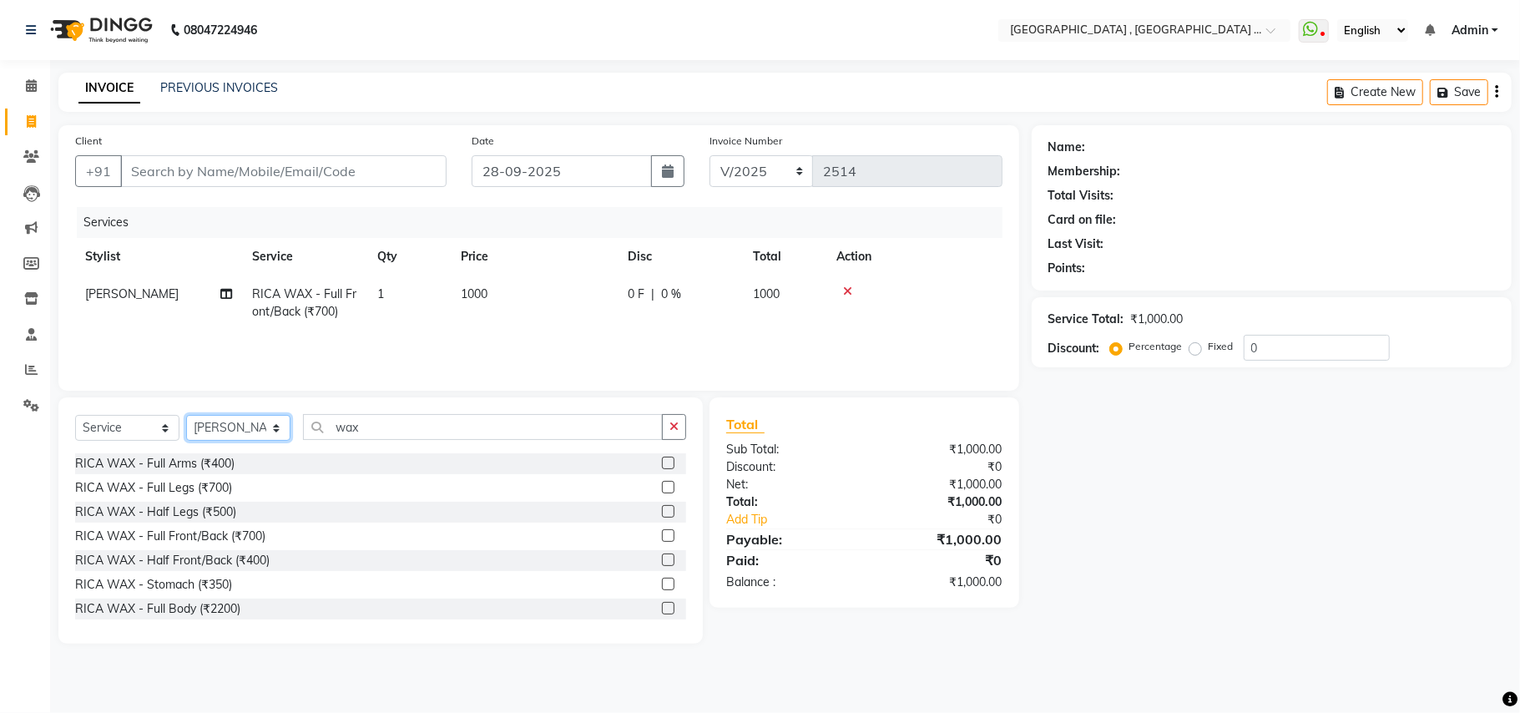
click at [258, 426] on select "Select Stylist Amit Anjali Annu BUNTY Deep Deepika DEVA M Gautam la bella meraj…" at bounding box center [238, 428] width 104 height 26
select select "71491"
click at [186, 415] on select "Select Stylist Amit Anjali Annu BUNTY Deep Deepika DEVA M Gautam la bella meraj…" at bounding box center [238, 428] width 104 height 26
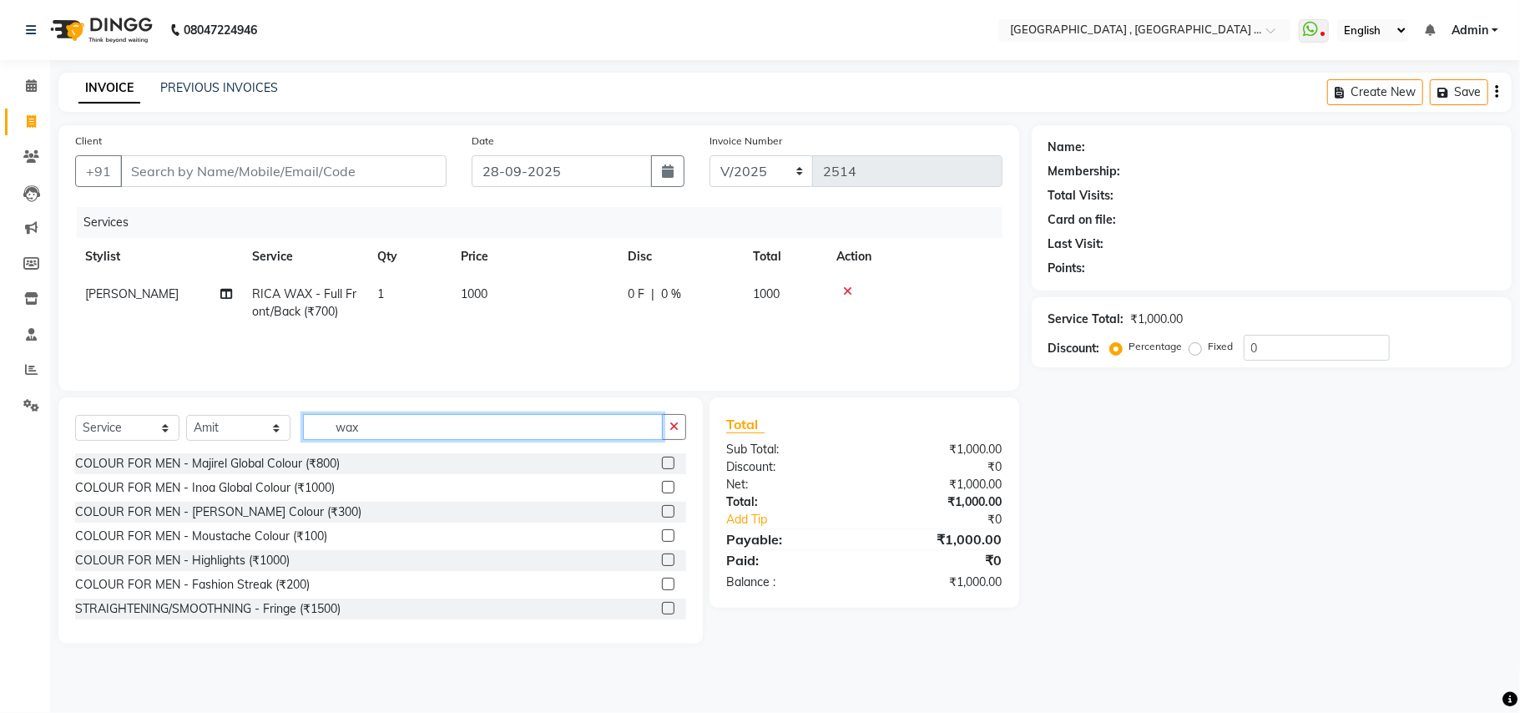
click at [387, 437] on input "wax" at bounding box center [483, 427] width 360 height 26
click at [387, 434] on input "wax" at bounding box center [483, 427] width 360 height 26
click at [391, 432] on input "wax" at bounding box center [483, 427] width 360 height 26
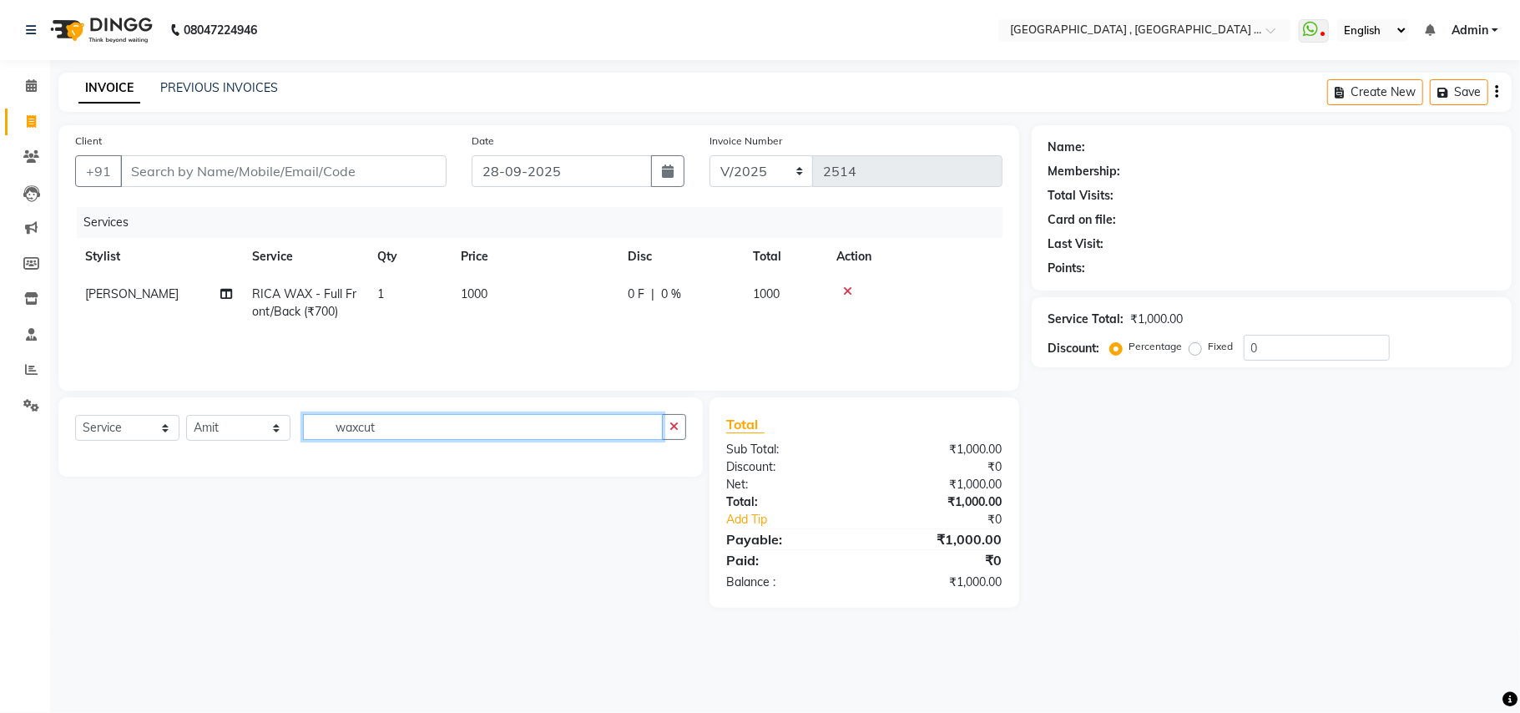
click at [371, 429] on input "waxcut" at bounding box center [483, 427] width 360 height 26
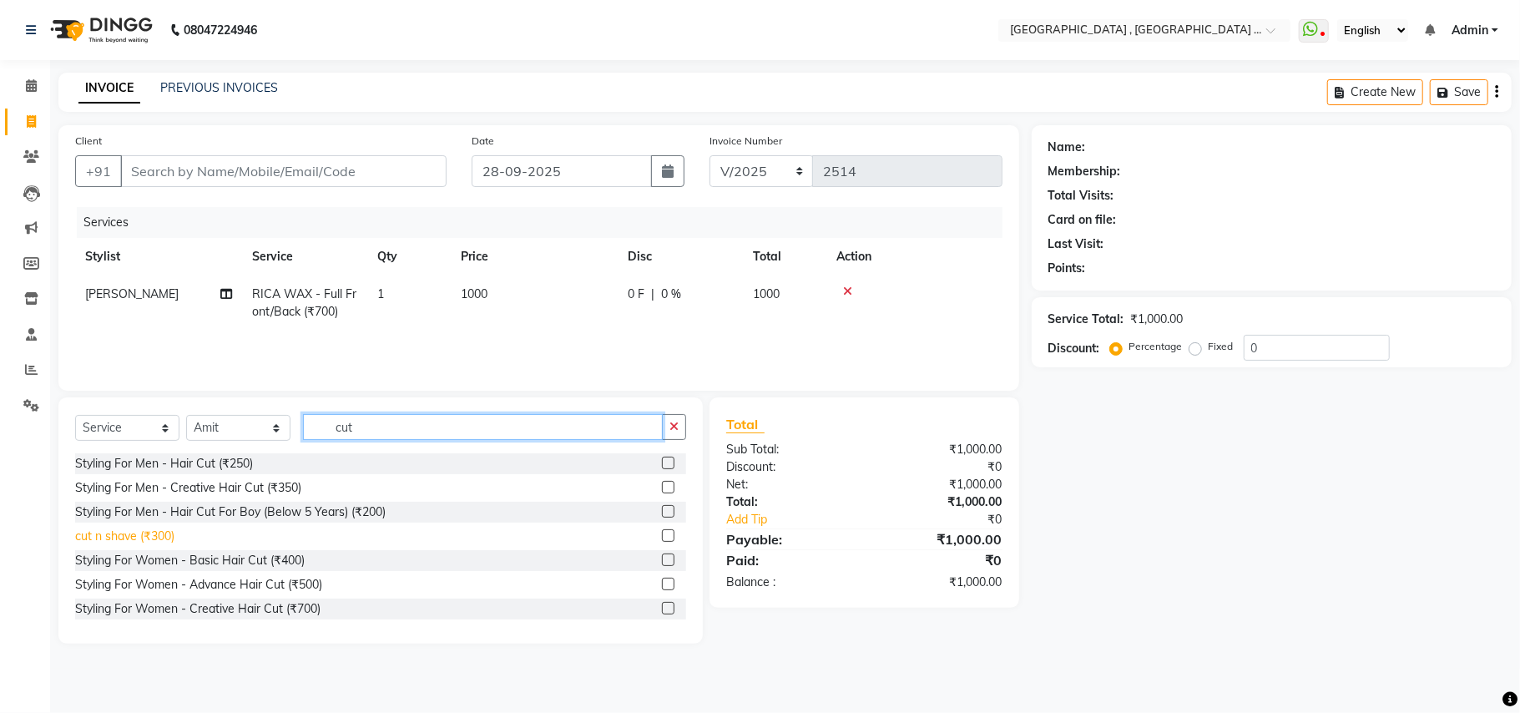
type input "cut"
click at [144, 538] on div "cut n shave (₹300)" at bounding box center [124, 536] width 99 height 18
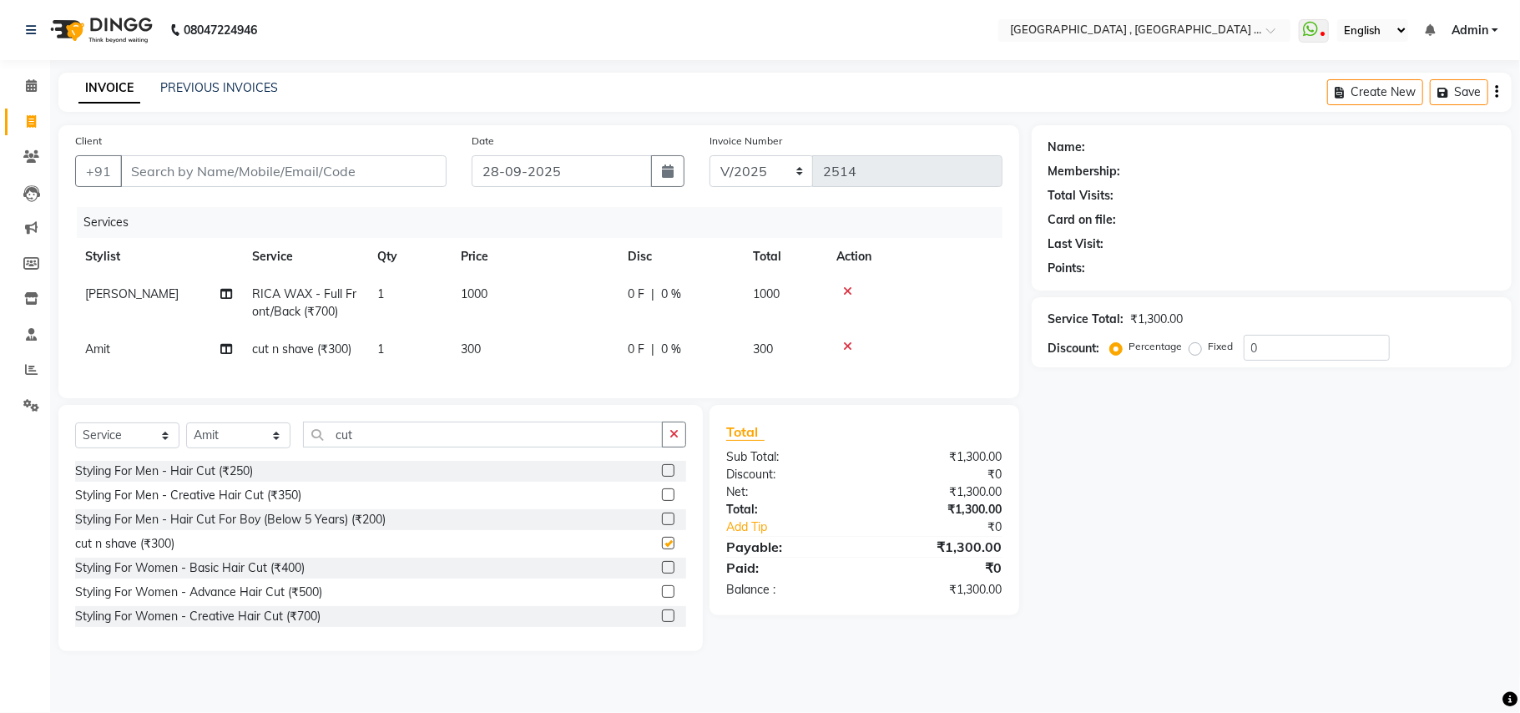
checkbox input "false"
click at [245, 448] on select "Select Stylist Amit Anjali Annu BUNTY Deep Deepika DEVA M Gautam la bella meraj…" at bounding box center [238, 435] width 104 height 26
select select "45225"
click at [186, 439] on select "Select Stylist Amit Anjali Annu BUNTY Deep Deepika DEVA M Gautam la bella meraj…" at bounding box center [238, 435] width 104 height 26
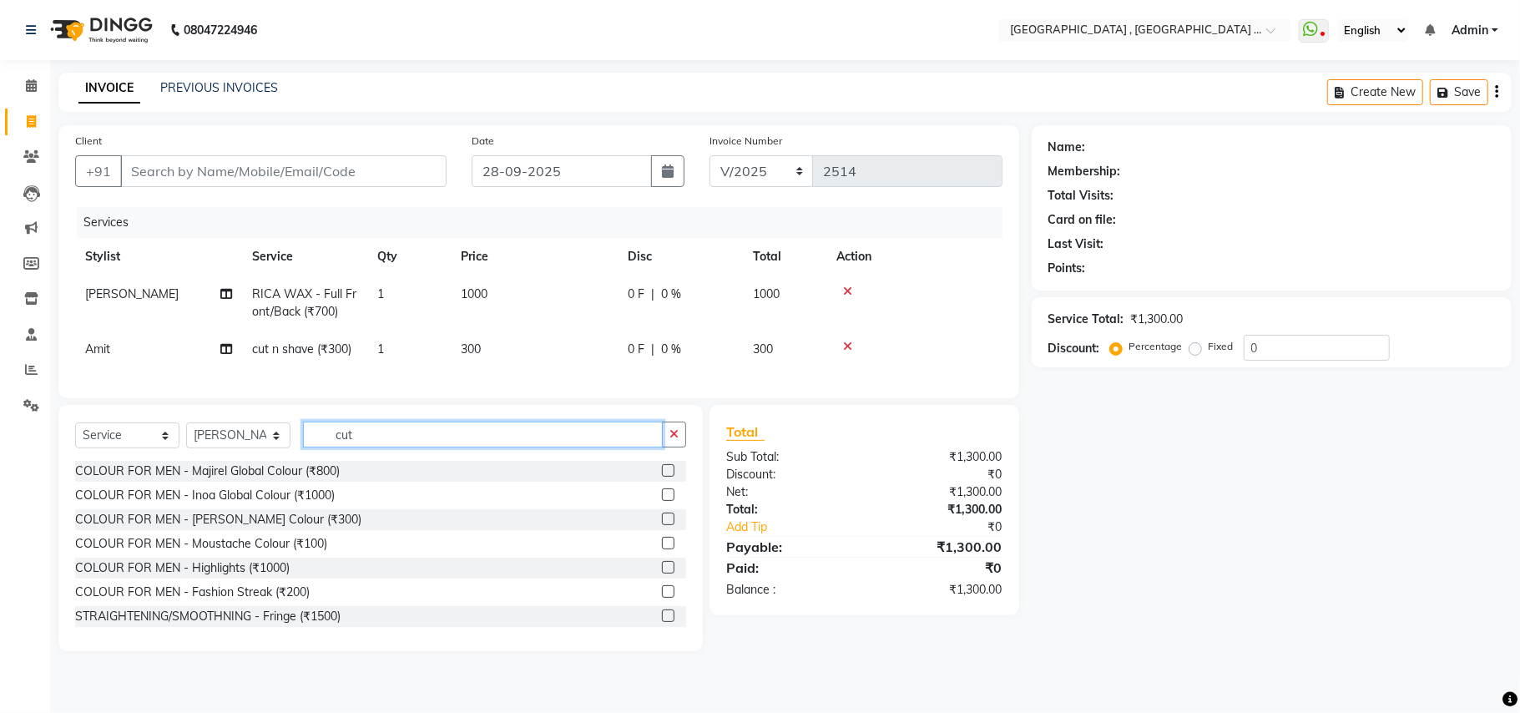
click at [331, 445] on input "cut" at bounding box center [483, 434] width 360 height 26
type input "cut"
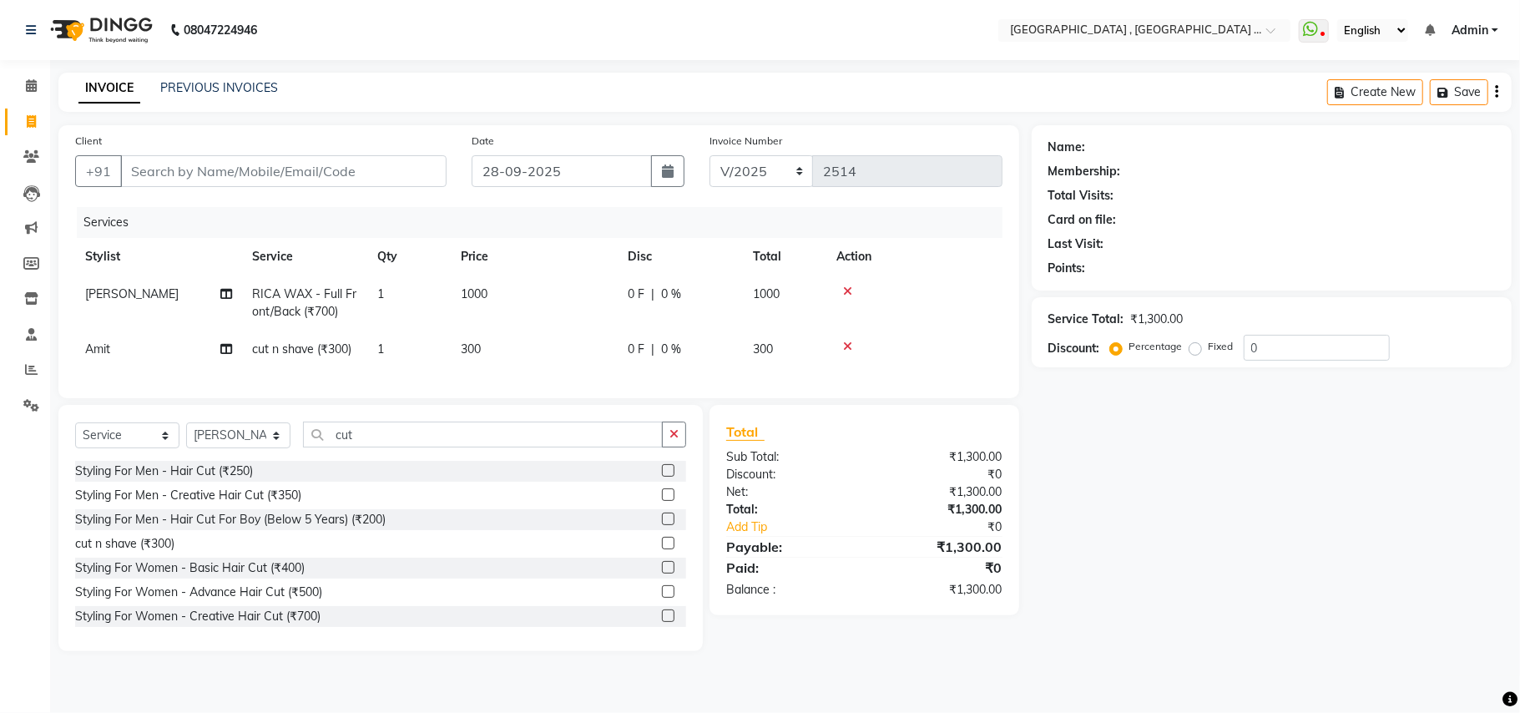
click at [270, 548] on div "Styling For Men - Hair Cut (₹250) Styling For Men - Creative Hair Cut (₹350) St…" at bounding box center [380, 544] width 611 height 167
click at [277, 528] on div "Styling For Men - Hair Cut For Boy (Below 5 Years) (₹200)" at bounding box center [230, 520] width 310 height 18
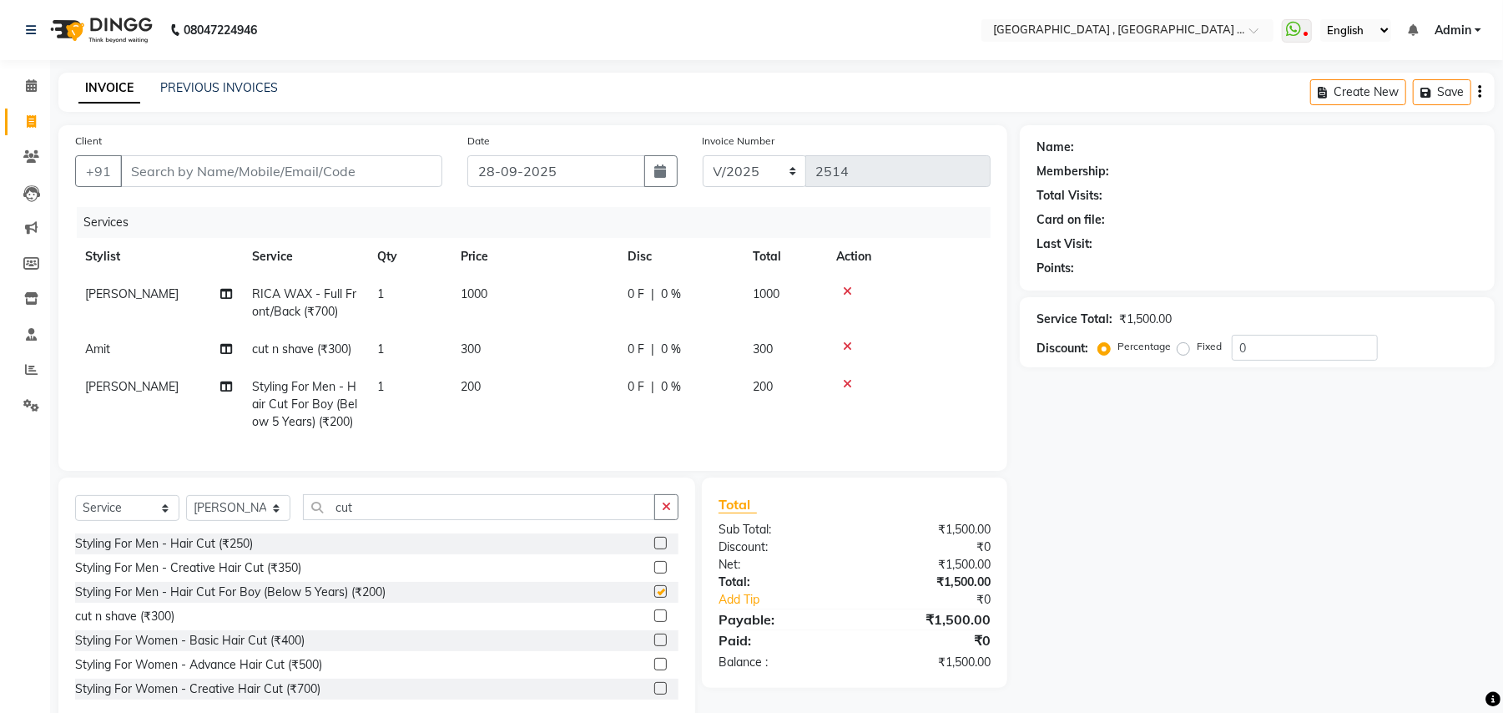
checkbox input "false"
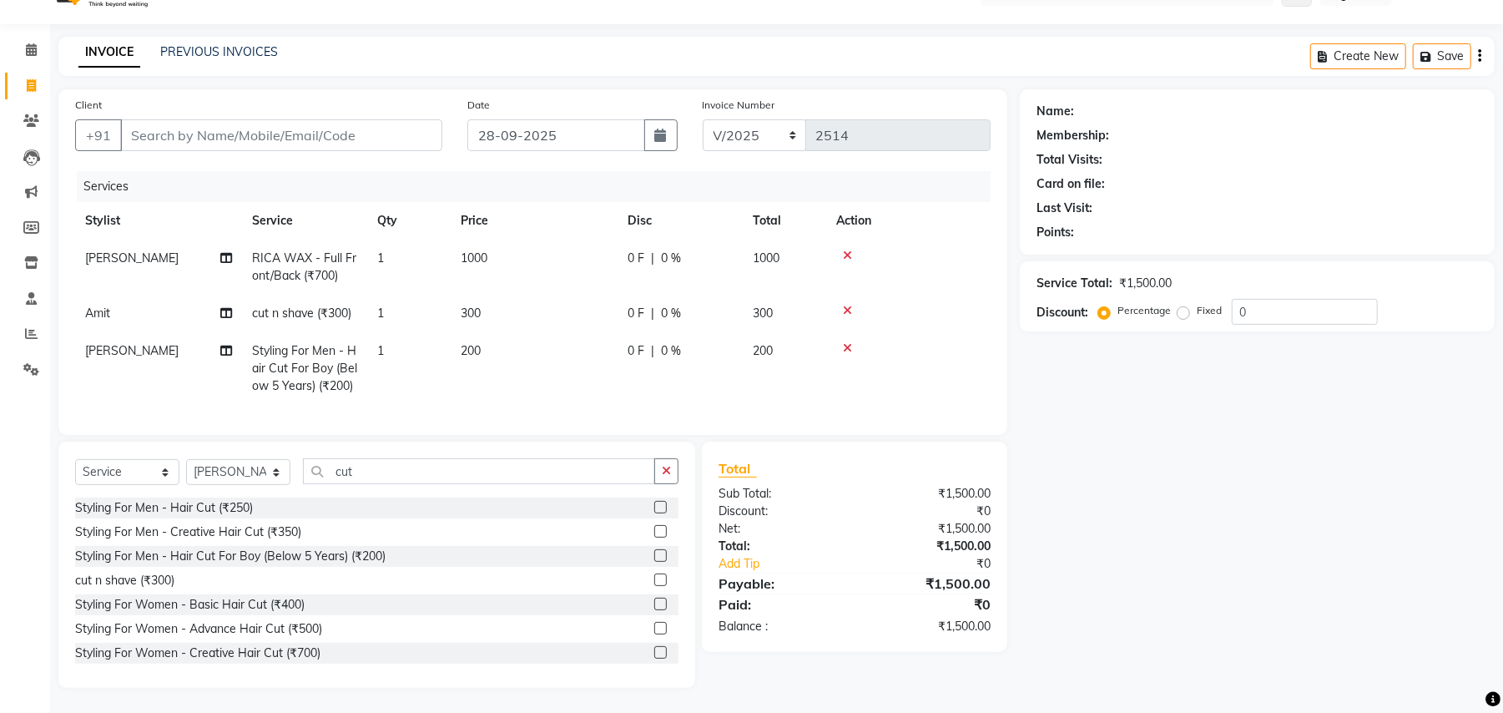
click at [182, 475] on div "Select Service Product Membership Package Voucher Prepaid Gift Card Select Styl…" at bounding box center [376, 477] width 603 height 39
click at [227, 468] on select "Select Stylist Amit Anjali Annu BUNTY Deep Deepika DEVA M Gautam la bella meraj…" at bounding box center [238, 472] width 104 height 26
select select "68186"
click at [186, 460] on select "Select Stylist Amit Anjali Annu BUNTY Deep Deepika DEVA M Gautam la bella meraj…" at bounding box center [238, 472] width 104 height 26
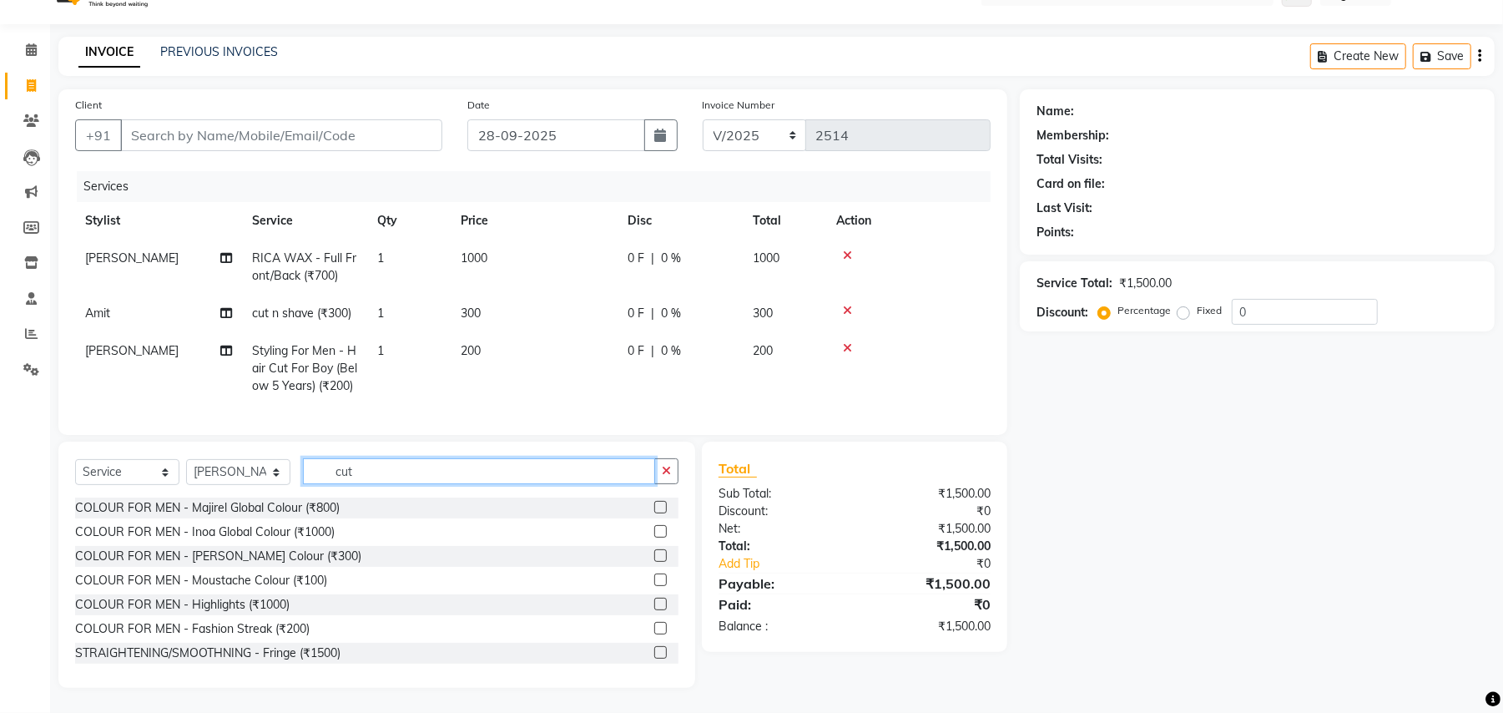
click at [348, 474] on input "cut" at bounding box center [479, 471] width 352 height 26
type input "cut"
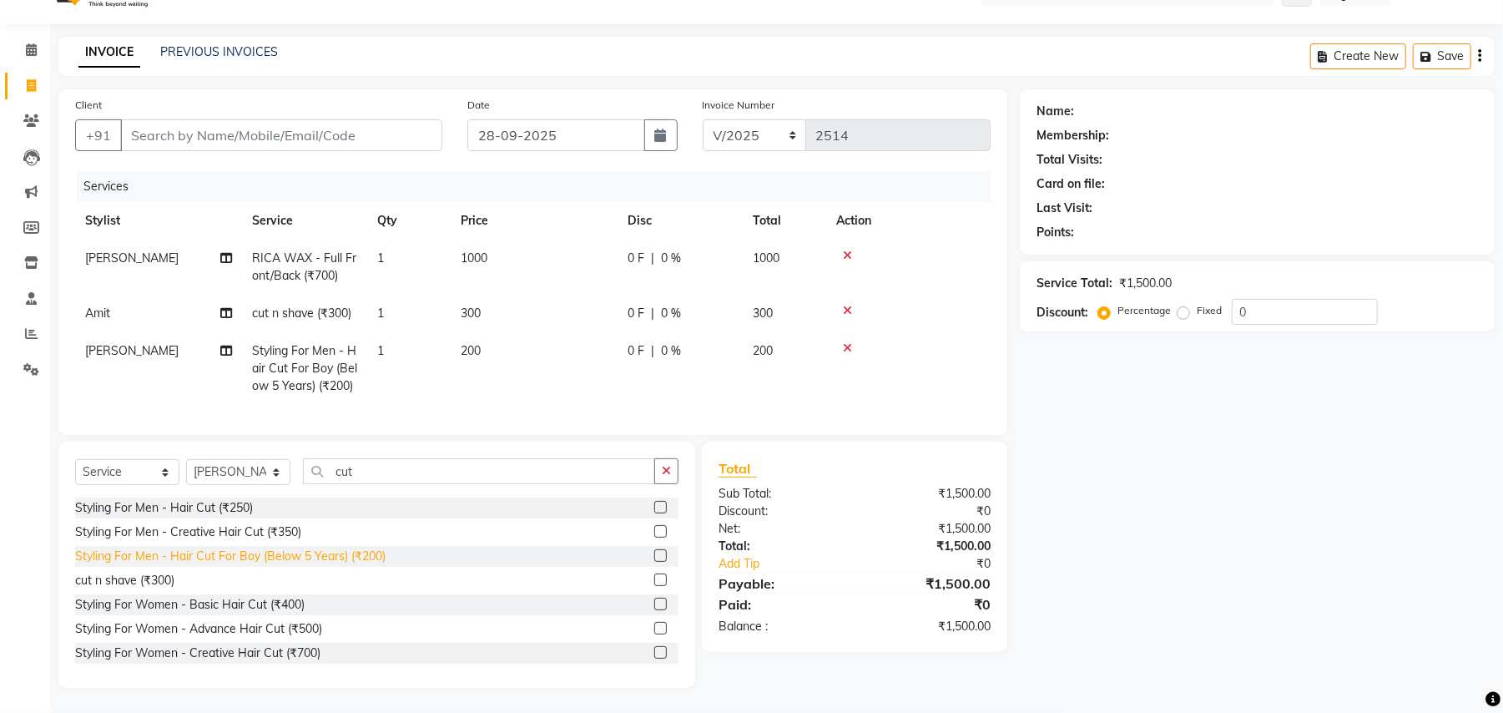
click at [311, 558] on div "Styling For Men - Hair Cut For Boy (Below 5 Years) (₹200)" at bounding box center [230, 557] width 310 height 18
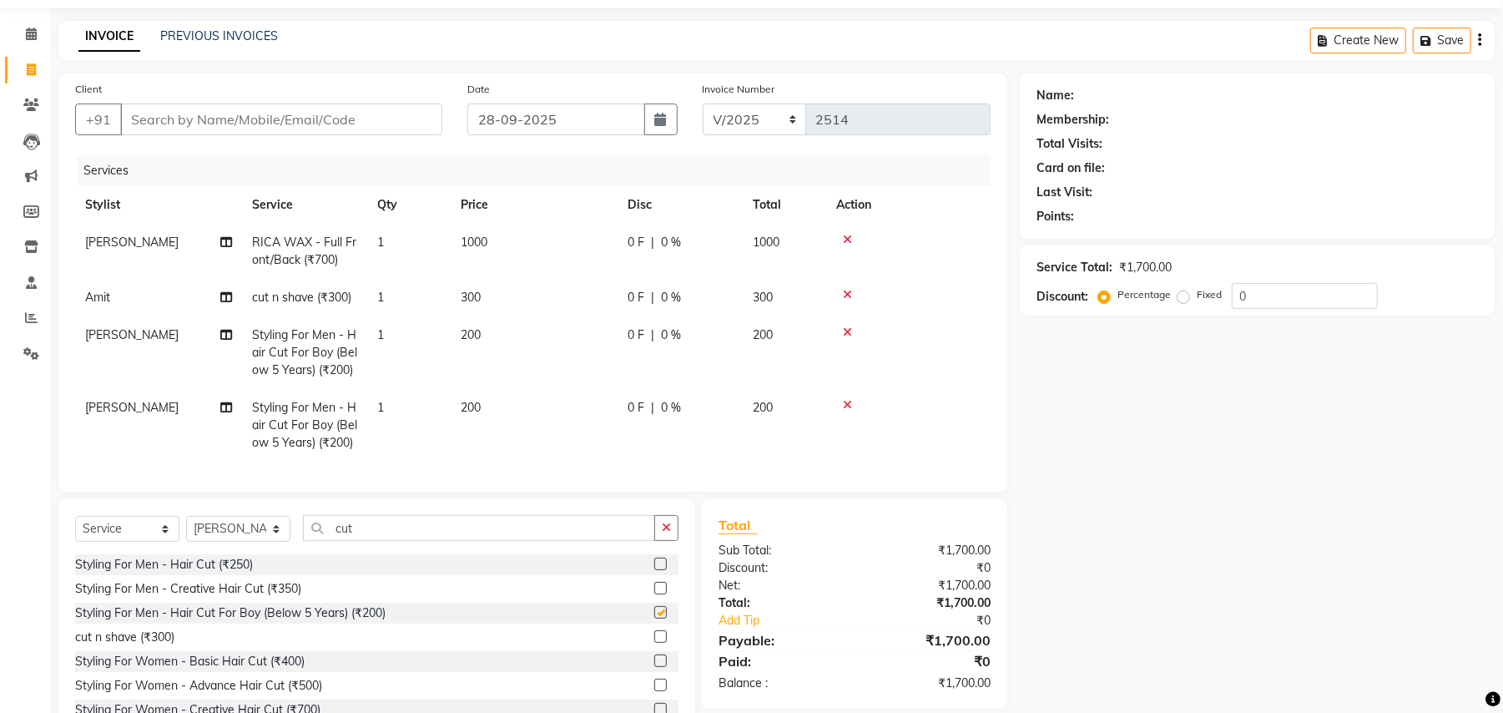
checkbox input "false"
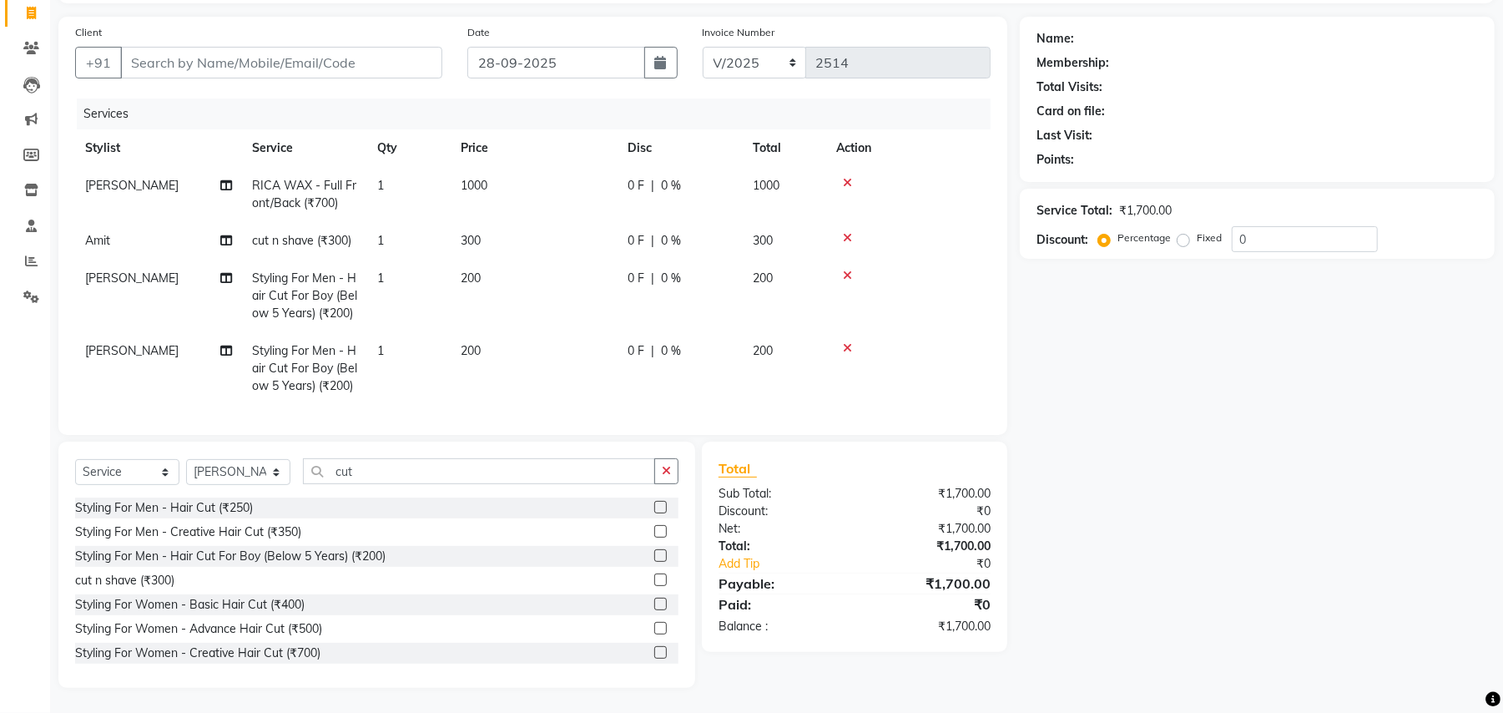
scroll to position [125, 0]
click at [257, 461] on select "Select Stylist Amit Anjali Annu BUNTY Deep Deepika DEVA M Gautam la bella meraj…" at bounding box center [238, 472] width 104 height 26
select select "51064"
click at [186, 459] on select "Select Stylist Amit Anjali Annu BUNTY Deep Deepika DEVA M Gautam la bella meraj…" at bounding box center [238, 472] width 104 height 26
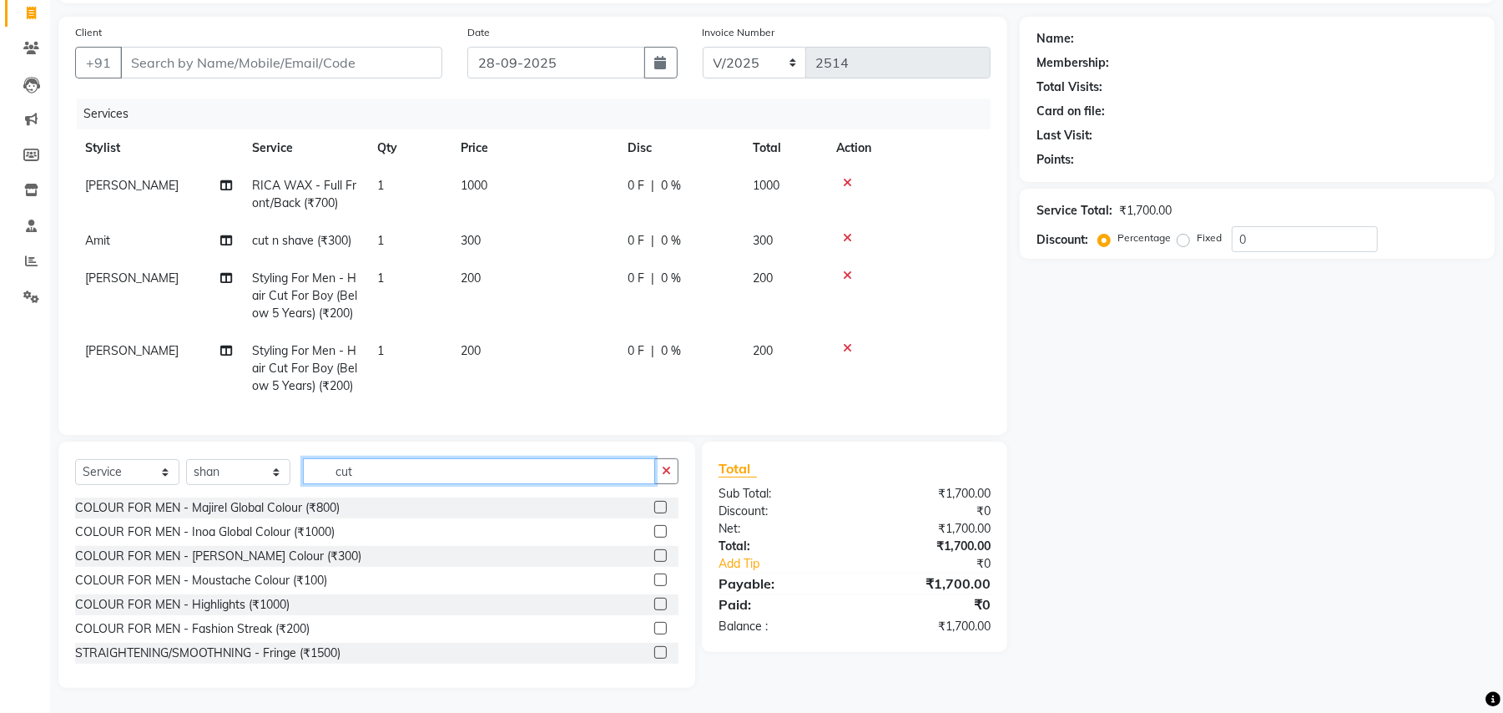
click at [361, 462] on input "cut" at bounding box center [479, 471] width 352 height 26
type input "cut"
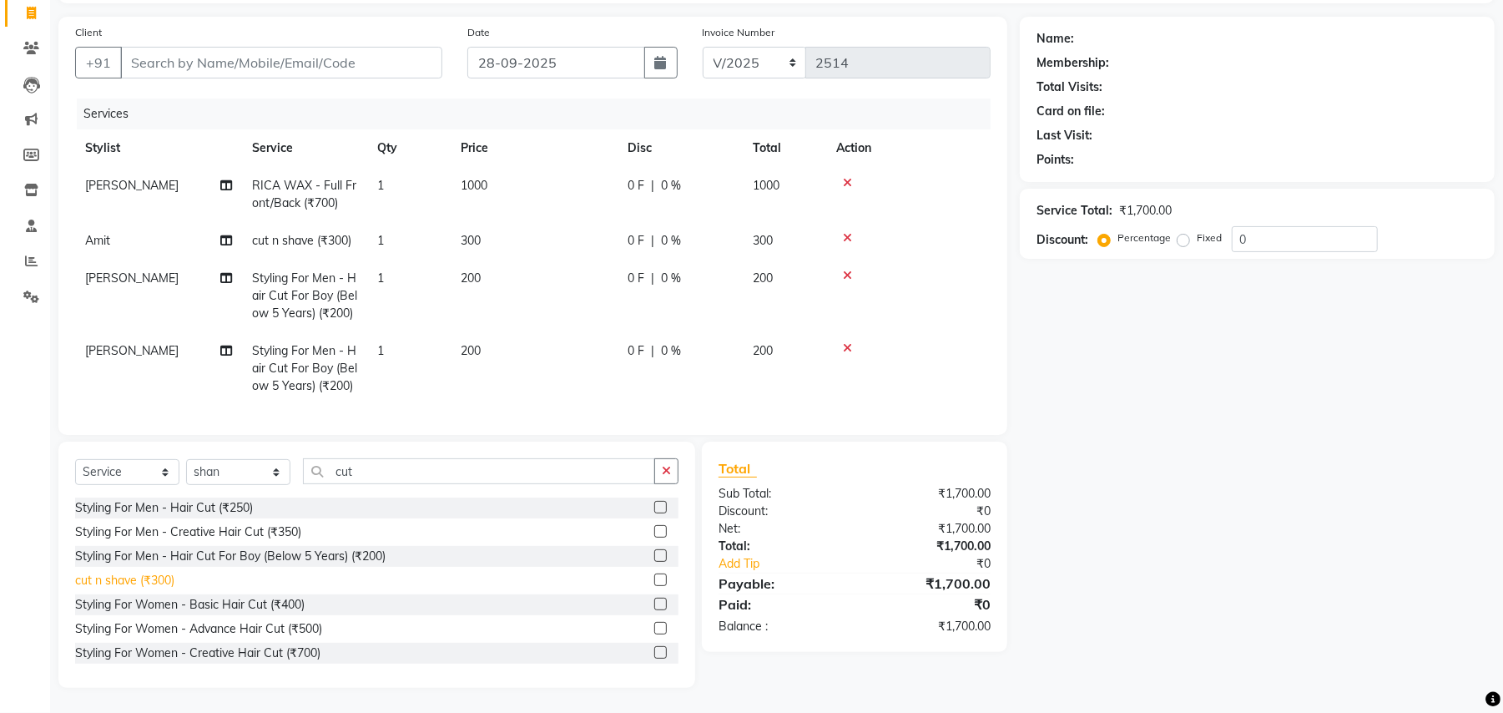
click at [140, 576] on div "cut n shave (₹300)" at bounding box center [124, 581] width 99 height 18
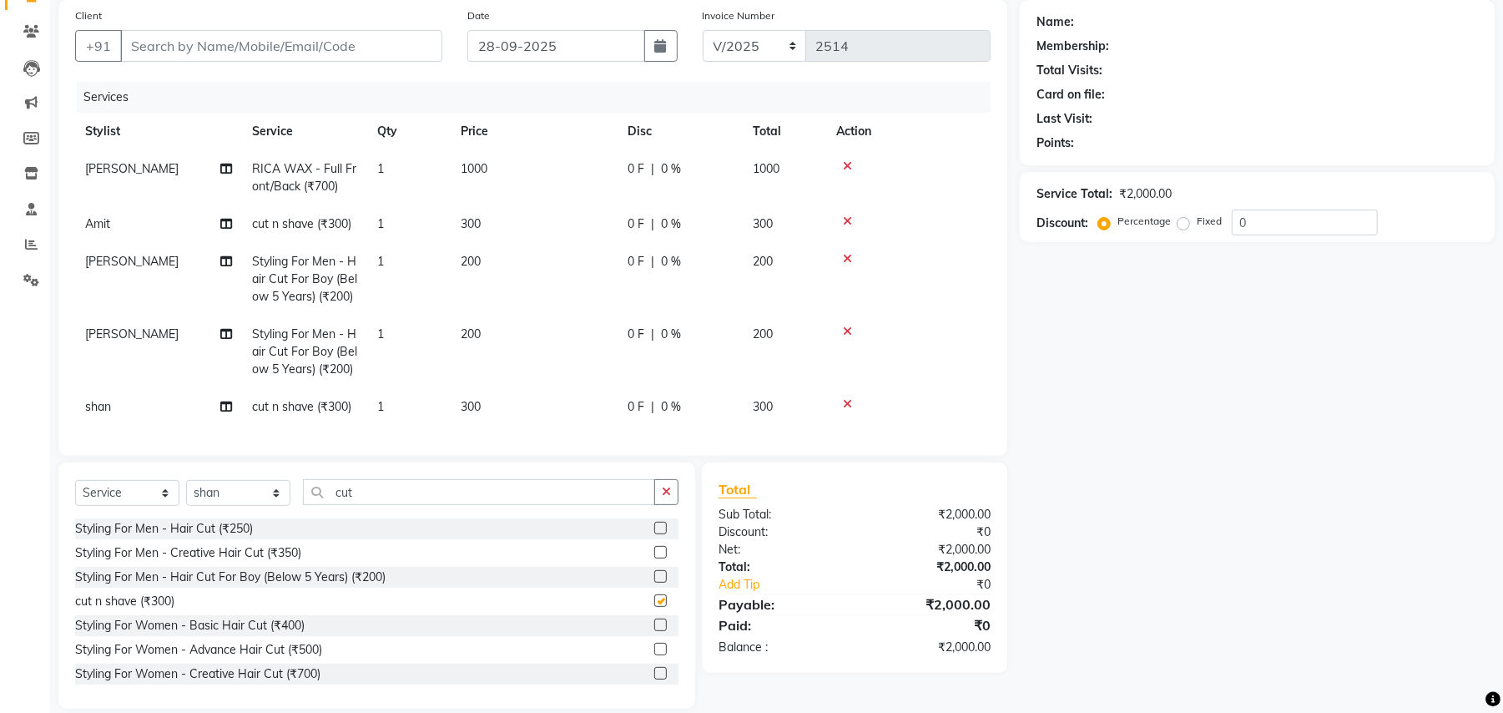
checkbox input "false"
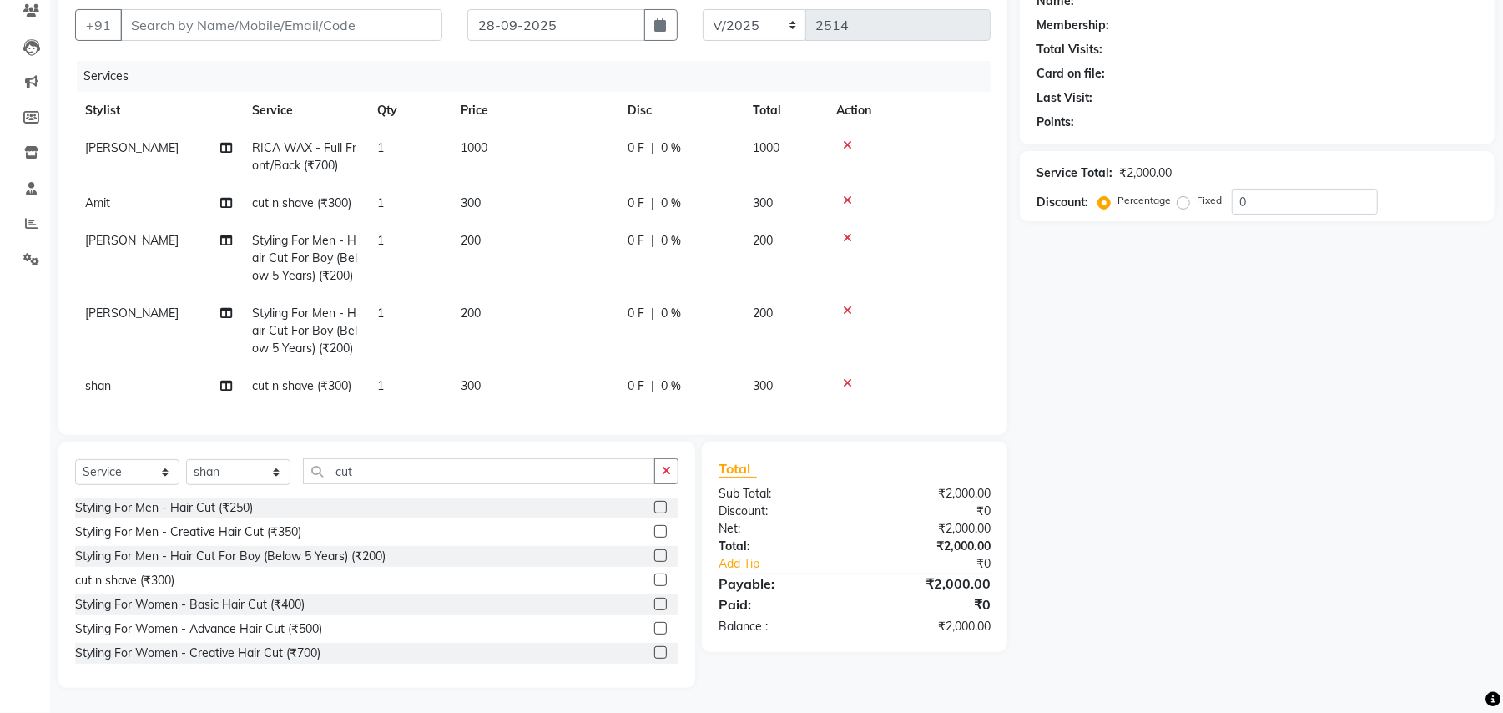
scroll to position [162, 0]
click at [259, 462] on select "Select Stylist Amit Anjali Annu BUNTY Deep Deepika DEVA M Gautam la bella meraj…" at bounding box center [238, 472] width 104 height 26
select select "68186"
click at [186, 460] on select "Select Stylist Amit Anjali Annu BUNTY Deep Deepika DEVA M Gautam la bella meraj…" at bounding box center [238, 472] width 104 height 26
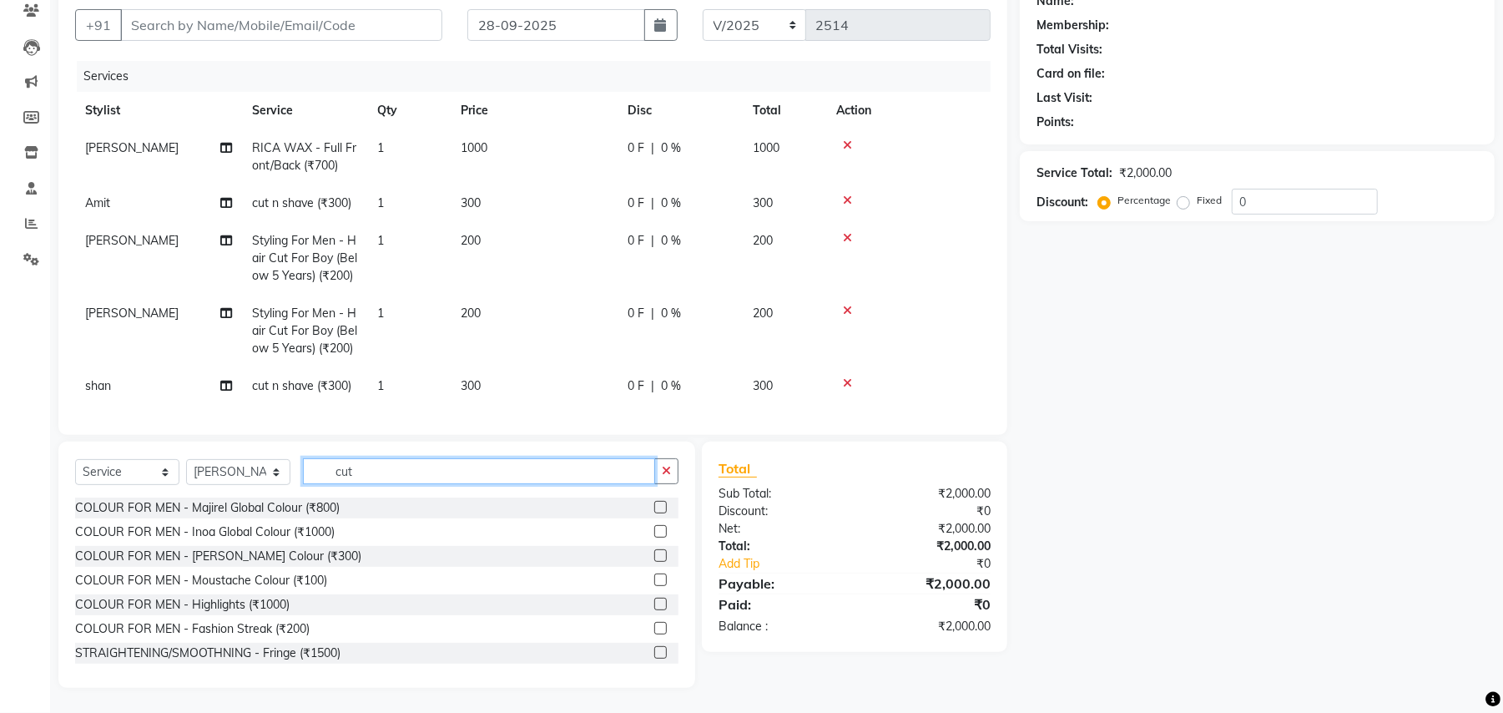
click at [348, 472] on input "cut" at bounding box center [479, 471] width 352 height 26
type input "cut"
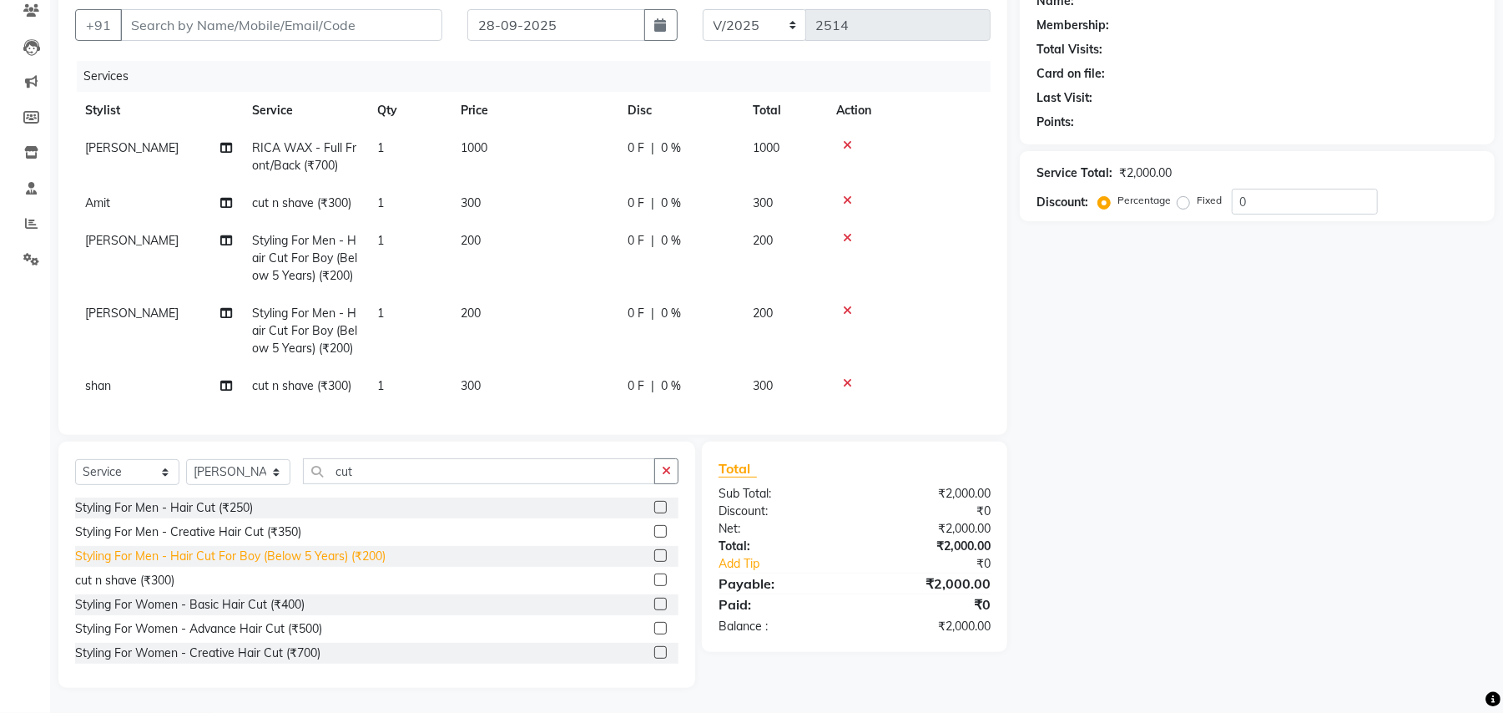
click at [317, 558] on div "Styling For Men - Hair Cut For Boy (Below 5 Years) (₹200)" at bounding box center [230, 557] width 310 height 18
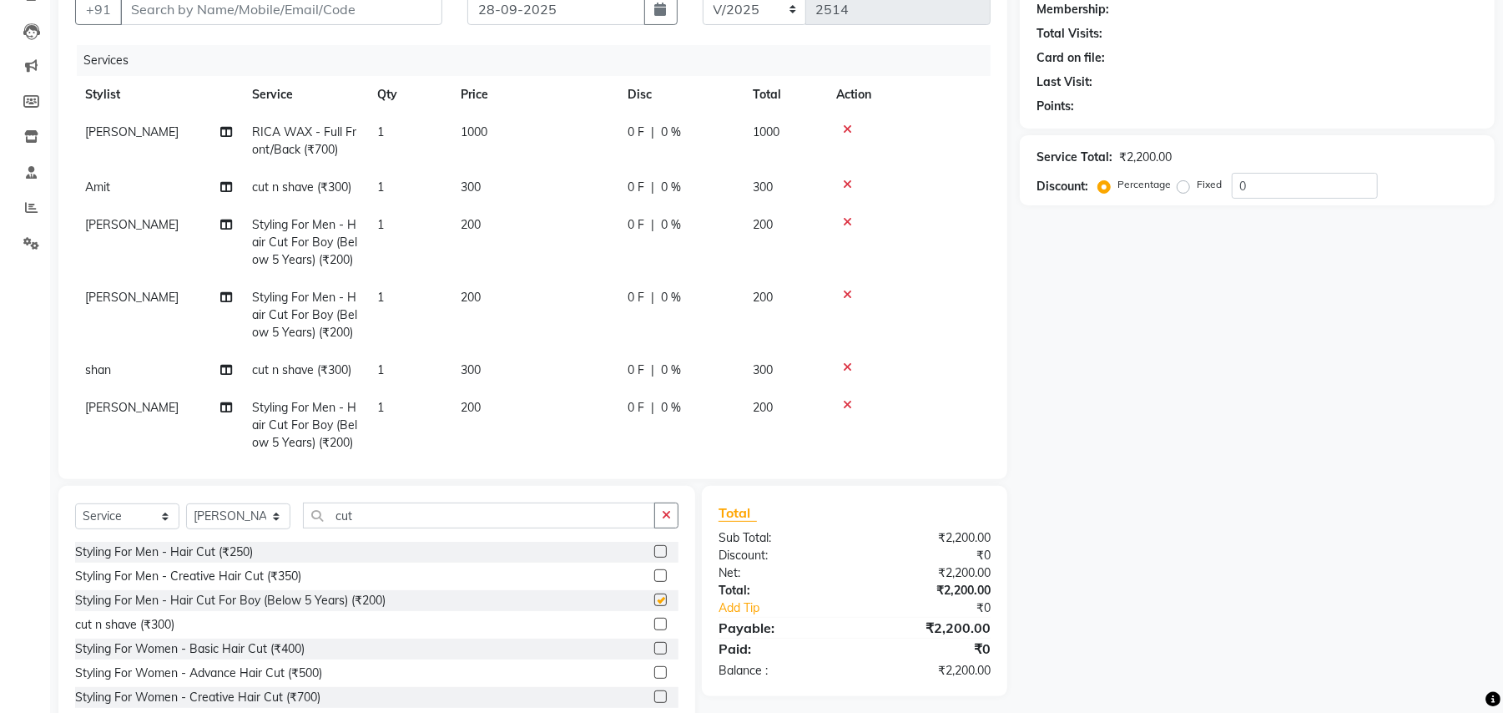
checkbox input "false"
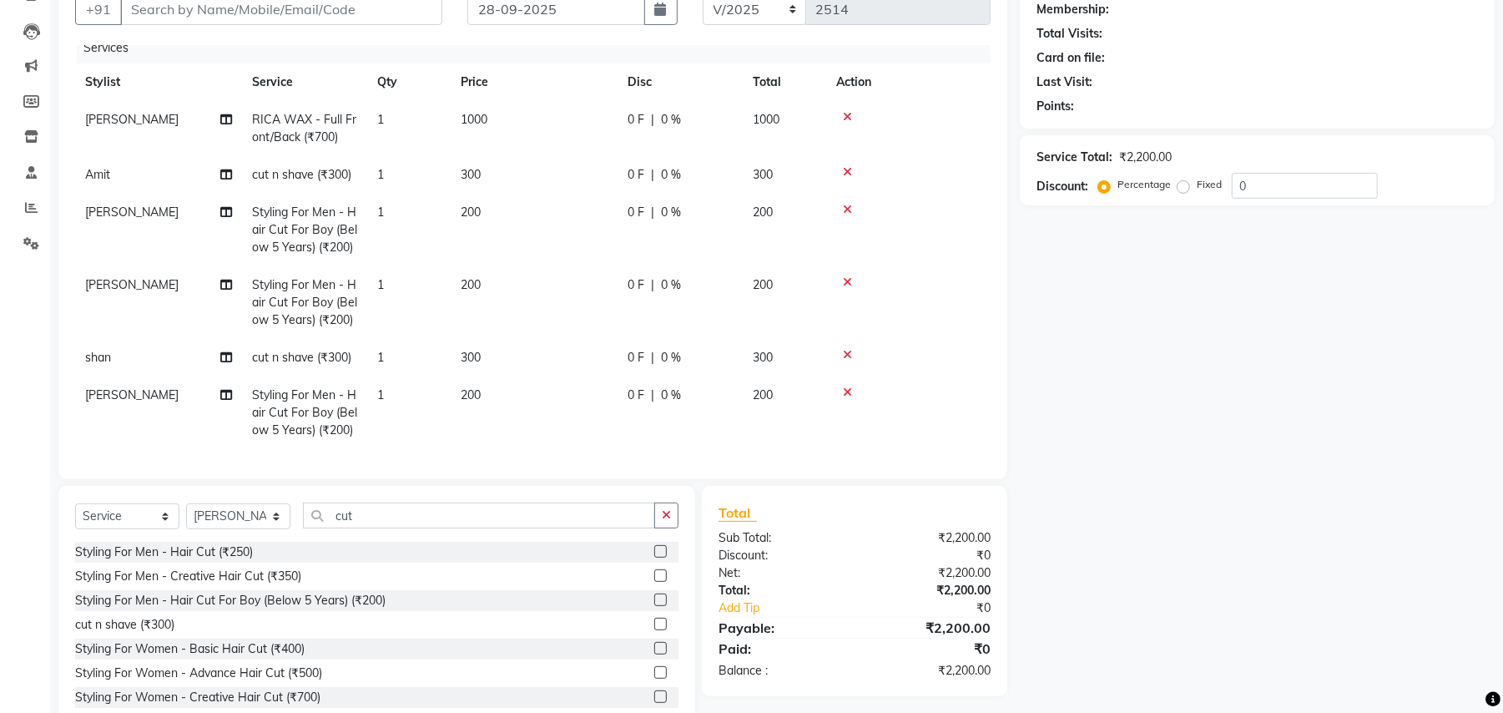
scroll to position [28, 0]
click at [210, 512] on select "Select Stylist Amit Anjali Annu BUNTY Deep Deepika DEVA M Gautam la bella meraj…" at bounding box center [238, 516] width 104 height 26
select select "45225"
click at [186, 503] on select "Select Stylist Amit Anjali Annu BUNTY Deep Deepika DEVA M Gautam la bella meraj…" at bounding box center [238, 516] width 104 height 26
click at [342, 495] on div "Select Service Product Membership Package Voucher Prepaid Gift Card Select Styl…" at bounding box center [376, 609] width 637 height 246
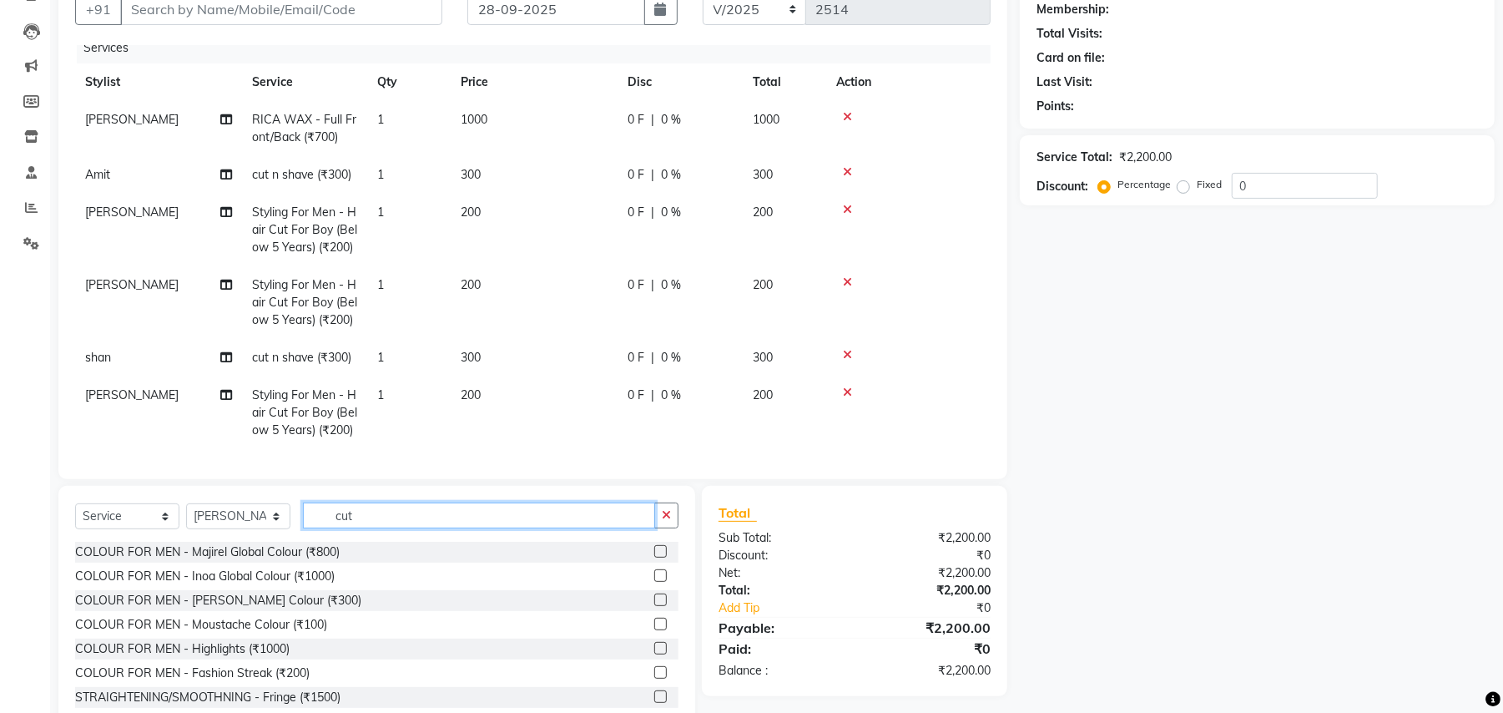
click at [347, 502] on input "cut" at bounding box center [479, 515] width 352 height 26
click at [349, 502] on input "cut" at bounding box center [479, 515] width 352 height 26
type input "cut"
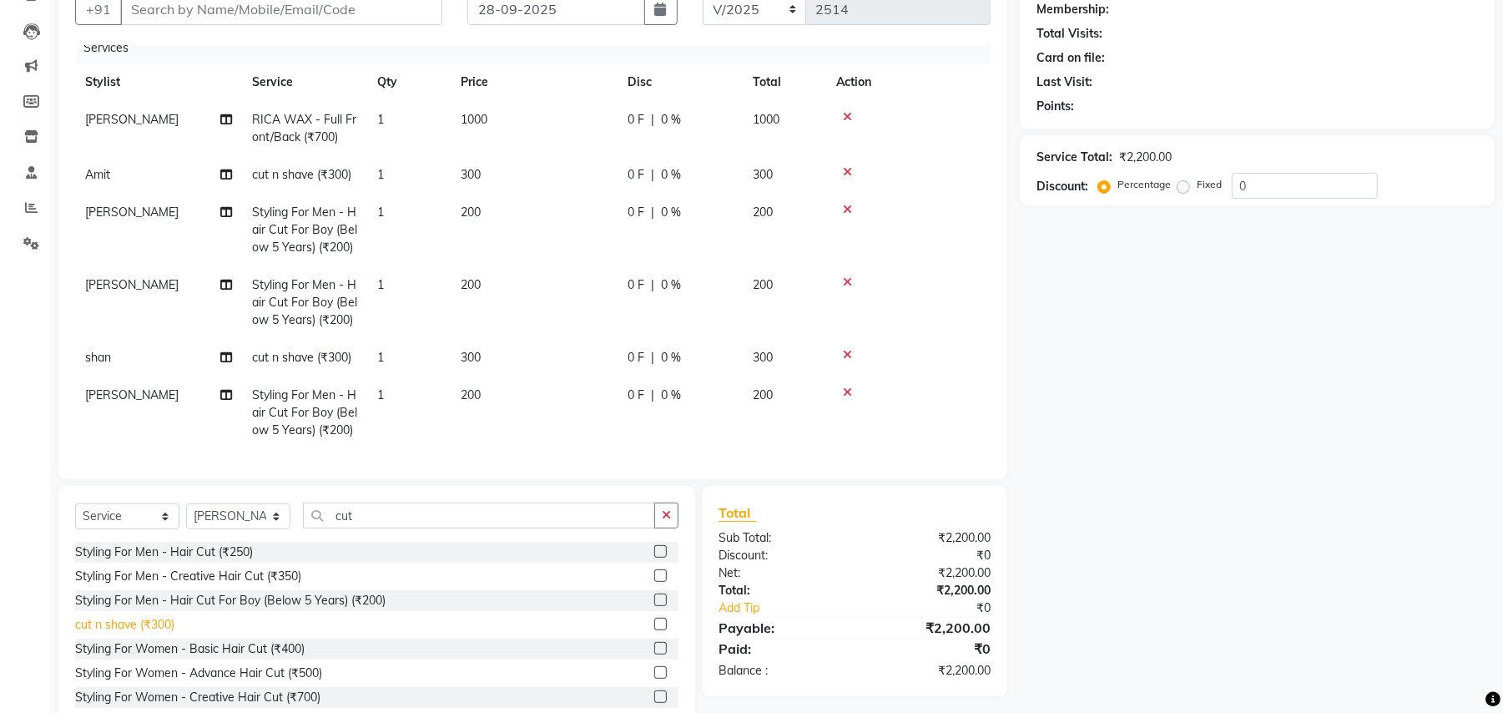
click at [149, 623] on div "cut n shave (₹300)" at bounding box center [124, 625] width 99 height 18
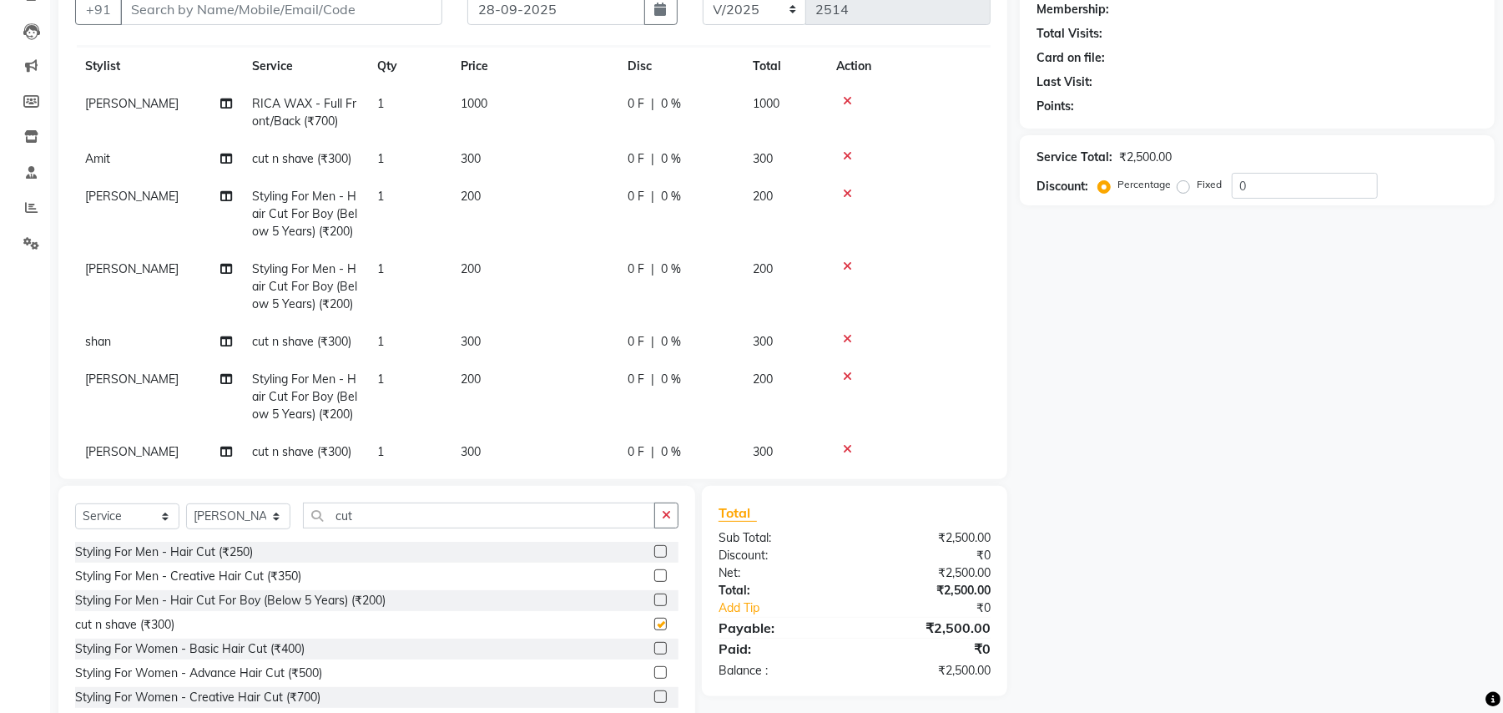
checkbox input "false"
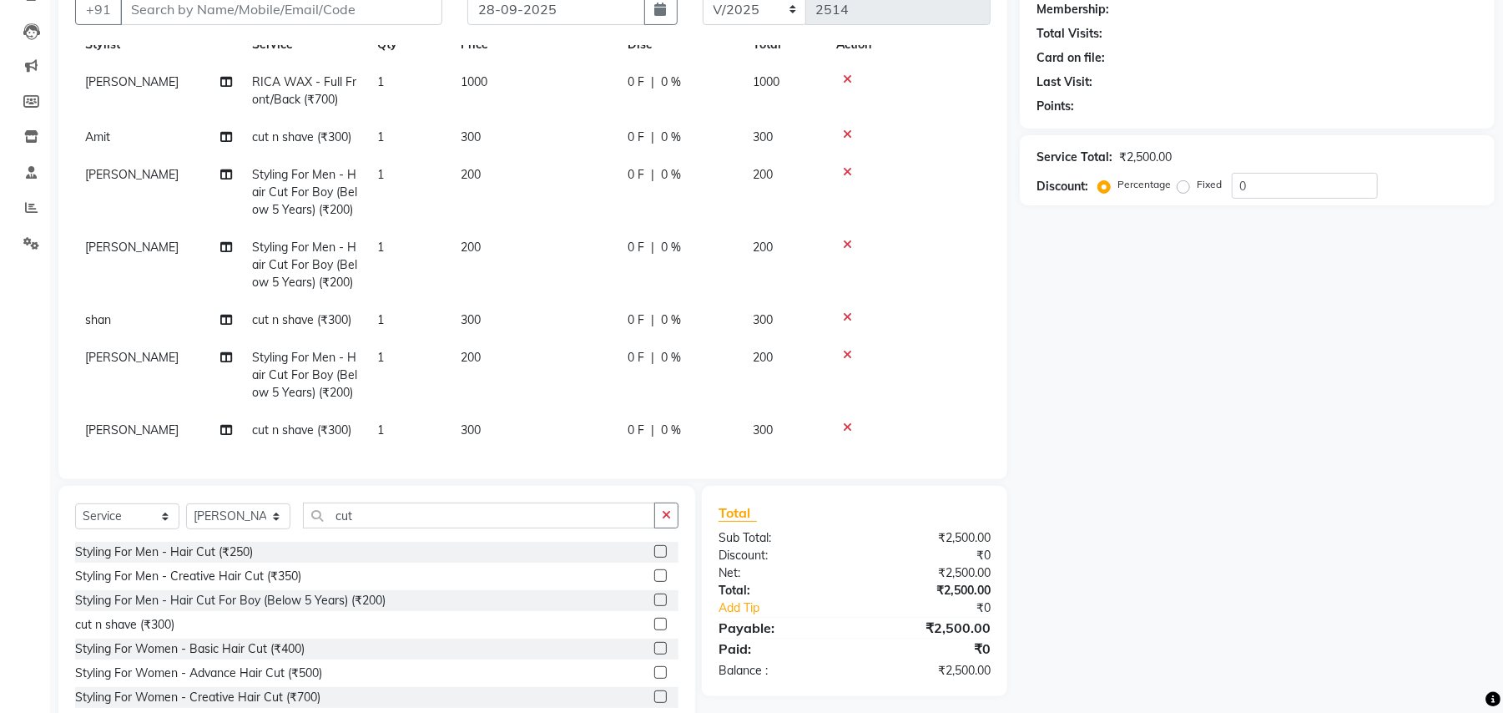
scroll to position [67, 0]
click at [229, 524] on select "Select Stylist Amit Anjali Annu BUNTY Deep Deepika DEVA M Gautam la bella meraj…" at bounding box center [238, 516] width 104 height 26
select select "29704"
click at [186, 503] on select "Select Stylist Amit Anjali Annu BUNTY Deep Deepika DEVA M Gautam la bella meraj…" at bounding box center [238, 516] width 104 height 26
click at [346, 564] on div "COLOUR FOR MEN - Majirel Global Colour (₹800) COLOUR FOR MEN - Inoa Global Colo…" at bounding box center [376, 625] width 603 height 167
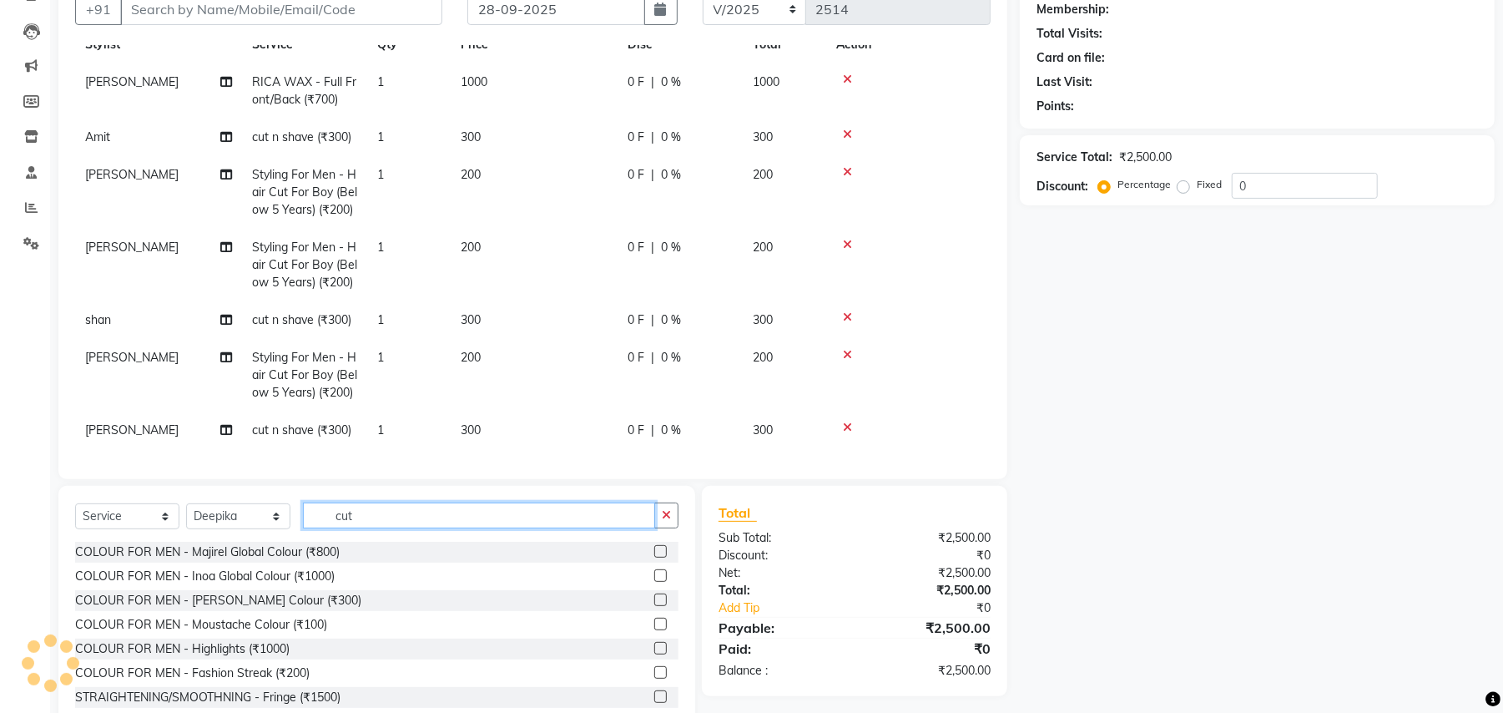
click at [362, 518] on input "cut" at bounding box center [479, 515] width 352 height 26
click at [361, 518] on input "cut" at bounding box center [479, 515] width 352 height 26
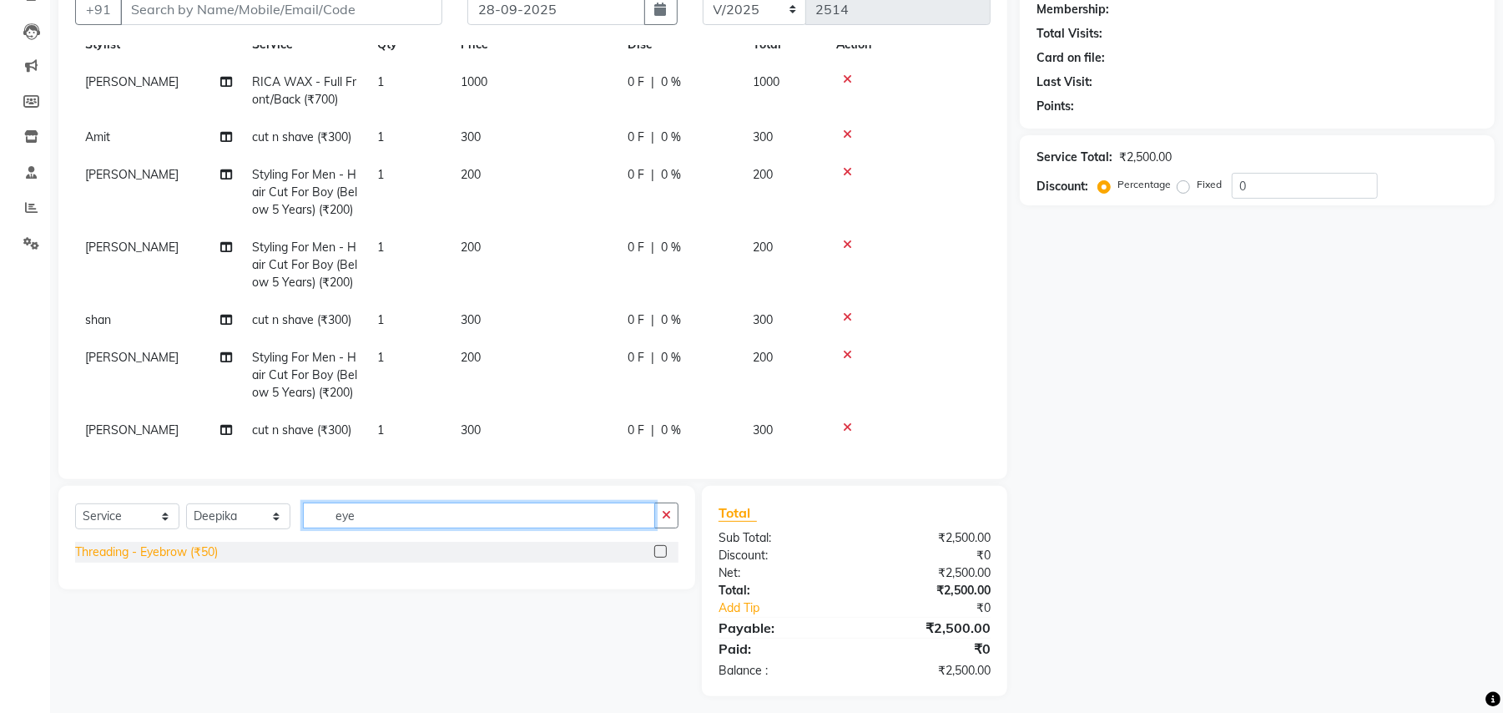
type input "eye"
click at [207, 553] on div "Threading - Eyebrow (₹50)" at bounding box center [146, 552] width 143 height 18
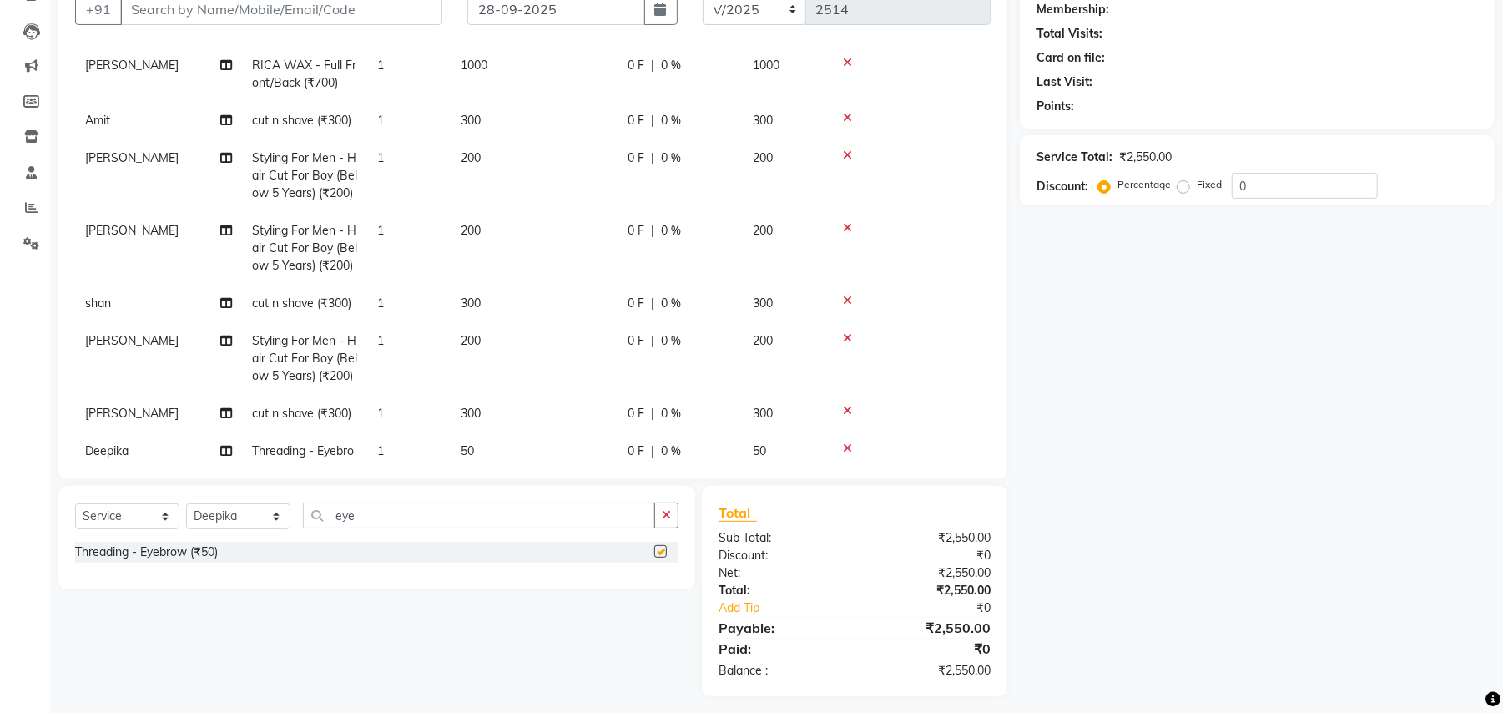
checkbox input "false"
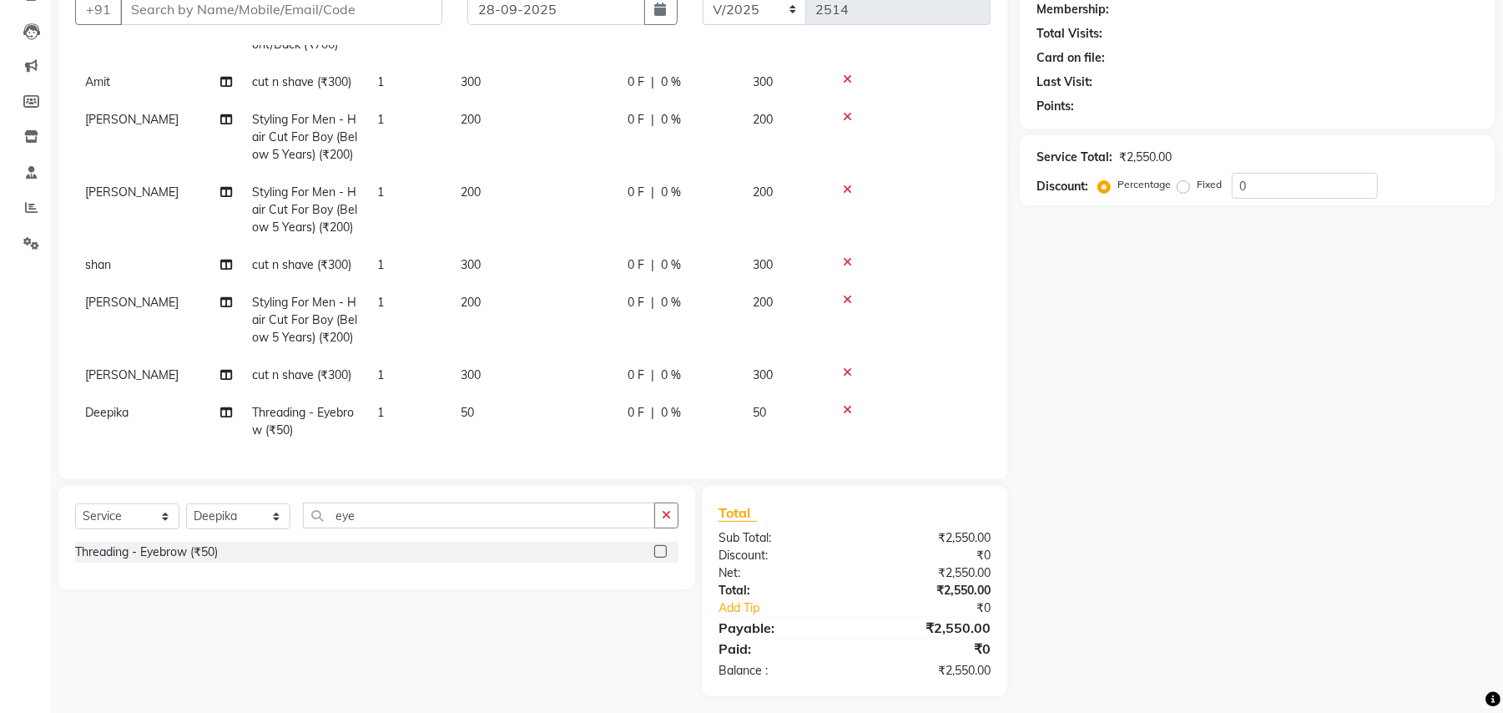
scroll to position [170, 0]
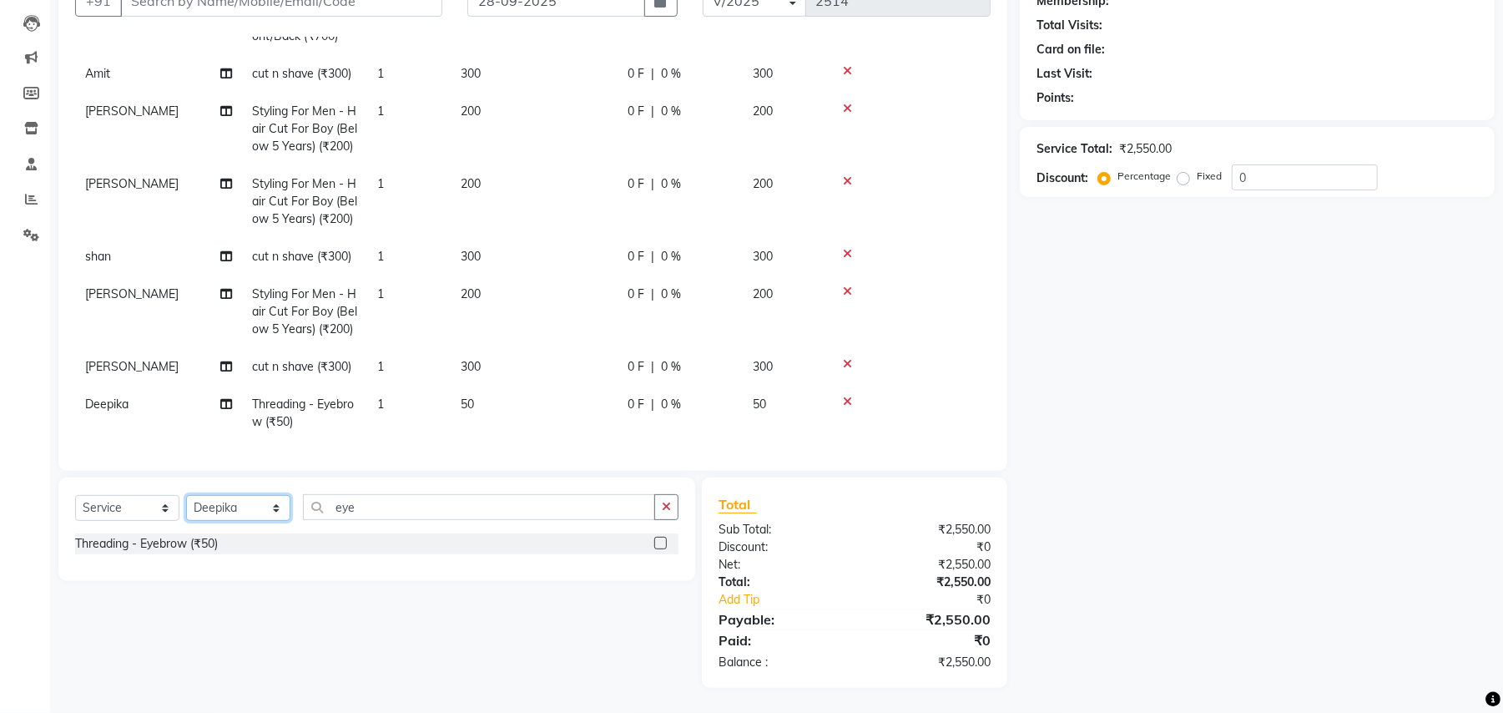
click at [227, 508] on select "Select Stylist Amit Anjali Annu BUNTY Deep Deepika DEVA M Gautam la bella meraj…" at bounding box center [238, 508] width 104 height 26
select select "29706"
click at [186, 495] on select "Select Stylist Amit Anjali Annu BUNTY Deep Deepika DEVA M Gautam la bella meraj…" at bounding box center [238, 508] width 104 height 26
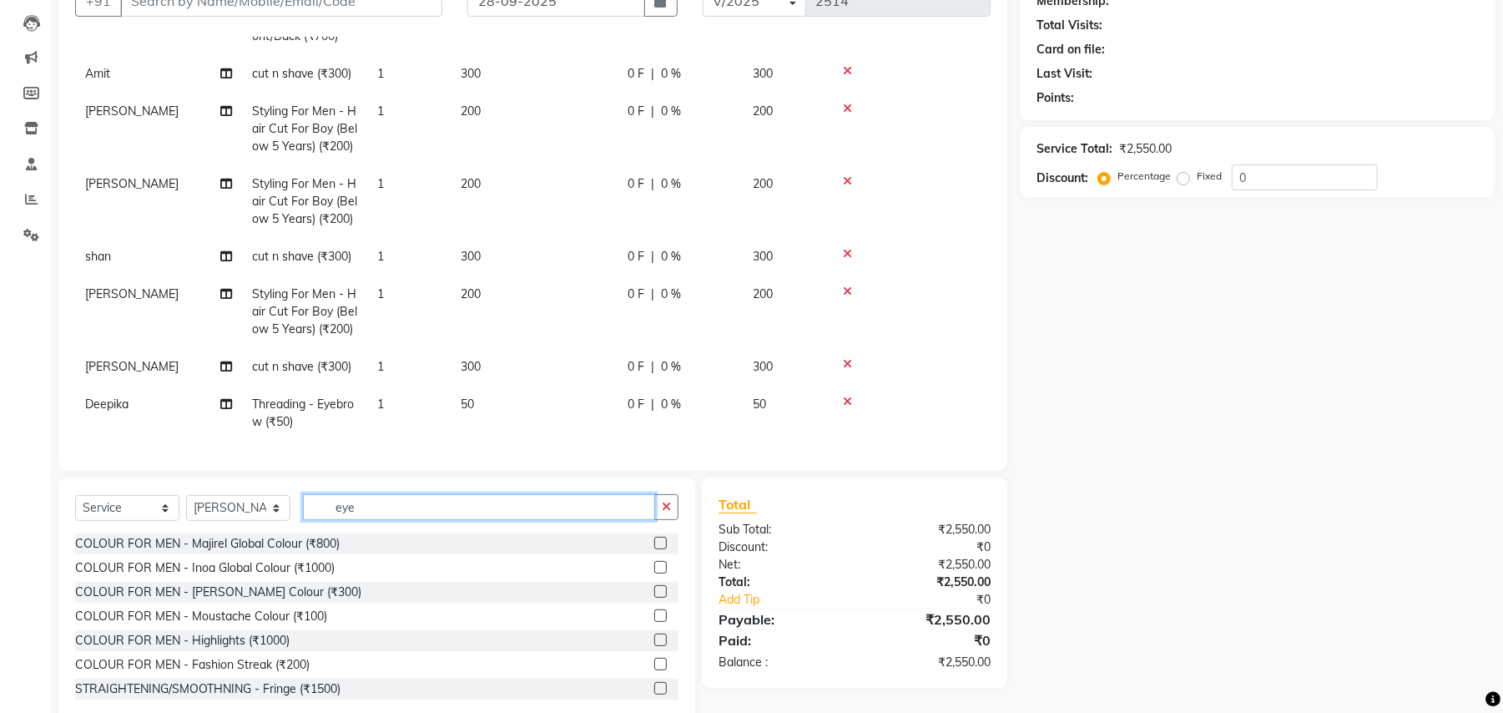
click at [334, 505] on input "eye" at bounding box center [479, 507] width 352 height 26
type input "cut"
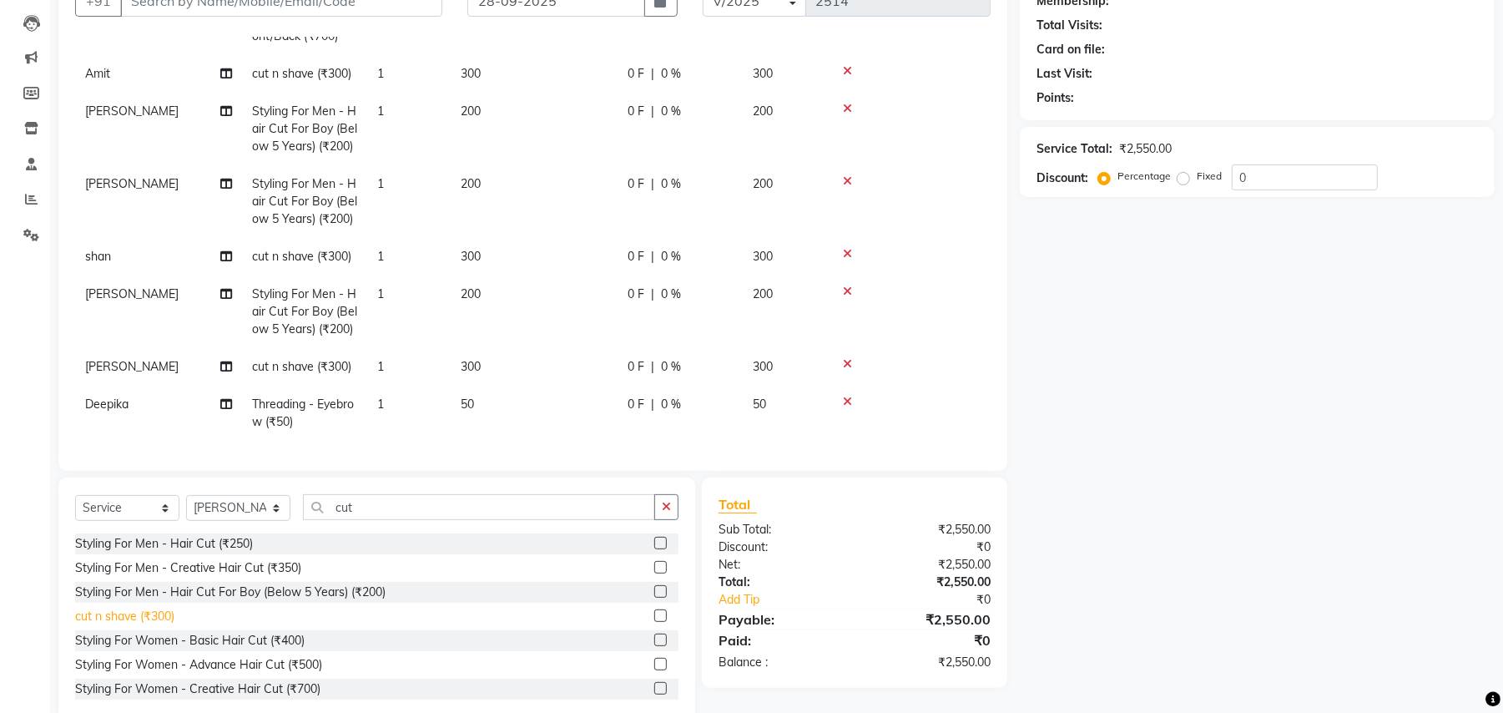
click at [142, 612] on div "cut n shave (₹300)" at bounding box center [124, 617] width 99 height 18
checkbox input "false"
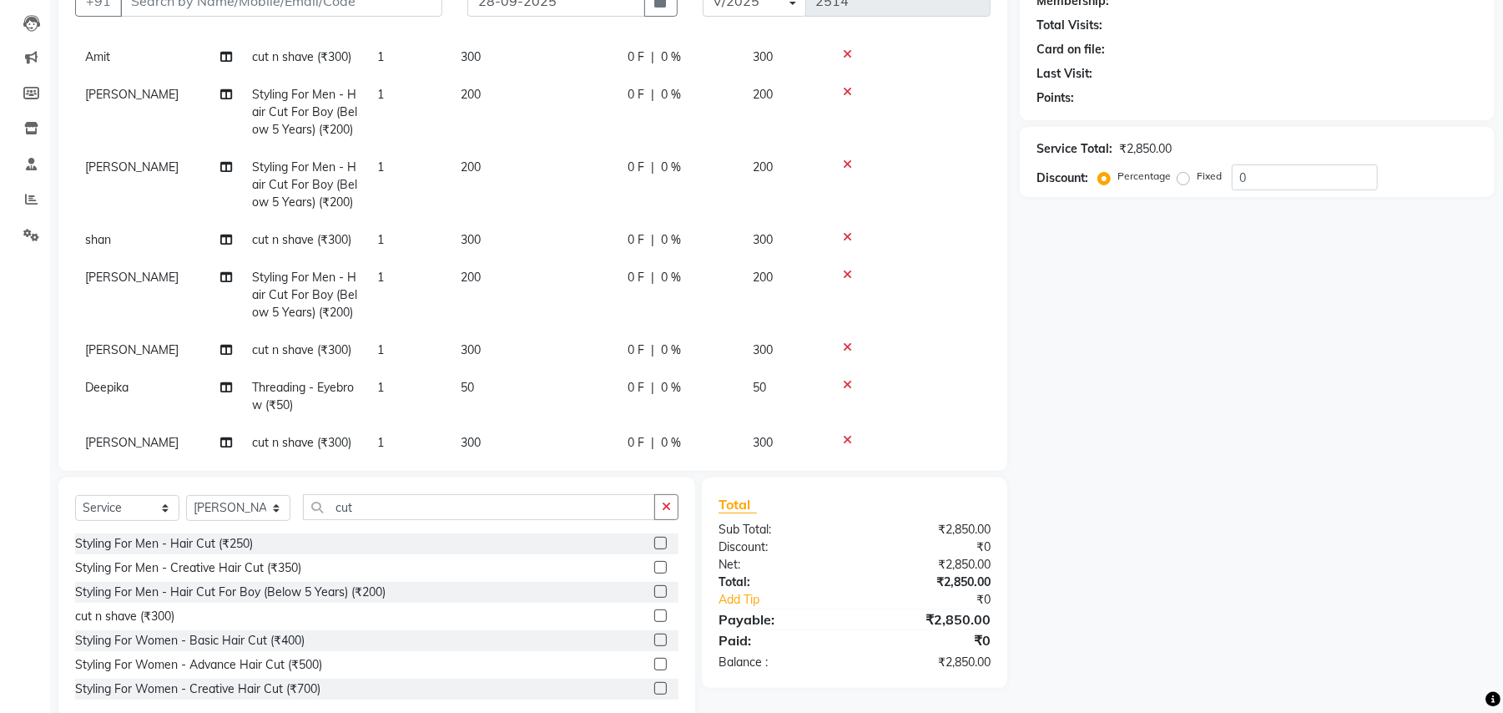
scroll to position [159, 0]
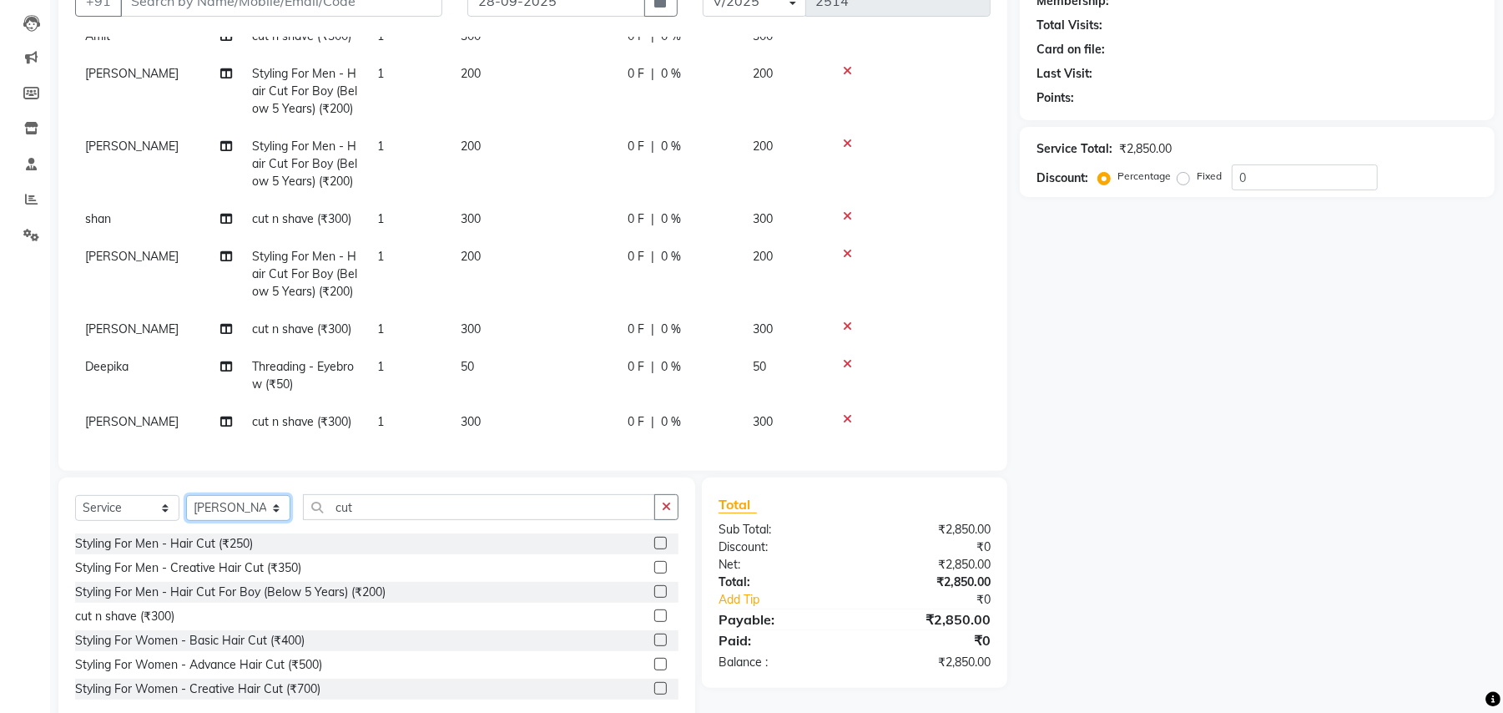
click at [257, 502] on select "Select Stylist Amit Anjali Annu BUNTY Deep Deepika DEVA M Gautam la bella meraj…" at bounding box center [238, 508] width 104 height 26
select select "71491"
click at [186, 495] on select "Select Stylist Amit Anjali Annu BUNTY Deep Deepika DEVA M Gautam la bella meraj…" at bounding box center [238, 508] width 104 height 26
click at [227, 3] on input "Client" at bounding box center [281, 1] width 322 height 32
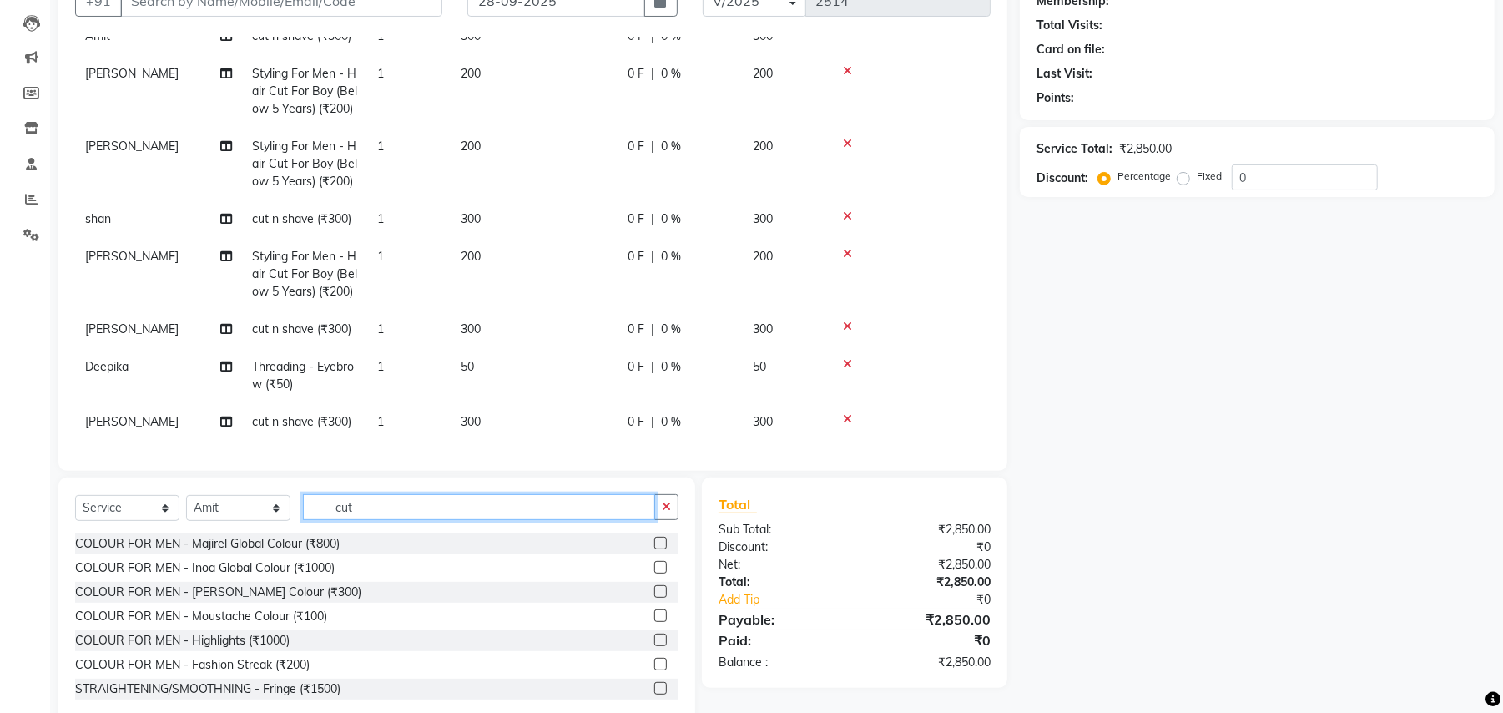
click at [348, 502] on input "cut" at bounding box center [479, 507] width 352 height 26
type input "colo"
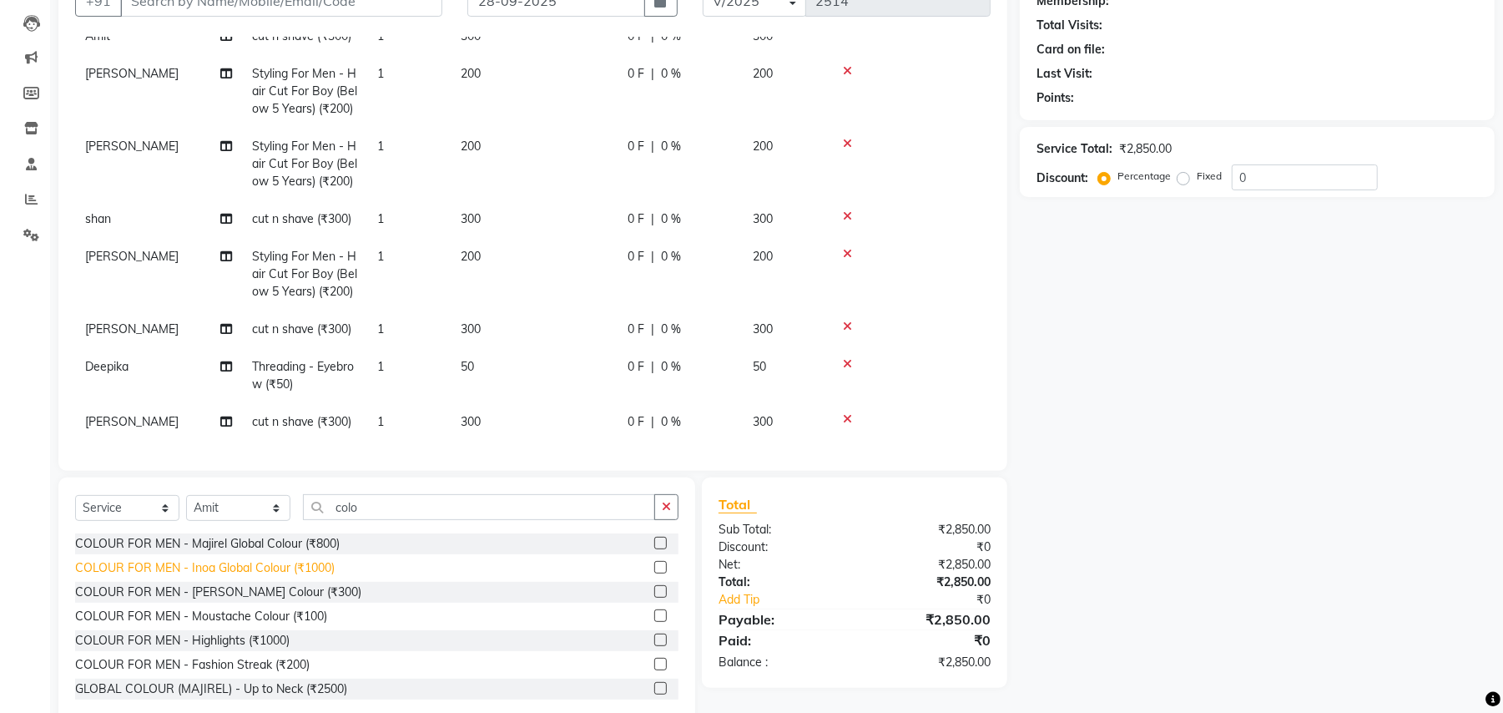
click at [308, 561] on div "COLOUR FOR MEN - Inoa Global Colour (₹1000)" at bounding box center [205, 568] width 260 height 18
drag, startPoint x: 308, startPoint y: 561, endPoint x: 337, endPoint y: 524, distance: 46.9
click at [308, 561] on div "COLOUR FOR MEN - Inoa Global Colour (₹1000)" at bounding box center [205, 568] width 260 height 18
checkbox input "false"
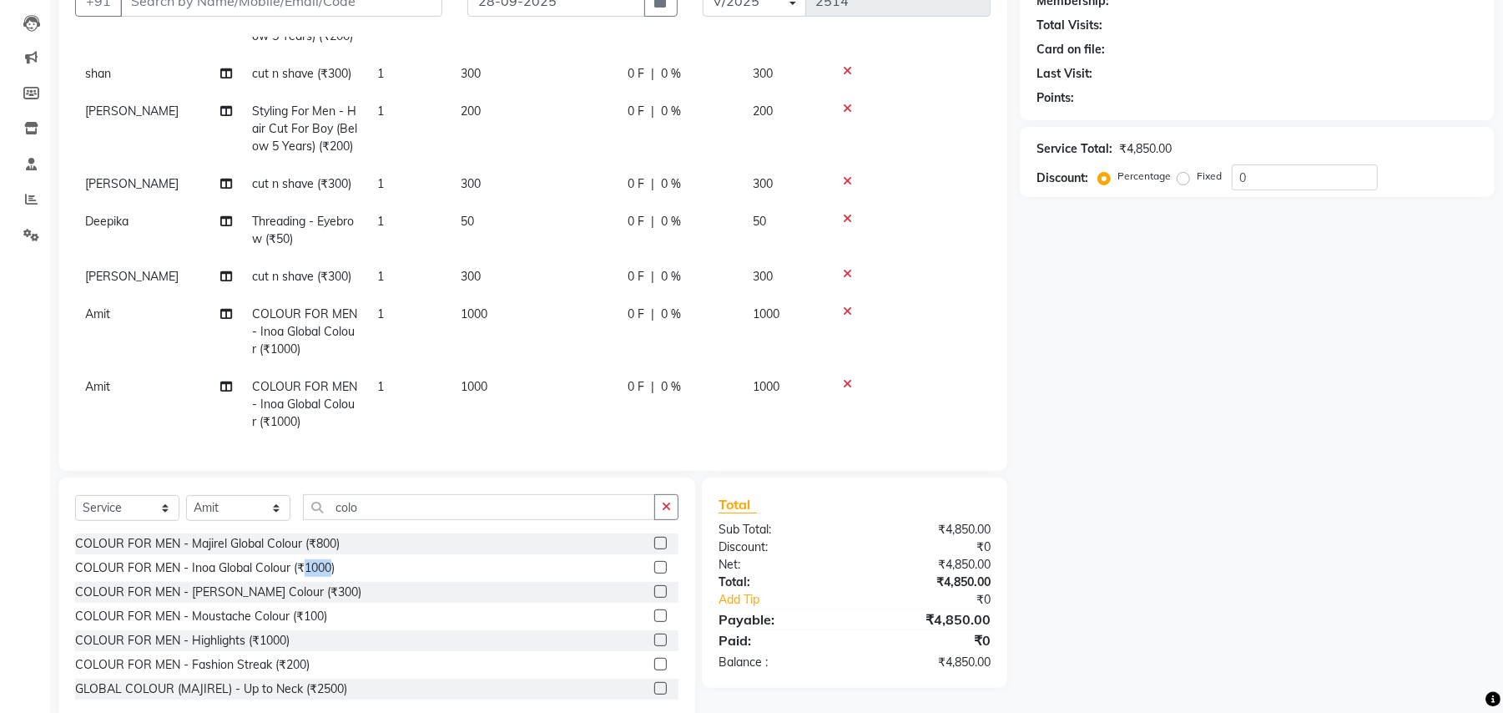
scroll to position [305, 0]
click at [848, 378] on icon at bounding box center [847, 384] width 9 height 12
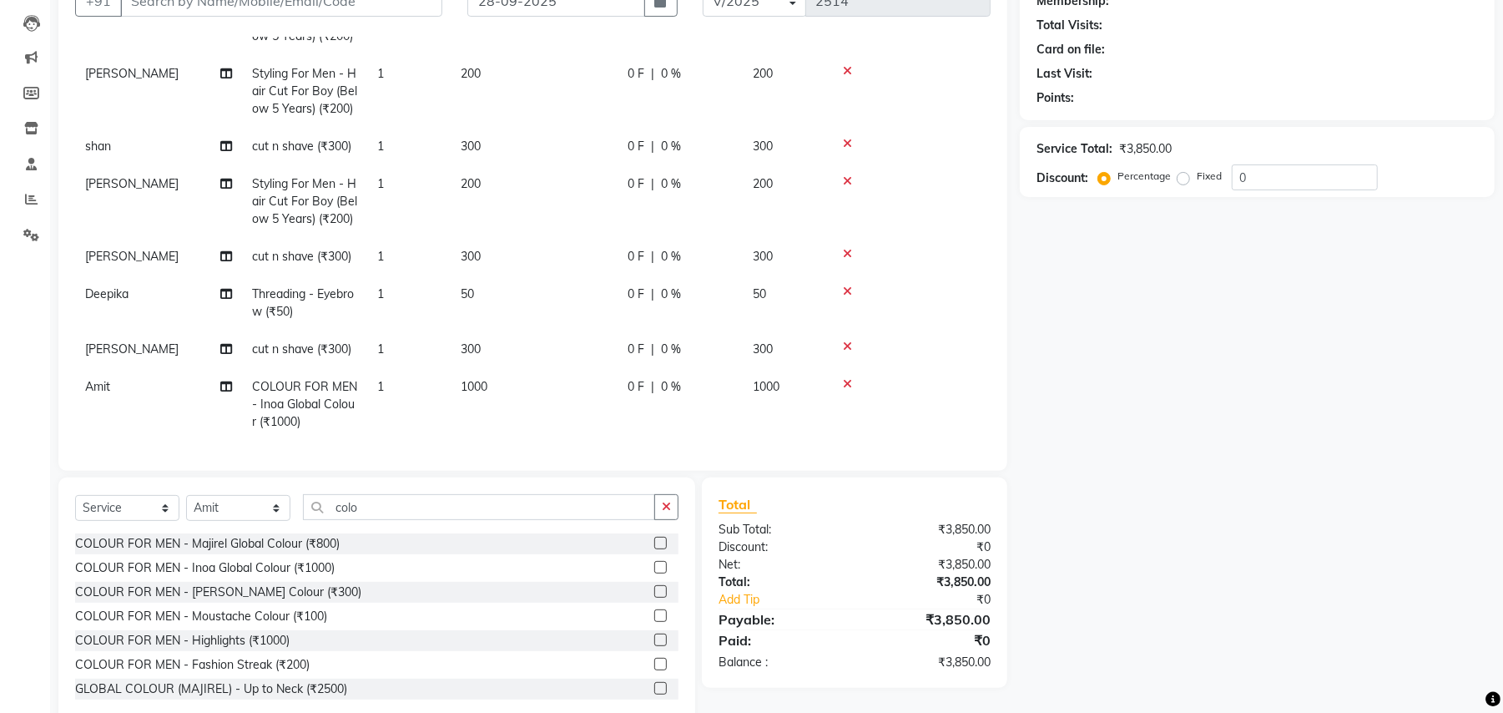
scroll to position [232, 0]
click at [464, 379] on span "1000" at bounding box center [474, 386] width 27 height 15
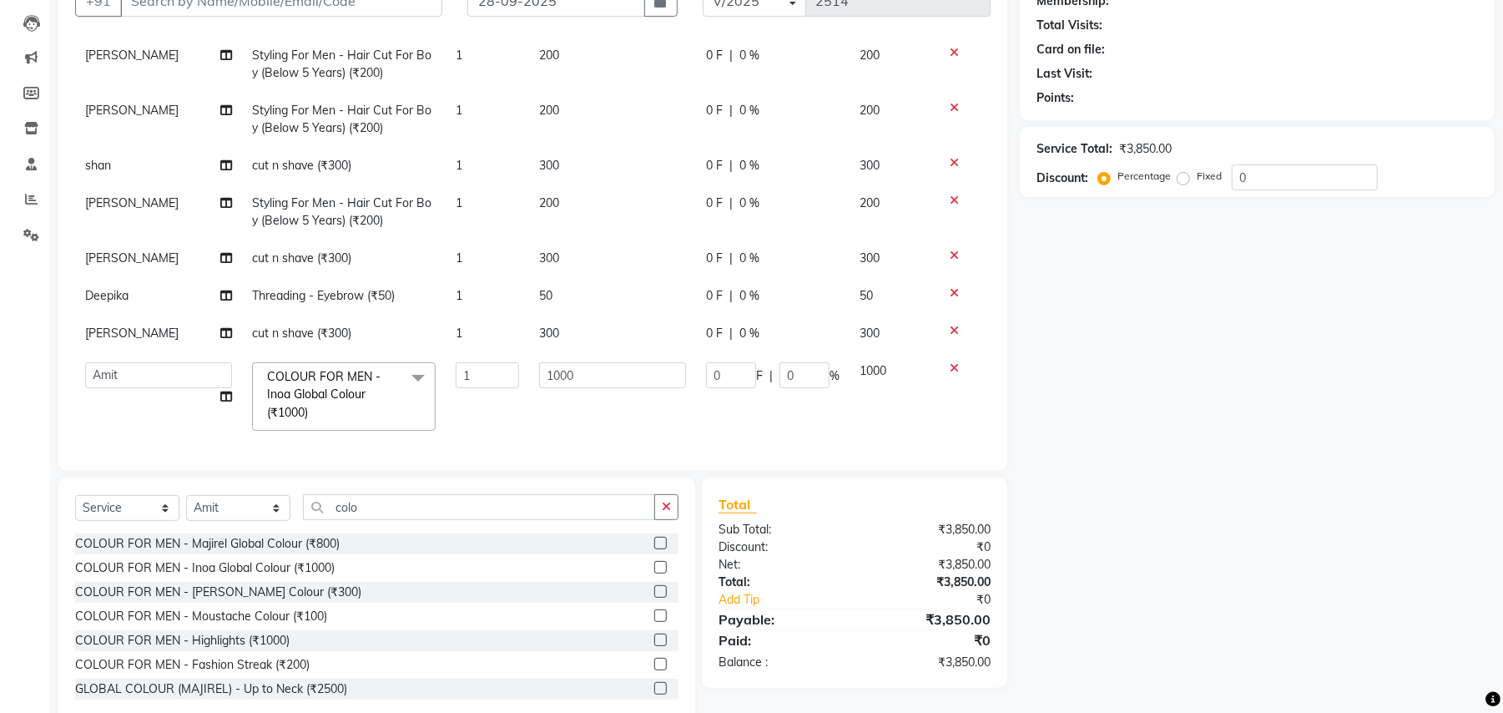
scroll to position [160, 0]
click at [539, 369] on input "1000" at bounding box center [612, 376] width 147 height 26
type input "1"
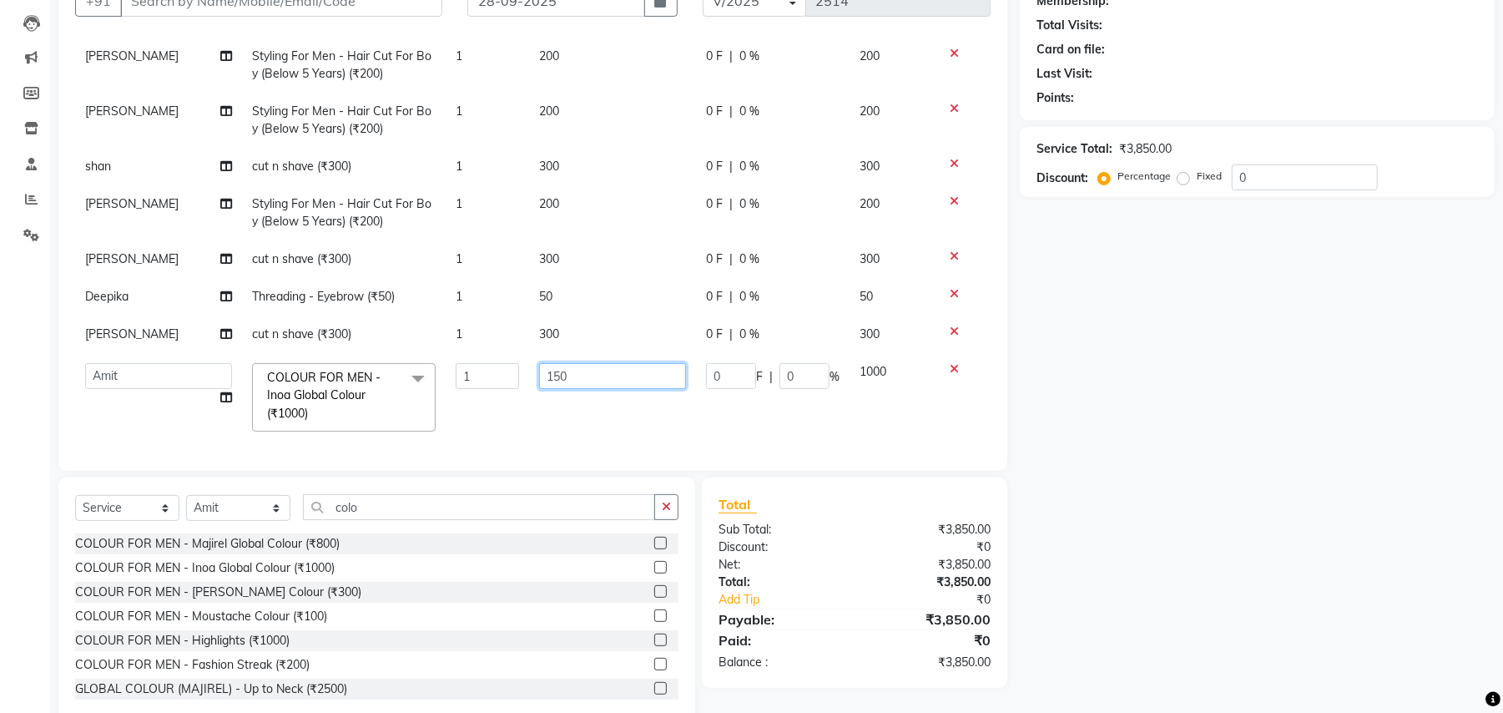
type input "1500"
click at [619, 419] on tbody "sara RICA WAX - Full Front/Back (₹700) 1 1000 0 F | 0 % 1000 Amit cut n shave (…" at bounding box center [533, 193] width 916 height 497
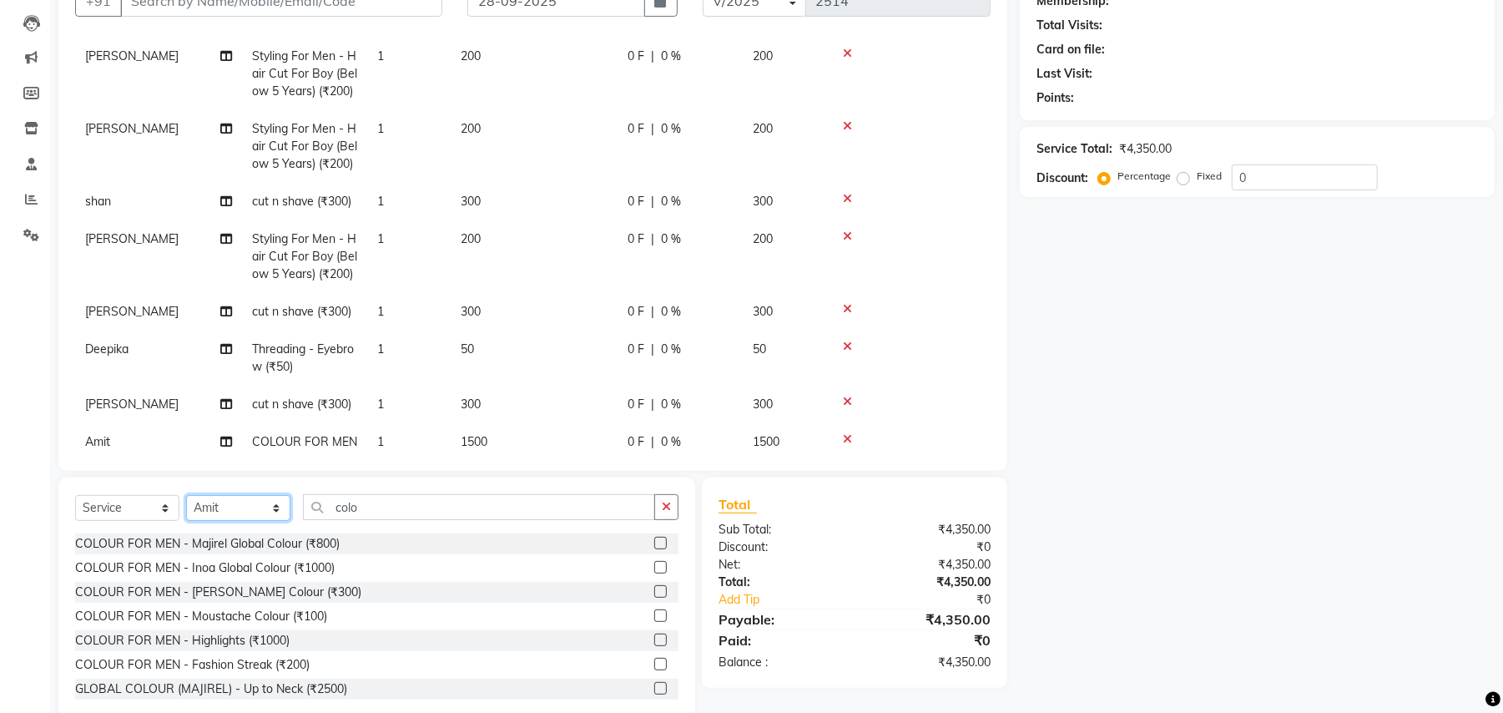
click at [239, 501] on select "Select Stylist Amit Anjali Annu BUNTY Deep Deepika DEVA M Gautam la bella meraj…" at bounding box center [238, 508] width 104 height 26
select select "45225"
click at [186, 495] on select "Select Stylist Amit Anjali Annu BUNTY Deep Deepika DEVA M Gautam la bella meraj…" at bounding box center [238, 508] width 104 height 26
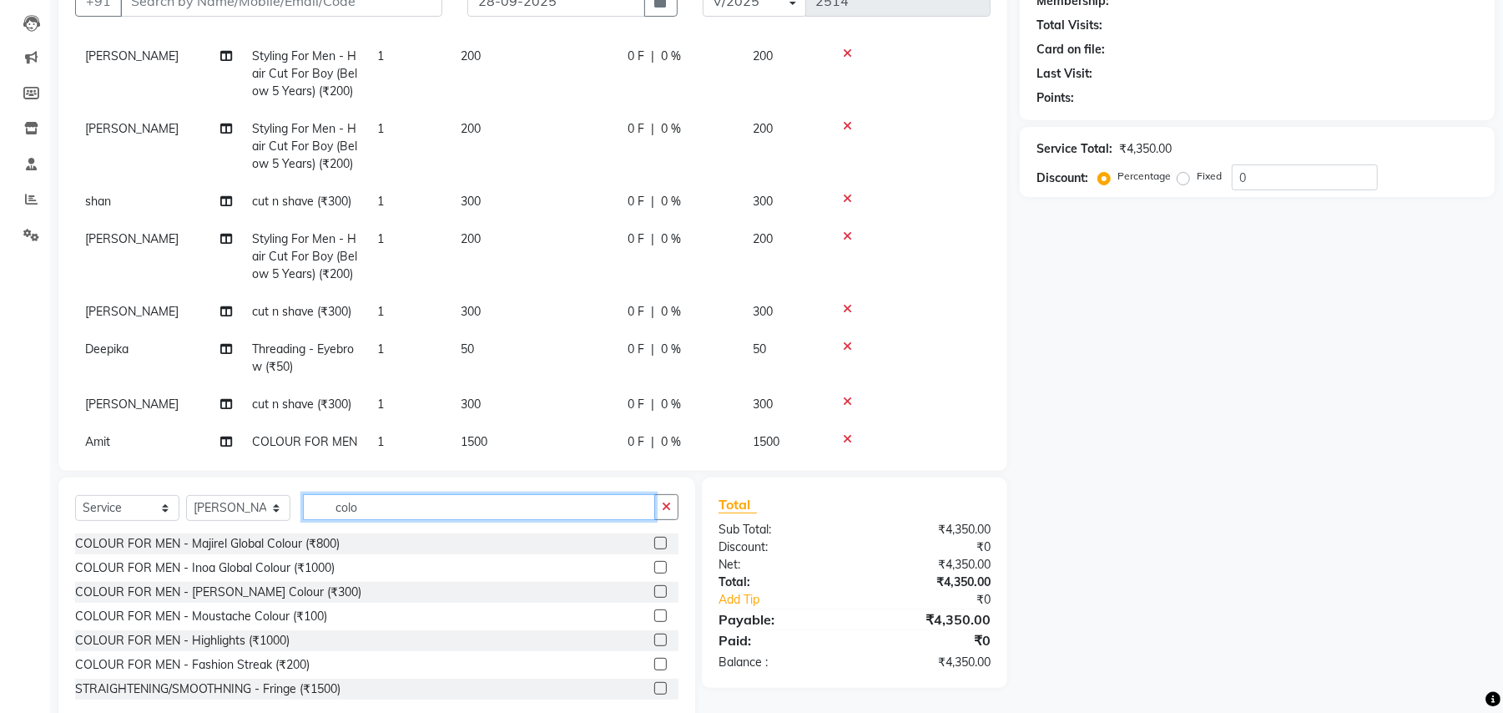
click at [344, 501] on input "colo" at bounding box center [479, 507] width 352 height 26
click at [346, 501] on input "colo" at bounding box center [479, 507] width 352 height 26
click at [351, 499] on input "colo" at bounding box center [479, 507] width 352 height 26
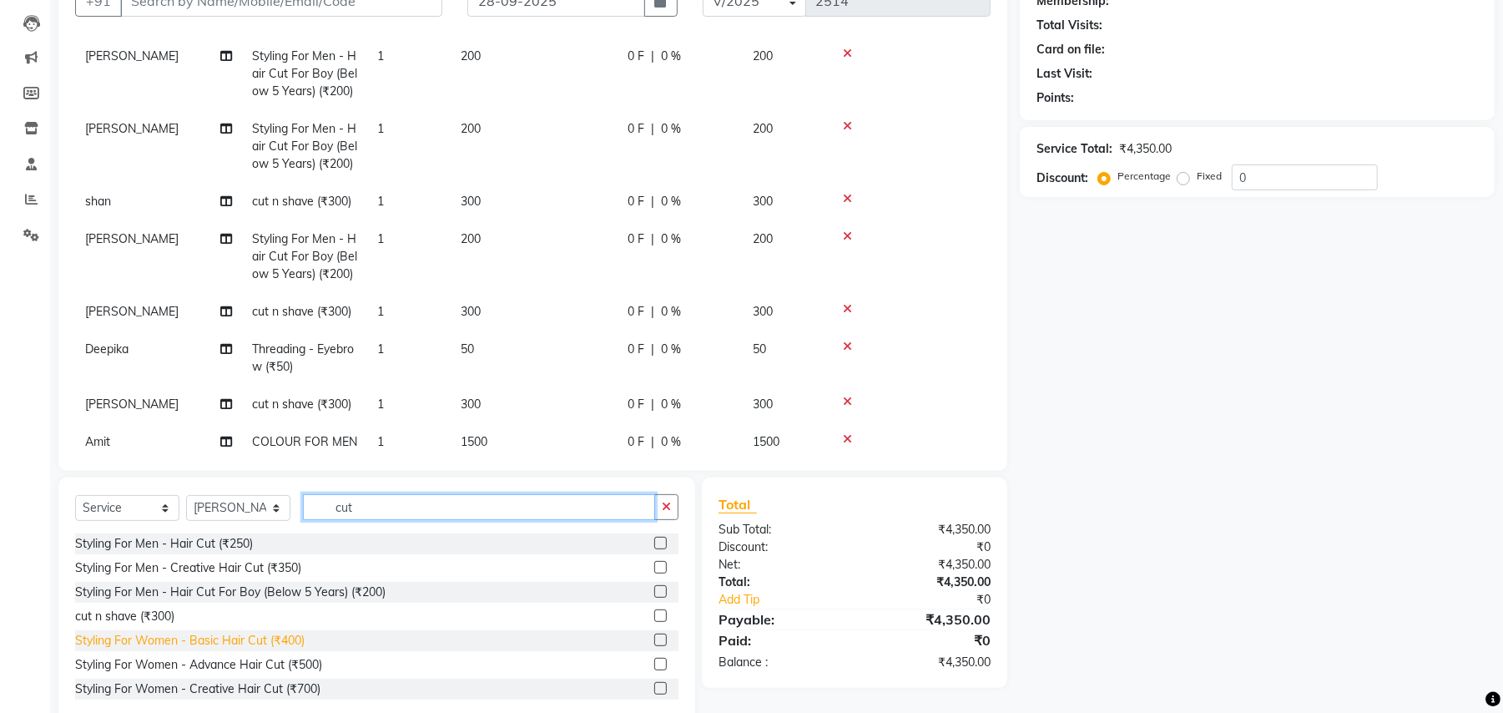
type input "cut"
click at [281, 634] on div "Styling For Women - Basic Hair Cut (₹400)" at bounding box center [190, 641] width 230 height 18
checkbox input "false"
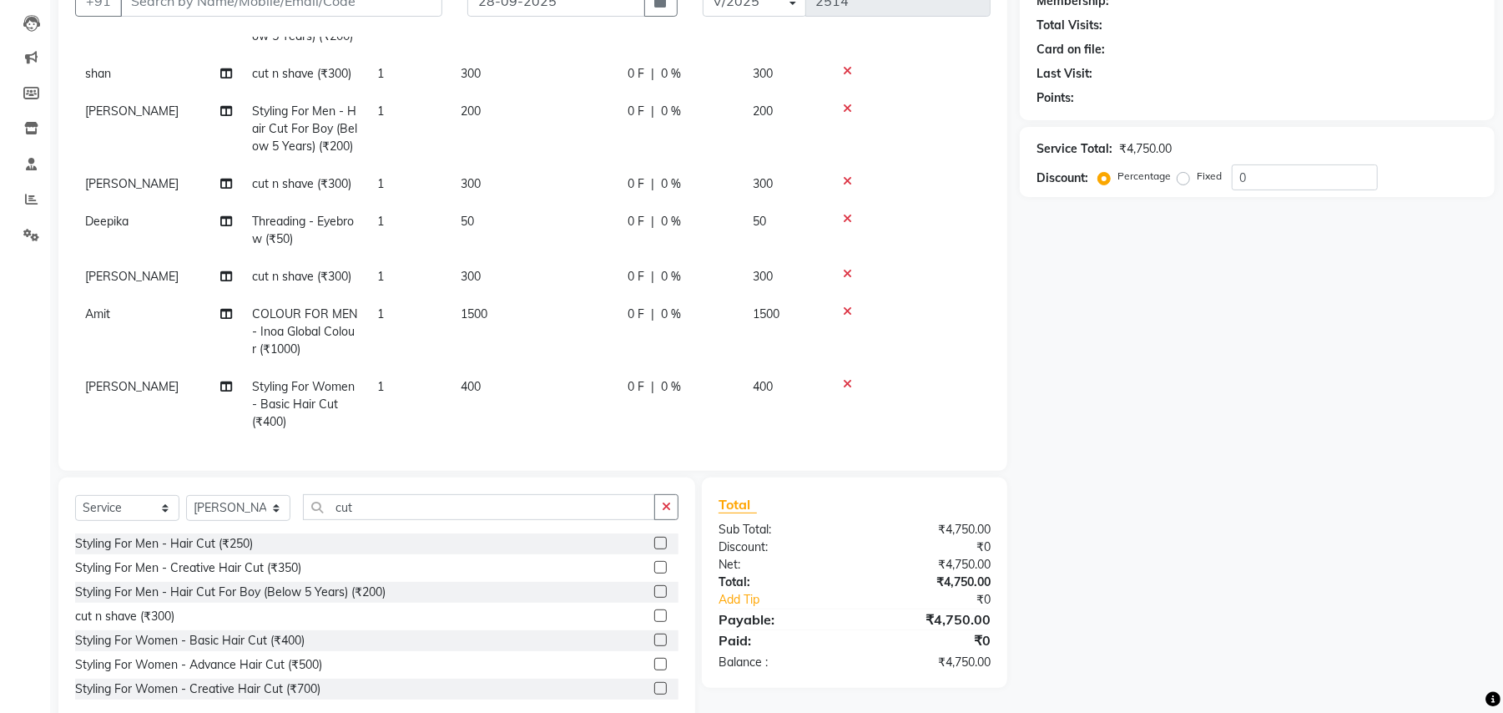
click at [485, 369] on td "400" at bounding box center [534, 404] width 167 height 73
select select "45225"
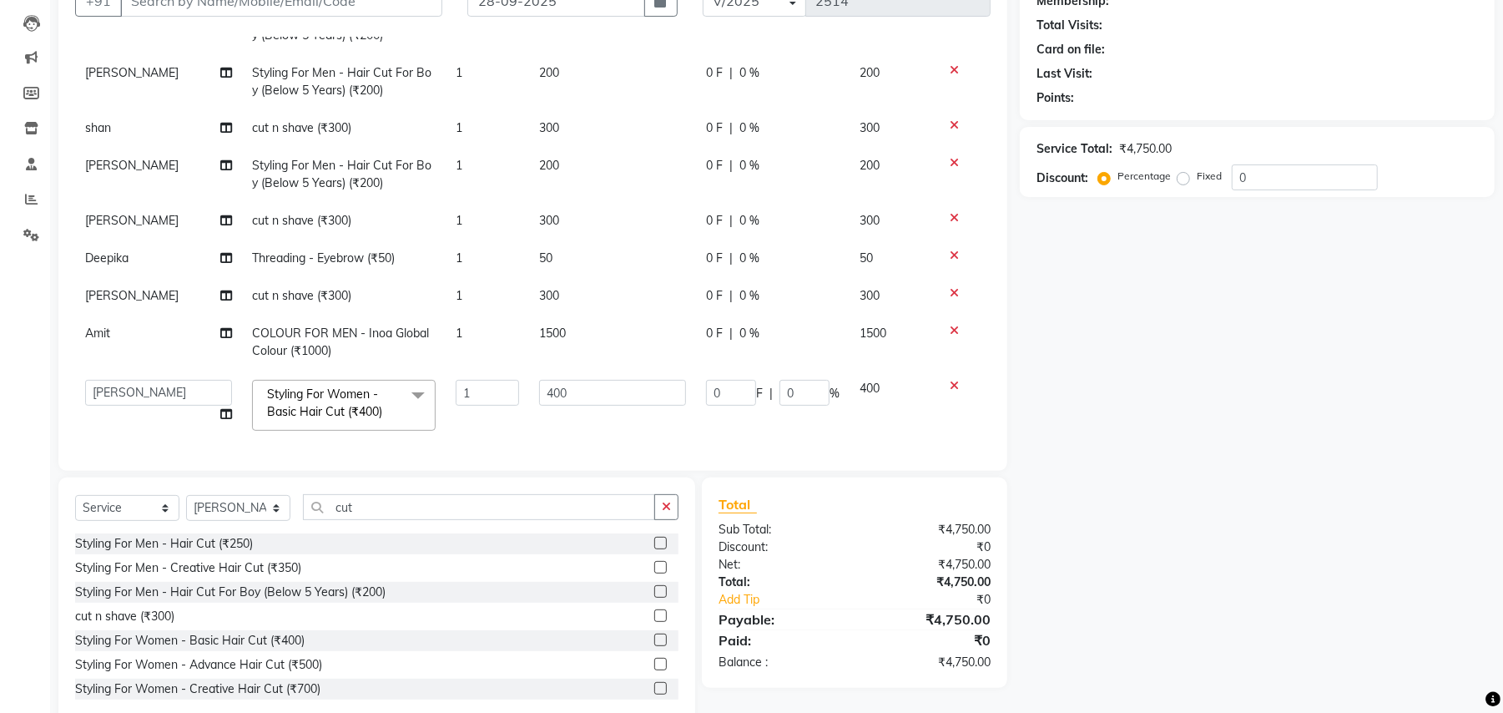
scroll to position [215, 0]
click at [555, 380] on input "400" at bounding box center [612, 393] width 147 height 26
type input "450"
click at [506, 414] on tbody "sara RICA WAX - Full Front/Back (₹700) 1 1000 0 F | 0 % 1000 Amit cut n shave (…" at bounding box center [533, 174] width 916 height 534
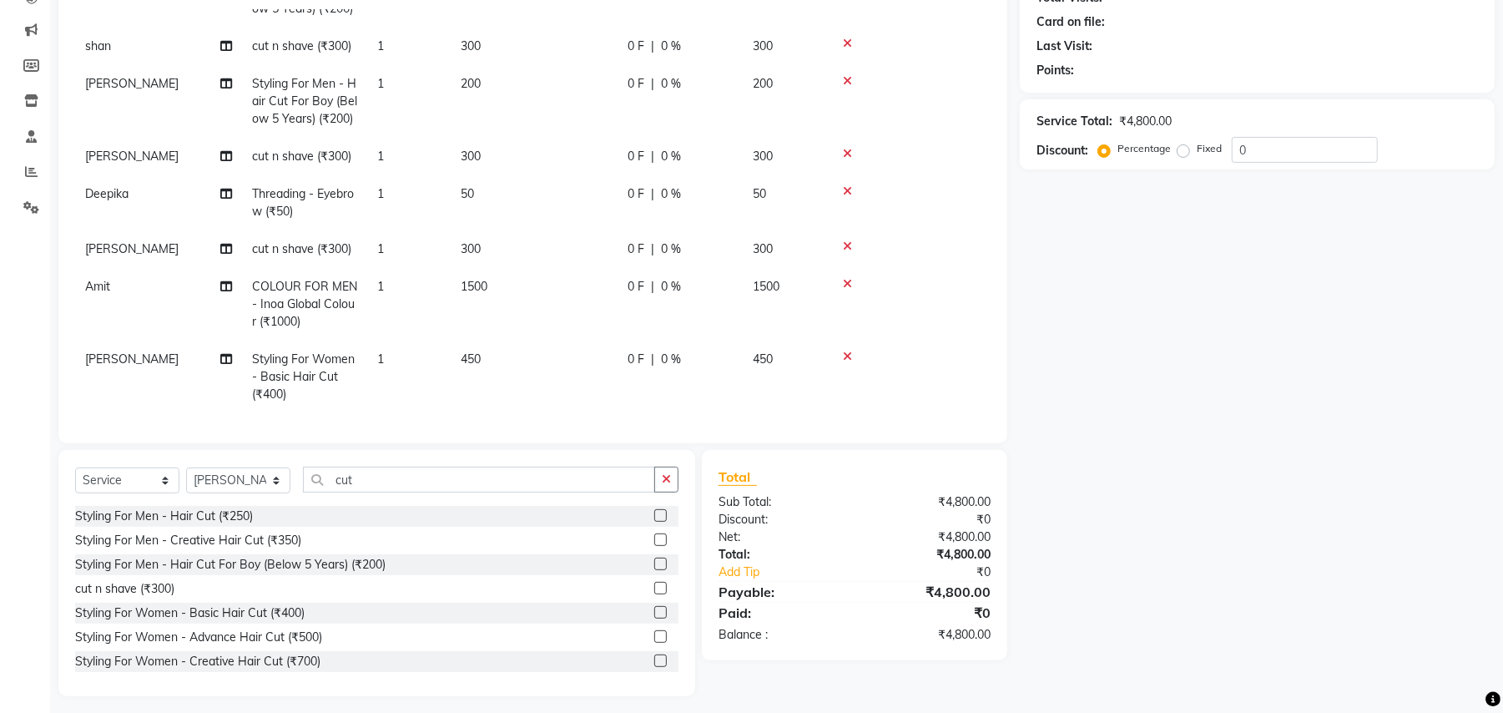
scroll to position [205, 0]
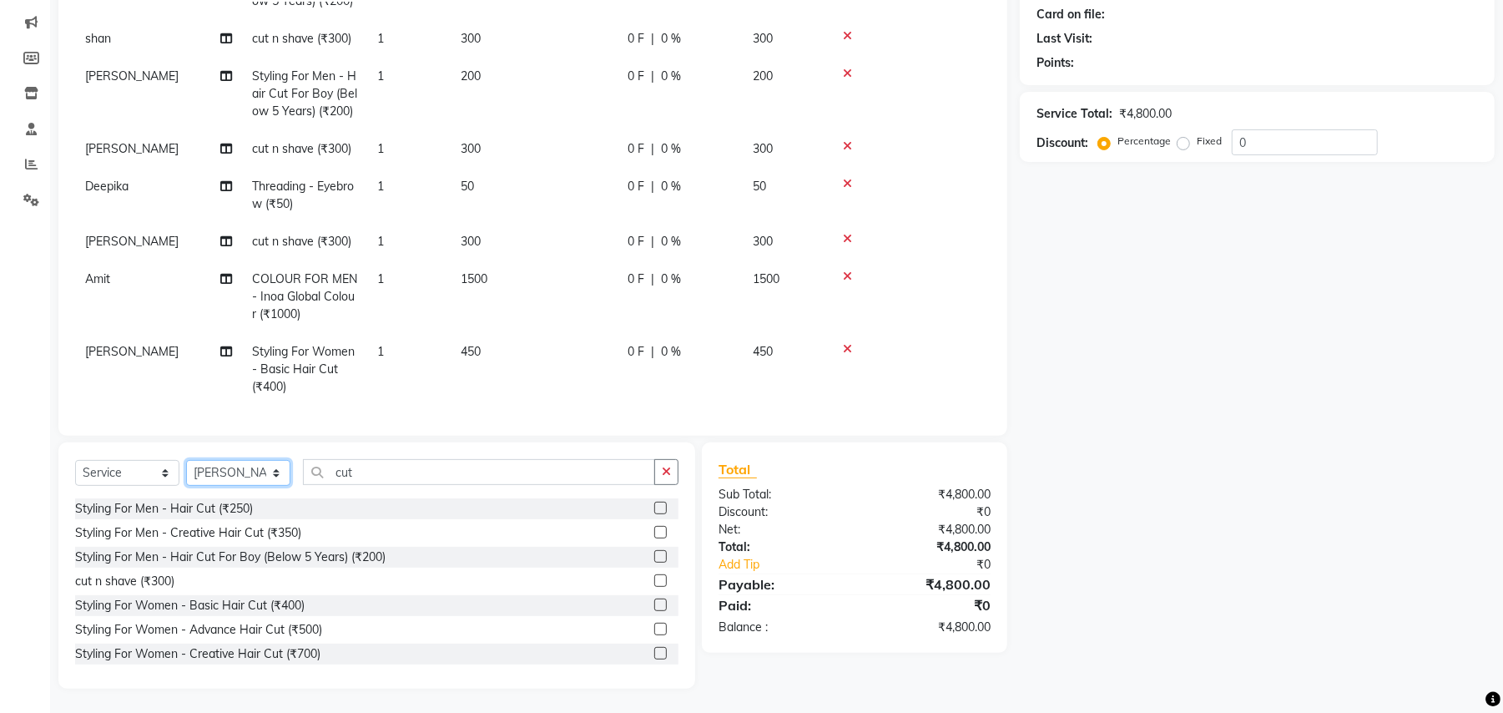
click at [258, 467] on select "Select Stylist Amit Anjali Annu BUNTY Deep Deepika DEVA M Gautam la bella meraj…" at bounding box center [238, 473] width 104 height 26
select select "68186"
click at [186, 460] on select "Select Stylist Amit Anjali Annu BUNTY Deep Deepika DEVA M Gautam la bella meraj…" at bounding box center [238, 473] width 104 height 26
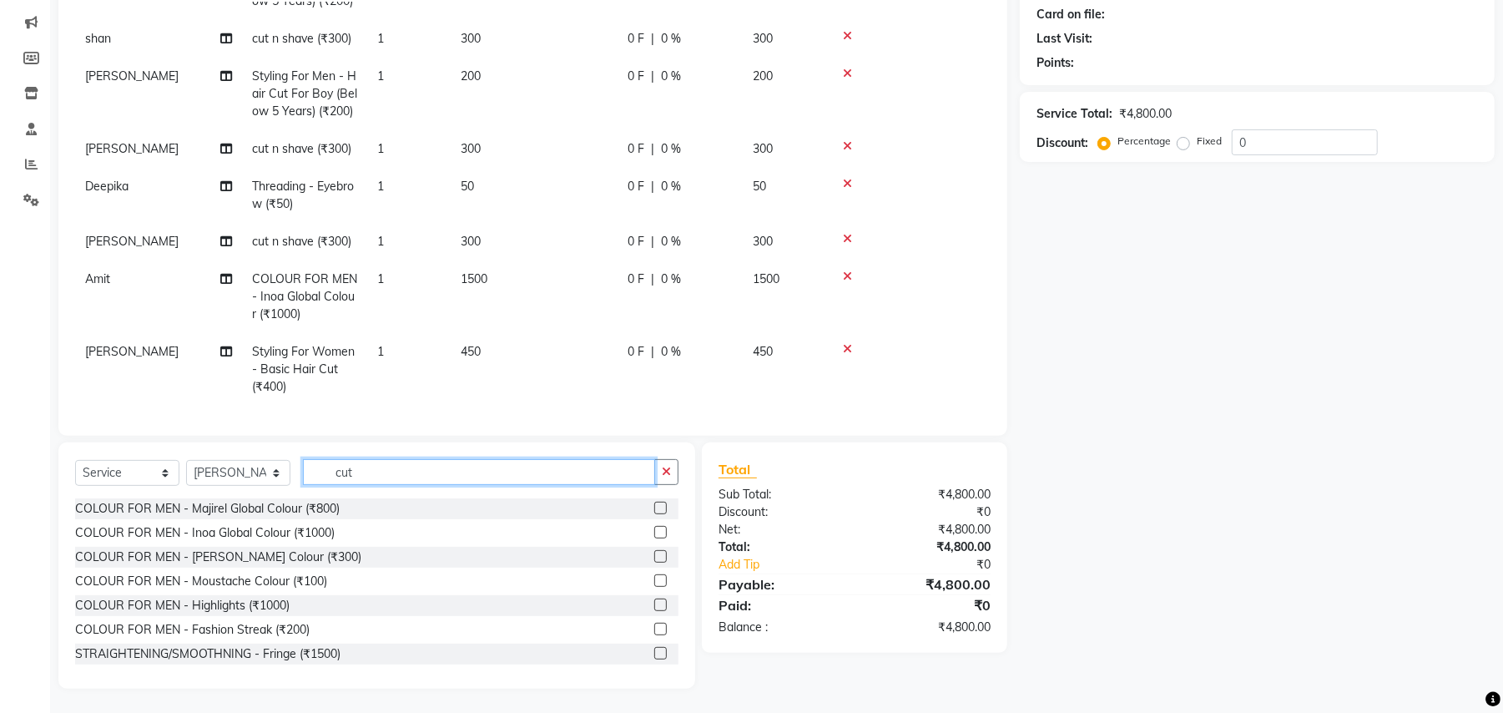
click at [347, 468] on input "cut" at bounding box center [479, 472] width 352 height 26
type input "cut"
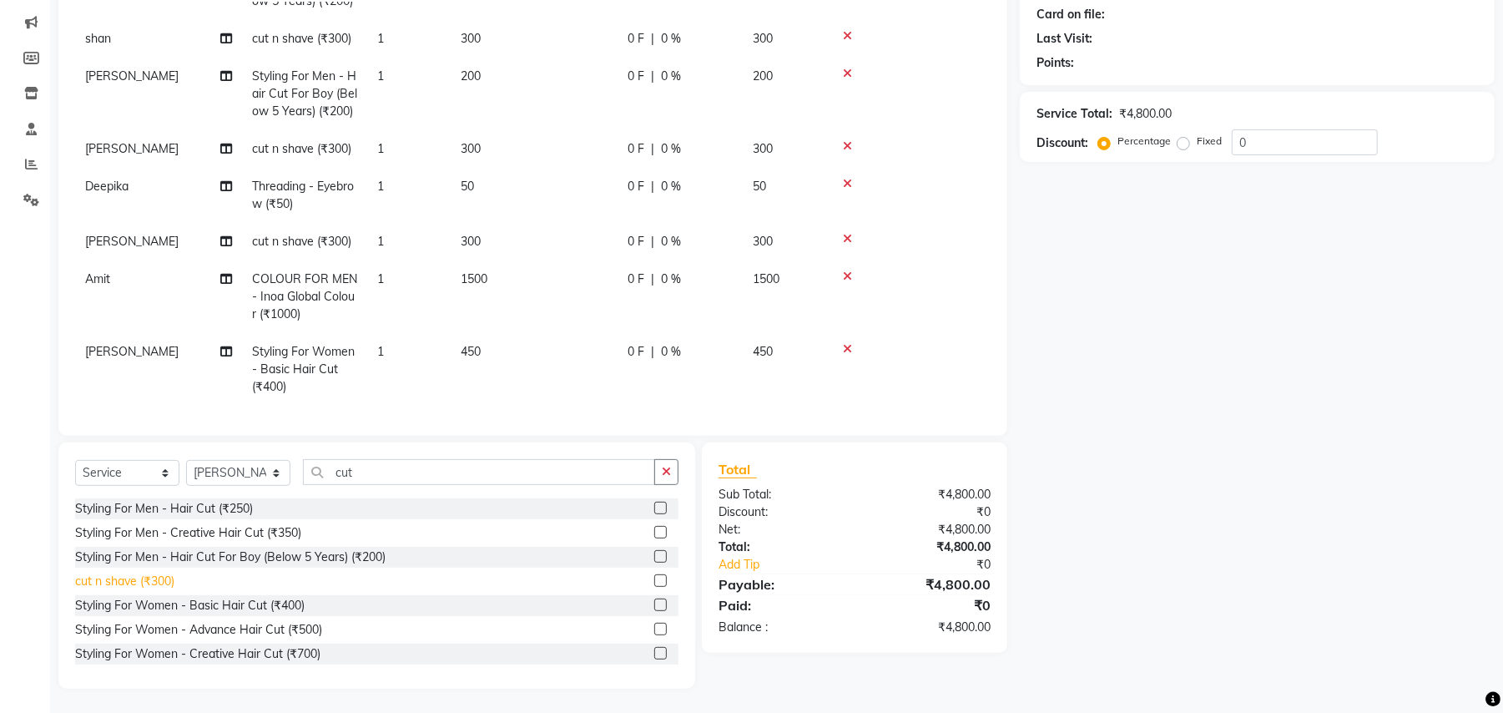
click at [157, 588] on div "cut n shave (₹300)" at bounding box center [124, 582] width 99 height 18
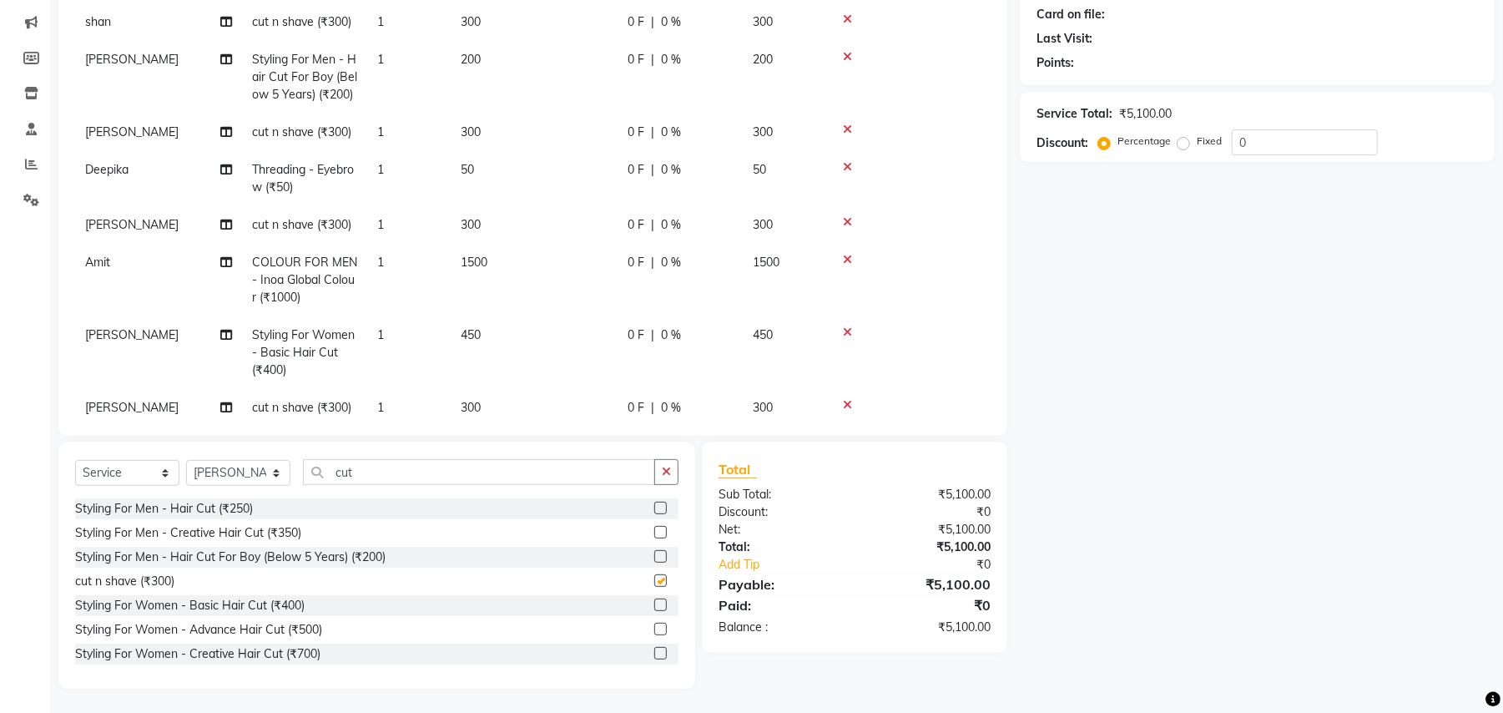
checkbox input "false"
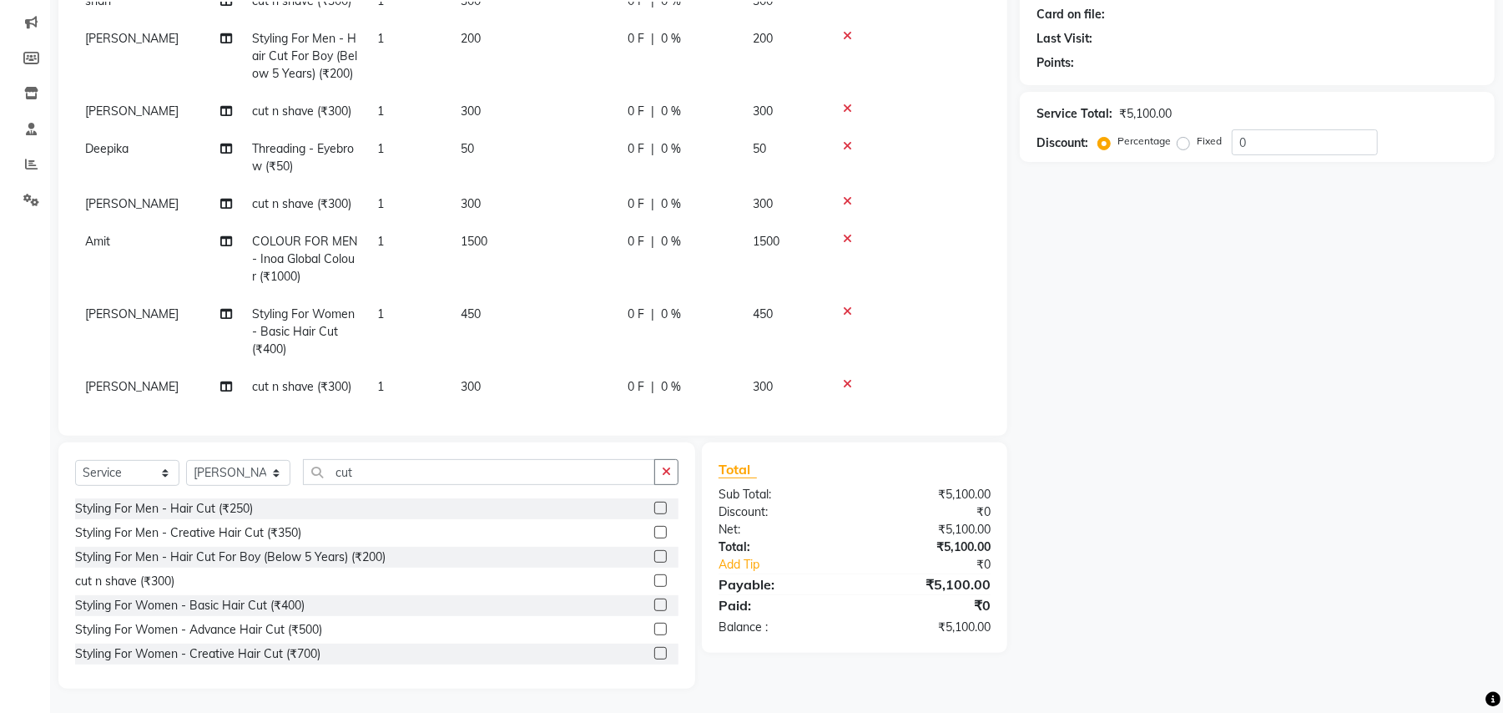
scroll to position [342, 0]
click at [260, 465] on select "Select Stylist Amit Anjali Annu BUNTY Deep Deepika DEVA M Gautam la bella meraj…" at bounding box center [238, 473] width 104 height 26
select select "51064"
click at [186, 460] on select "Select Stylist Amit Anjali Annu BUNTY Deep Deepika DEVA M Gautam la bella meraj…" at bounding box center [238, 473] width 104 height 26
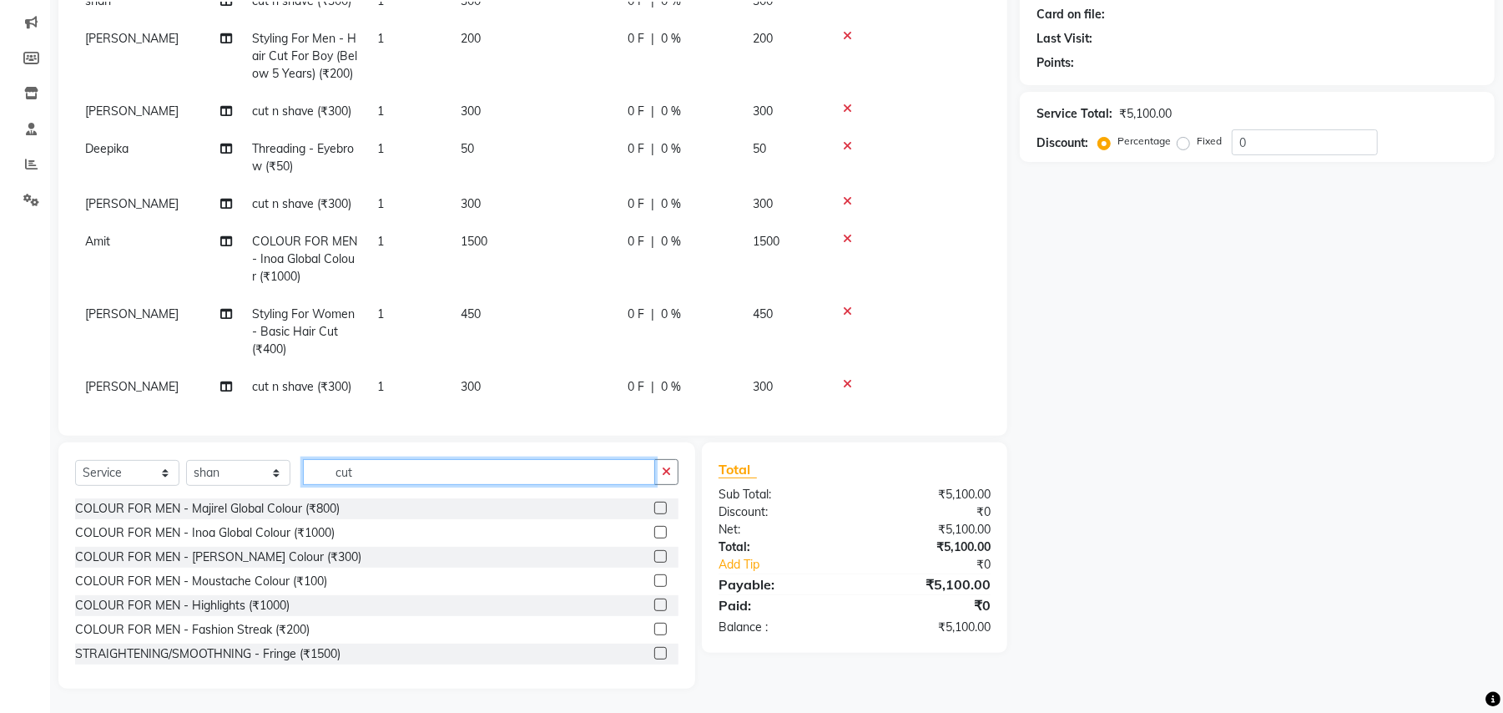
click at [327, 466] on input "cut" at bounding box center [479, 472] width 352 height 26
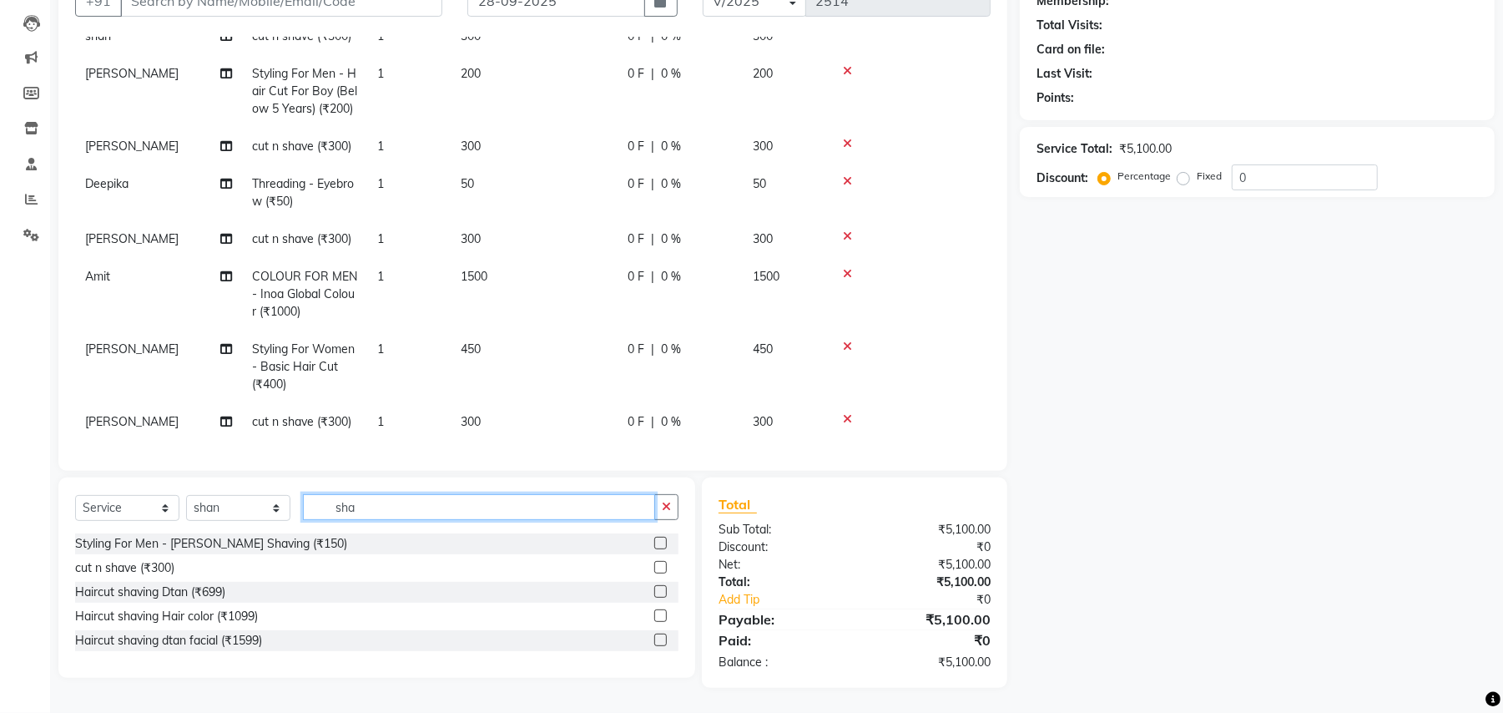
scroll to position [170, 0]
type input "shav"
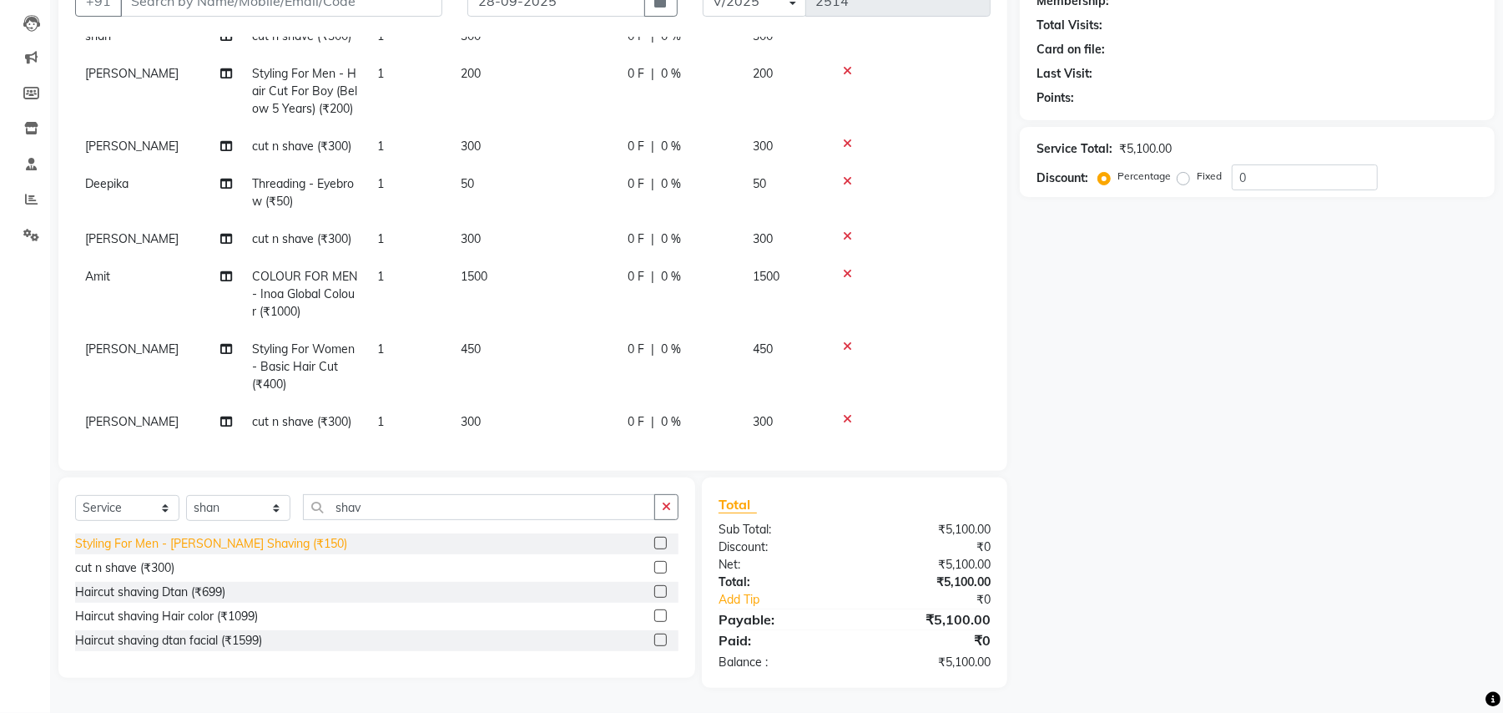
click at [259, 536] on div "Styling For Men - Beard Shaving (₹150)" at bounding box center [211, 544] width 272 height 18
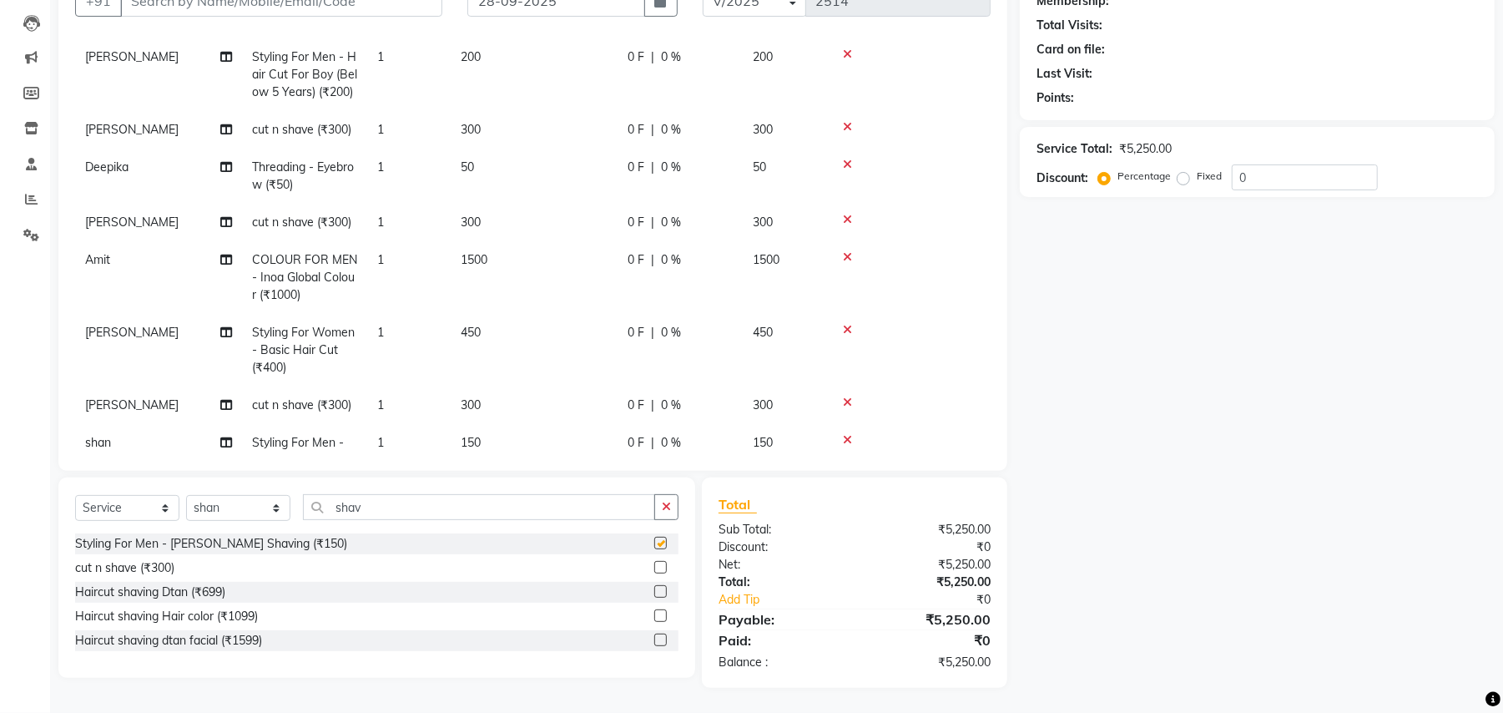
checkbox input "false"
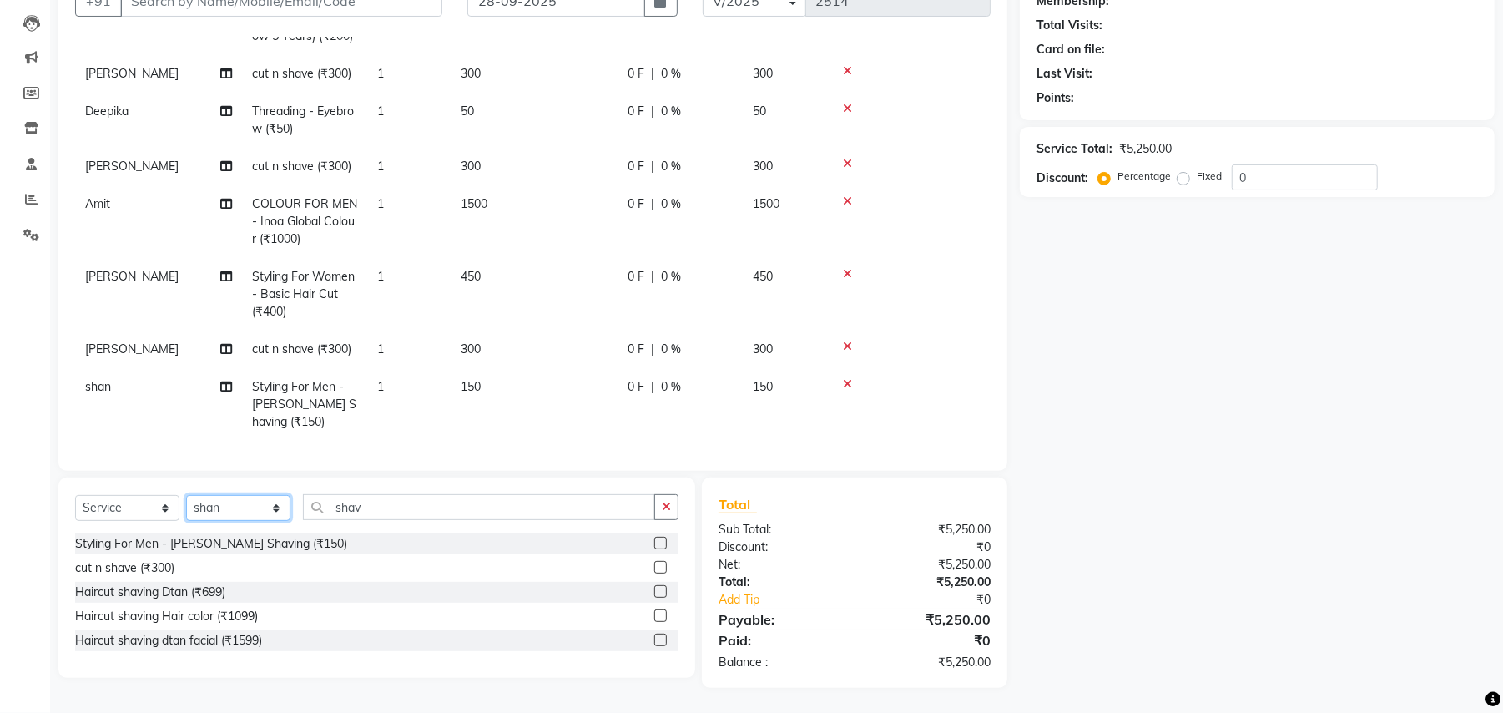
click at [214, 502] on select "Select Stylist Amit Anjali Annu BUNTY Deep Deepika DEVA M Gautam la bella meraj…" at bounding box center [238, 508] width 104 height 26
select select "29706"
click at [186, 495] on select "Select Stylist Amit Anjali Annu BUNTY Deep Deepika DEVA M Gautam la bella meraj…" at bounding box center [238, 508] width 104 height 26
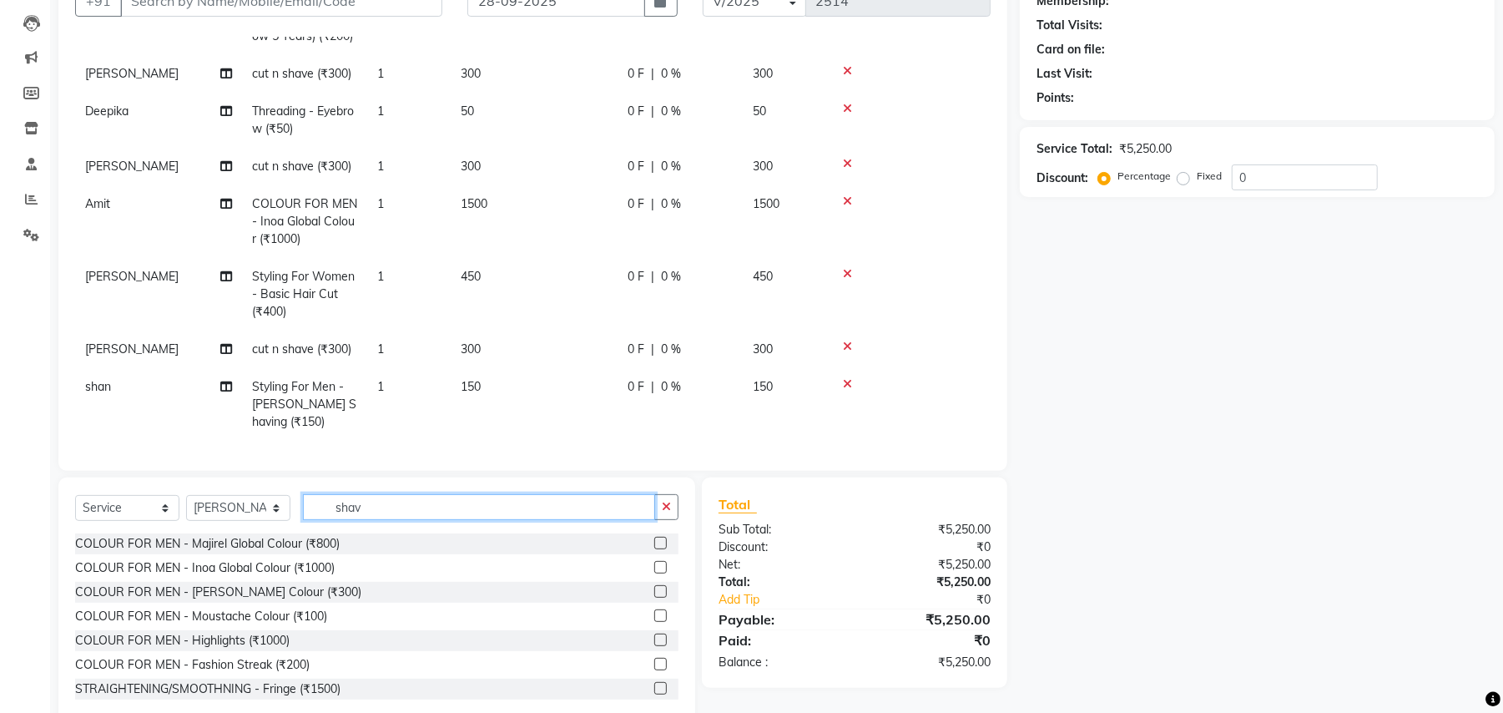
click at [368, 515] on input "shav" at bounding box center [479, 507] width 352 height 26
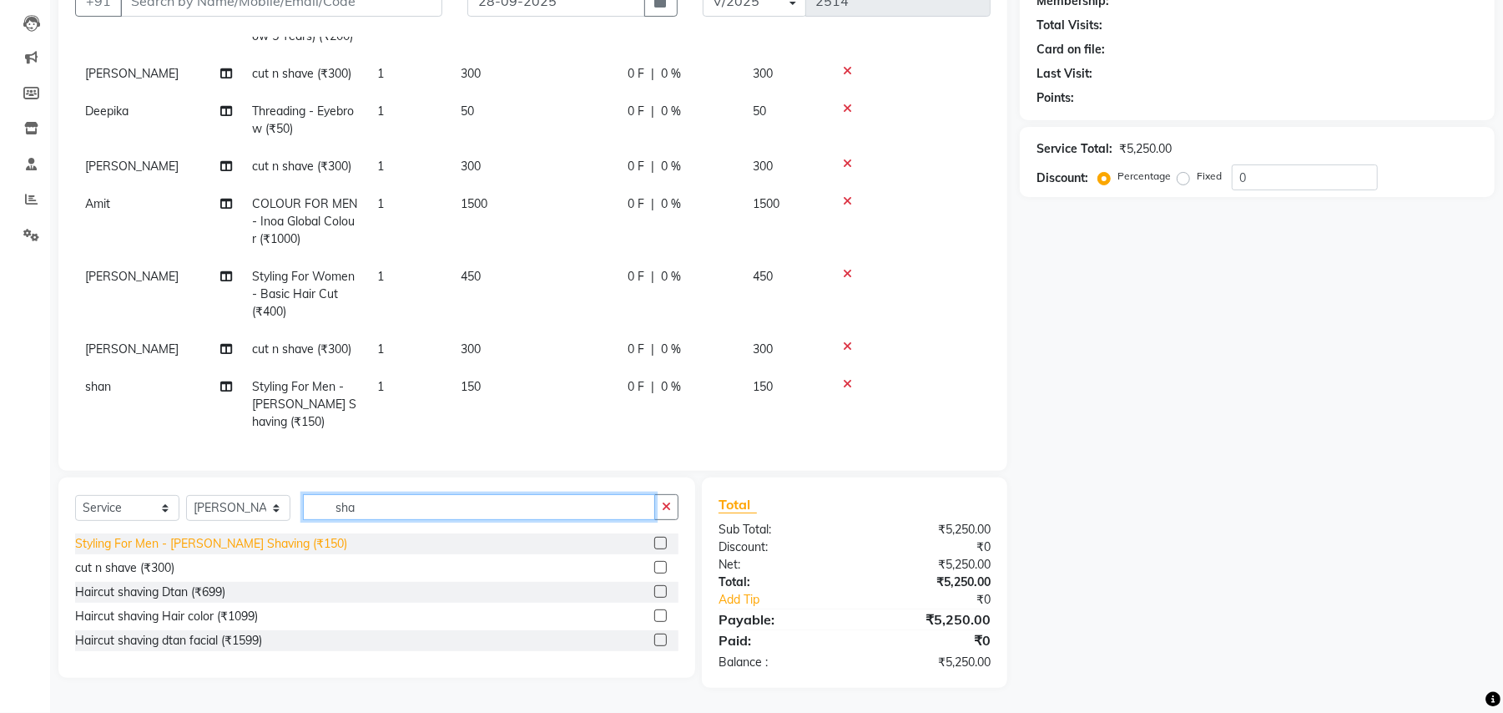
type input "sha"
click at [260, 544] on div "Styling For Men - Beard Shaving (₹150)" at bounding box center [211, 544] width 272 height 18
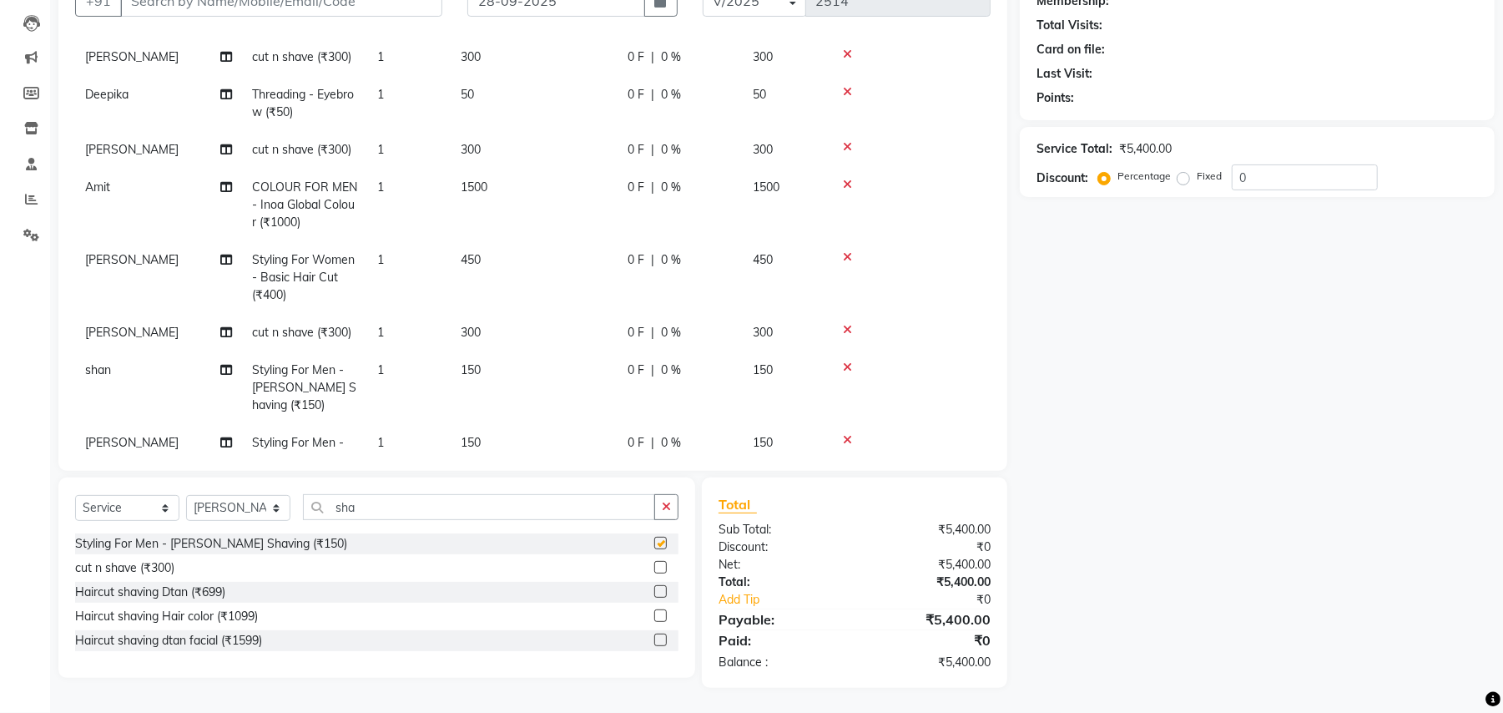
checkbox input "false"
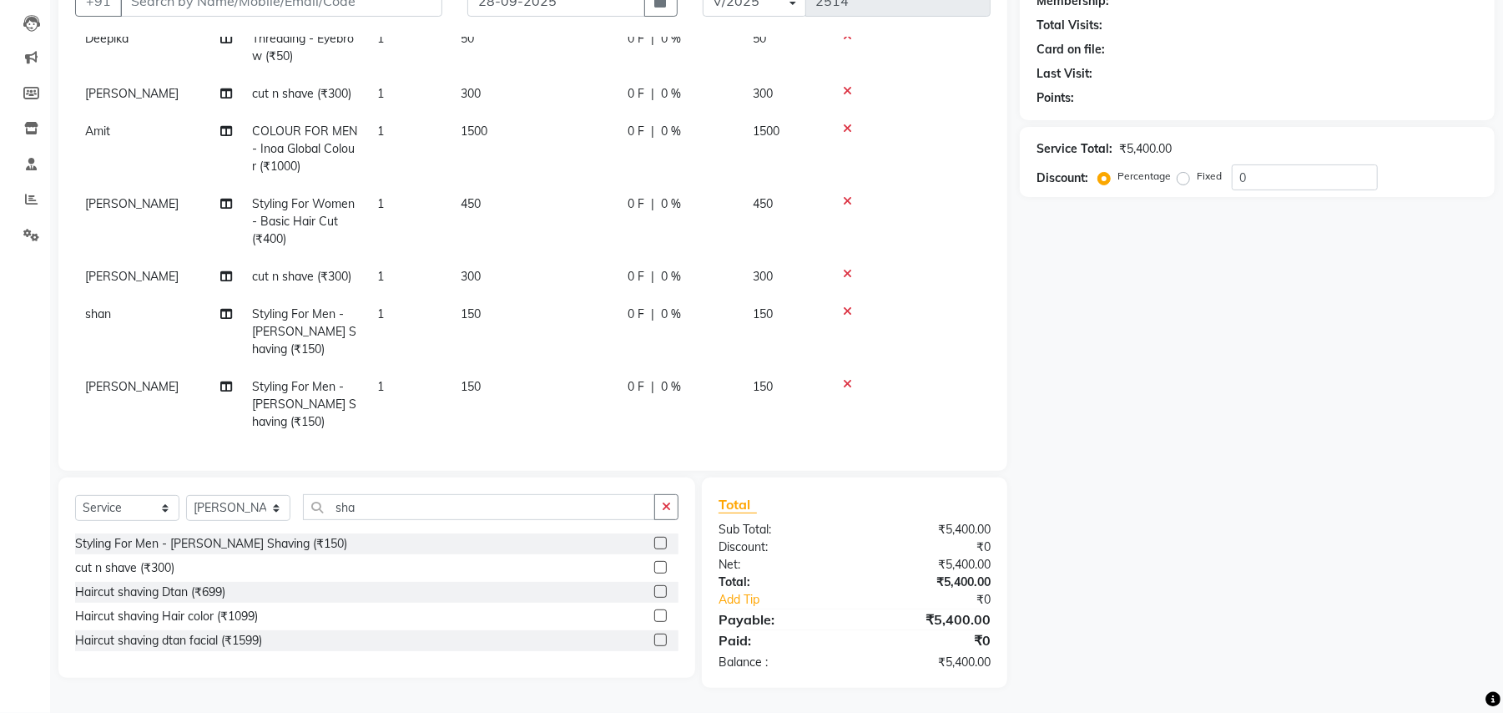
click at [464, 379] on span "150" at bounding box center [471, 386] width 20 height 15
select select "29706"
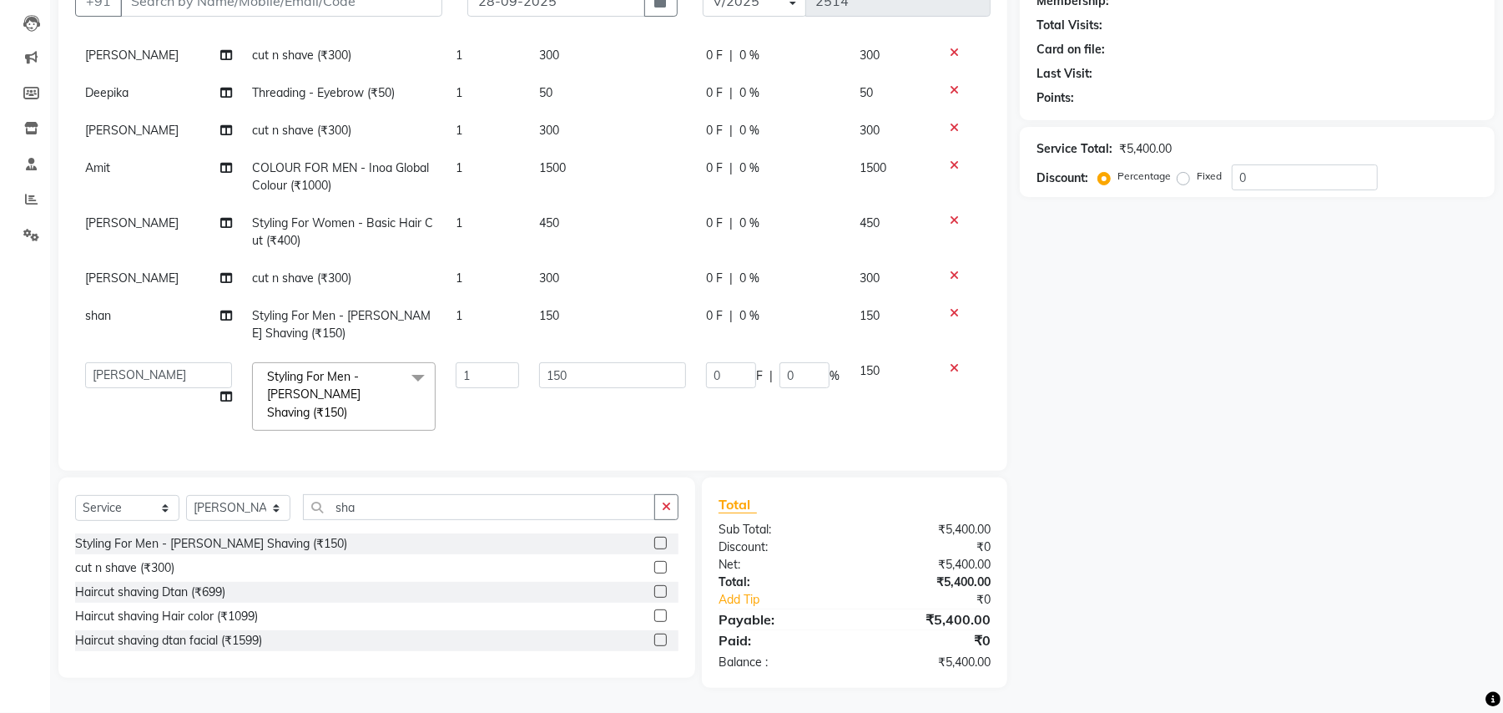
scroll to position [364, 0]
click at [539, 379] on input "150" at bounding box center [612, 375] width 147 height 26
type input "100"
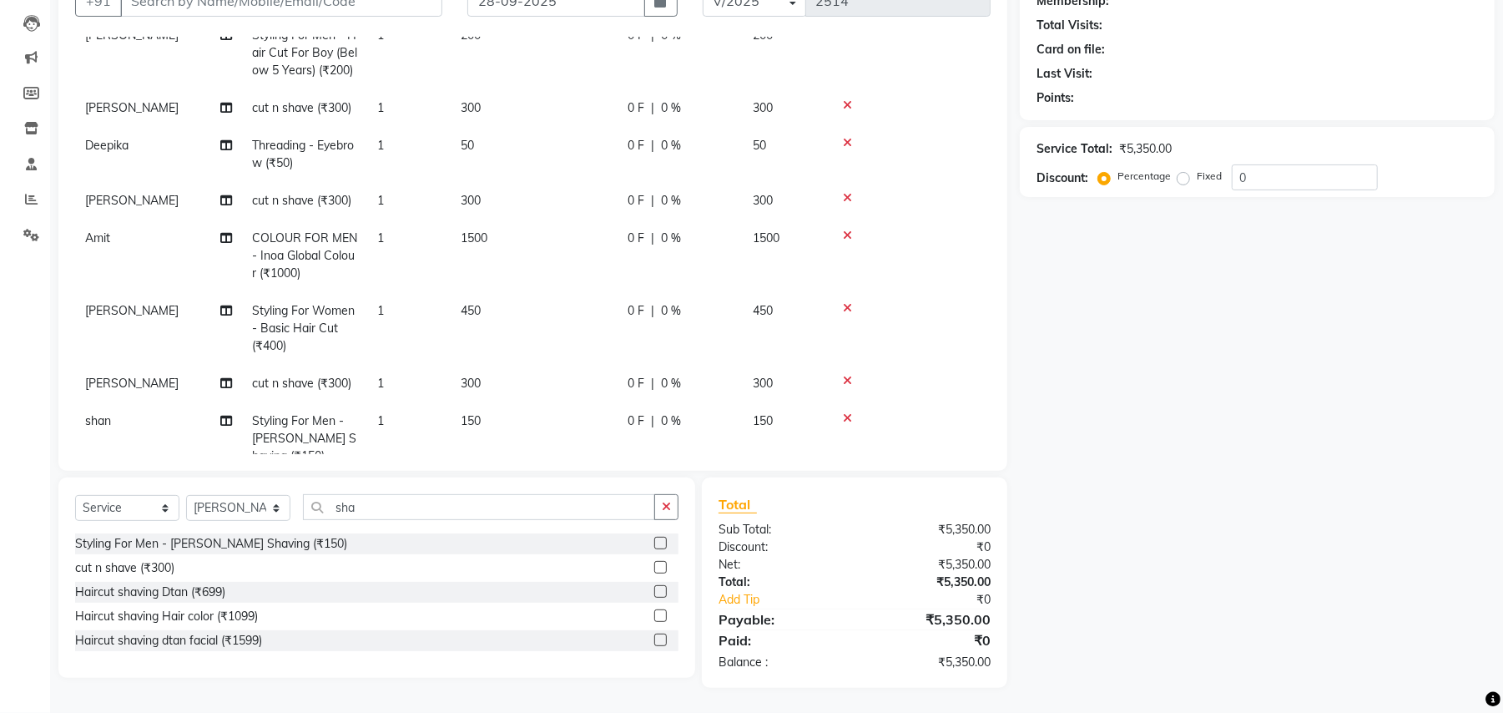
click at [675, 421] on tbody "sara RICA WAX - Full Front/Back (₹700) 1 1000 0 F | 0 % 1000 Amit cut n shave (…" at bounding box center [533, 144] width 916 height 806
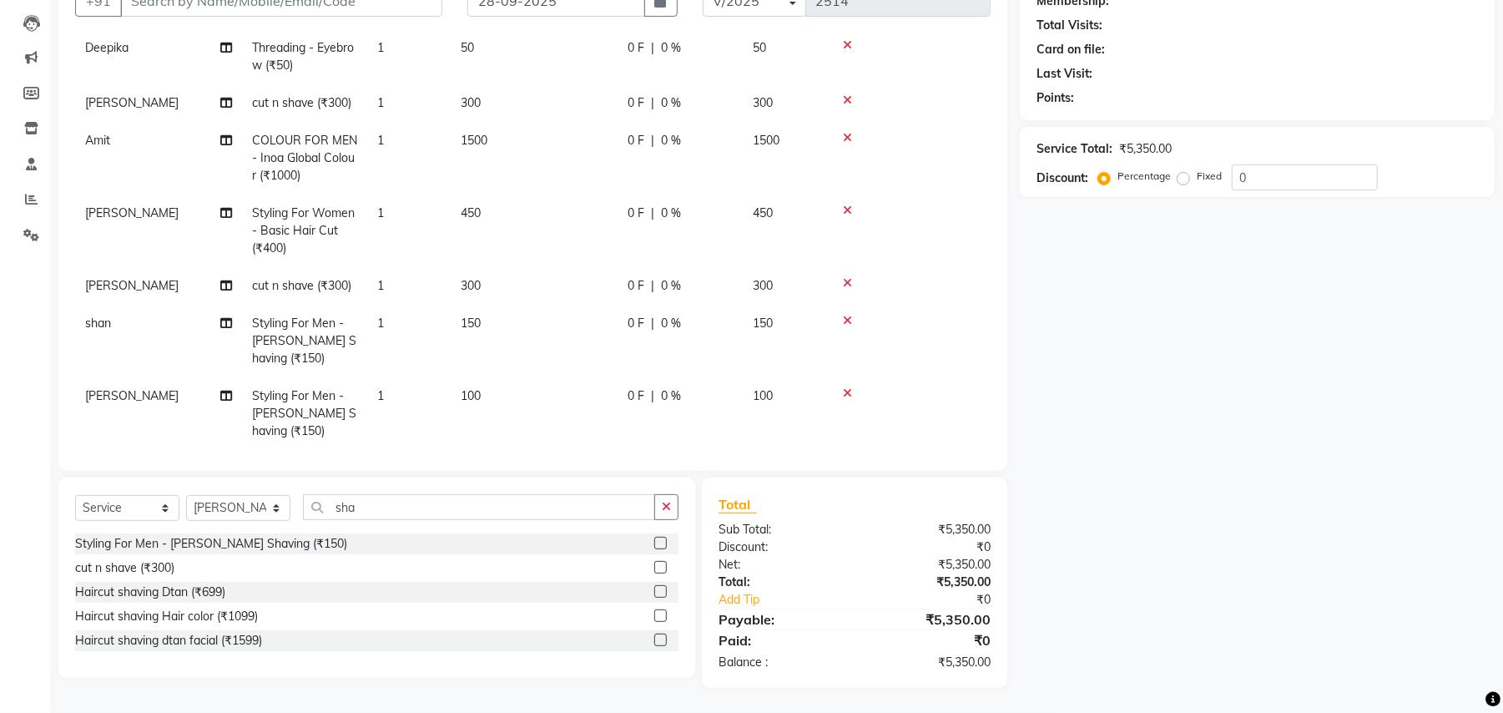
scroll to position [487, 0]
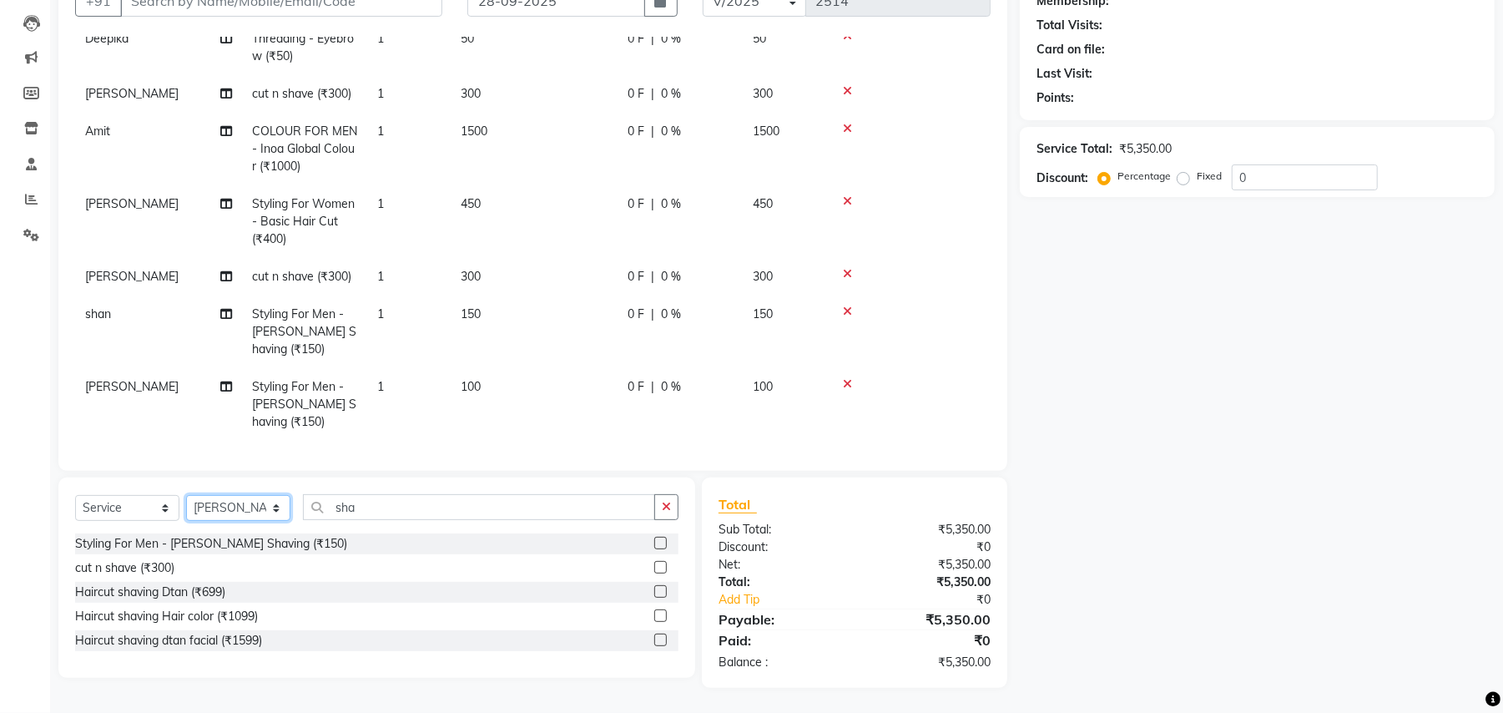
drag, startPoint x: 222, startPoint y: 502, endPoint x: 217, endPoint y: 495, distance: 9.0
click at [222, 502] on select "Select Stylist Amit Anjali Annu BUNTY Deep Deepika DEVA M Gautam la bella meraj…" at bounding box center [238, 508] width 104 height 26
select select "71491"
click at [186, 495] on select "Select Stylist Amit Anjali Annu BUNTY Deep Deepika DEVA M Gautam la bella meraj…" at bounding box center [238, 508] width 104 height 26
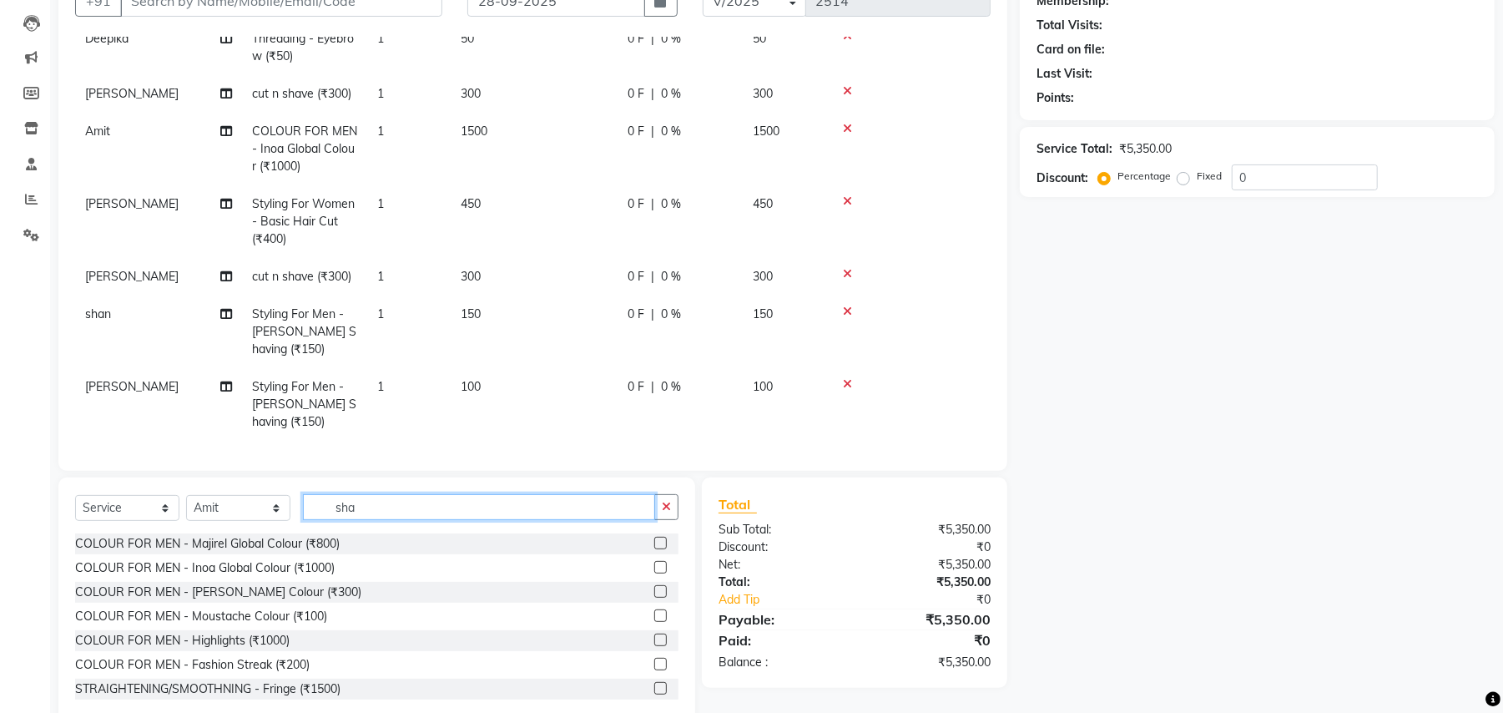
click at [331, 499] on input "sha" at bounding box center [479, 507] width 352 height 26
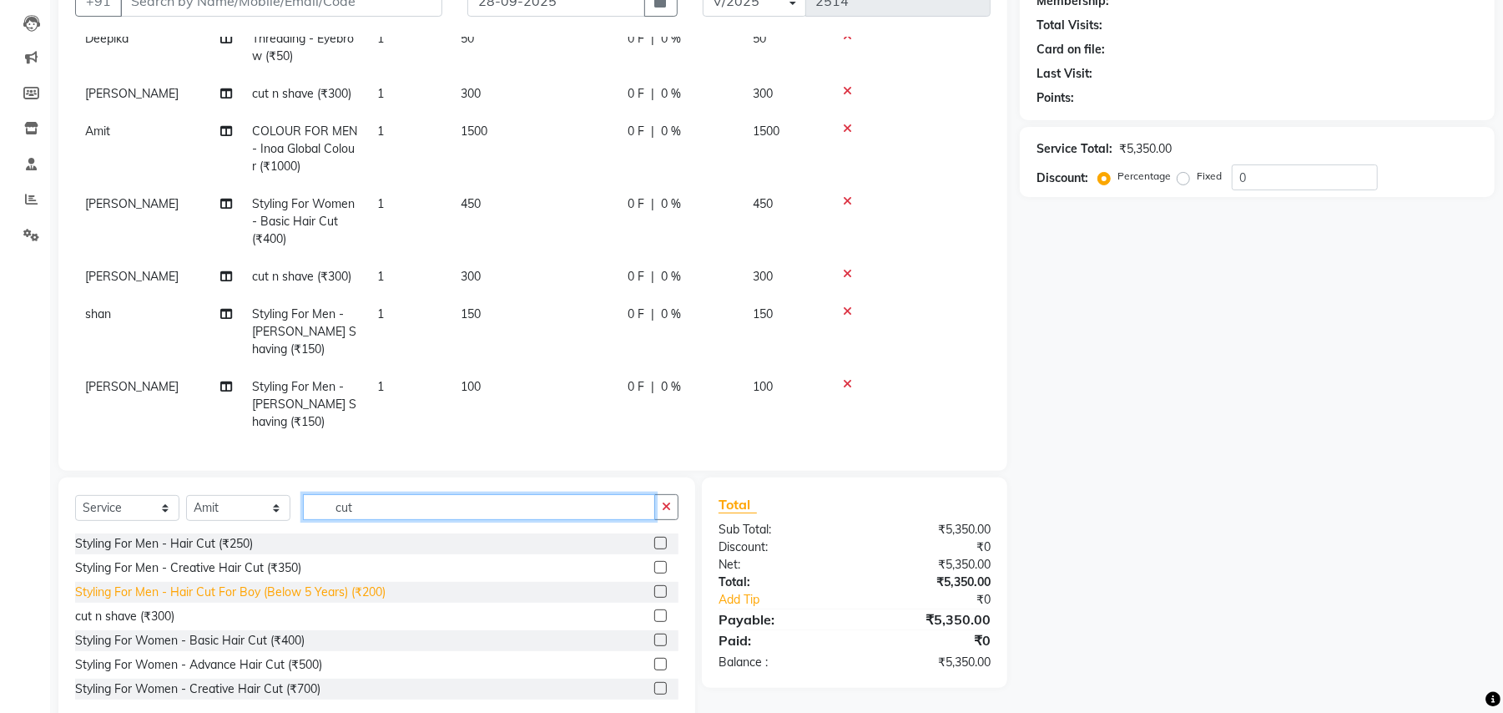
type input "cut"
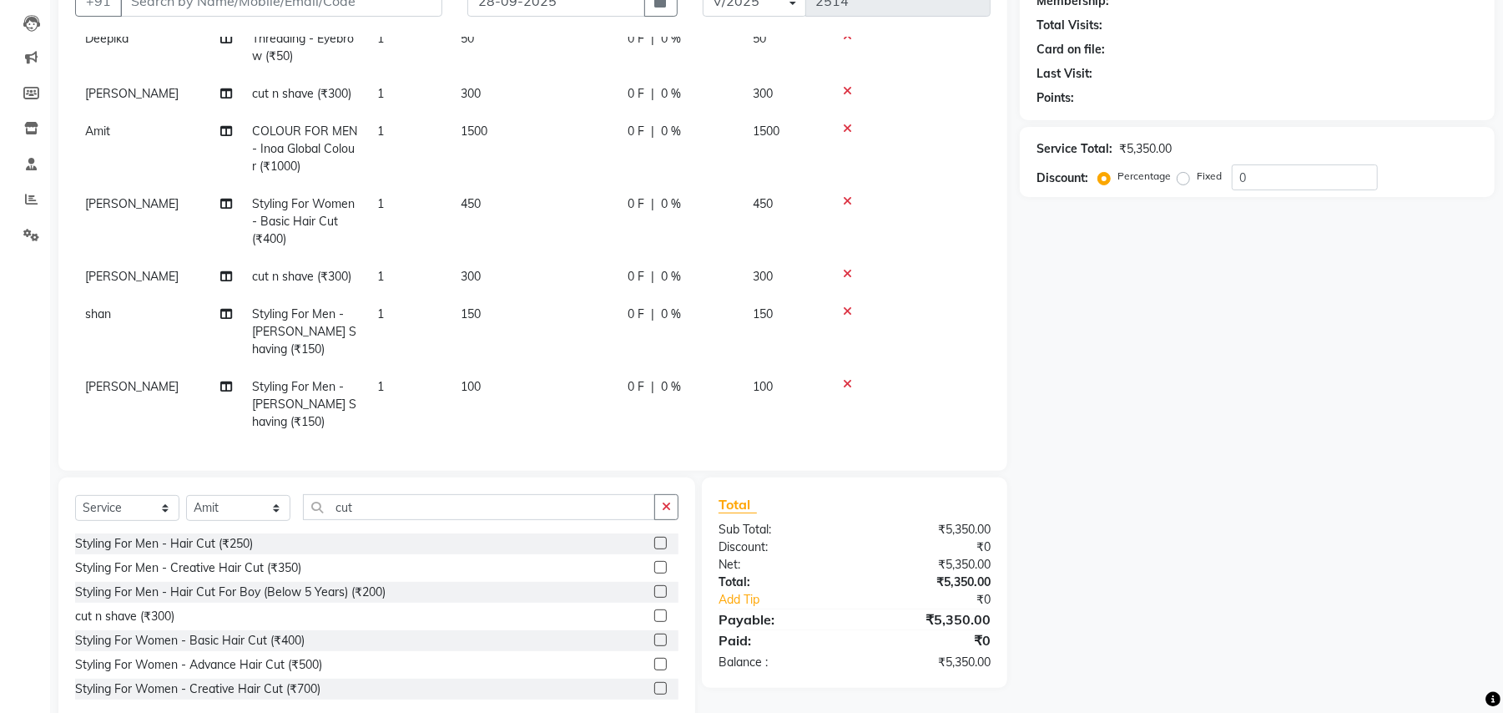
drag, startPoint x: 202, startPoint y: 594, endPoint x: 280, endPoint y: 401, distance: 208.9
click at [201, 593] on div "Styling For Men - Hair Cut For Boy (Below 5 Years) (₹200)" at bounding box center [230, 592] width 310 height 18
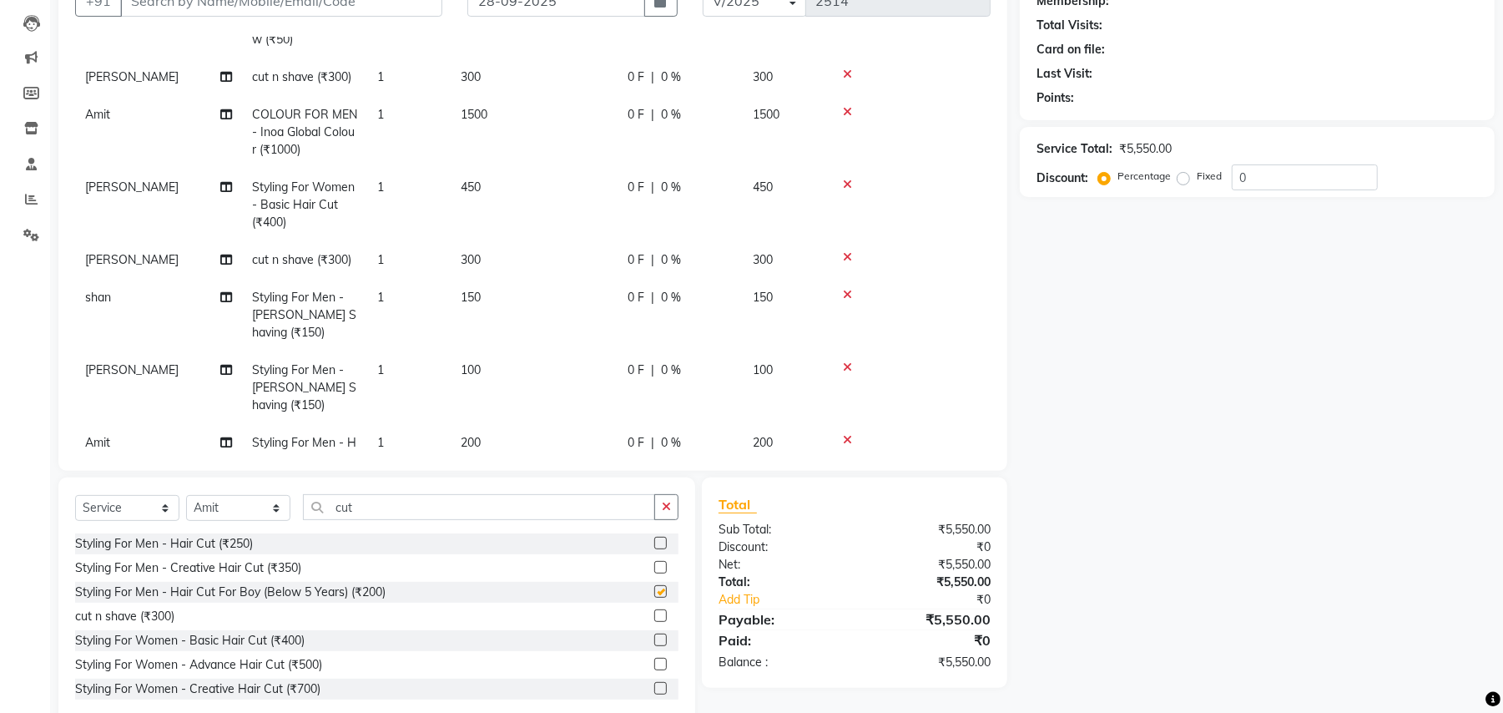
checkbox input "false"
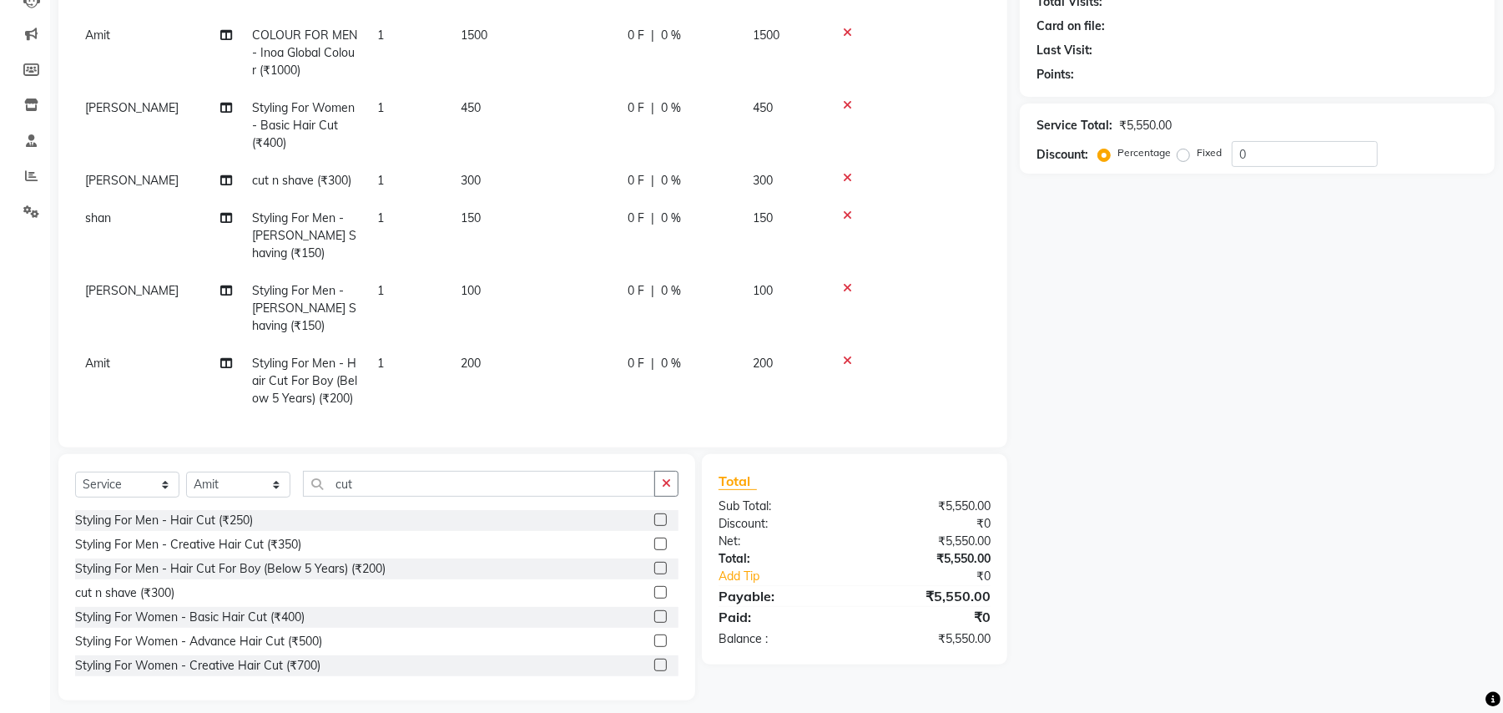
scroll to position [205, 0]
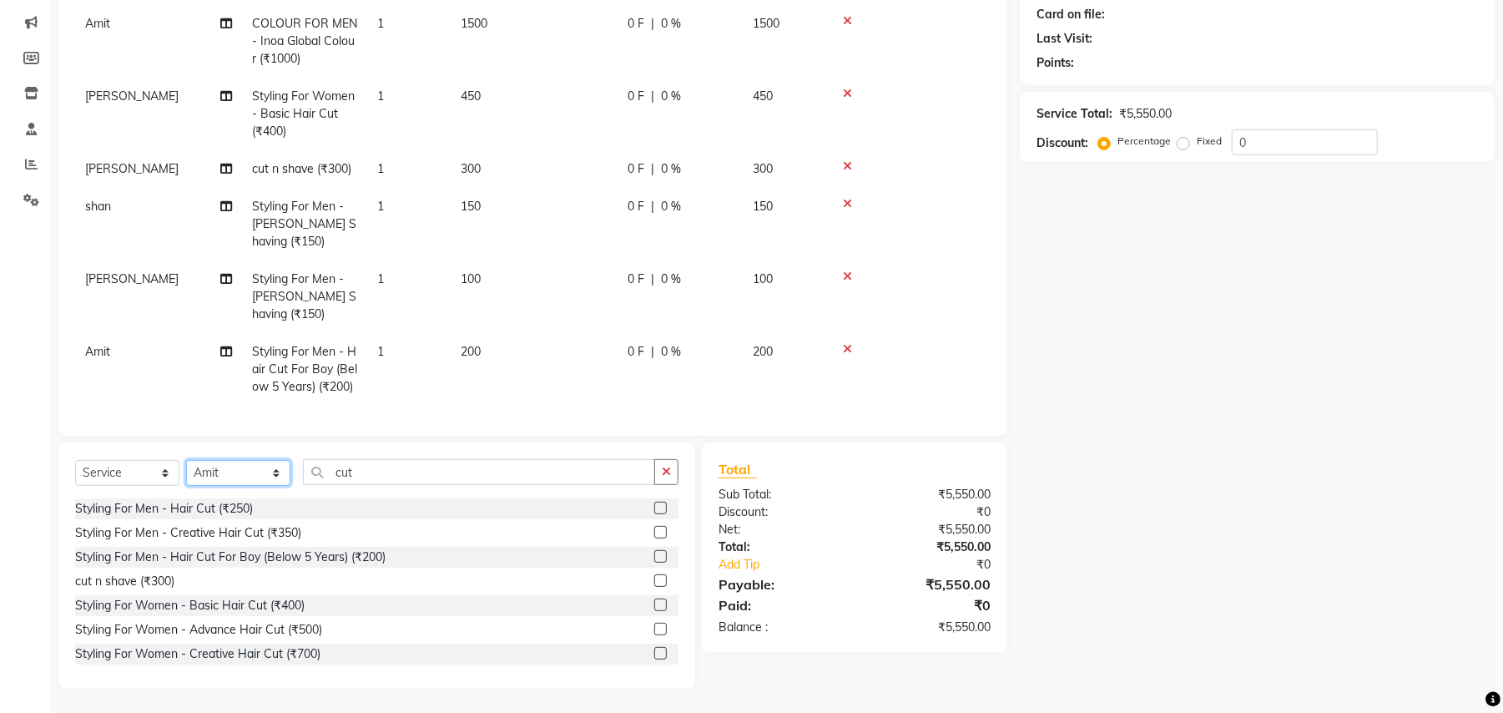
click at [241, 469] on select "Select Stylist Amit Anjali Annu BUNTY Deep Deepika DEVA M Gautam la bella meraj…" at bounding box center [238, 473] width 104 height 26
select select "85450"
click at [186, 460] on select "Select Stylist Amit Anjali Annu BUNTY Deep Deepika DEVA M Gautam la bella meraj…" at bounding box center [238, 473] width 104 height 26
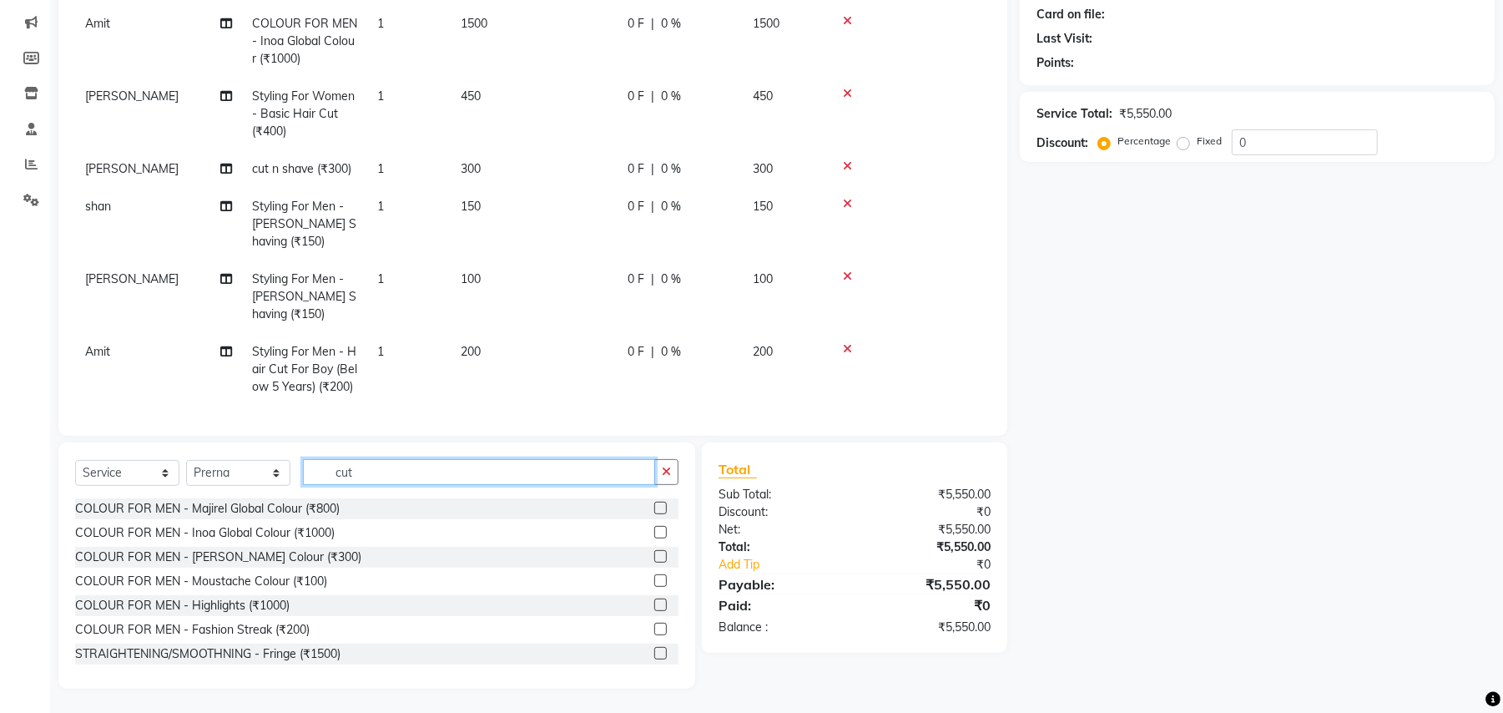
click at [356, 477] on input "cut" at bounding box center [479, 472] width 352 height 26
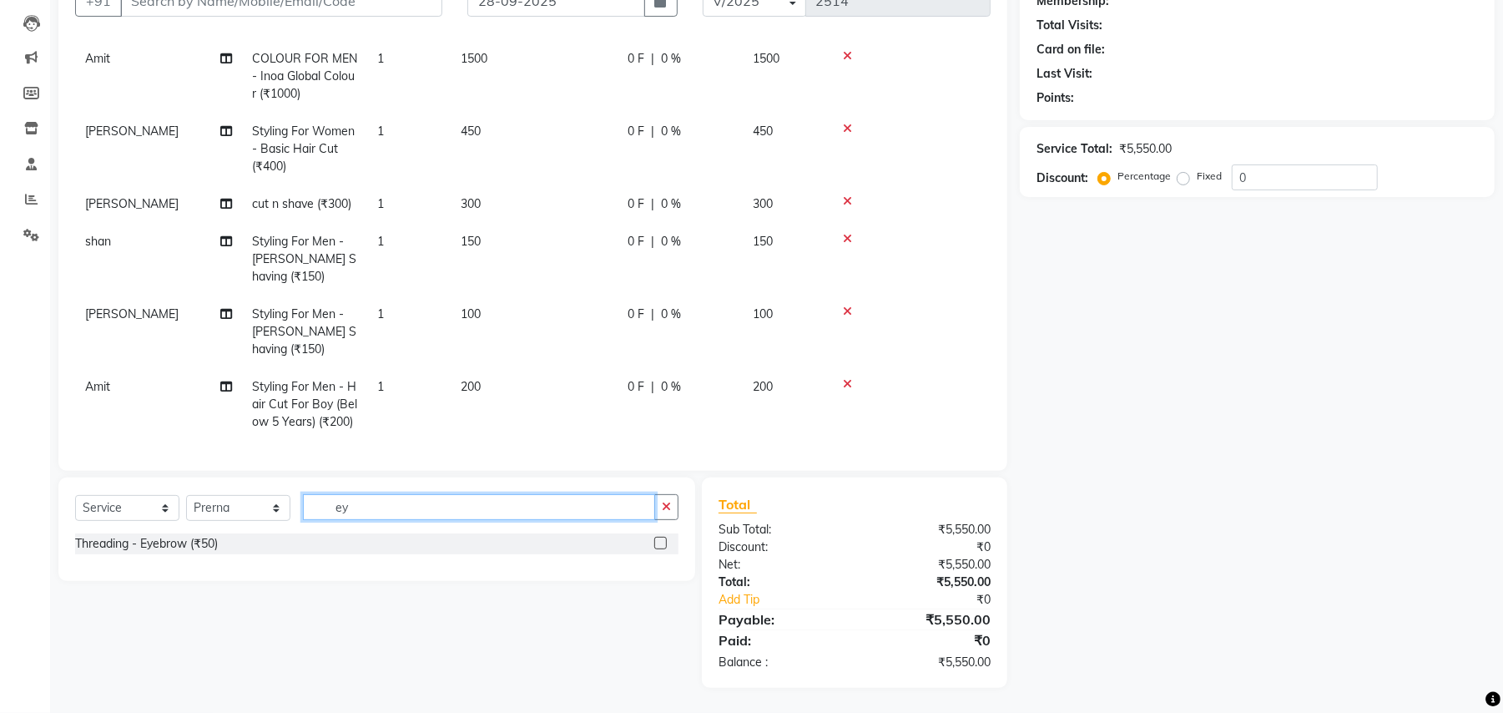
scroll to position [170, 0]
type input "eye"
click at [184, 538] on div "Threading - Eyebrow (₹50)" at bounding box center [146, 544] width 143 height 18
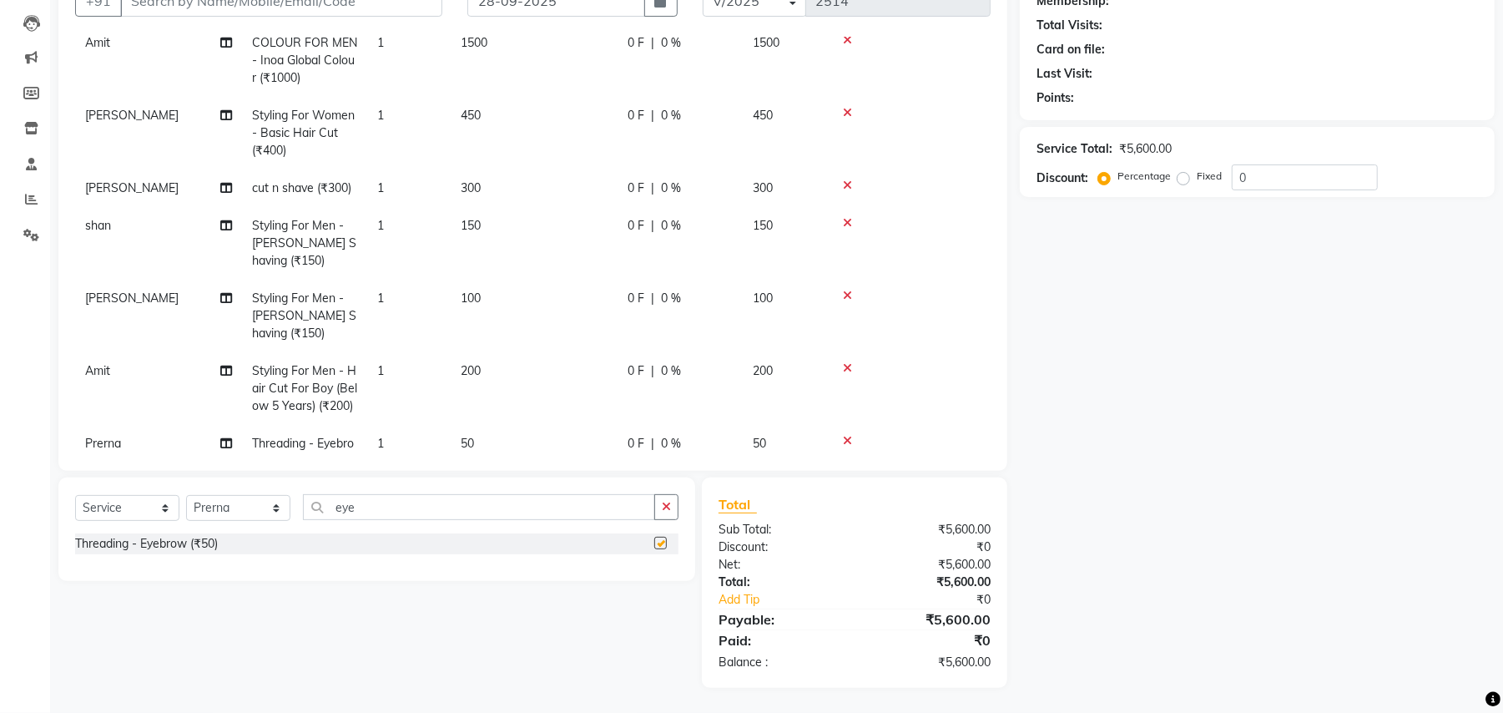
checkbox input "false"
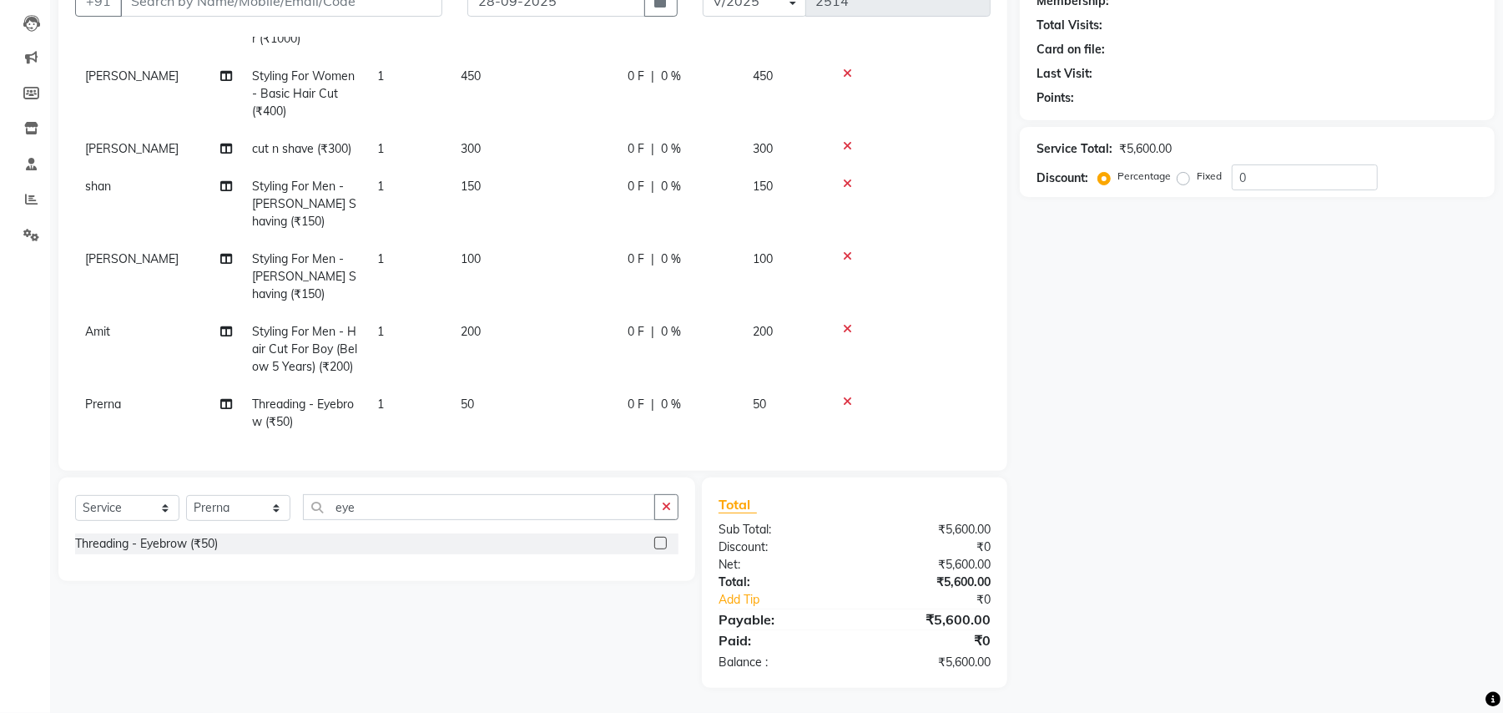
click at [485, 392] on td "50" at bounding box center [534, 413] width 167 height 55
select select "85450"
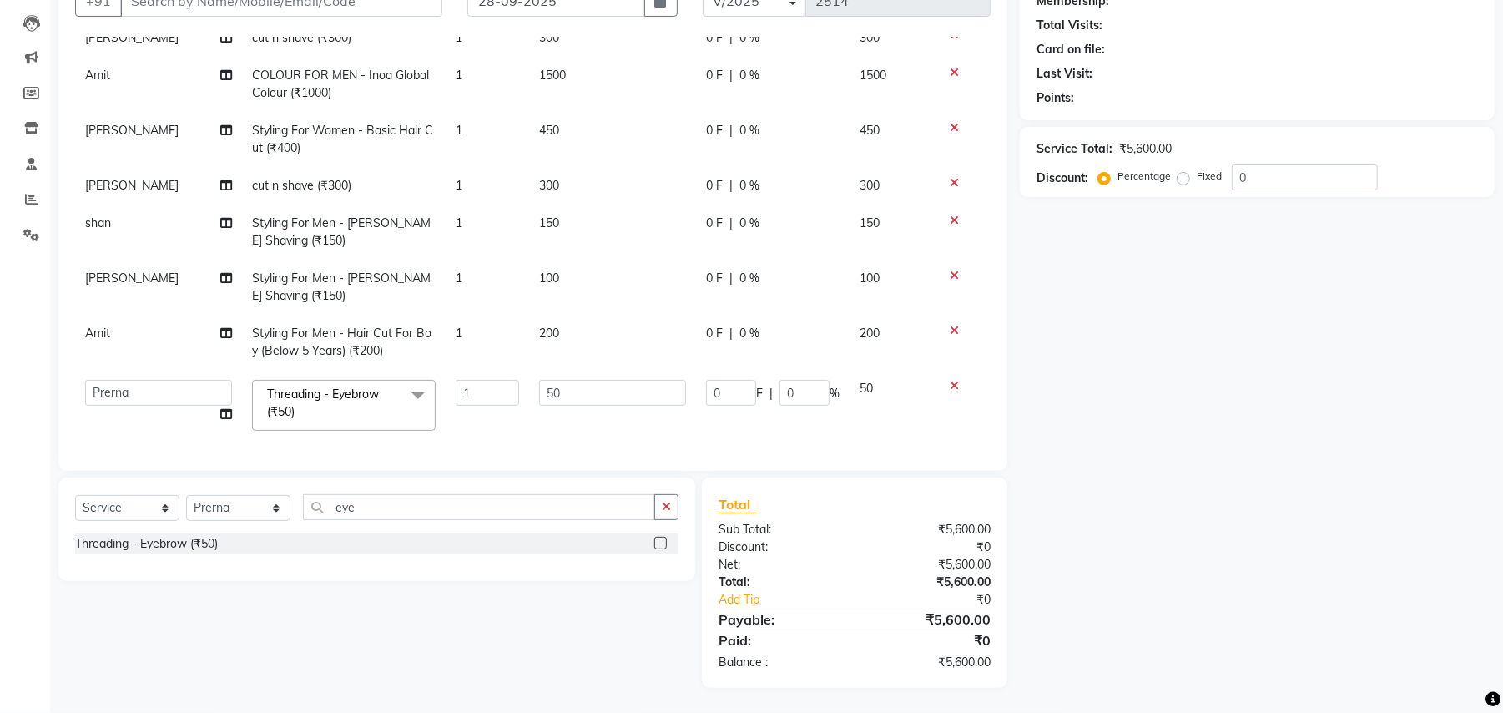
scroll to position [474, 0]
click at [556, 380] on input "50" at bounding box center [612, 393] width 147 height 26
type input "90"
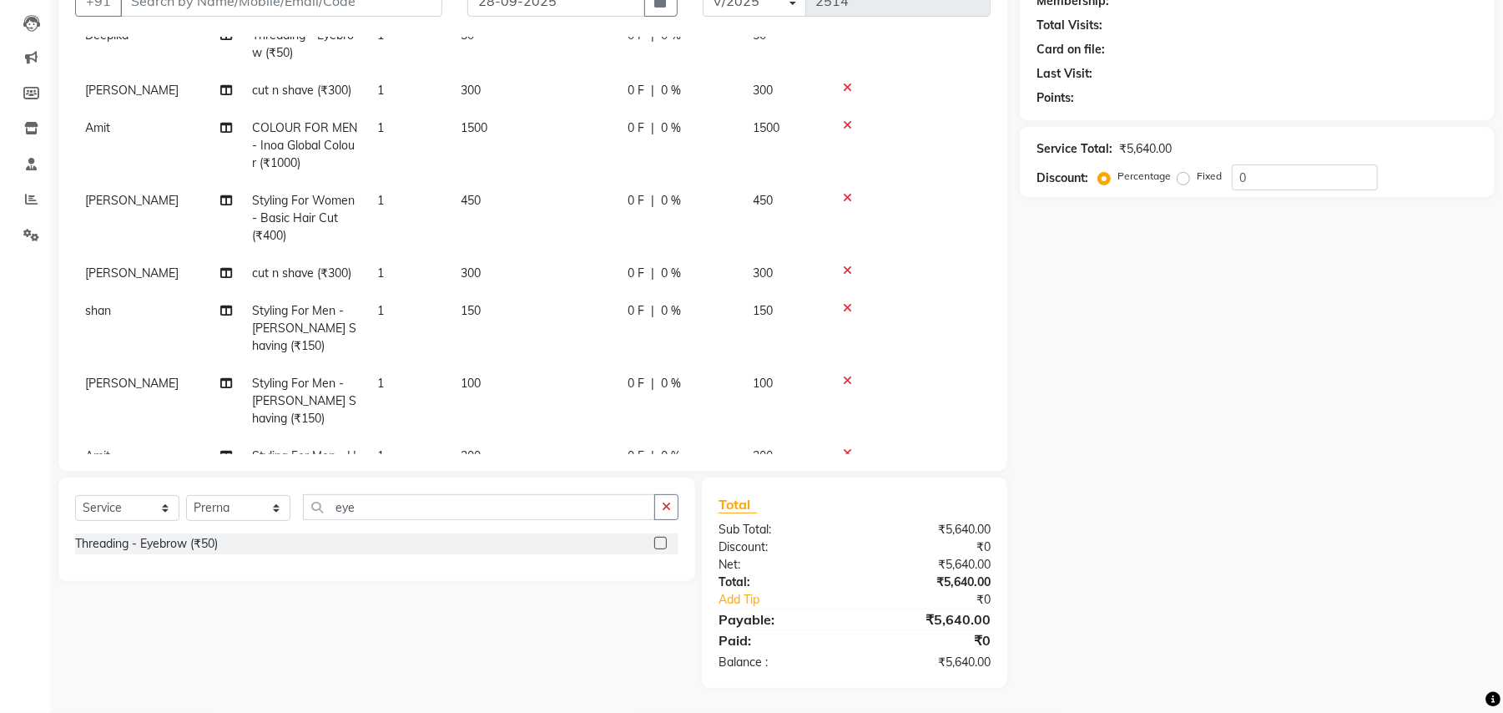
click at [511, 419] on tbody "sara RICA WAX - Full Front/Back (₹700) 1 1000 0 F | 0 % 1000 Amit cut n shave (…" at bounding box center [533, 98] width 916 height 934
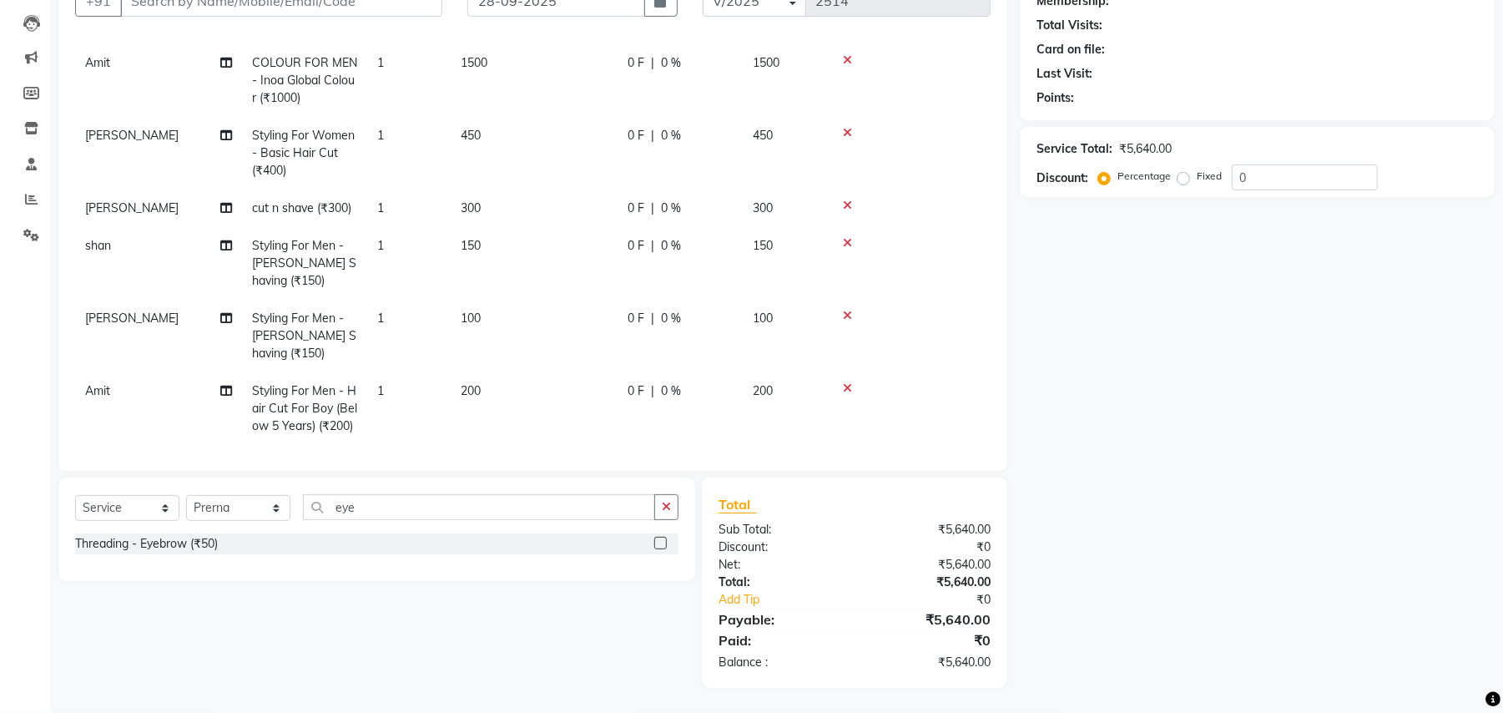
click at [508, 419] on td "200" at bounding box center [534, 408] width 167 height 73
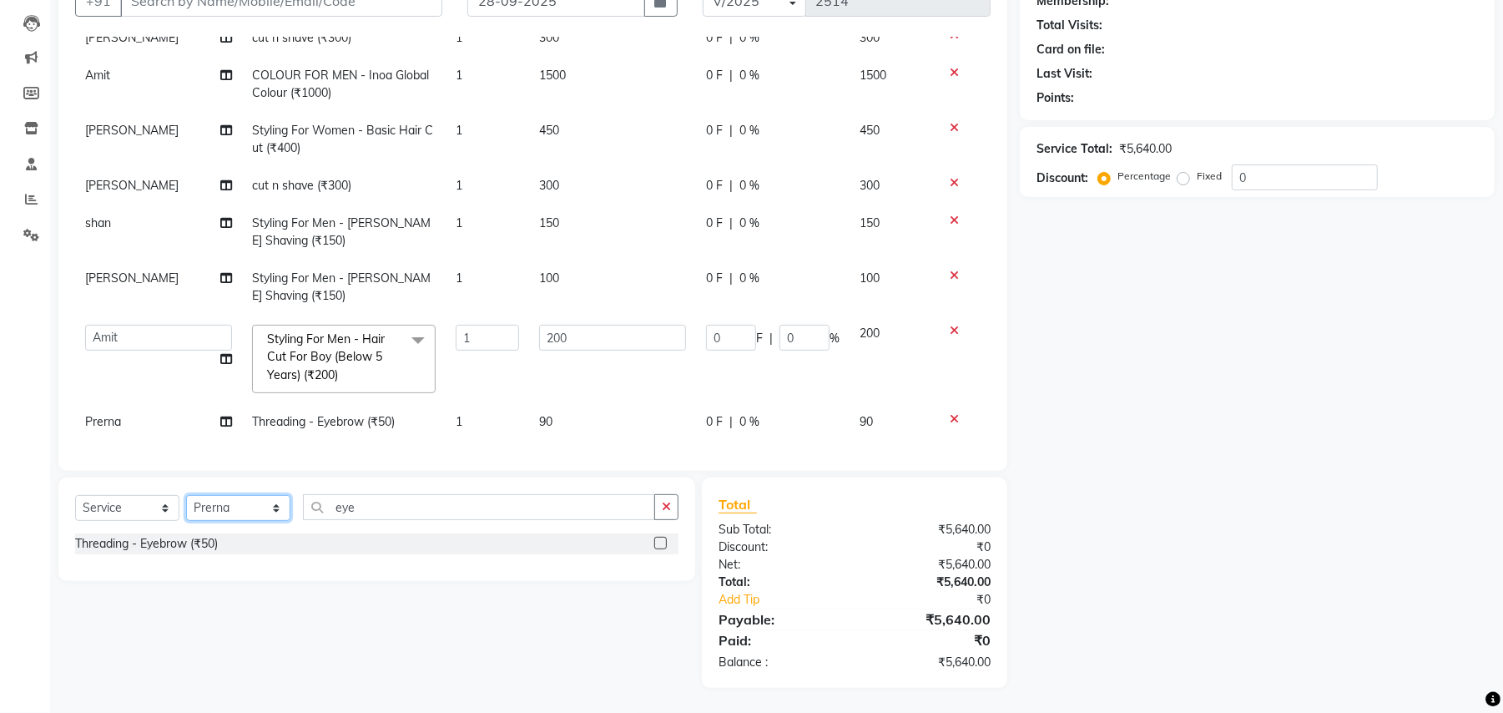
click at [215, 499] on select "Select Stylist Amit Anjali Annu BUNTY Deep Deepika DEVA M Gautam la bella meraj…" at bounding box center [238, 508] width 104 height 26
select select "71491"
click at [186, 495] on select "Select Stylist Amit Anjali Annu BUNTY Deep Deepika DEVA M Gautam la bella meraj…" at bounding box center [238, 508] width 104 height 26
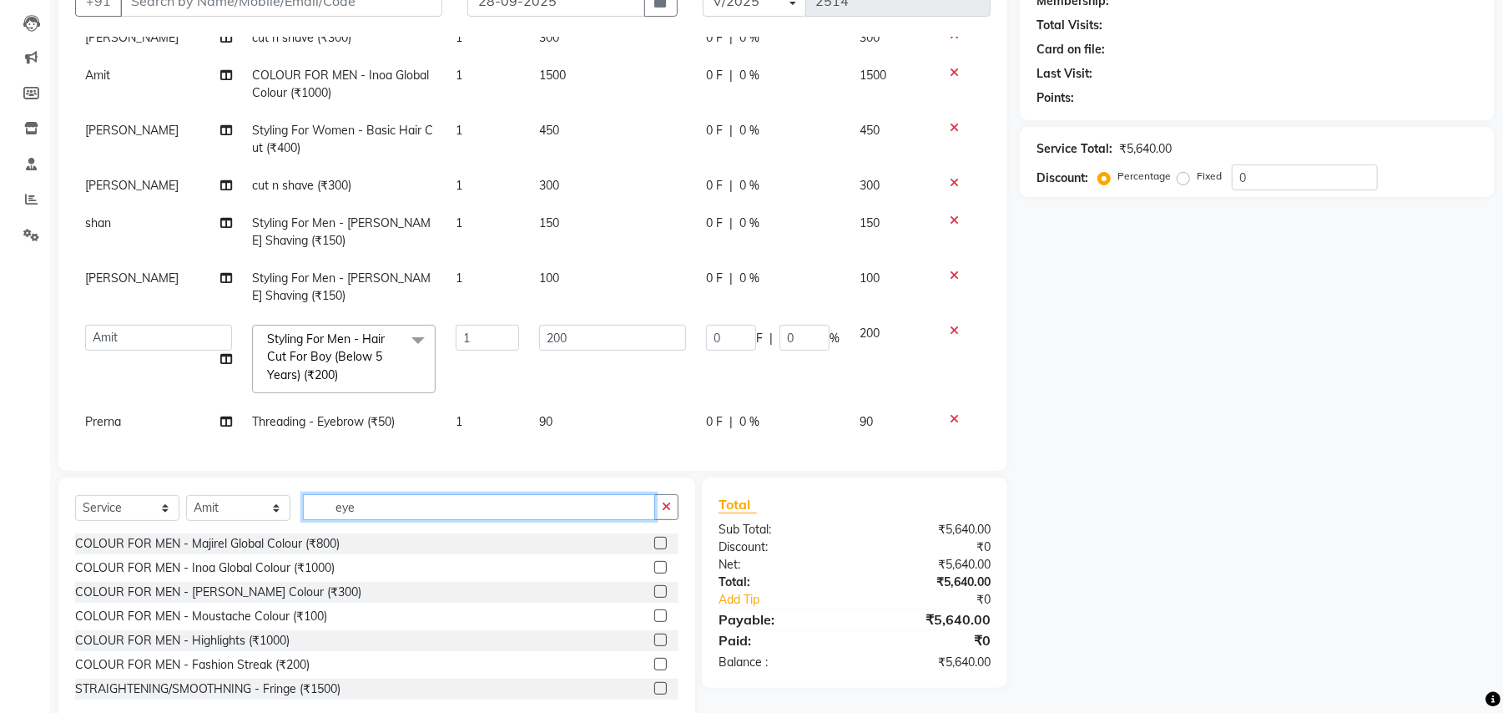
click at [347, 507] on input "eye" at bounding box center [479, 507] width 352 height 26
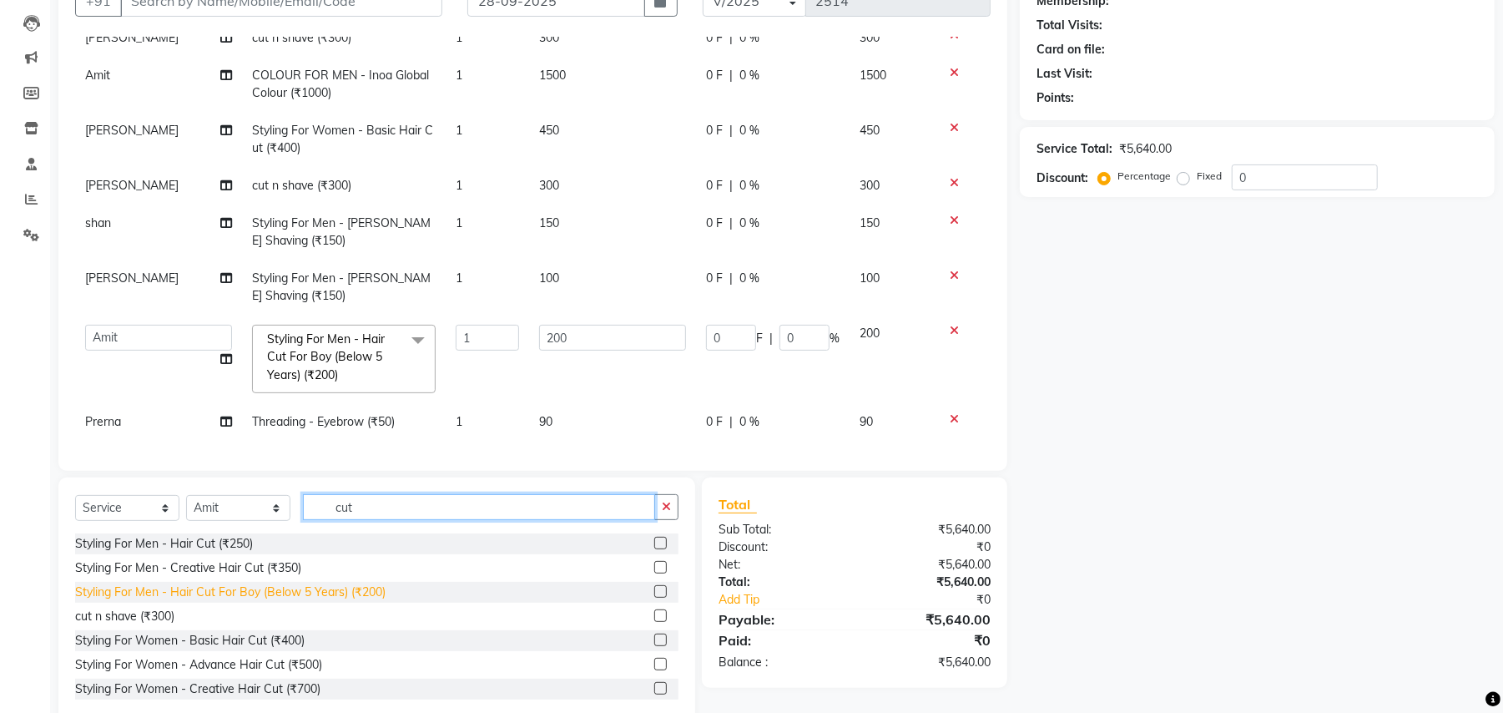
type input "cut"
click at [361, 598] on div "Styling For Men - Hair Cut For Boy (Below 5 Years) (₹200)" at bounding box center [230, 592] width 310 height 18
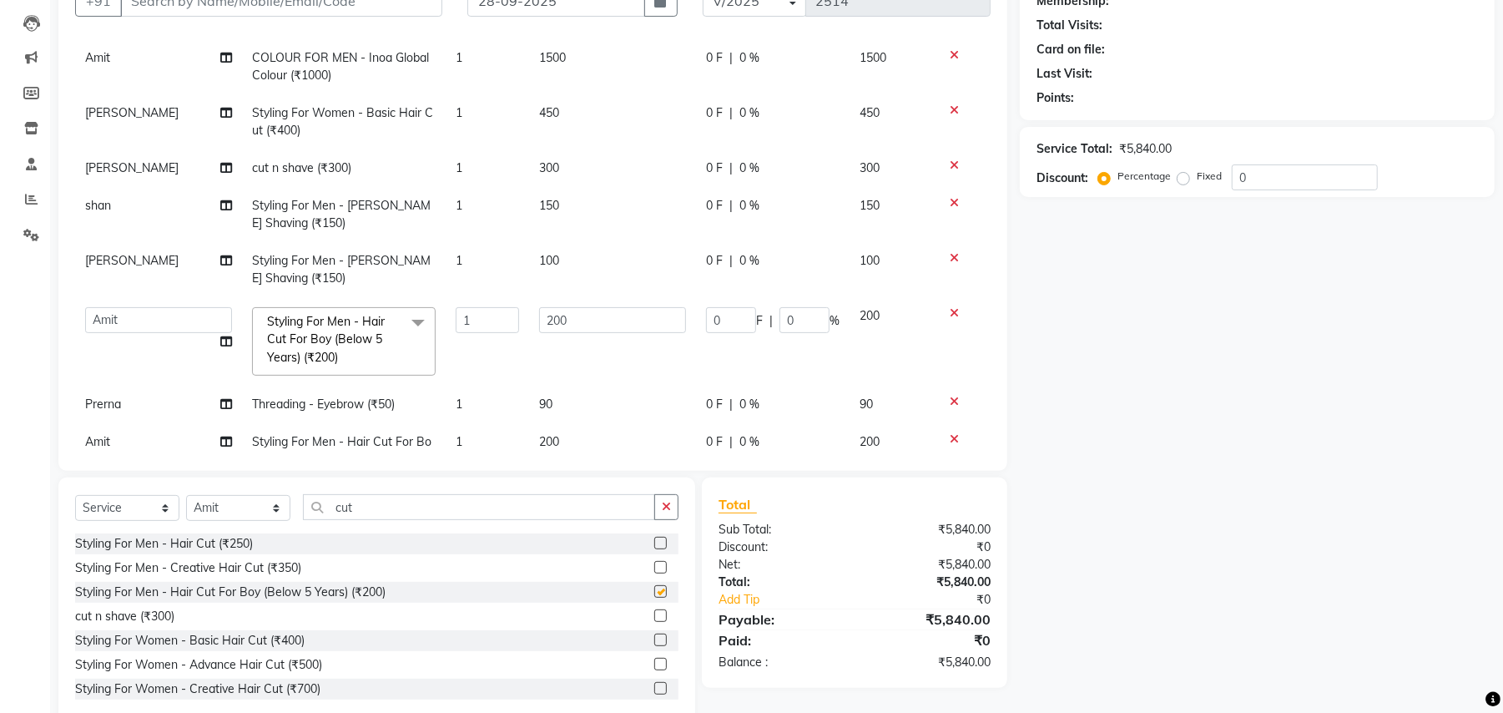
checkbox input "false"
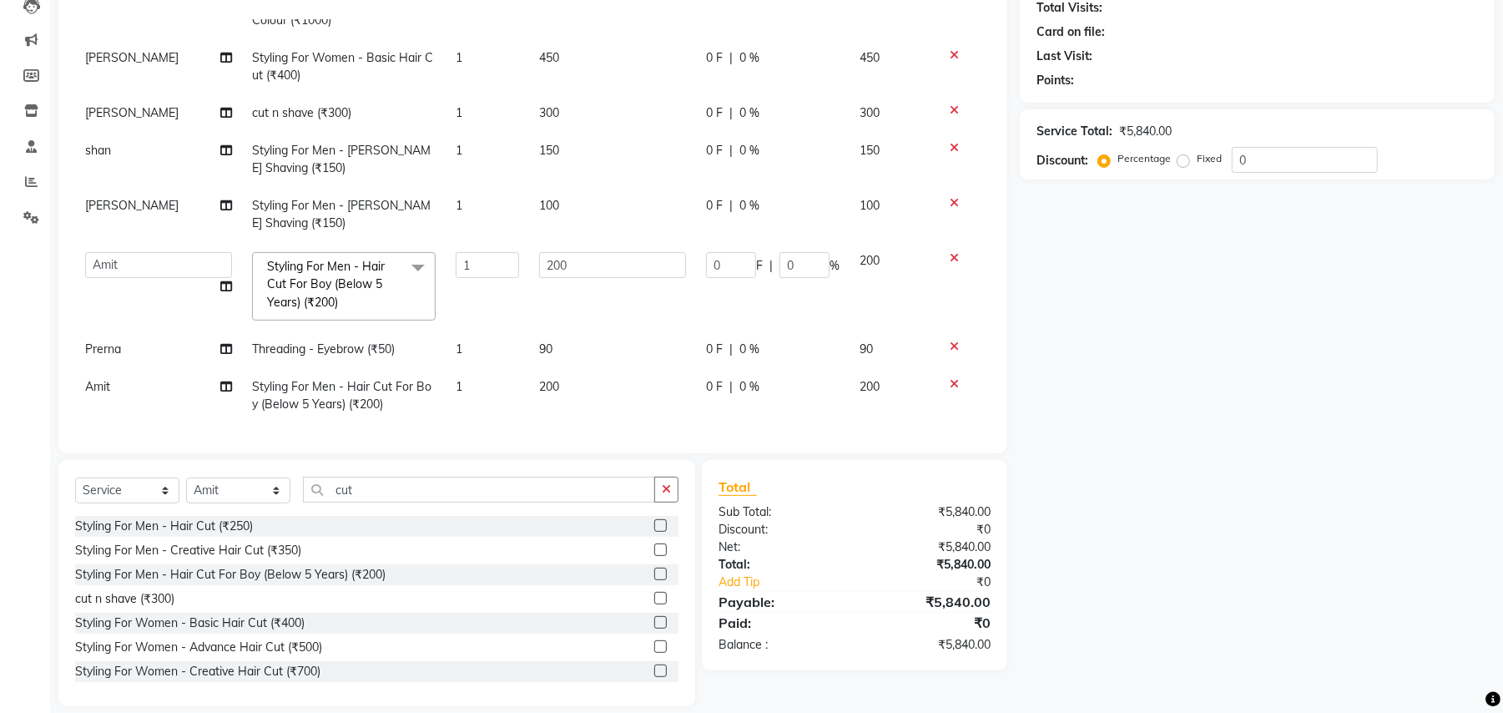
scroll to position [205, 0]
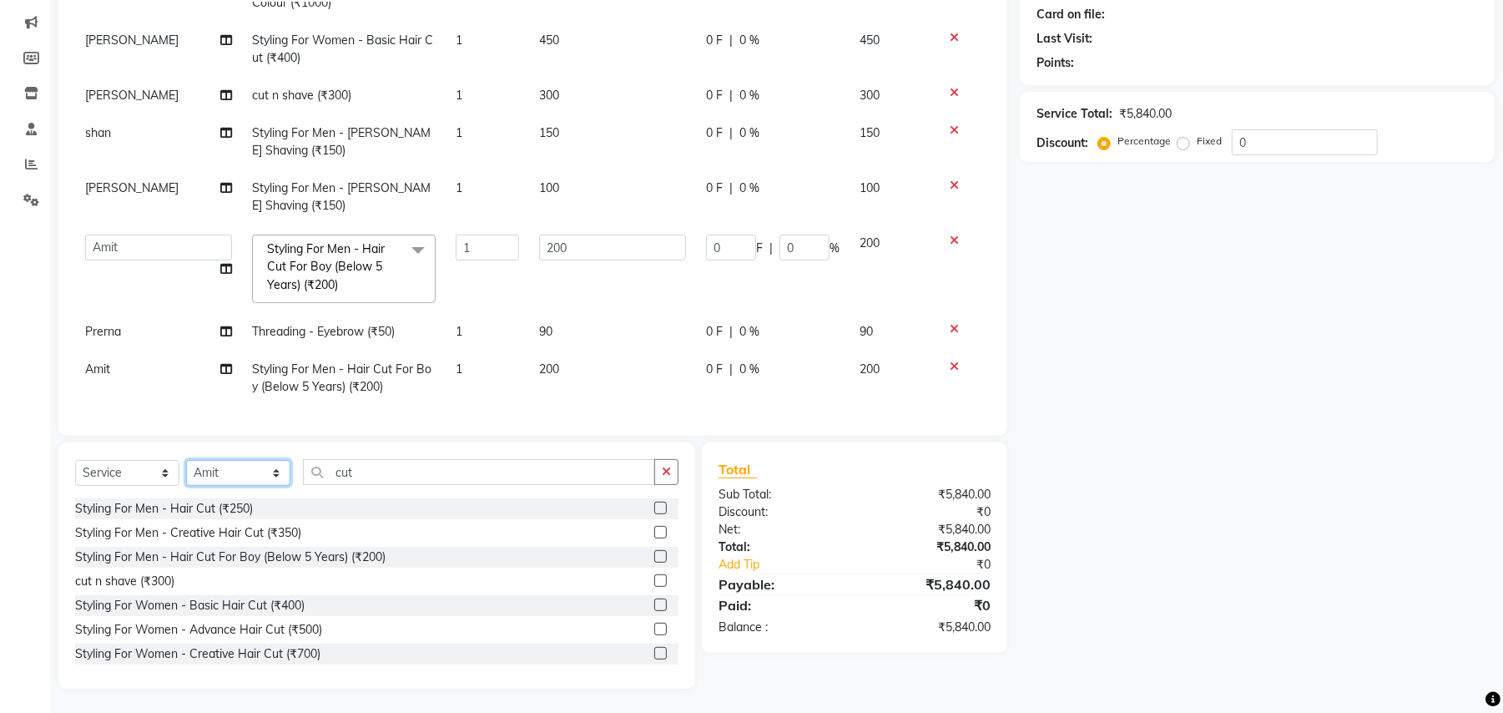
drag, startPoint x: 244, startPoint y: 472, endPoint x: 245, endPoint y: 459, distance: 12.5
click at [244, 472] on select "Select Stylist Amit Anjali Annu BUNTY Deep Deepika DEVA M Gautam la bella meraj…" at bounding box center [238, 473] width 104 height 26
select select "85450"
click at [186, 460] on select "Select Stylist Amit Anjali Annu BUNTY Deep Deepika DEVA M Gautam la bella meraj…" at bounding box center [238, 473] width 104 height 26
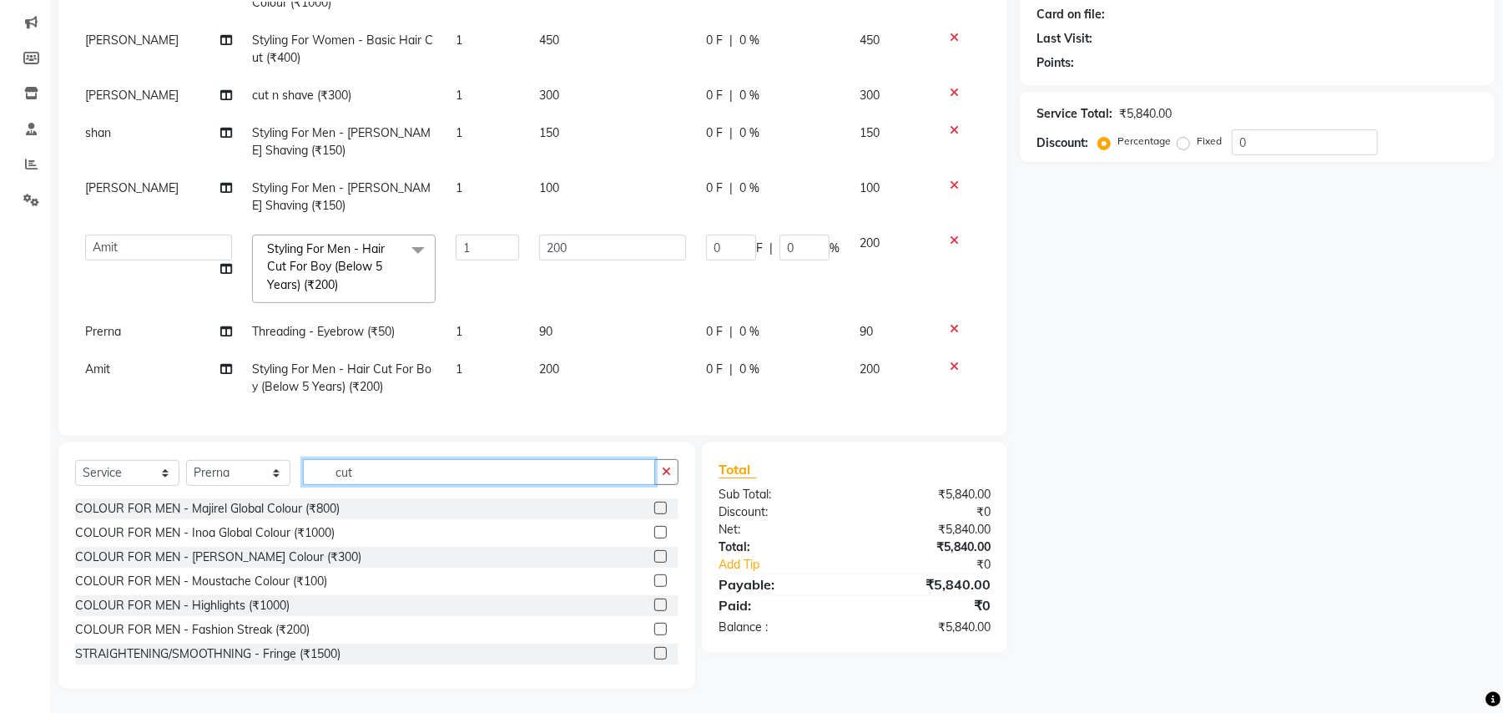
click at [352, 472] on input "cut" at bounding box center [479, 472] width 352 height 26
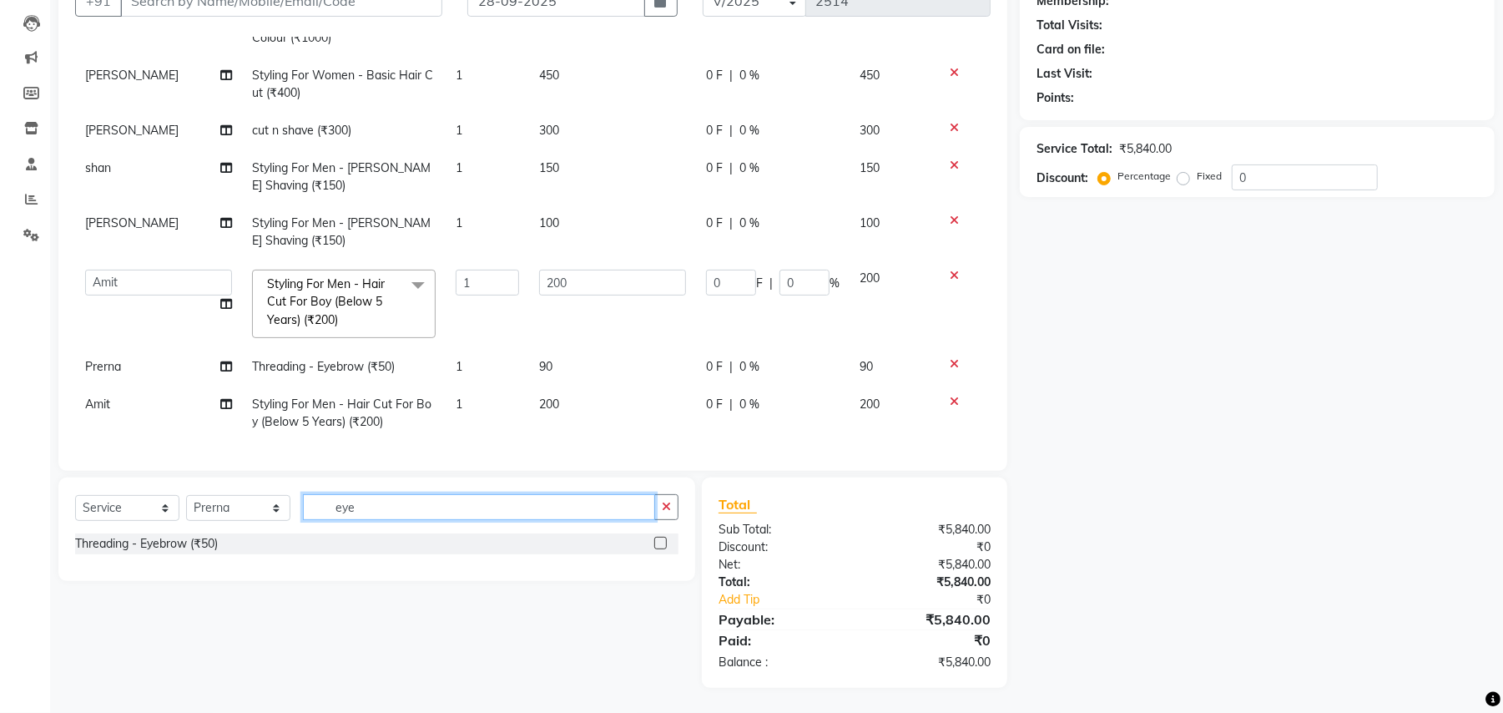
type input "eye"
click at [191, 533] on div "Threading - Eyebrow (₹50)" at bounding box center [376, 543] width 603 height 21
click at [185, 538] on div "Threading - Eyebrow (₹50)" at bounding box center [146, 544] width 143 height 18
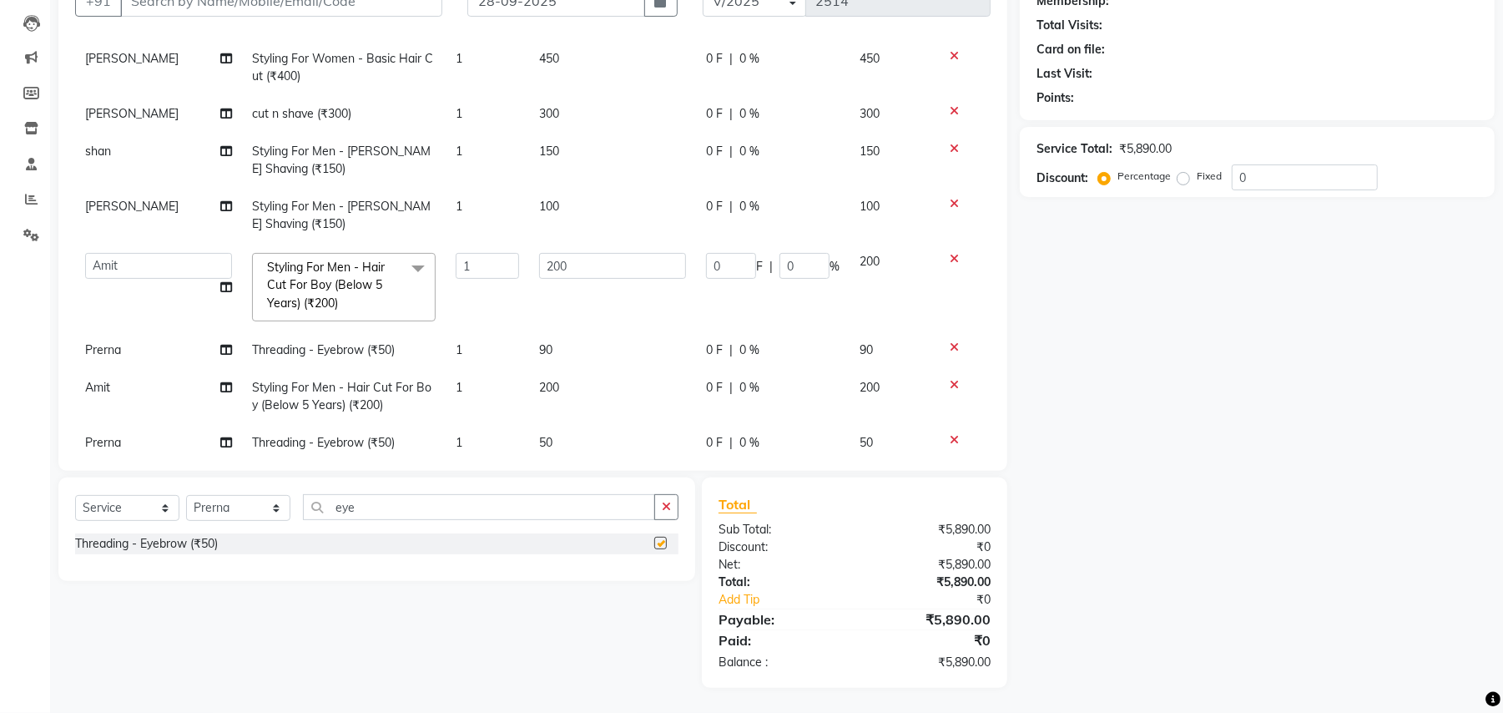
checkbox input "false"
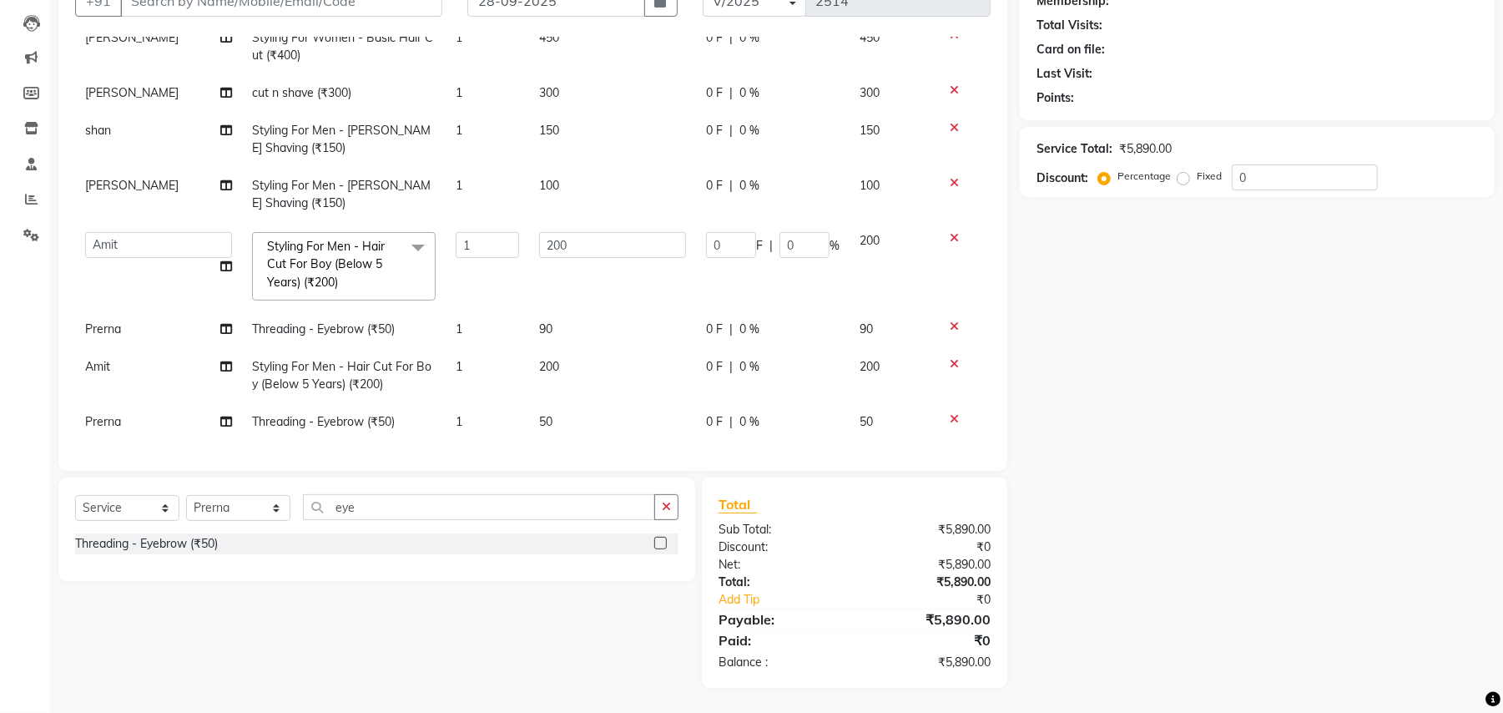
scroll to position [566, 0]
click at [235, 509] on select "Select Stylist Amit Anjali Annu BUNTY Deep Deepika DEVA M Gautam la bella meraj…" at bounding box center [238, 508] width 104 height 26
select select "29706"
click at [186, 495] on select "Select Stylist Amit Anjali Annu BUNTY Deep Deepika DEVA M Gautam la bella meraj…" at bounding box center [238, 508] width 104 height 26
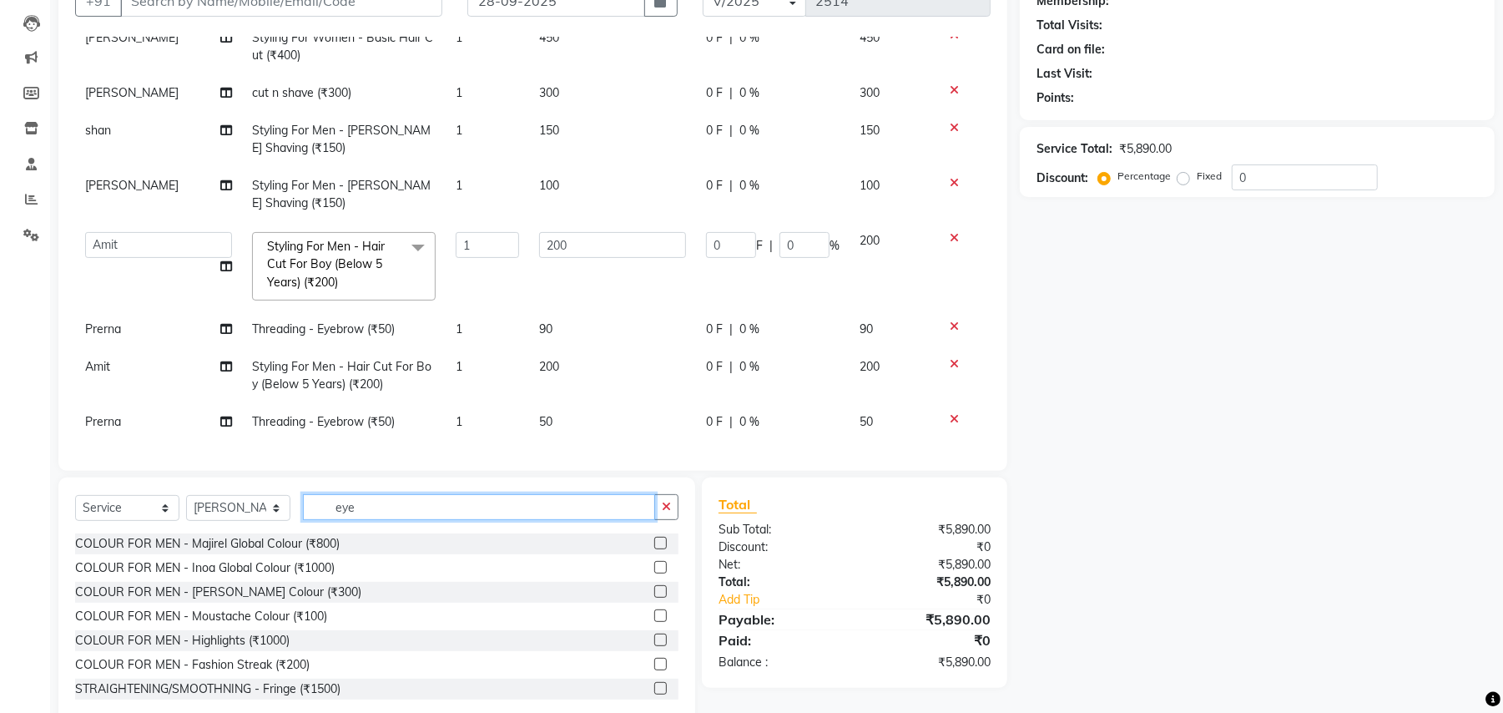
click at [332, 512] on input "eye" at bounding box center [479, 507] width 352 height 26
type input "cut"
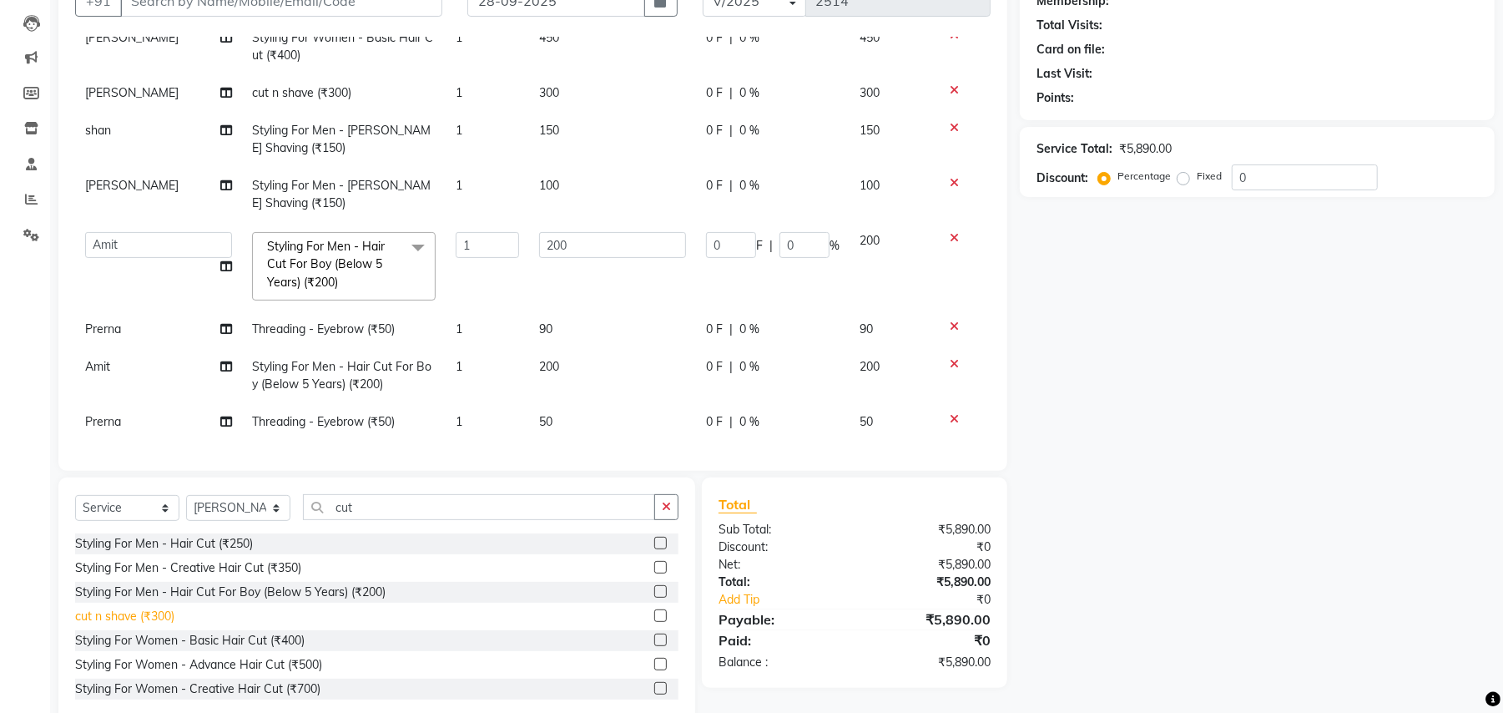
drag, startPoint x: 162, startPoint y: 618, endPoint x: 155, endPoint y: 612, distance: 9.4
click at [161, 618] on div "cut n shave (₹300)" at bounding box center [124, 617] width 99 height 18
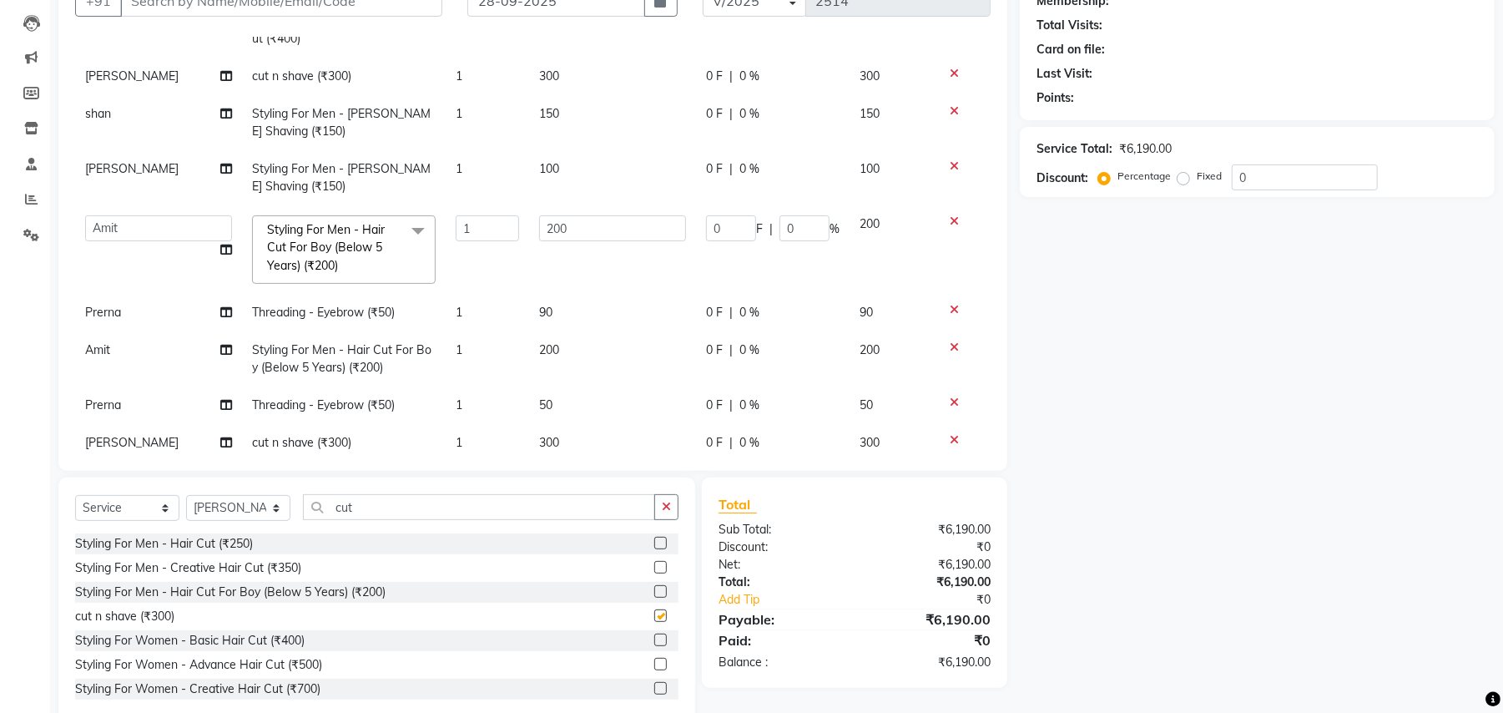
checkbox input "false"
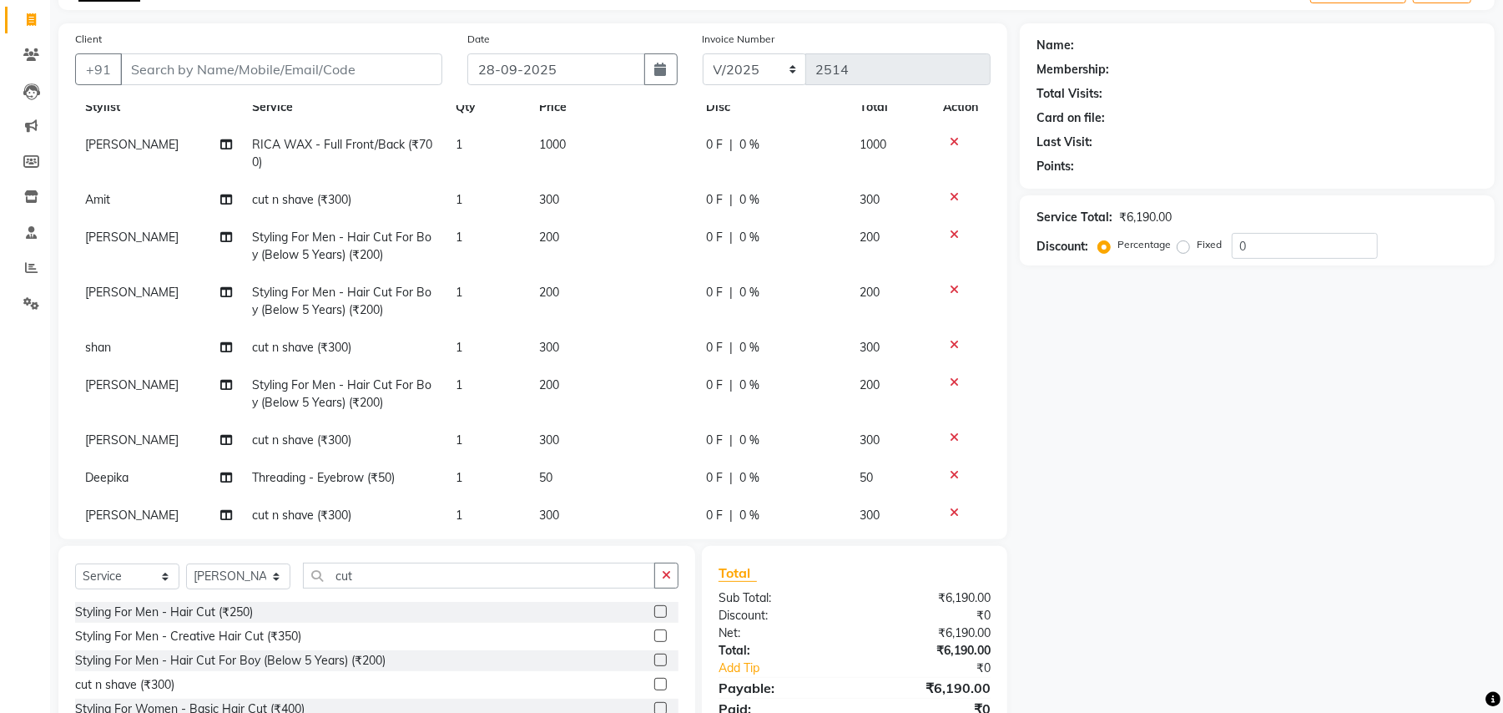
scroll to position [0, 0]
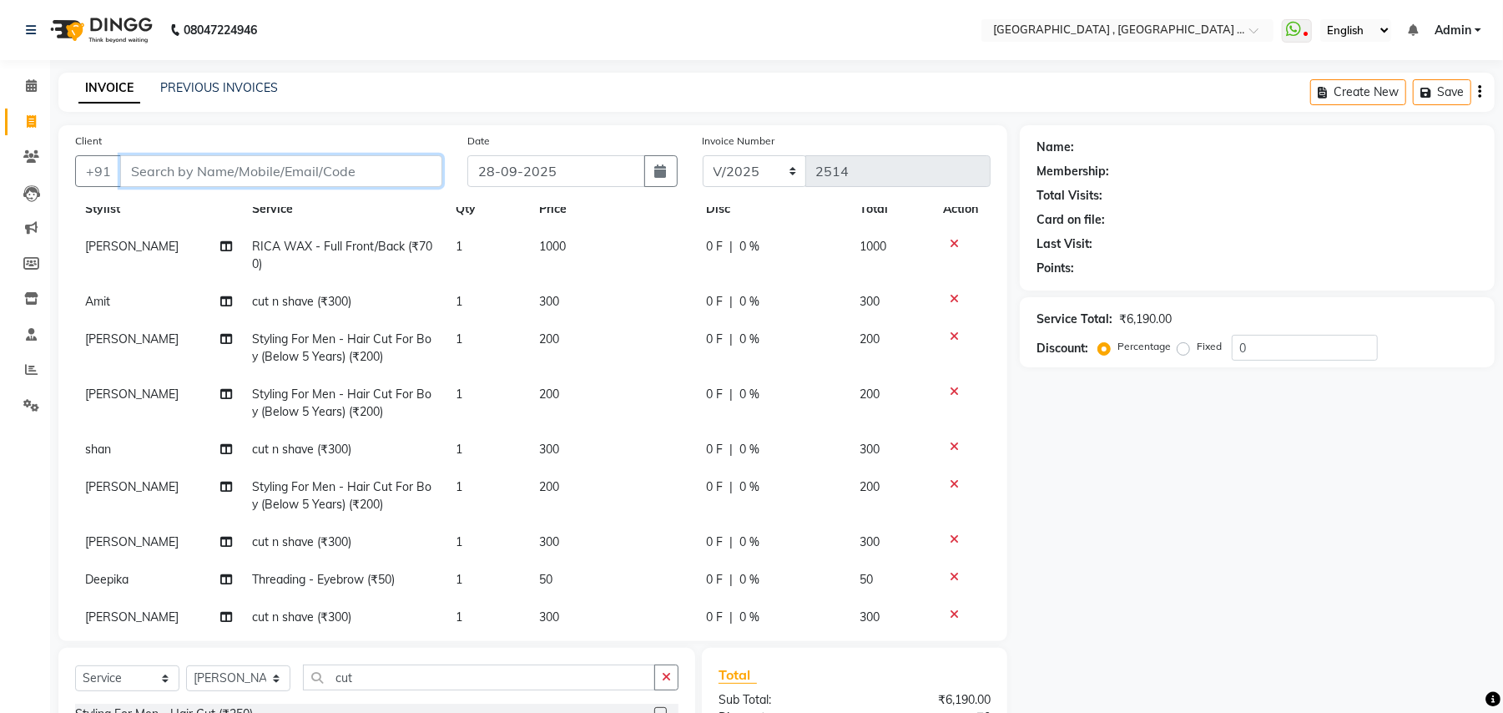
click at [371, 172] on input "Client" at bounding box center [281, 171] width 322 height 32
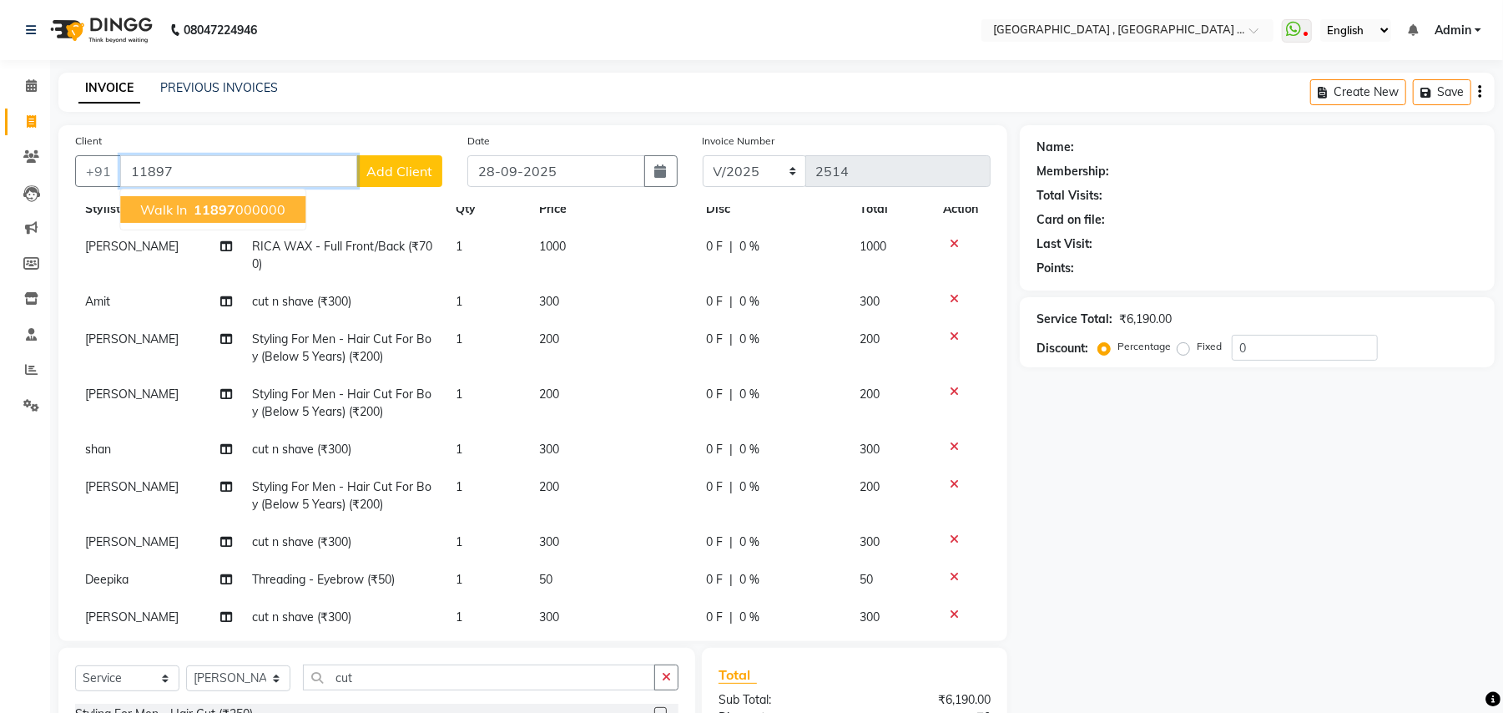
click at [255, 205] on ngb-highlight "11897 000000" at bounding box center [237, 209] width 95 height 17
type input "11897000000"
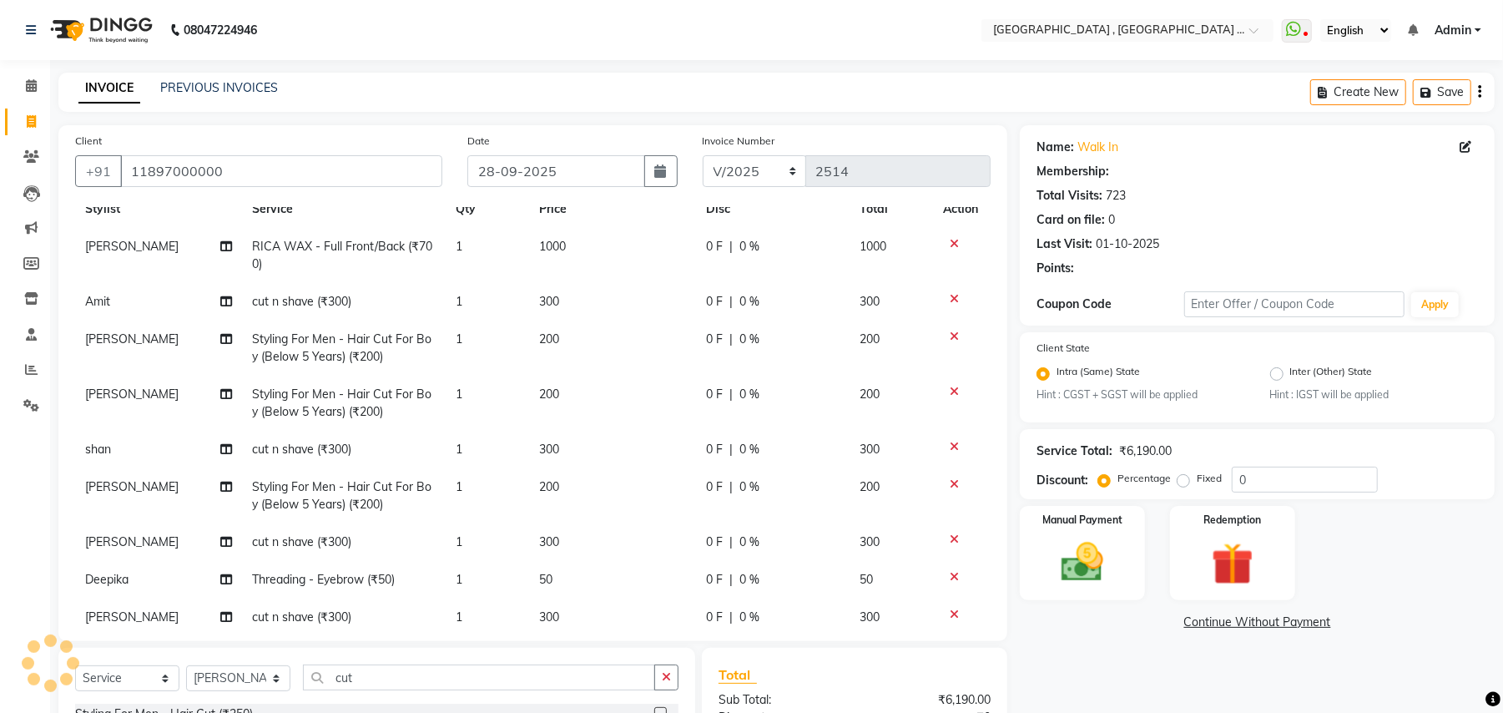
type input "30"
type input "15"
select select "1: Object"
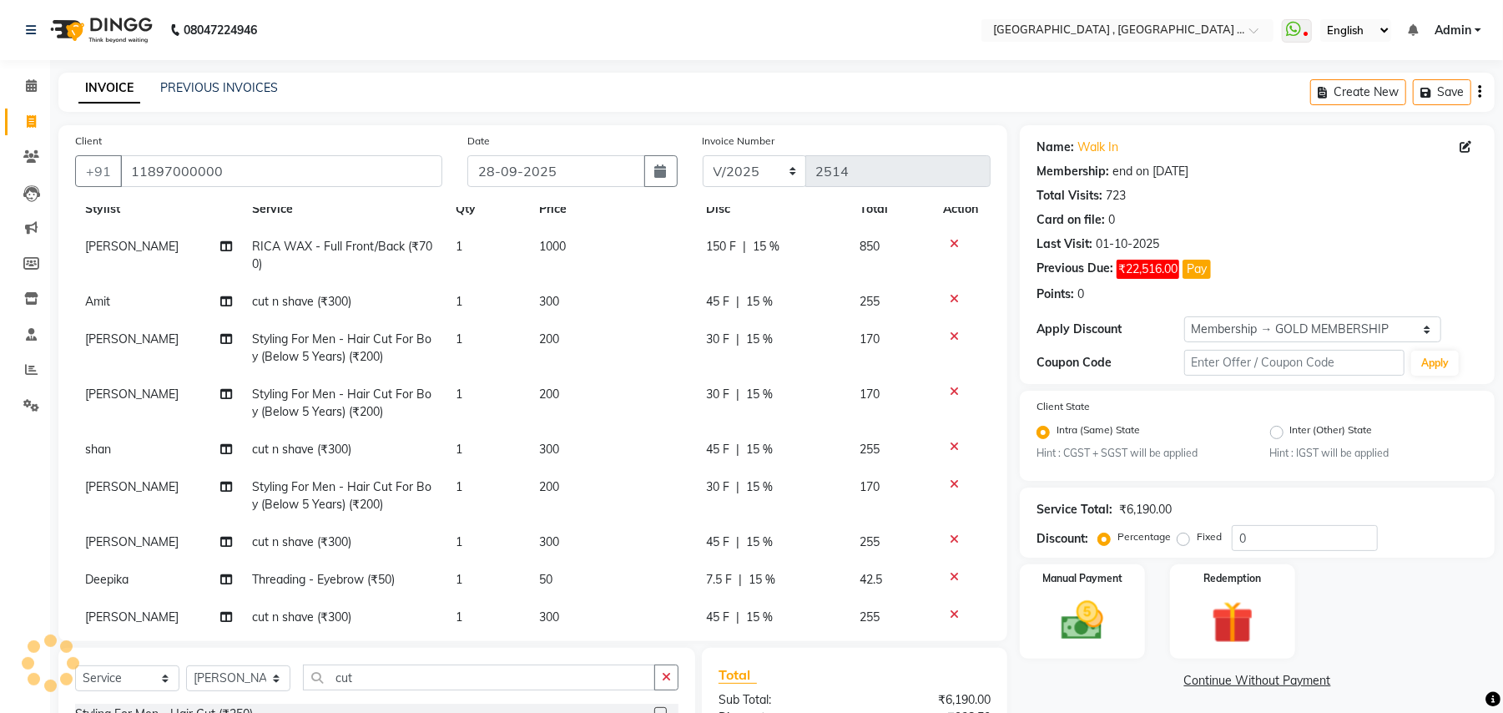
type input "15"
click at [1245, 327] on select "Select Membership → GOLD MEMBERSHIP Membership → GOLD MEMBERSHIP" at bounding box center [1312, 329] width 257 height 26
select select "0:"
click at [1184, 317] on select "Select Membership → GOLD MEMBERSHIP Membership → GOLD MEMBERSHIP" at bounding box center [1312, 329] width 257 height 26
type input "0"
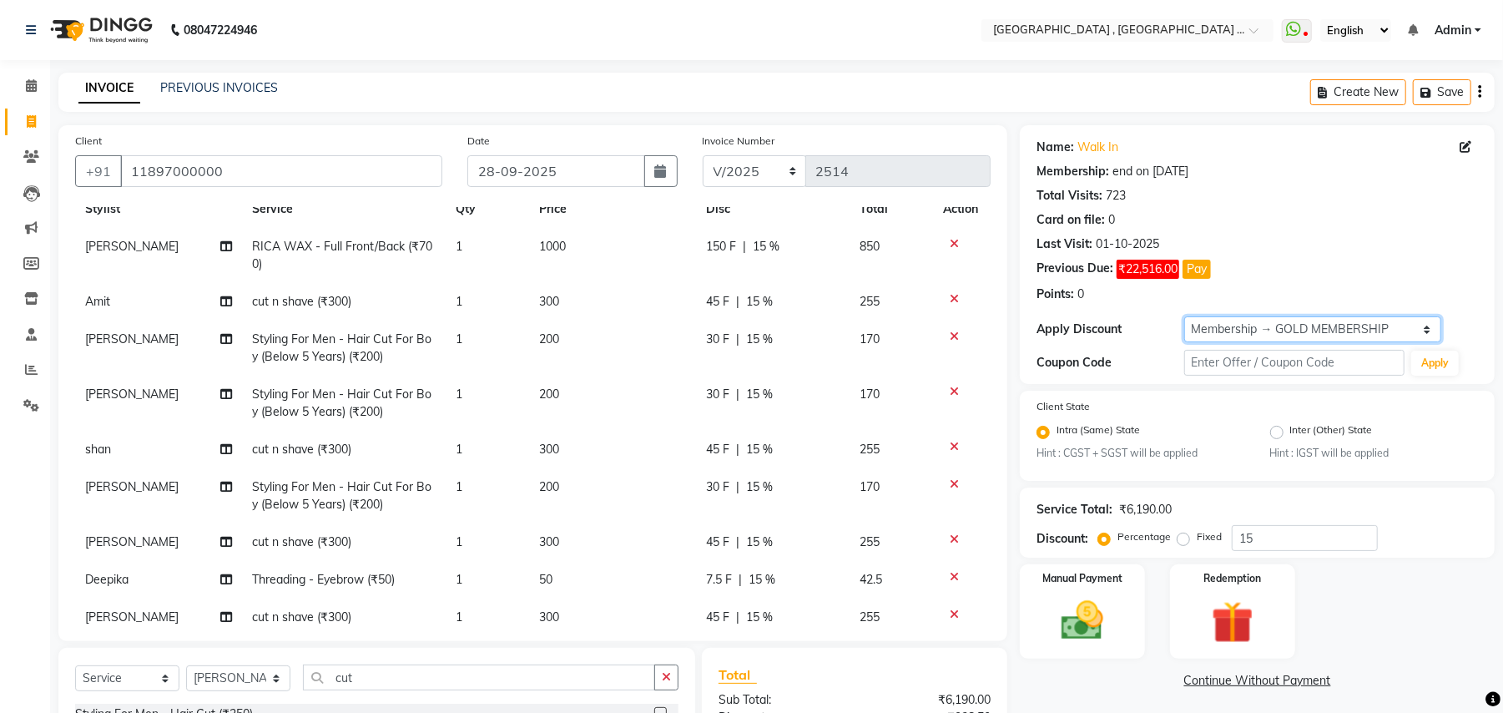
type input "0"
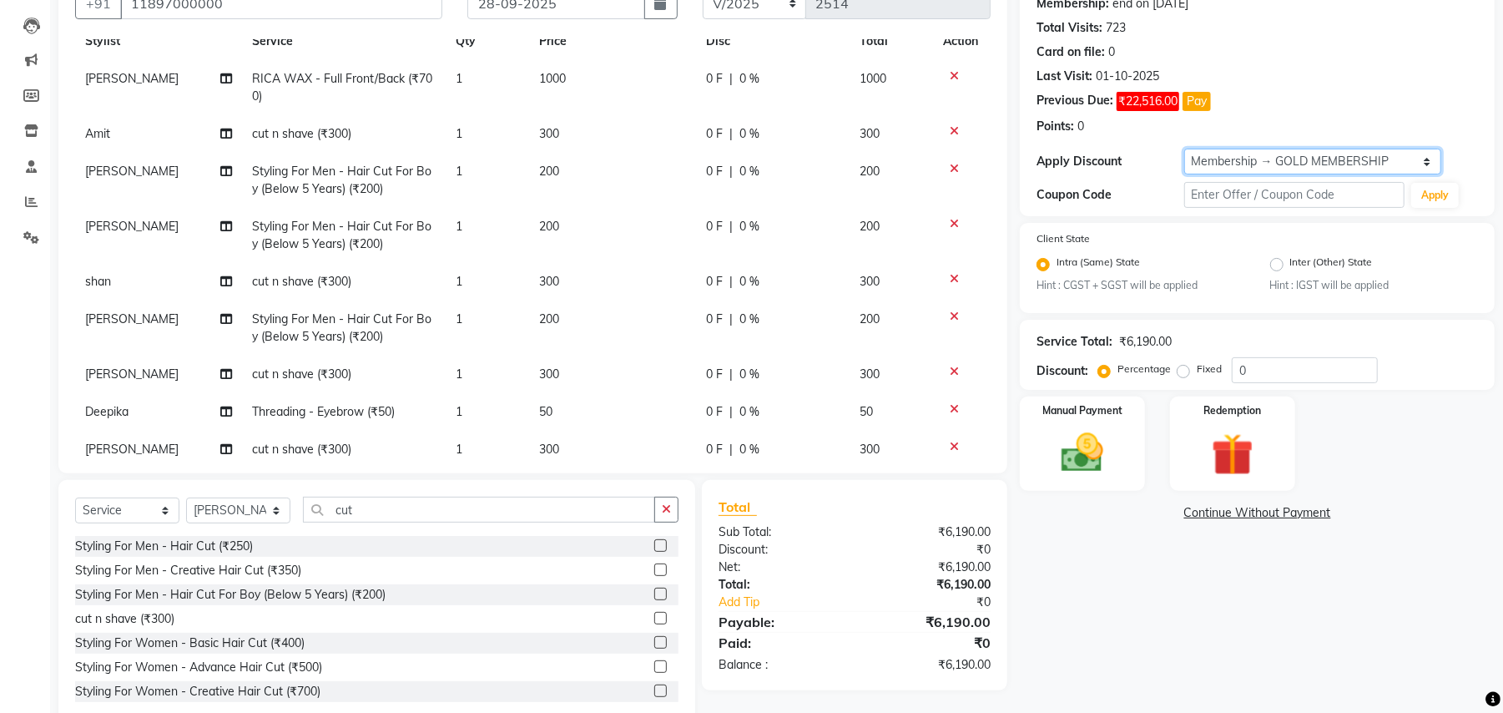
scroll to position [205, 0]
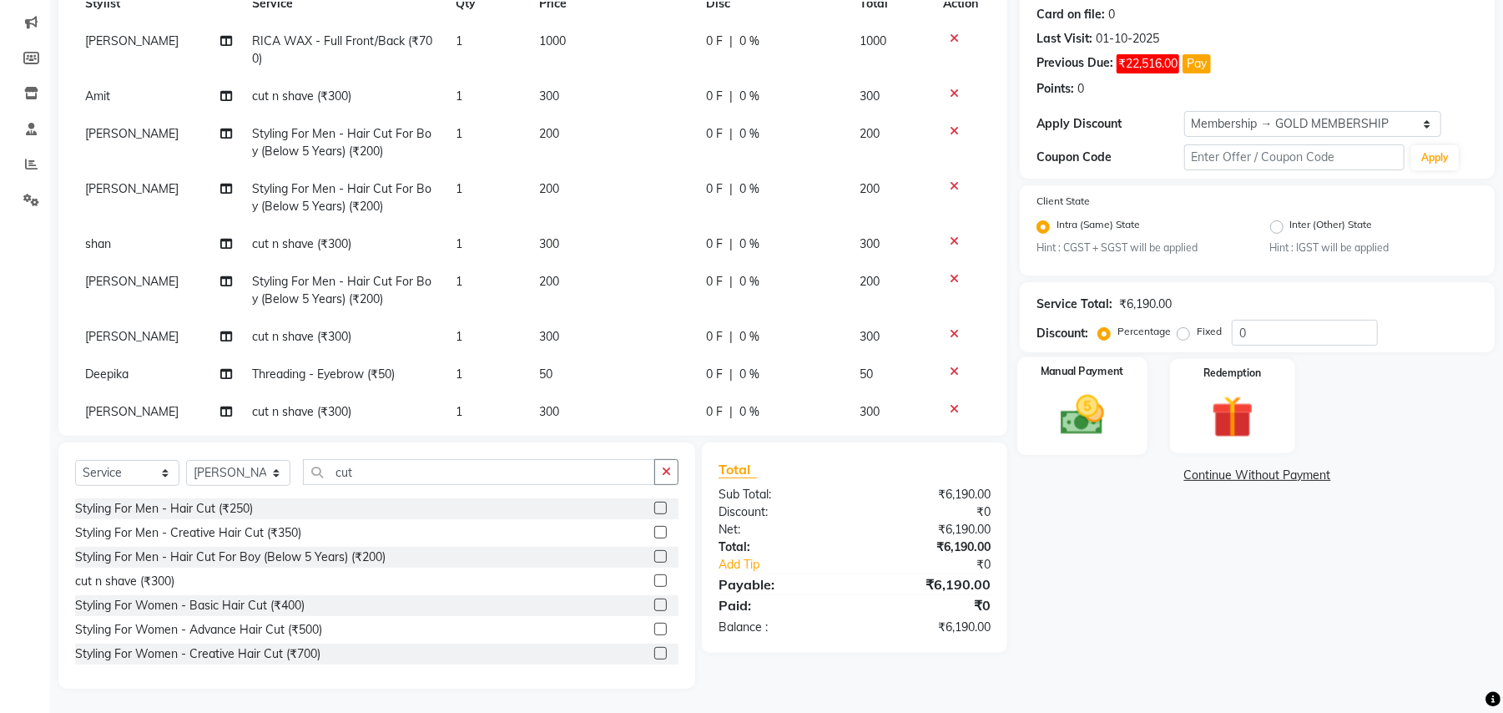
click at [1072, 411] on img at bounding box center [1083, 416] width 72 height 51
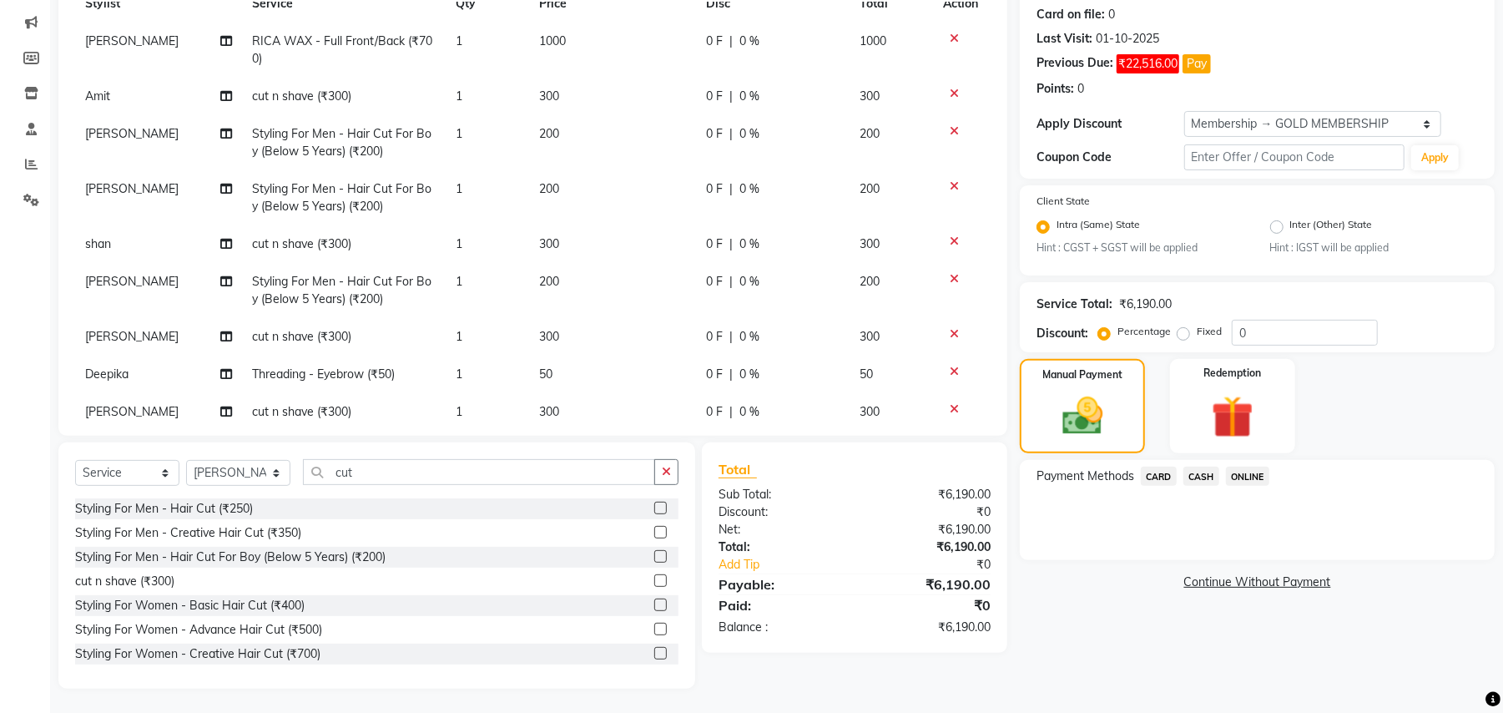
click at [1204, 479] on span "CASH" at bounding box center [1202, 476] width 36 height 19
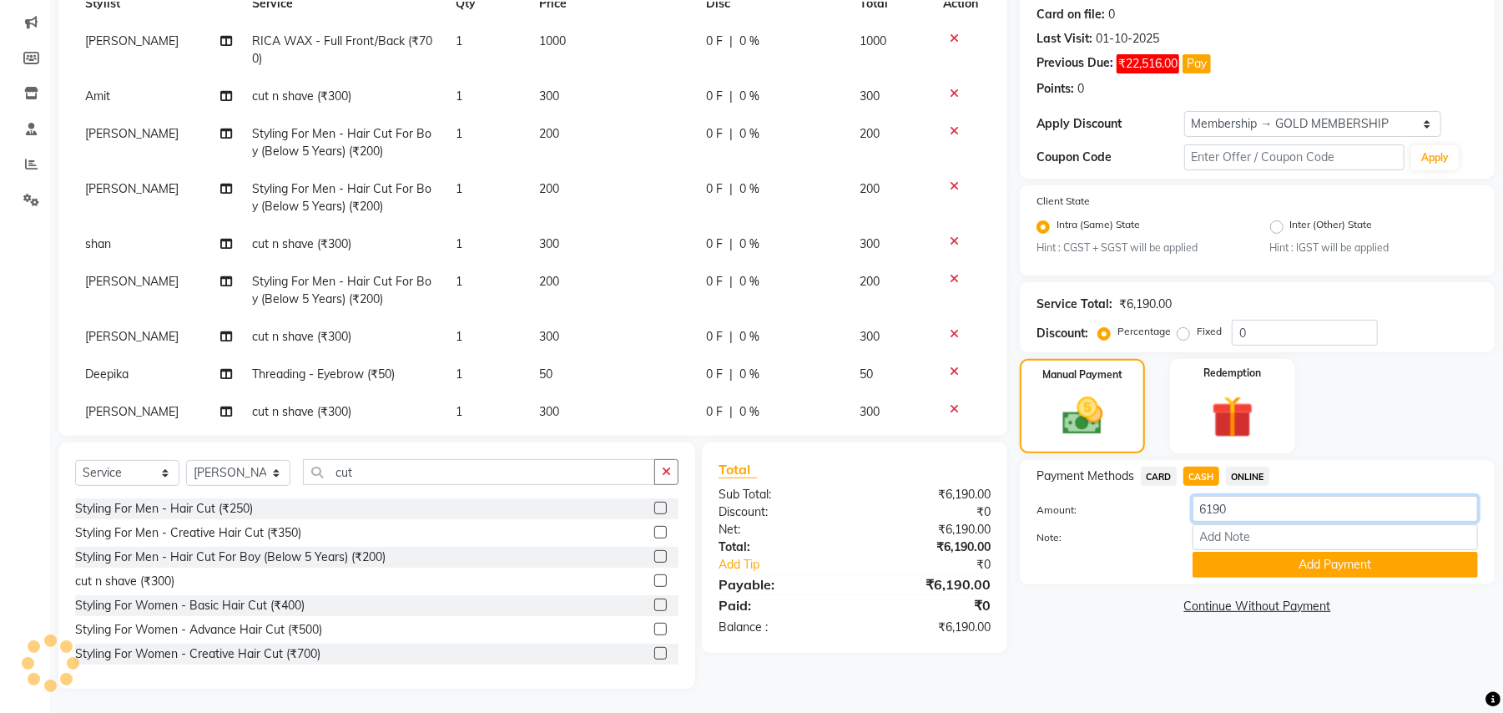
click at [1207, 504] on input "6190" at bounding box center [1335, 509] width 285 height 26
click at [1234, 504] on input "6191" at bounding box center [1335, 509] width 285 height 26
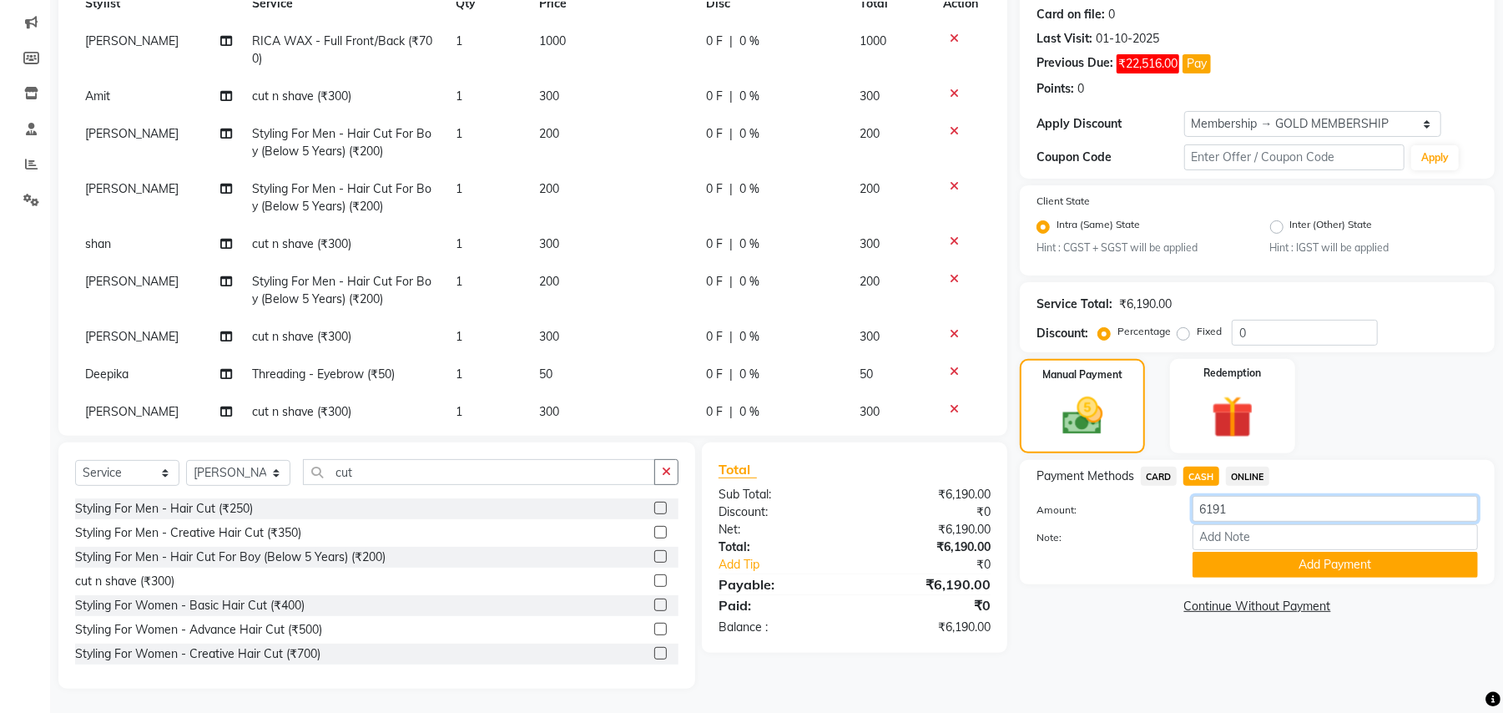
click at [1234, 504] on input "6191" at bounding box center [1335, 509] width 285 height 26
type input "850"
click at [1254, 556] on button "Add Payment" at bounding box center [1335, 565] width 285 height 26
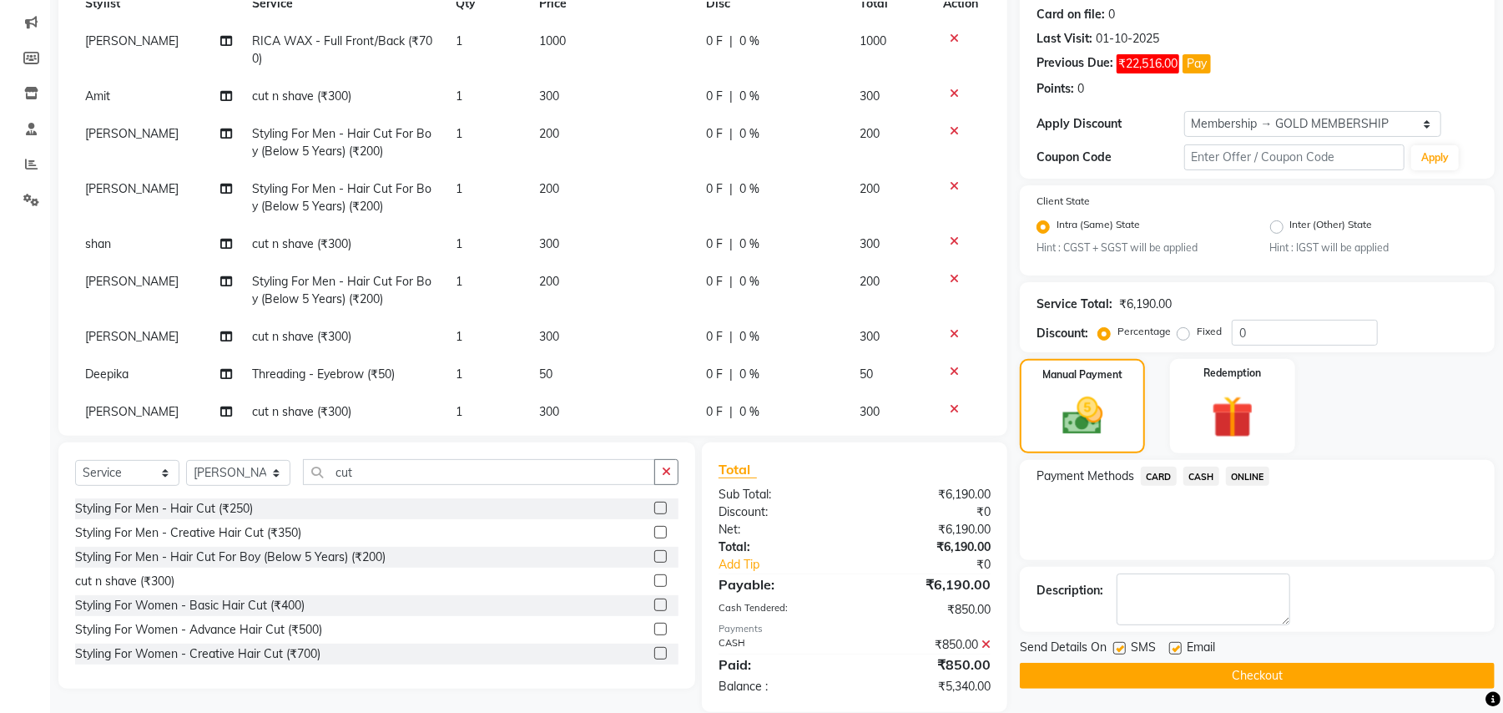
click at [1254, 476] on span "ONLINE" at bounding box center [1247, 476] width 43 height 19
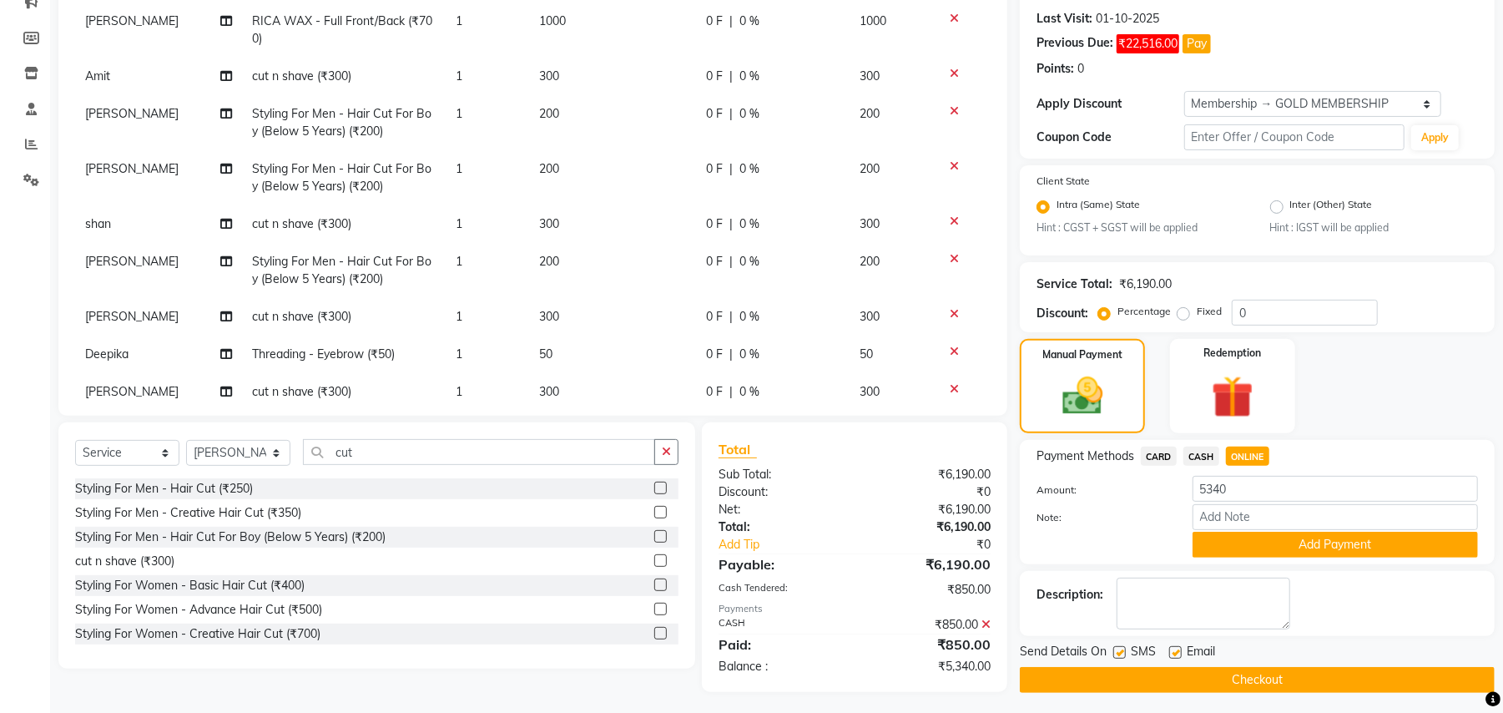
scroll to position [231, 0]
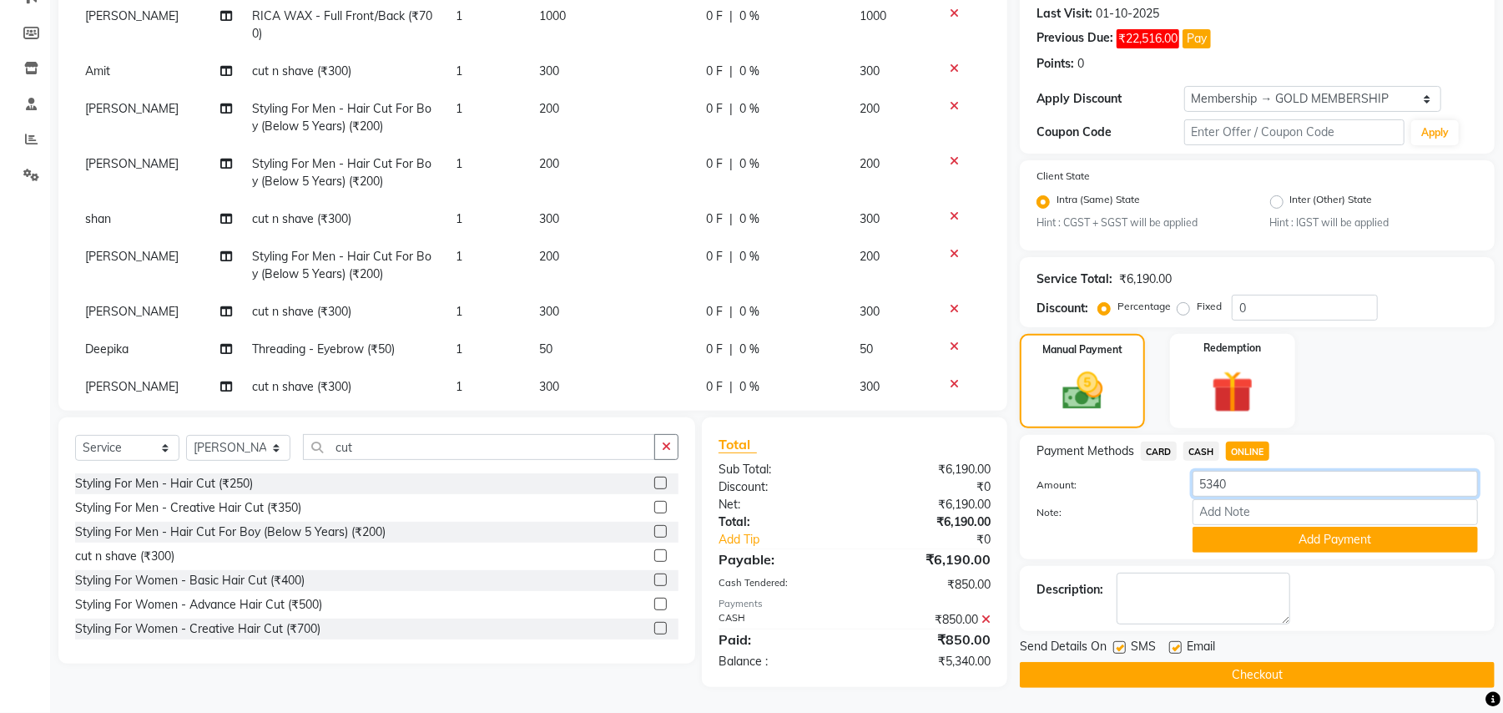
click at [1215, 492] on input "5340" at bounding box center [1335, 484] width 285 height 26
click at [1146, 451] on span "CARD" at bounding box center [1159, 451] width 36 height 19
click at [1216, 484] on input "5340" at bounding box center [1335, 484] width 285 height 26
type input "1500"
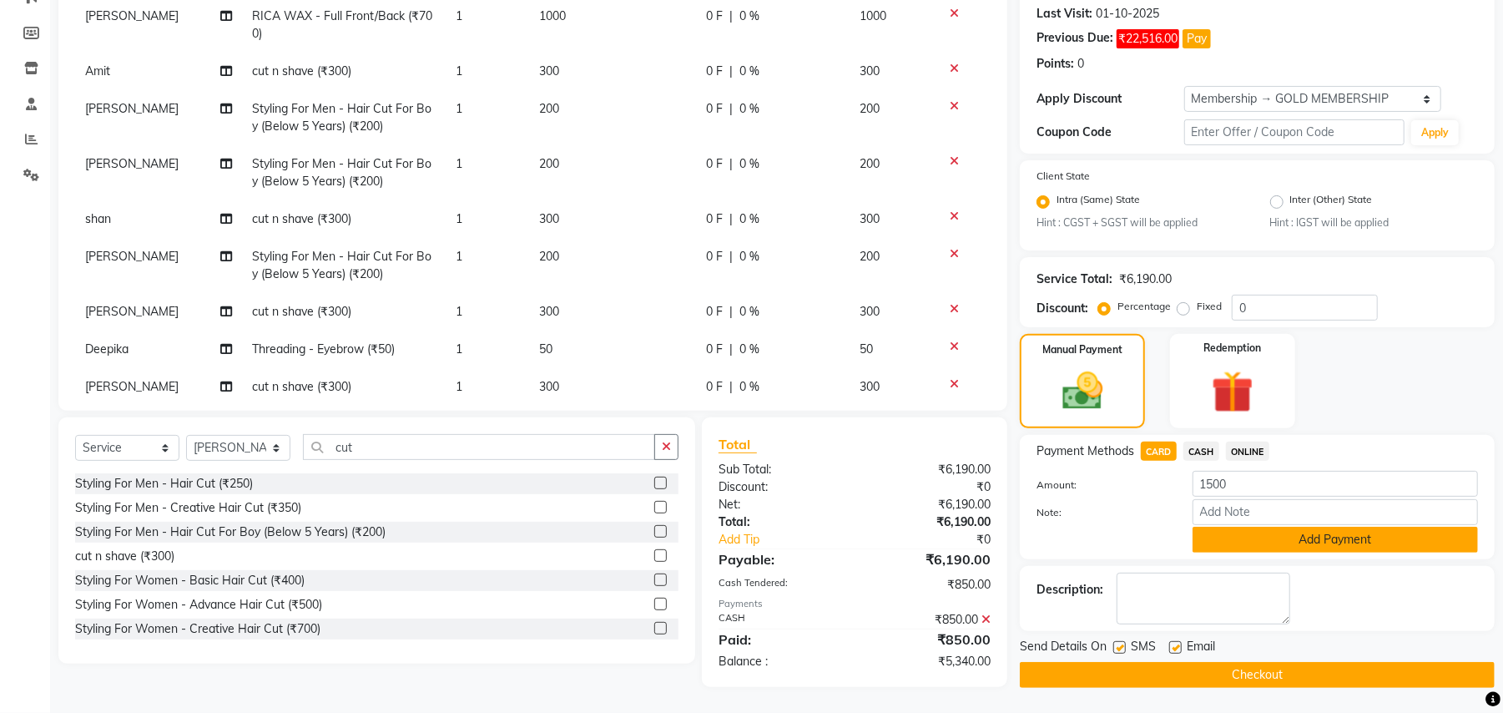
click at [1255, 528] on button "Add Payment" at bounding box center [1335, 540] width 285 height 26
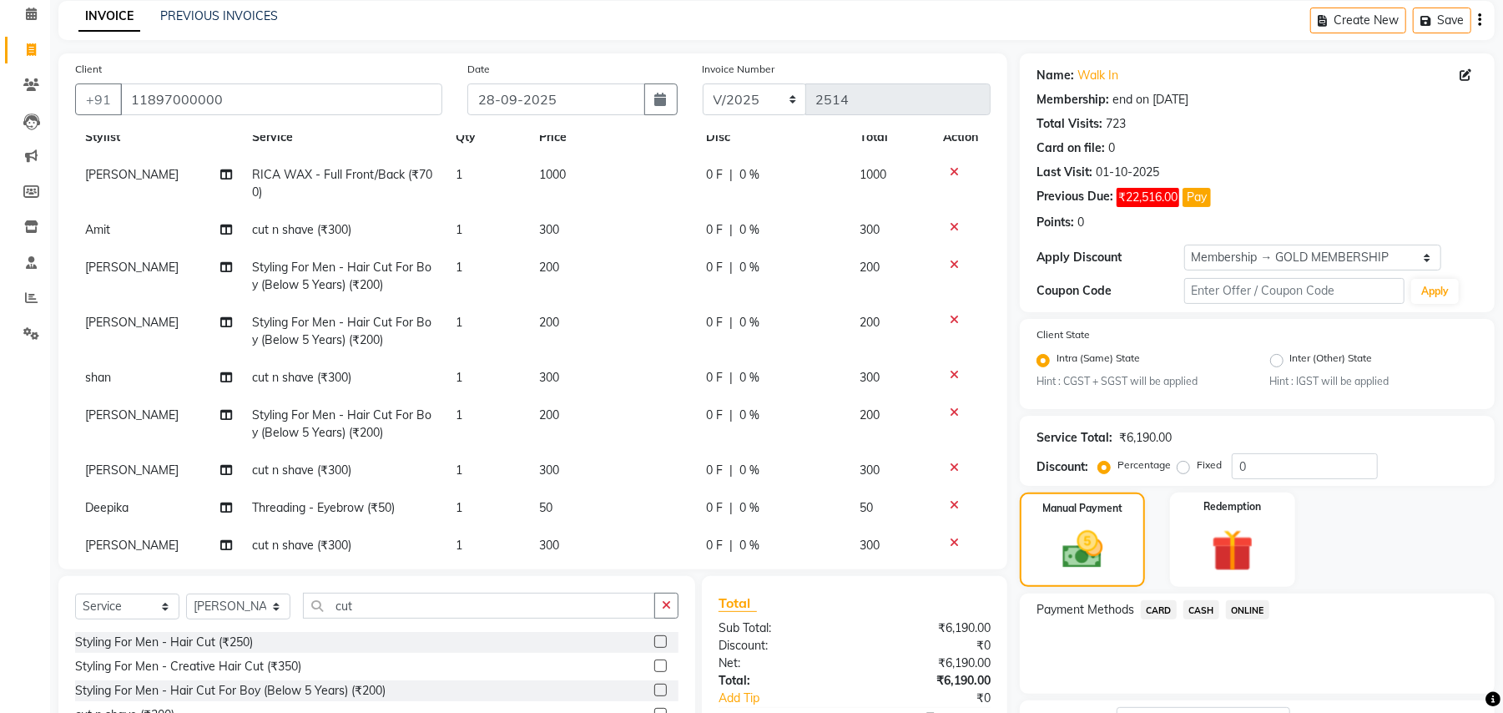
scroll to position [111, 0]
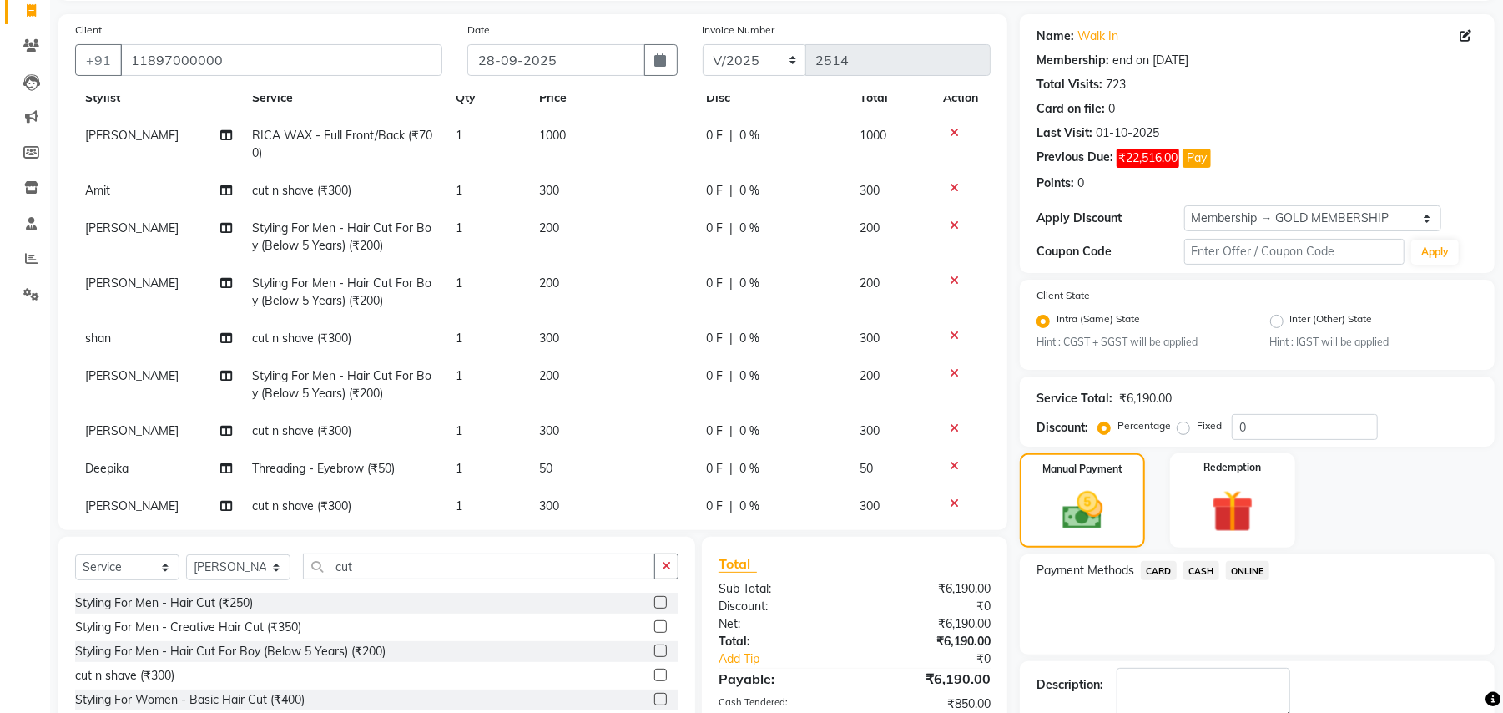
click at [1243, 569] on span "ONLINE" at bounding box center [1247, 570] width 43 height 19
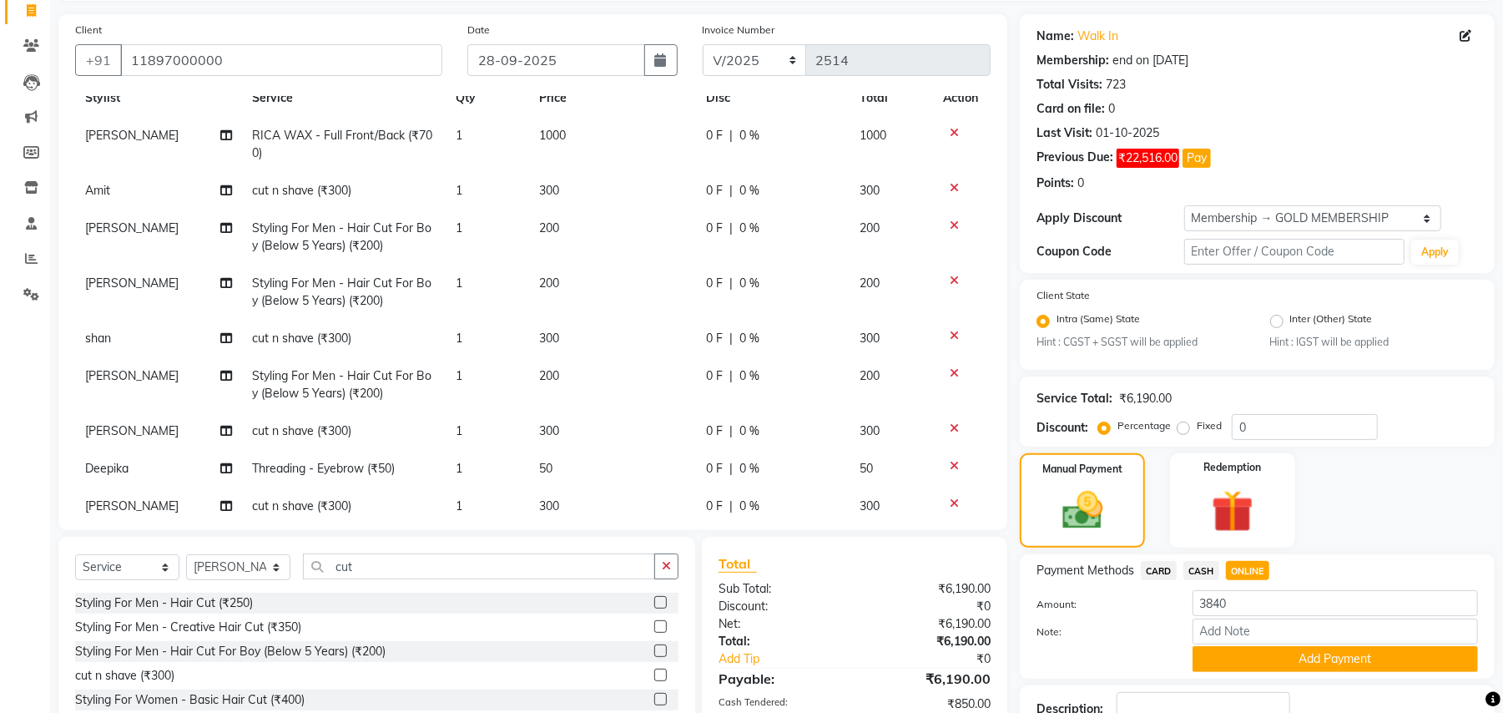
scroll to position [247, 0]
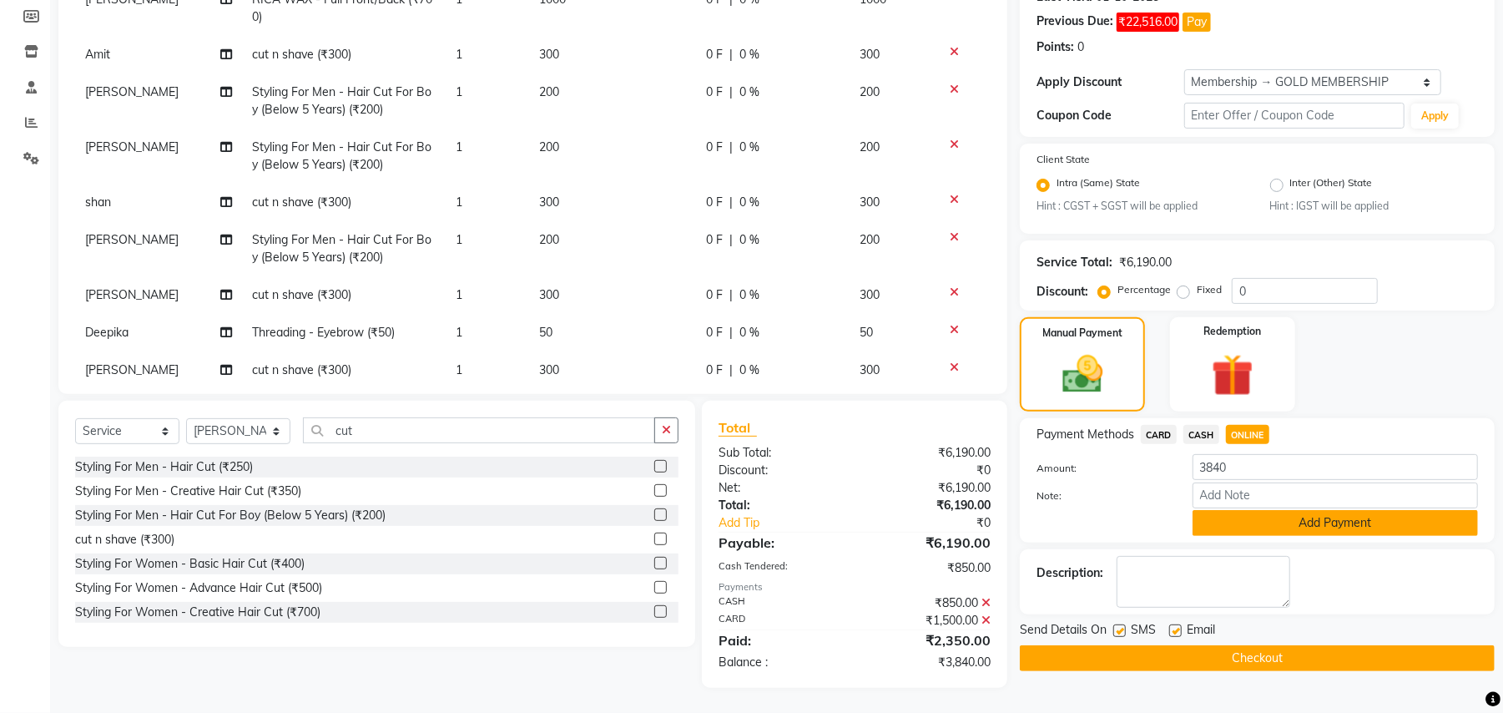
click at [1282, 521] on button "Add Payment" at bounding box center [1335, 523] width 285 height 26
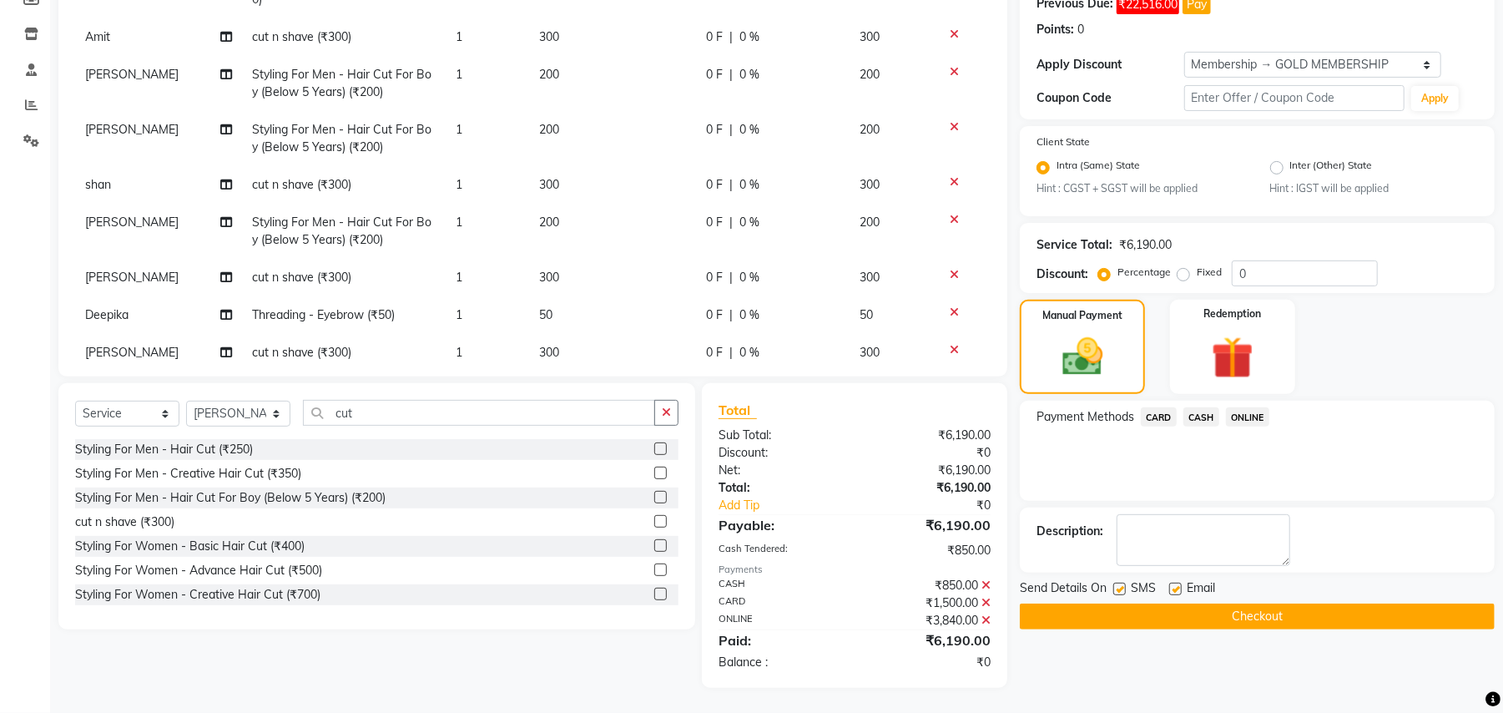
click at [1234, 612] on button "Checkout" at bounding box center [1257, 616] width 475 height 26
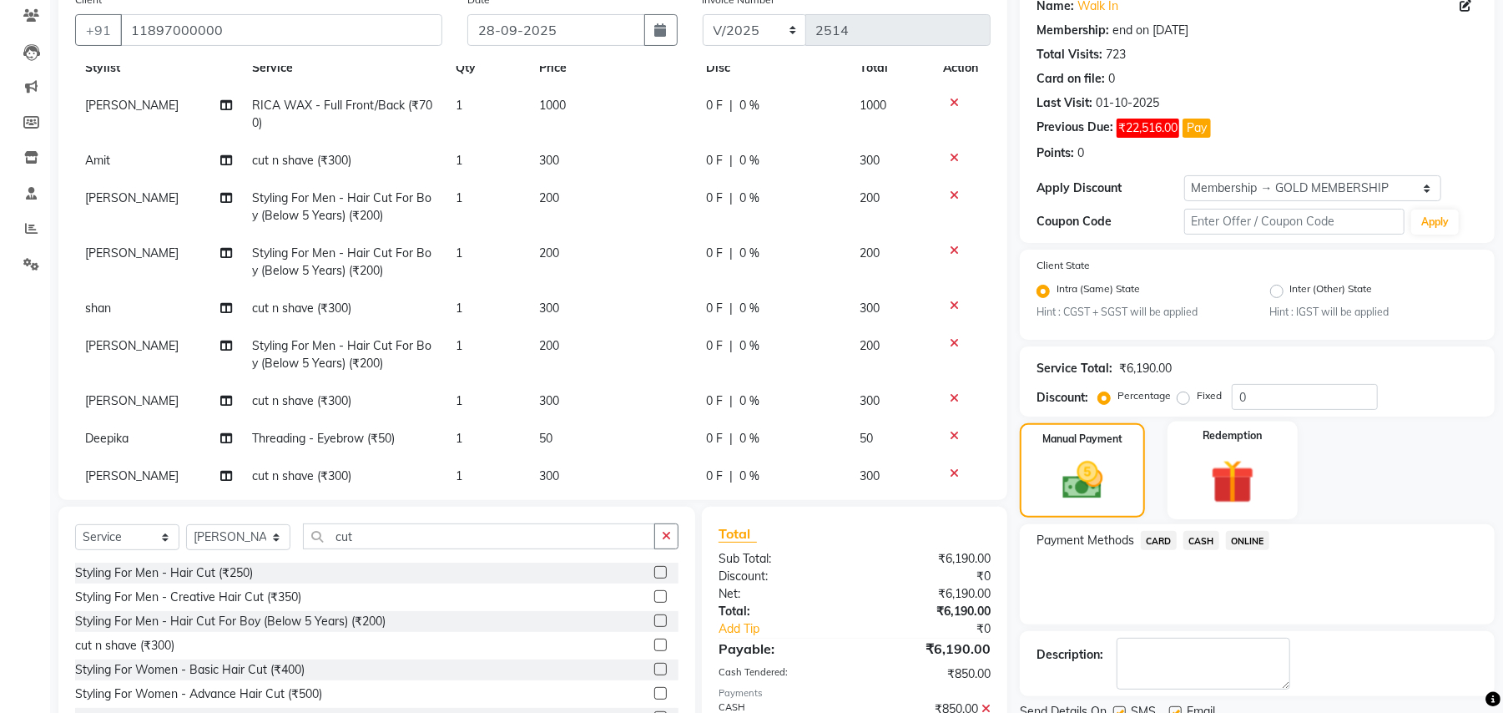
scroll to position [0, 0]
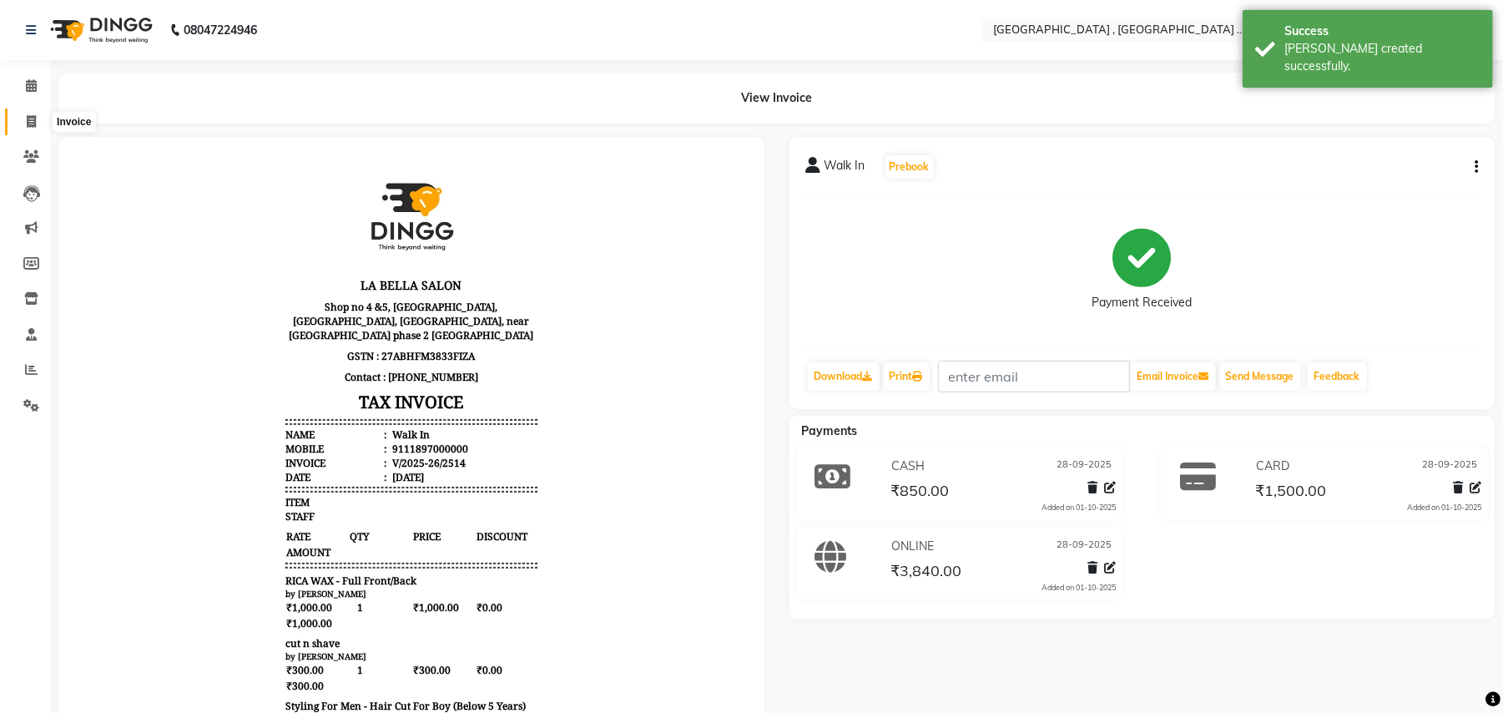
click at [27, 118] on icon at bounding box center [31, 121] width 9 height 13
select select "4558"
select select "service"
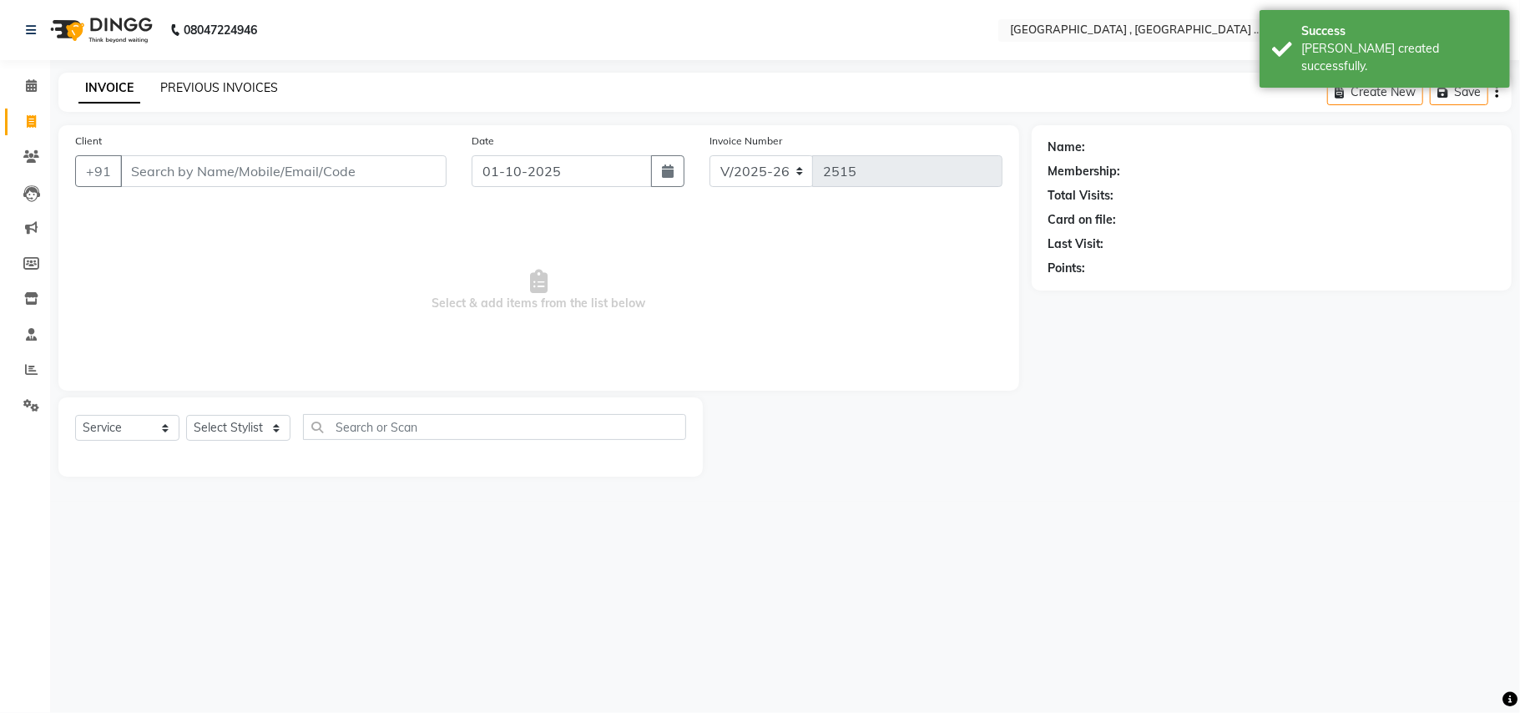
click at [262, 88] on link "PREVIOUS INVOICES" at bounding box center [219, 87] width 118 height 15
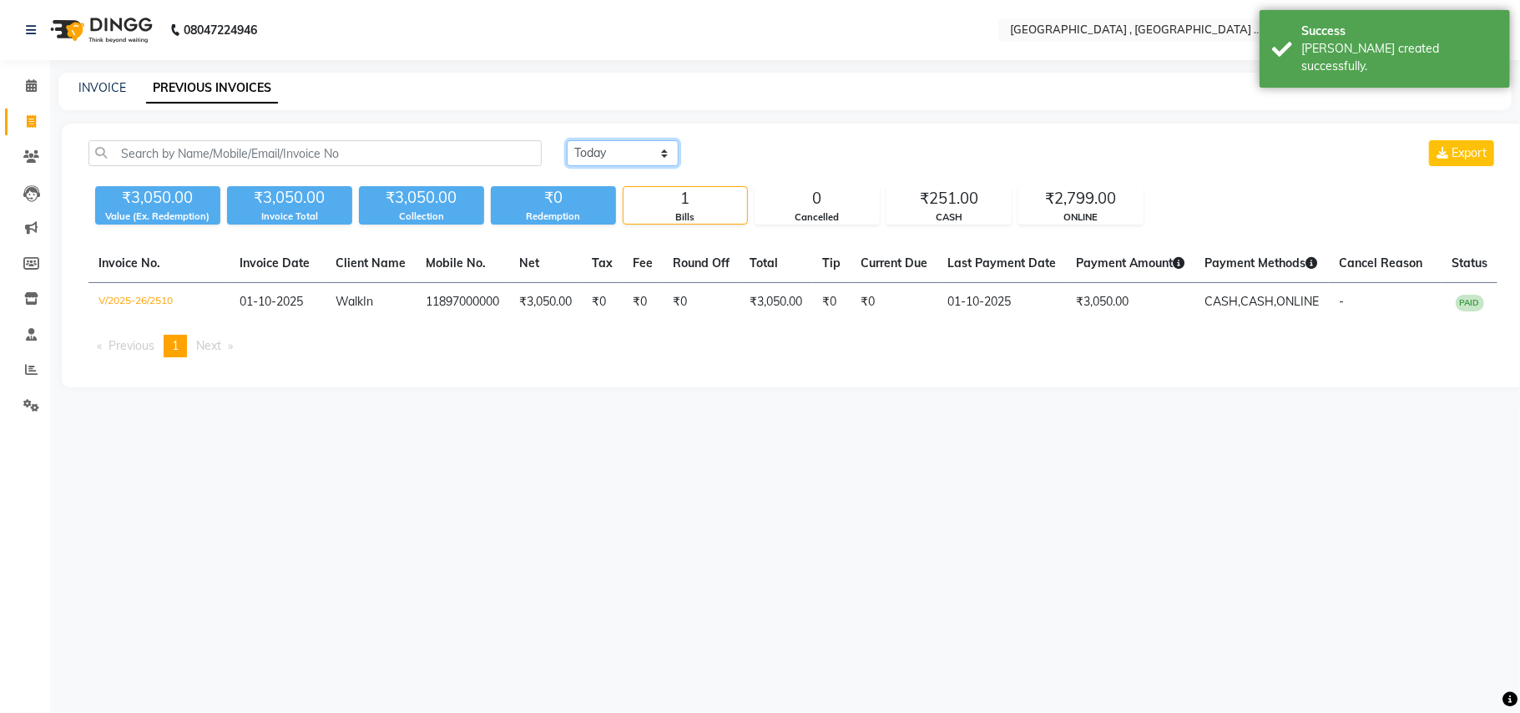
click at [598, 151] on select "Today Yesterday Custom Range" at bounding box center [623, 153] width 112 height 26
select select "range"
click at [567, 140] on select "Today Yesterday Custom Range" at bounding box center [623, 153] width 112 height 26
click at [789, 154] on input "01-10-2025" at bounding box center [758, 153] width 117 height 23
select select "10"
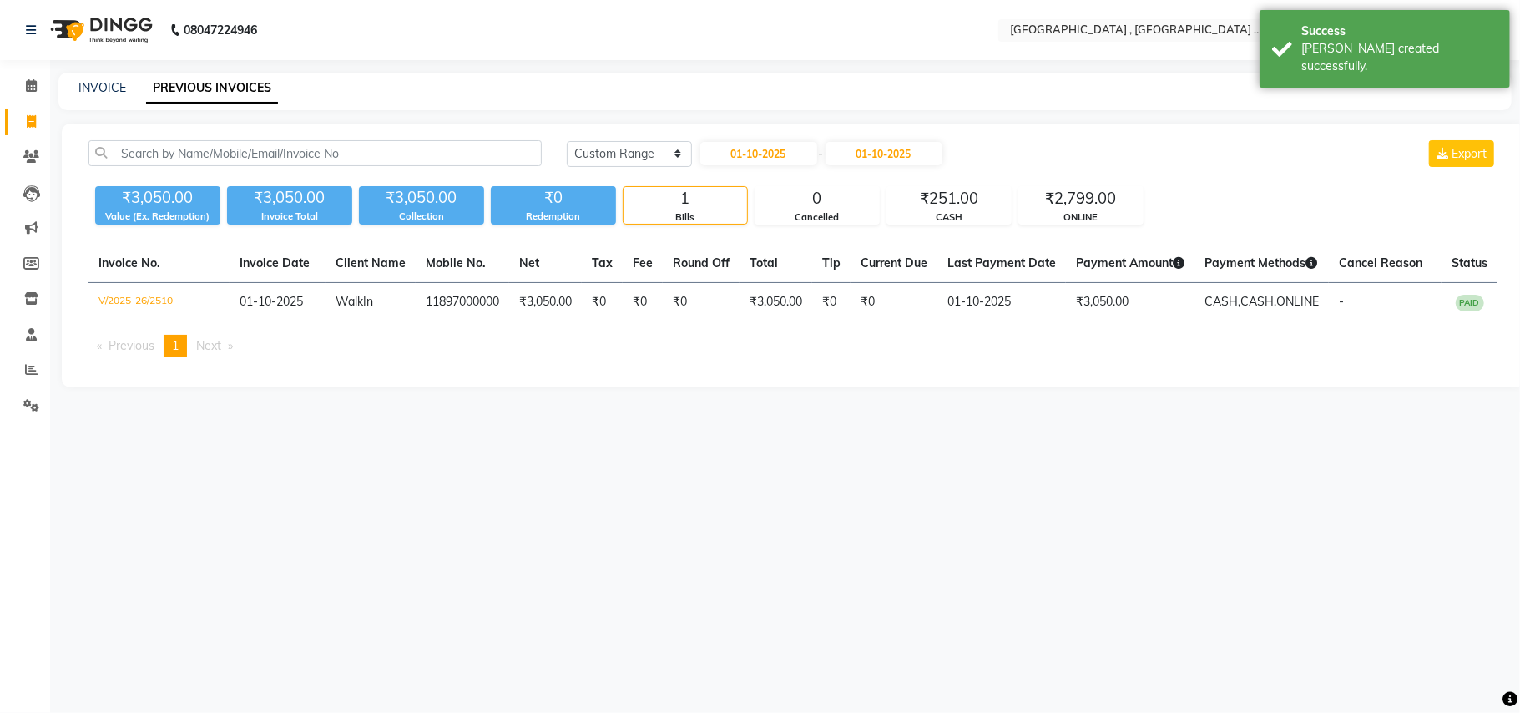
select select "2025"
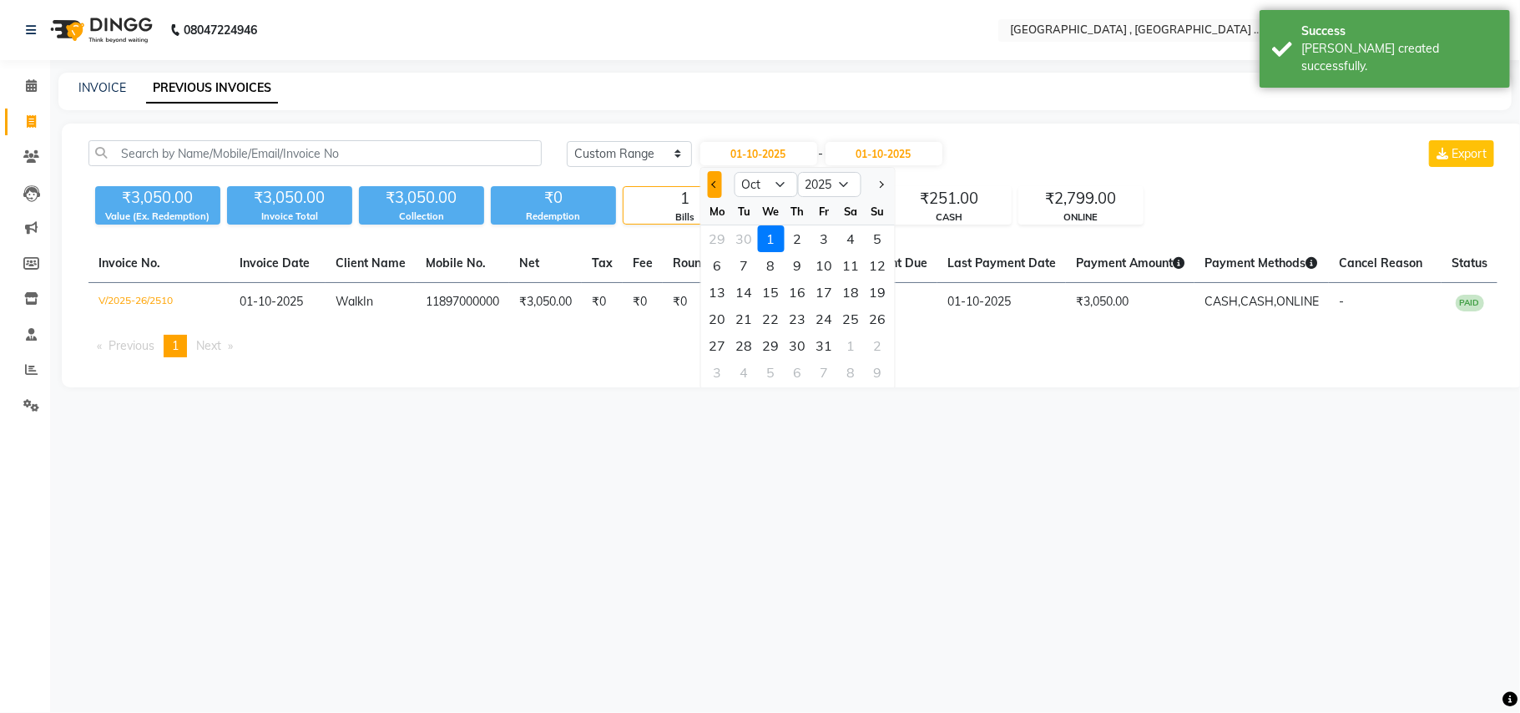
click at [715, 185] on span "Previous month" at bounding box center [714, 184] width 7 height 7
select select "9"
click at [882, 314] on div "28" at bounding box center [877, 318] width 27 height 27
type input "28-09-2025"
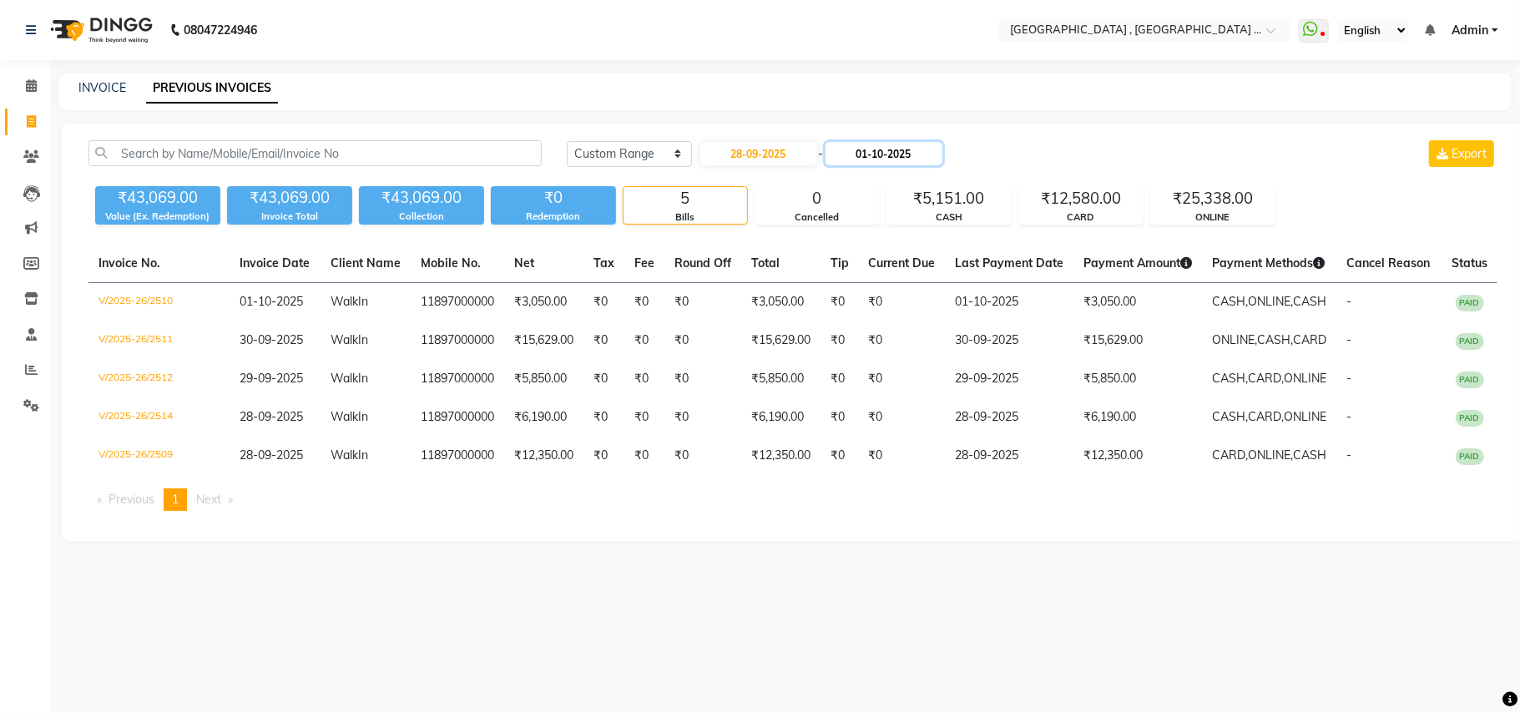
click at [891, 152] on input "01-10-2025" at bounding box center [883, 153] width 117 height 23
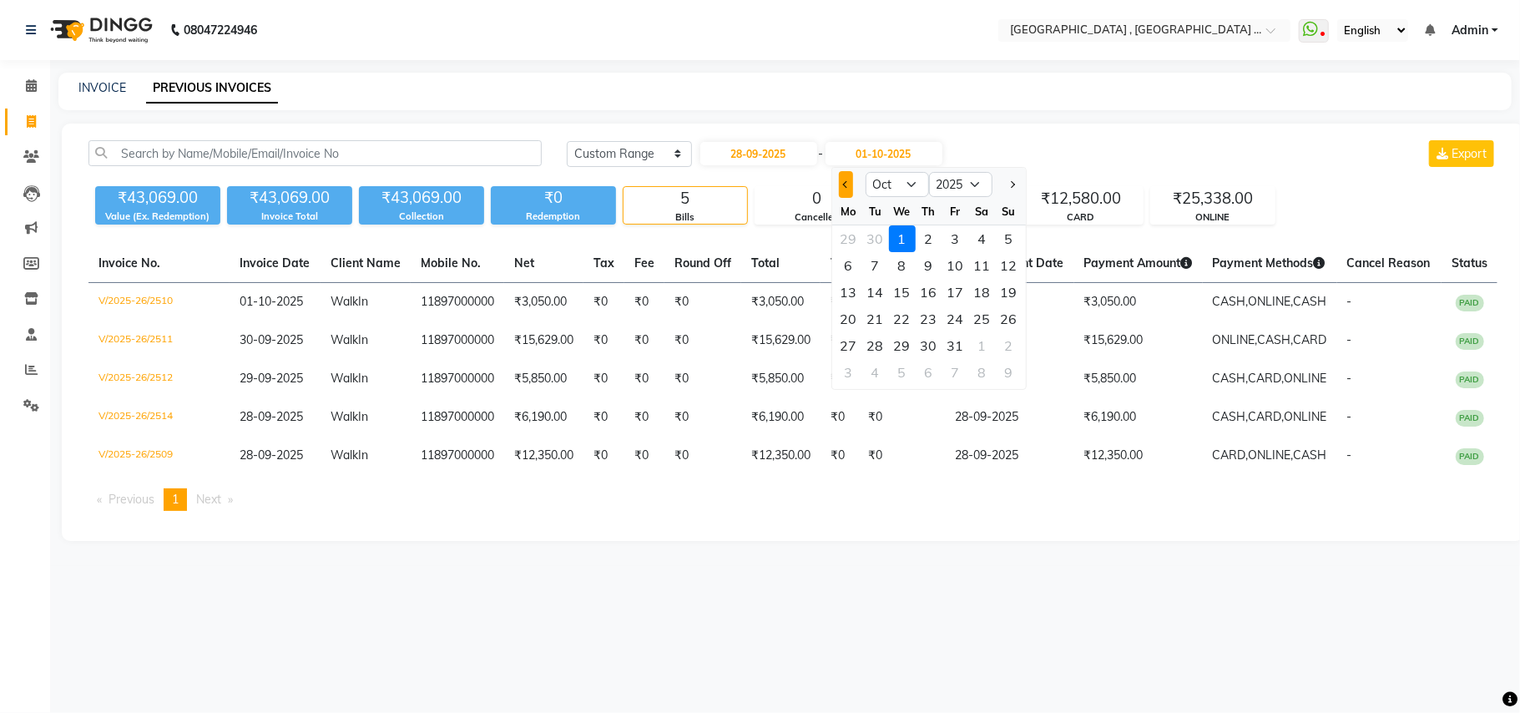
click at [841, 188] on button "Previous month" at bounding box center [846, 184] width 14 height 27
select select "9"
click at [1009, 310] on div "28" at bounding box center [1009, 318] width 27 height 27
type input "28-09-2025"
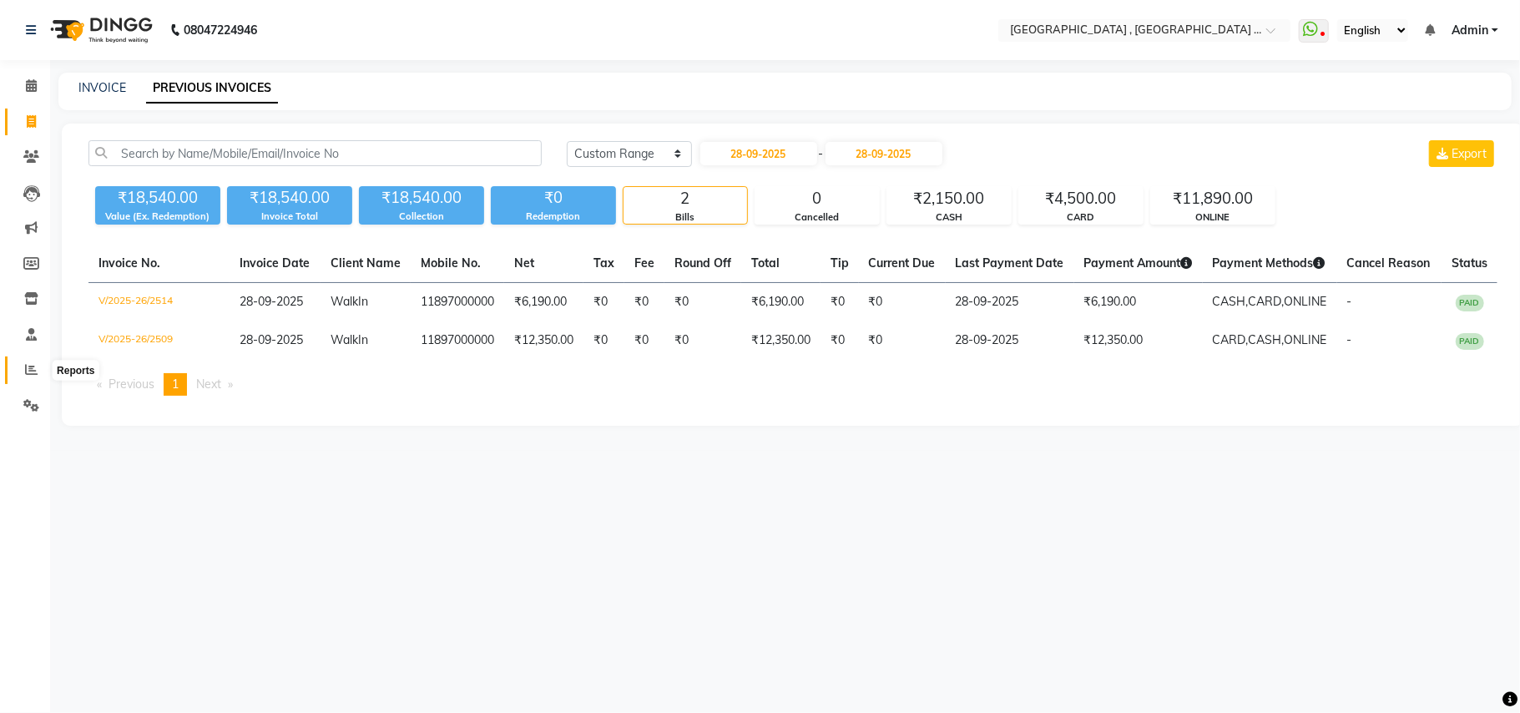
click at [28, 371] on icon at bounding box center [31, 369] width 13 height 13
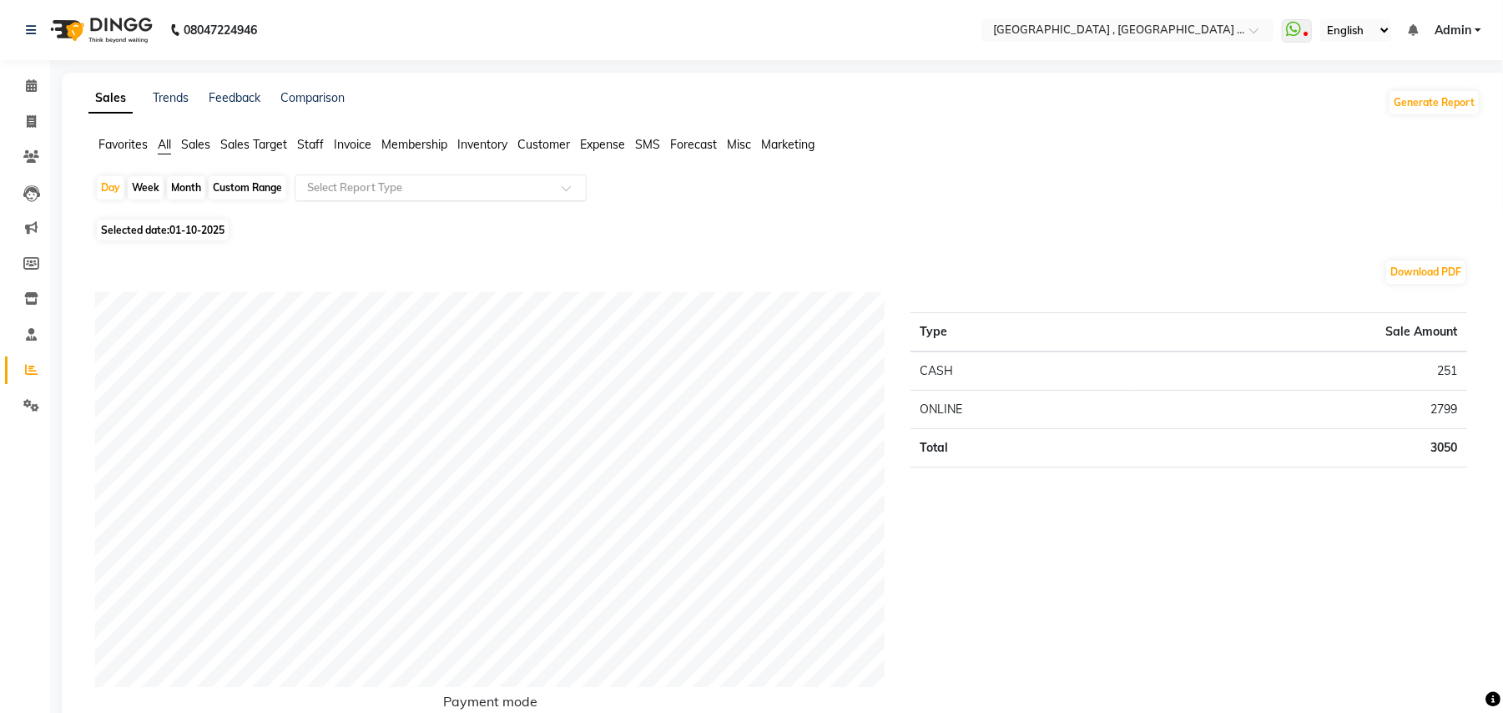
click at [449, 184] on input "text" at bounding box center [424, 187] width 240 height 17
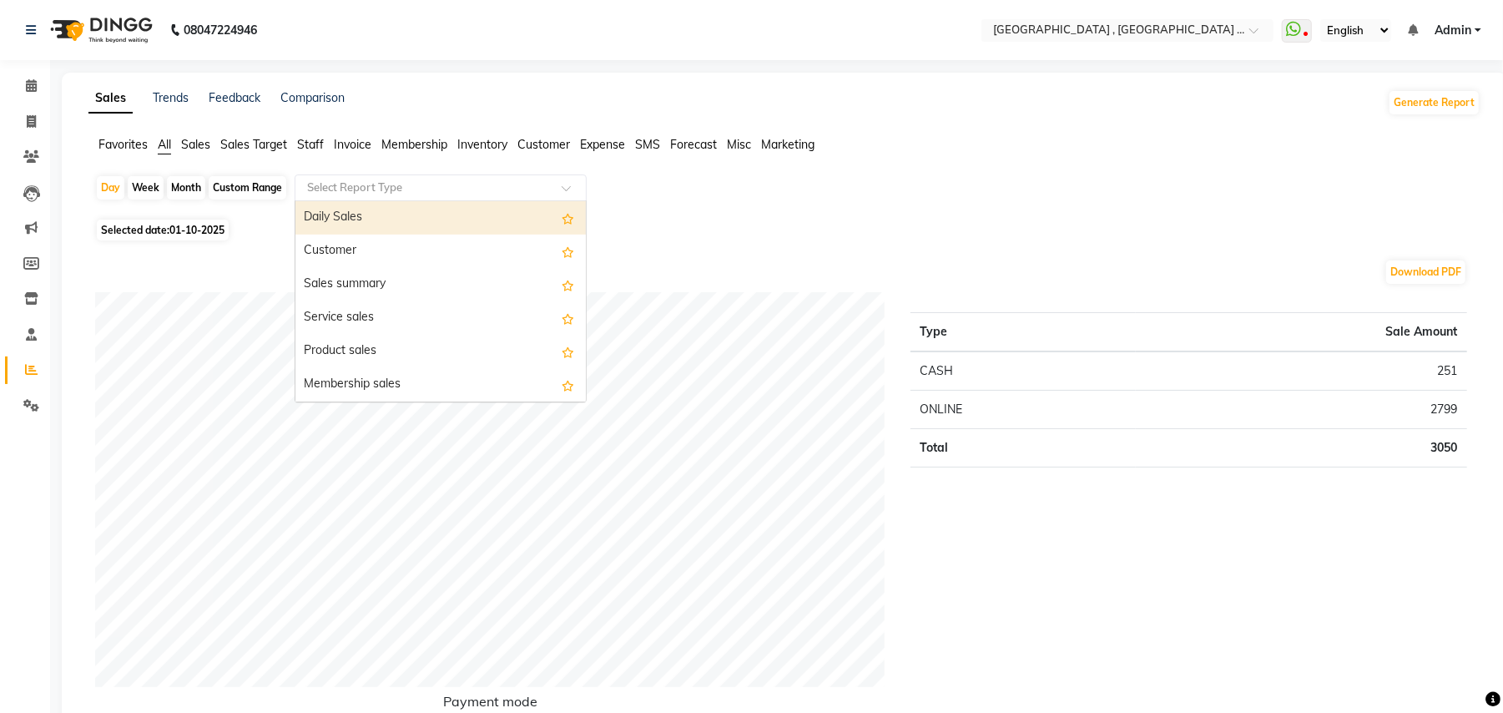
click at [192, 179] on div "Month" at bounding box center [186, 187] width 38 height 23
select select "10"
select select "2025"
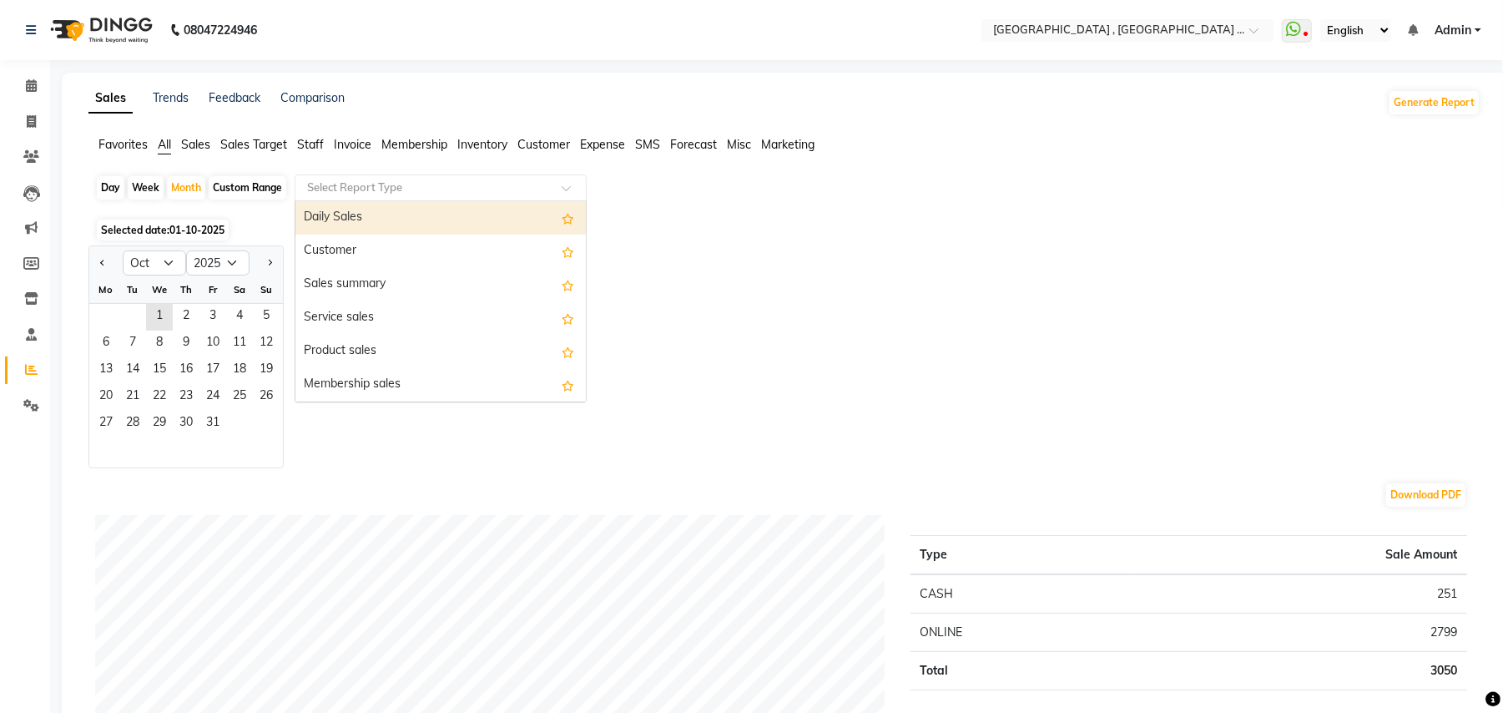
click at [351, 184] on input "text" at bounding box center [424, 187] width 240 height 17
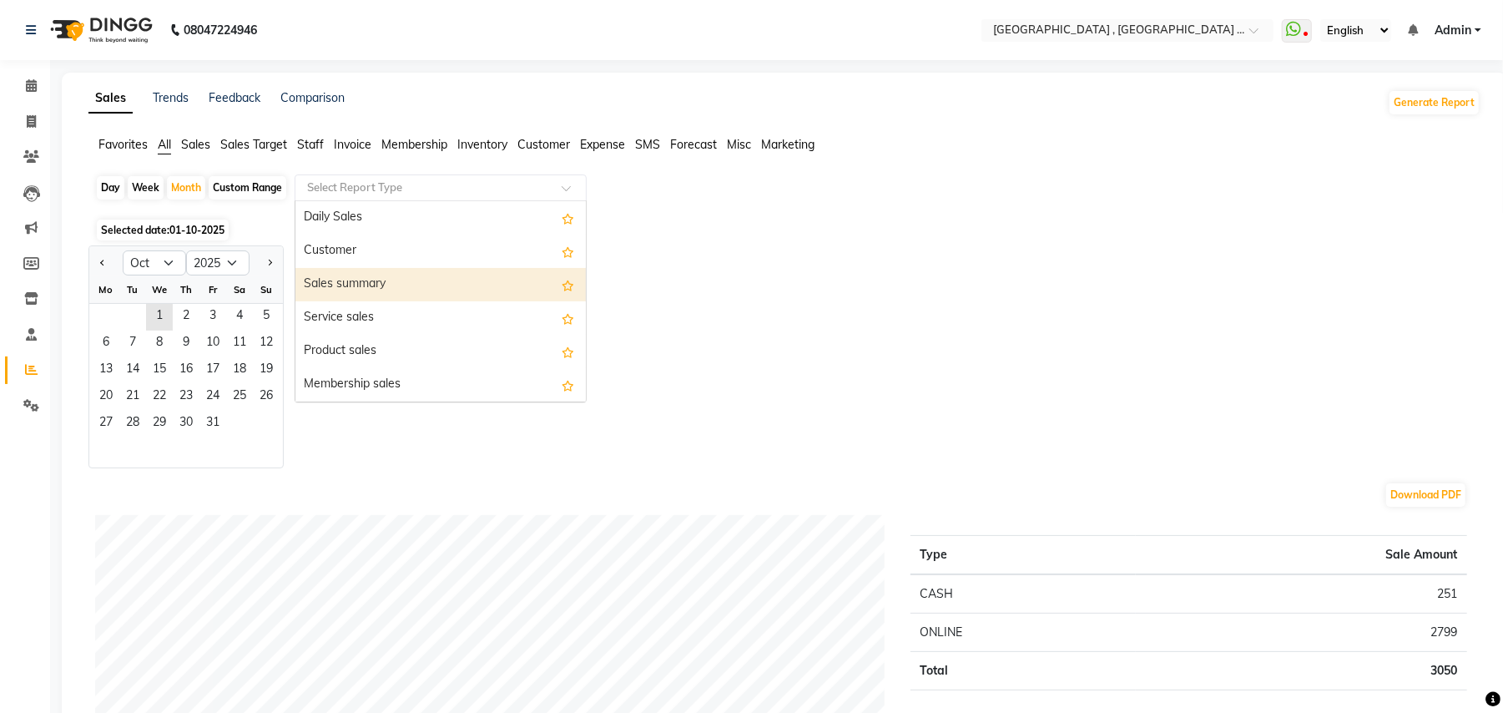
click at [408, 275] on div "Sales summary" at bounding box center [440, 284] width 290 height 33
select select "full_report"
select select "pdf"
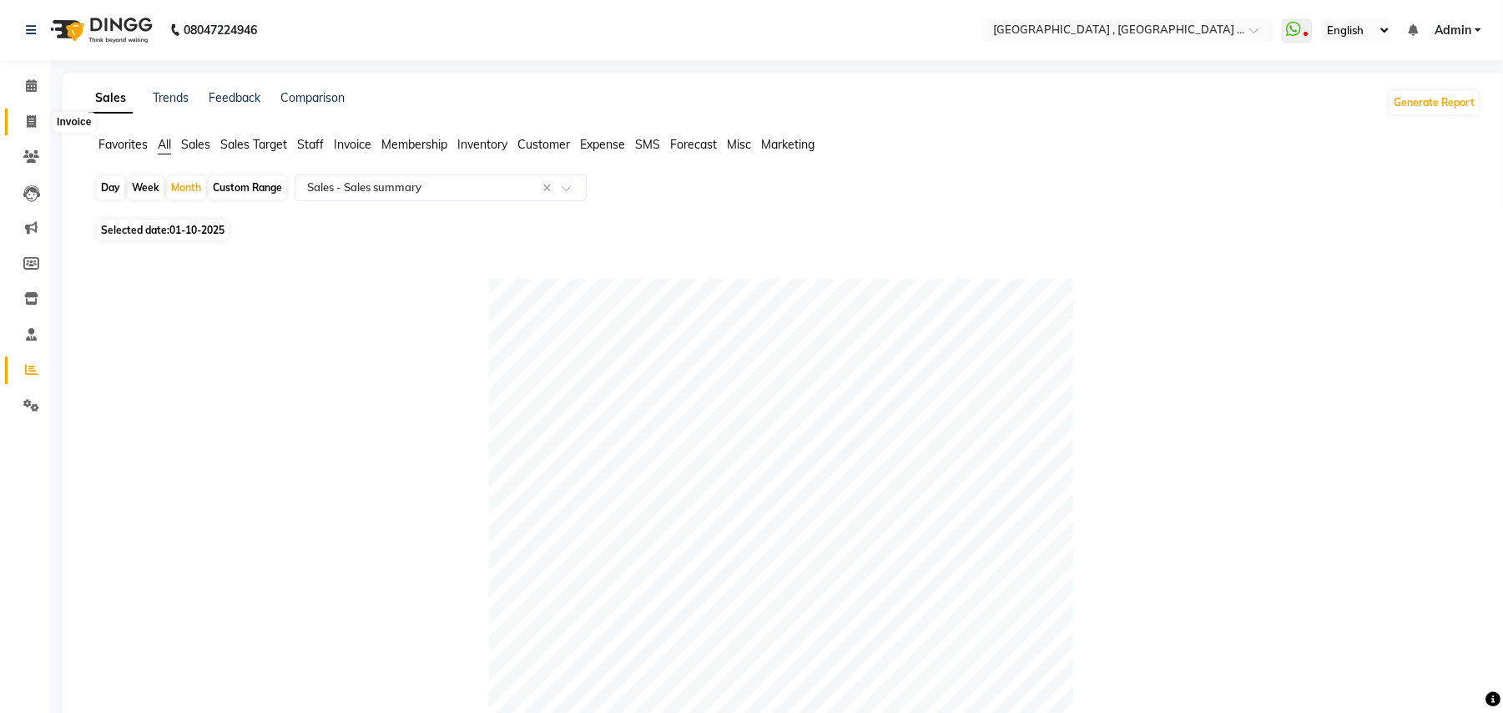
click at [20, 118] on span at bounding box center [31, 122] width 29 height 19
select select "service"
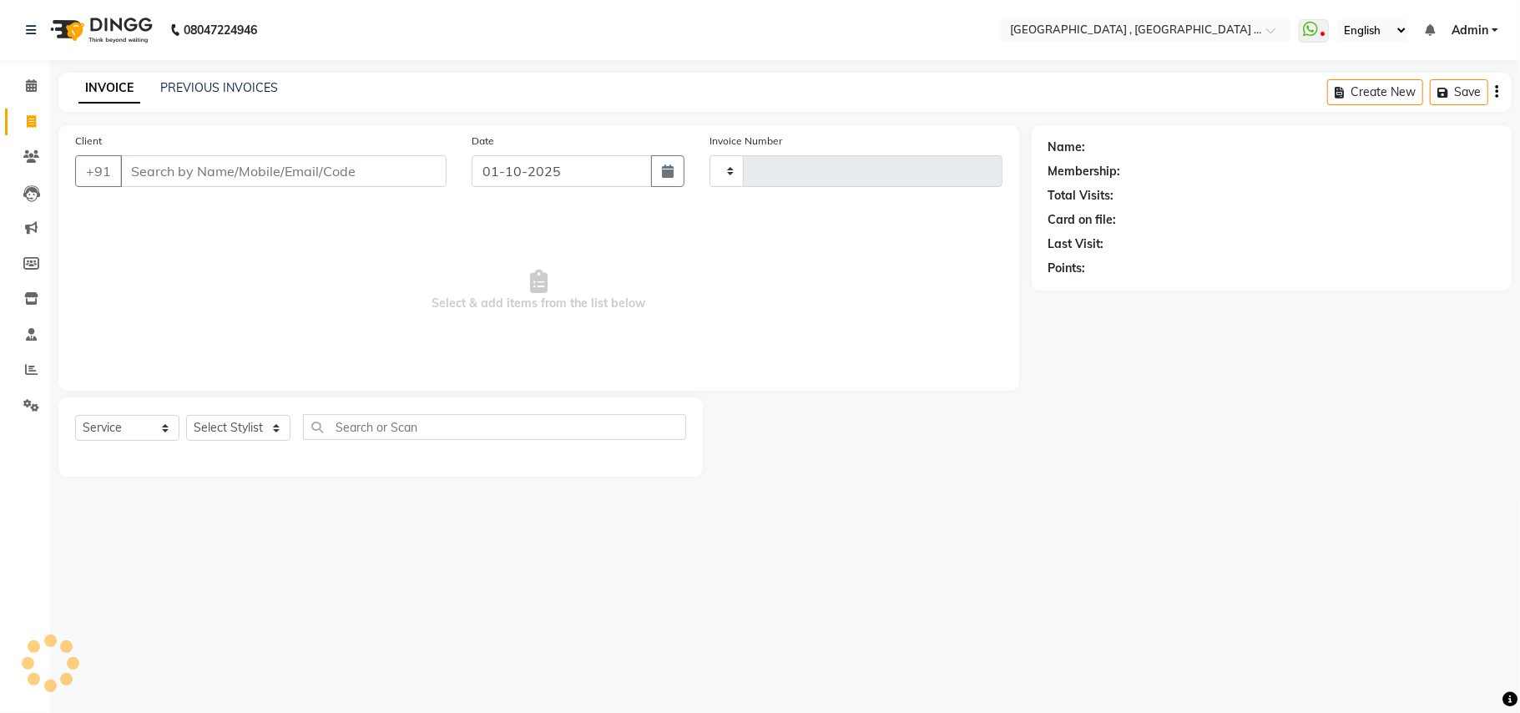
type input "2515"
select select "4558"
click at [239, 94] on link "PREVIOUS INVOICES" at bounding box center [219, 87] width 118 height 15
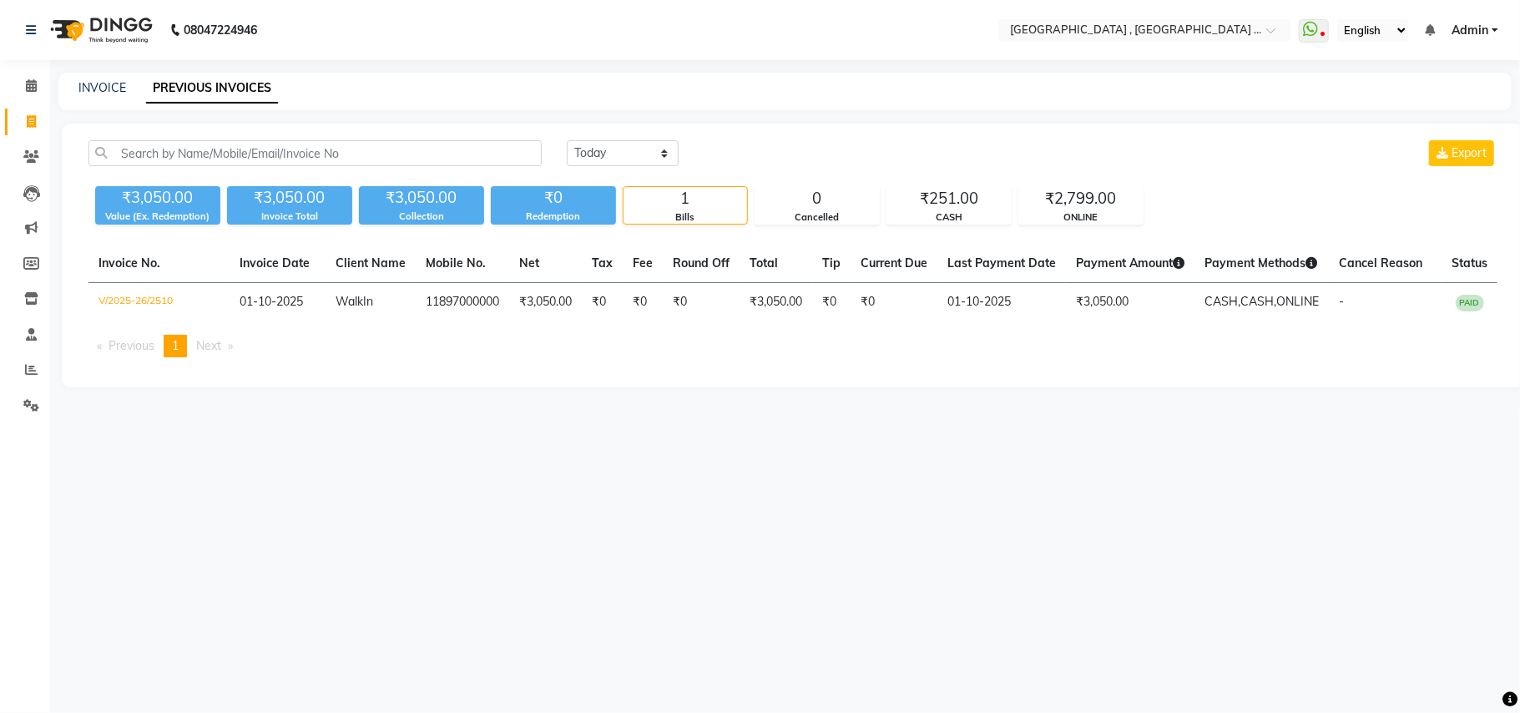
click at [241, 78] on link "PREVIOUS INVOICES" at bounding box center [212, 88] width 132 height 30
click at [672, 144] on select "Today Yesterday Custom Range" at bounding box center [623, 153] width 112 height 26
click at [436, 119] on main "INVOICE PREVIOUS INVOICES Today Yesterday Custom Range Export ₹3,050.00 Value (…" at bounding box center [785, 243] width 1470 height 340
click at [37, 109] on link "Invoice" at bounding box center [25, 123] width 40 height 28
select select "service"
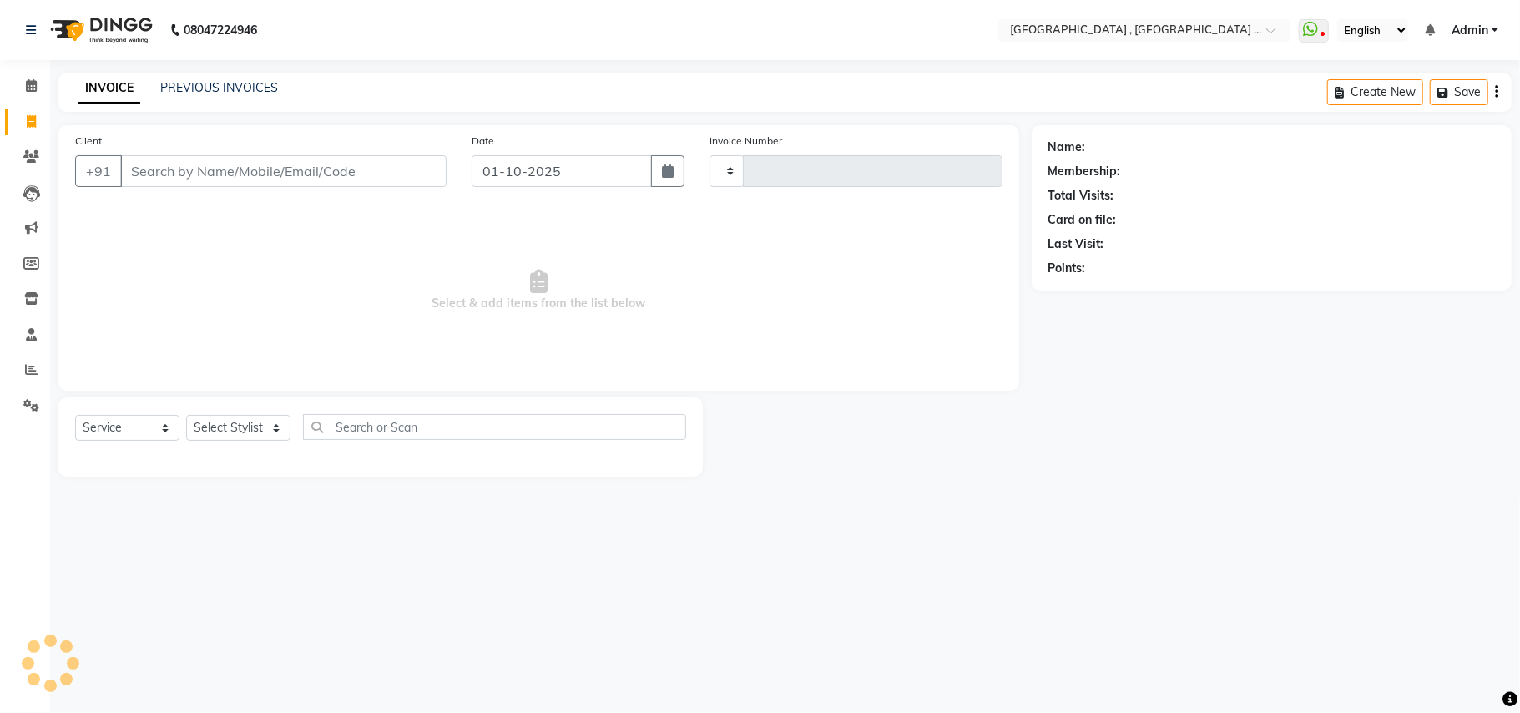
type input "2515"
select select "4558"
click at [264, 168] on input "Client" at bounding box center [283, 171] width 326 height 32
click at [304, 180] on input "Client" at bounding box center [283, 171] width 326 height 32
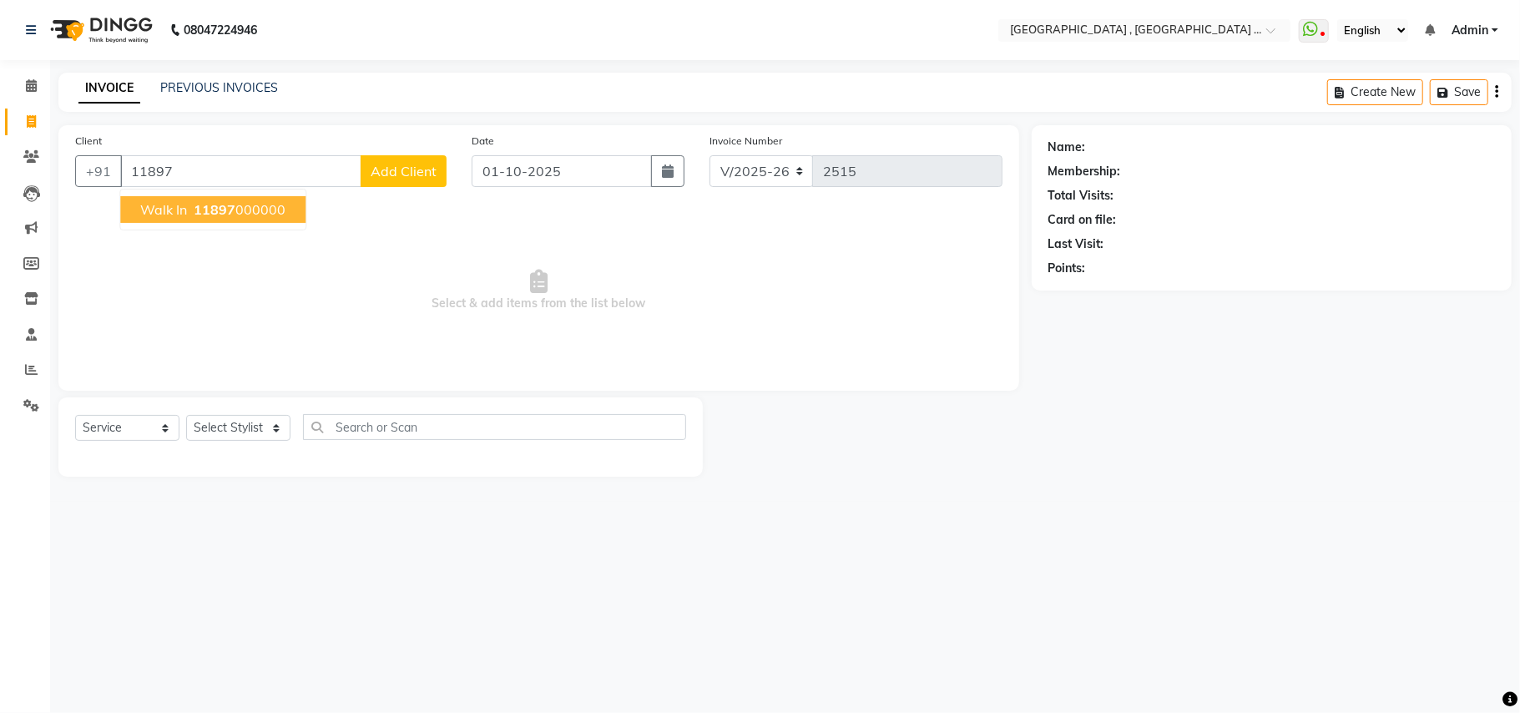
click at [252, 208] on ngb-highlight "11897 000000" at bounding box center [237, 209] width 95 height 17
type input "11897000000"
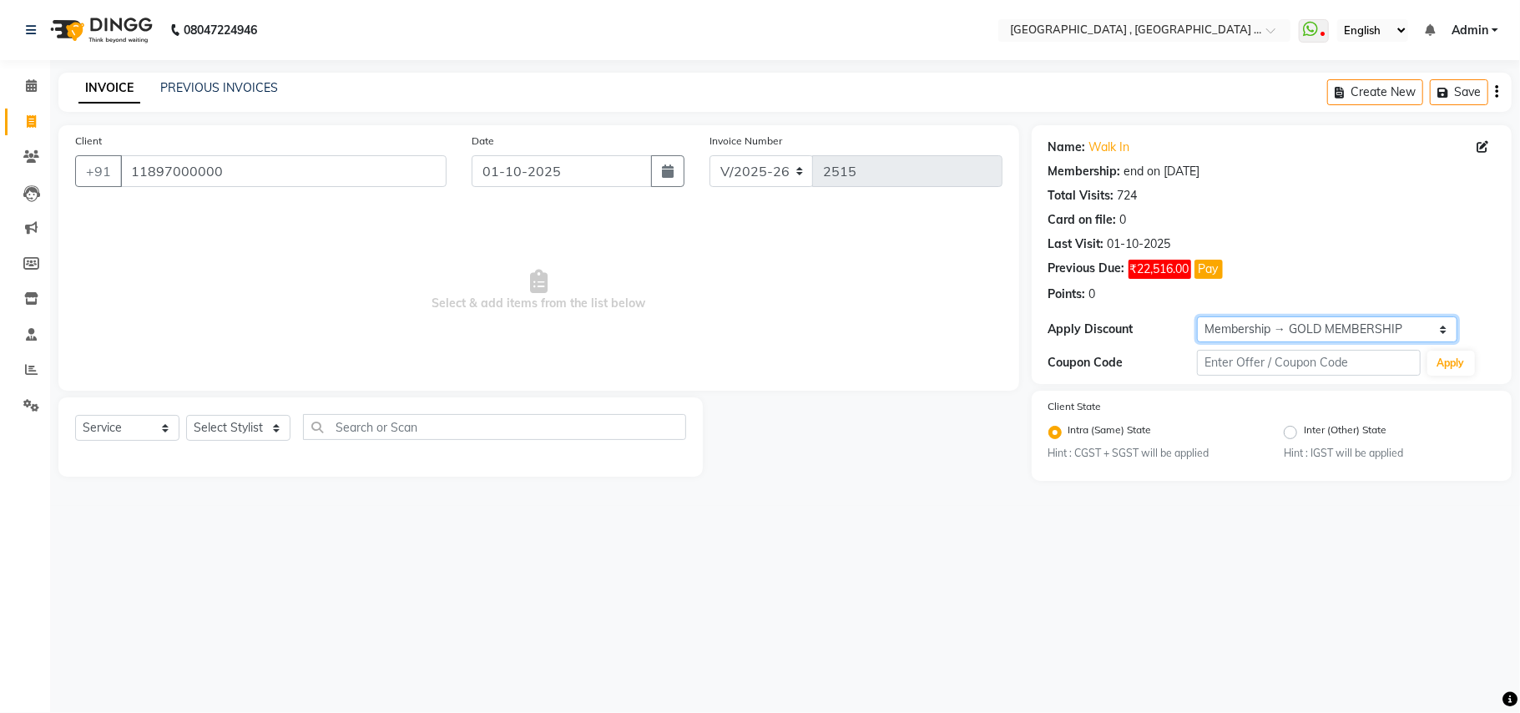
click at [1266, 331] on select "Select Membership → GOLD MEMBERSHIP Membership → GOLD MEMBERSHIP" at bounding box center [1327, 329] width 260 height 26
select select "0:"
click at [1197, 317] on select "Select Membership → GOLD MEMBERSHIP Membership → GOLD MEMBERSHIP" at bounding box center [1327, 329] width 260 height 26
